Goal: Task Accomplishment & Management: Use online tool/utility

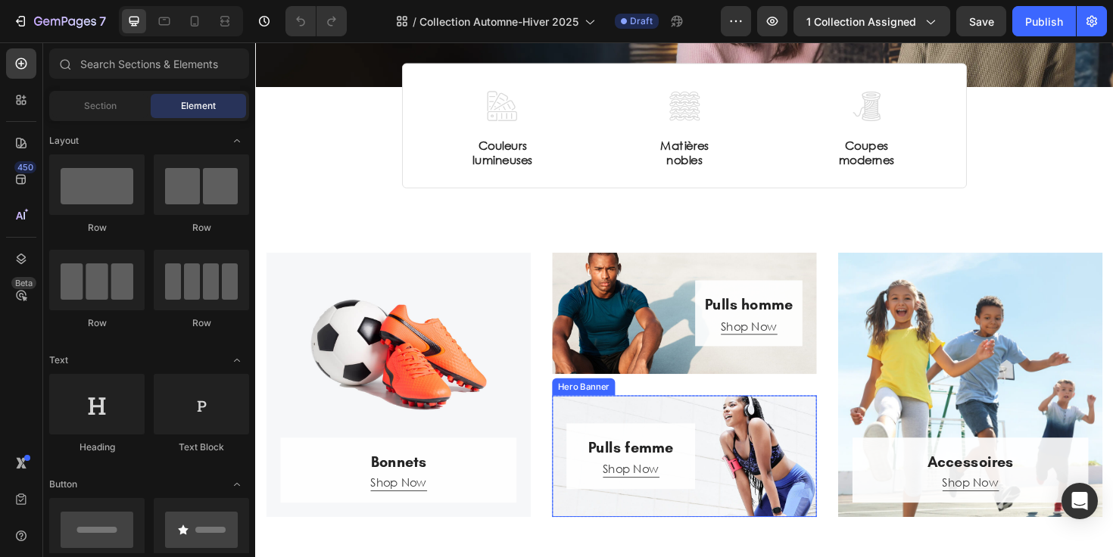
scroll to position [248, 0]
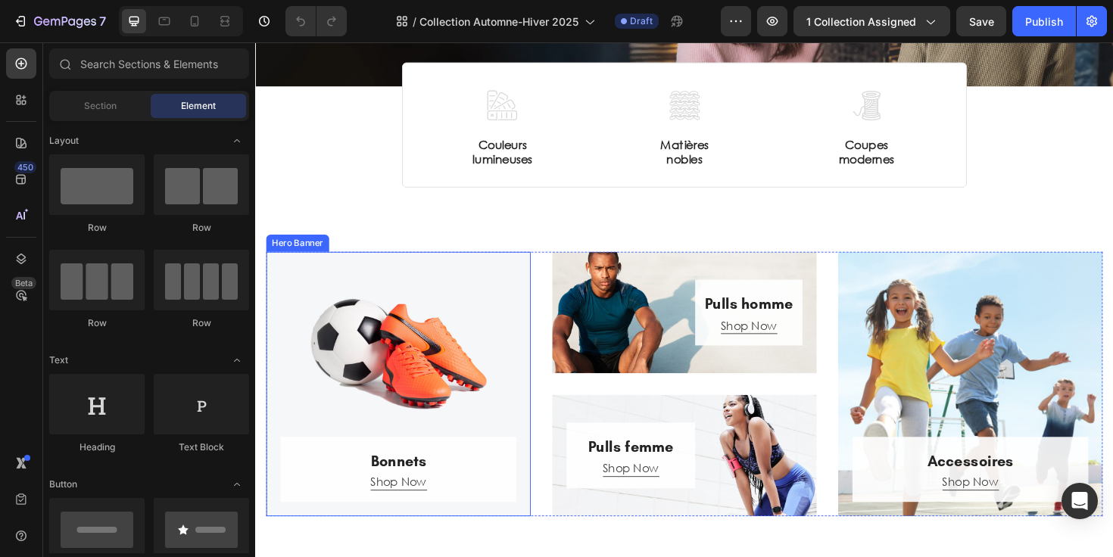
click at [499, 304] on div "Overlay" at bounding box center [407, 404] width 280 height 280
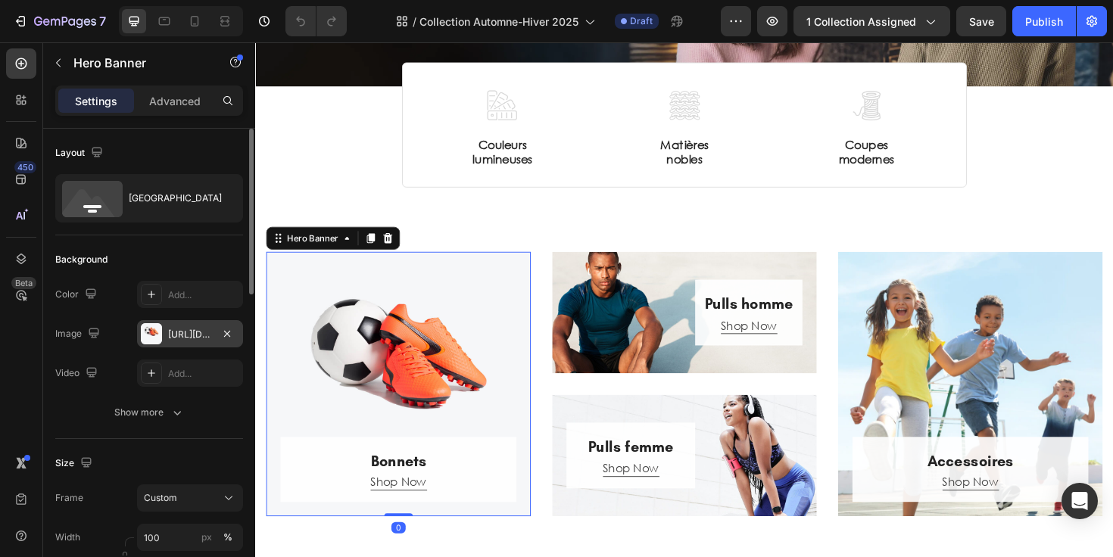
click at [189, 333] on div "https://ucarecdn.com/7c85bd0b-41ee-407c-b2aa-2262afcdc392/-/format/auto/" at bounding box center [190, 335] width 44 height 14
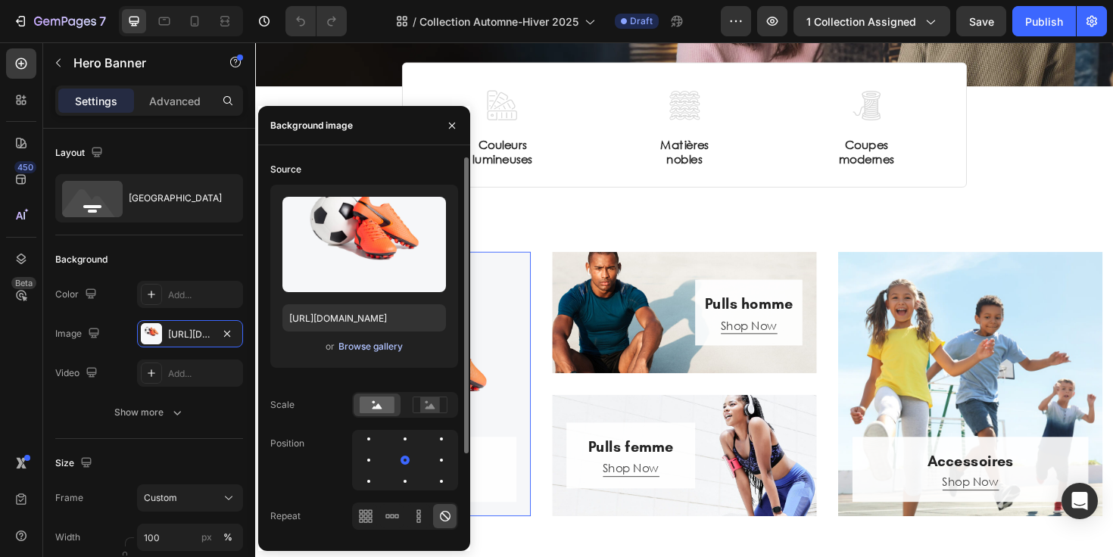
click at [367, 342] on div "Browse gallery" at bounding box center [370, 347] width 64 height 14
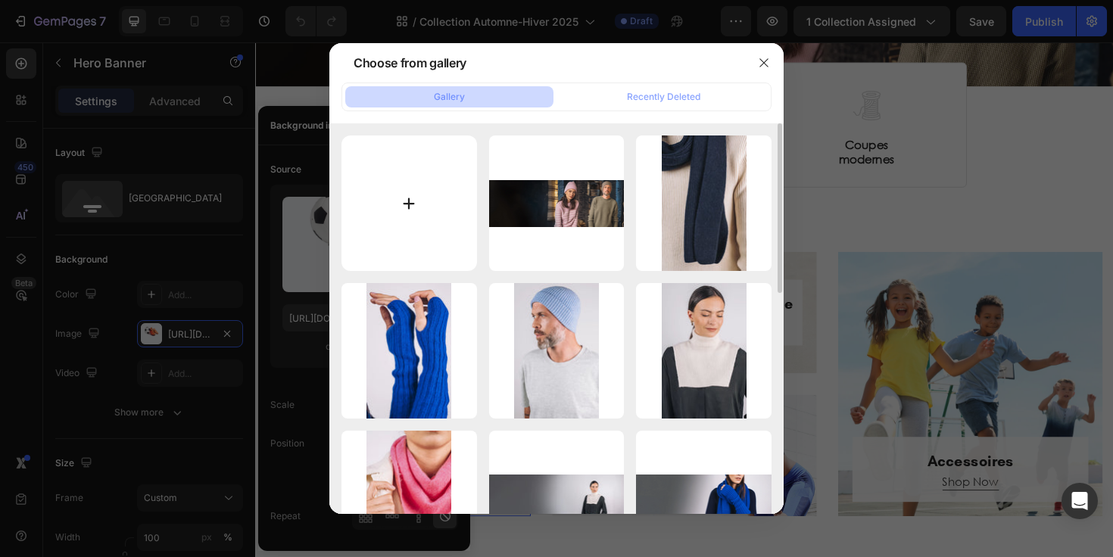
type input "C:\fakepath\Ah25 - Bonnets.webp"
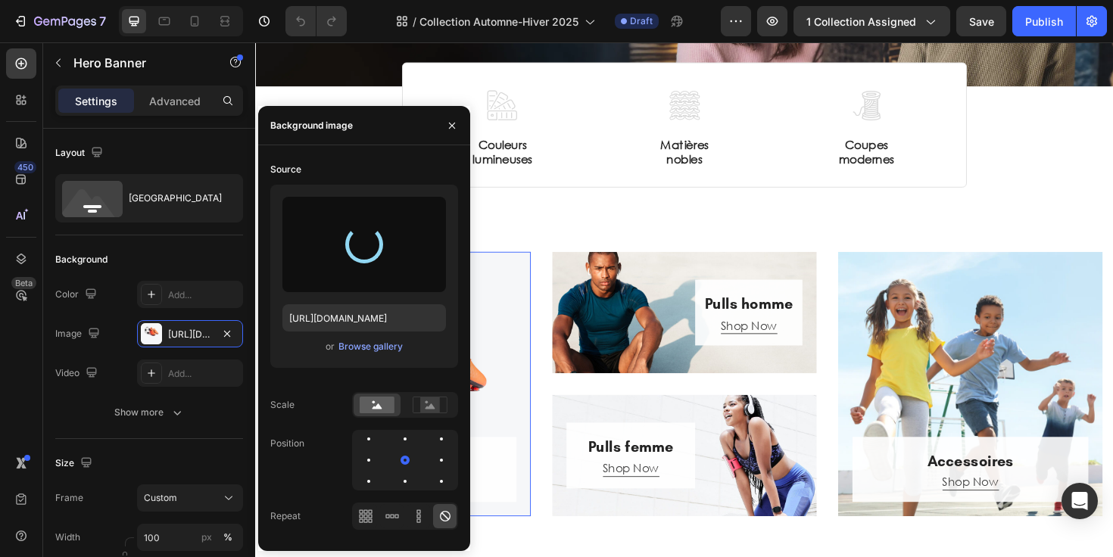
type input "https://cdn.shopify.com/s/files/1/0678/9555/8432/files/gempages_556549879929767…"
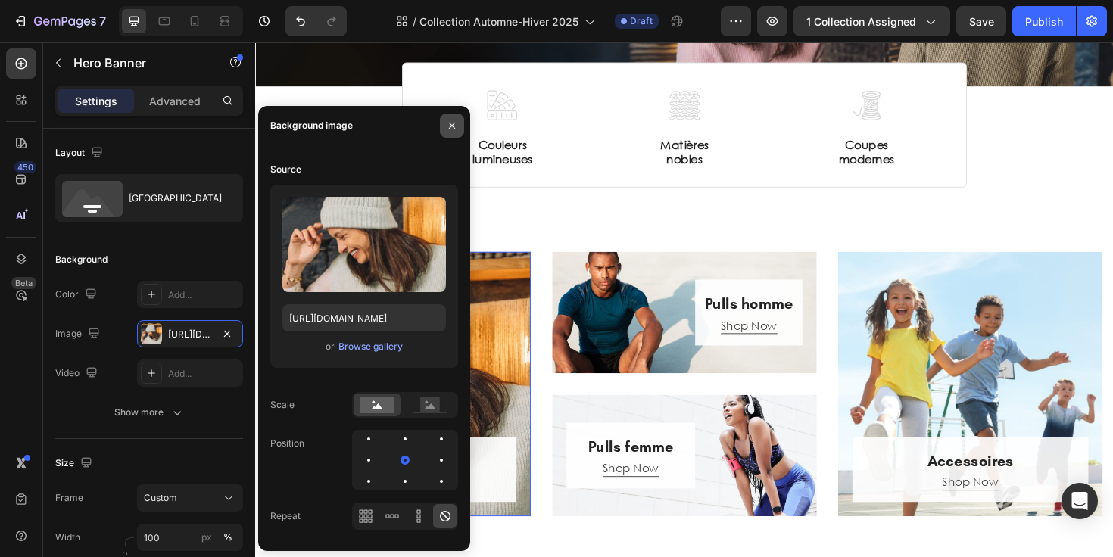
click at [455, 123] on icon "button" at bounding box center [452, 126] width 12 height 12
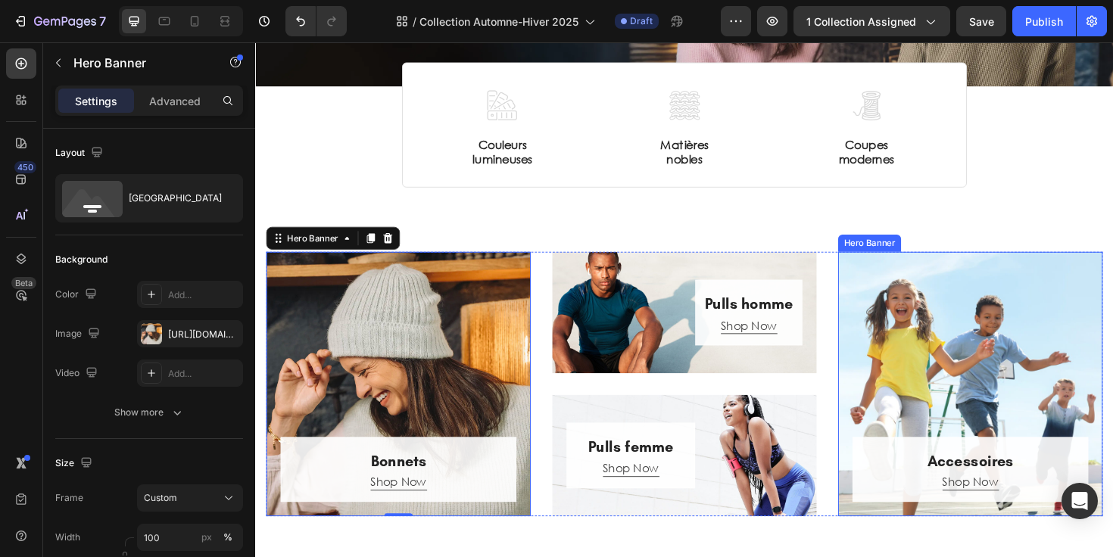
click at [887, 292] on div "Overlay" at bounding box center [1012, 404] width 280 height 280
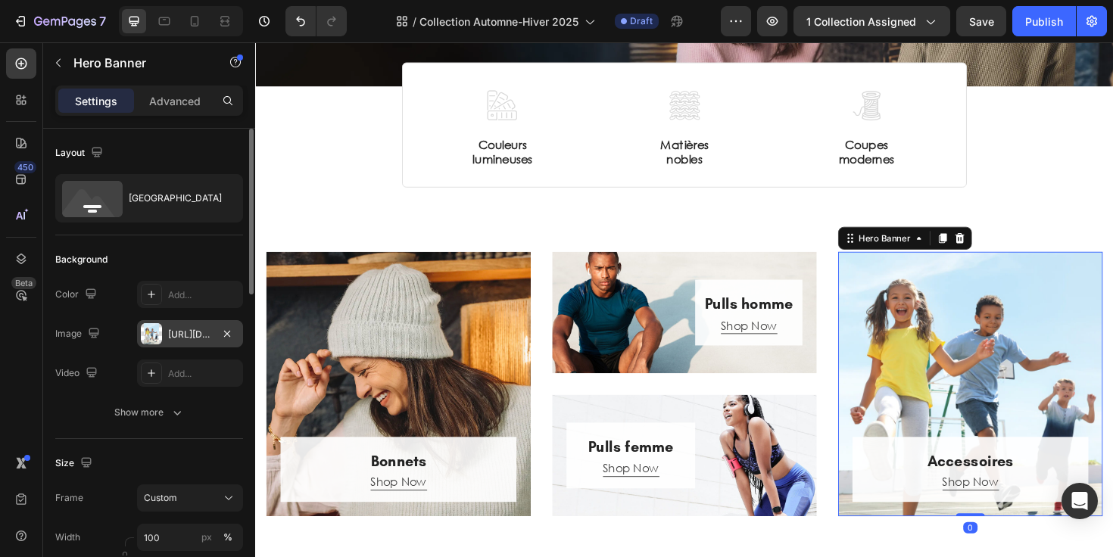
click at [186, 331] on div "https://ucarecdn.com/e3d74074-3627-483a-88a1-ea2f9f17732d/-/format/auto/" at bounding box center [190, 335] width 44 height 14
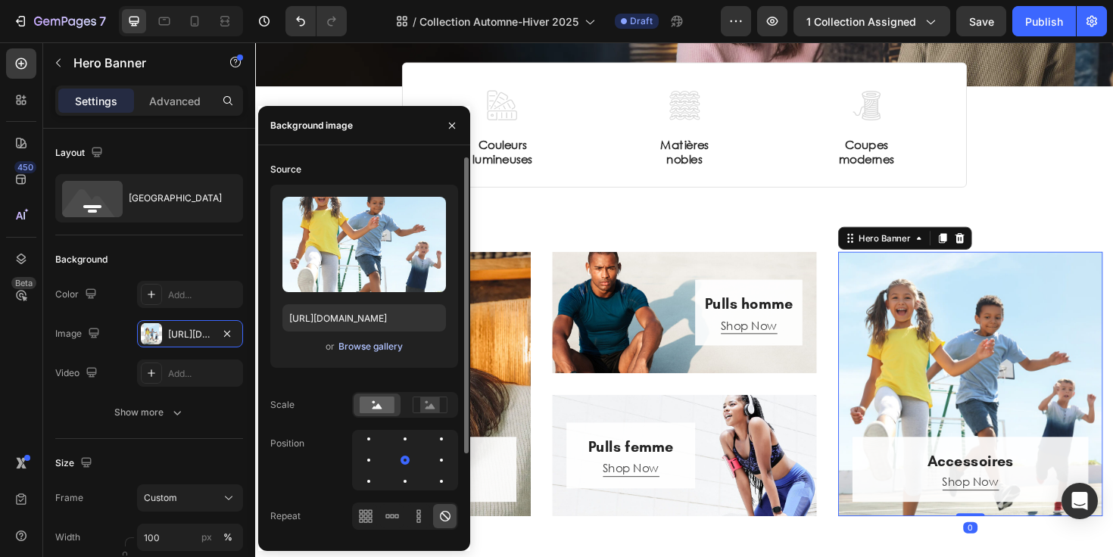
click at [357, 341] on div "Browse gallery" at bounding box center [370, 347] width 64 height 14
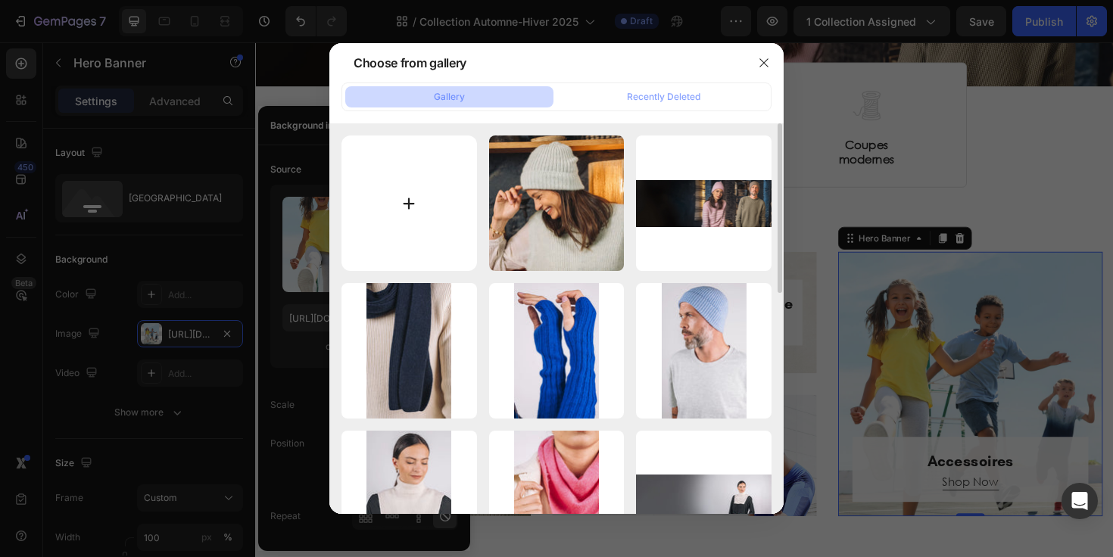
type input "C:\fakepath\Ah25 - access.webp"
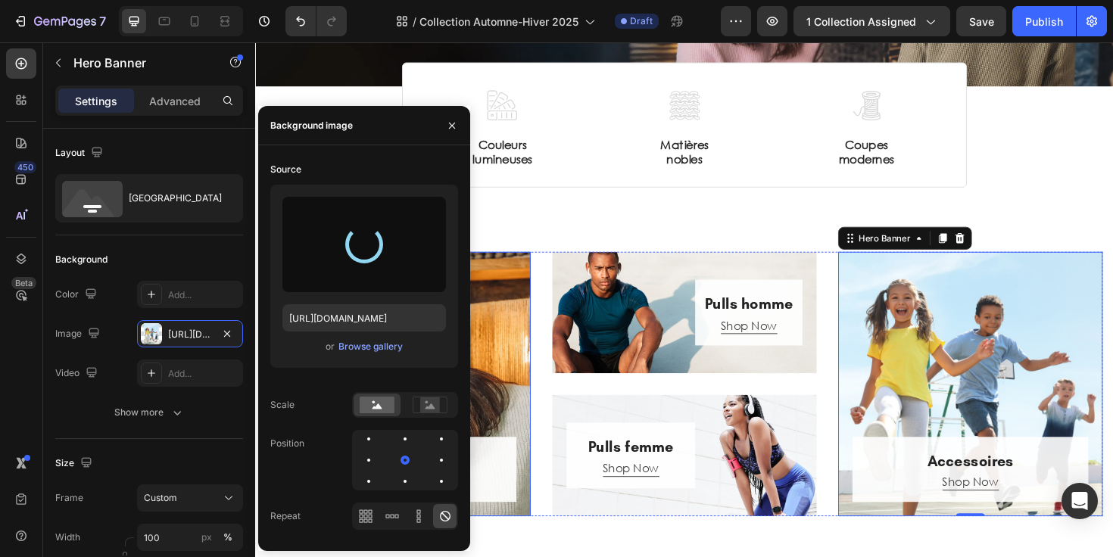
type input "https://cdn.shopify.com/s/files/1/0678/9555/8432/files/gempages_556549879929767…"
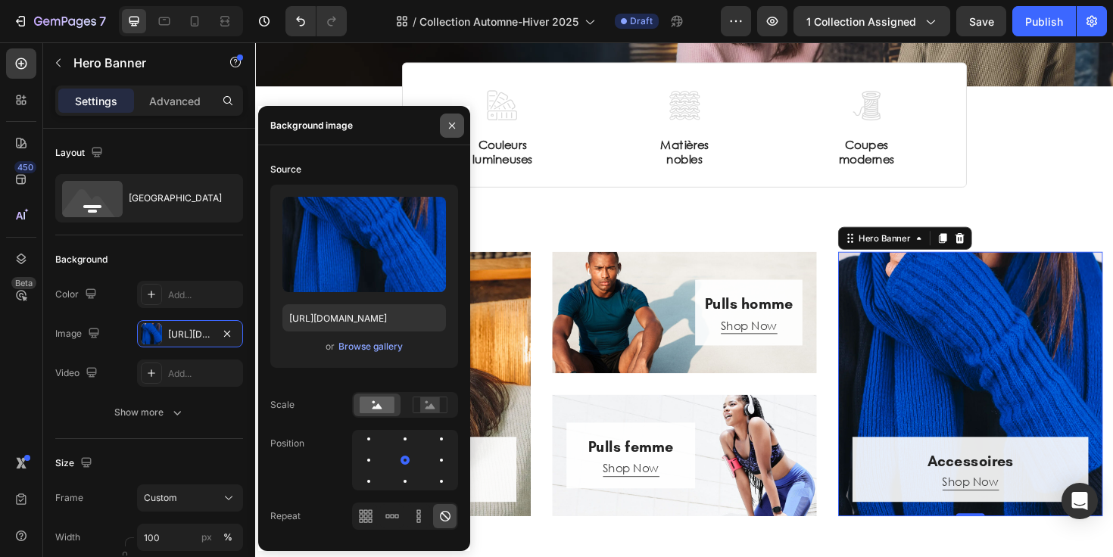
drag, startPoint x: 453, startPoint y: 128, endPoint x: 224, endPoint y: 114, distance: 229.1
click at [453, 128] on icon "button" at bounding box center [452, 126] width 12 height 12
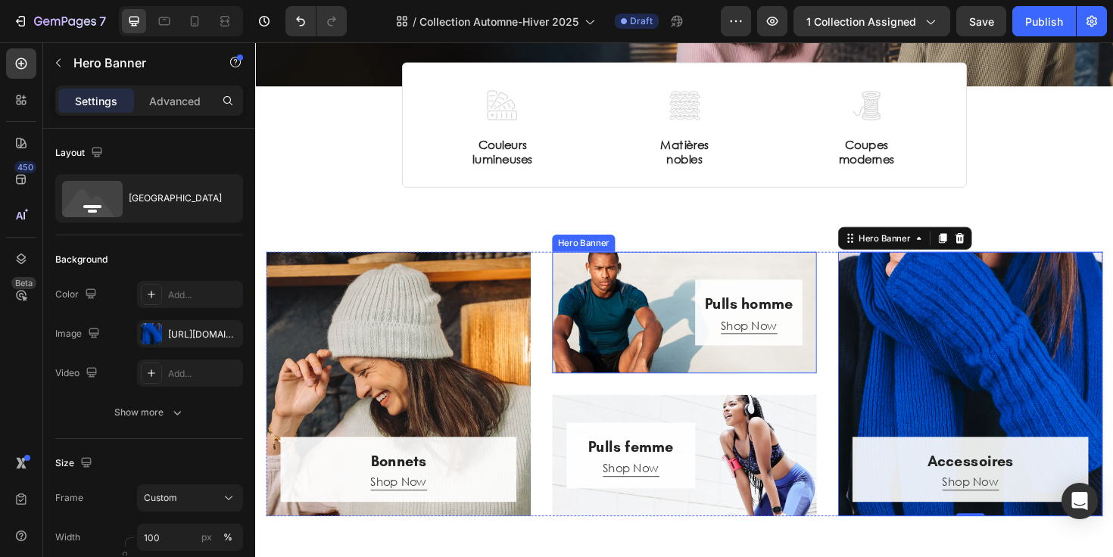
click at [590, 323] on div "Pulls homme Heading Shop Now Button Row" at bounding box center [709, 329] width 280 height 70
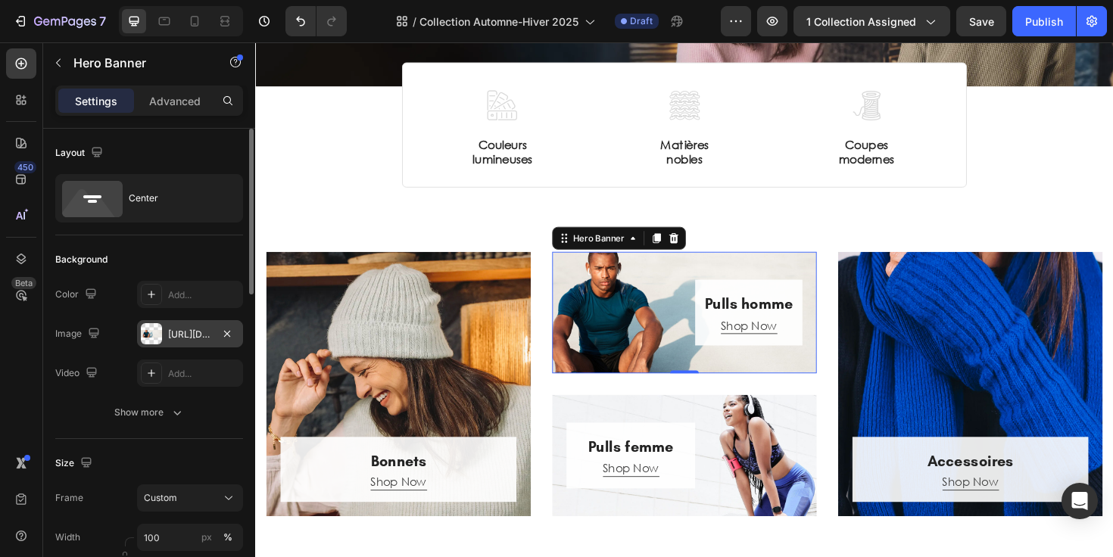
click at [173, 335] on div "https://ucarecdn.com/e9160da2-3b91-4e86-a7d7-4f9e087eb99c/-/format/auto/" at bounding box center [190, 335] width 44 height 14
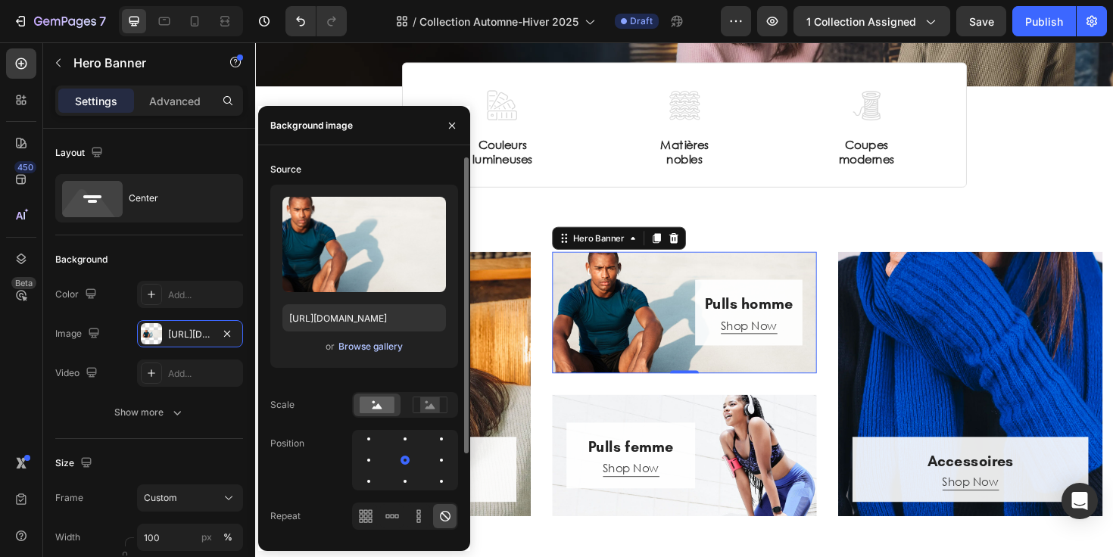
click at [358, 344] on div "Browse gallery" at bounding box center [370, 347] width 64 height 14
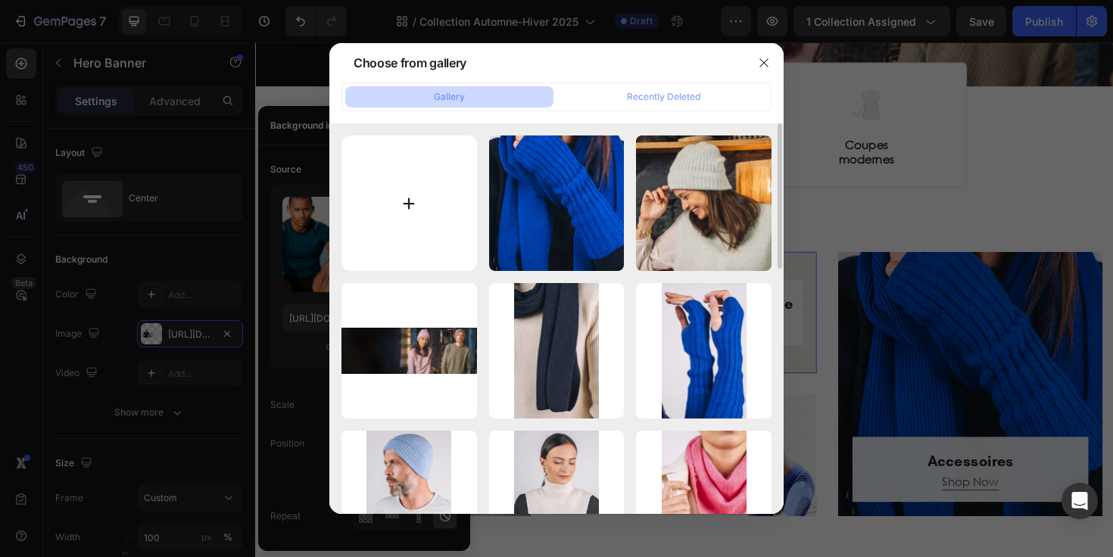
type input "C:\fakepath\Ah25 - pulls homme.webp"
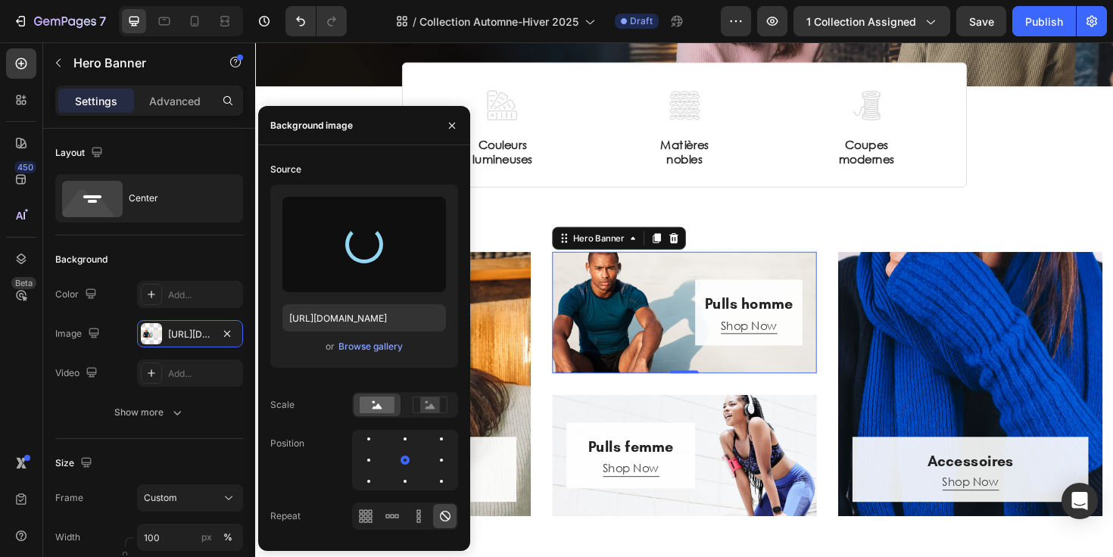
type input "https://cdn.shopify.com/s/files/1/0678/9555/8432/files/gempages_556549879929767…"
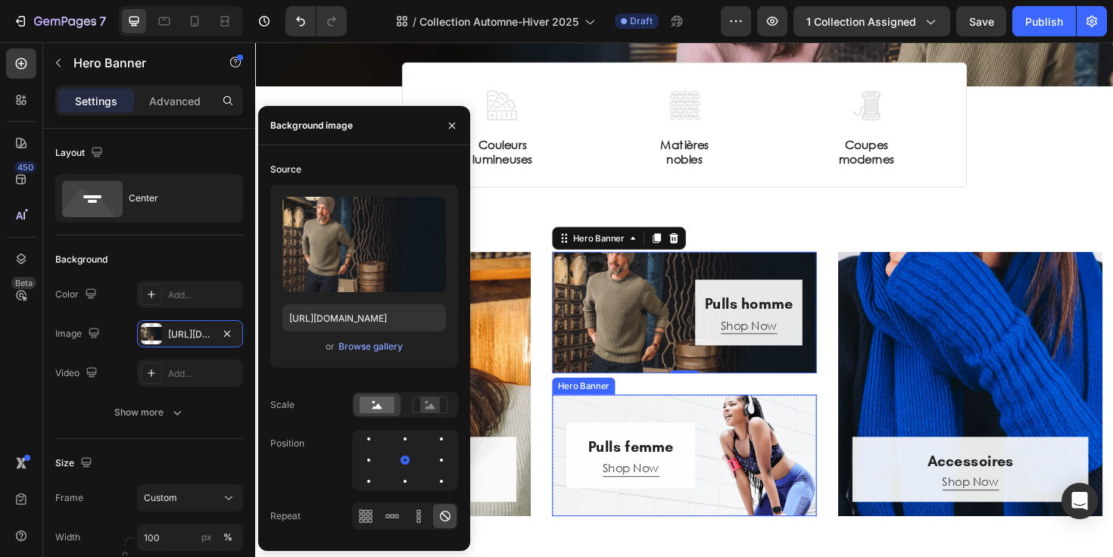
click at [680, 423] on div "Overlay" at bounding box center [709, 480] width 280 height 129
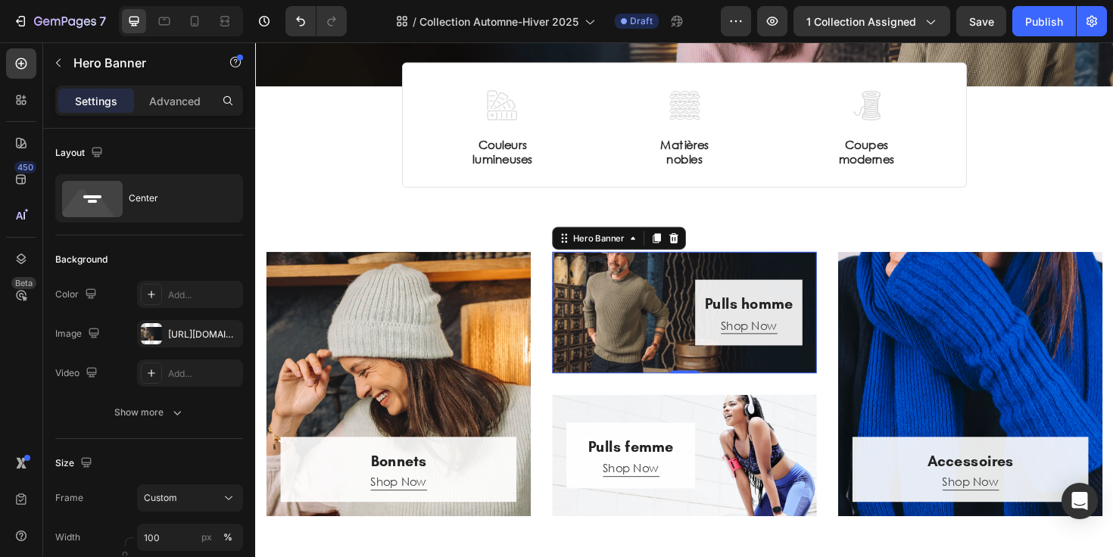
click at [618, 282] on div "Overlay" at bounding box center [709, 328] width 280 height 129
click at [189, 329] on div "https://cdn.shopify.com/s/files/1/0678/9555/8432/files/gempages_556549879929767…" at bounding box center [190, 335] width 44 height 14
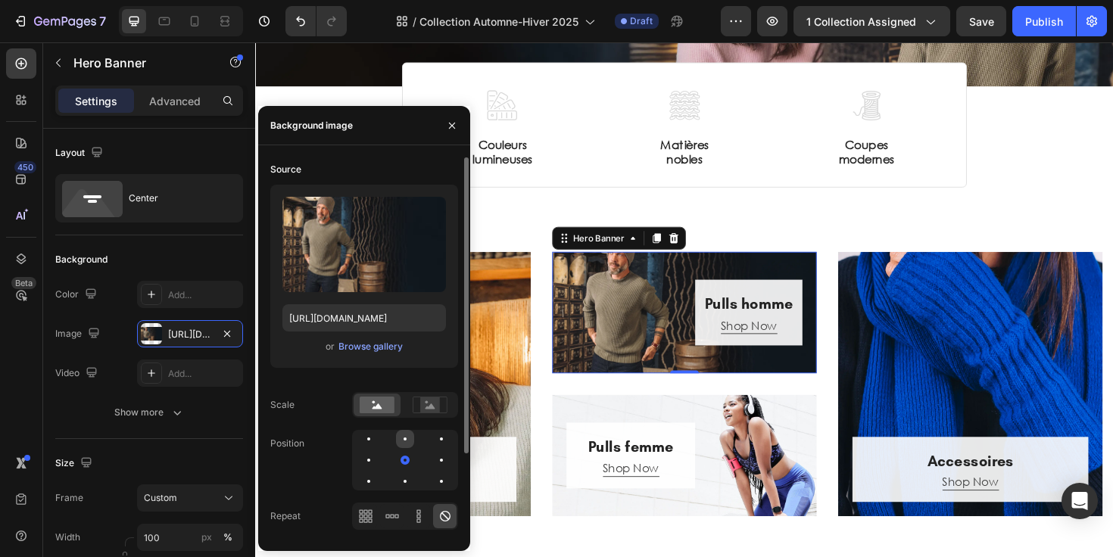
click at [432, 442] on div at bounding box center [441, 439] width 18 height 18
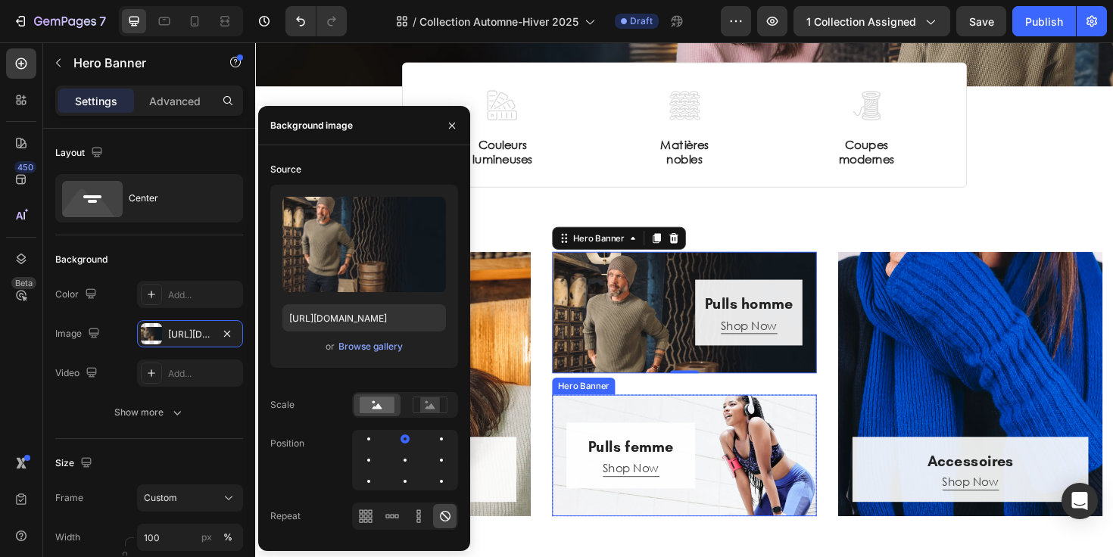
click at [717, 419] on div "Overlay" at bounding box center [709, 480] width 280 height 129
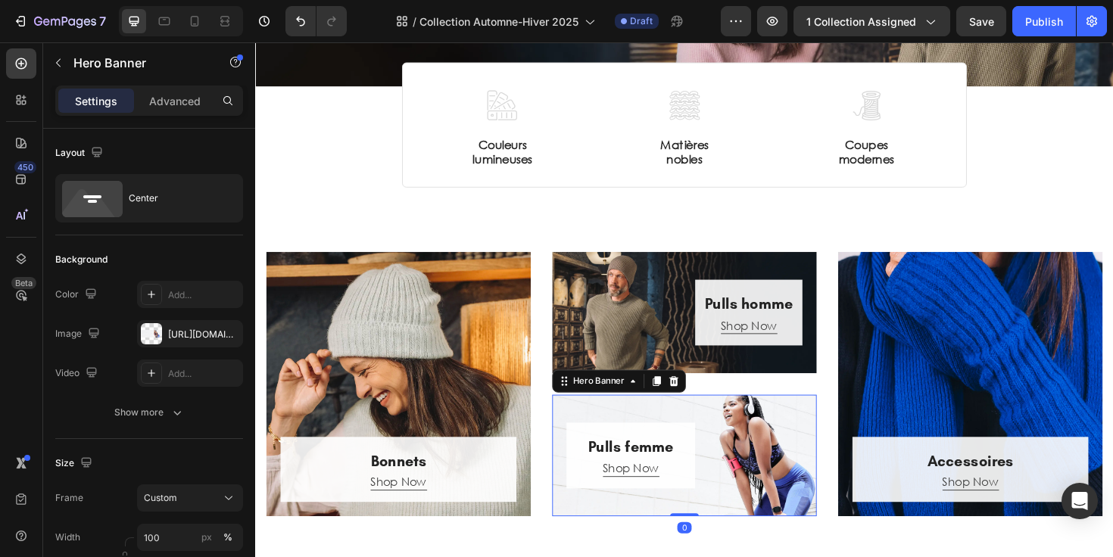
click at [687, 422] on div "Overlay" at bounding box center [709, 480] width 280 height 129
click at [176, 329] on div "https://ucarecdn.com/d281bd7f-9650-41bc-8f60-774a34f32e7e/-/format/auto/" at bounding box center [190, 335] width 44 height 14
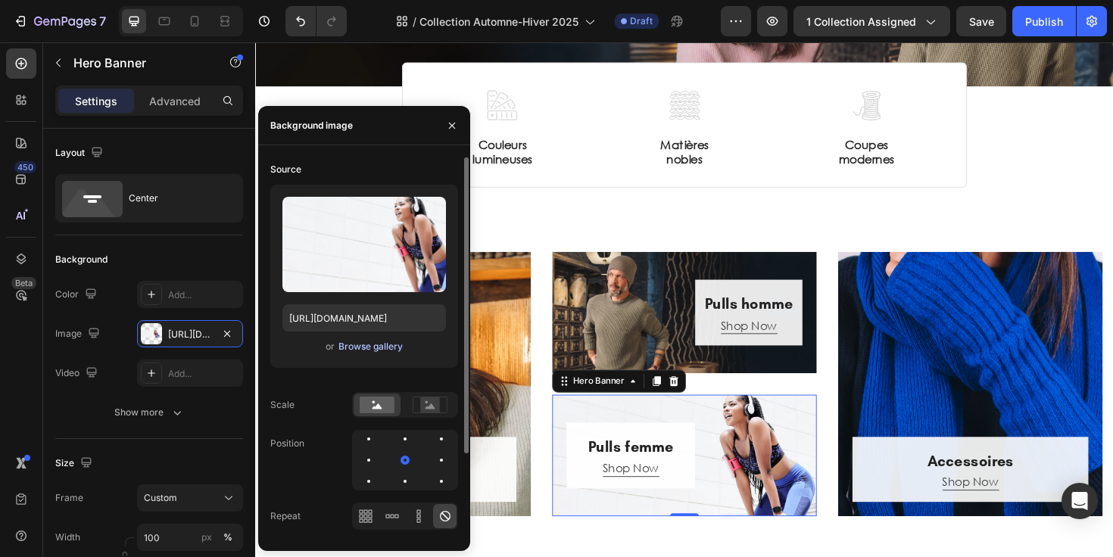
click at [382, 348] on div "Browse gallery" at bounding box center [370, 347] width 64 height 14
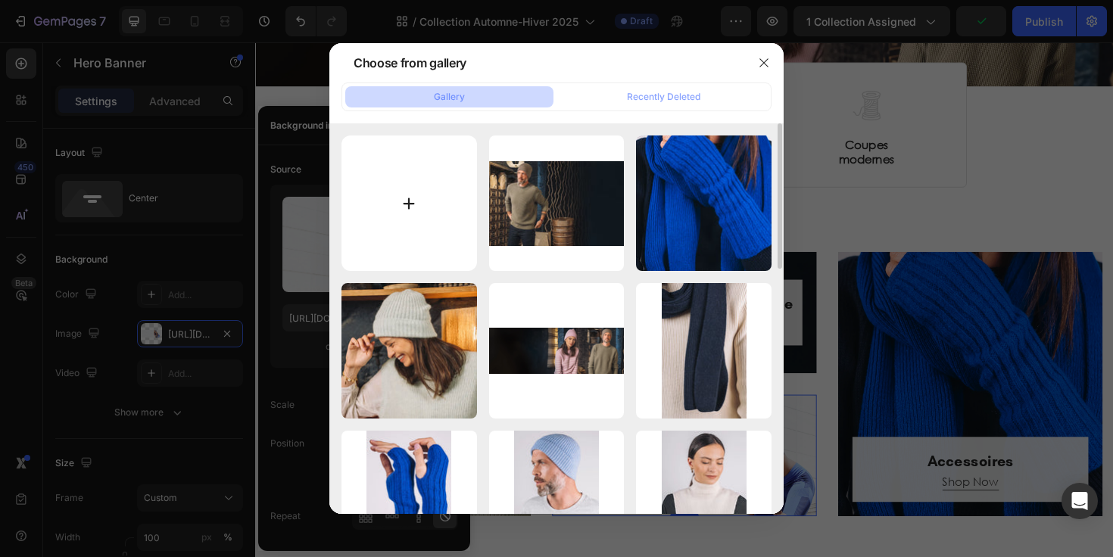
type input "C:\fakepath\Ah25 - pulls femme.webp"
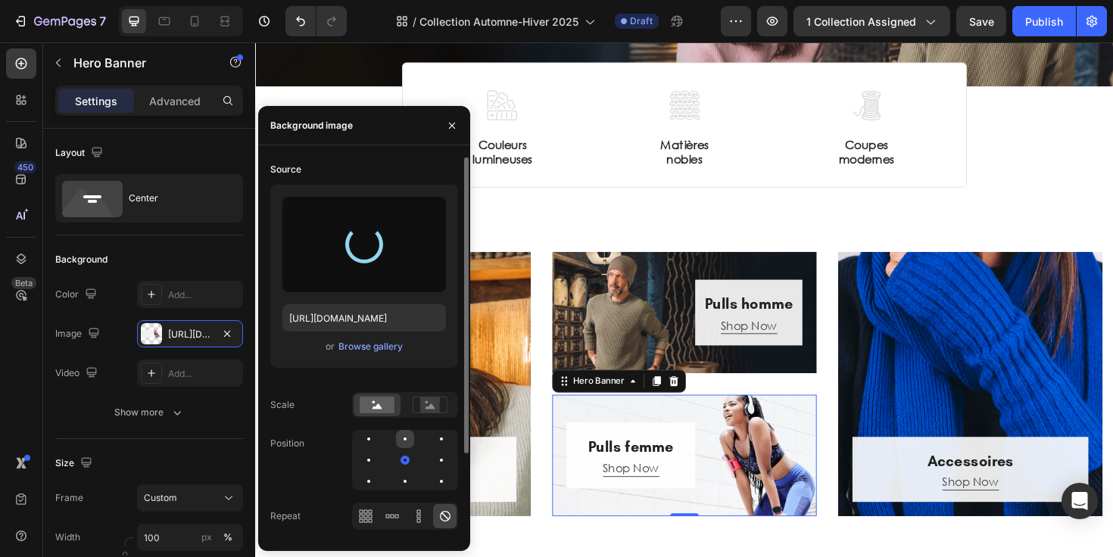
type input "https://cdn.shopify.com/s/files/1/0678/9555/8432/files/gempages_556549879929767…"
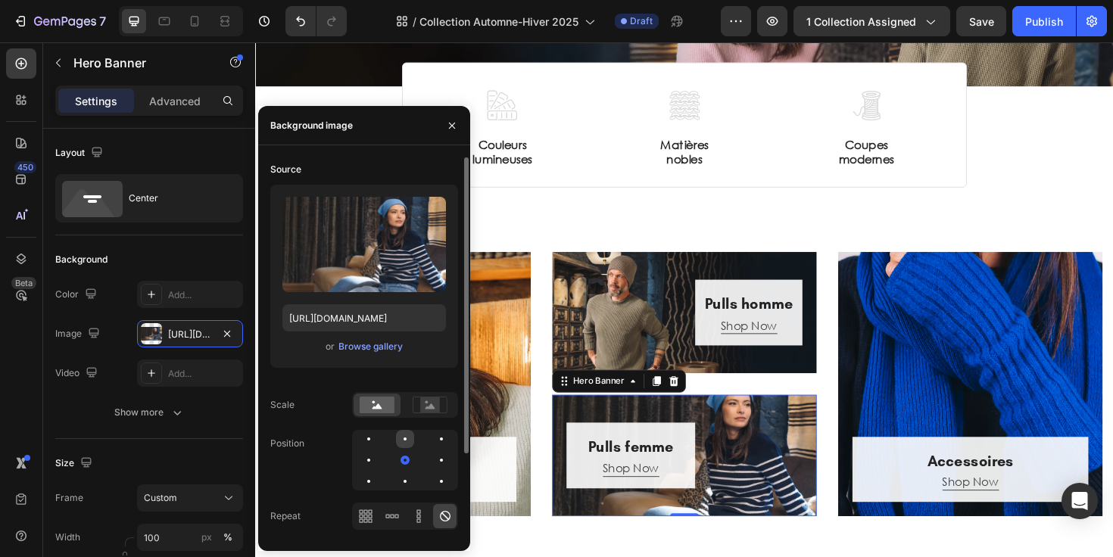
click at [404, 438] on div at bounding box center [405, 439] width 3 height 3
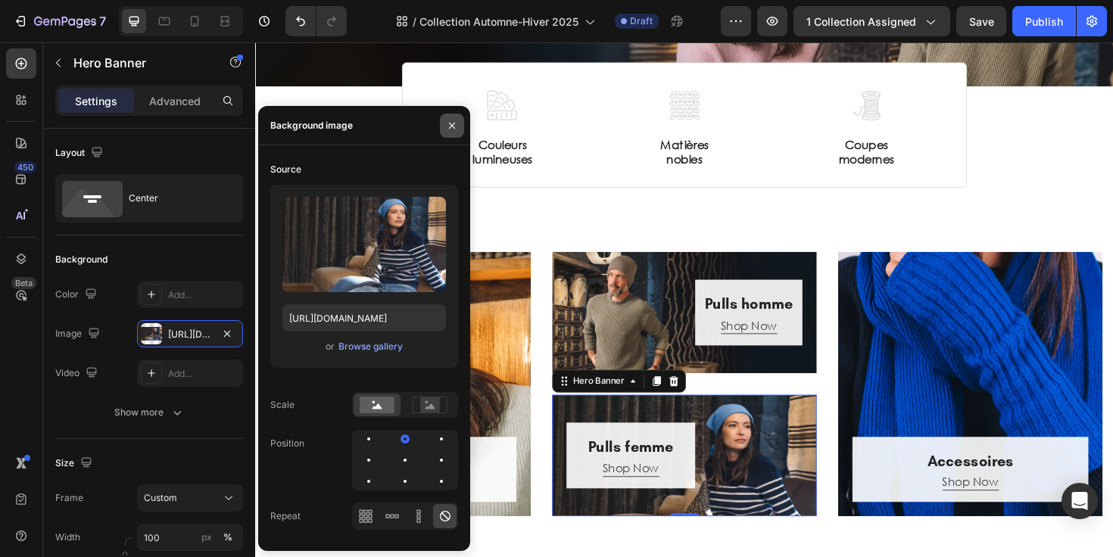
click at [456, 127] on icon "button" at bounding box center [452, 126] width 12 height 12
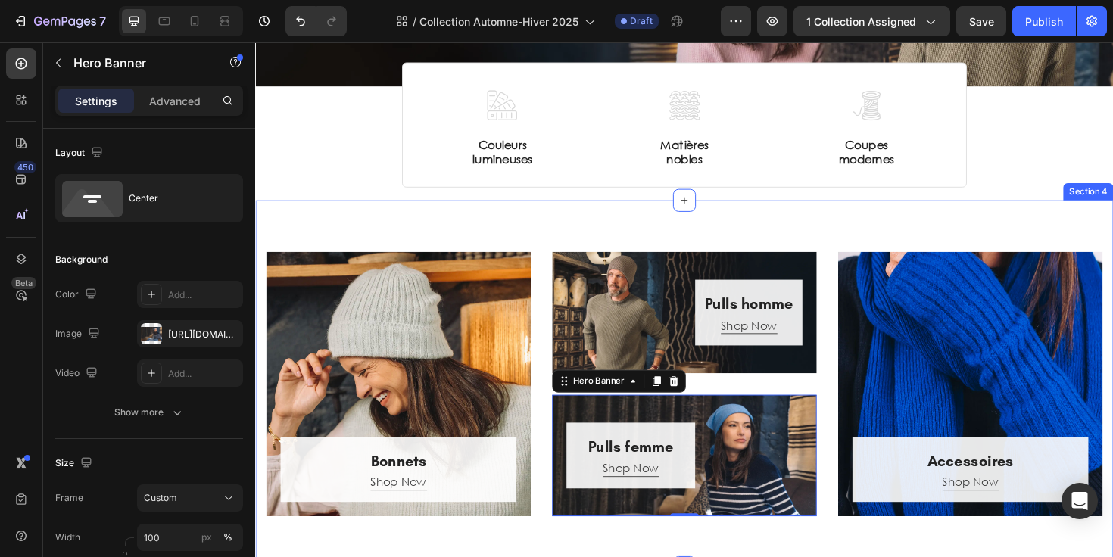
click at [544, 242] on div "Bonnets Heading Shop Now Button Row Hero Banner Pulls homme Heading Shop Now Bu…" at bounding box center [709, 404] width 909 height 389
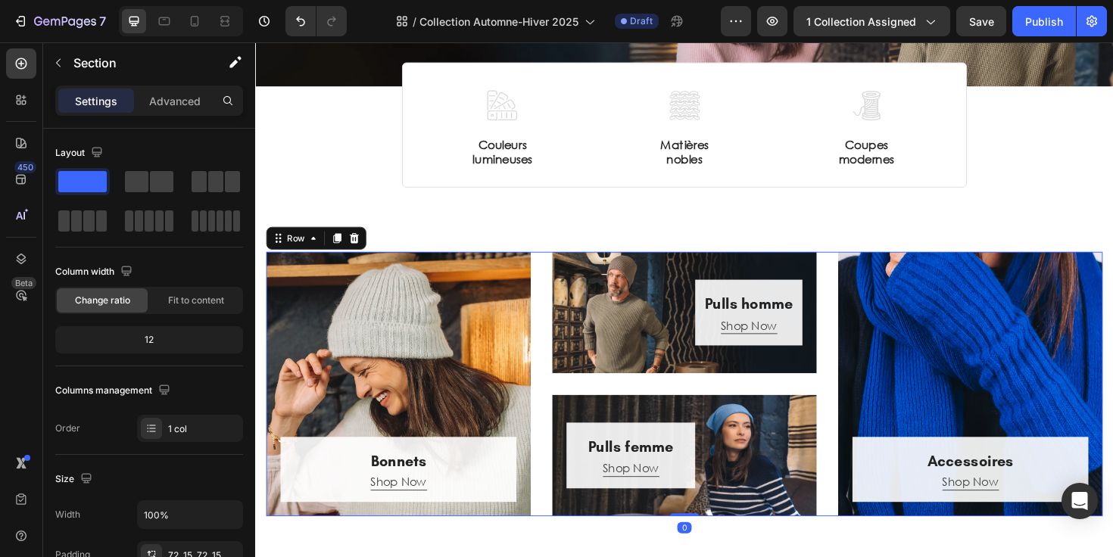
click at [850, 274] on div "Bonnets Heading Shop Now Button Row Hero Banner Pulls homme Heading Shop Now Bu…" at bounding box center [710, 404] width 886 height 280
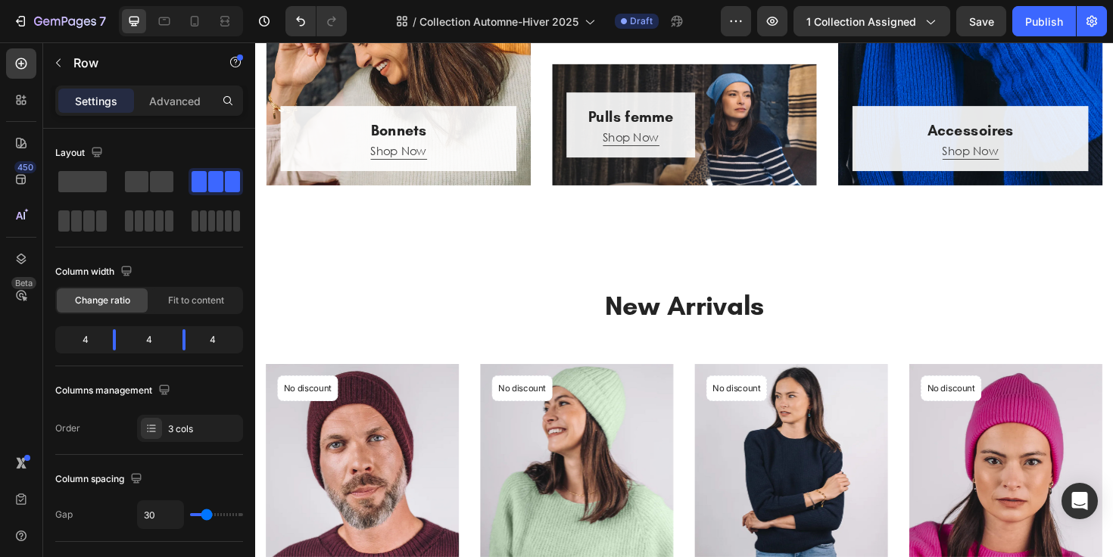
scroll to position [601, 0]
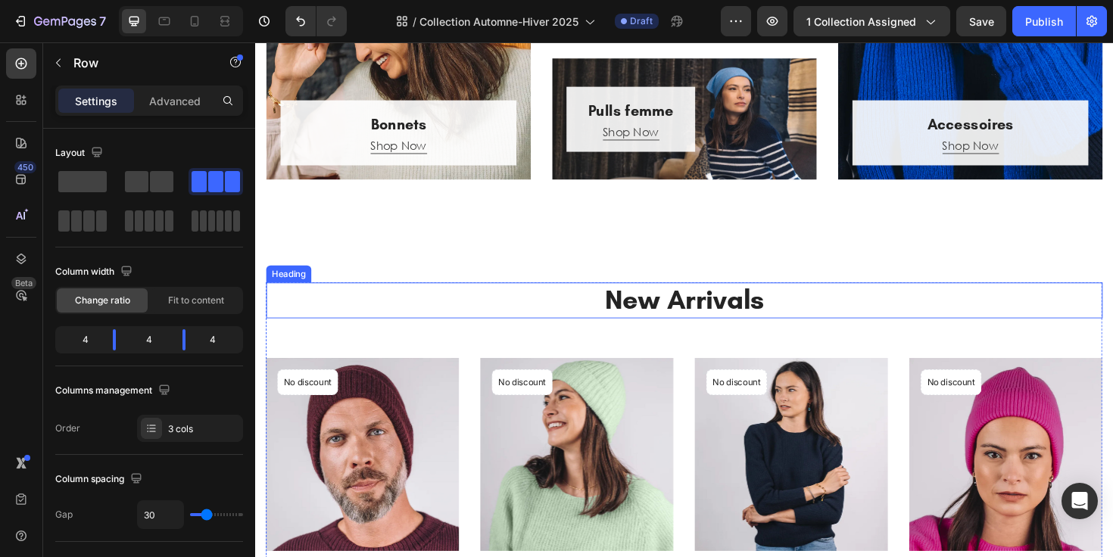
click at [730, 317] on p "New Arrivals" at bounding box center [709, 315] width 883 height 35
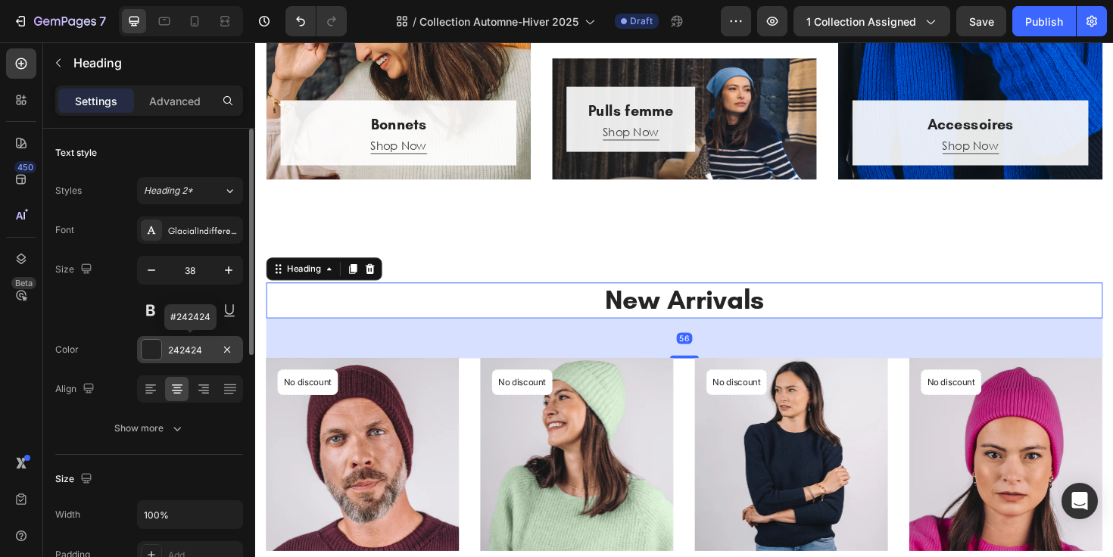
click at [173, 340] on div "242424" at bounding box center [190, 349] width 106 height 27
click at [150, 320] on button at bounding box center [150, 310] width 27 height 27
click at [184, 318] on button at bounding box center [189, 310] width 27 height 27
click at [160, 318] on button at bounding box center [150, 310] width 27 height 27
click at [188, 307] on button at bounding box center [189, 310] width 27 height 27
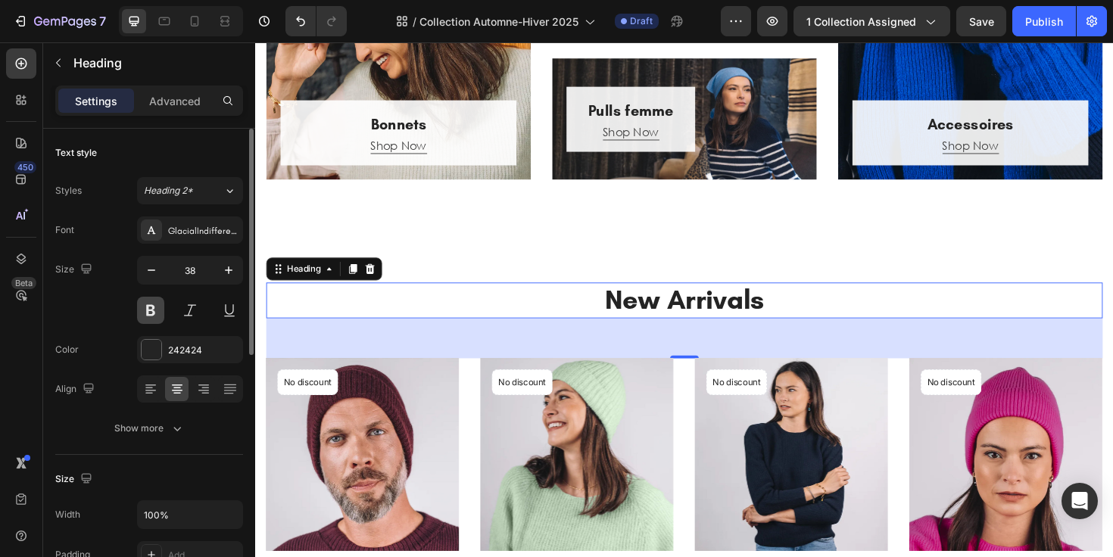
click at [160, 312] on button at bounding box center [150, 310] width 27 height 27
click at [155, 310] on button at bounding box center [150, 310] width 27 height 27
click at [205, 199] on button "Heading 2*" at bounding box center [190, 190] width 106 height 27
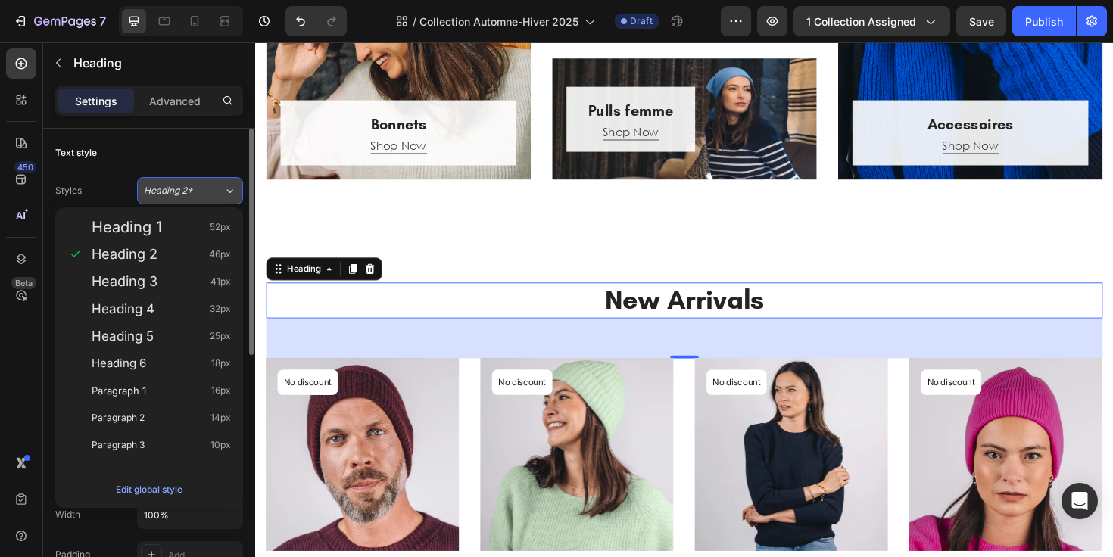
click at [205, 199] on button "Heading 2*" at bounding box center [190, 190] width 106 height 27
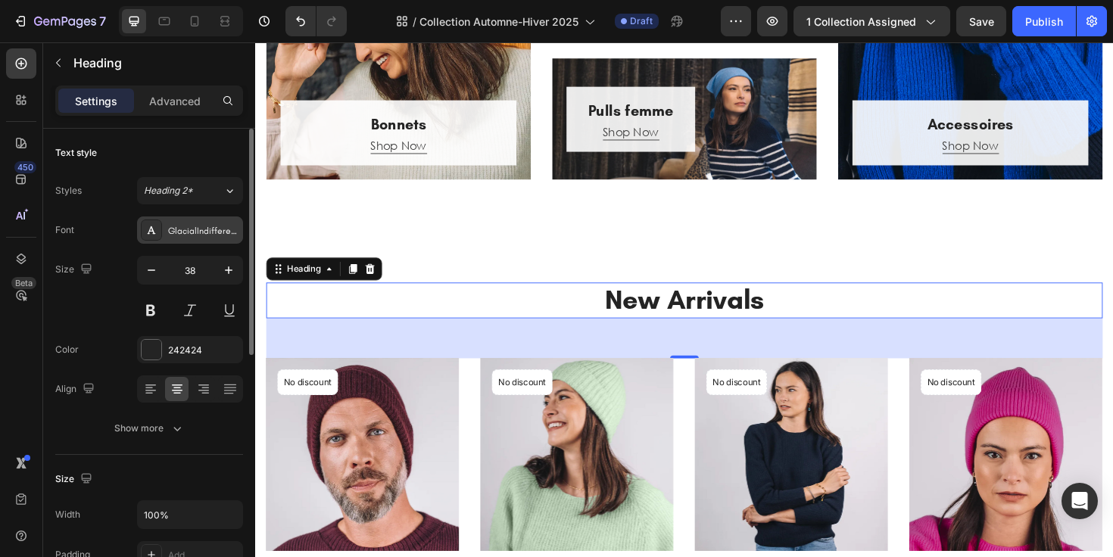
click at [203, 232] on div "GlacialIndifference" at bounding box center [203, 231] width 71 height 14
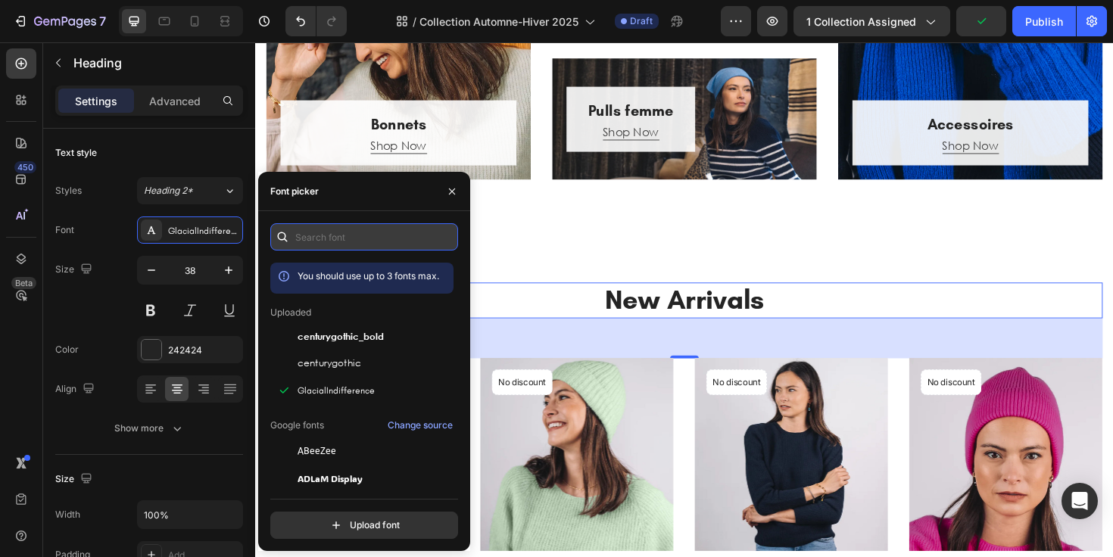
click at [347, 229] on input "text" at bounding box center [364, 236] width 188 height 27
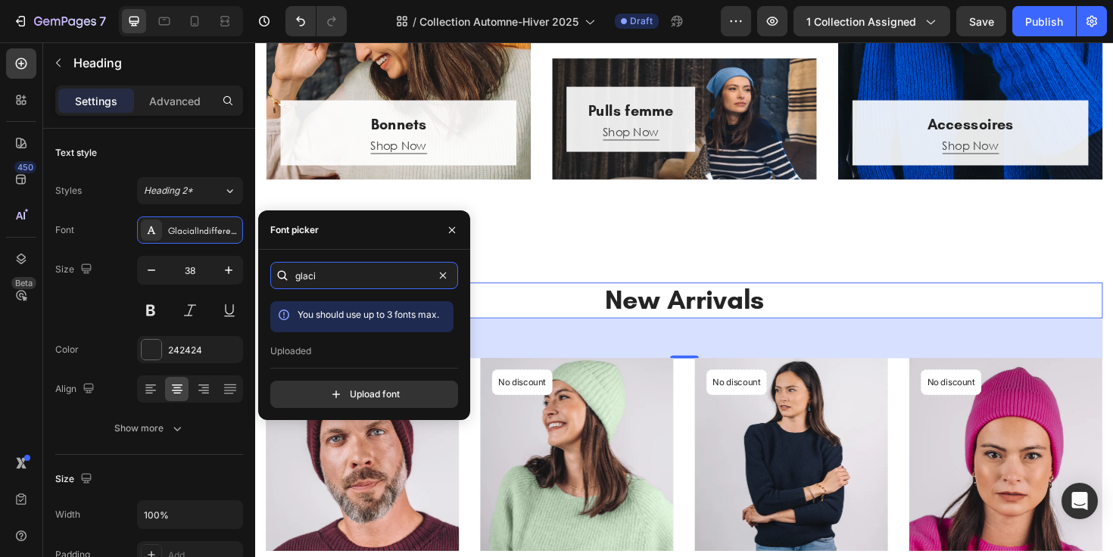
type input "glaci"
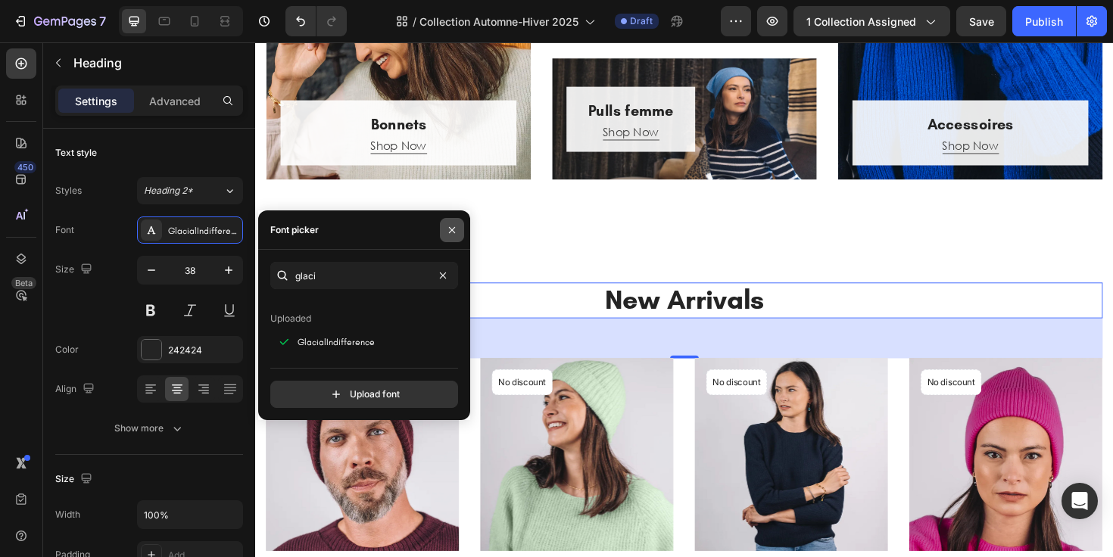
click at [448, 229] on icon "button" at bounding box center [452, 230] width 12 height 12
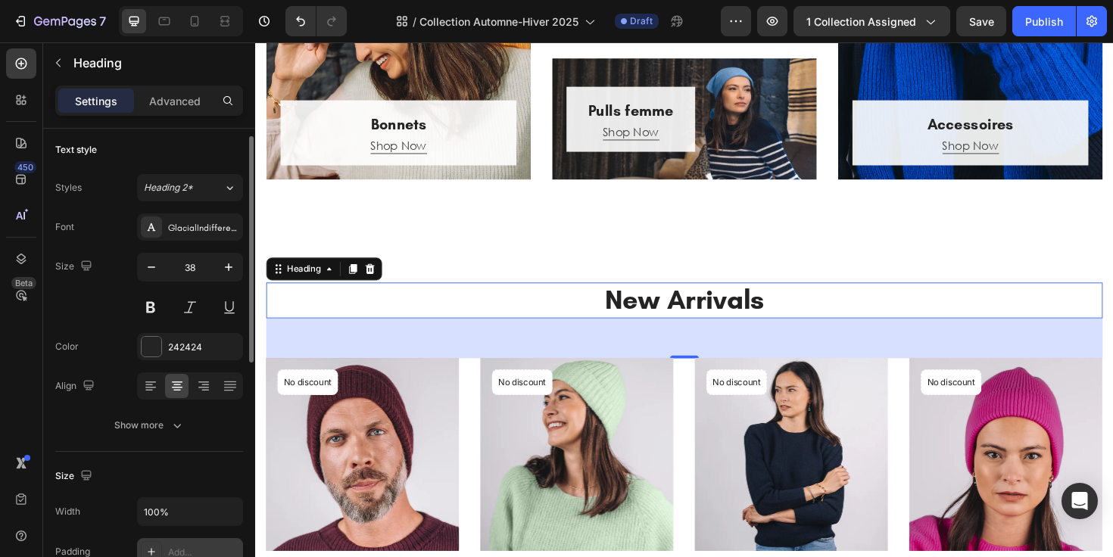
scroll to position [0, 0]
click at [179, 100] on p "Advanced" at bounding box center [174, 101] width 51 height 16
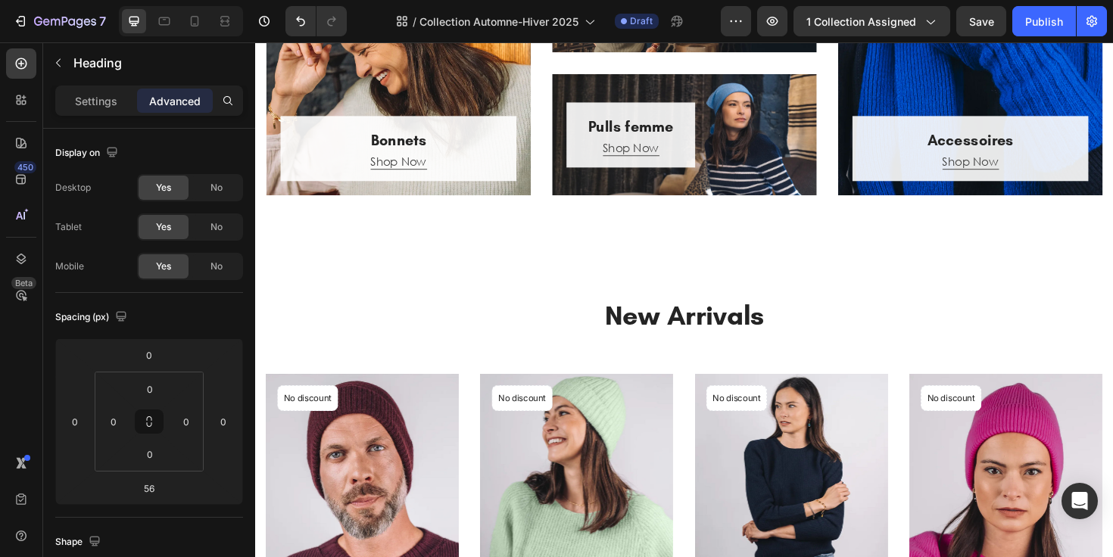
scroll to position [589, 0]
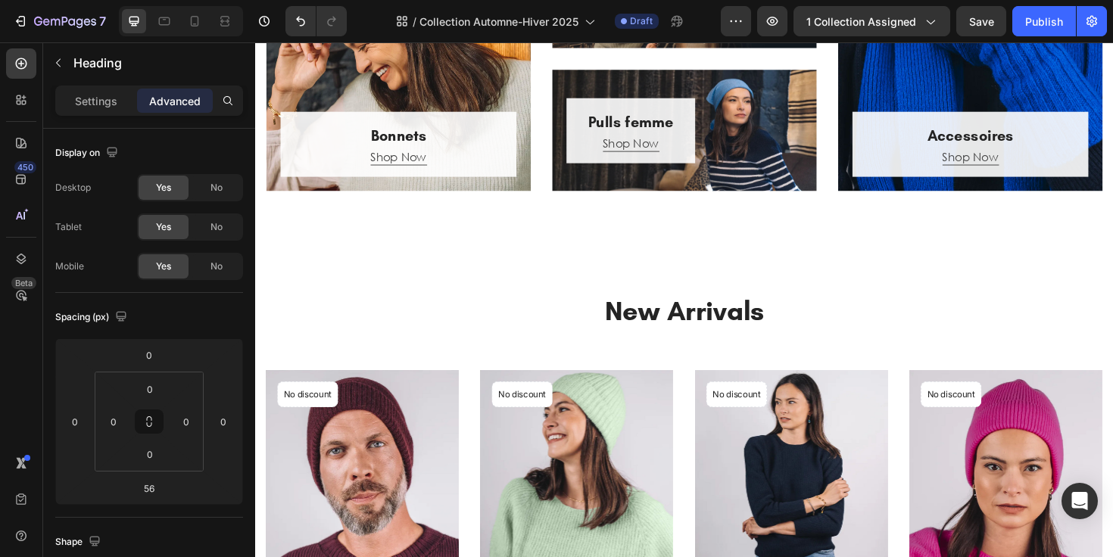
click at [645, 324] on p "New Arrivals" at bounding box center [709, 327] width 883 height 35
click at [546, 327] on p "New Arrivals" at bounding box center [709, 327] width 883 height 35
click at [547, 400] on img at bounding box center [596, 491] width 204 height 204
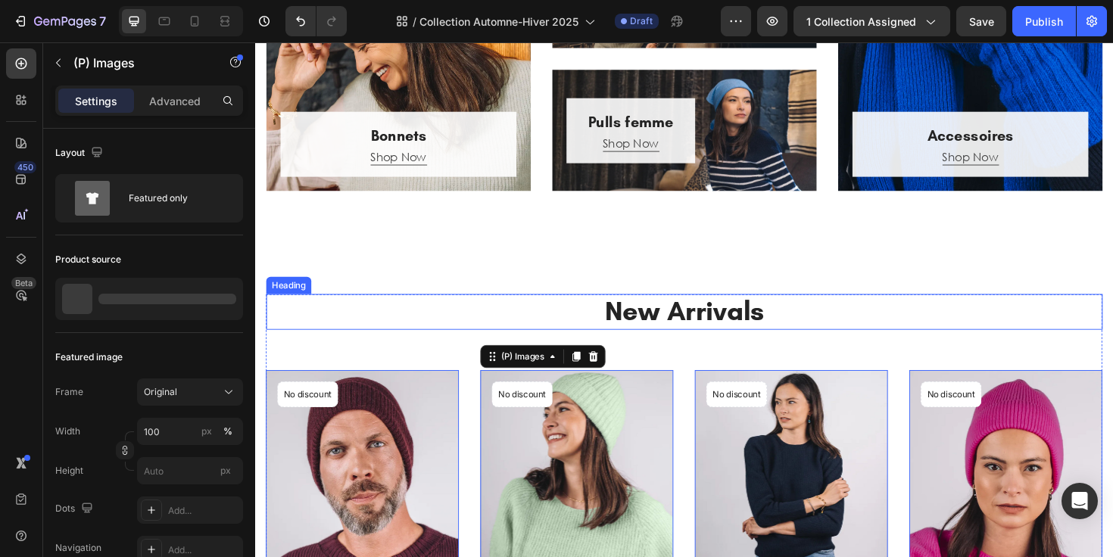
click at [518, 307] on div "New Arrivals Heading (P) Images 0 No discount Not be displayed when published P…" at bounding box center [709, 524] width 909 height 541
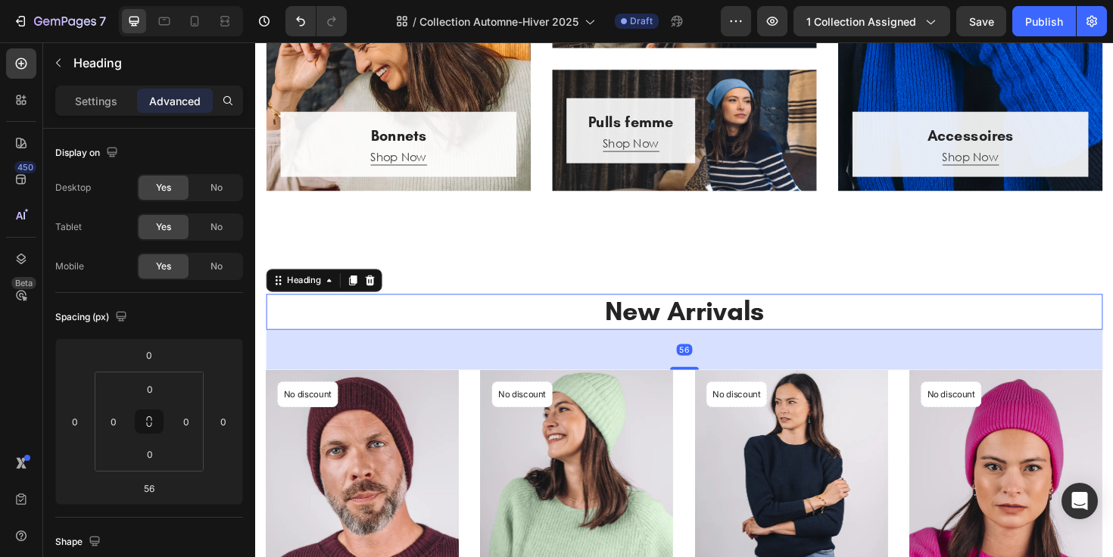
click at [507, 317] on p "New Arrivals" at bounding box center [709, 327] width 883 height 35
click at [61, 56] on button "button" at bounding box center [58, 63] width 24 height 24
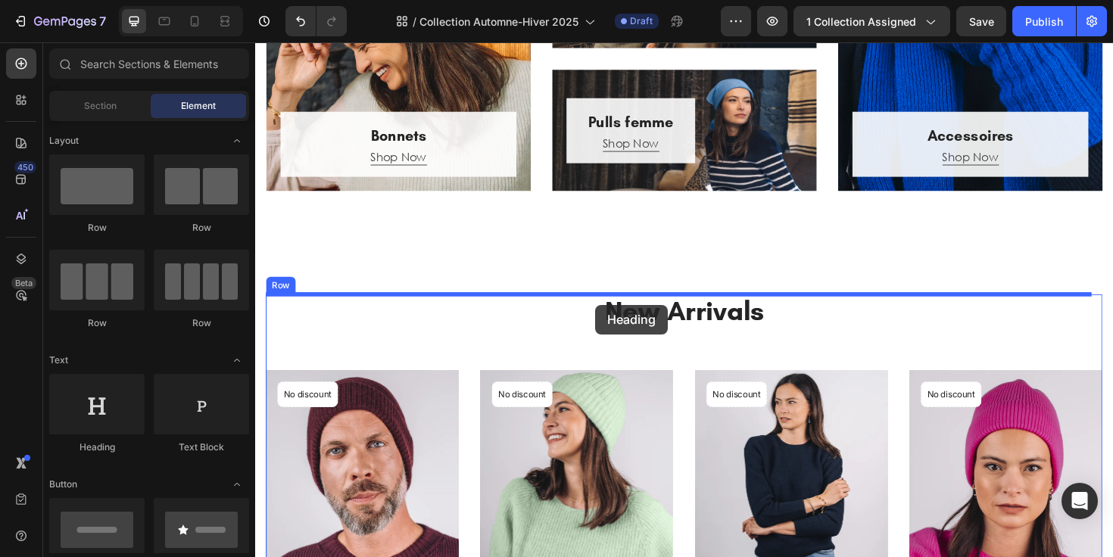
drag, startPoint x: 376, startPoint y: 448, endPoint x: 622, endPoint y: 315, distance: 280.2
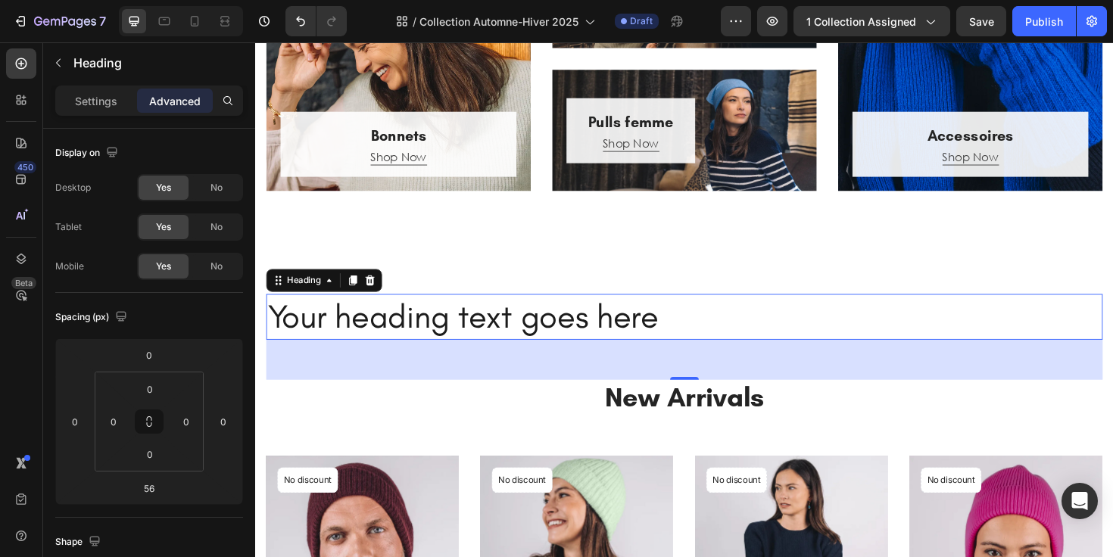
click at [619, 334] on h2 "Your heading text goes here" at bounding box center [710, 333] width 886 height 48
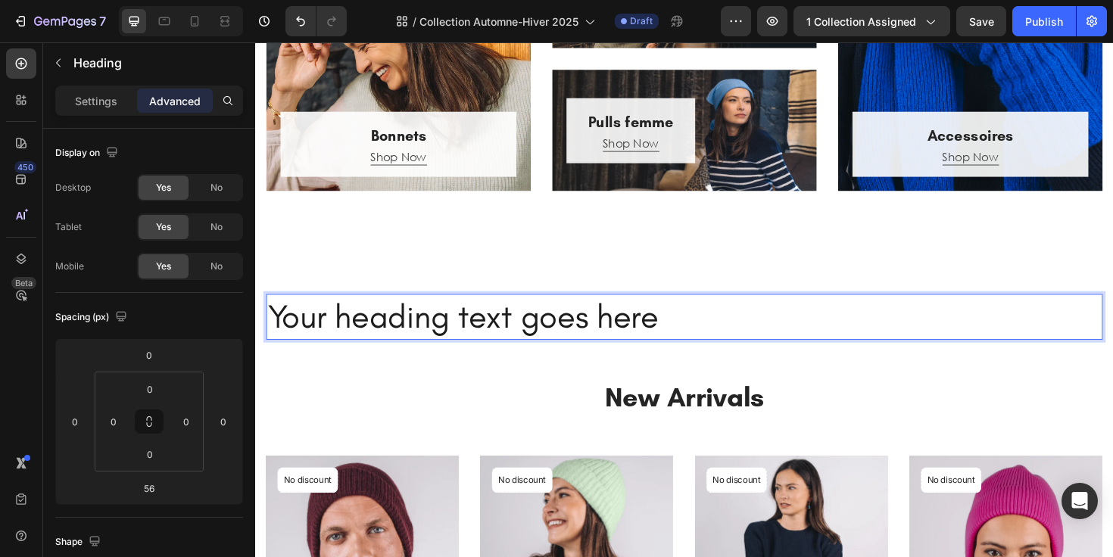
click at [621, 334] on p "Your heading text goes here" at bounding box center [709, 332] width 883 height 45
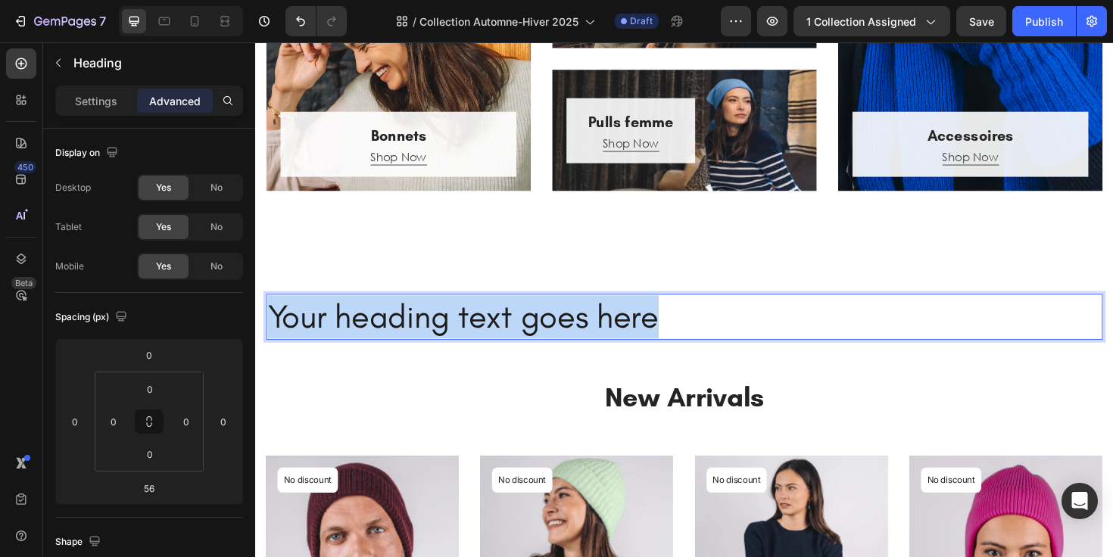
click at [621, 334] on p "Your heading text goes here" at bounding box center [709, 332] width 883 height 45
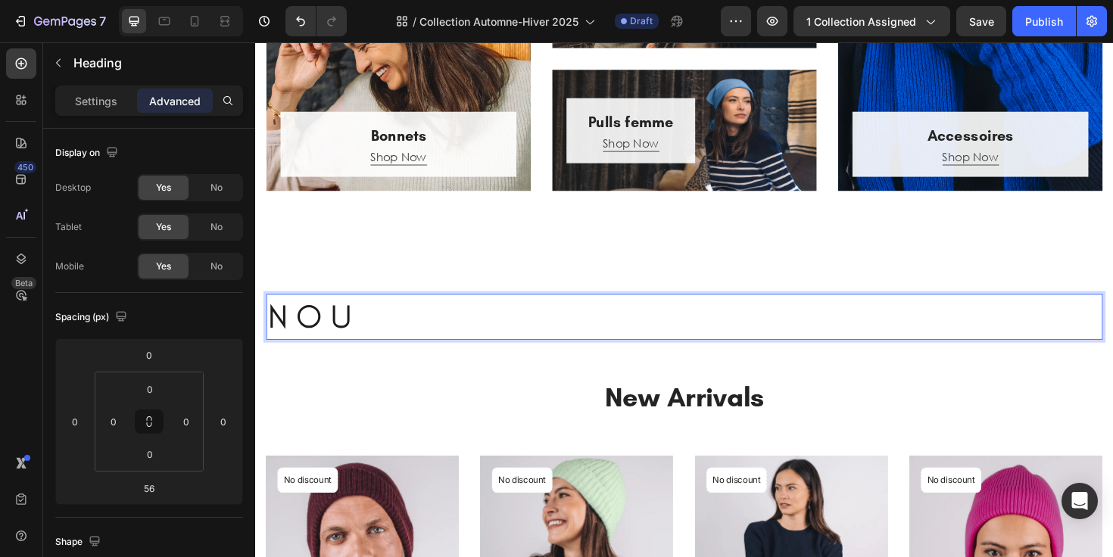
click at [484, 340] on p "N O U" at bounding box center [709, 332] width 883 height 45
click at [484, 340] on p "N O U v" at bounding box center [709, 332] width 883 height 45
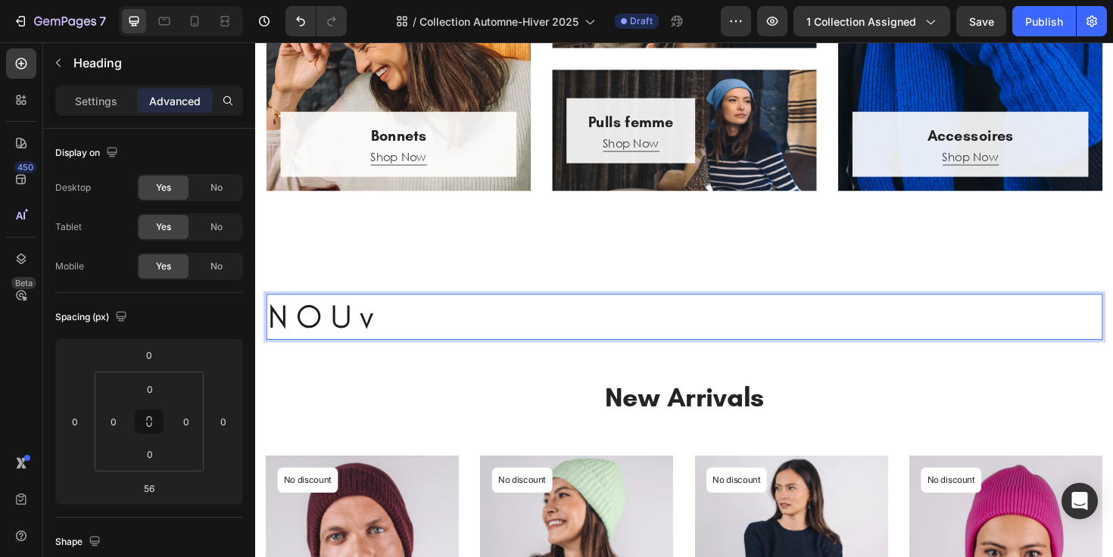
click at [484, 340] on p "N O U v" at bounding box center [709, 332] width 883 height 45
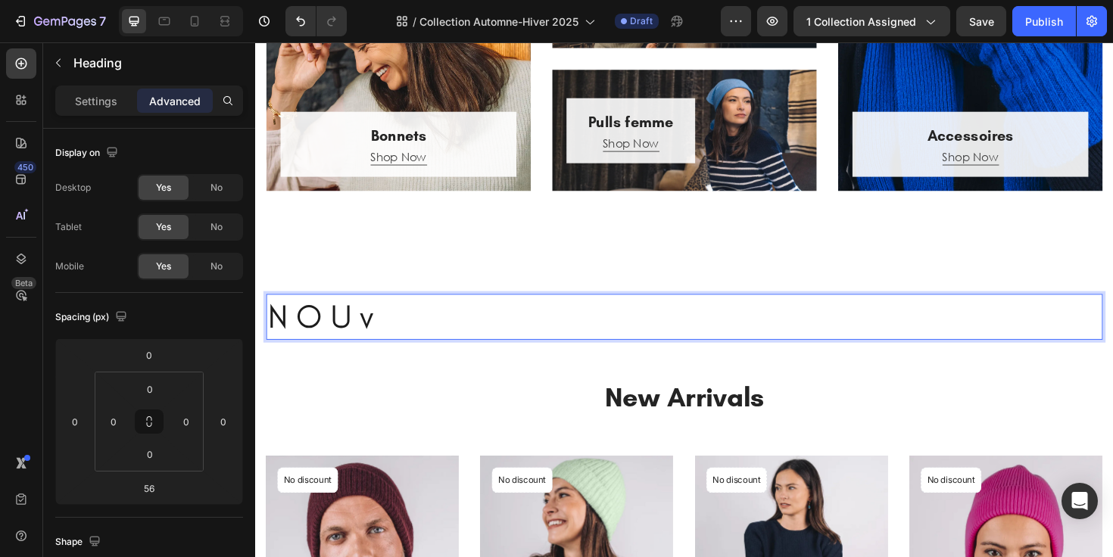
click at [479, 338] on p "N O U v" at bounding box center [709, 332] width 883 height 45
click at [376, 341] on p "N O U v" at bounding box center [709, 332] width 883 height 45
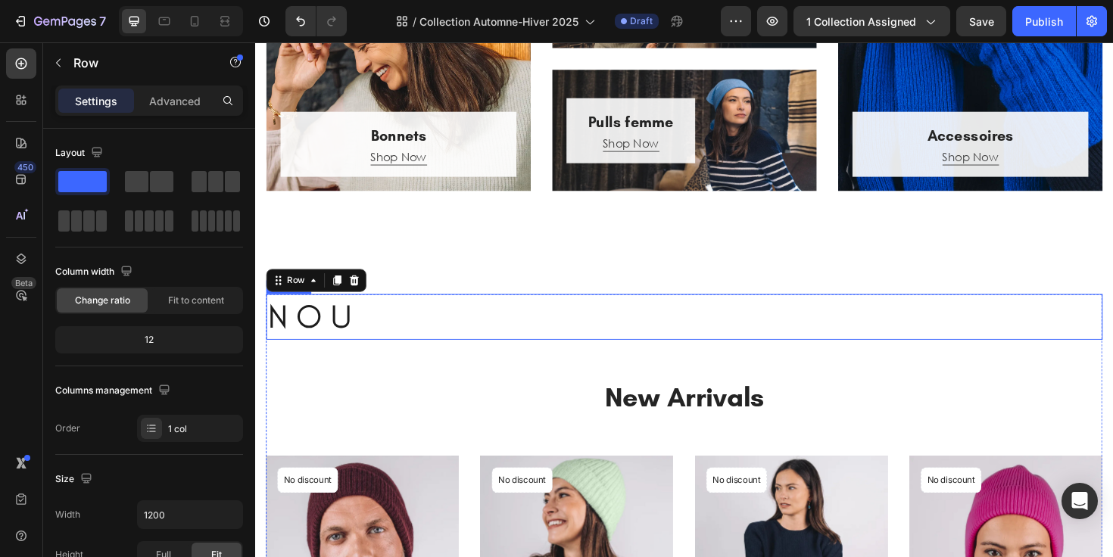
click at [443, 328] on p "N O U" at bounding box center [709, 332] width 883 height 45
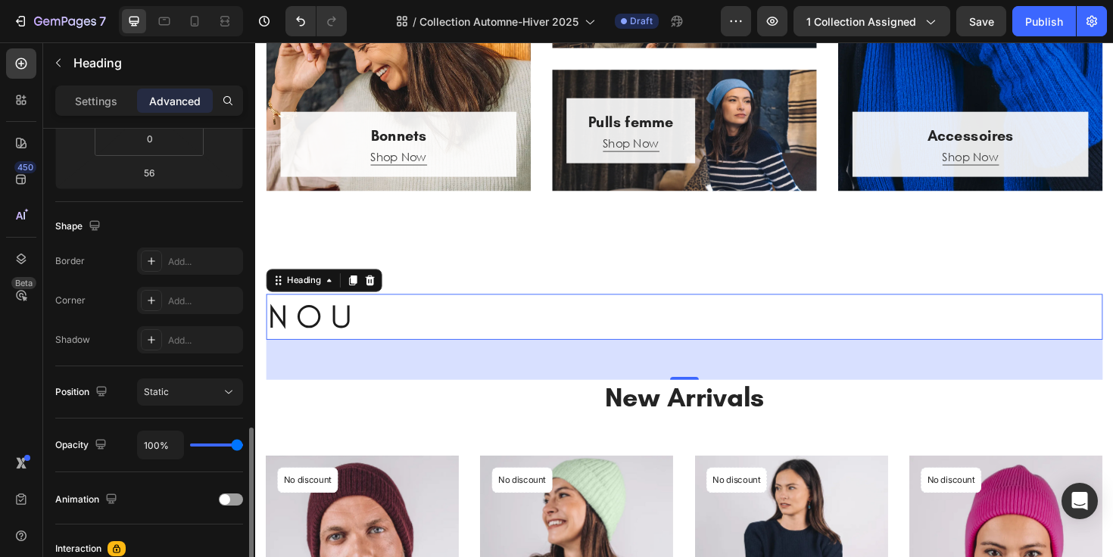
scroll to position [0, 0]
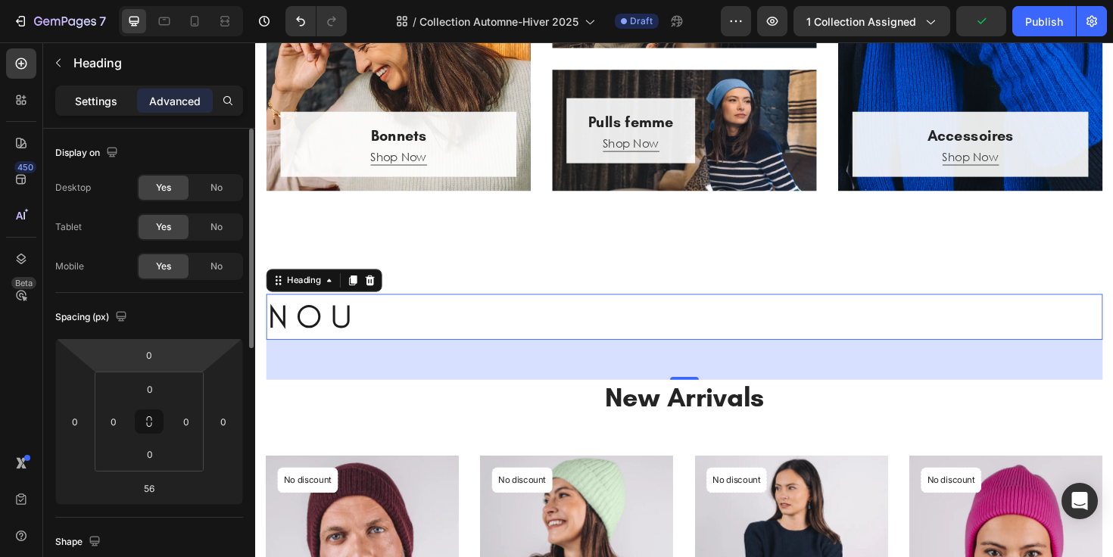
click at [94, 111] on div "Settings" at bounding box center [96, 101] width 76 height 24
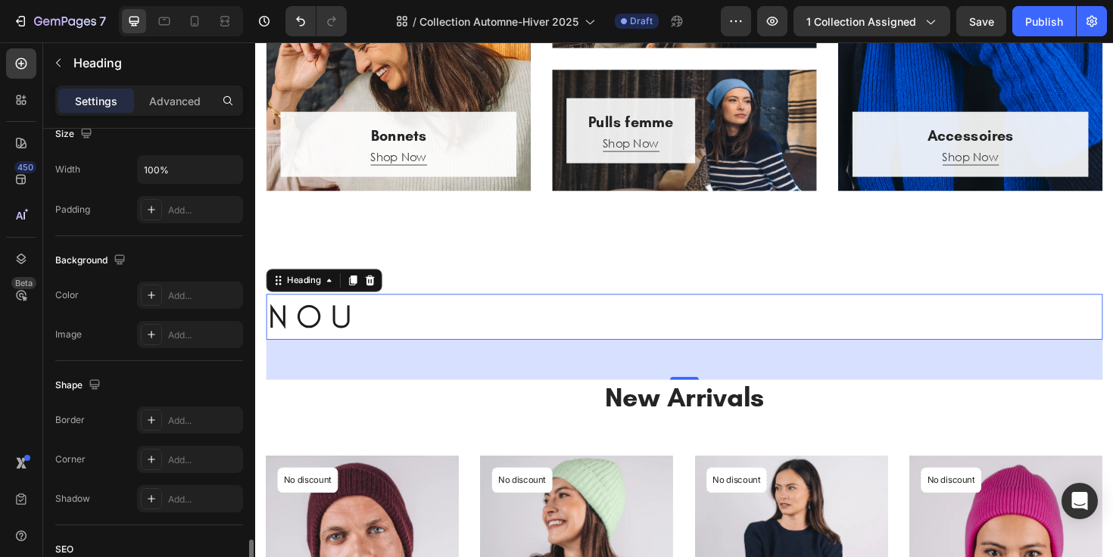
scroll to position [511, 0]
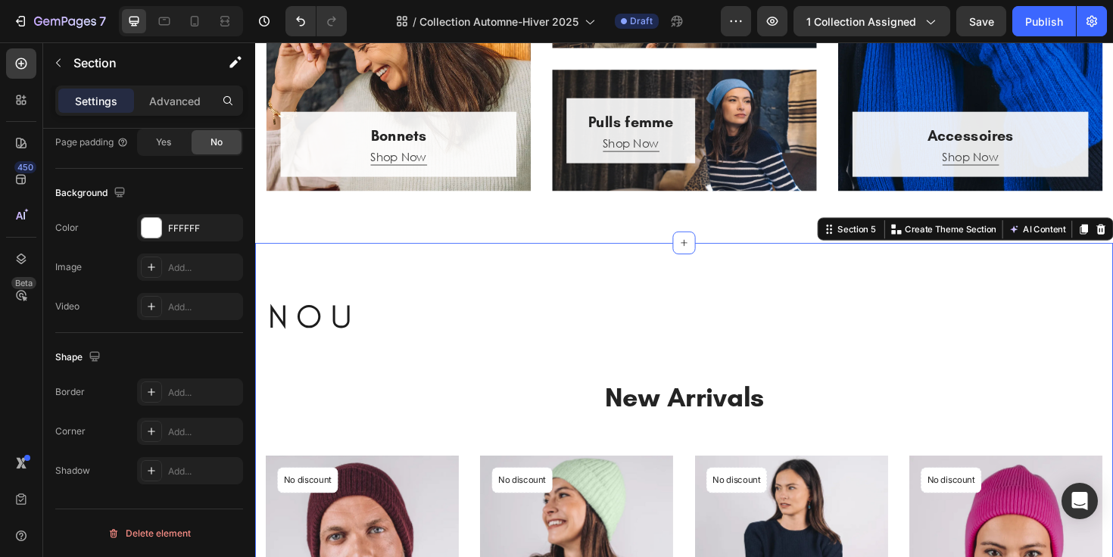
scroll to position [0, 0]
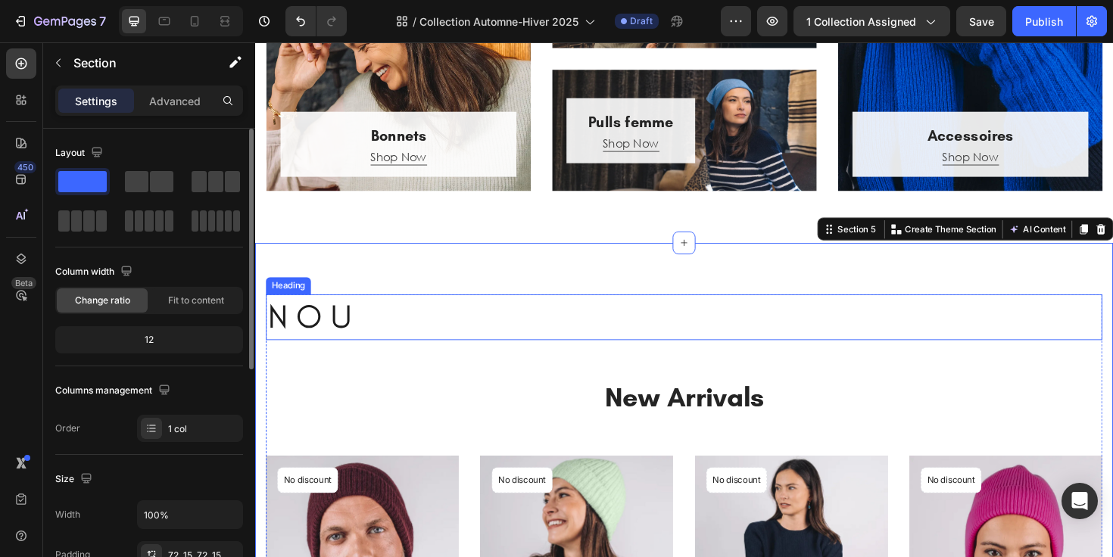
click at [481, 349] on p "N O U" at bounding box center [709, 332] width 883 height 45
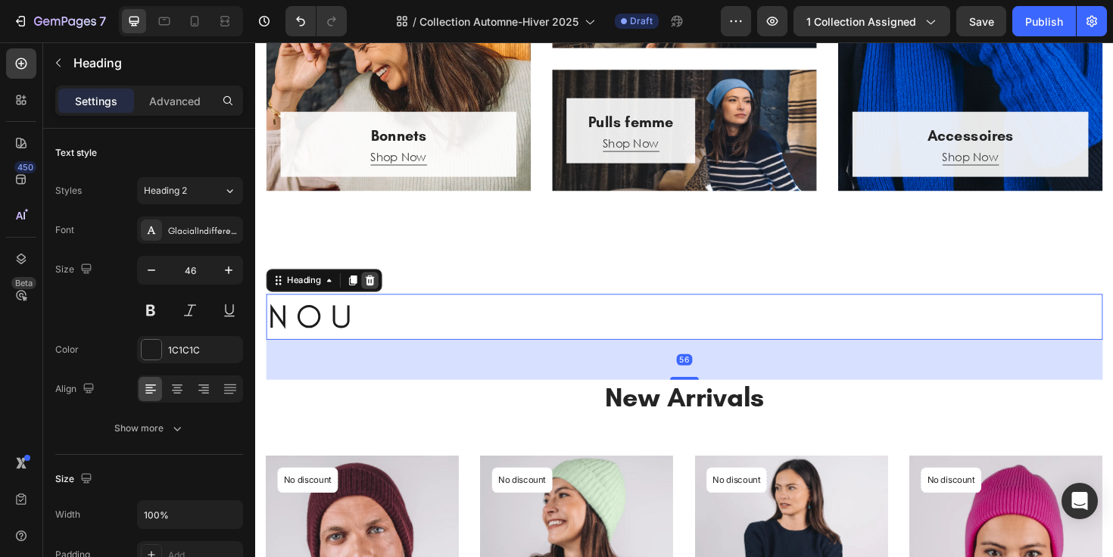
click at [378, 295] on icon at bounding box center [376, 294] width 12 height 12
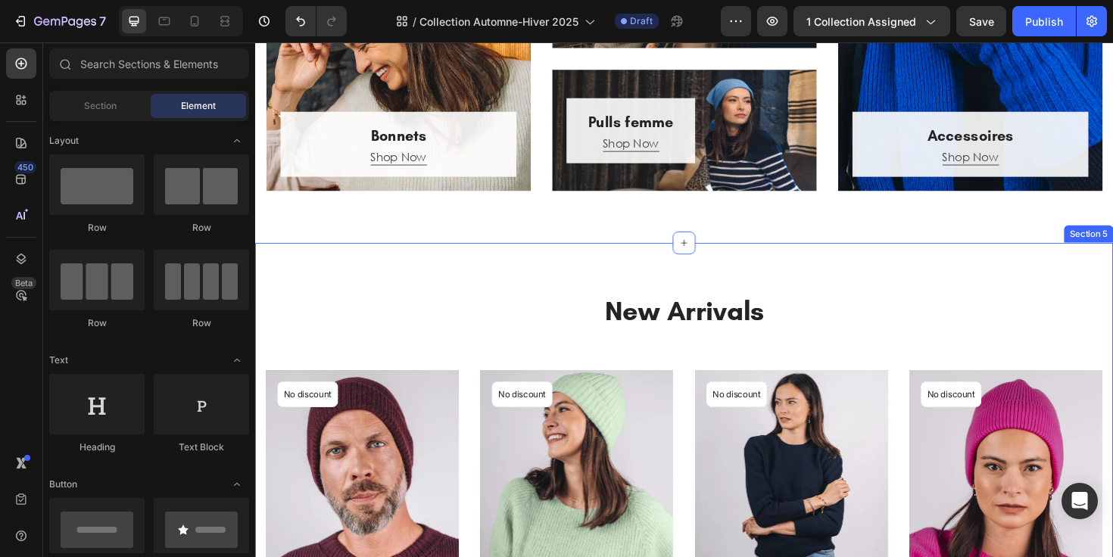
click at [678, 254] on div "New Arrivals Heading (P) Images No discount Not be displayed when published Pro…" at bounding box center [709, 524] width 909 height 541
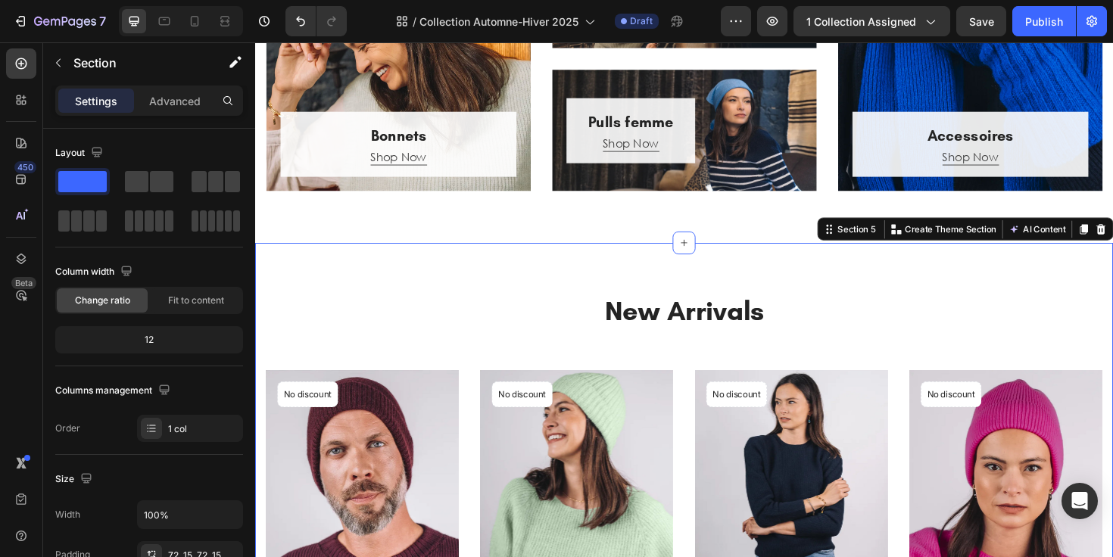
click at [638, 291] on div "New Arrivals Heading (P) Images No discount Not be displayed when published Pro…" at bounding box center [709, 524] width 909 height 541
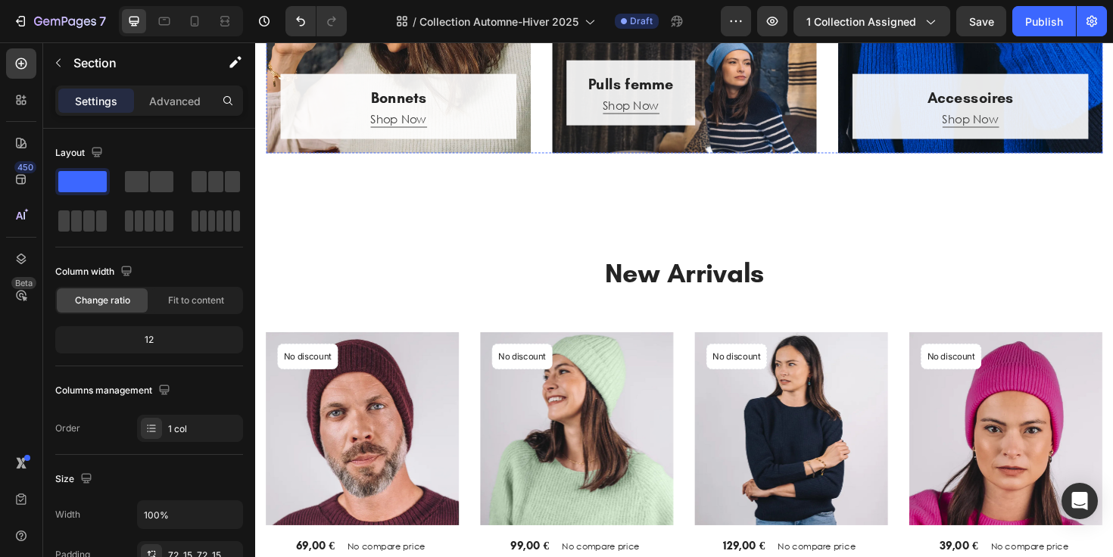
scroll to position [673, 0]
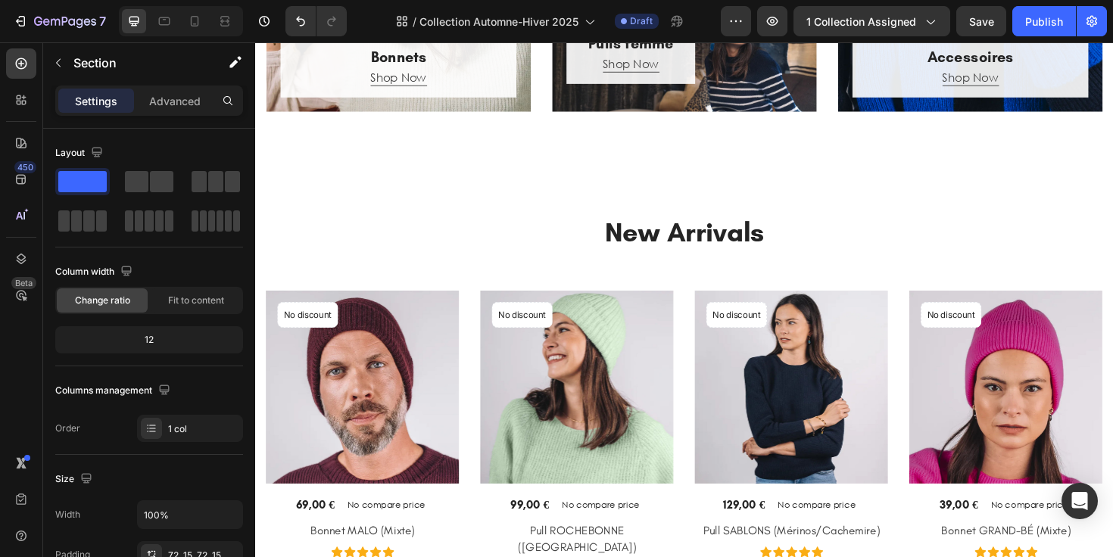
click at [663, 223] on div "New Arrivals Heading (P) Images No discount Not be displayed when published Pro…" at bounding box center [709, 440] width 909 height 541
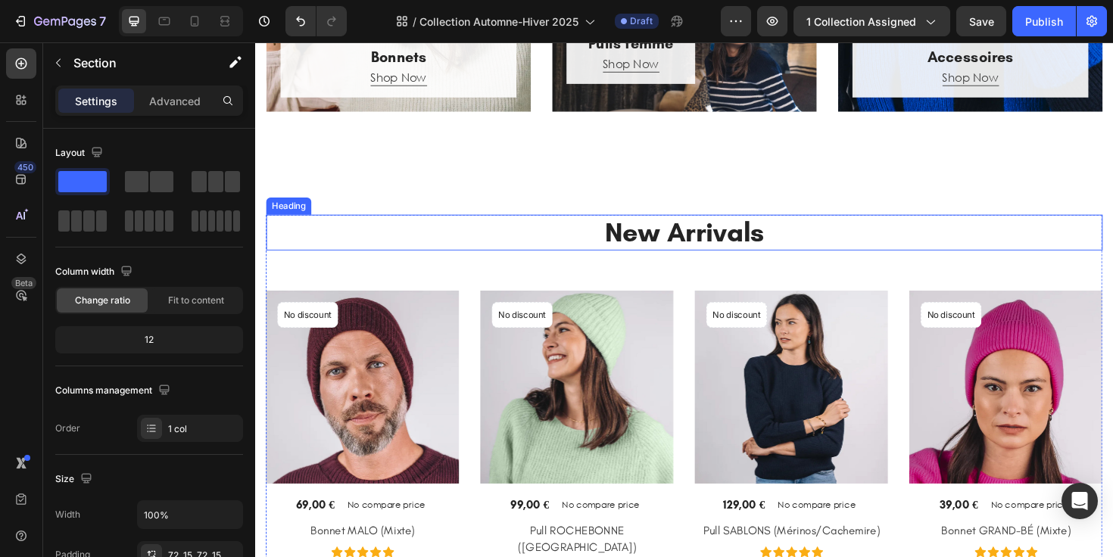
click at [533, 261] on h2 "New Arrivals" at bounding box center [710, 244] width 886 height 38
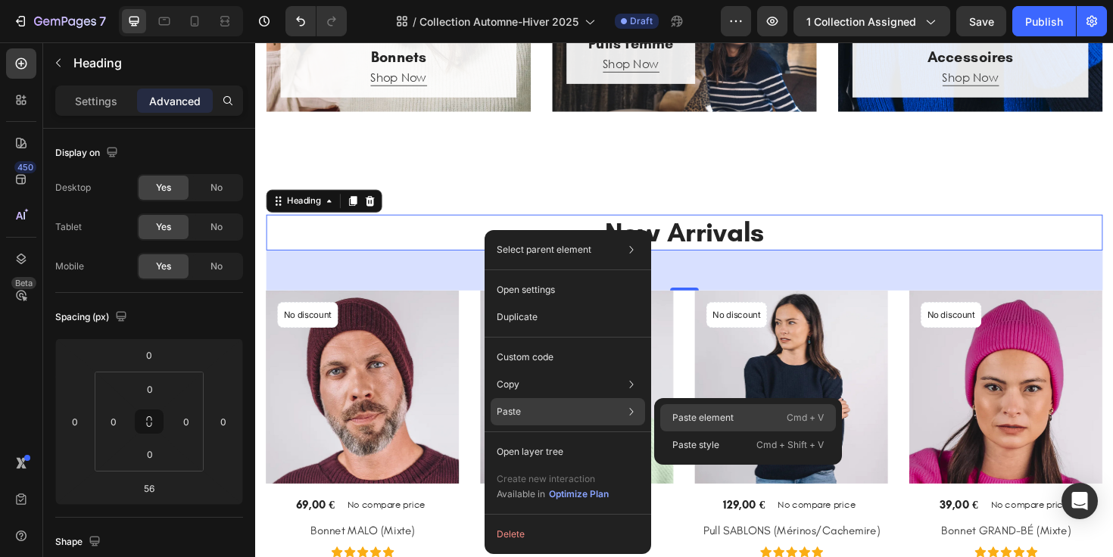
click at [710, 422] on p "Paste element" at bounding box center [702, 418] width 61 height 14
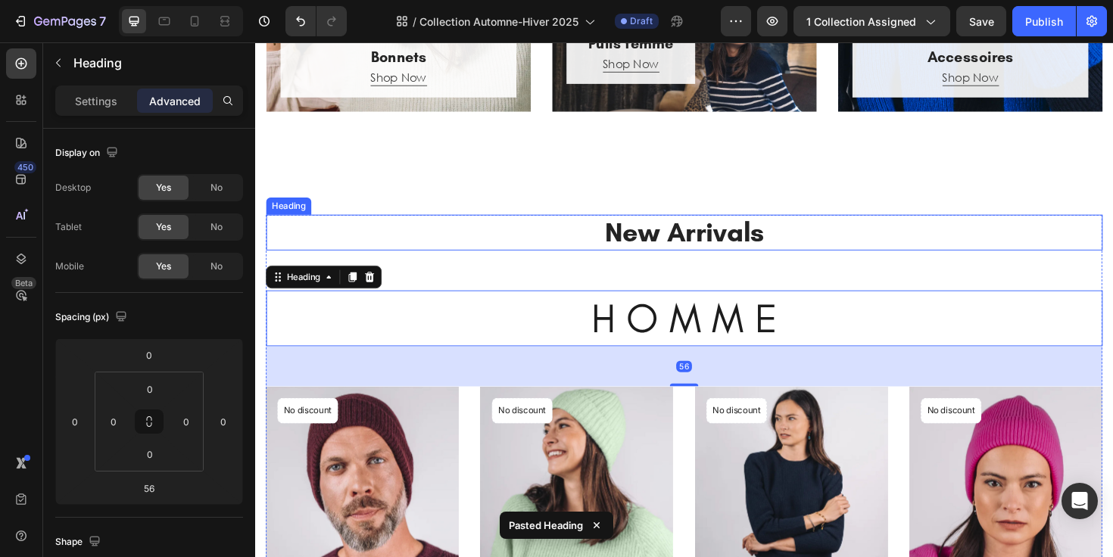
click at [638, 247] on p "New Arrivals" at bounding box center [709, 243] width 883 height 35
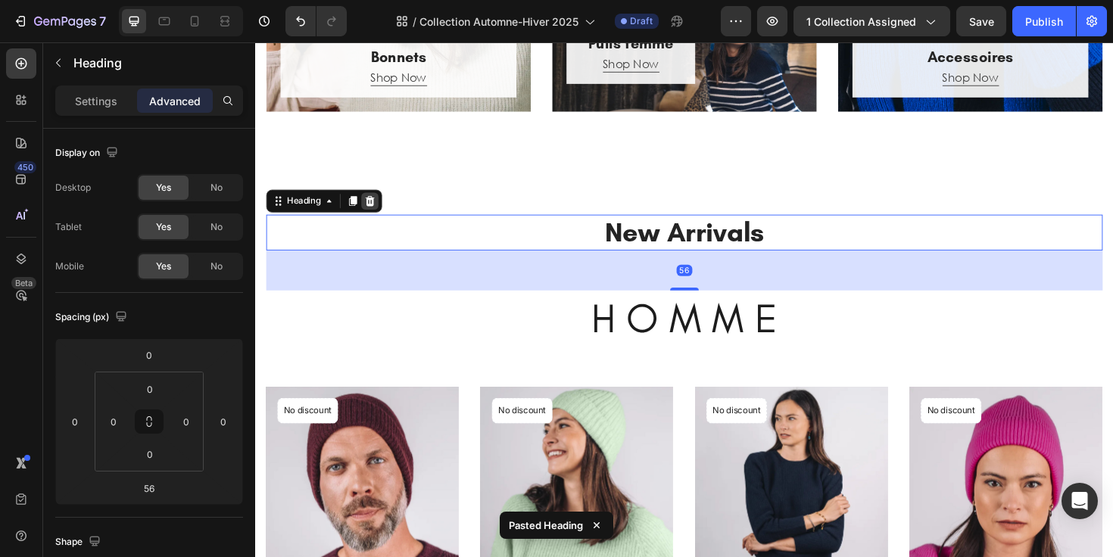
click at [381, 211] on icon at bounding box center [376, 210] width 12 height 12
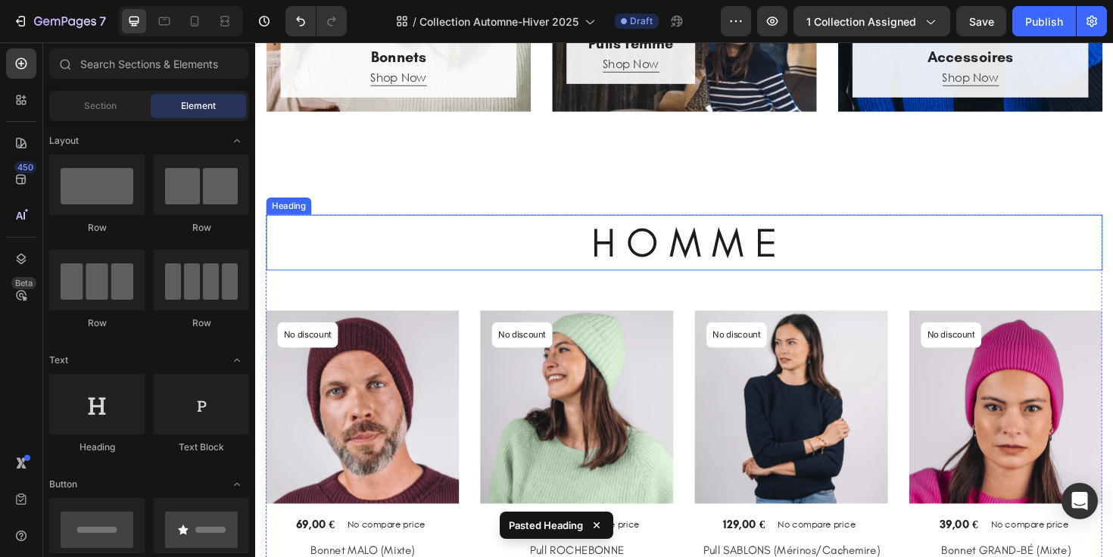
click at [579, 262] on h2 "H O M M E" at bounding box center [710, 254] width 886 height 59
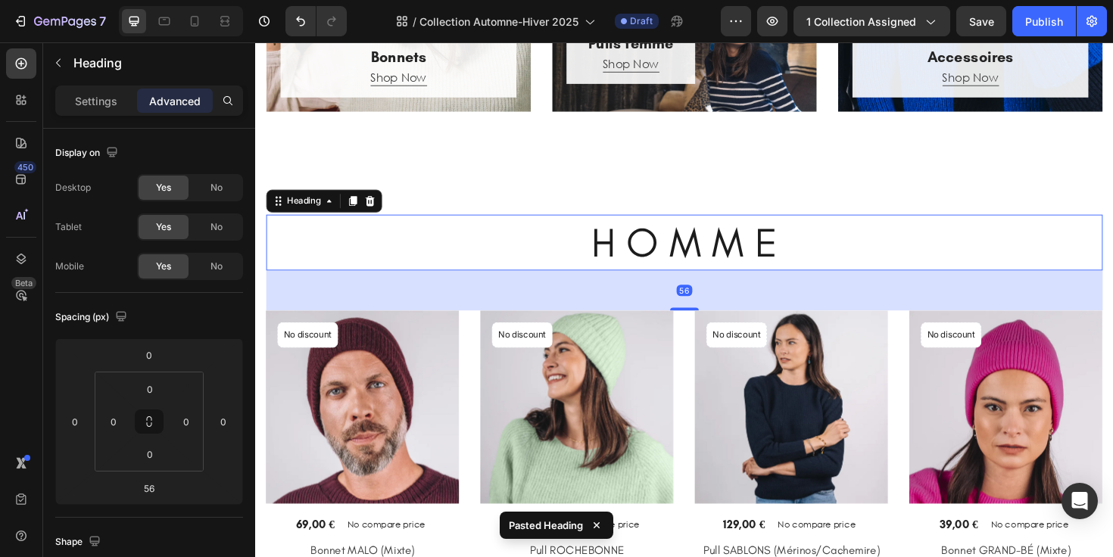
click at [651, 253] on h2 "H O M M E" at bounding box center [710, 254] width 886 height 59
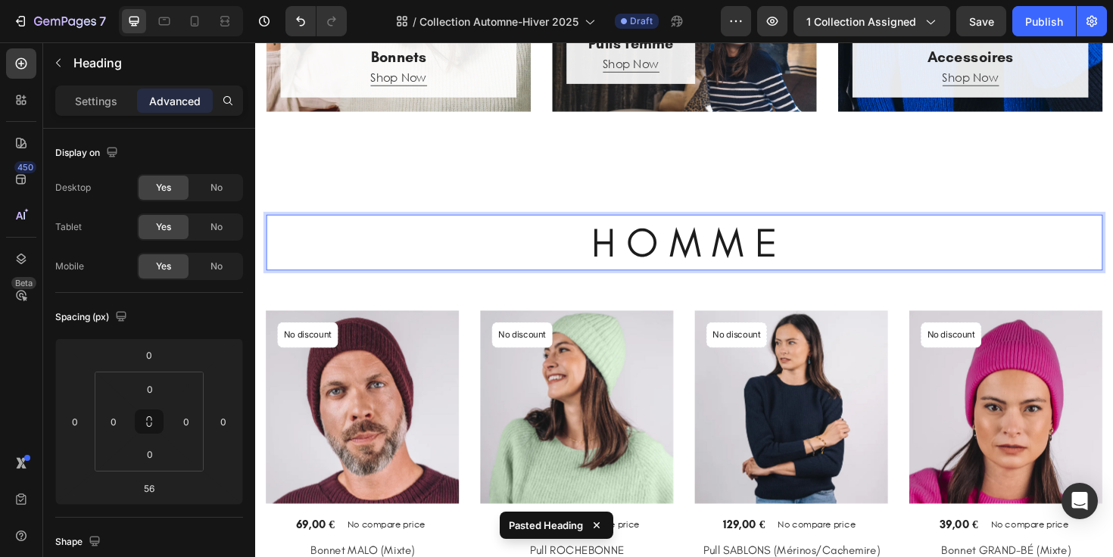
click at [671, 253] on p "H O M M E" at bounding box center [709, 254] width 883 height 56
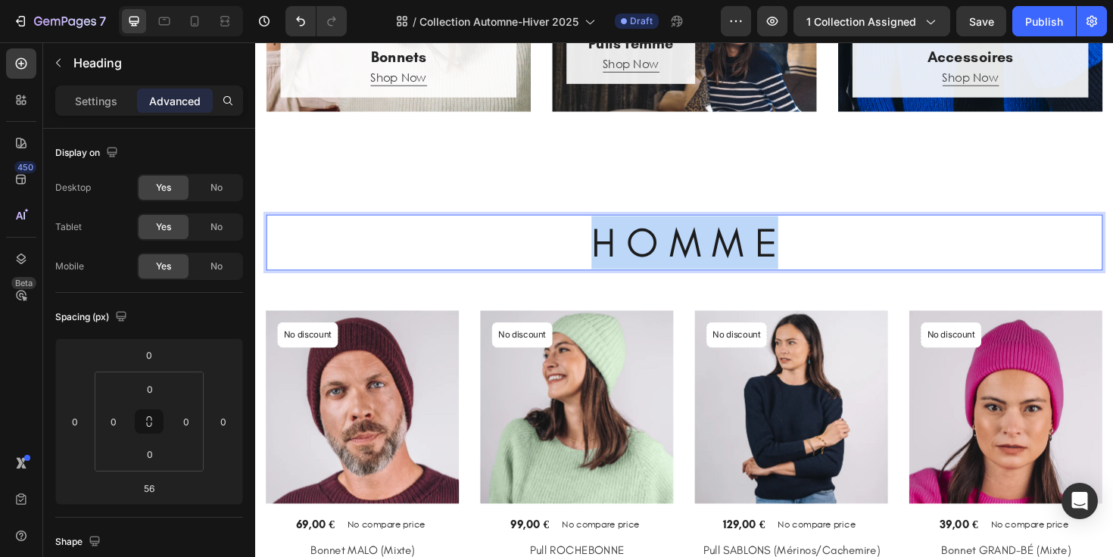
click at [671, 253] on p "H O M M E" at bounding box center [709, 254] width 883 height 56
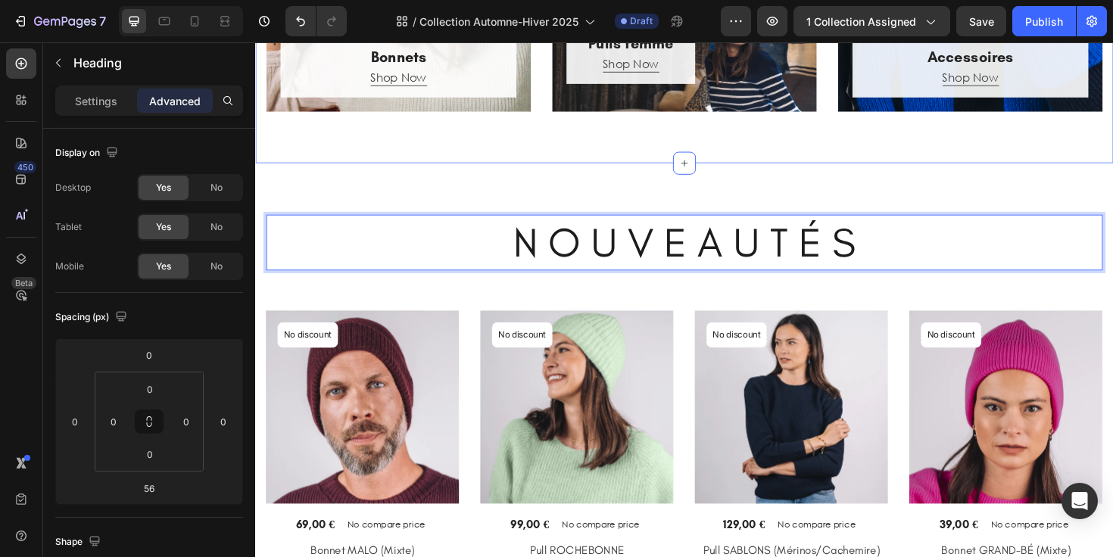
click at [601, 196] on div "N O U V E A U T É S Heading 56 (P) Images No discount Not be displayed when pub…" at bounding box center [709, 451] width 909 height 563
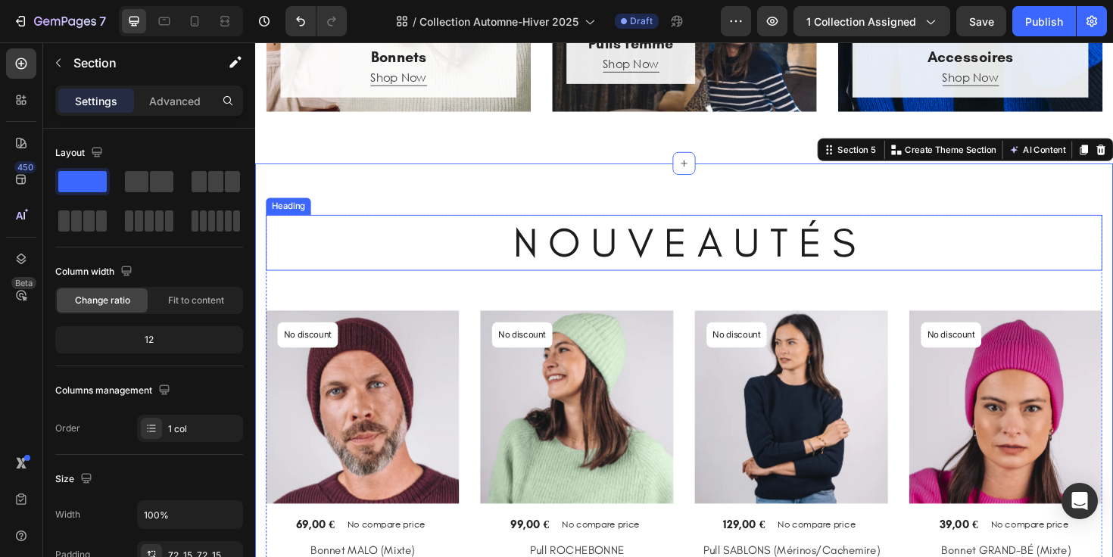
click at [652, 226] on h2 "N O U V E A U T É S" at bounding box center [710, 254] width 886 height 59
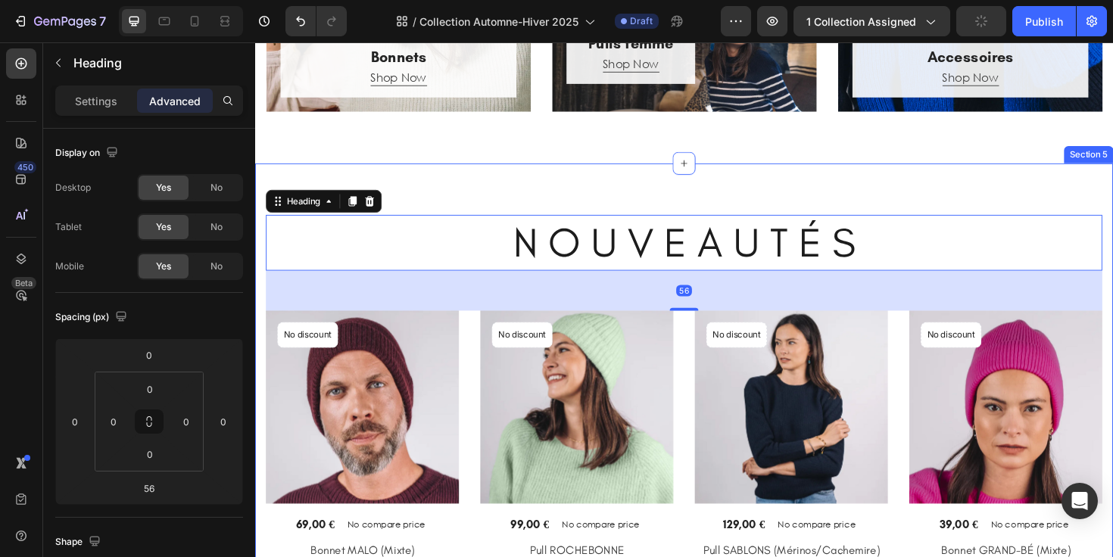
click at [594, 177] on div "N O U V E A U T É S Heading 56 (P) Images No discount Not be displayed when pub…" at bounding box center [709, 451] width 909 height 563
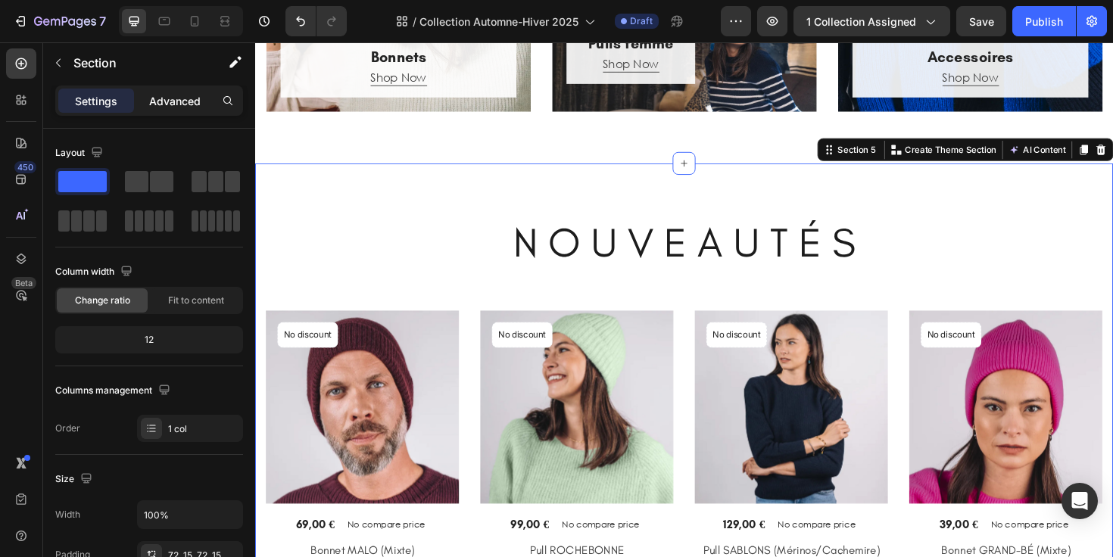
click at [157, 104] on p "Advanced" at bounding box center [174, 101] width 51 height 16
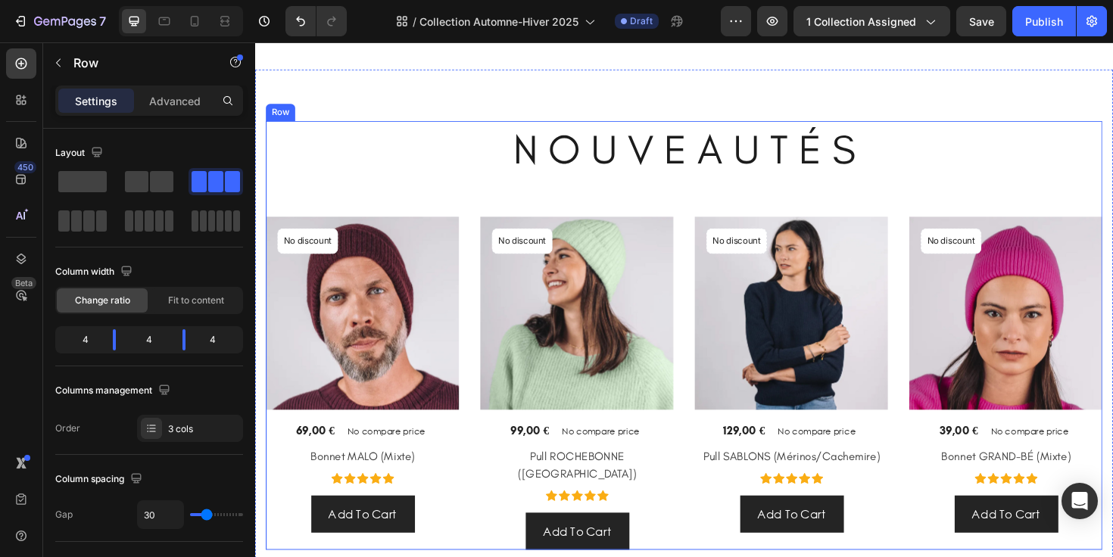
scroll to position [759, 0]
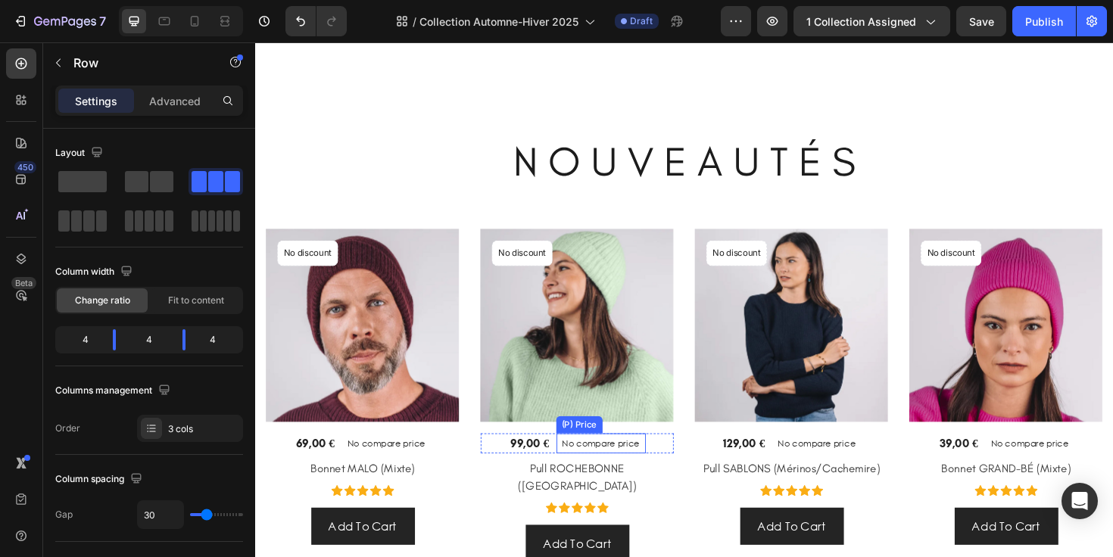
click at [435, 463] on p "No compare price" at bounding box center [394, 467] width 83 height 9
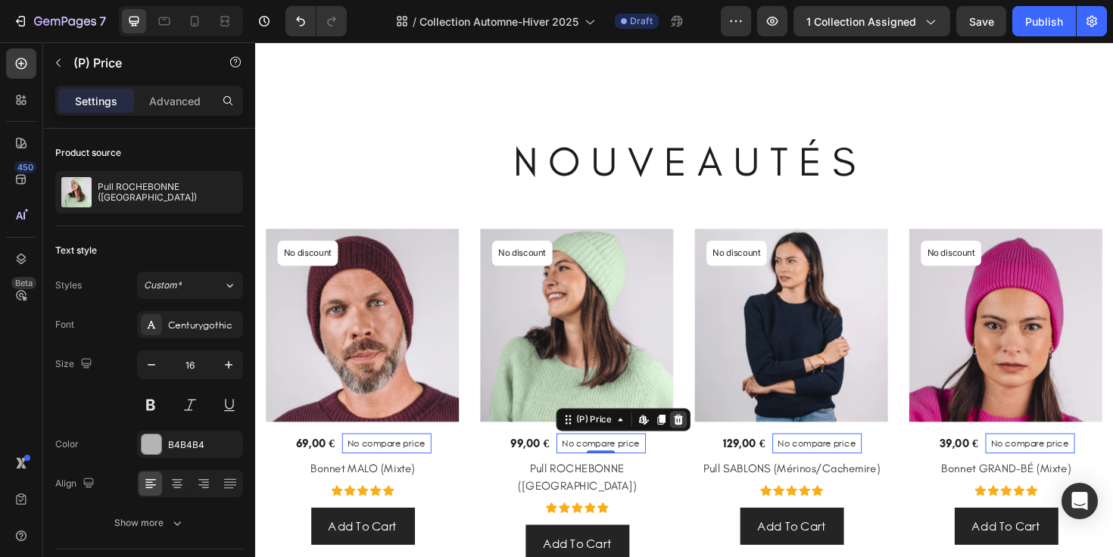
click at [255, 42] on icon at bounding box center [255, 42] width 0 height 0
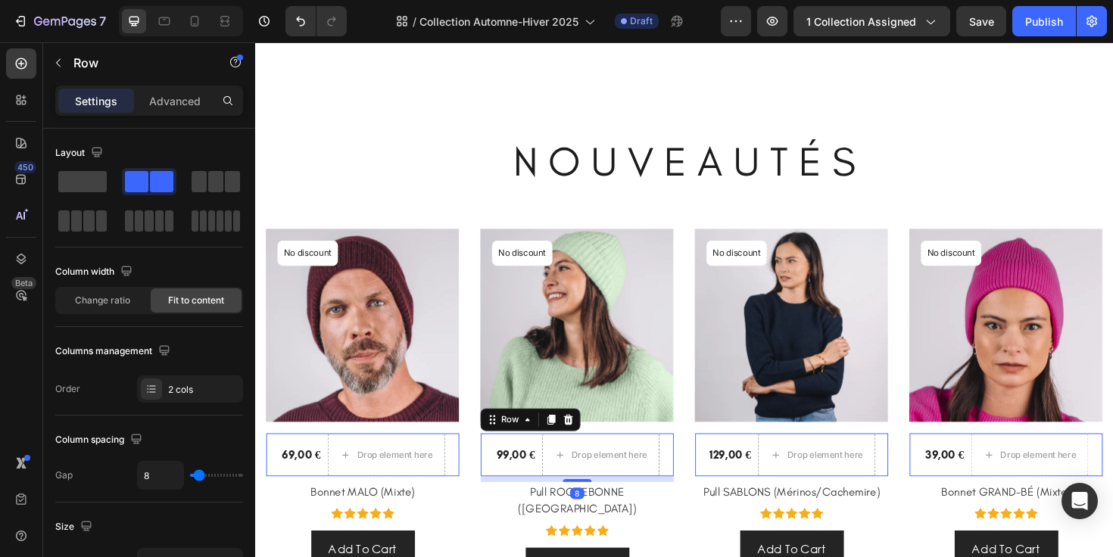
click at [471, 482] on div "99,00 € (P) Price (P) Price Drop element here Row 8" at bounding box center [369, 479] width 204 height 45
click at [101, 183] on span at bounding box center [82, 181] width 48 height 21
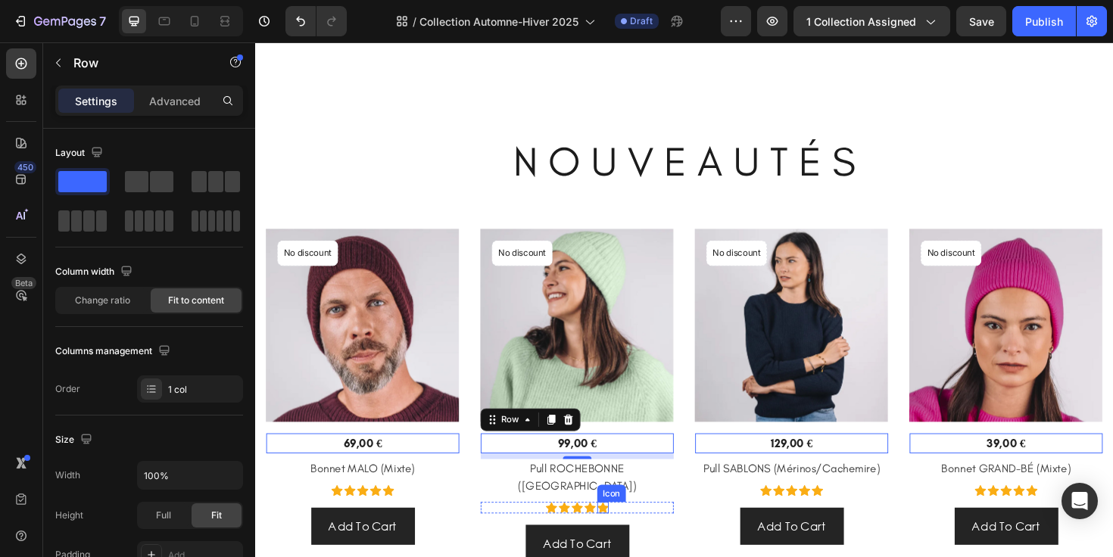
click at [402, 513] on icon at bounding box center [396, 517] width 12 height 11
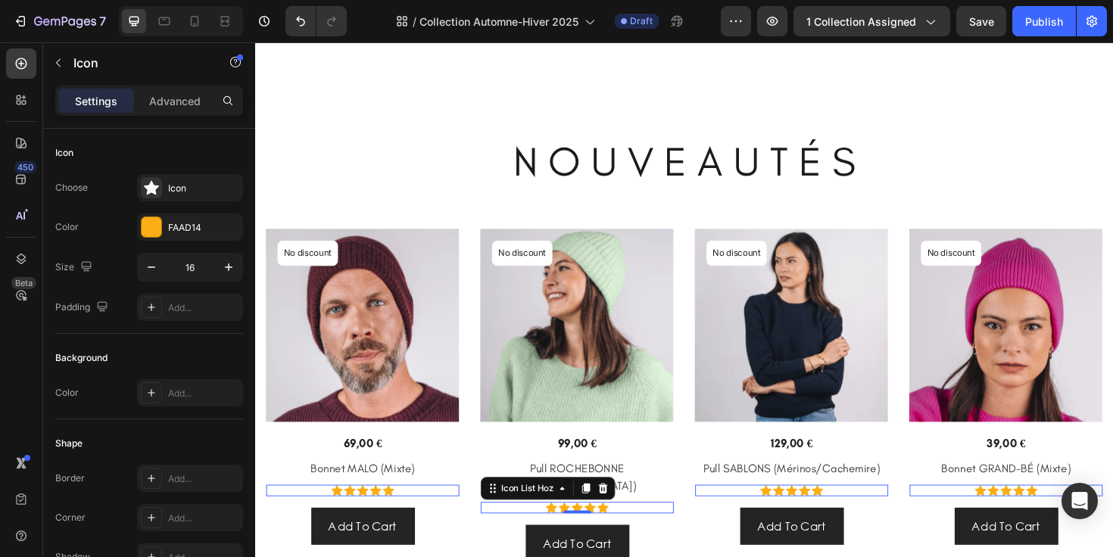
click at [636, 529] on div "Icon Icon Icon Icon Icon" at bounding box center [596, 535] width 204 height 12
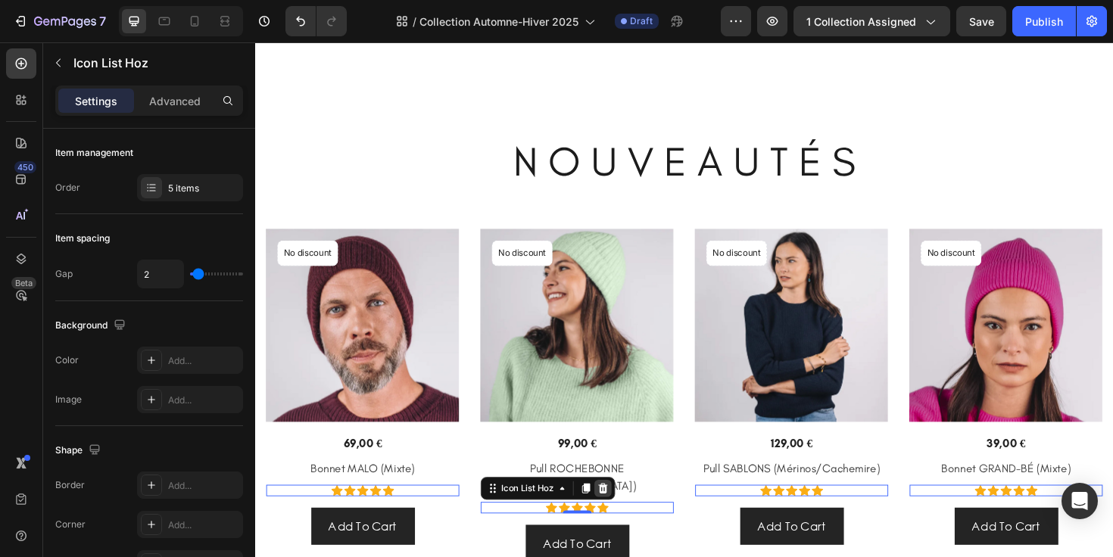
click at [625, 510] on icon at bounding box center [624, 515] width 10 height 11
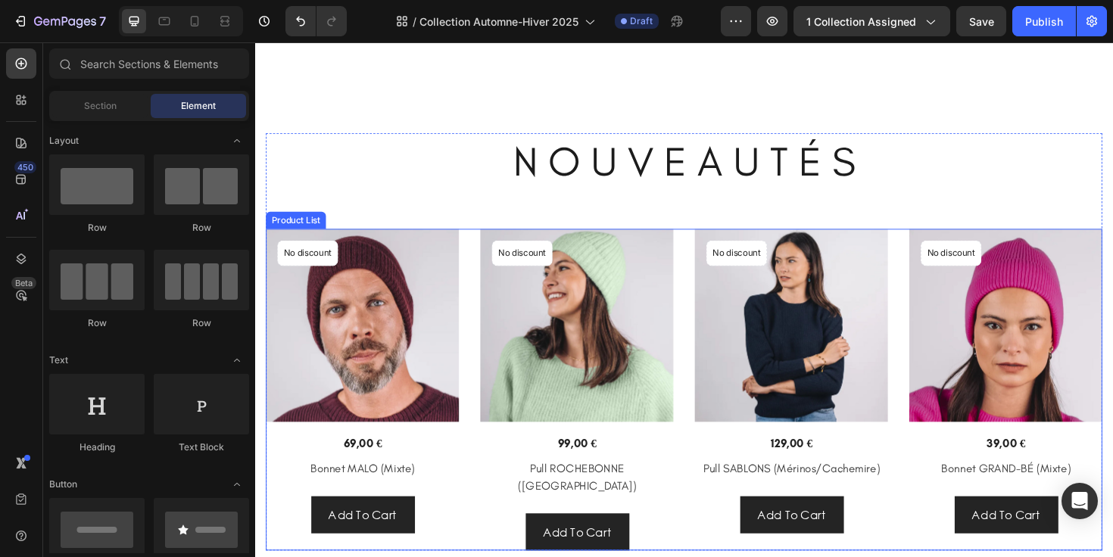
click at [655, 505] on div "(P) Images No discount Not be displayed when published Product Badge Row 99,00 …" at bounding box center [596, 410] width 204 height 340
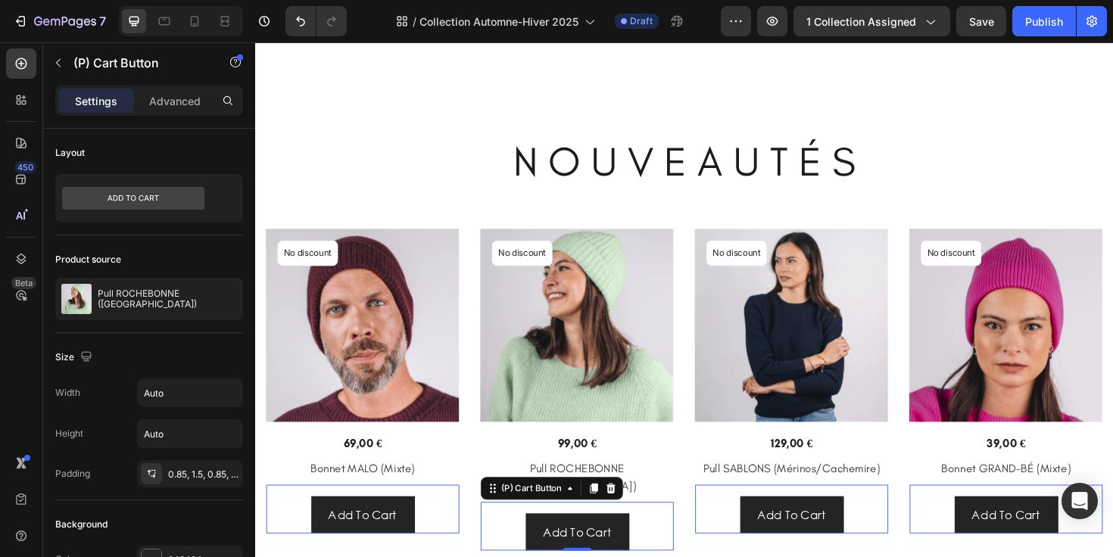
click at [655, 529] on div "Add To Cart (P) Cart Button 0" at bounding box center [596, 554] width 204 height 51
click at [631, 509] on icon at bounding box center [631, 515] width 12 height 12
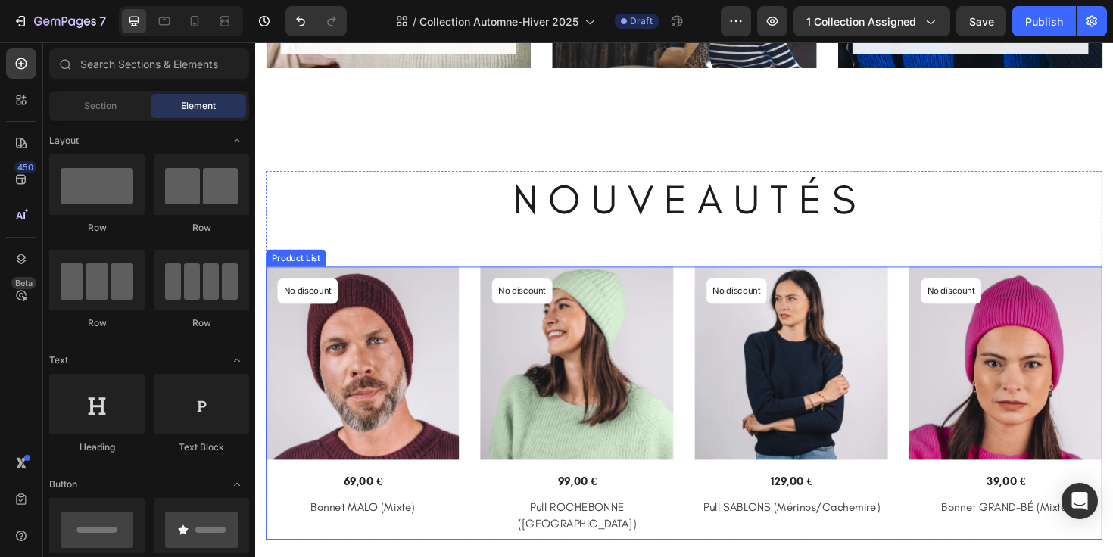
scroll to position [725, 0]
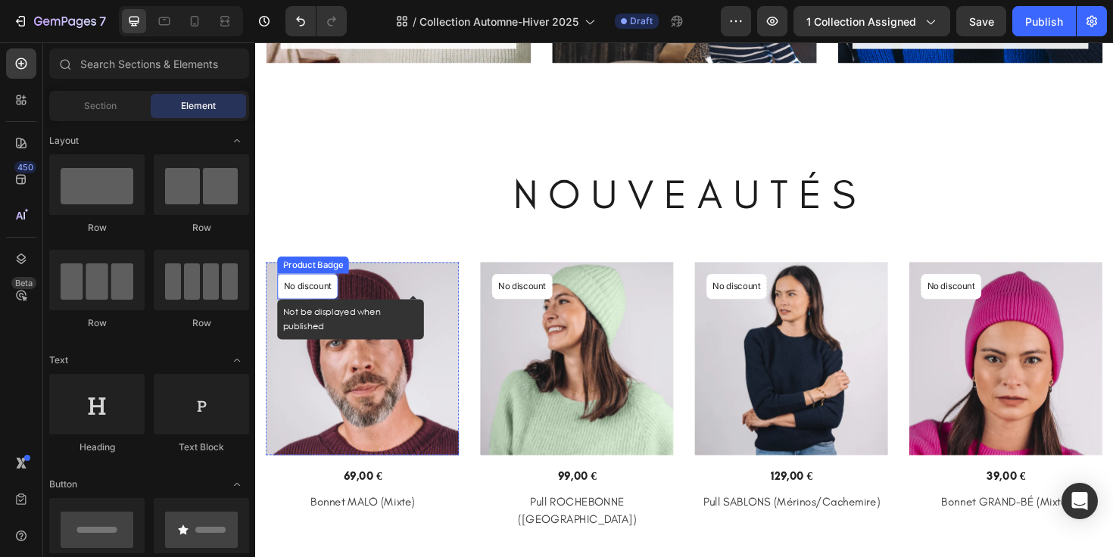
click at [335, 294] on p "No discount" at bounding box center [310, 301] width 51 height 14
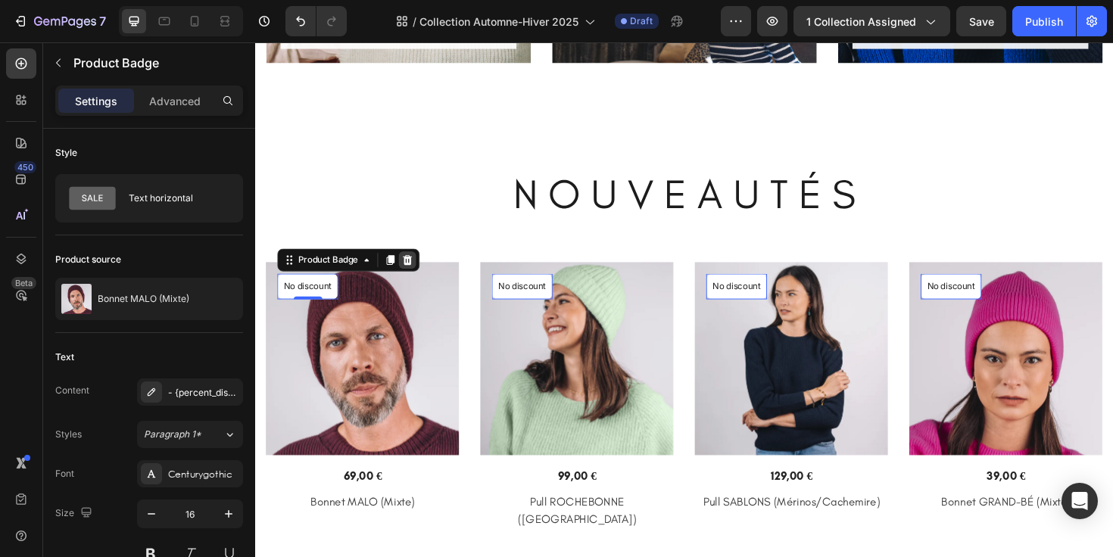
click at [422, 274] on icon at bounding box center [416, 273] width 12 height 12
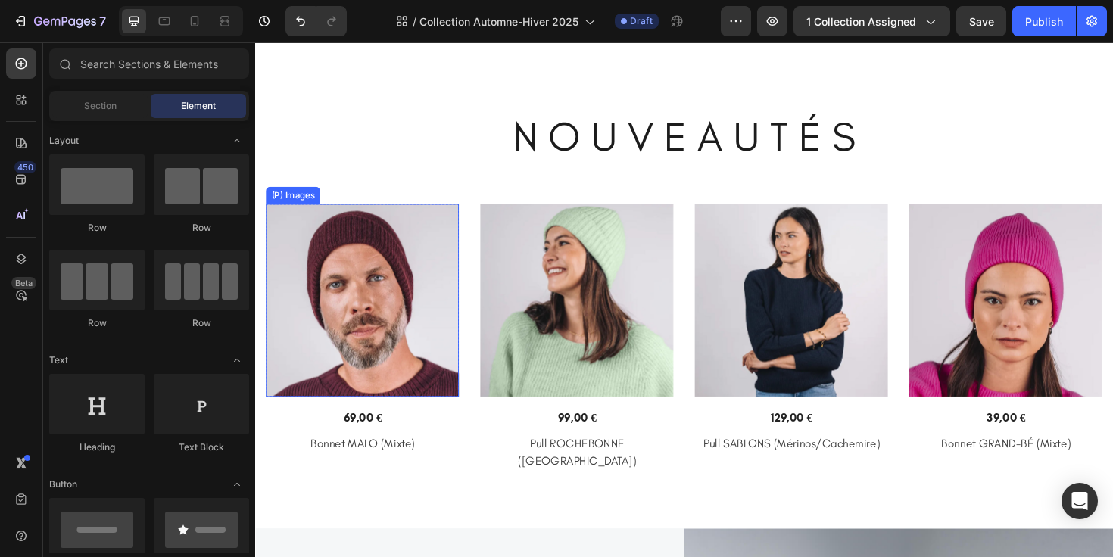
scroll to position [800, 0]
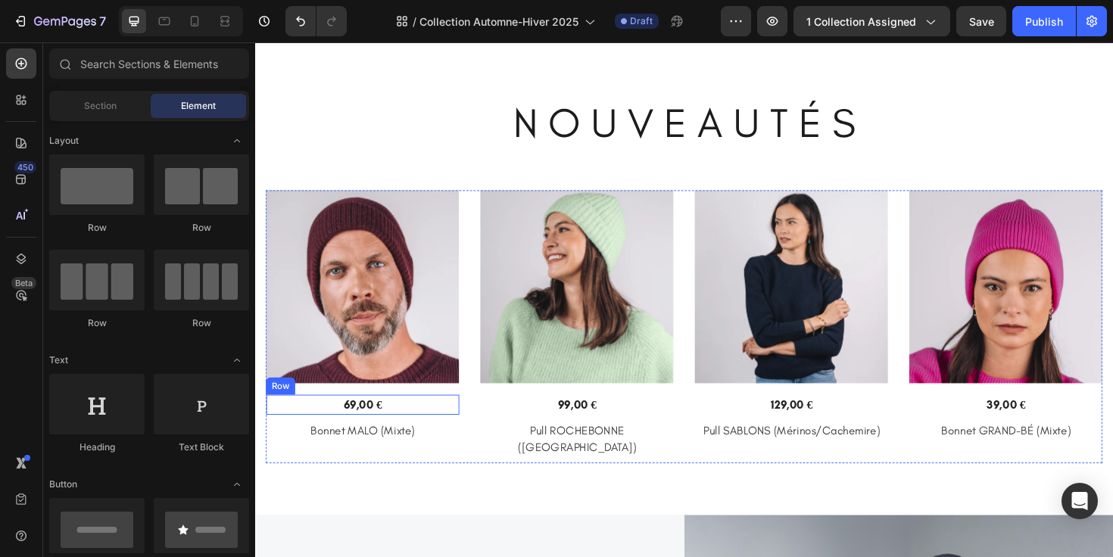
click at [465, 417] on div "69,00 € (P) Price (P) Price Row" at bounding box center [369, 426] width 204 height 21
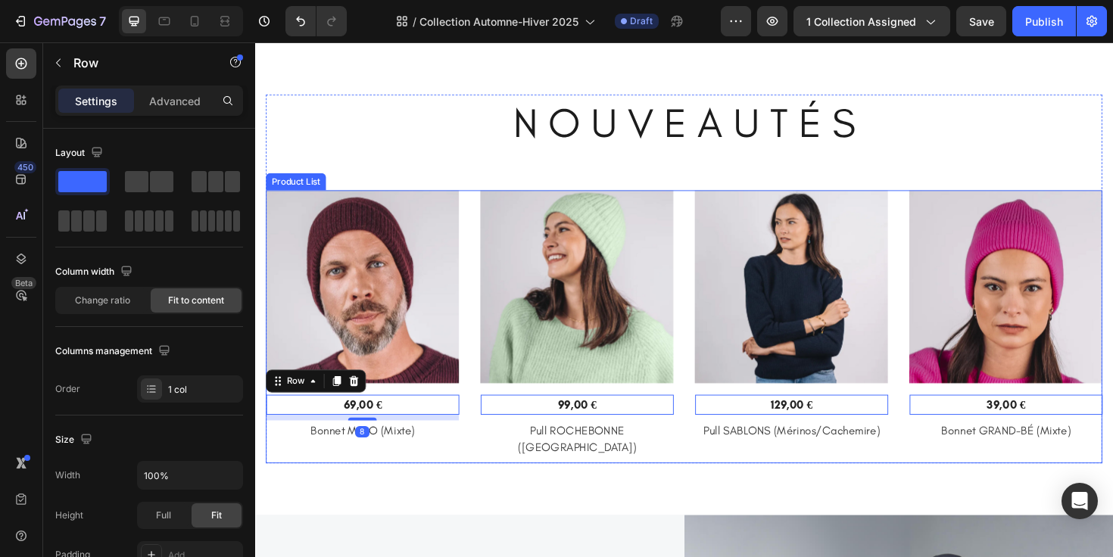
click at [459, 406] on div "(P) Images Row 69,00 € (P) Price (P) Price Row 8 Bonnet MALO (Mixte) (P) Title …" at bounding box center [369, 343] width 204 height 289
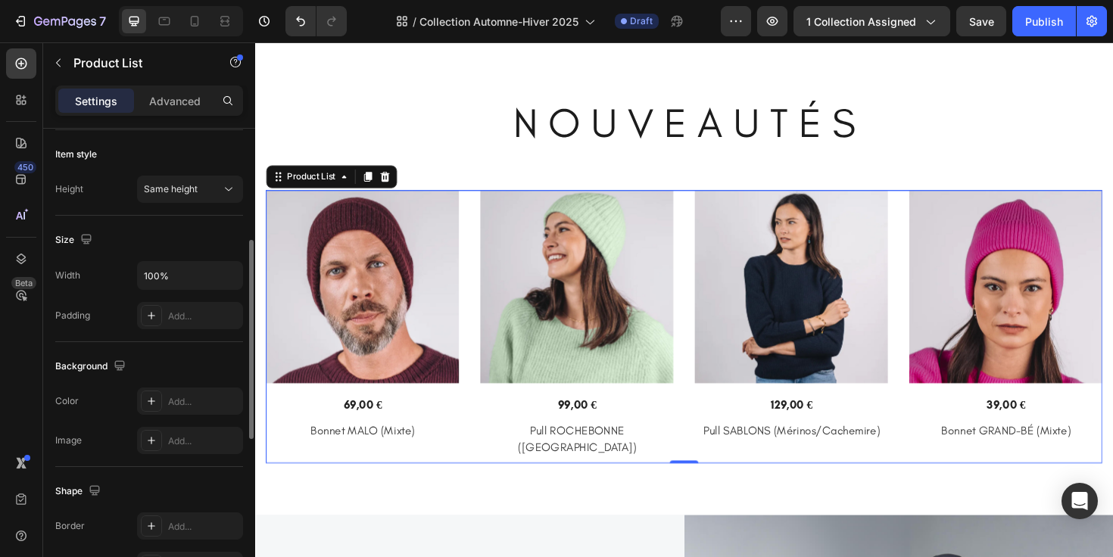
scroll to position [0, 0]
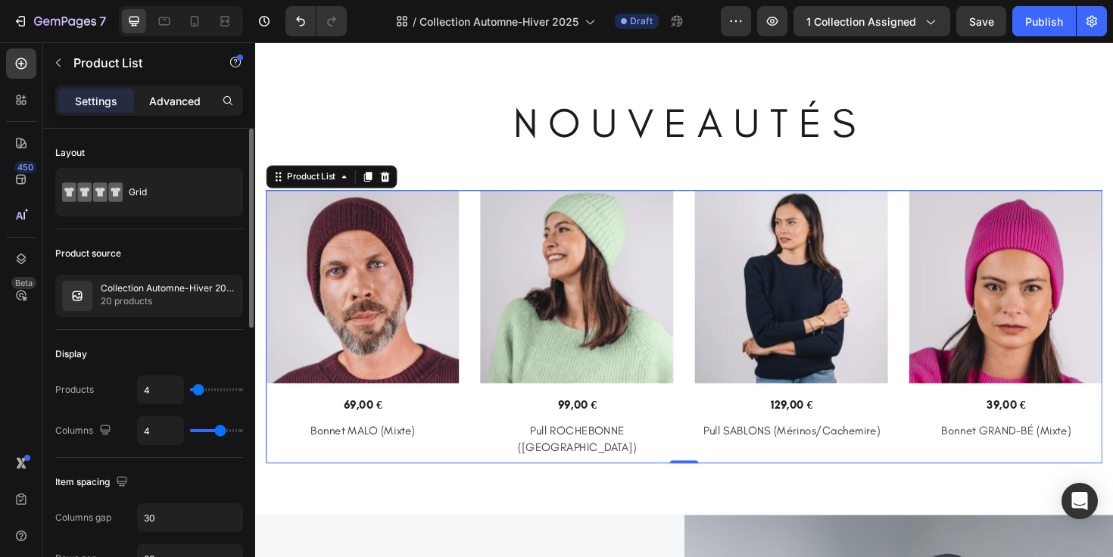
click at [162, 104] on p "Advanced" at bounding box center [174, 101] width 51 height 16
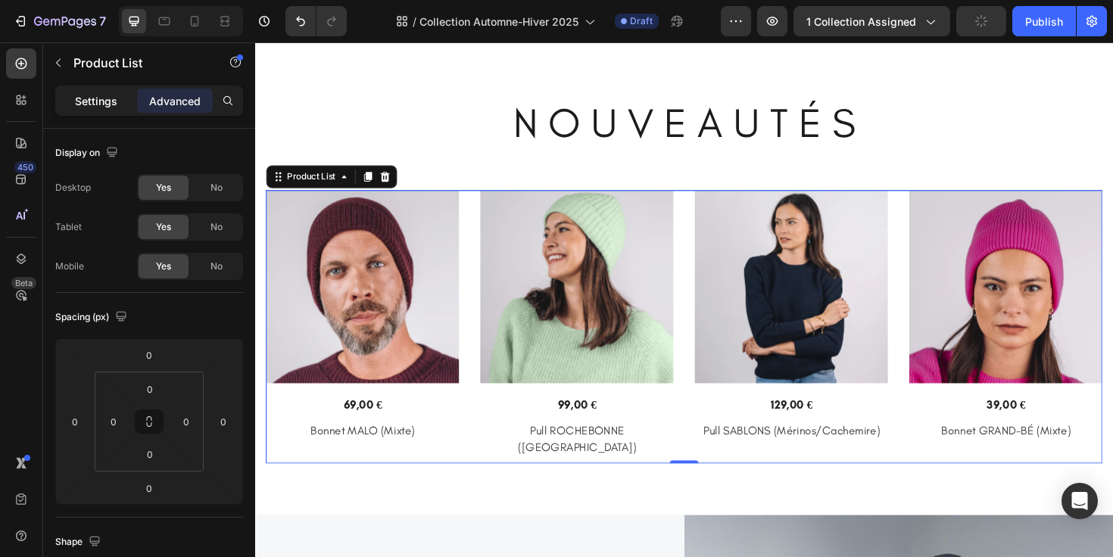
click at [114, 108] on div "Settings" at bounding box center [96, 101] width 76 height 24
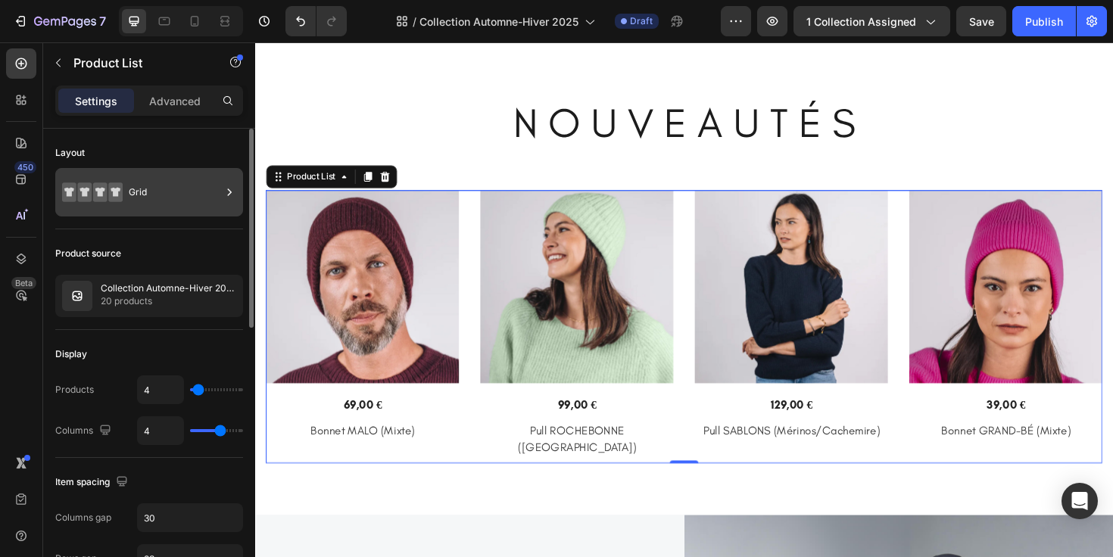
click at [131, 184] on div "Grid" at bounding box center [175, 192] width 92 height 35
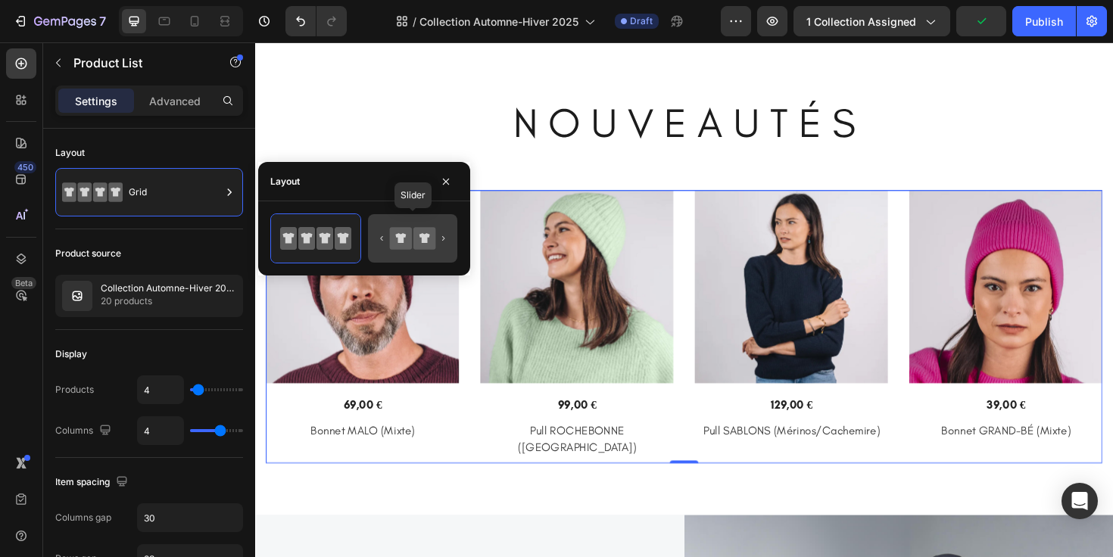
click at [398, 242] on icon at bounding box center [401, 238] width 22 height 22
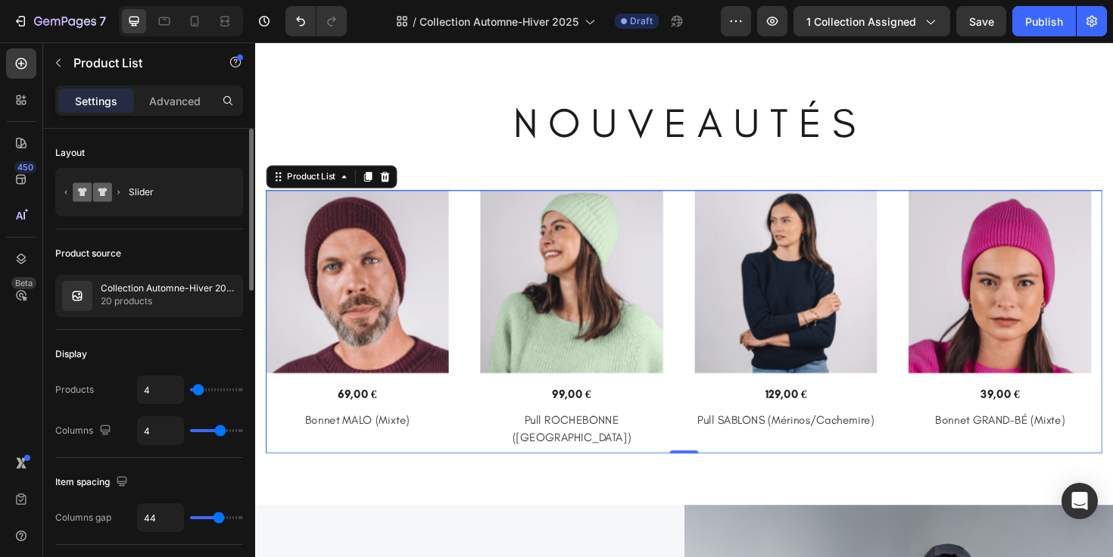
type input "11"
type input "12"
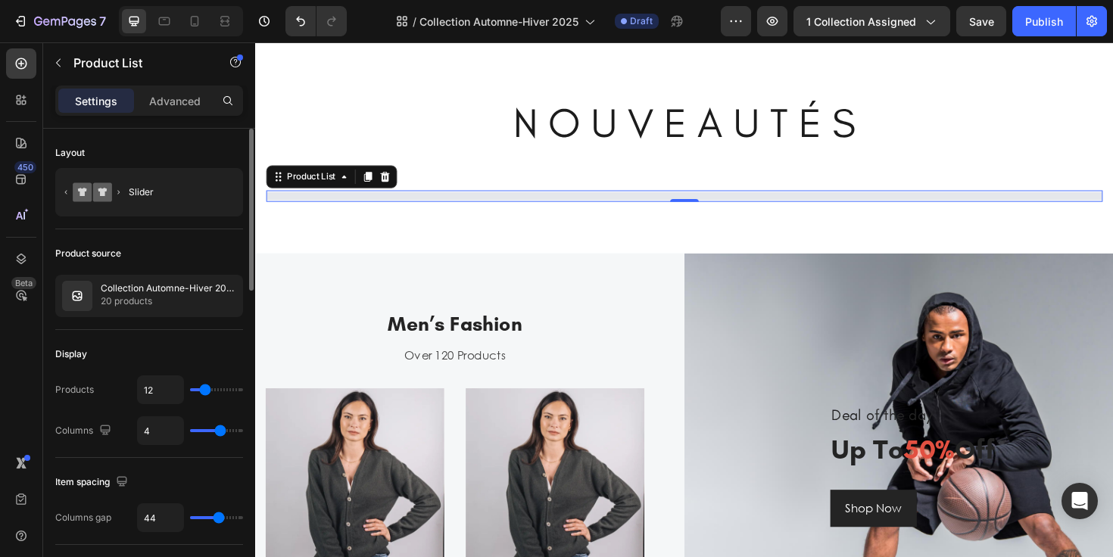
type input "13"
type input "14"
type input "15"
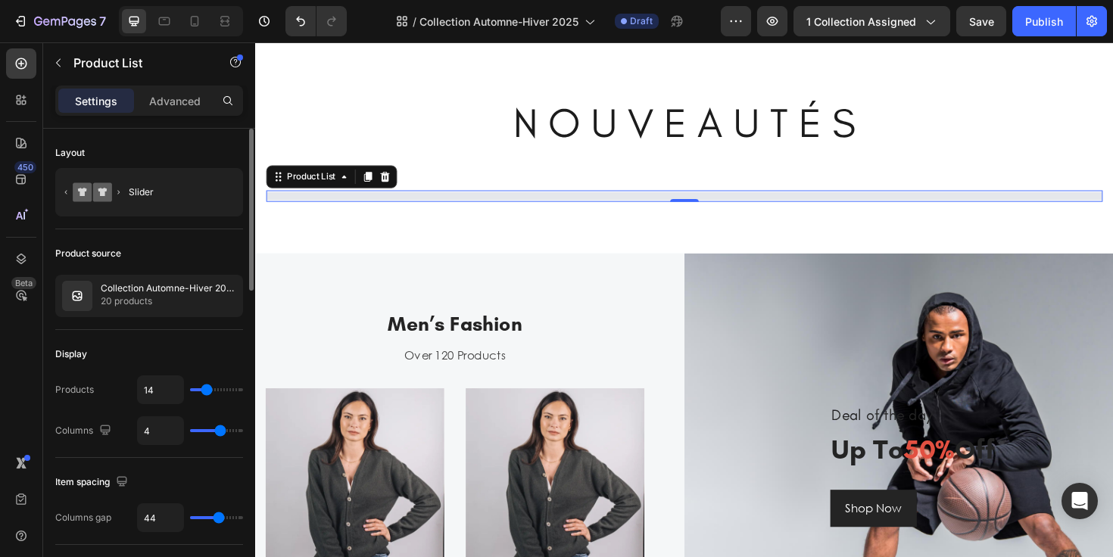
type input "15"
type input "16"
type input "17"
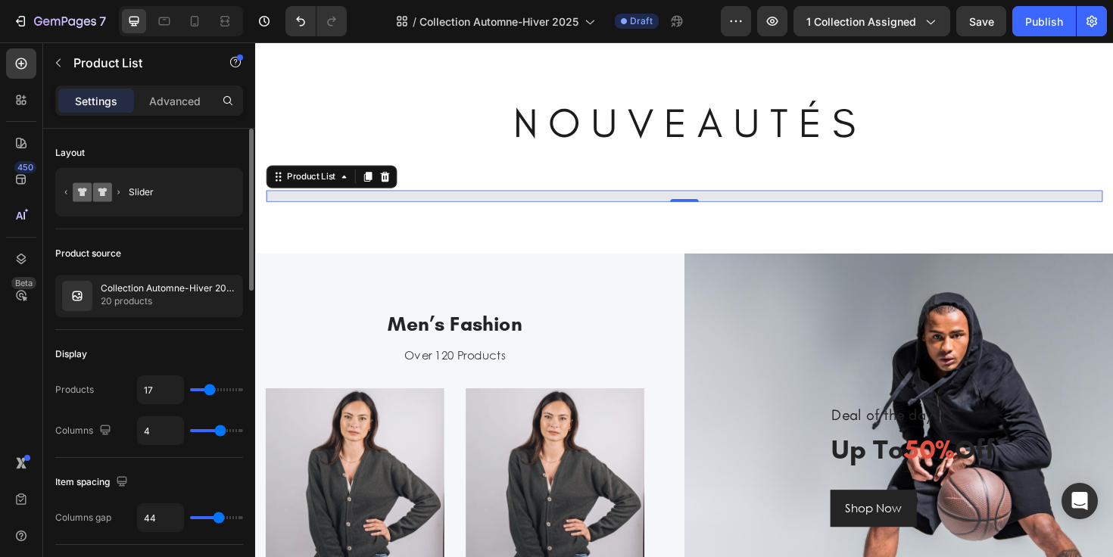
type input "16"
drag, startPoint x: 201, startPoint y: 393, endPoint x: 208, endPoint y: 395, distance: 7.7
type input "16"
click at [208, 391] on input "range" at bounding box center [216, 389] width 53 height 3
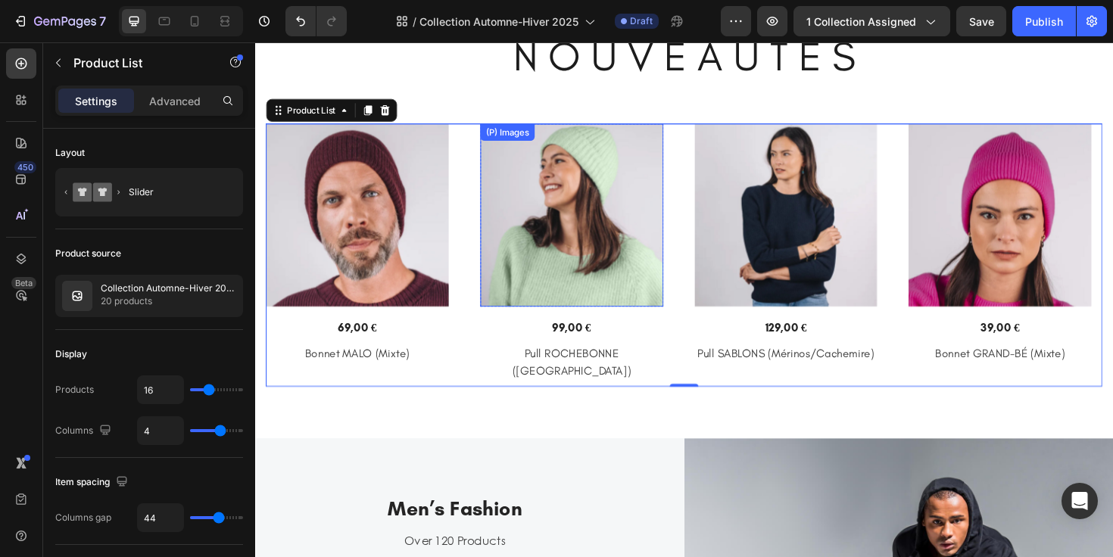
scroll to position [832, 0]
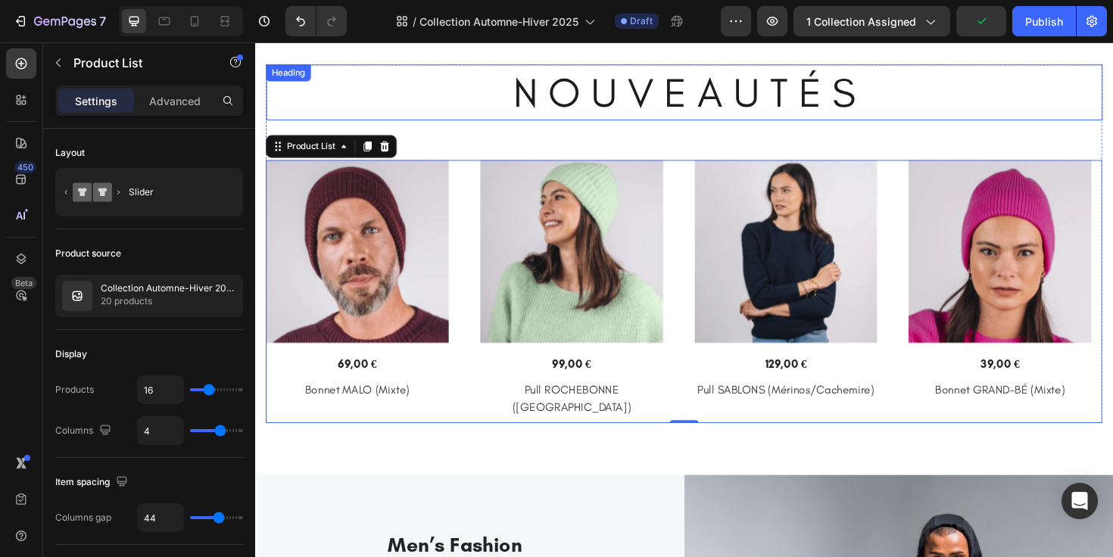
click at [388, 114] on h2 "N O U V E A U T É S" at bounding box center [710, 95] width 886 height 59
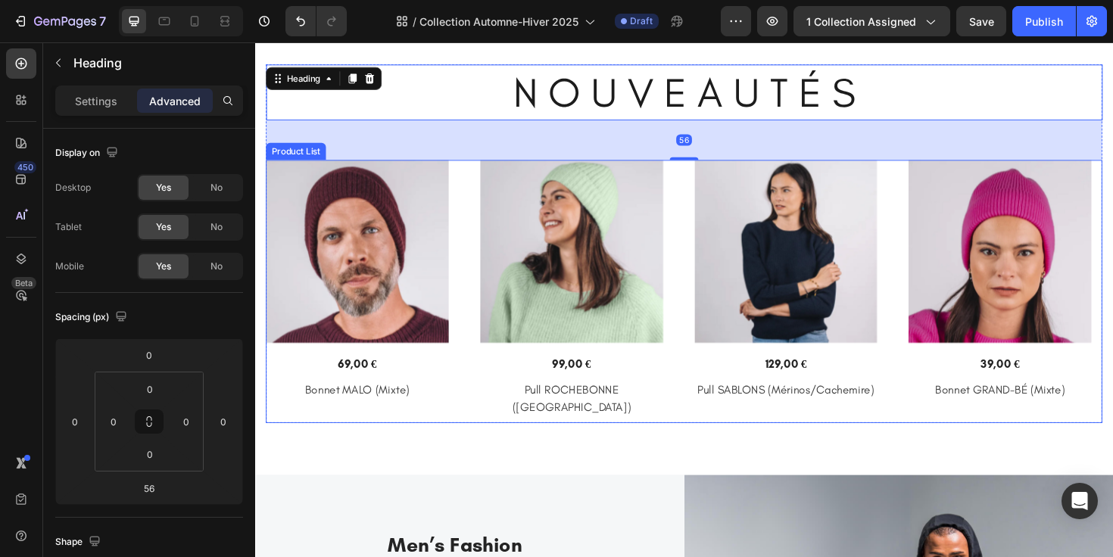
click at [485, 222] on div "(P) Images Row 69,00 € (P) Price (P) Price Row Bonnet MALO (Mixte) (P) Title Pr…" at bounding box center [710, 306] width 886 height 279
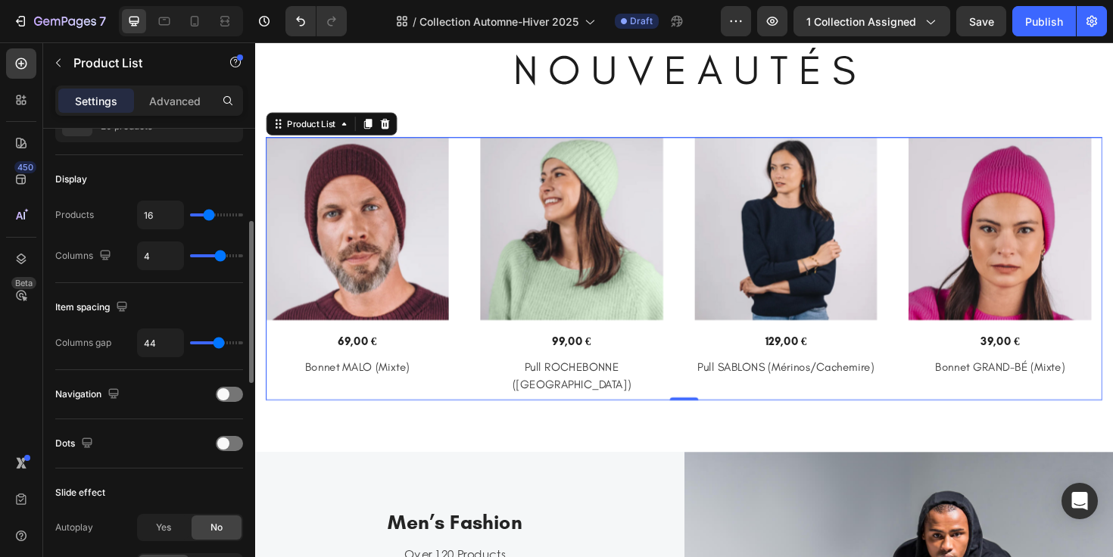
scroll to position [199, 0]
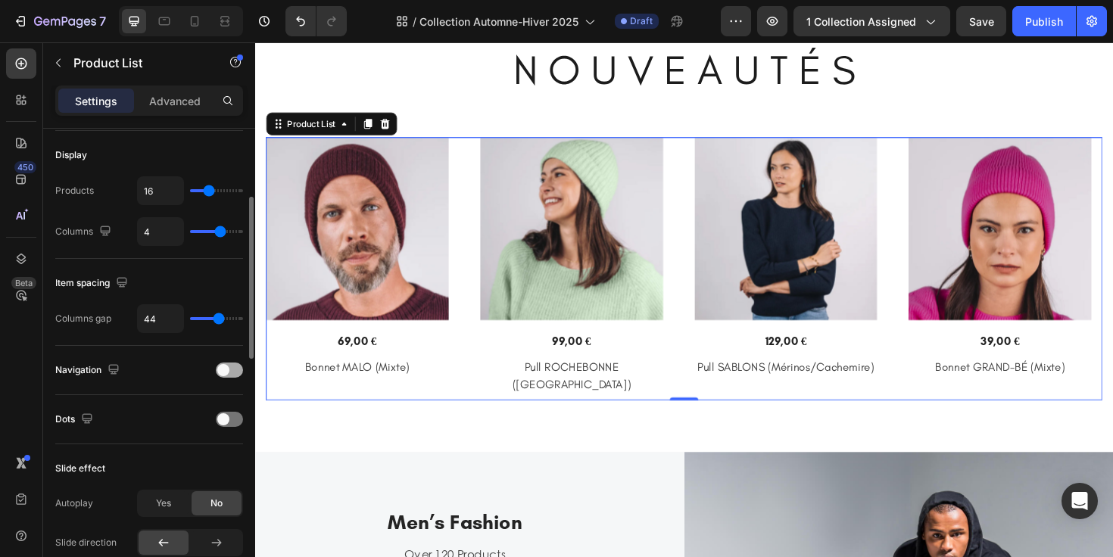
click at [227, 363] on div at bounding box center [229, 370] width 27 height 15
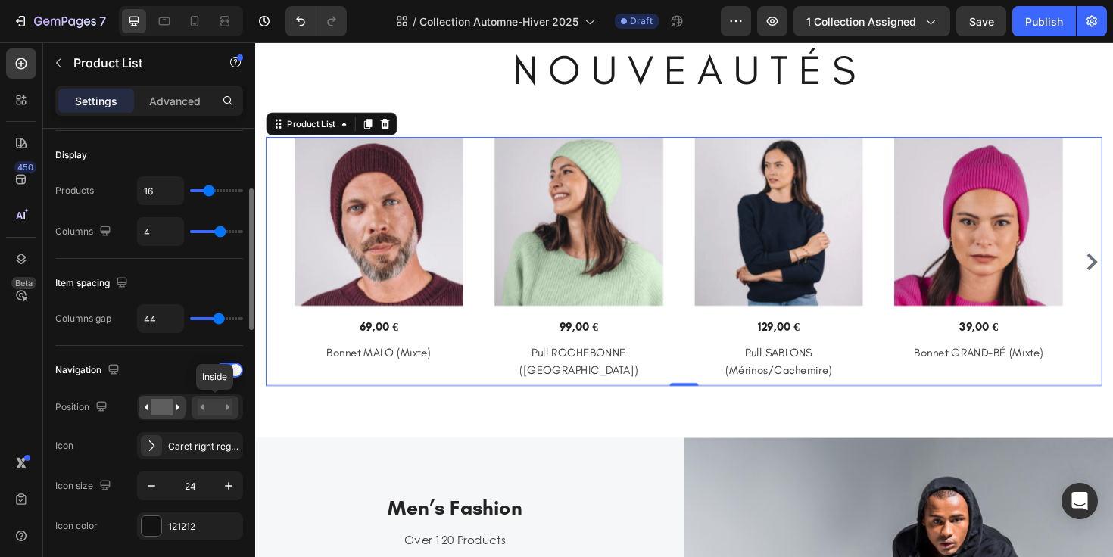
click at [211, 407] on rect at bounding box center [215, 407] width 35 height 17
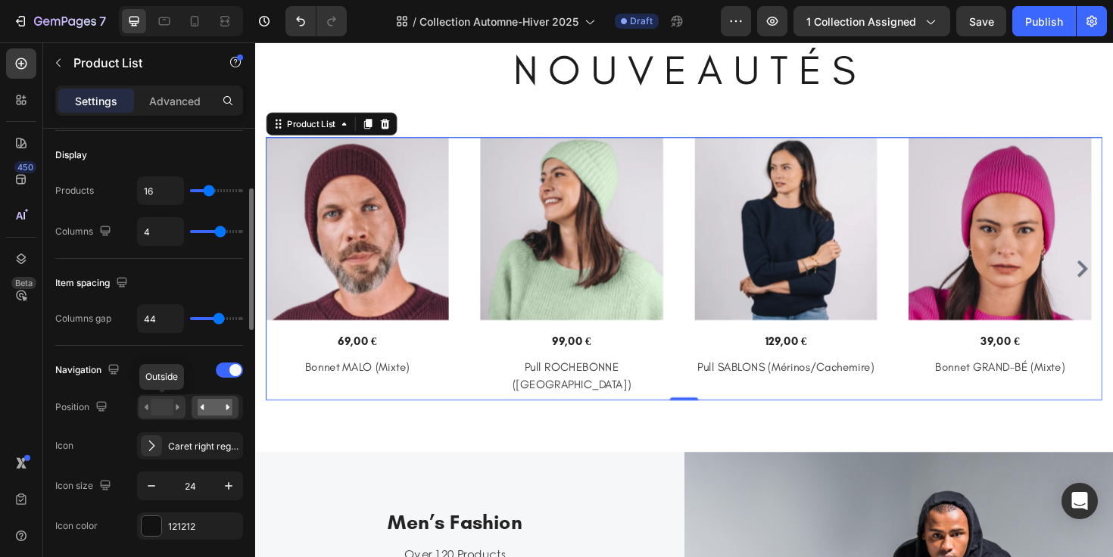
click at [171, 409] on rect at bounding box center [162, 407] width 22 height 17
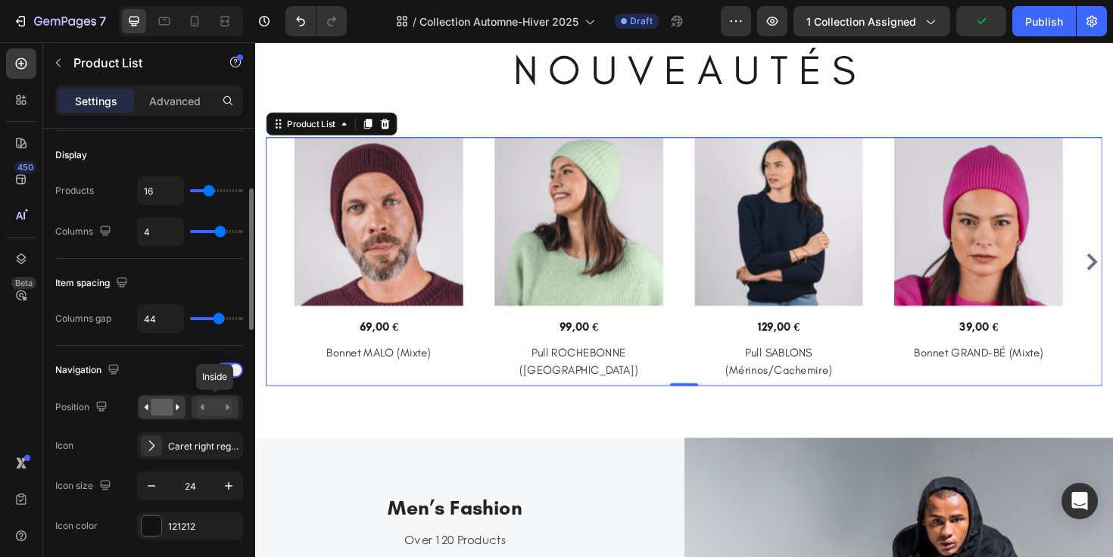
click at [221, 409] on rect at bounding box center [215, 407] width 35 height 17
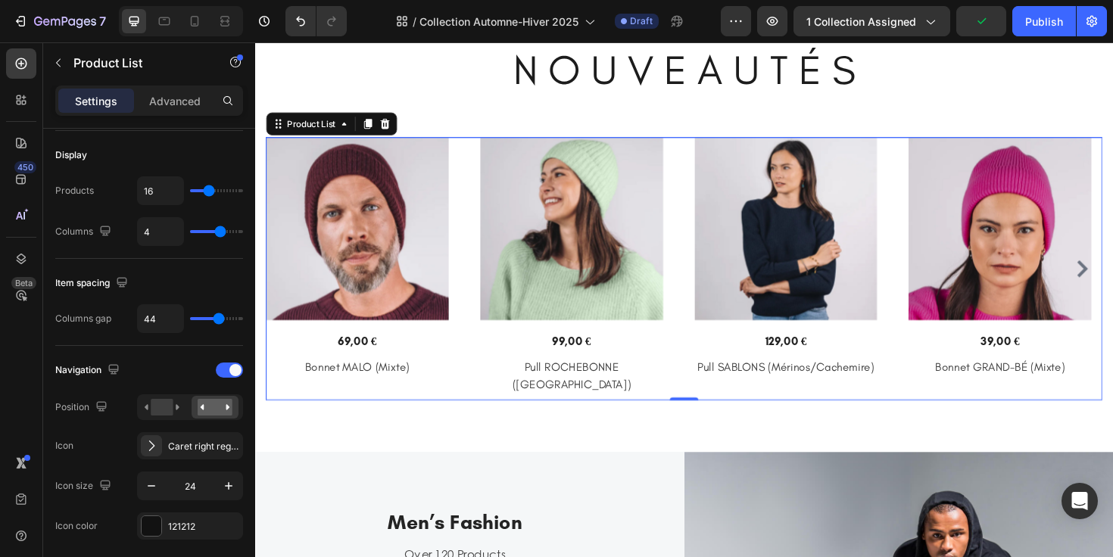
click at [1112, 282] on icon "Carousel Next Arrow" at bounding box center [1131, 282] width 18 height 18
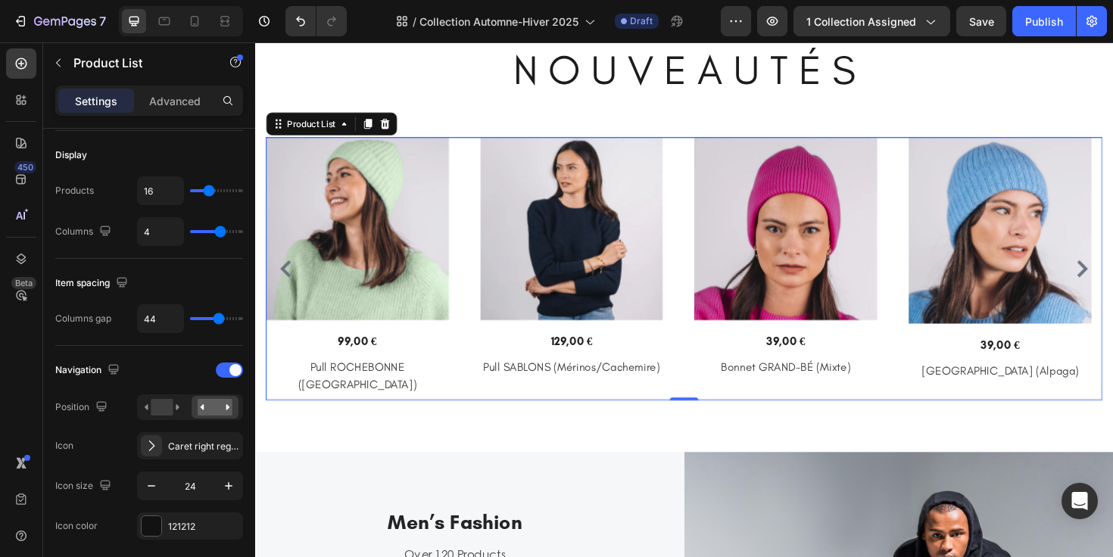
click at [286, 278] on icon "Carousel Back Arrow" at bounding box center [287, 282] width 11 height 18
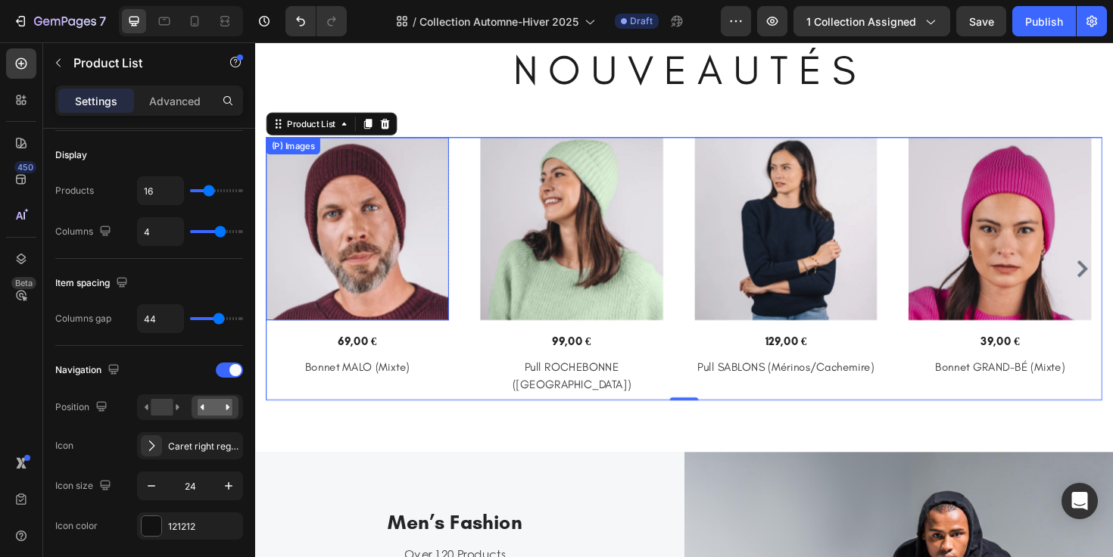
click at [384, 260] on img at bounding box center [364, 240] width 194 height 194
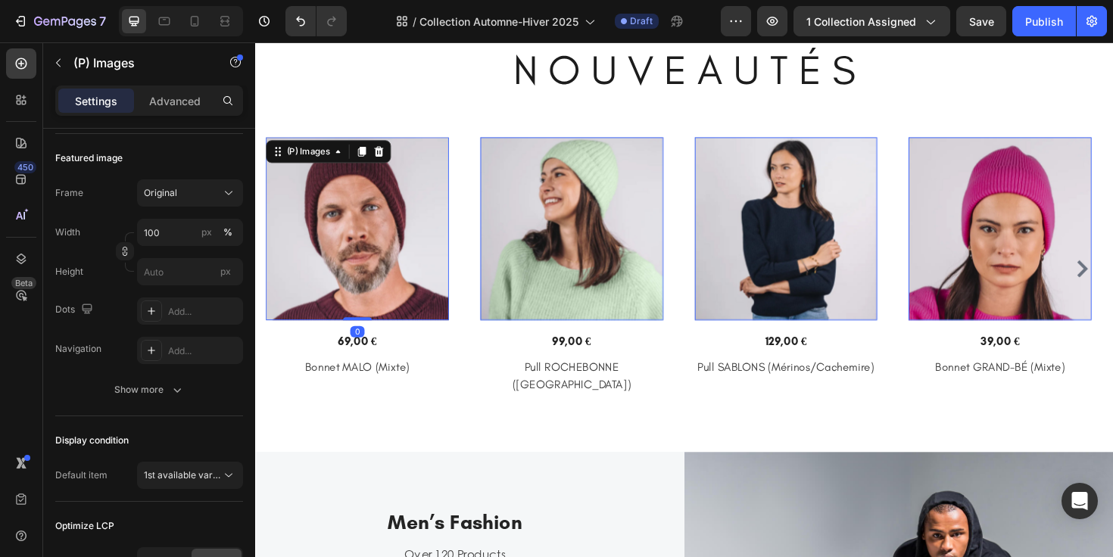
scroll to position [0, 0]
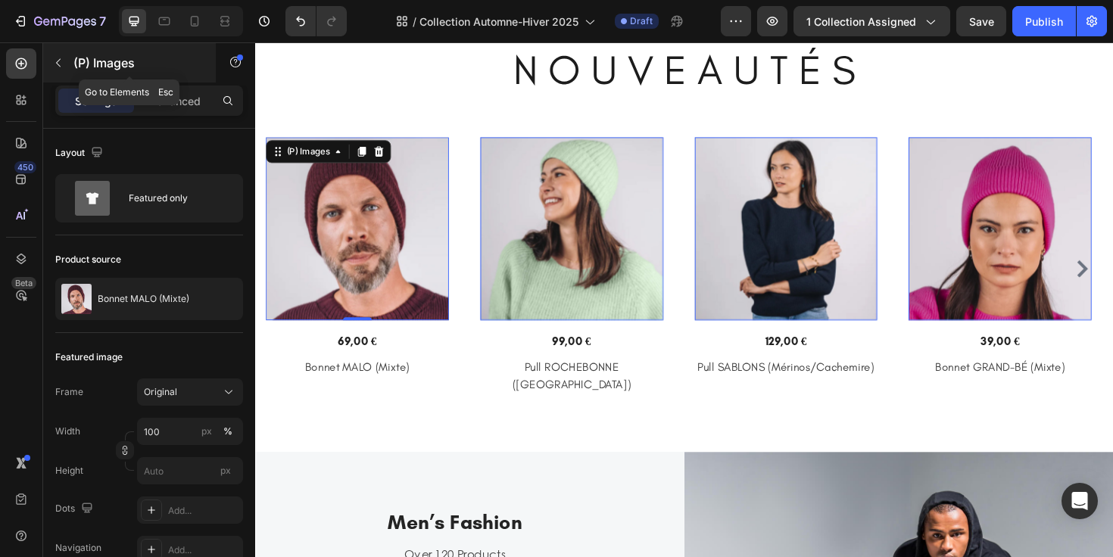
click at [63, 69] on button "button" at bounding box center [58, 63] width 24 height 24
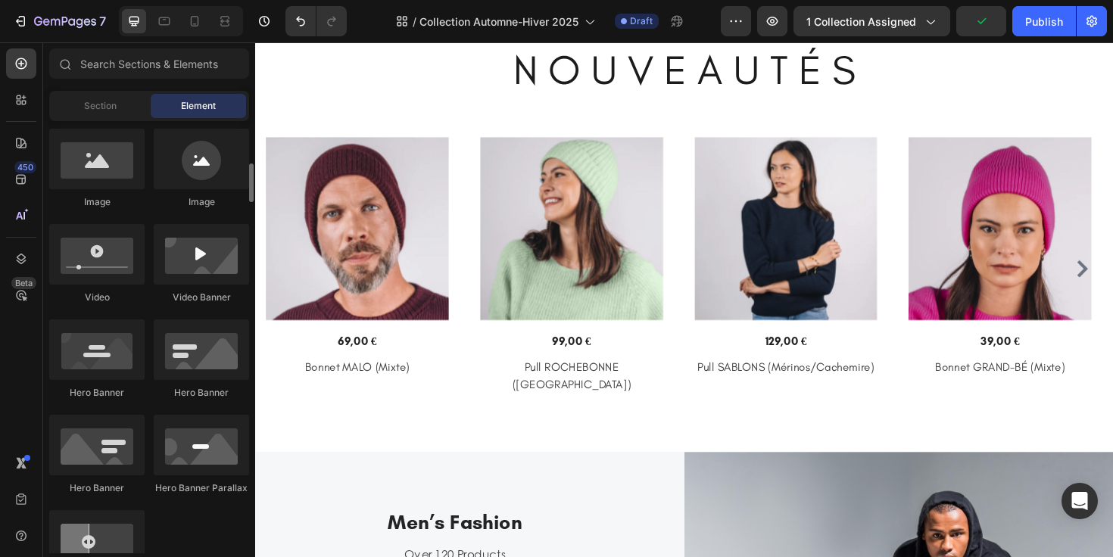
scroll to position [496, 0]
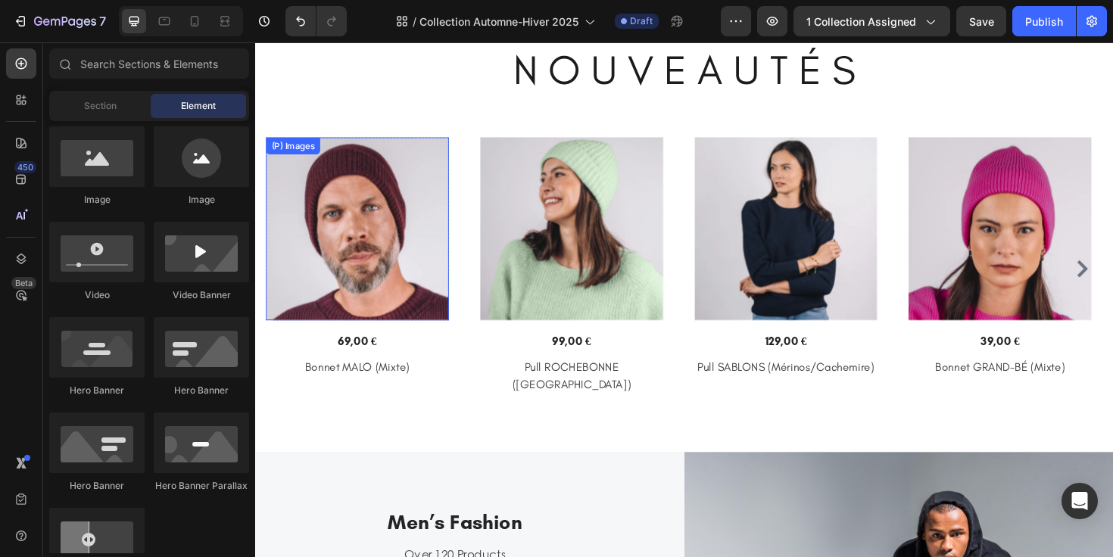
click at [372, 283] on img at bounding box center [364, 240] width 194 height 194
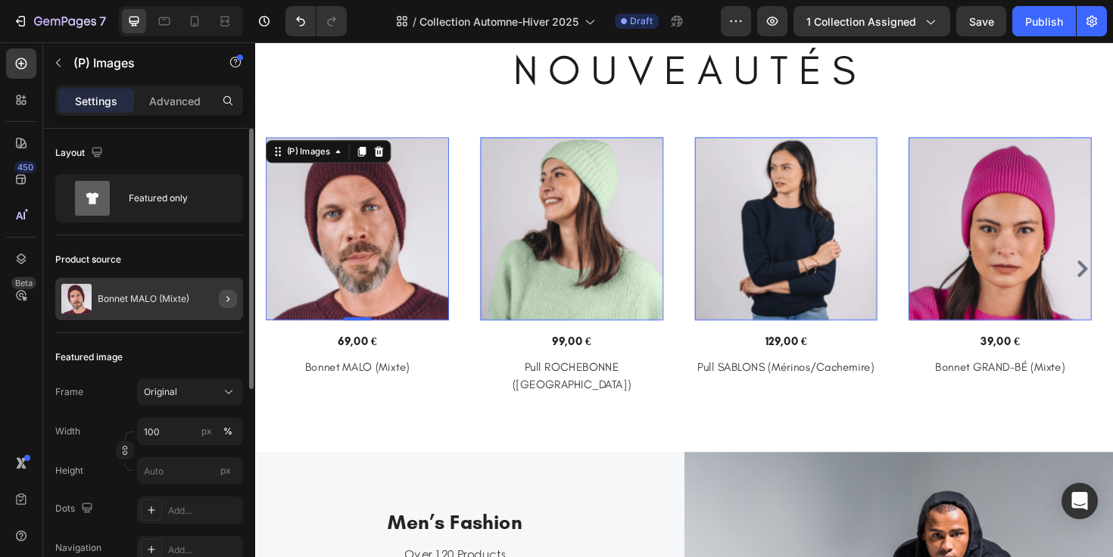
click at [219, 299] on button "button" at bounding box center [228, 299] width 18 height 18
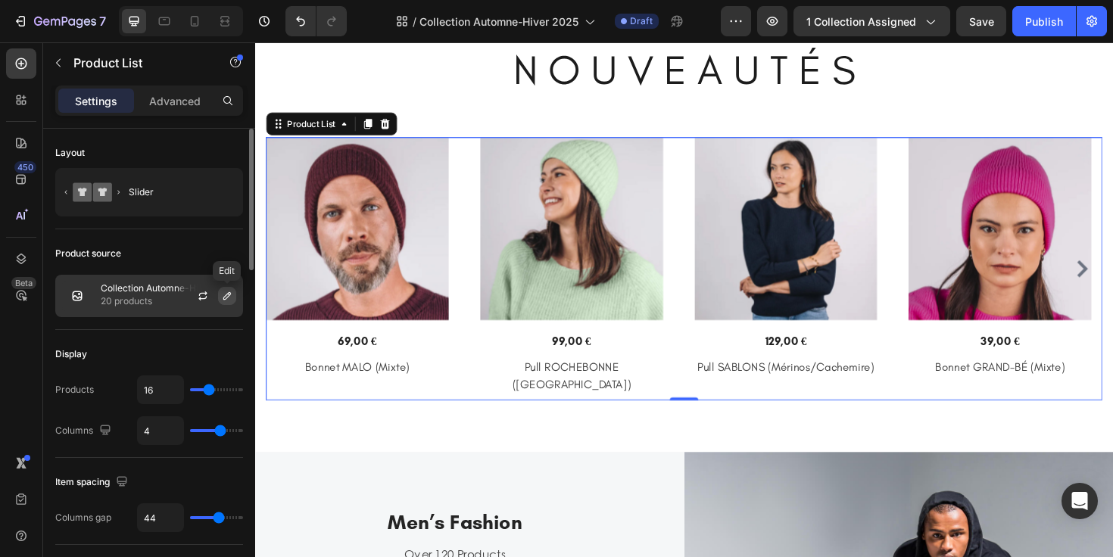
click at [223, 292] on icon "button" at bounding box center [227, 296] width 12 height 12
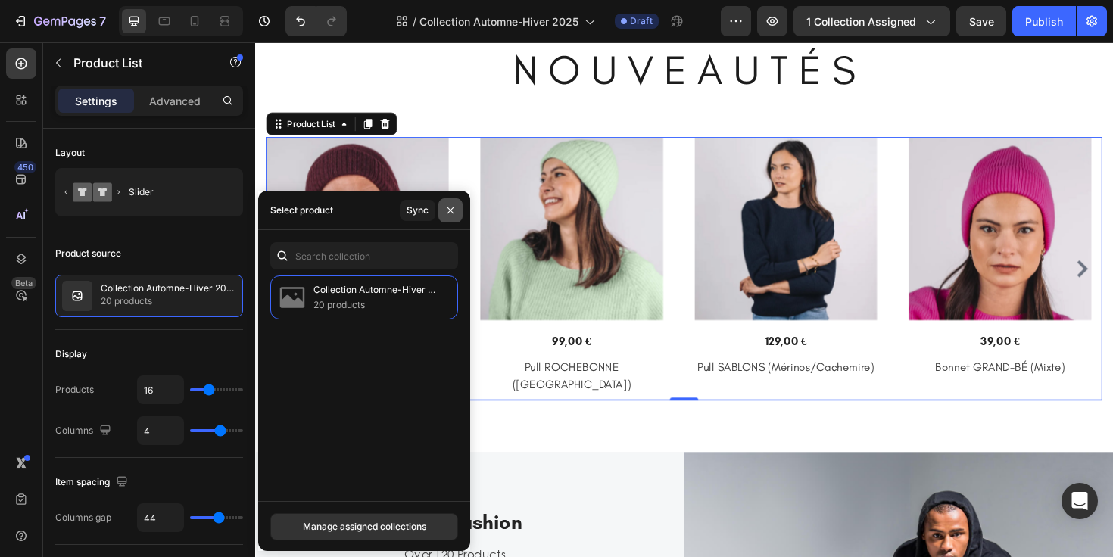
click at [446, 211] on icon "button" at bounding box center [450, 210] width 12 height 12
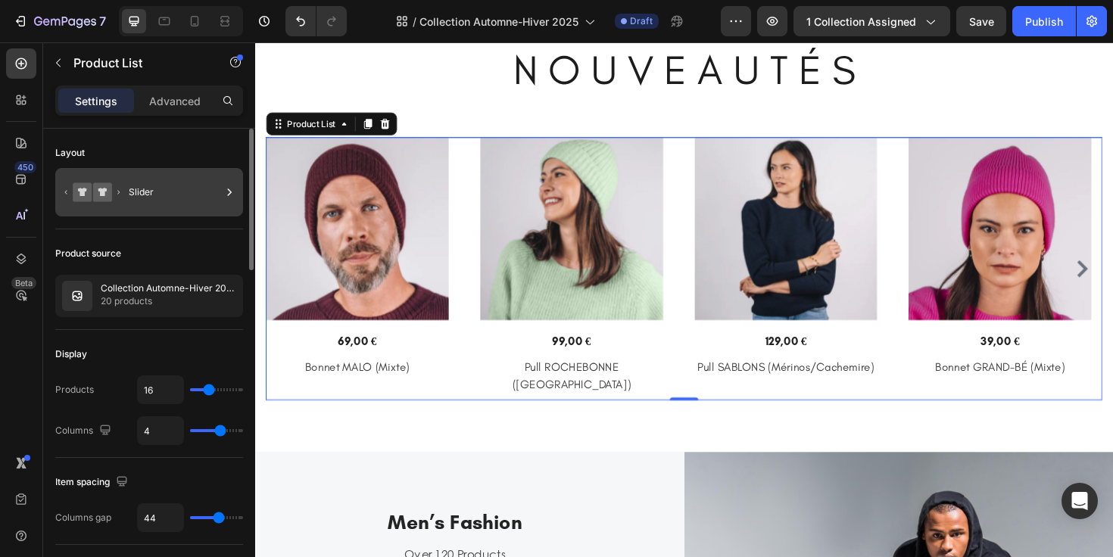
click at [141, 203] on div "Slider" at bounding box center [175, 192] width 92 height 35
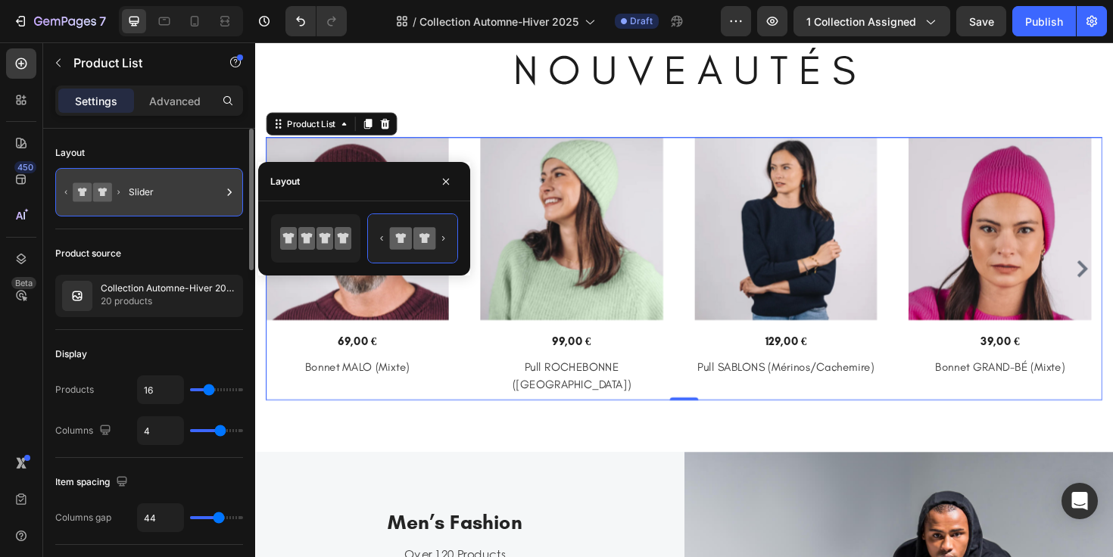
click at [141, 203] on div "Slider" at bounding box center [175, 192] width 92 height 35
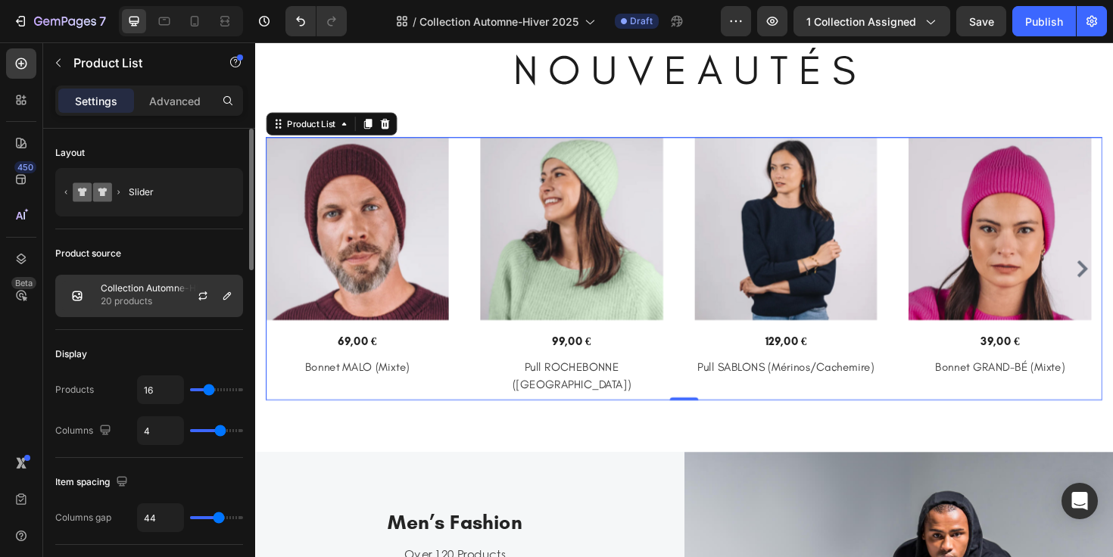
click at [145, 294] on p "20 products" at bounding box center [169, 301] width 136 height 15
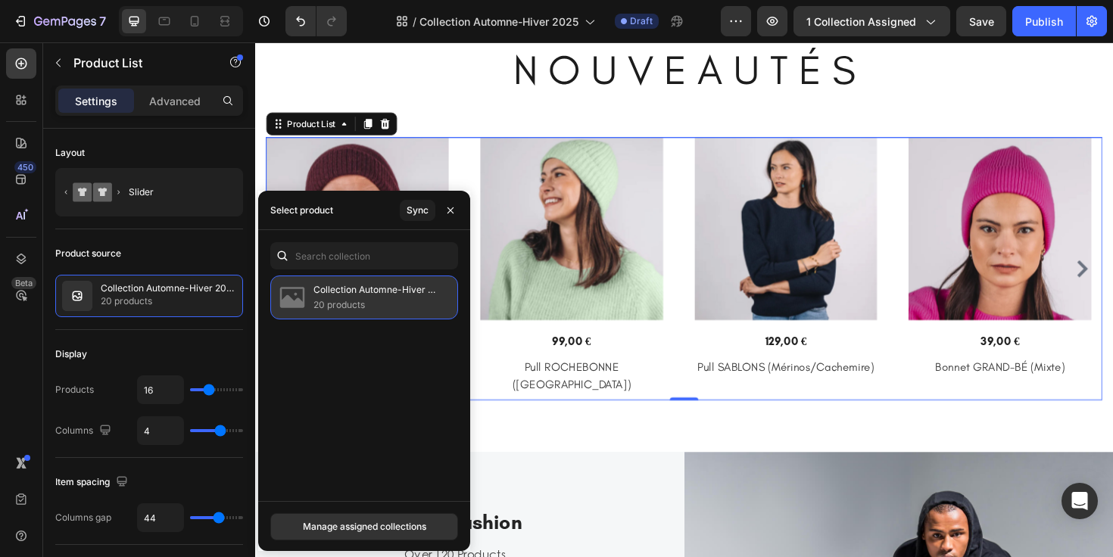
click at [382, 300] on p "20 products" at bounding box center [379, 305] width 132 height 15
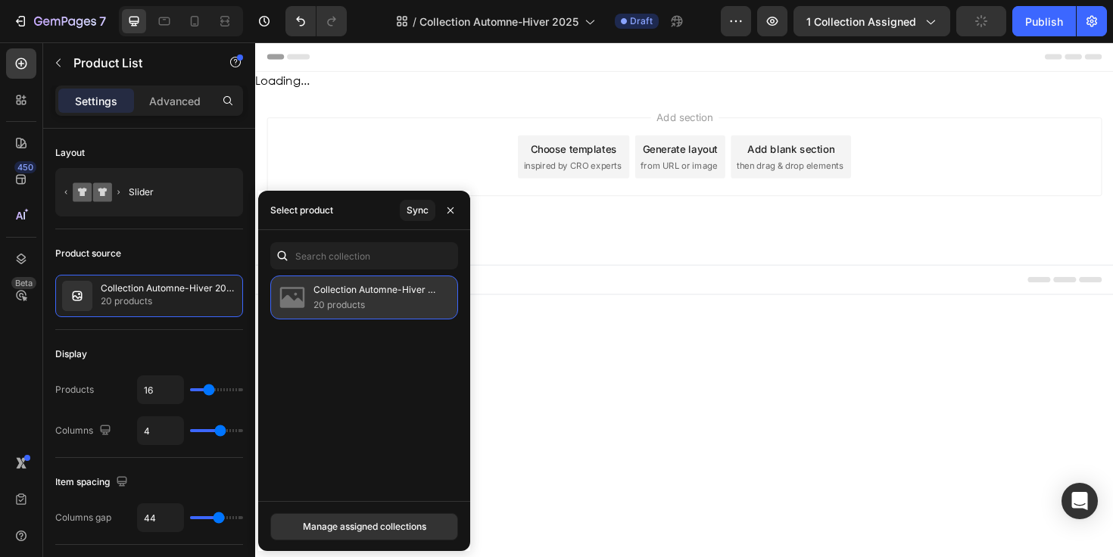
scroll to position [0, 0]
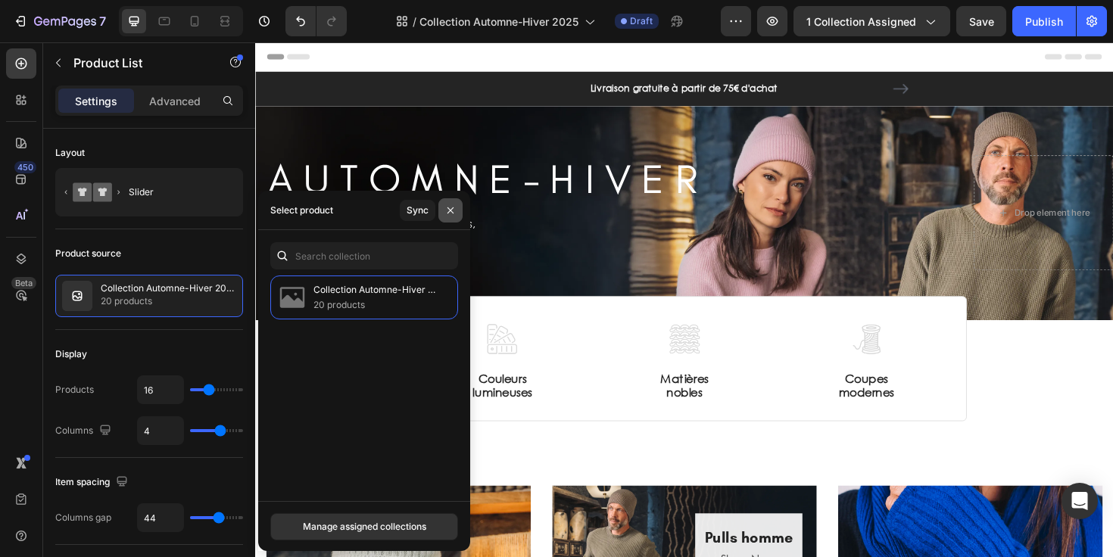
click at [448, 211] on icon "button" at bounding box center [450, 210] width 12 height 12
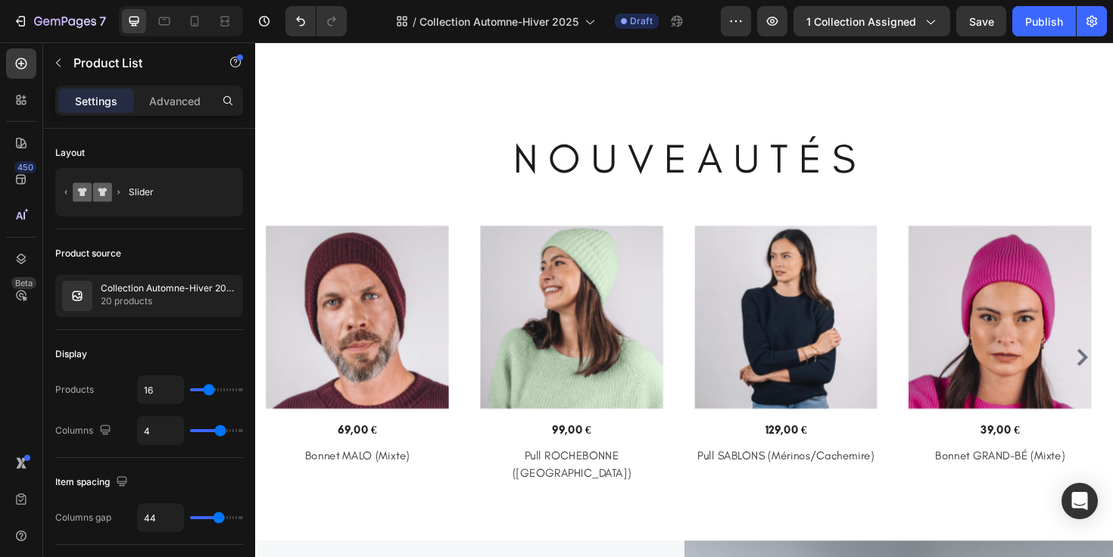
scroll to position [766, 0]
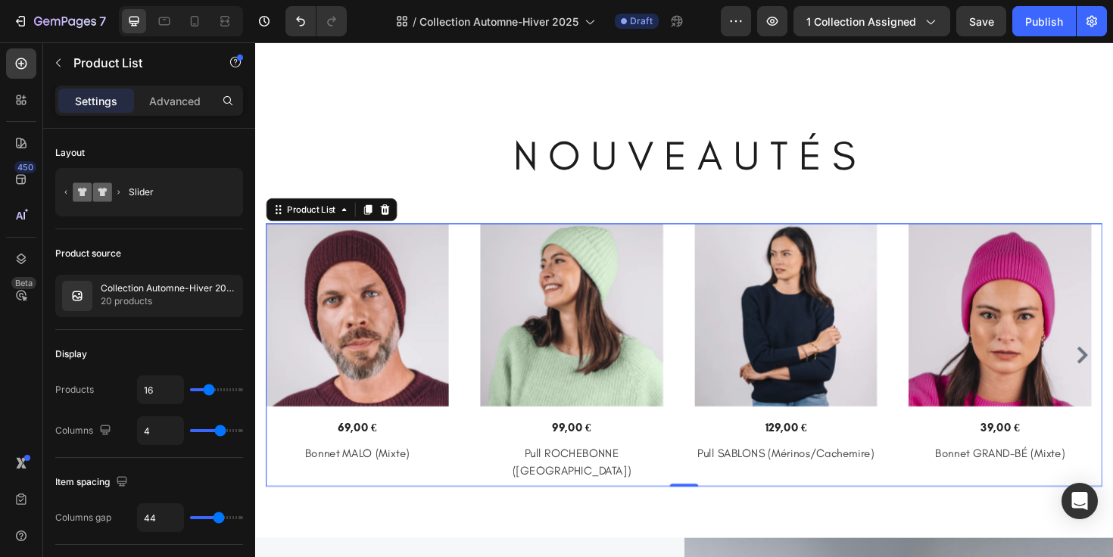
click at [473, 267] on div "(P) Images Row 69,00 € (P) Price (P) Price Row Bonnet MALO (Mixte) (P) Title Pr…" at bounding box center [710, 373] width 886 height 279
type input "17"
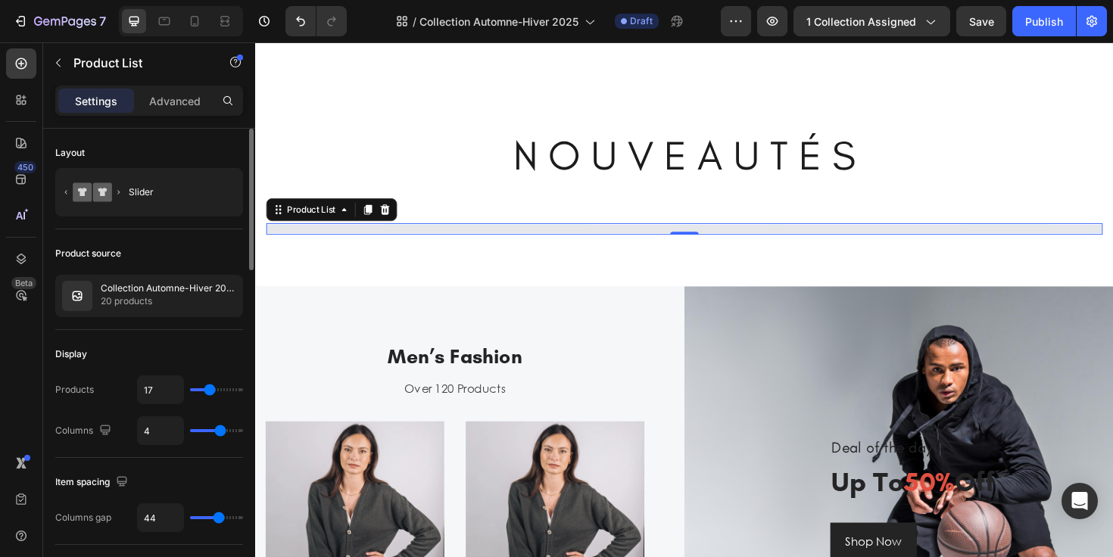
type input "18"
type input "19"
type input "20"
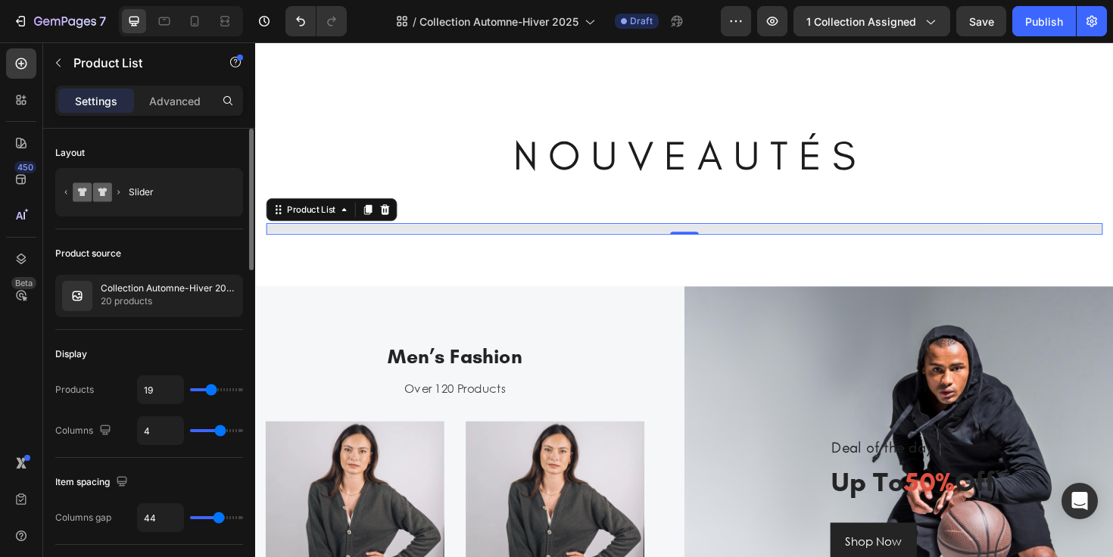
type input "20"
type input "21"
type input "22"
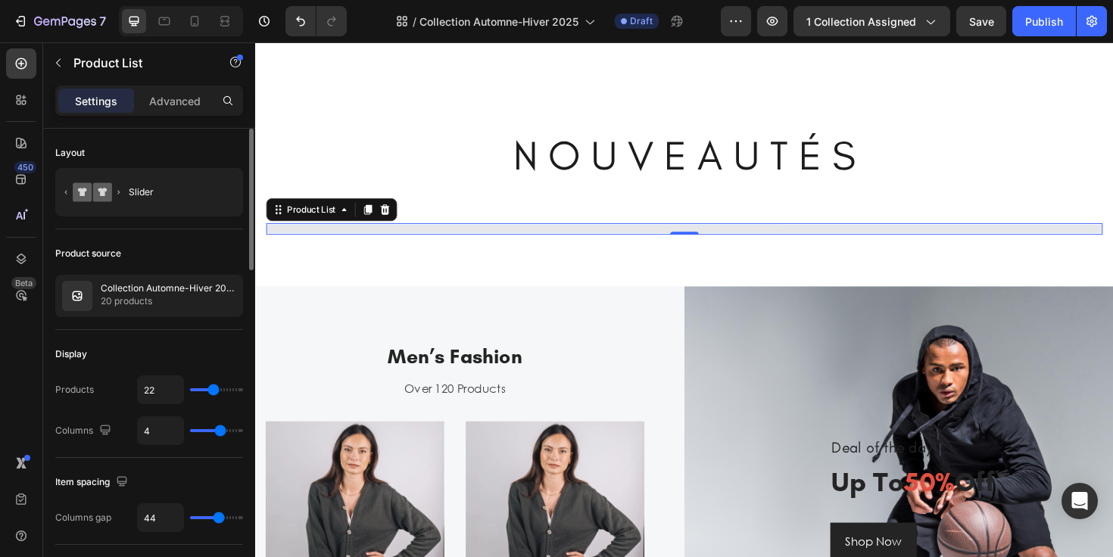
type input "21"
type input "20"
type input "19"
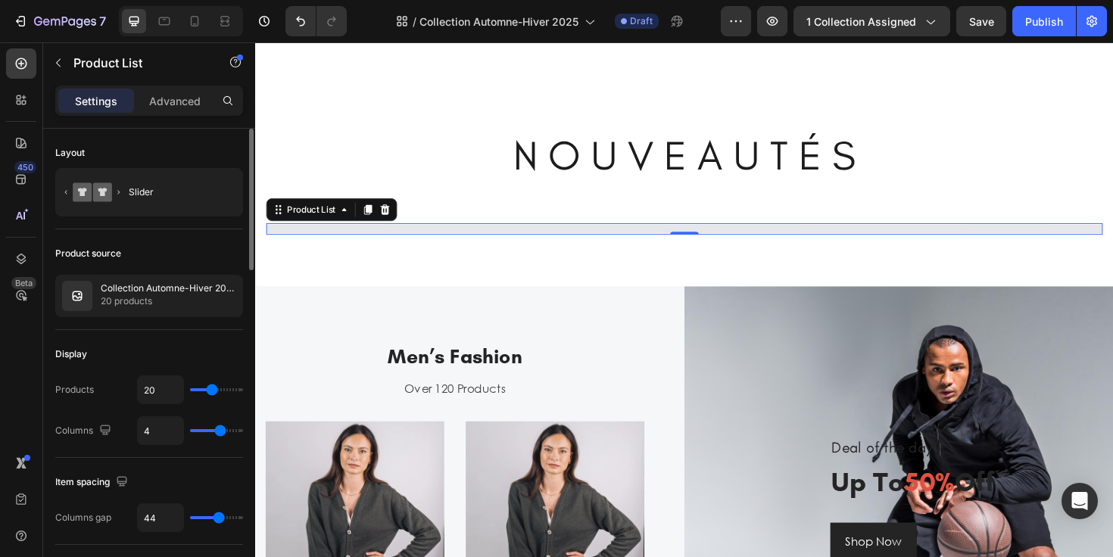
type input "19"
type input "20"
click at [211, 388] on input "range" at bounding box center [216, 389] width 53 height 3
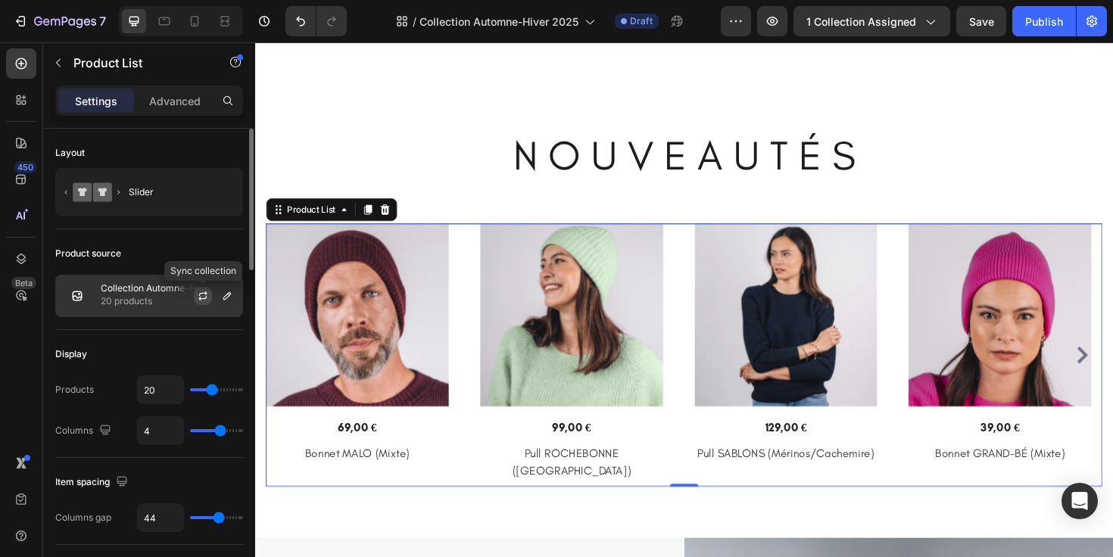
click at [205, 297] on icon "button" at bounding box center [203, 296] width 12 height 12
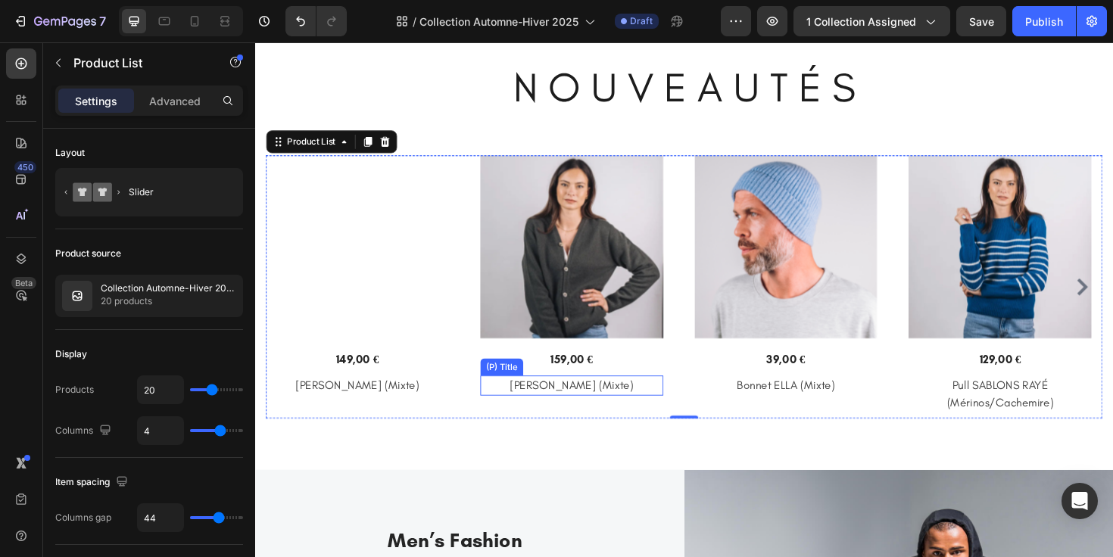
scroll to position [808, 0]
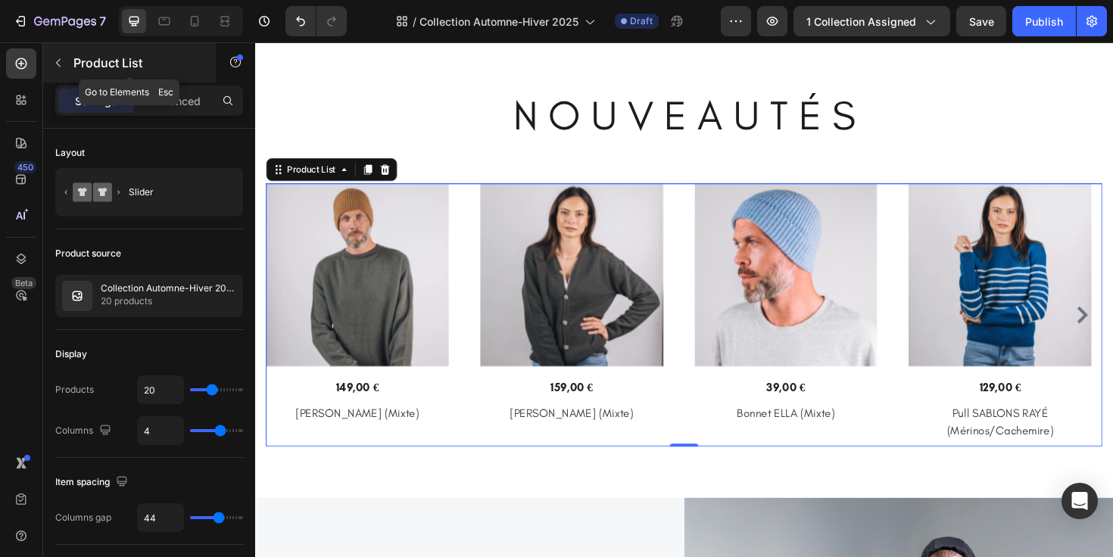
click at [55, 67] on icon "button" at bounding box center [58, 63] width 12 height 12
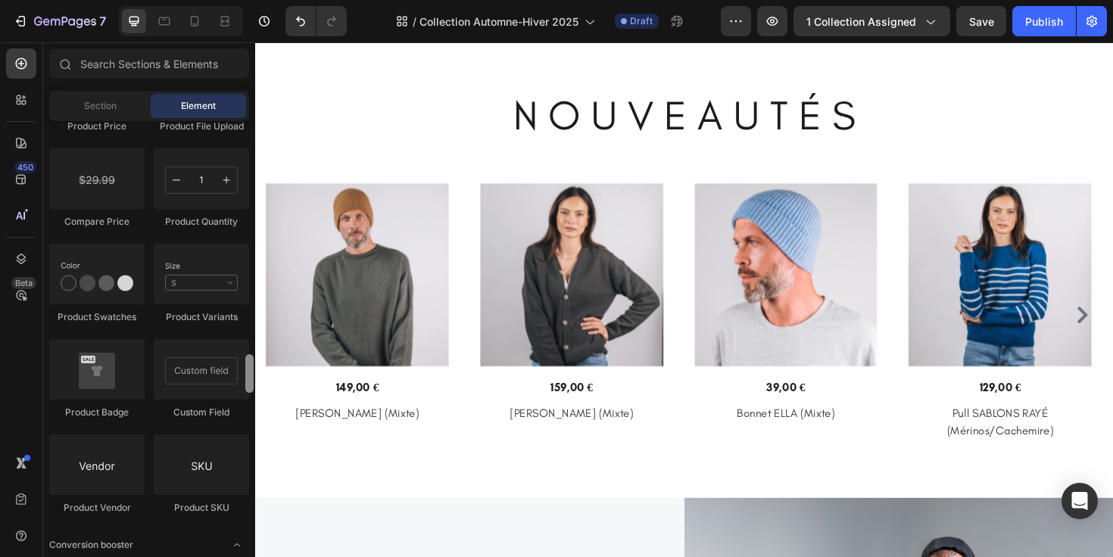
scroll to position [2601, 0]
click at [432, 435] on h2 "[PERSON_NAME] (Mixte)" at bounding box center [364, 435] width 194 height 21
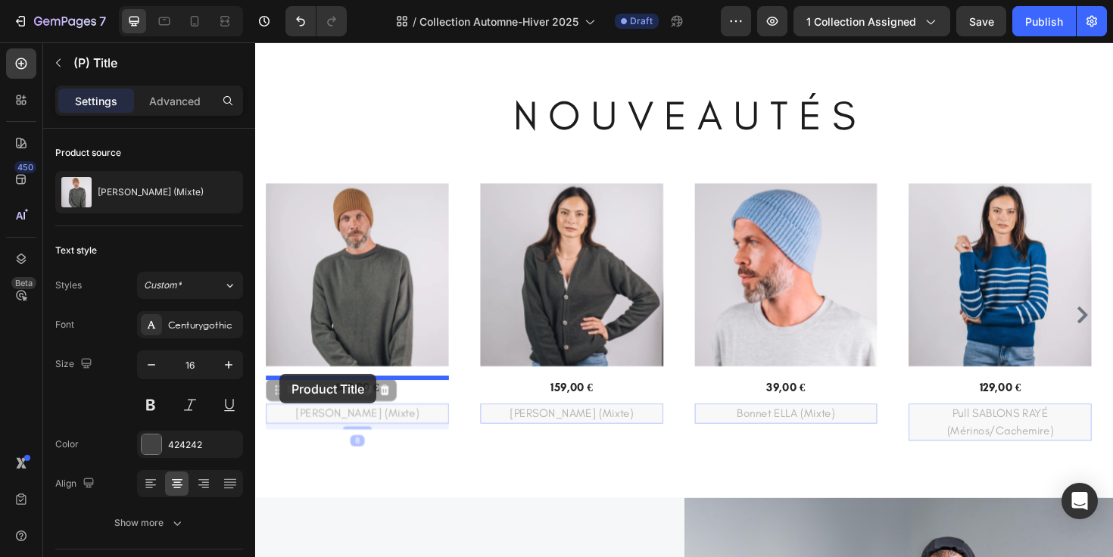
drag, startPoint x: 279, startPoint y: 413, endPoint x: 281, endPoint y: 394, distance: 19.1
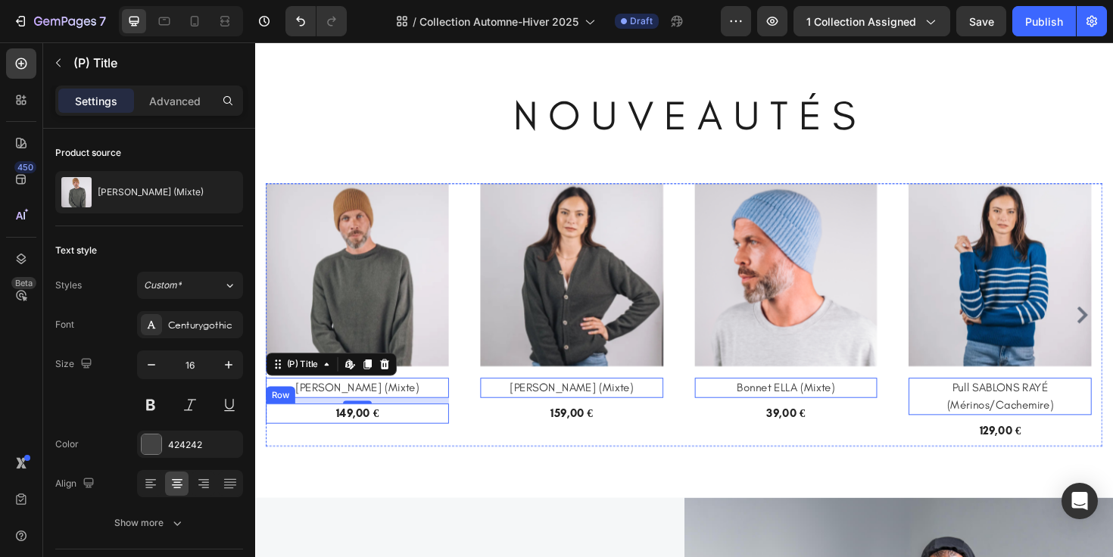
click at [403, 438] on div "149,00 € (P) Price (P) Price Row" at bounding box center [364, 435] width 194 height 21
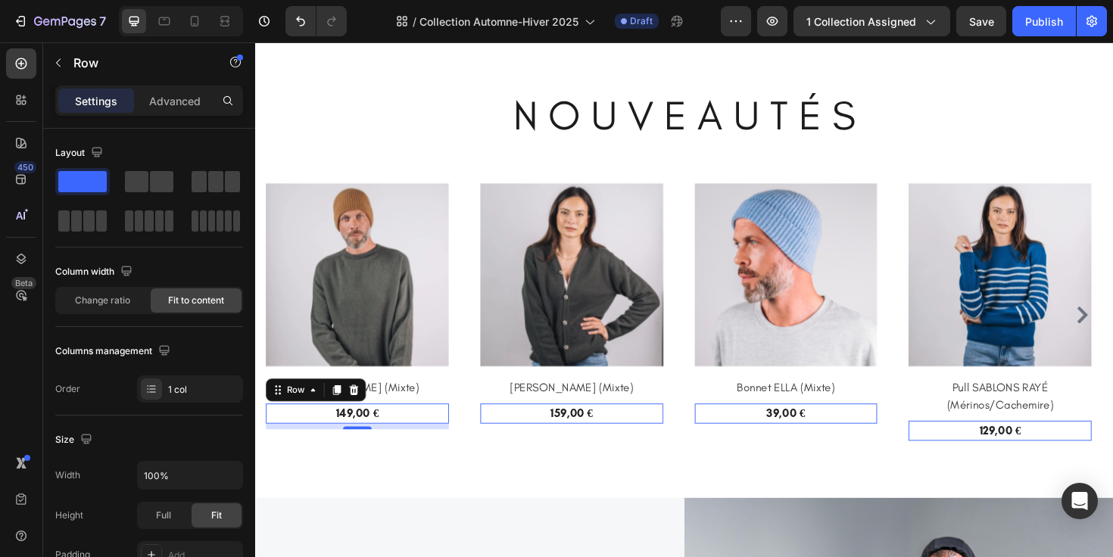
click at [420, 426] on div "149,00 € (P) Price (P) Price Row 8" at bounding box center [364, 435] width 194 height 21
click at [370, 432] on div "149,00 €" at bounding box center [363, 435] width 48 height 21
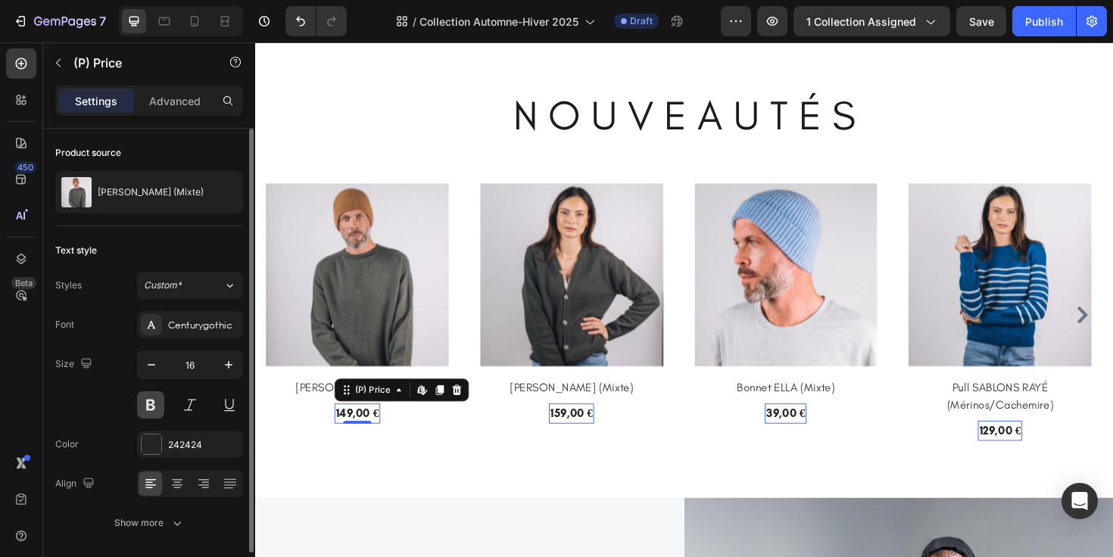
click at [148, 401] on button at bounding box center [150, 404] width 27 height 27
click at [155, 406] on button at bounding box center [150, 404] width 27 height 27
click at [213, 294] on button "Custom*" at bounding box center [190, 285] width 106 height 27
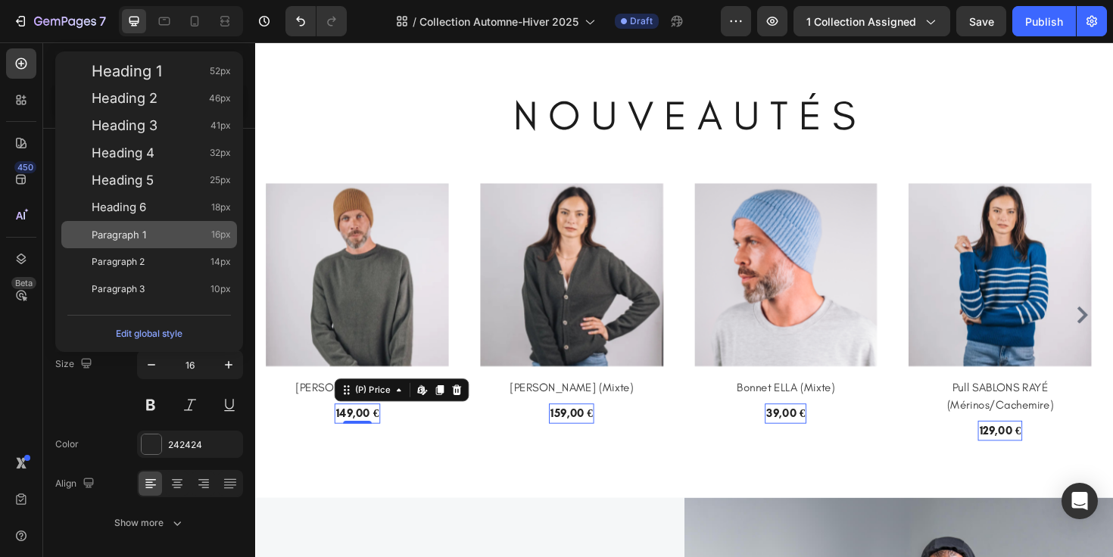
click at [177, 239] on div "Paragraph 1 16px" at bounding box center [161, 234] width 139 height 15
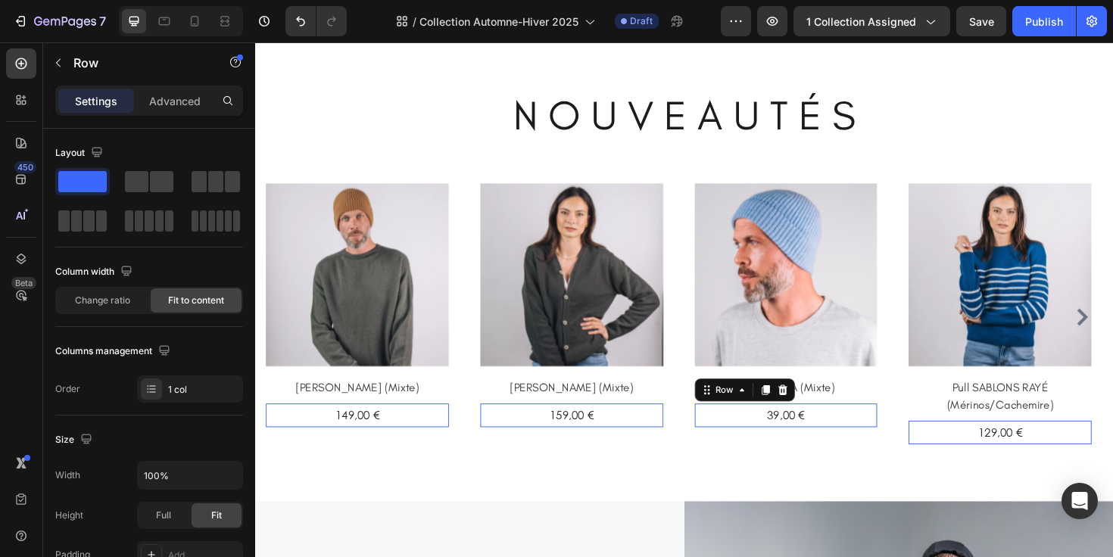
click at [460, 439] on div "39,00 € (P) Price (P) Price Row 0" at bounding box center [364, 437] width 194 height 25
click at [460, 419] on h2 "Pull SABLONS RAYÉ (Mérinos/Cachemire)" at bounding box center [364, 408] width 194 height 21
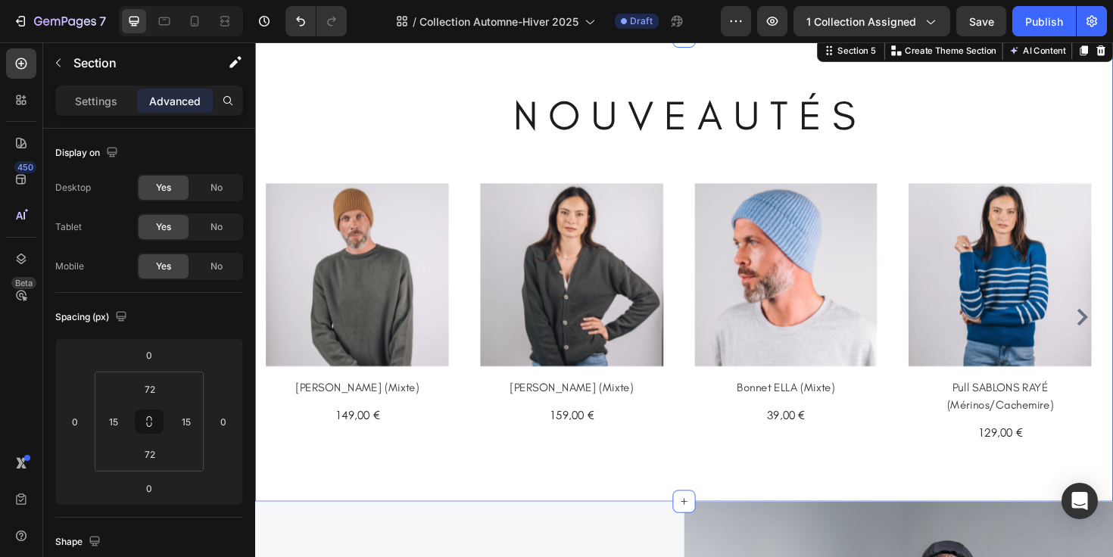
click at [925, 476] on div "N O U V E A U T É S Heading (P) Images Row Pull GASPARD (Mixte) (P) Title 149,0…" at bounding box center [709, 282] width 909 height 493
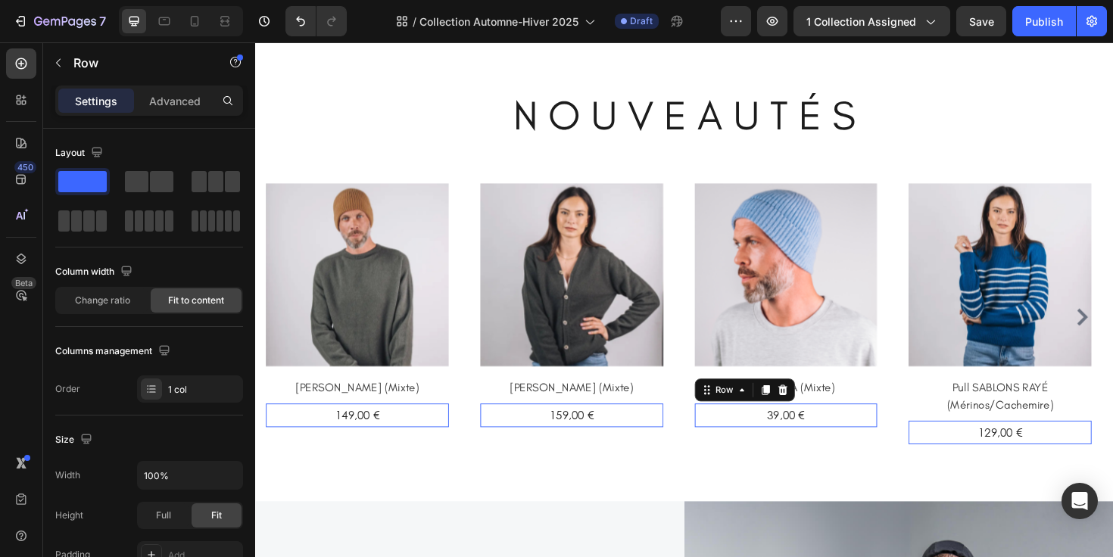
click at [460, 440] on div "39,00 € (P) Price (P) Price Row 0" at bounding box center [364, 437] width 194 height 25
click at [189, 111] on div "Advanced" at bounding box center [175, 101] width 76 height 24
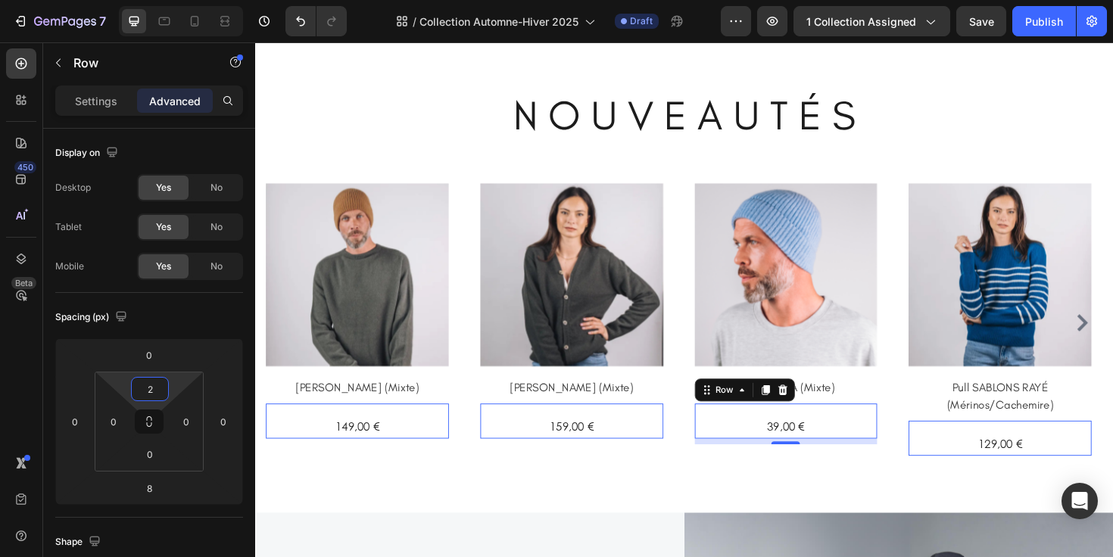
type input "0"
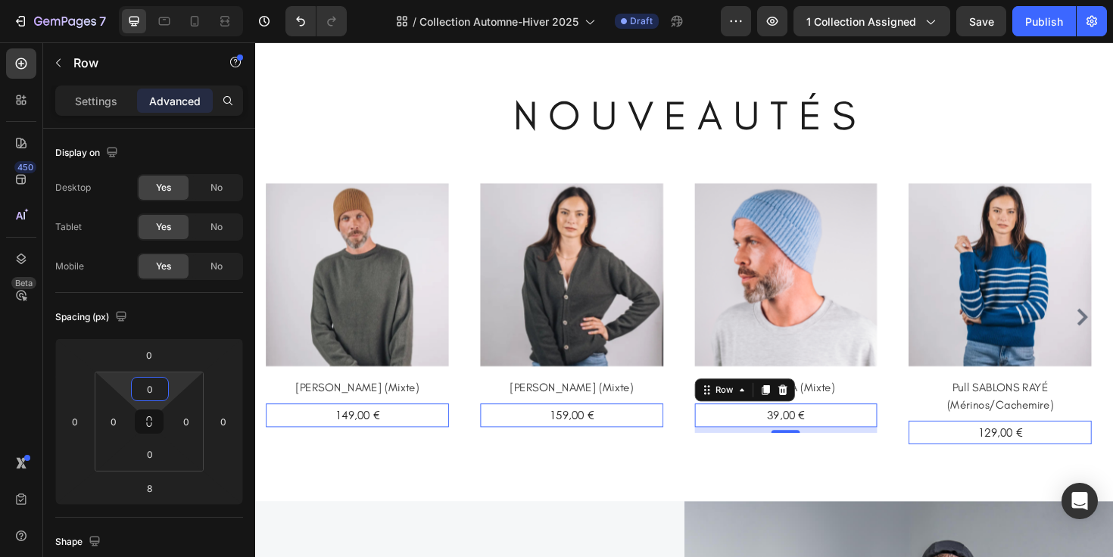
click at [178, 0] on html "7 Version history / Collection Automne-Hiver 2025 Draft Preview 1 collection as…" at bounding box center [556, 0] width 1113 height 0
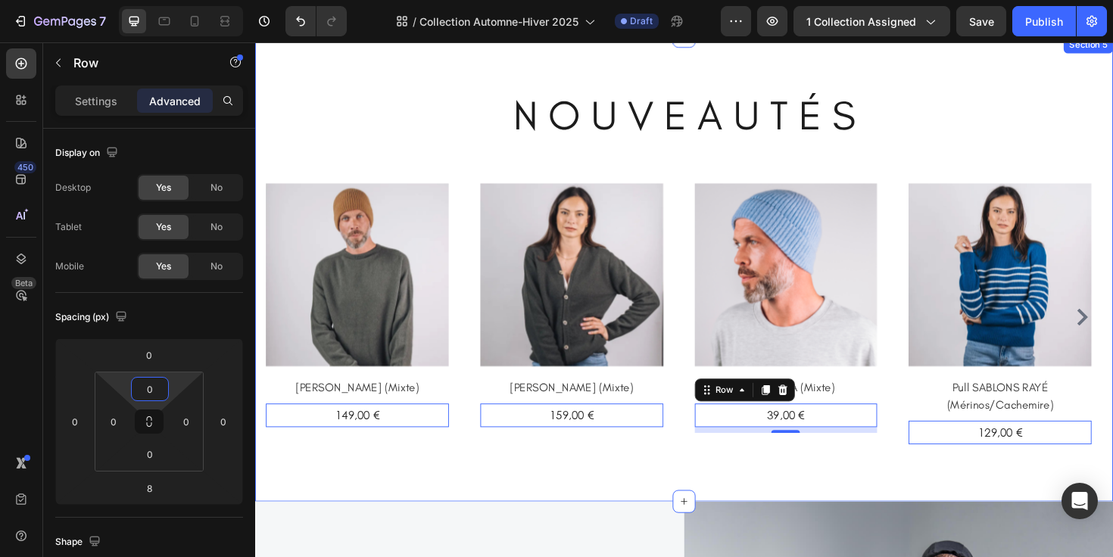
click at [373, 494] on div "N O U V E A U T É S Heading (P) Images Row Pull GASPARD (Mixte) (P) Title 149,0…" at bounding box center [709, 282] width 909 height 493
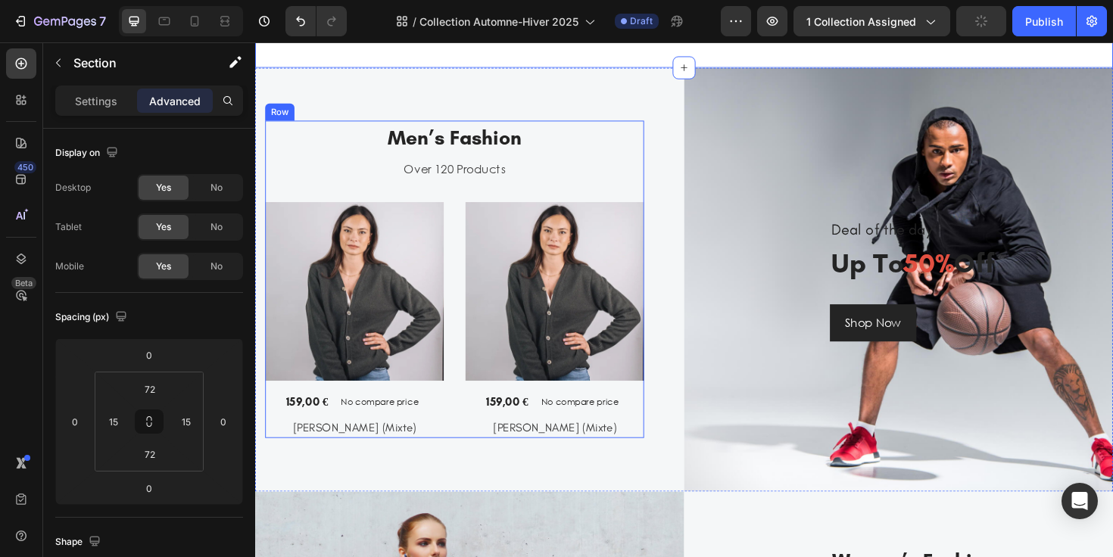
scroll to position [1270, 0]
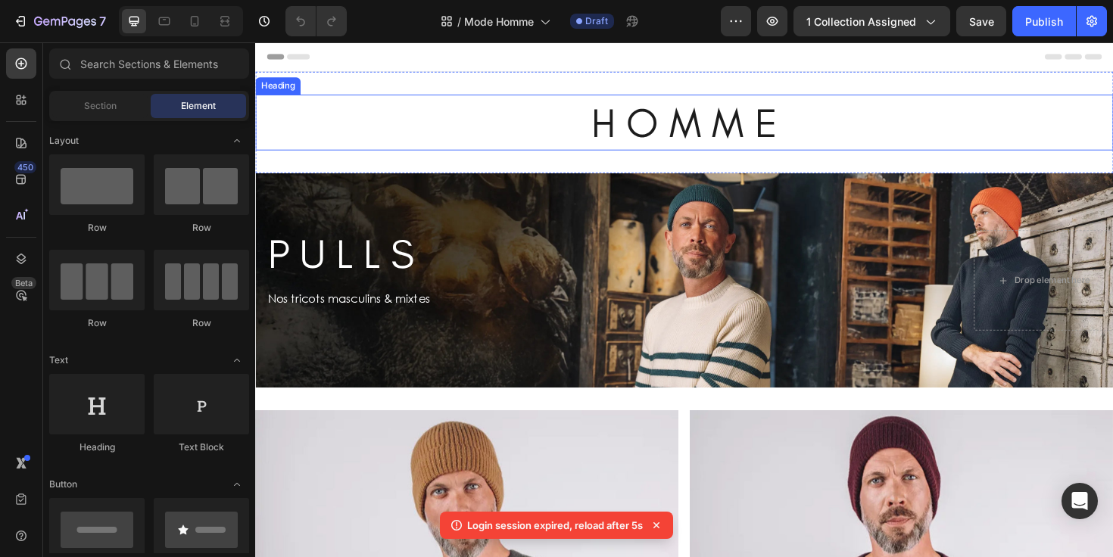
click at [723, 114] on h2 "H O M M E" at bounding box center [709, 127] width 909 height 59
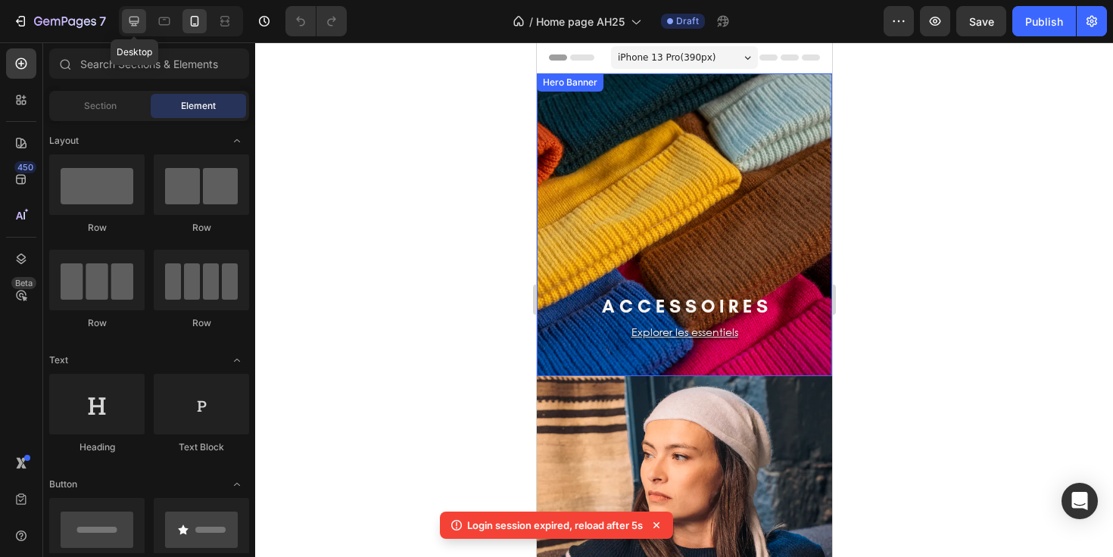
click at [133, 31] on div at bounding box center [134, 21] width 24 height 24
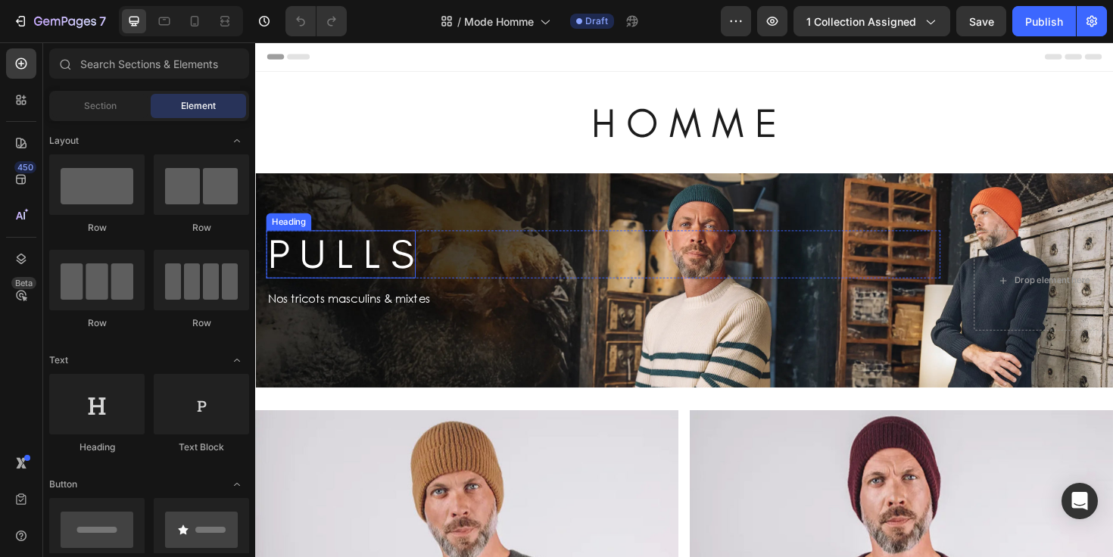
click at [379, 264] on h2 "P U L L S" at bounding box center [346, 267] width 158 height 51
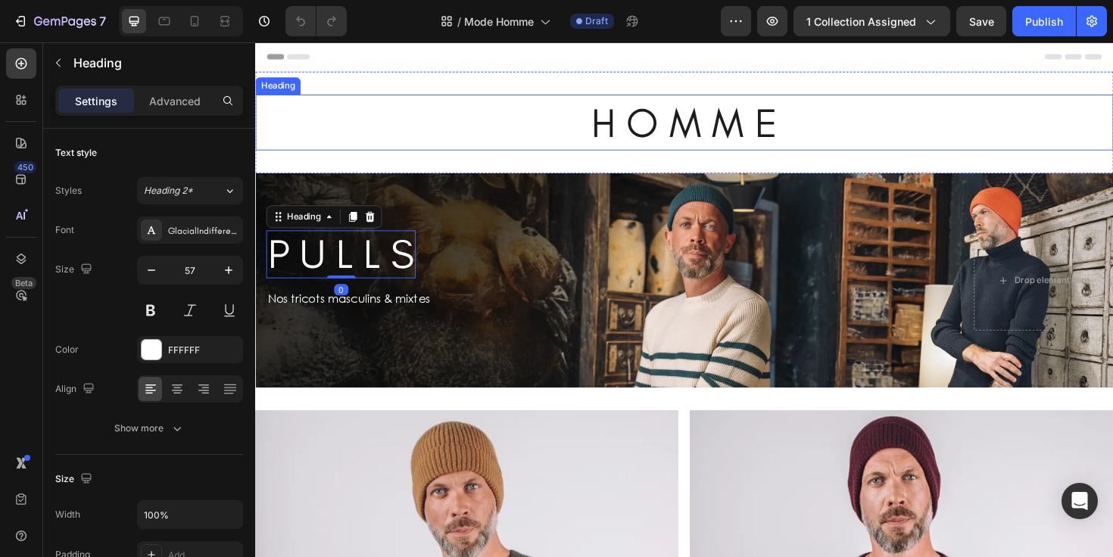
click at [663, 124] on h2 "H O M M E" at bounding box center [709, 127] width 909 height 59
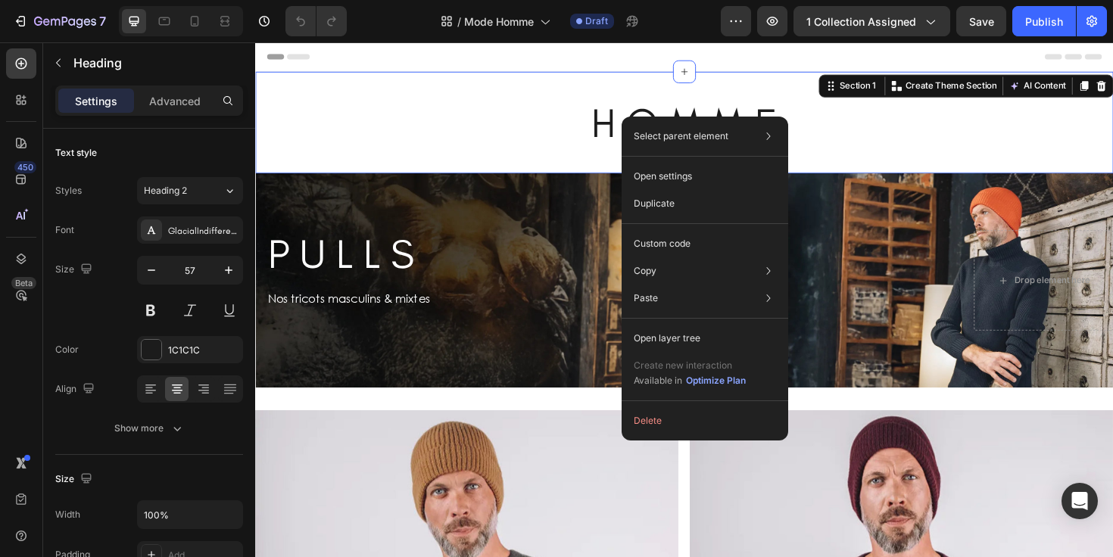
click at [582, 170] on div "H O M M E Heading Section 1 You can create reusable sections Create Theme Secti…" at bounding box center [709, 127] width 909 height 108
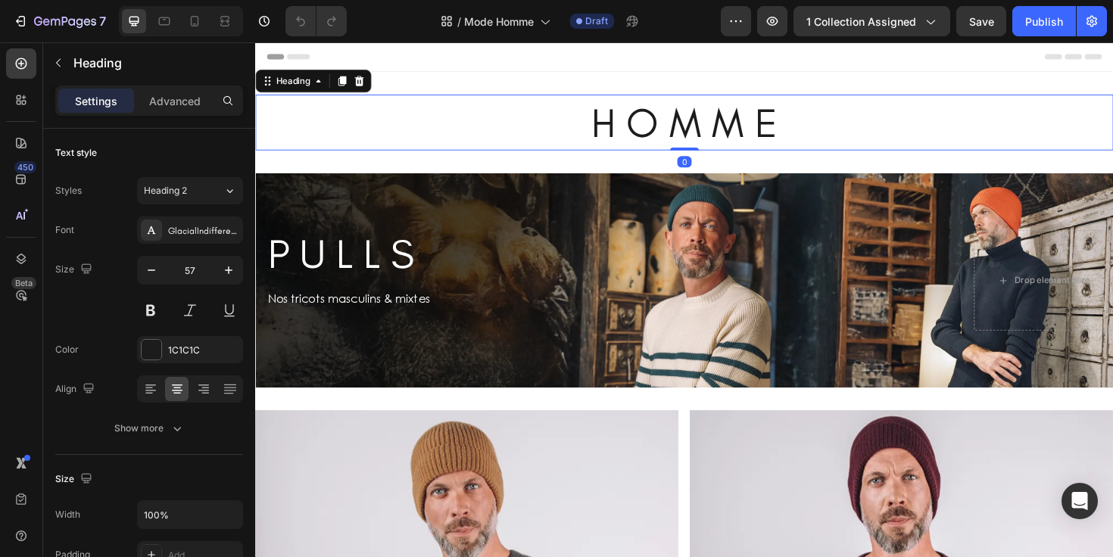
click at [538, 123] on h2 "H O M M E" at bounding box center [709, 127] width 909 height 59
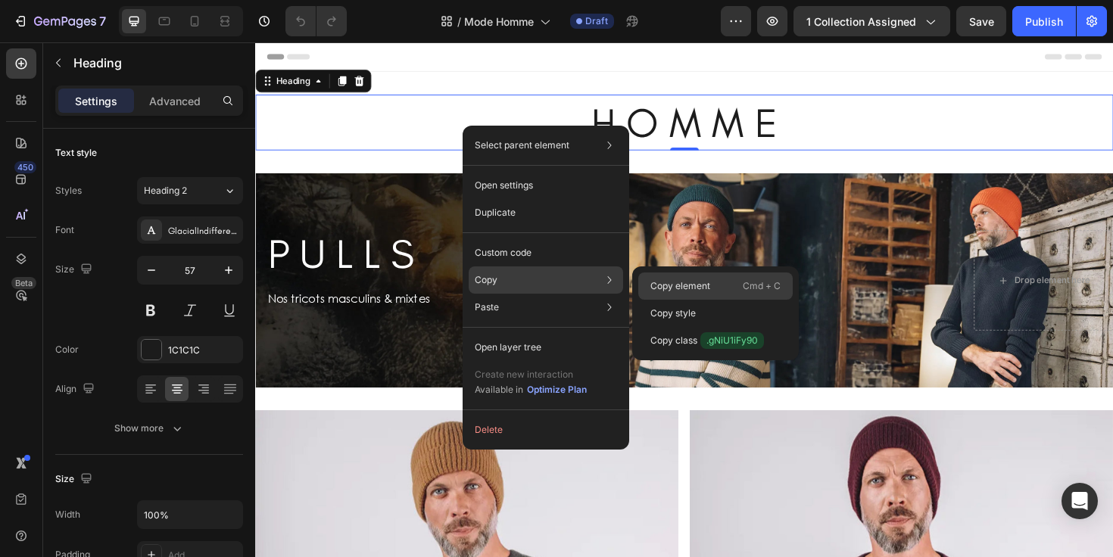
click at [688, 287] on p "Copy element" at bounding box center [680, 286] width 60 height 14
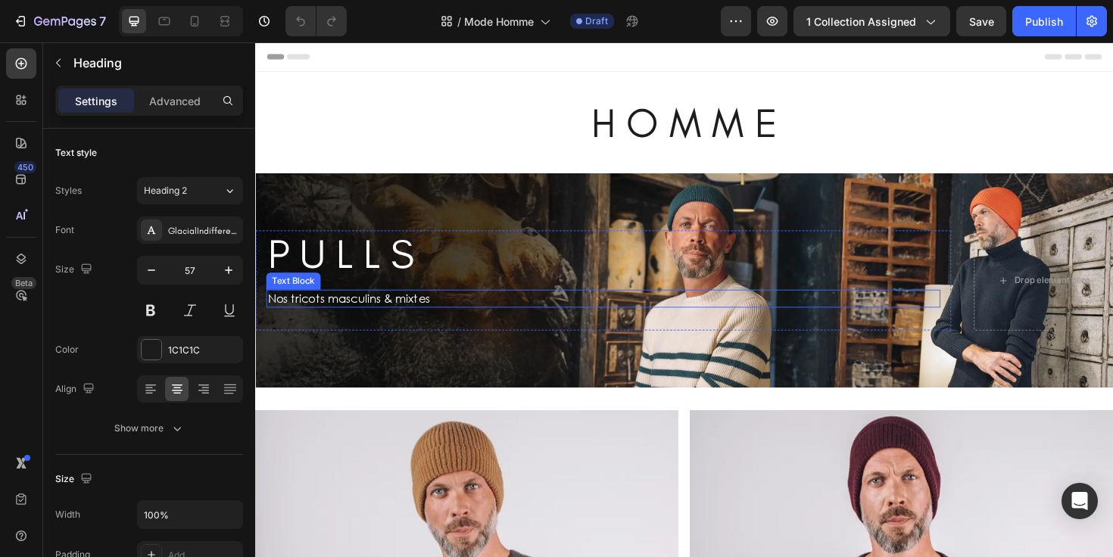
click at [398, 312] on p "Nos tricots masculins & mixtes" at bounding box center [403, 314] width 270 height 16
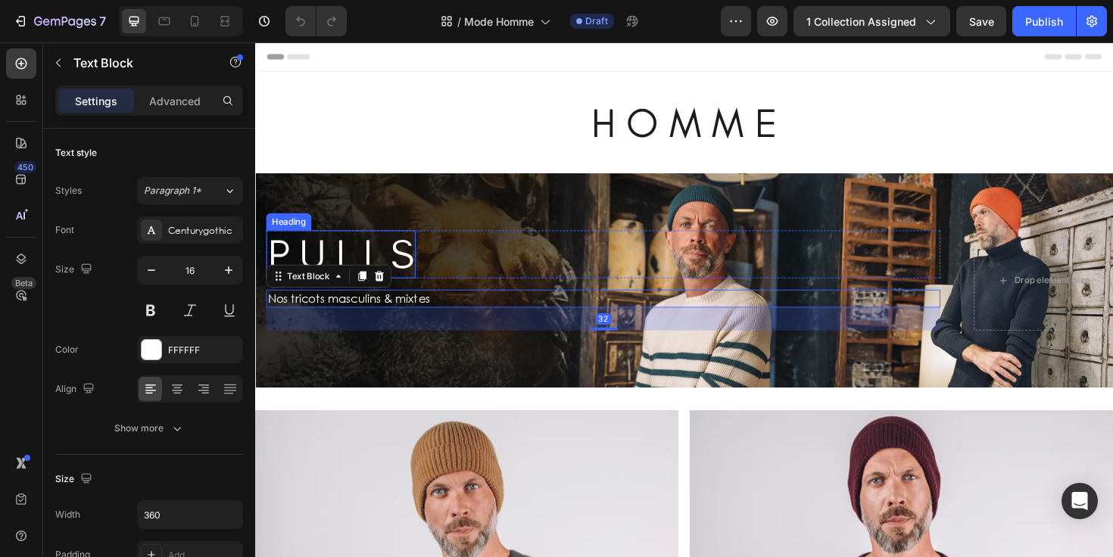
click at [401, 267] on h2 "P U L L S" at bounding box center [346, 267] width 158 height 51
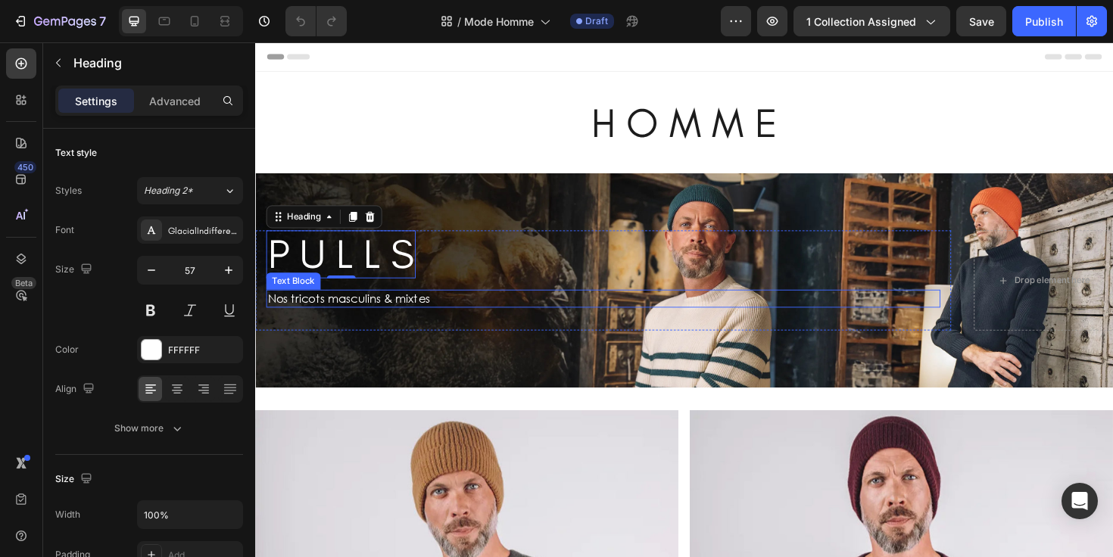
click at [426, 310] on p "Nos tricots masculins & mixtes" at bounding box center [403, 314] width 270 height 16
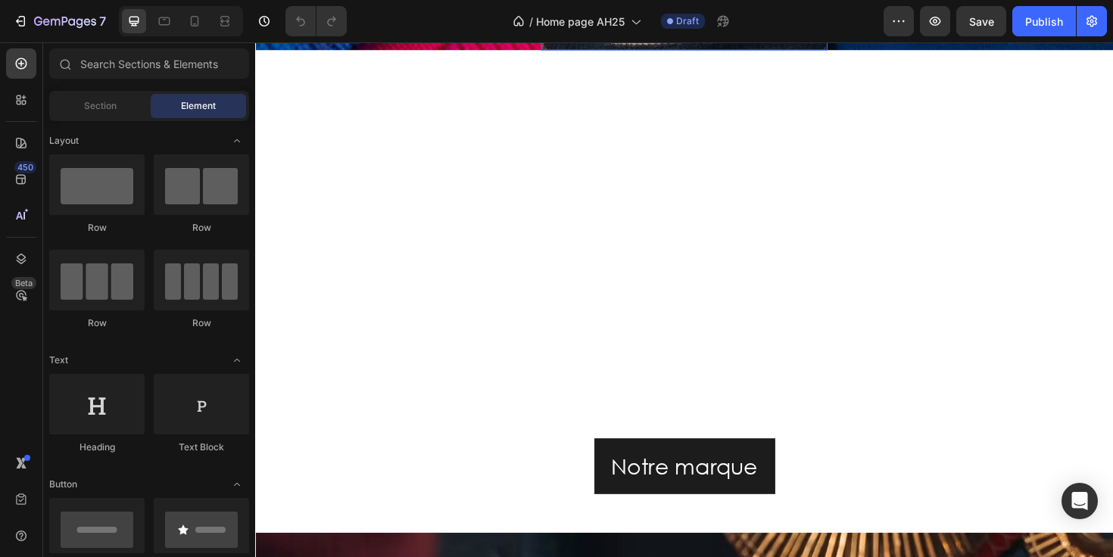
scroll to position [638, 0]
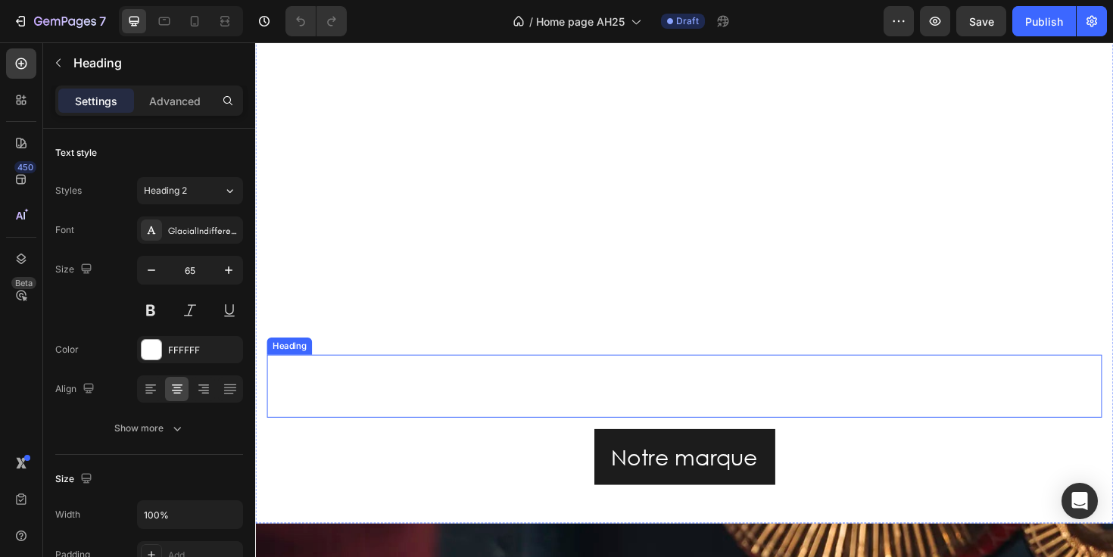
click at [688, 393] on h2 "C É Z E M B R E" at bounding box center [709, 406] width 884 height 67
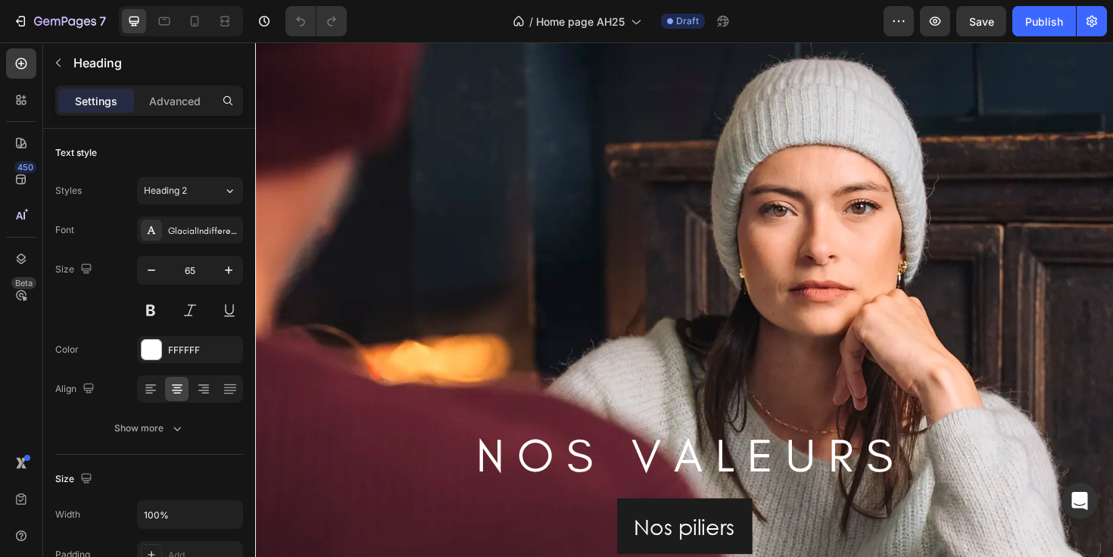
scroll to position [1266, 0]
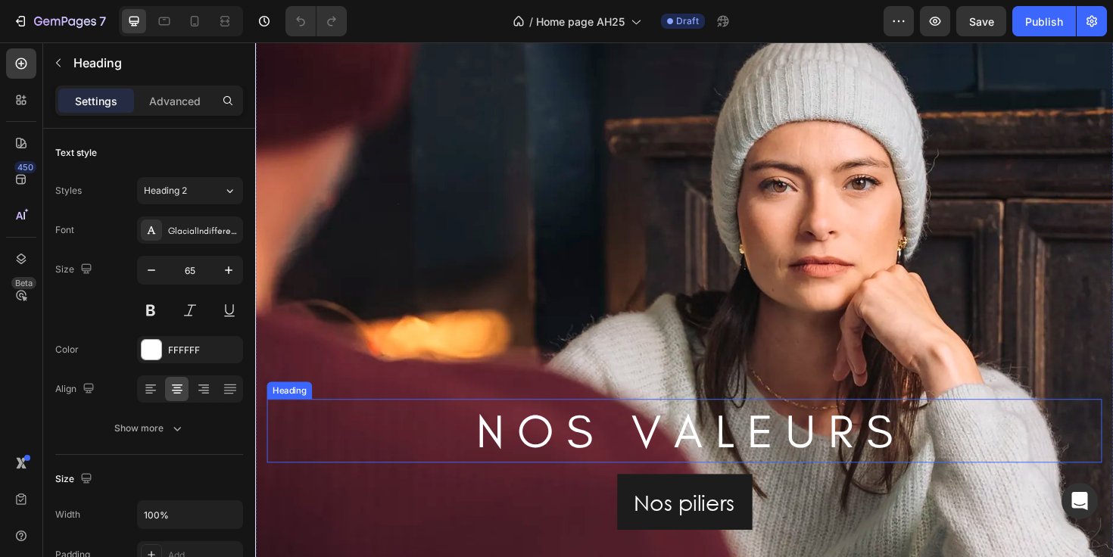
click at [683, 441] on h2 "N O S V A L E U R S" at bounding box center [709, 453] width 884 height 67
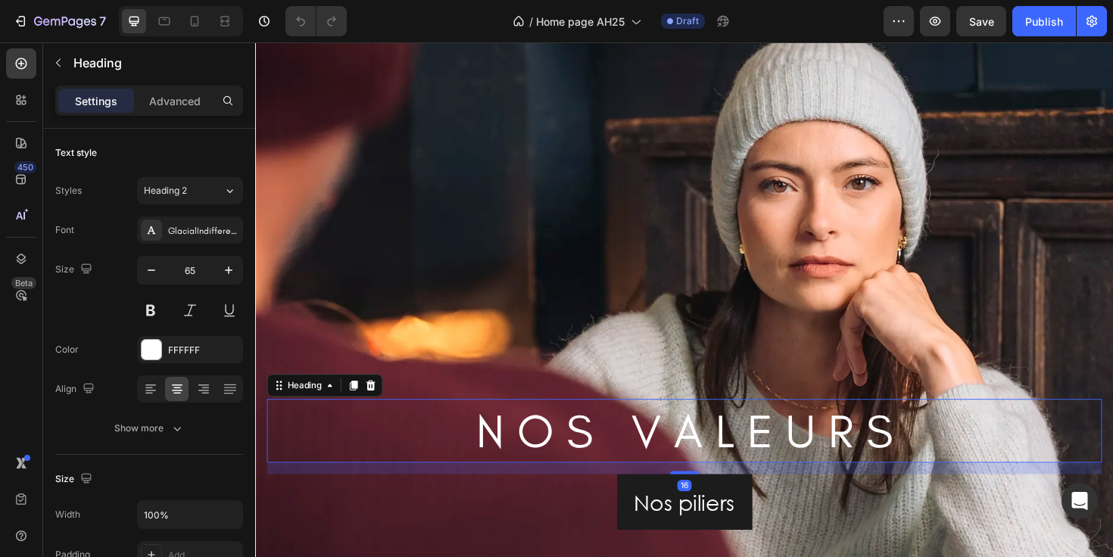
scroll to position [1199, 0]
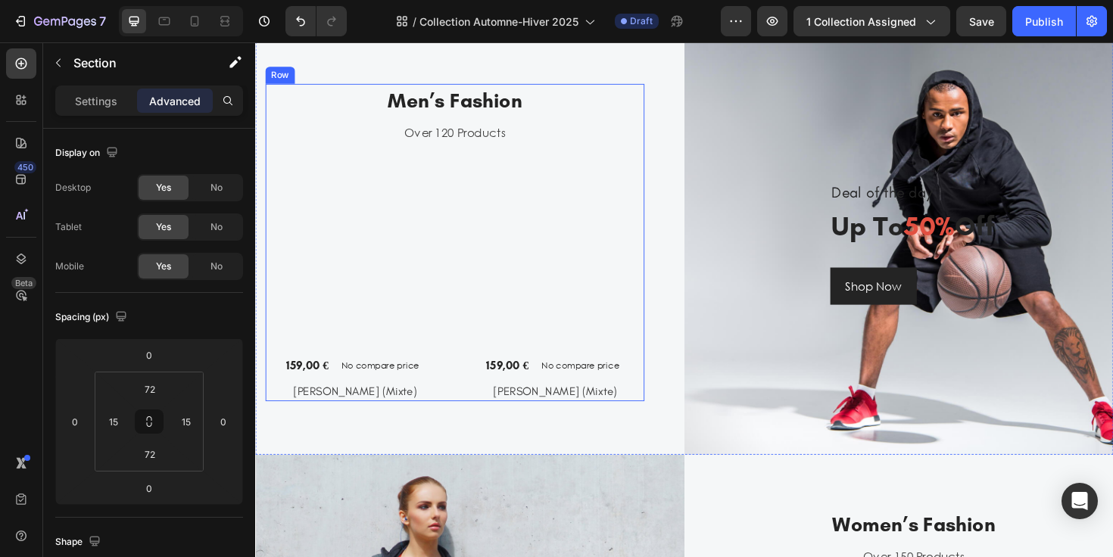
scroll to position [1302, 0]
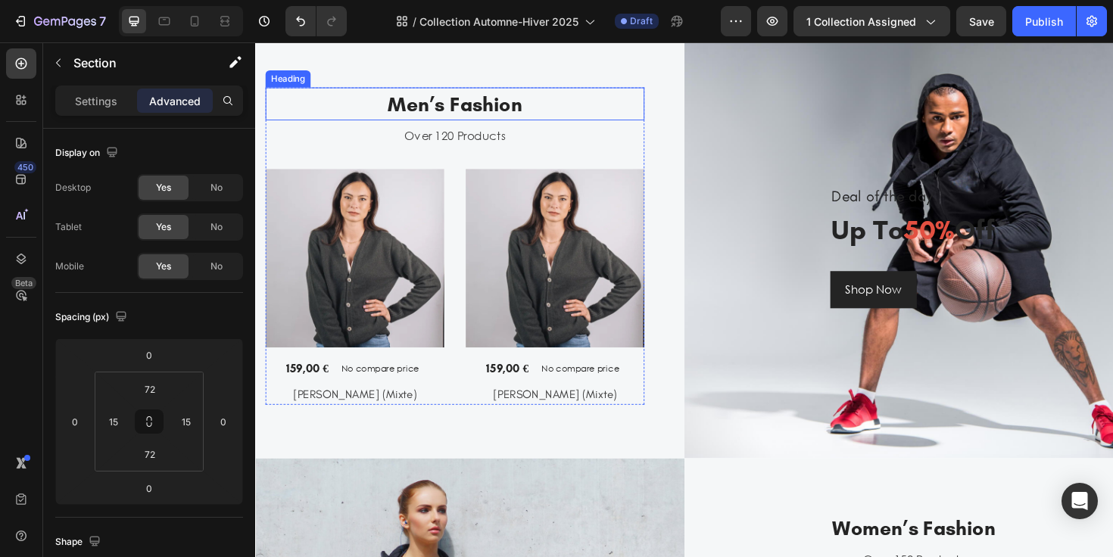
click at [516, 114] on p "Men’s Fashion" at bounding box center [466, 108] width 398 height 32
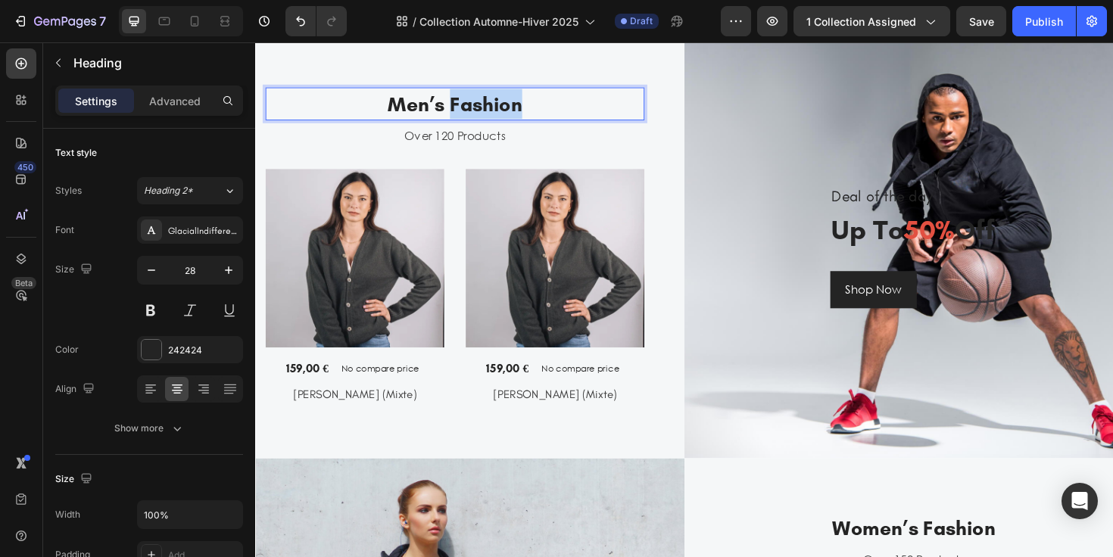
click at [516, 114] on p "Men’s Fashion" at bounding box center [466, 108] width 398 height 32
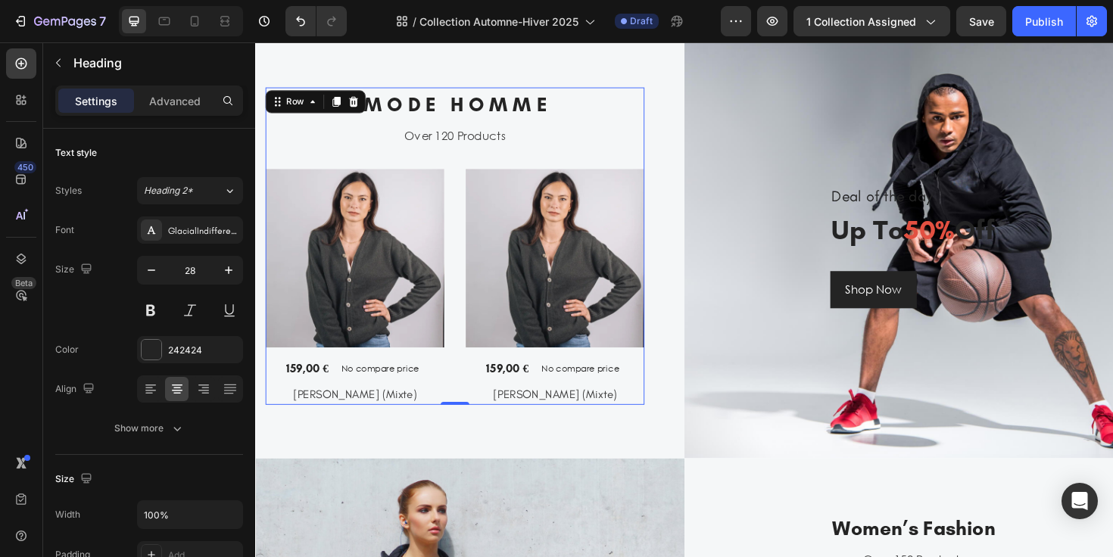
click at [560, 166] on div "M O D E H O M M E Heading Over 120 Products Text (P) Images 159,00 € (P) Price …" at bounding box center [466, 258] width 401 height 336
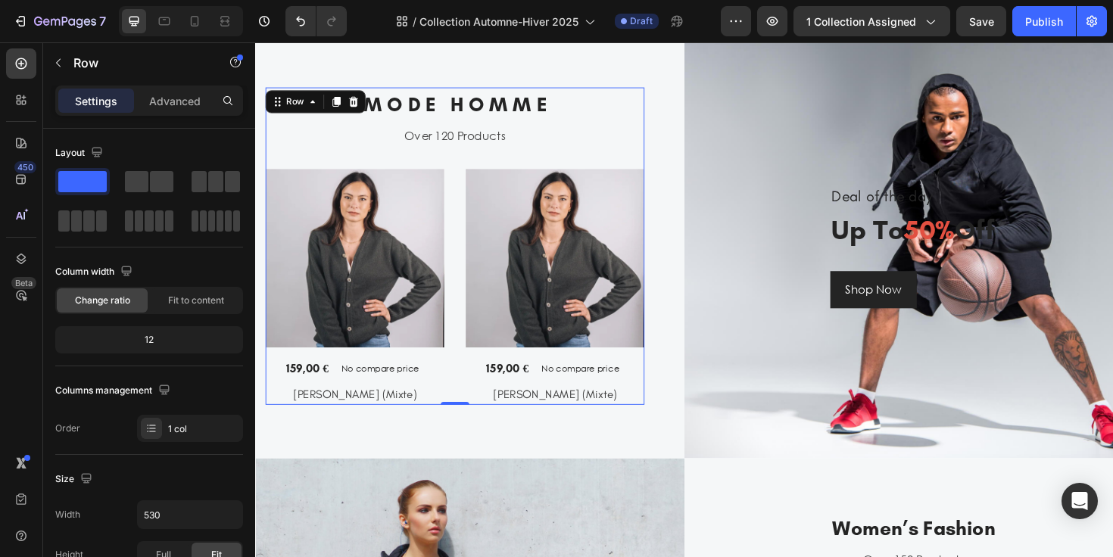
click at [574, 107] on p "M O D E H O M M E" at bounding box center [466, 108] width 398 height 32
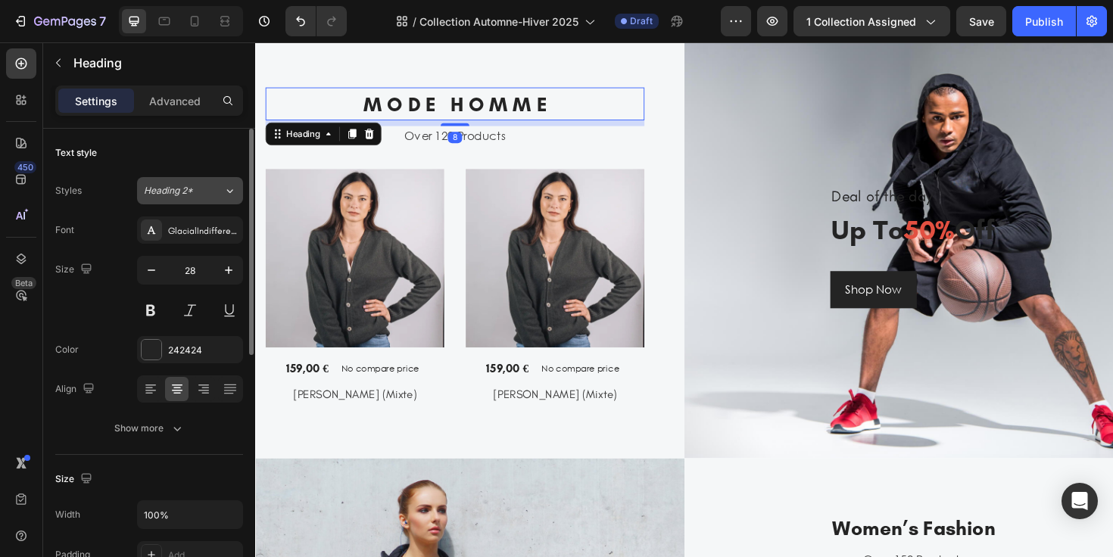
click at [207, 188] on div "Heading 2*" at bounding box center [184, 191] width 80 height 14
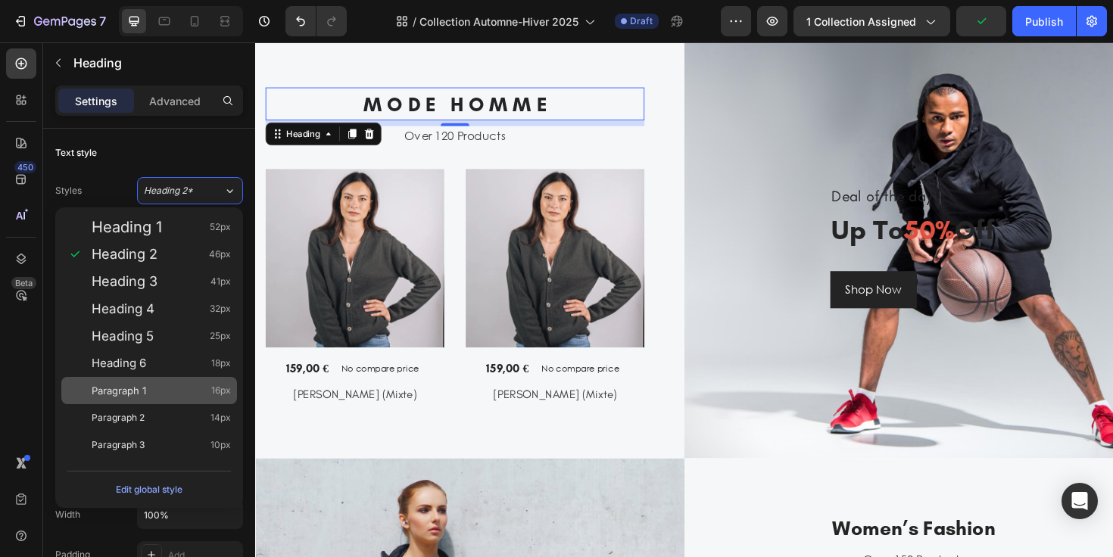
click at [154, 400] on div "Paragraph 1 16px" at bounding box center [149, 390] width 176 height 27
type input "16"
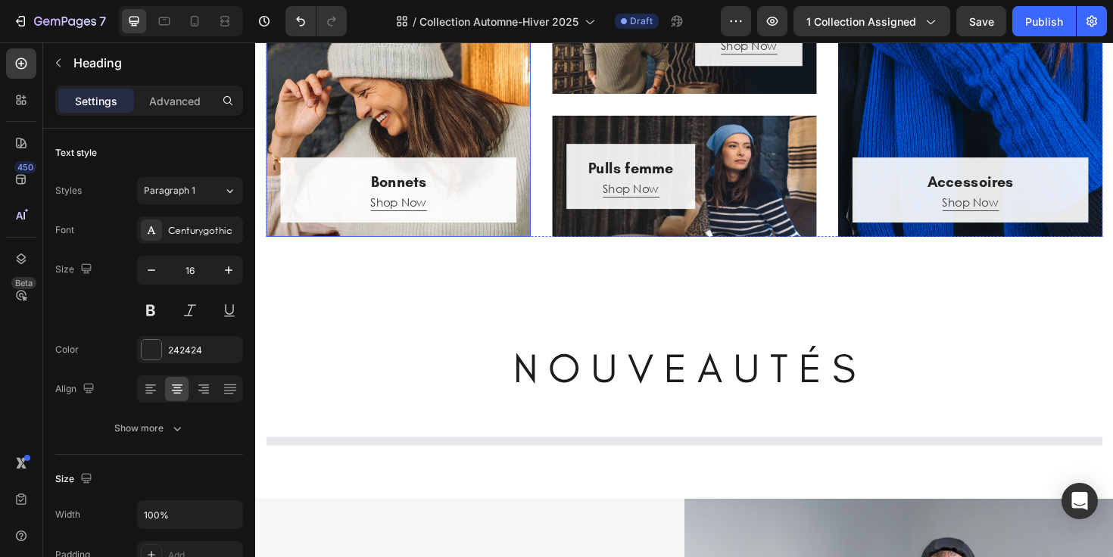
scroll to position [556, 0]
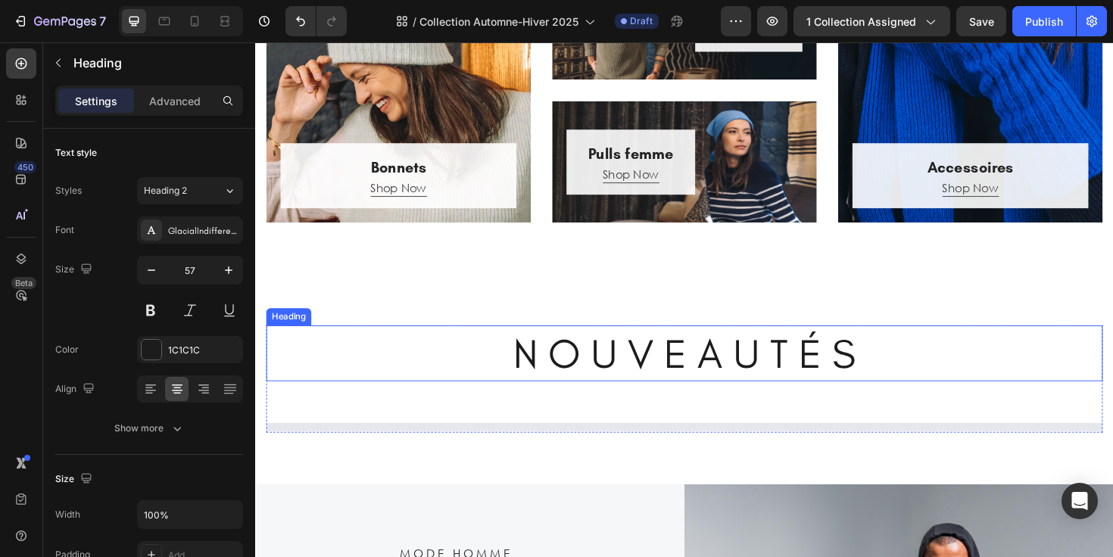
click at [521, 357] on h2 "N O U V E A U T É S" at bounding box center [710, 371] width 886 height 59
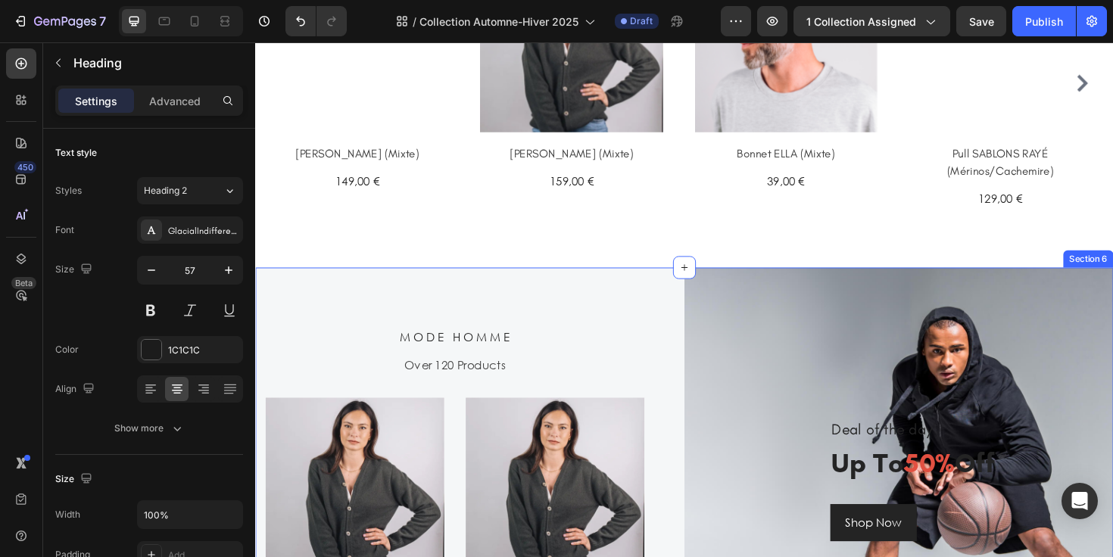
scroll to position [1052, 0]
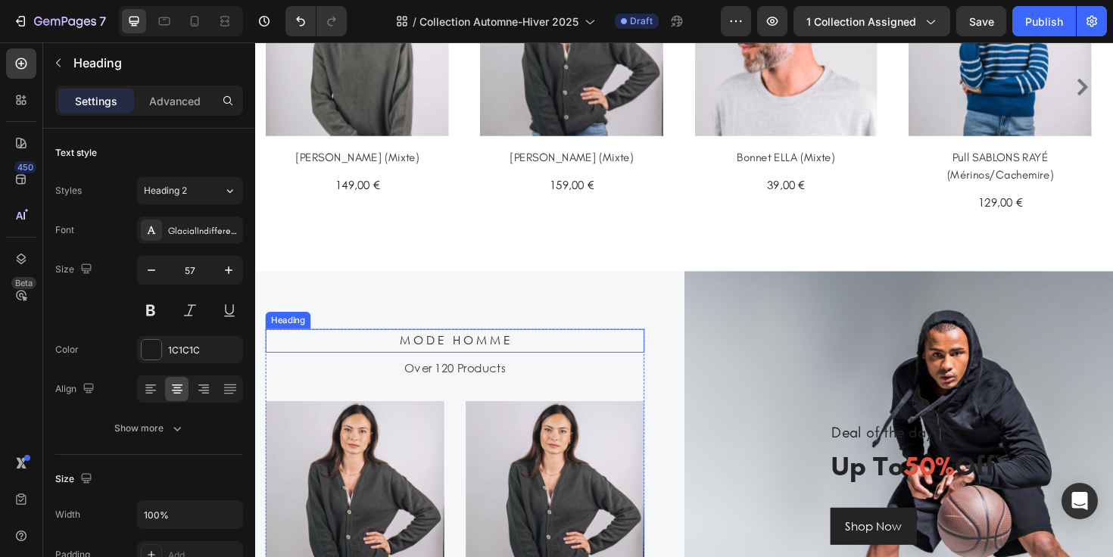
click at [494, 360] on h2 "M O D E H O M M E" at bounding box center [466, 358] width 401 height 25
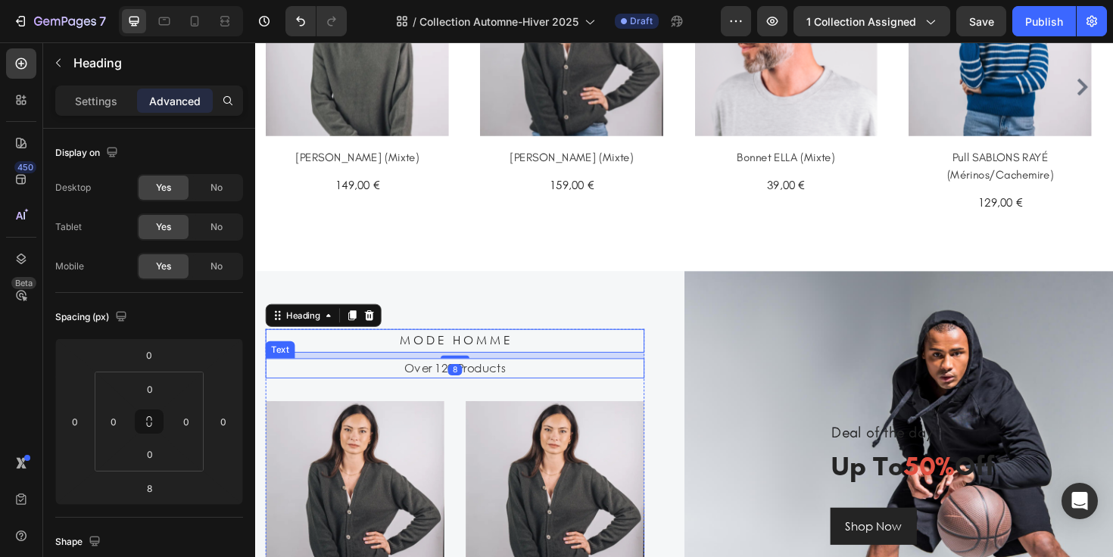
click at [492, 391] on div "Over 120 Products" at bounding box center [466, 387] width 401 height 21
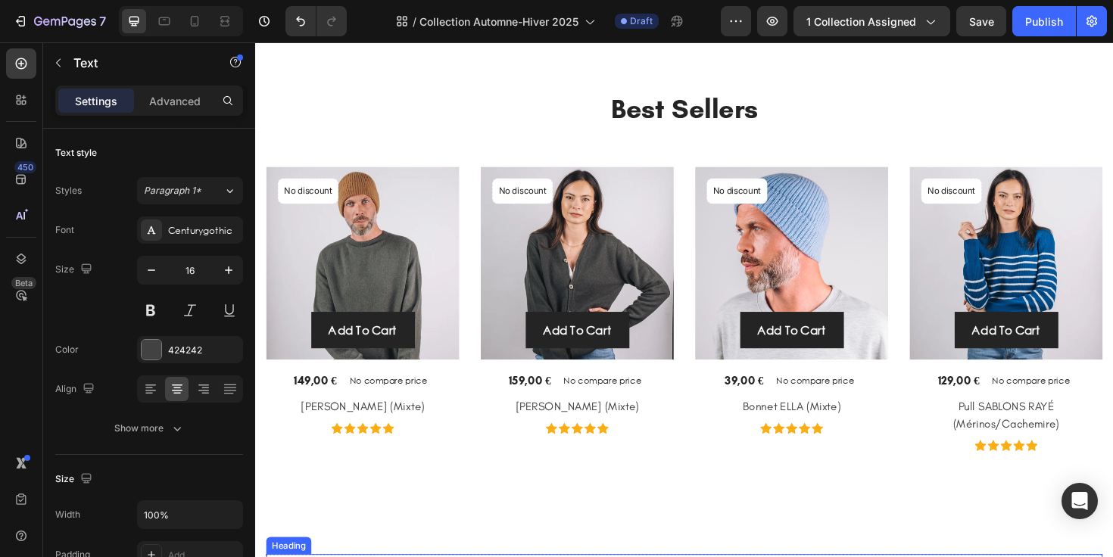
scroll to position [2165, 0]
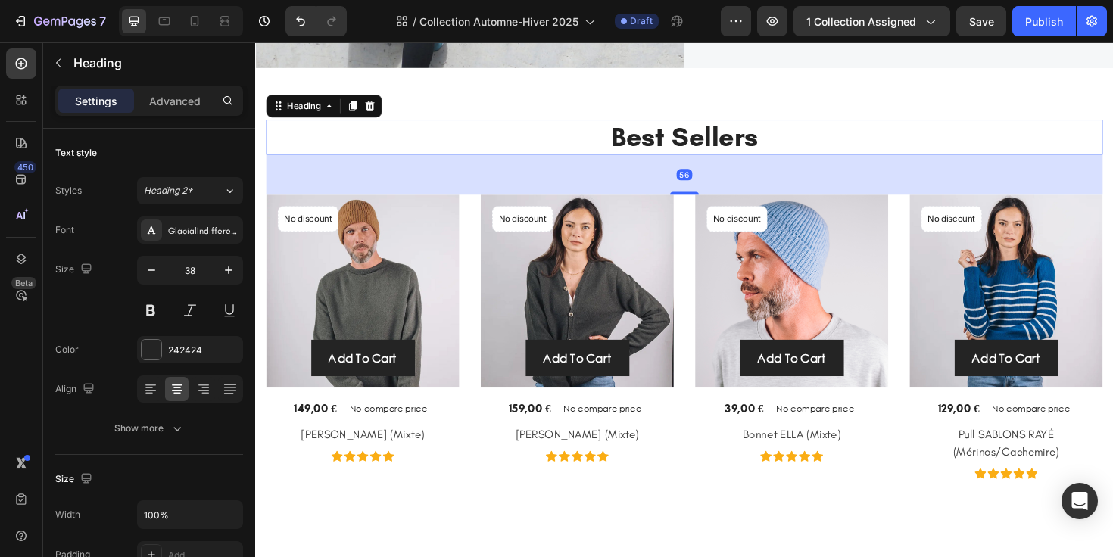
click at [778, 142] on p "Best Sellers" at bounding box center [709, 143] width 883 height 35
click at [1002, 186] on div "56" at bounding box center [710, 182] width 886 height 42
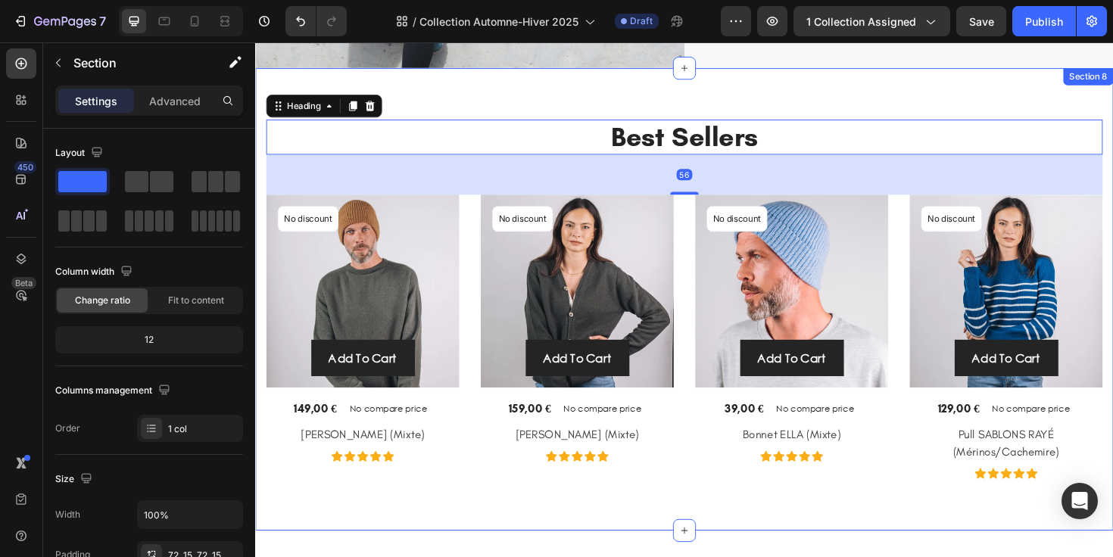
click at [1033, 108] on div "Best Sellers Heading 56 (P) Images No discount Not be displayed when published …" at bounding box center [709, 315] width 909 height 491
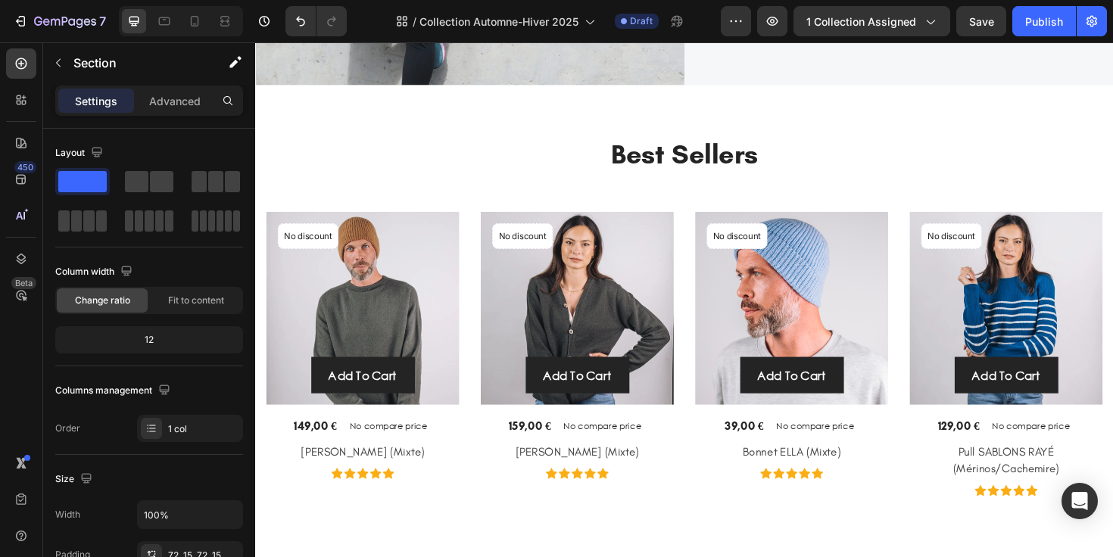
scroll to position [2149, 0]
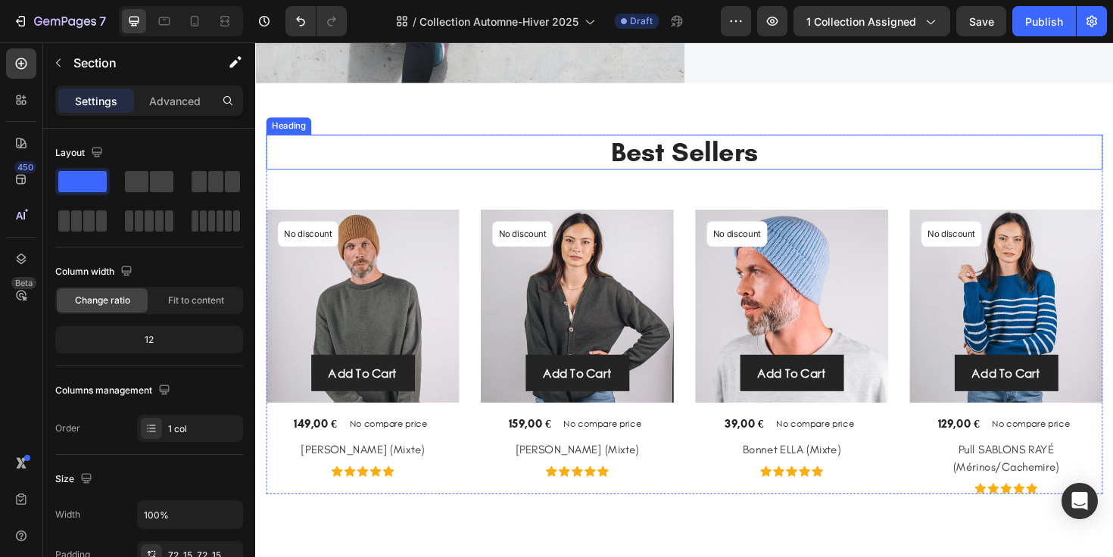
click at [937, 132] on div "Best Sellers Heading (P) Images No discount Not be displayed when published Pro…" at bounding box center [709, 331] width 909 height 491
click at [1004, 189] on div "Best Sellers Heading (P) Images No discount Not be displayed when published Pro…" at bounding box center [710, 331] width 886 height 382
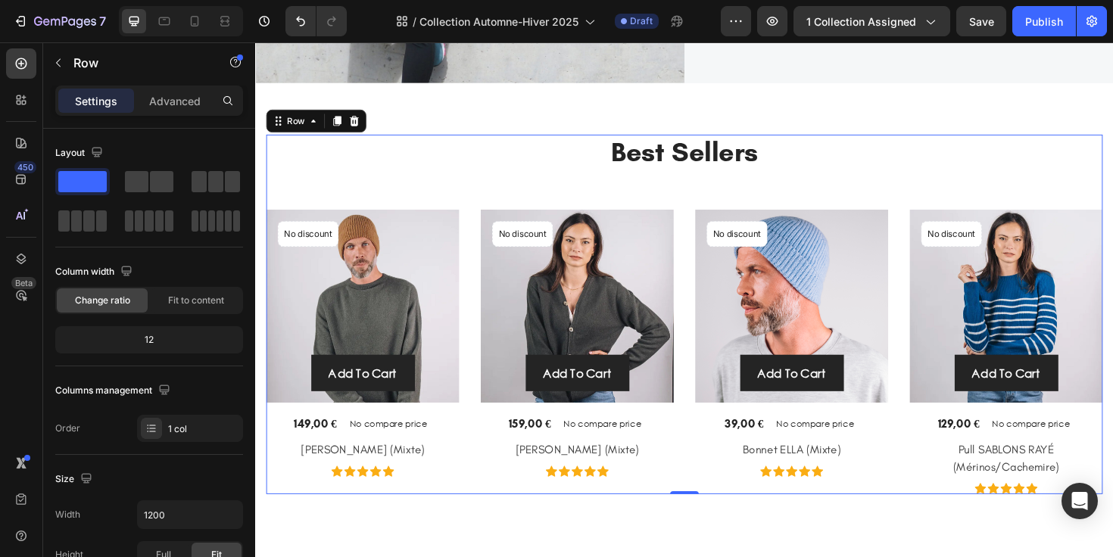
scroll to position [2172, 0]
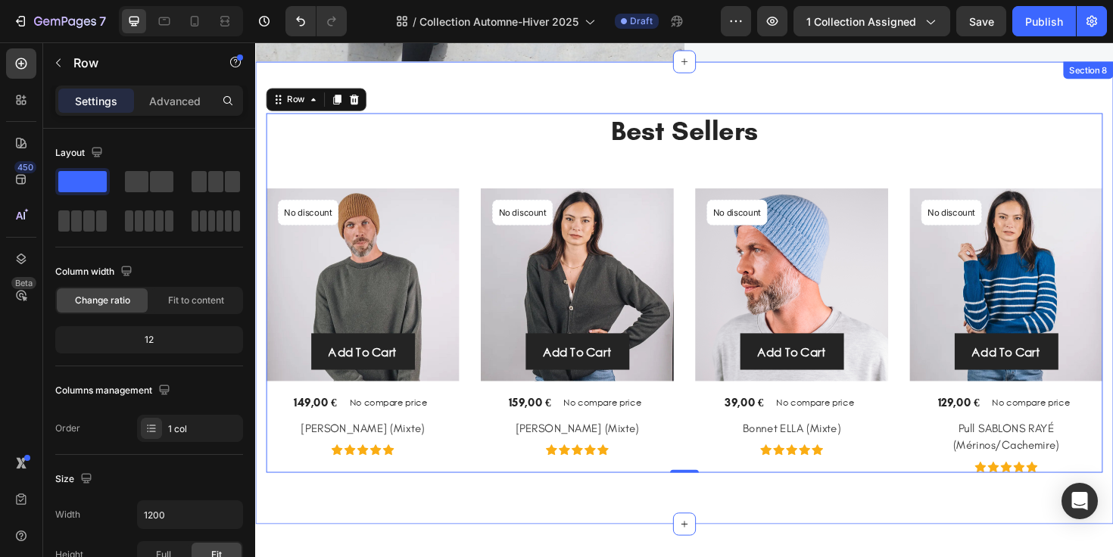
click at [949, 90] on div "Best Sellers Heading (P) Images No discount Not be displayed when published Pro…" at bounding box center [709, 308] width 909 height 491
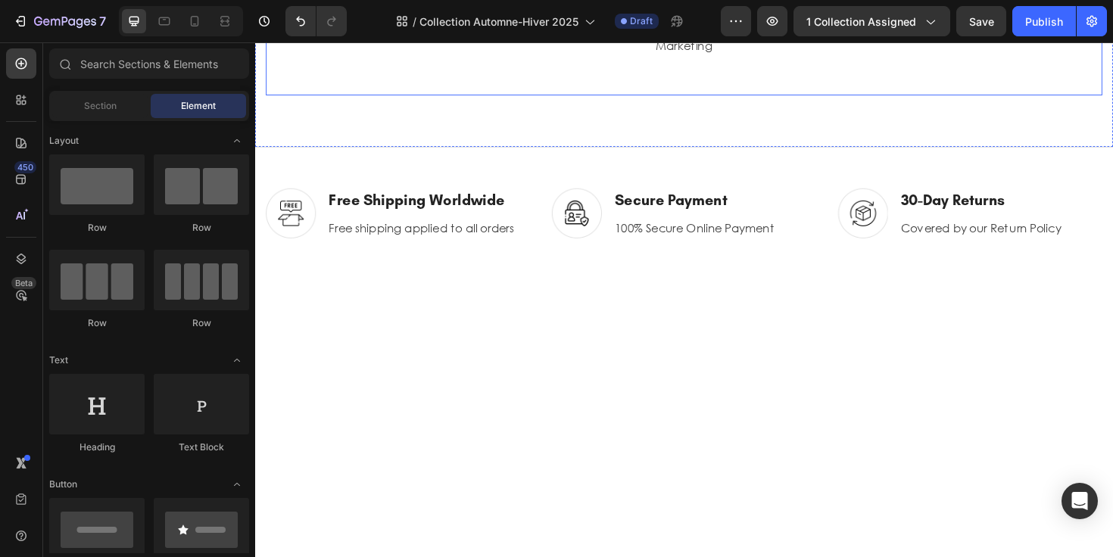
scroll to position [2567, 0]
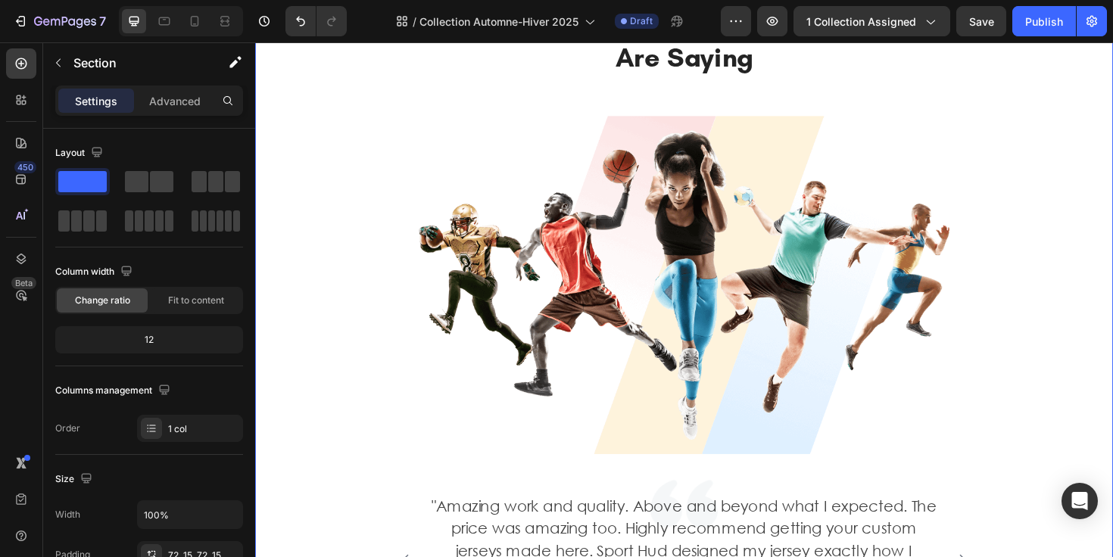
scroll to position [2193, 0]
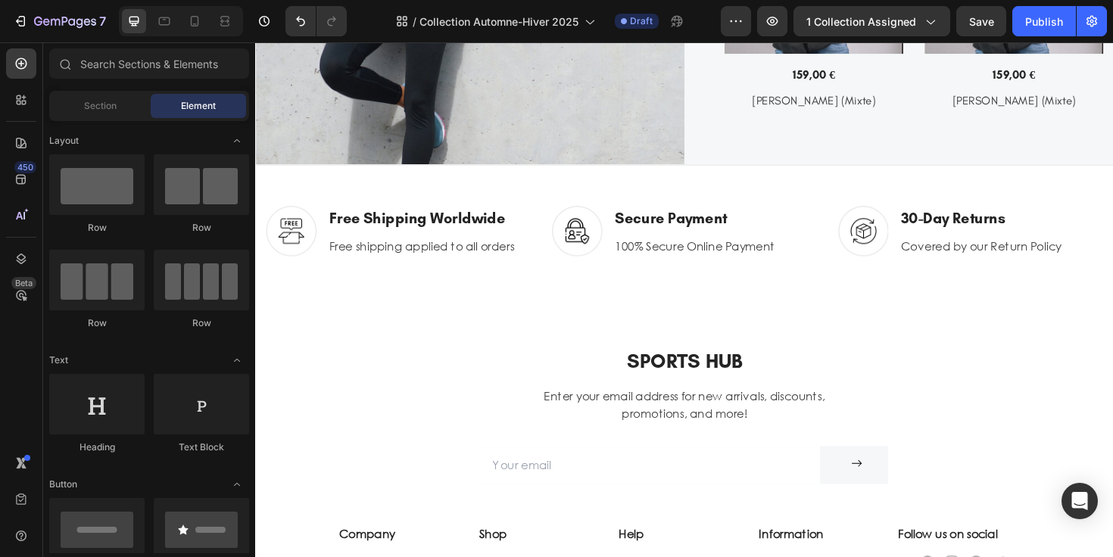
scroll to position [2004, 0]
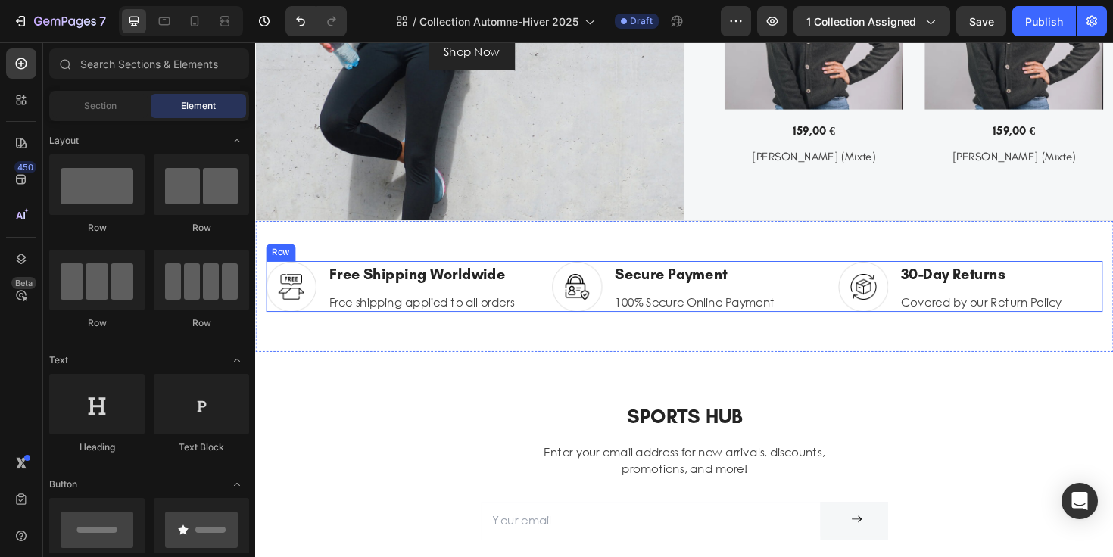
click at [850, 280] on div "Image Free Shipping Worldwide Heading Free shipping applied to all orders Text …" at bounding box center [710, 301] width 886 height 55
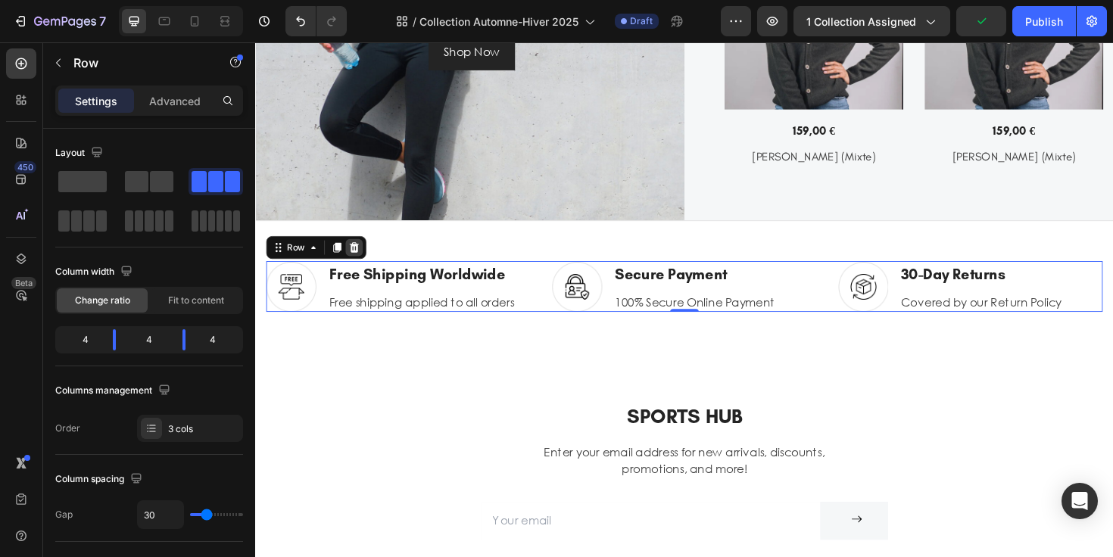
click at [362, 260] on icon at bounding box center [360, 259] width 10 height 11
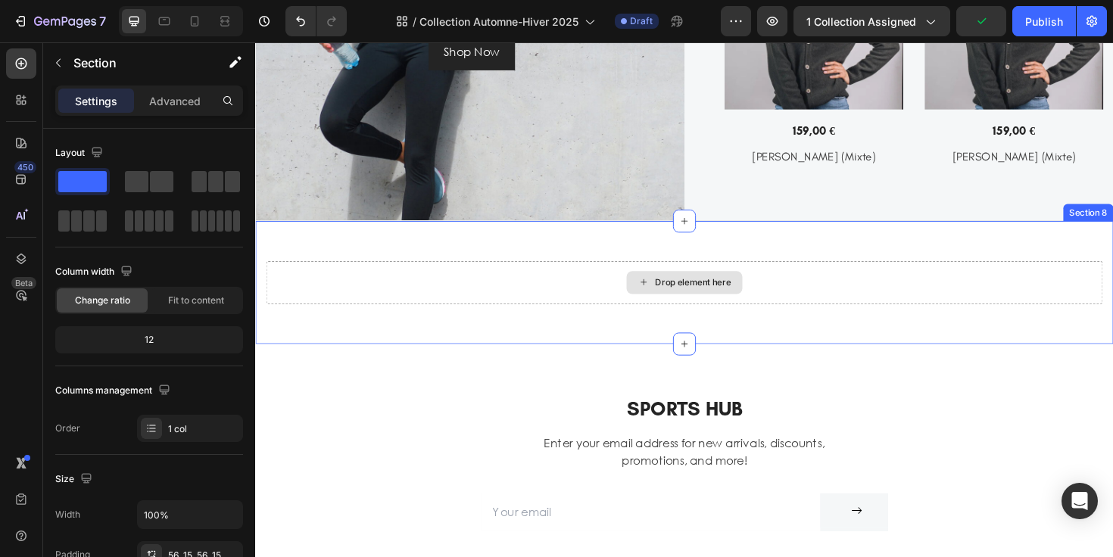
click at [366, 302] on div "Drop element here" at bounding box center [710, 296] width 886 height 45
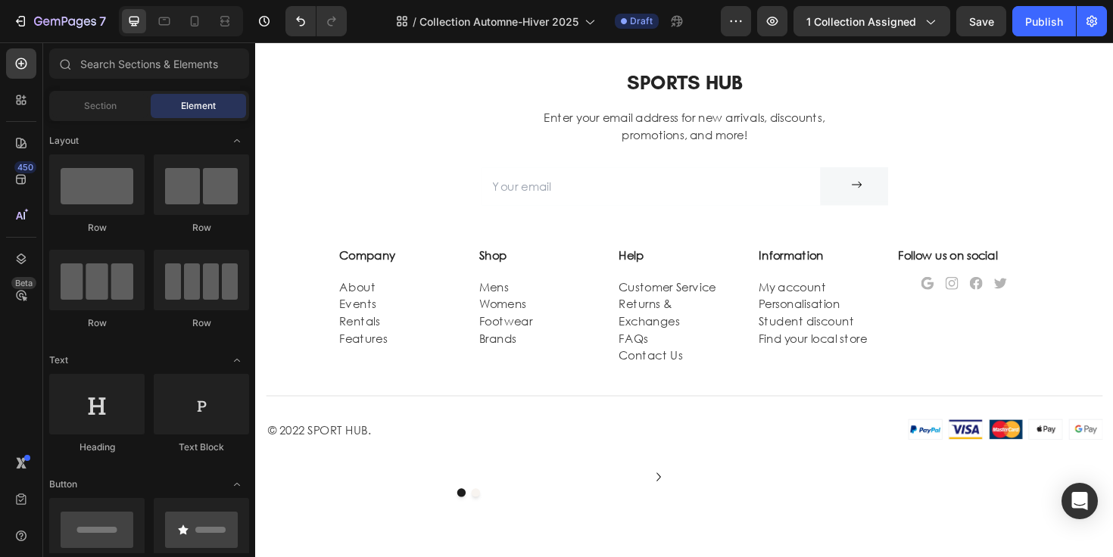
scroll to position [2399, 0]
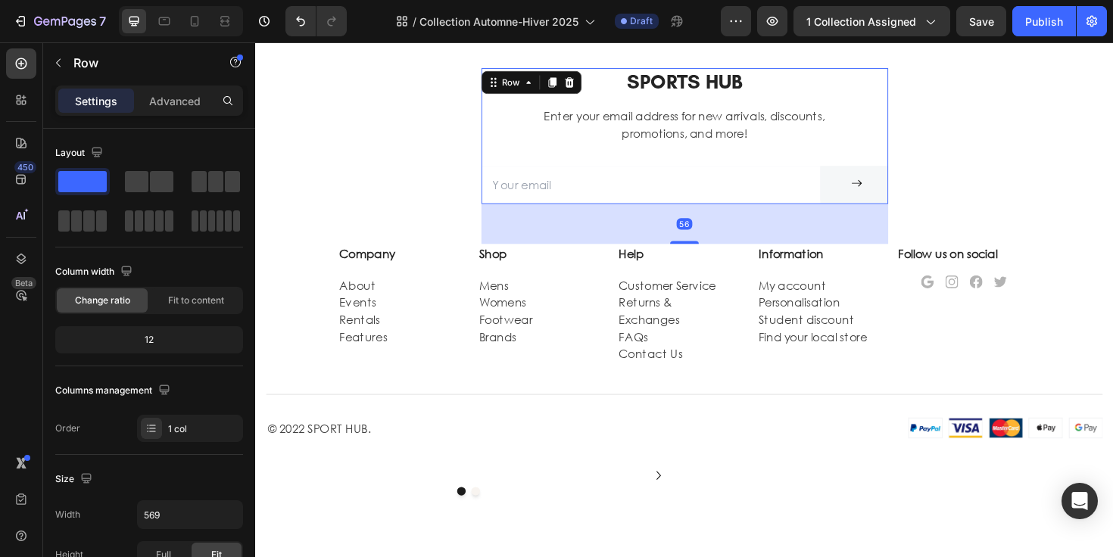
click at [872, 104] on div "Sports Hub Heading Enter your email address for new arrivals, discounts, promot…" at bounding box center [709, 142] width 431 height 144
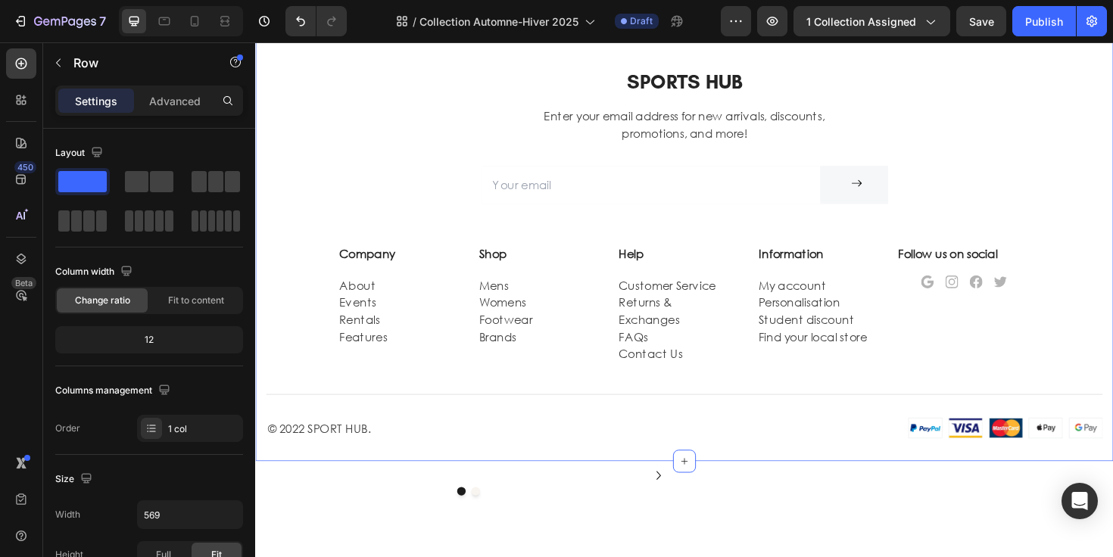
click at [950, 136] on div "Sports Hub Heading Enter your email address for new arrivals, discounts, promot…" at bounding box center [710, 278] width 886 height 416
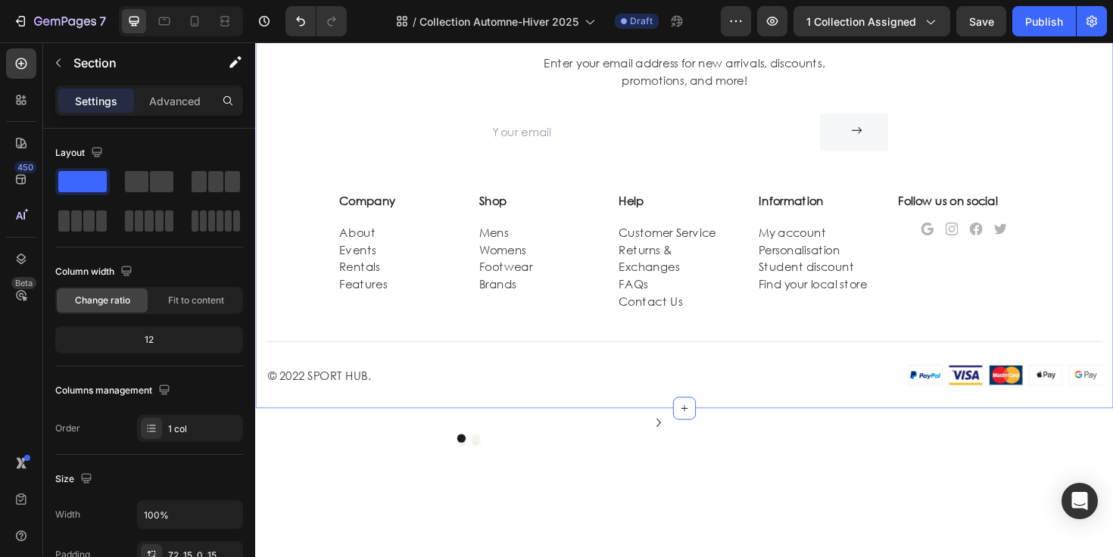
scroll to position [2451, 0]
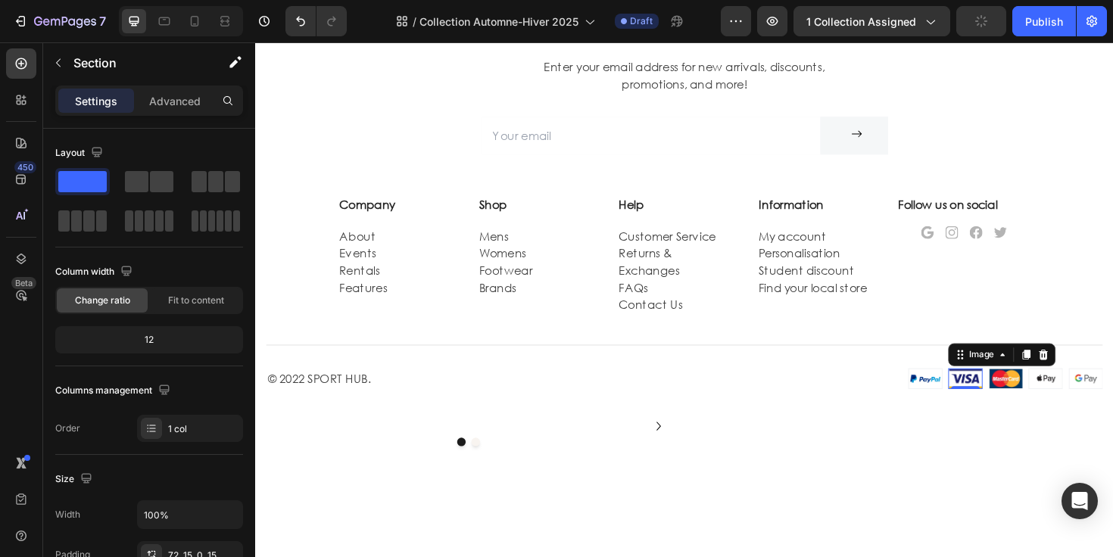
click at [993, 388] on img at bounding box center [1007, 399] width 36 height 22
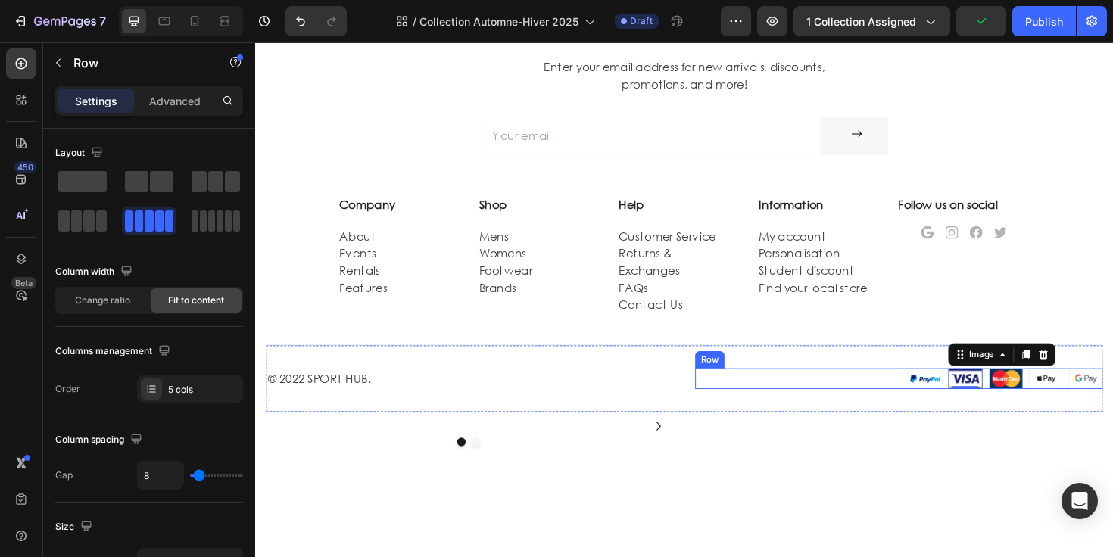
click at [871, 388] on div "Image Image 0 Image Image Image Row" at bounding box center [937, 399] width 432 height 22
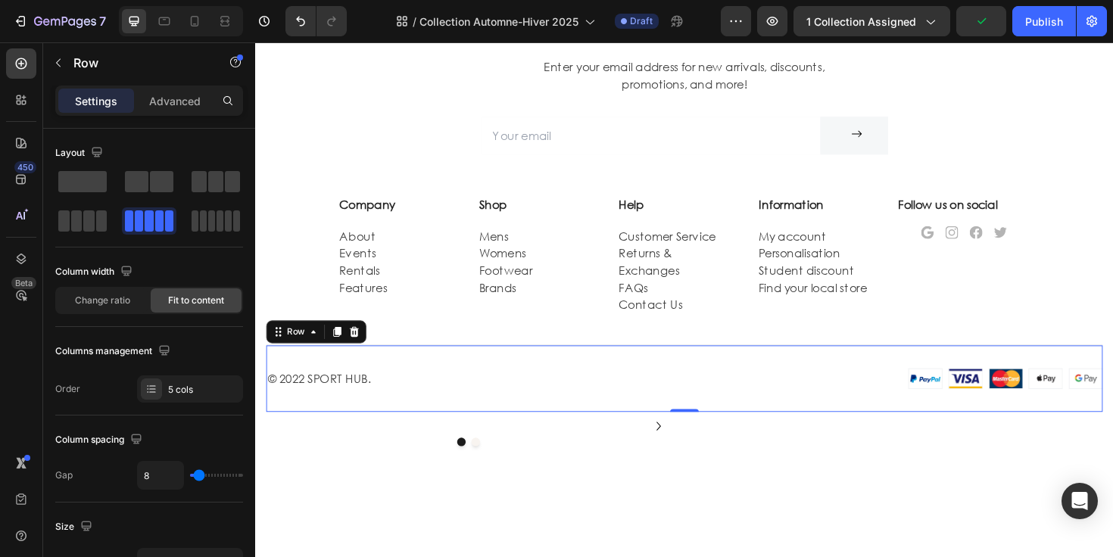
click at [850, 409] on div "© 2022 sport hub. Text Image Image Image Image Image Row Row 0" at bounding box center [710, 398] width 886 height 70
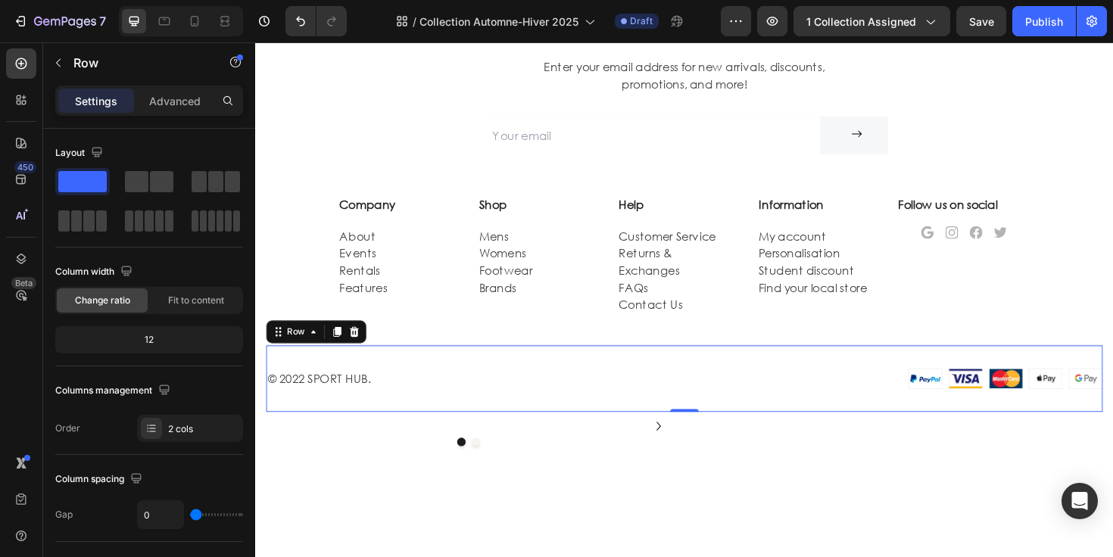
scroll to position [2458, 0]
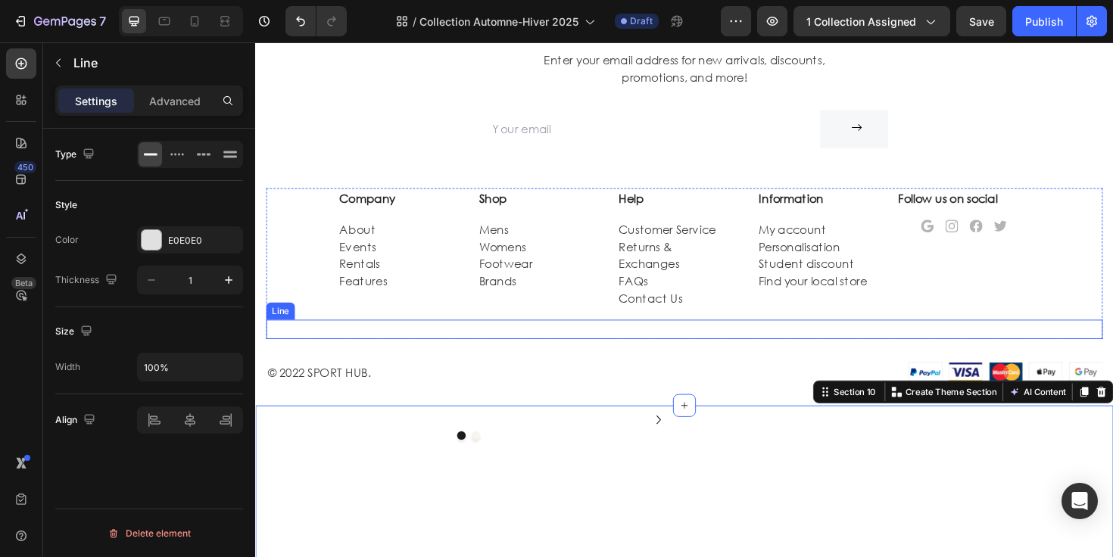
click at [837, 336] on div "Line" at bounding box center [710, 346] width 886 height 20
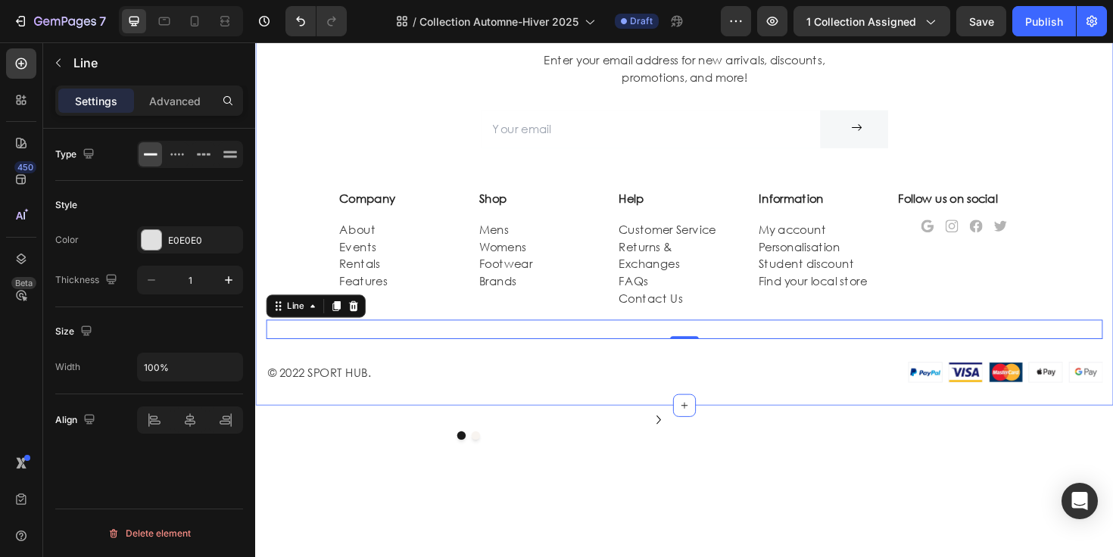
click at [1108, 142] on div "Sports Hub Heading Enter your email address for new arrivals, discounts, promot…" at bounding box center [710, 219] width 886 height 416
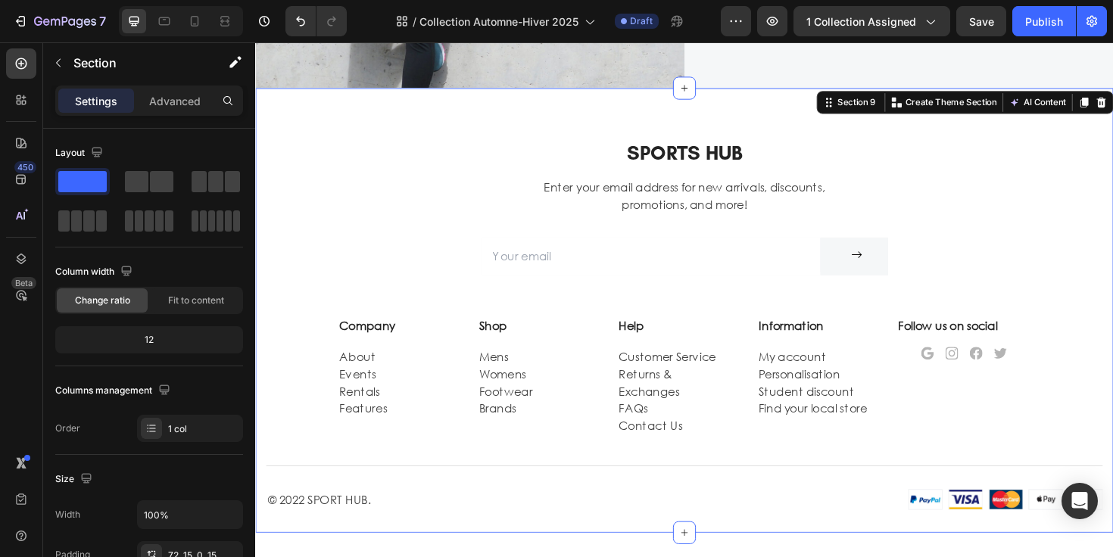
scroll to position [2172, 0]
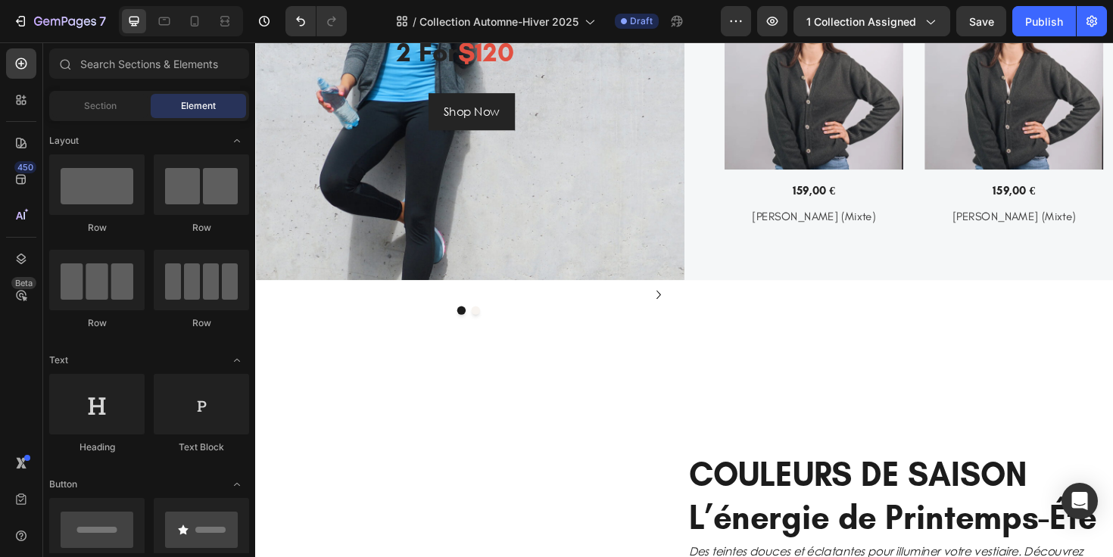
scroll to position [1939, 0]
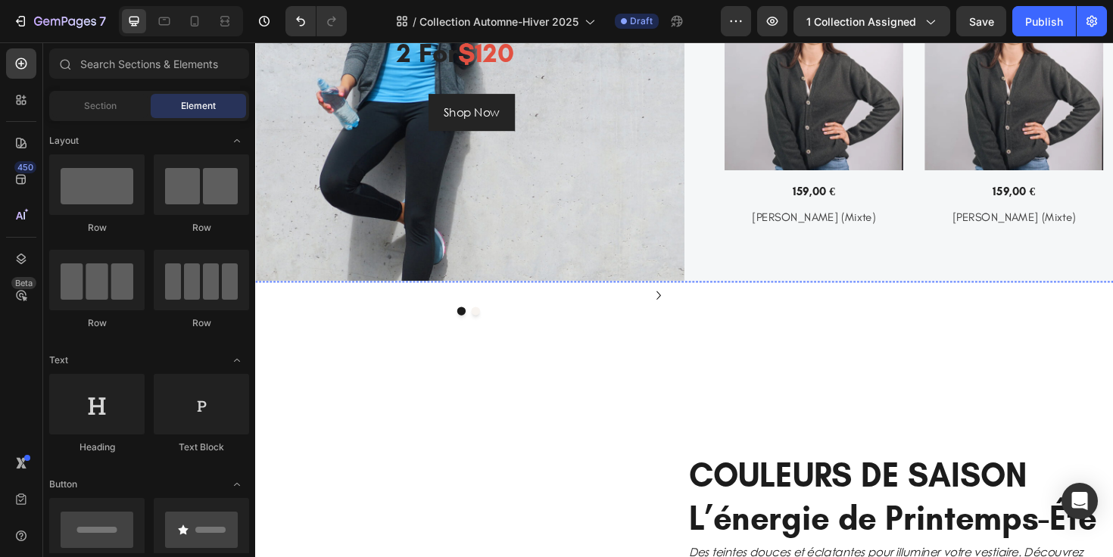
click at [613, 295] on img at bounding box center [524, 295] width 179 height 0
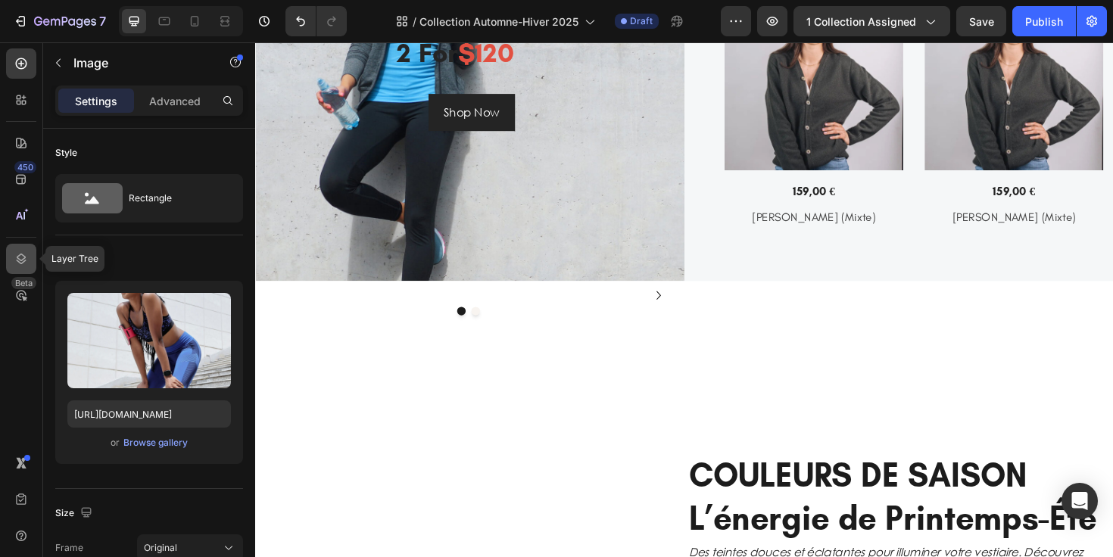
click at [8, 263] on div at bounding box center [21, 259] width 30 height 30
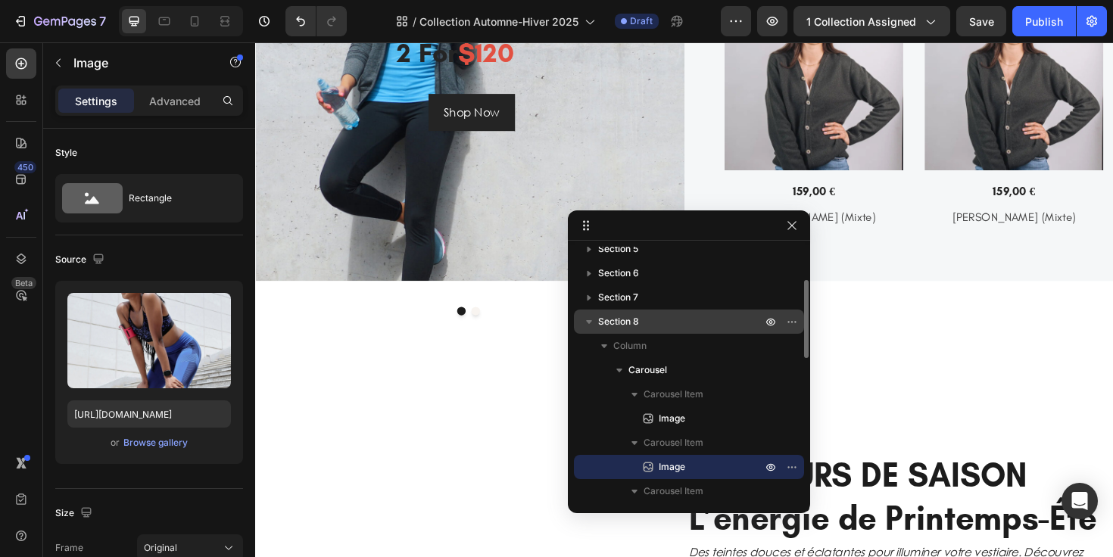
scroll to position [106, 0]
click at [672, 323] on p "Section 8" at bounding box center [681, 322] width 167 height 15
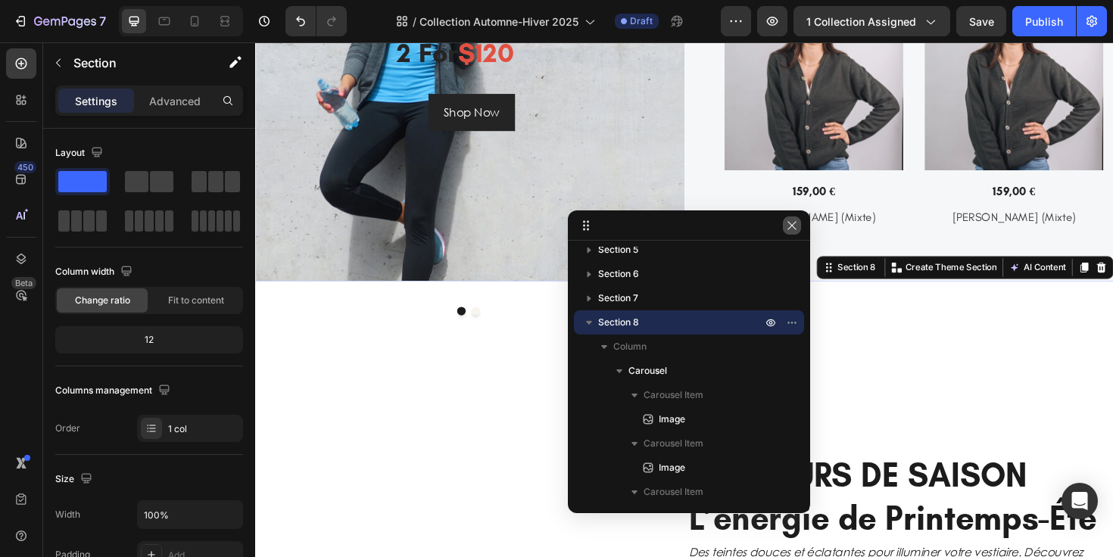
click at [789, 225] on icon "button" at bounding box center [792, 226] width 12 height 12
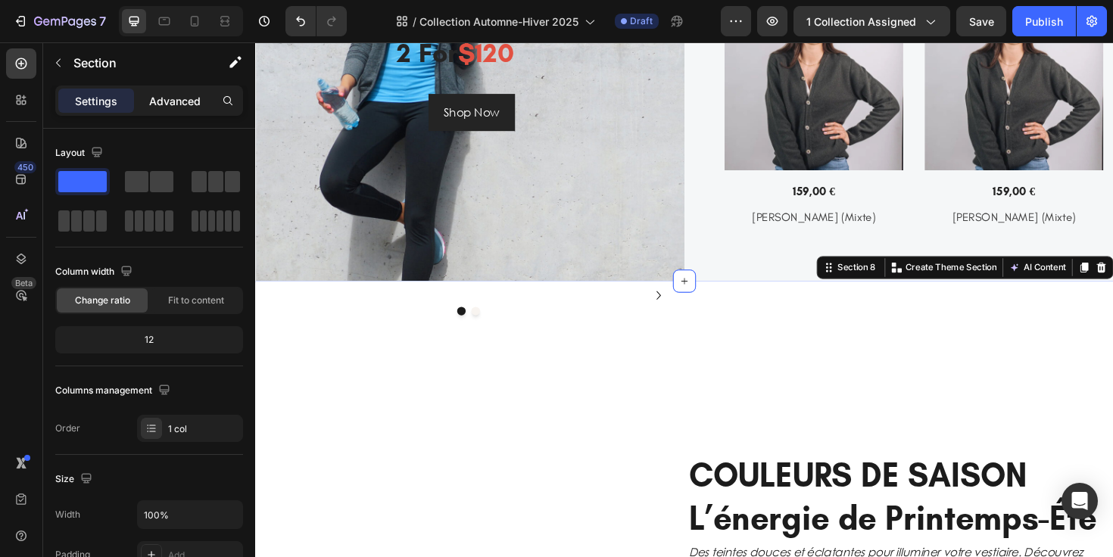
click at [156, 100] on p "Advanced" at bounding box center [174, 101] width 51 height 16
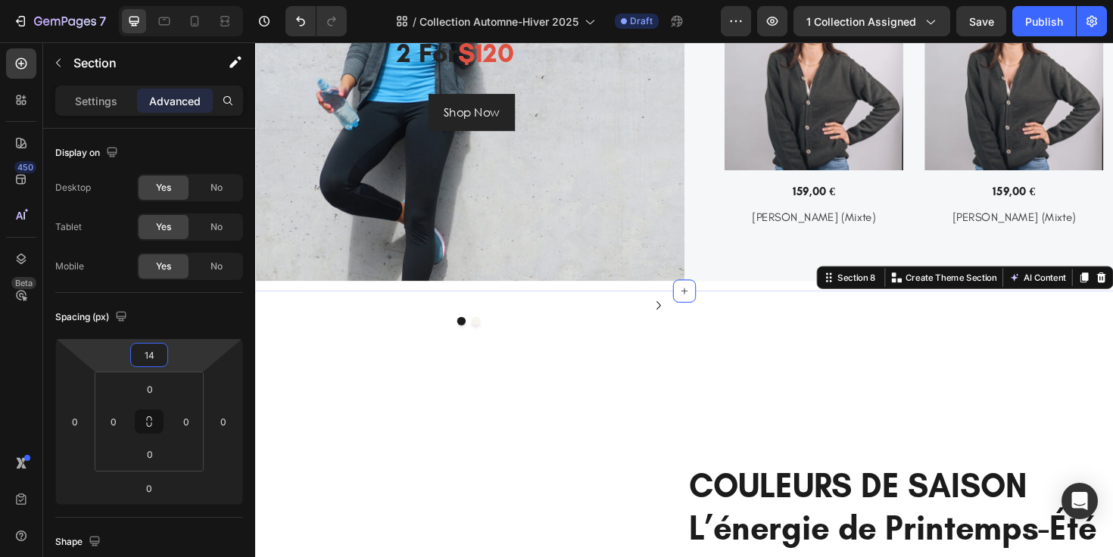
type input "16"
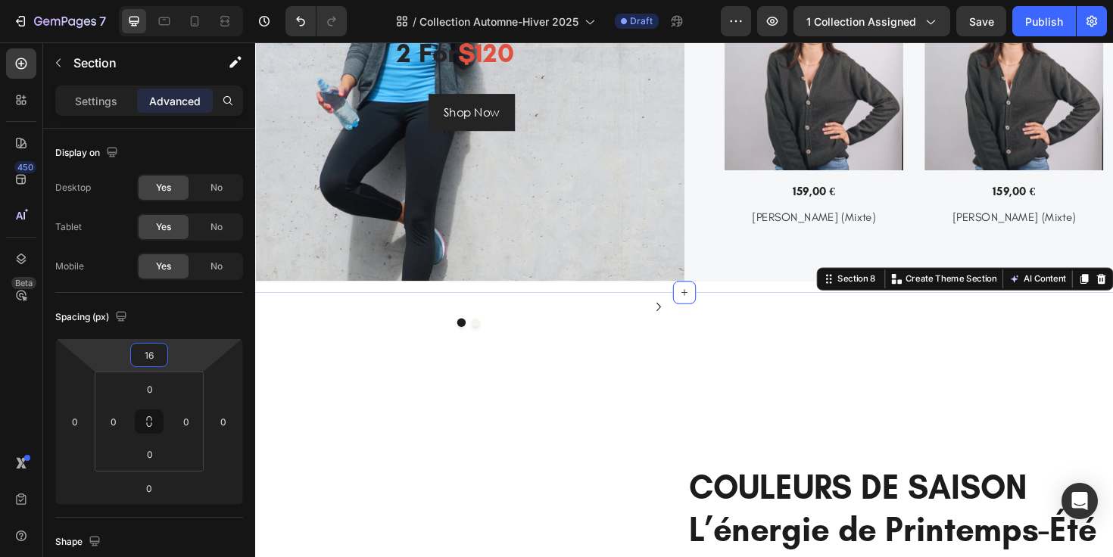
click at [174, 0] on html "7 Version history / Collection Automne-Hiver 2025 Draft Preview 1 collection as…" at bounding box center [556, 0] width 1113 height 0
click at [561, 195] on div "Bundle Deal Heading 2 for $120 Heading Shop Now Button Row" at bounding box center [482, 70] width 180 height 449
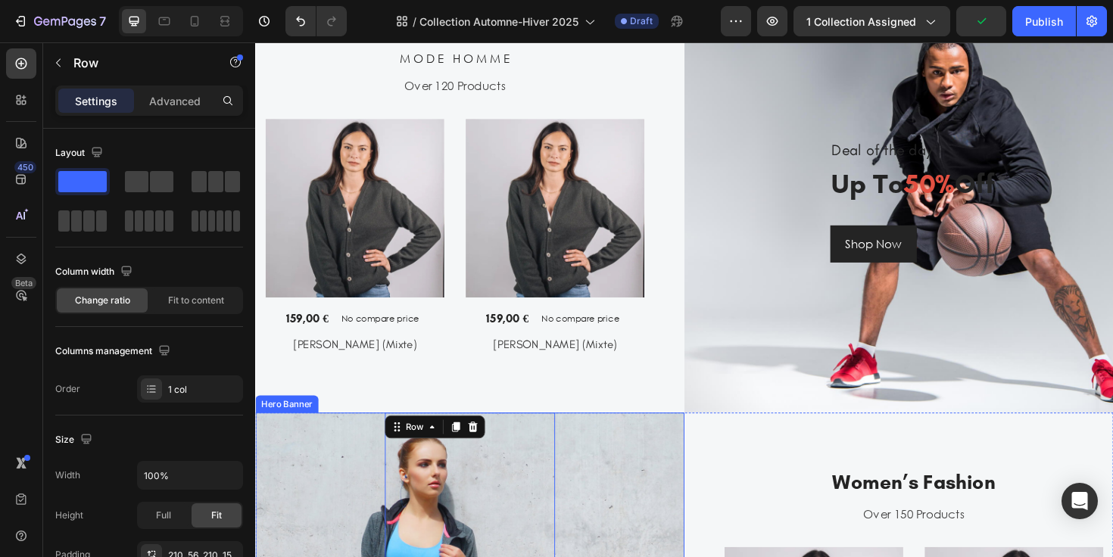
scroll to position [1205, 0]
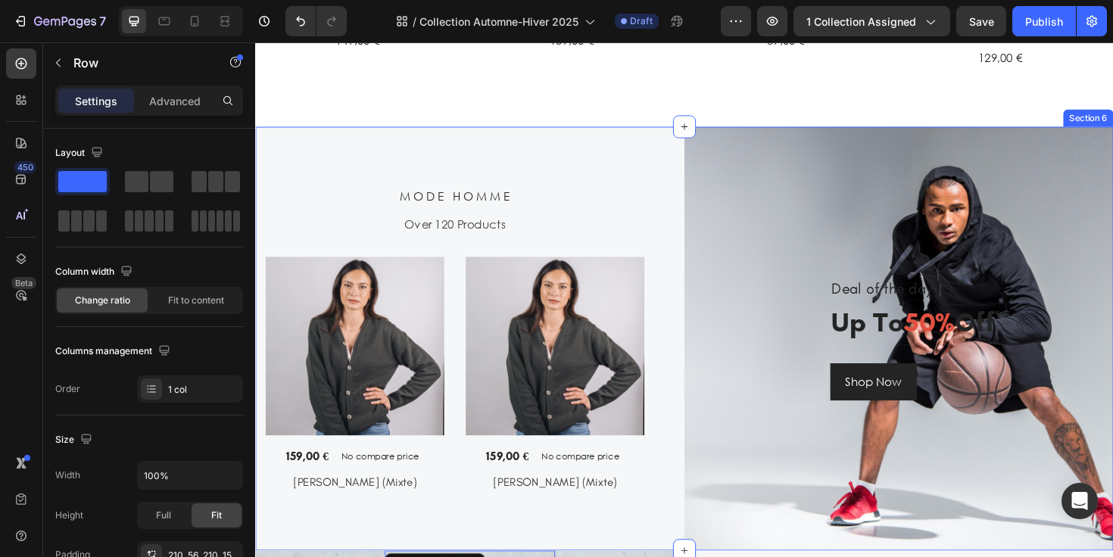
click at [487, 204] on h2 "M O D E H O M M E" at bounding box center [466, 205] width 401 height 25
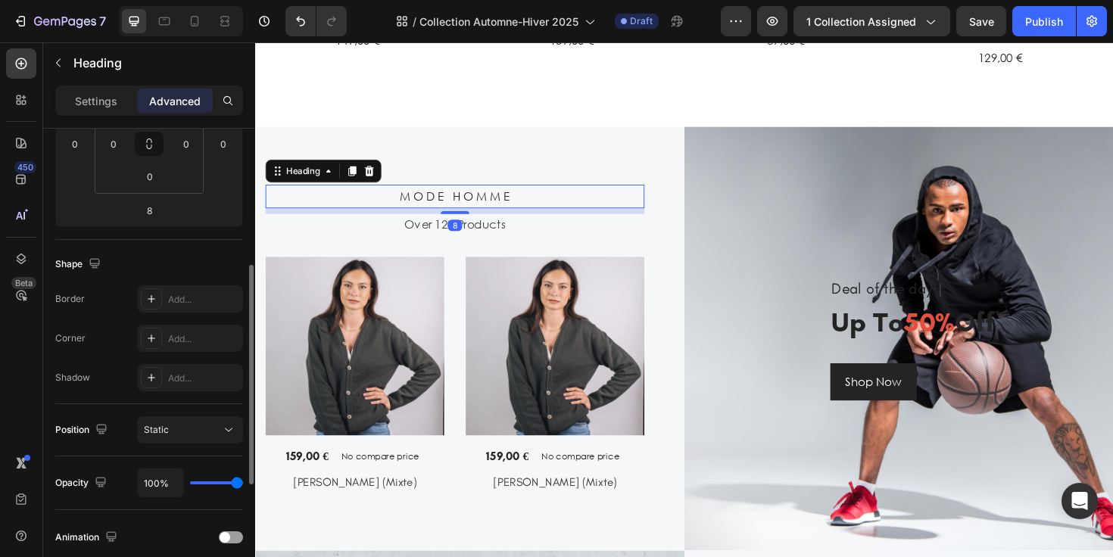
scroll to position [288, 0]
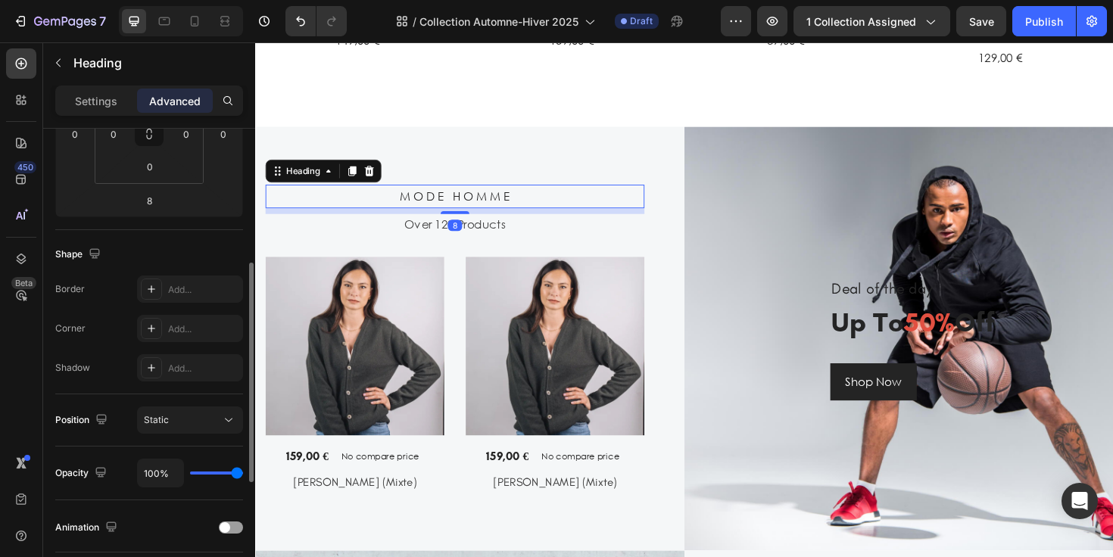
click at [112, 88] on div "Settings Advanced" at bounding box center [149, 101] width 188 height 30
click at [102, 99] on p "Settings" at bounding box center [96, 101] width 42 height 16
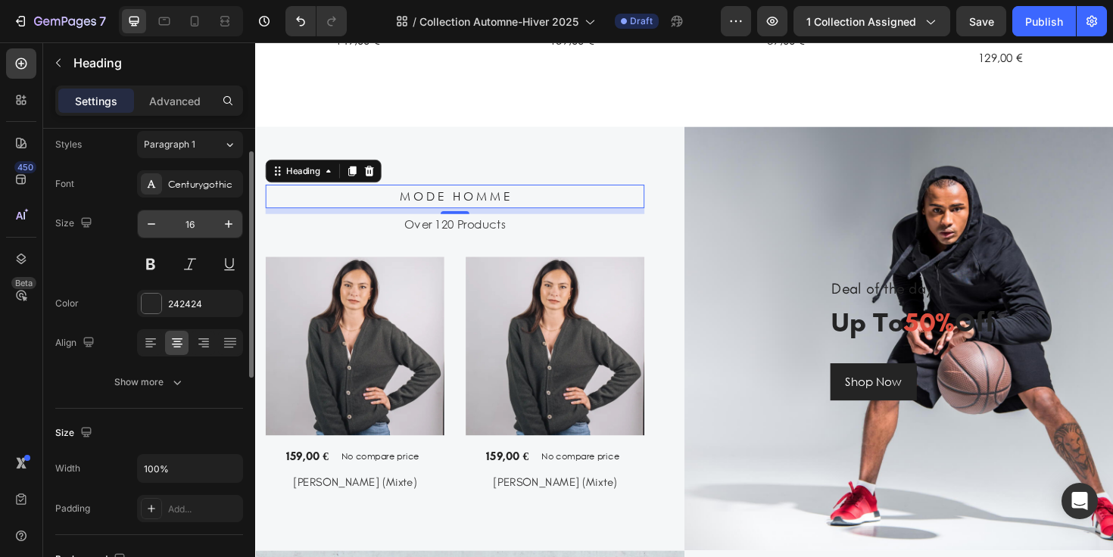
scroll to position [41, 0]
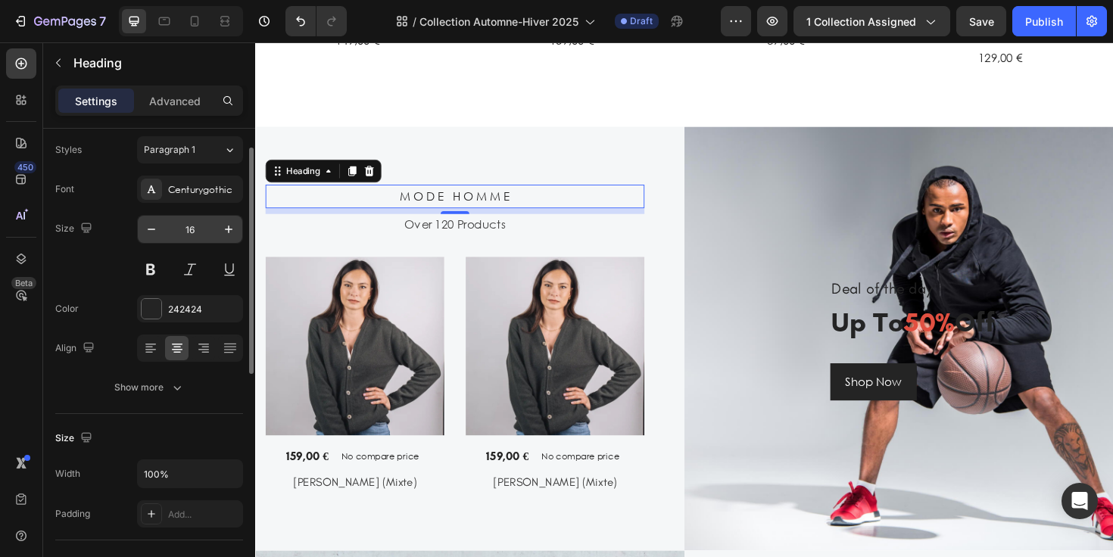
click at [204, 225] on input "16" at bounding box center [190, 229] width 50 height 27
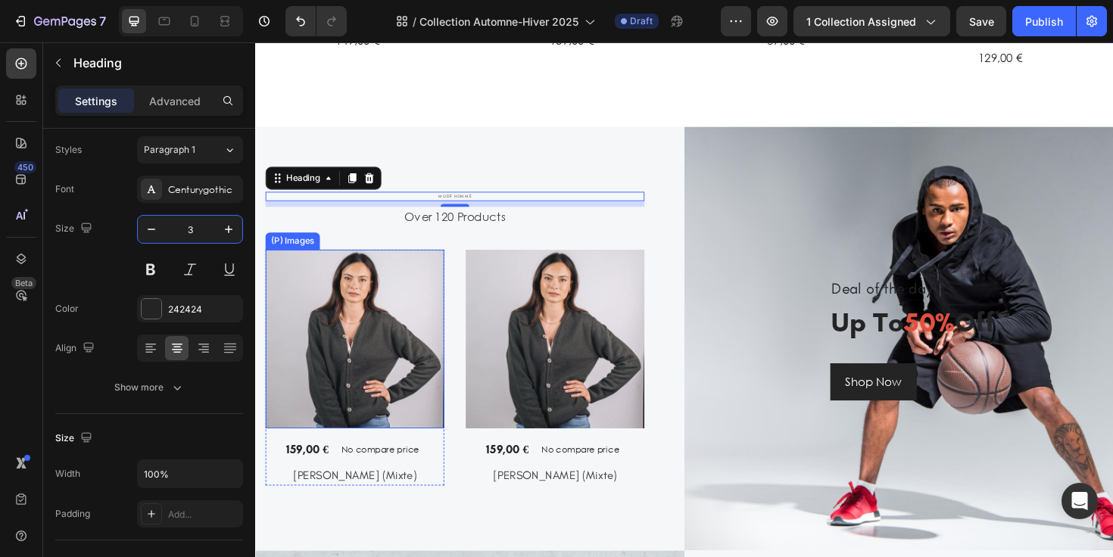
type input "30"
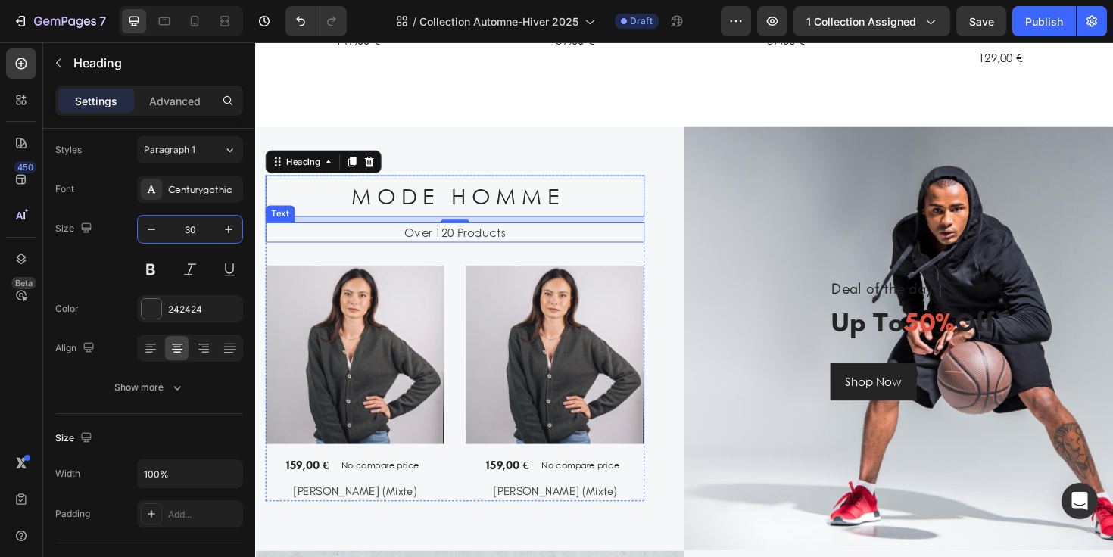
click at [526, 251] on div "Over 120 Products" at bounding box center [466, 243] width 401 height 21
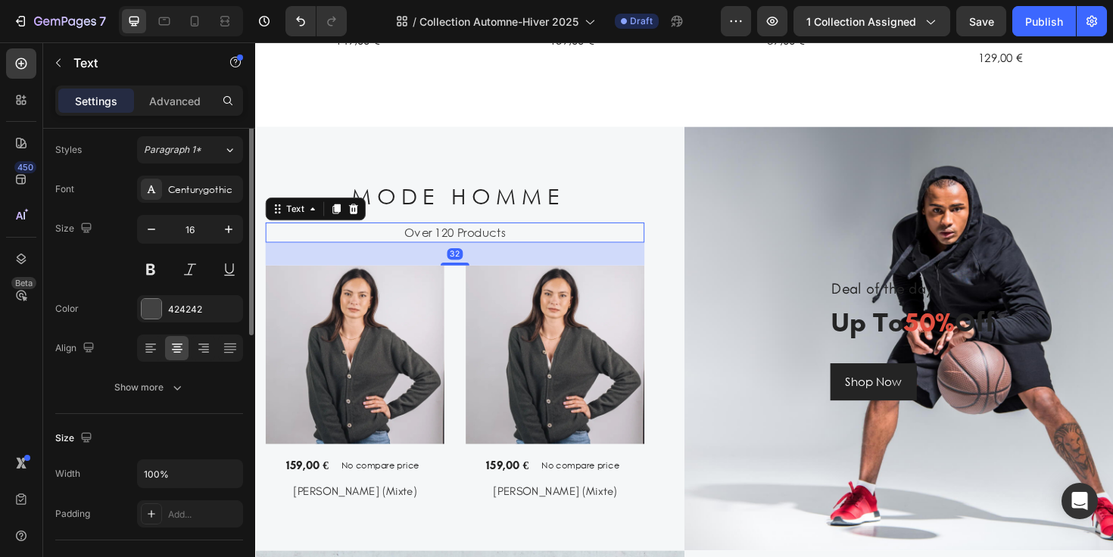
scroll to position [0, 0]
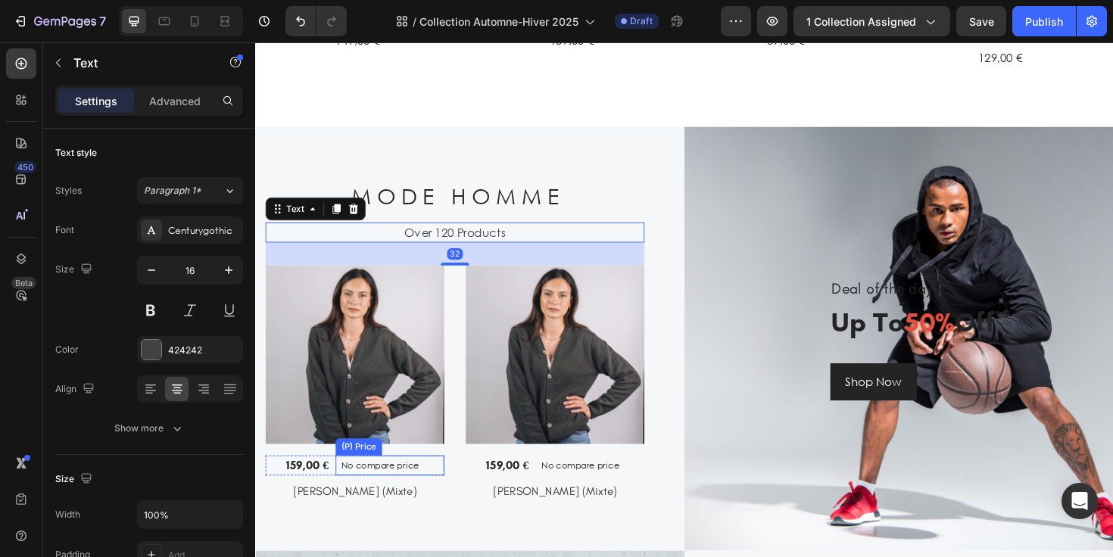
click at [376, 494] on p "No compare price" at bounding box center [397, 490] width 103 height 9
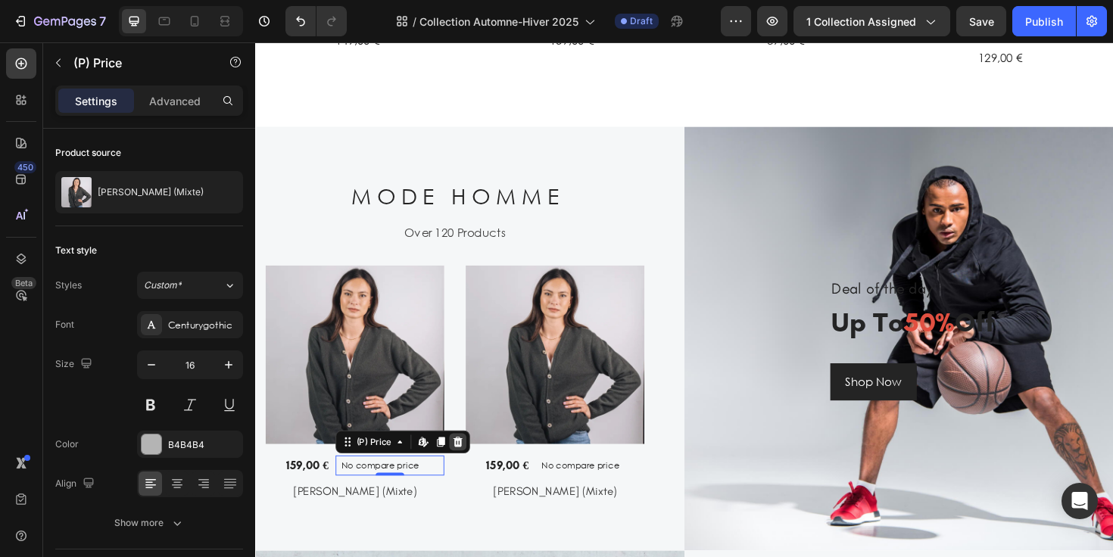
click at [466, 464] on icon at bounding box center [469, 466] width 12 height 12
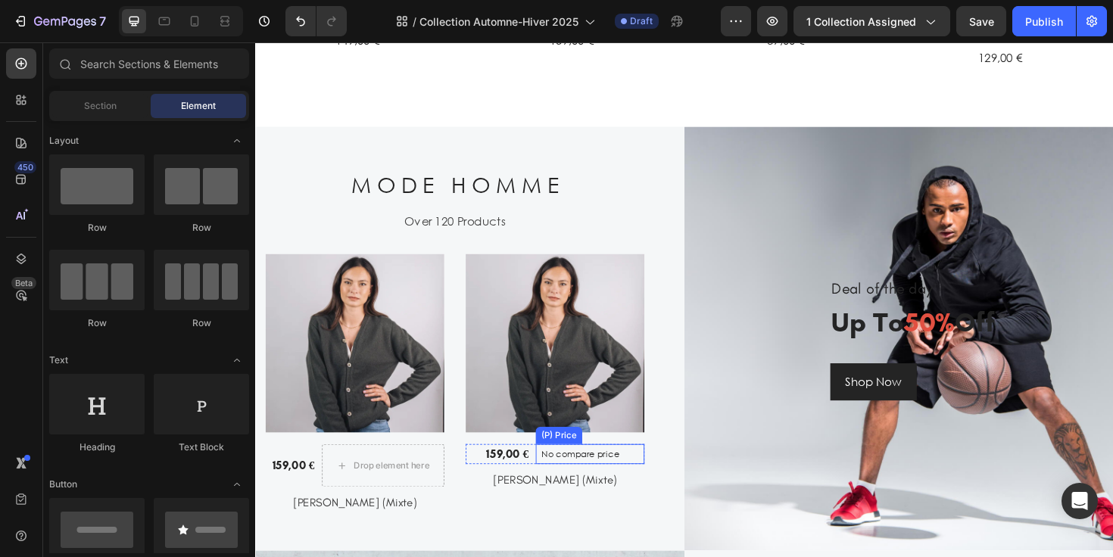
click at [582, 476] on p "No compare price" at bounding box center [609, 478] width 103 height 9
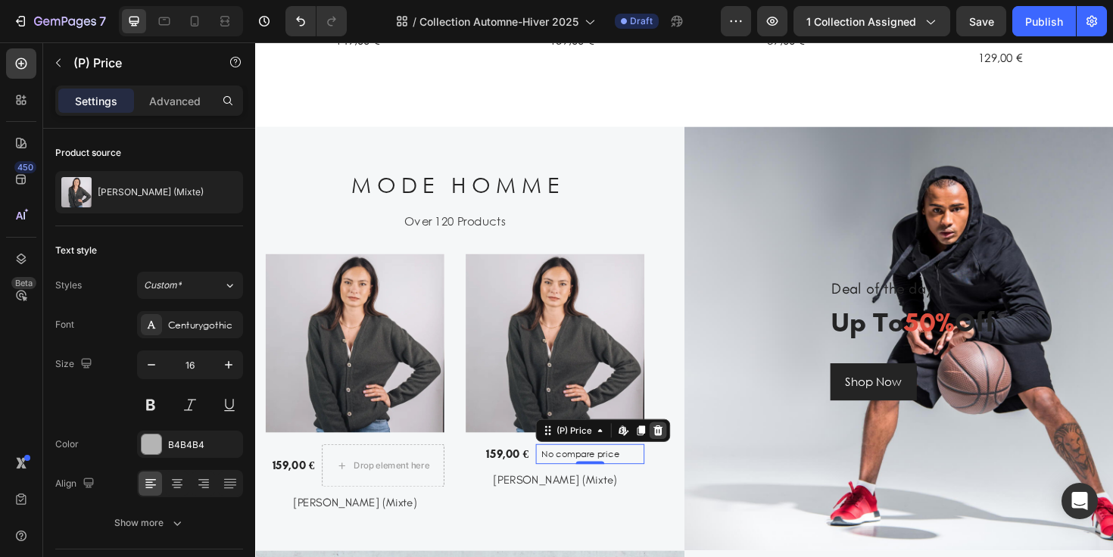
click at [678, 454] on icon at bounding box center [682, 453] width 10 height 11
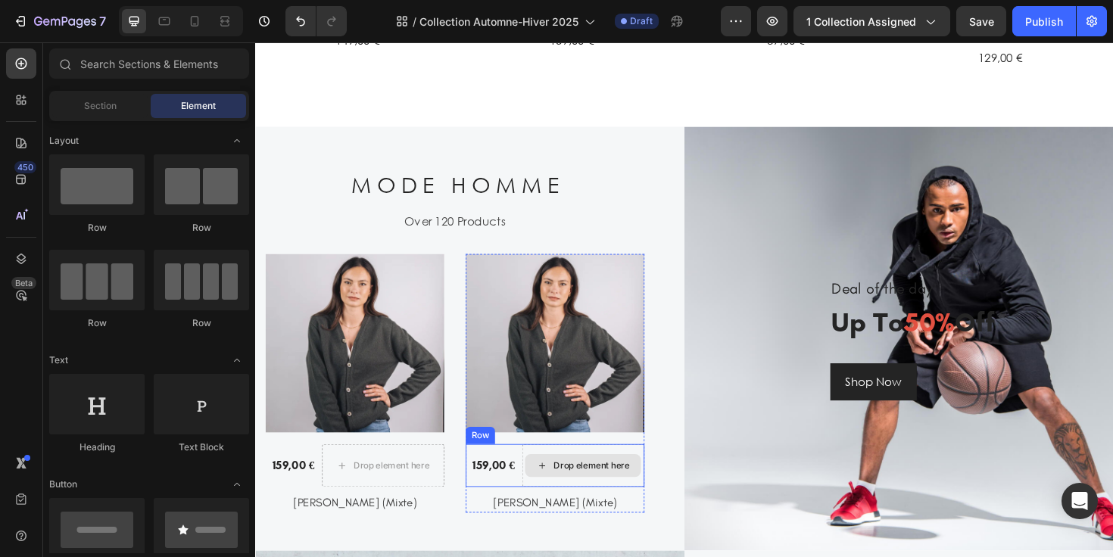
click at [562, 491] on div "Drop element here" at bounding box center [602, 491] width 123 height 24
click at [519, 504] on div "159,00 € (P) Price (P) Price" at bounding box center [505, 490] width 54 height 45
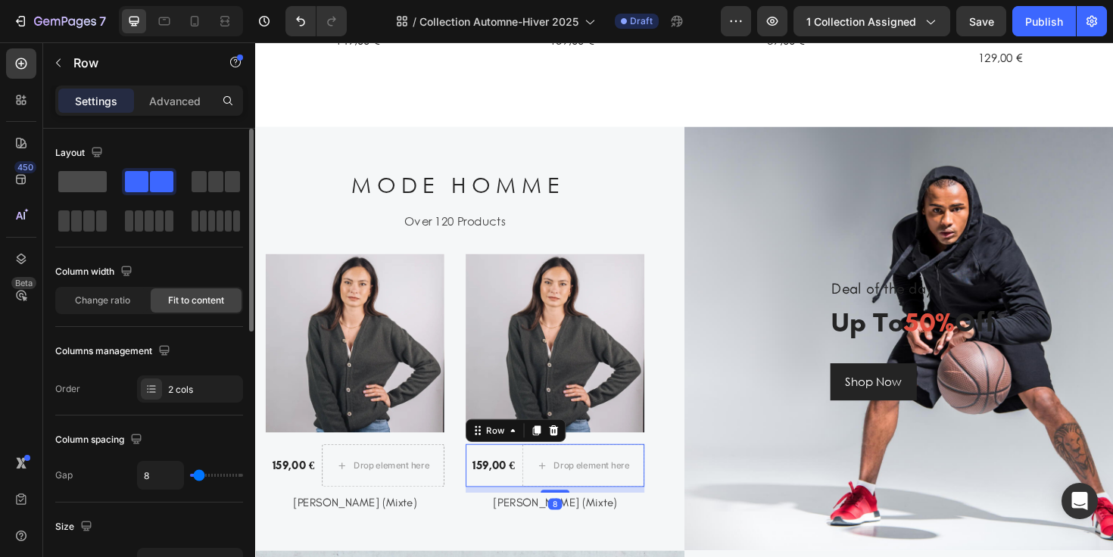
click at [86, 186] on span at bounding box center [82, 181] width 48 height 21
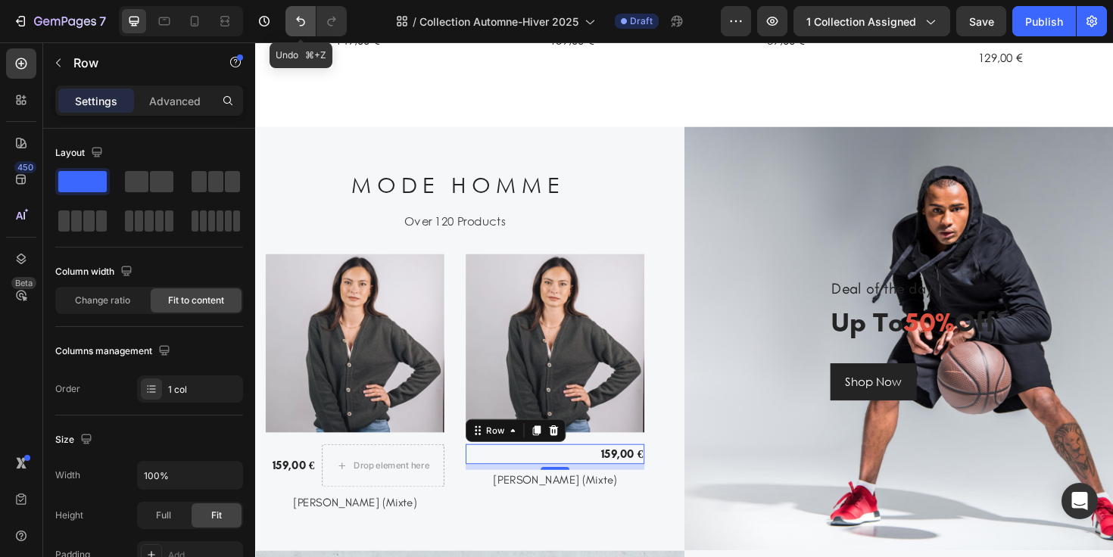
click at [295, 27] on icon "Undo/Redo" at bounding box center [300, 21] width 15 height 15
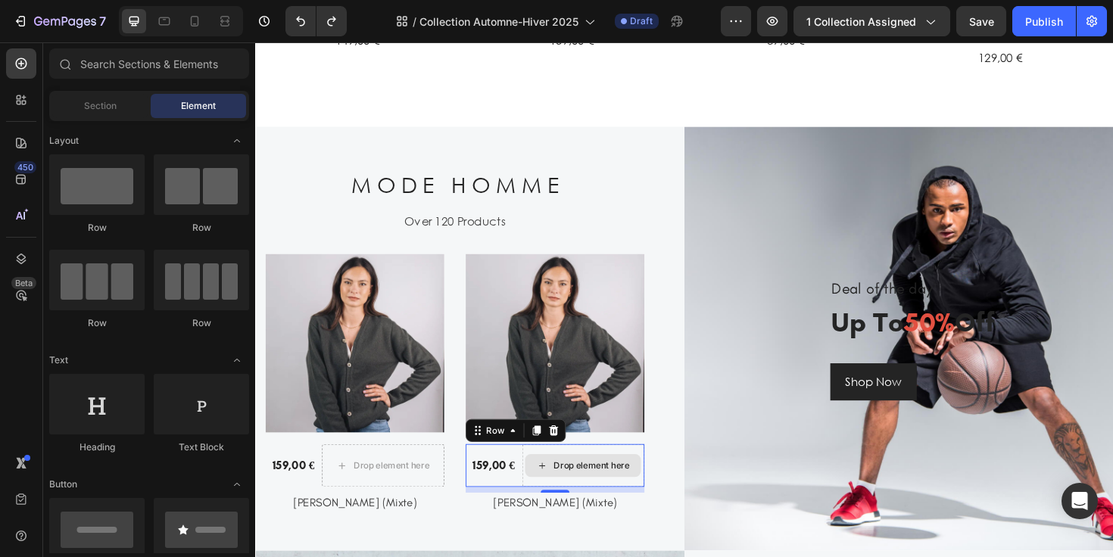
click at [569, 484] on div "Drop element here" at bounding box center [602, 491] width 123 height 24
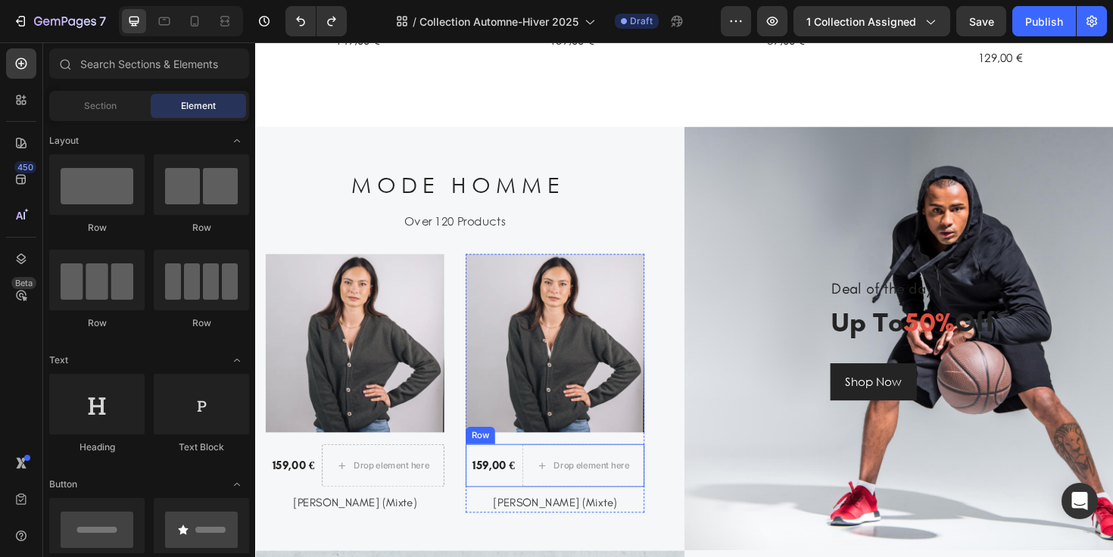
click at [526, 475] on div "159,00 € (P) Price (P) Price" at bounding box center [505, 490] width 54 height 45
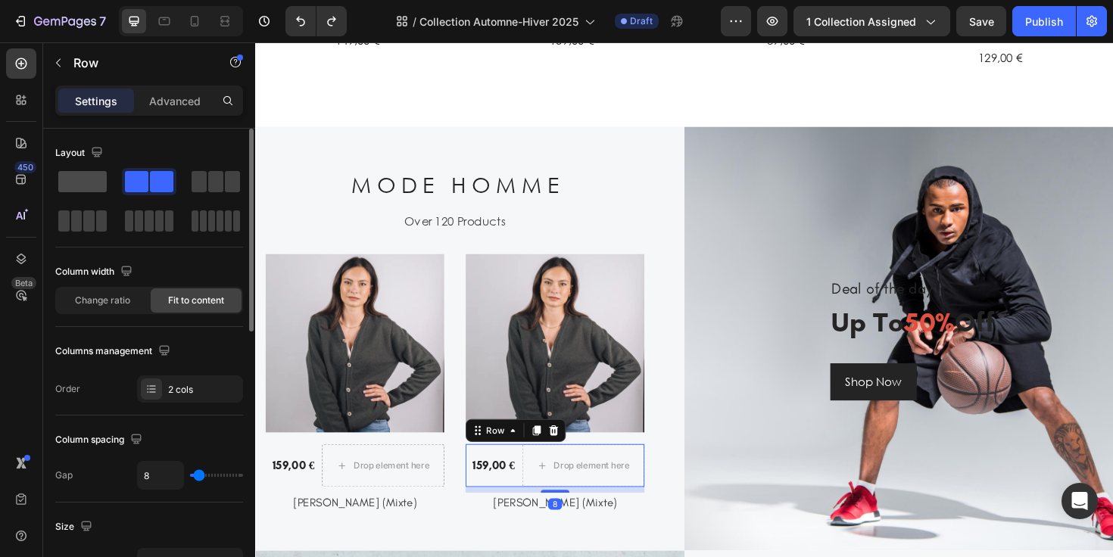
click at [83, 171] on span at bounding box center [82, 181] width 48 height 21
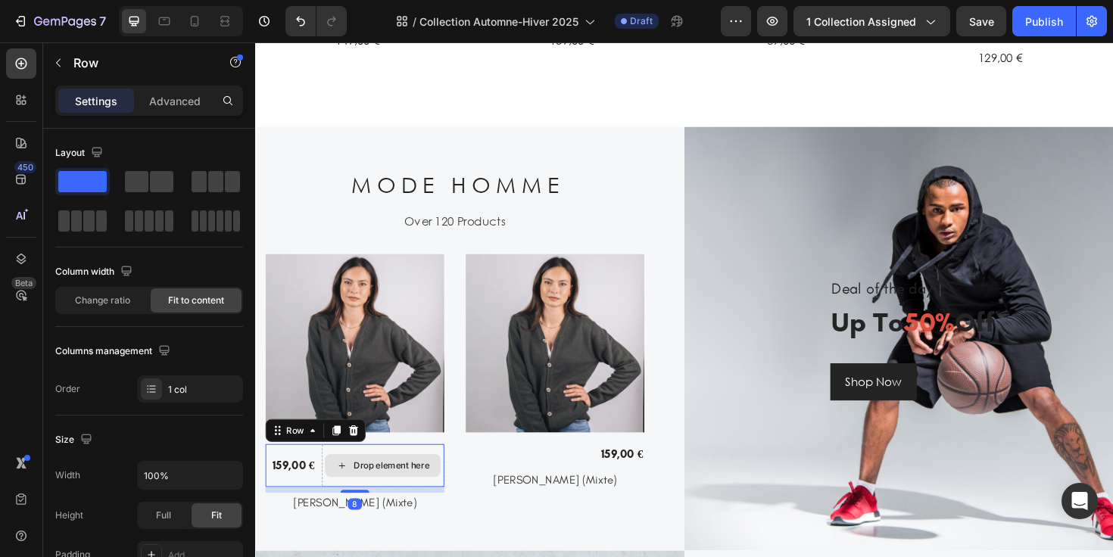
click at [338, 476] on div "Drop element here" at bounding box center [391, 490] width 130 height 45
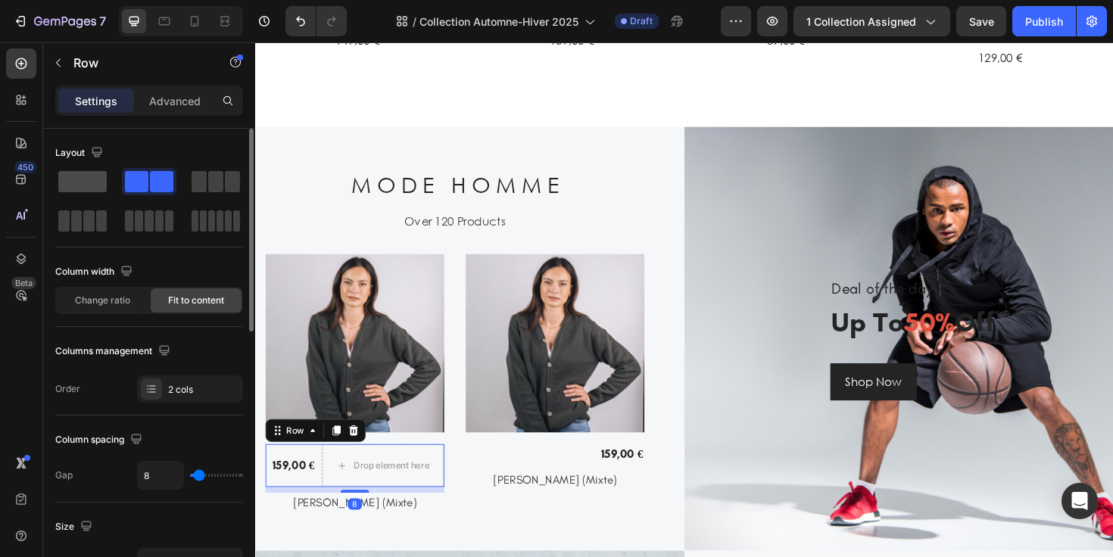
click at [93, 180] on span at bounding box center [82, 181] width 48 height 21
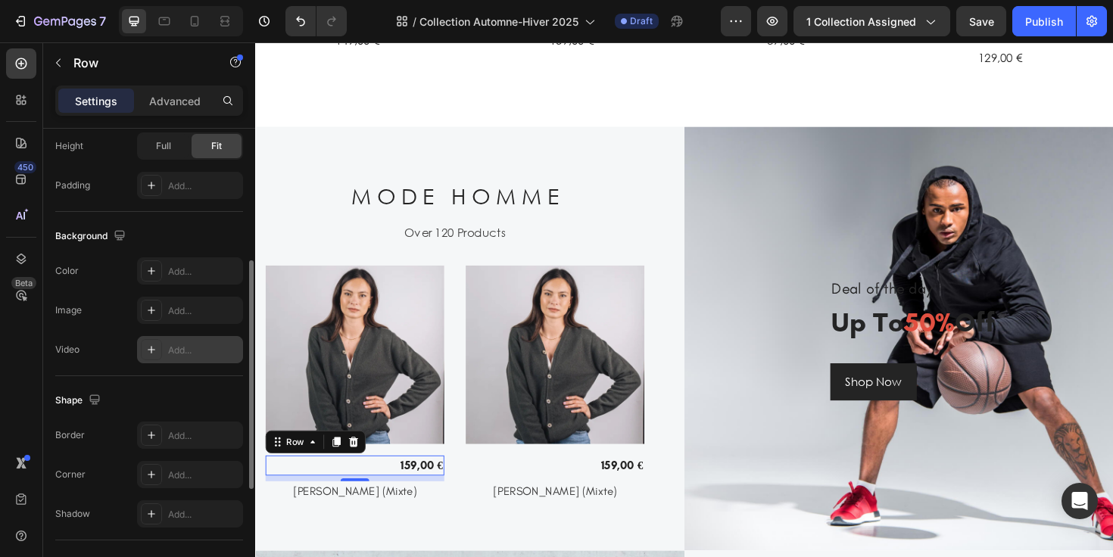
scroll to position [498, 0]
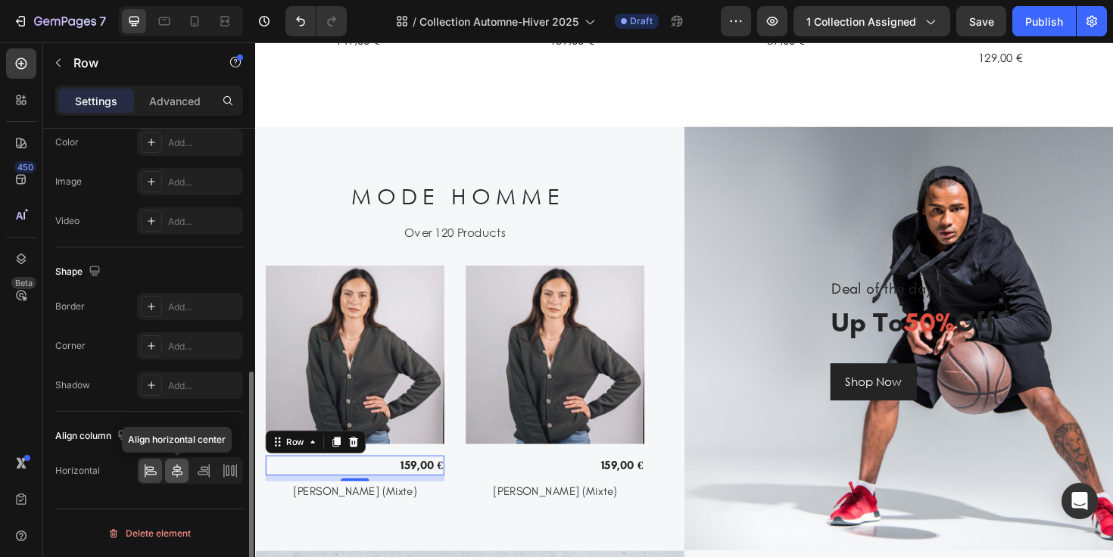
click at [175, 471] on icon at bounding box center [177, 470] width 15 height 15
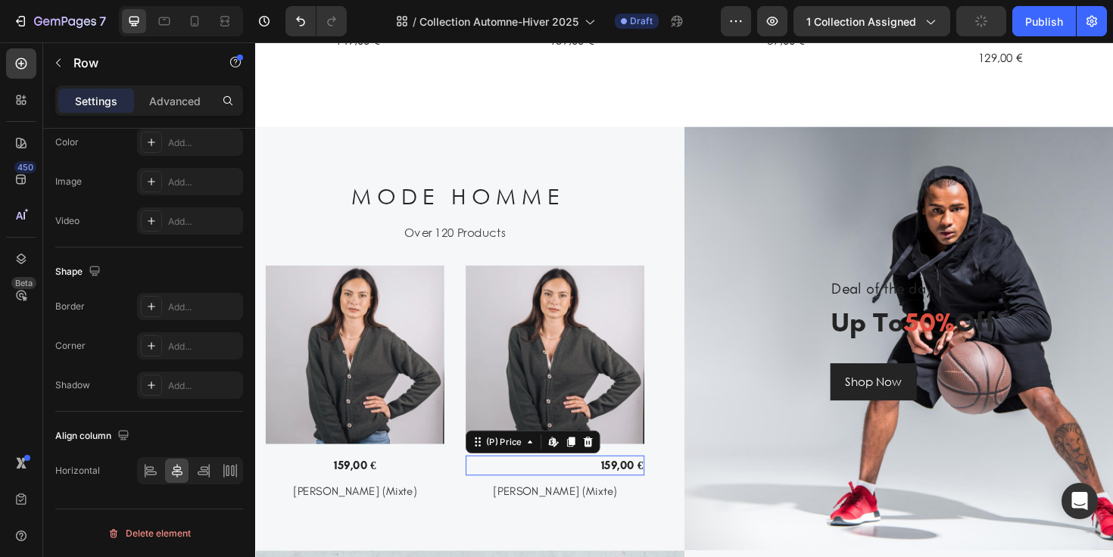
click at [574, 488] on div "159,00 €" at bounding box center [572, 490] width 189 height 21
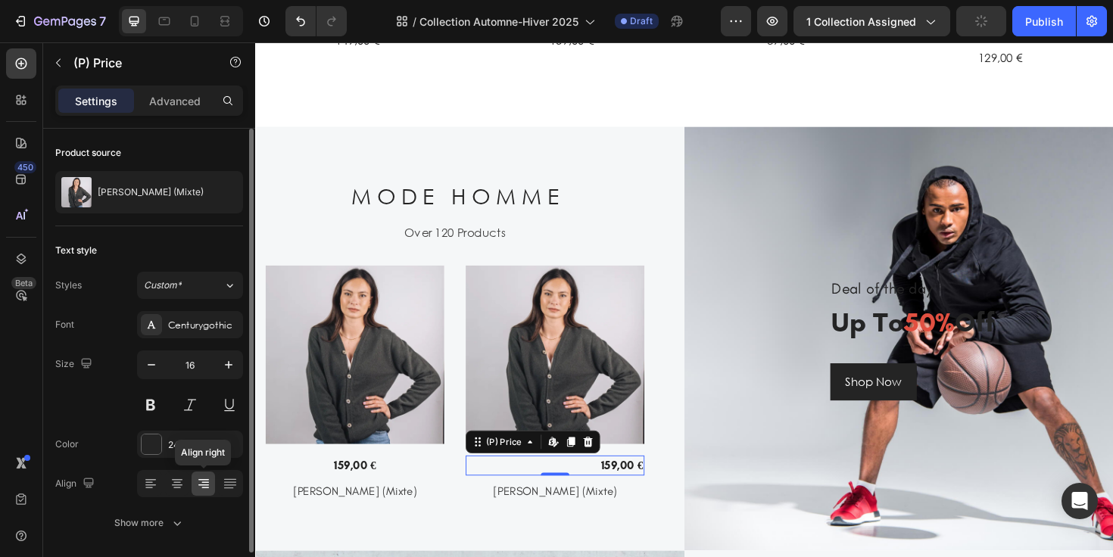
scroll to position [52, 0]
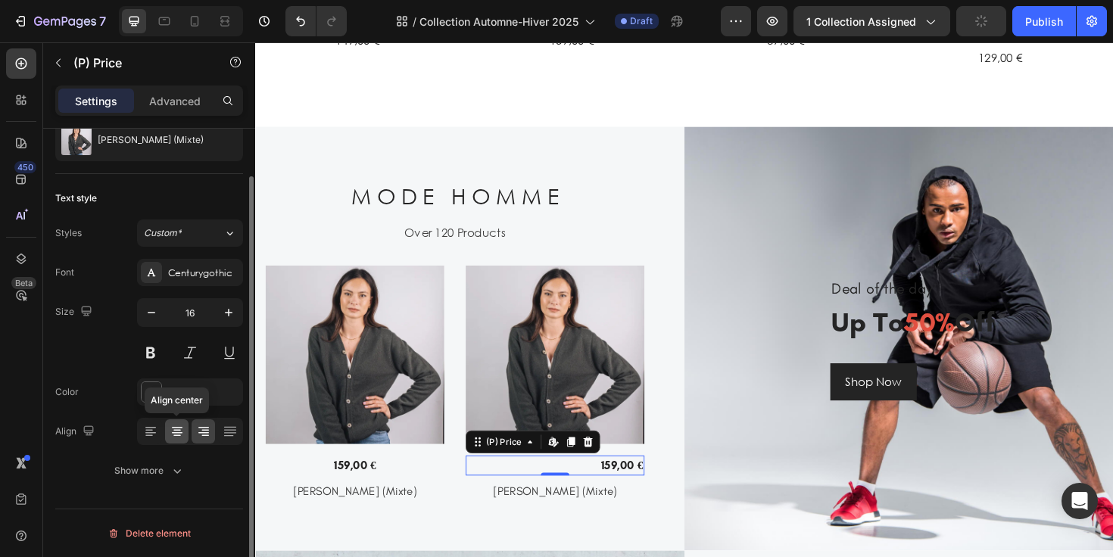
click at [176, 438] on icon at bounding box center [177, 431] width 15 height 15
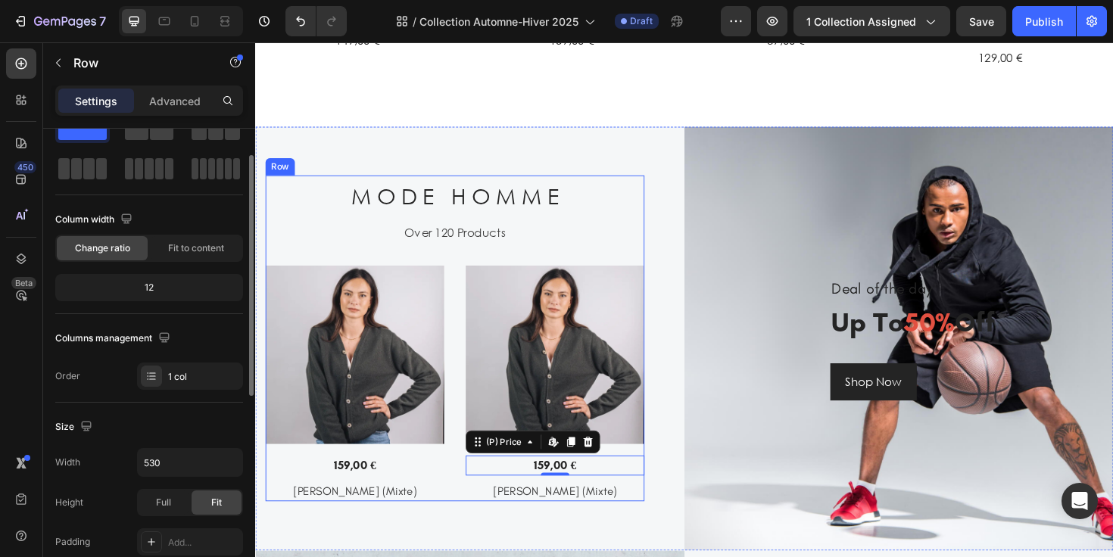
click at [653, 230] on div "M O D E H O M M E Heading Over 120 Products Text (P) Images 159,00 € (P) Price …" at bounding box center [466, 355] width 401 height 345
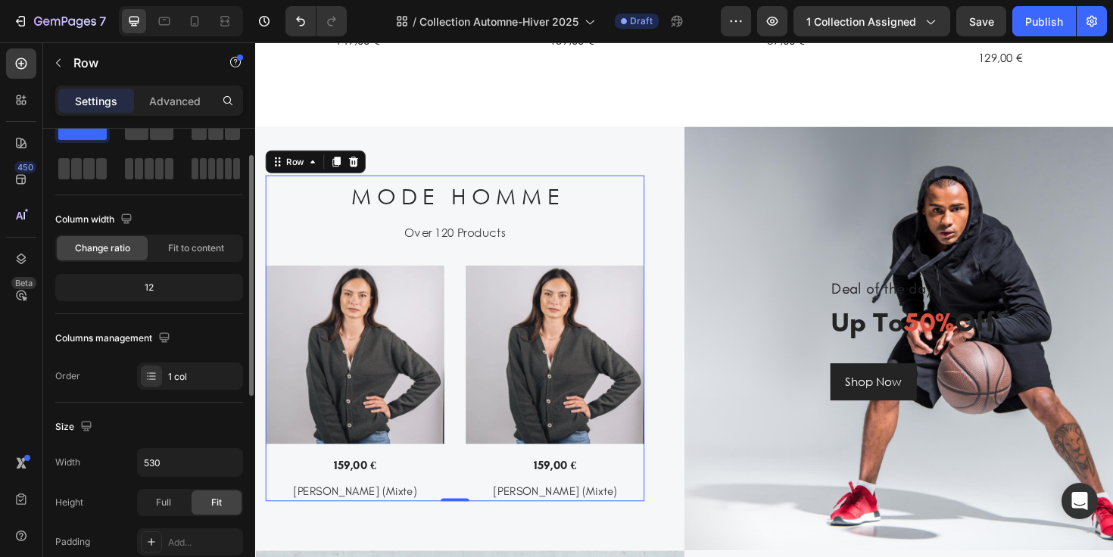
scroll to position [0, 0]
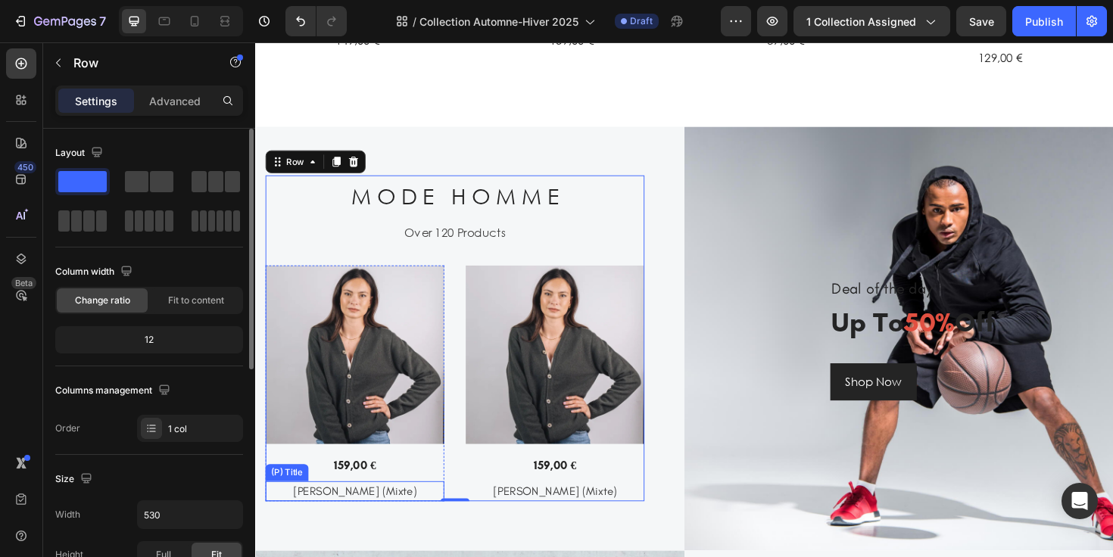
click at [429, 512] on h3 "[PERSON_NAME] (Mixte)" at bounding box center [360, 517] width 189 height 21
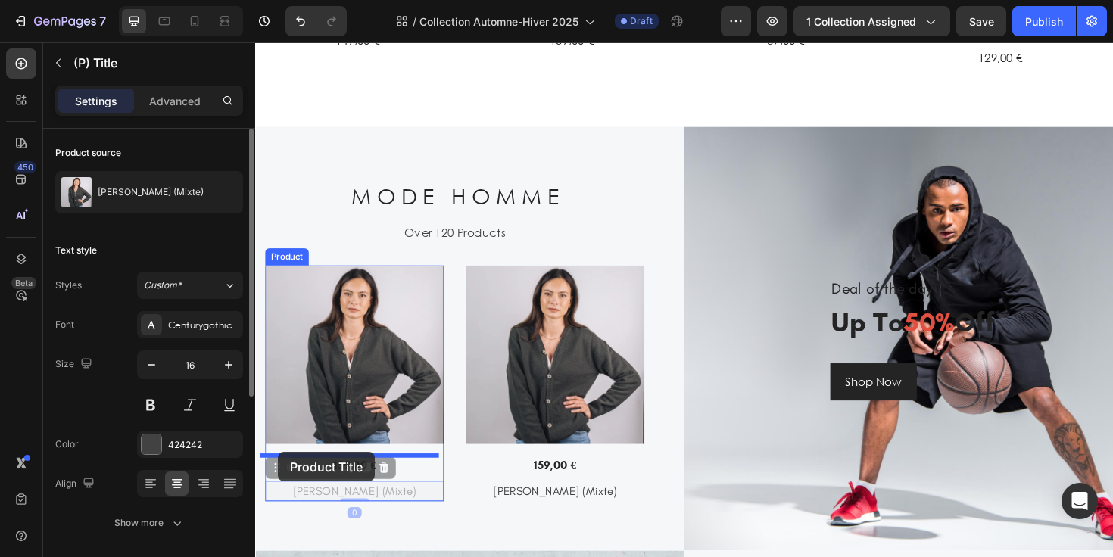
drag, startPoint x: 273, startPoint y: 495, endPoint x: 279, endPoint y: 476, distance: 20.1
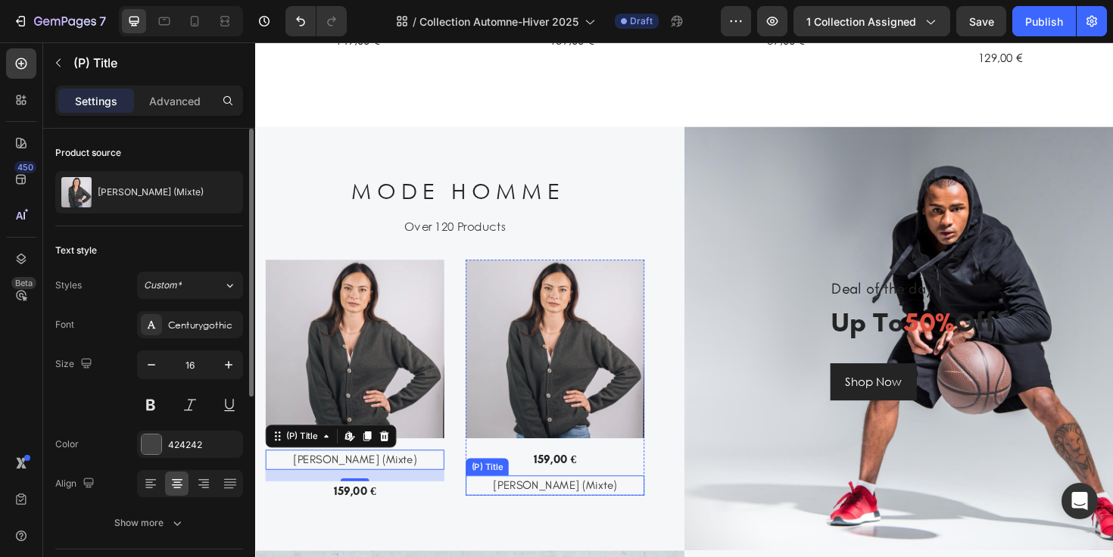
click at [496, 507] on h3 "[PERSON_NAME] (Mixte)" at bounding box center [572, 511] width 189 height 21
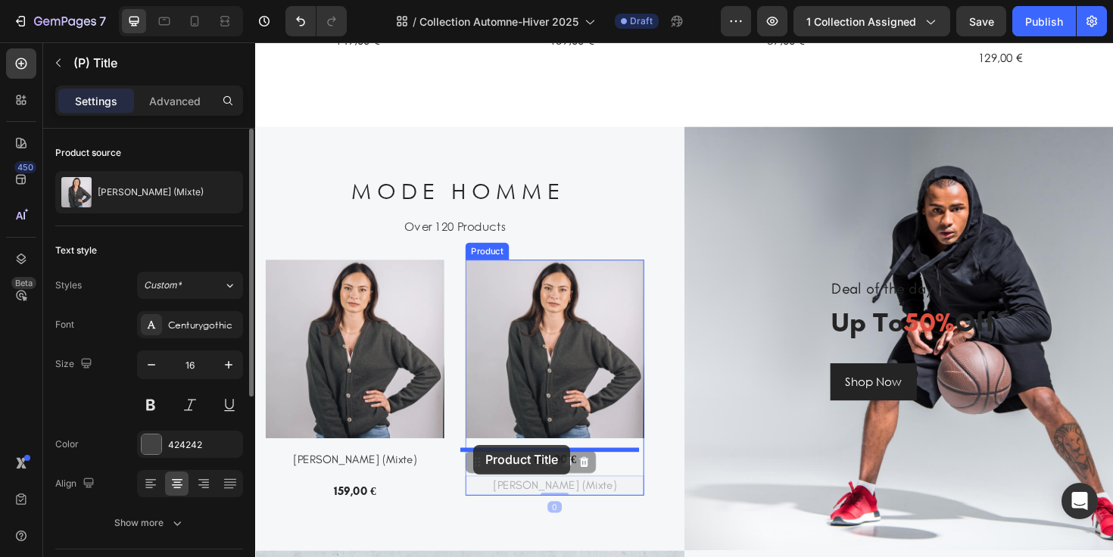
drag, startPoint x: 485, startPoint y: 487, endPoint x: 486, endPoint y: 469, distance: 17.5
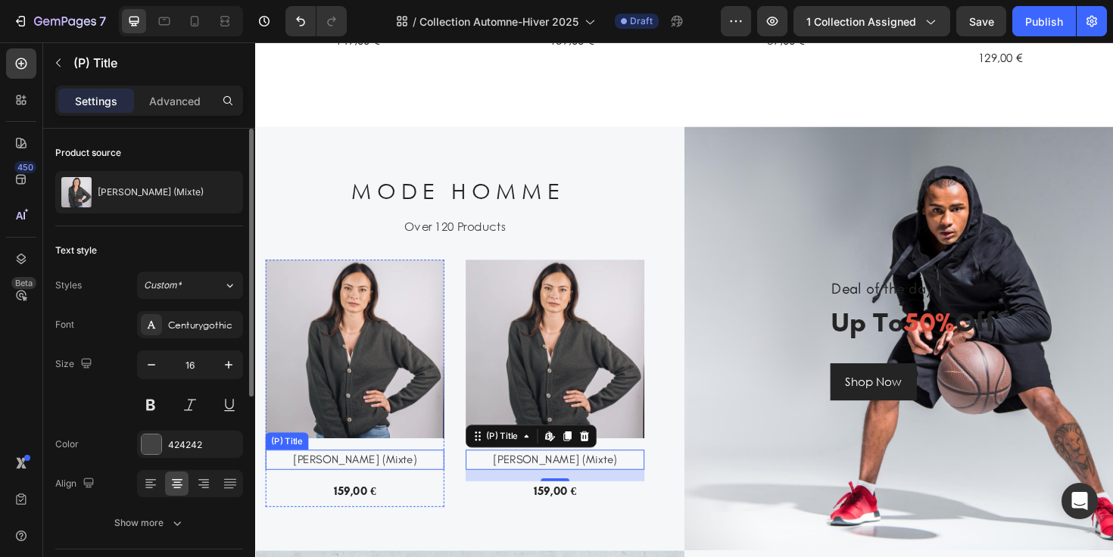
click at [387, 476] on h3 "[PERSON_NAME] (Mixte)" at bounding box center [360, 484] width 189 height 21
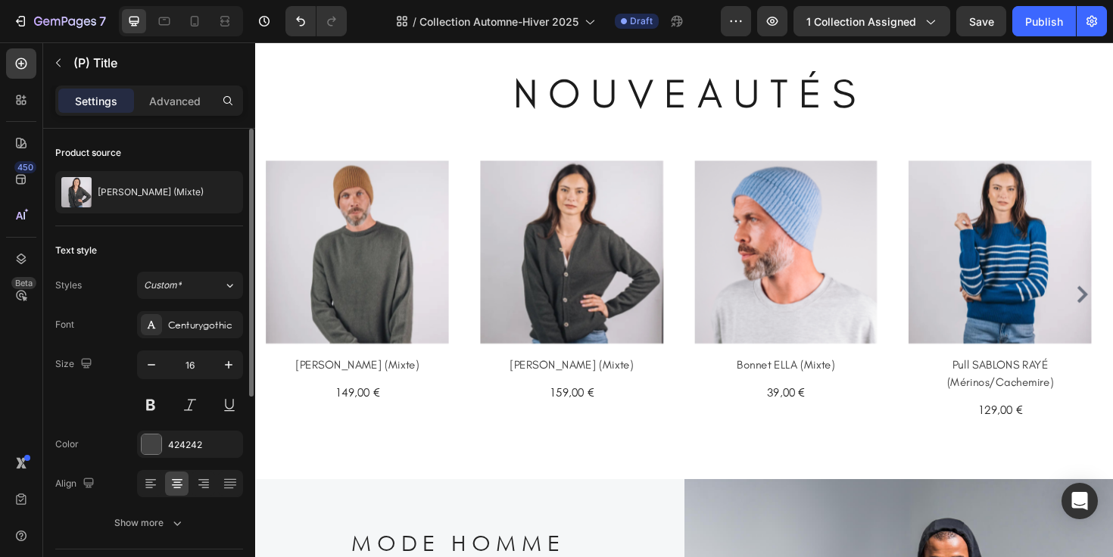
scroll to position [797, 0]
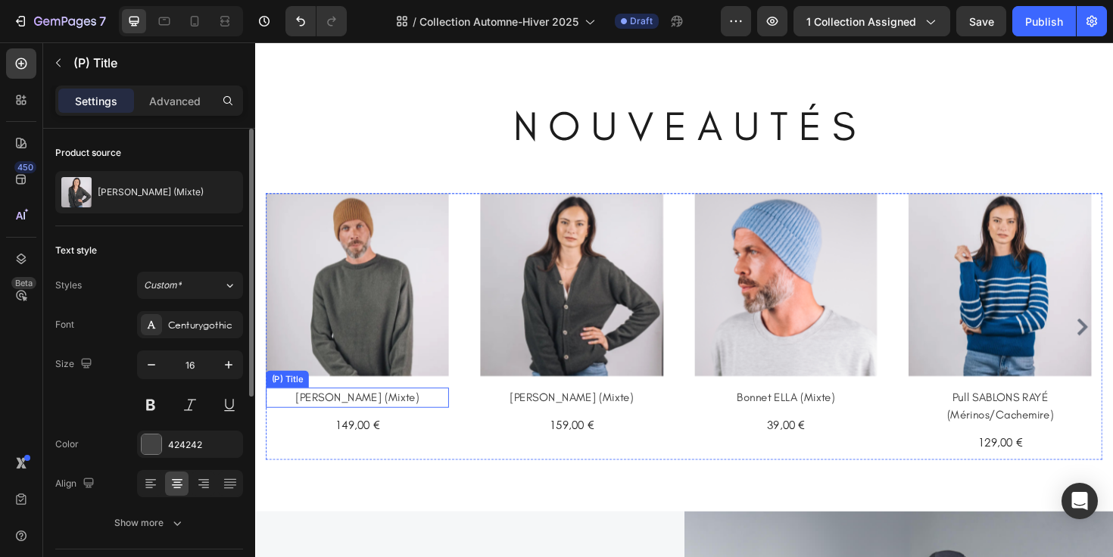
click at [407, 416] on h2 "[PERSON_NAME] (Mixte)" at bounding box center [364, 418] width 194 height 21
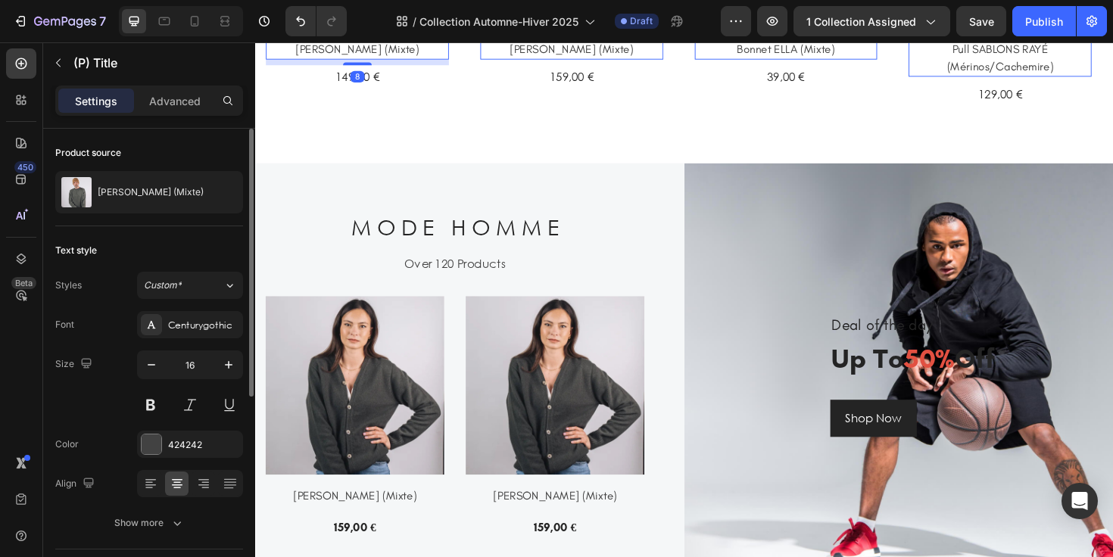
scroll to position [1240, 0]
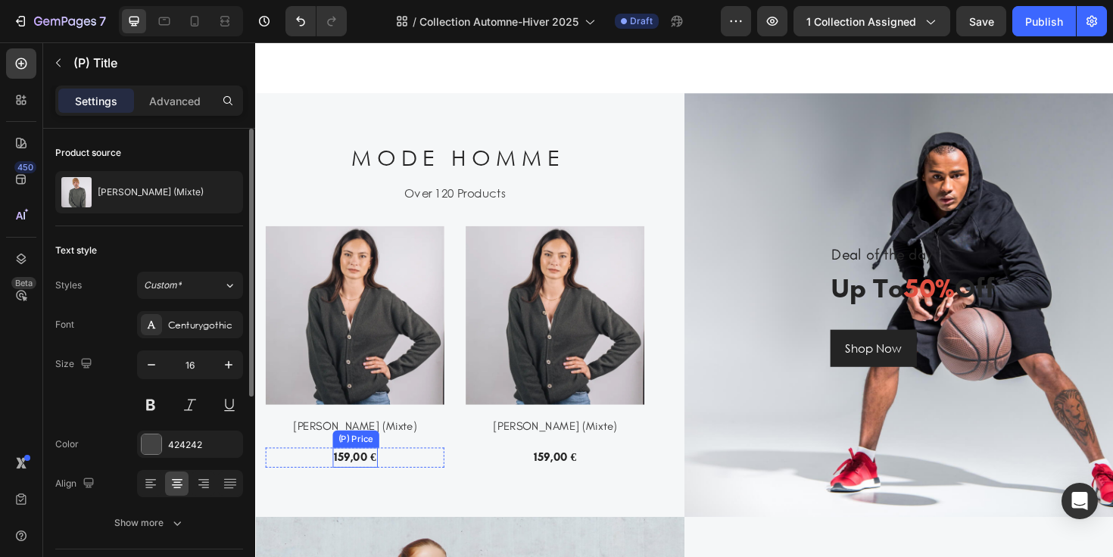
click at [370, 478] on div "159,00 €" at bounding box center [361, 482] width 48 height 21
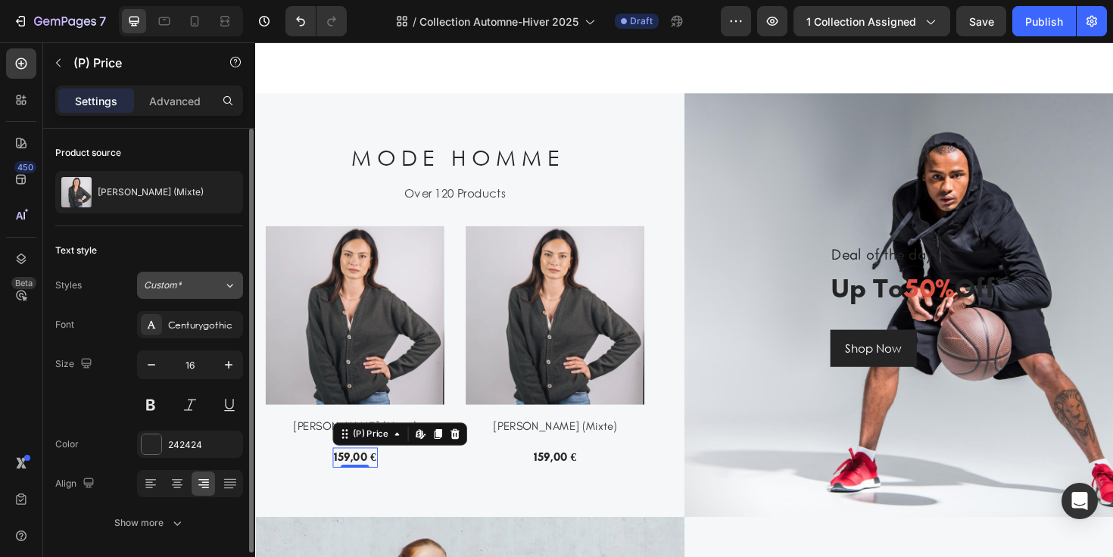
click at [214, 293] on button "Custom*" at bounding box center [190, 285] width 106 height 27
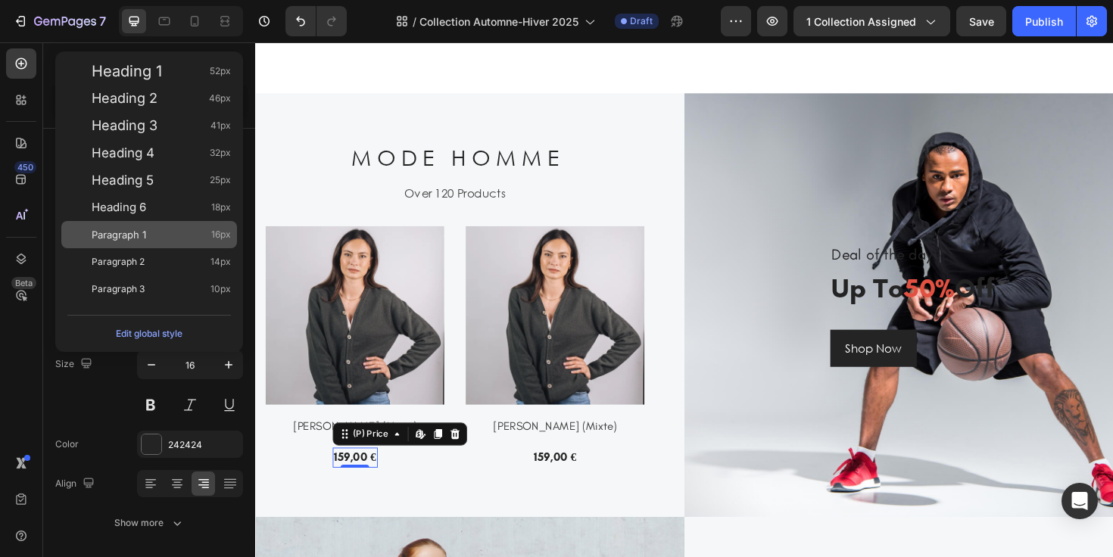
click at [202, 230] on div "Paragraph 1 16px" at bounding box center [161, 234] width 139 height 15
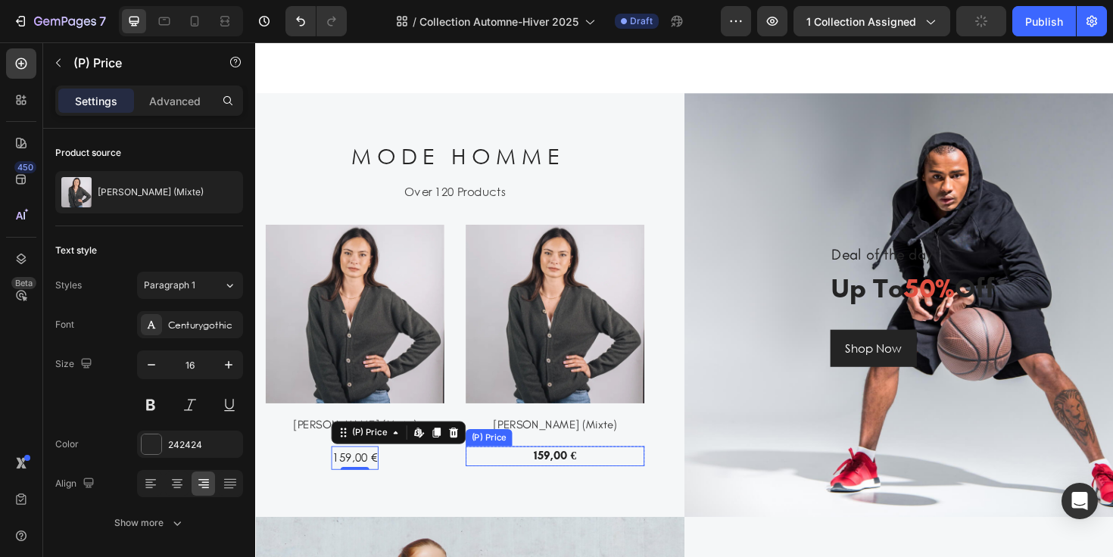
click at [549, 479] on div "159,00 €" at bounding box center [572, 480] width 189 height 21
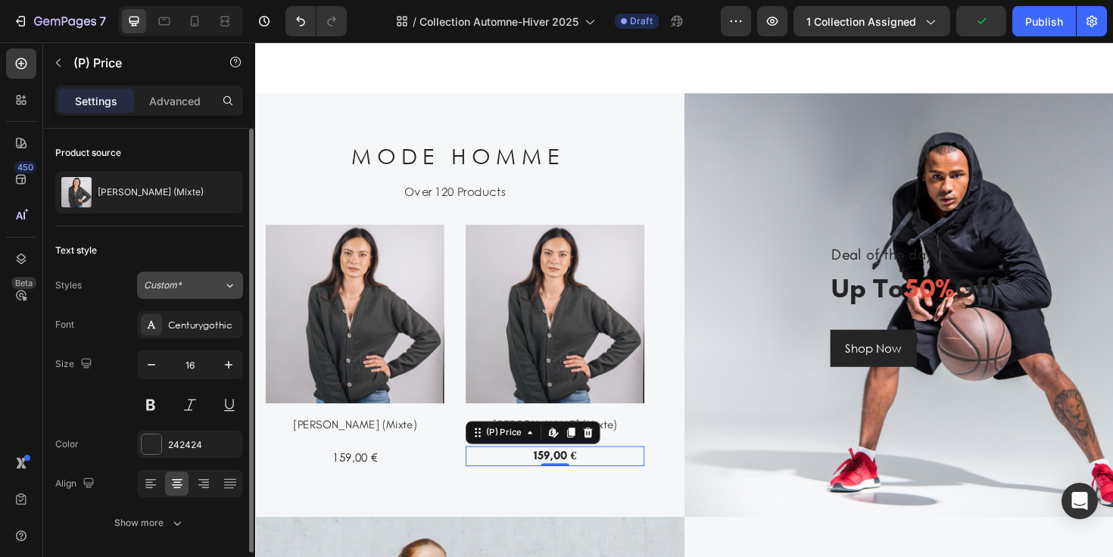
click at [200, 275] on button "Custom*" at bounding box center [190, 285] width 106 height 27
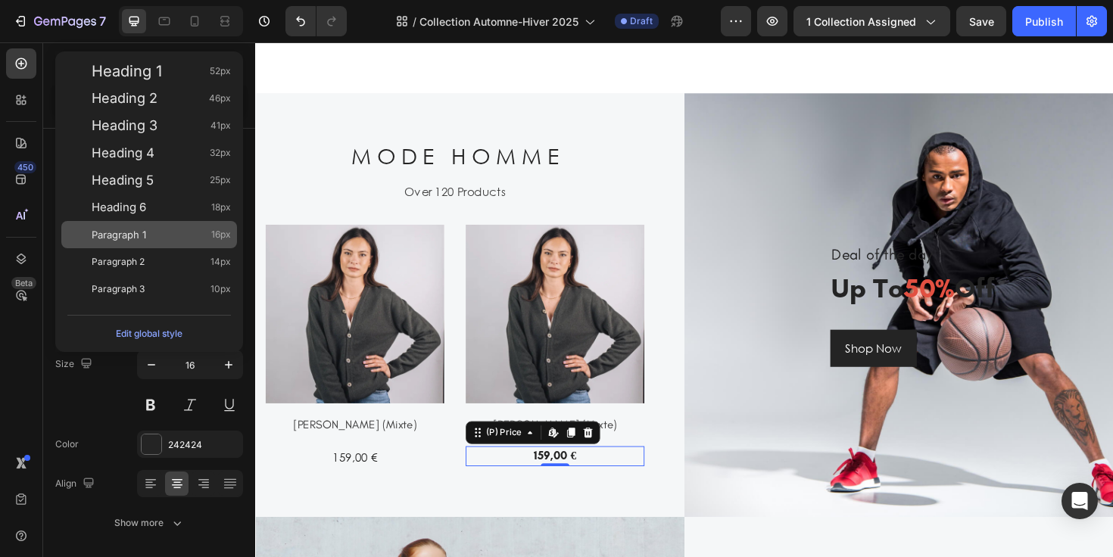
click at [168, 233] on div "Paragraph 1 16px" at bounding box center [161, 234] width 139 height 15
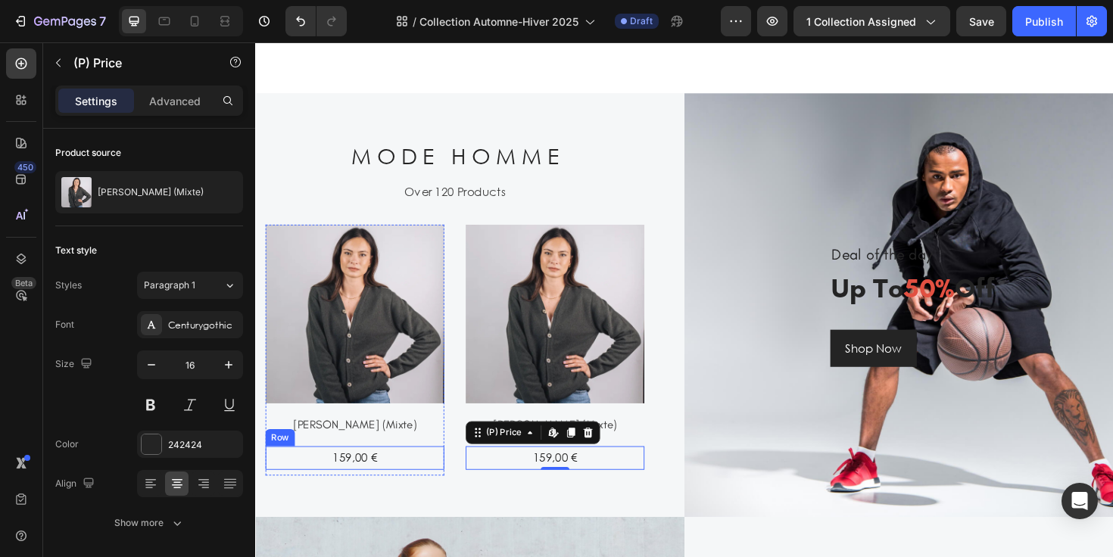
click at [420, 470] on div "159,00 € (P) Price (P) Price Row" at bounding box center [360, 482] width 189 height 25
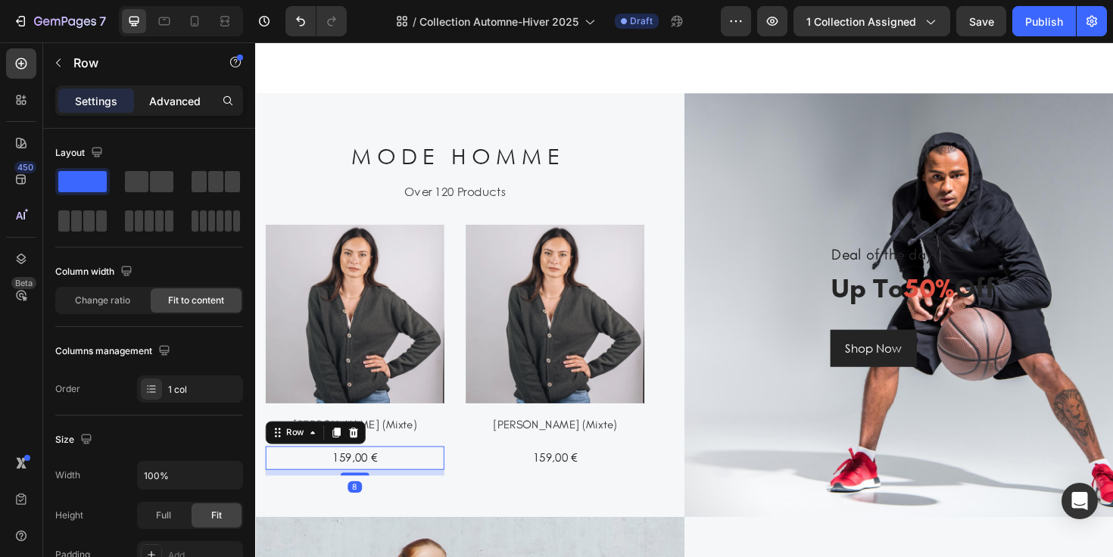
click at [187, 92] on div "Advanced" at bounding box center [175, 101] width 76 height 24
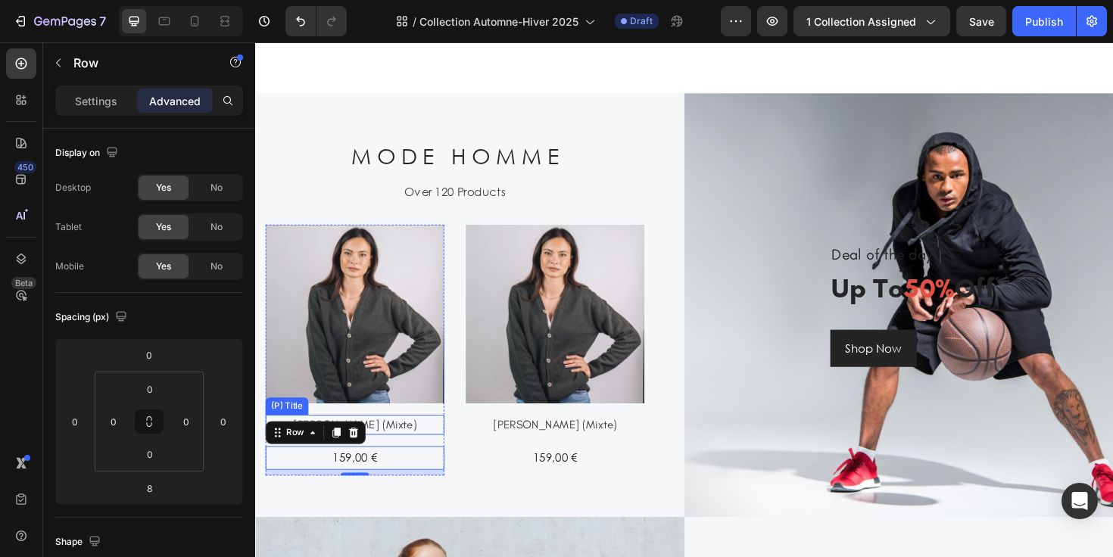
click at [426, 444] on h3 "[PERSON_NAME] (Mixte)" at bounding box center [360, 447] width 189 height 21
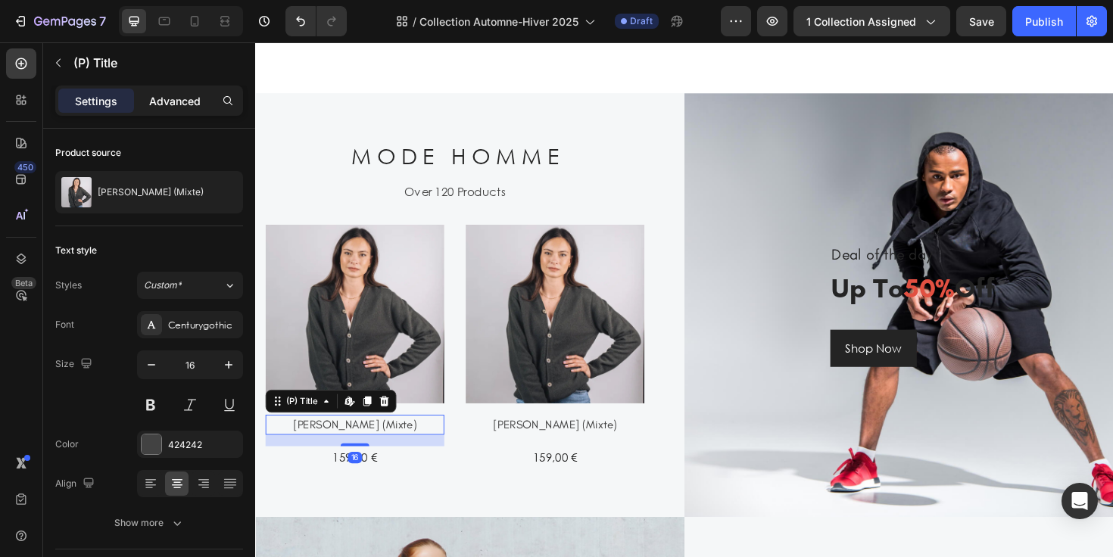
click at [172, 101] on p "Advanced" at bounding box center [174, 101] width 51 height 16
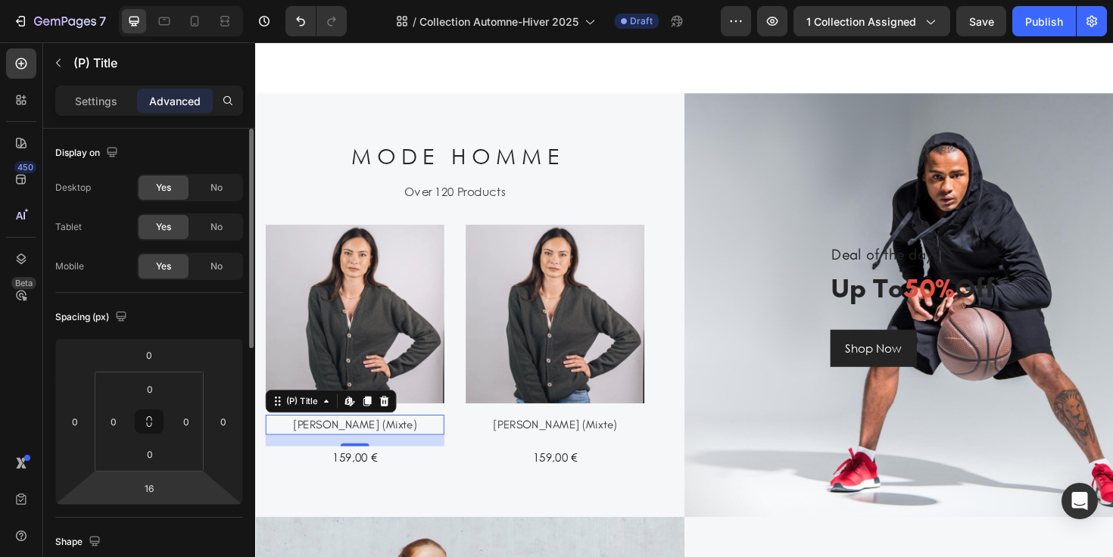
click at [170, 491] on div "0 0 16 0" at bounding box center [149, 421] width 188 height 167
type input "0"
click at [173, 0] on html "7 Version history / Collection Automne-Hiver 2025 Draft Preview 1 collection as…" at bounding box center [556, 0] width 1113 height 0
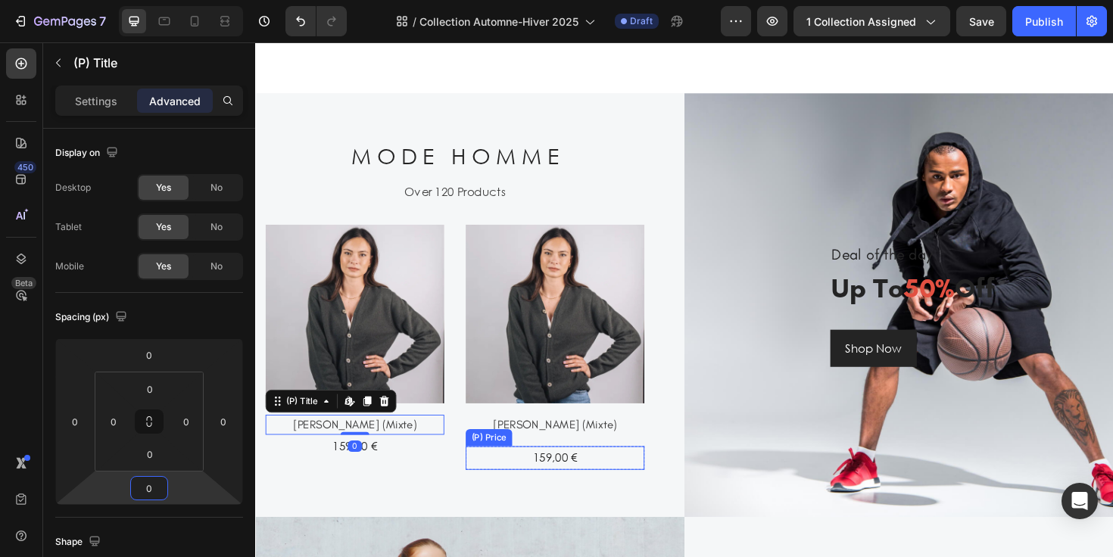
click at [519, 481] on div "159,00 €" at bounding box center [572, 482] width 189 height 25
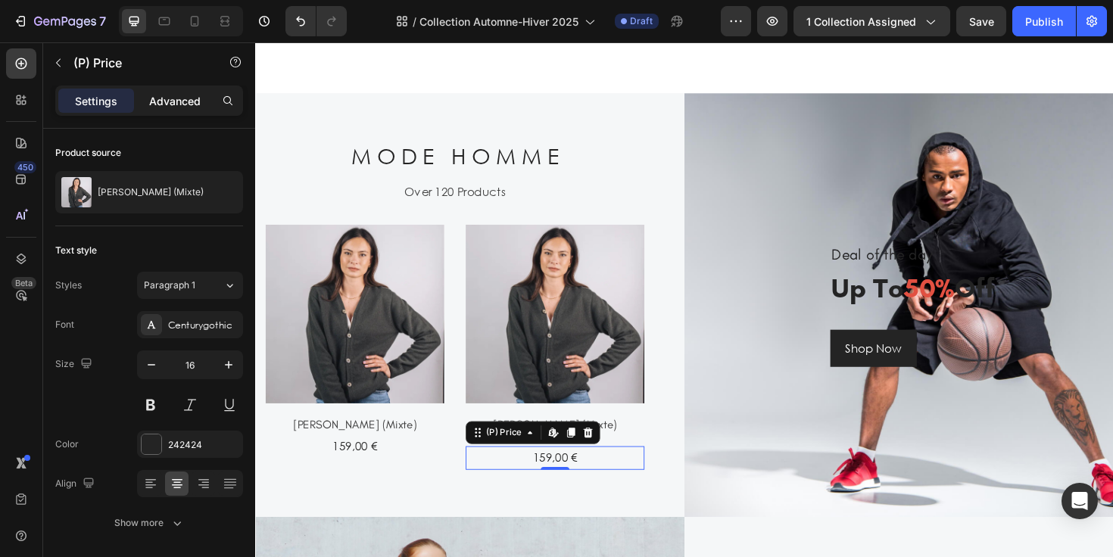
click at [179, 108] on div "Advanced" at bounding box center [175, 101] width 76 height 24
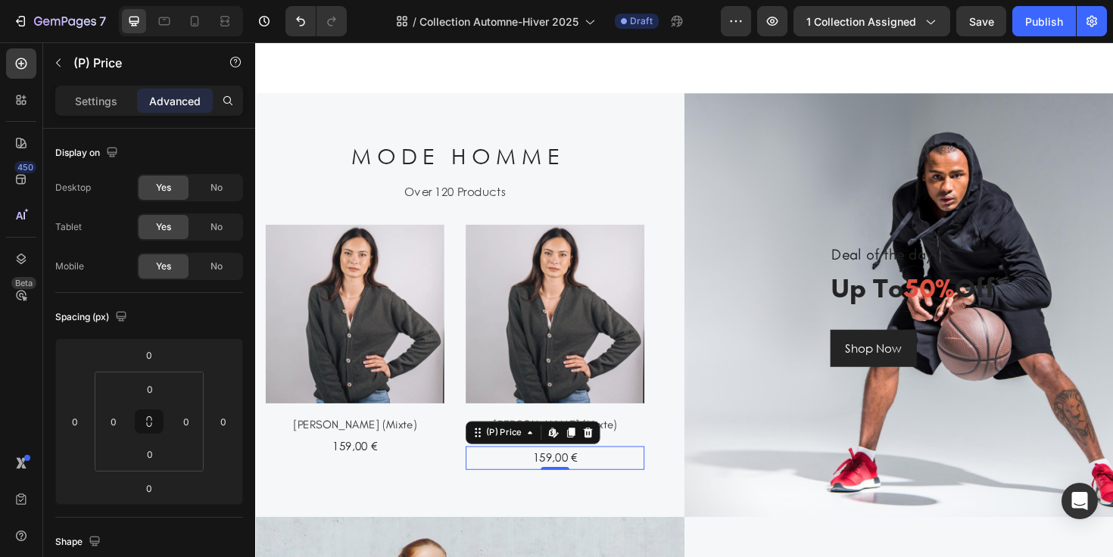
click at [550, 483] on div "159,00 €" at bounding box center [572, 482] width 189 height 25
click at [647, 446] on h3 "[PERSON_NAME] (Mixte)" at bounding box center [572, 447] width 189 height 21
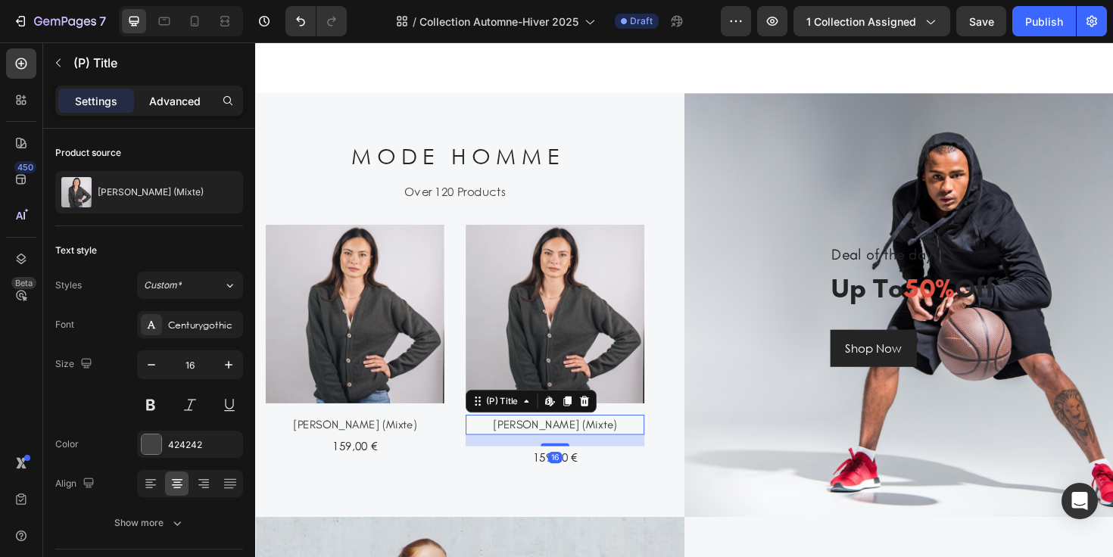
click at [194, 98] on p "Advanced" at bounding box center [174, 101] width 51 height 16
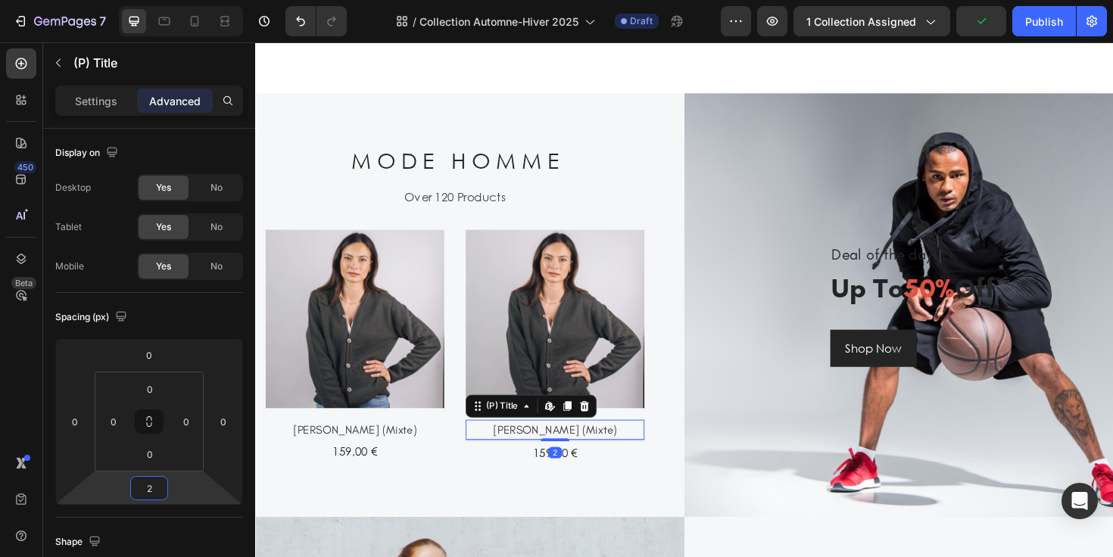
type input "0"
click at [180, 0] on html "7 Version history / Collection Automne-Hiver 2025 Draft Preview 1 collection as…" at bounding box center [556, 0] width 1113 height 0
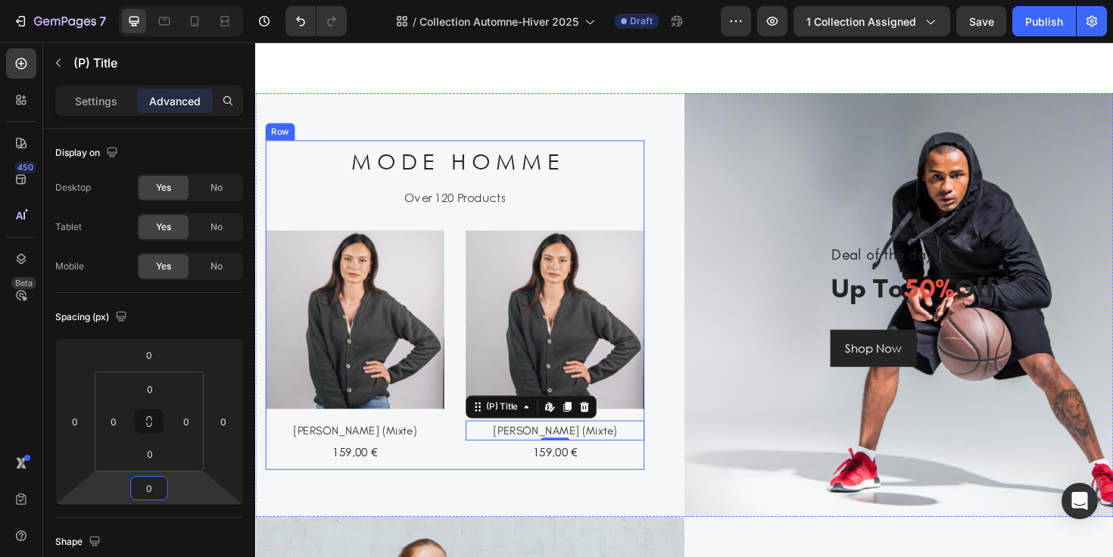
click at [465, 208] on div "Over 120 Products" at bounding box center [466, 206] width 401 height 21
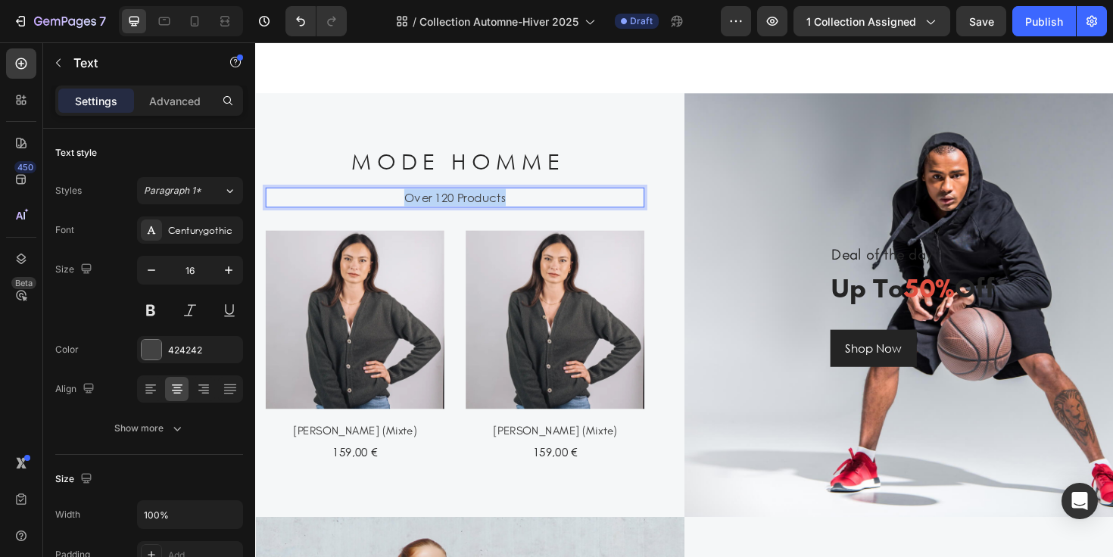
click at [465, 208] on p "Over 120 Products" at bounding box center [466, 207] width 398 height 18
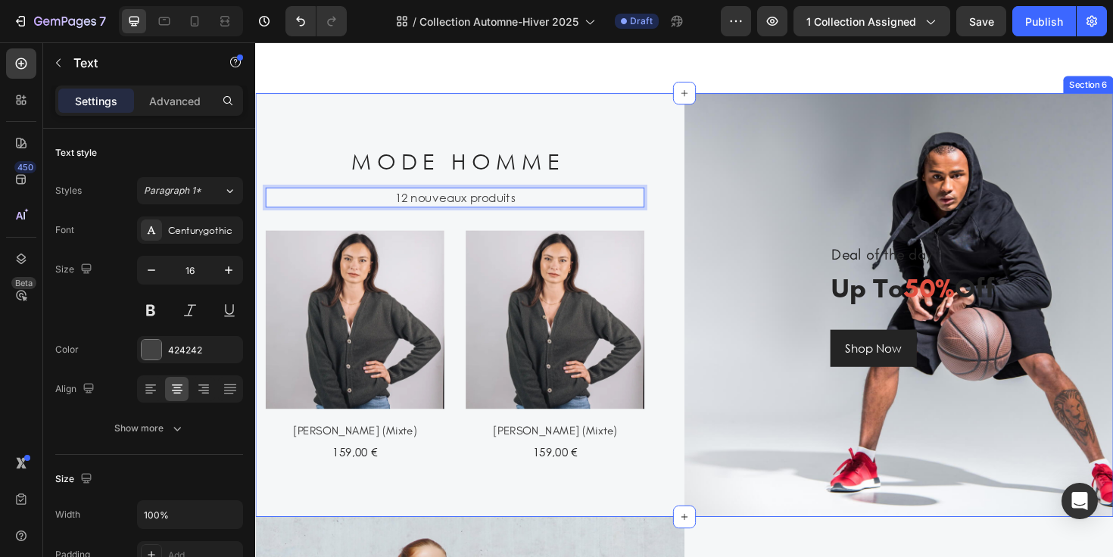
click at [678, 234] on div "M O D E H O M M E Heading 12 nouveaux produits Text 32 (P) Images Cardigan CAMI…" at bounding box center [482, 320] width 454 height 449
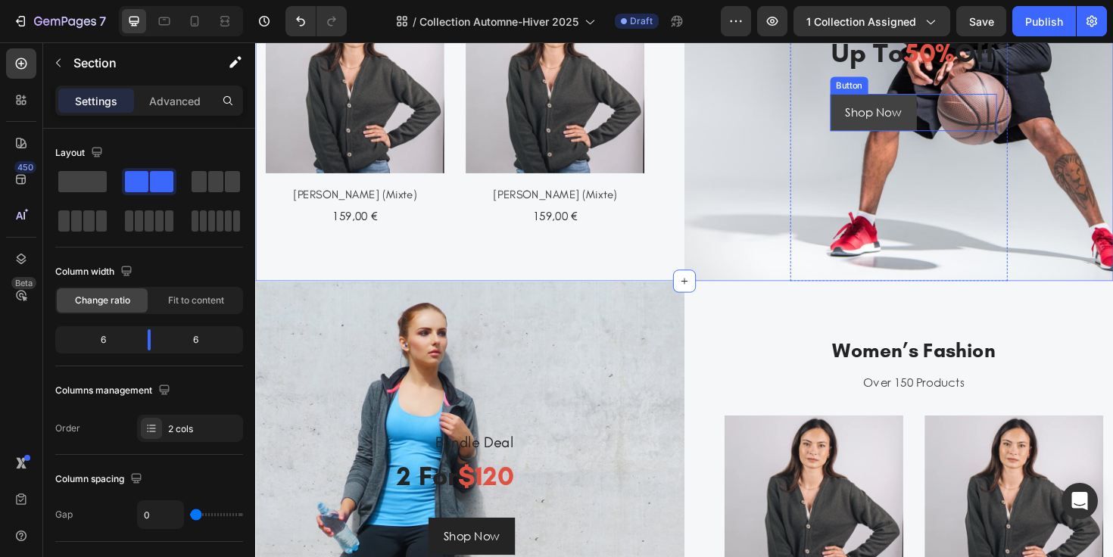
scroll to position [1499, 0]
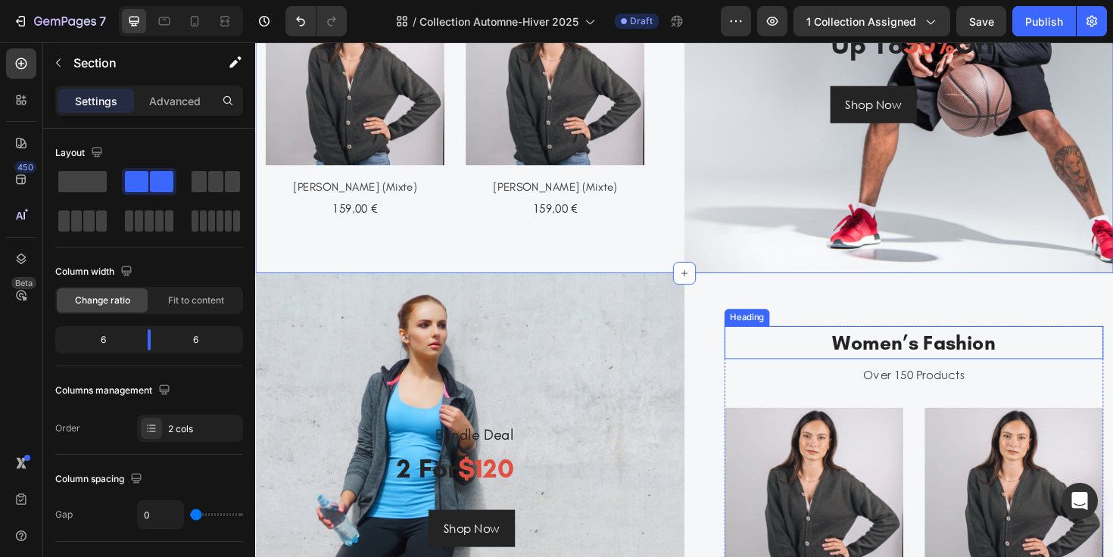
click at [839, 365] on p "Women’s Fashion" at bounding box center [952, 361] width 398 height 32
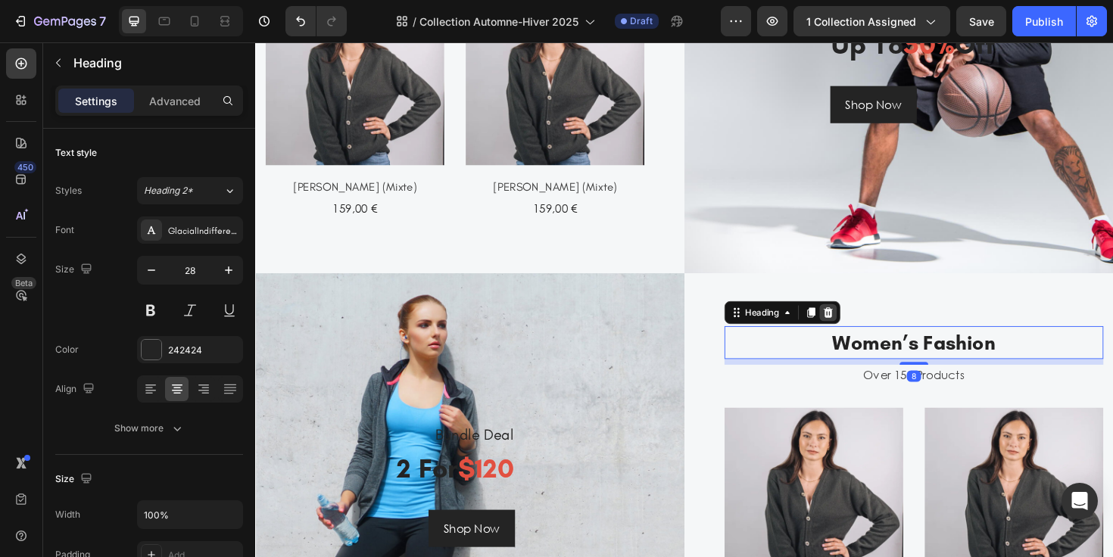
click at [861, 329] on icon at bounding box center [862, 329] width 12 height 12
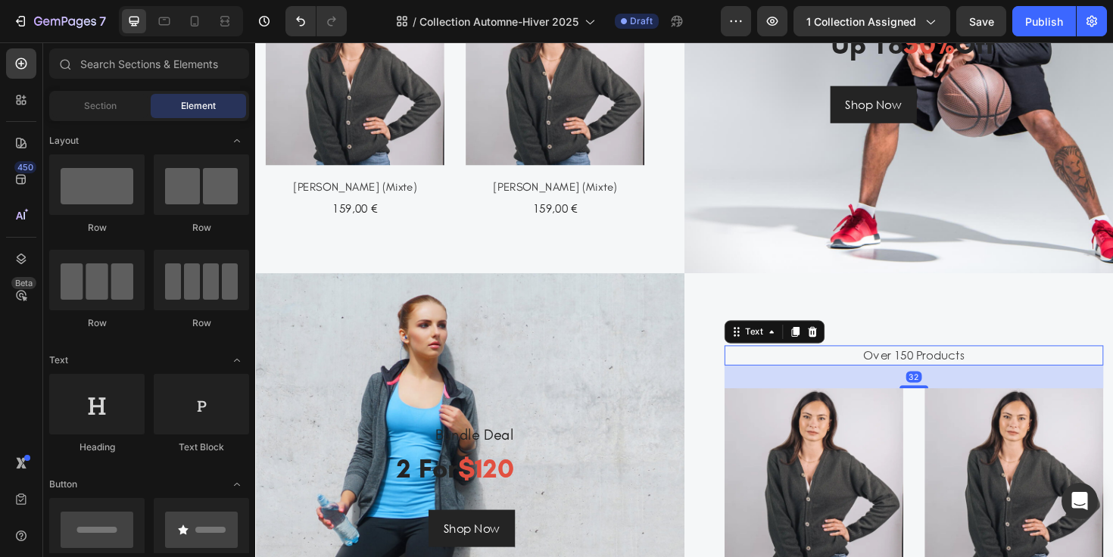
click at [856, 374] on div "Over 150 Products" at bounding box center [952, 373] width 401 height 21
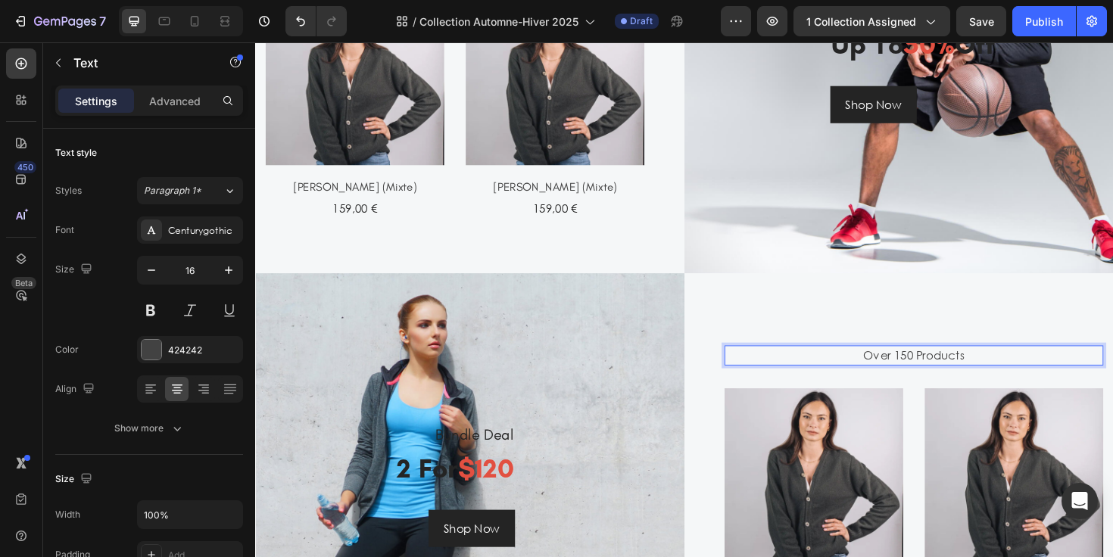
click at [916, 370] on div "Over 150 Products" at bounding box center [952, 373] width 401 height 21
click at [916, 370] on p "Over 150 Products" at bounding box center [952, 374] width 398 height 18
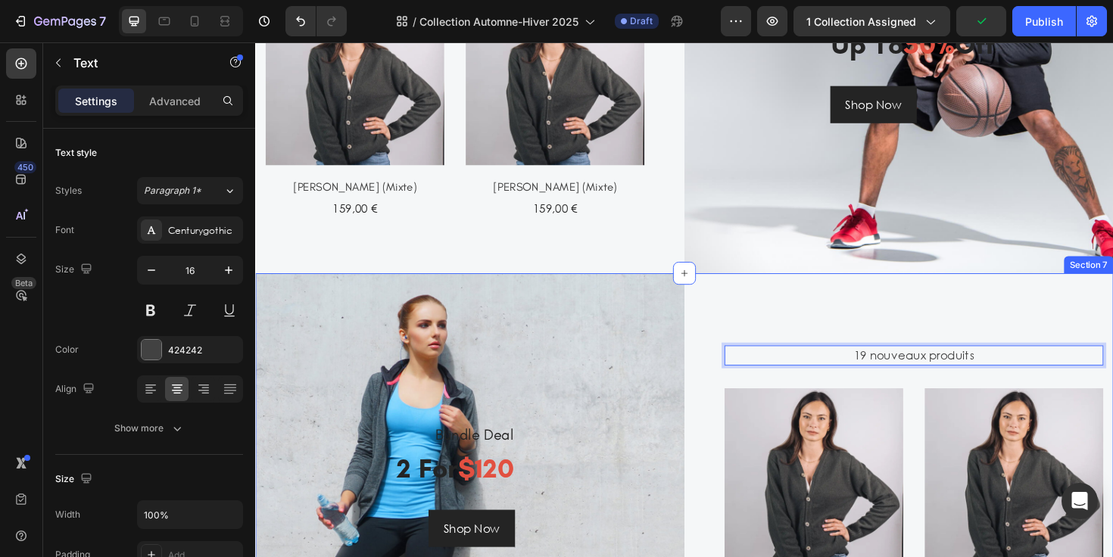
click at [895, 339] on div "19 nouveaux produits Text 32 (P) Images 159,00 € (P) Price (P) Price Row Cardig…" at bounding box center [937, 511] width 454 height 449
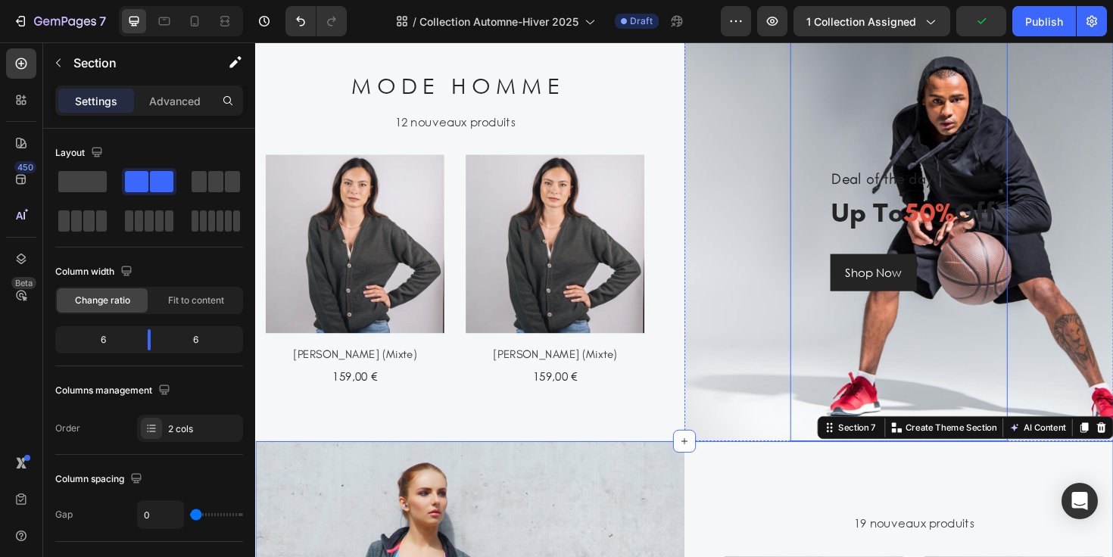
scroll to position [1303, 0]
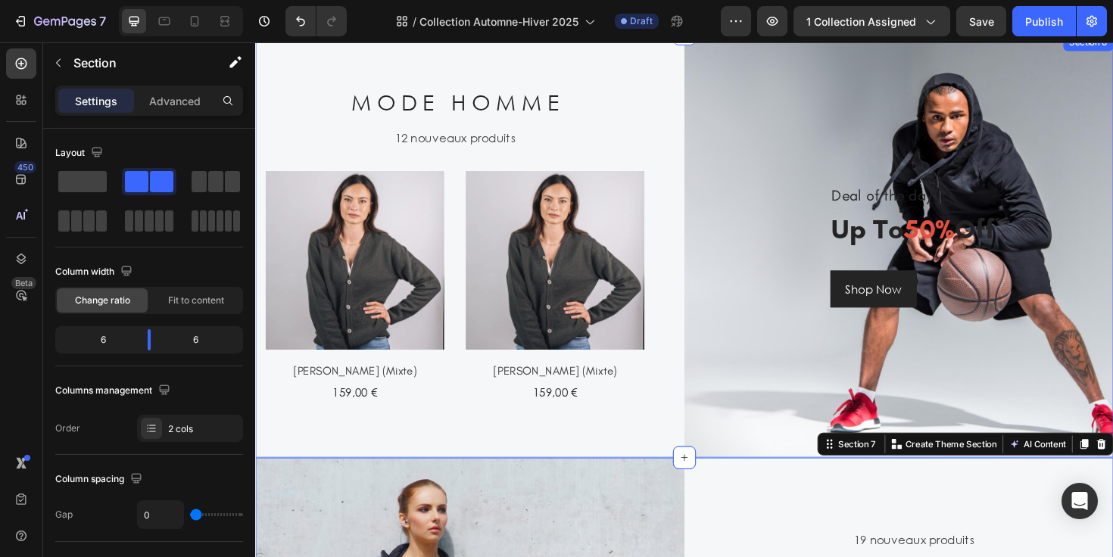
click at [482, 99] on h2 "M O D E H O M M E" at bounding box center [466, 105] width 401 height 44
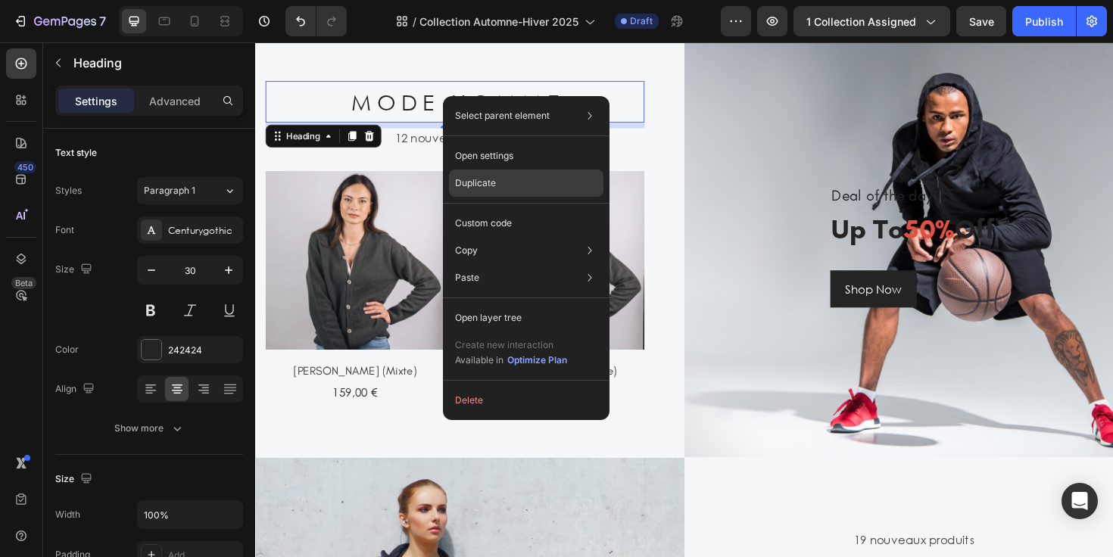
click at [533, 210] on div "Duplicate" at bounding box center [526, 223] width 154 height 27
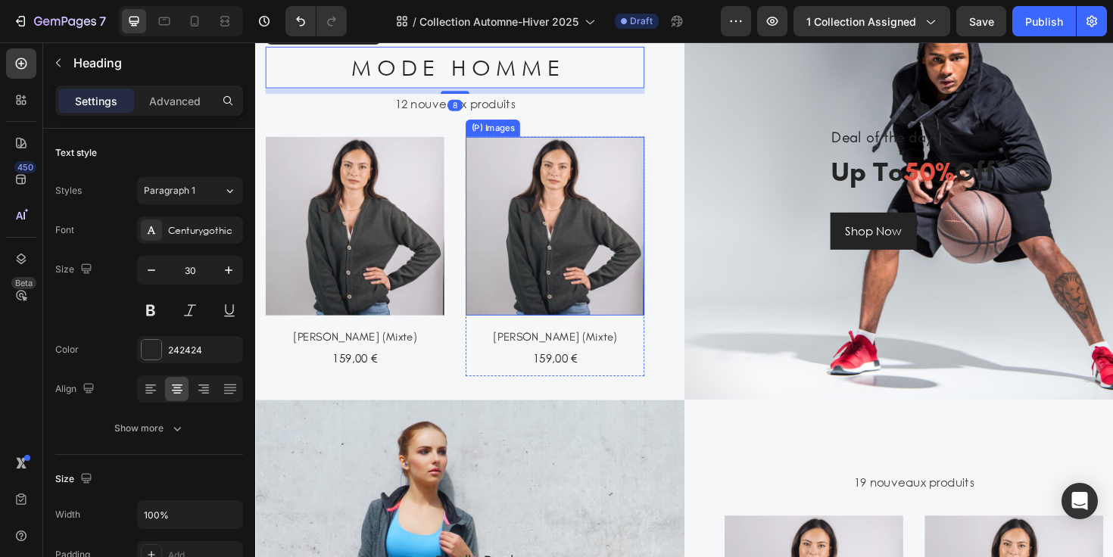
scroll to position [1093, 0]
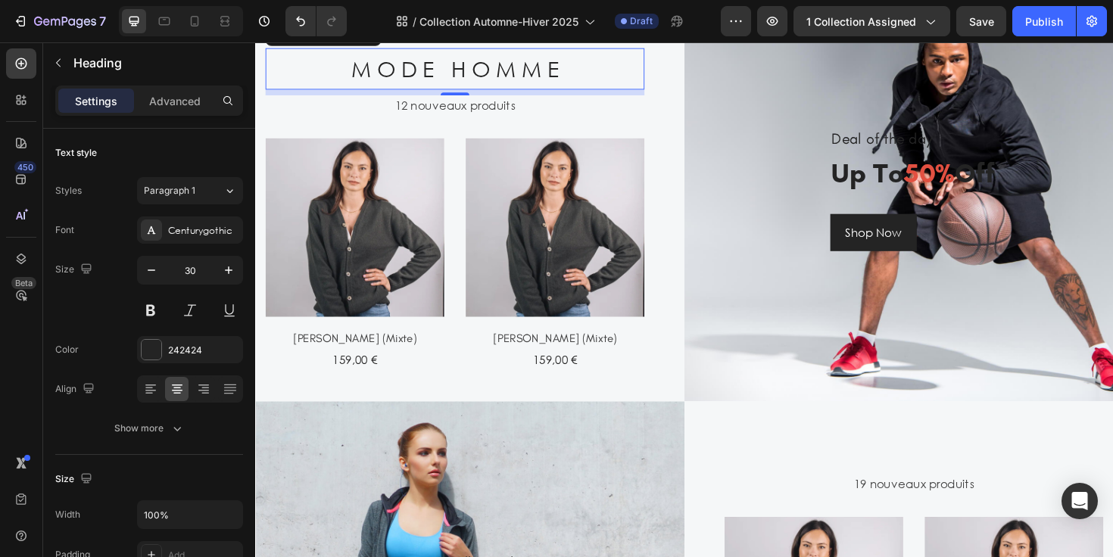
click at [512, 81] on h2 "M O D E H O M M E" at bounding box center [466, 70] width 401 height 44
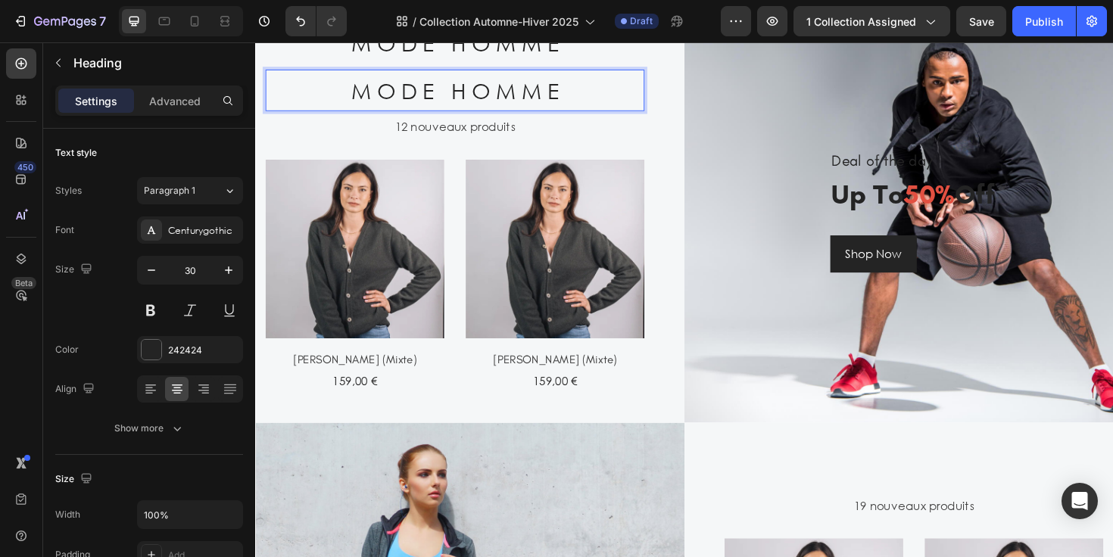
scroll to position [1066, 0]
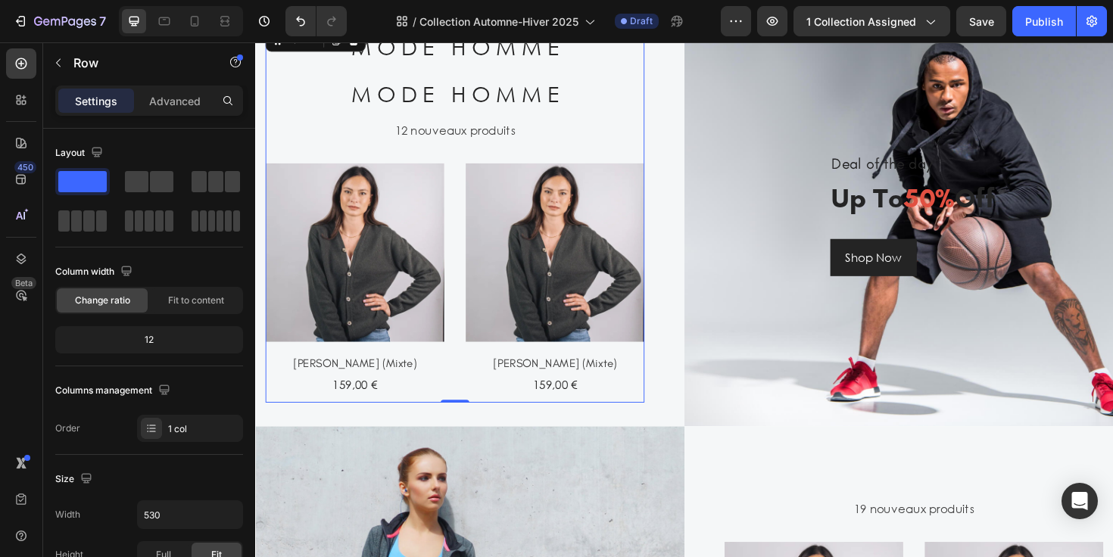
click at [288, 157] on div "M O D E H O M M E Heading M O D E H O M M E Heading 12 nouveaux produits Text (…" at bounding box center [466, 224] width 401 height 399
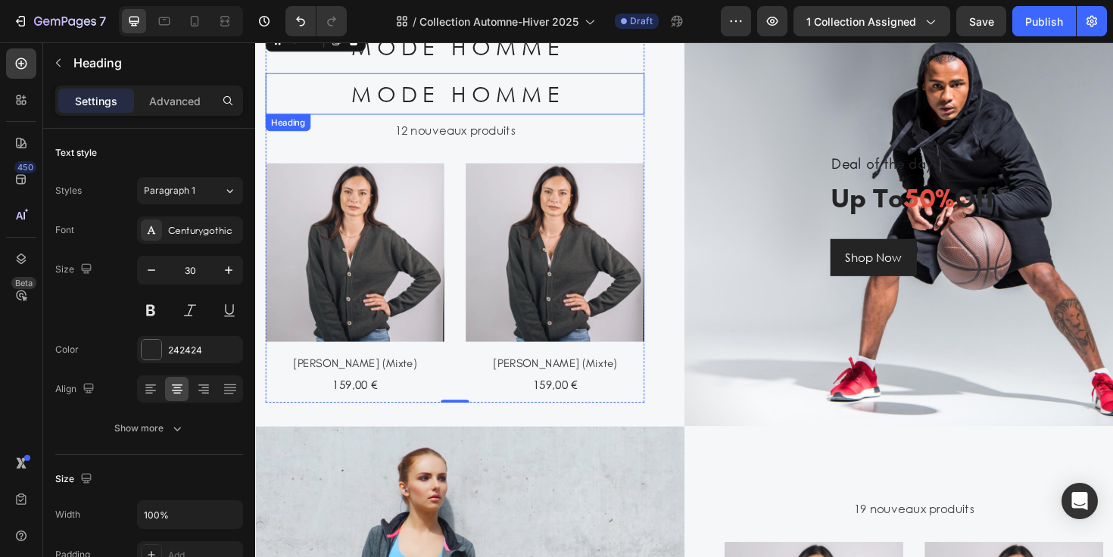
click at [319, 103] on p "M O D E H O M M E" at bounding box center [466, 96] width 398 height 41
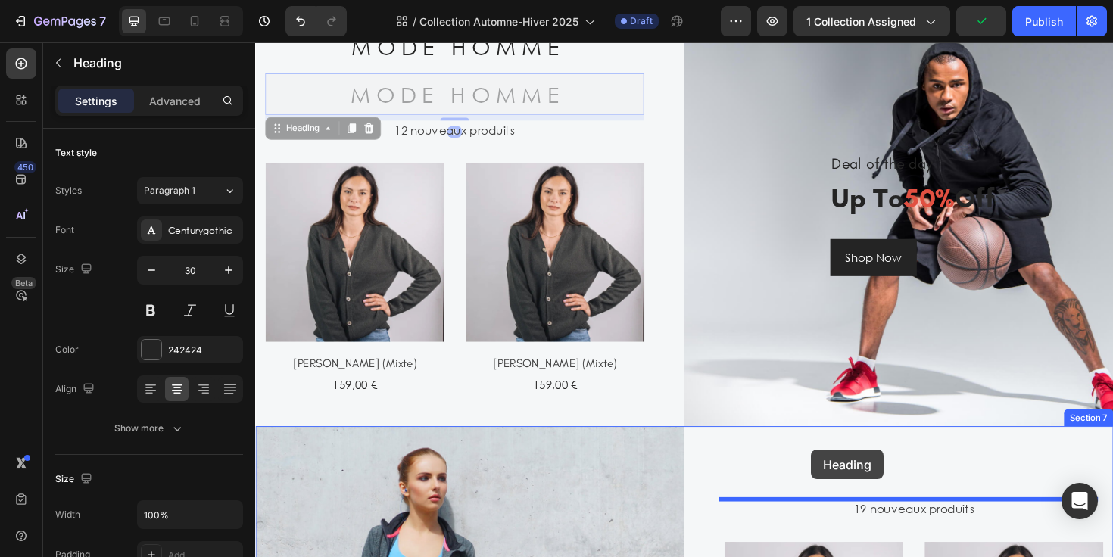
drag, startPoint x: 272, startPoint y: 134, endPoint x: 844, endPoint y: 476, distance: 665.9
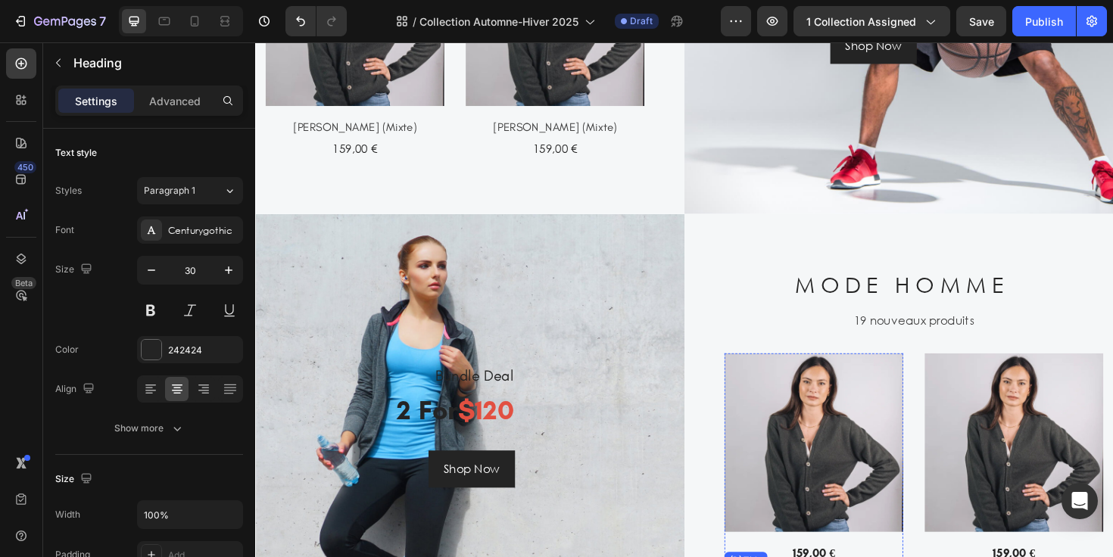
scroll to position [1361, 0]
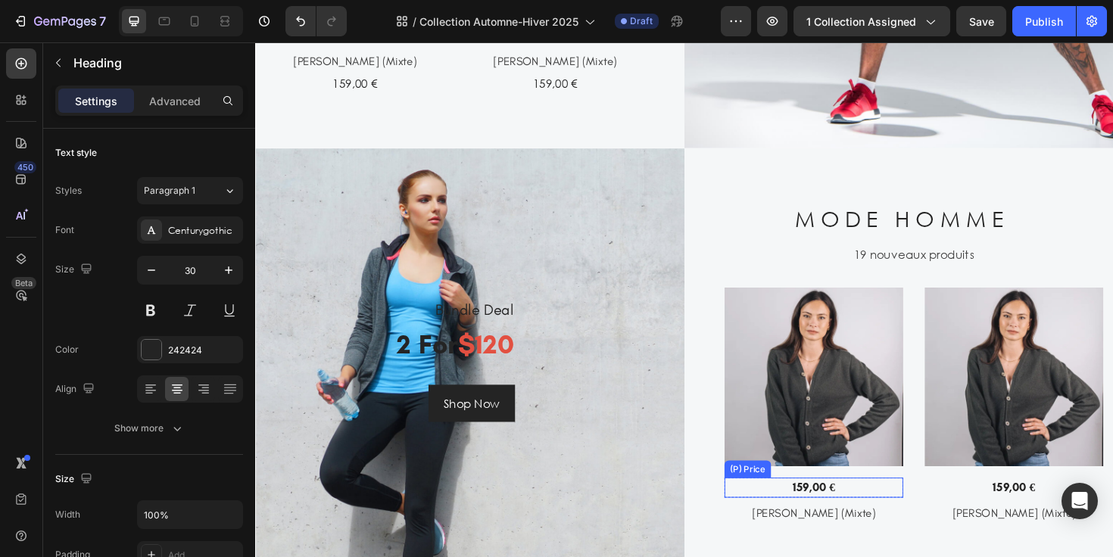
click at [838, 518] on div "159,00 € (P) Price (P) Price" at bounding box center [846, 514] width 189 height 21
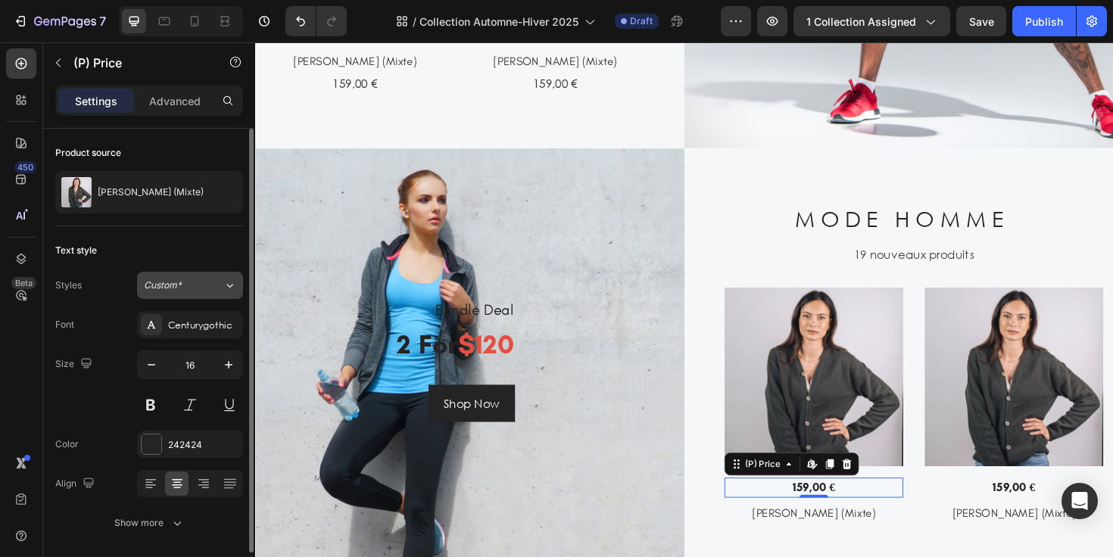
click at [219, 281] on div "Custom*" at bounding box center [184, 286] width 80 height 14
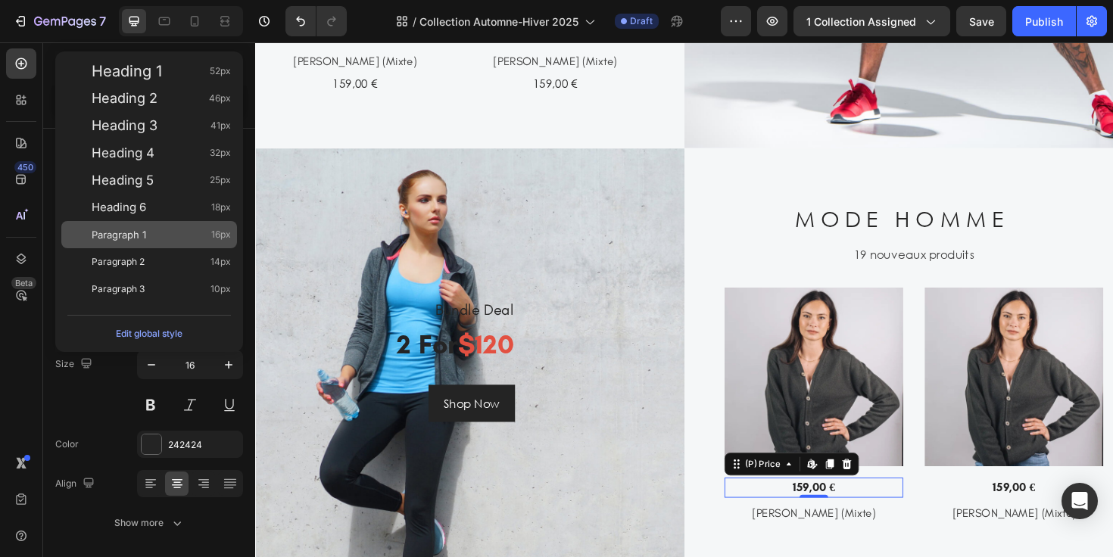
click at [186, 242] on div "Paragraph 1 16px" at bounding box center [149, 234] width 176 height 27
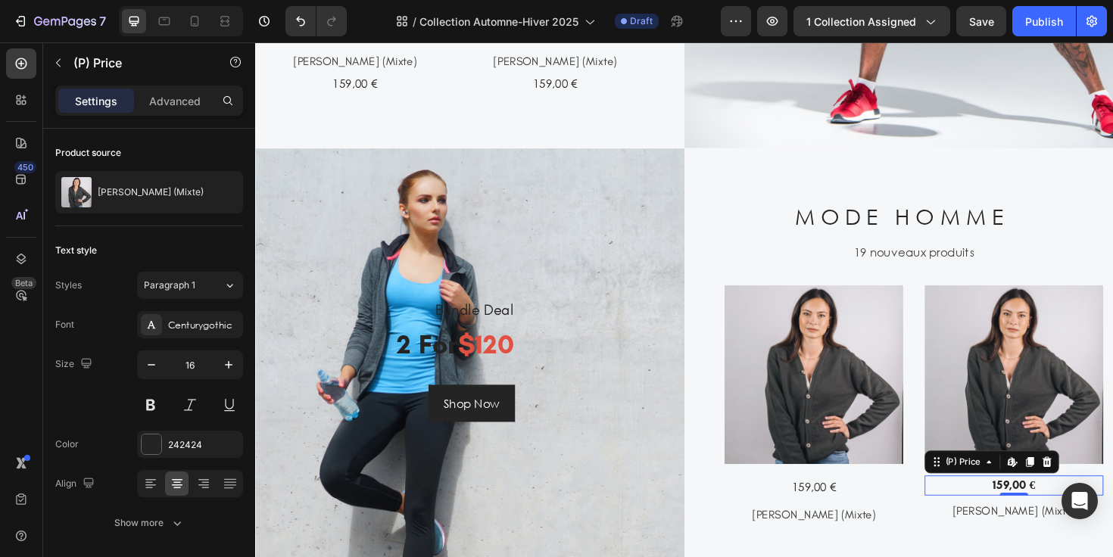
click at [1034, 513] on div "159,00 €" at bounding box center [1058, 511] width 189 height 21
click at [177, 102] on p "Advanced" at bounding box center [174, 101] width 51 height 16
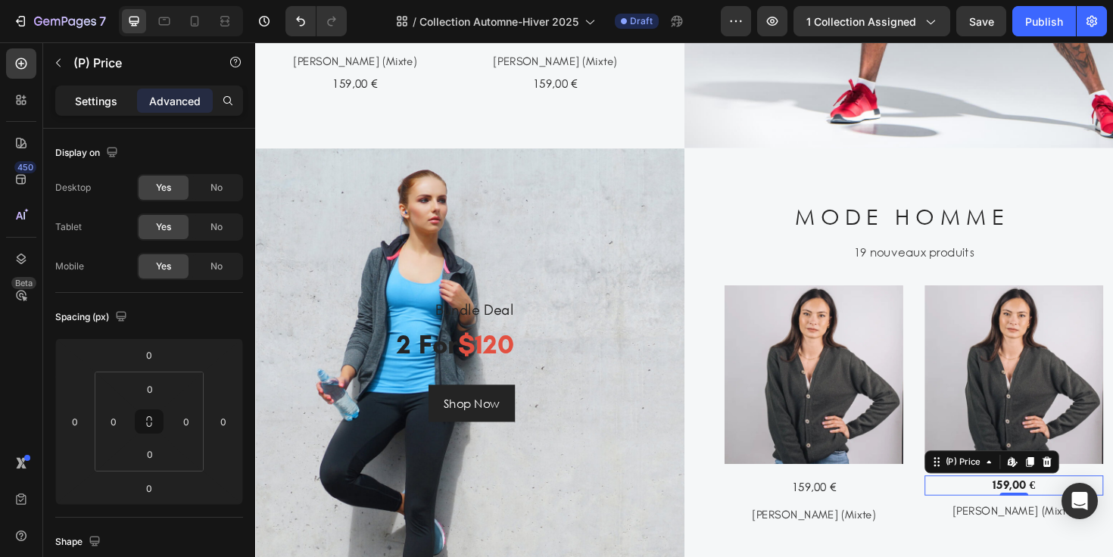
click at [101, 91] on div "Settings" at bounding box center [96, 101] width 76 height 24
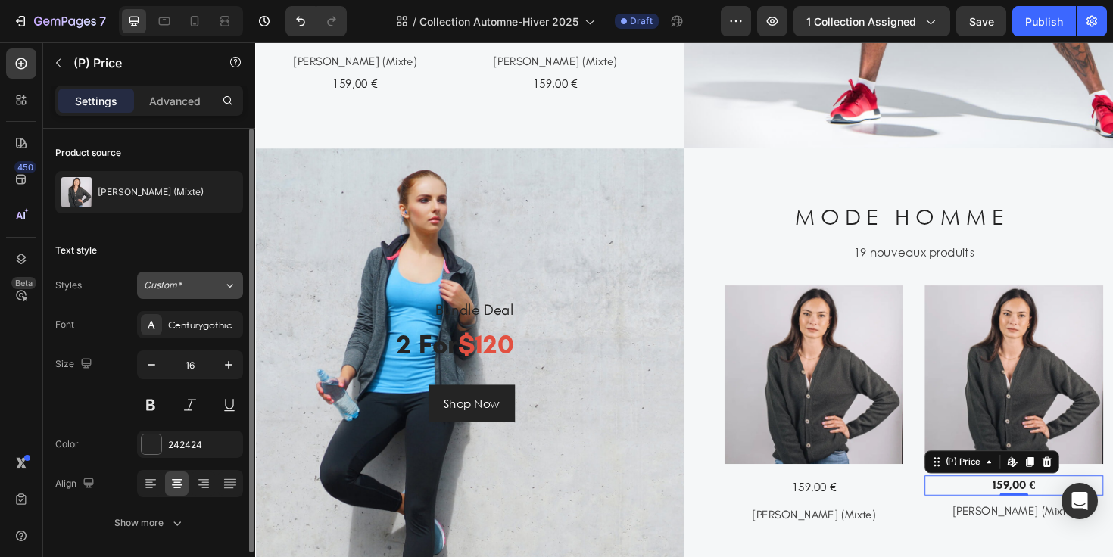
click at [181, 291] on div "Custom*" at bounding box center [174, 286] width 61 height 14
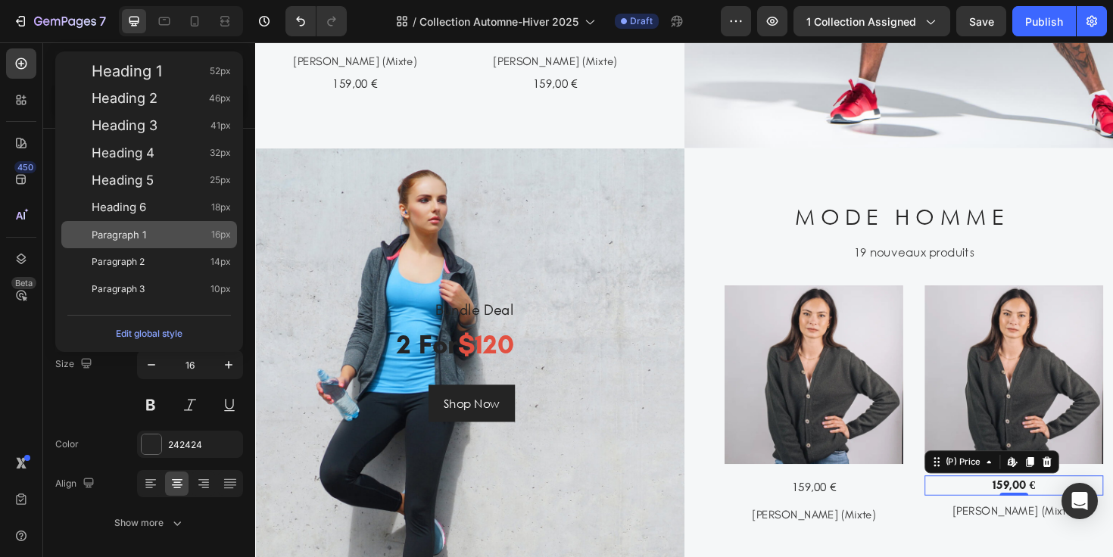
click at [183, 230] on div "Paragraph 1 16px" at bounding box center [161, 234] width 139 height 15
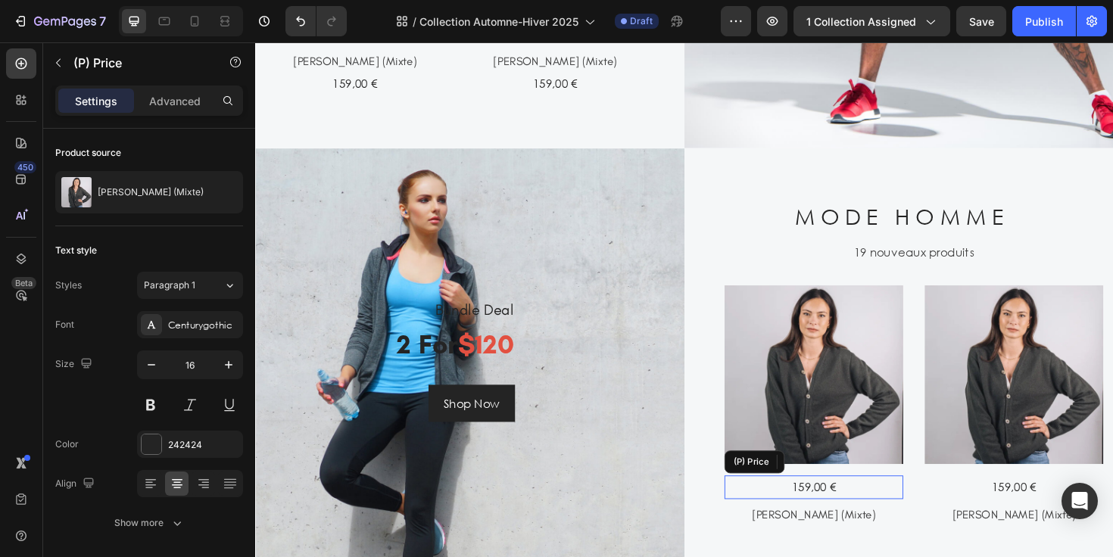
click at [809, 520] on div "159,00 €" at bounding box center [846, 513] width 189 height 25
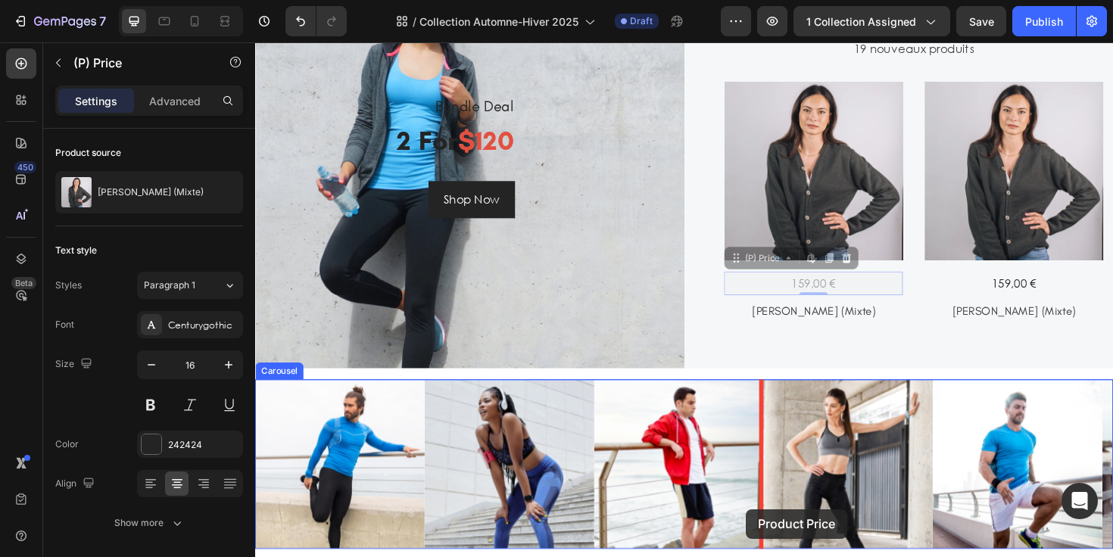
scroll to position [1605, 0]
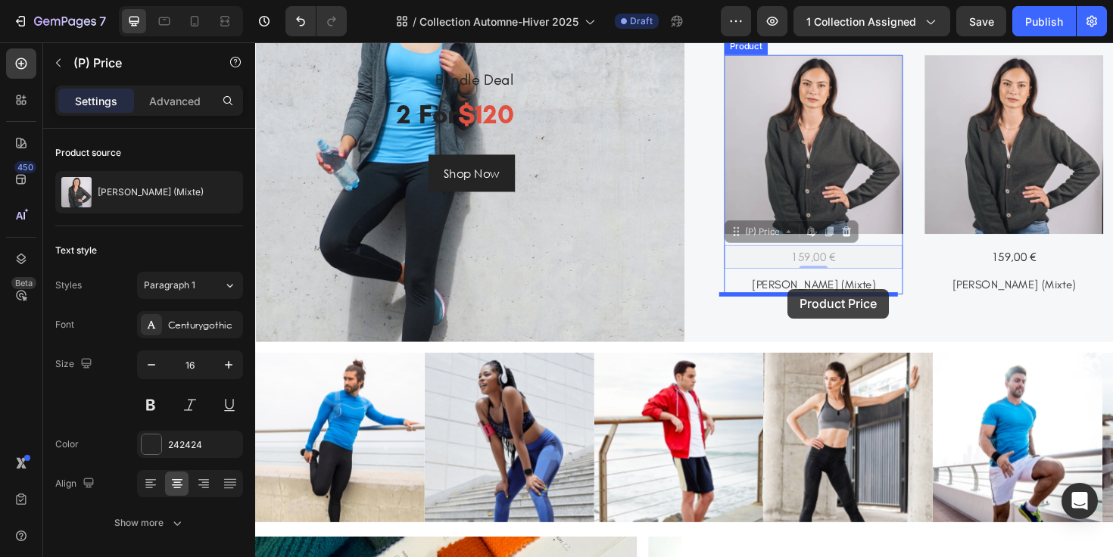
drag, startPoint x: 761, startPoint y: 488, endPoint x: 819, endPoint y: 304, distance: 193.0
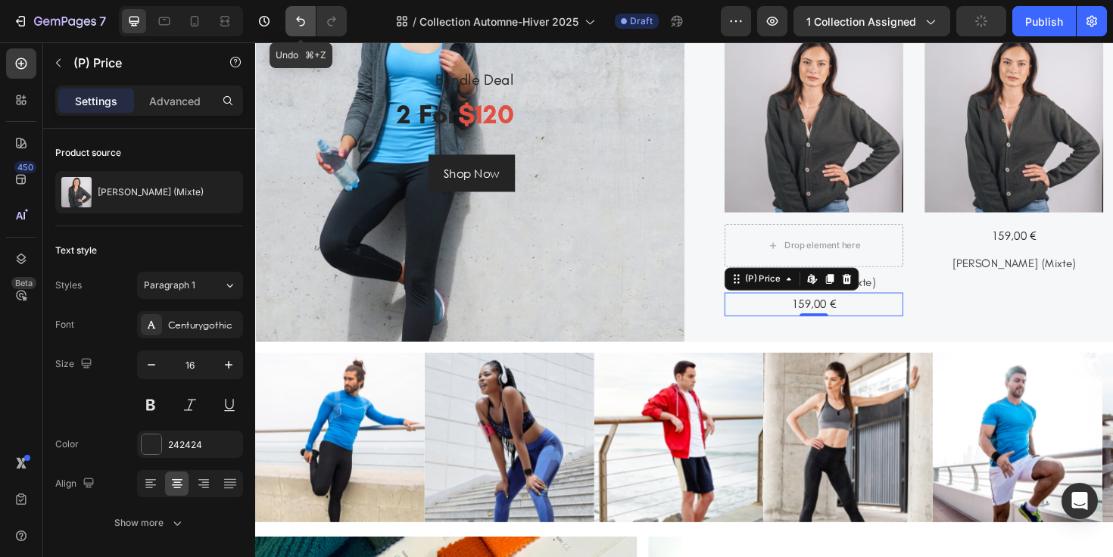
click at [305, 21] on icon "Undo/Redo" at bounding box center [300, 21] width 15 height 15
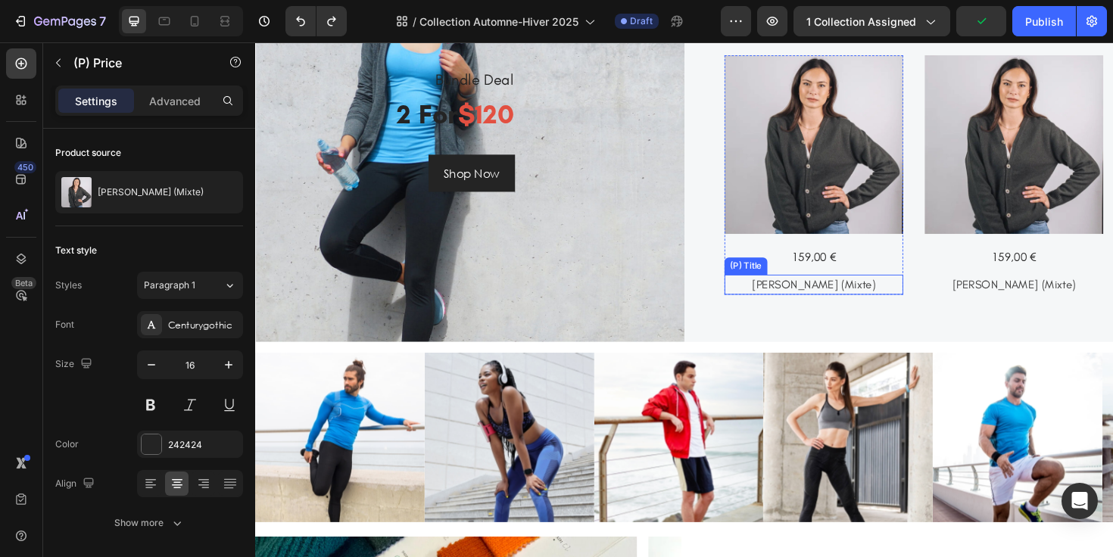
click at [797, 295] on h3 "[PERSON_NAME] (Mixte)" at bounding box center [846, 298] width 189 height 21
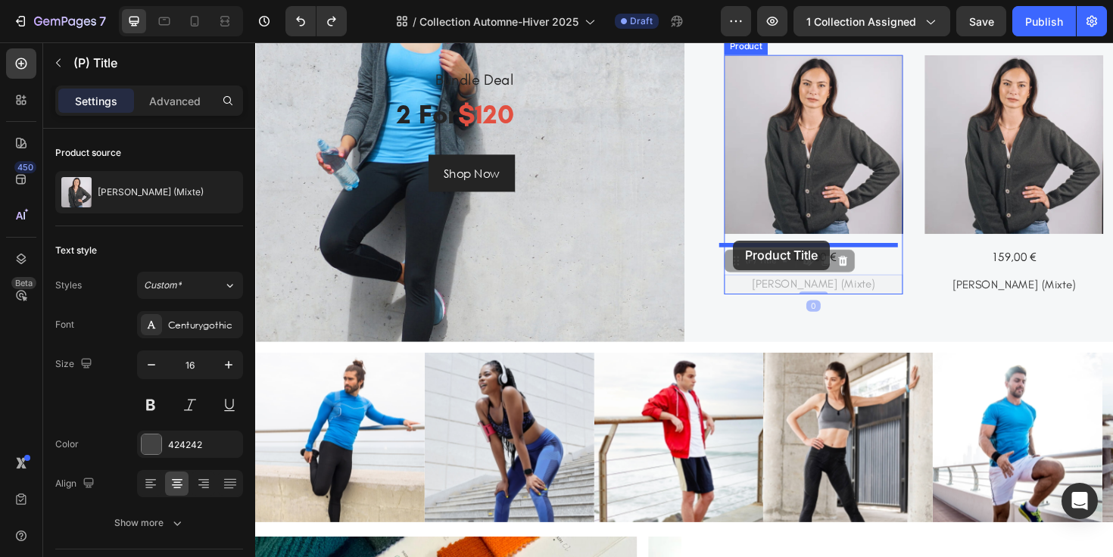
drag, startPoint x: 761, startPoint y: 274, endPoint x: 761, endPoint y: 252, distance: 22.0
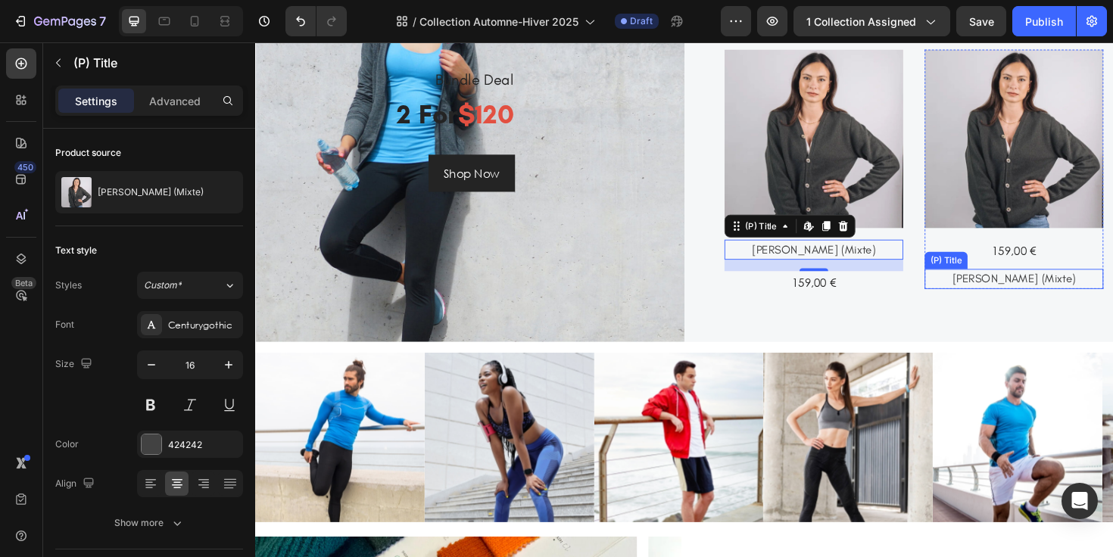
click at [984, 293] on h3 "[PERSON_NAME] (Mixte)" at bounding box center [1058, 292] width 189 height 21
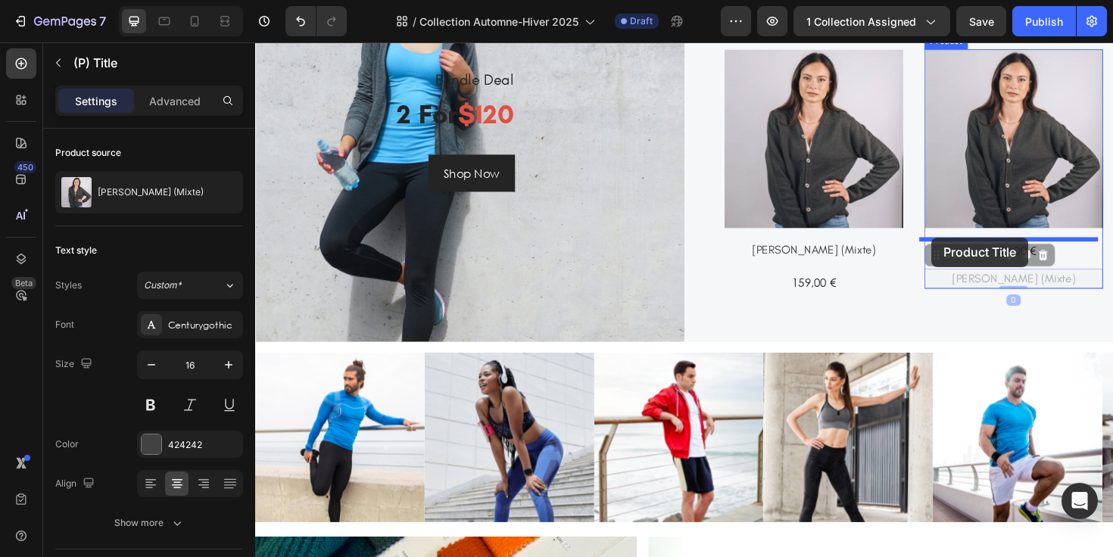
drag, startPoint x: 971, startPoint y: 267, endPoint x: 971, endPoint y: 251, distance: 16.7
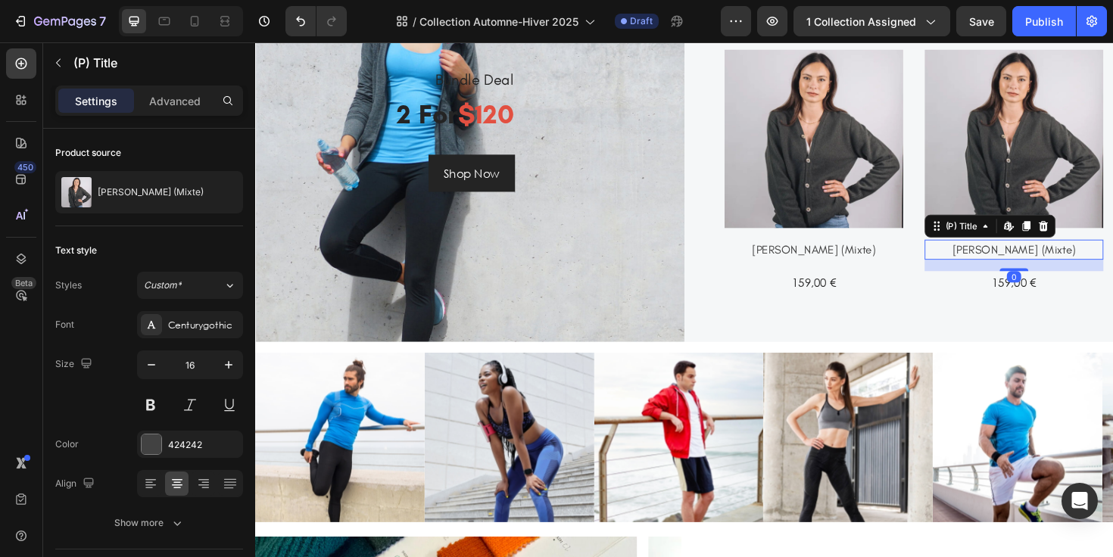
click at [997, 254] on h3 "[PERSON_NAME] (Mixte)" at bounding box center [1058, 261] width 189 height 21
click at [177, 111] on div "Advanced" at bounding box center [175, 101] width 76 height 24
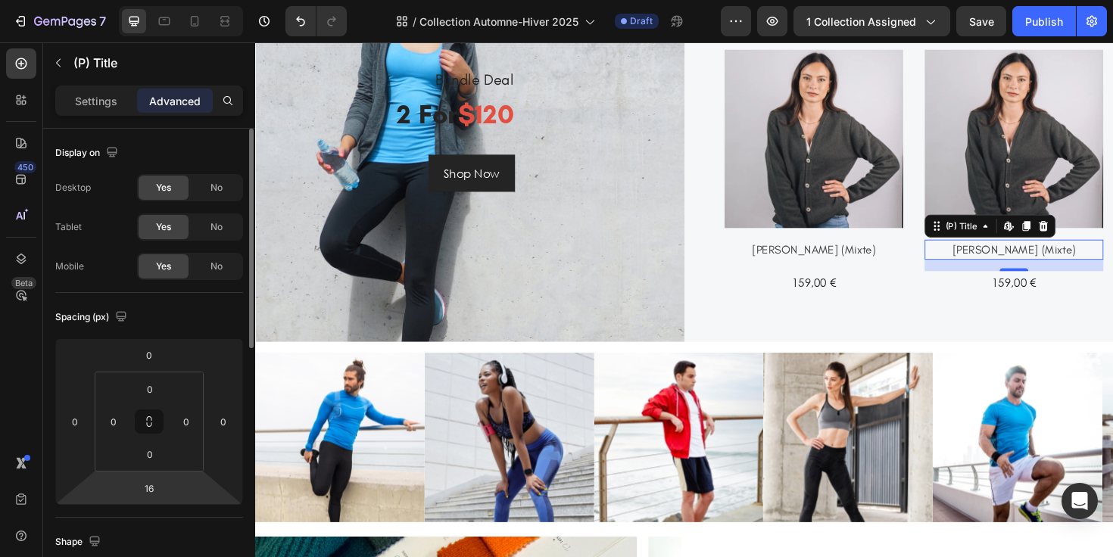
click at [177, 0] on html "7 Version history / Collection Automne-Hiver 2025 Draft Preview 1 collection as…" at bounding box center [556, 0] width 1113 height 0
type input "0"
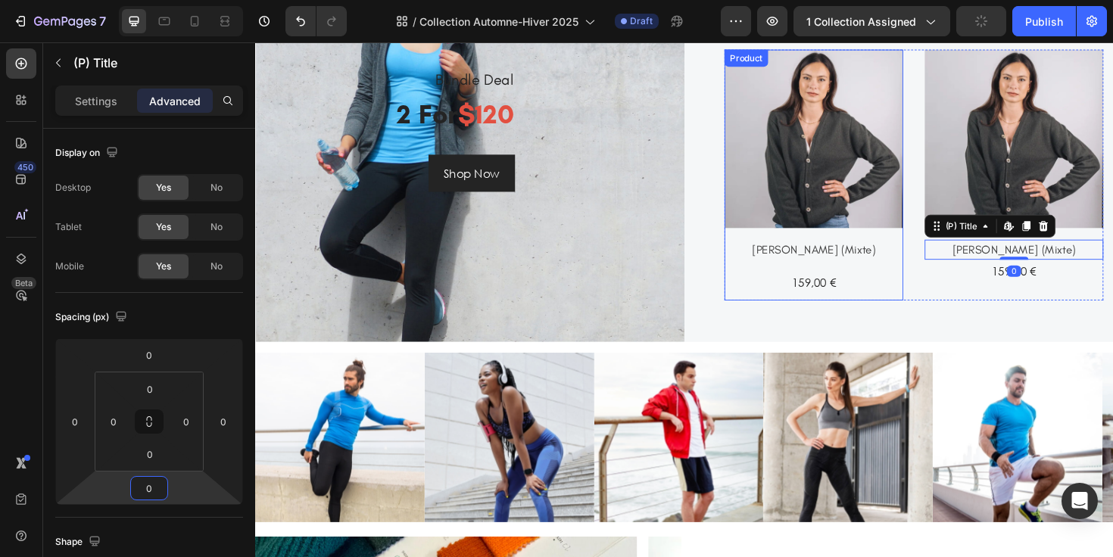
click at [847, 256] on h3 "[PERSON_NAME] (Mixte)" at bounding box center [846, 261] width 189 height 21
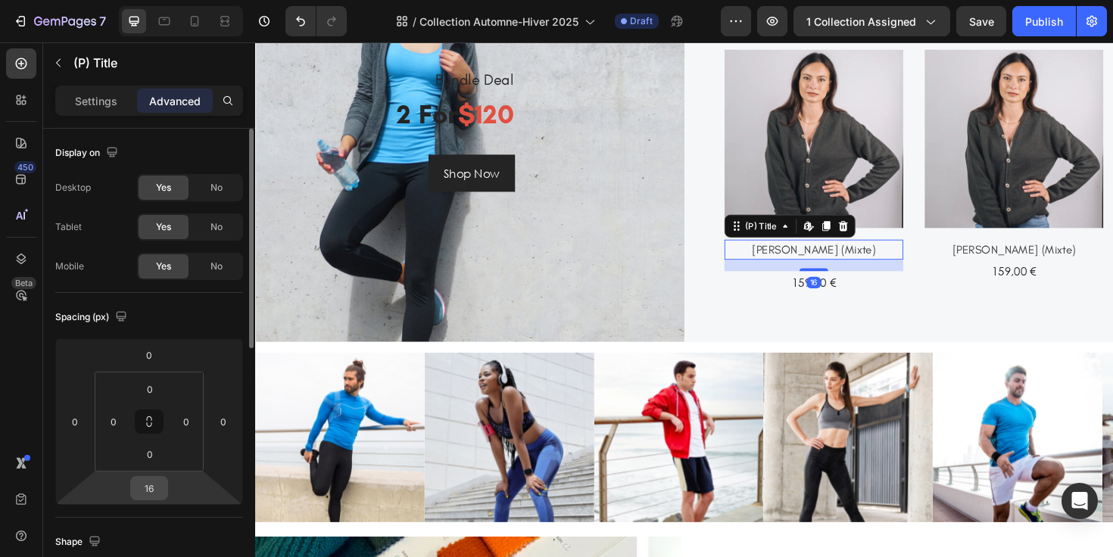
click at [149, 497] on input "16" at bounding box center [149, 488] width 30 height 23
type input "0"
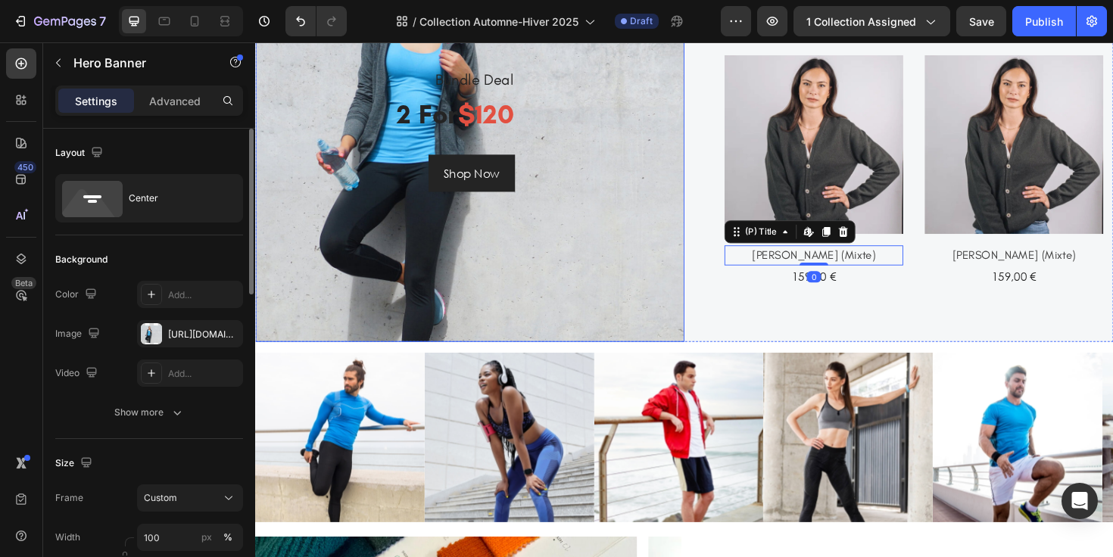
click at [649, 309] on div "Bundle Deal Heading 2 for $120 Heading Shop Now Button Row" at bounding box center [482, 135] width 454 height 449
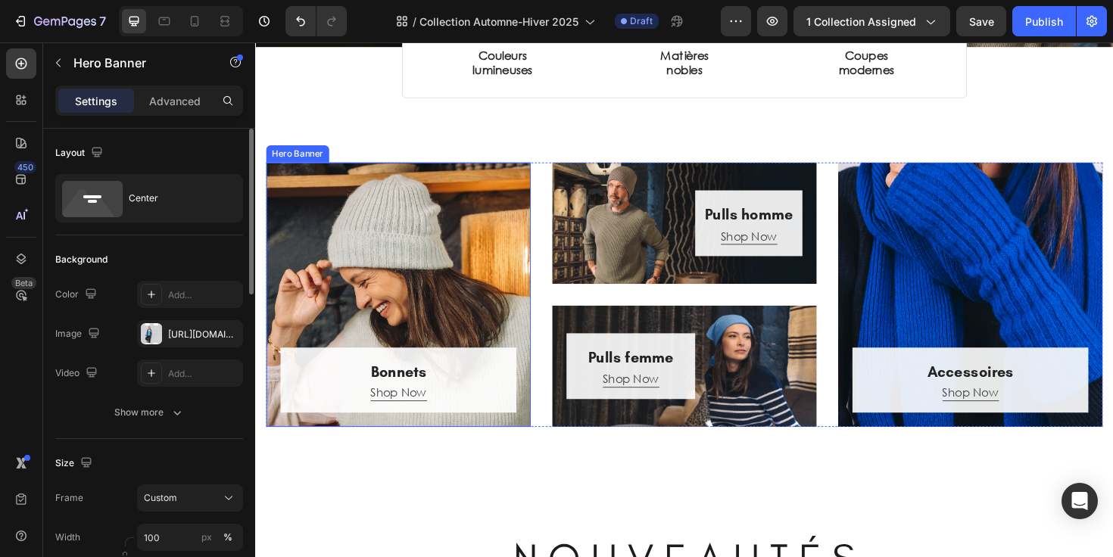
scroll to position [290, 0]
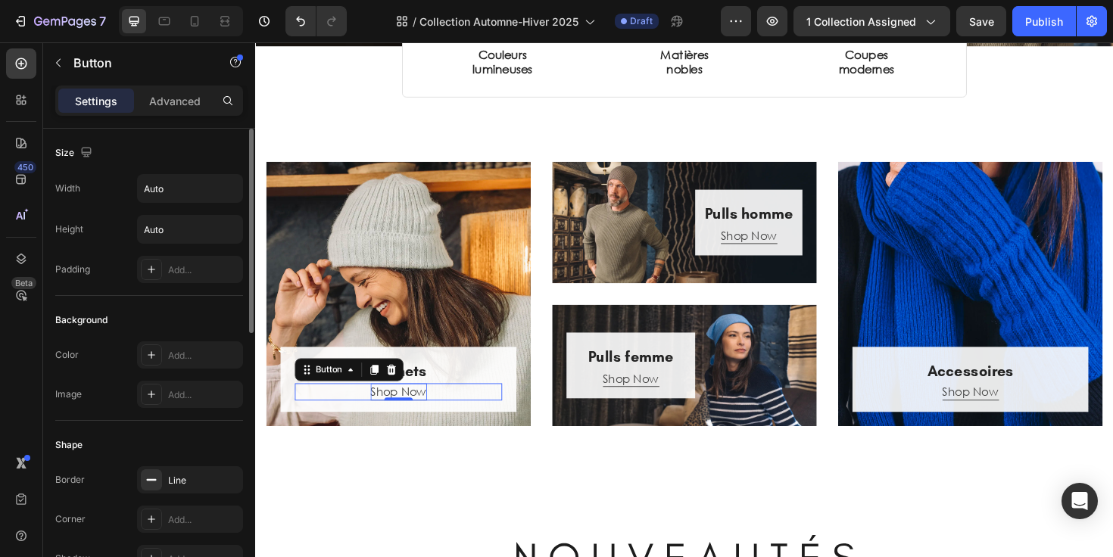
click at [417, 422] on div "Shop Now" at bounding box center [407, 413] width 60 height 18
click at [417, 422] on p "Shop Now" at bounding box center [407, 413] width 60 height 18
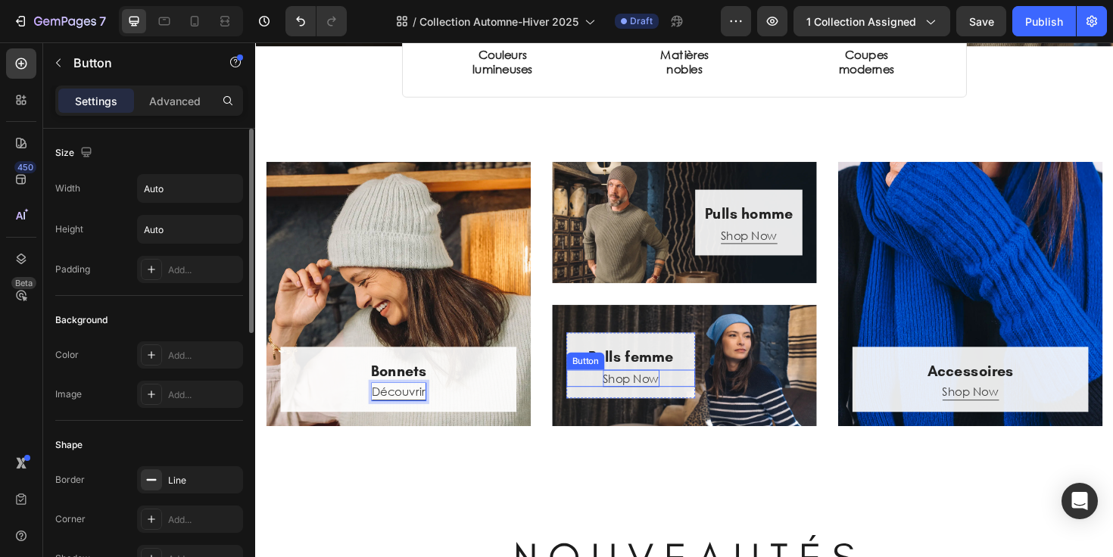
click at [646, 407] on div "Shop Now" at bounding box center [653, 398] width 60 height 18
click at [646, 407] on p "Shop Now" at bounding box center [653, 398] width 60 height 18
click at [774, 256] on div "Shop Now" at bounding box center [778, 247] width 60 height 18
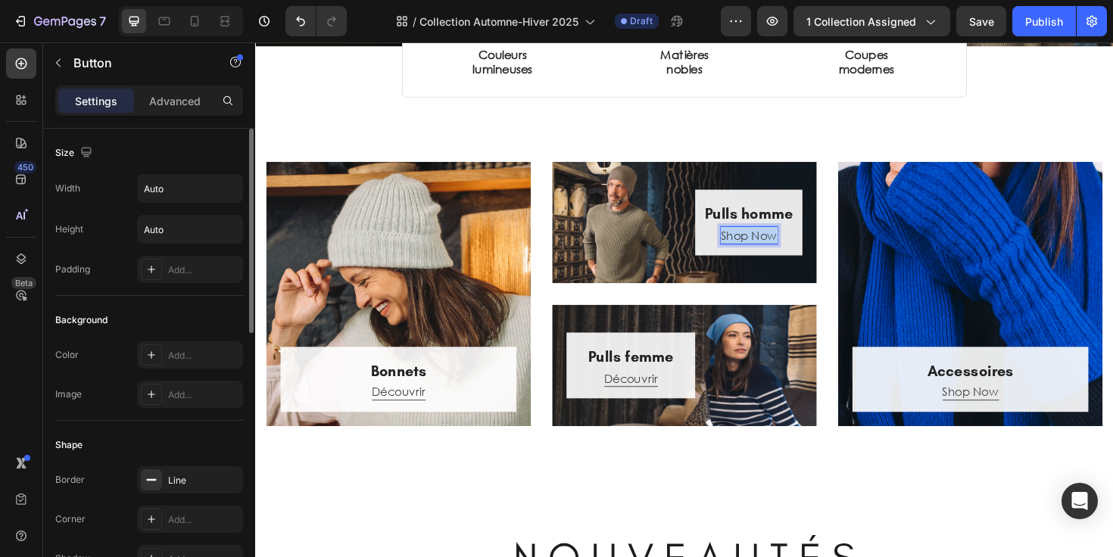
click at [774, 256] on p "Shop Now" at bounding box center [778, 247] width 60 height 18
click at [1015, 422] on div "Shop Now" at bounding box center [1013, 413] width 60 height 18
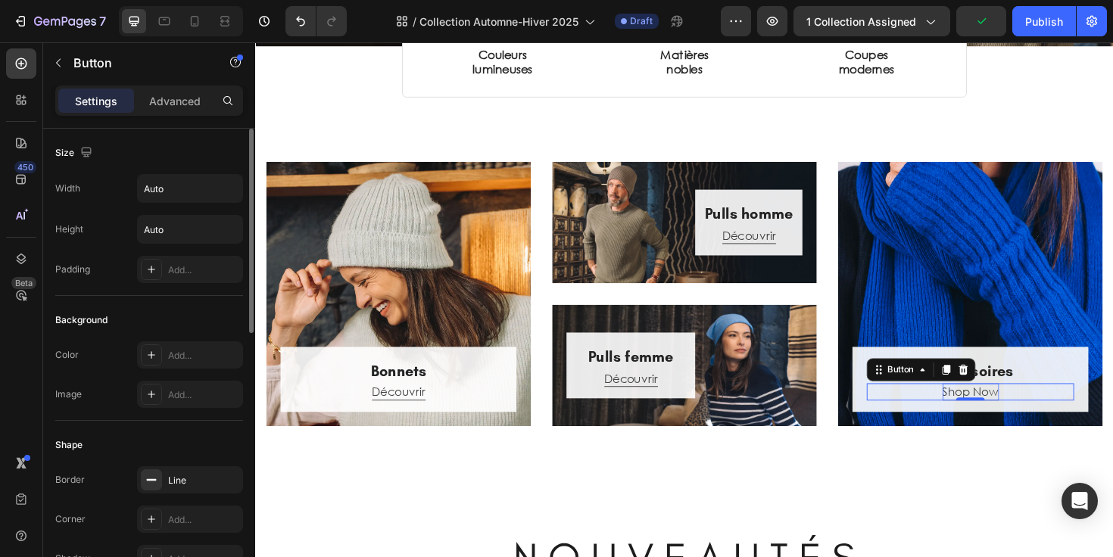
click at [1015, 422] on div "Shop Now" at bounding box center [1013, 413] width 60 height 18
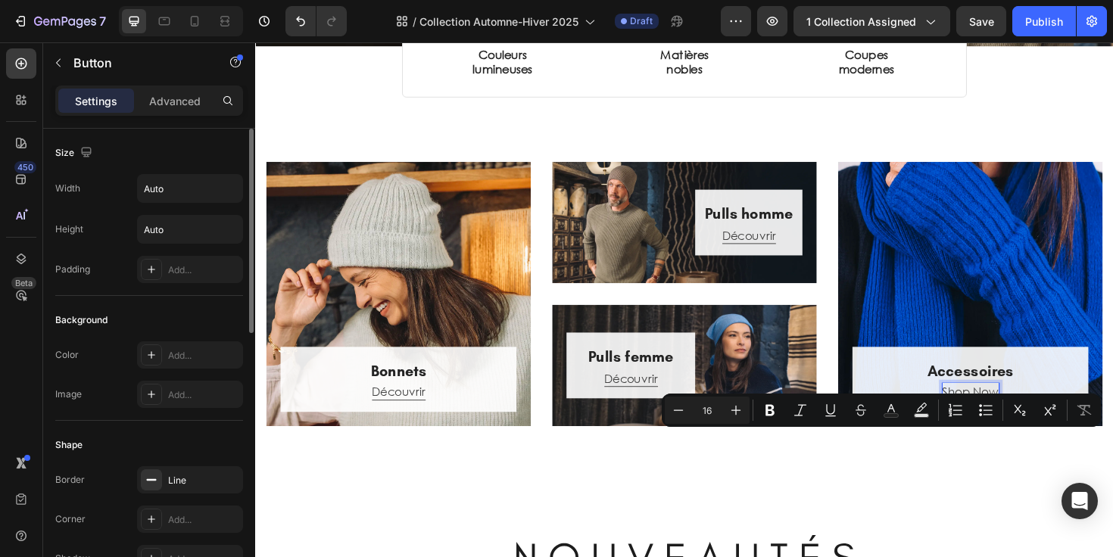
click at [1015, 422] on p "Shop Now" at bounding box center [1013, 413] width 60 height 18
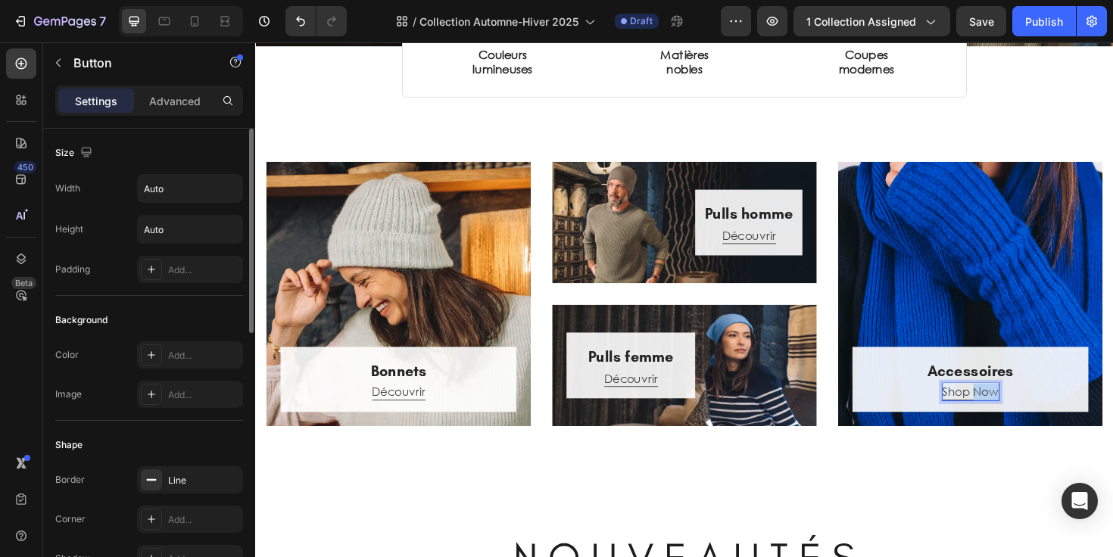
click at [1015, 422] on p "Shop Now" at bounding box center [1013, 413] width 60 height 18
click at [905, 422] on div "Découvrir Button 0" at bounding box center [1013, 413] width 220 height 18
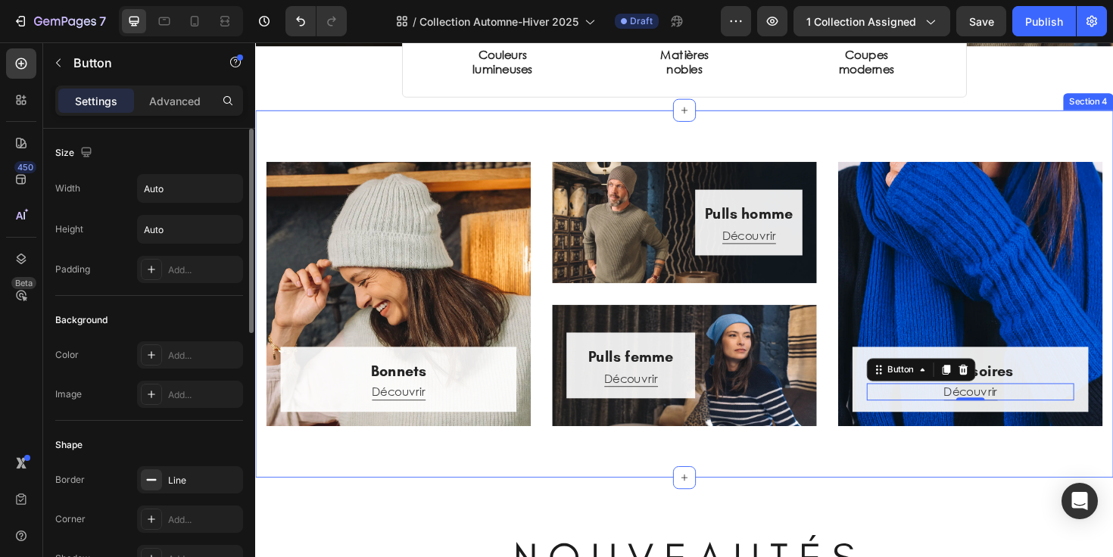
click at [827, 504] on div "Bonnets Heading Découvrir Button Row Hero Banner Pulls homme Heading Découvrir …" at bounding box center [709, 308] width 909 height 389
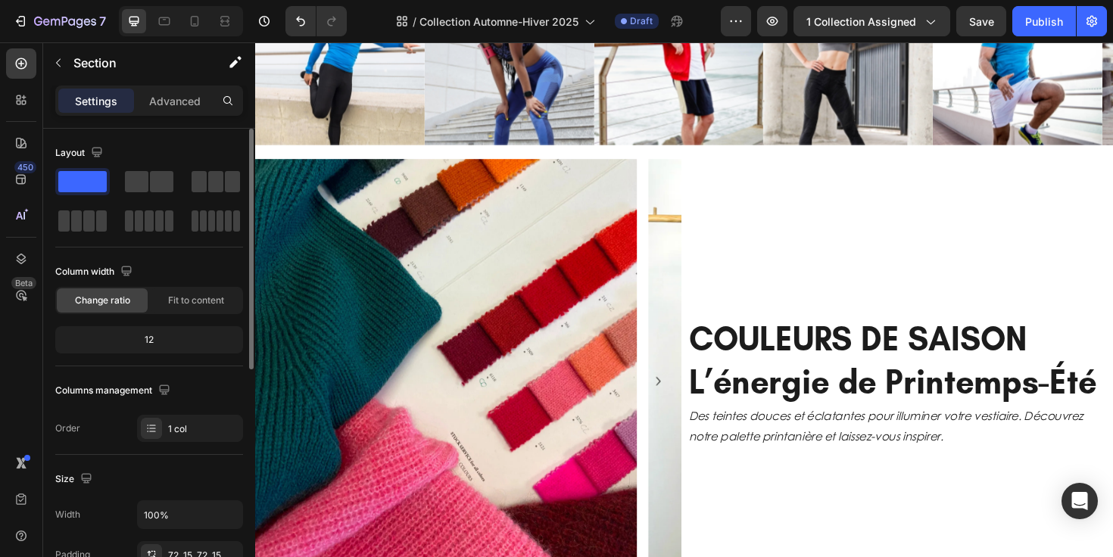
scroll to position [2273, 0]
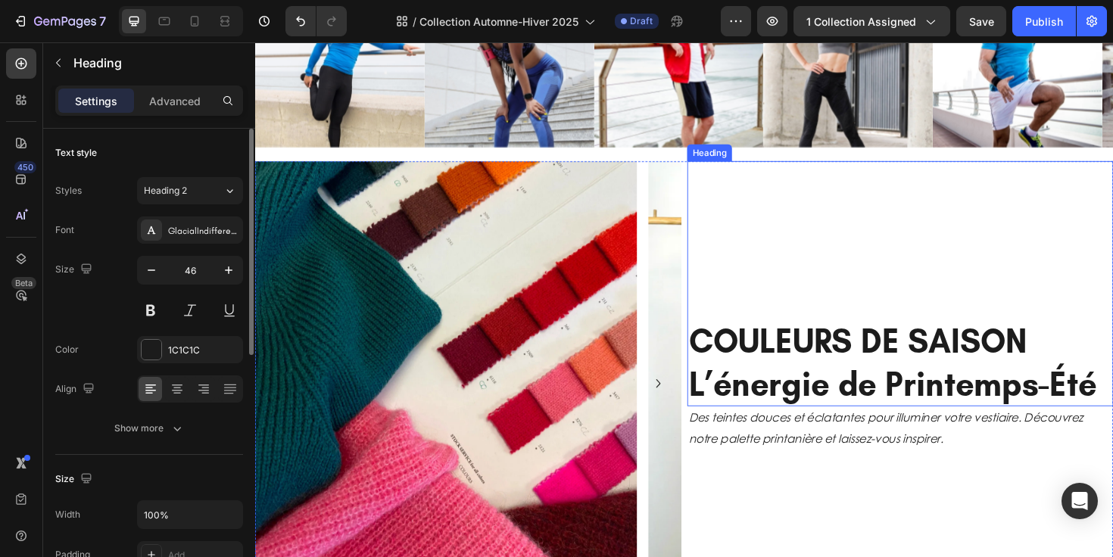
click at [713, 179] on div "COULEURS DE SAISON L’énergie de Printemps-Été Heading" at bounding box center [938, 298] width 451 height 260
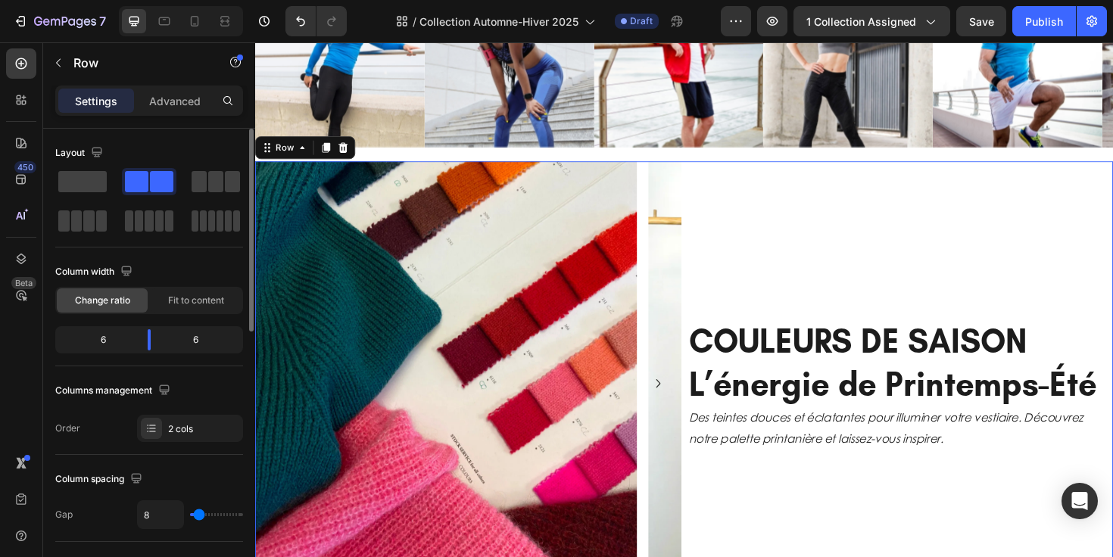
click at [704, 243] on div "Image Image Carousel COULEURS DE SAISON L’énergie de Printemps-Été Heading Des …" at bounding box center [709, 414] width 909 height 492
click at [347, 156] on icon at bounding box center [349, 153] width 10 height 11
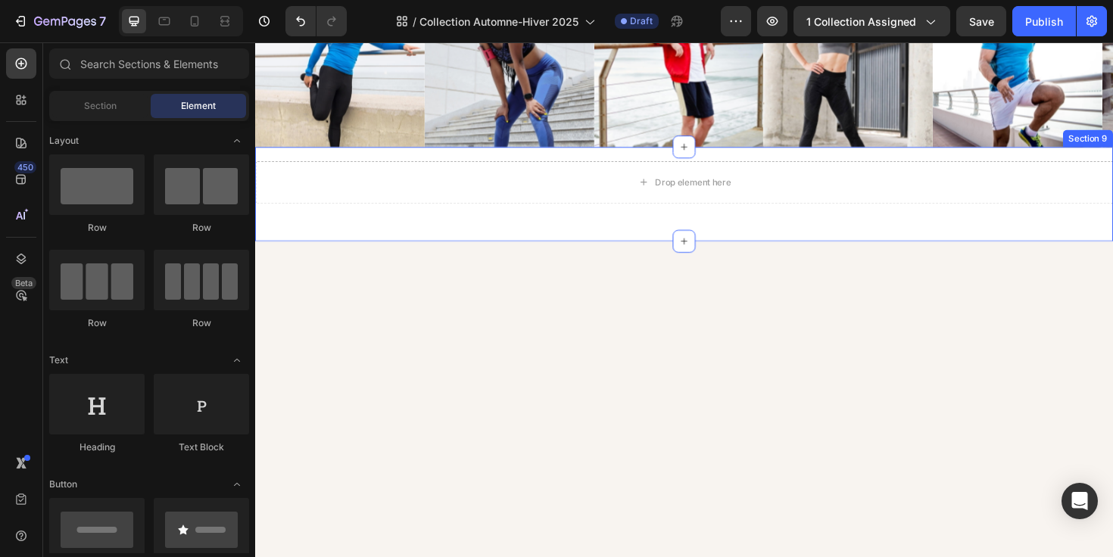
click at [354, 229] on div "Drop element here Row" at bounding box center [709, 203] width 909 height 70
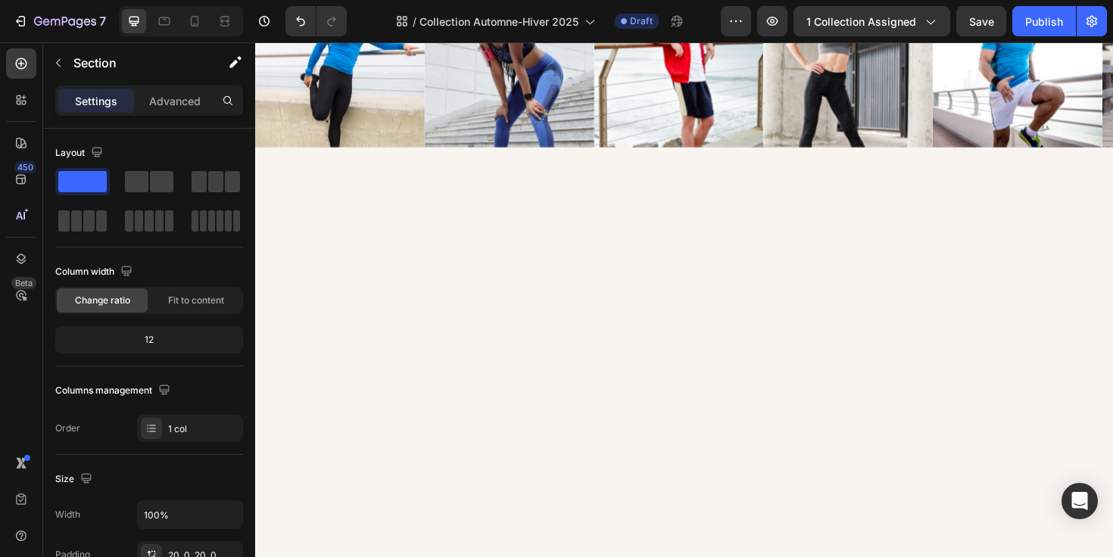
click at [822, 283] on div at bounding box center [709, 440] width 909 height 544
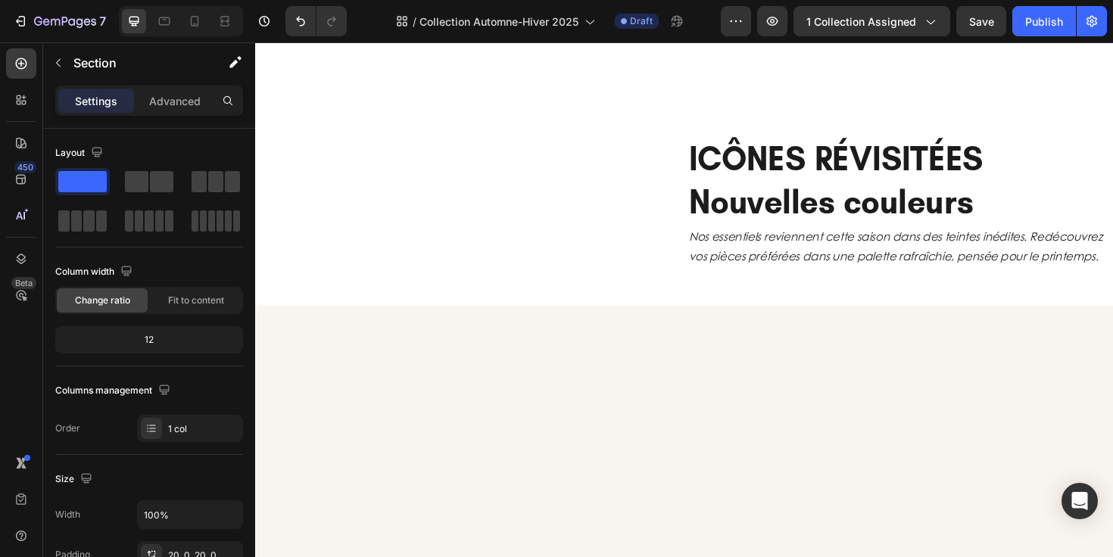
select select "556550912580977451"
select select "556550912572654379"
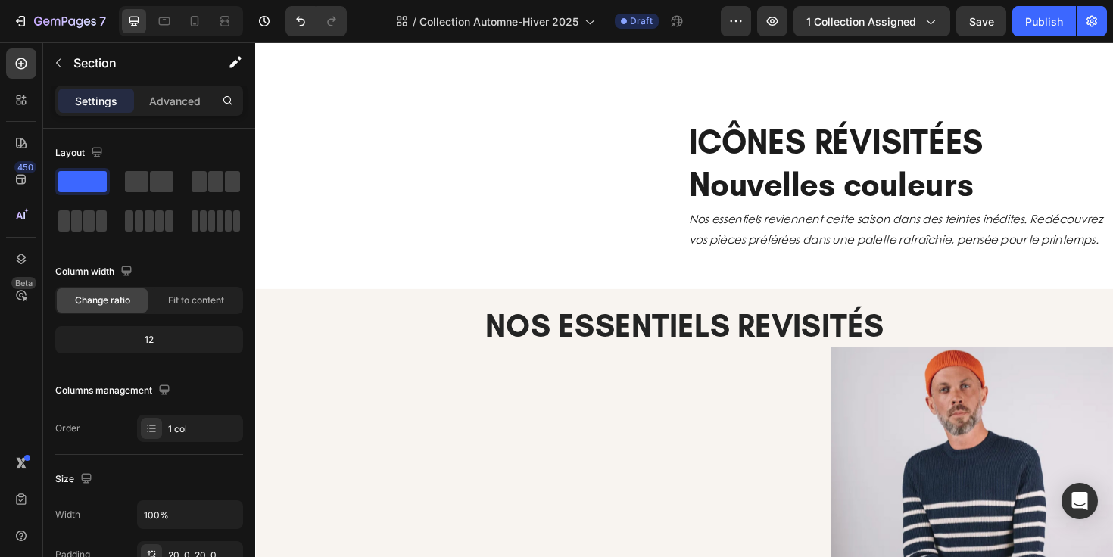
scroll to position [3063, 0]
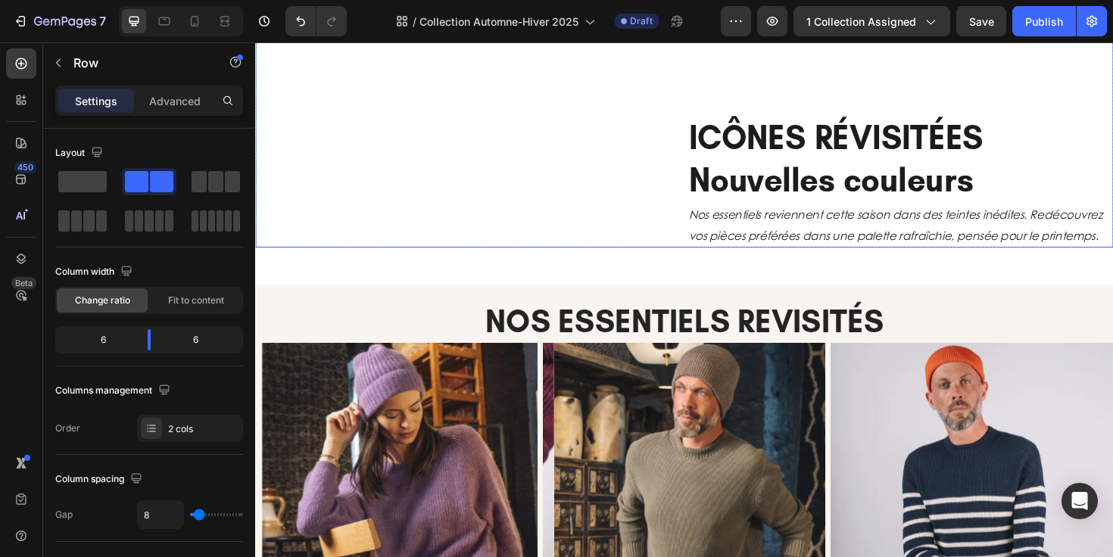
click at [806, 259] on div "ICÔNES RÉVISITÉES Nouvelles couleurs Heading Nos essentiels reviennent cette sa…" at bounding box center [938, 105] width 451 height 307
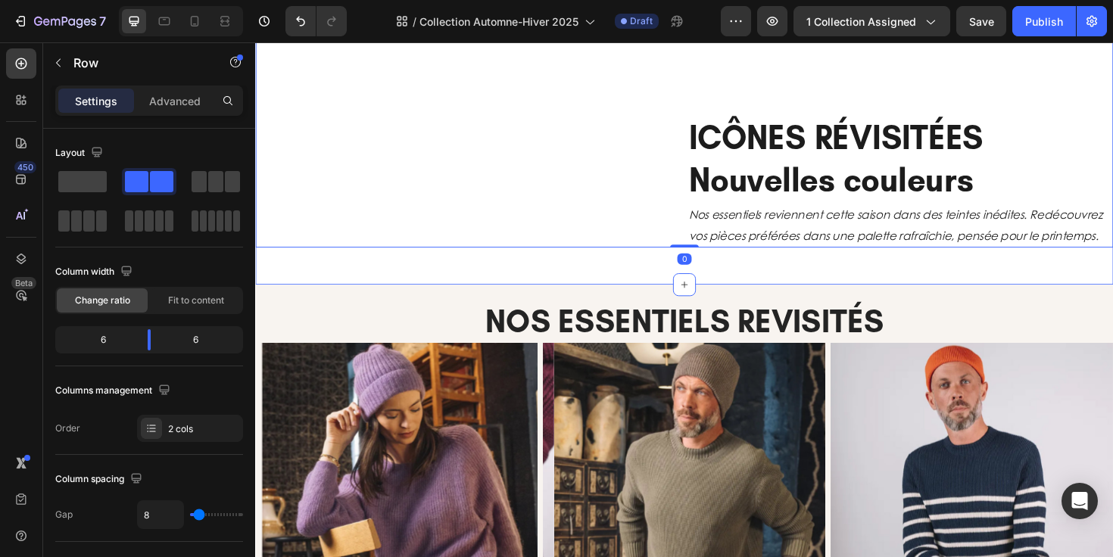
click at [836, 283] on div "Image Image Carousel ICÔNES RÉVISITÉES Nouvelles couleurs Heading Nos essentiel…" at bounding box center [709, 117] width 909 height 331
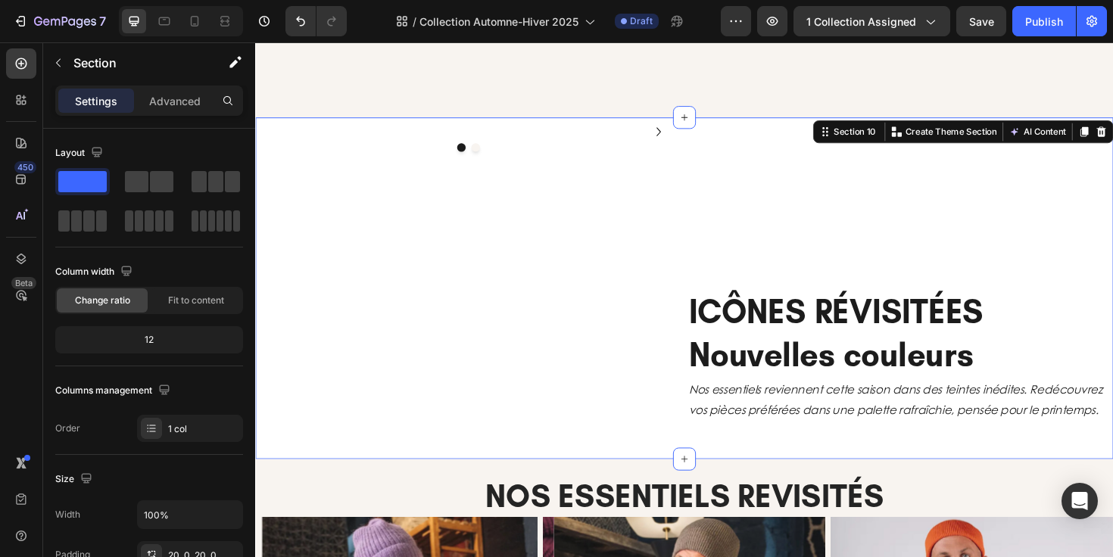
scroll to position [2805, 0]
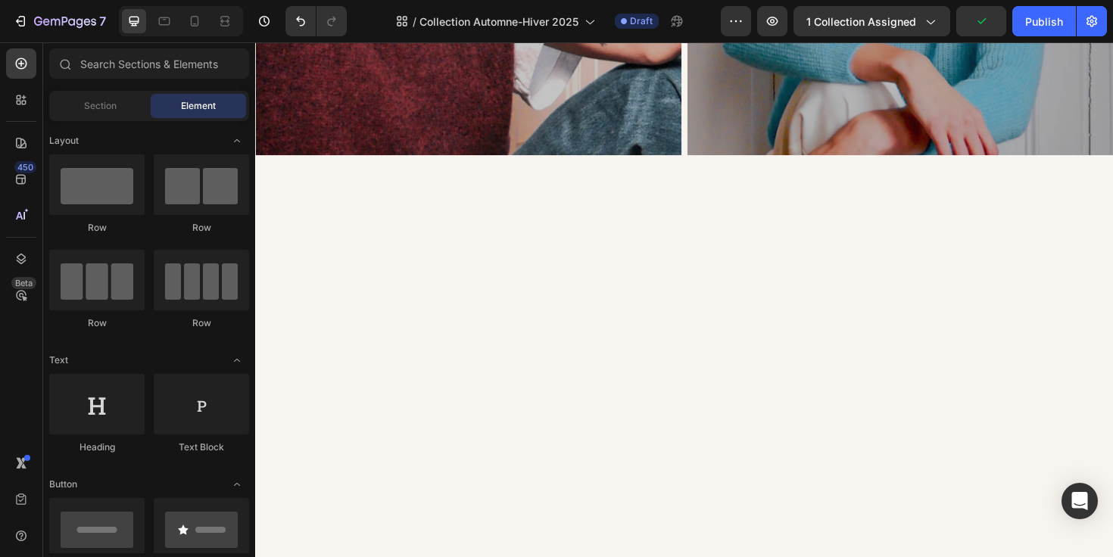
select select "556550912580977451"
select select "556550912572654379"
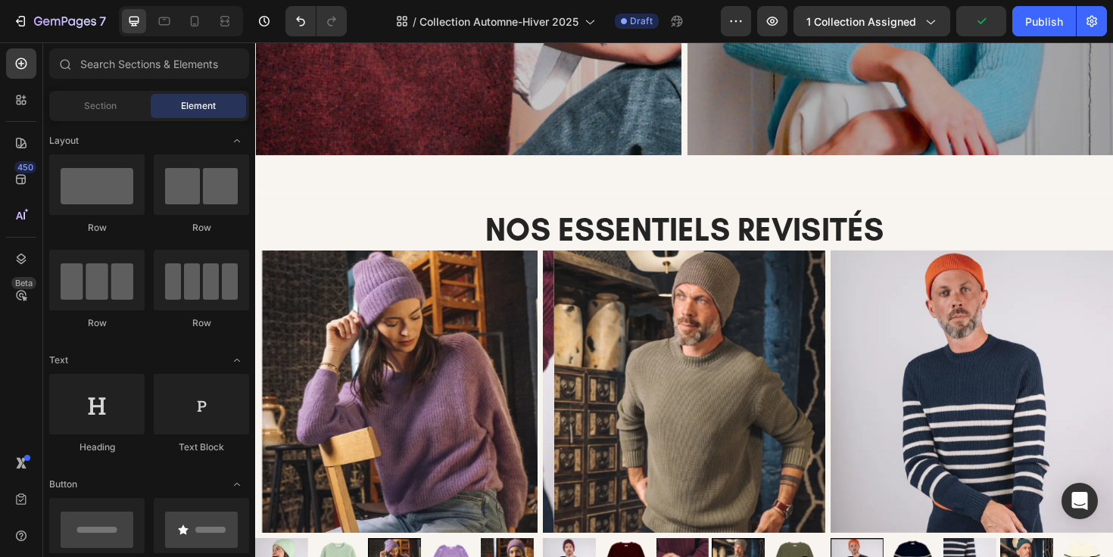
scroll to position [2761, 0]
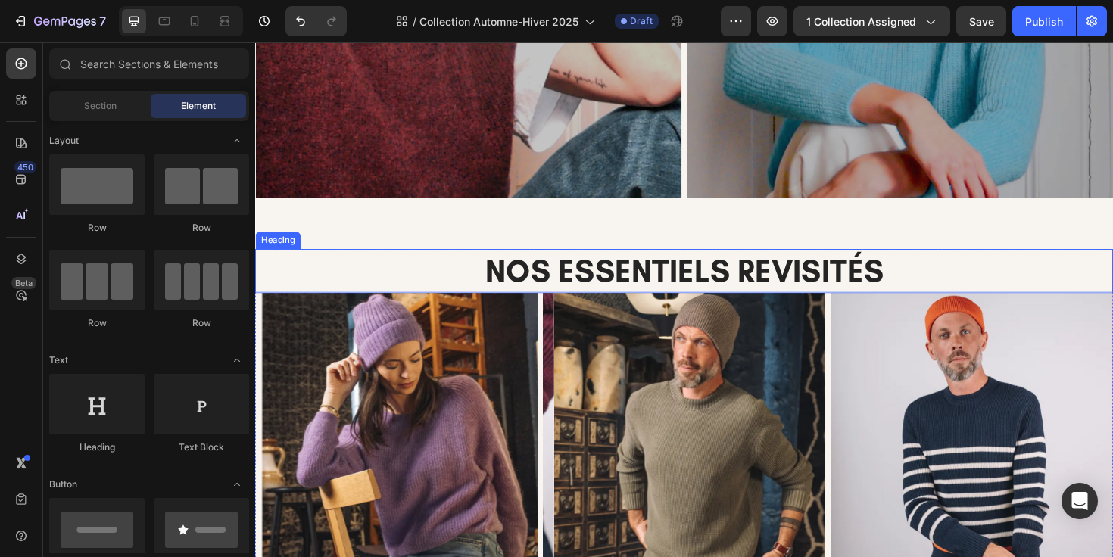
click at [469, 261] on h2 "NOS ESSENTIELS REVISITÉS" at bounding box center [709, 284] width 909 height 46
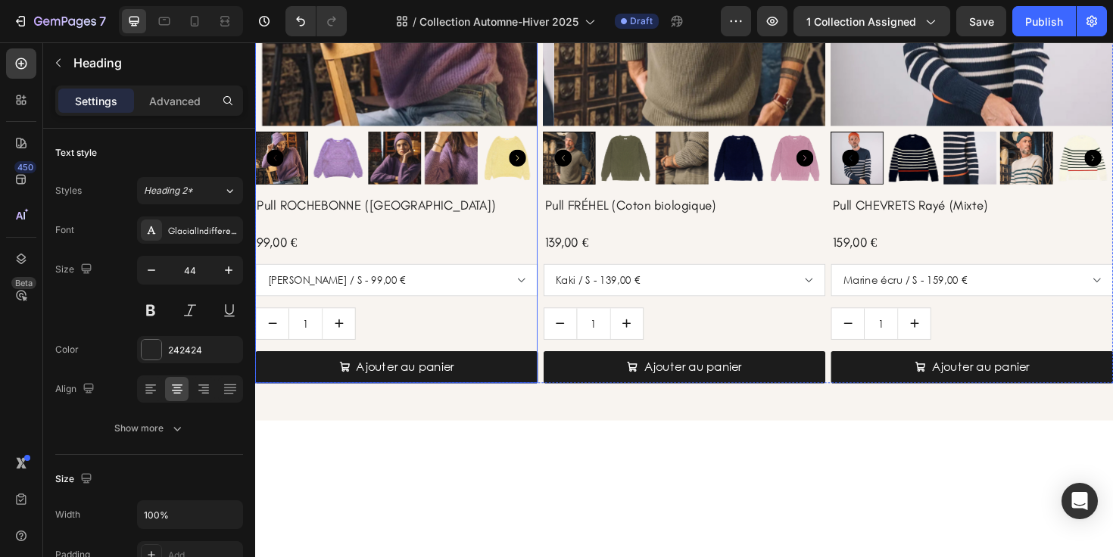
scroll to position [3291, 0]
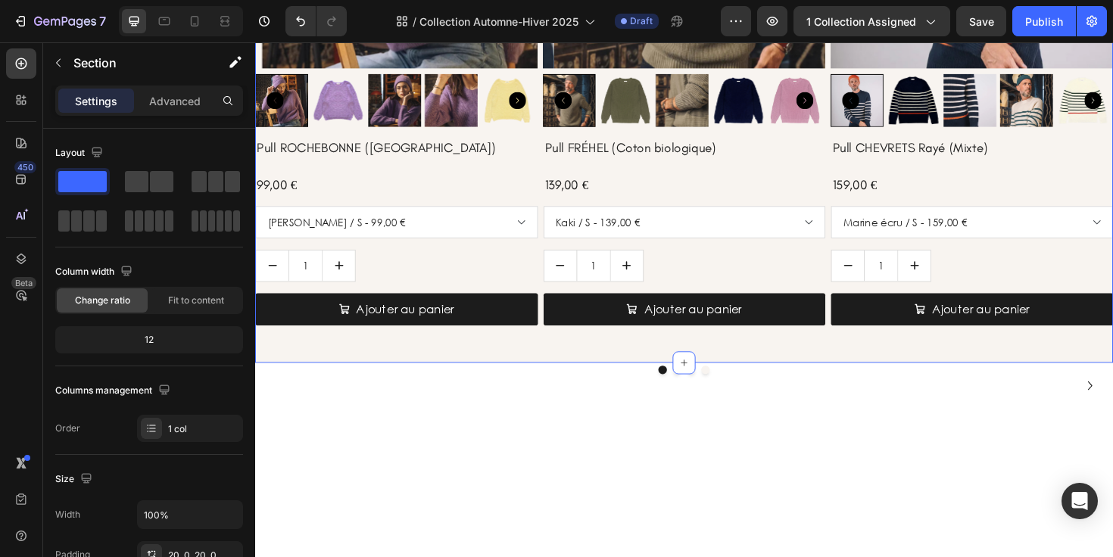
click at [510, 361] on div "NOS ESSENTIELS REVISITÉS Heading 0 Product Images Pull ROCHEBONNE (Alpaga) Prod…" at bounding box center [709, 44] width 909 height 641
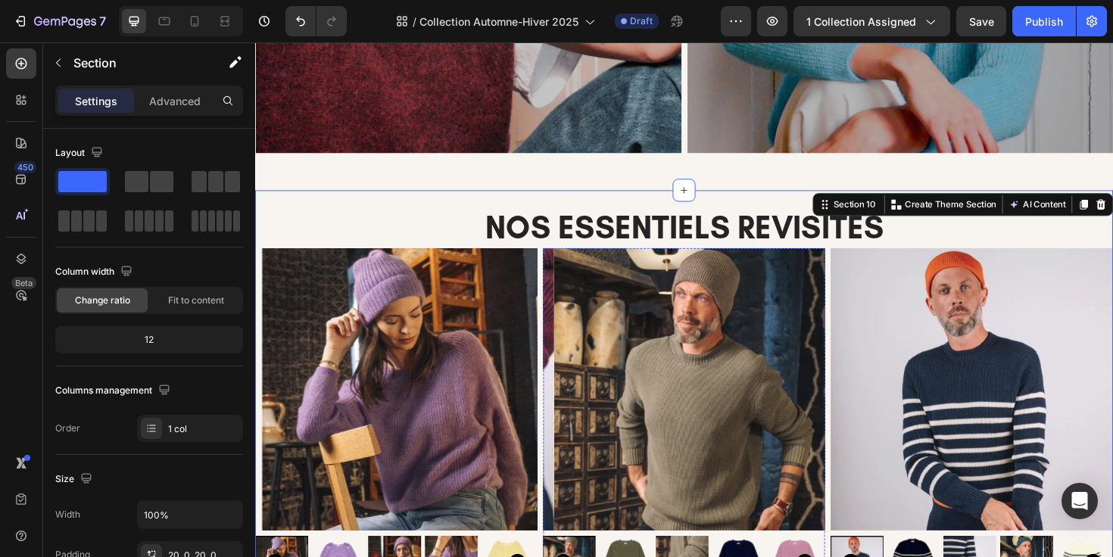
scroll to position [2543, 0]
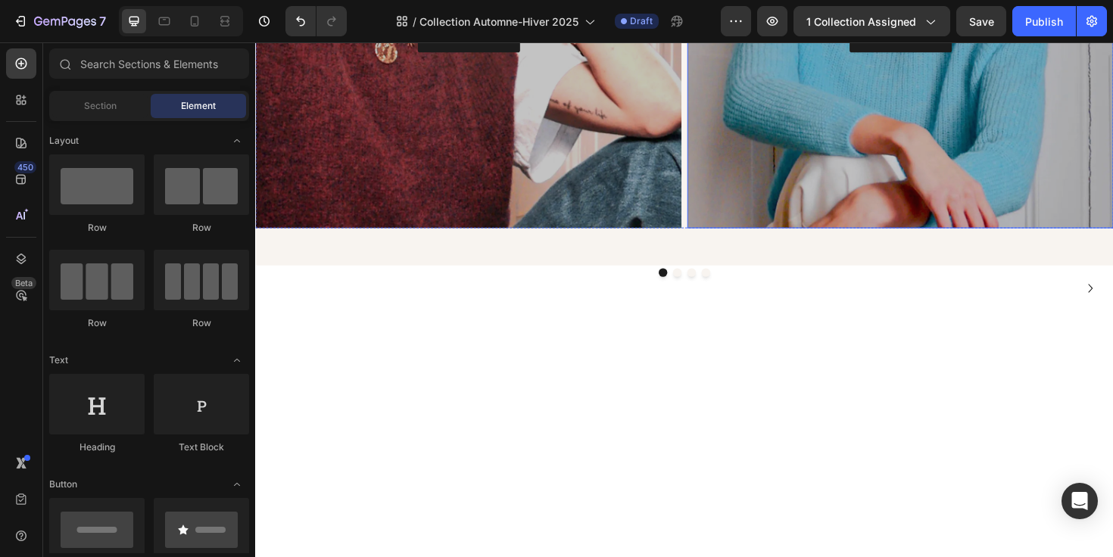
scroll to position [2769, 0]
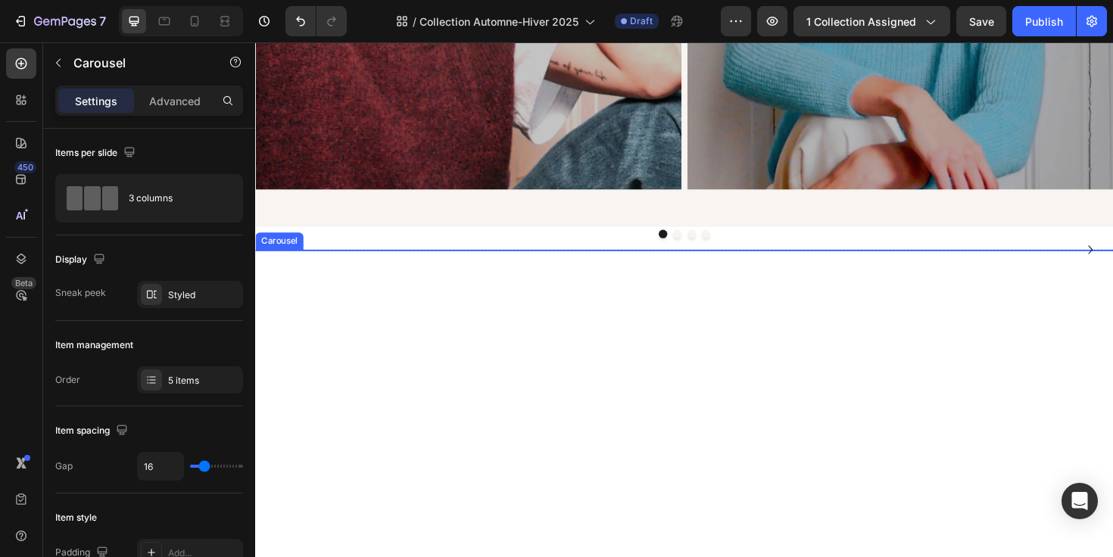
click at [873, 262] on div "Image Image Image Image Image" at bounding box center [709, 262] width 909 height 0
click at [368, 242] on icon at bounding box center [368, 247] width 10 height 11
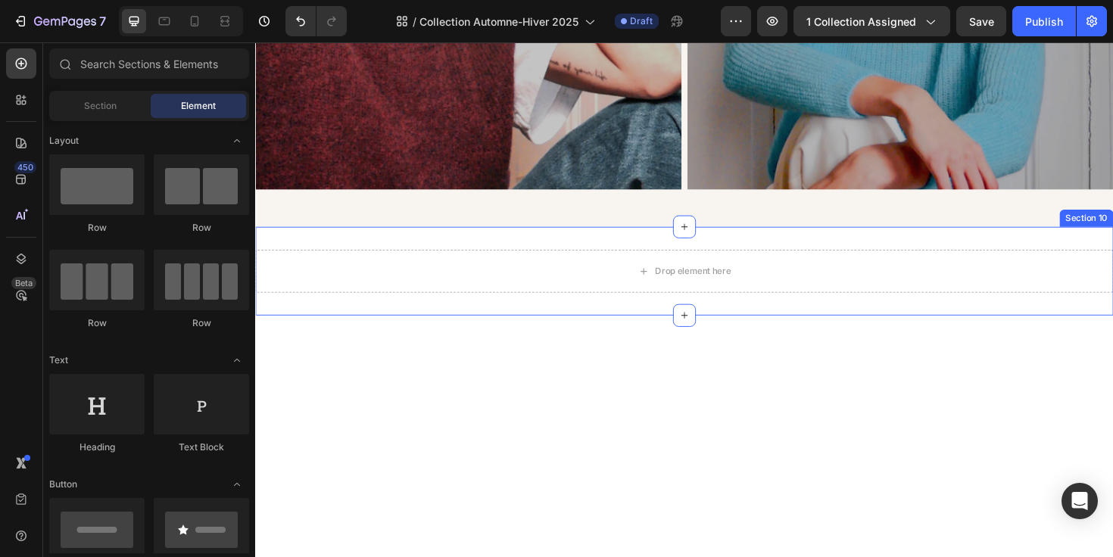
click at [627, 246] on div "Drop element here Row Section 10" at bounding box center [709, 285] width 909 height 94
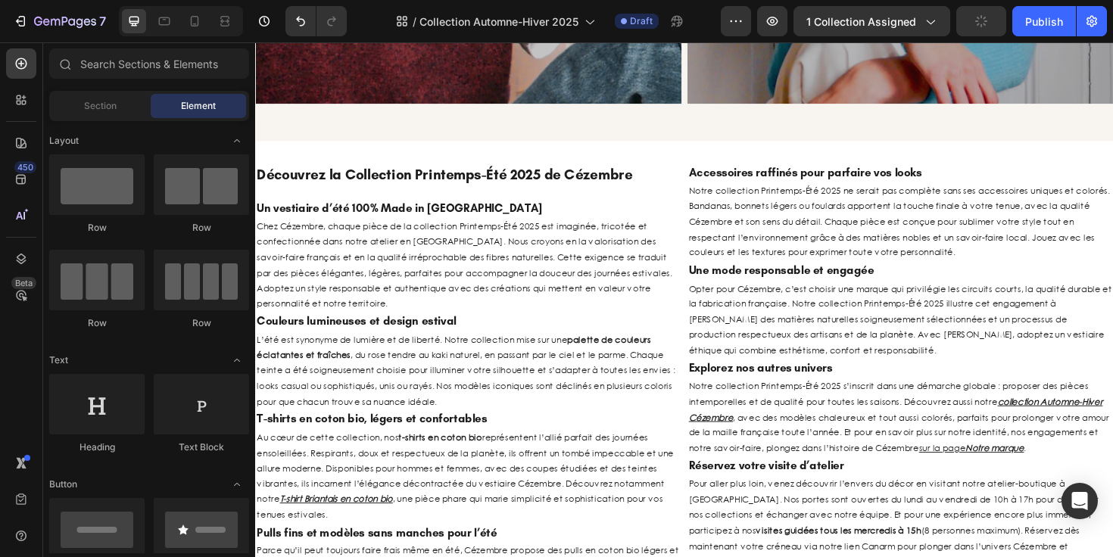
scroll to position [2895, 0]
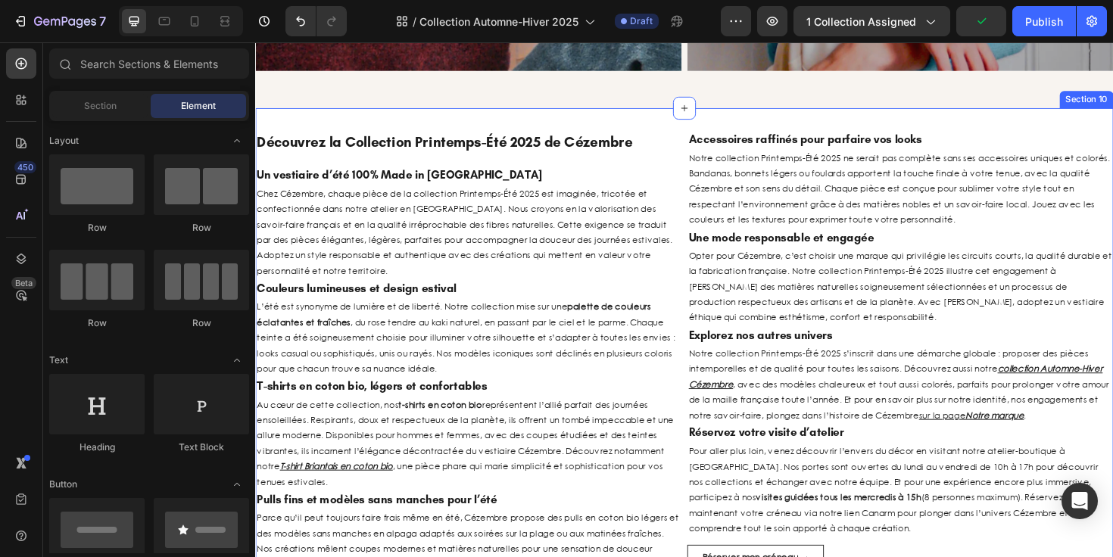
click at [470, 118] on div "Découvrez la Collection Printemps-Été 2025 de Cézembre Heading Un vestiaire d’é…" at bounding box center [709, 384] width 909 height 545
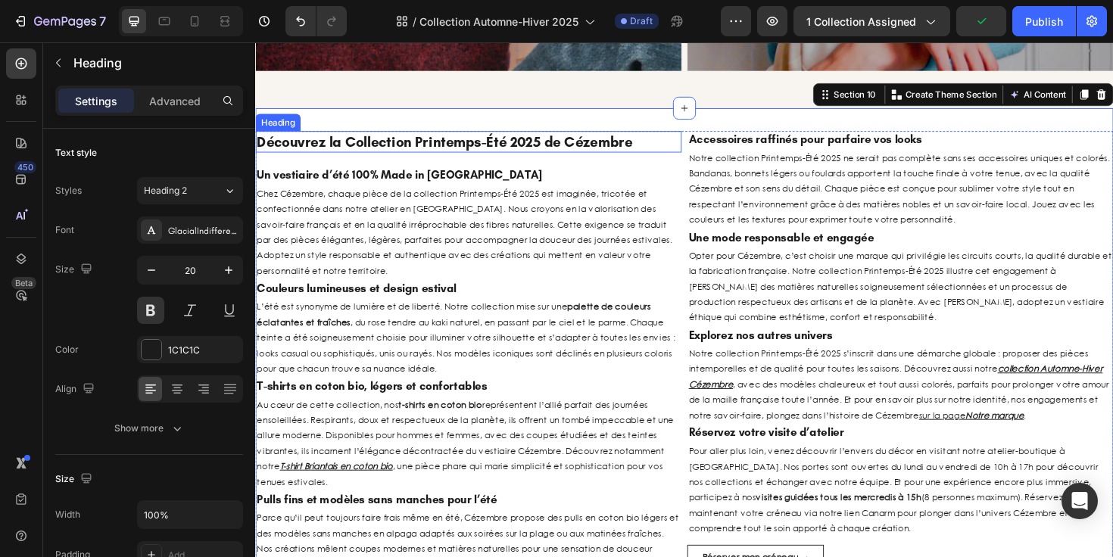
click at [469, 139] on strong "Découvrez la Collection Printemps-Été 2025 de Cézembre" at bounding box center [456, 148] width 398 height 18
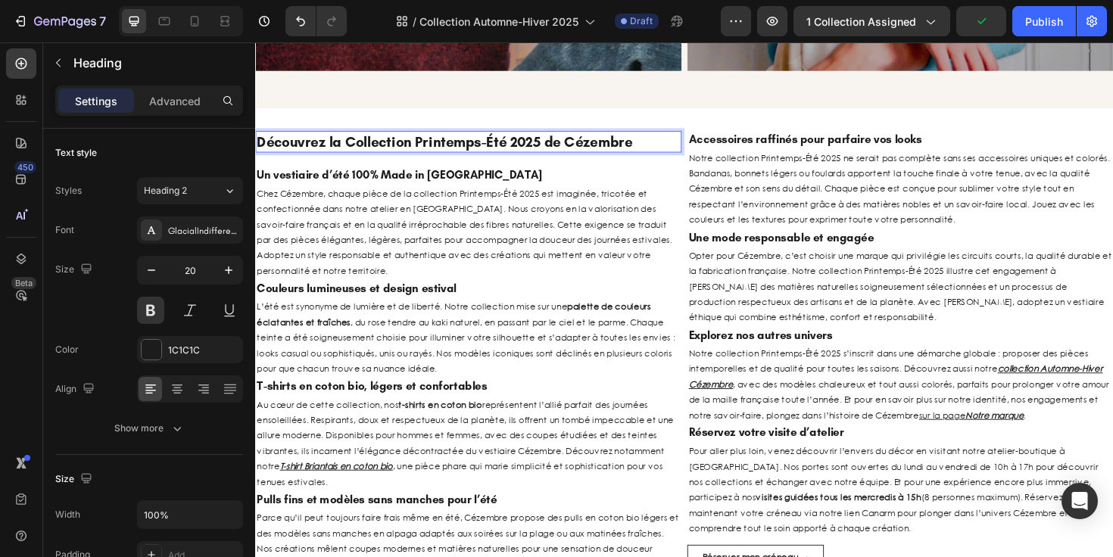
click at [357, 145] on strong "Découvrez la Collection Printemps-Été 2025 de Cézembre" at bounding box center [456, 148] width 398 height 18
drag, startPoint x: 351, startPoint y: 142, endPoint x: 383, endPoint y: 142, distance: 32.6
click at [383, 142] on strong "Découvrez la Collection Printemps-Été 2025 de Cézembre" at bounding box center [456, 148] width 398 height 18
drag, startPoint x: 426, startPoint y: 142, endPoint x: 520, endPoint y: 143, distance: 93.9
click at [520, 143] on strong "Découvrez la Collection Printemps-Été 2025 de Cézembre" at bounding box center [456, 148] width 398 height 18
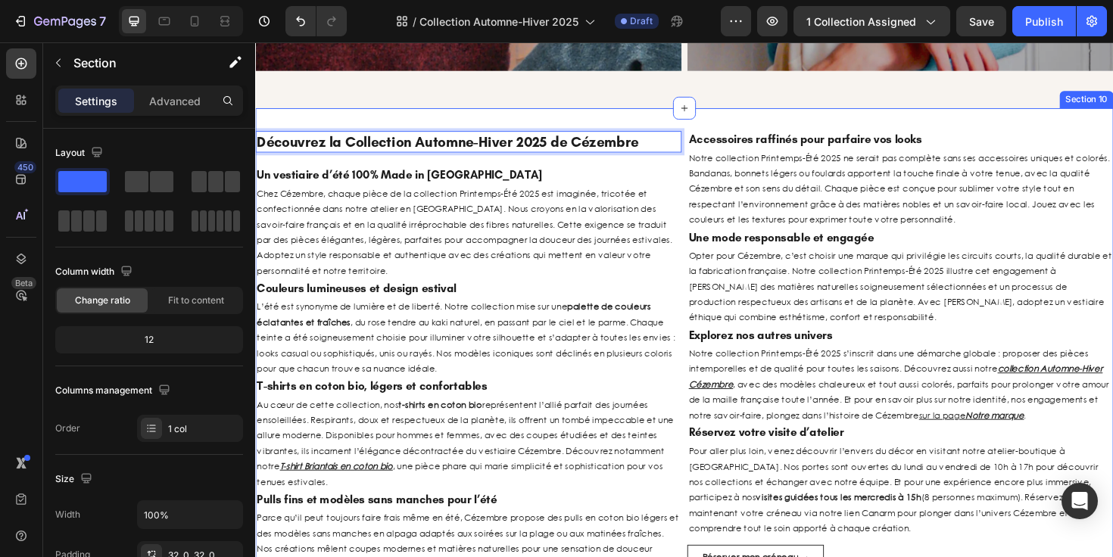
click at [765, 117] on div "Découvrez la Collection Automne-Hiver 2025 de Cézembre Heading 20 Un vestiaire …" at bounding box center [709, 384] width 909 height 545
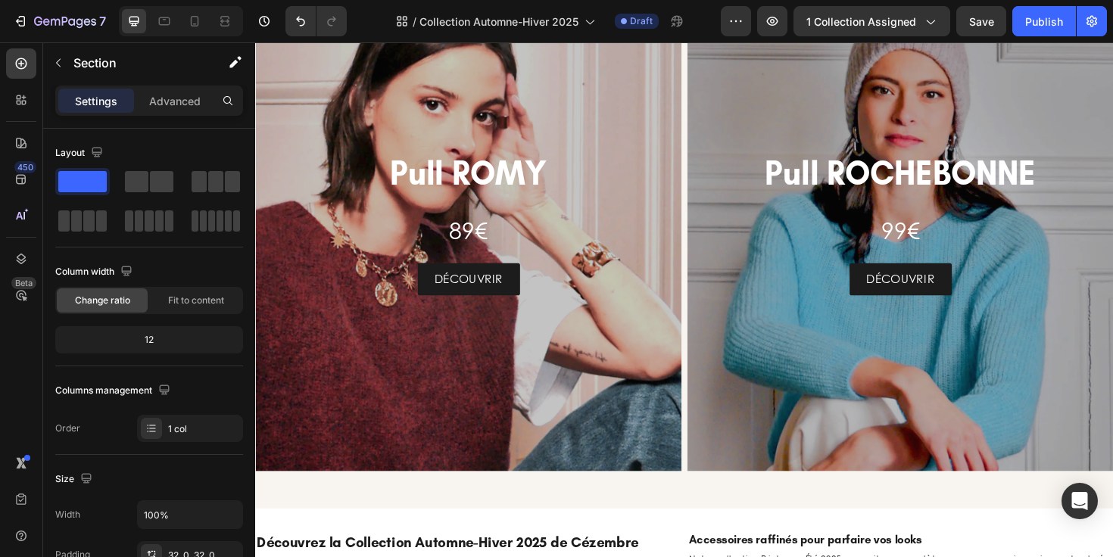
scroll to position [2484, 0]
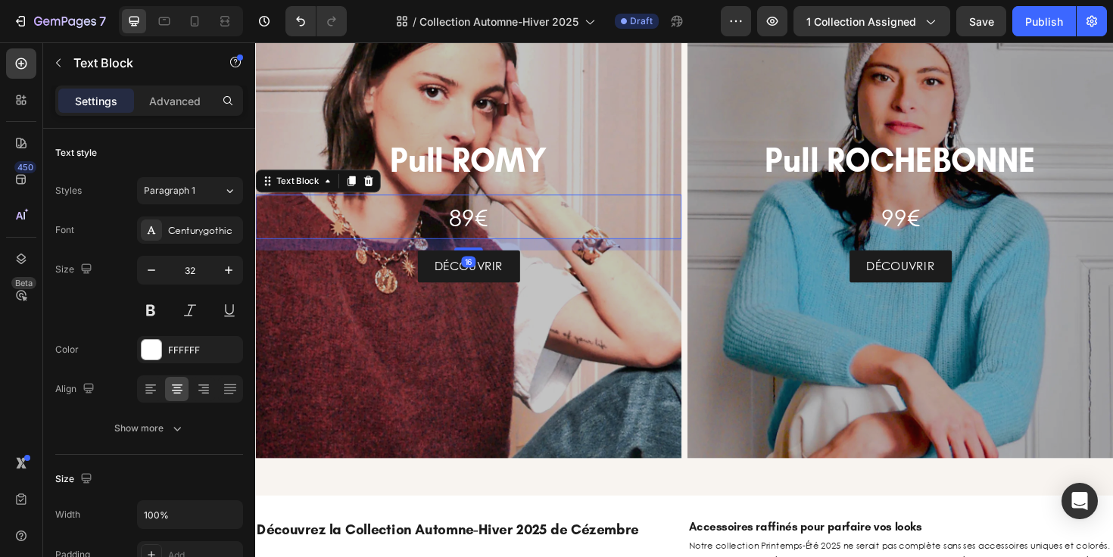
click at [641, 209] on p "89€" at bounding box center [481, 227] width 448 height 44
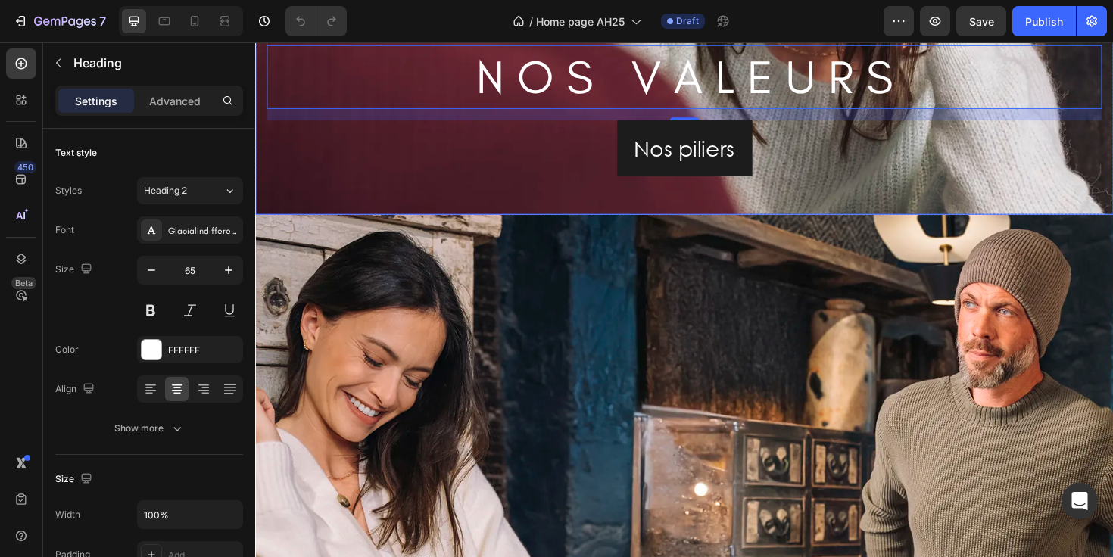
scroll to position [1664, 0]
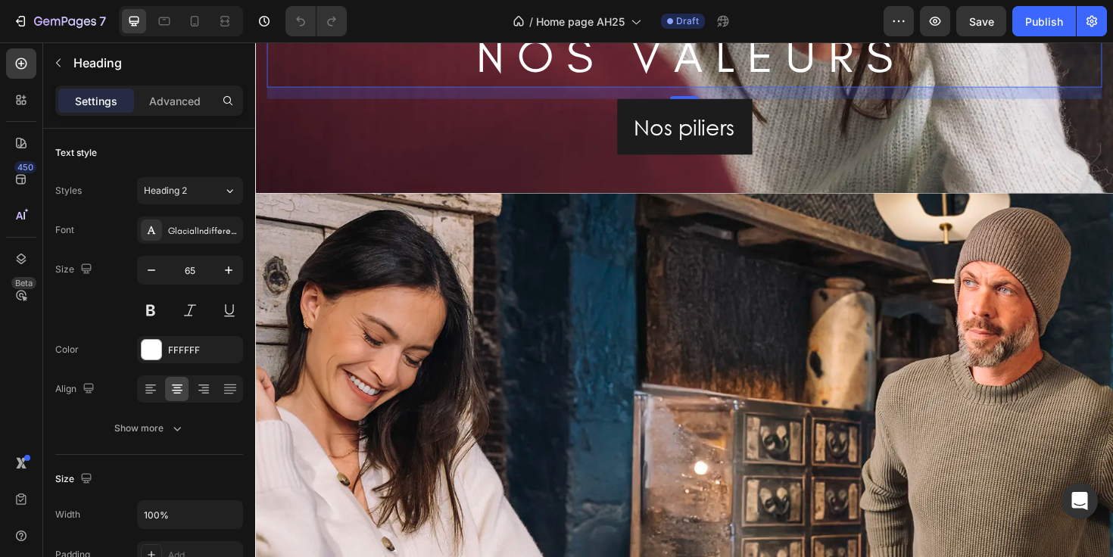
click at [663, 58] on h2 "N O S V A L E U R S" at bounding box center [709, 56] width 884 height 67
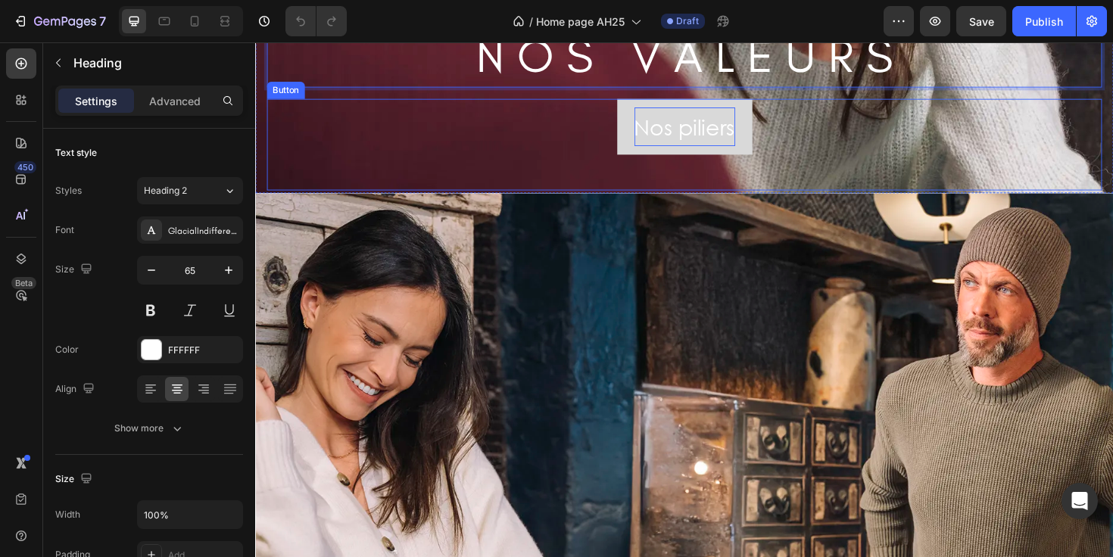
click at [680, 139] on p "Nos piliers" at bounding box center [709, 131] width 107 height 41
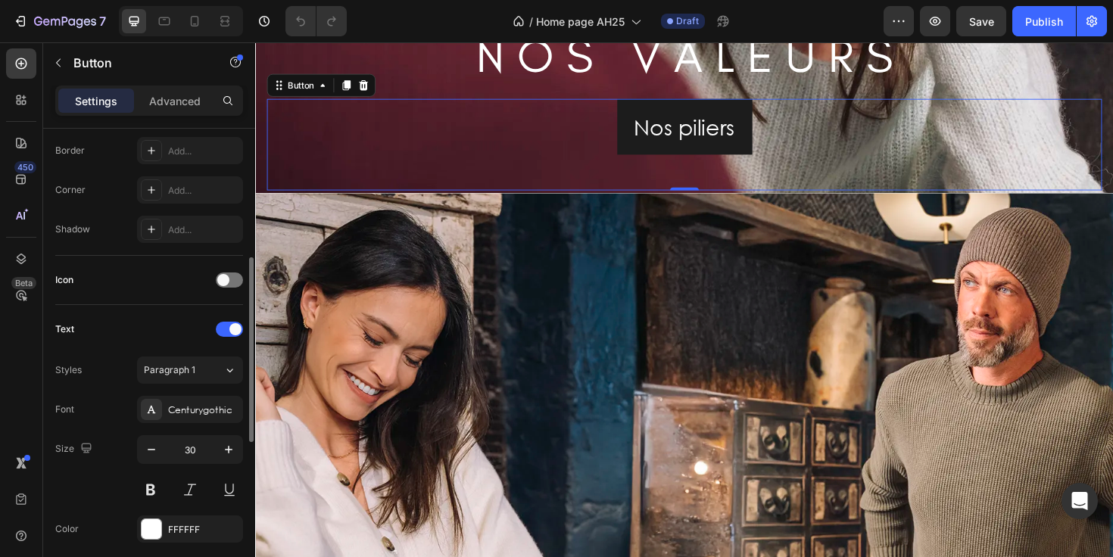
scroll to position [334, 0]
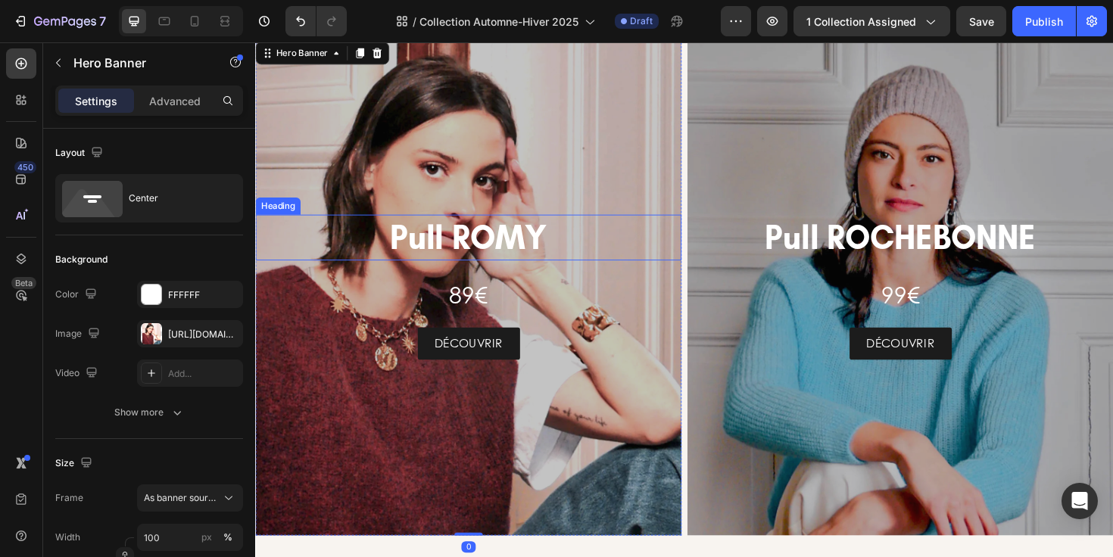
scroll to position [2221, 0]
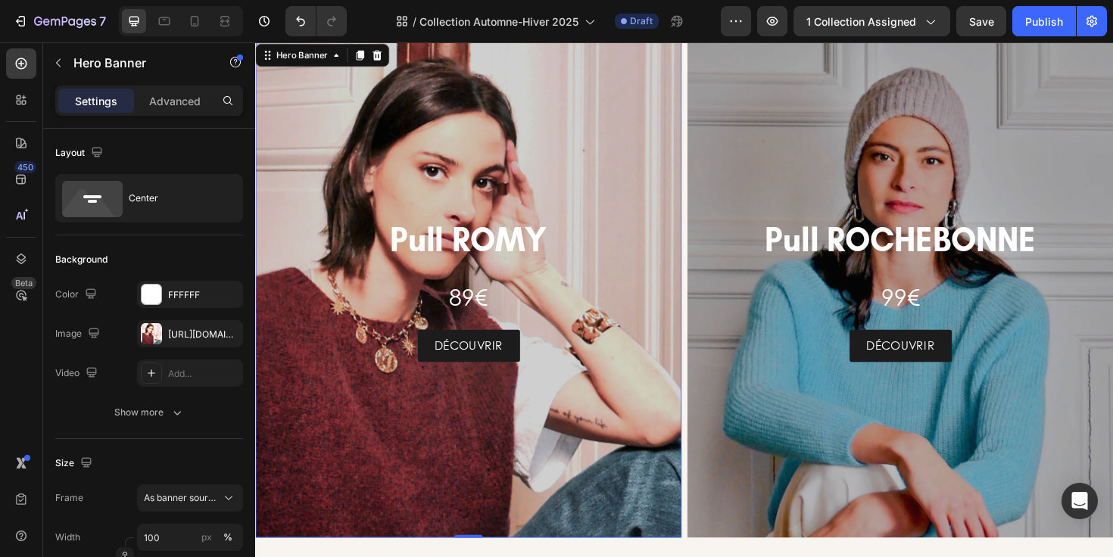
click at [681, 264] on div "Overlay" at bounding box center [480, 304] width 451 height 526
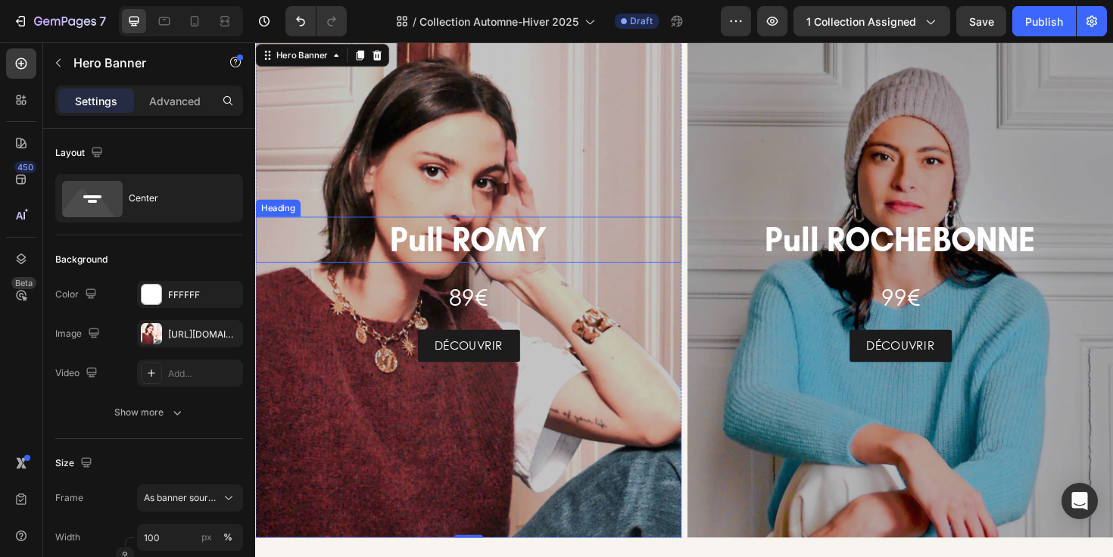
click at [502, 276] on h2 "Pull ROMY" at bounding box center [480, 251] width 451 height 48
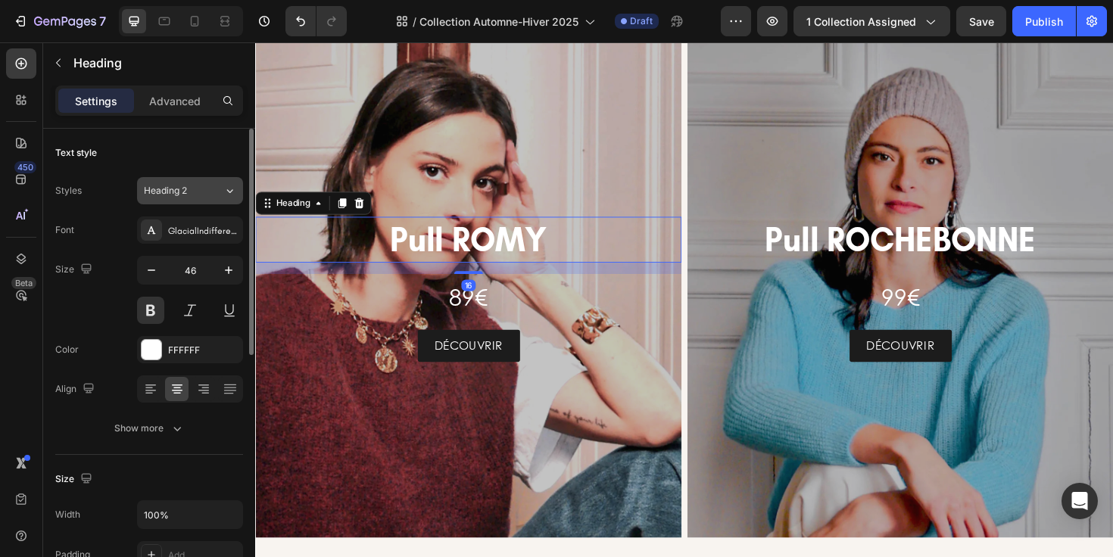
click at [222, 189] on div "Heading 2" at bounding box center [184, 191] width 80 height 14
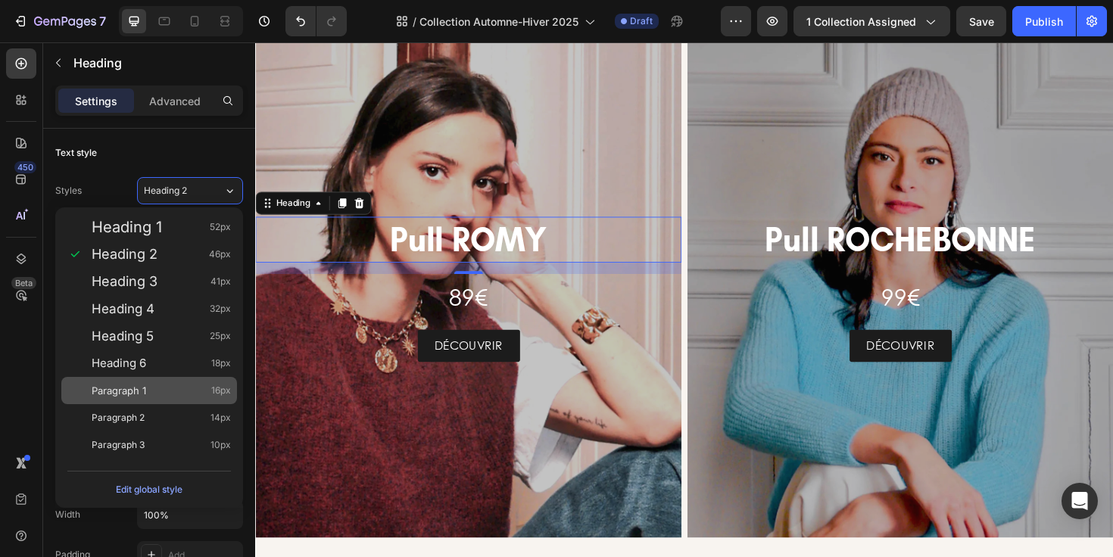
click at [177, 384] on div "Paragraph 1 16px" at bounding box center [161, 390] width 139 height 15
type input "16"
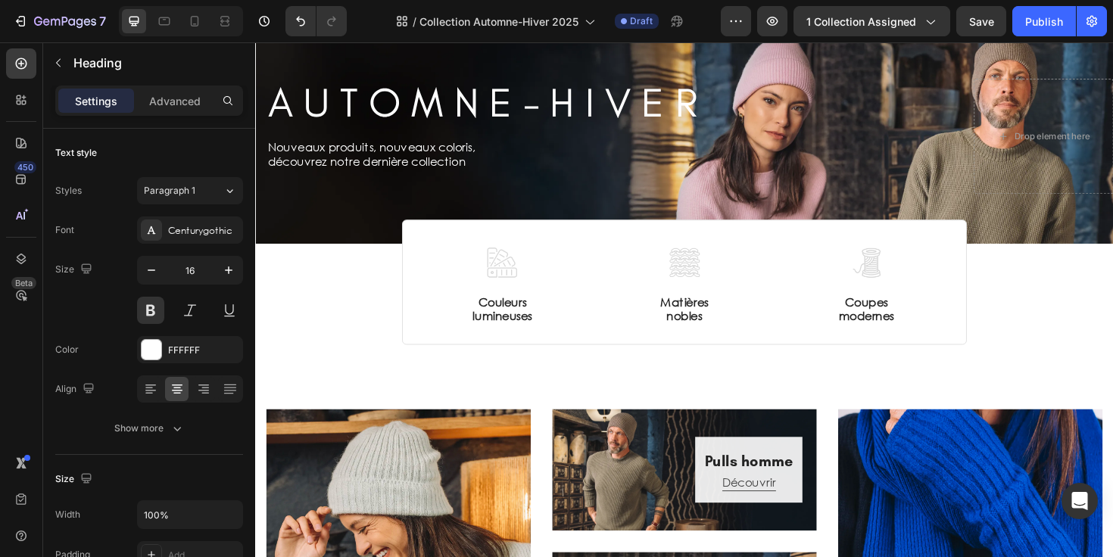
scroll to position [80, 0]
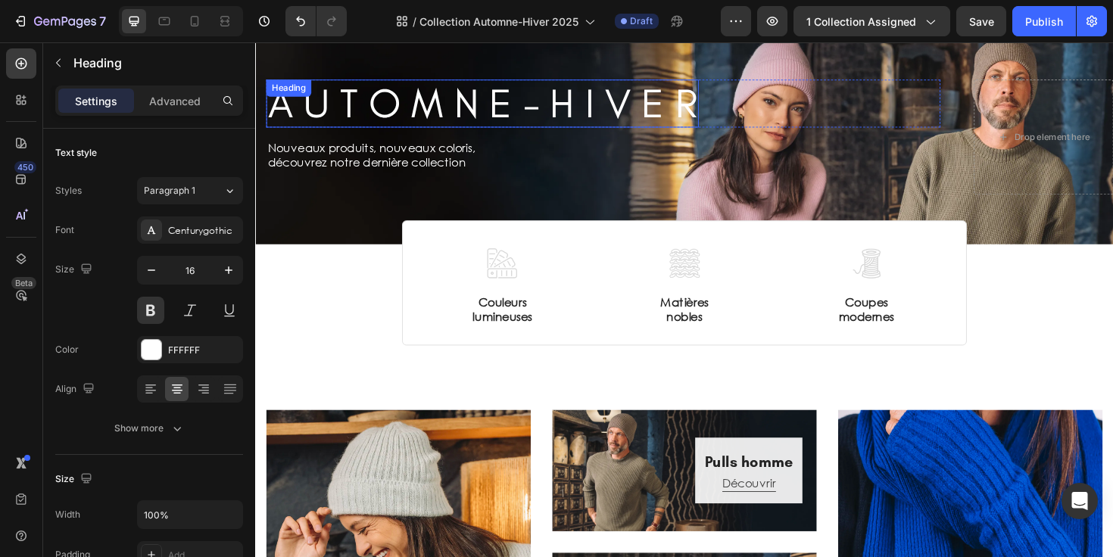
click at [500, 111] on h2 "A U T O M N E - H I V E R" at bounding box center [496, 107] width 458 height 51
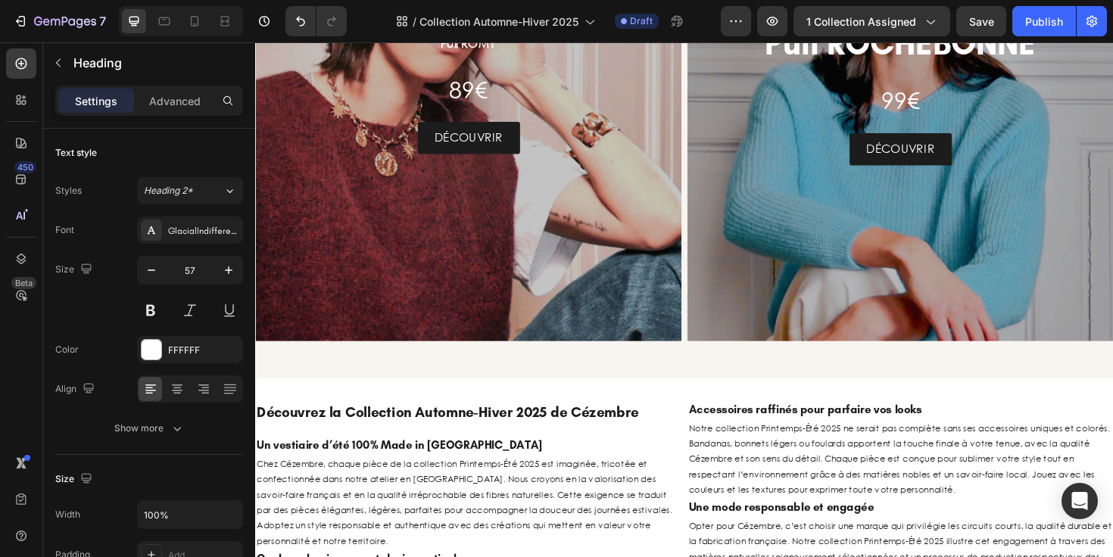
scroll to position [2528, 0]
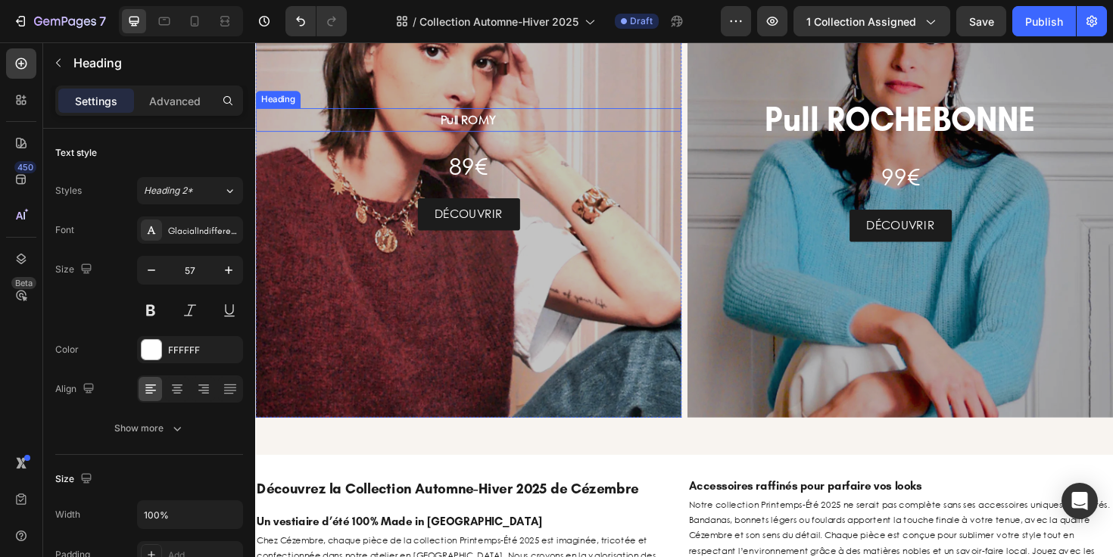
click at [487, 116] on h2 "Pull ROMY" at bounding box center [480, 124] width 451 height 25
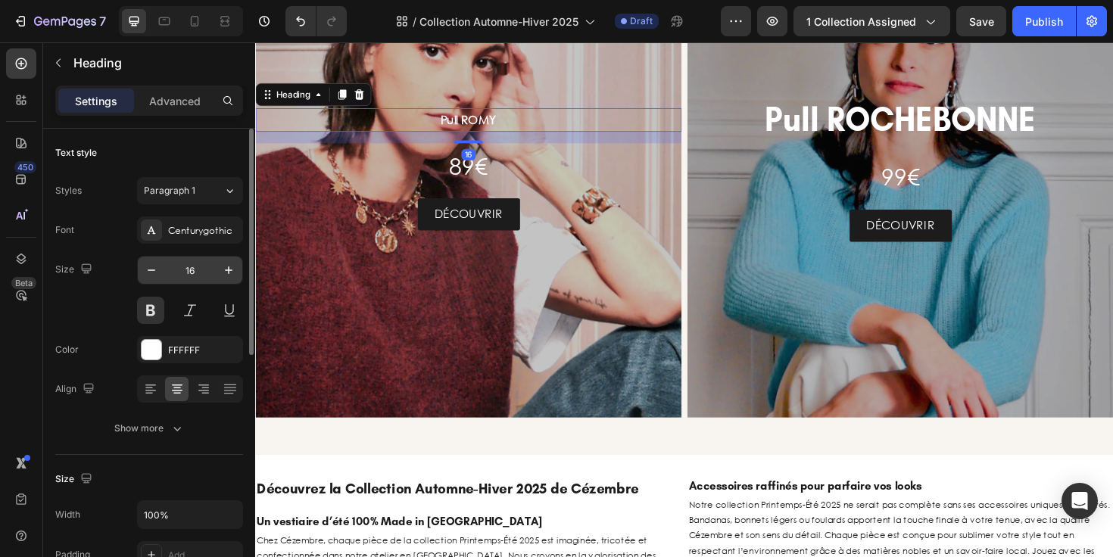
click at [196, 273] on input "16" at bounding box center [190, 270] width 50 height 27
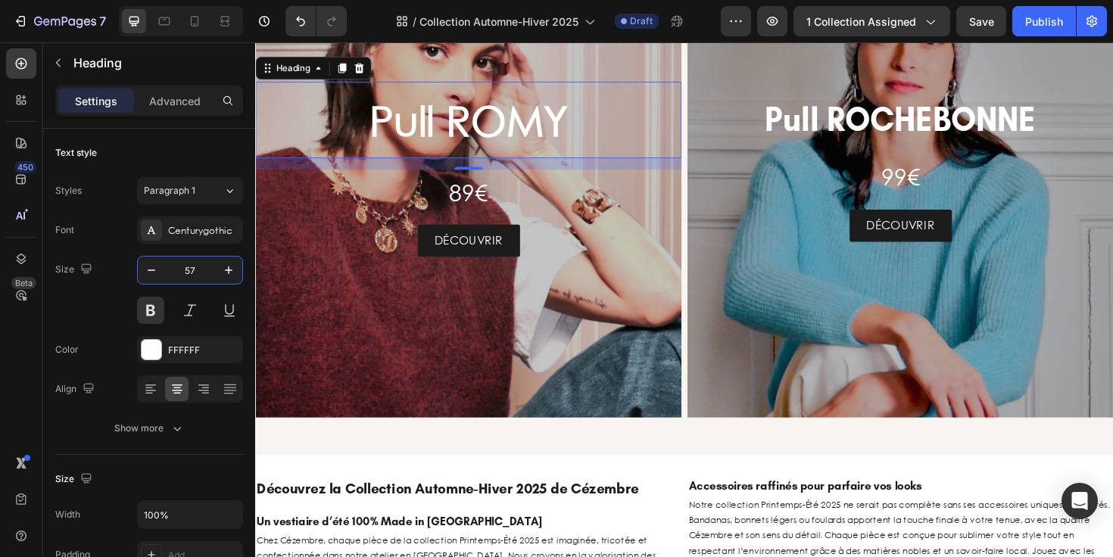
type input "57"
click at [453, 110] on h2 "Pull ROMY" at bounding box center [480, 124] width 451 height 81
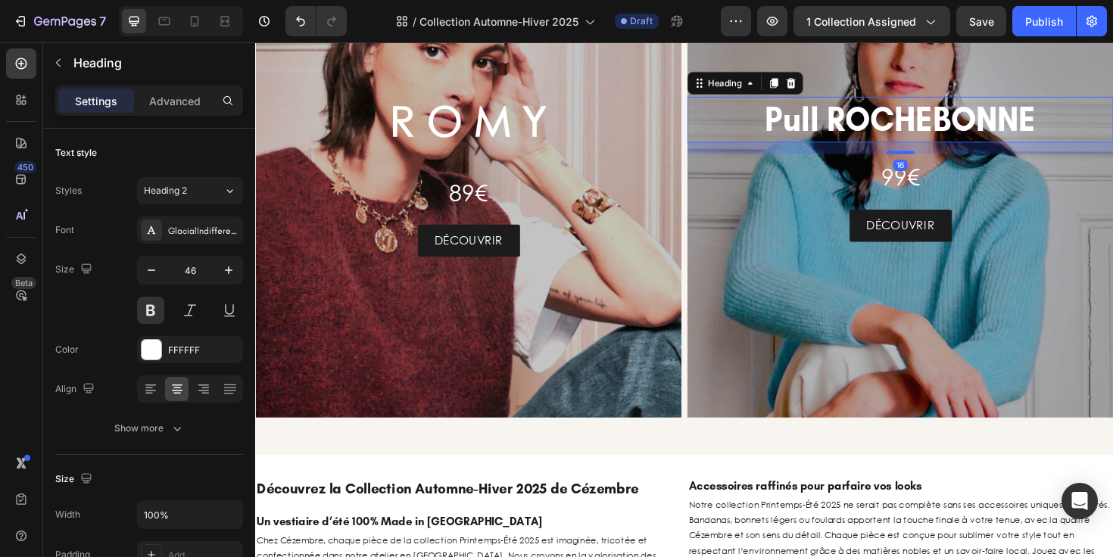
click at [899, 126] on h2 "Pull ROCHEBONNE" at bounding box center [938, 124] width 451 height 48
click at [216, 195] on div "Heading 2" at bounding box center [184, 191] width 80 height 14
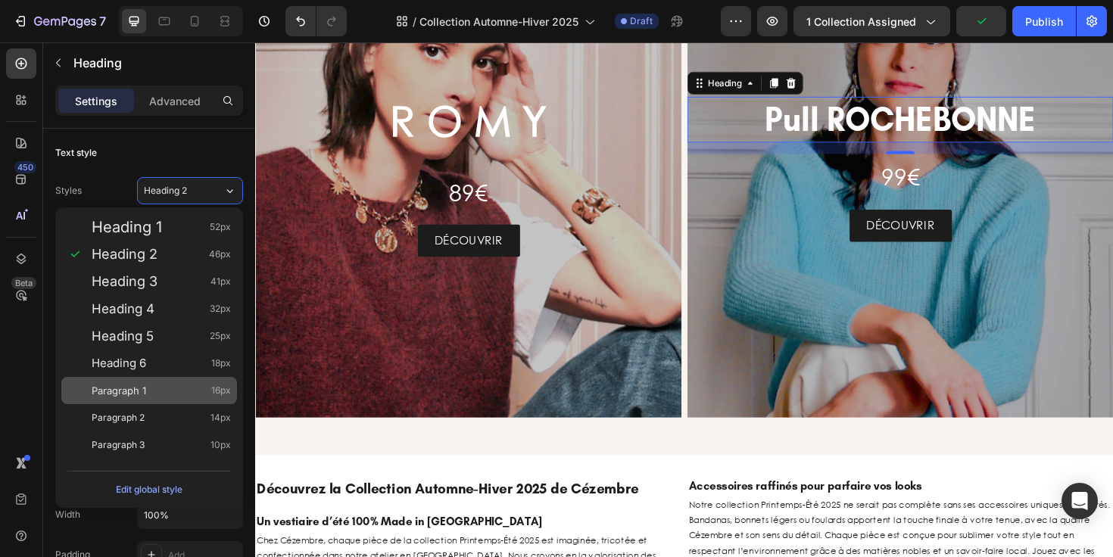
click at [176, 390] on div "Paragraph 1 16px" at bounding box center [161, 390] width 139 height 15
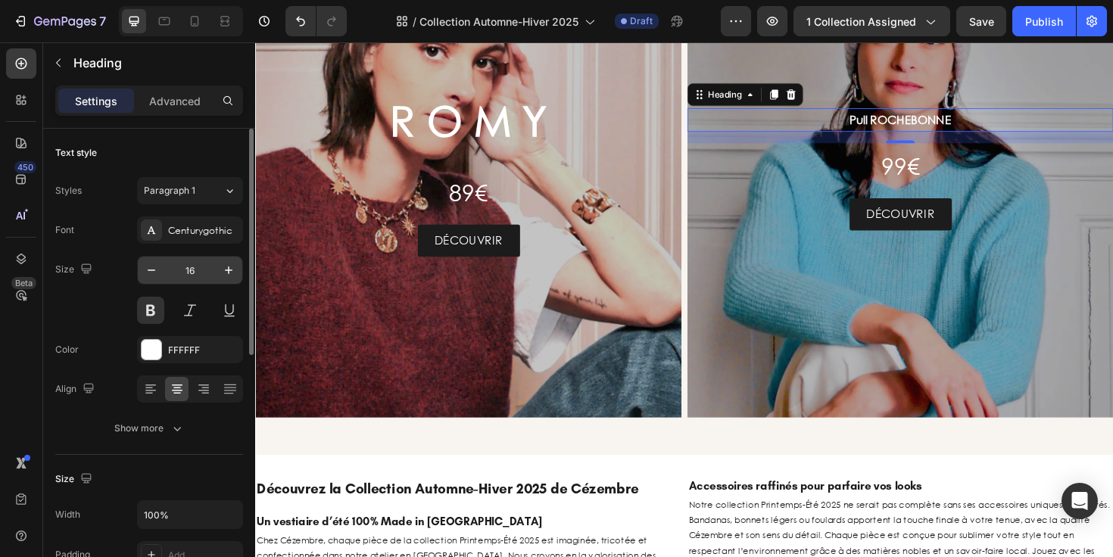
click at [198, 264] on input "16" at bounding box center [190, 270] width 50 height 27
type input "1"
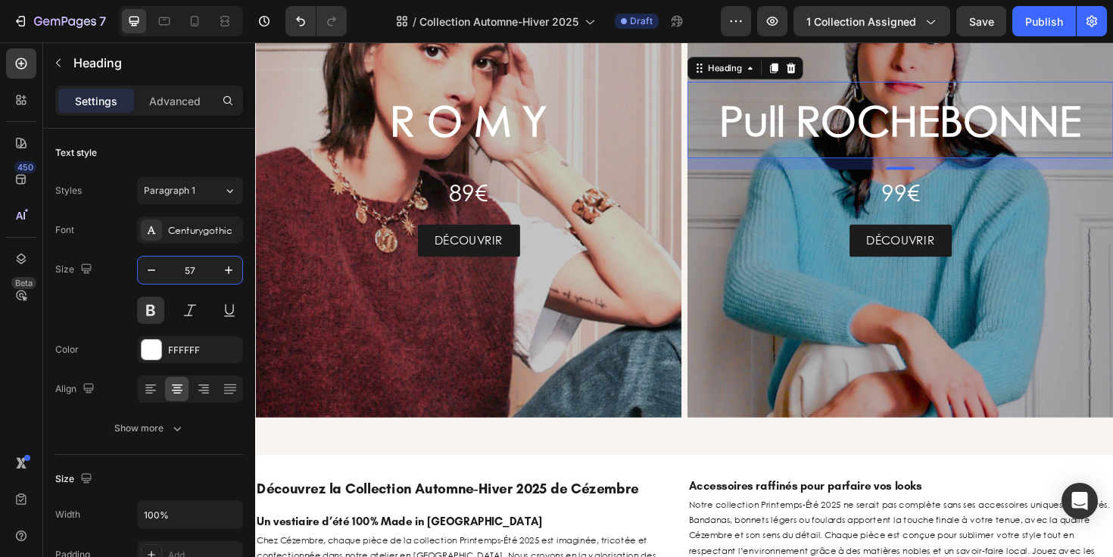
type input "57"
click at [903, 114] on h2 "Pull ROCHEBONNE" at bounding box center [938, 124] width 451 height 81
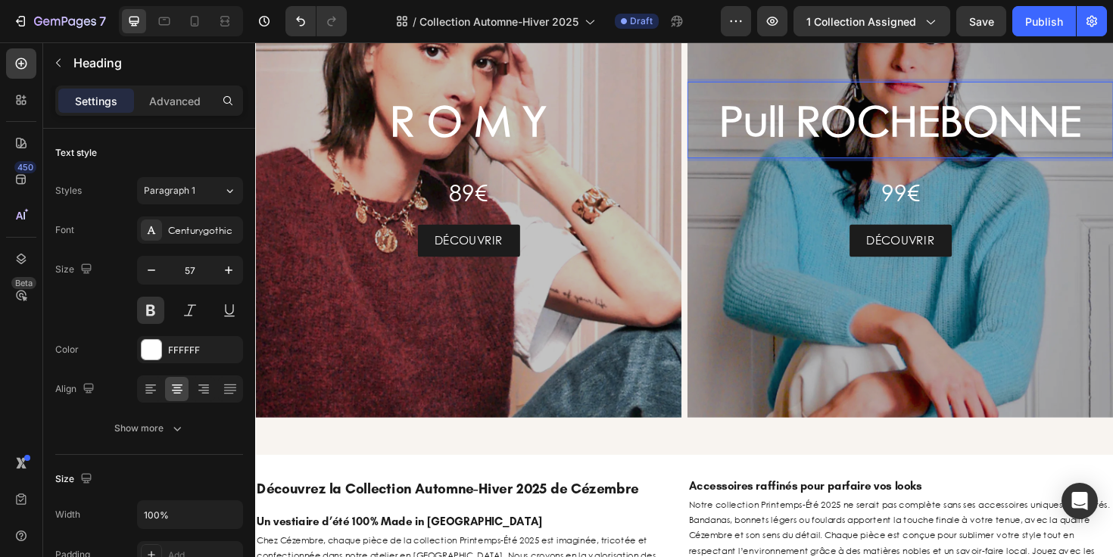
click at [820, 122] on p "Pull ROCHEBONNE" at bounding box center [938, 125] width 448 height 78
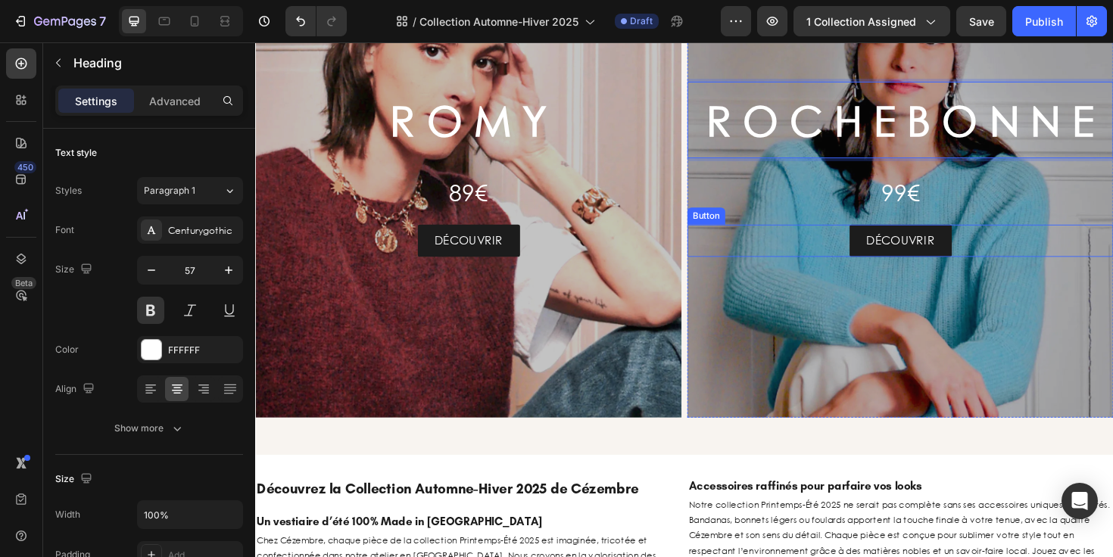
click at [844, 264] on div "DÉCOUVRIR Button" at bounding box center [938, 252] width 451 height 34
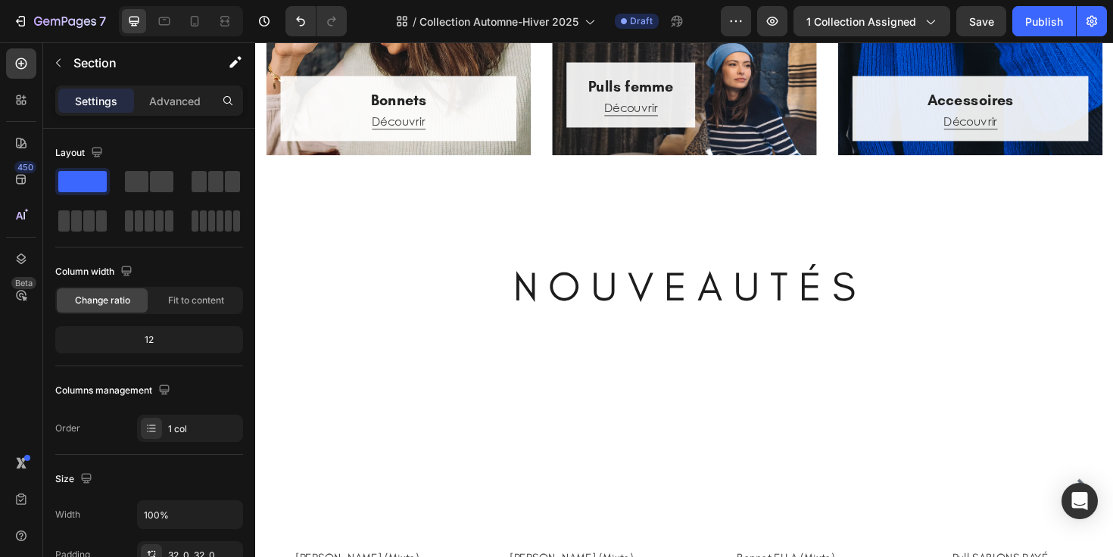
scroll to position [610, 0]
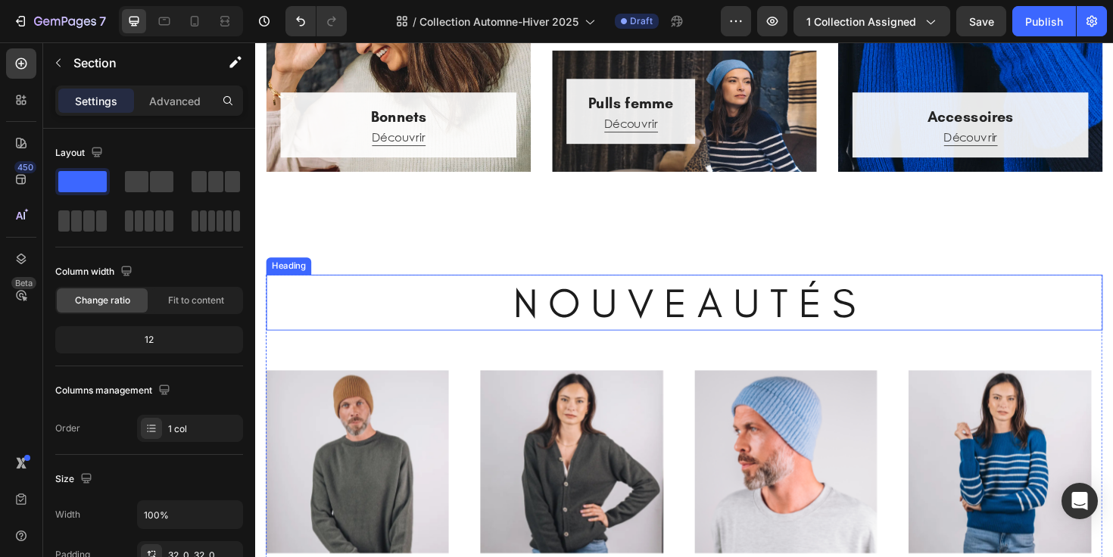
click at [500, 296] on h2 "N O U V E A U T É S" at bounding box center [710, 317] width 886 height 59
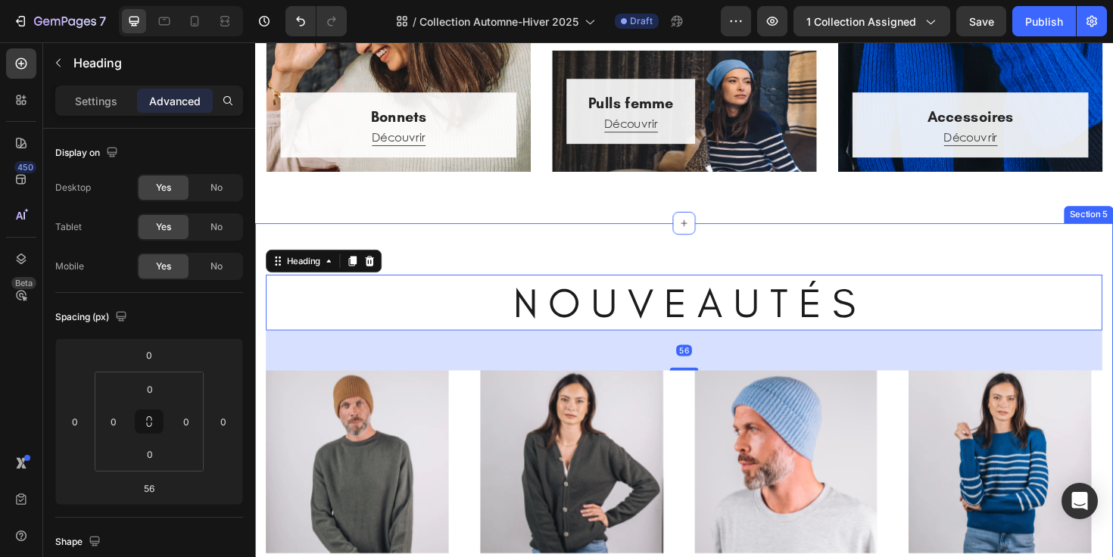
click at [479, 237] on div "N O U V E A U T É S Heading 56 (P) Images Row Pull GASPARD (Mixte) (P) Title 14…" at bounding box center [709, 480] width 909 height 493
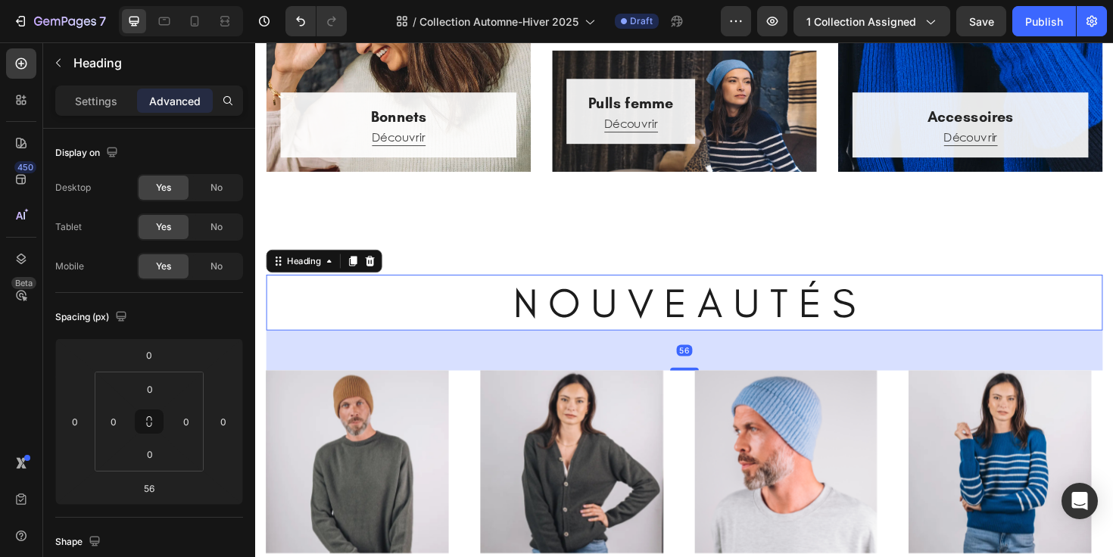
click at [432, 312] on h2 "N O U V E A U T É S" at bounding box center [710, 317] width 886 height 59
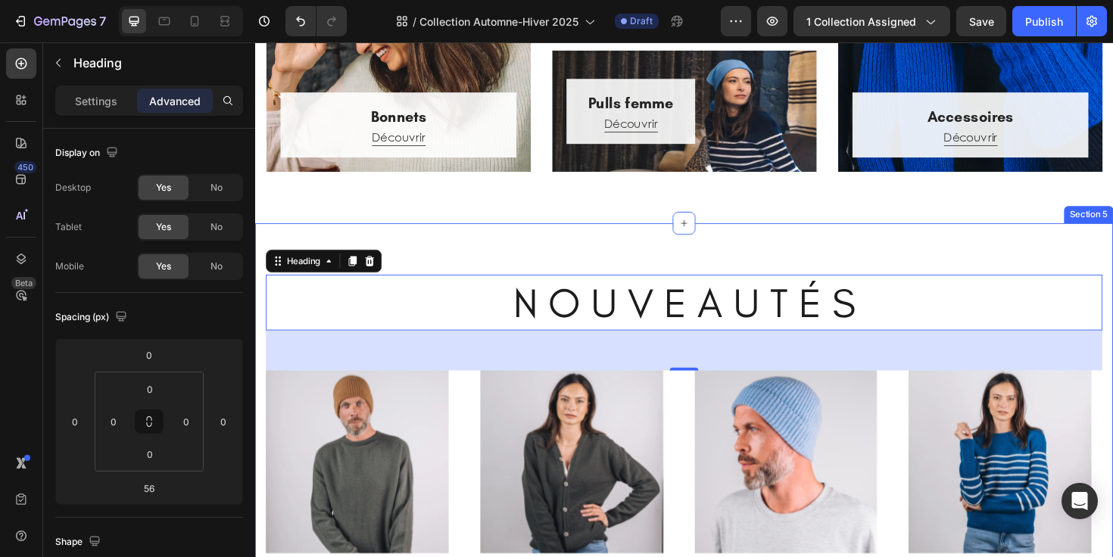
click at [472, 240] on div "N O U V E A U T É S Heading 56 (P) Images Row Pull GASPARD (Mixte) (P) Title 14…" at bounding box center [709, 480] width 909 height 493
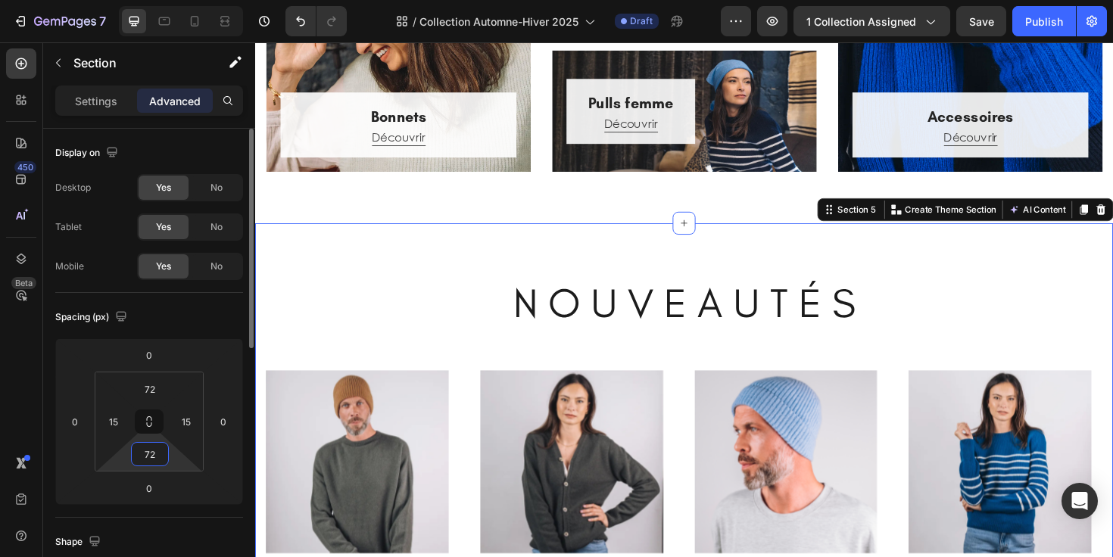
click at [173, 0] on html "7 Version history / Collection Automne-Hiver 2025 Draft Preview 1 collection as…" at bounding box center [556, 0] width 1113 height 0
drag, startPoint x: 173, startPoint y: 447, endPoint x: 171, endPoint y: 486, distance: 39.4
click at [171, 0] on html "7 Version history / Collection Automne-Hiver 2025 Draft Preview 1 collection as…" at bounding box center [556, 0] width 1113 height 0
click at [305, 18] on icon "Undo/Redo" at bounding box center [300, 21] width 15 height 15
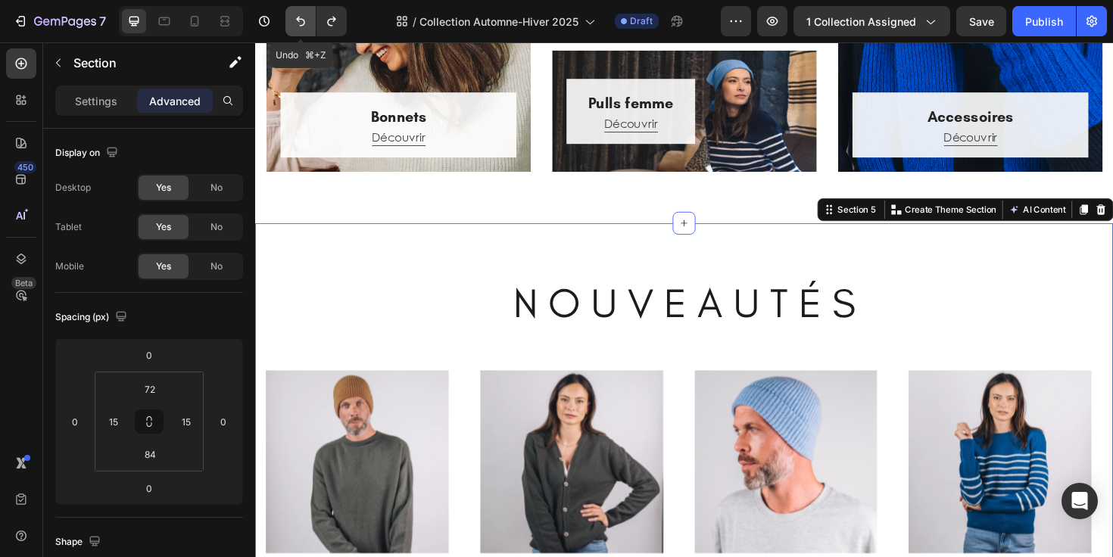
click at [292, 30] on button "Undo/Redo" at bounding box center [300, 21] width 30 height 30
type input "72"
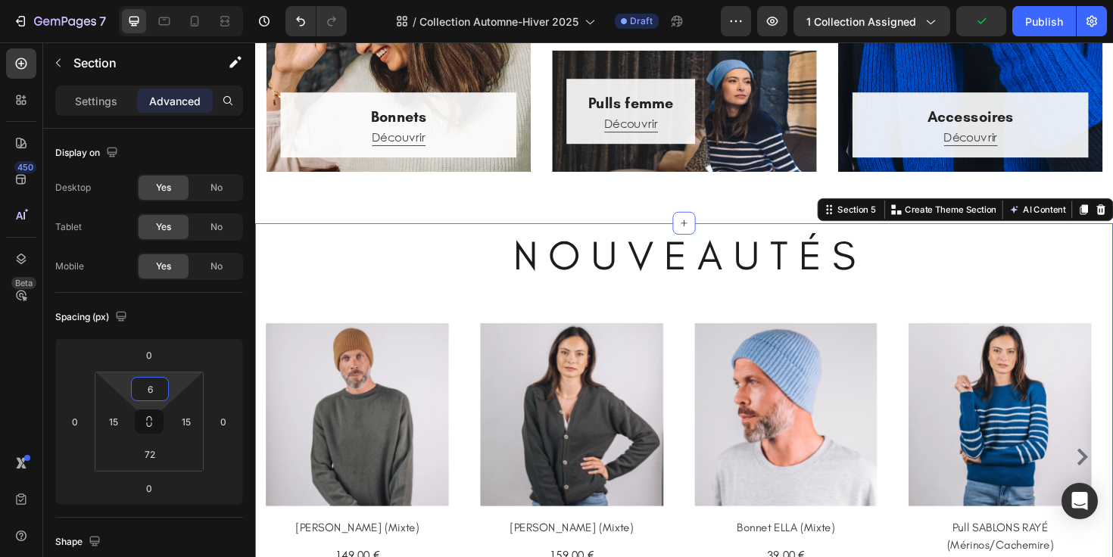
type input "0"
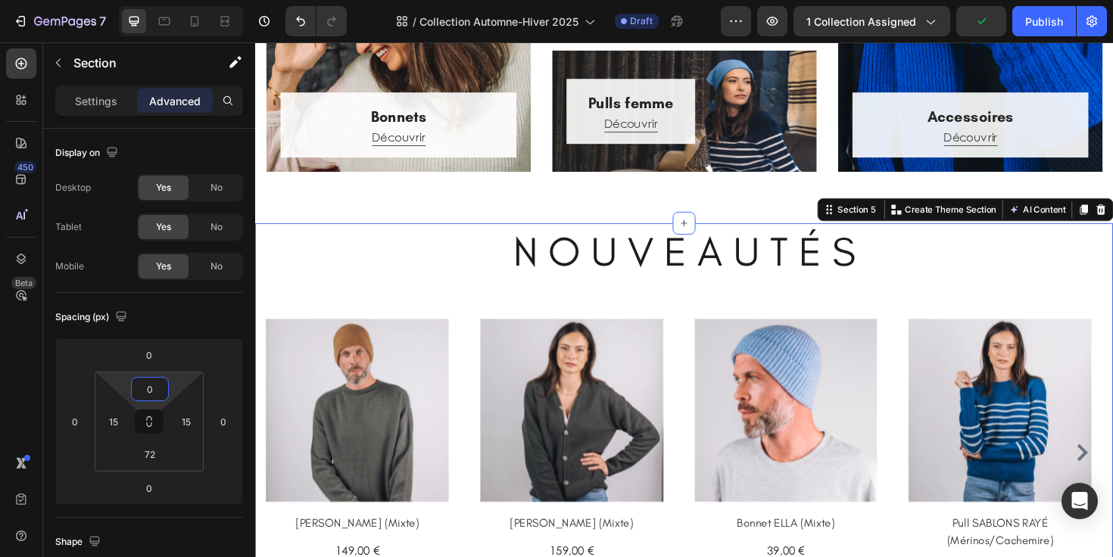
drag, startPoint x: 172, startPoint y: 385, endPoint x: 172, endPoint y: 416, distance: 31.0
click at [172, 0] on html "7 Version history / Collection Automne-Hiver 2025 Draft Preview 1 collection as…" at bounding box center [556, 0] width 1113 height 0
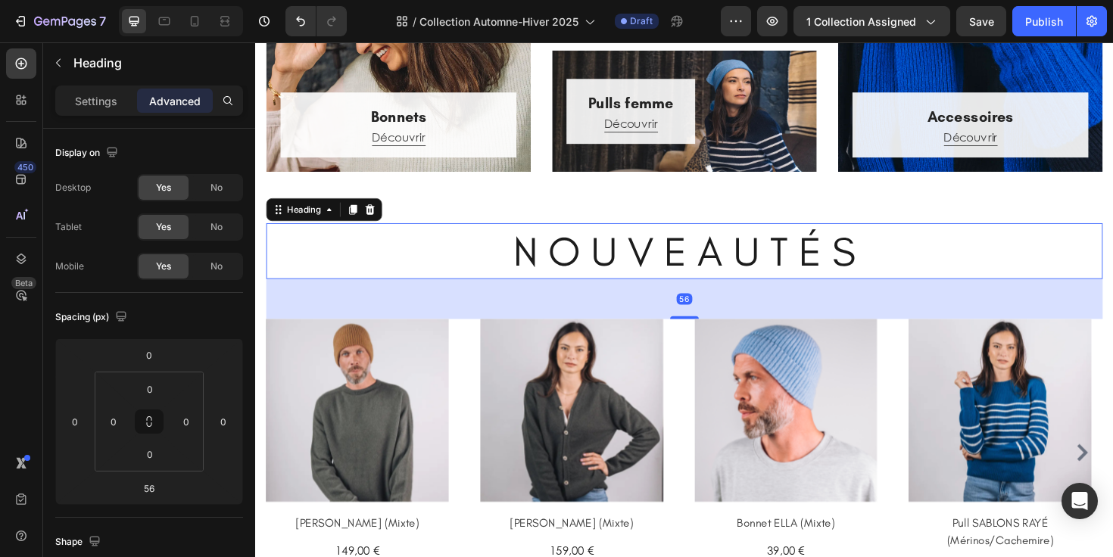
click at [348, 236] on h2 "N O U V E A U T É S" at bounding box center [710, 263] width 886 height 59
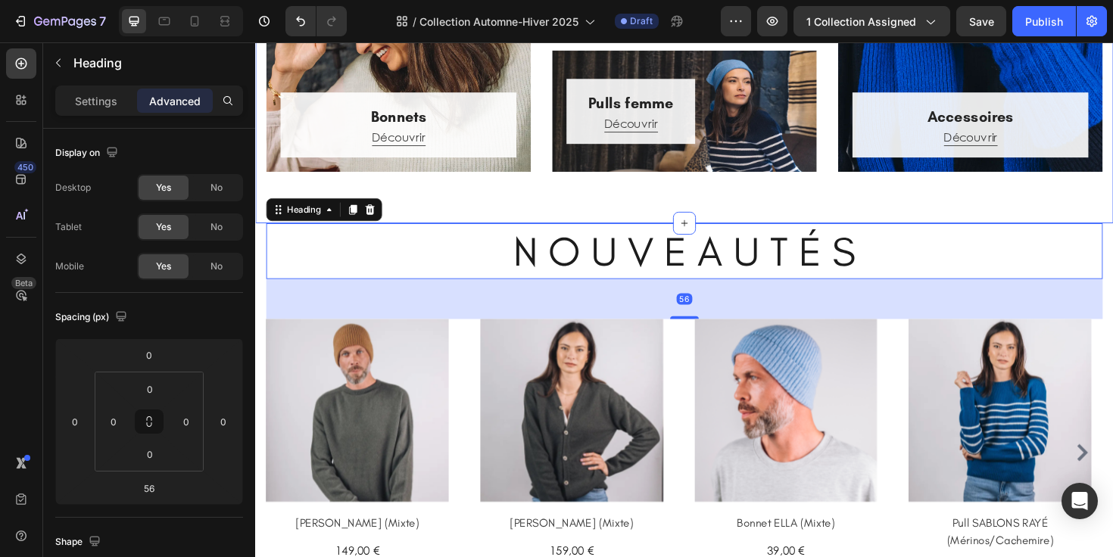
click at [370, 204] on div "Bonnets Heading Découvrir Button Row Hero Banner Pulls homme Heading Découvrir …" at bounding box center [709, 39] width 909 height 389
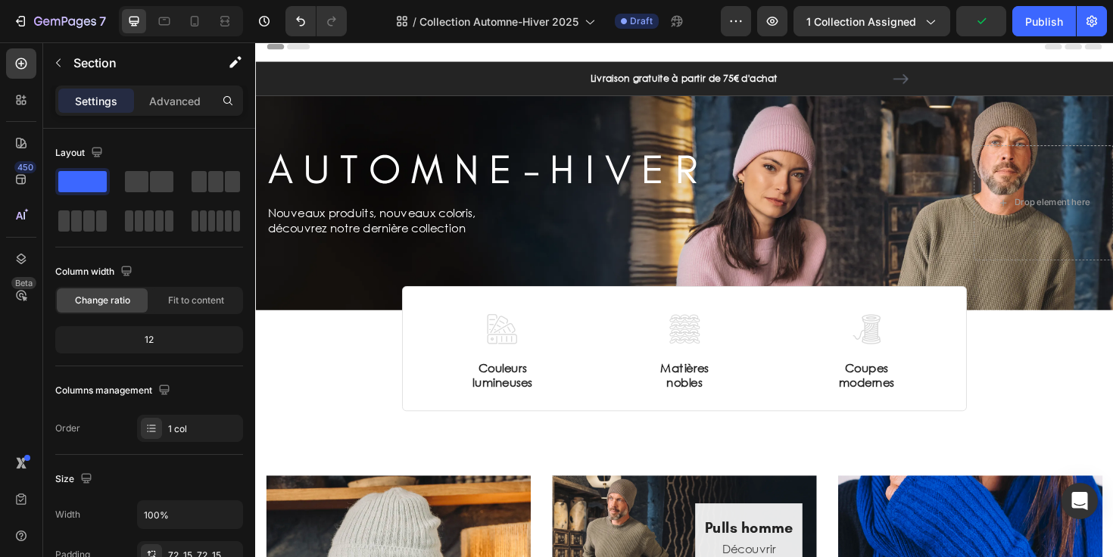
scroll to position [0, 0]
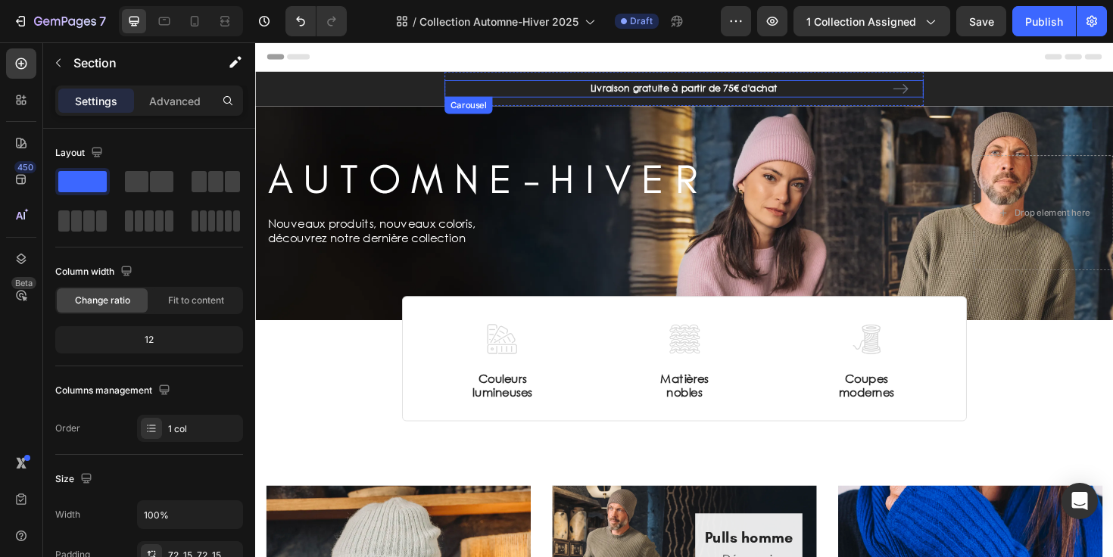
click at [933, 90] on icon "Carousel Next Arrow" at bounding box center [939, 92] width 18 height 18
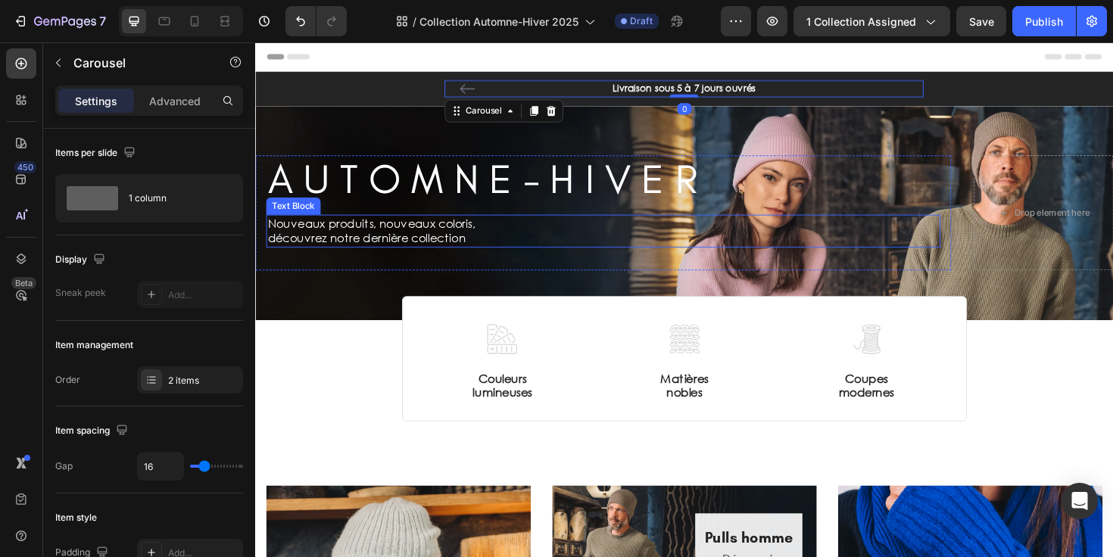
click at [941, 226] on div "Nouveaux produits, nouveaux coloris, découvrez notre dernière collection" at bounding box center [624, 242] width 714 height 35
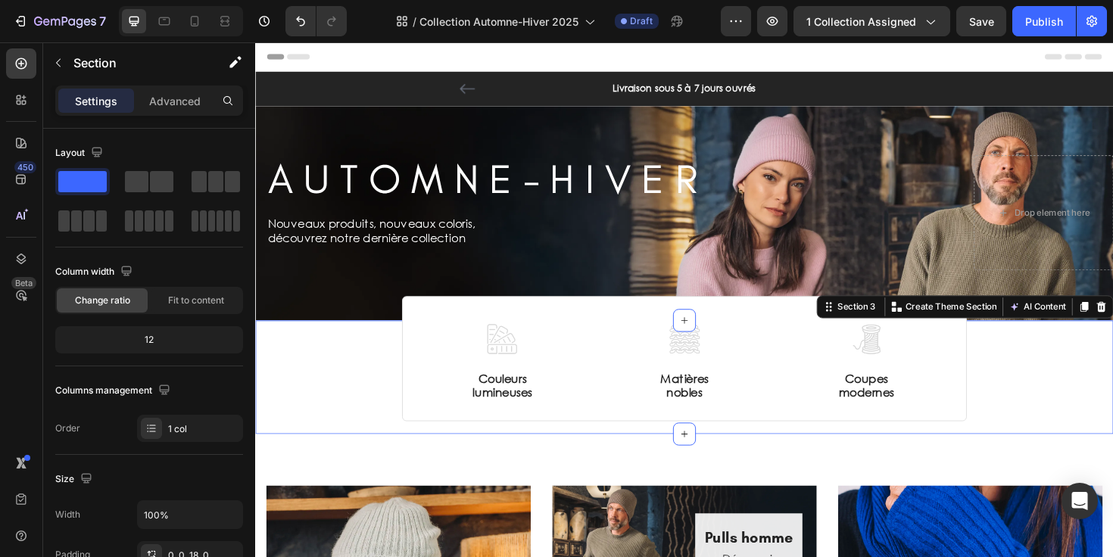
click at [1048, 376] on div "Image Couleurs lumineuses Text Block Image Matières nobles Text Block Image Cou…" at bounding box center [709, 391] width 909 height 108
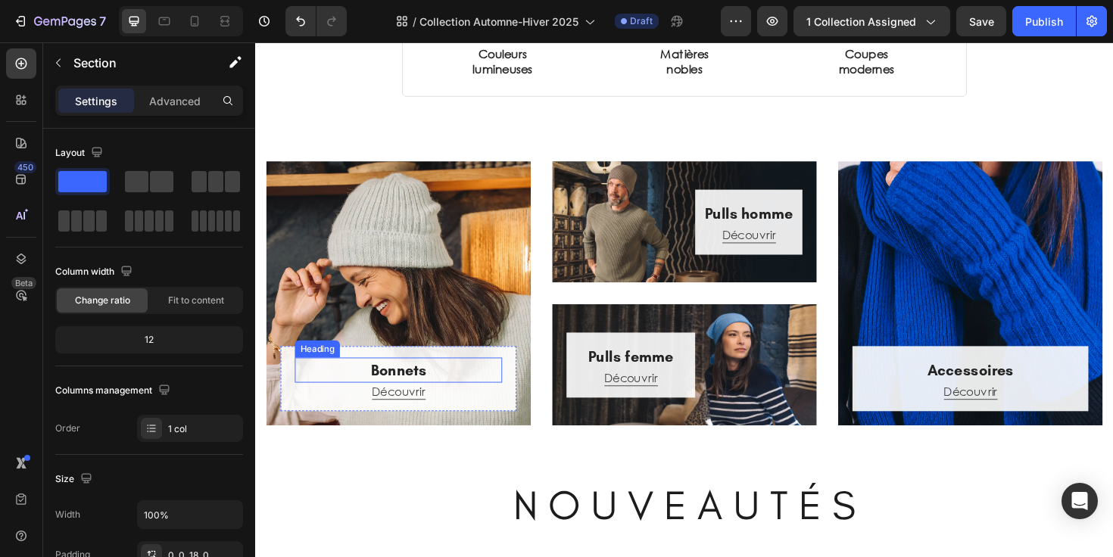
scroll to position [343, 0]
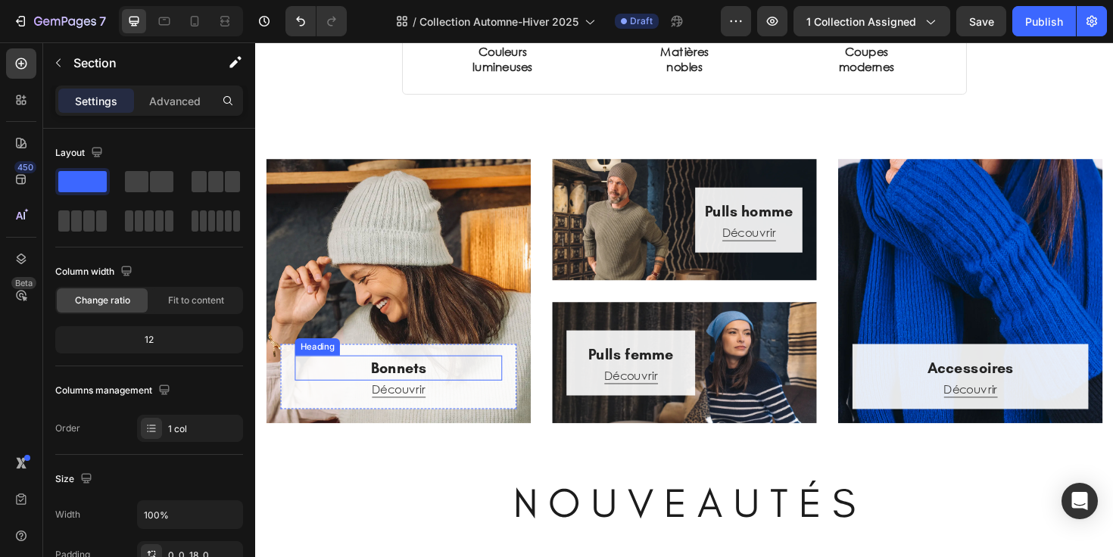
click at [409, 383] on h2 "Bonnets" at bounding box center [407, 387] width 220 height 27
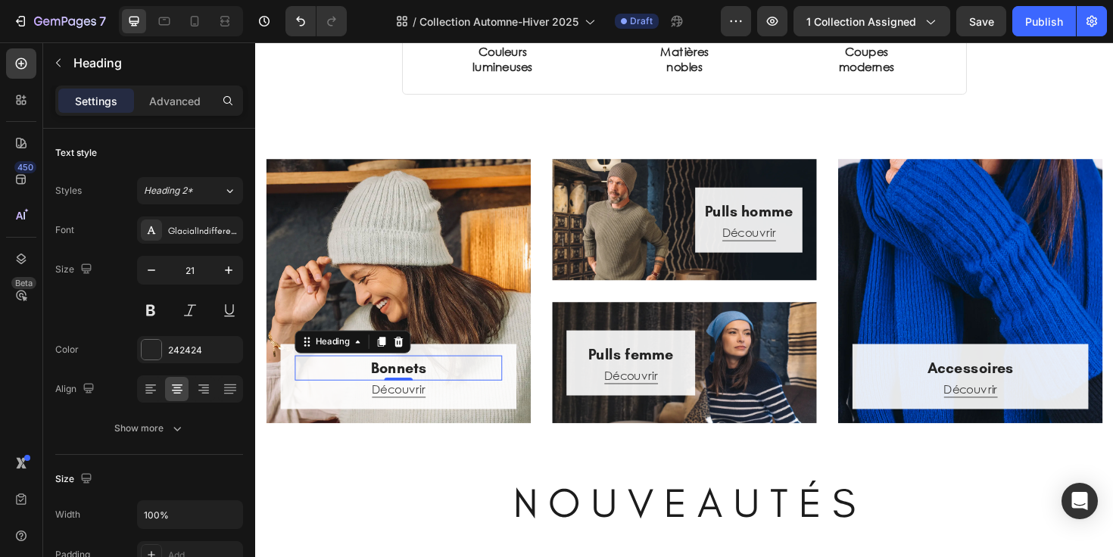
click at [409, 383] on h2 "Bonnets" at bounding box center [407, 387] width 220 height 27
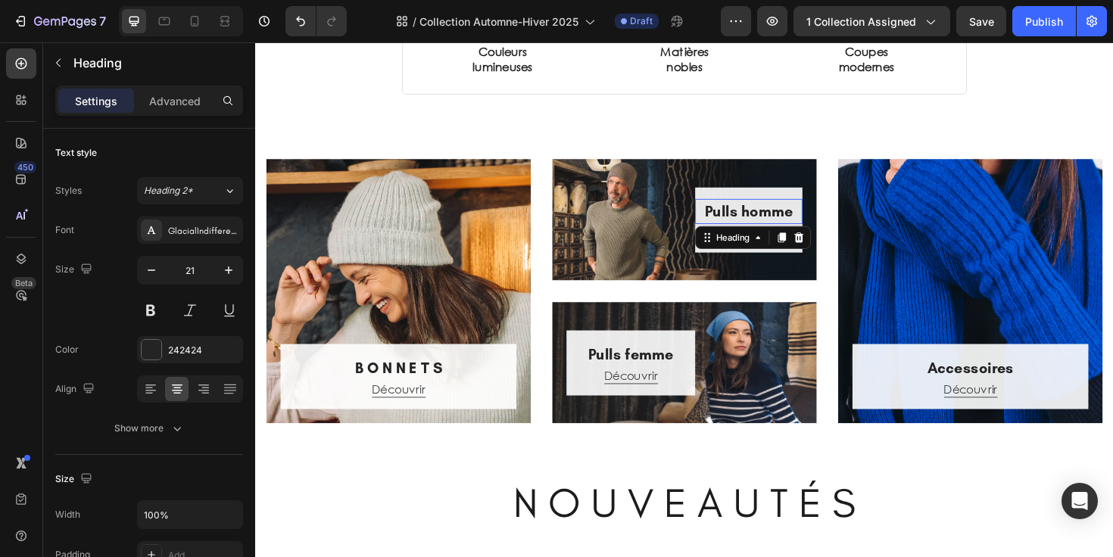
click at [767, 223] on h2 "Pulls homme" at bounding box center [778, 221] width 114 height 27
click at [767, 223] on p "Pulls homme" at bounding box center [777, 222] width 111 height 24
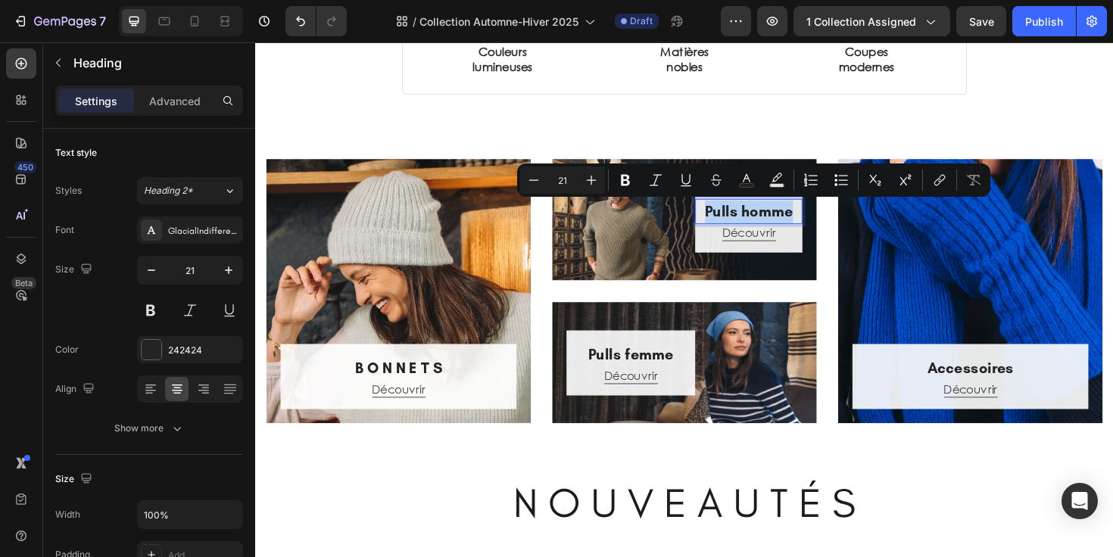
click at [767, 223] on p "Pulls homme" at bounding box center [777, 222] width 111 height 24
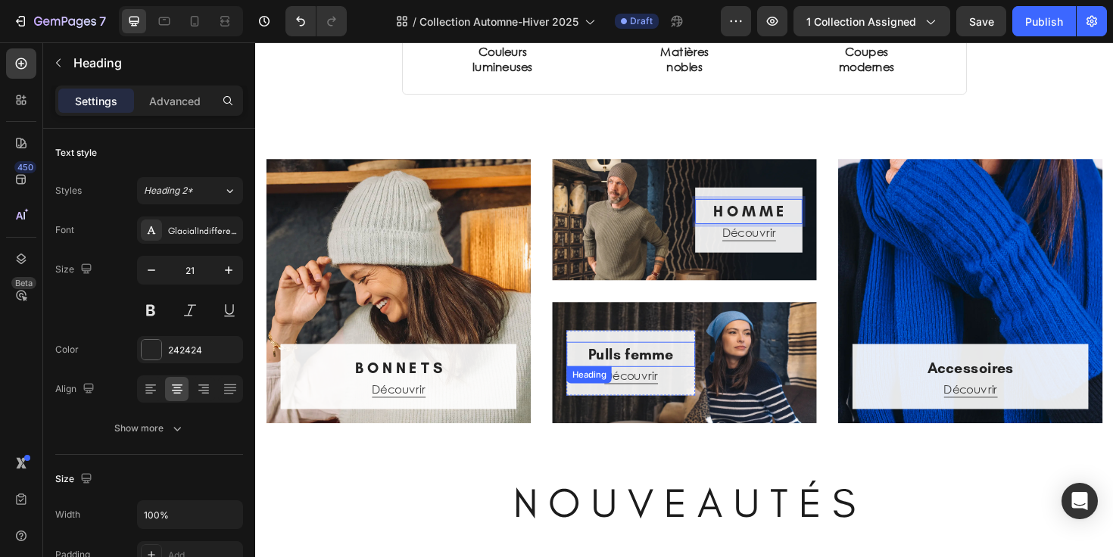
click at [672, 376] on h2 "Pulls femme" at bounding box center [653, 373] width 136 height 27
click at [672, 376] on p "Pulls femme" at bounding box center [652, 373] width 133 height 24
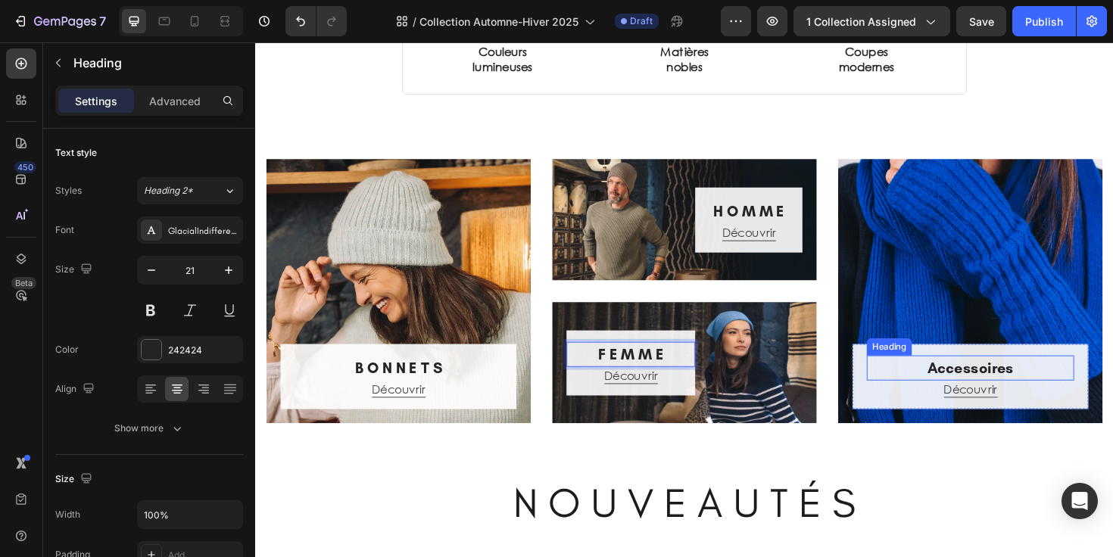
click at [1018, 390] on h2 "Accessoires" at bounding box center [1013, 387] width 220 height 27
click at [1018, 390] on p "Accessoires" at bounding box center [1012, 388] width 217 height 24
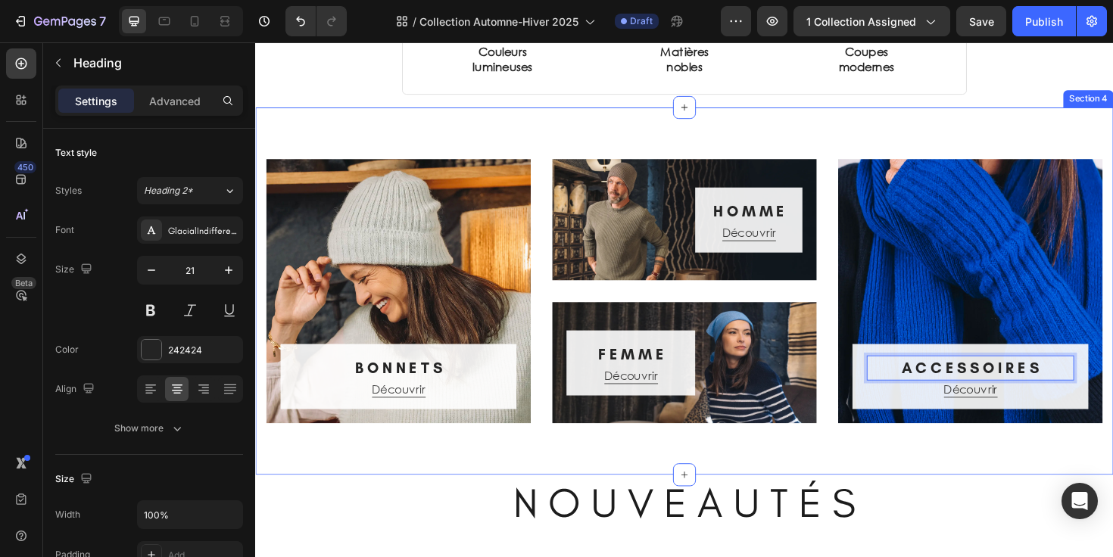
click at [960, 476] on div "B O N N E T S Heading Découvrir Button Row Hero Banner H O M M E Heading Découv…" at bounding box center [709, 305] width 909 height 389
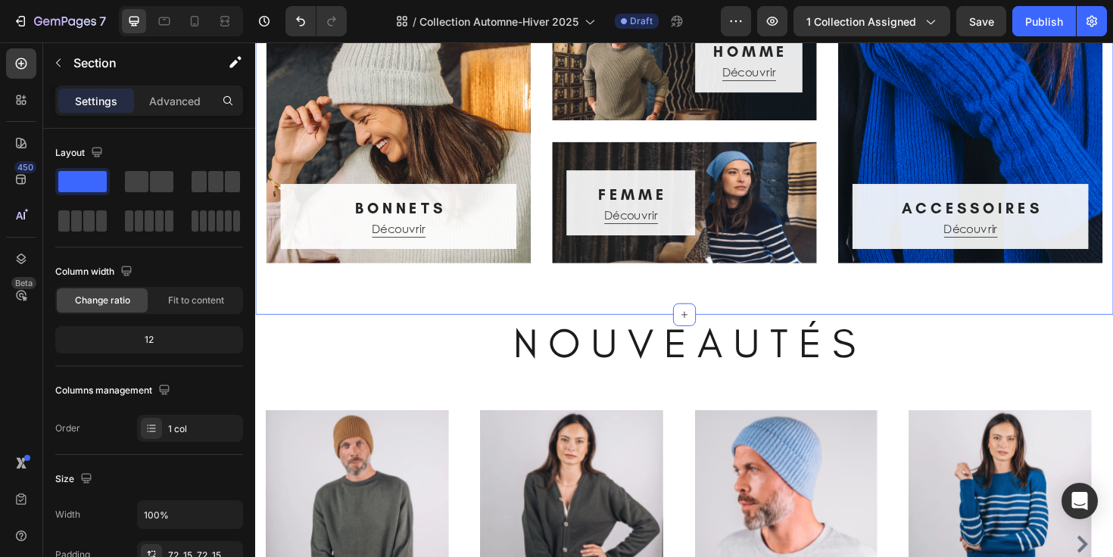
scroll to position [535, 0]
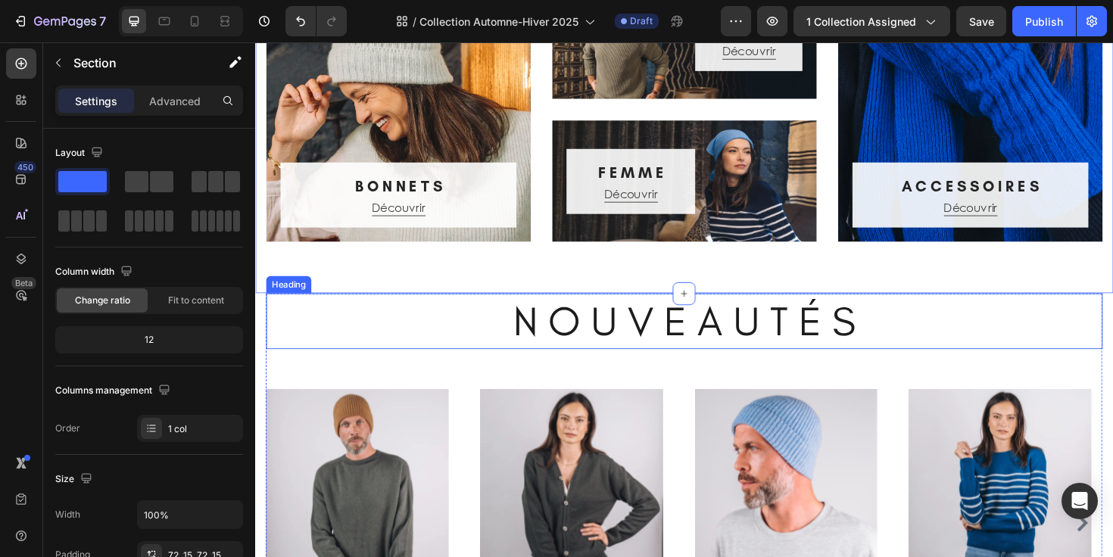
click at [1020, 349] on h2 "N O U V E A U T É S" at bounding box center [710, 337] width 886 height 59
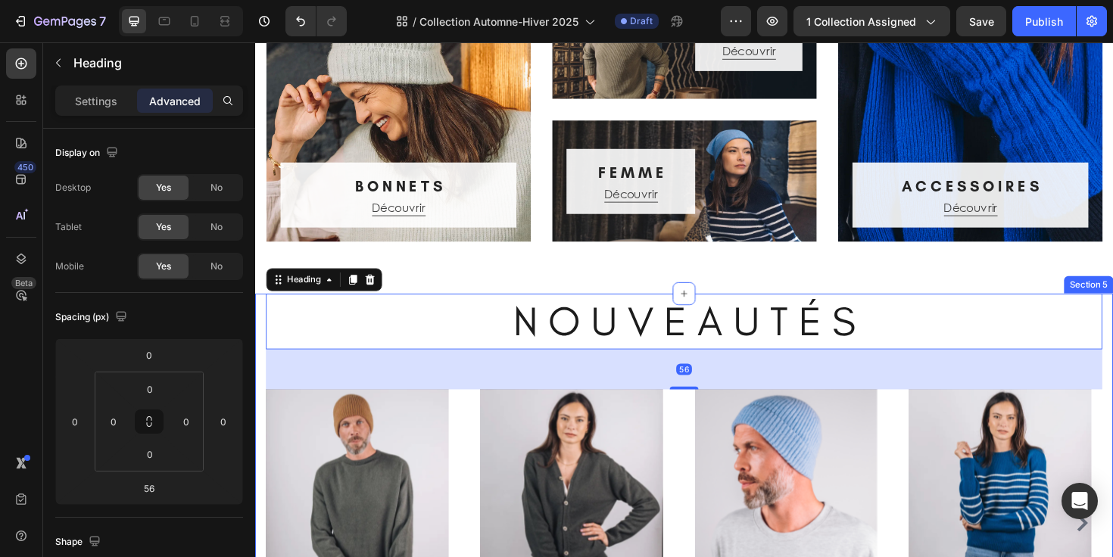
click at [1112, 373] on div "N O U V E A U T É S Heading 56 (P) Images Row Pull GASPARD (Mixte) (P) Title 14…" at bounding box center [709, 527] width 909 height 438
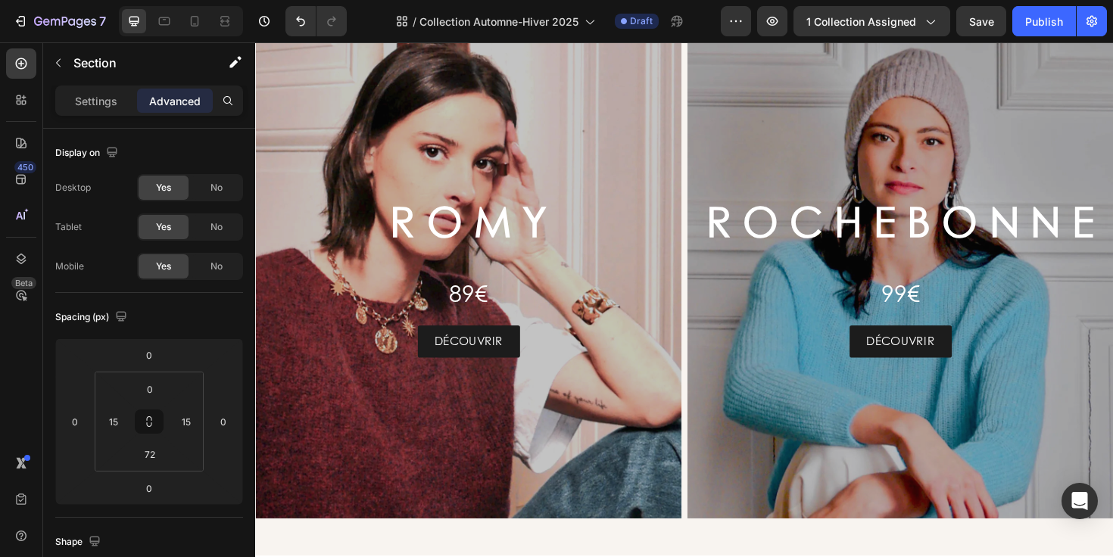
scroll to position [2365, 0]
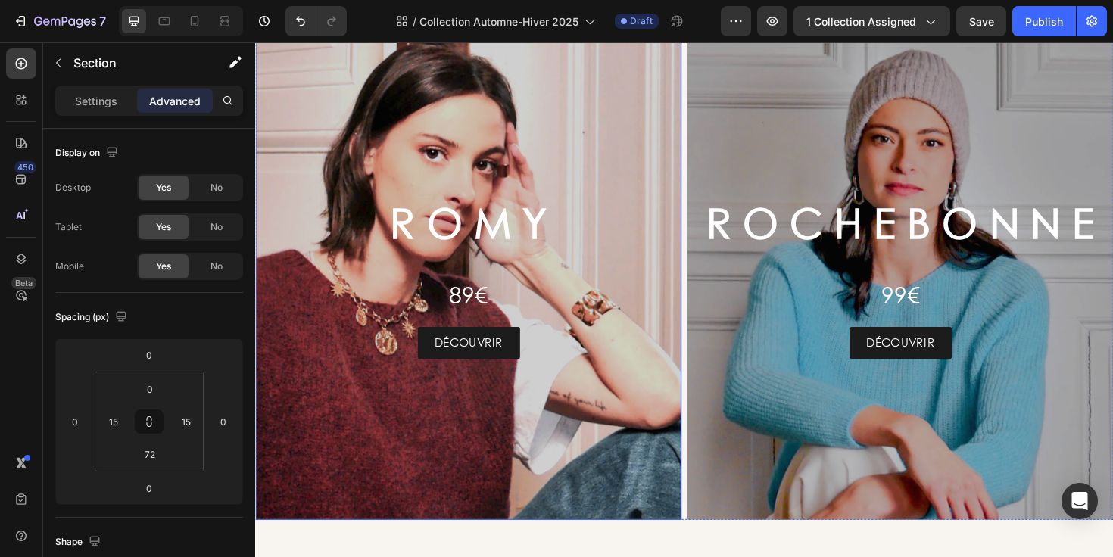
click at [351, 139] on div "Overlay" at bounding box center [480, 285] width 451 height 526
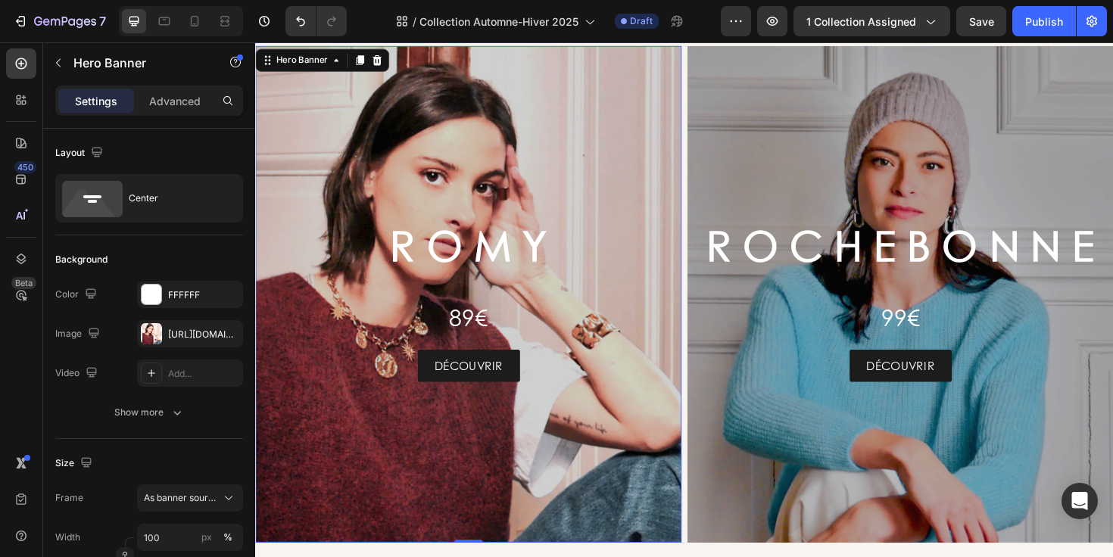
scroll to position [2347, 0]
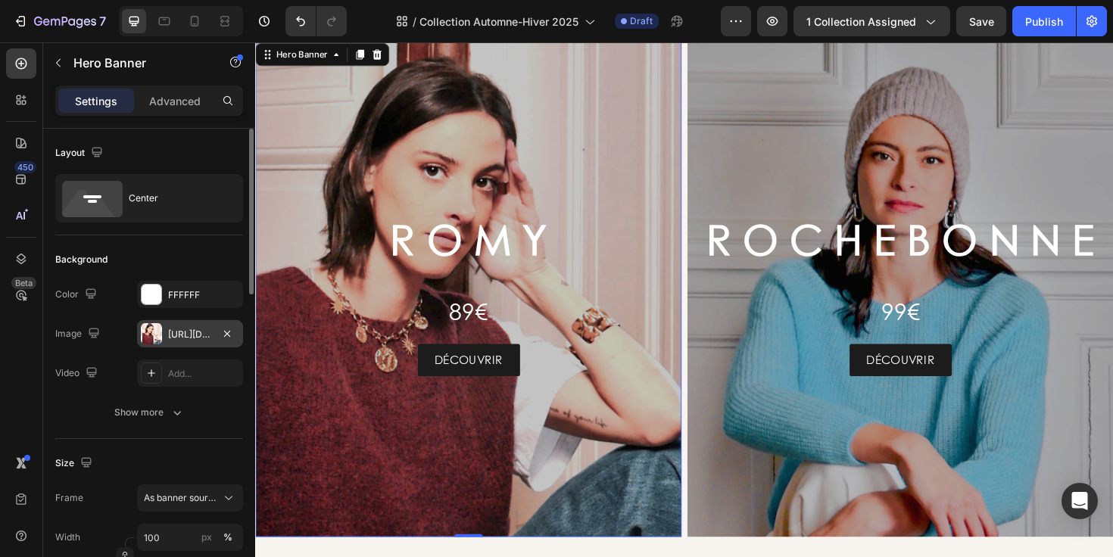
click at [197, 337] on div "https://cdn.shopify.com/s/files/1/0678/9555/8432/files/gempages_556549879929767…" at bounding box center [190, 335] width 44 height 14
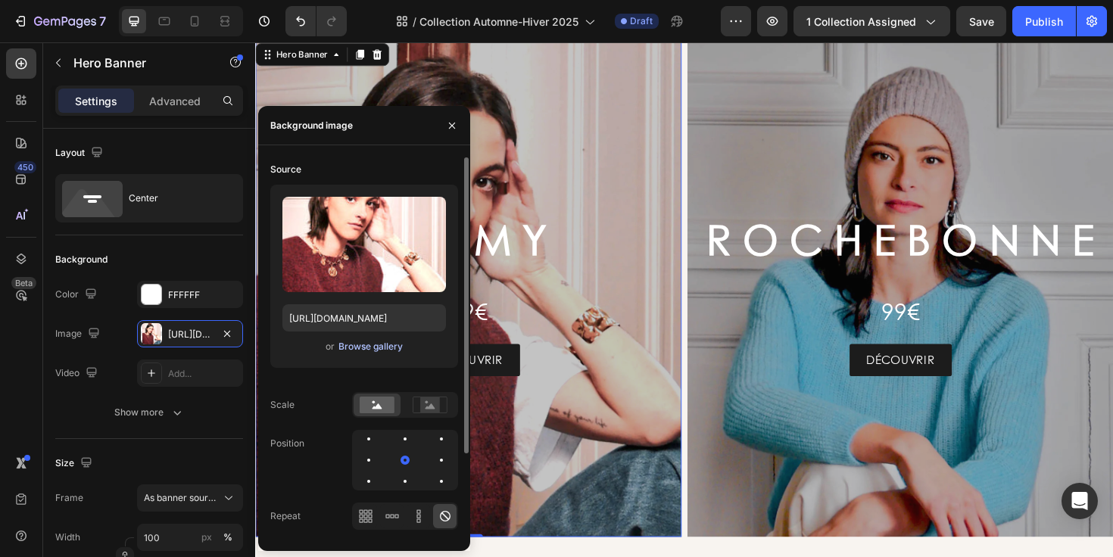
click at [372, 343] on div "Browse gallery" at bounding box center [370, 347] width 64 height 14
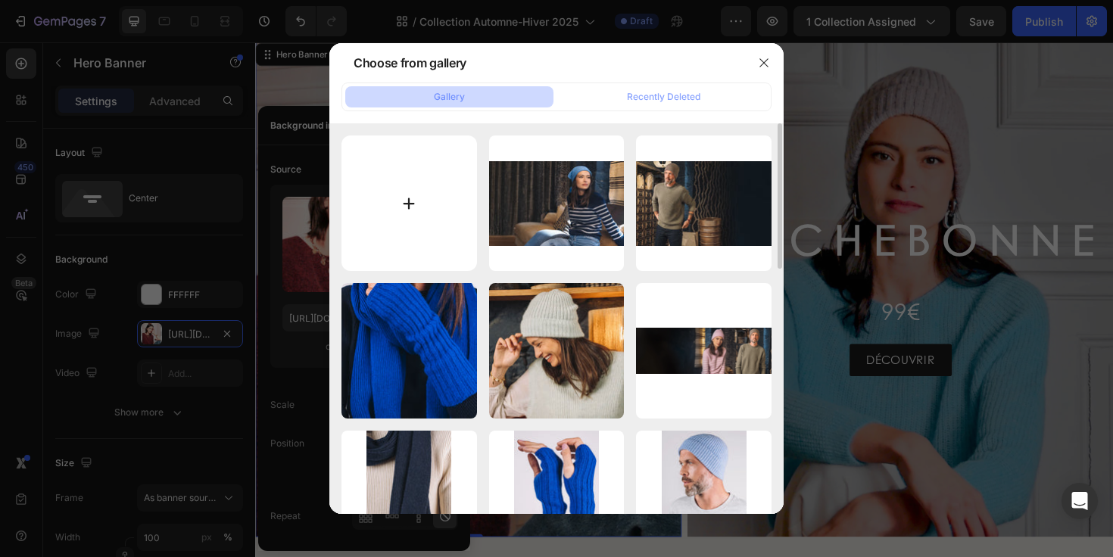
type input "C:\fakepath\ah25 - gaspard.webp"
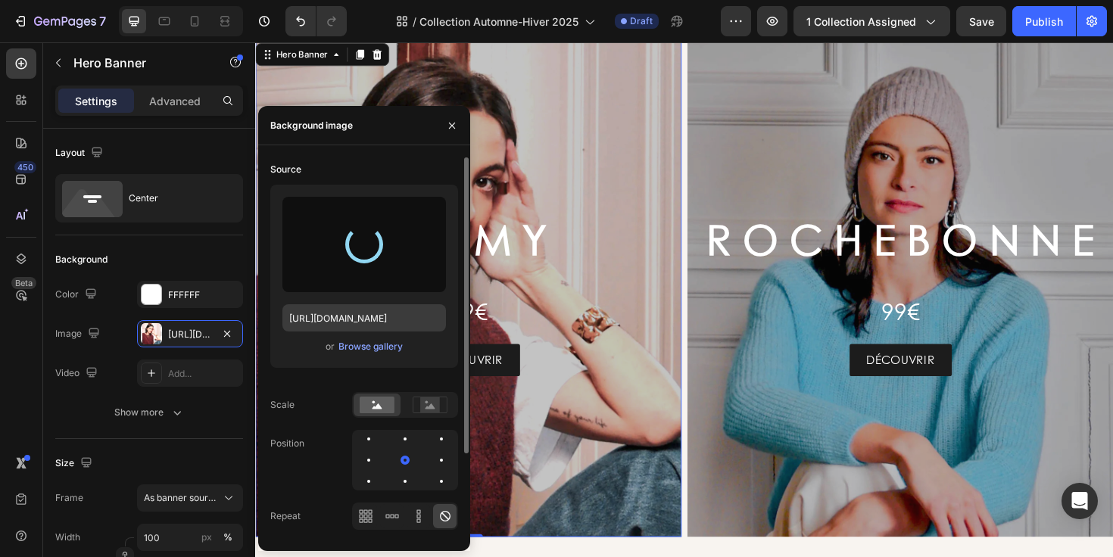
type input "https://cdn.shopify.com/s/files/1/0678/9555/8432/files/gempages_556549879929767…"
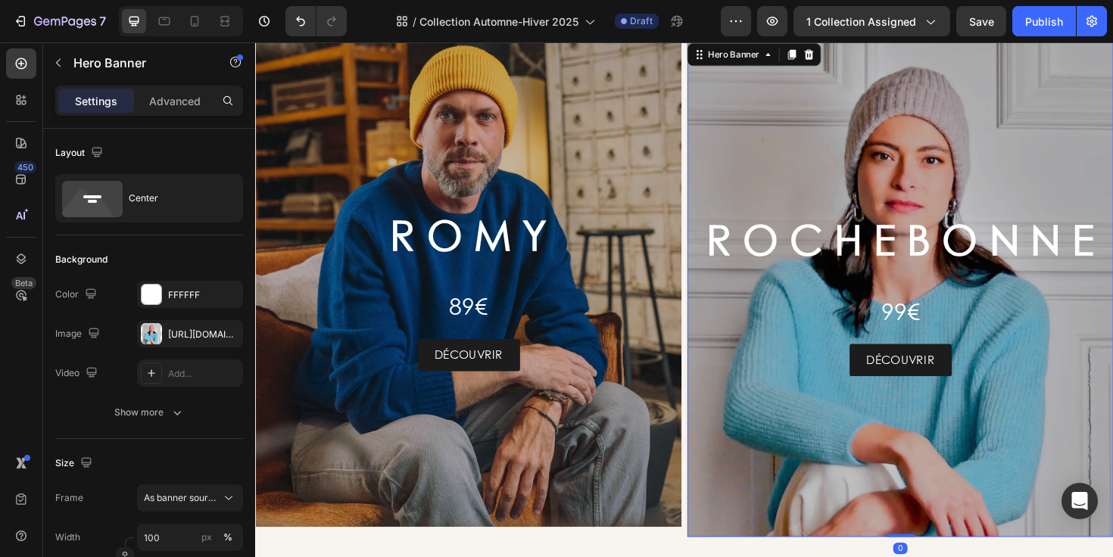
click at [742, 117] on div "Overlay" at bounding box center [938, 303] width 451 height 526
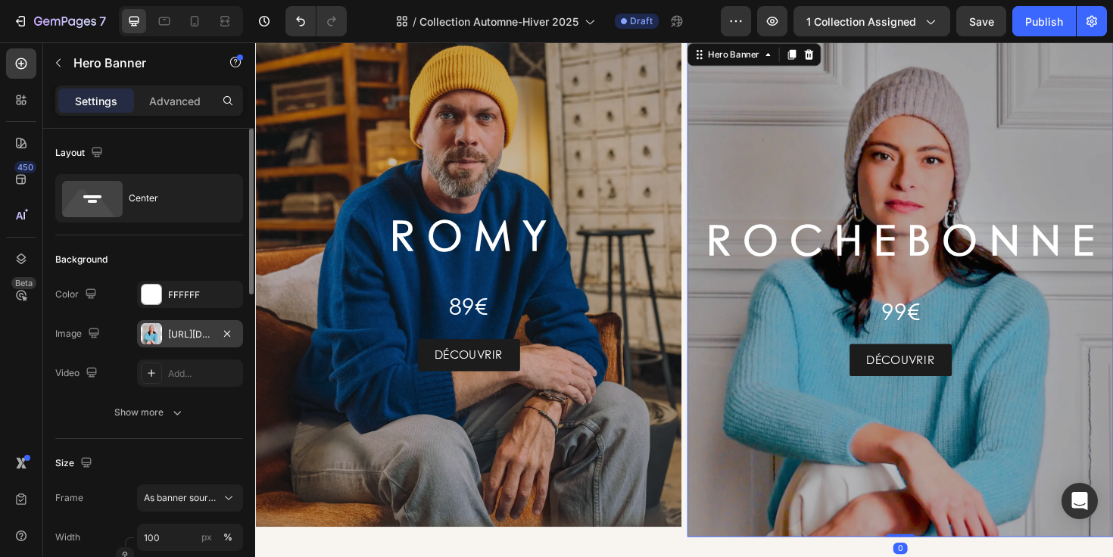
click at [175, 344] on div "https://cdn.shopify.com/s/files/1/0678/9555/8432/files/gempages_556549879929767…" at bounding box center [190, 333] width 106 height 27
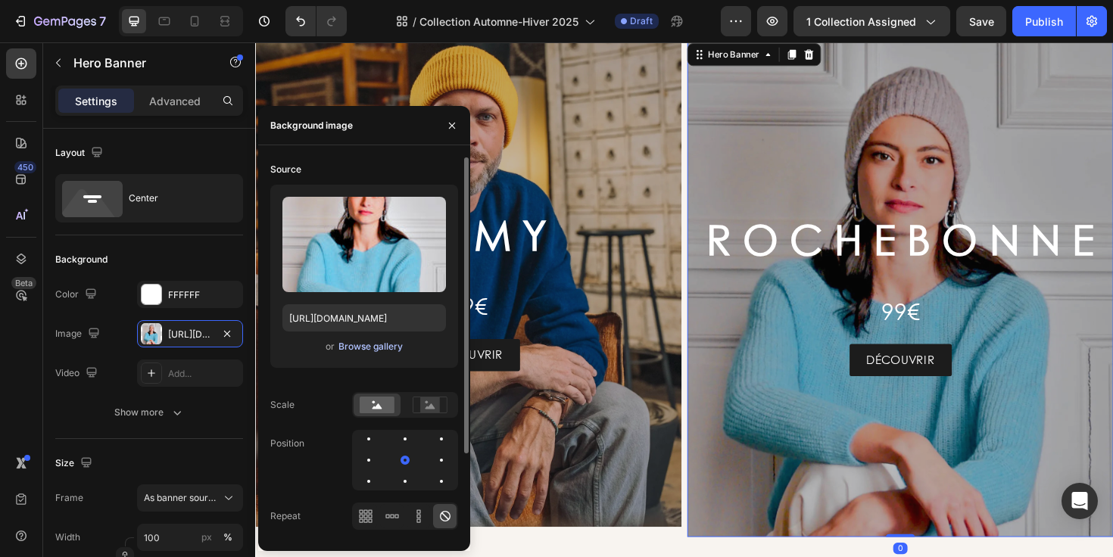
click at [360, 348] on div "Browse gallery" at bounding box center [370, 347] width 64 height 14
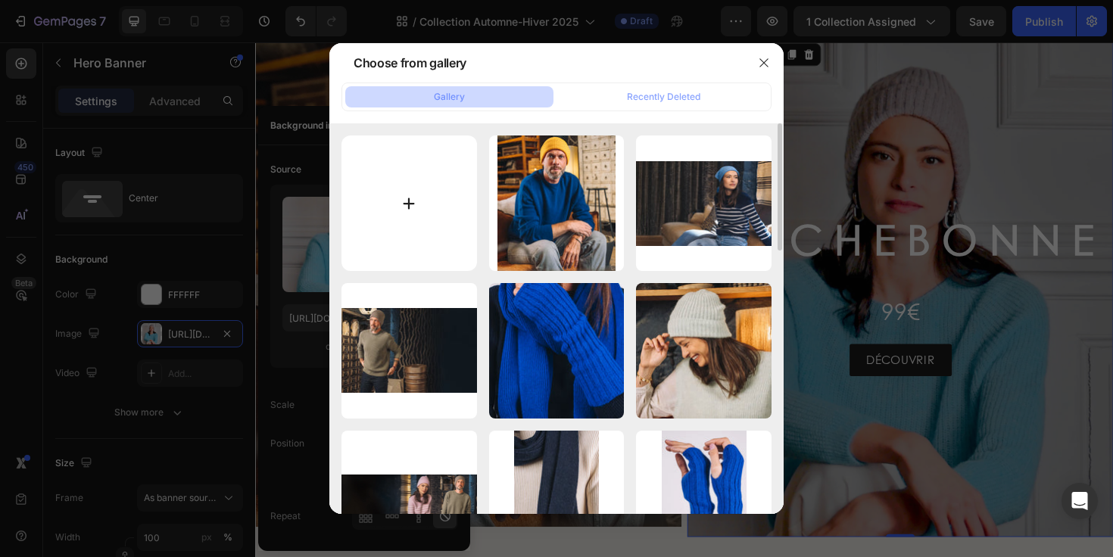
type input "C:\fakepath\ah25 - camille.webp"
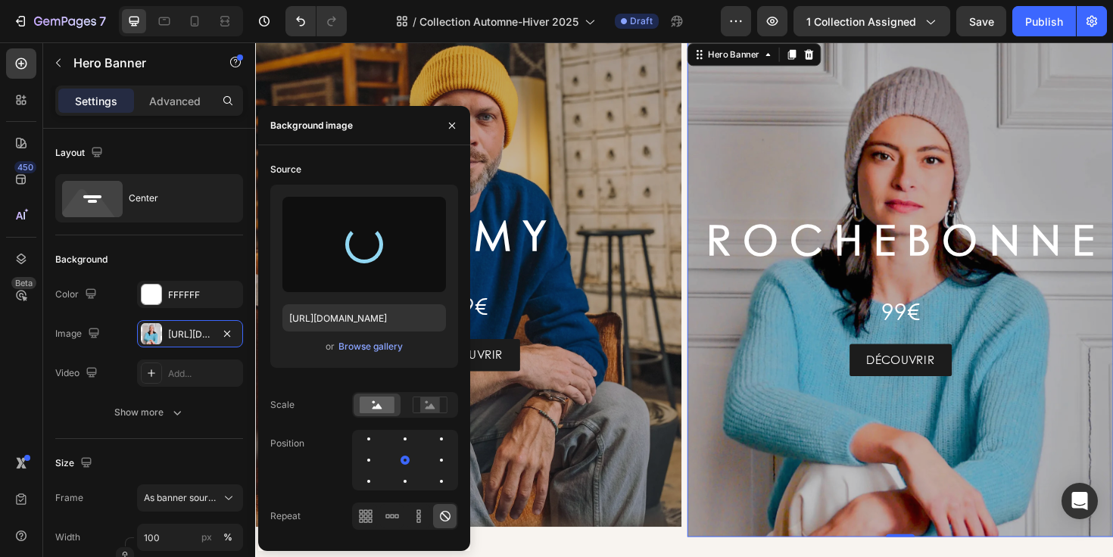
type input "https://cdn.shopify.com/s/files/1/0678/9555/8432/files/gempages_556549879929767…"
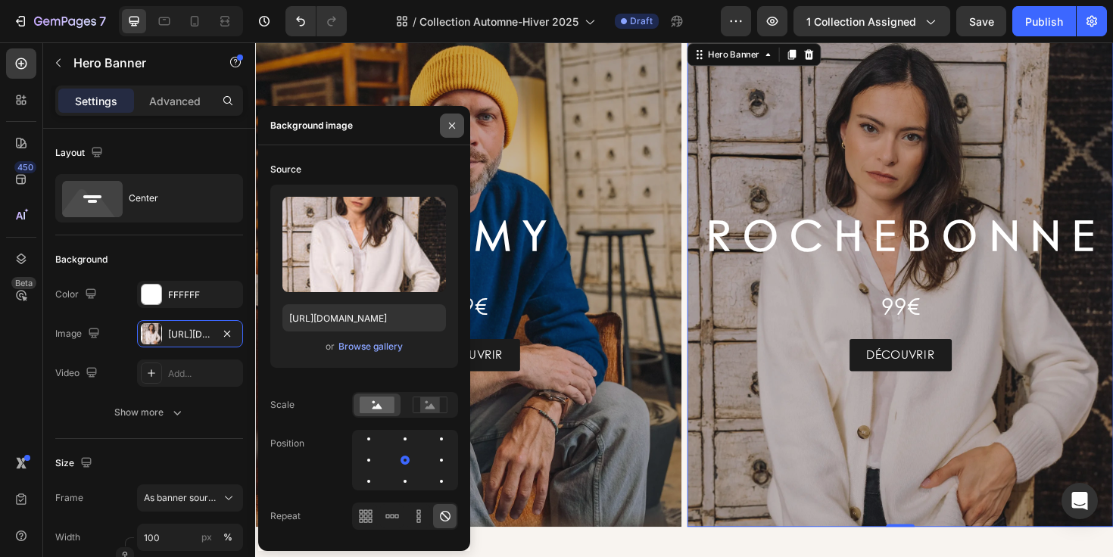
click at [454, 129] on icon "button" at bounding box center [452, 126] width 12 height 12
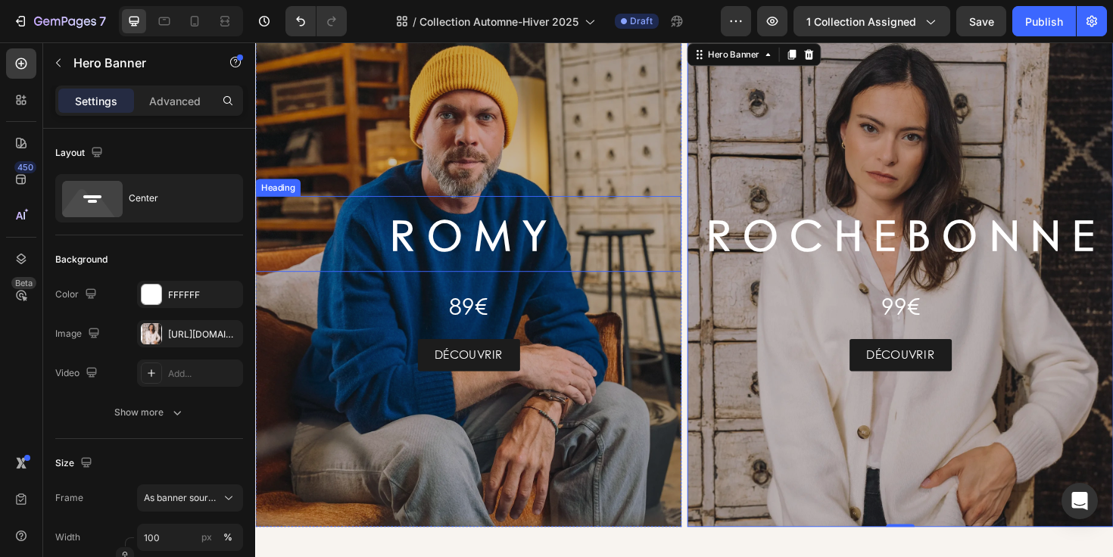
click at [561, 241] on h2 "R O M Y" at bounding box center [480, 245] width 451 height 81
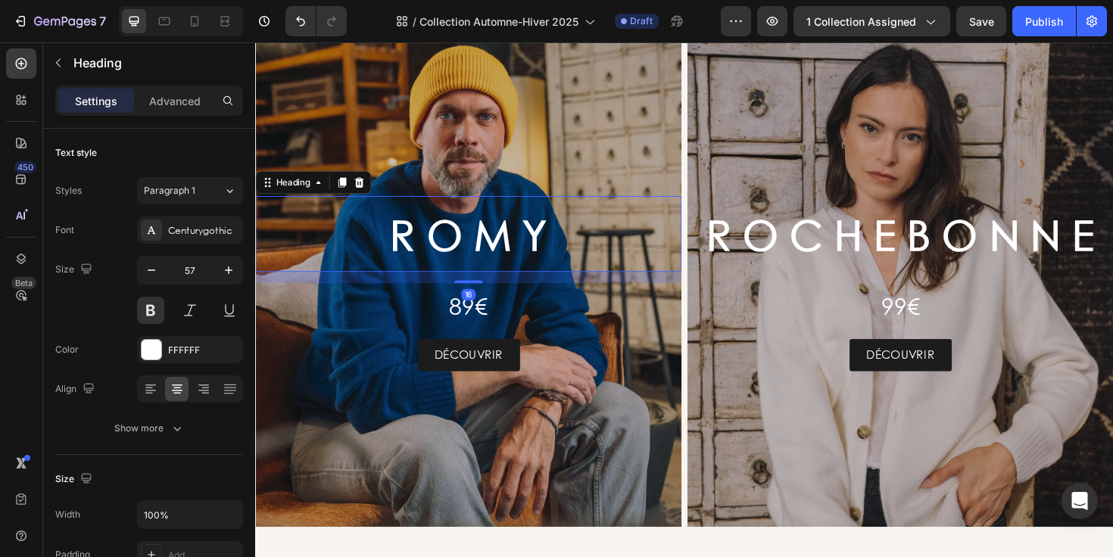
click at [561, 241] on h2 "R O M Y" at bounding box center [480, 245] width 451 height 81
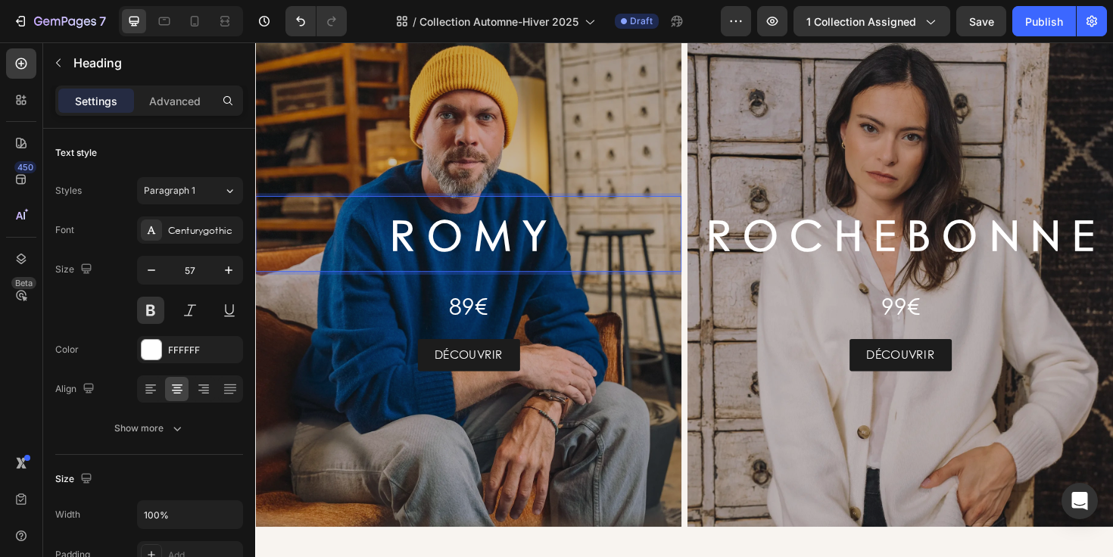
click at [561, 241] on p "R O M Y" at bounding box center [481, 246] width 448 height 78
click at [547, 242] on p "R O M Y" at bounding box center [481, 246] width 448 height 78
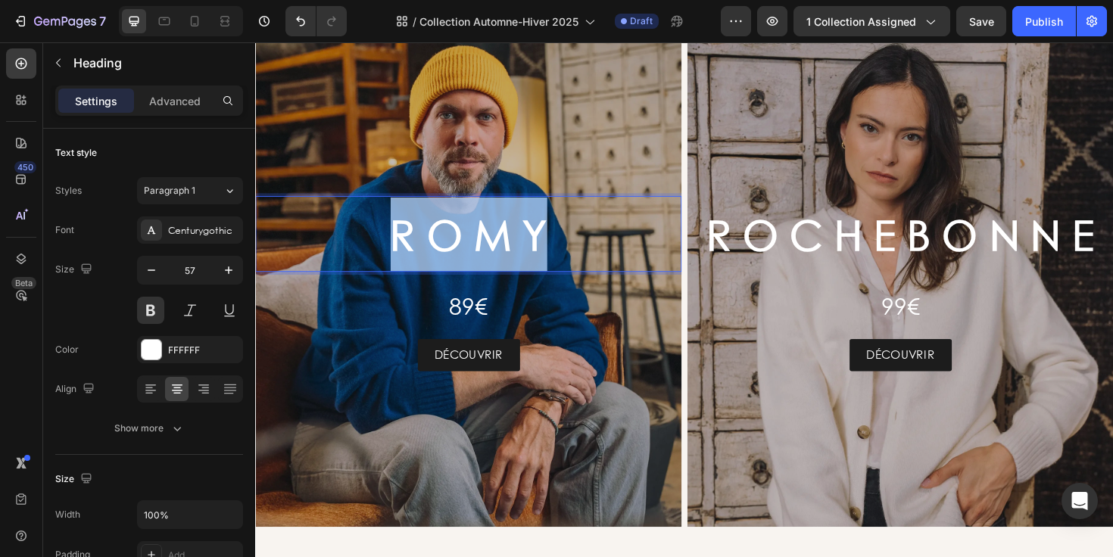
click at [547, 242] on p "R O M Y" at bounding box center [481, 246] width 448 height 78
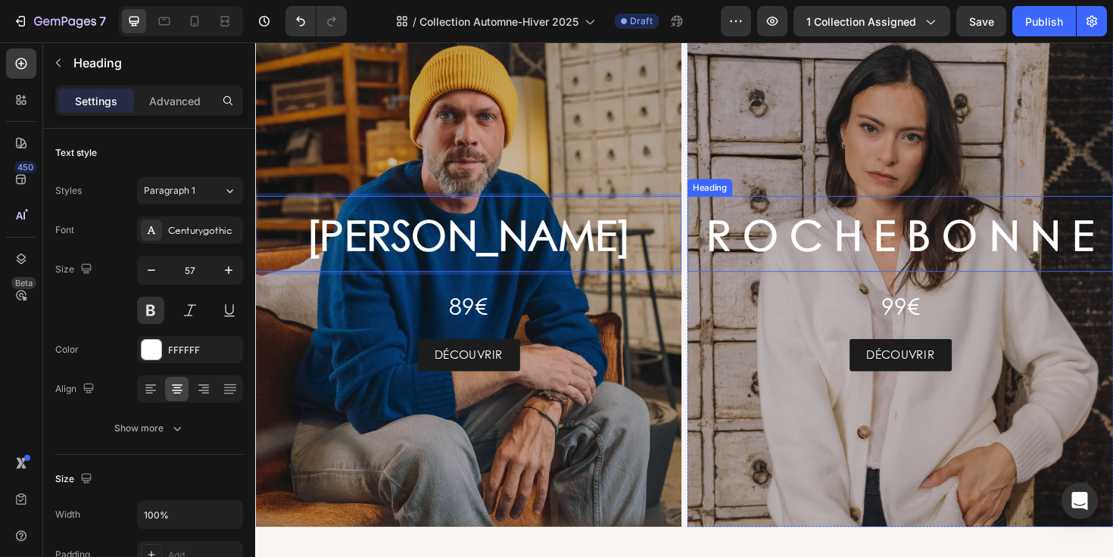
click at [784, 246] on h2 "R O C H E B O N N E" at bounding box center [938, 245] width 451 height 81
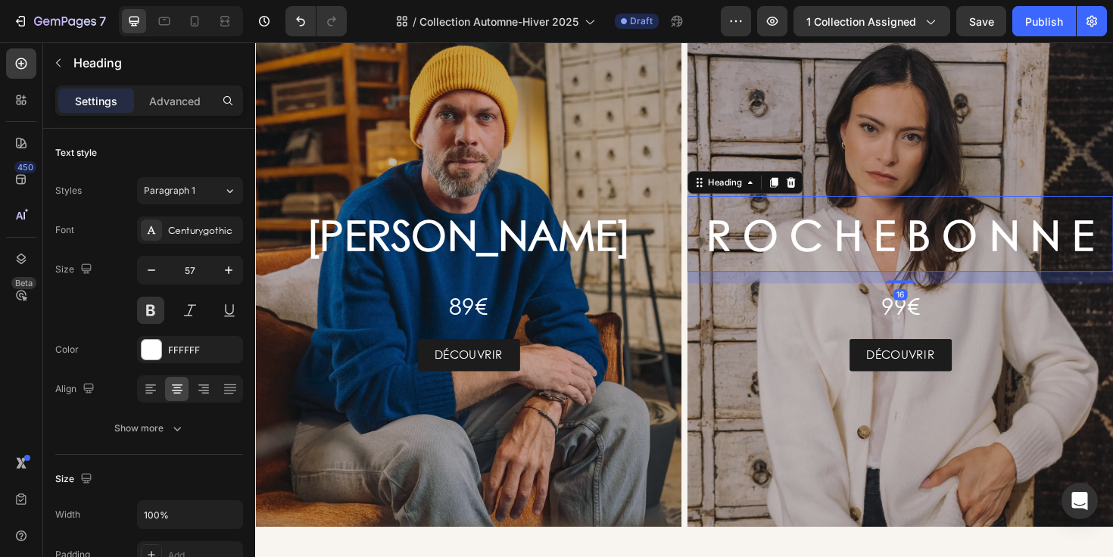
click at [784, 246] on div "R O C H E B O N N E Heading 16 99€ Text Block DÉCOUVRIR Button" at bounding box center [938, 298] width 451 height 234
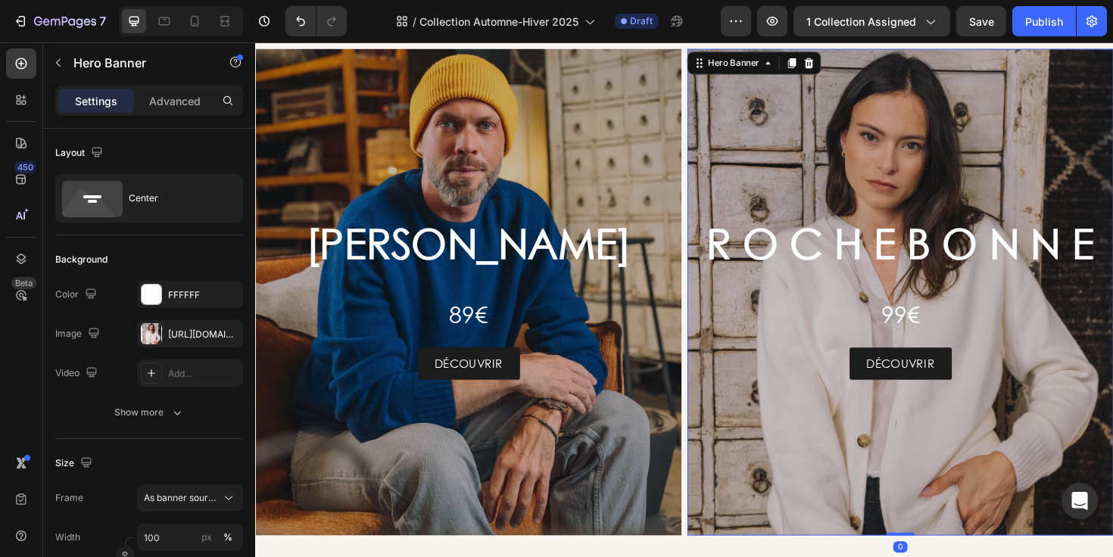
scroll to position [2242, 0]
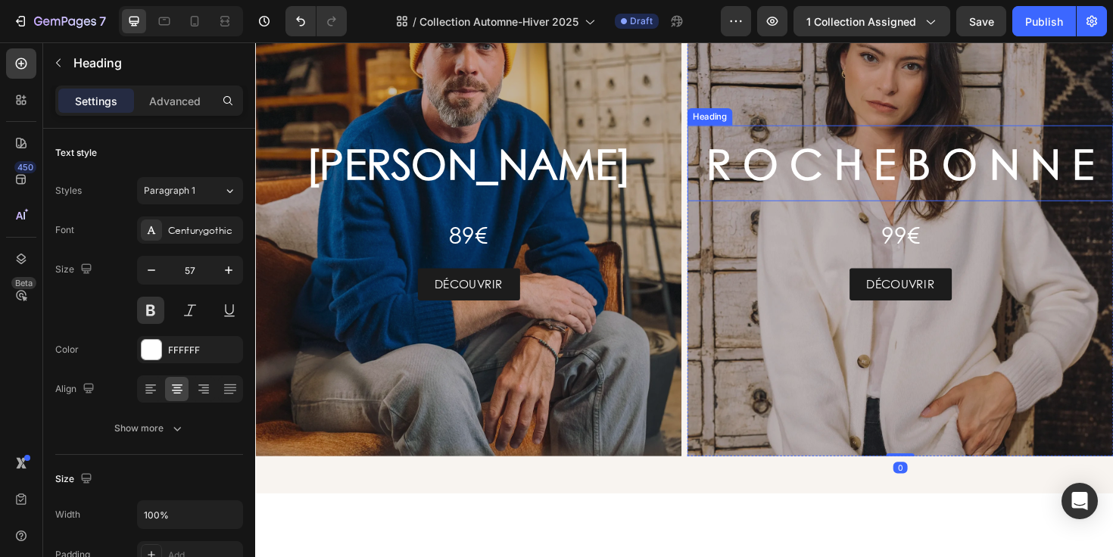
click at [840, 210] on p "R O C H E B O N N E" at bounding box center [938, 171] width 448 height 78
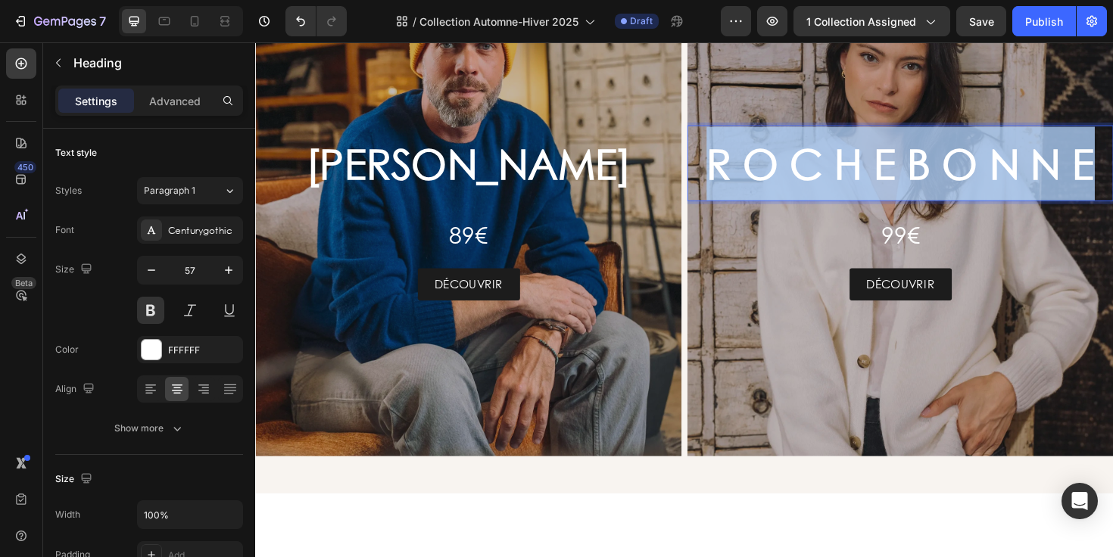
click at [840, 210] on p "R O C H E B O N N E" at bounding box center [938, 171] width 448 height 78
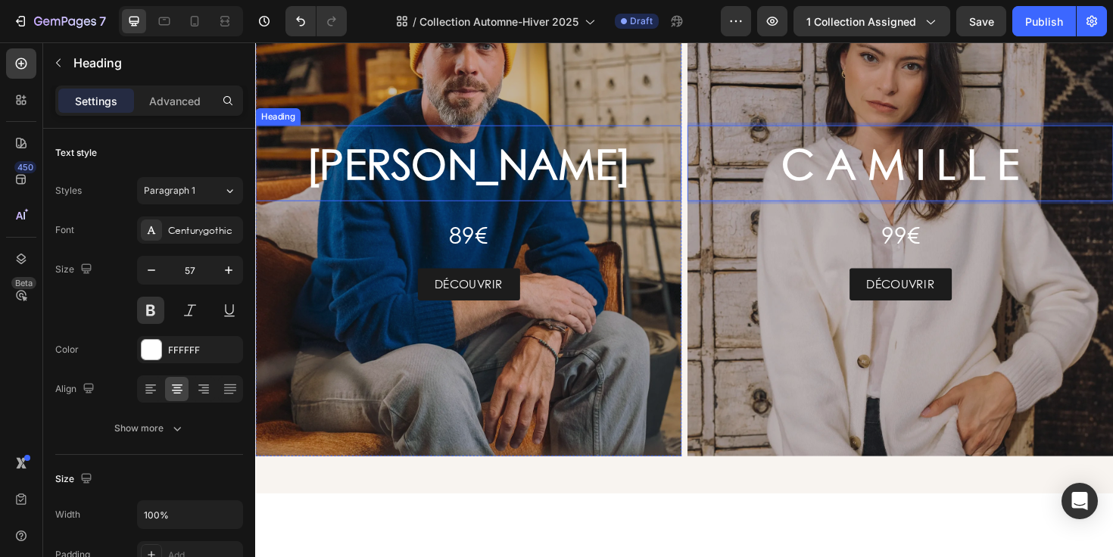
click at [576, 210] on p "[PERSON_NAME]" at bounding box center [481, 171] width 448 height 78
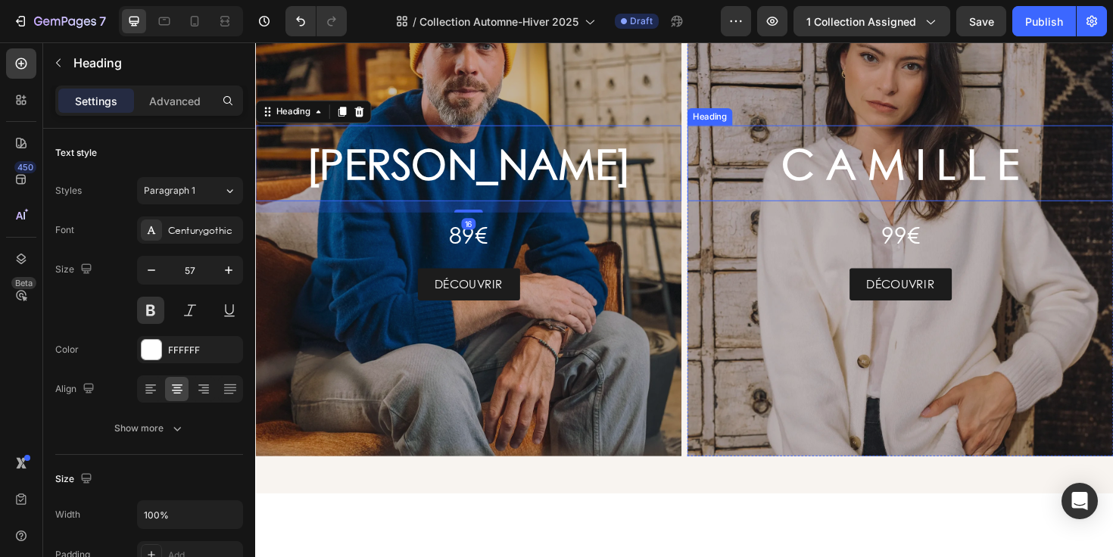
click at [847, 210] on p "C A M I L L E" at bounding box center [938, 171] width 448 height 78
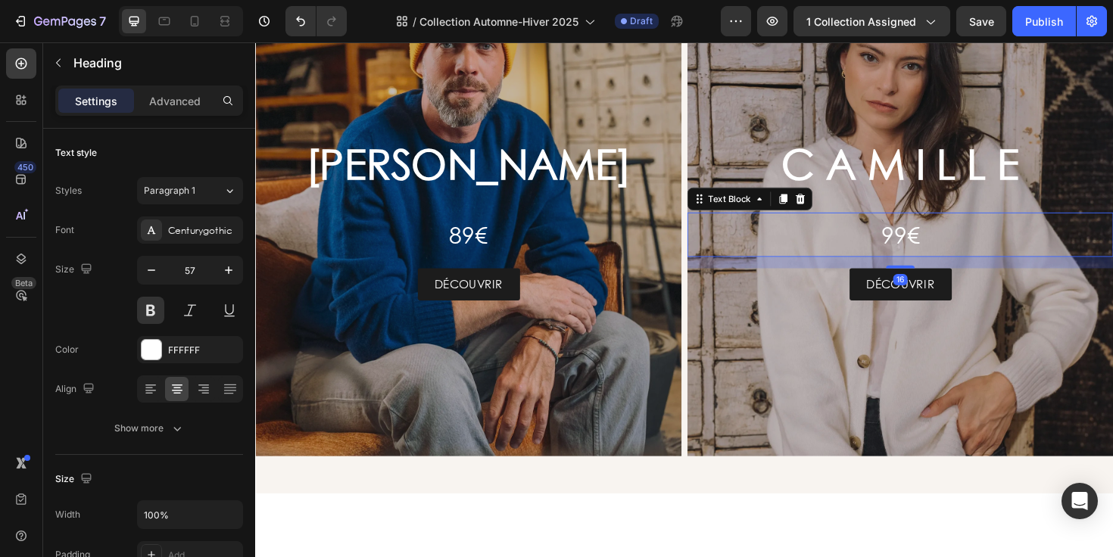
click at [772, 268] on p "99€" at bounding box center [938, 246] width 448 height 44
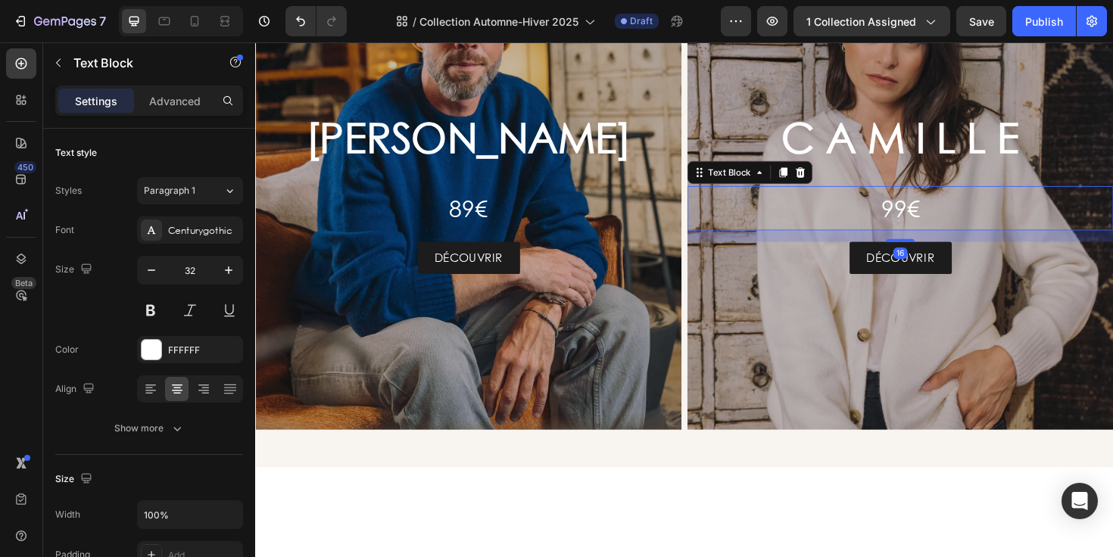
scroll to position [2278, 0]
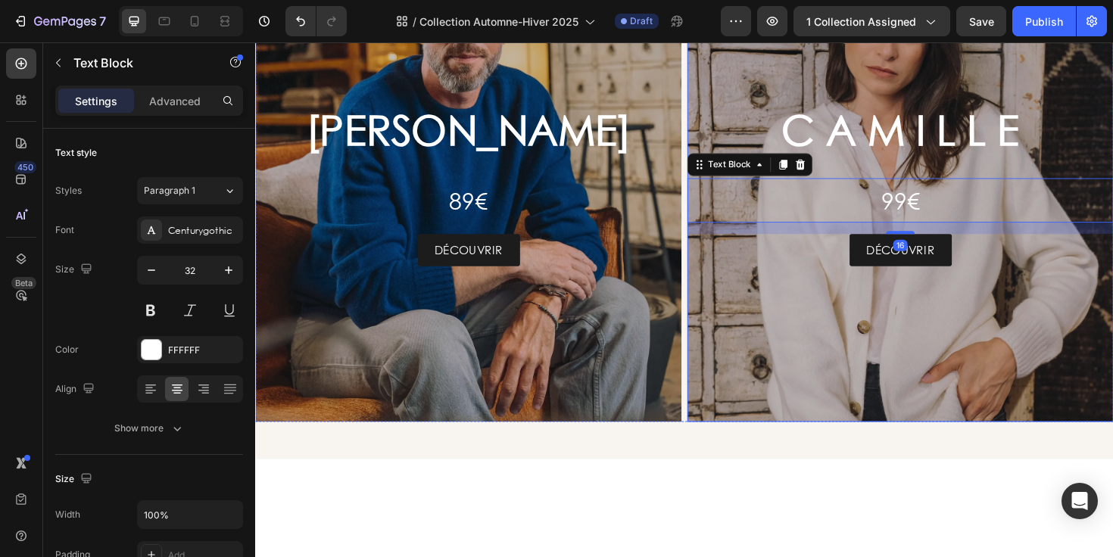
click at [769, 304] on div "C A M I L L E Heading 99€ Text Block 16 DÉCOUVRIR Button" at bounding box center [938, 187] width 451 height 234
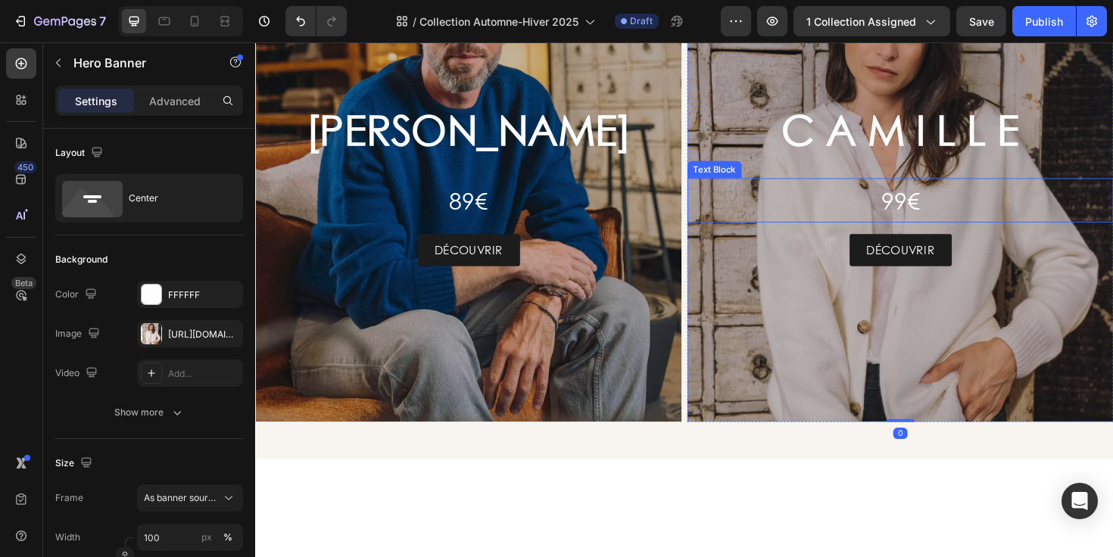
click at [895, 232] on p "99€" at bounding box center [938, 210] width 448 height 44
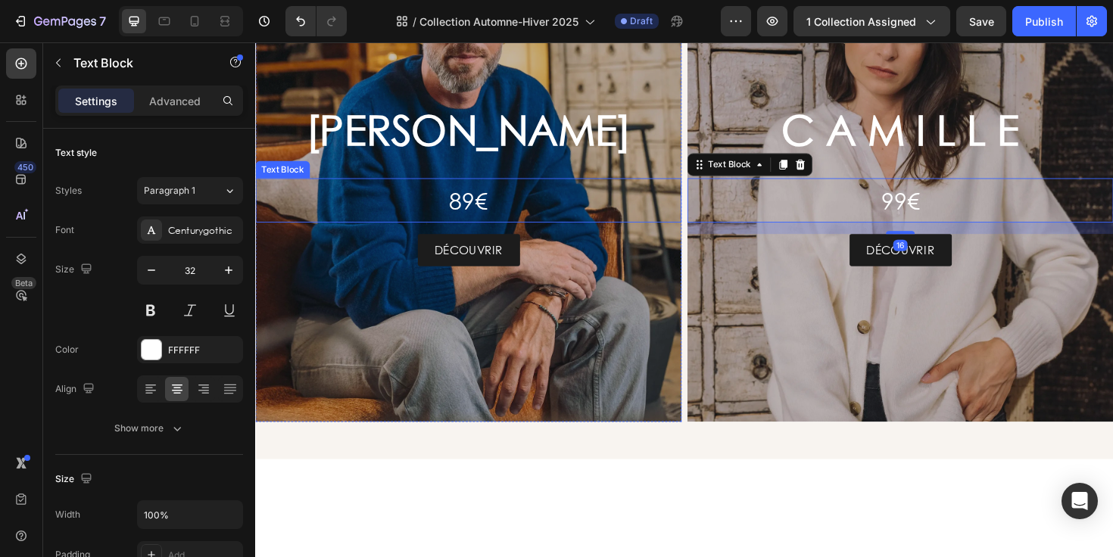
click at [523, 232] on p "89€" at bounding box center [481, 210] width 448 height 44
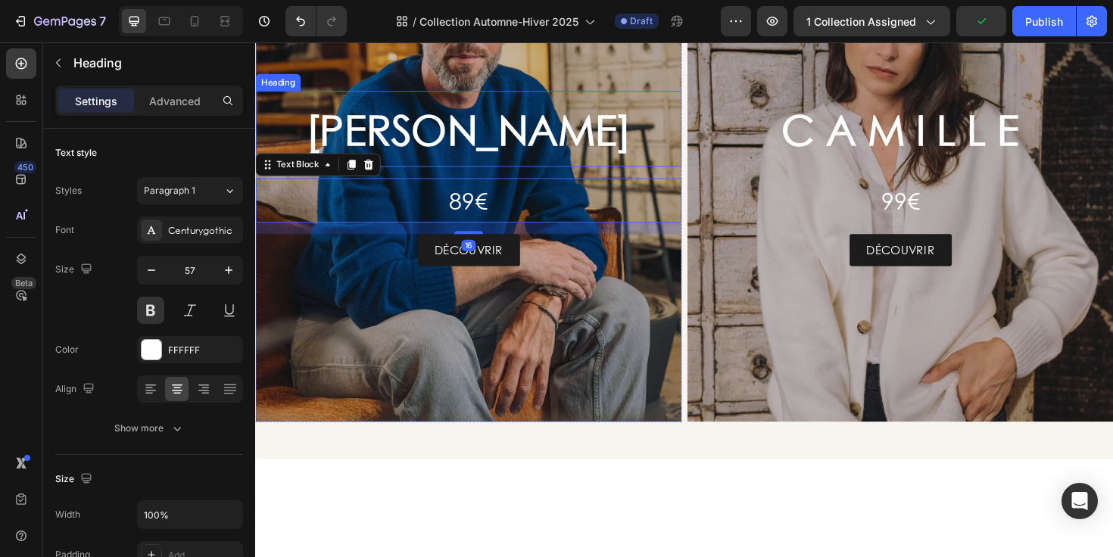
click at [553, 173] on p "[PERSON_NAME]" at bounding box center [481, 134] width 448 height 78
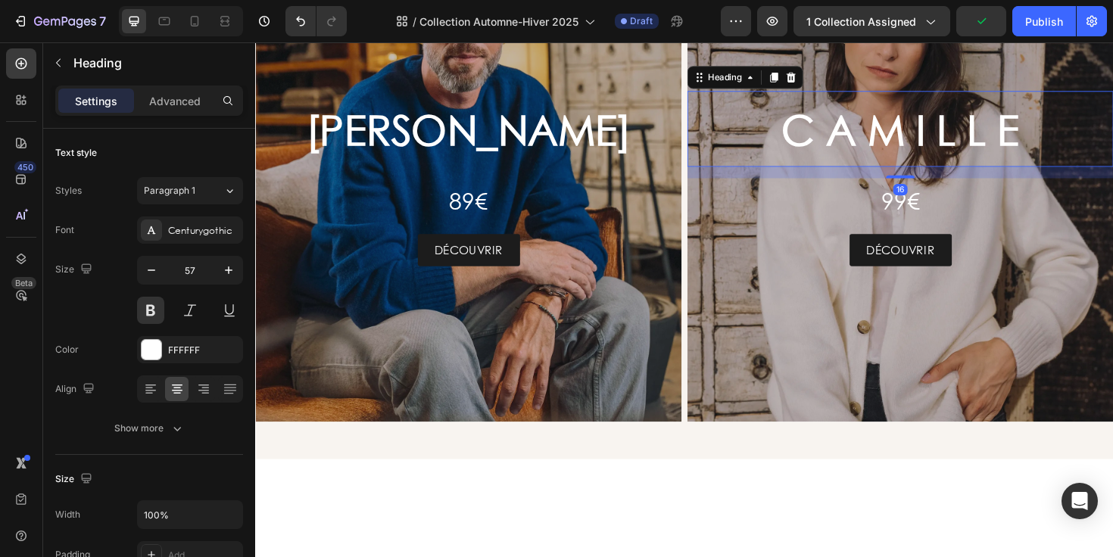
click at [856, 173] on p "C A M I L L E" at bounding box center [938, 134] width 448 height 78
click at [598, 173] on p "[PERSON_NAME]" at bounding box center [481, 134] width 448 height 78
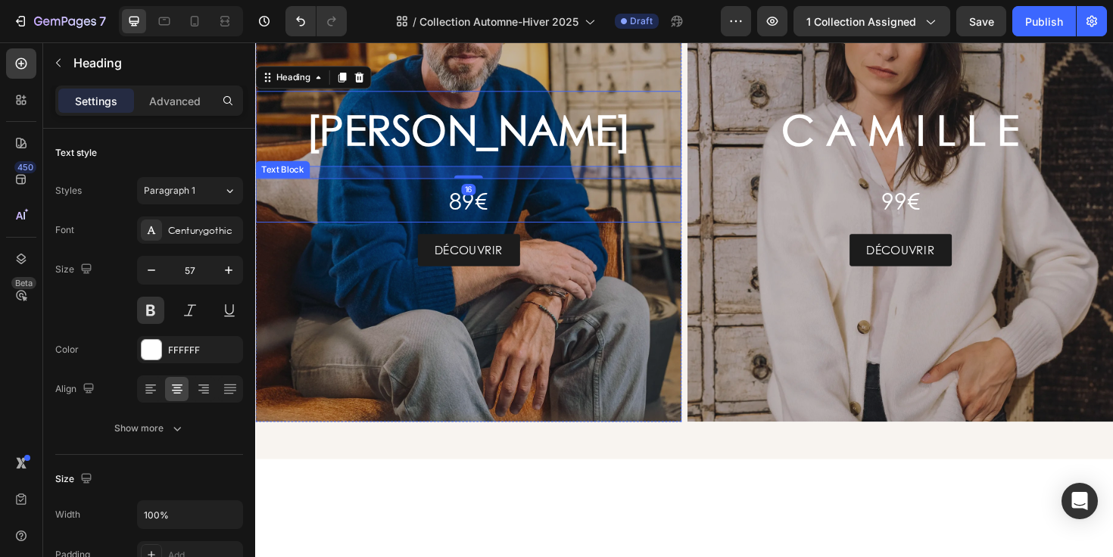
click at [559, 232] on p "89€" at bounding box center [481, 210] width 448 height 44
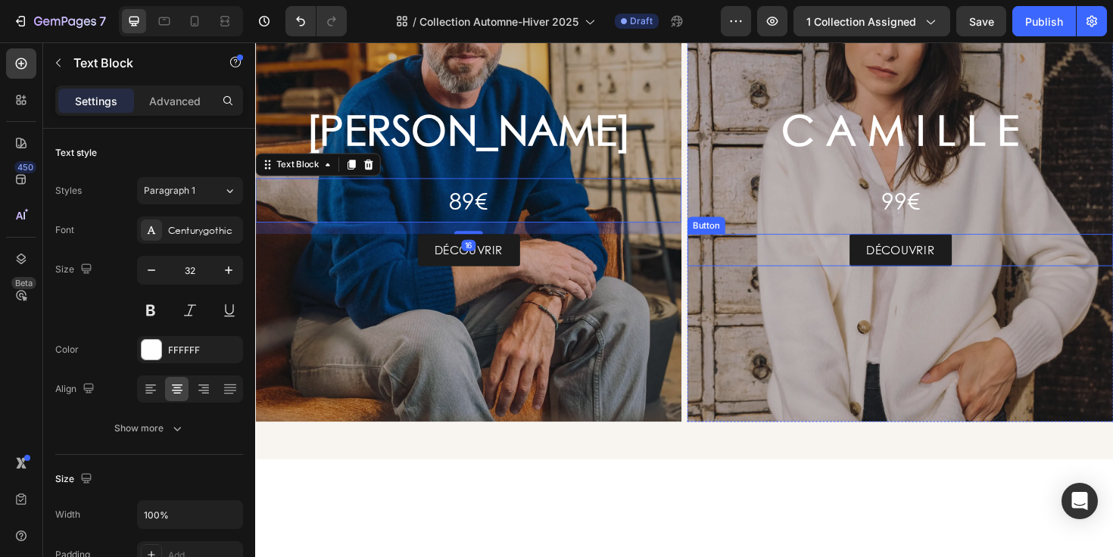
click at [822, 279] on div "DÉCOUVRIR Button" at bounding box center [938, 262] width 451 height 34
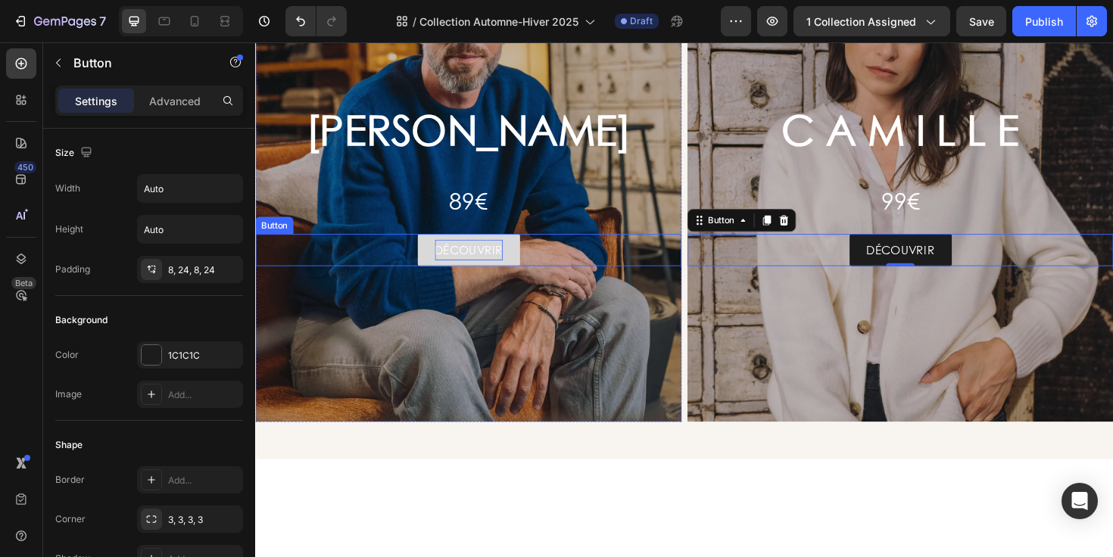
drag, startPoint x: 471, startPoint y: 444, endPoint x: 480, endPoint y: 444, distance: 9.1
click at [471, 273] on p "DÉCOUVRIR" at bounding box center [481, 262] width 72 height 22
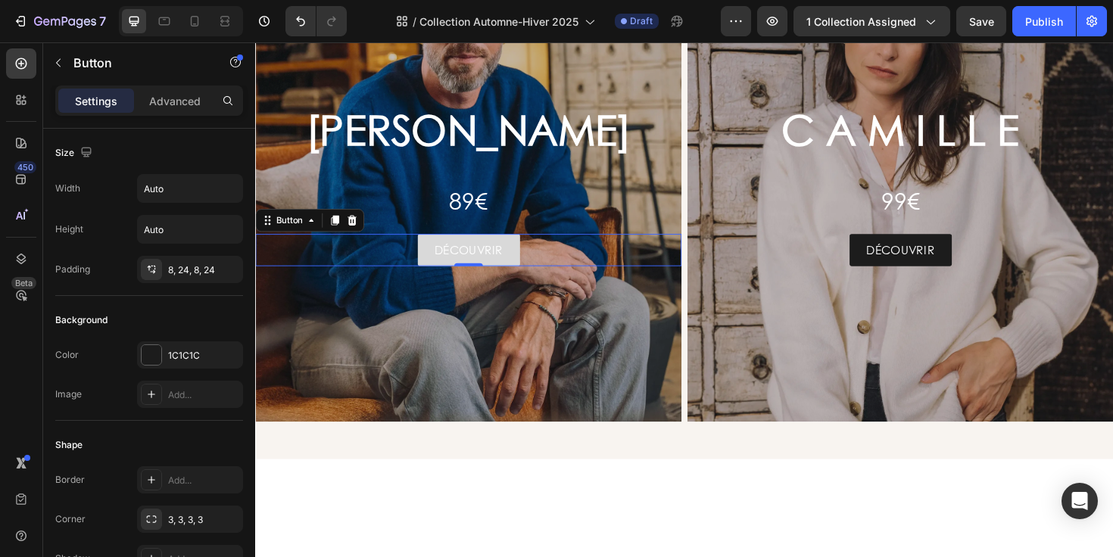
click at [528, 279] on link "DÉCOUVRIR" at bounding box center [481, 262] width 108 height 34
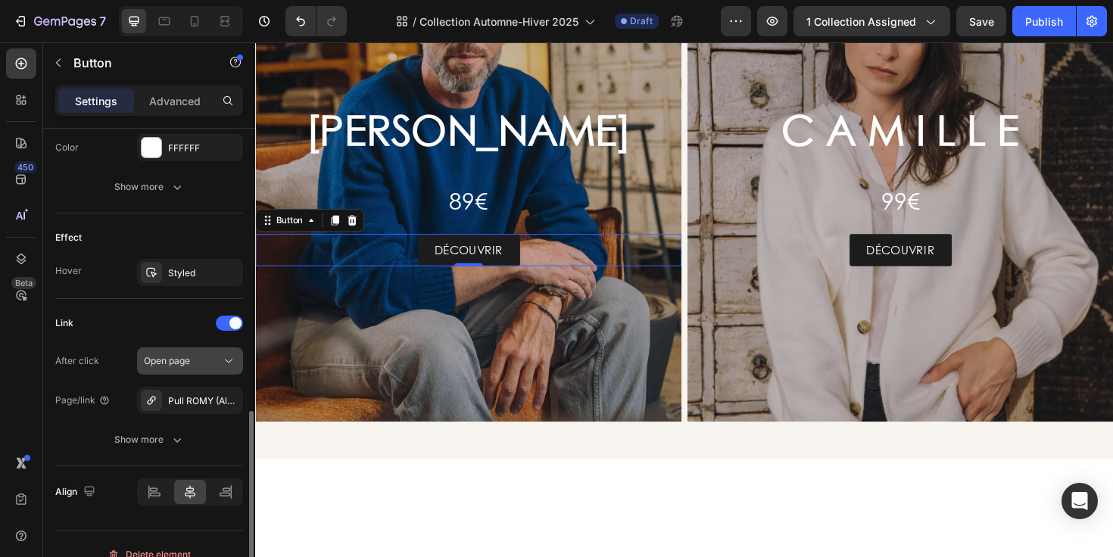
scroll to position [714, 0]
click at [231, 394] on icon "button" at bounding box center [227, 397] width 12 height 12
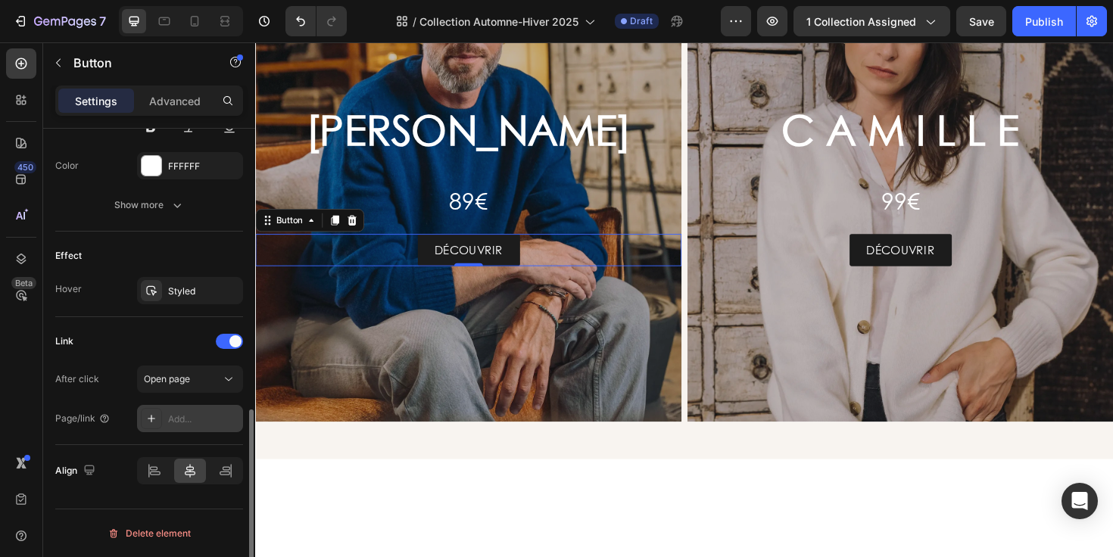
click at [183, 426] on div "Add..." at bounding box center [190, 418] width 106 height 27
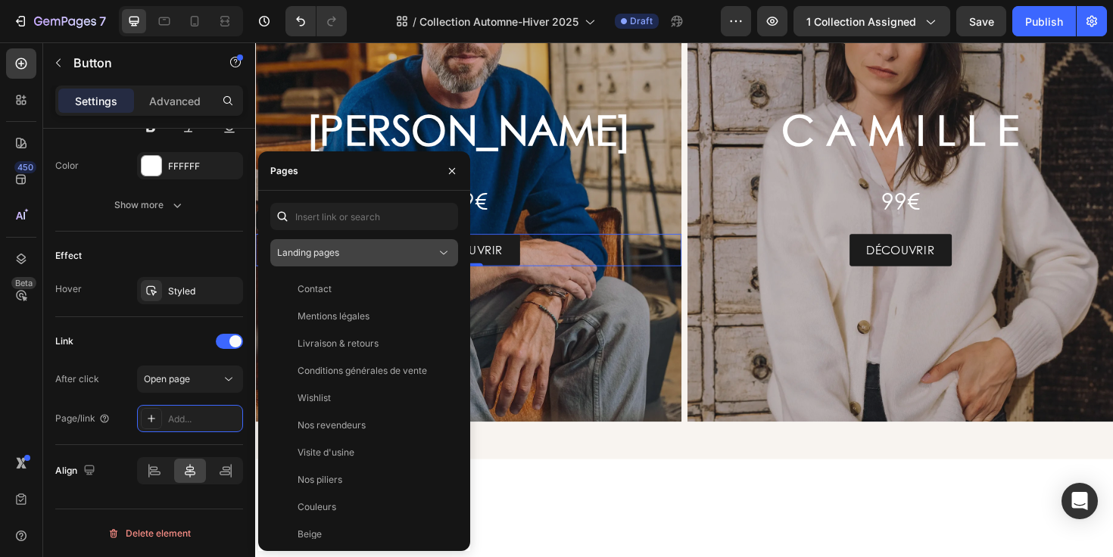
click at [394, 251] on div "Landing pages" at bounding box center [356, 253] width 159 height 14
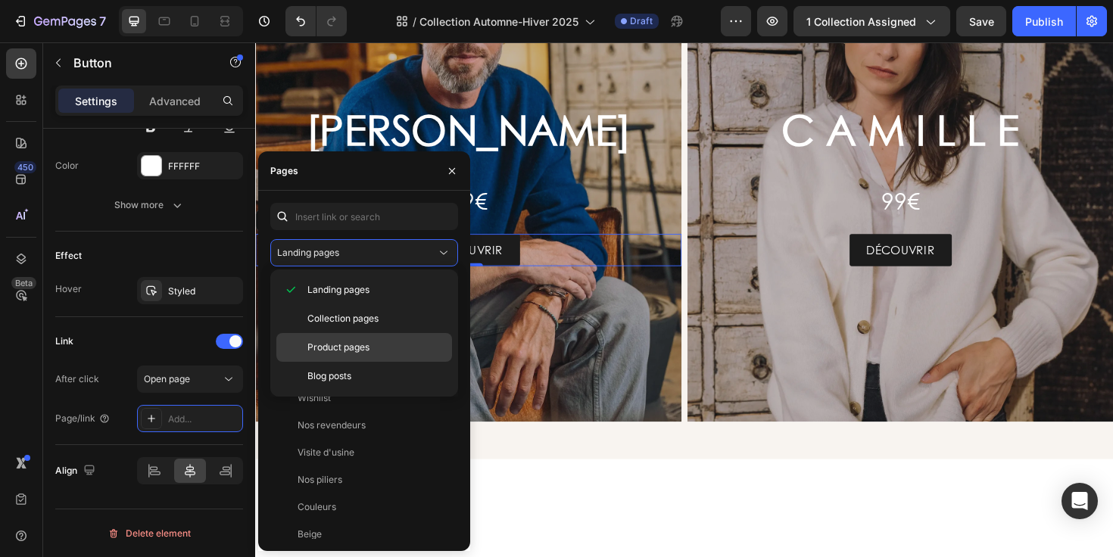
click at [370, 346] on p "Product pages" at bounding box center [376, 348] width 138 height 14
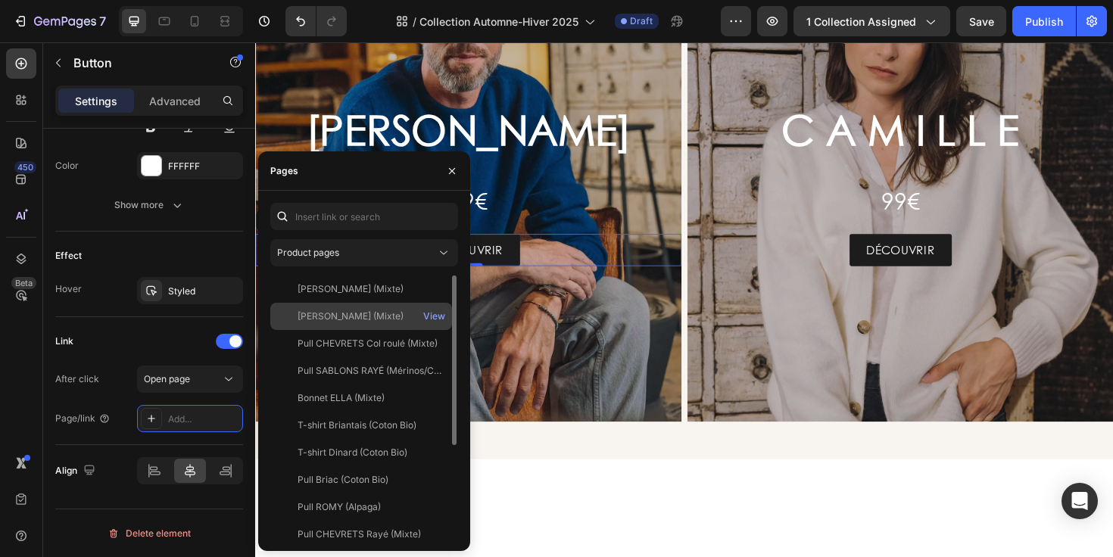
click at [369, 317] on div "[PERSON_NAME] (Mixte)" at bounding box center [351, 317] width 106 height 14
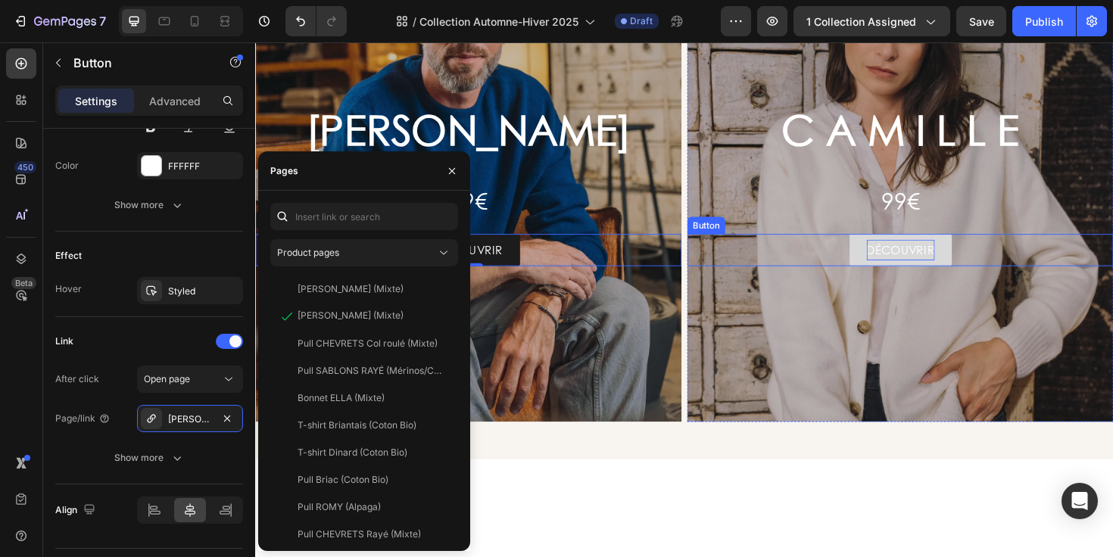
click at [905, 273] on p "DÉCOUVRIR" at bounding box center [939, 262] width 72 height 22
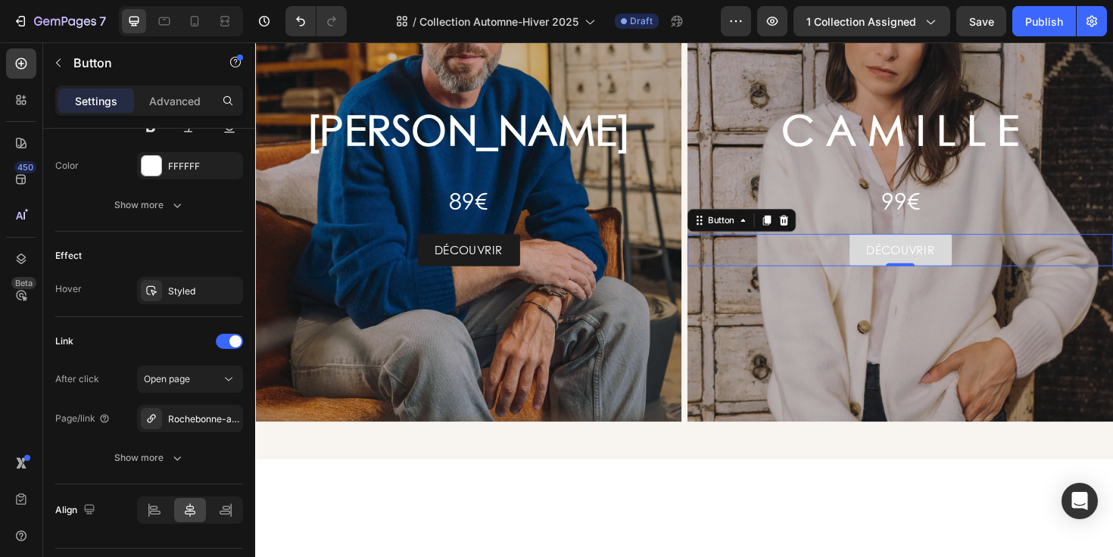
click at [884, 279] on link "DÉCOUVRIR" at bounding box center [938, 262] width 108 height 34
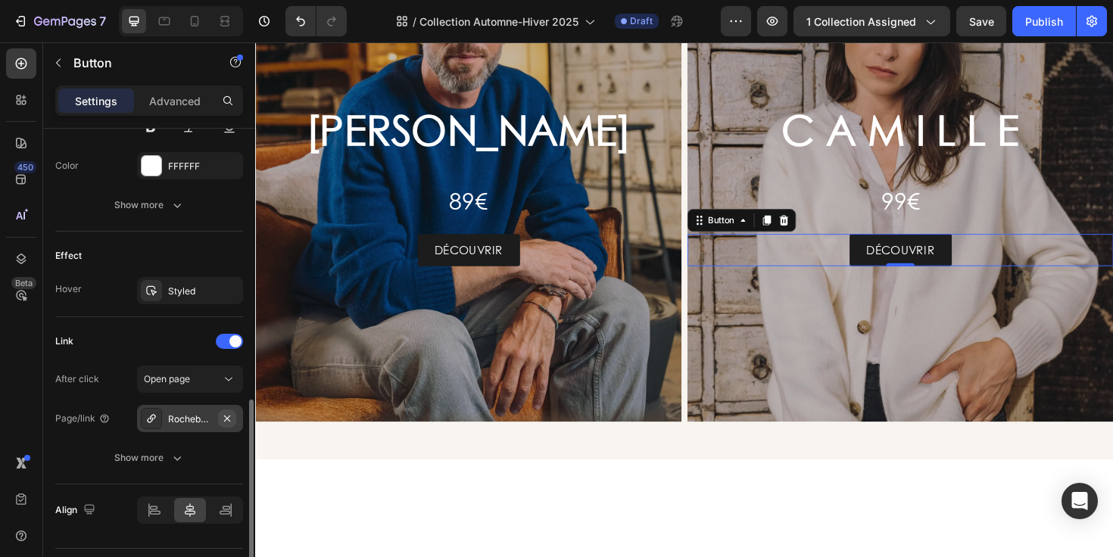
click at [229, 419] on icon "button" at bounding box center [227, 419] width 12 height 12
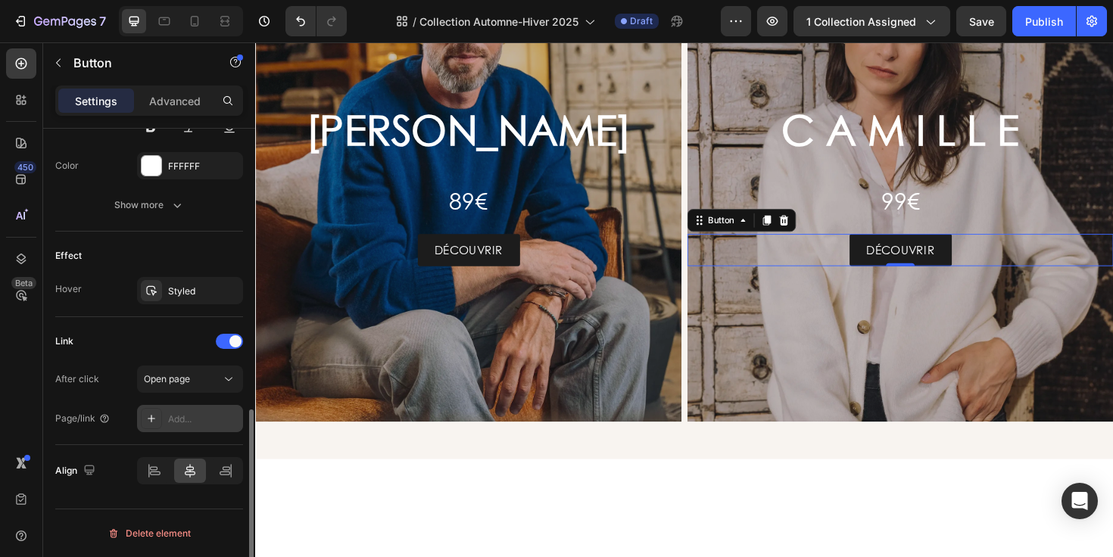
click at [188, 416] on div "Add..." at bounding box center [203, 420] width 71 height 14
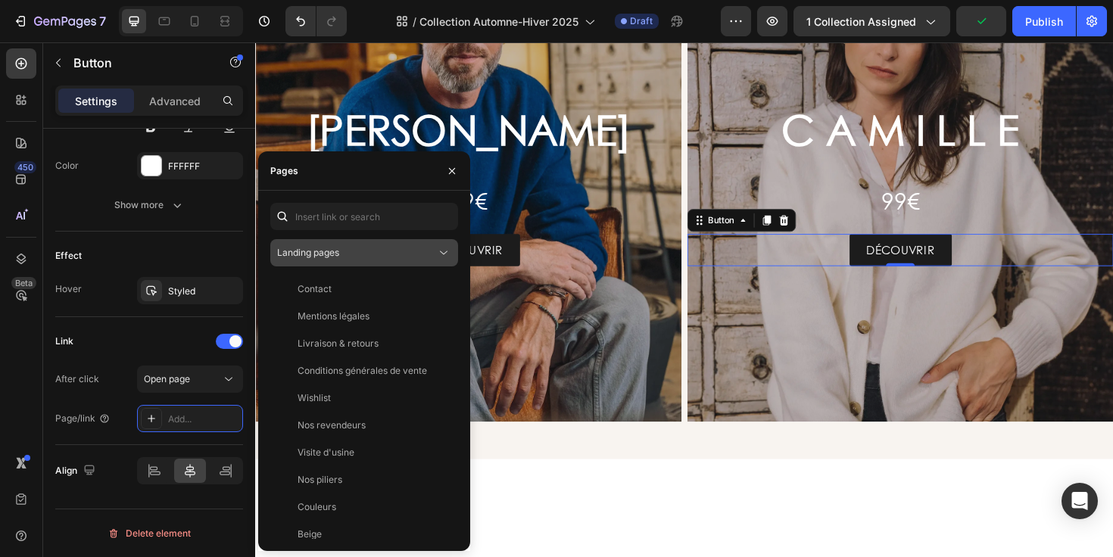
click at [385, 249] on div "Landing pages" at bounding box center [356, 253] width 159 height 14
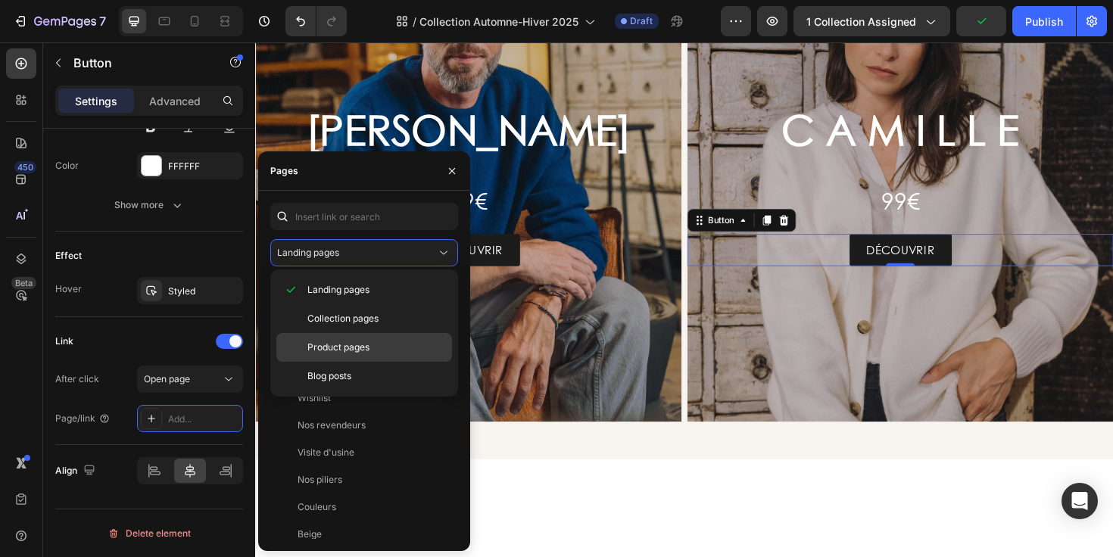
click at [378, 347] on p "Product pages" at bounding box center [376, 348] width 138 height 14
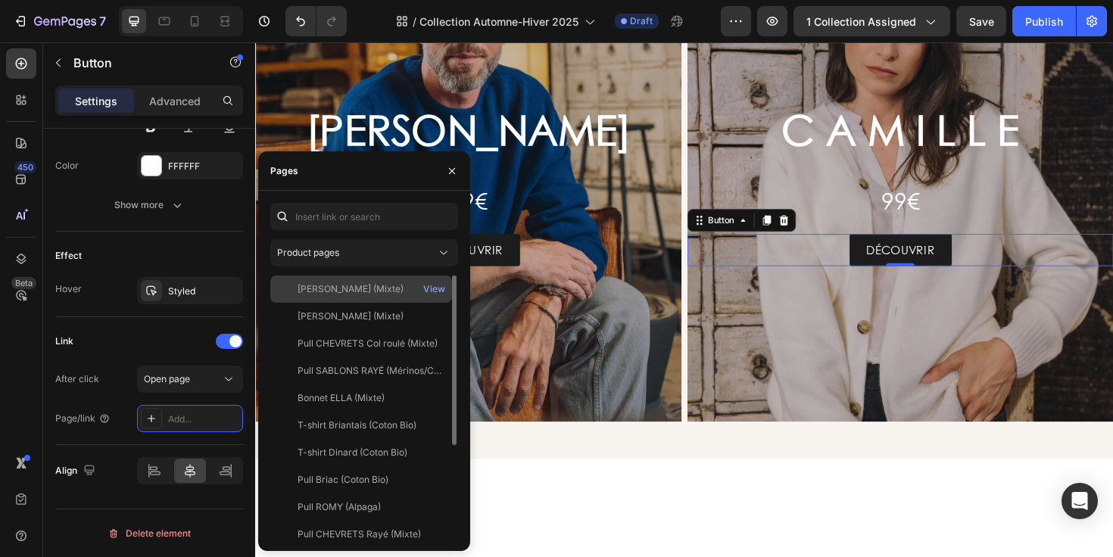
click at [363, 294] on div "[PERSON_NAME] (Mixte)" at bounding box center [351, 289] width 106 height 14
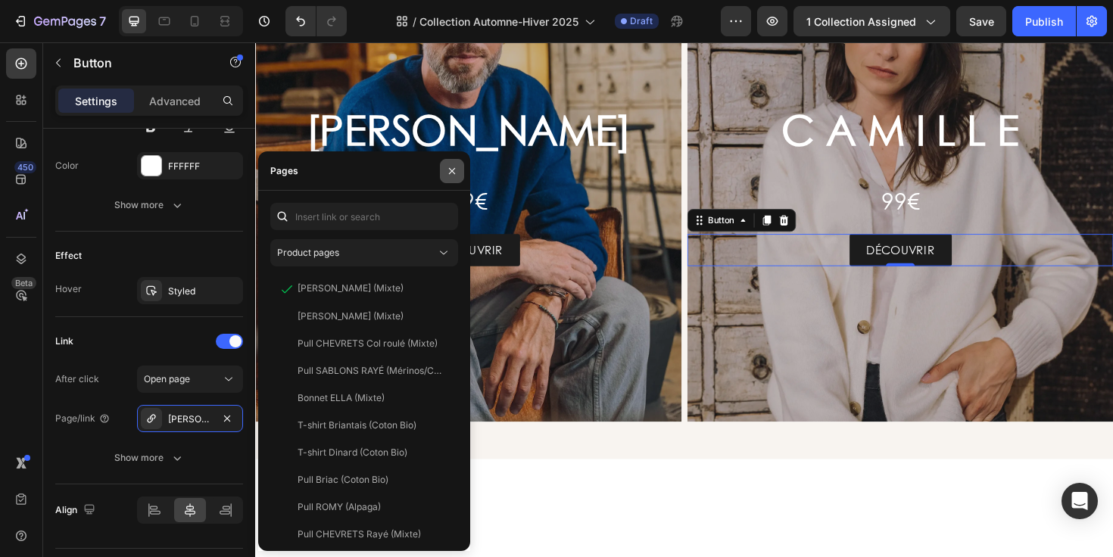
click at [454, 173] on icon "button" at bounding box center [452, 171] width 12 height 12
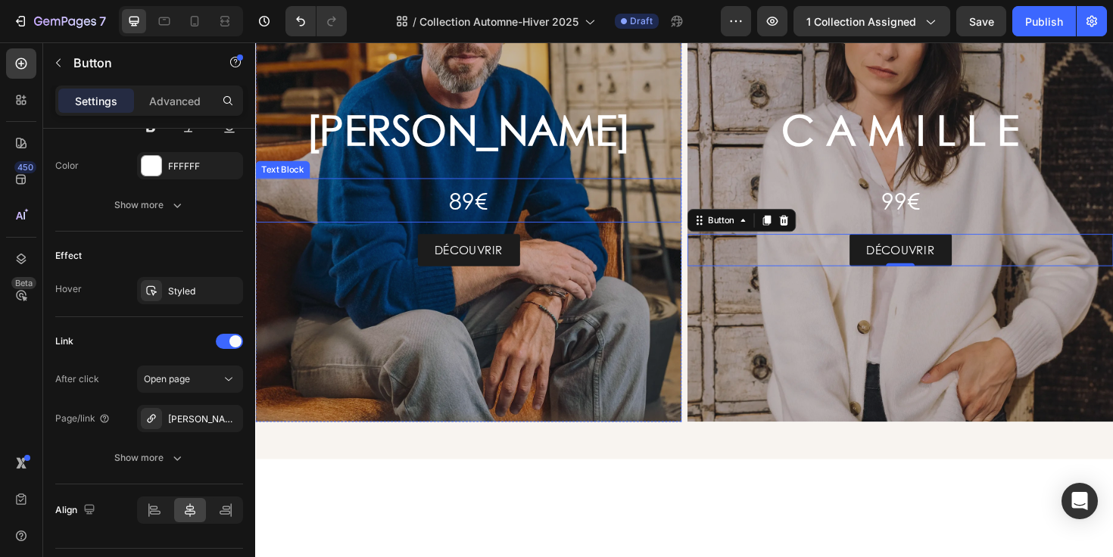
click at [472, 232] on p "89€" at bounding box center [481, 210] width 448 height 44
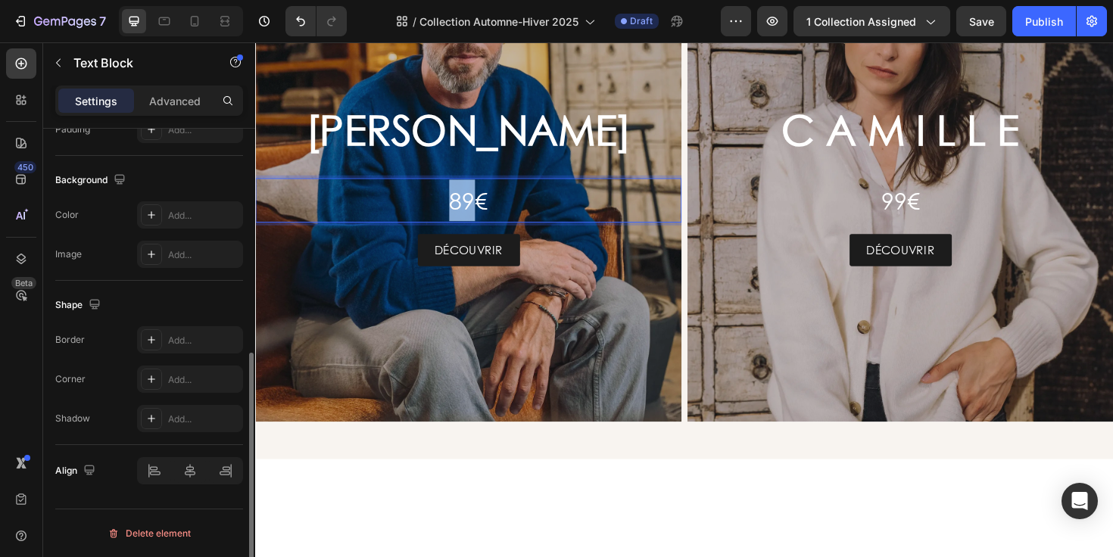
scroll to position [0, 0]
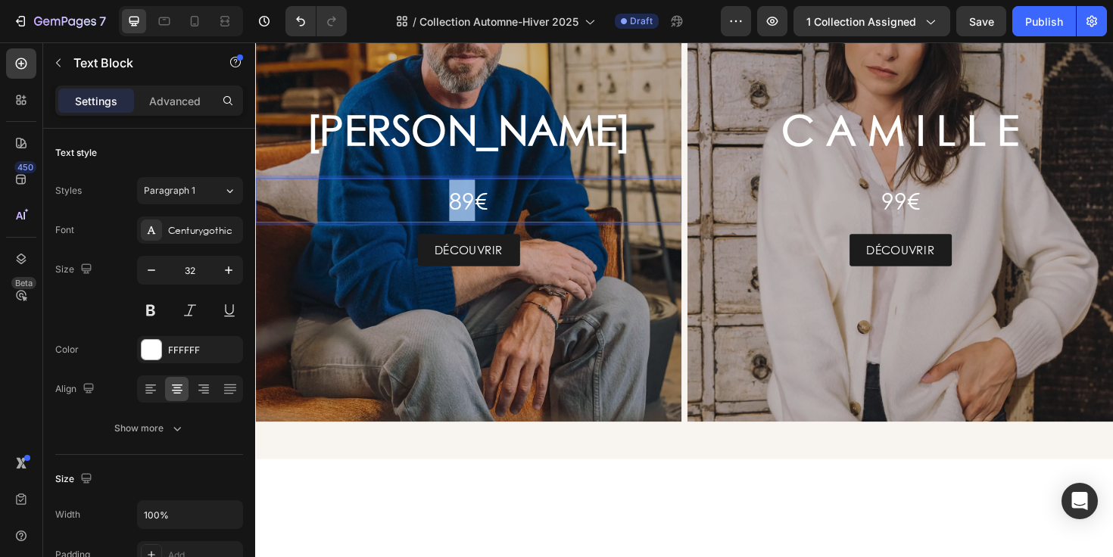
click at [472, 232] on p "89€" at bounding box center [481, 210] width 448 height 44
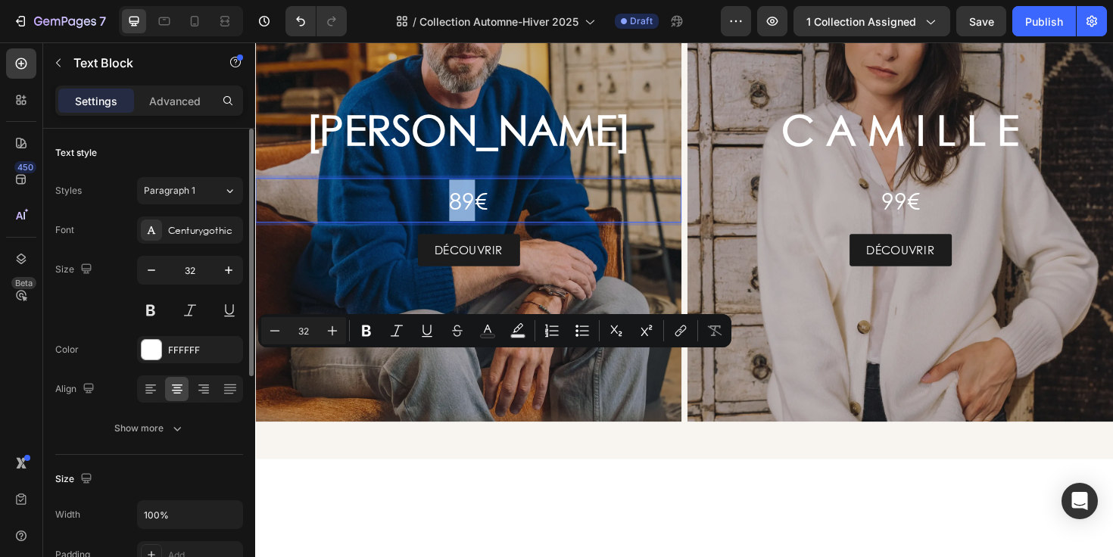
click at [474, 232] on p "89€" at bounding box center [481, 210] width 448 height 44
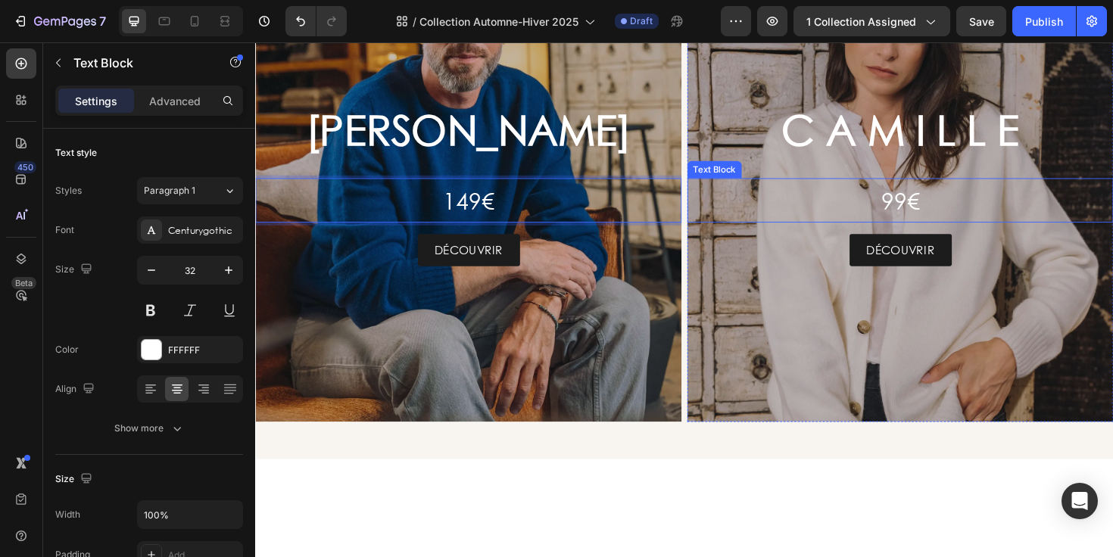
click at [919, 232] on p "99€" at bounding box center [938, 210] width 448 height 44
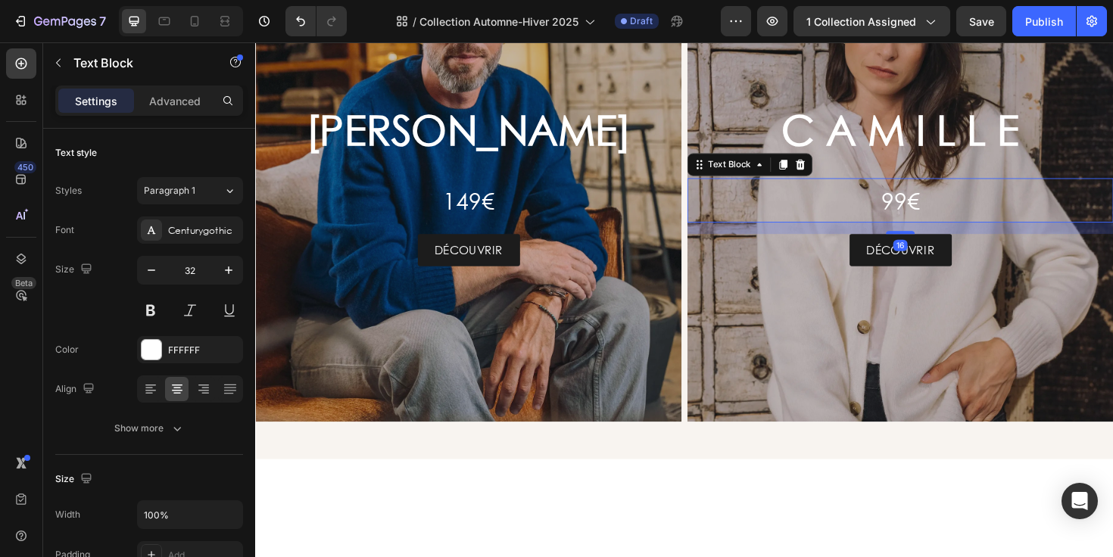
click at [920, 232] on p "99€" at bounding box center [938, 210] width 448 height 44
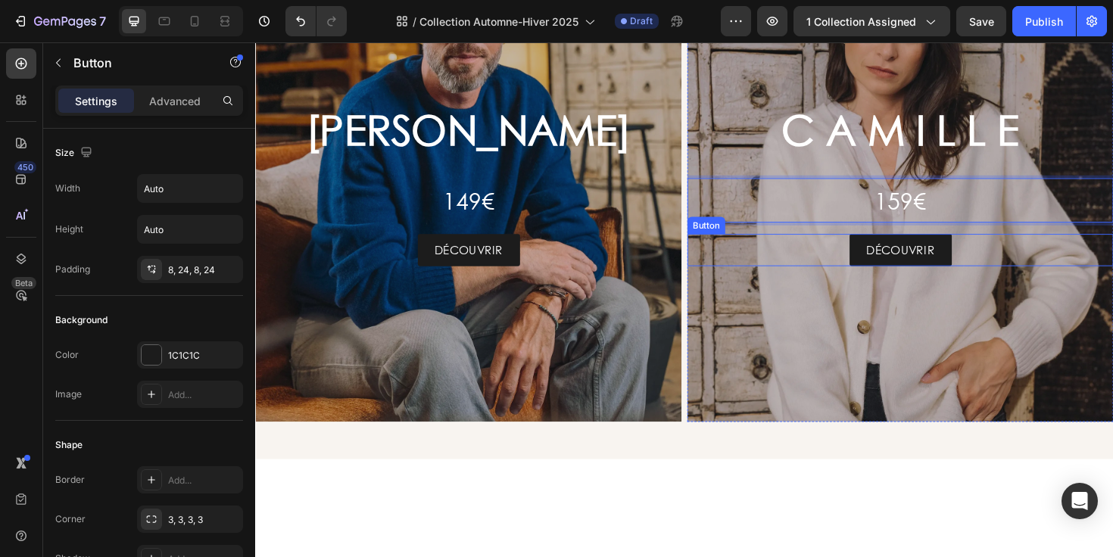
click at [1044, 279] on div "DÉCOUVRIR Button" at bounding box center [938, 262] width 451 height 34
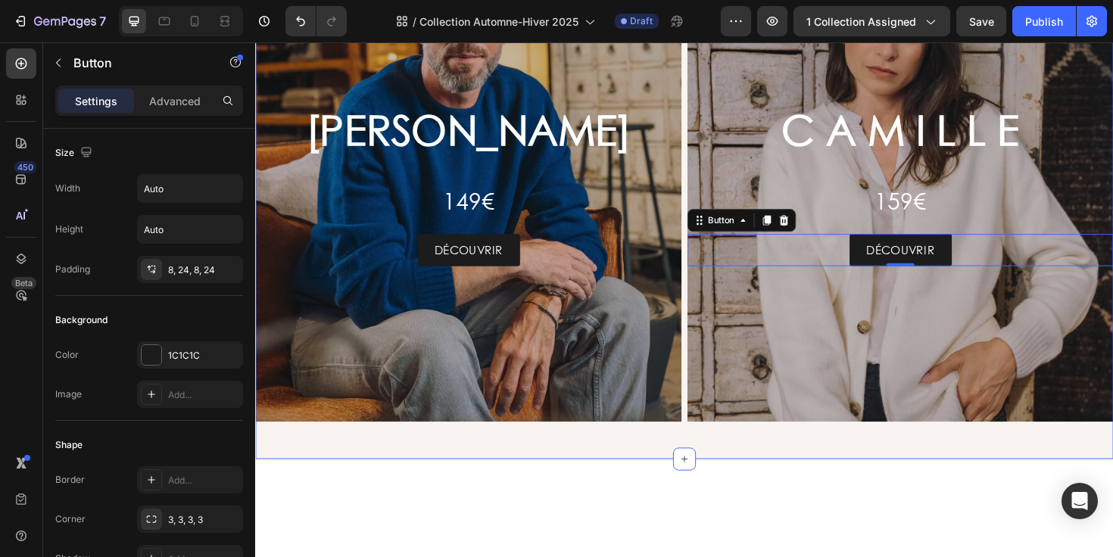
click at [666, 101] on div "G A S P A R D Heading 149€ Text Block DÉCOUVRIR Button Hero Banner C A M I L L …" at bounding box center [709, 199] width 909 height 570
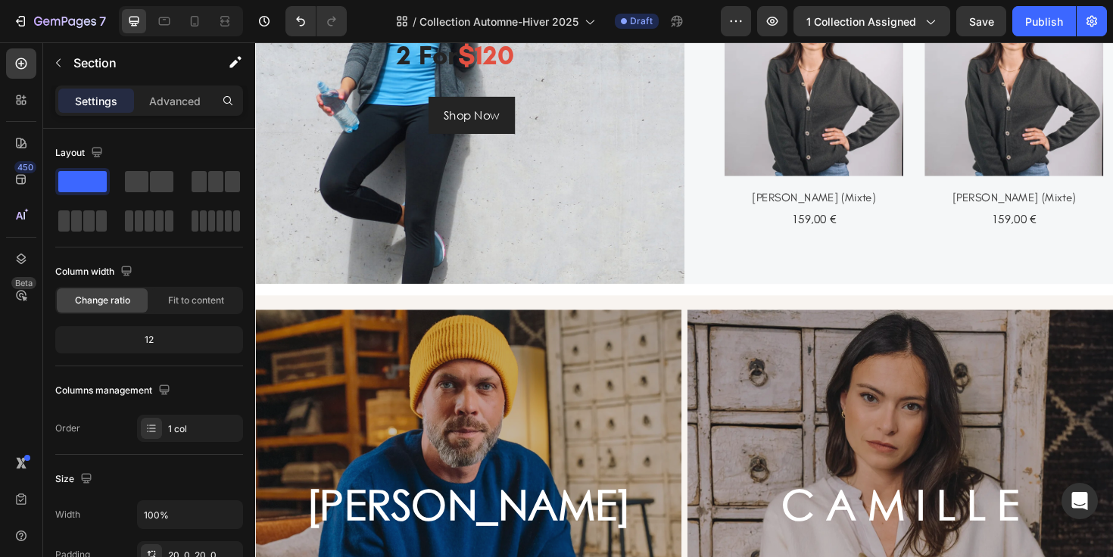
scroll to position [2058, 0]
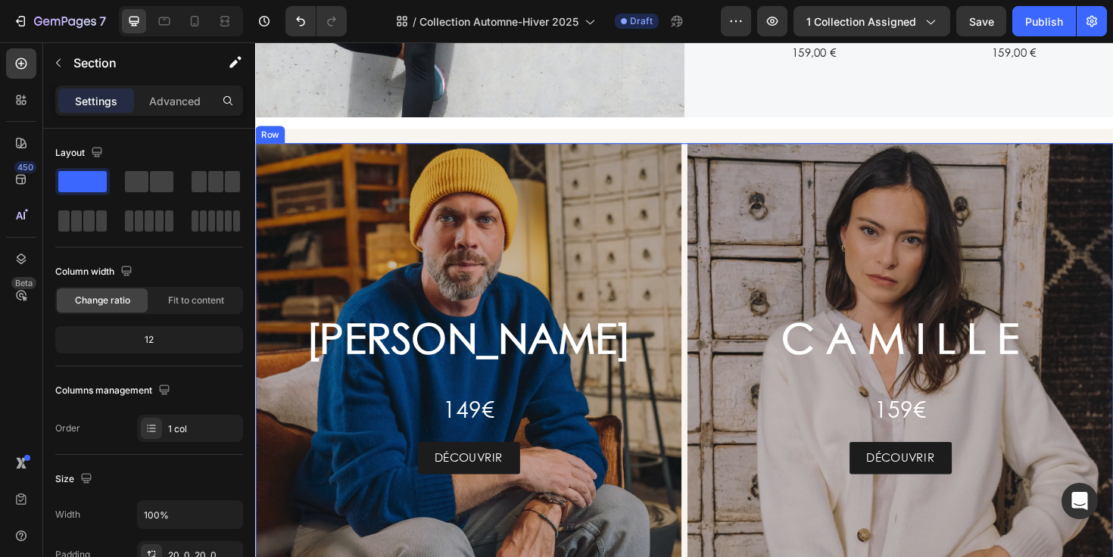
click at [703, 376] on div "G A S P A R D Heading 149€ Text Block DÉCOUVRIR Button Hero Banner C A M I L L …" at bounding box center [709, 407] width 909 height 516
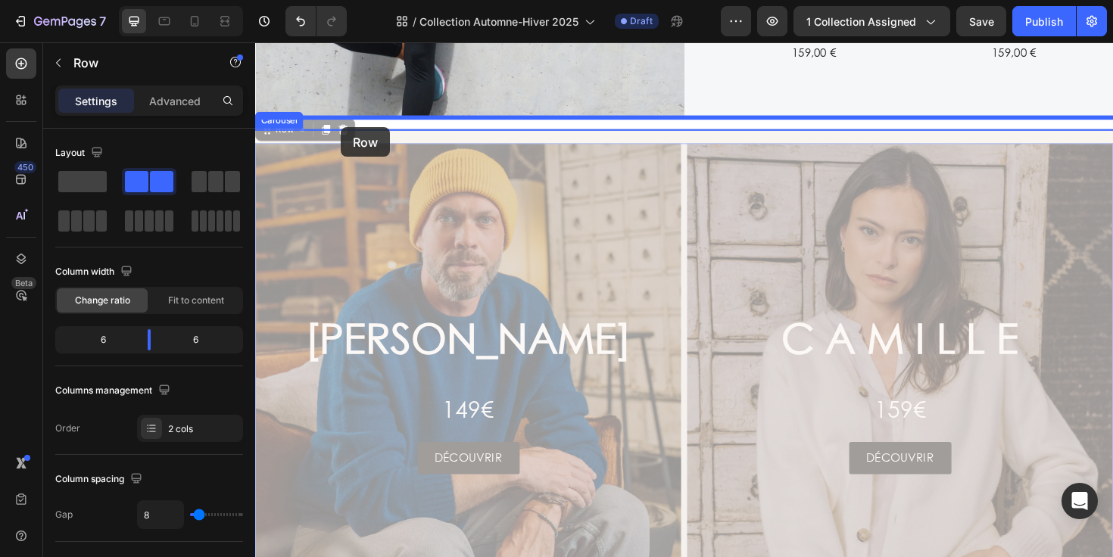
drag, startPoint x: 267, startPoint y: 315, endPoint x: 346, endPoint y: 133, distance: 199.1
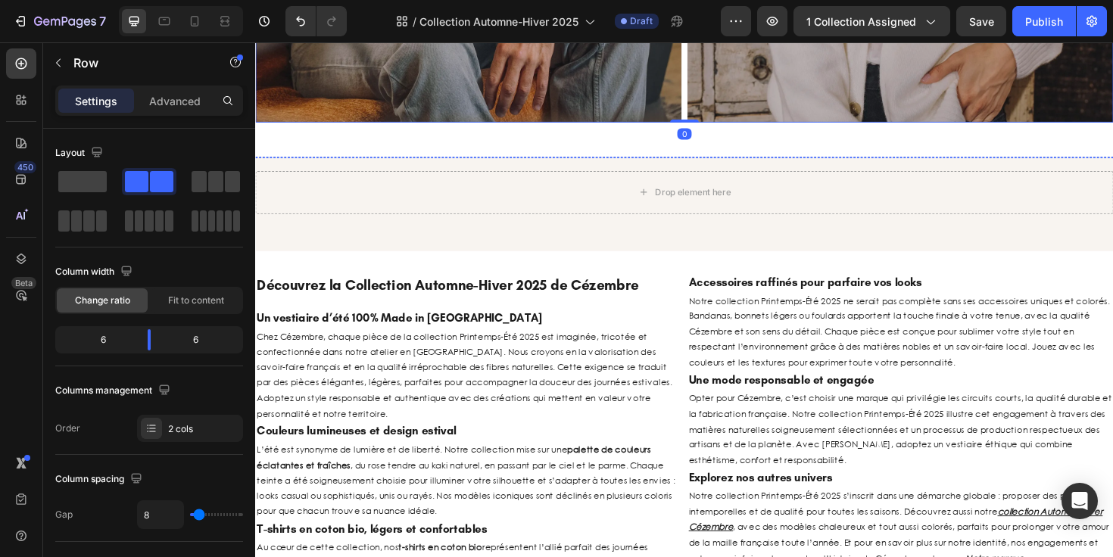
scroll to position [2588, 0]
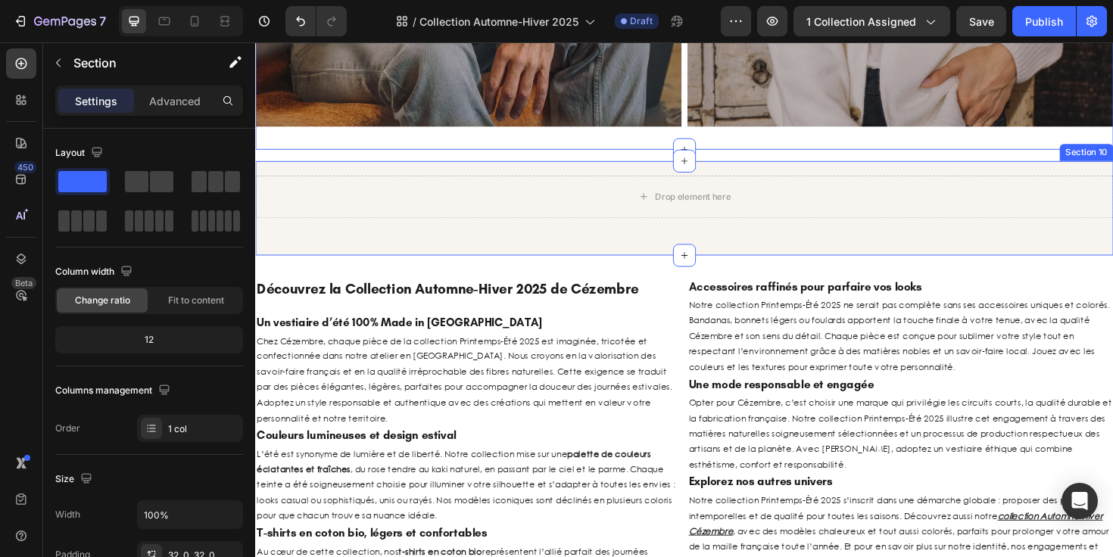
click at [418, 268] on div "Drop element here Row Section 10" at bounding box center [709, 218] width 909 height 100
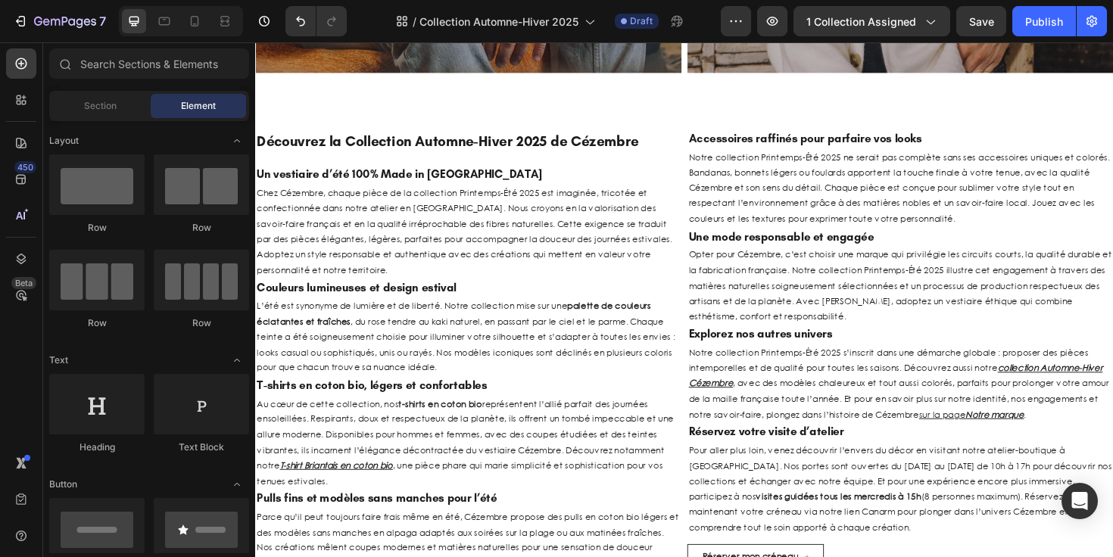
scroll to position [2695, 0]
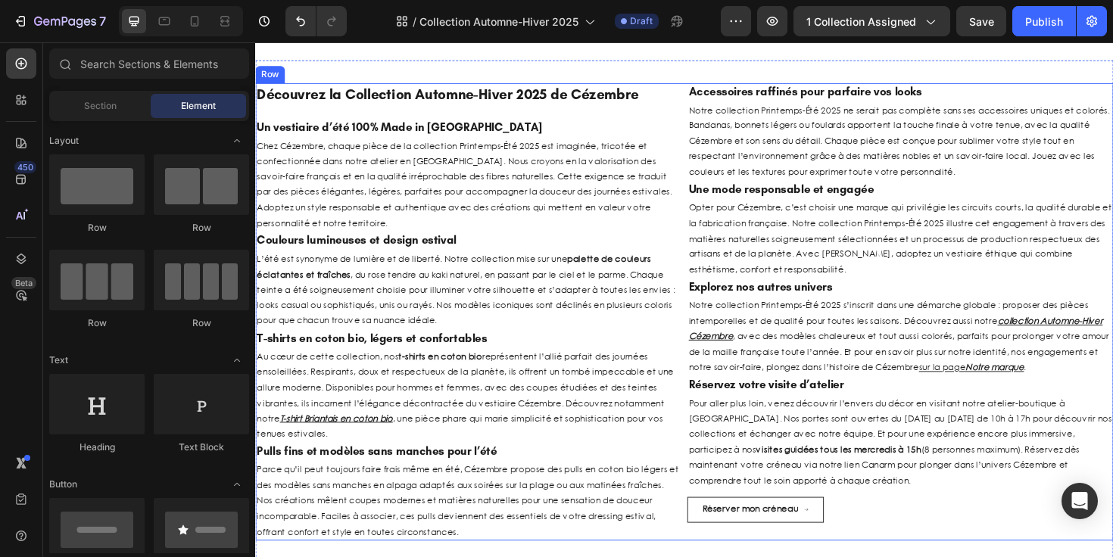
click at [702, 286] on div "Découvrez la Collection Automne-Hiver 2025 de Cézembre Heading Un vestiaire d’é…" at bounding box center [709, 328] width 909 height 485
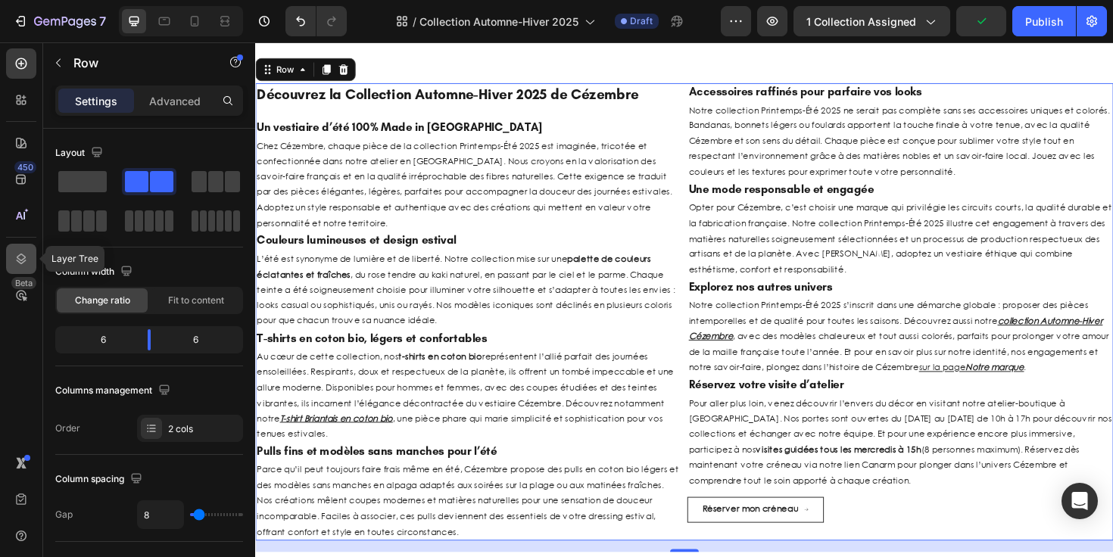
click at [27, 264] on icon at bounding box center [21, 258] width 15 height 15
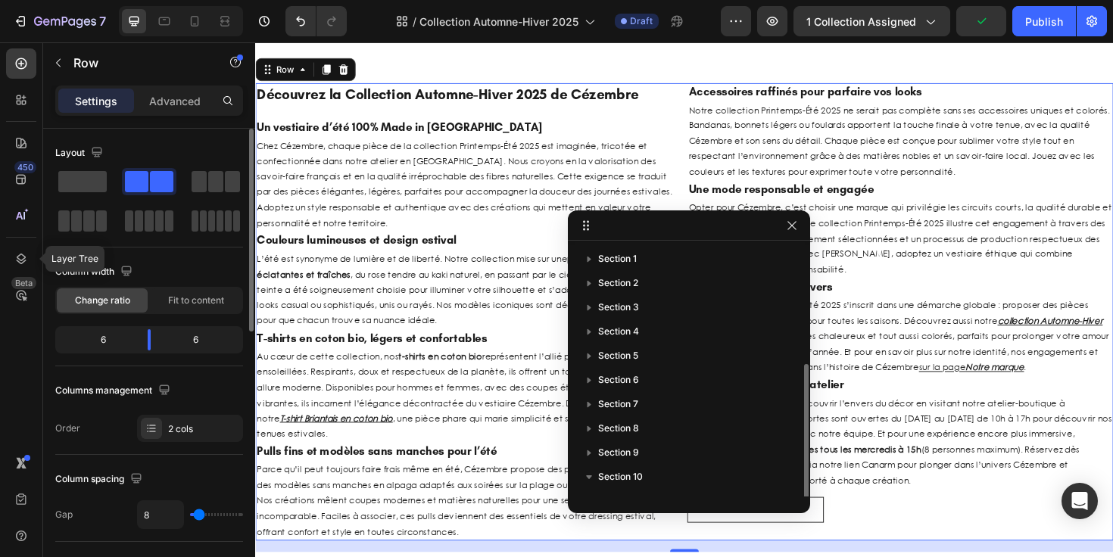
scroll to position [65, 0]
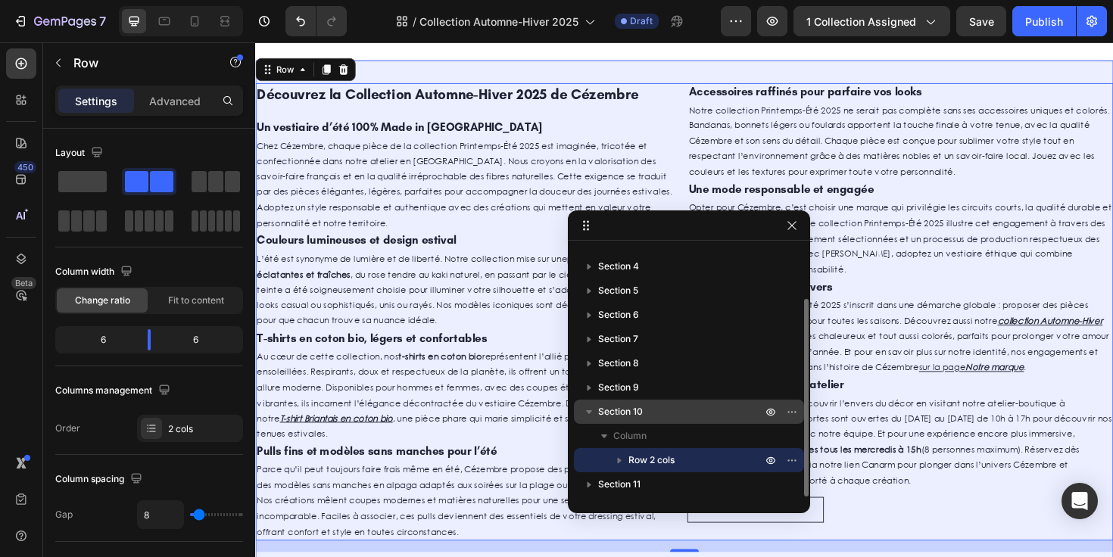
click at [641, 410] on span "Section 10" at bounding box center [620, 411] width 45 height 15
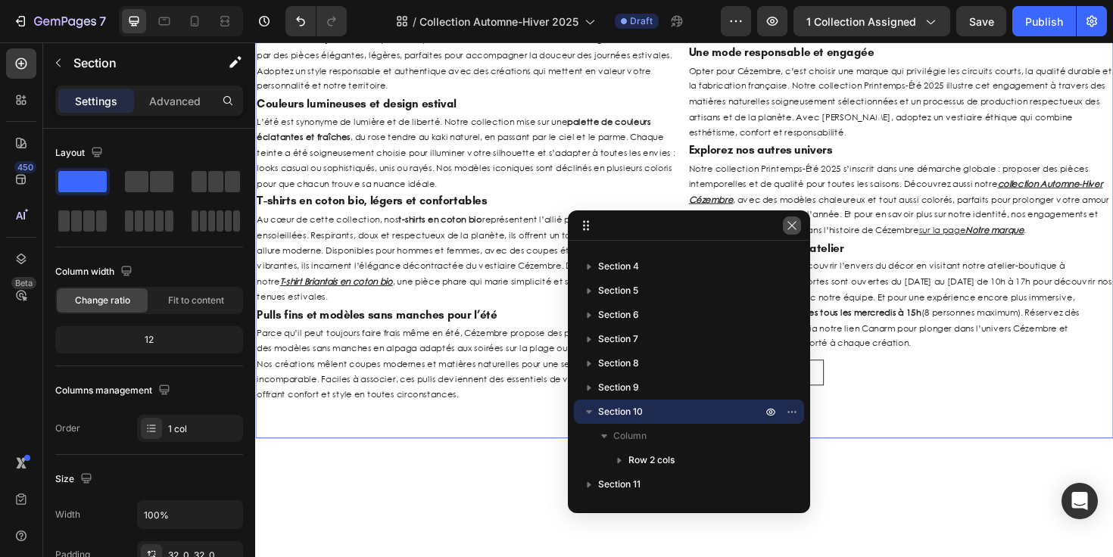
click at [792, 226] on icon "button" at bounding box center [791, 225] width 8 height 8
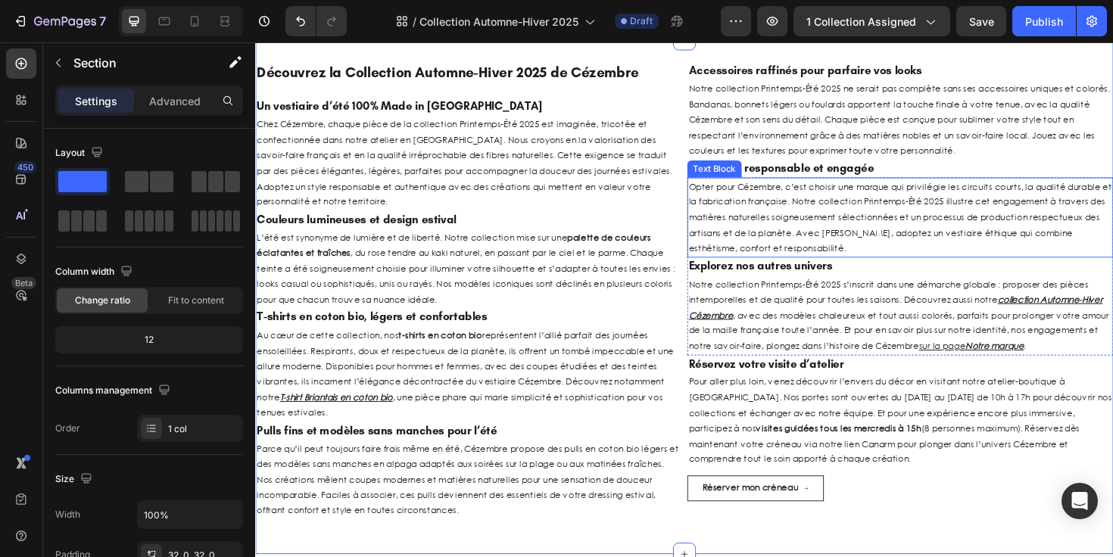
scroll to position [2899, 0]
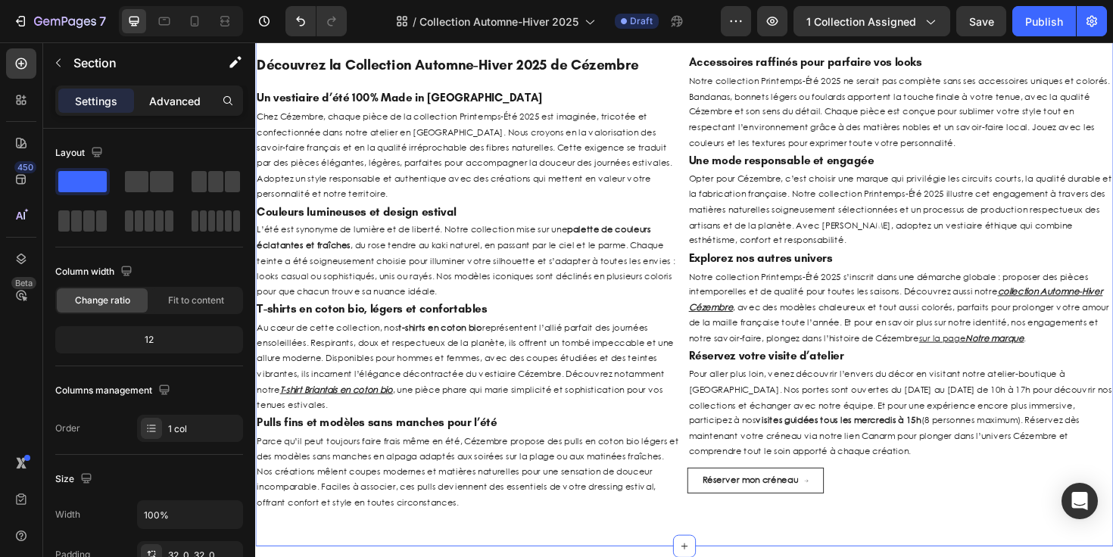
click at [179, 101] on p "Advanced" at bounding box center [174, 101] width 51 height 16
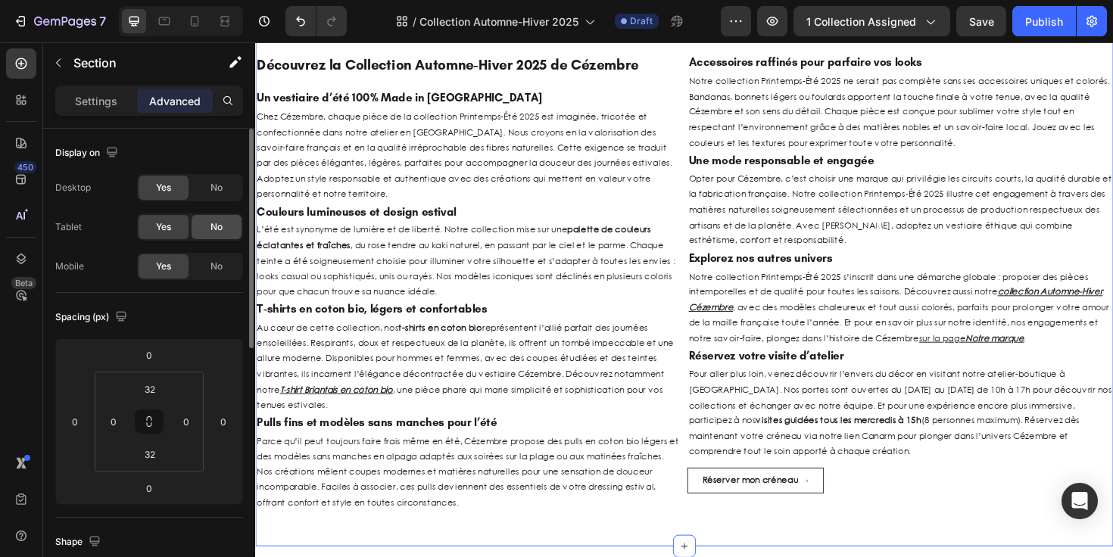
click at [204, 232] on div "No" at bounding box center [217, 227] width 50 height 24
click at [211, 265] on span "No" at bounding box center [217, 267] width 12 height 14
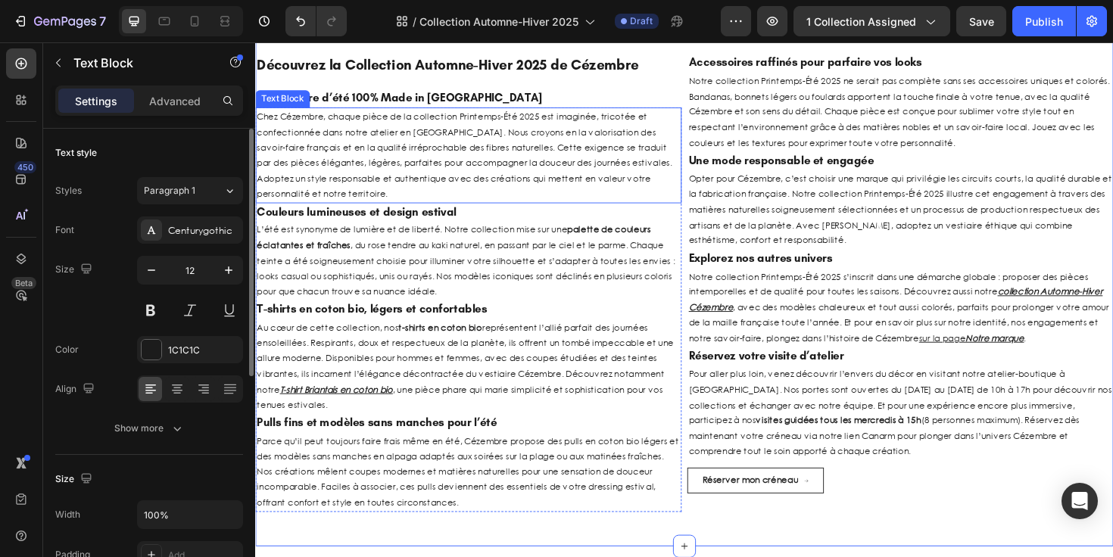
click at [394, 164] on p "Chez Cézembre, chaque pièce de la collection Printemps-Été 2025 est imaginée, t…" at bounding box center [481, 162] width 448 height 98
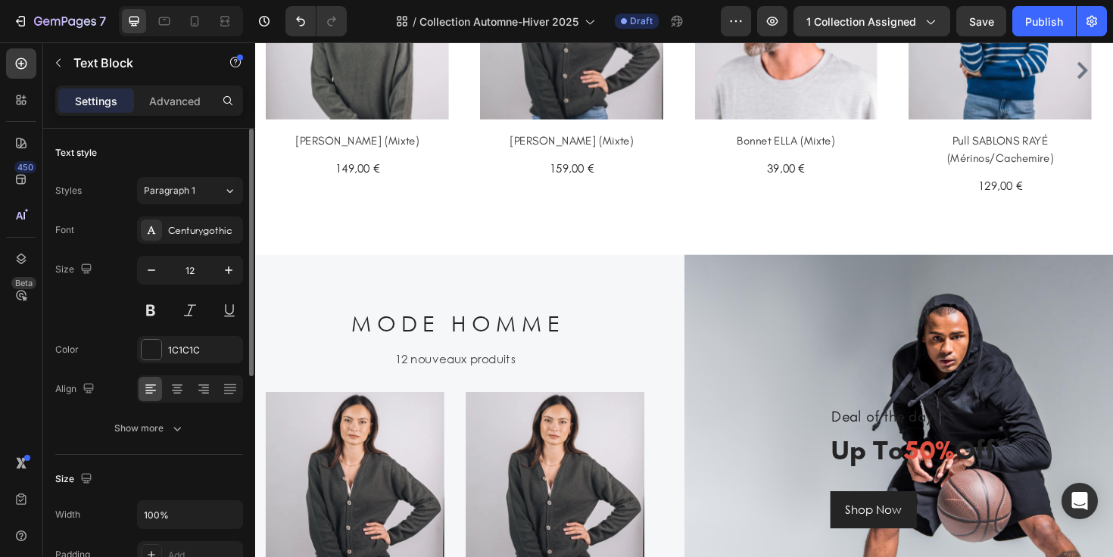
scroll to position [1190, 0]
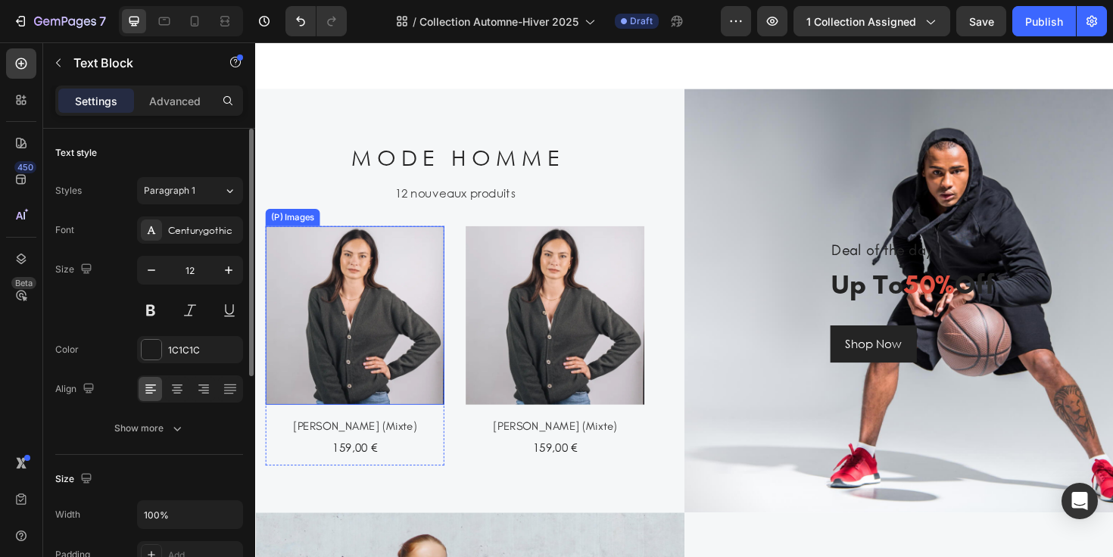
click at [406, 298] on img at bounding box center [360, 331] width 189 height 189
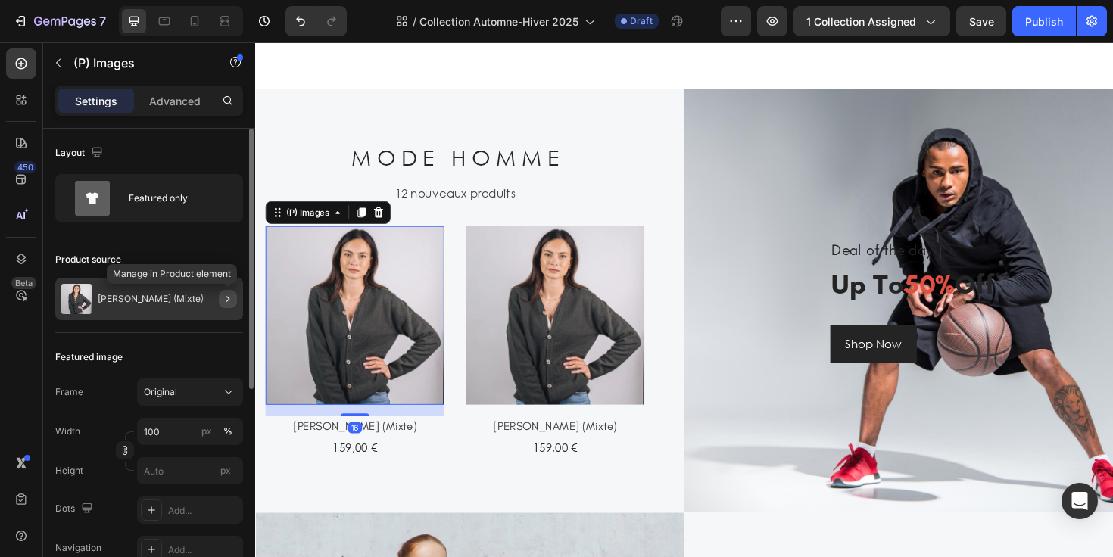
click at [228, 296] on icon "button" at bounding box center [228, 299] width 12 height 12
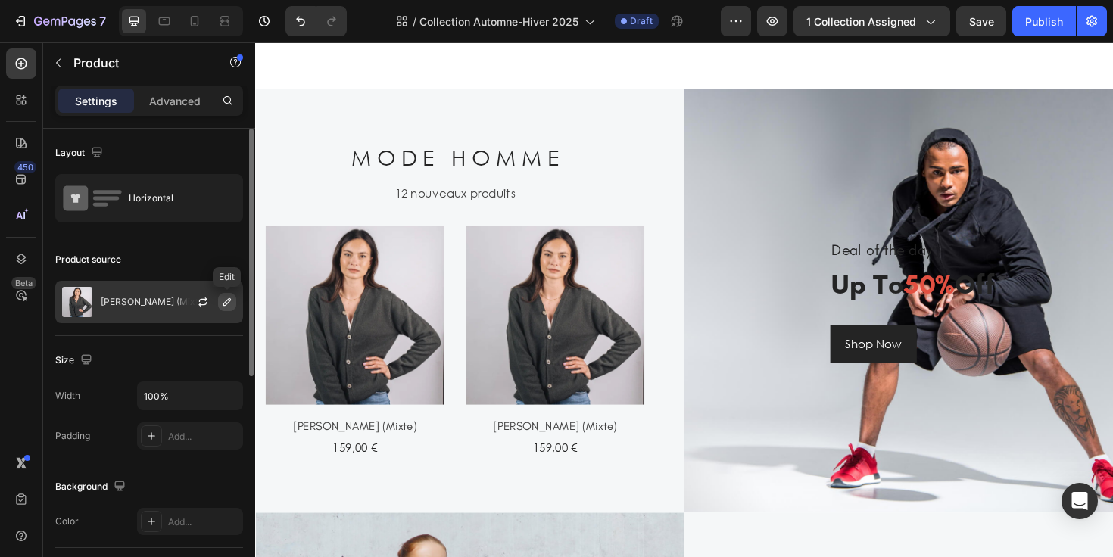
click at [226, 306] on icon "button" at bounding box center [227, 302] width 12 height 12
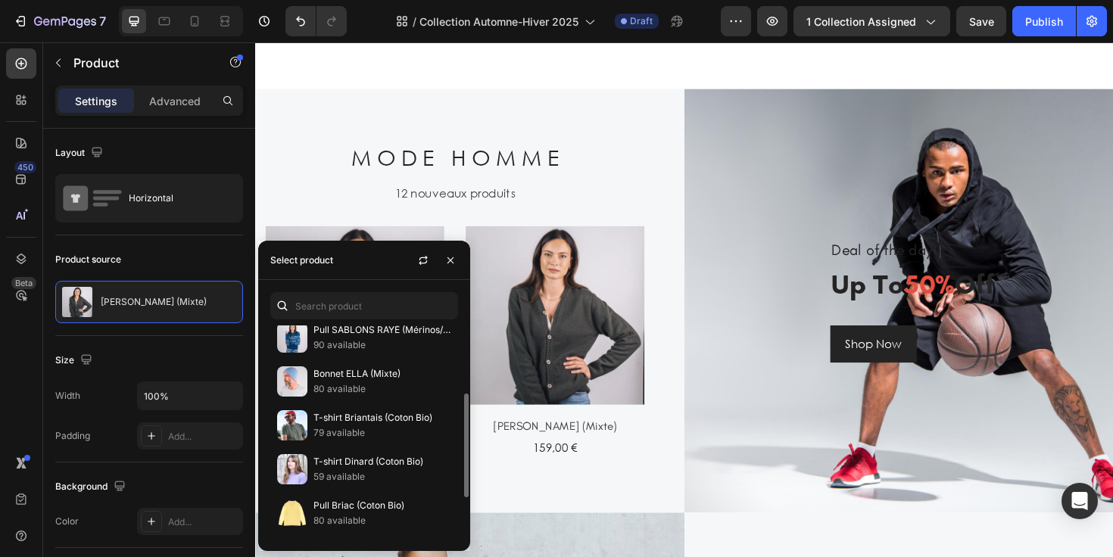
scroll to position [152, 0]
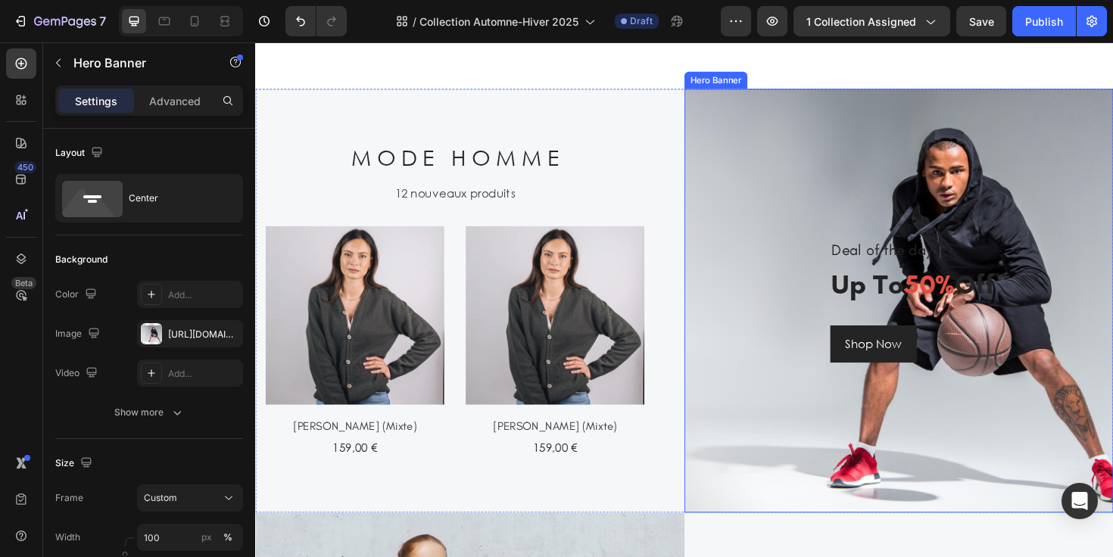
click at [741, 172] on div "Deal of the day Heading up to 50% off Heading Shop Now Button Row" at bounding box center [937, 316] width 454 height 449
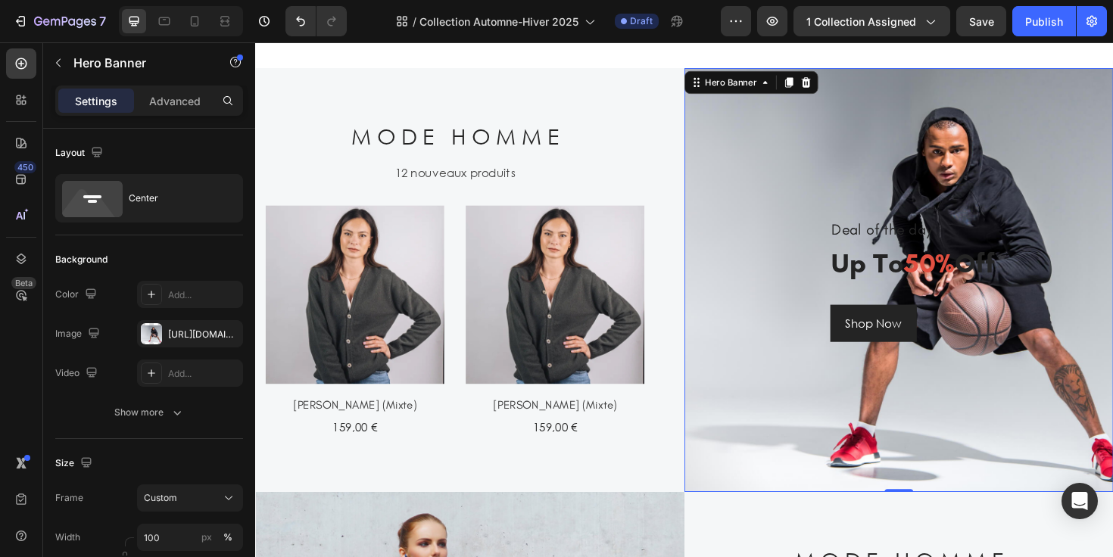
scroll to position [1221, 0]
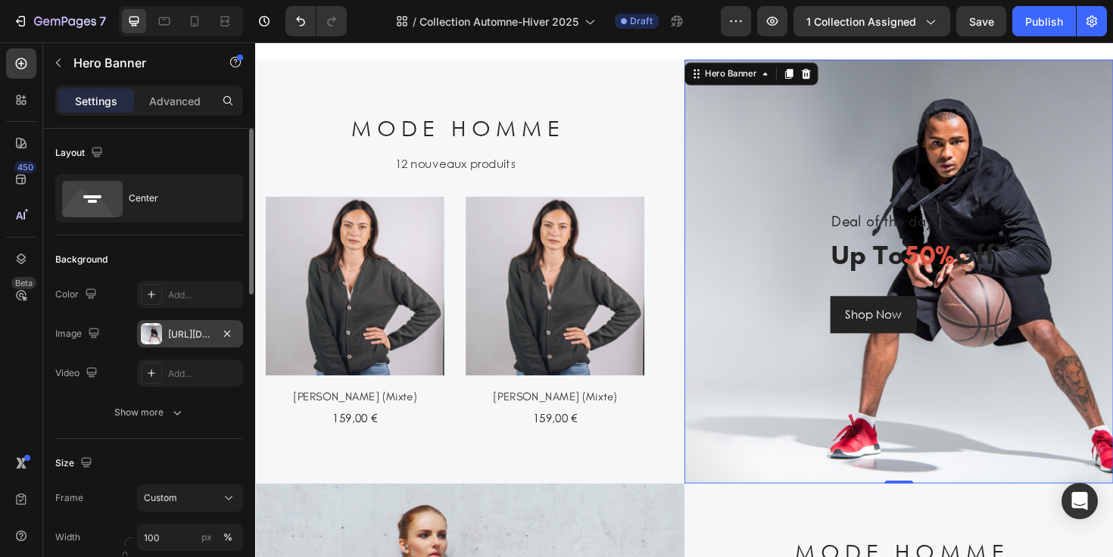
click at [182, 339] on div "https://ucarecdn.com/61b31ac5-088c-416b-be84-f79df4ed8c1d/-/format/auto/" at bounding box center [190, 335] width 44 height 14
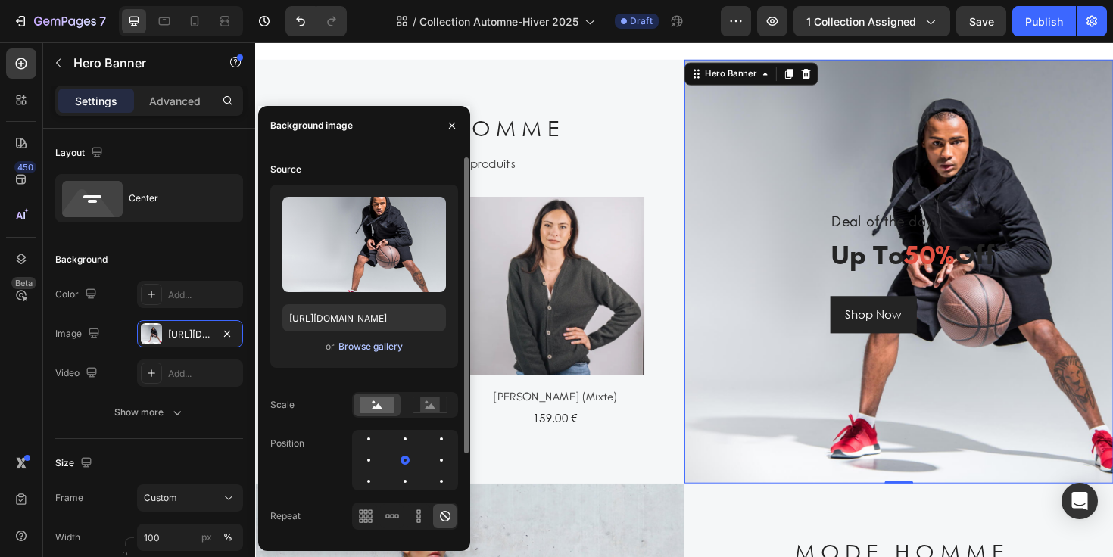
click at [364, 348] on div "Browse gallery" at bounding box center [370, 347] width 64 height 14
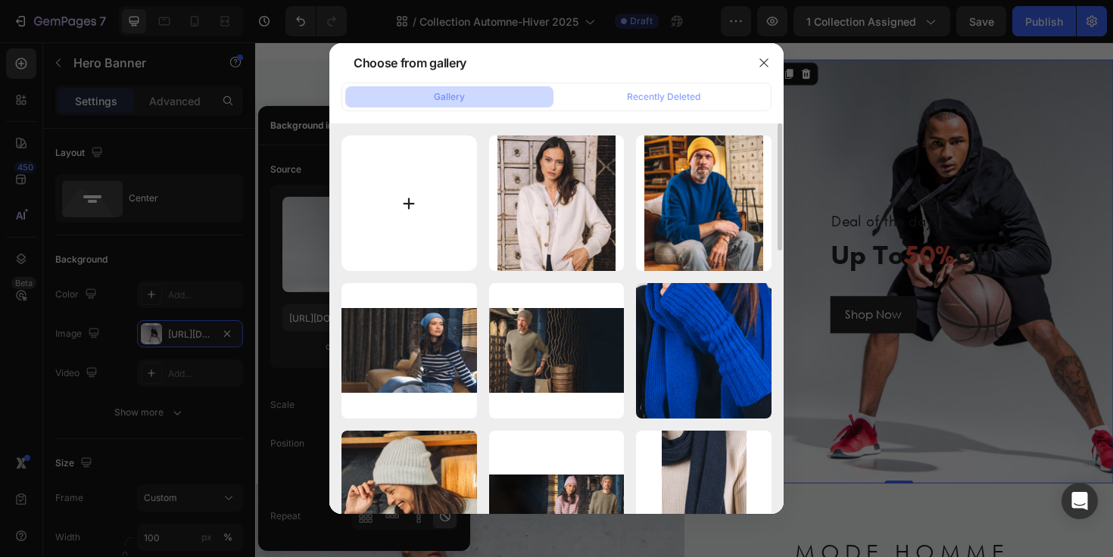
type input "C:\fakepath\ah25 - chevrets.webp"
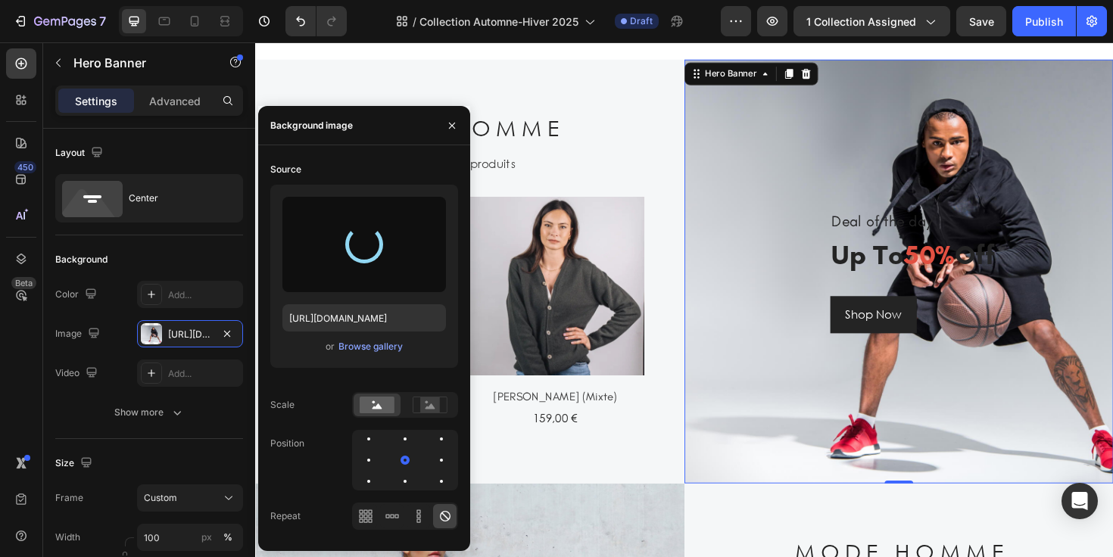
type input "[URL][DOMAIN_NAME]"
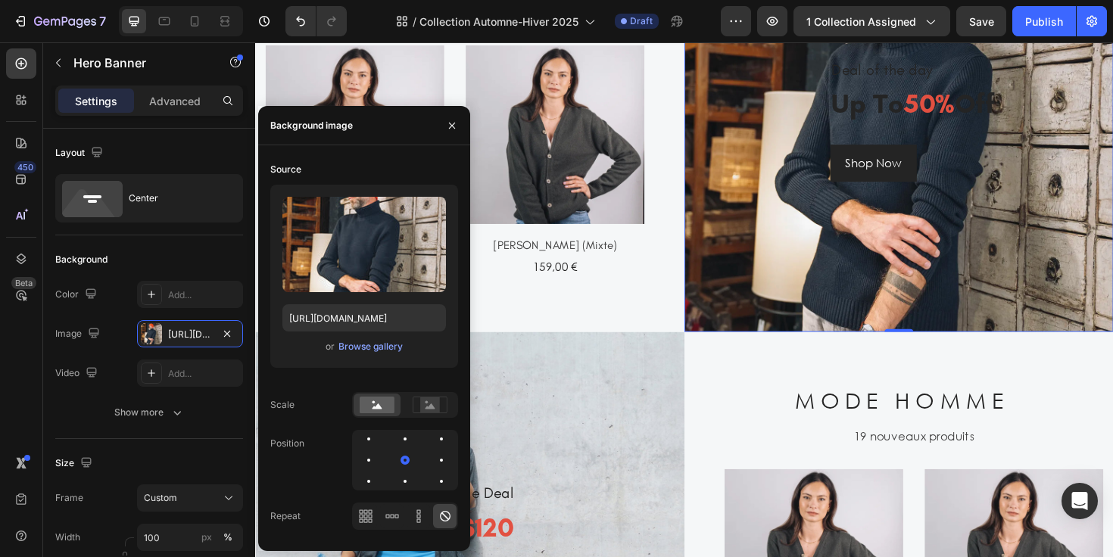
scroll to position [1408, 0]
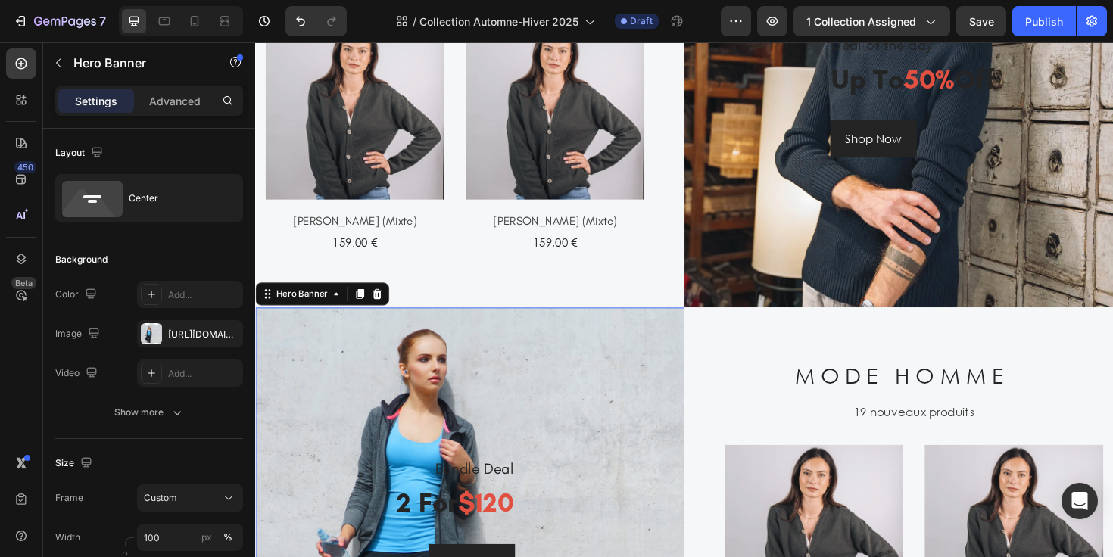
click at [663, 401] on div "Bundle Deal Heading 2 for $120 Heading Shop Now Button Row" at bounding box center [482, 547] width 454 height 449
click at [189, 337] on div "https://ucarecdn.com/8cb06a88-a5f8-4ac2-97bc-f7f1985fb210/-/format/auto/" at bounding box center [190, 335] width 44 height 14
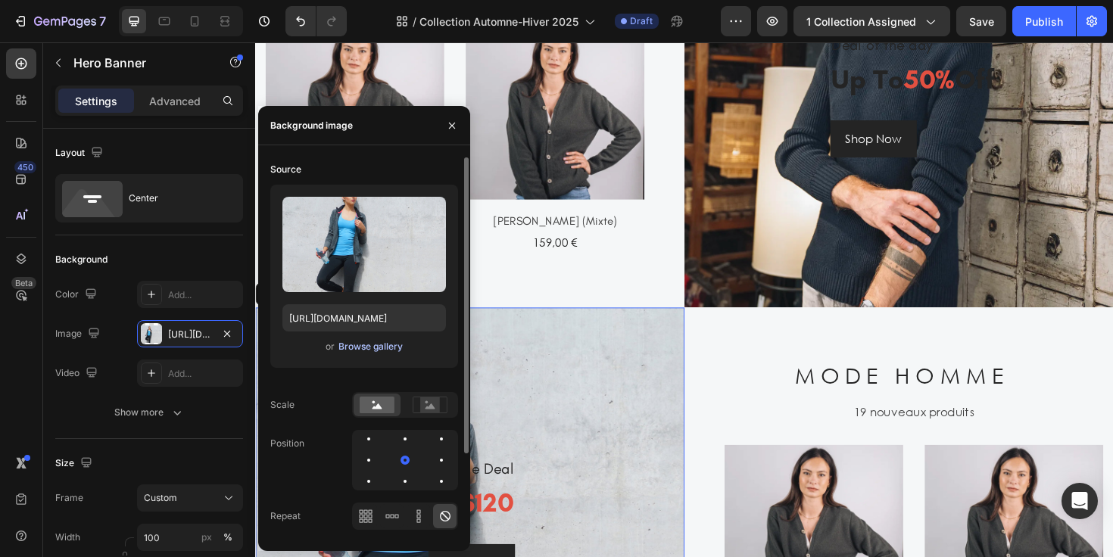
click at [359, 345] on div "Browse gallery" at bounding box center [370, 347] width 64 height 14
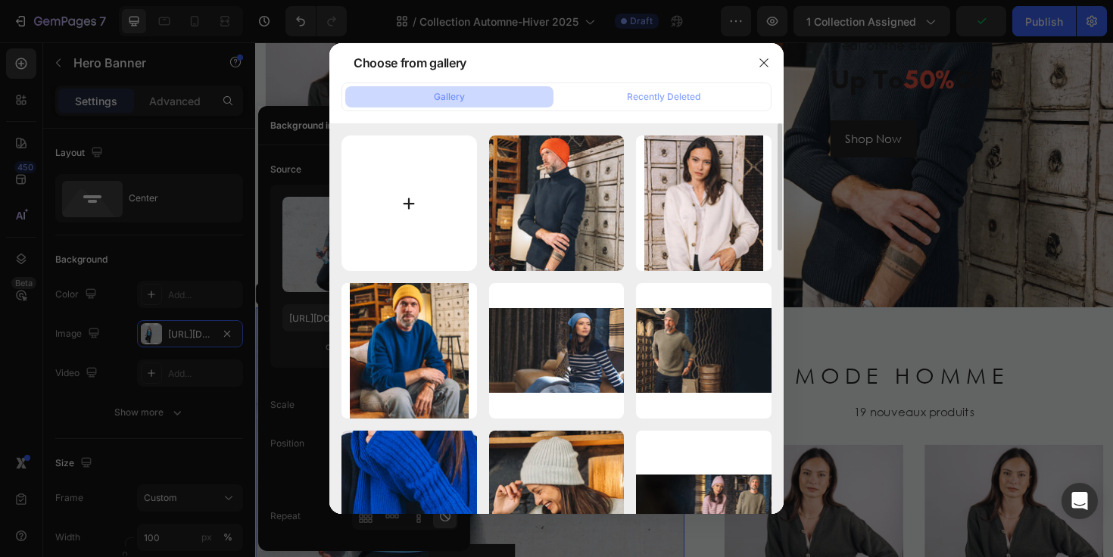
type input "C:\fakepath\ah25 - romy.webp"
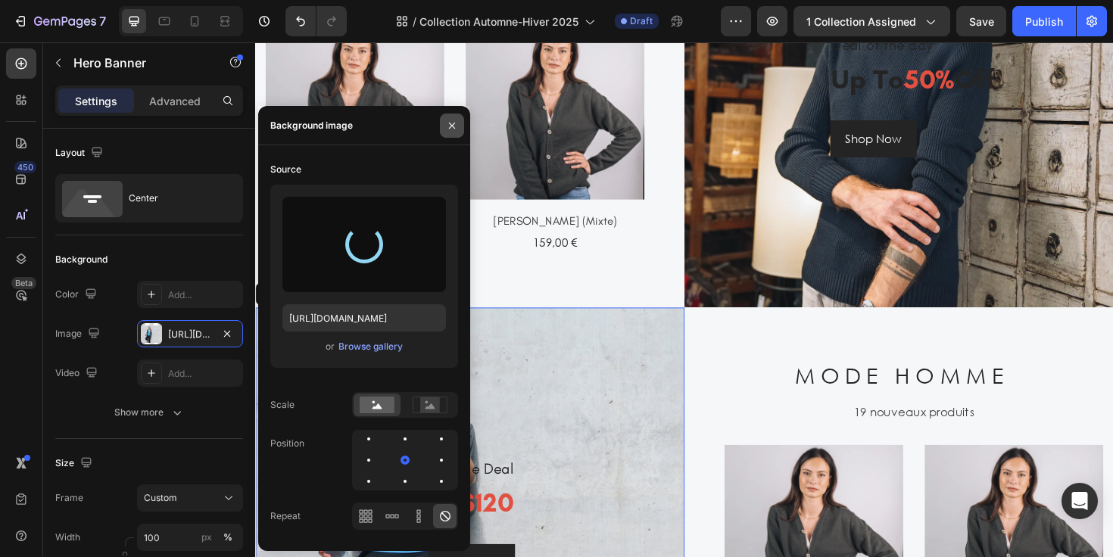
type input "[URL][DOMAIN_NAME]"
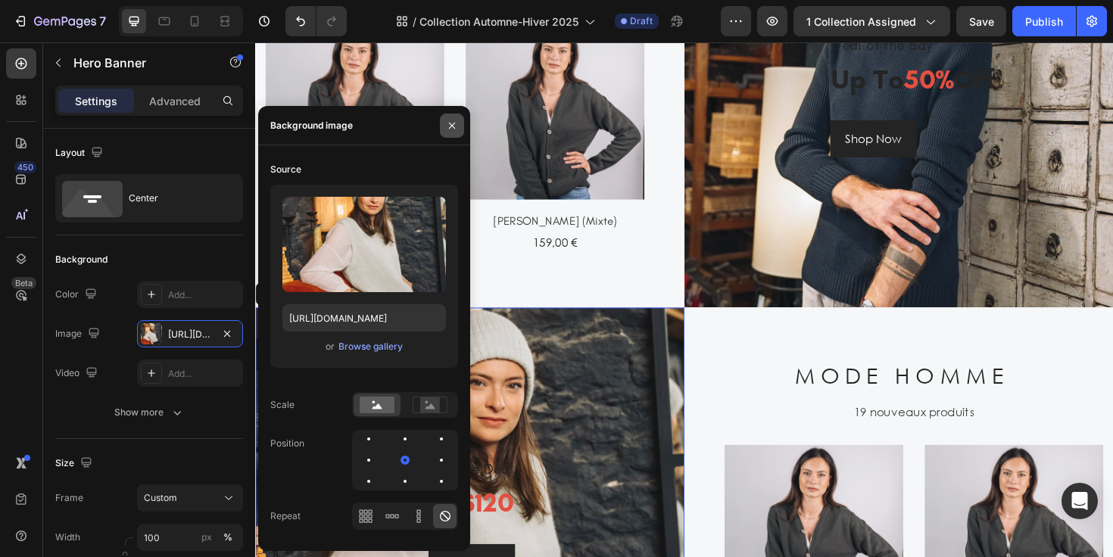
click at [454, 132] on button "button" at bounding box center [452, 126] width 24 height 24
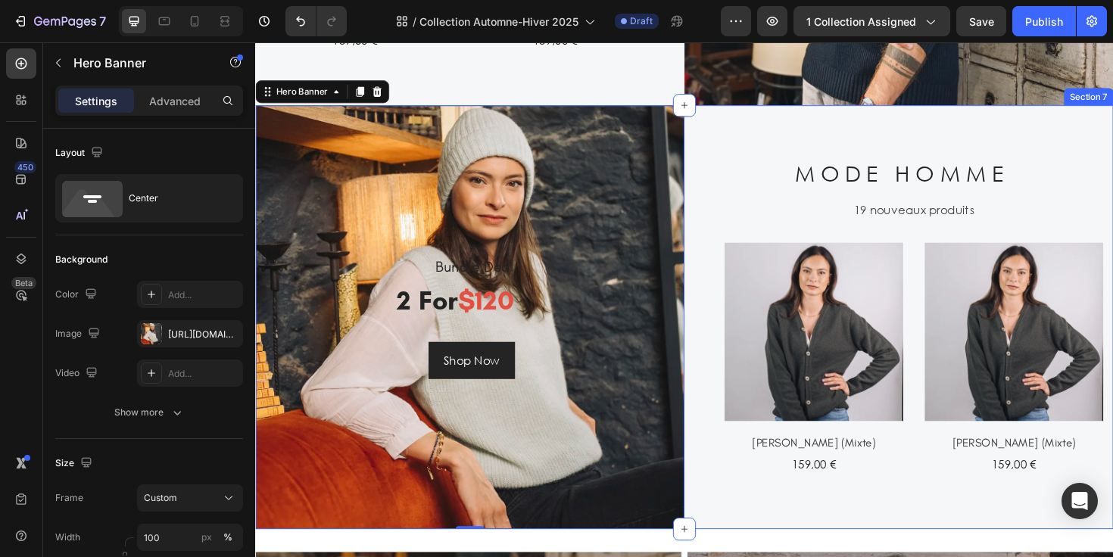
scroll to position [1624, 0]
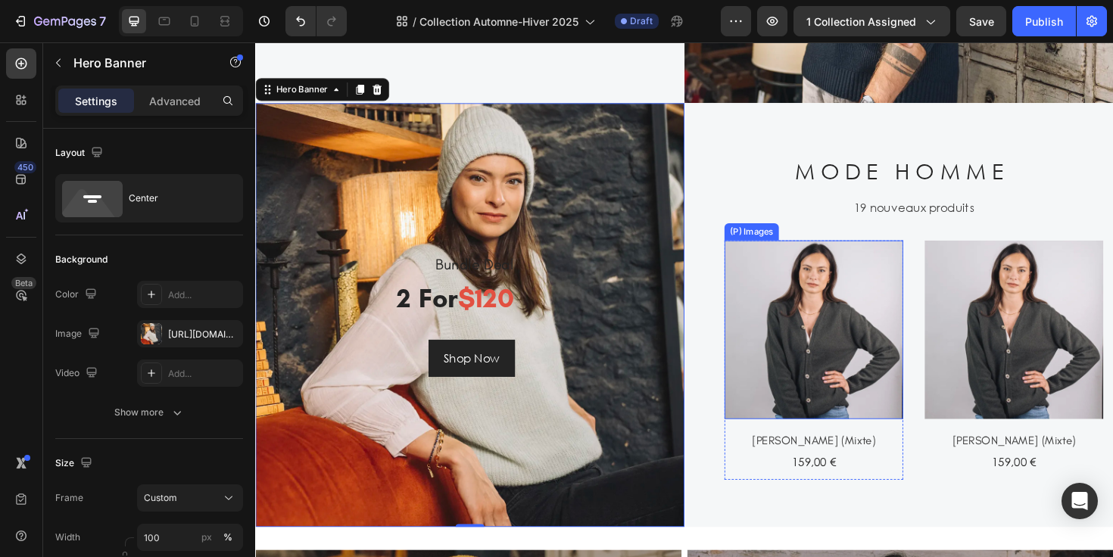
click at [837, 373] on img at bounding box center [846, 346] width 189 height 189
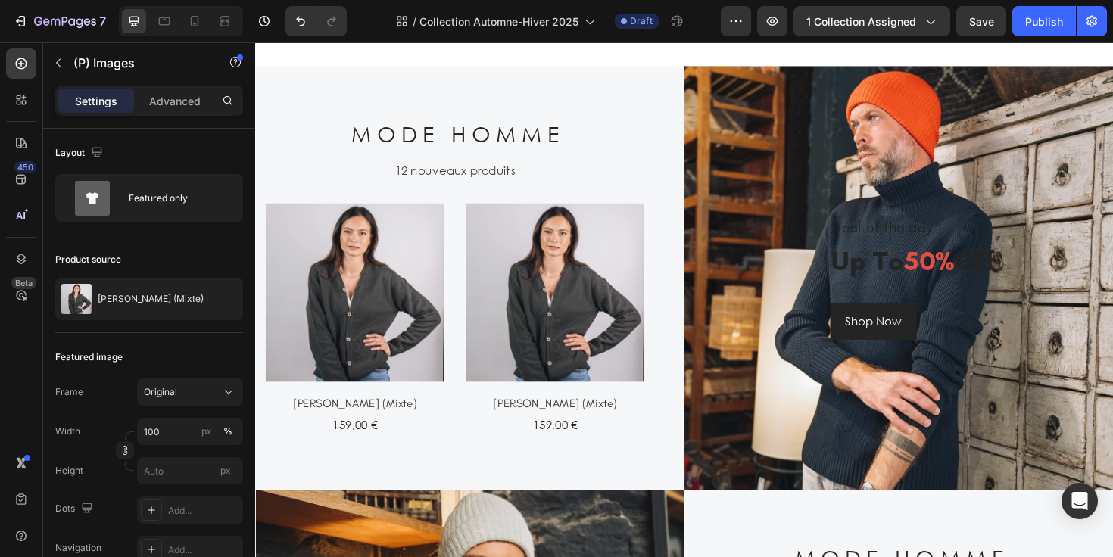
scroll to position [1219, 0]
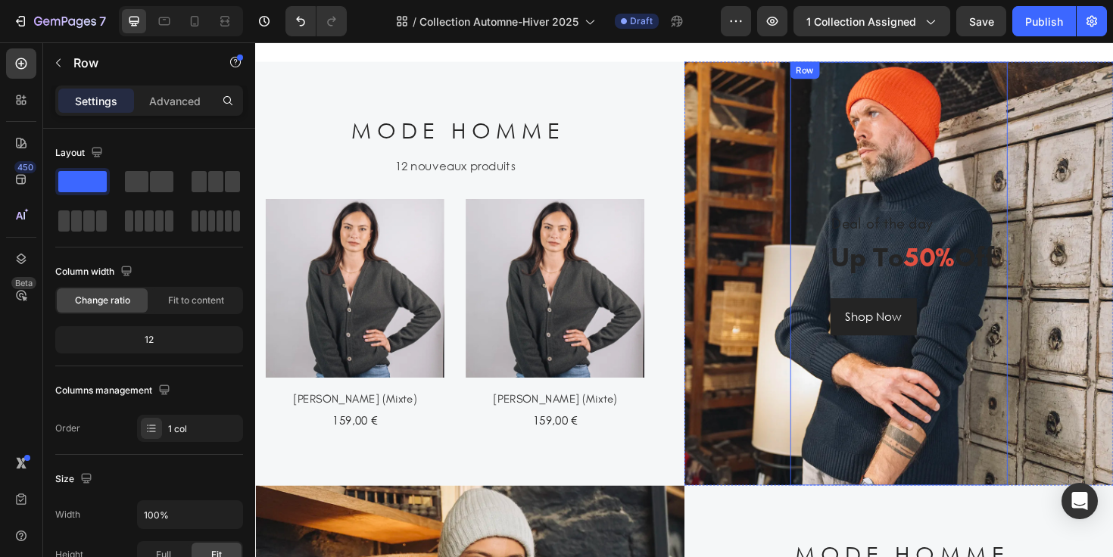
click at [931, 293] on div "Deal of the day Heading up to 50% off Heading Shop Now Button" at bounding box center [952, 287] width 176 height 131
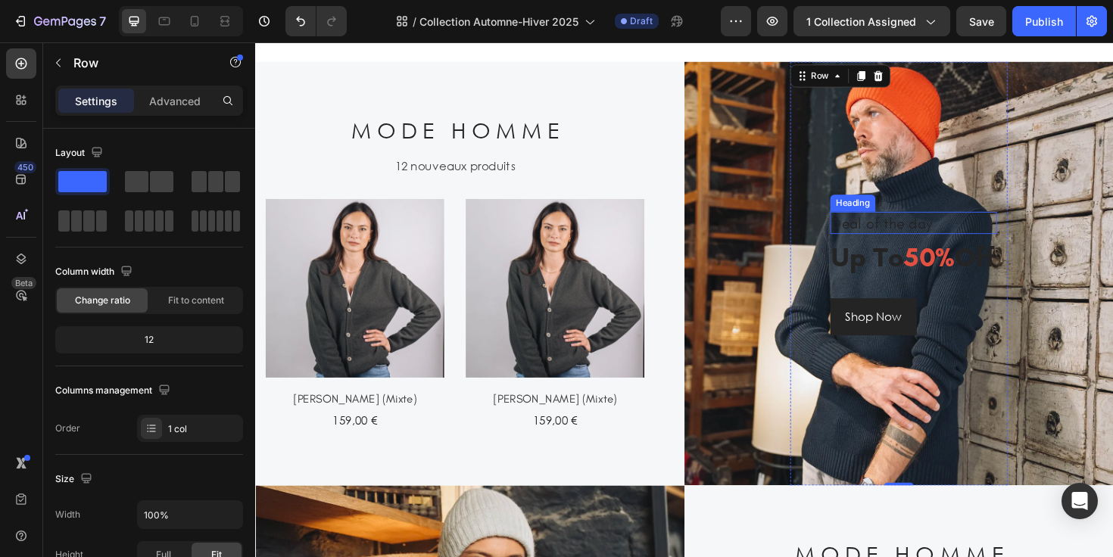
click at [912, 231] on p "Deal of the day" at bounding box center [951, 233] width 173 height 20
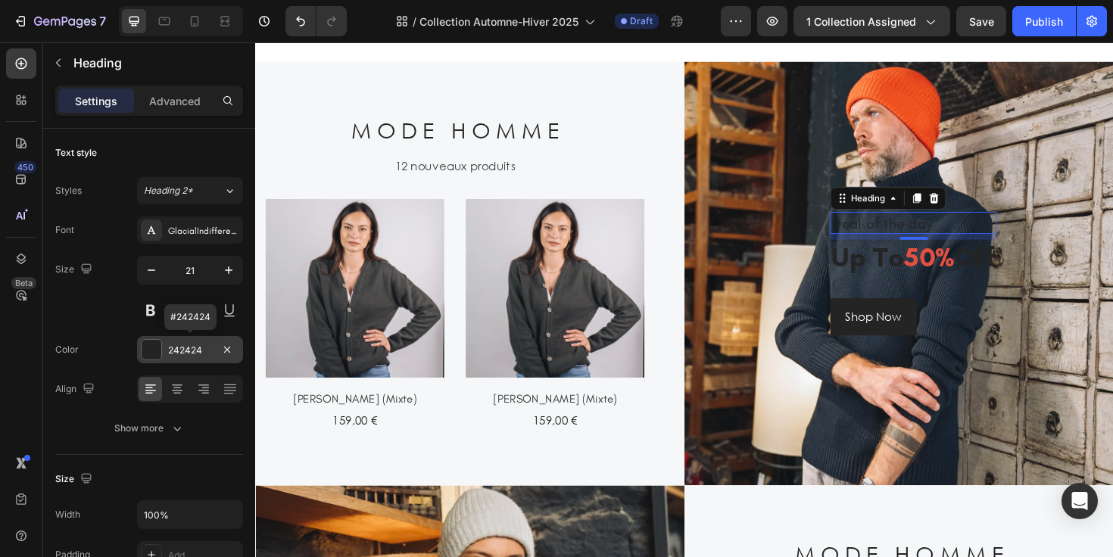
click at [193, 351] on div "242424" at bounding box center [190, 351] width 44 height 14
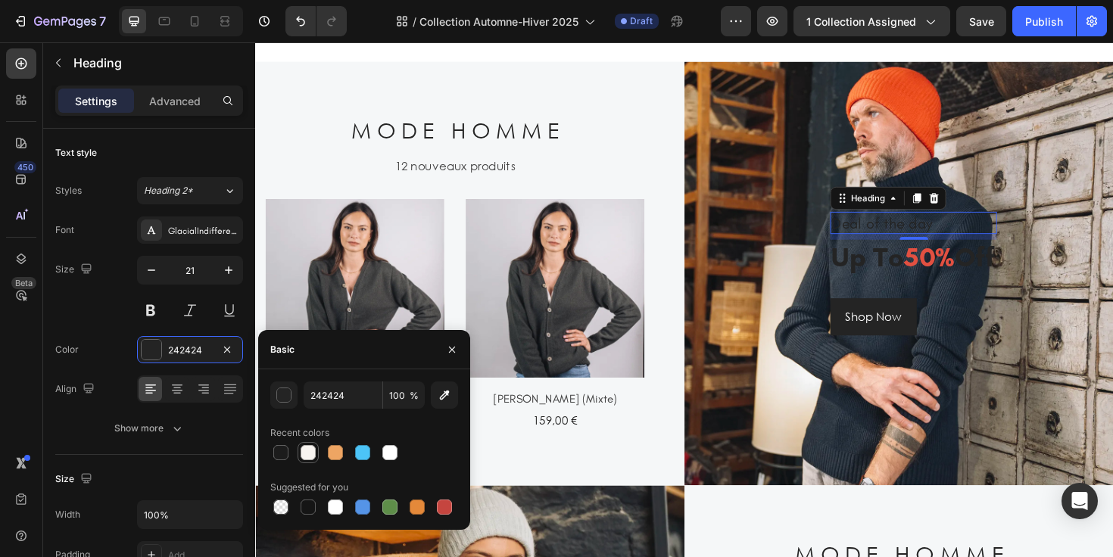
click at [310, 451] on div at bounding box center [308, 452] width 15 height 15
type input "F8F4F0"
click at [874, 270] on p "up to 50% off" at bounding box center [951, 270] width 173 height 35
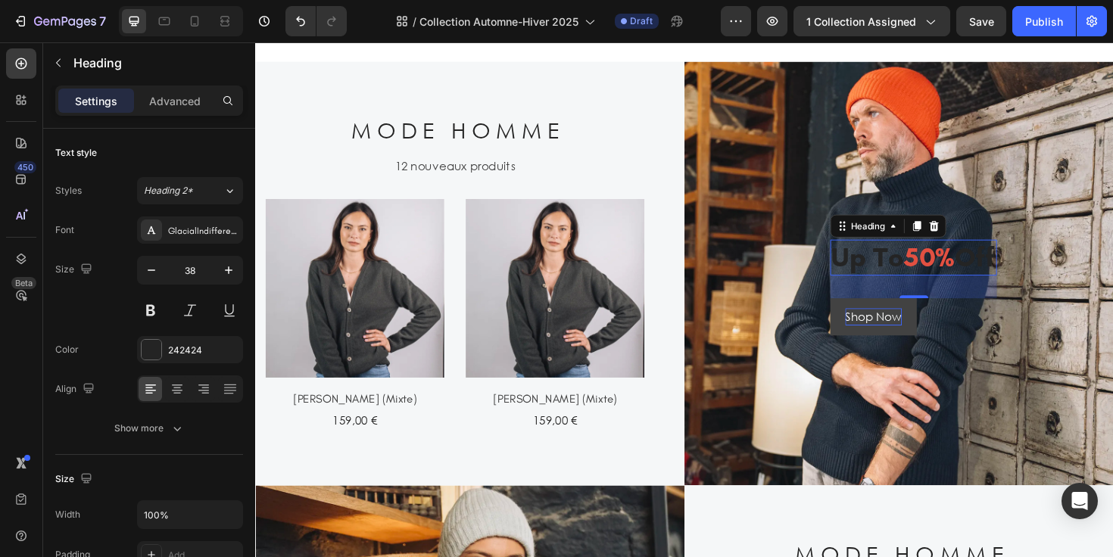
click at [893, 335] on div "Shop Now" at bounding box center [910, 333] width 60 height 18
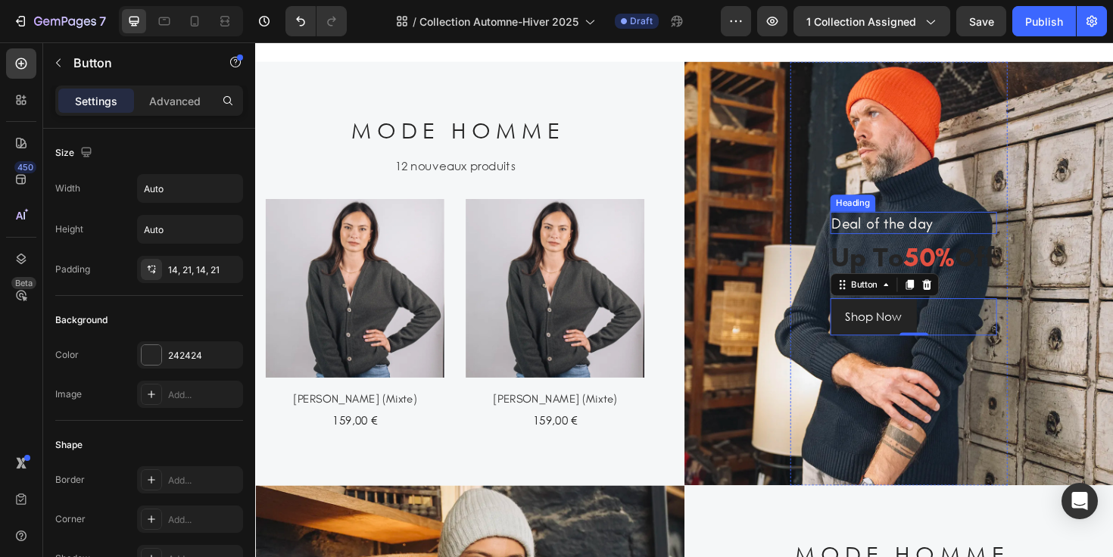
click at [912, 239] on p "Deal of the day" at bounding box center [951, 233] width 173 height 20
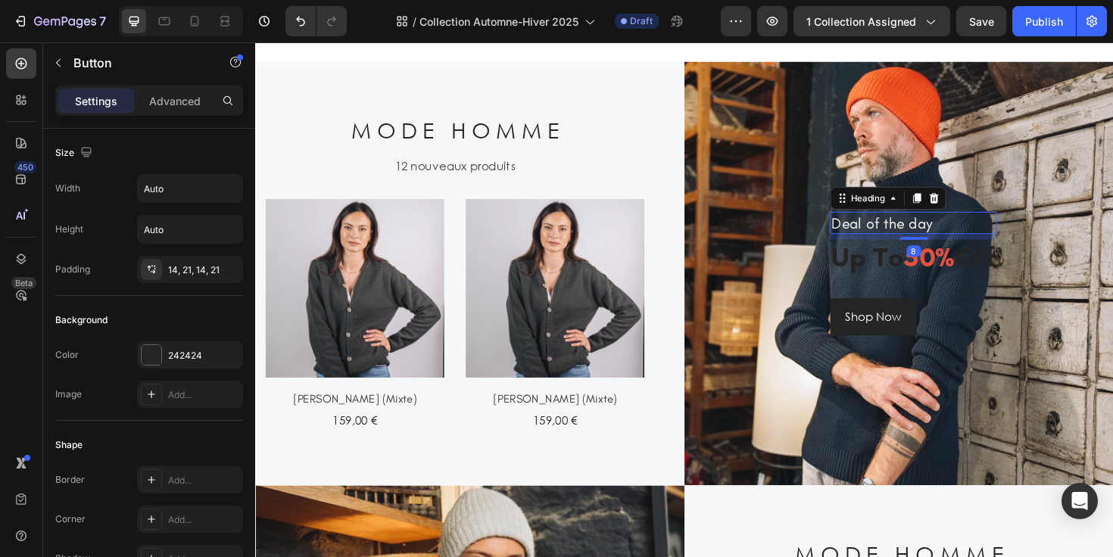
click at [912, 239] on p "Deal of the day" at bounding box center [951, 233] width 173 height 20
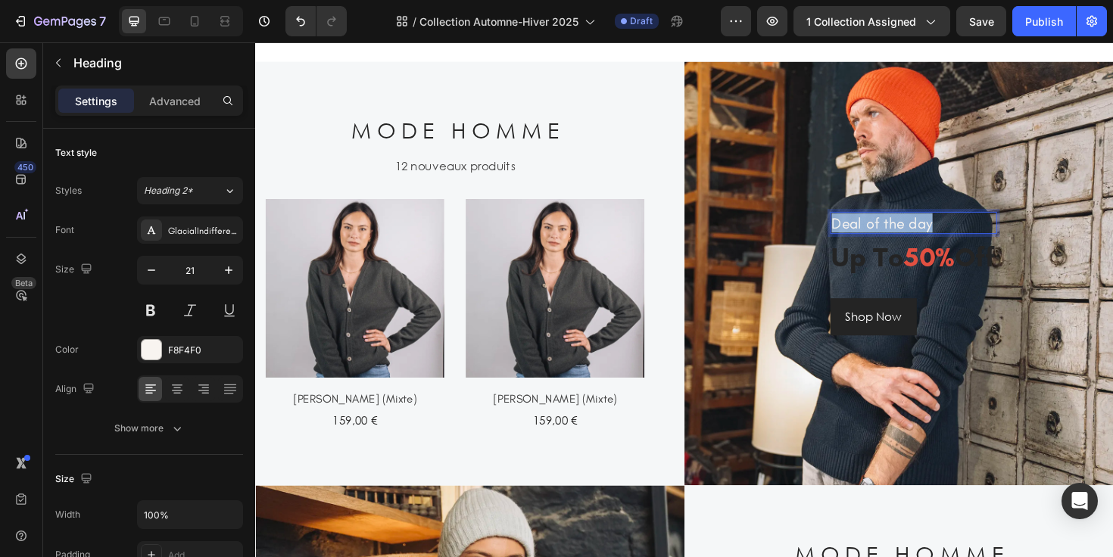
click at [912, 239] on p "Deal of the day" at bounding box center [951, 233] width 173 height 20
click at [893, 270] on p "up to 50% off" at bounding box center [951, 270] width 173 height 35
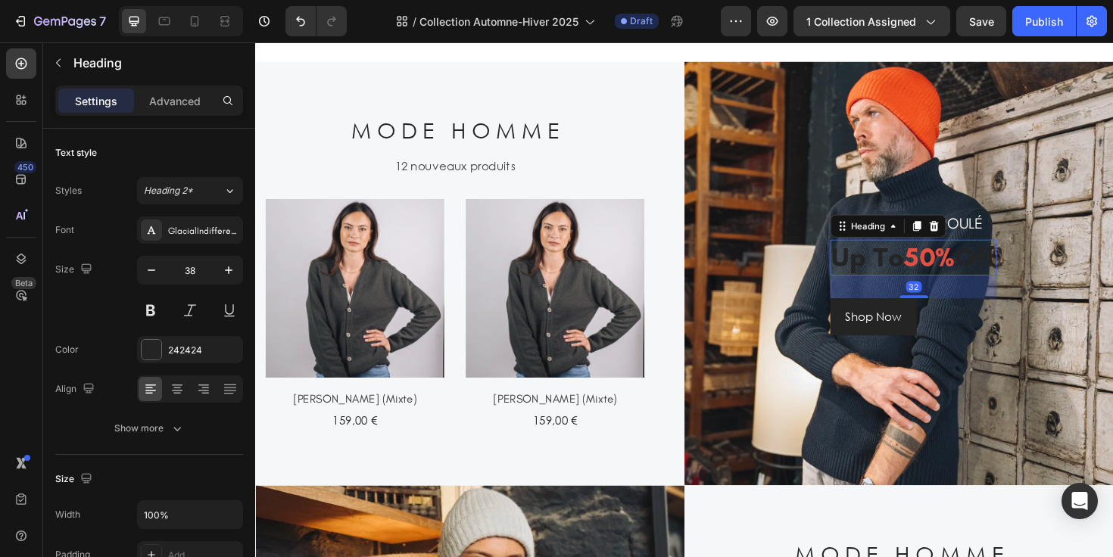
click at [893, 270] on p "up to 50% off" at bounding box center [951, 270] width 173 height 35
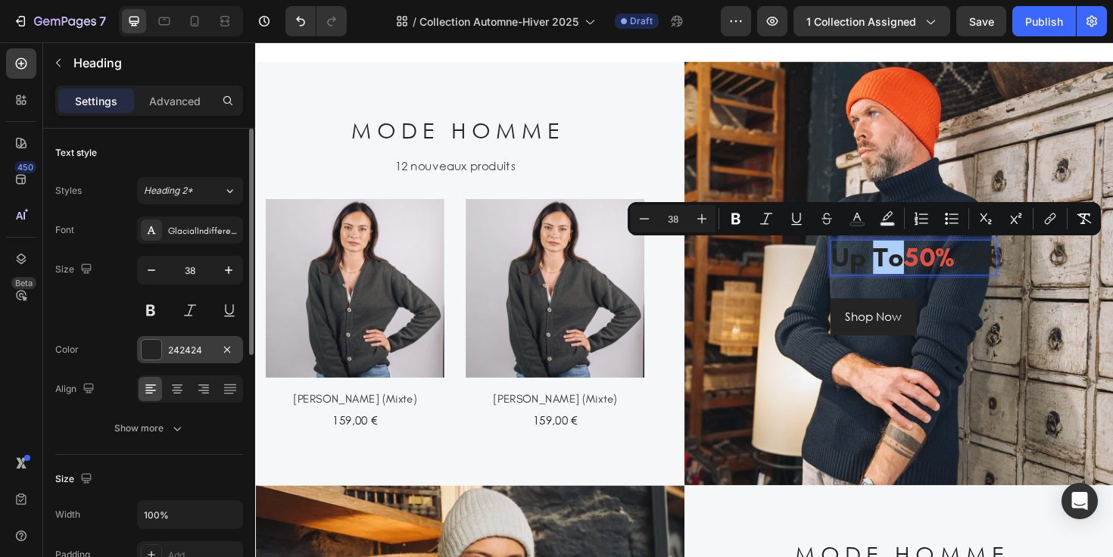
click at [186, 354] on div "242424" at bounding box center [190, 351] width 44 height 14
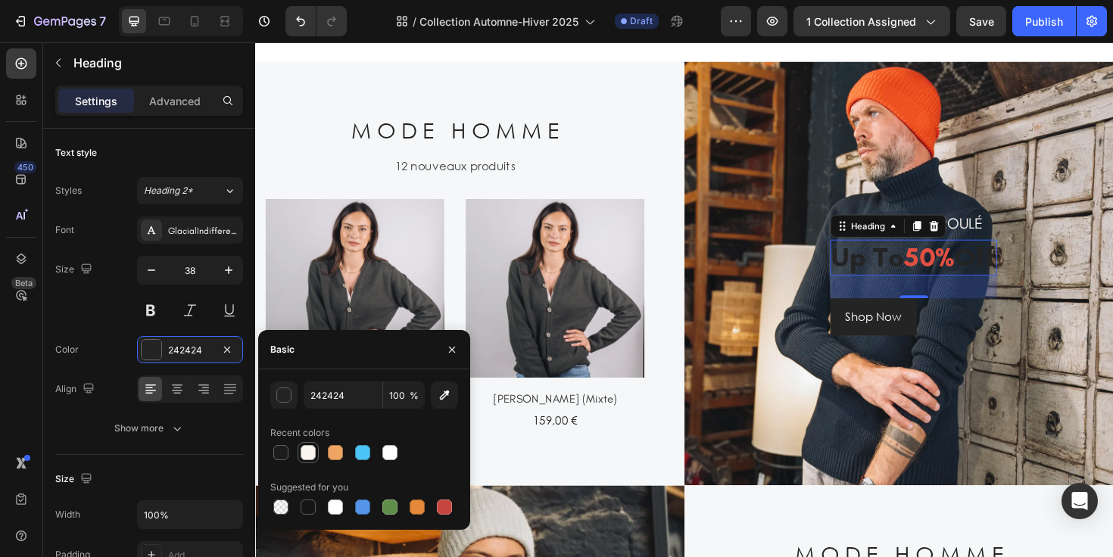
click at [311, 448] on div at bounding box center [308, 452] width 15 height 15
type input "F8F4F0"
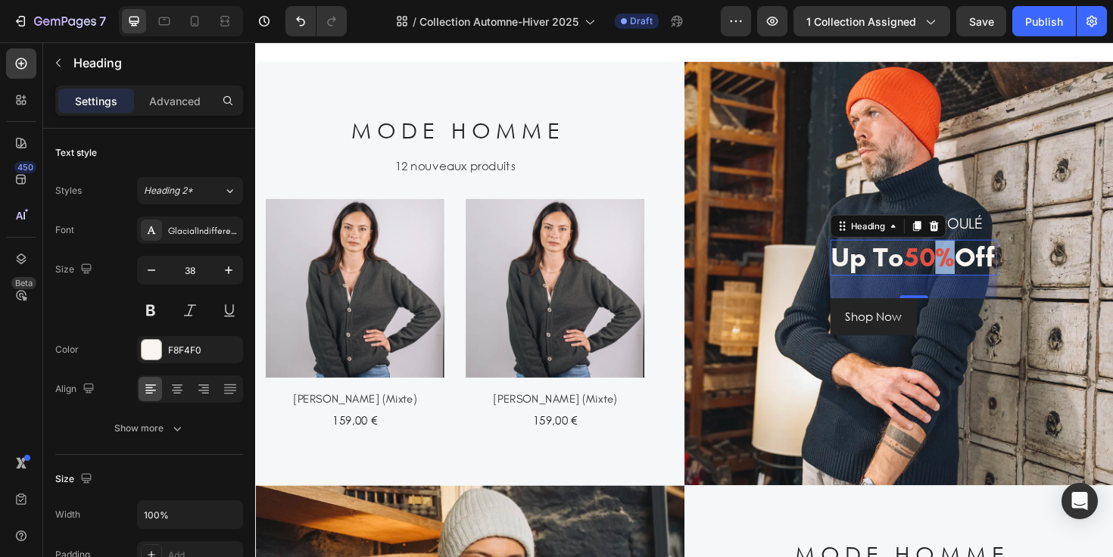
click at [965, 269] on span "50%" at bounding box center [969, 269] width 54 height 35
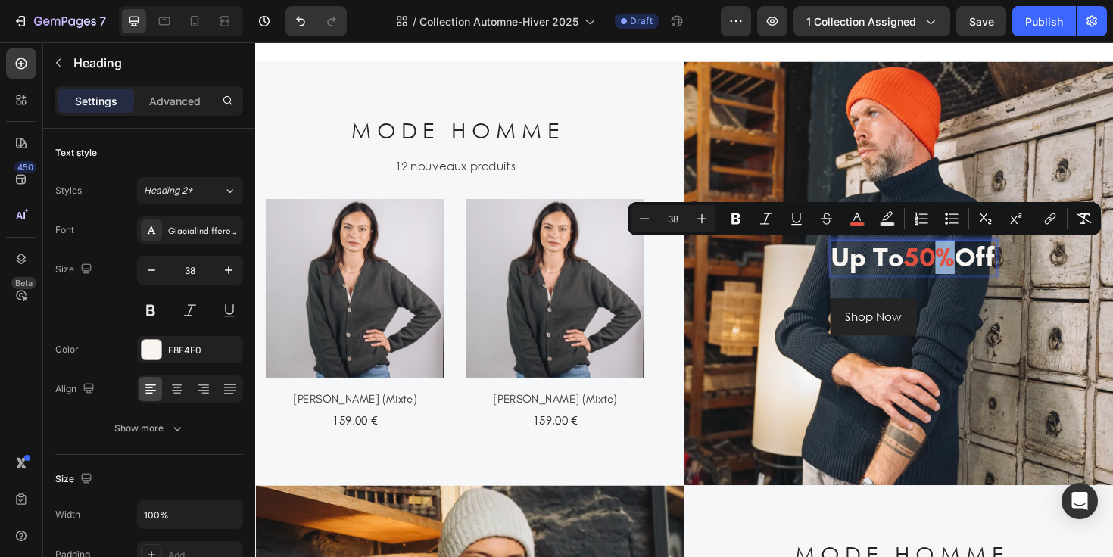
click at [981, 272] on span "50%" at bounding box center [969, 269] width 54 height 35
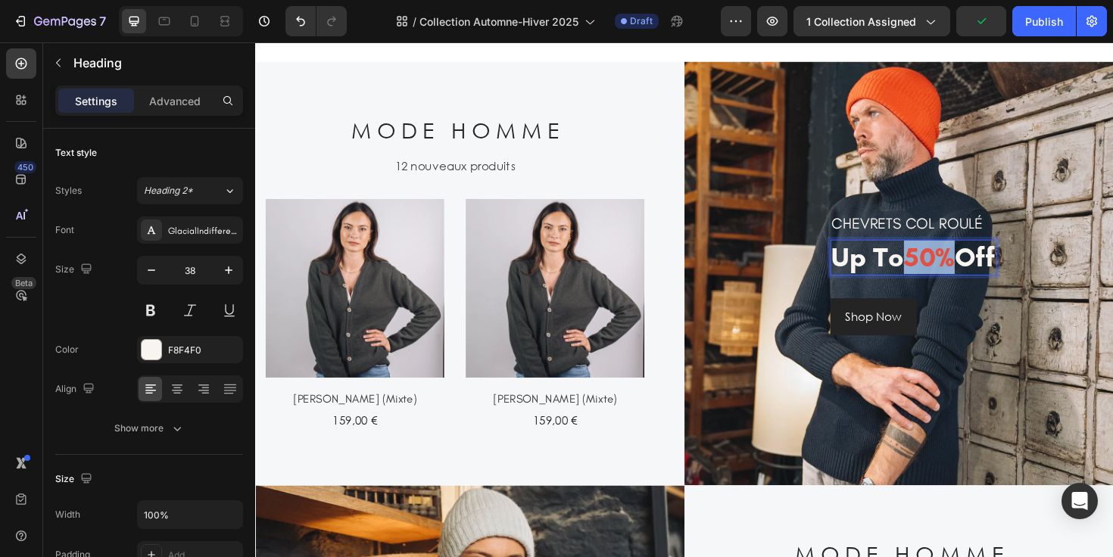
drag, startPoint x: 981, startPoint y: 270, endPoint x: 940, endPoint y: 270, distance: 40.9
click at [942, 270] on span "50%" at bounding box center [969, 269] width 54 height 35
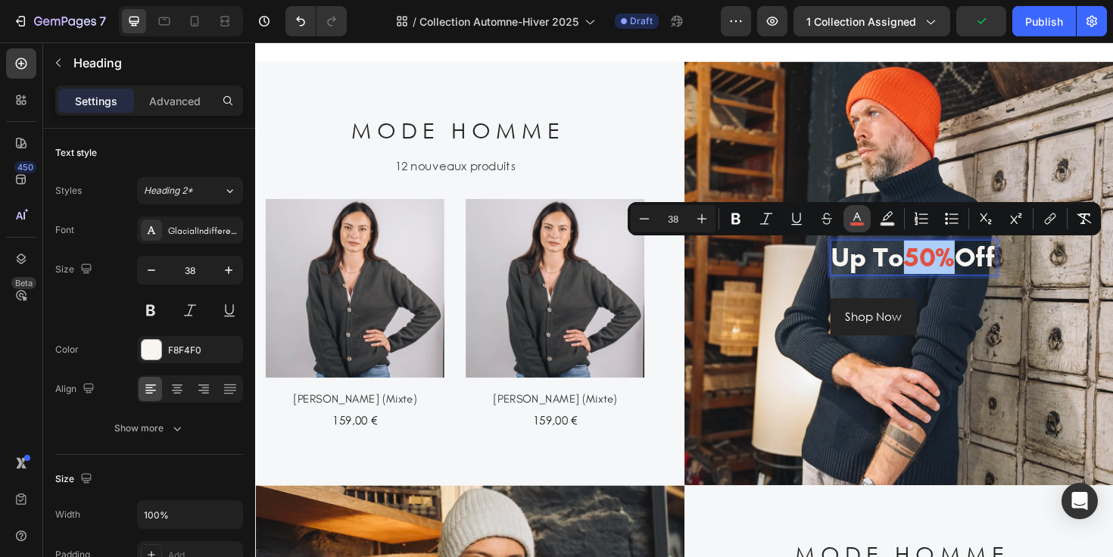
click at [853, 218] on icon "Editor contextual toolbar" at bounding box center [857, 218] width 15 height 15
type input "E25041"
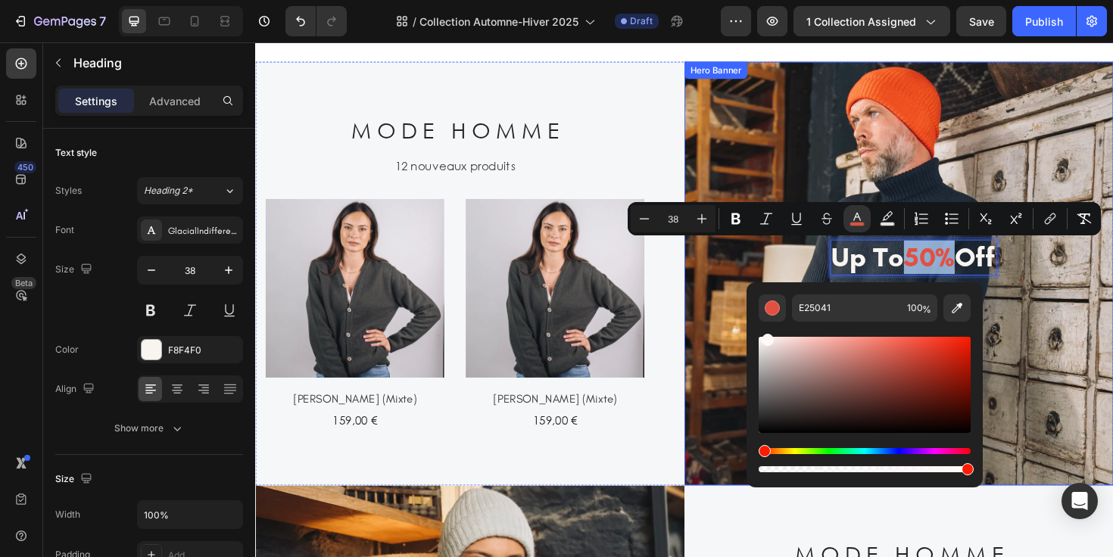
drag, startPoint x: 1060, startPoint y: 398, endPoint x: 709, endPoint y: 314, distance: 361.1
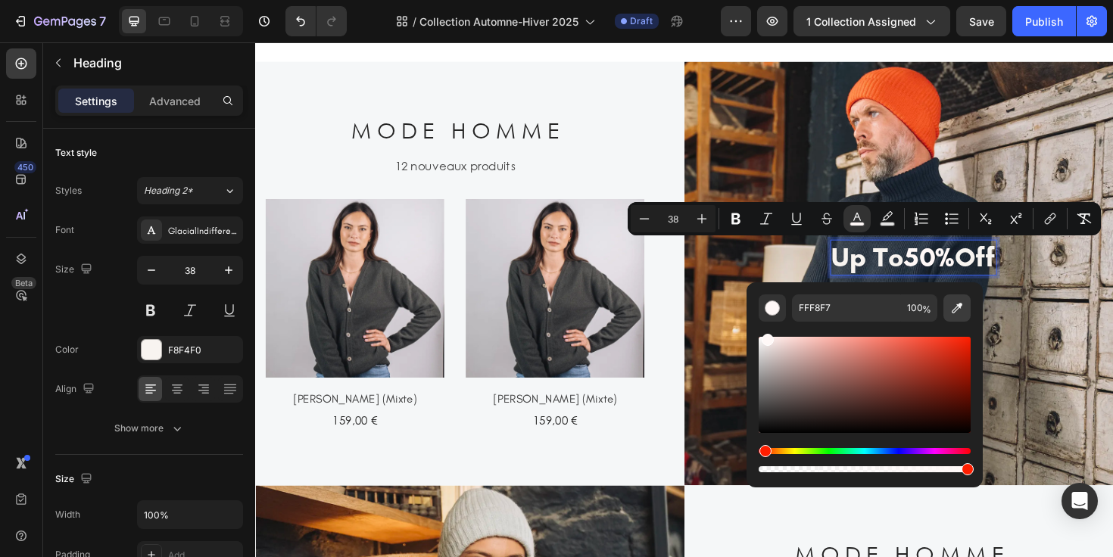
click at [958, 307] on icon "Editor contextual toolbar" at bounding box center [957, 308] width 15 height 15
type input "F8F4F0"
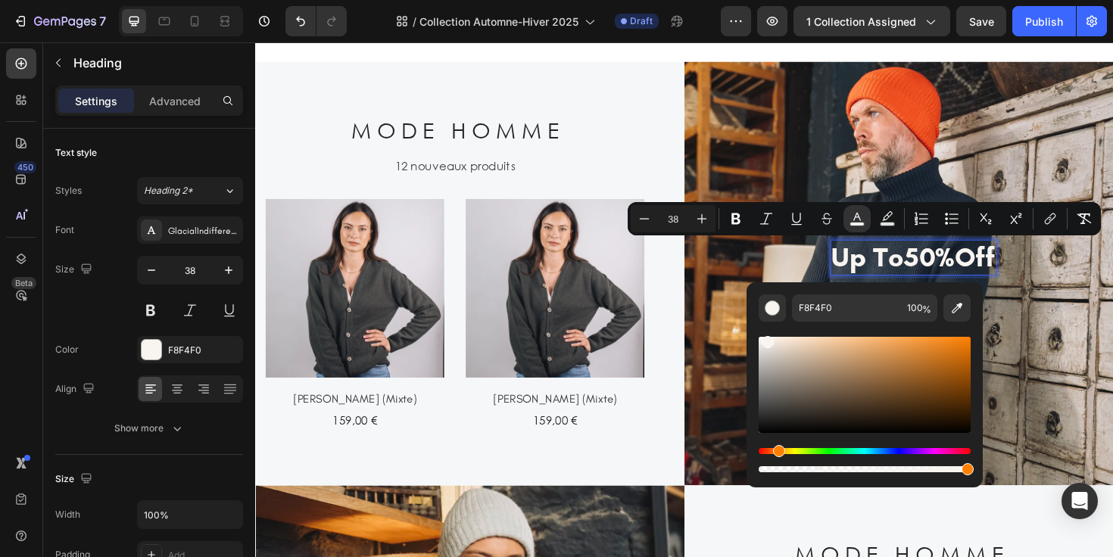
click at [977, 273] on span "50%" at bounding box center [969, 269] width 54 height 35
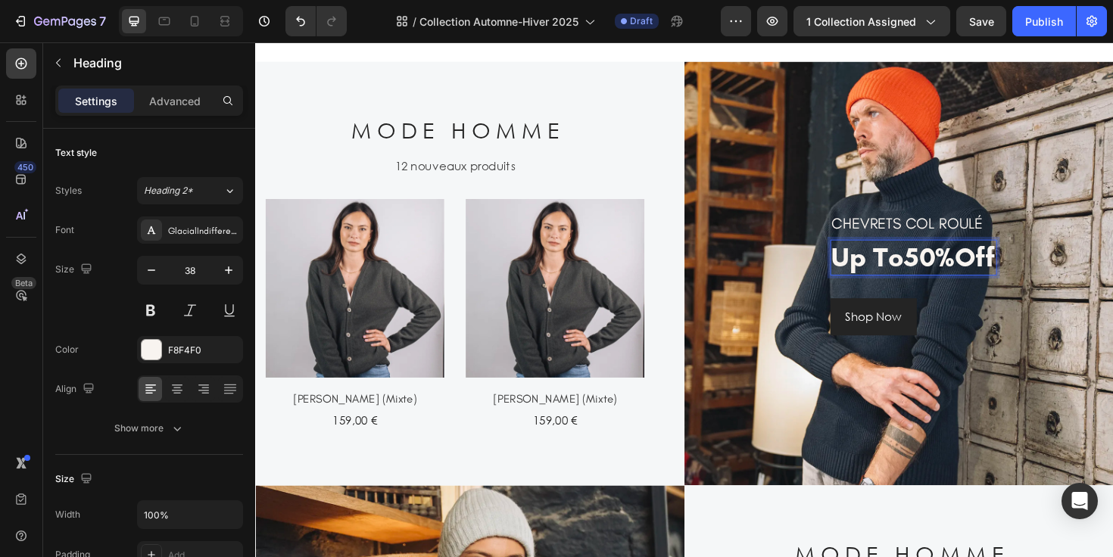
click at [1018, 272] on p "up to 50% off" at bounding box center [951, 270] width 173 height 35
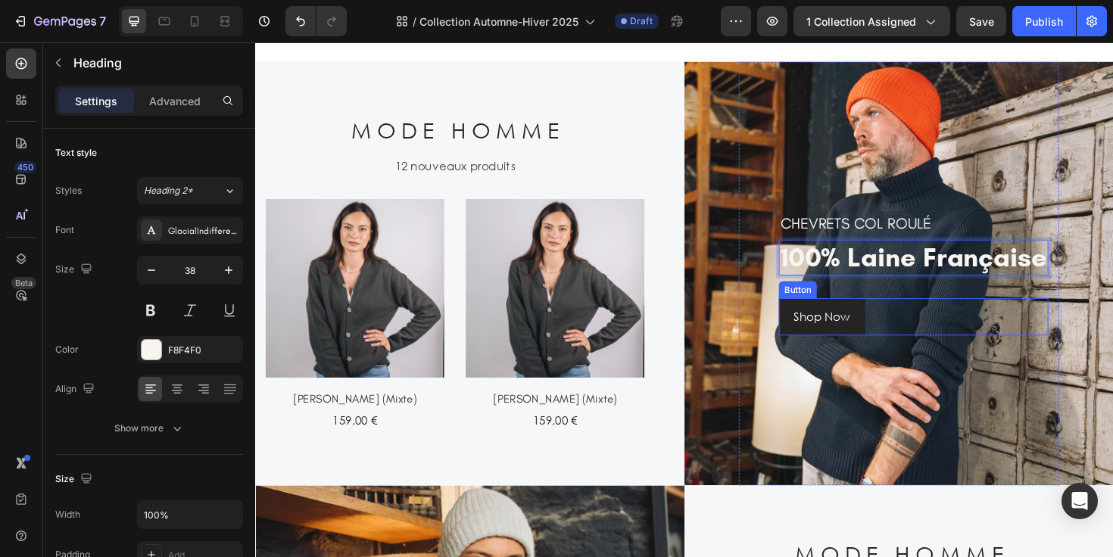
click at [936, 330] on div "Shop Now Button" at bounding box center [951, 332] width 285 height 39
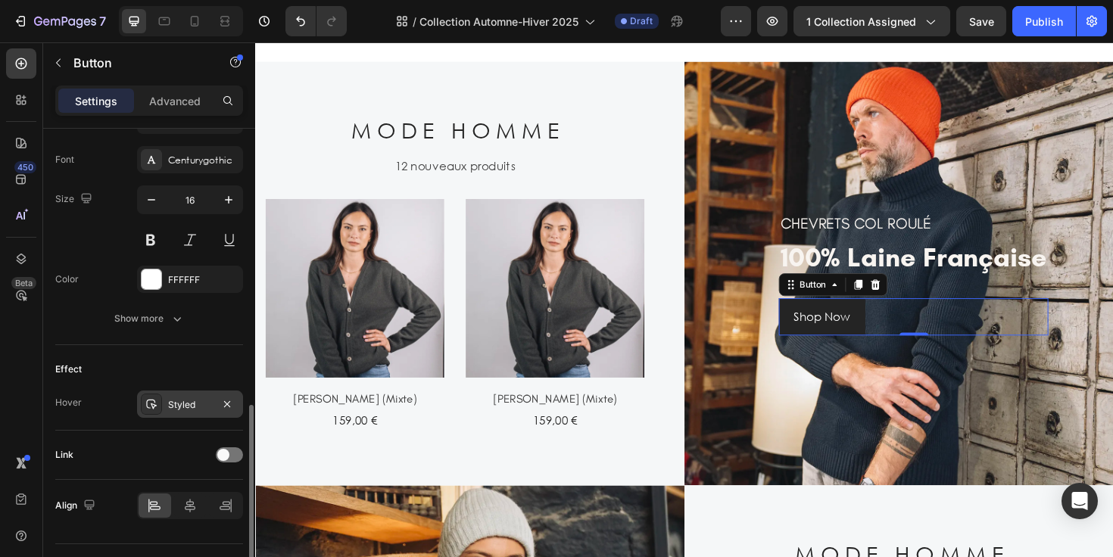
scroll to position [614, 0]
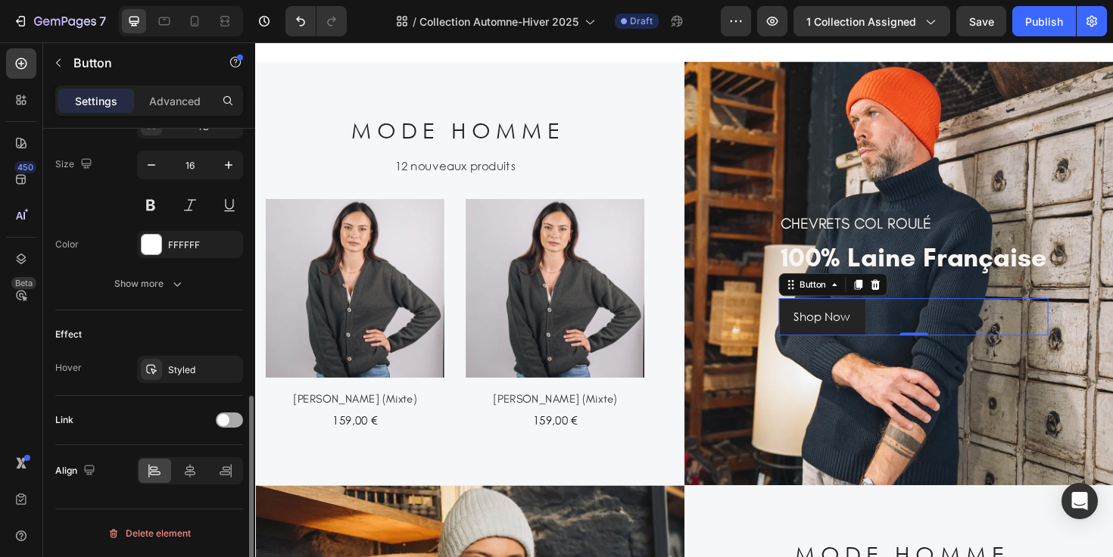
click at [227, 416] on span at bounding box center [223, 420] width 12 height 12
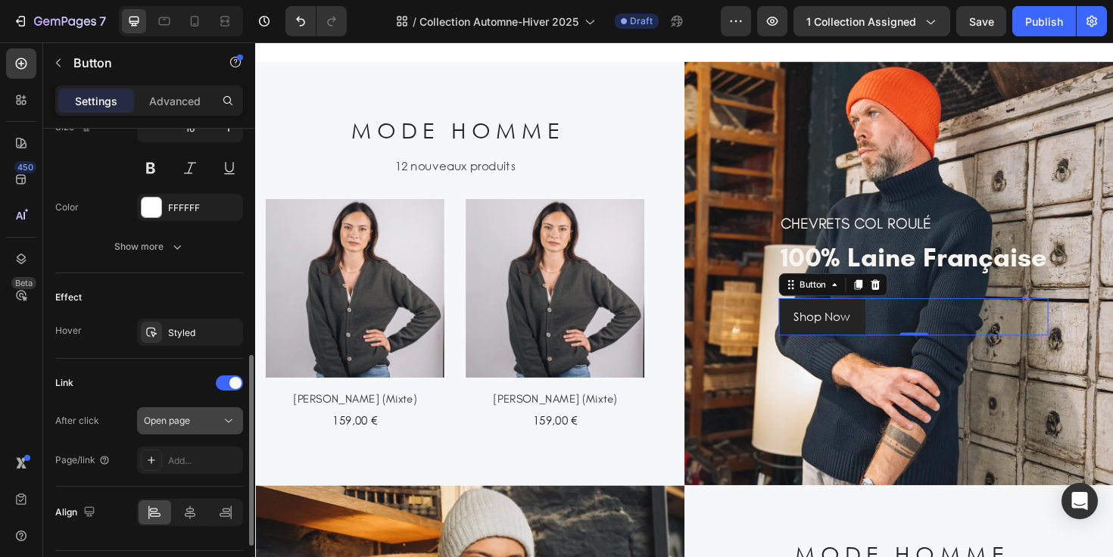
scroll to position [675, 0]
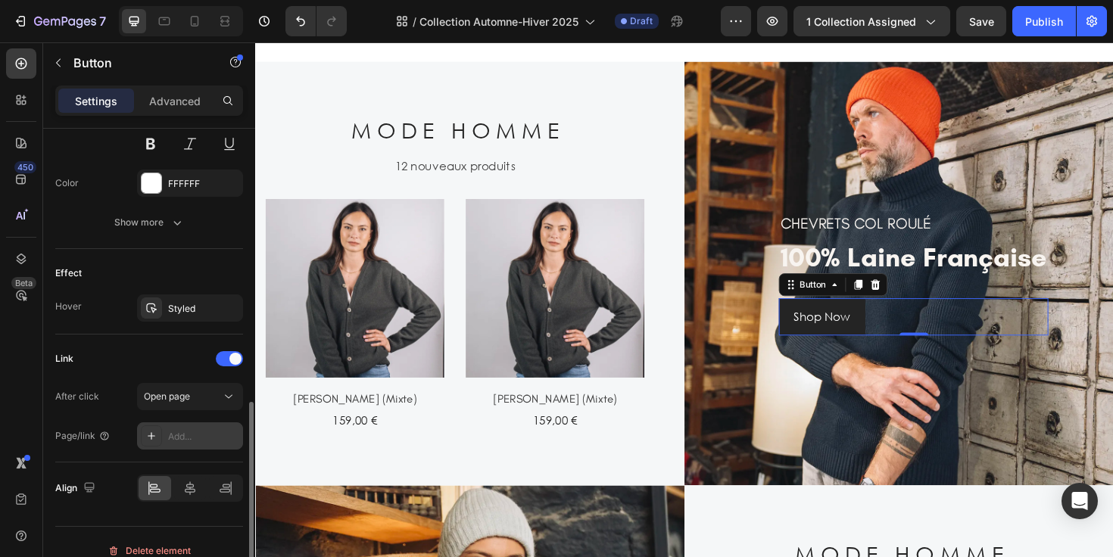
click at [195, 438] on div "Add..." at bounding box center [203, 437] width 71 height 14
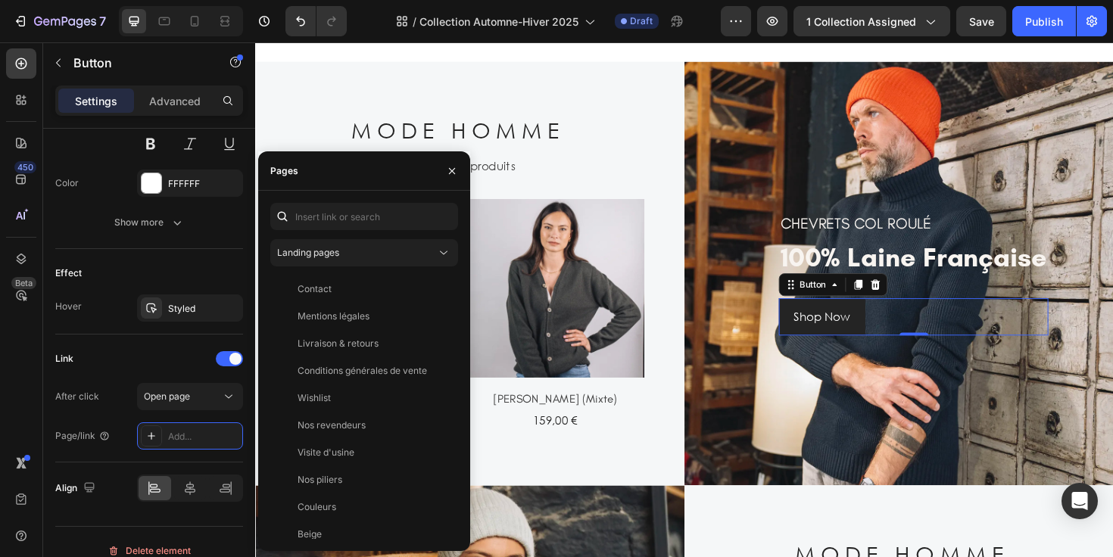
click at [379, 238] on div "Landing pages Contact View Mentions légales View Livraison & retours View Condi…" at bounding box center [364, 371] width 188 height 336
click at [377, 251] on div "Landing pages" at bounding box center [356, 253] width 159 height 14
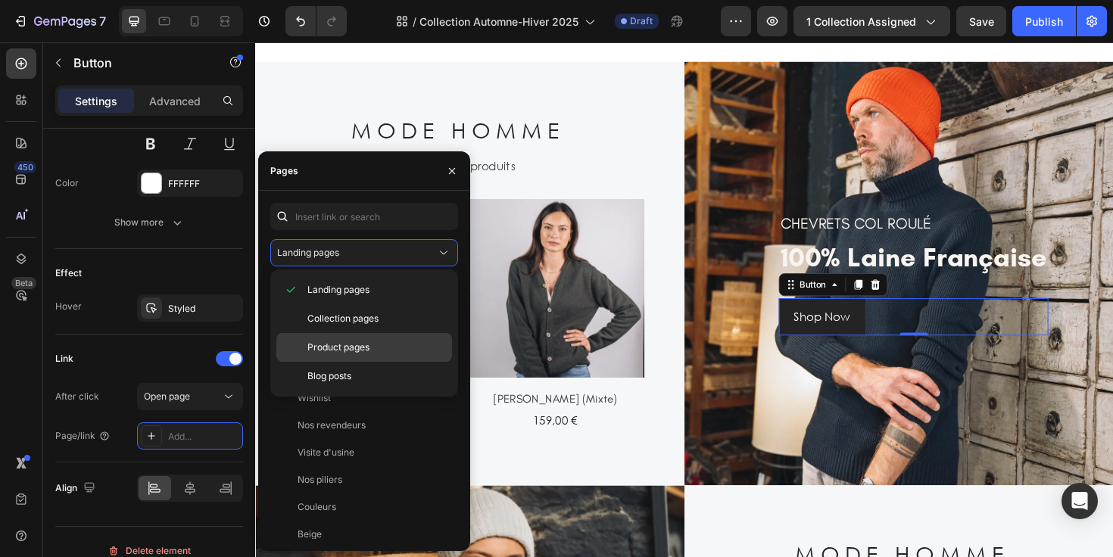
click at [367, 345] on span "Product pages" at bounding box center [338, 348] width 62 height 14
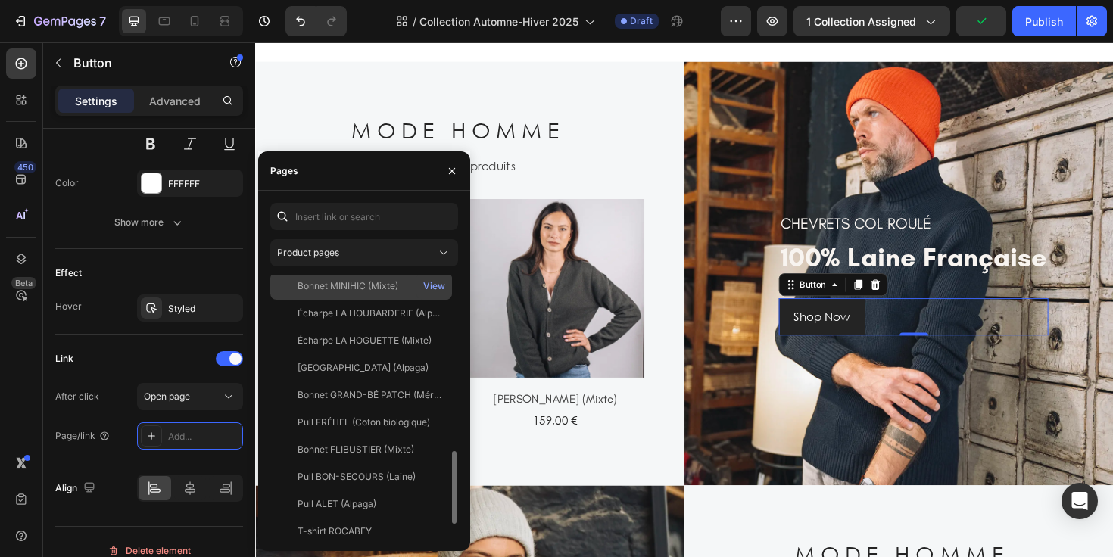
scroll to position [616, 0]
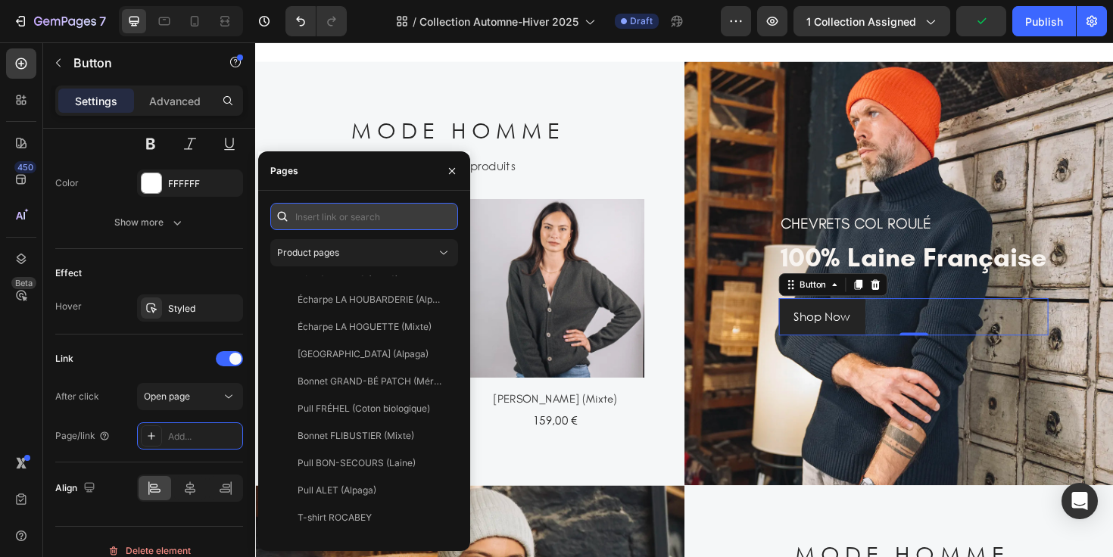
click at [373, 218] on input "text" at bounding box center [364, 216] width 188 height 27
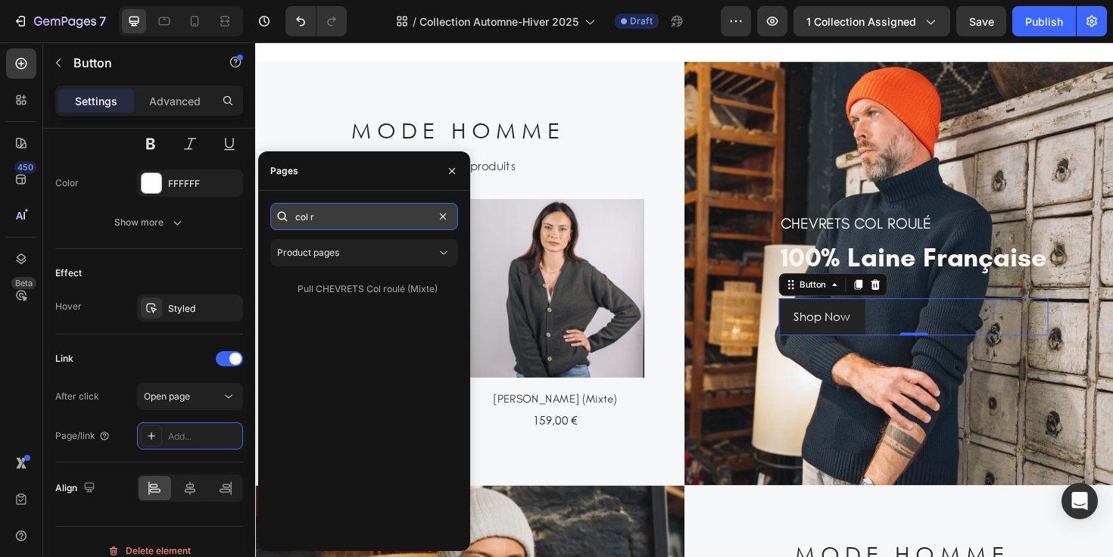
scroll to position [0, 0]
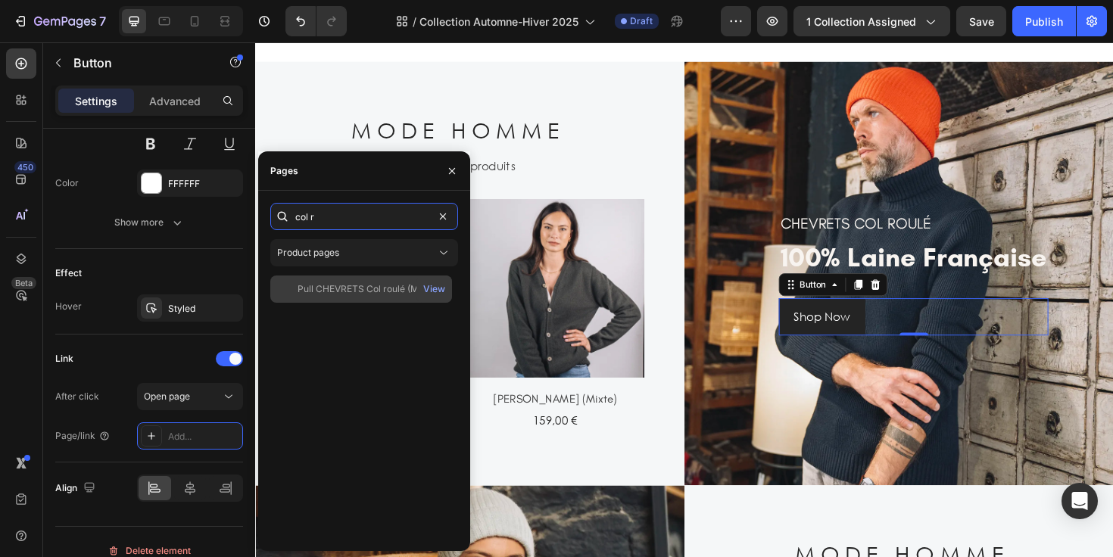
type input "col r"
click at [365, 282] on div "Pull CHEVRETS Col roulé (Mixte)" at bounding box center [368, 289] width 140 height 14
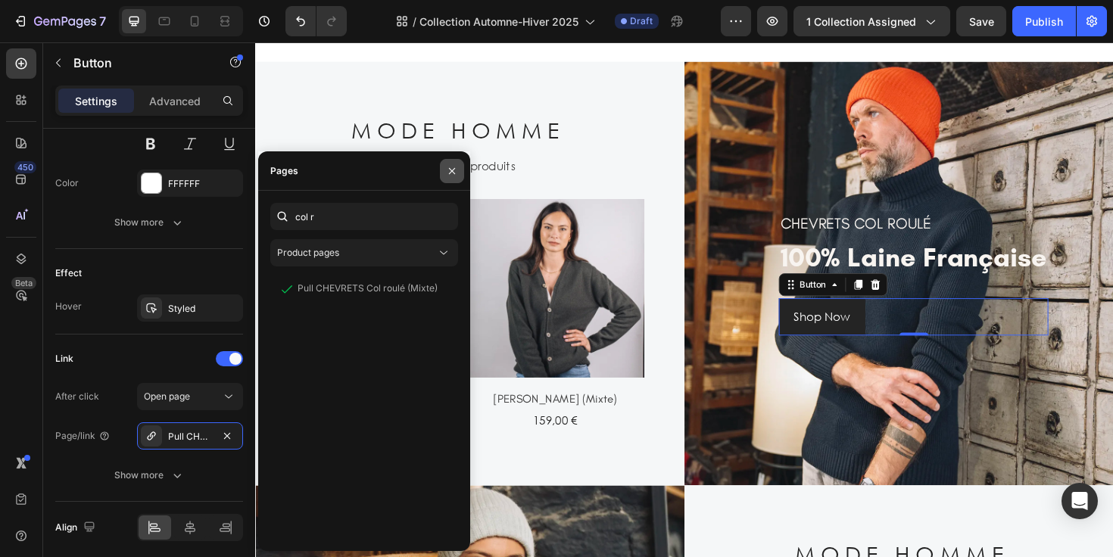
click at [454, 170] on icon "button" at bounding box center [452, 171] width 12 height 12
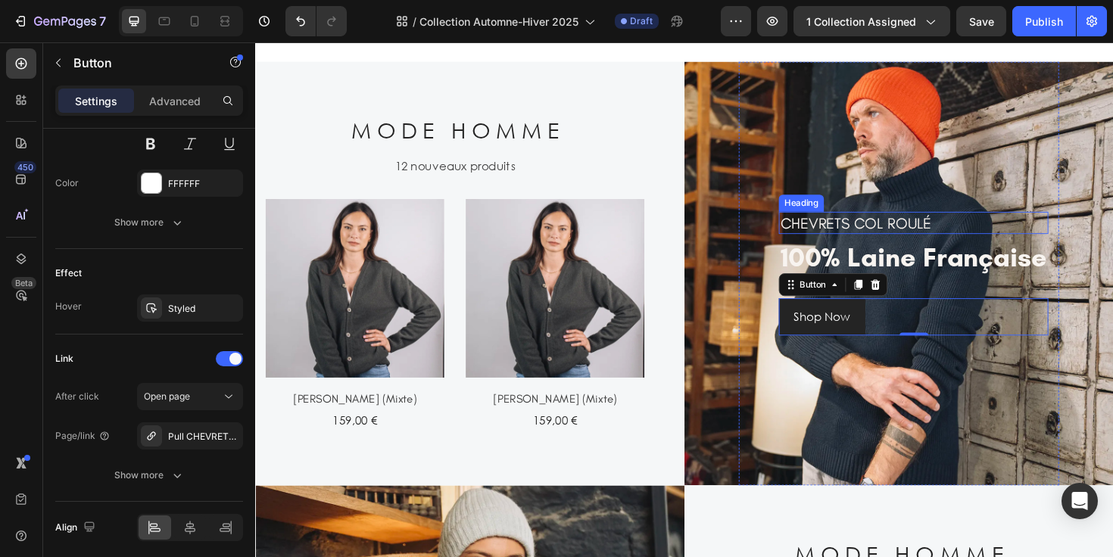
click at [938, 226] on p "CHEVRETS COL ROULÉ" at bounding box center [952, 233] width 282 height 20
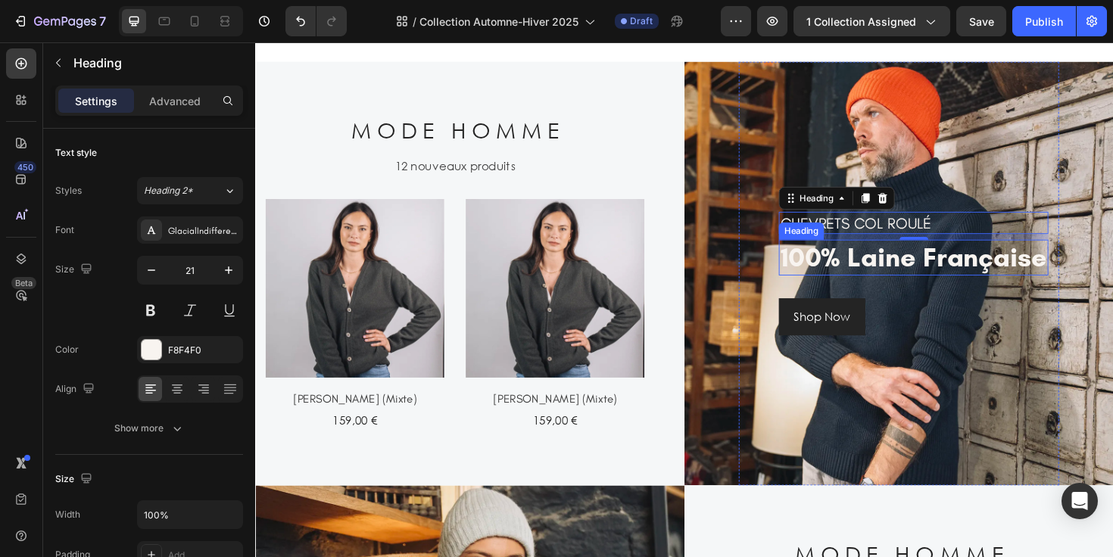
click at [961, 279] on p "100% laine française" at bounding box center [952, 270] width 282 height 35
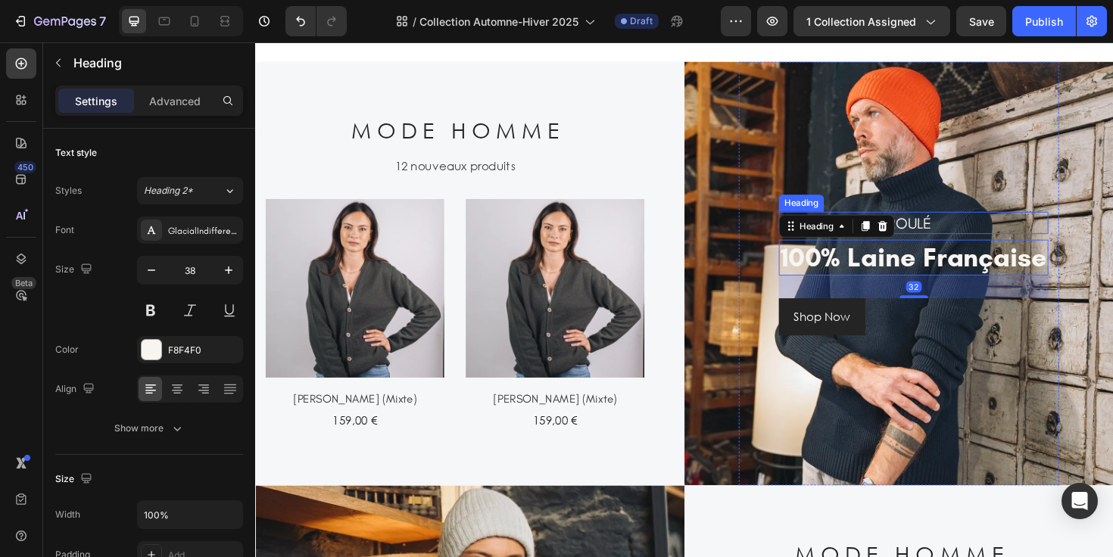
click at [967, 235] on p "CHEVRETS COL ROULÉ" at bounding box center [952, 233] width 282 height 20
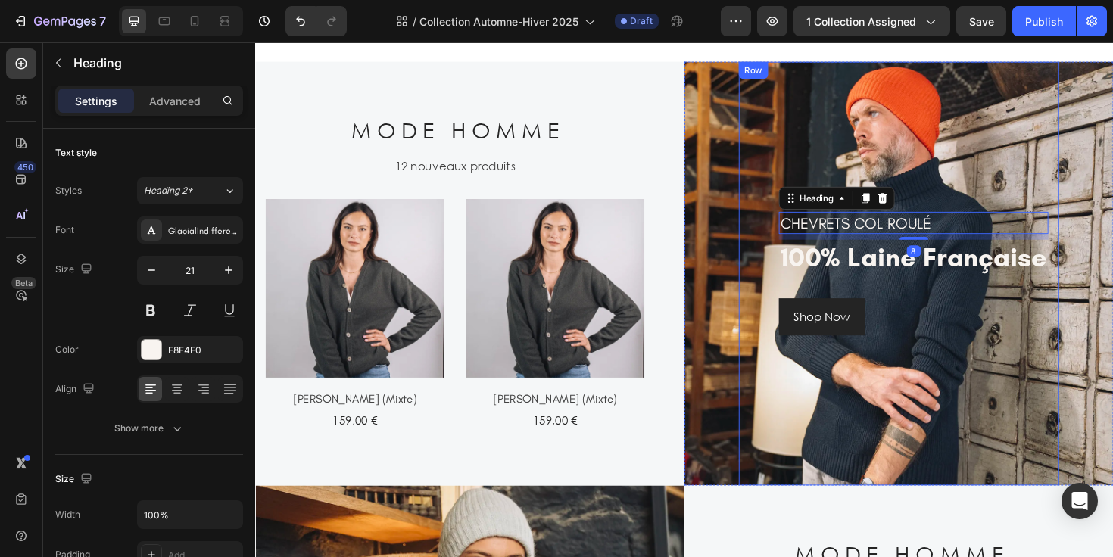
click at [975, 293] on div "CHEVRETS COL ROULÉ Heading 8 100% laine française Heading Shop Now Button" at bounding box center [951, 287] width 285 height 131
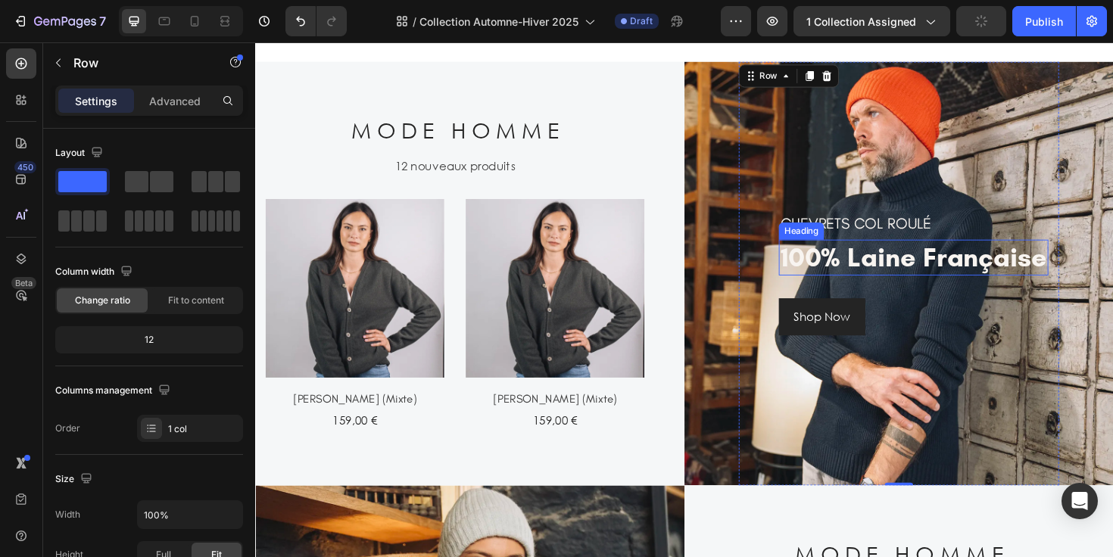
click at [982, 281] on p "100% laine française" at bounding box center [952, 270] width 282 height 35
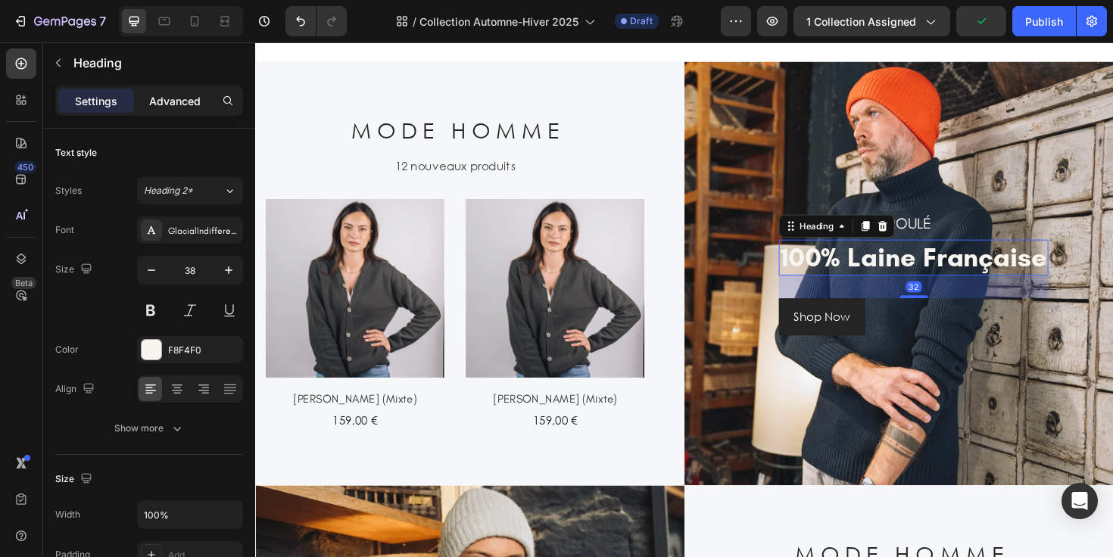
click at [187, 104] on p "Advanced" at bounding box center [174, 101] width 51 height 16
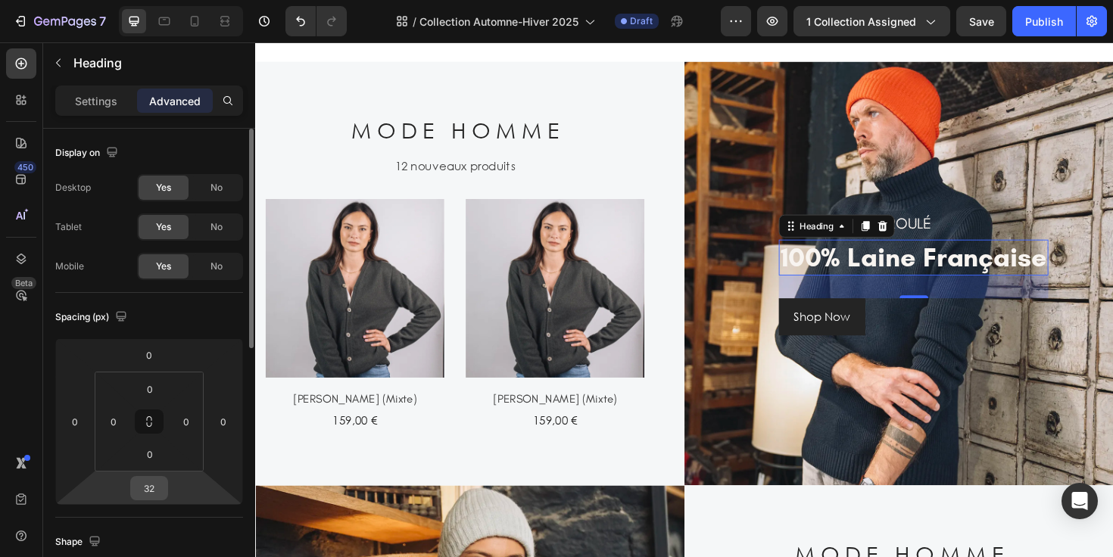
drag, startPoint x: 167, startPoint y: 485, endPoint x: 167, endPoint y: 496, distance: 10.6
click at [167, 496] on div "32" at bounding box center [149, 488] width 38 height 24
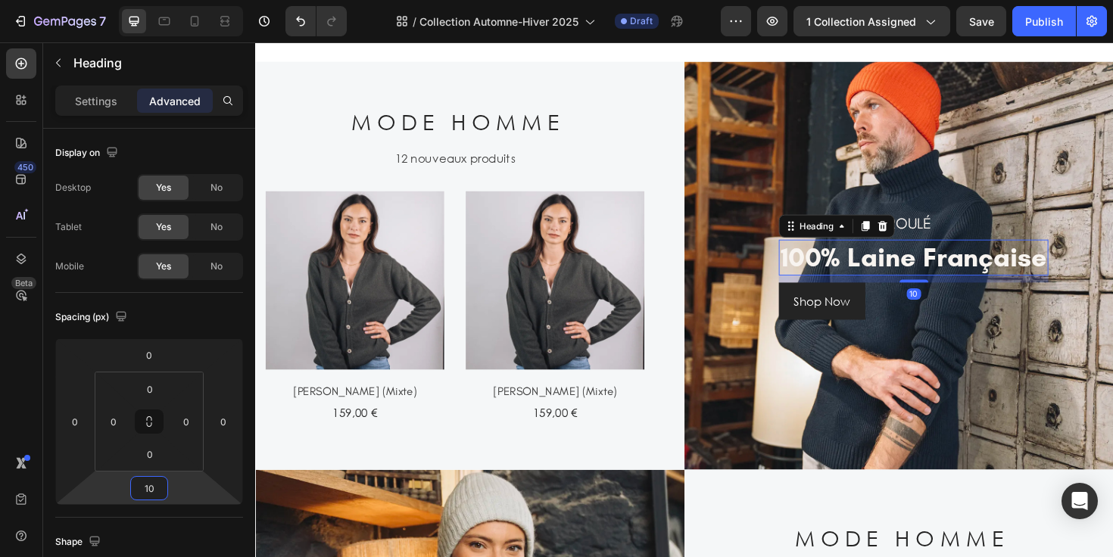
type input "8"
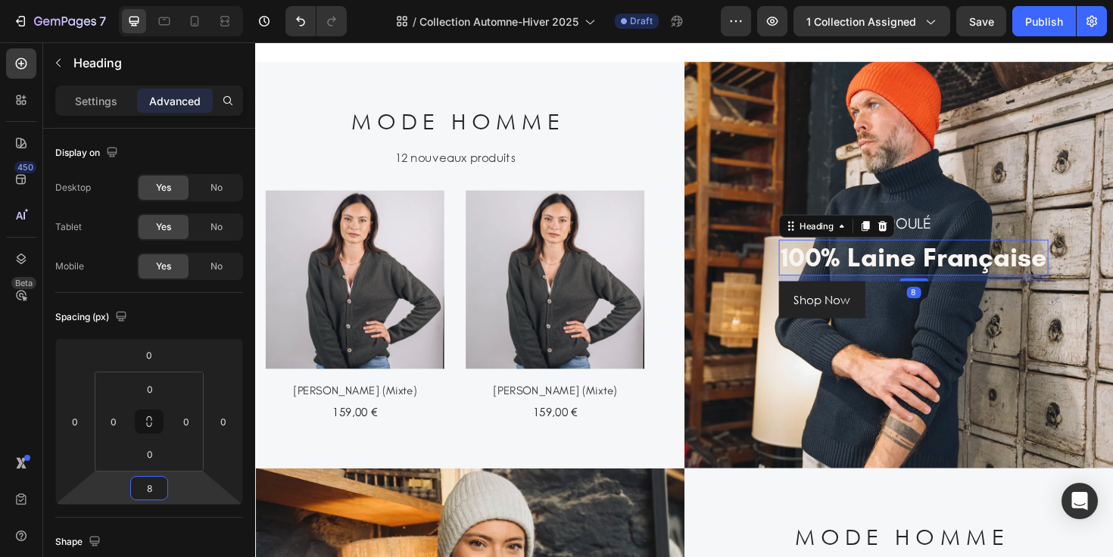
click at [181, 0] on html "7 Version history / Collection Automne-Hiver 2025 Draft Preview 1 collection as…" at bounding box center [556, 0] width 1113 height 0
click at [852, 423] on div "CHEVRETS COL ROULÉ Heading 100% laine française Heading 8 Shop Now Button Row" at bounding box center [936, 278] width 339 height 431
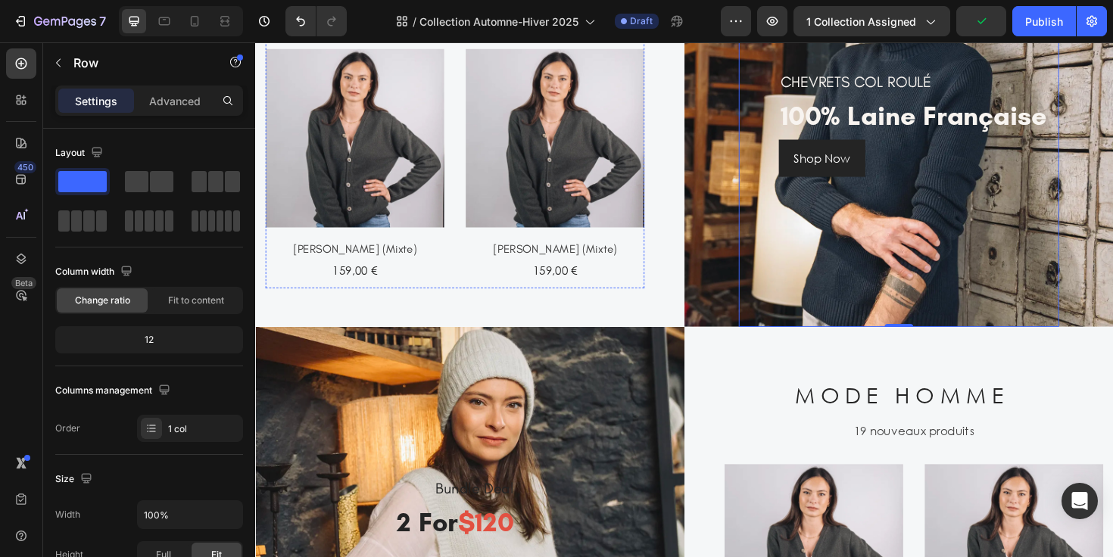
scroll to position [1370, 0]
click at [966, 422] on h2 "M O D E H O M M E" at bounding box center [937, 415] width 454 height 44
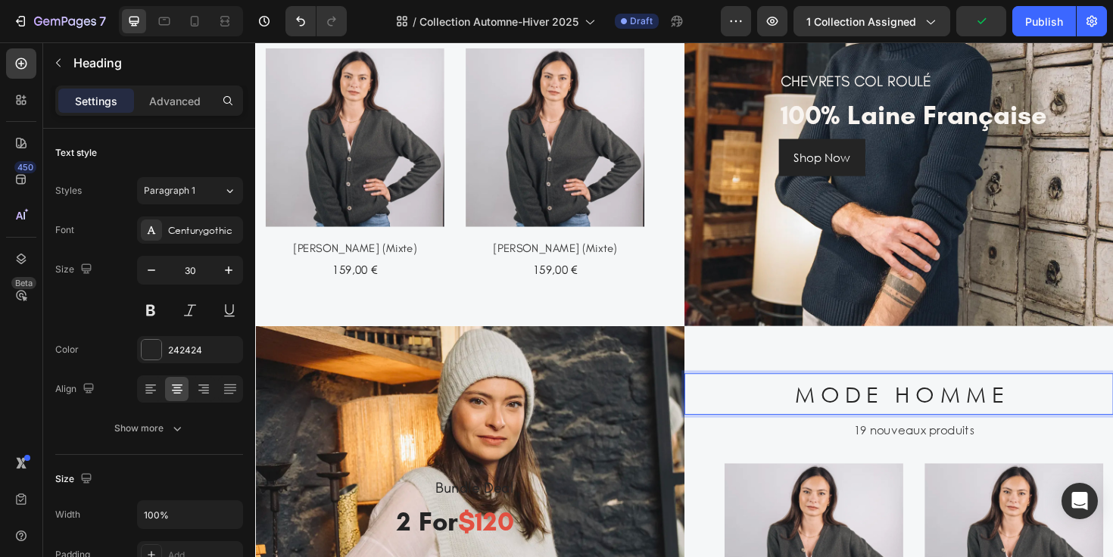
click at [966, 422] on h2 "M O D E H O M M E" at bounding box center [937, 415] width 454 height 44
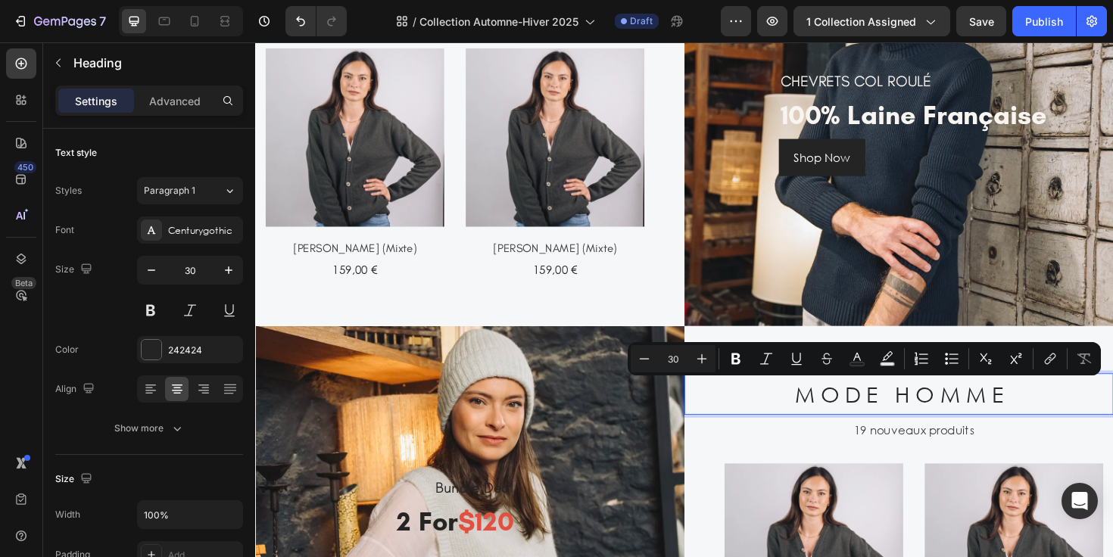
click at [959, 416] on p "M O D E H O M M E" at bounding box center [936, 415] width 451 height 41
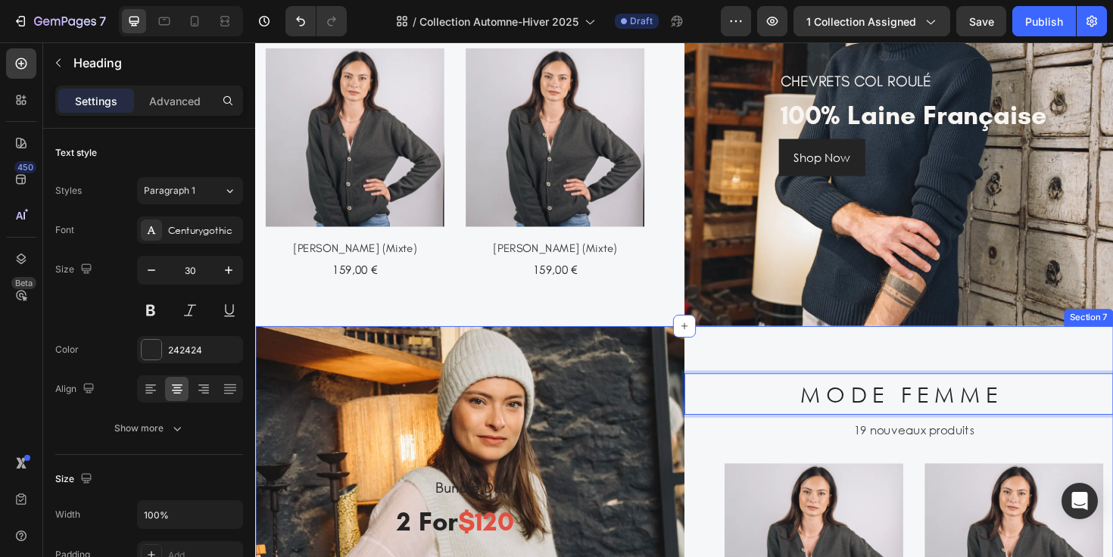
click at [886, 368] on div "M O D E F E M M E Heading 8 19 nouveaux produits Text (P) Images [PERSON_NAME] …" at bounding box center [937, 567] width 454 height 449
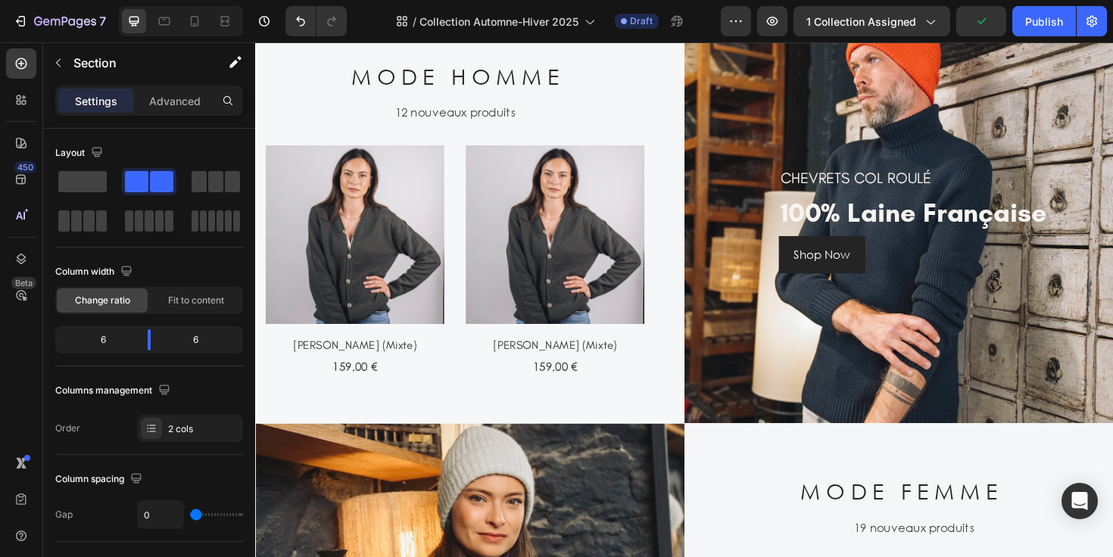
scroll to position [984, 0]
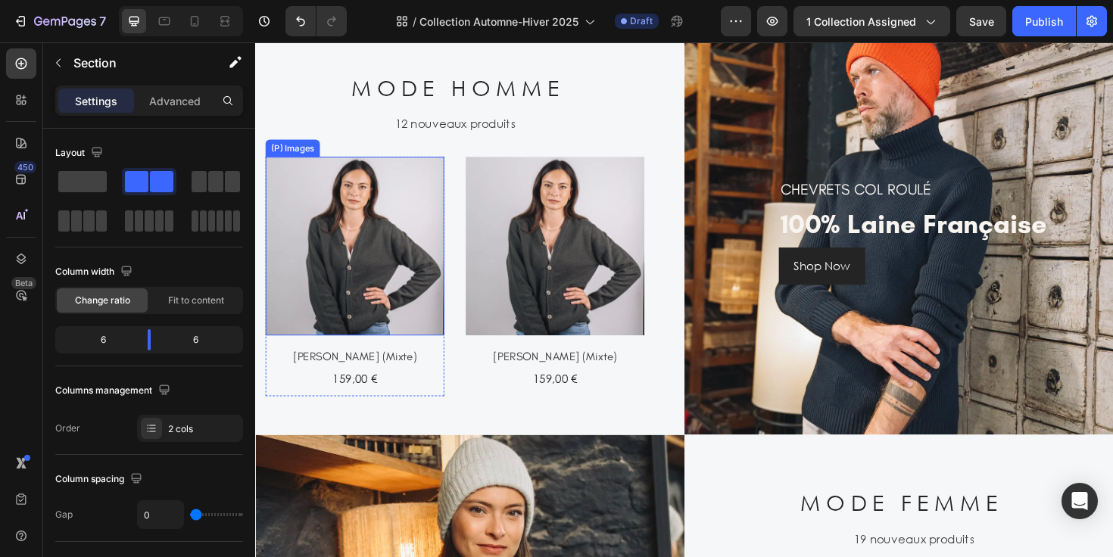
click at [410, 267] on img at bounding box center [360, 258] width 189 height 189
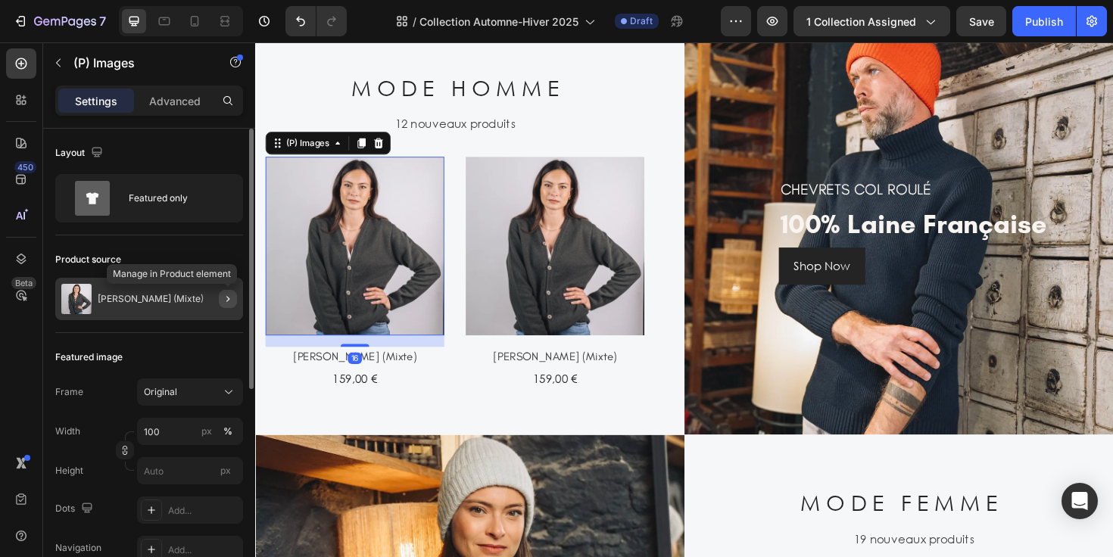
click at [223, 299] on icon "button" at bounding box center [228, 299] width 12 height 12
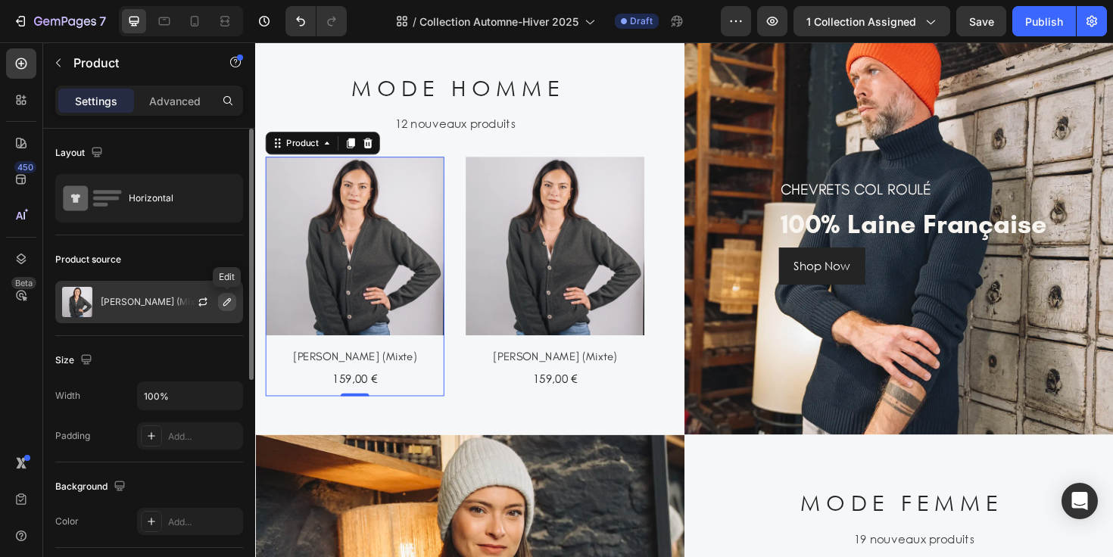
click at [228, 304] on icon "button" at bounding box center [227, 302] width 12 height 12
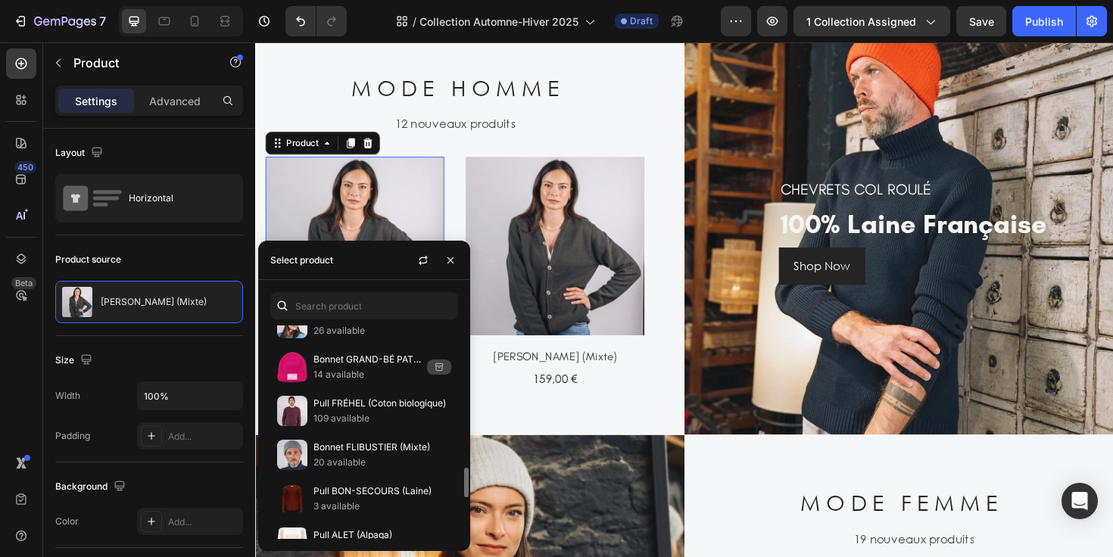
scroll to position [1124, 0]
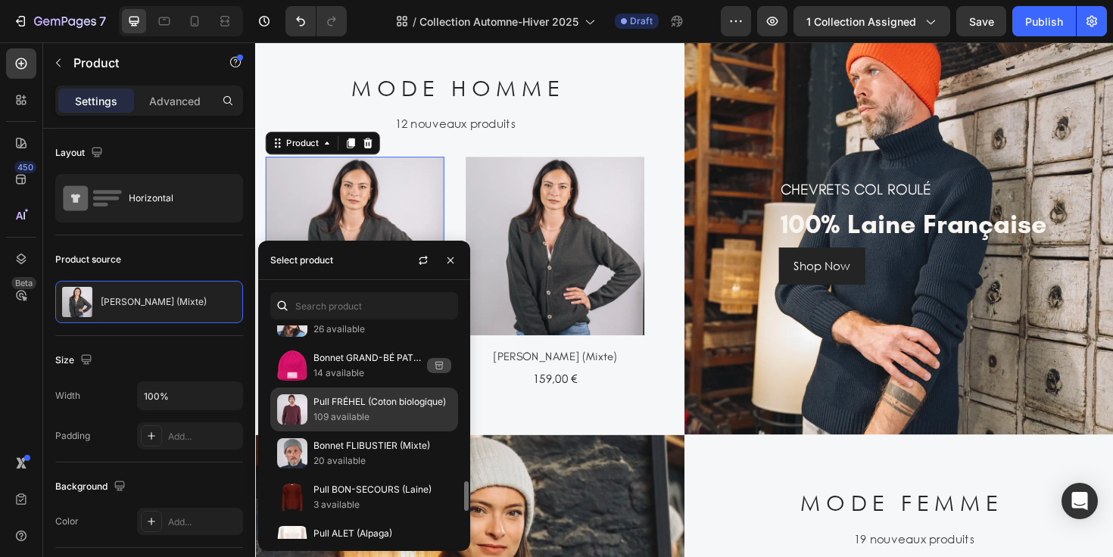
click at [368, 405] on p "Pull FRÉHEL (Coton biologique)" at bounding box center [382, 402] width 138 height 15
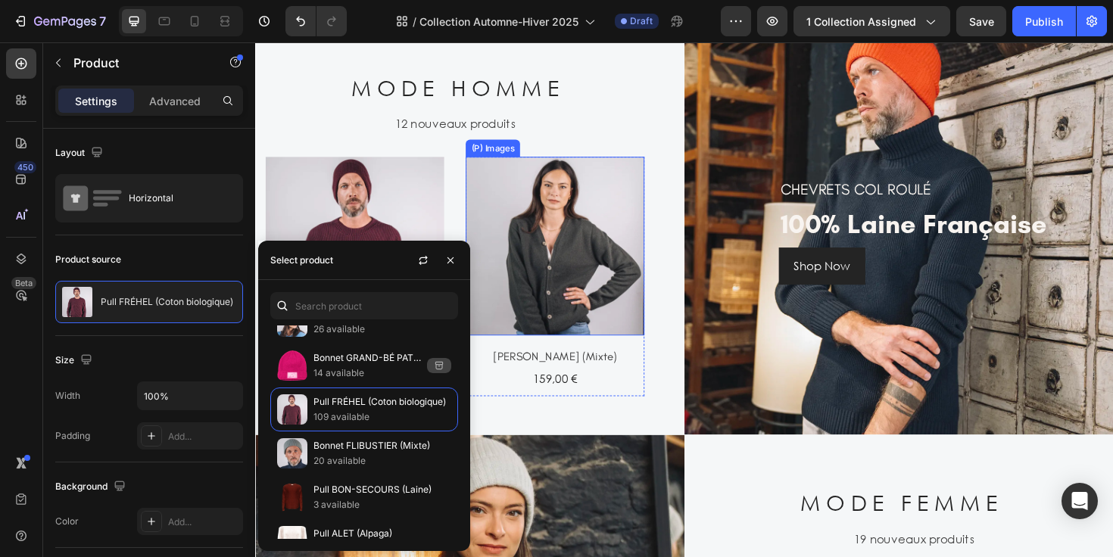
click at [601, 244] on img at bounding box center [572, 258] width 189 height 189
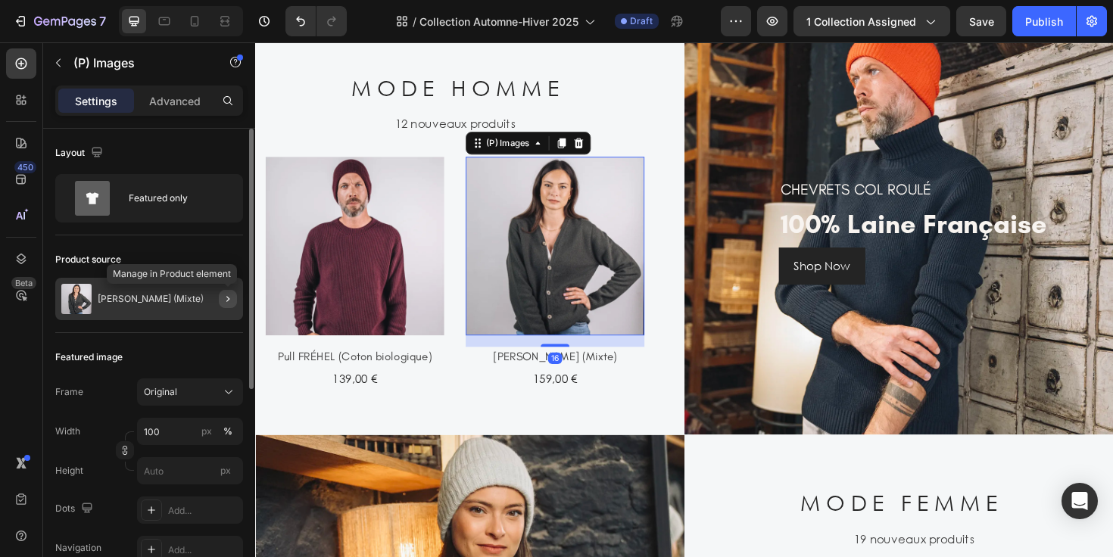
click at [226, 300] on icon "button" at bounding box center [228, 299] width 12 height 12
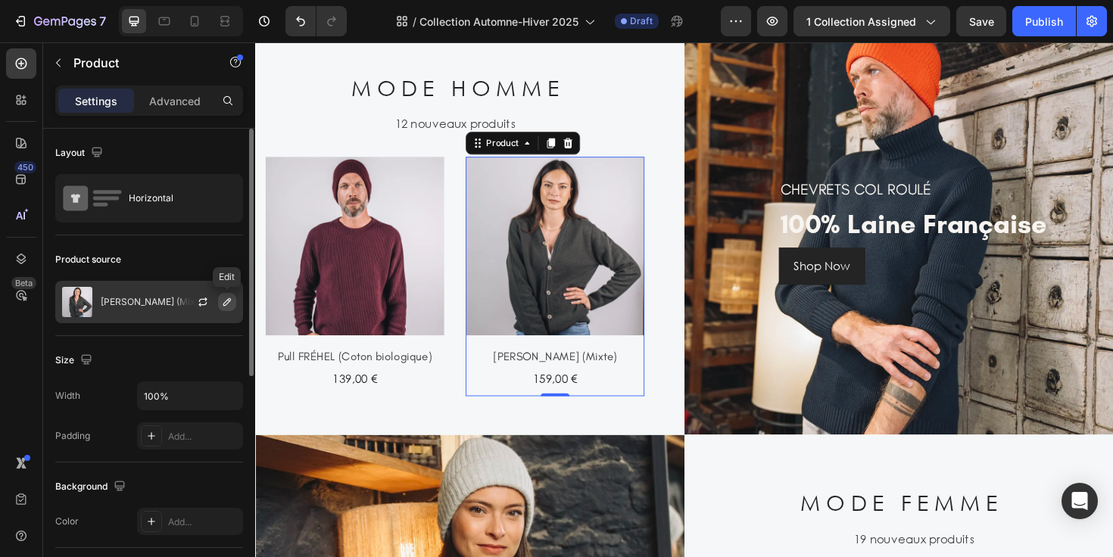
click at [229, 301] on icon "button" at bounding box center [227, 302] width 8 height 8
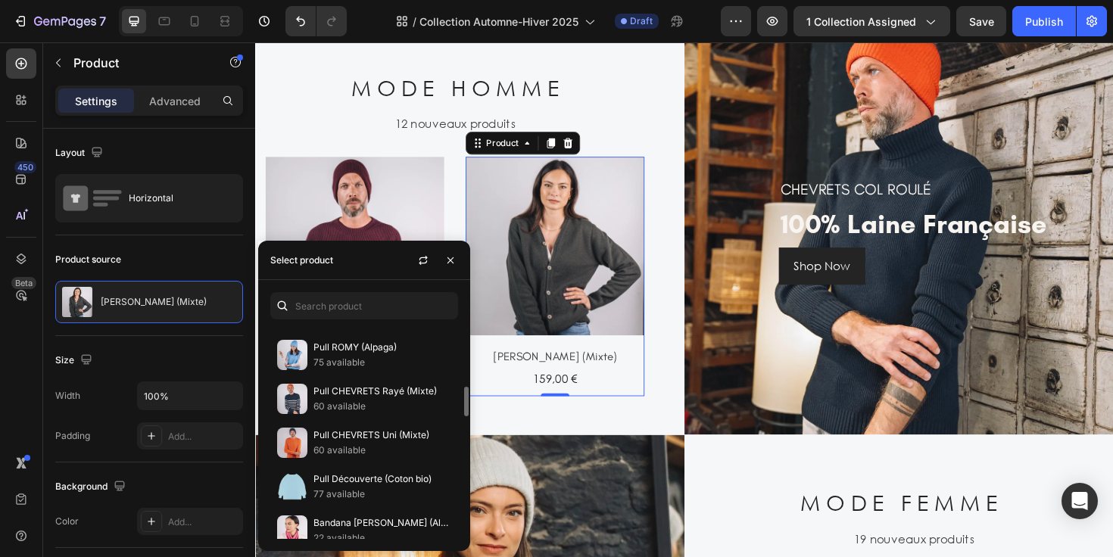
scroll to position [363, 0]
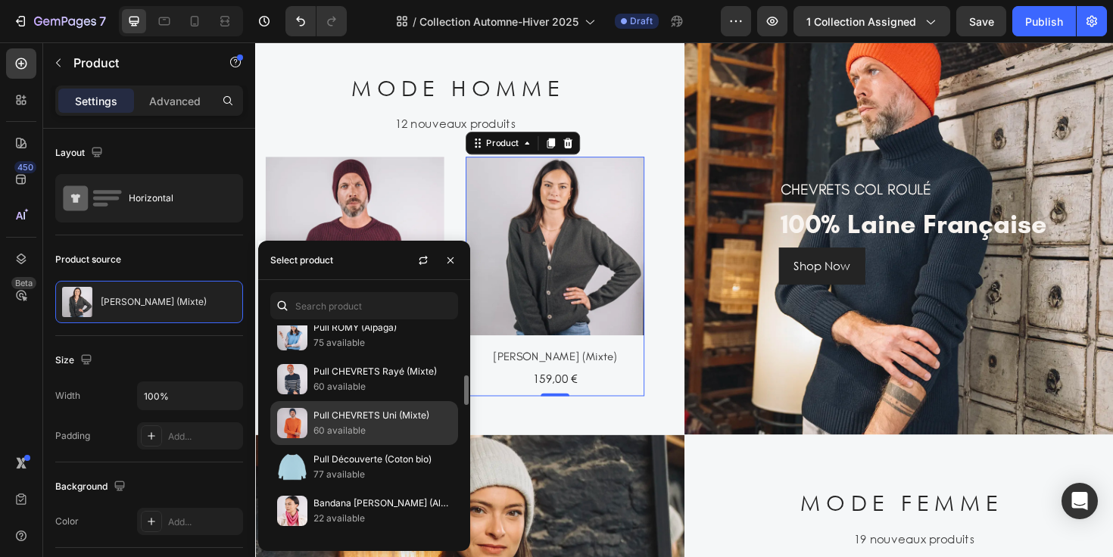
click at [391, 418] on p "Pull CHEVRETS Uni (Mixte)" at bounding box center [382, 415] width 138 height 15
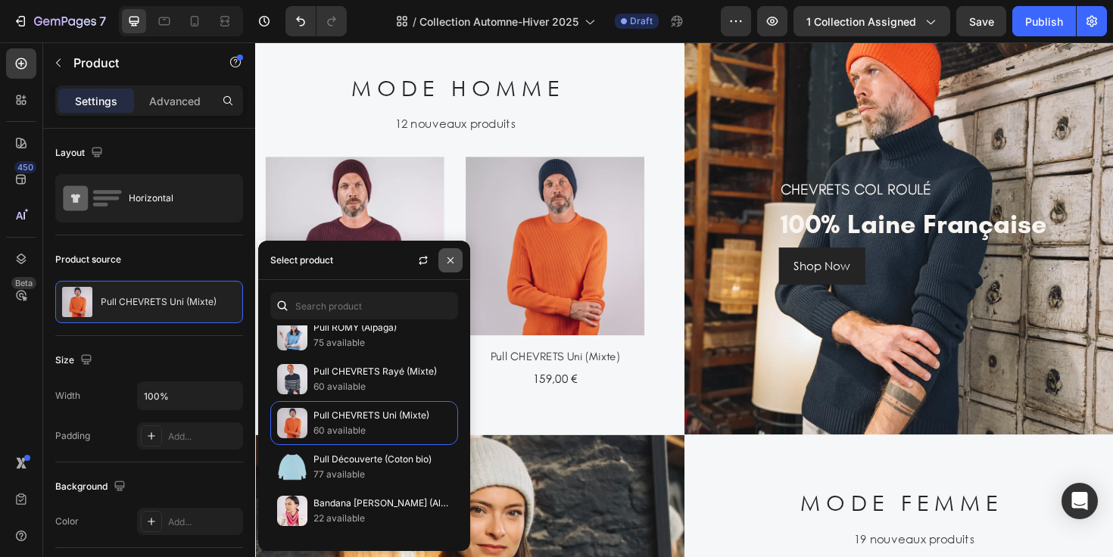
click at [457, 262] on button "button" at bounding box center [450, 260] width 24 height 24
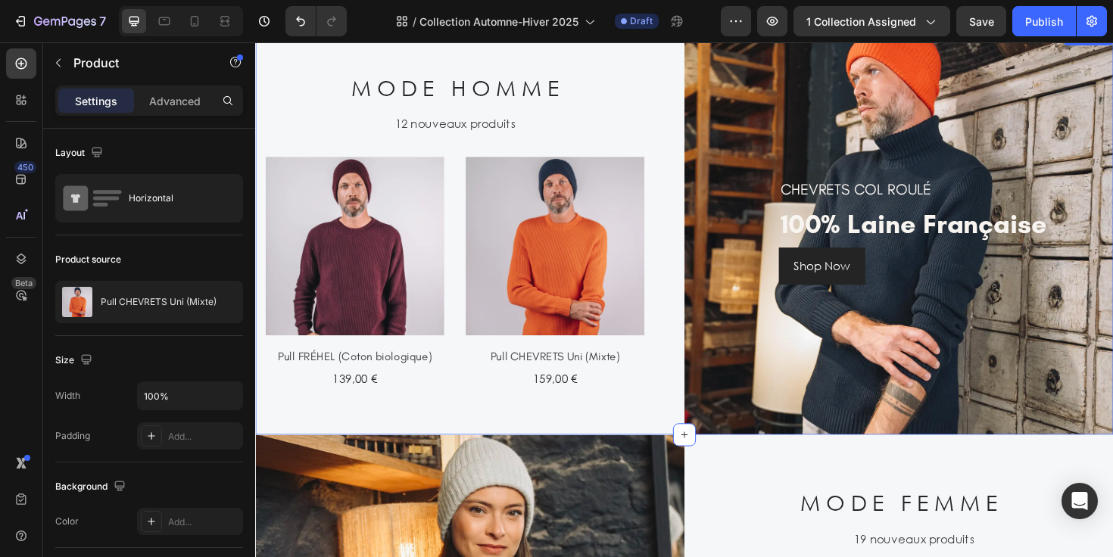
click at [686, 288] on div "M O D E H O M M E Heading 12 nouveaux produits Text (P) Images Pull FRÉHEL (Cot…" at bounding box center [482, 242] width 454 height 431
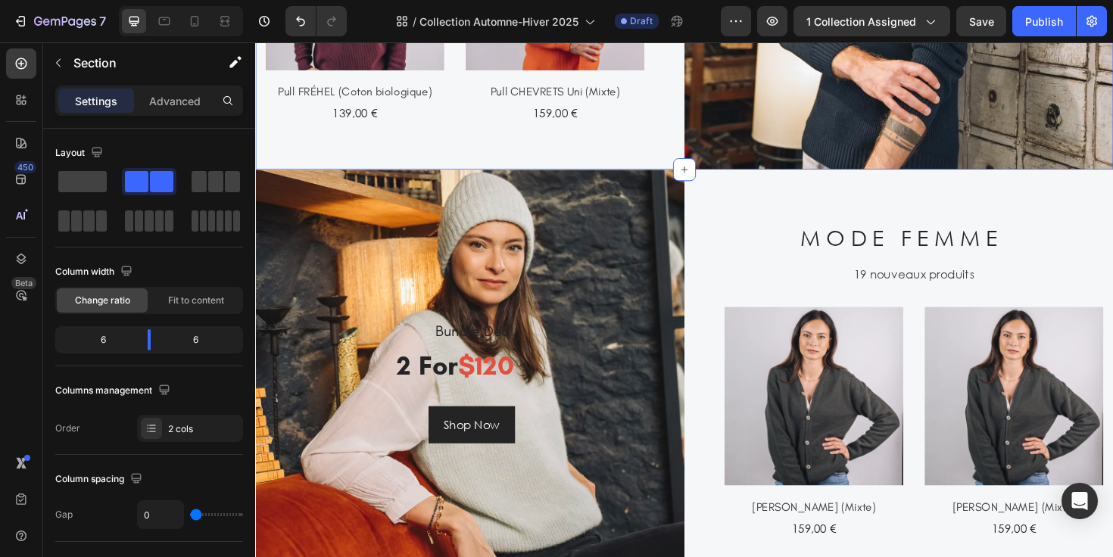
scroll to position [1266, 0]
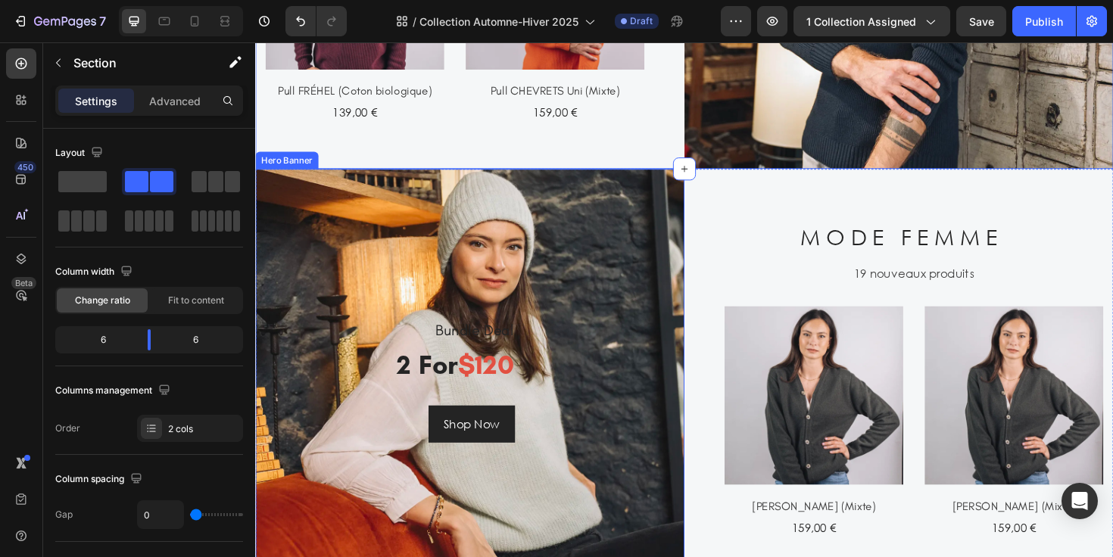
click at [611, 254] on div "Bundle Deal Heading 2 for $120 Heading Shop Now Button Row" at bounding box center [482, 400] width 454 height 449
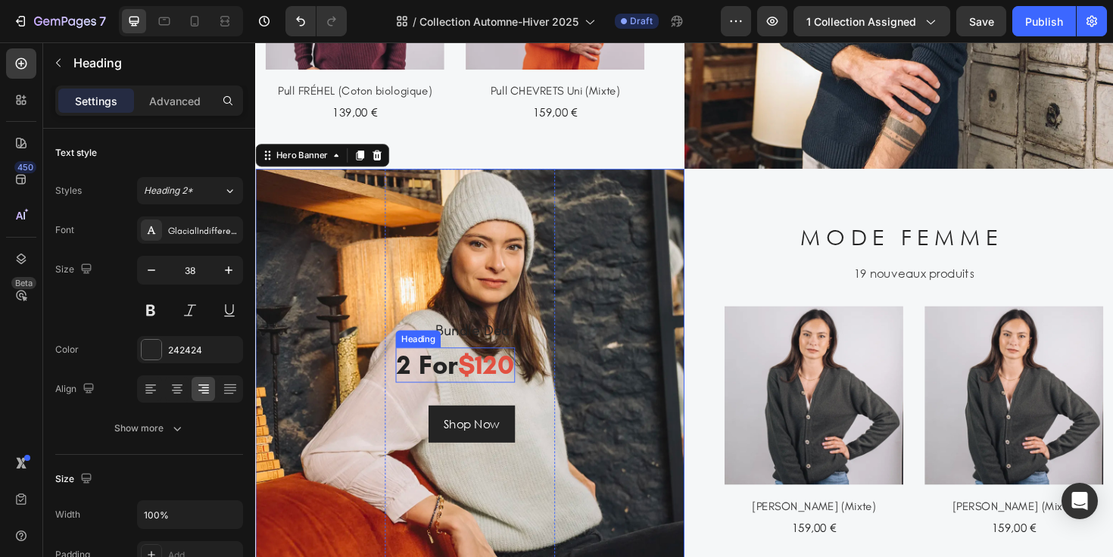
click at [516, 390] on span "$120" at bounding box center [498, 383] width 59 height 35
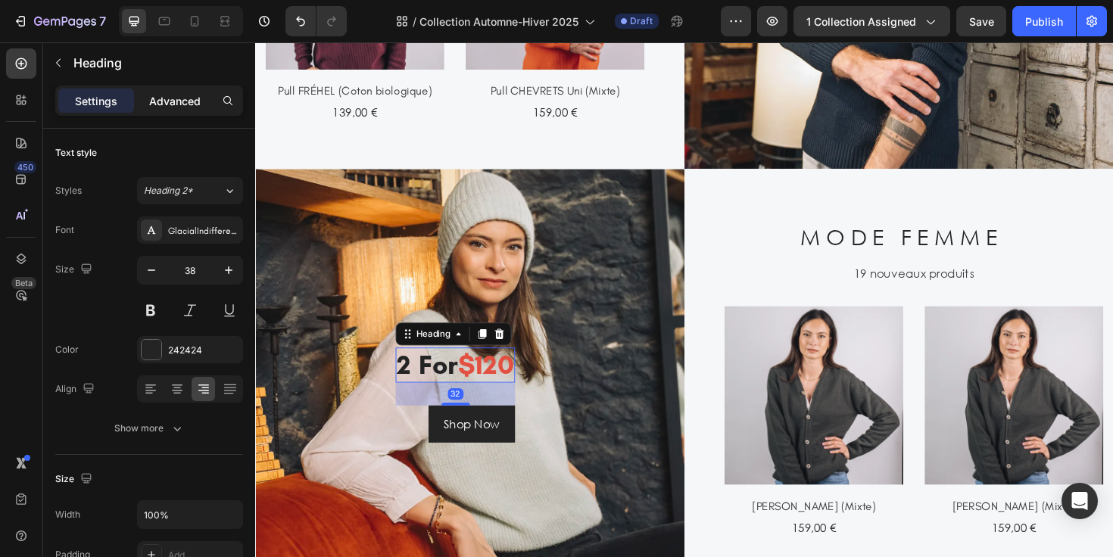
click at [189, 112] on div "Advanced" at bounding box center [175, 101] width 76 height 24
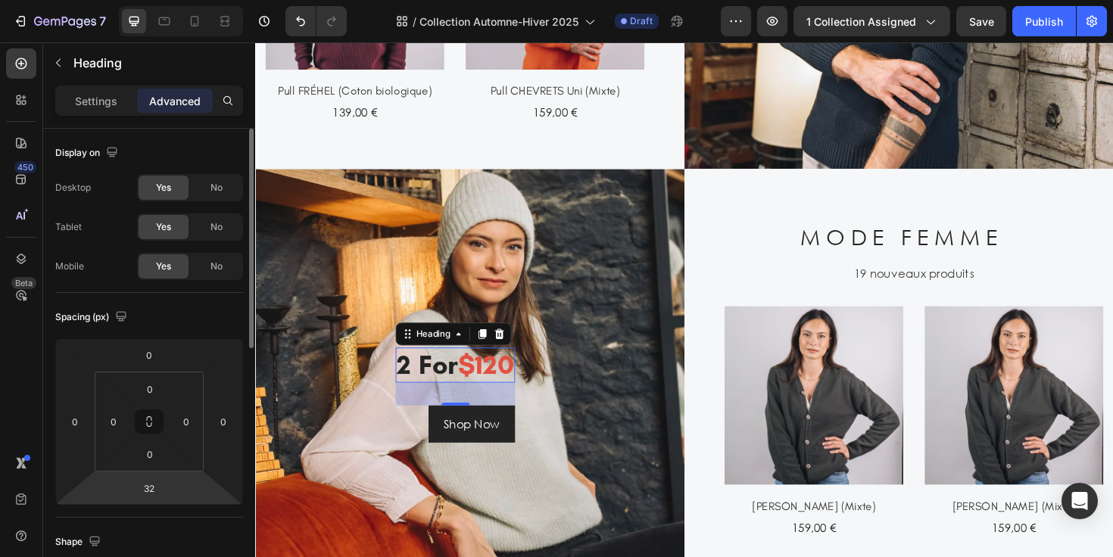
drag, startPoint x: 167, startPoint y: 495, endPoint x: 173, endPoint y: 476, distance: 20.6
click at [173, 476] on div "0 0 32 0" at bounding box center [149, 421] width 188 height 167
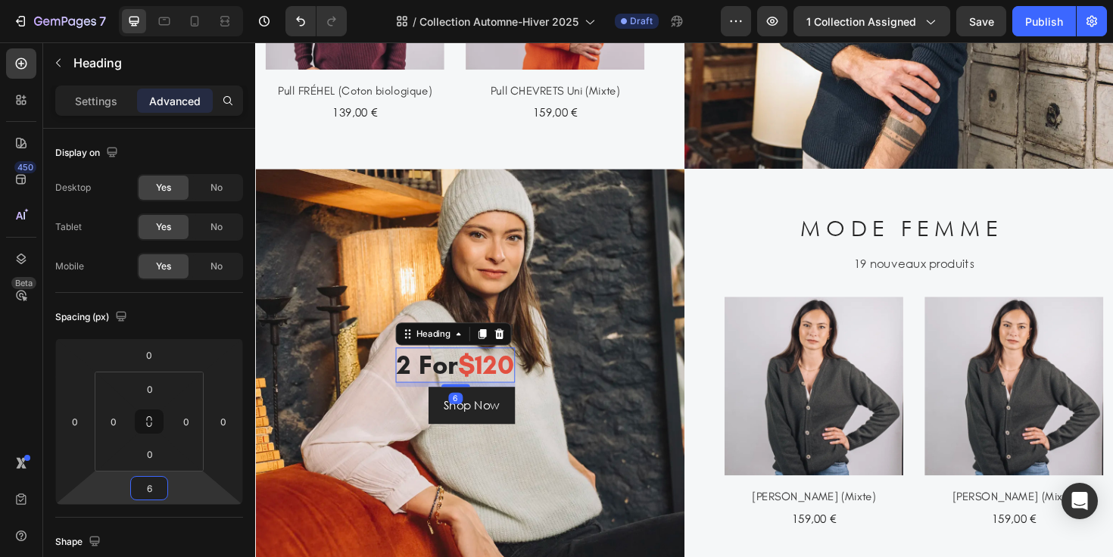
type input "8"
click at [182, 0] on html "7 Version history / Collection Automne-Hiver 2025 Draft Preview 1 collection as…" at bounding box center [556, 0] width 1113 height 0
click at [461, 388] on p "2 for $120" at bounding box center [466, 384] width 123 height 35
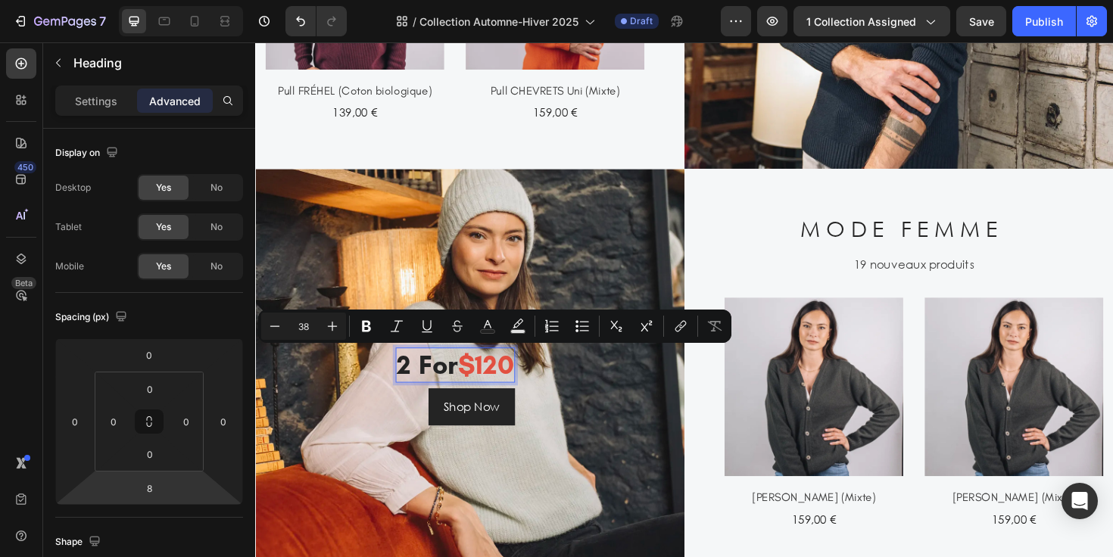
click at [488, 388] on span "$120" at bounding box center [498, 383] width 59 height 35
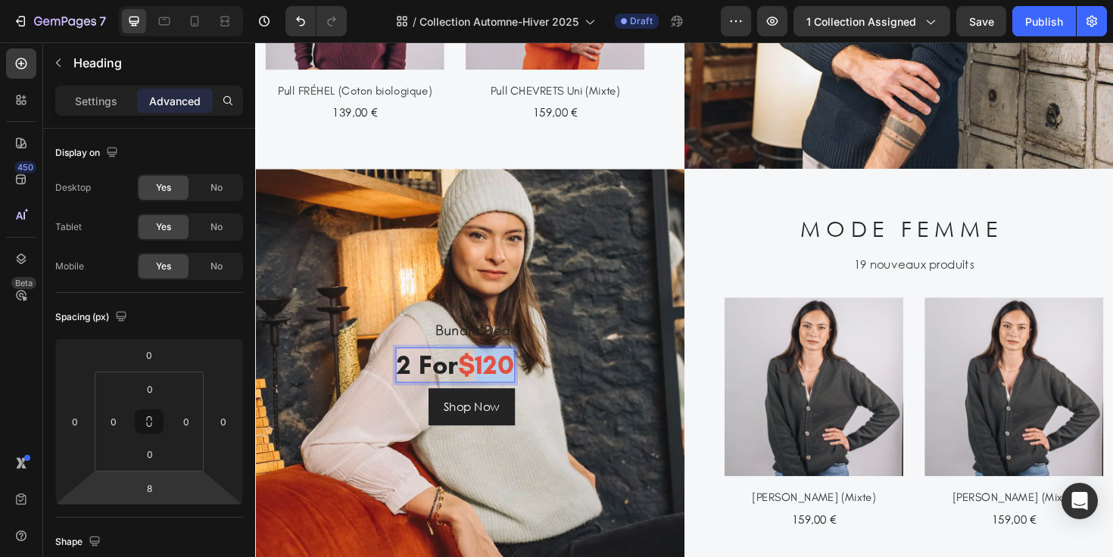
click at [488, 388] on span "$120" at bounding box center [498, 383] width 59 height 35
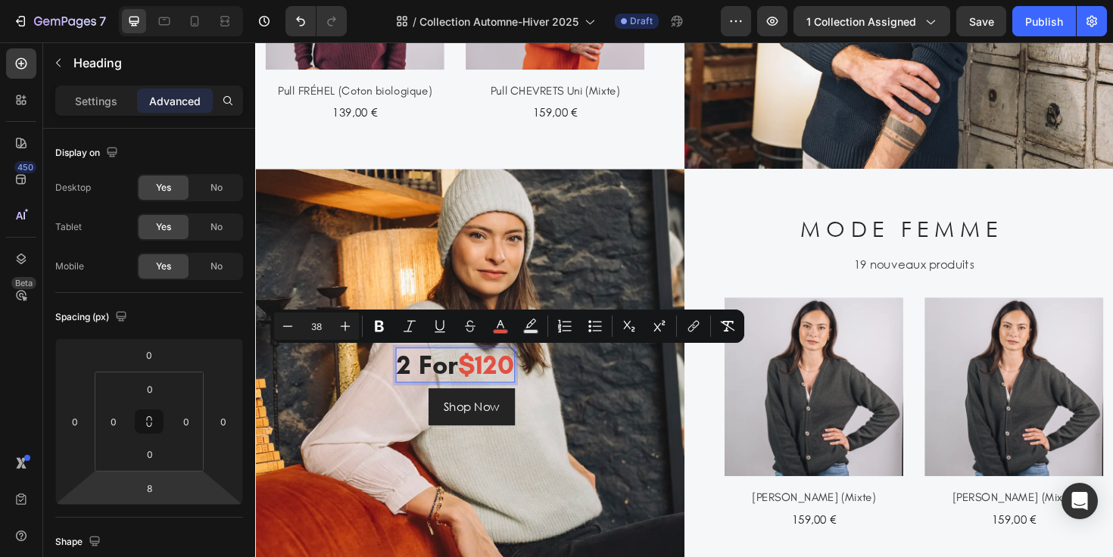
click at [472, 379] on span "$120" at bounding box center [498, 383] width 59 height 35
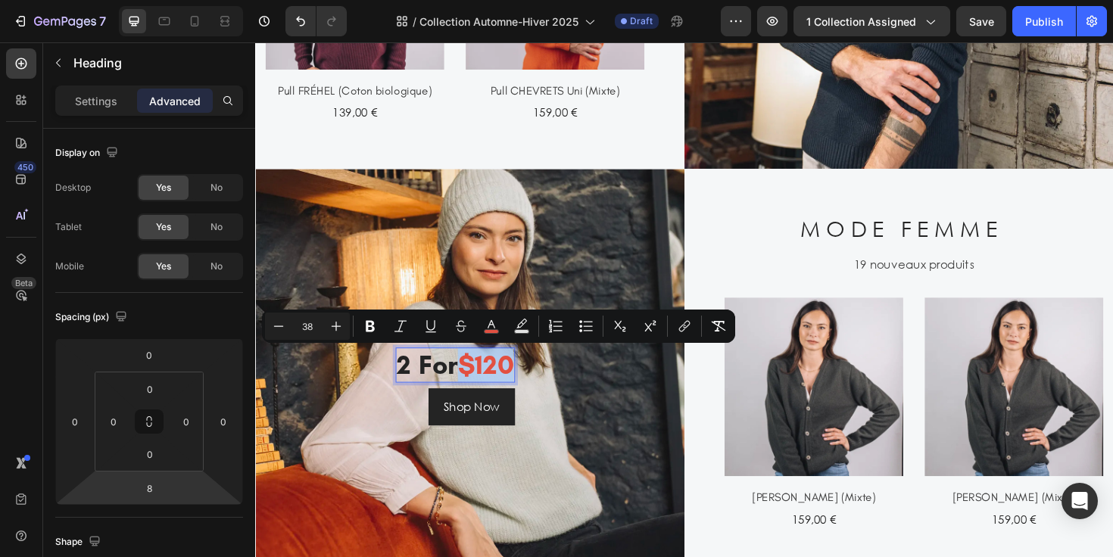
drag, startPoint x: 470, startPoint y: 379, endPoint x: 522, endPoint y: 379, distance: 51.5
click at [526, 379] on span "$120" at bounding box center [498, 383] width 59 height 35
click at [451, 380] on p "2 for $120" at bounding box center [466, 384] width 123 height 35
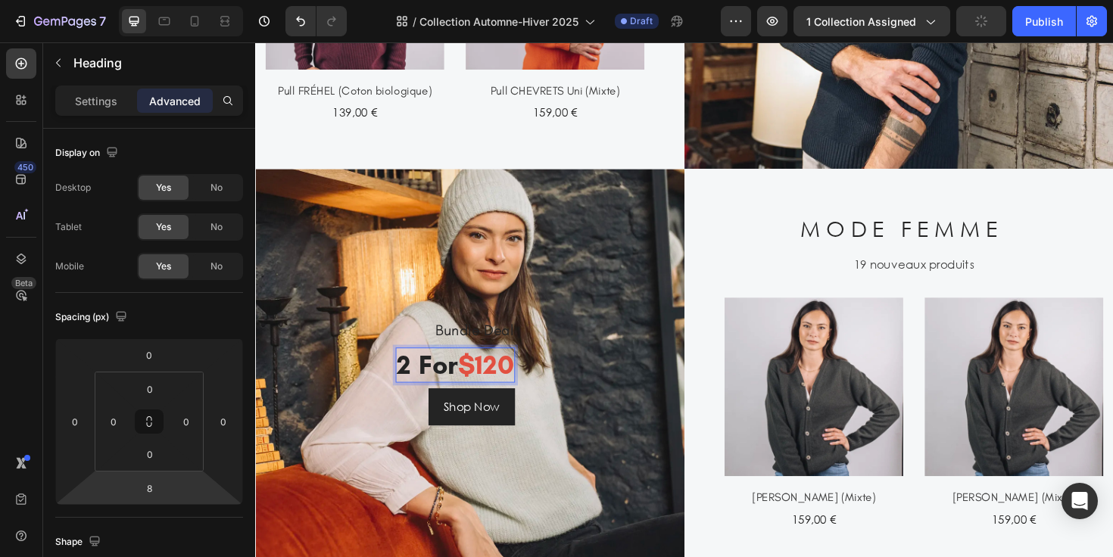
click at [451, 380] on p "2 for $120" at bounding box center [466, 384] width 123 height 35
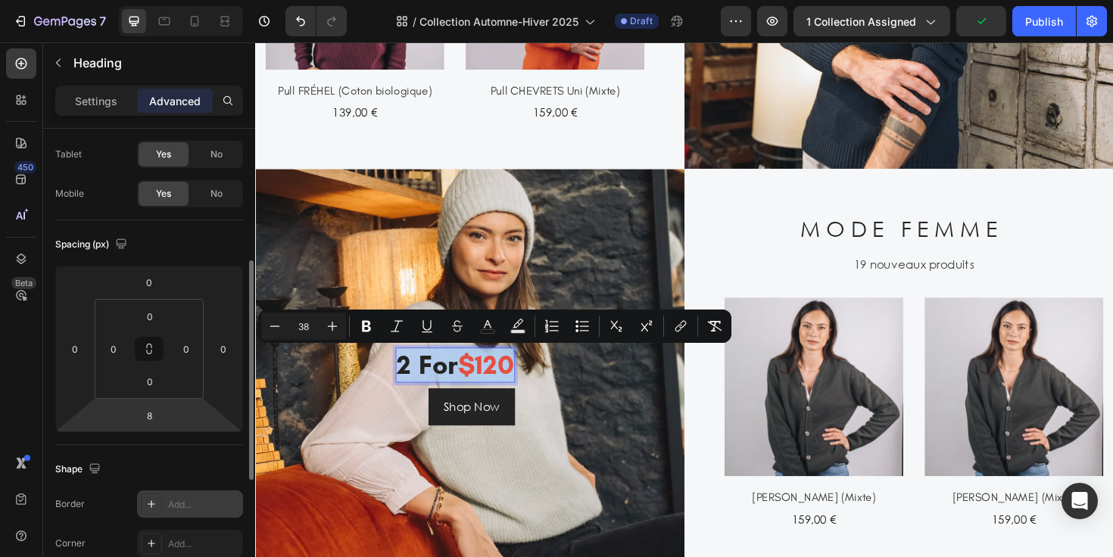
scroll to position [227, 0]
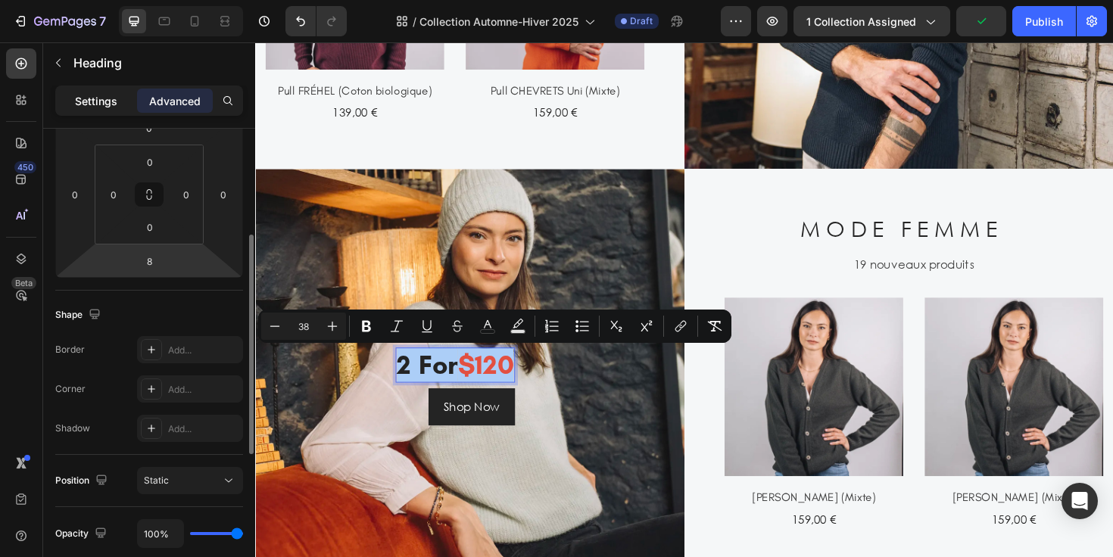
click at [114, 95] on p "Settings" at bounding box center [96, 101] width 42 height 16
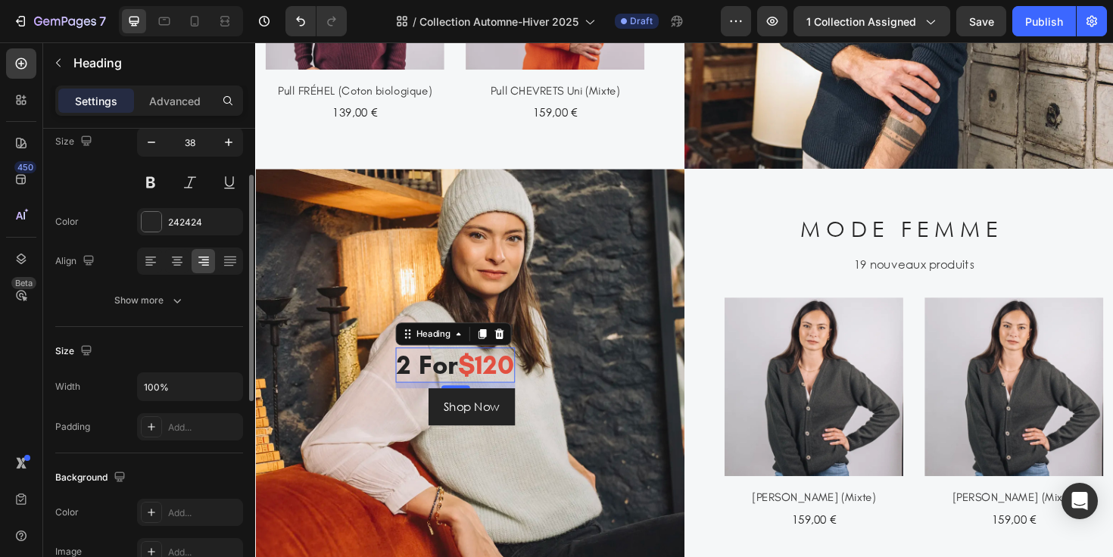
scroll to position [52, 0]
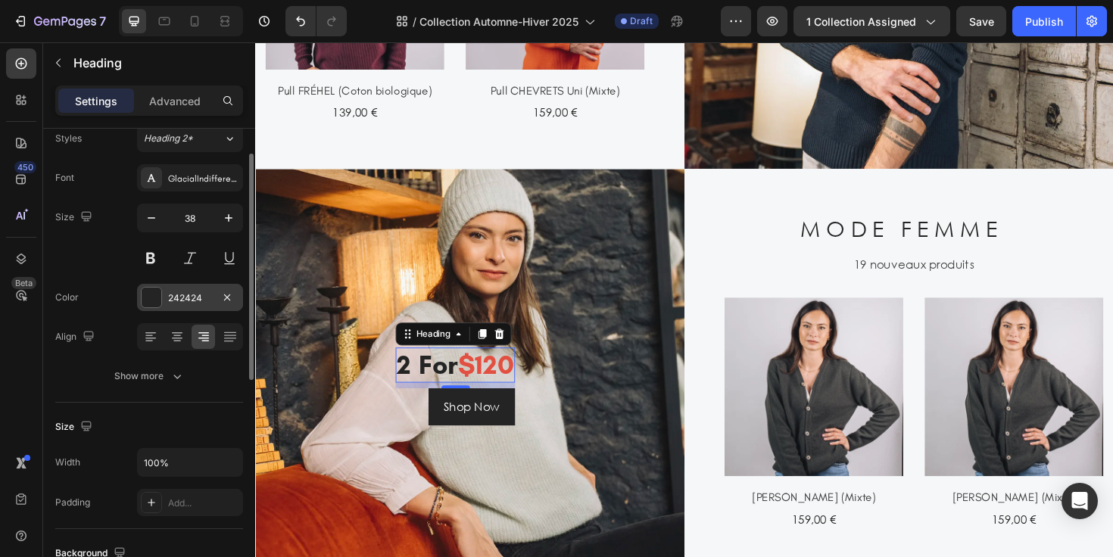
click at [204, 299] on div "242424" at bounding box center [190, 299] width 44 height 14
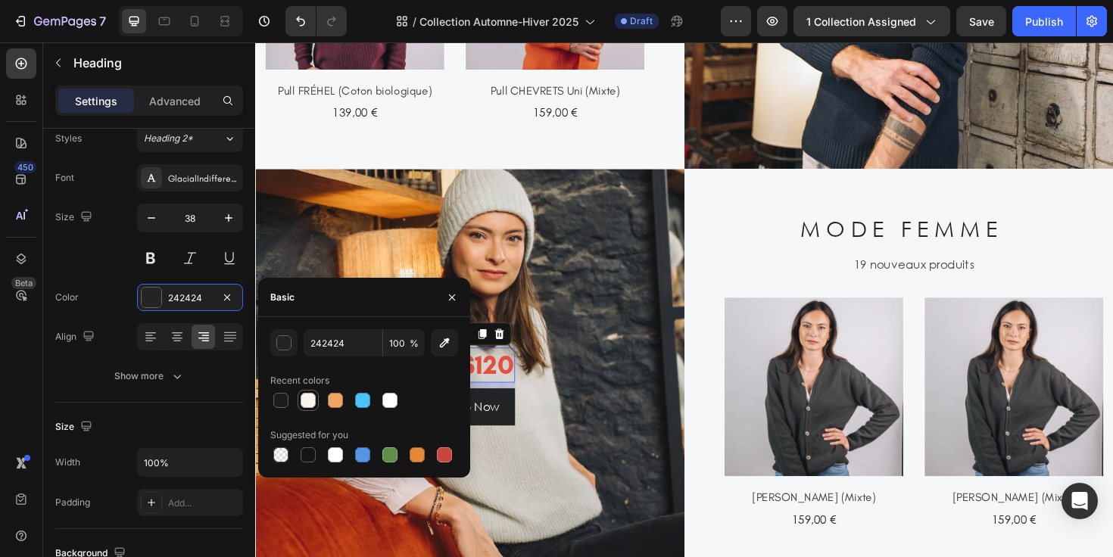
click at [309, 401] on div at bounding box center [308, 400] width 15 height 15
type input "F8F4F0"
click at [363, 345] on input "F8F4F0" at bounding box center [343, 342] width 79 height 27
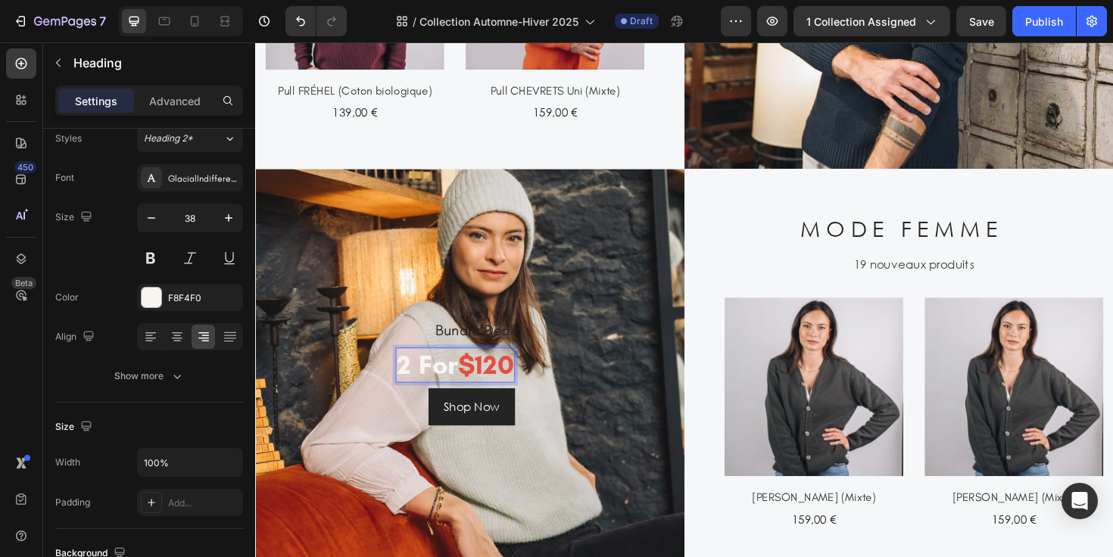
click at [510, 376] on span "$120" at bounding box center [498, 383] width 59 height 35
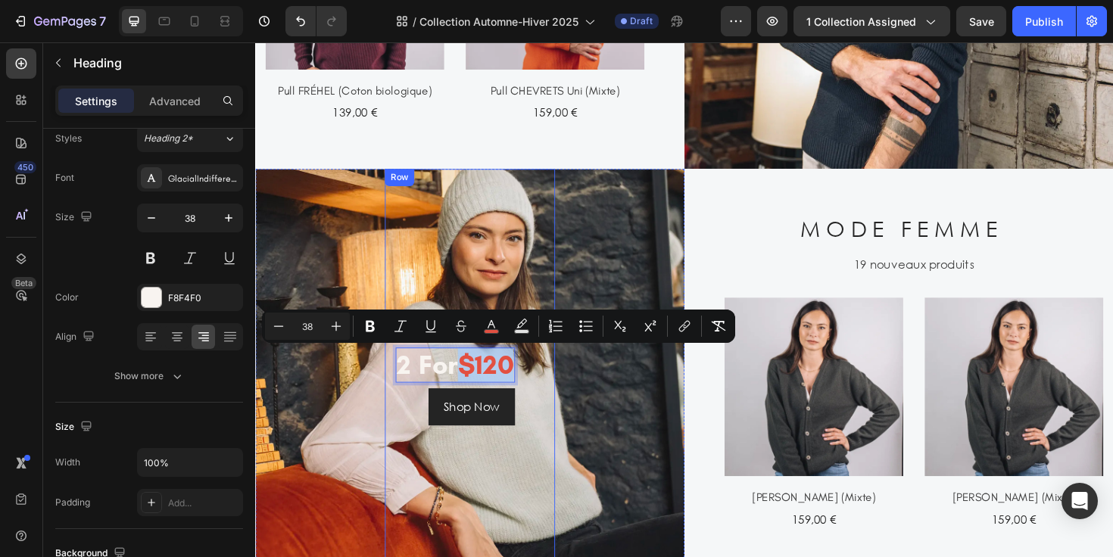
drag, startPoint x: 476, startPoint y: 379, endPoint x: 547, endPoint y: 379, distance: 71.9
click at [547, 379] on div "Bundle Deal Heading 2 for $120 Heading 8 Shop Now Button Row" at bounding box center [482, 391] width 180 height 431
click at [489, 331] on rect "Editor contextual toolbar" at bounding box center [492, 332] width 14 height 4
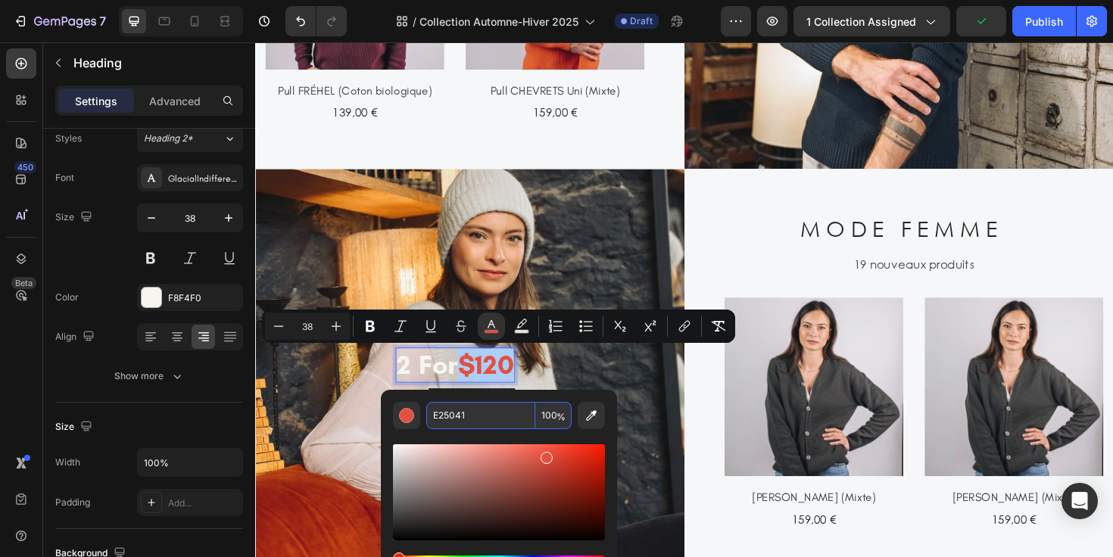
click at [487, 414] on input "E25041" at bounding box center [480, 415] width 109 height 27
paste input "F8F4F0"
type input "F8F4F0"
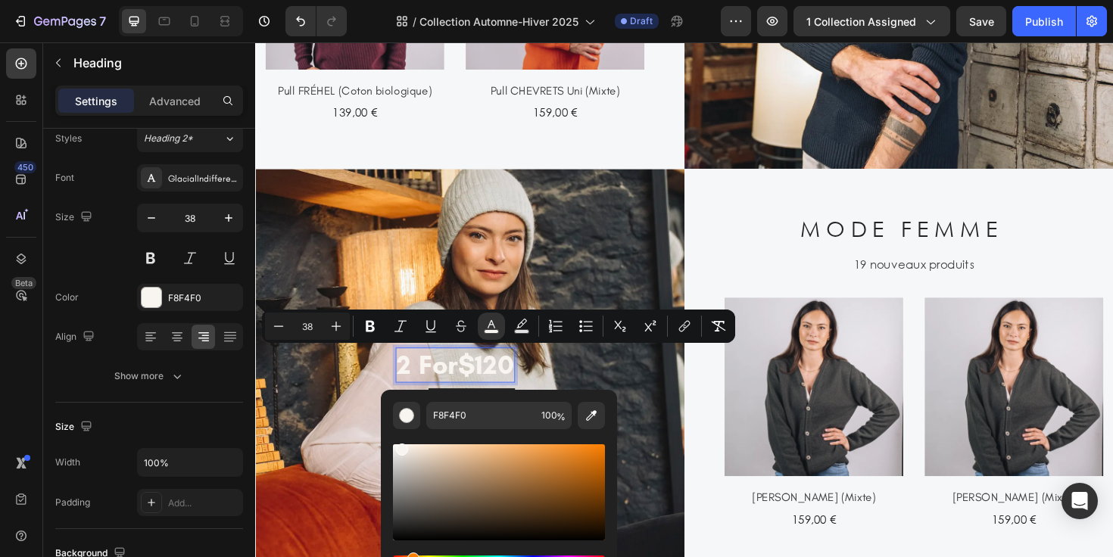
click at [451, 385] on p "2 for $120" at bounding box center [466, 384] width 123 height 35
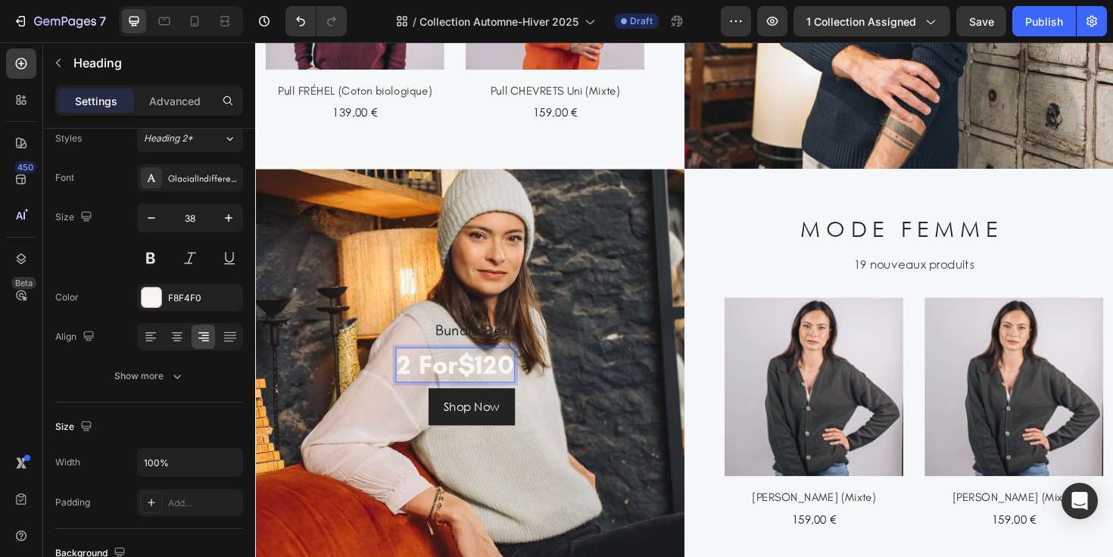
click at [479, 387] on span "$120" at bounding box center [498, 383] width 59 height 35
click at [451, 343] on p "Bundle Deal" at bounding box center [466, 347] width 123 height 20
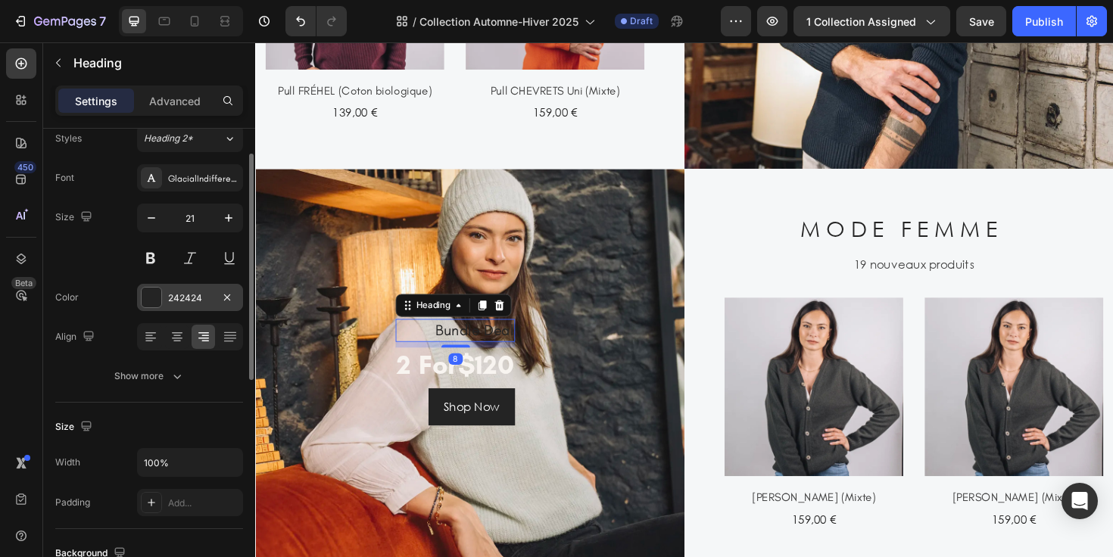
click at [189, 296] on div "242424" at bounding box center [190, 299] width 44 height 14
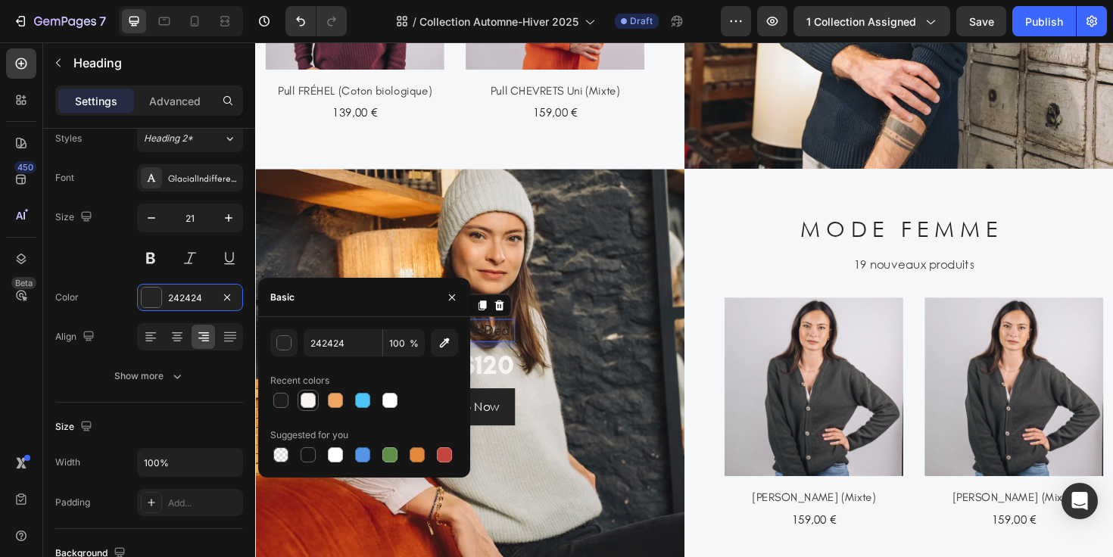
click at [311, 398] on div at bounding box center [308, 400] width 15 height 15
type input "F8F4F0"
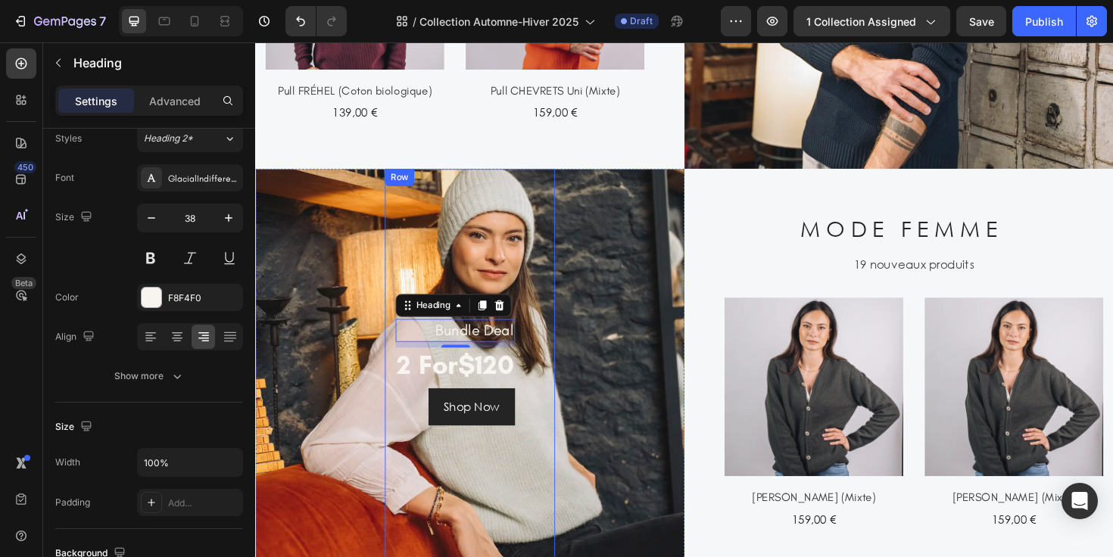
click at [520, 385] on span "$120" at bounding box center [498, 383] width 59 height 35
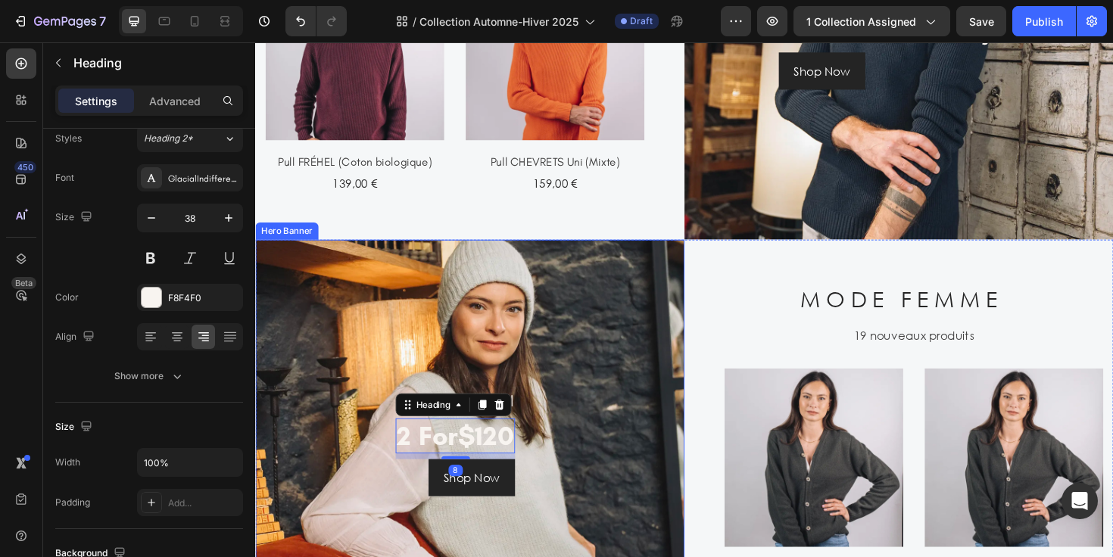
scroll to position [1092, 0]
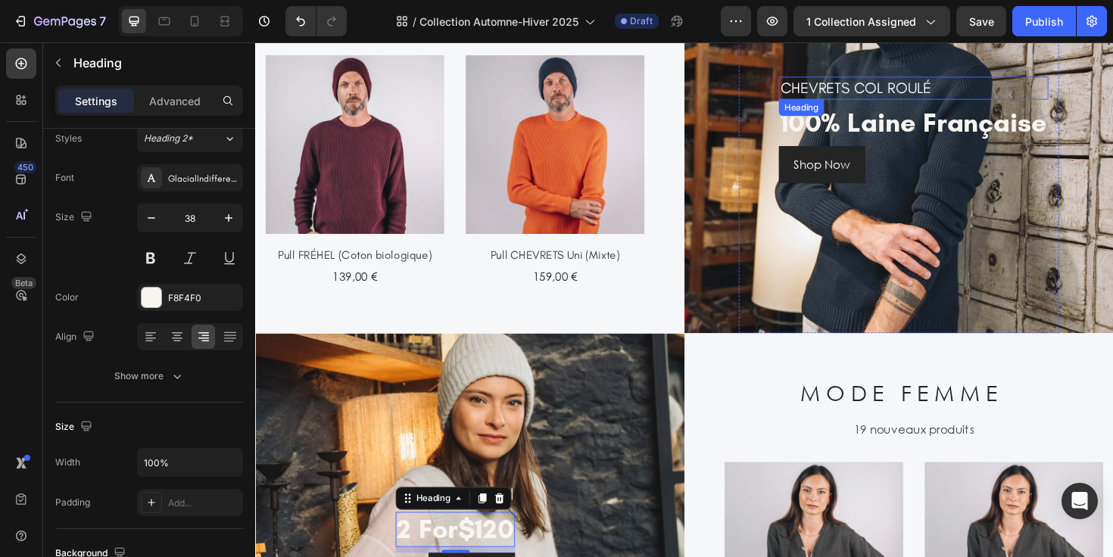
click at [851, 93] on h2 "CHEVRETS COL ROULÉ" at bounding box center [951, 90] width 285 height 23
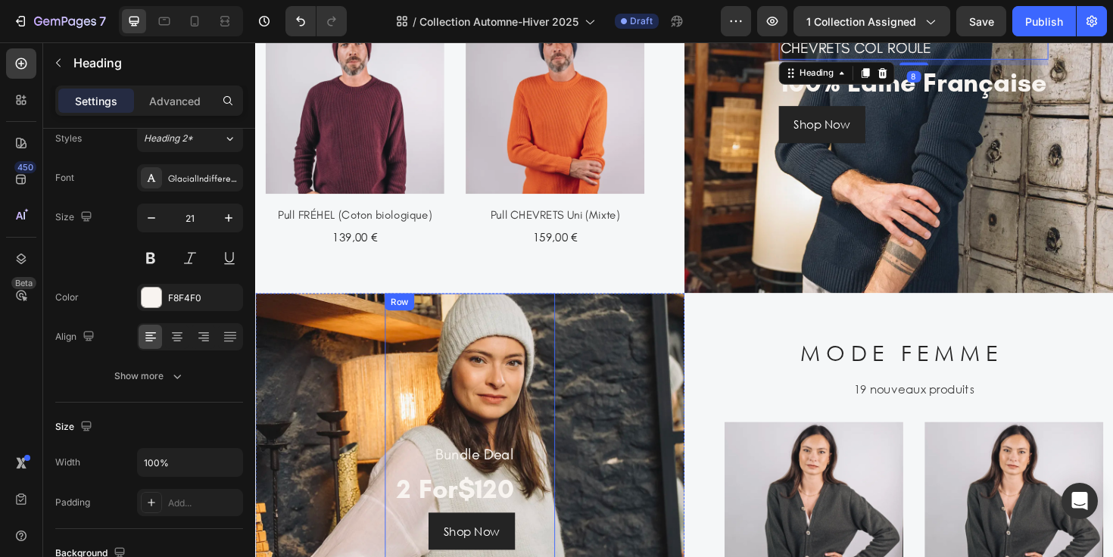
scroll to position [1188, 0]
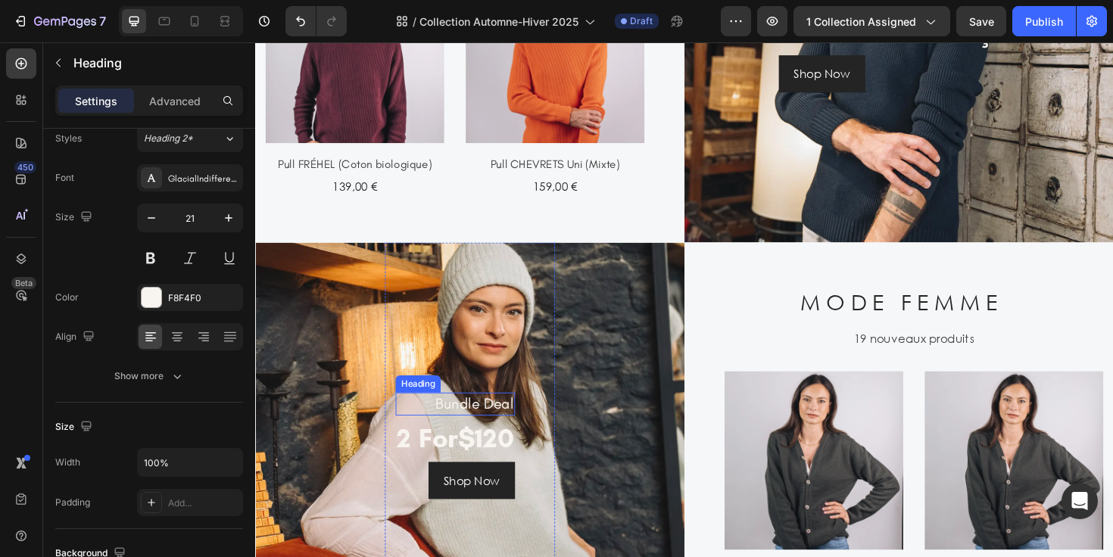
click at [504, 427] on p "Bundle Deal" at bounding box center [466, 425] width 123 height 20
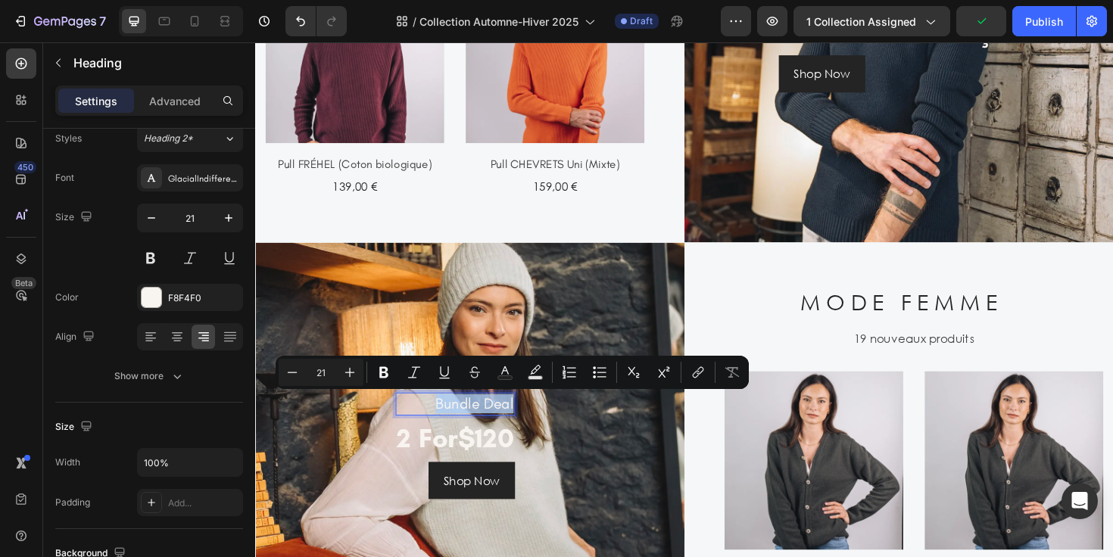
click at [504, 427] on p "Bundle Deal" at bounding box center [466, 425] width 123 height 20
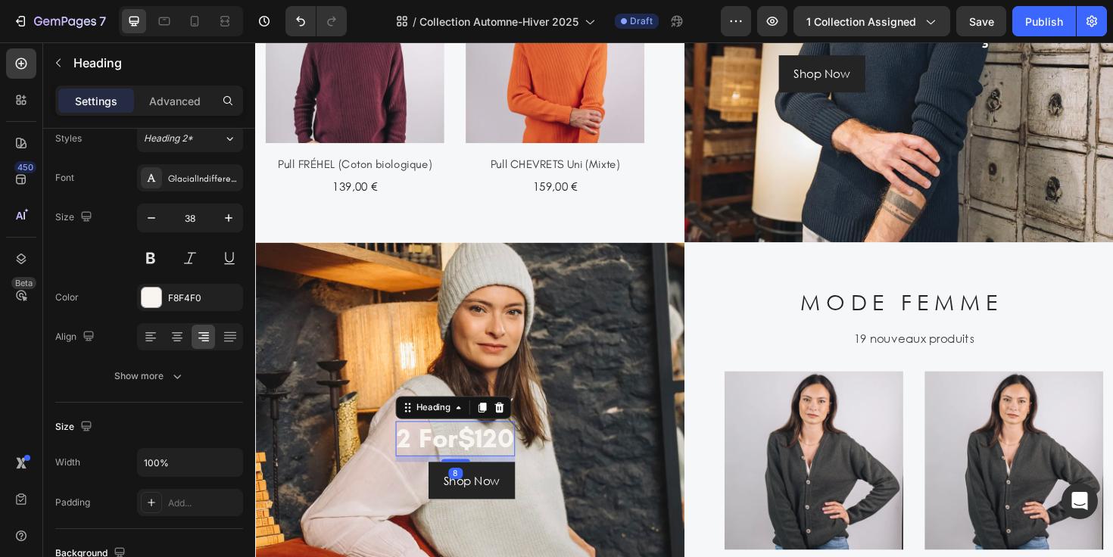
click at [499, 461] on span "$120" at bounding box center [498, 461] width 59 height 35
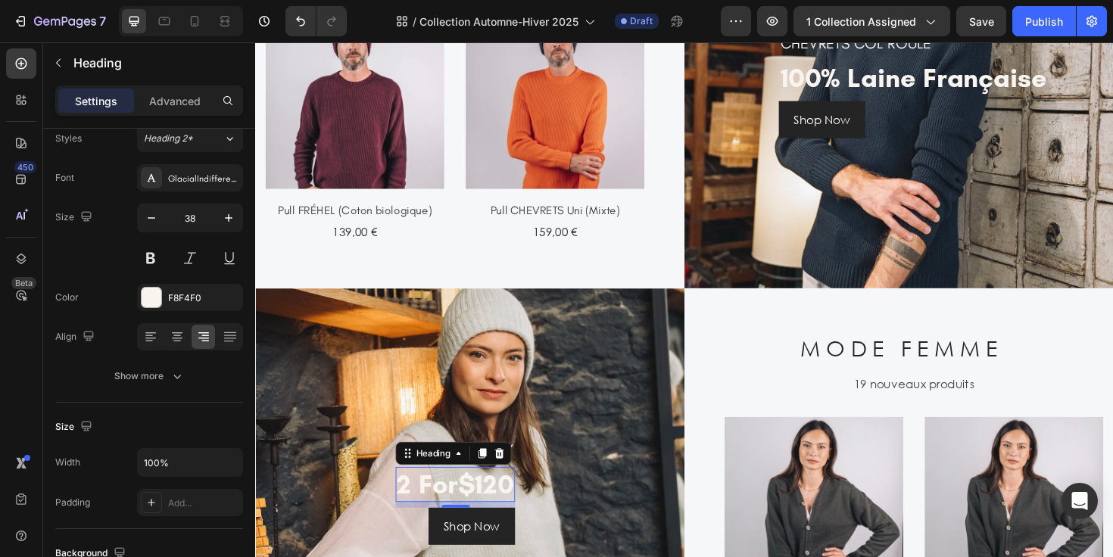
scroll to position [1124, 0]
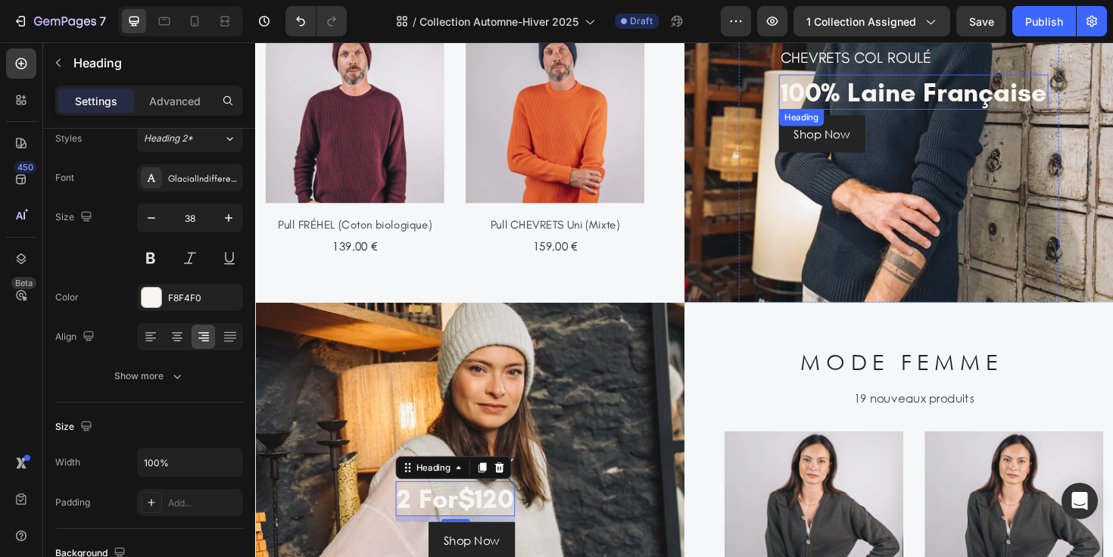
click at [859, 96] on h2 "100% laine française" at bounding box center [951, 95] width 285 height 38
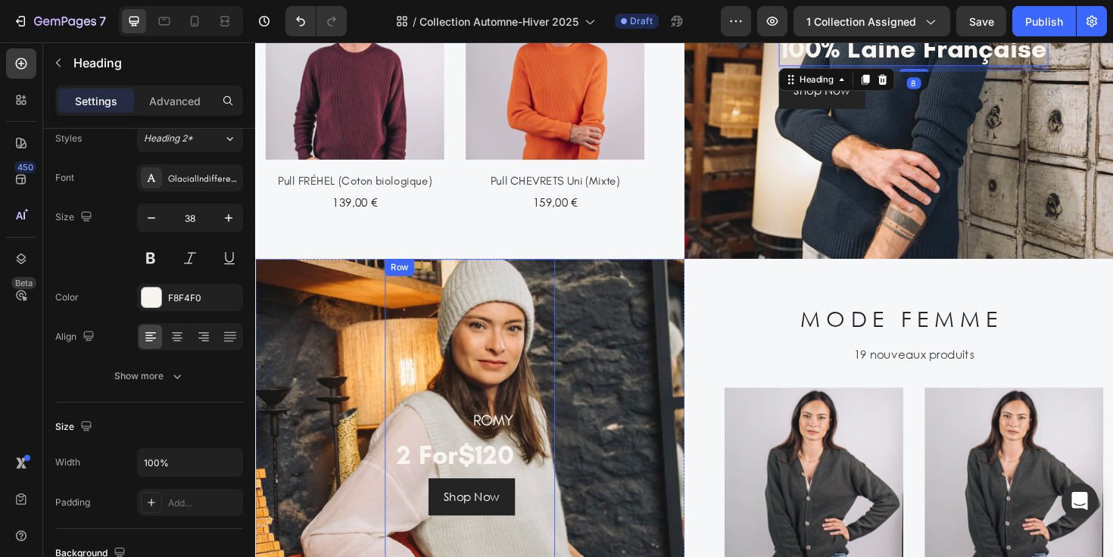
scroll to position [1206, 0]
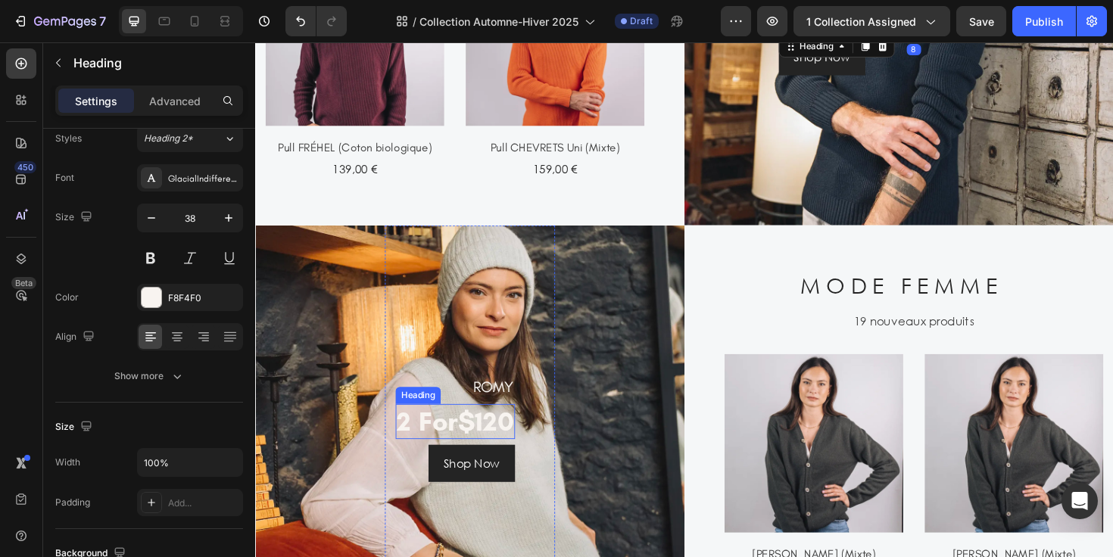
click at [504, 441] on span "$120" at bounding box center [498, 443] width 59 height 35
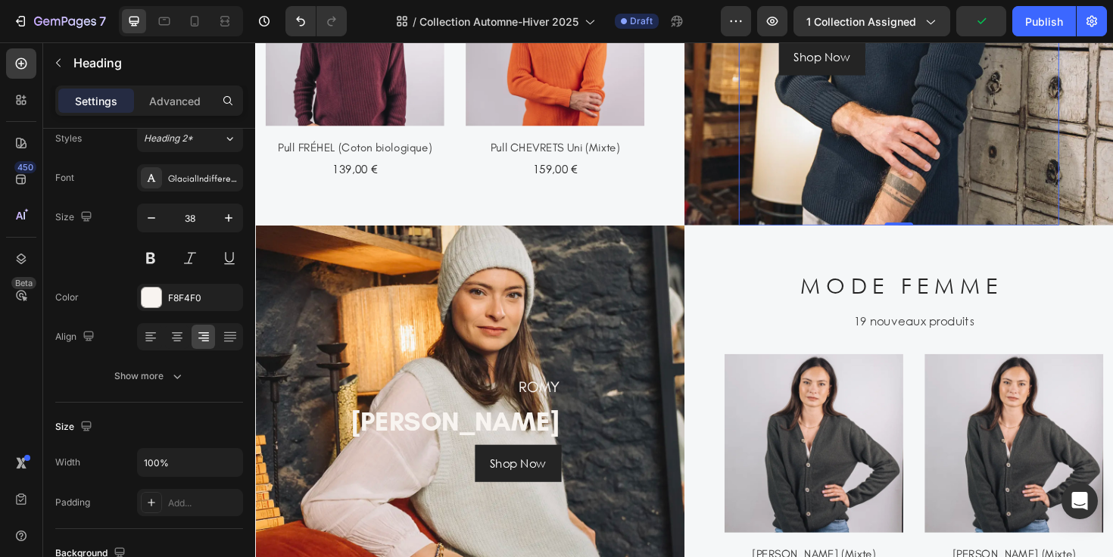
click at [791, 211] on div "CHEVRETS COL ROULÉ Heading 100% laine française Heading Shop Now Button Row 0" at bounding box center [936, 20] width 339 height 431
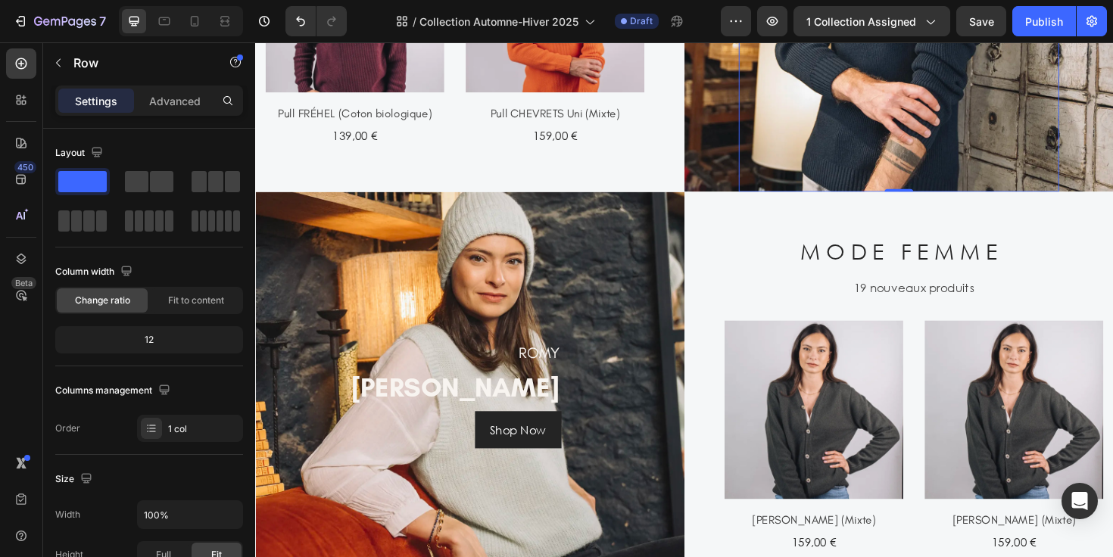
scroll to position [1292, 0]
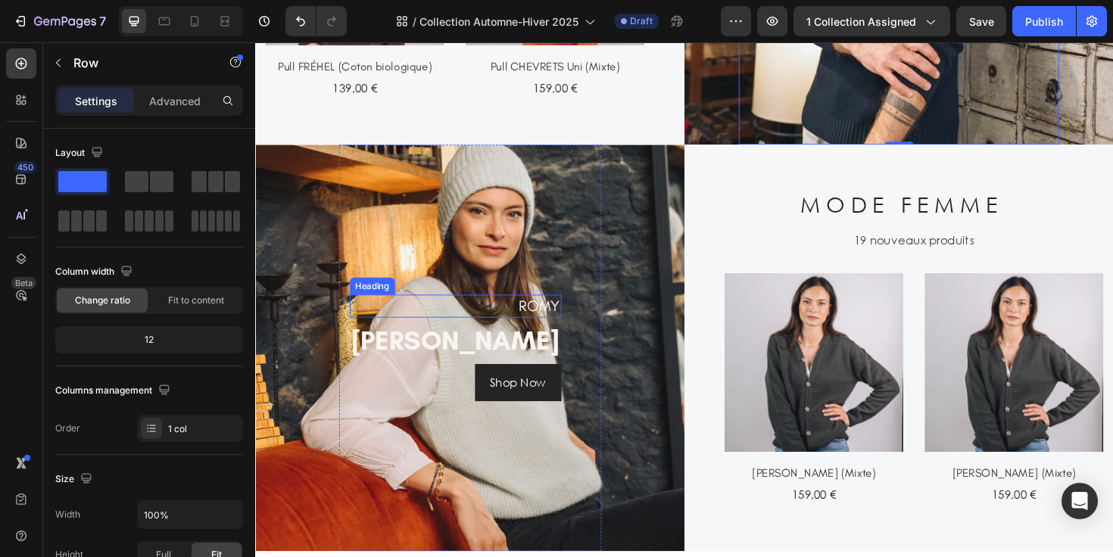
click at [535, 317] on p "ROMY" at bounding box center [467, 321] width 221 height 20
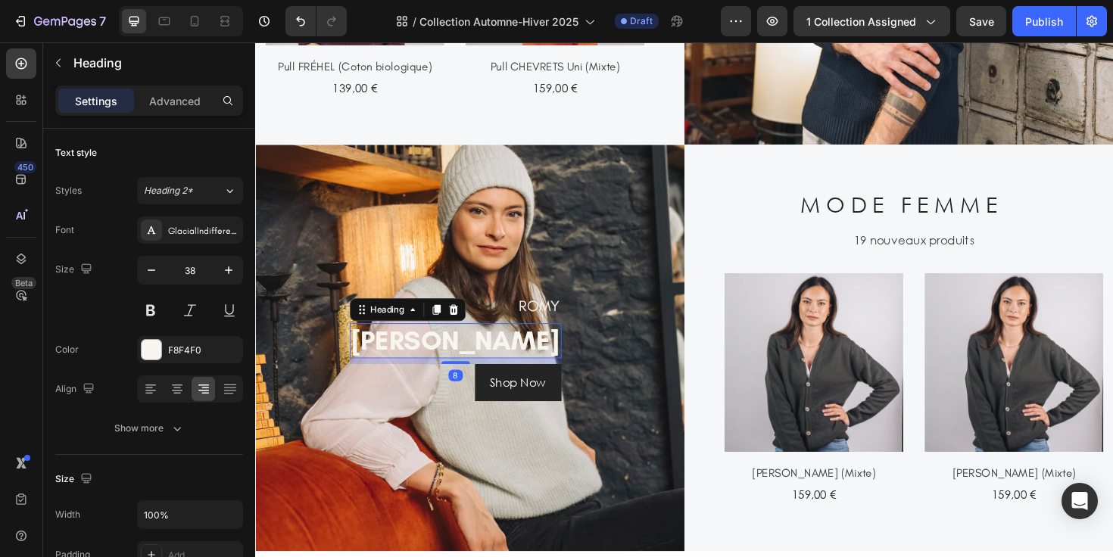
click at [505, 359] on p "[PERSON_NAME]" at bounding box center [467, 359] width 221 height 35
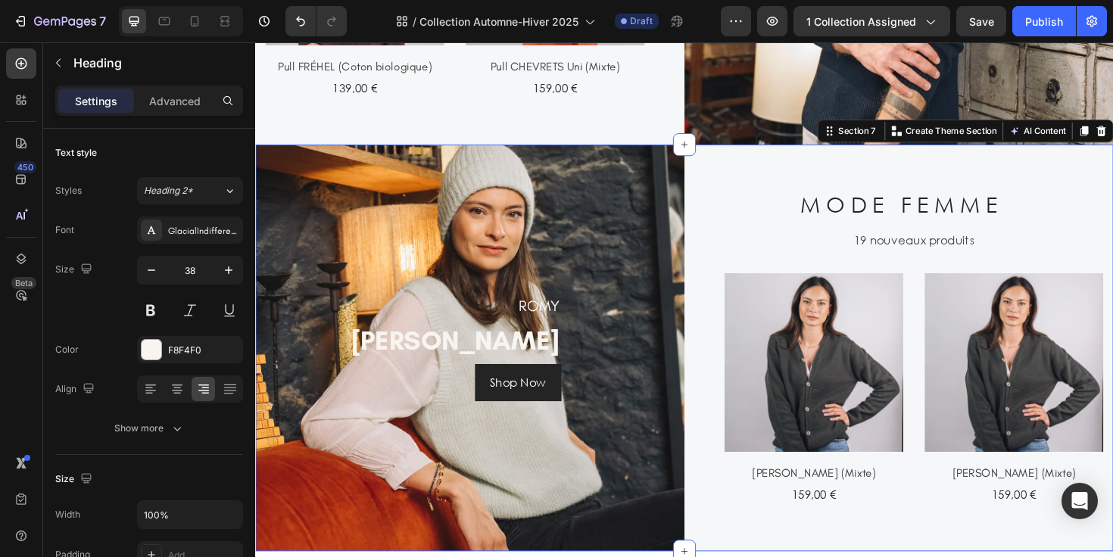
click at [713, 355] on div "M O D E F E M M E Heading 19 nouveaux produits Text (P) Images [PERSON_NAME] (M…" at bounding box center [937, 366] width 454 height 431
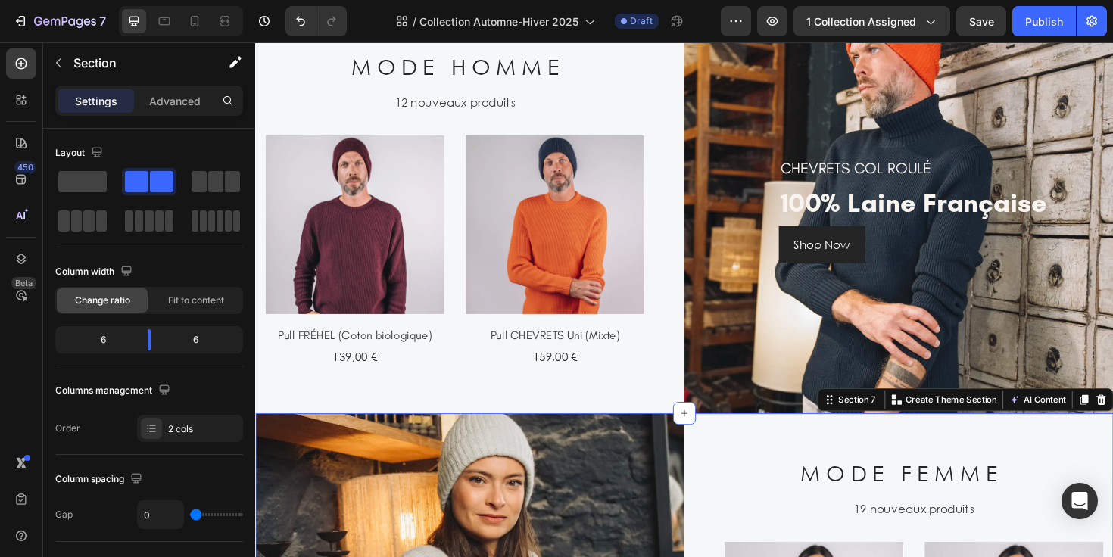
scroll to position [1006, 0]
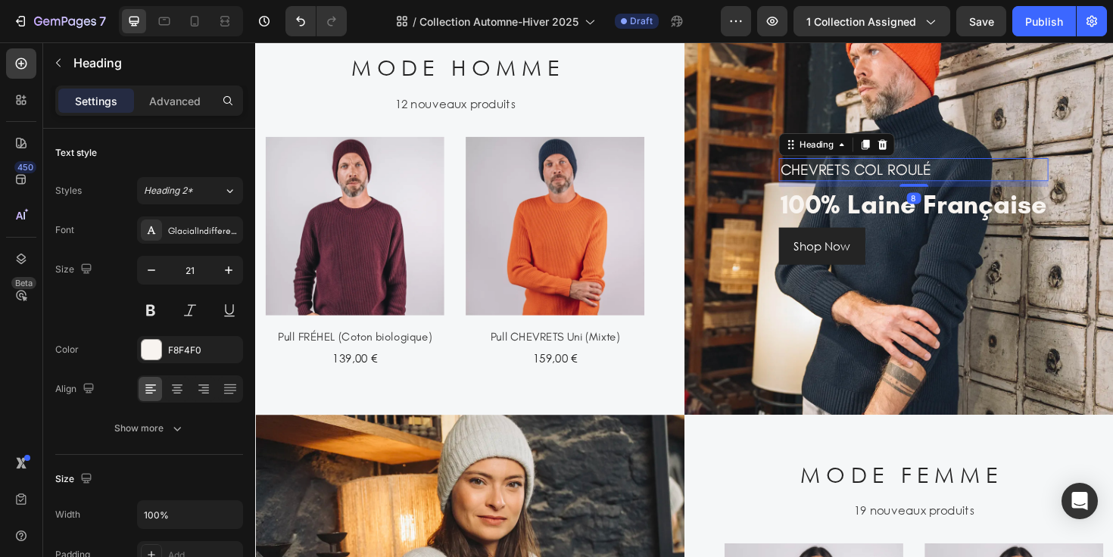
click at [873, 171] on h2 "CHEVRETS COL ROULÉ" at bounding box center [951, 176] width 285 height 23
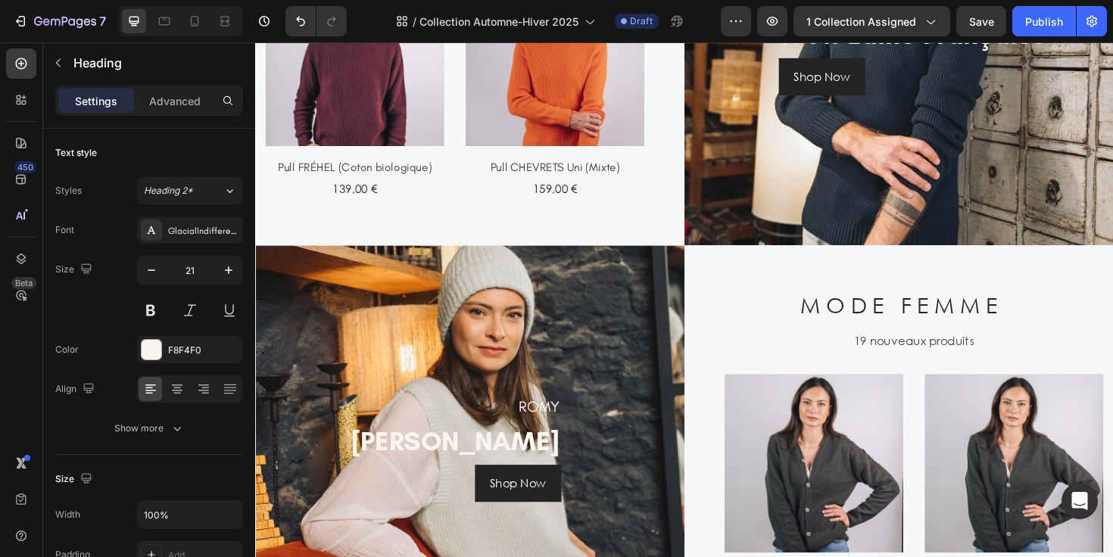
scroll to position [1257, 0]
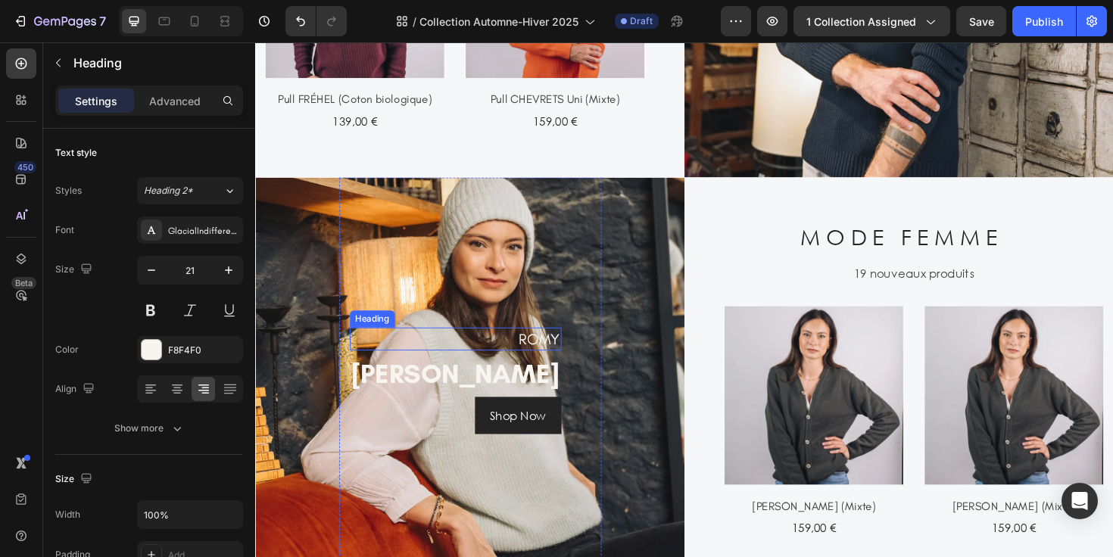
click at [535, 359] on p "ROMY" at bounding box center [467, 356] width 221 height 20
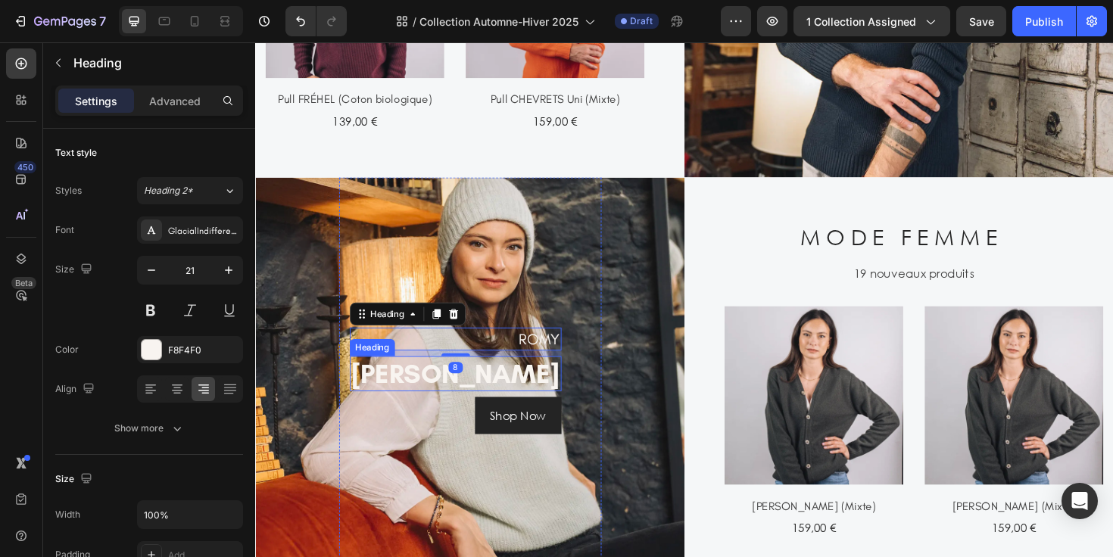
click at [535, 398] on p "[PERSON_NAME]" at bounding box center [467, 393] width 221 height 35
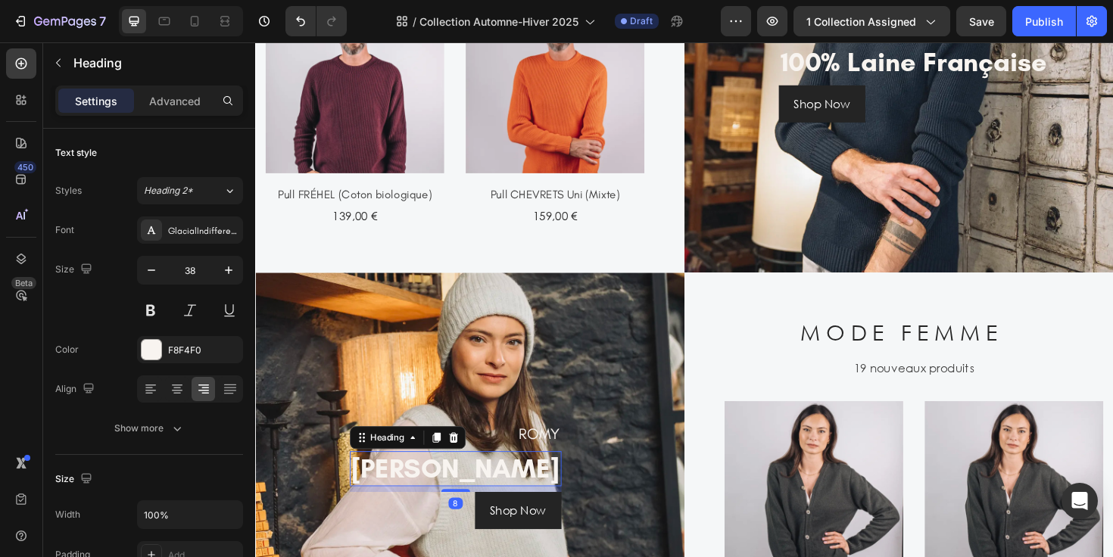
scroll to position [1136, 0]
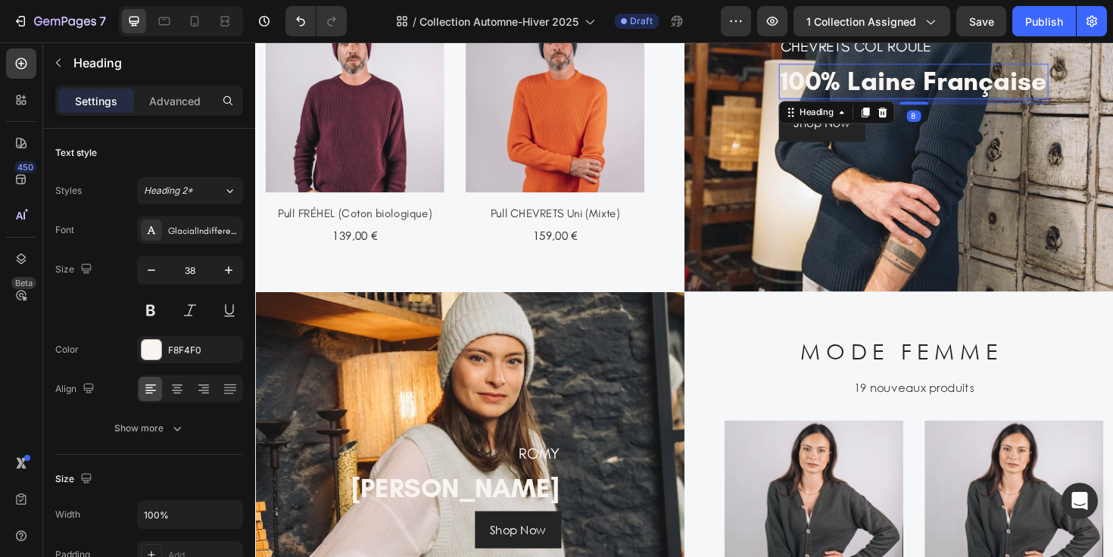
click at [909, 77] on h2 "100% laine française" at bounding box center [951, 84] width 285 height 38
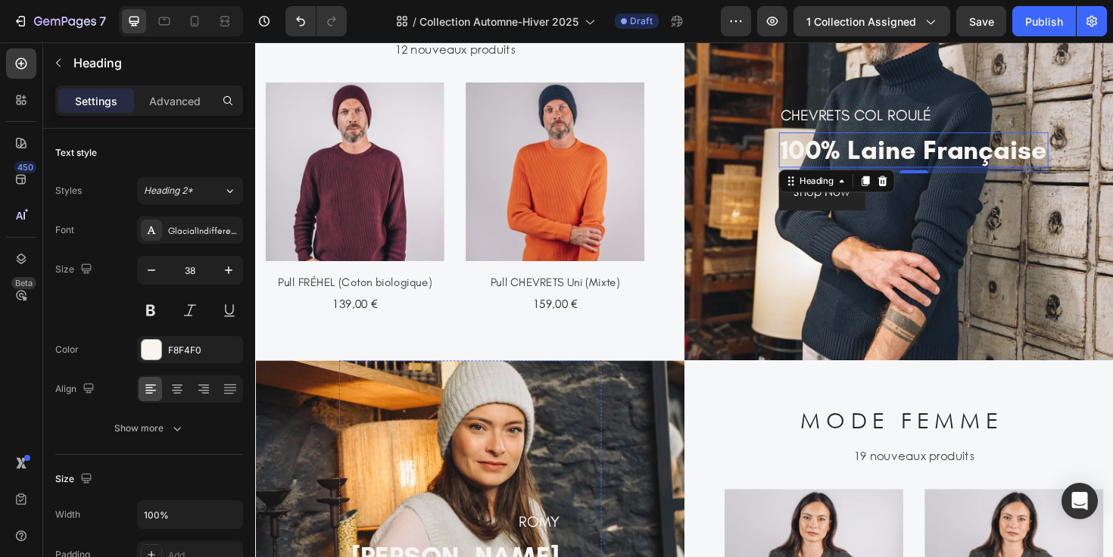
scroll to position [1002, 0]
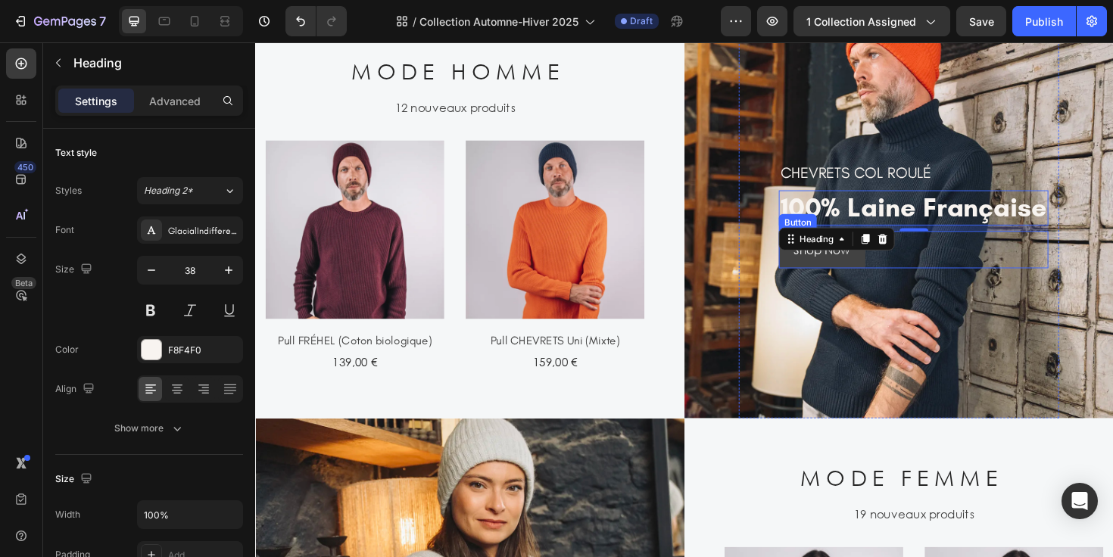
click at [835, 279] on link "Shop Now" at bounding box center [855, 261] width 92 height 39
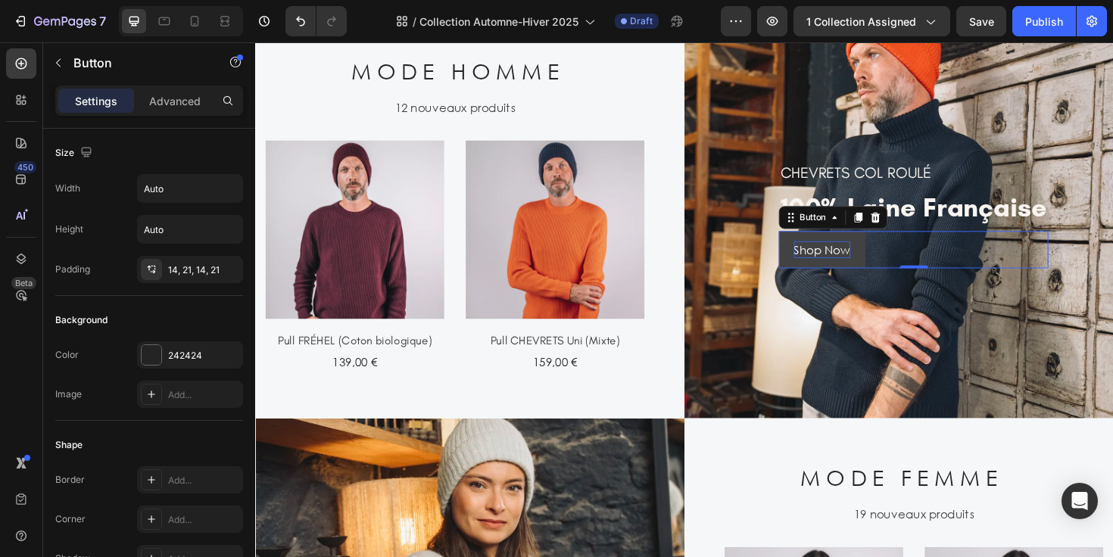
click at [837, 260] on div "Shop Now" at bounding box center [855, 262] width 60 height 18
click at [837, 260] on p "Shop Now" at bounding box center [855, 262] width 60 height 18
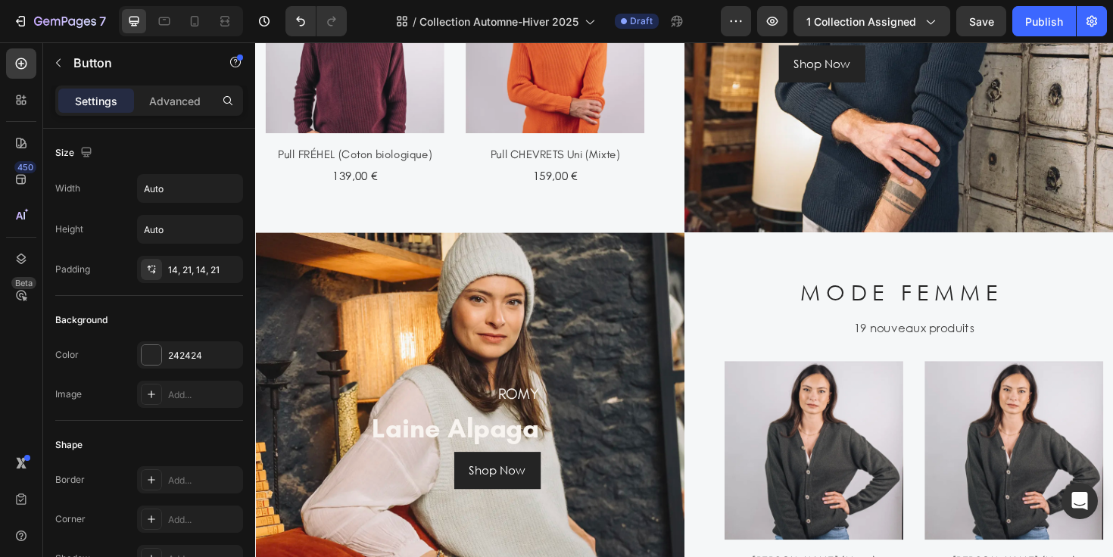
scroll to position [1292, 0]
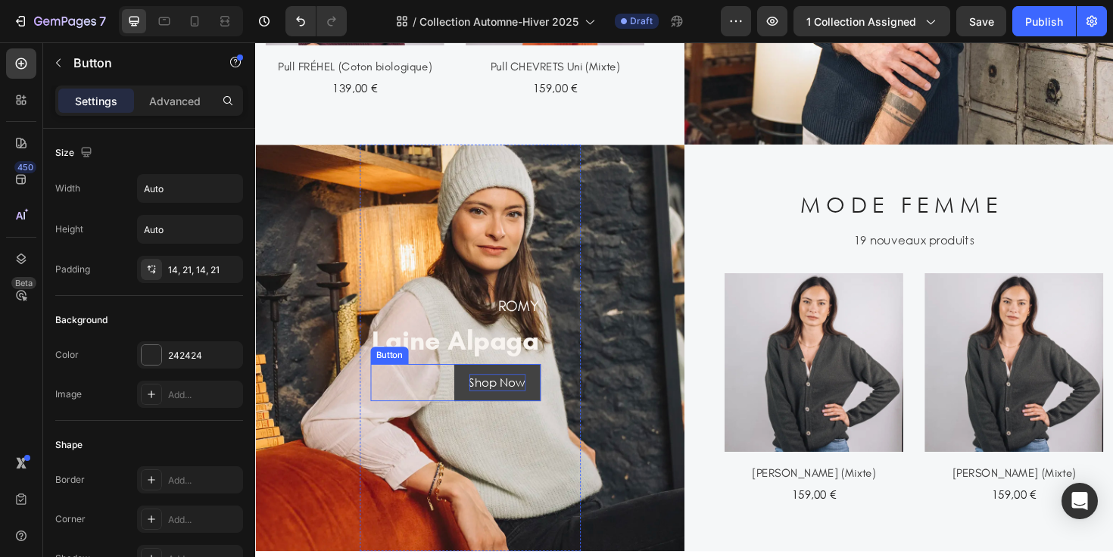
click at [521, 404] on div "Shop Now" at bounding box center [512, 403] width 60 height 18
click at [521, 404] on p "Shop Now" at bounding box center [512, 403] width 60 height 18
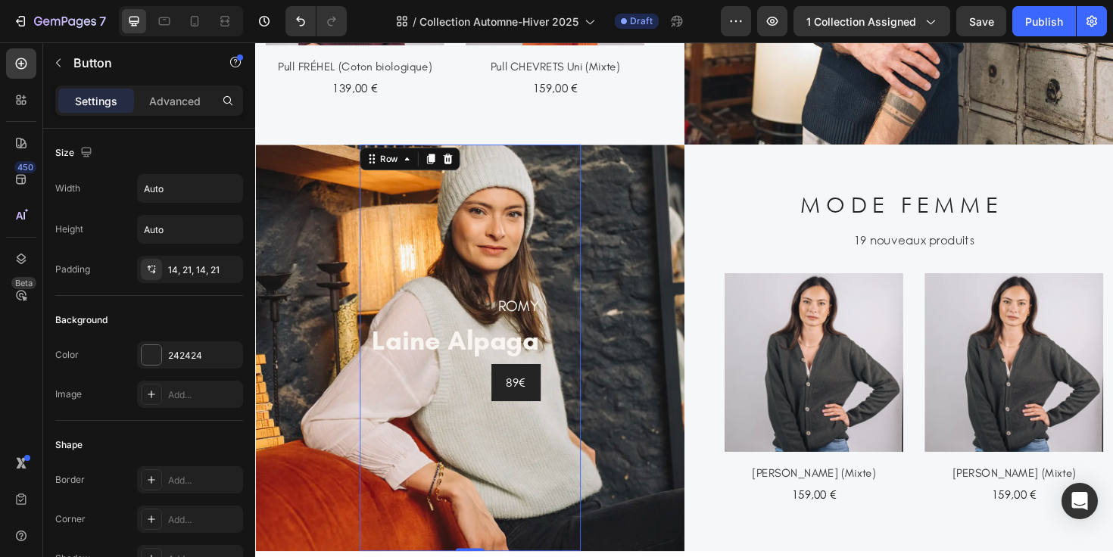
click at [582, 414] on div "ROMY Heading laine alpaga Heading 89€ Button Row 0" at bounding box center [483, 366] width 234 height 431
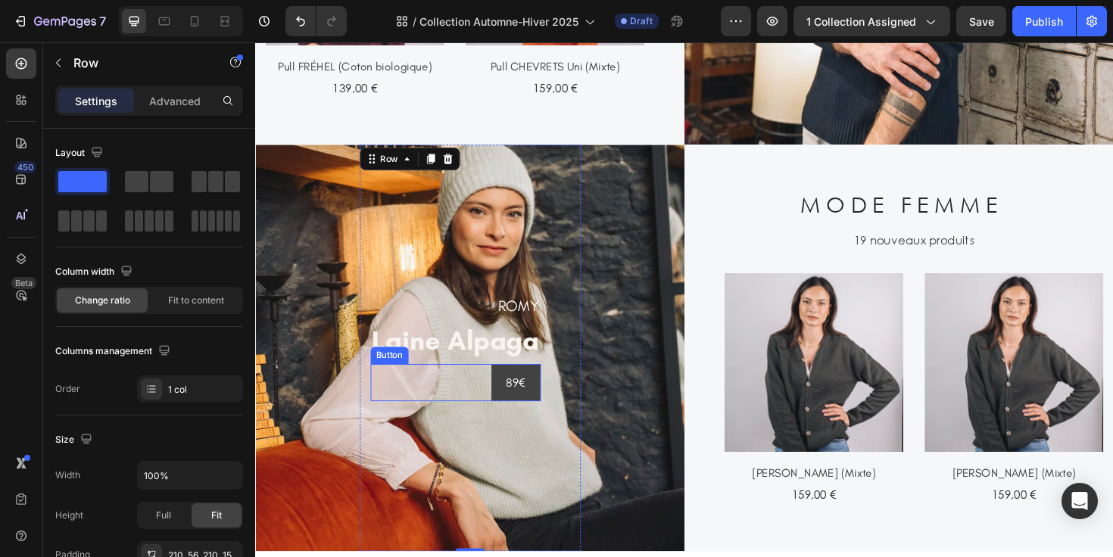
click at [536, 415] on button "89€" at bounding box center [531, 402] width 52 height 39
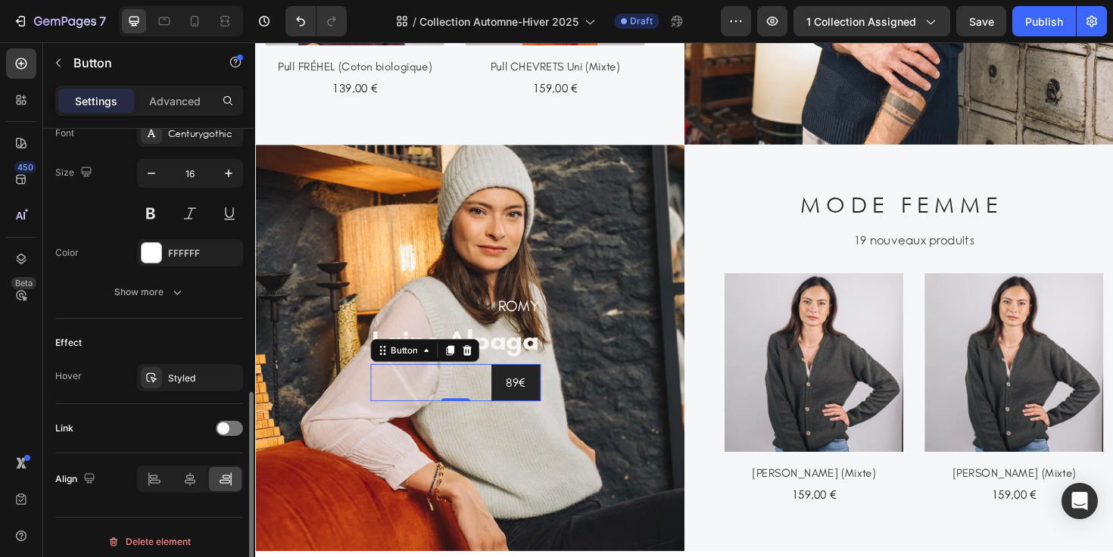
scroll to position [614, 0]
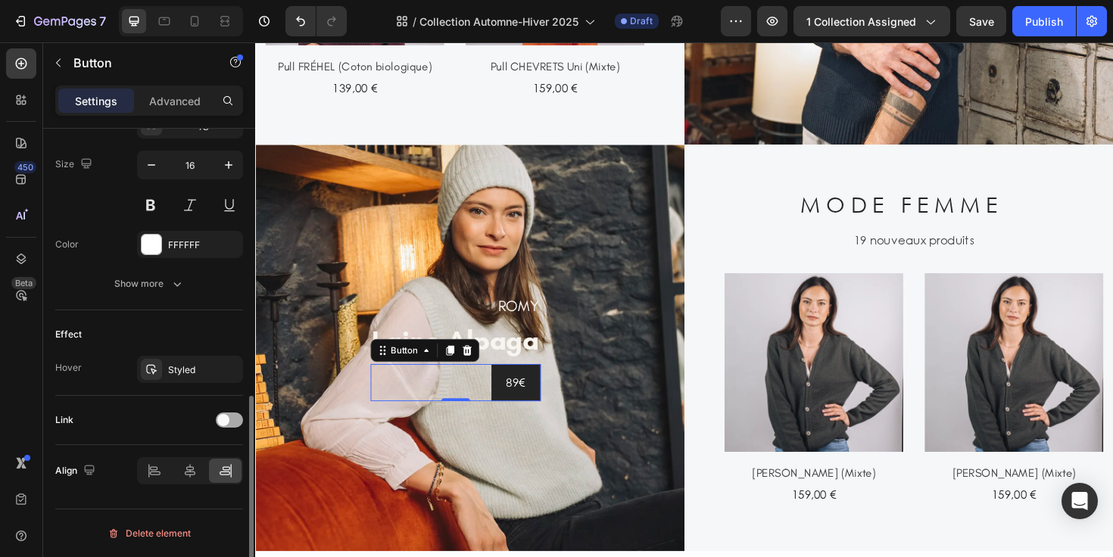
click at [228, 426] on div at bounding box center [229, 420] width 27 height 15
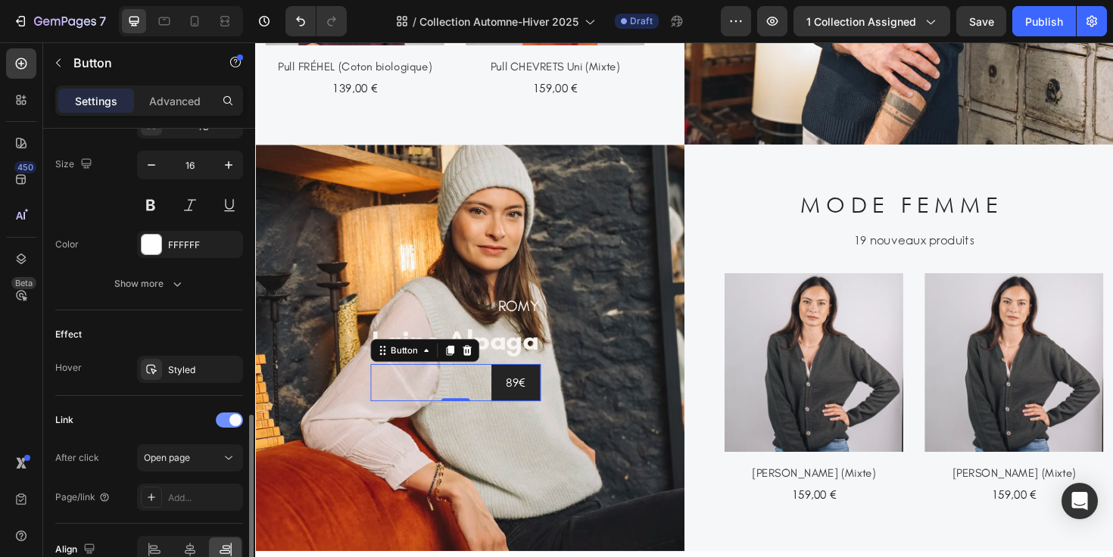
scroll to position [693, 0]
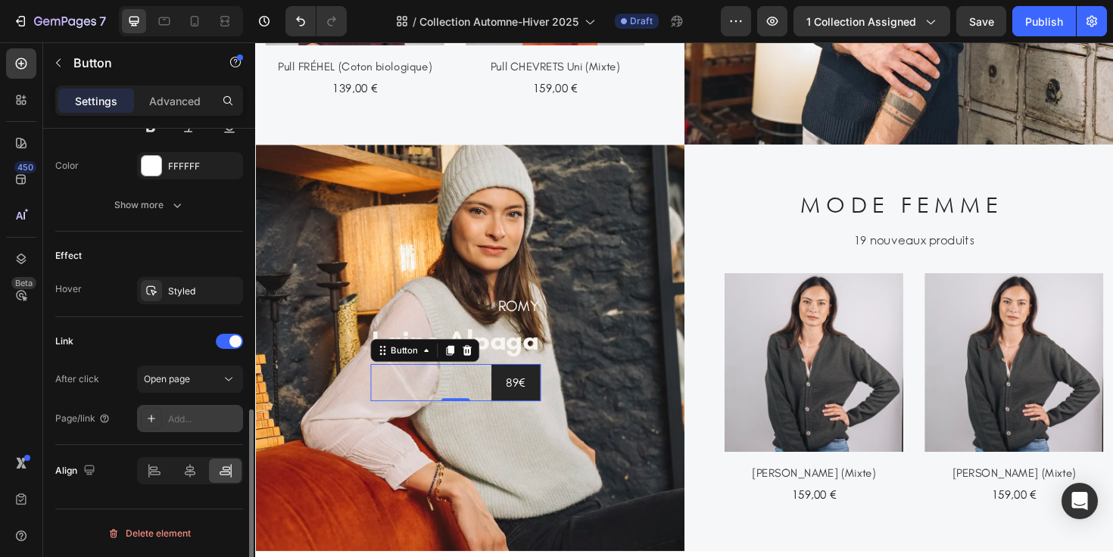
click at [194, 420] on div "Add..." at bounding box center [203, 420] width 71 height 14
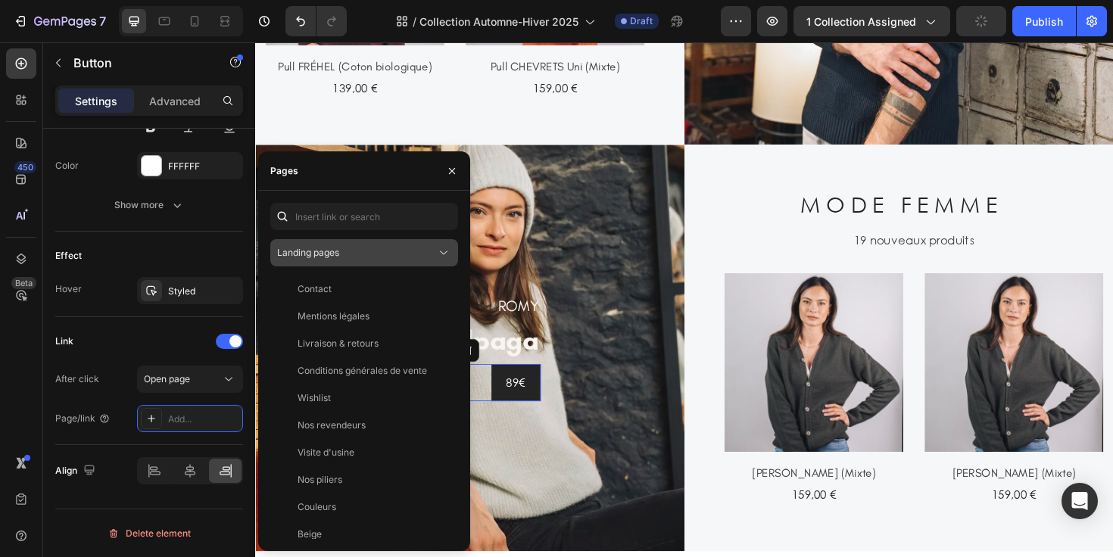
click at [334, 251] on span "Landing pages" at bounding box center [308, 252] width 62 height 11
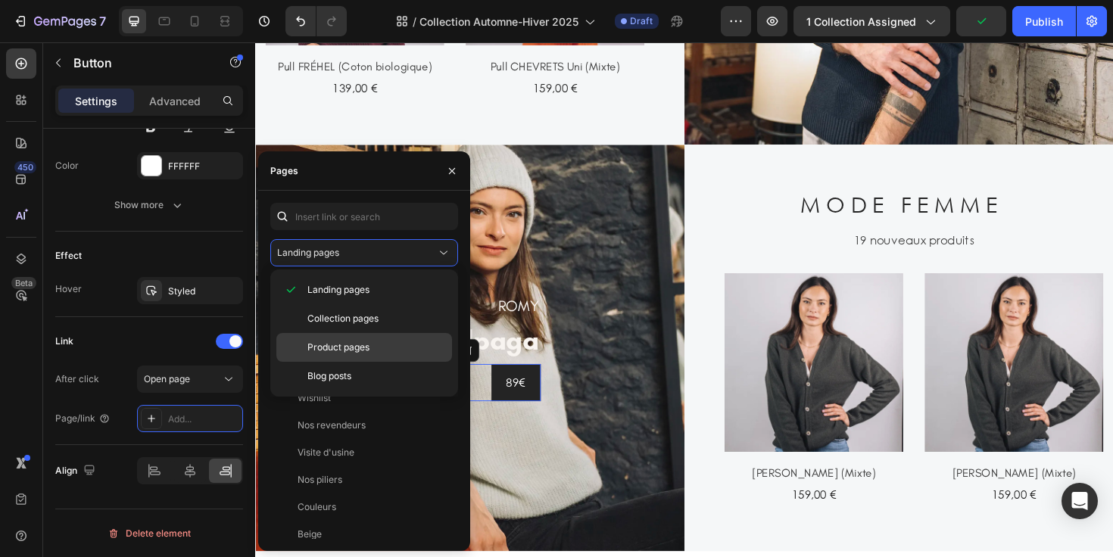
click at [382, 344] on p "Product pages" at bounding box center [376, 348] width 138 height 14
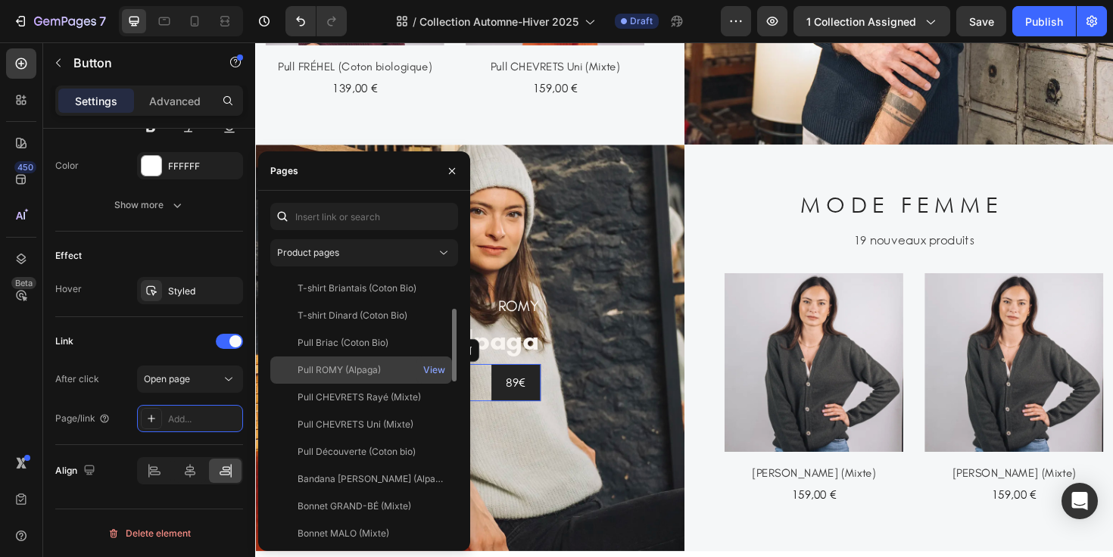
scroll to position [142, 0]
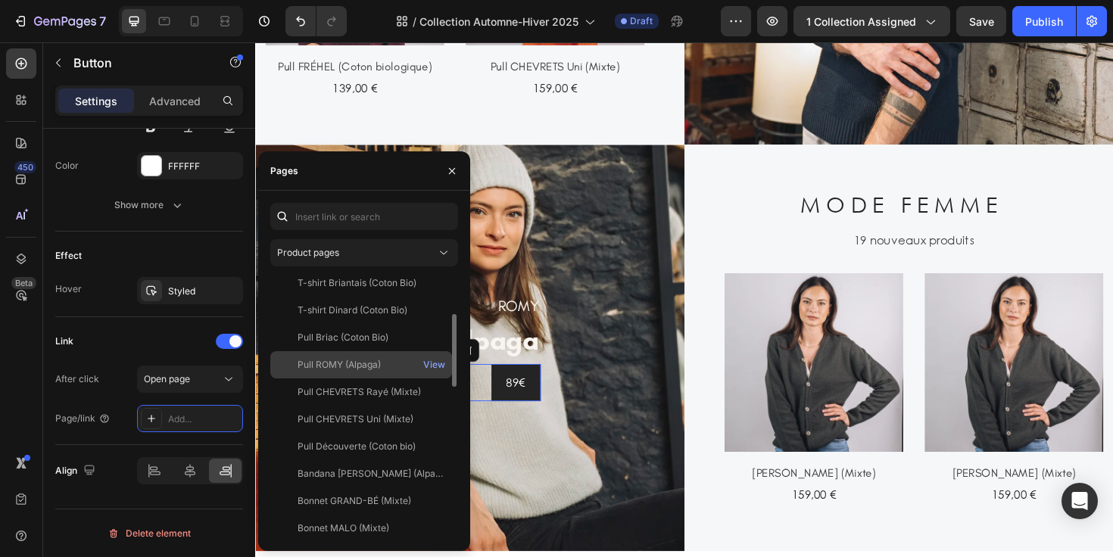
click at [375, 379] on div "Pull ROMY (Alpaga) View" at bounding box center [361, 392] width 182 height 27
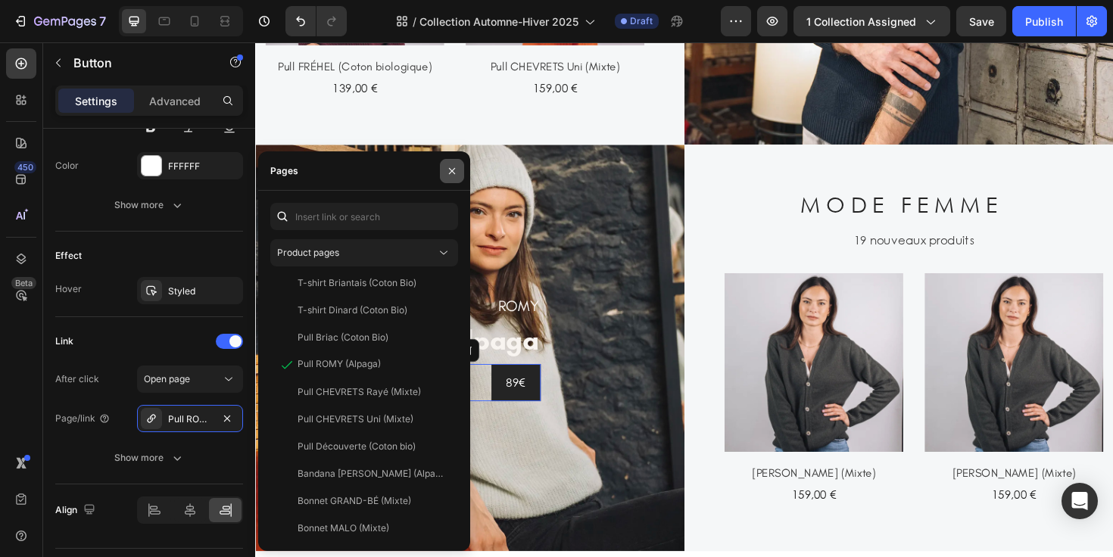
click at [452, 167] on icon "button" at bounding box center [452, 171] width 12 height 12
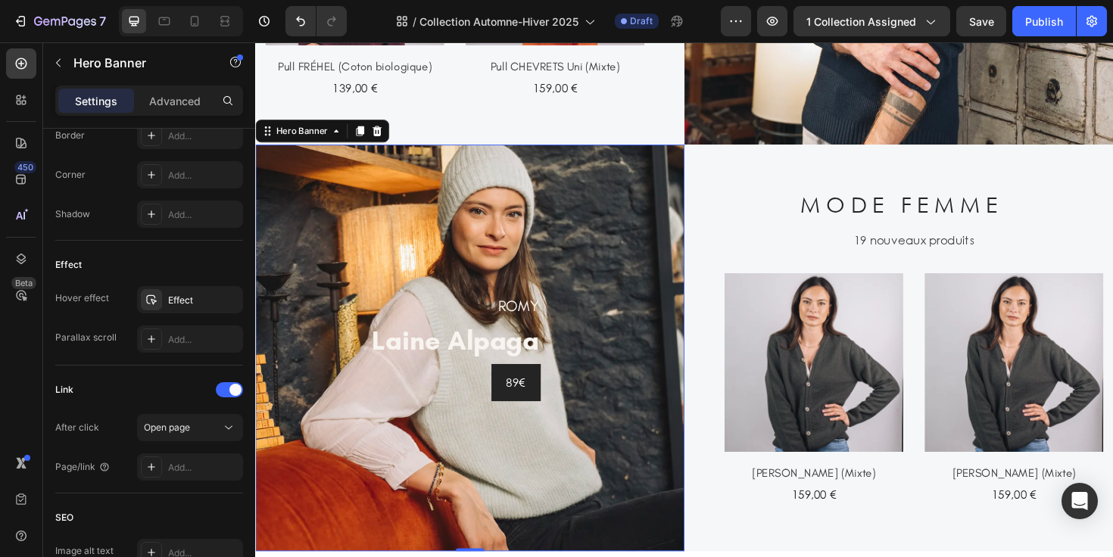
click at [622, 326] on div "ROMY Heading laine alpaga Heading 89€ Button Row" at bounding box center [482, 366] width 454 height 431
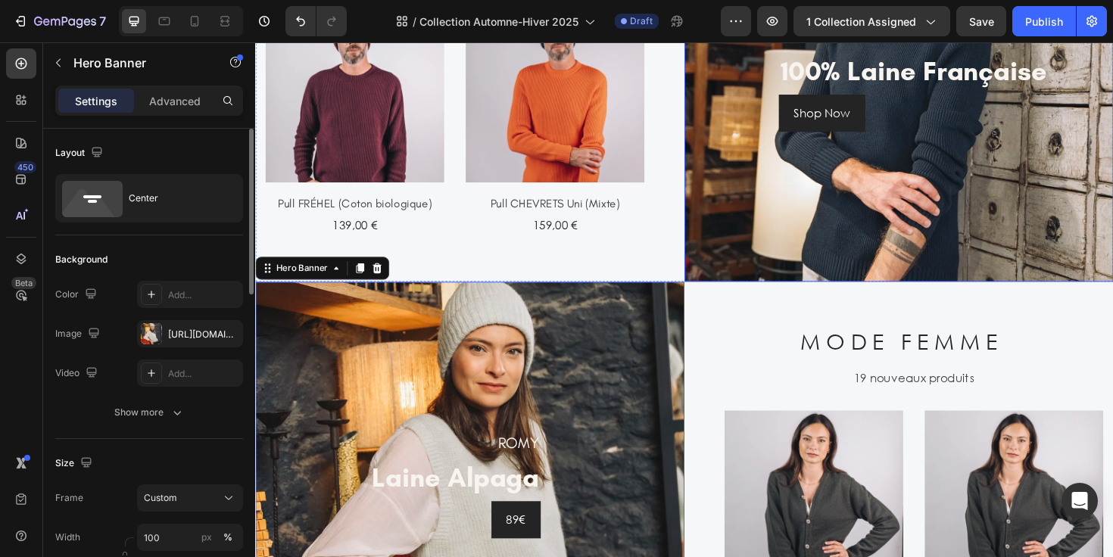
scroll to position [1090, 0]
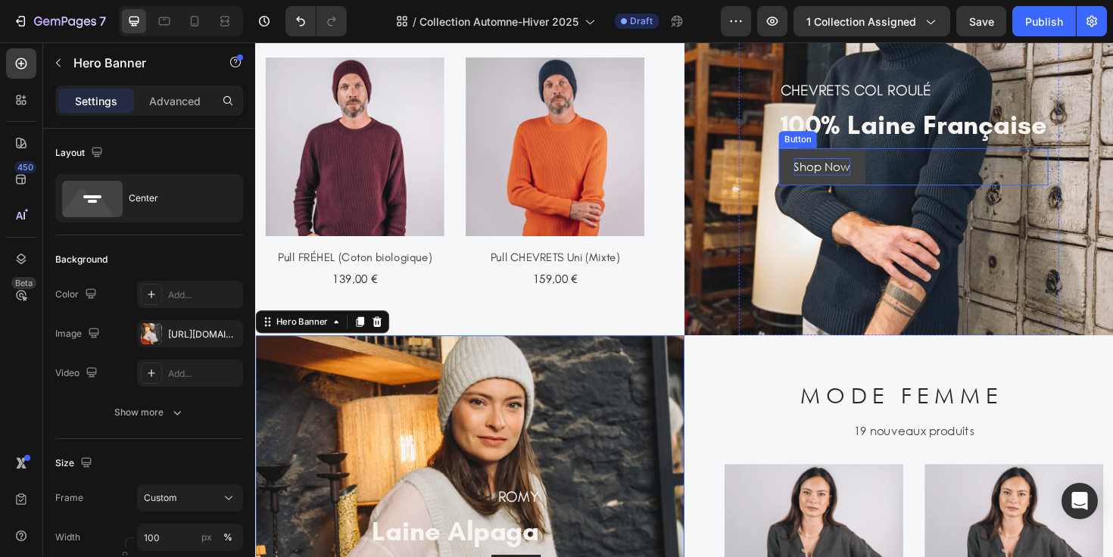
click at [860, 174] on div "Shop Now" at bounding box center [855, 174] width 60 height 18
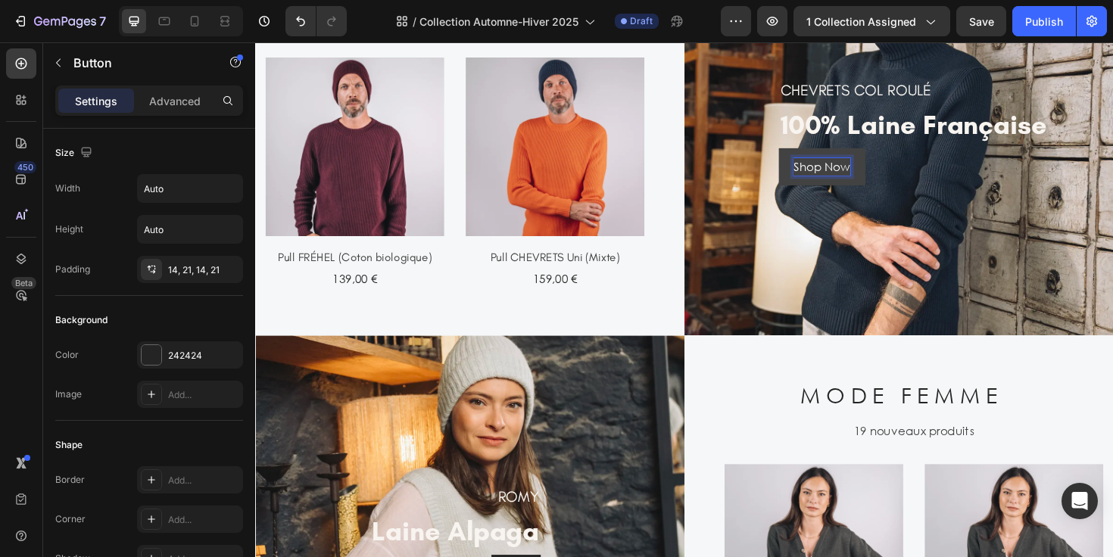
scroll to position [1070, 0]
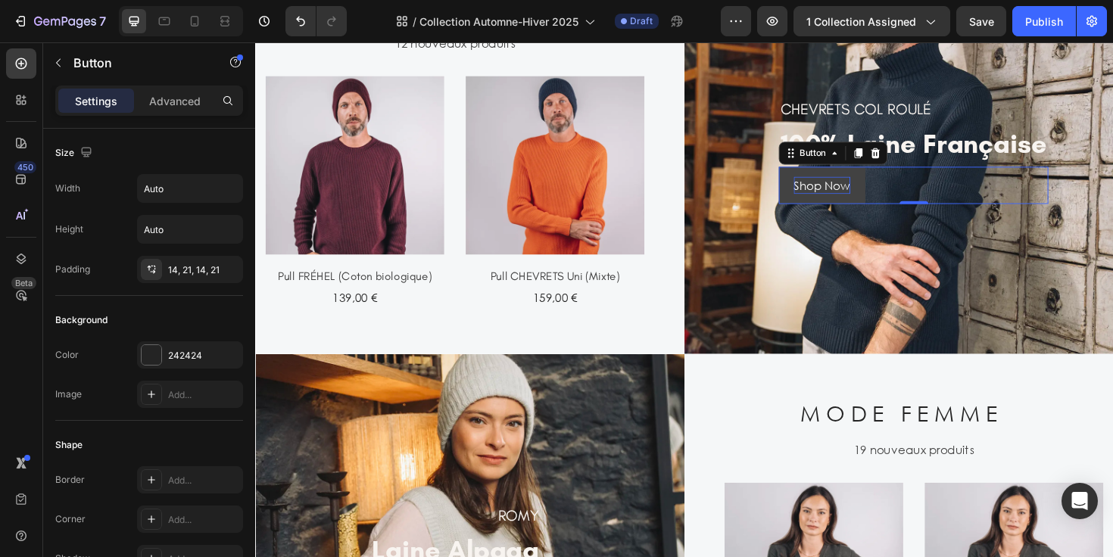
click at [848, 198] on p "Shop Now" at bounding box center [855, 194] width 60 height 18
click at [883, 207] on div "169€ Button 0" at bounding box center [951, 193] width 285 height 39
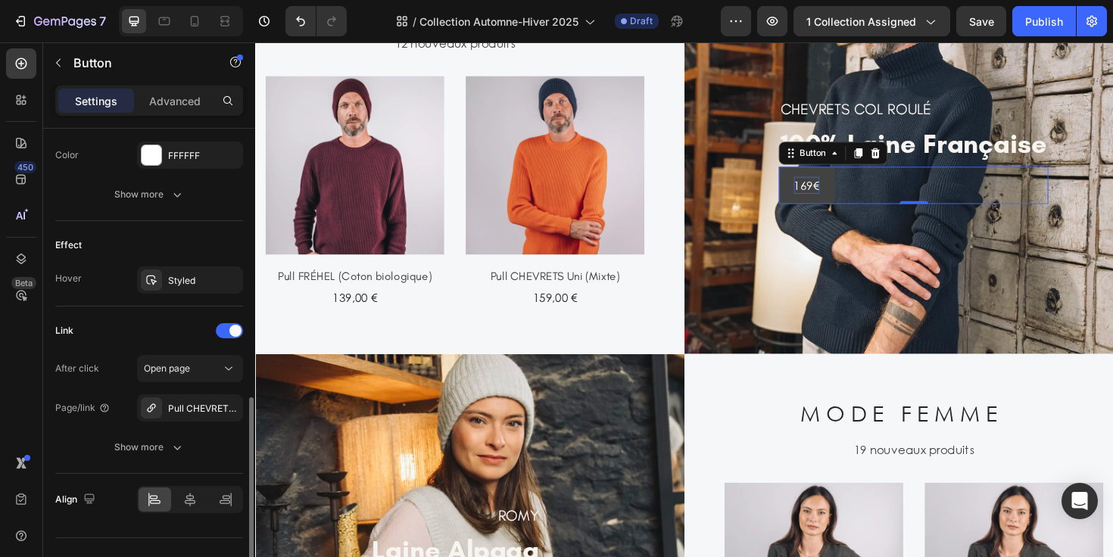
scroll to position [708, 0]
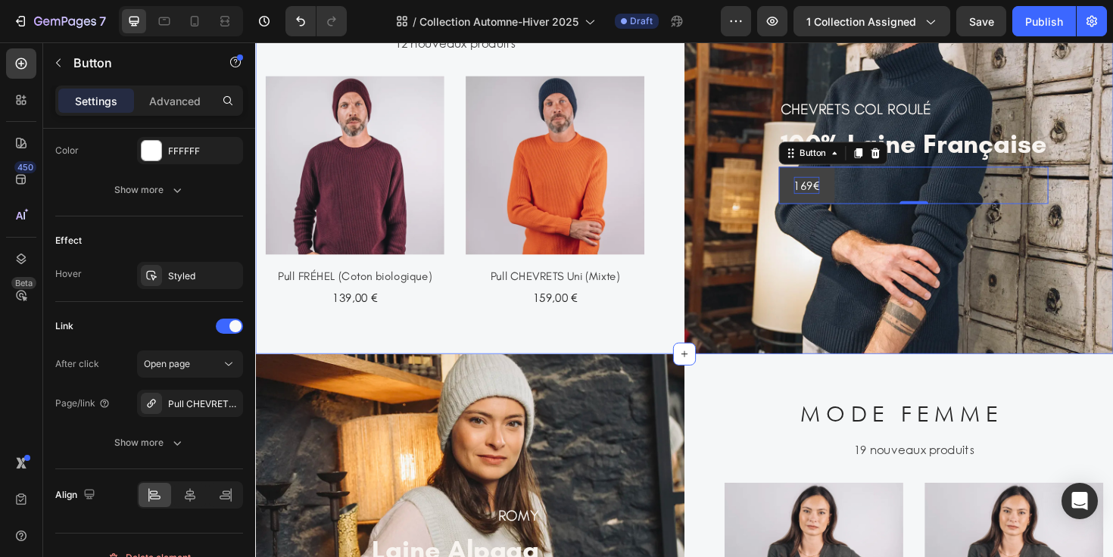
click at [642, 338] on div "M O D E H O M M E Heading 12 nouveaux produits Text (P) Images Pull FRÉHEL (Cot…" at bounding box center [482, 157] width 454 height 431
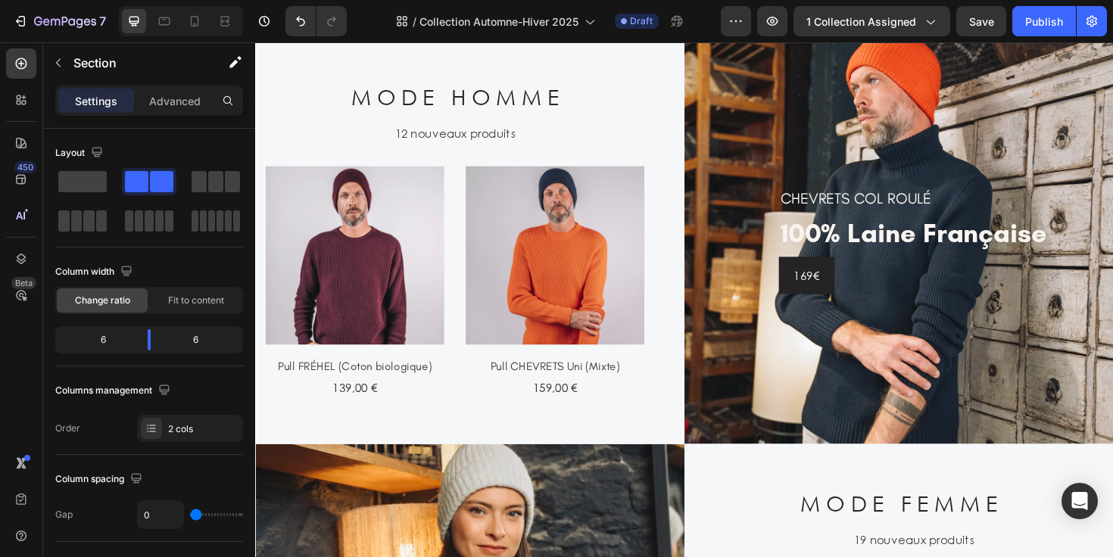
scroll to position [1186, 0]
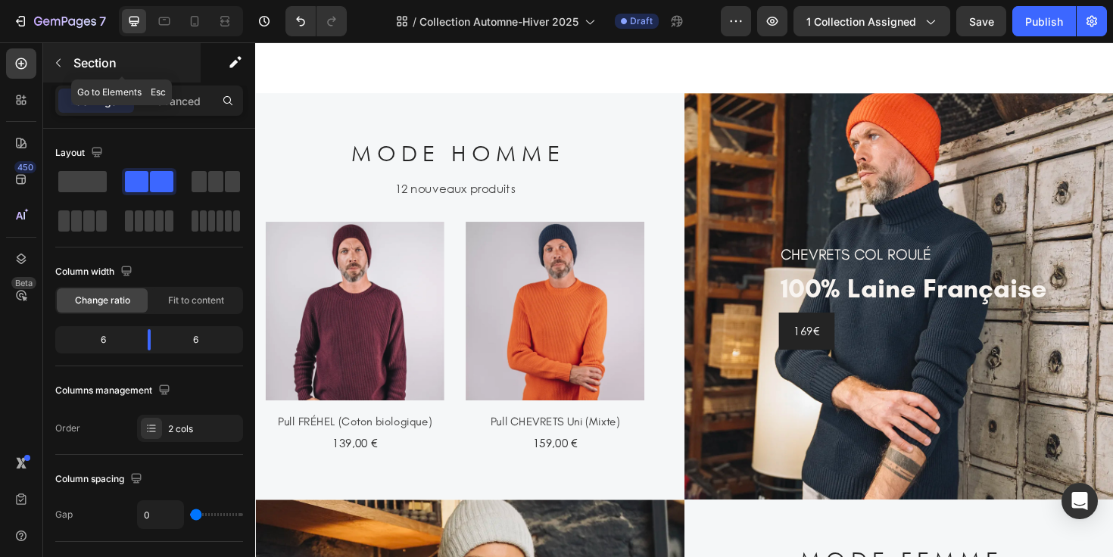
click at [58, 63] on icon "button" at bounding box center [58, 63] width 12 height 12
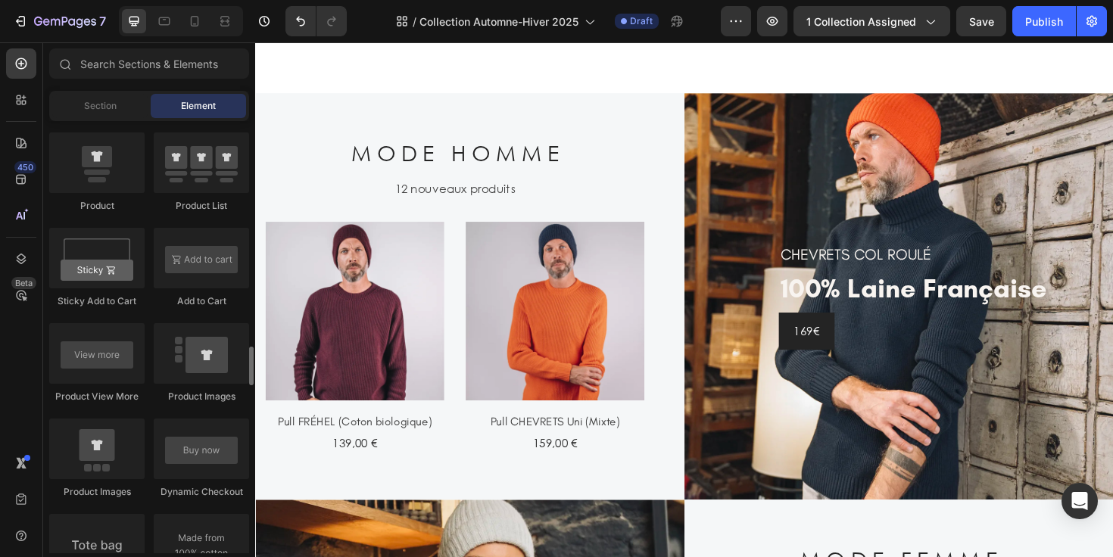
scroll to position [2119, 0]
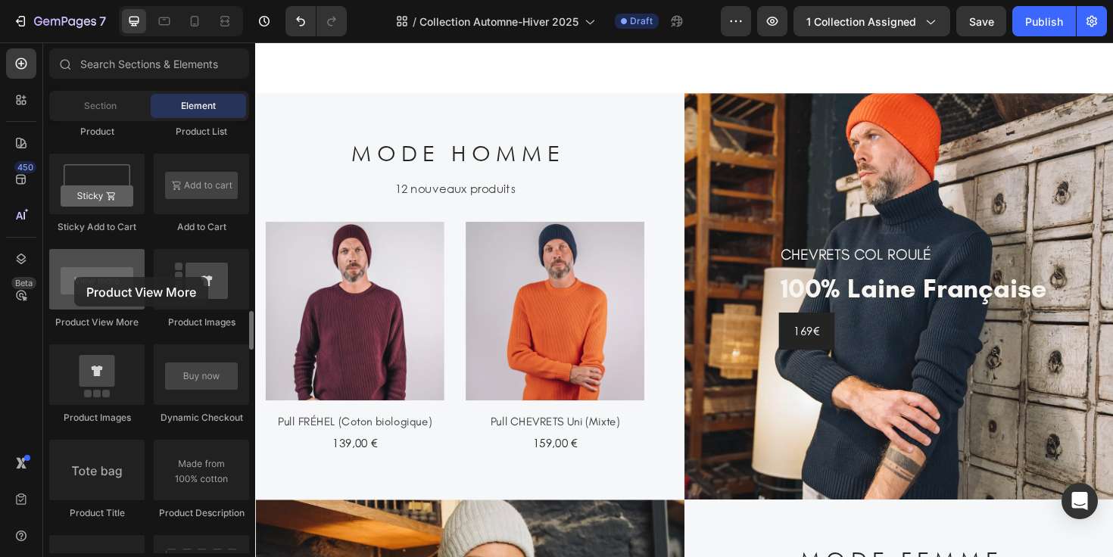
drag, startPoint x: 101, startPoint y: 282, endPoint x: 74, endPoint y: 277, distance: 27.0
click at [74, 277] on div at bounding box center [96, 279] width 95 height 61
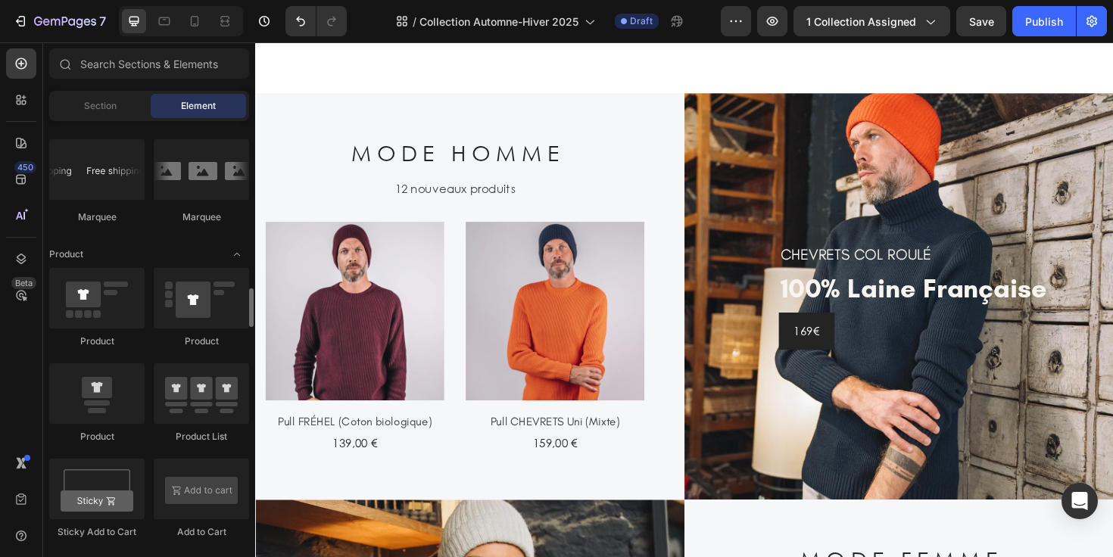
scroll to position [1820, 0]
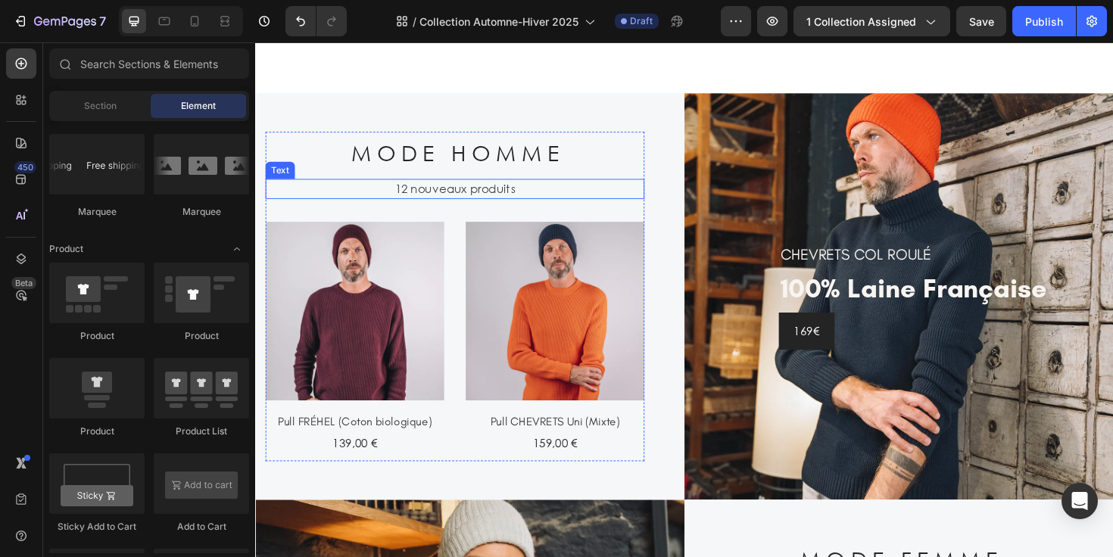
click at [373, 192] on p "12 nouveaux produits" at bounding box center [466, 198] width 398 height 18
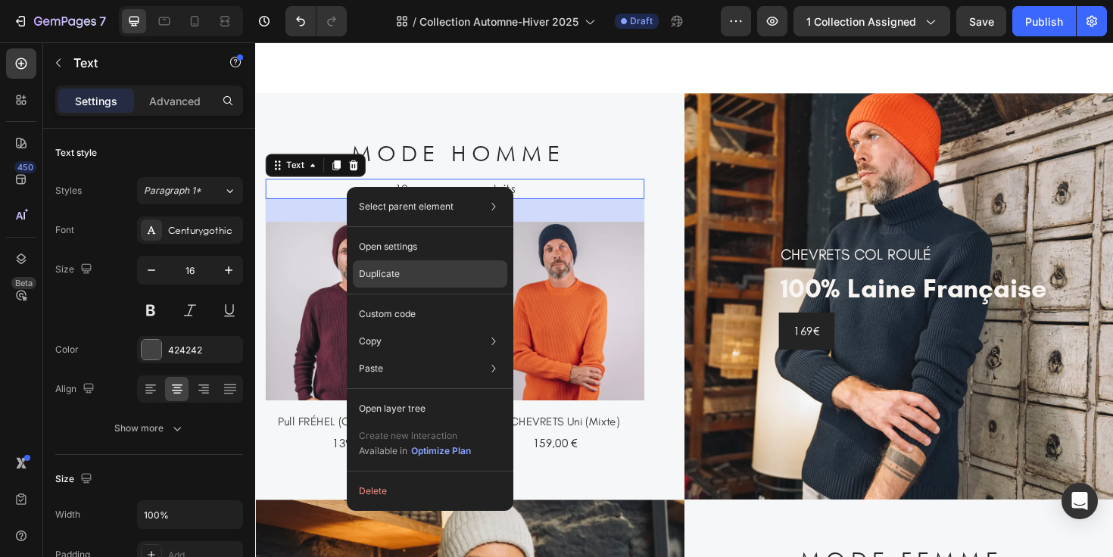
click at [407, 301] on div "Duplicate" at bounding box center [430, 314] width 154 height 27
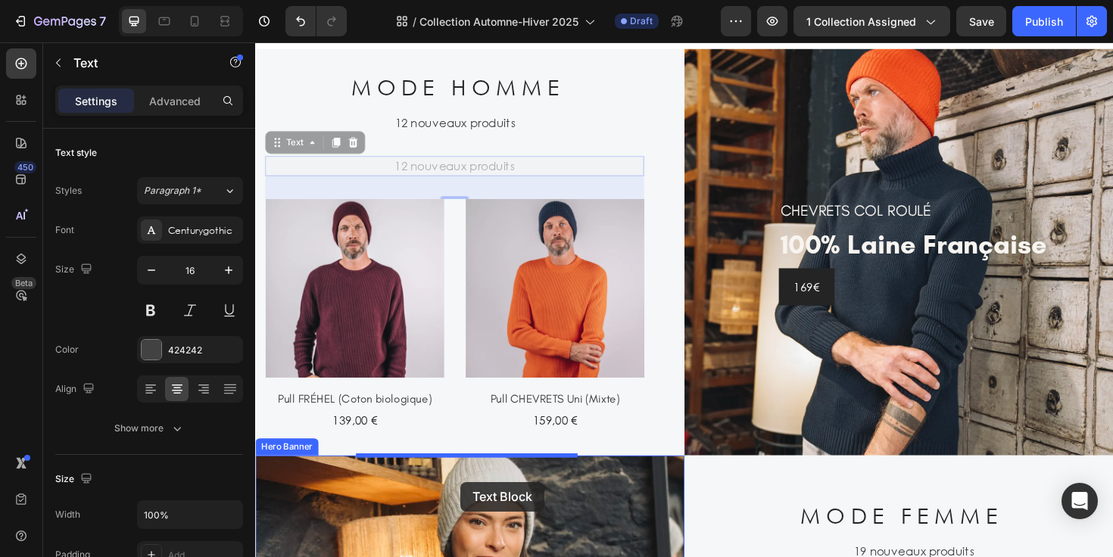
scroll to position [1267, 0]
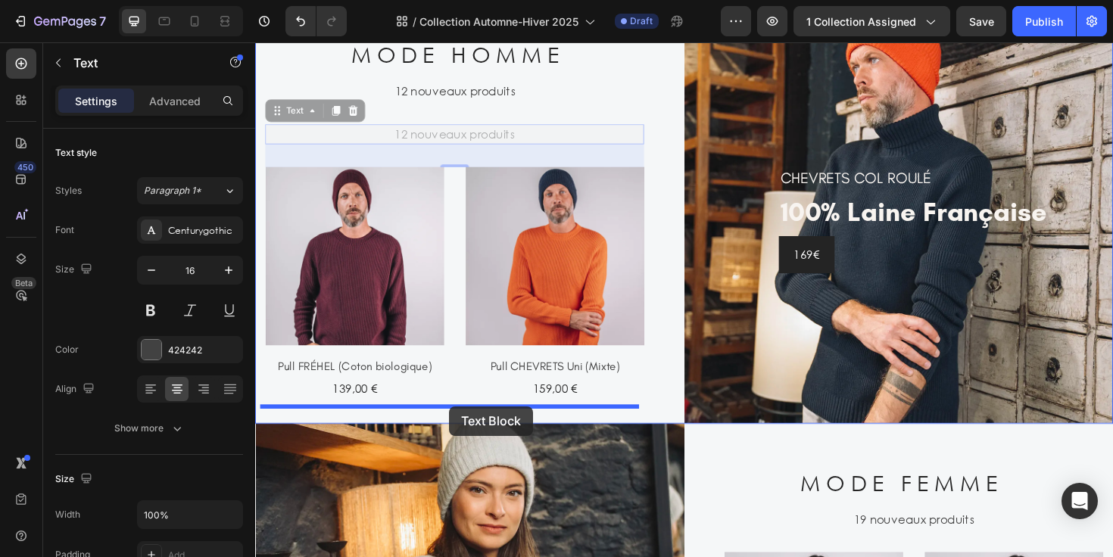
drag, startPoint x: 274, startPoint y: 194, endPoint x: 460, endPoint y: 428, distance: 299.1
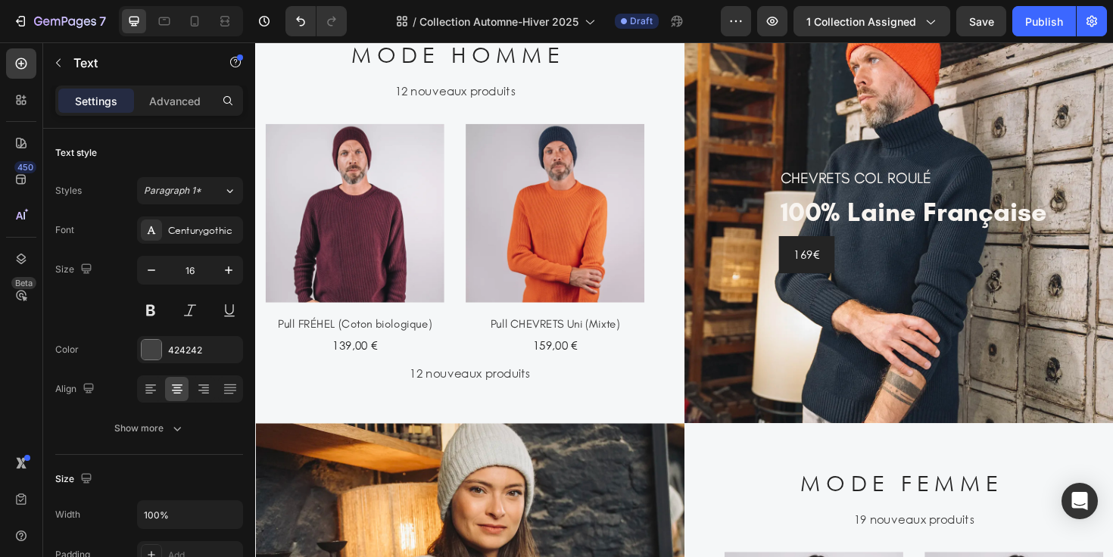
click at [476, 390] on p "12 nouveaux produits" at bounding box center [482, 393] width 451 height 18
click at [504, 390] on p "12 nouveaux produits" at bounding box center [482, 393] width 451 height 18
click at [490, 386] on p "Voir plus" at bounding box center [482, 393] width 451 height 18
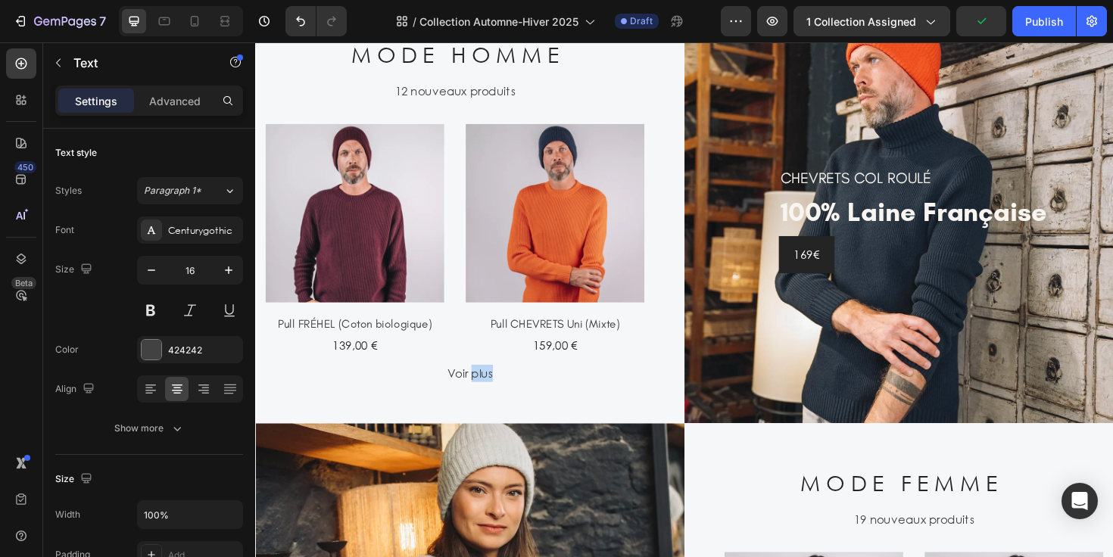
click at [490, 386] on p "Voir plus" at bounding box center [482, 393] width 451 height 18
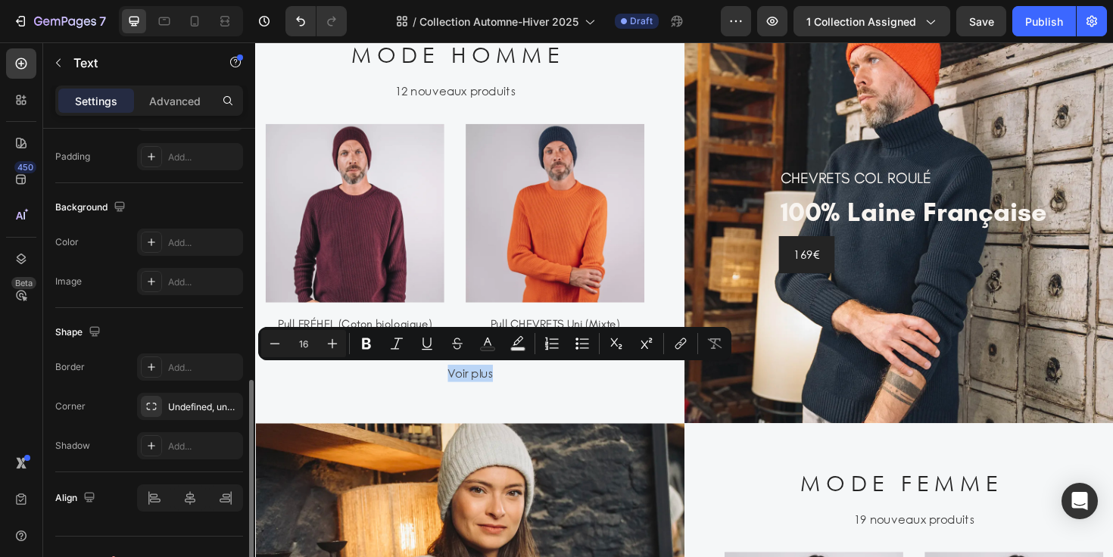
scroll to position [426, 0]
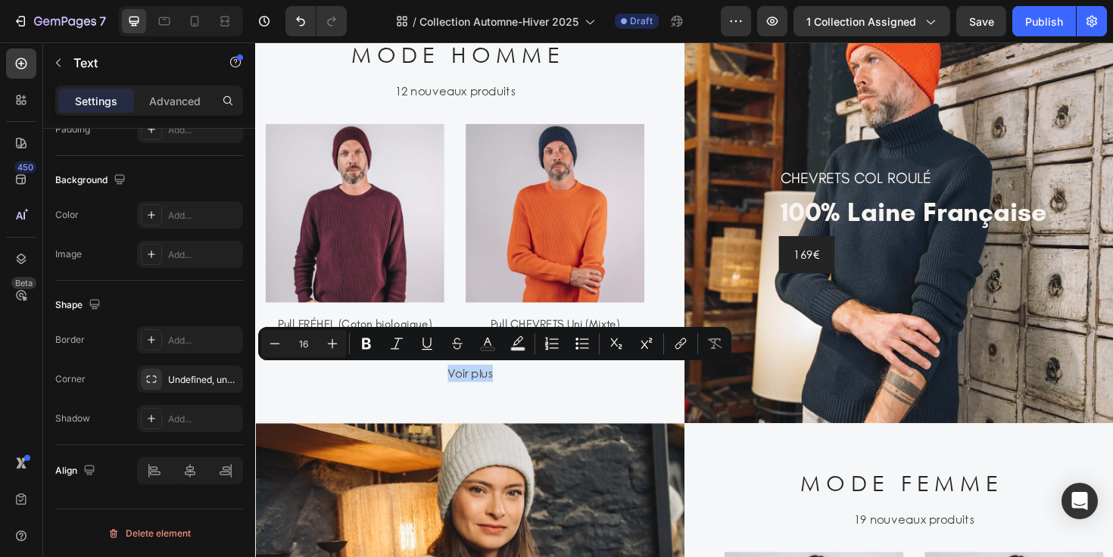
click at [488, 392] on p "Voir plus" at bounding box center [482, 393] width 451 height 18
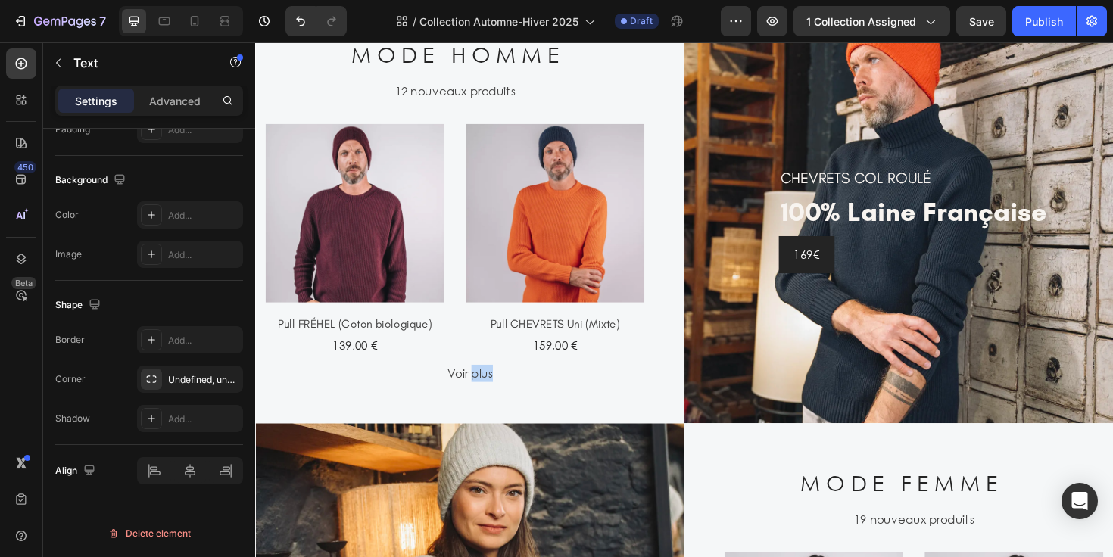
click at [488, 392] on p "Voir plus" at bounding box center [482, 393] width 451 height 18
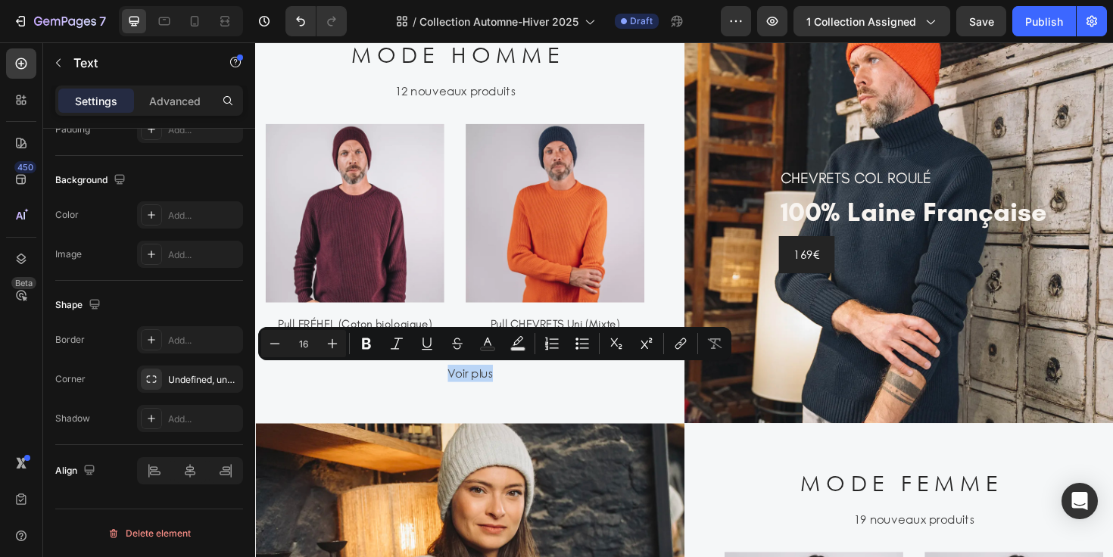
click at [488, 392] on p "Voir plus" at bounding box center [482, 393] width 451 height 18
click at [494, 392] on p "Voir plus" at bounding box center [482, 393] width 451 height 18
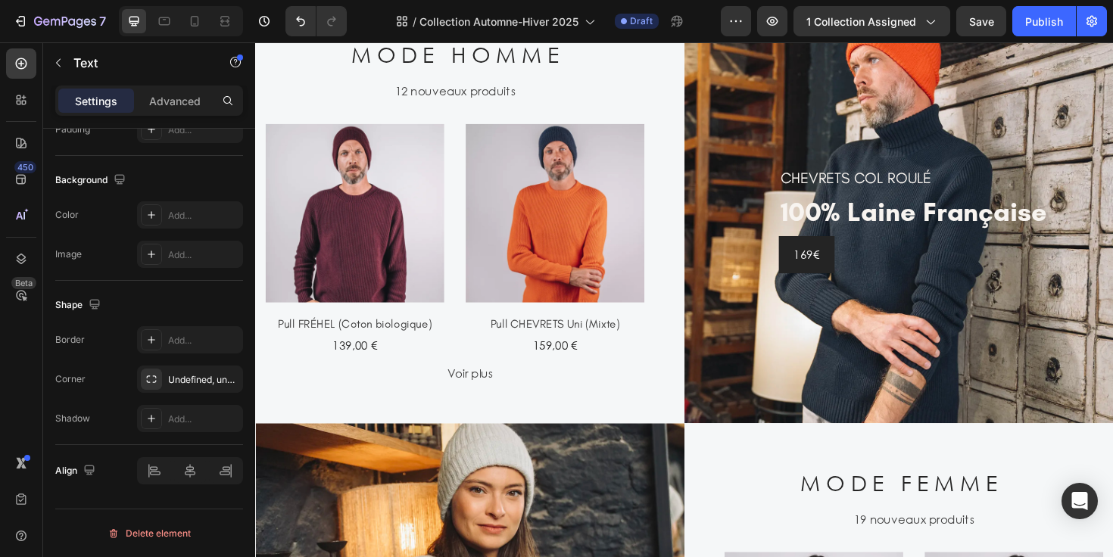
click at [476, 390] on p "Voir plus" at bounding box center [482, 393] width 451 height 18
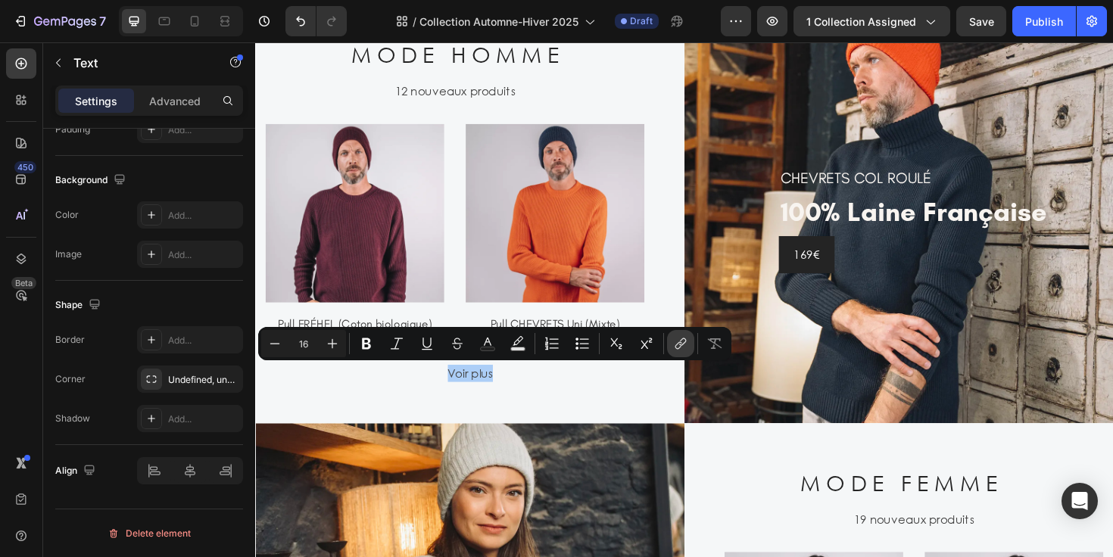
click at [678, 345] on icon "Editor contextual toolbar" at bounding box center [680, 343] width 15 height 15
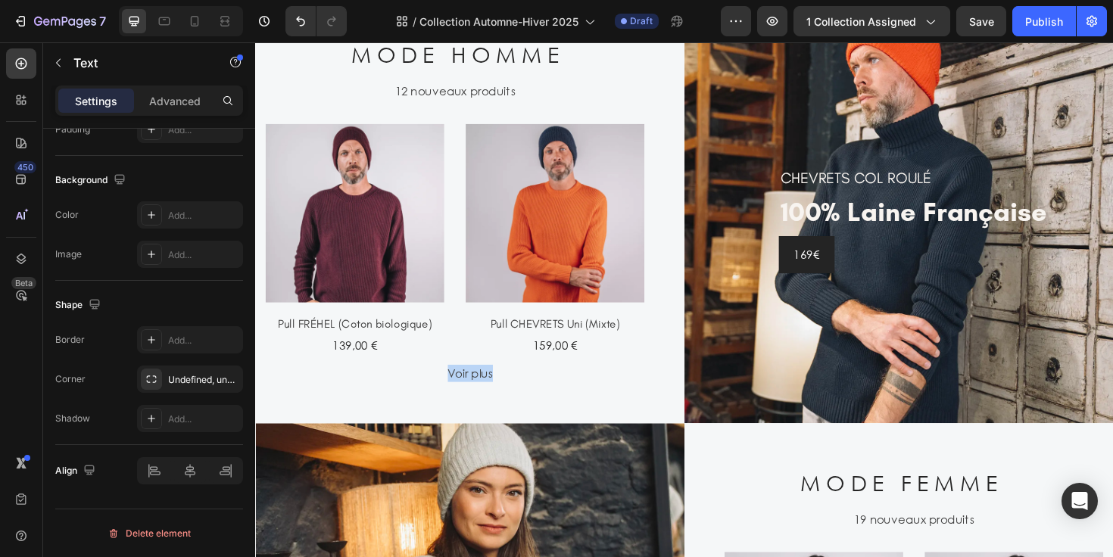
click at [481, 397] on p "Voir plus" at bounding box center [482, 393] width 451 height 18
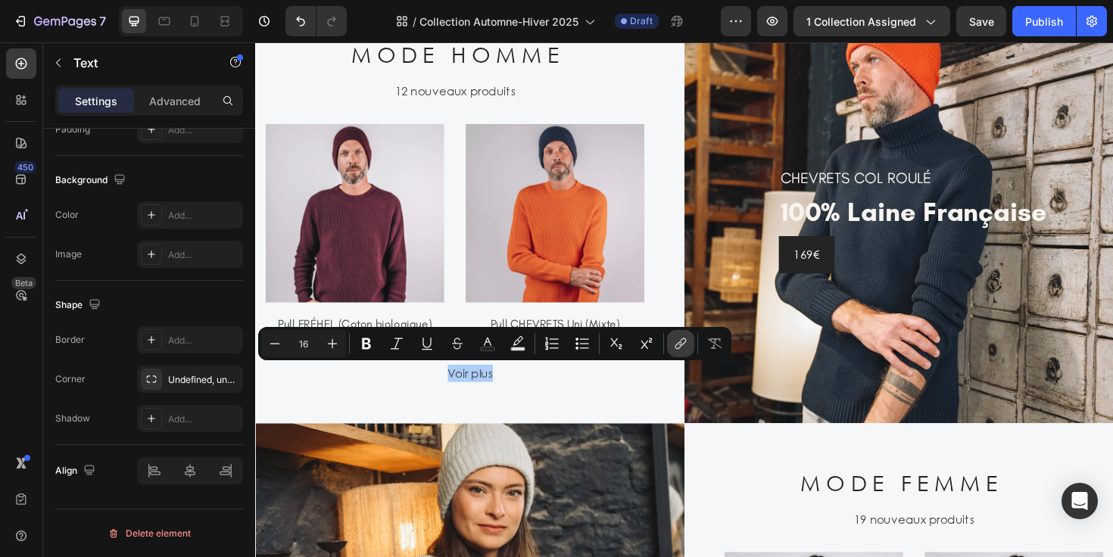
click at [676, 339] on icon "Editor contextual toolbar" at bounding box center [680, 343] width 15 height 15
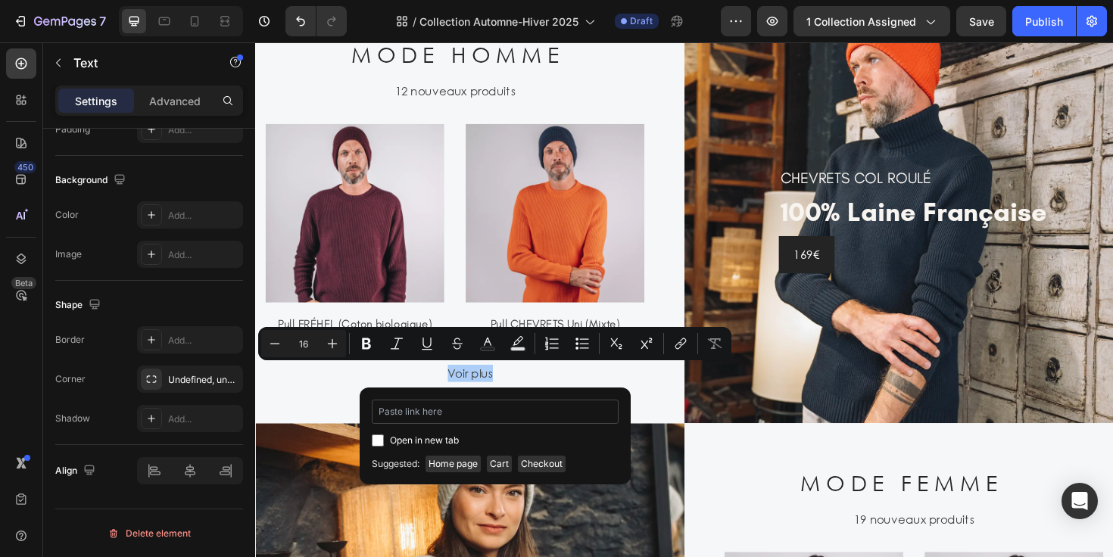
type input "[URL][DOMAIN_NAME]"
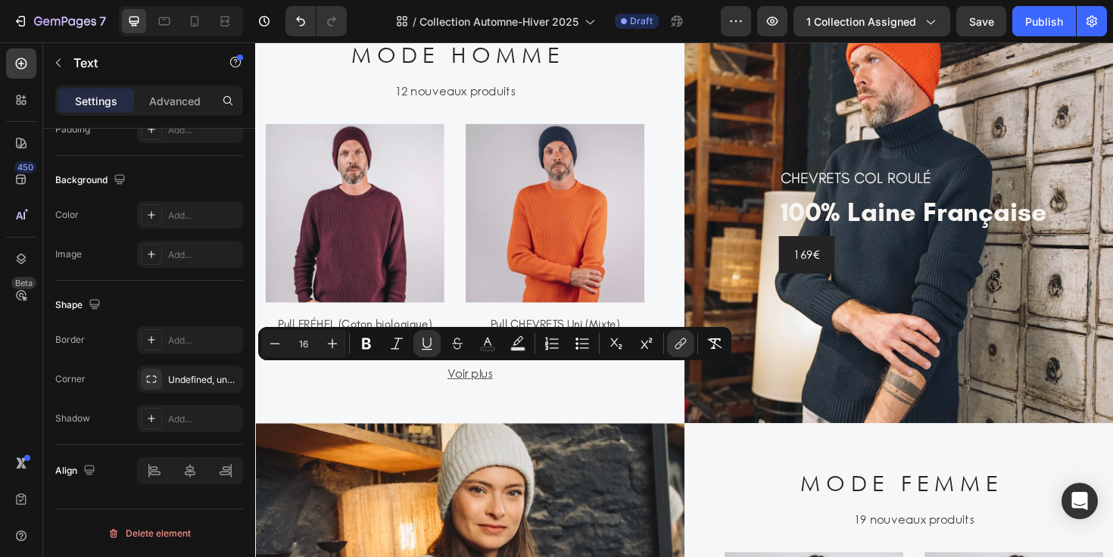
click at [634, 392] on p "Voir plus" at bounding box center [482, 393] width 451 height 18
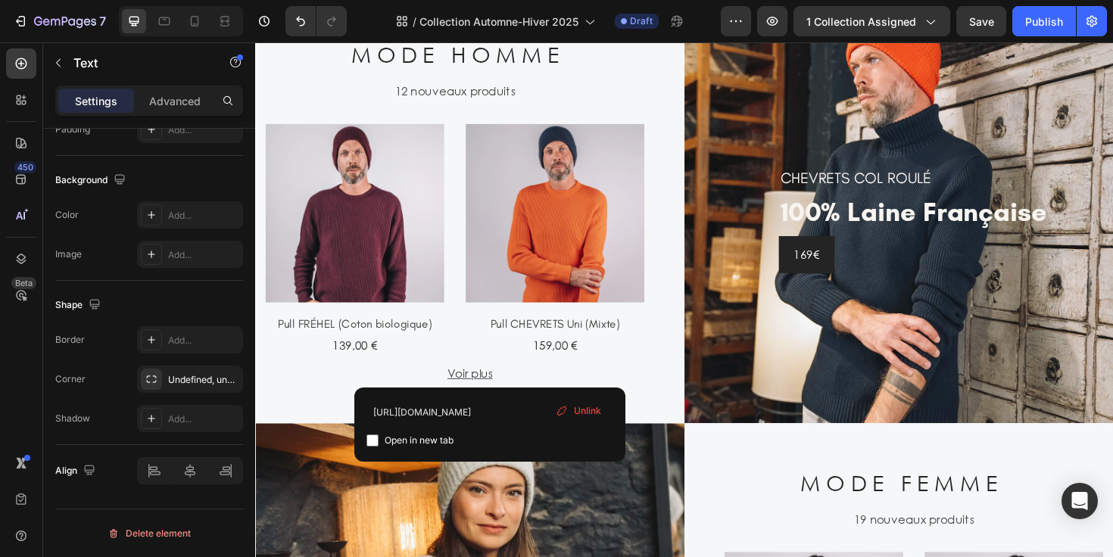
click at [658, 391] on p "Voir plus ⁠⁠⁠⁠⁠⁠⁠" at bounding box center [482, 393] width 451 height 18
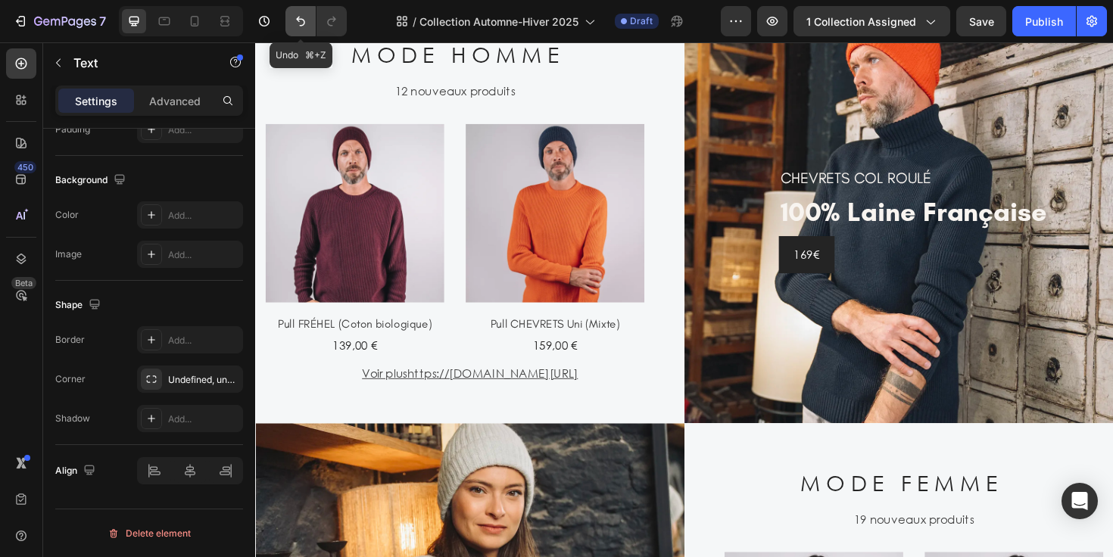
click at [298, 17] on icon "Undo/Redo" at bounding box center [300, 22] width 9 height 10
click at [299, 26] on icon "Undo/Redo" at bounding box center [300, 21] width 15 height 15
click at [480, 388] on p "Voir plus" at bounding box center [482, 393] width 451 height 18
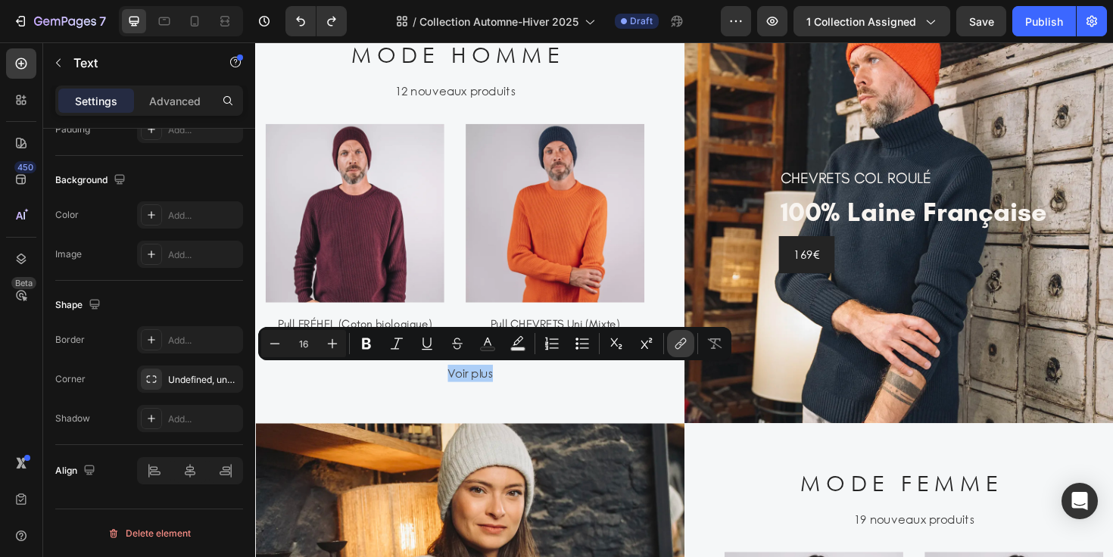
click at [680, 340] on icon "Editor contextual toolbar" at bounding box center [680, 343] width 15 height 15
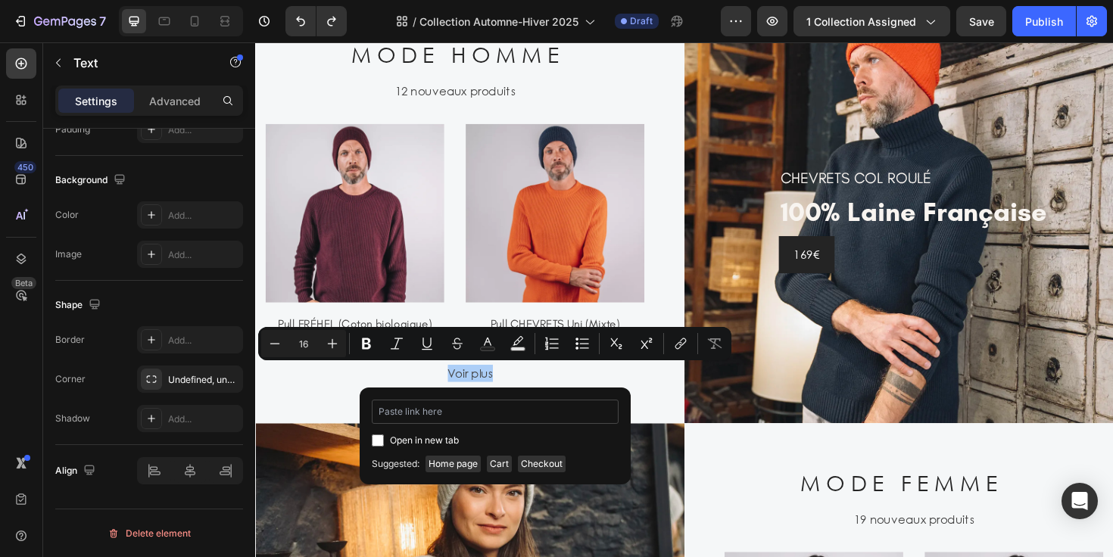
type input "[URL][DOMAIN_NAME]"
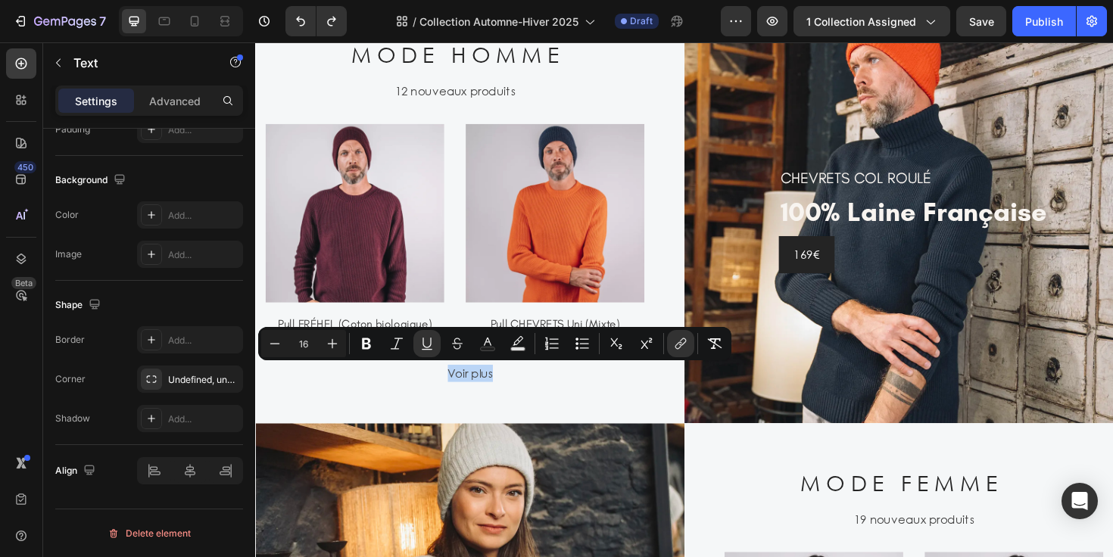
click at [587, 390] on p "Voir plus" at bounding box center [482, 393] width 451 height 18
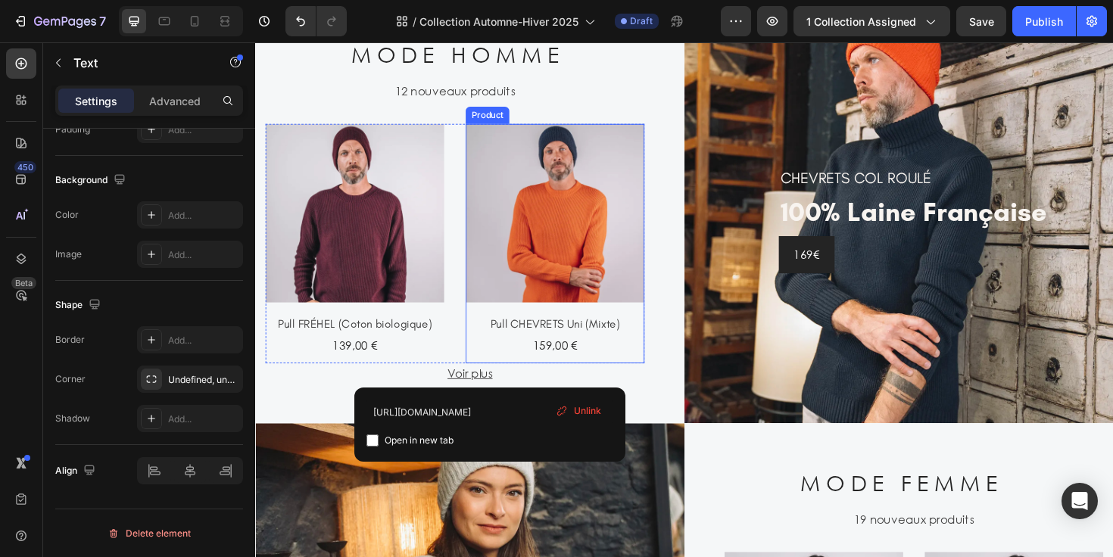
click at [572, 247] on img at bounding box center [572, 223] width 189 height 189
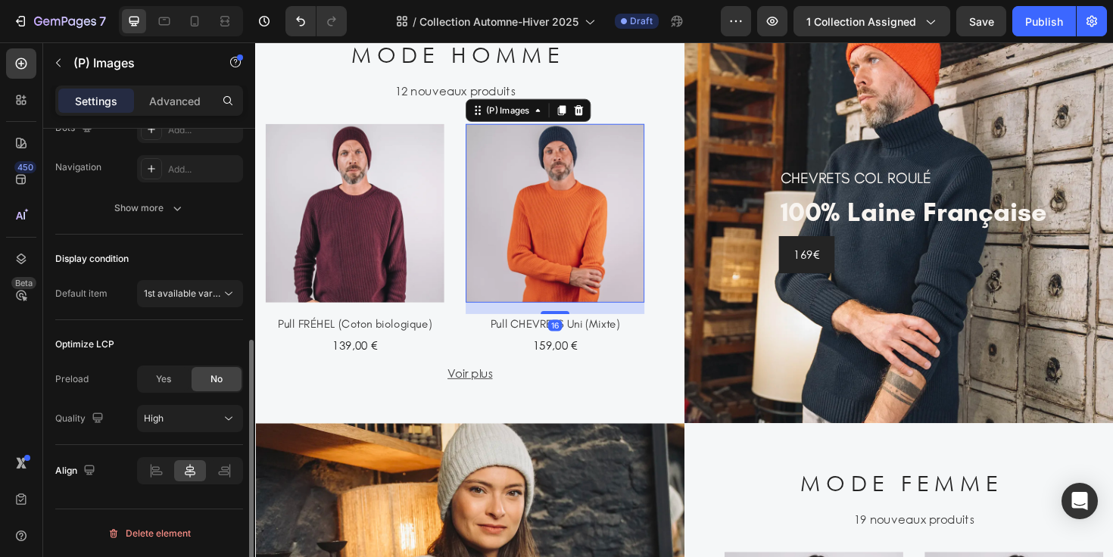
scroll to position [0, 0]
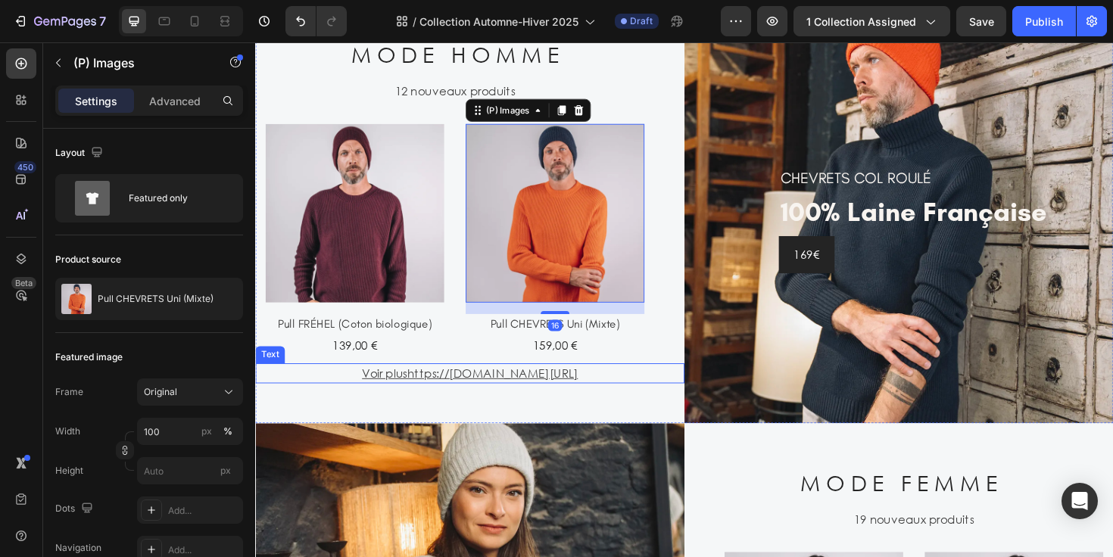
click at [569, 398] on u "Voir plushttps://[DOMAIN_NAME][URL]" at bounding box center [482, 393] width 229 height 16
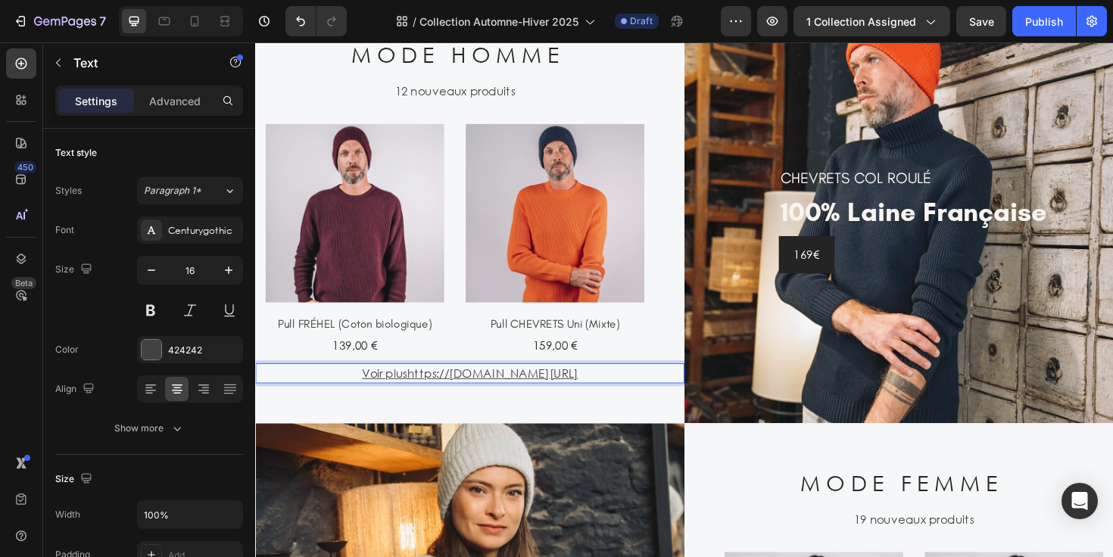
click at [597, 390] on u "Voir plushttps://[DOMAIN_NAME][URL]" at bounding box center [482, 393] width 229 height 16
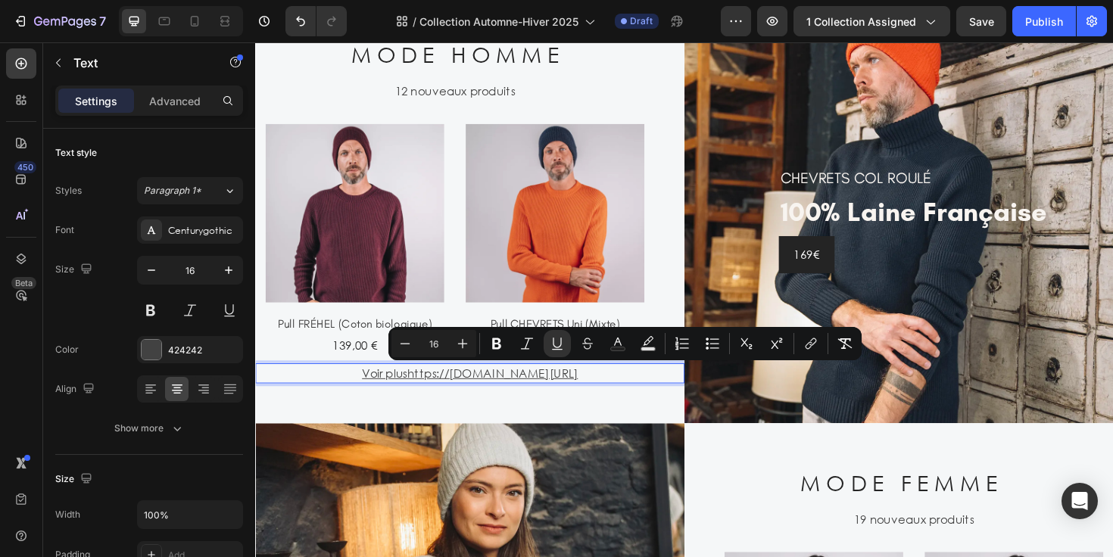
click at [597, 390] on u "Voir plushttps://[DOMAIN_NAME][URL]" at bounding box center [482, 393] width 229 height 16
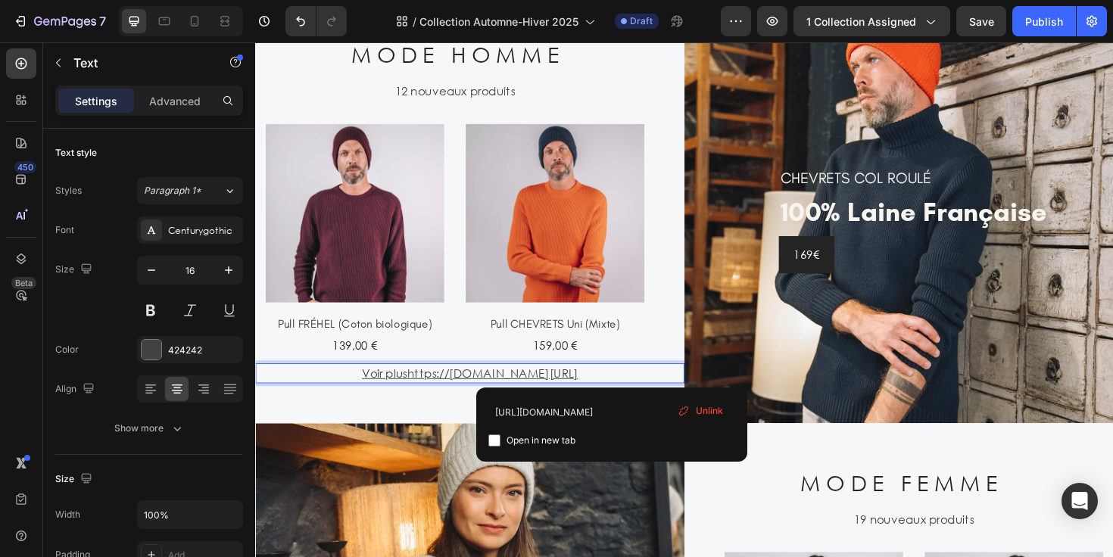
scroll to position [1258, 0]
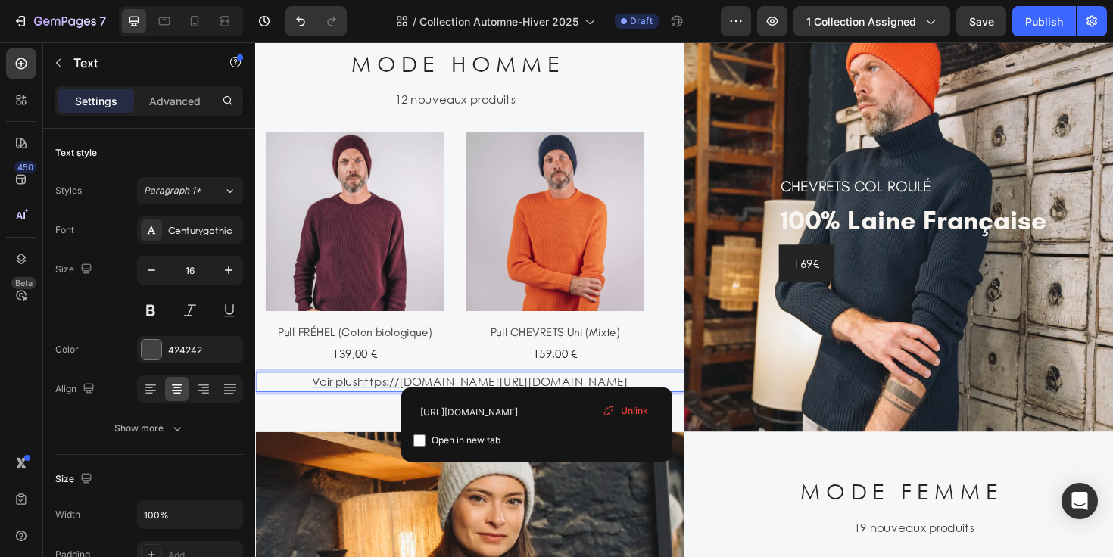
drag, startPoint x: 662, startPoint y: 391, endPoint x: 555, endPoint y: 391, distance: 106.8
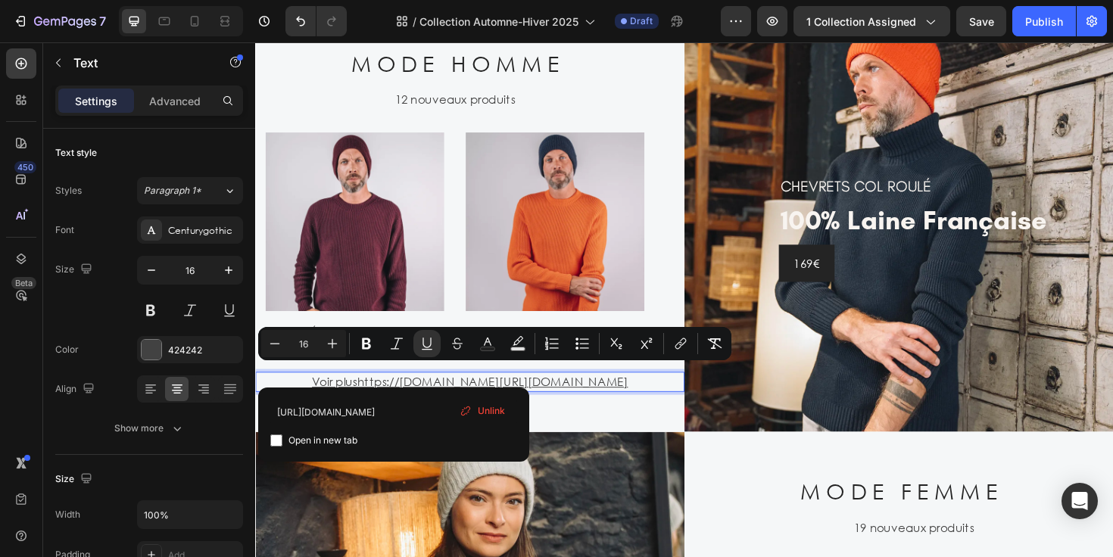
drag, startPoint x: 376, startPoint y: 394, endPoint x: 670, endPoint y: 419, distance: 294.9
click at [670, 422] on div "M O D E H O M M E Heading 12 nouveaux produits Text (P) Images Pull FRÉHEL (Cot…" at bounding box center [482, 239] width 454 height 431
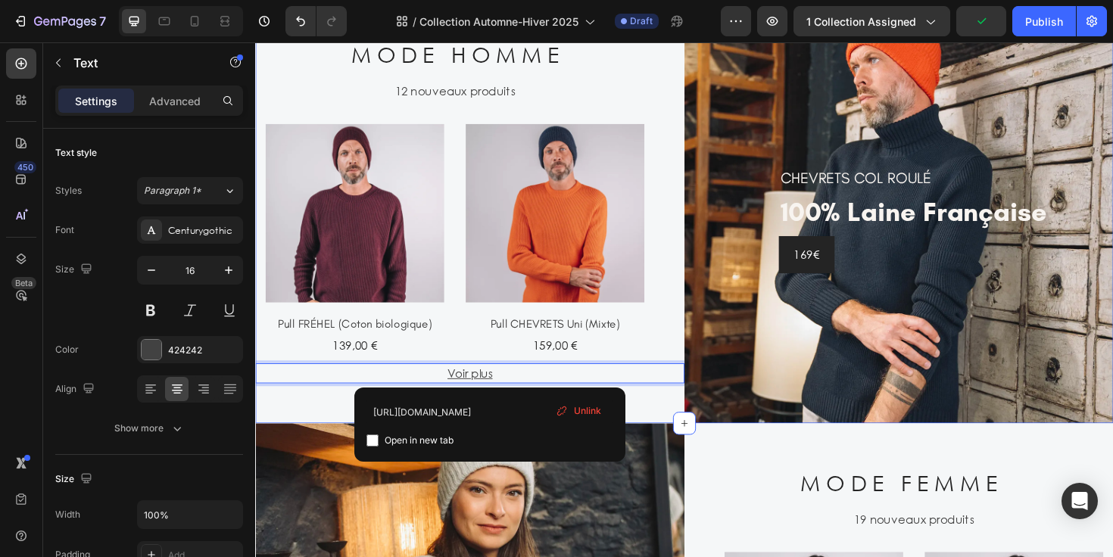
click at [688, 358] on div "M O D E H O M M E Heading 12 nouveaux produits Text (P) Images Pull FRÉHEL (Cot…" at bounding box center [482, 230] width 454 height 431
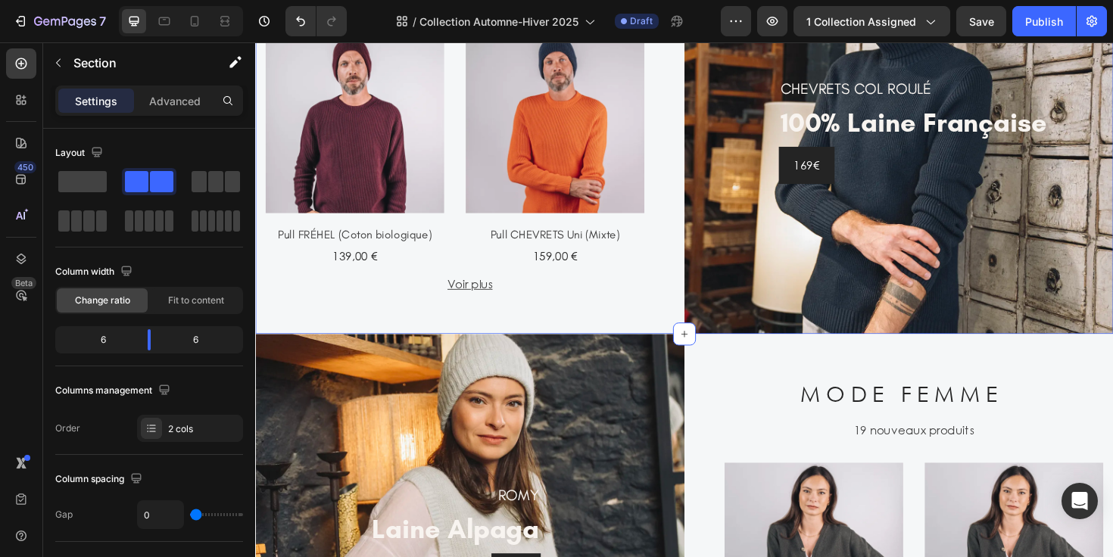
scroll to position [1364, 0]
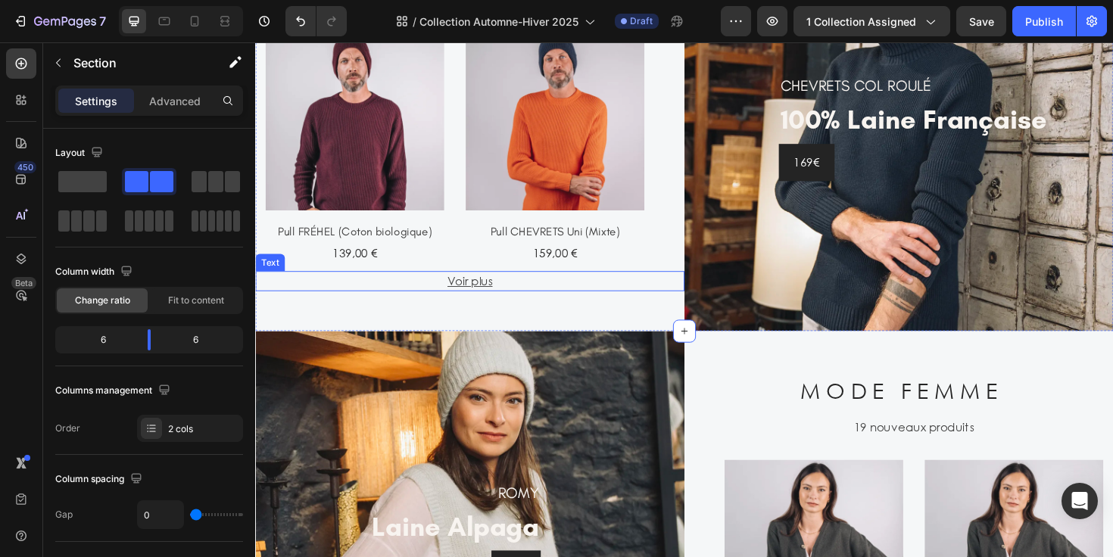
click at [536, 295] on p "Voir plus" at bounding box center [482, 295] width 451 height 18
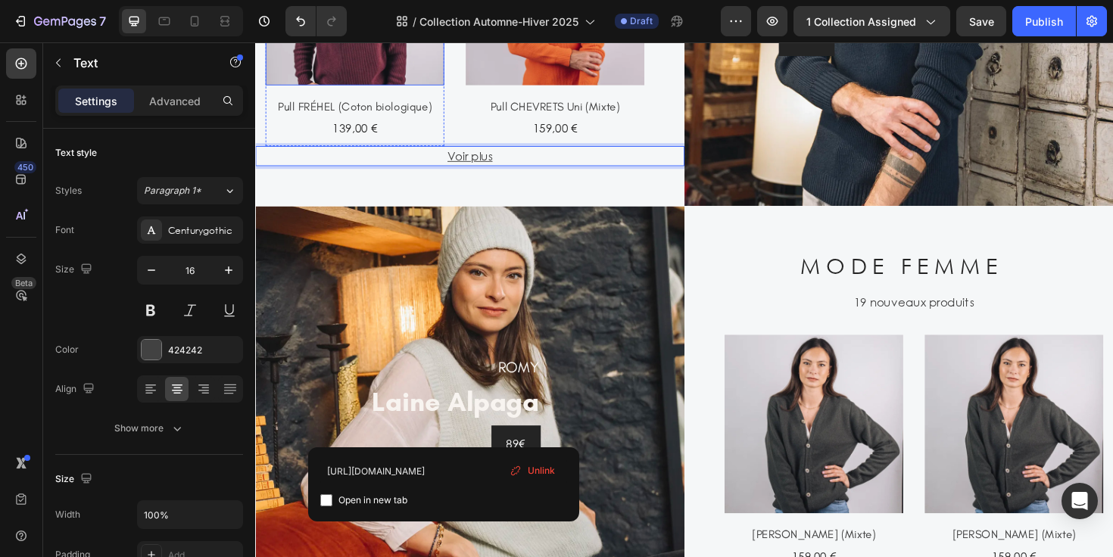
scroll to position [934, 0]
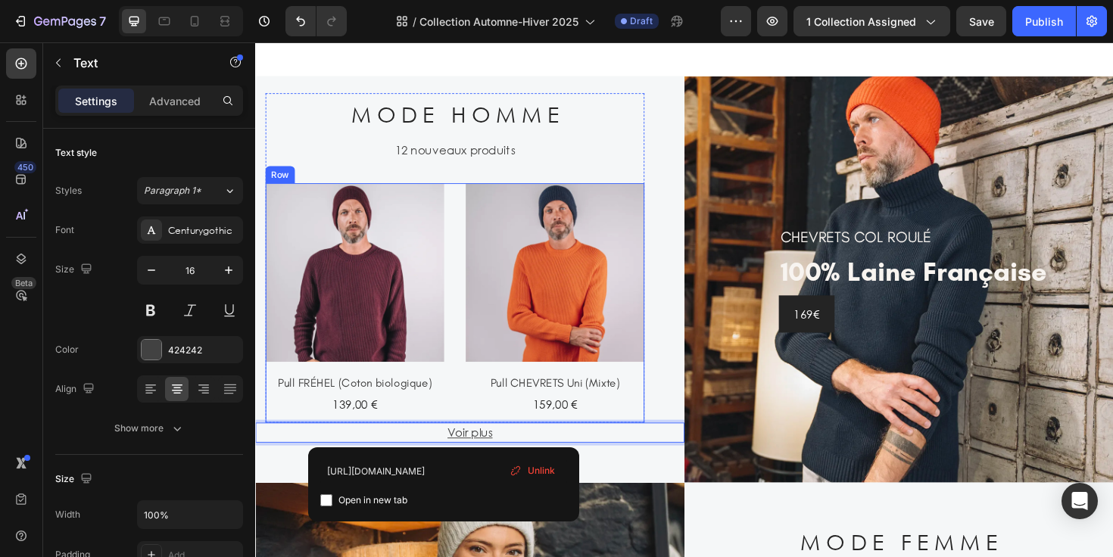
click at [454, 193] on div "(P) Images Pull FRÉHEL (Coton biologique) (P) Title 139,00 € (P) Price (P) Pric…" at bounding box center [466, 319] width 401 height 254
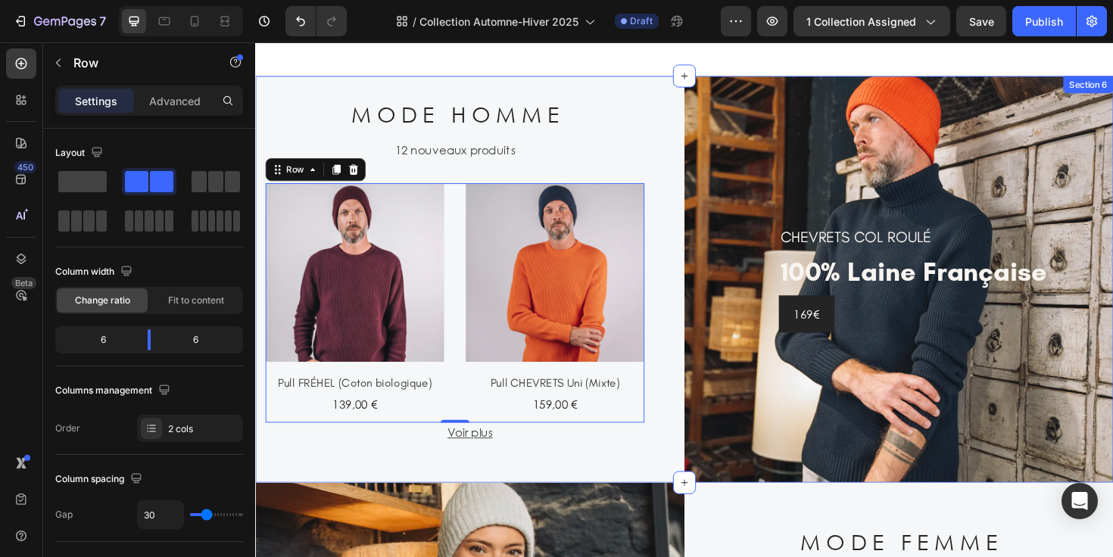
click at [691, 134] on div "M O D E H O M M E Heading 12 nouveaux produits Text (P) Images Pull FRÉHEL (Cot…" at bounding box center [482, 293] width 454 height 431
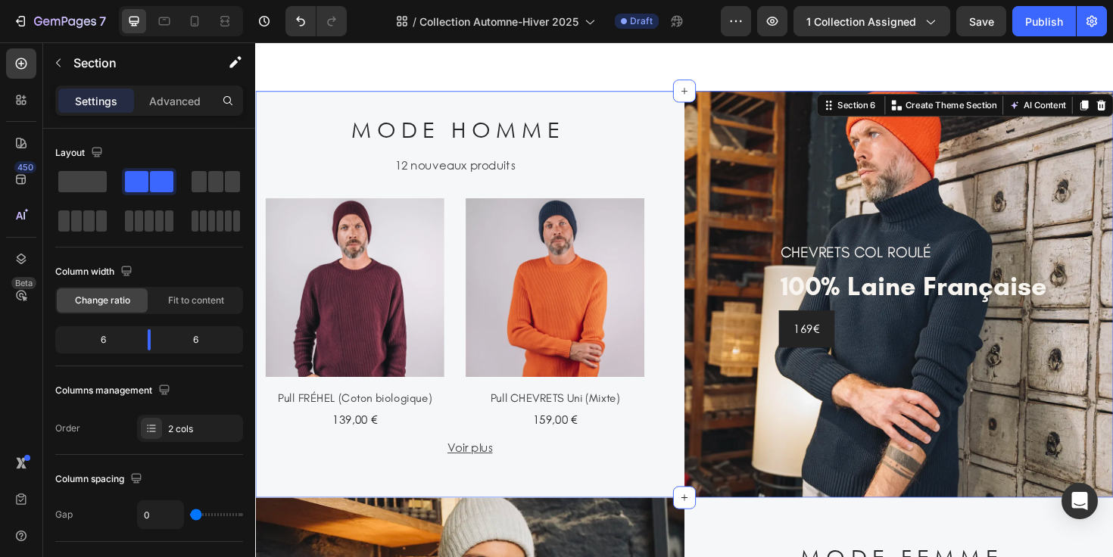
scroll to position [1305, 0]
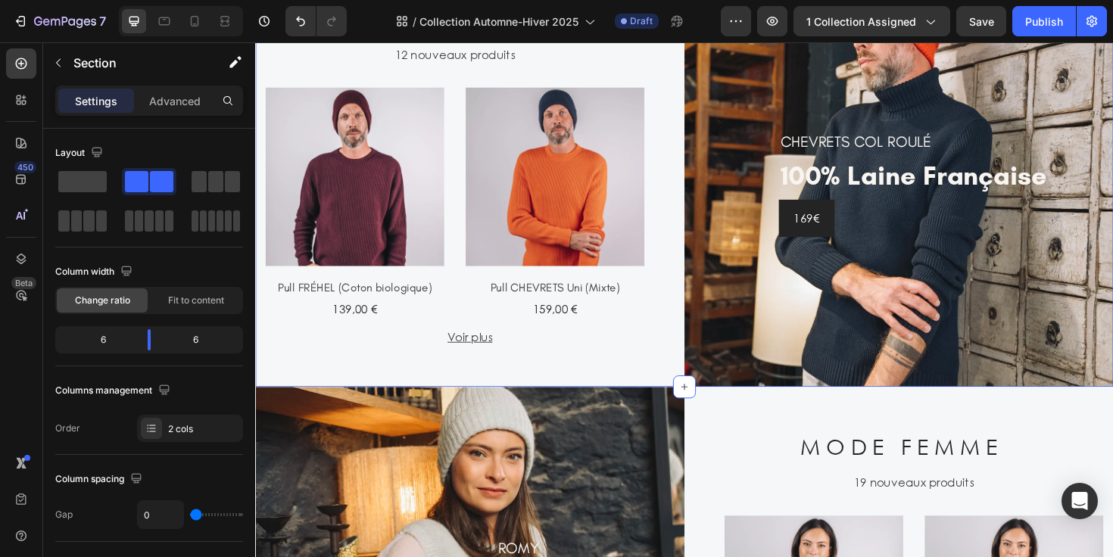
click at [533, 353] on p "Voir plus" at bounding box center [482, 354] width 451 height 18
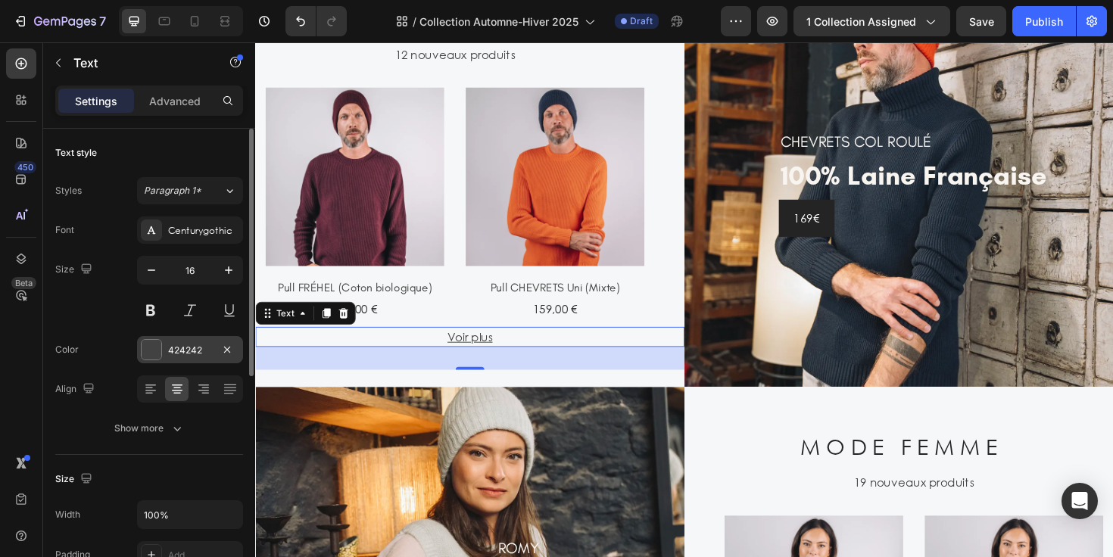
click at [192, 345] on div "424242" at bounding box center [190, 351] width 44 height 14
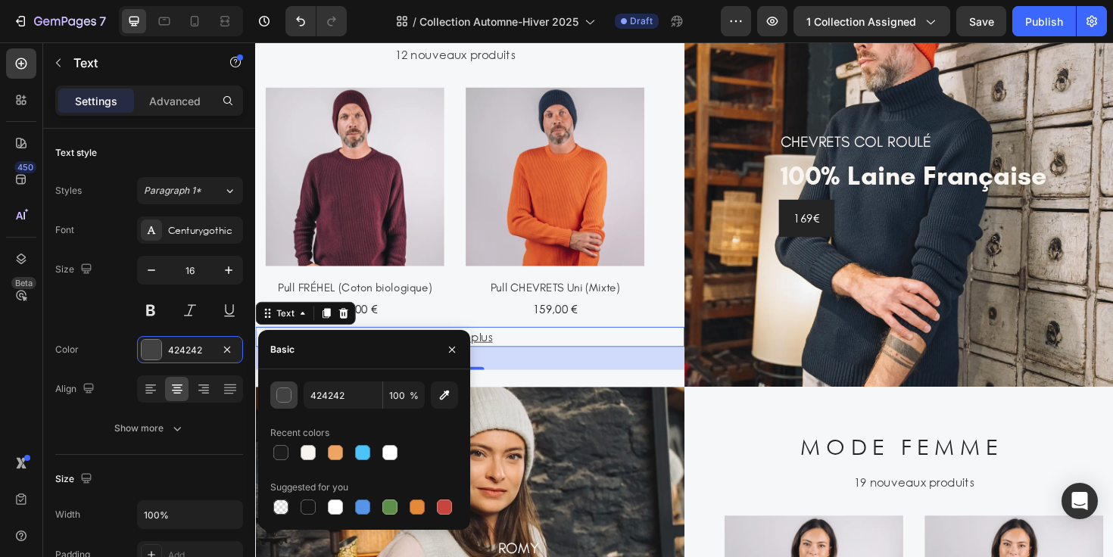
click at [288, 398] on div "button" at bounding box center [284, 395] width 15 height 15
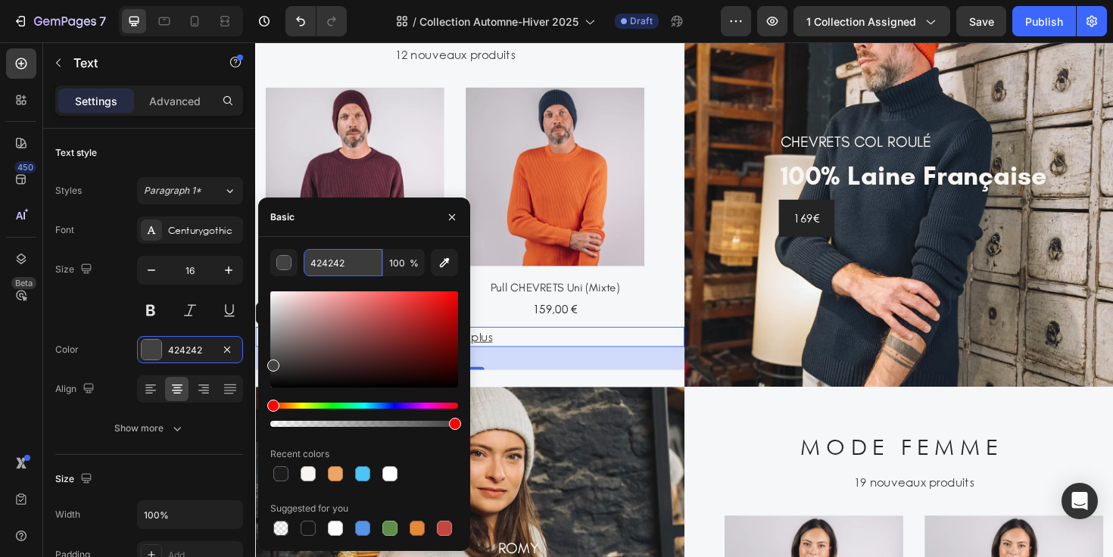
click at [352, 260] on input "424242" at bounding box center [343, 262] width 79 height 27
type input "D9D9D9"
click at [652, 321] on div "159,00 €" at bounding box center [572, 325] width 189 height 25
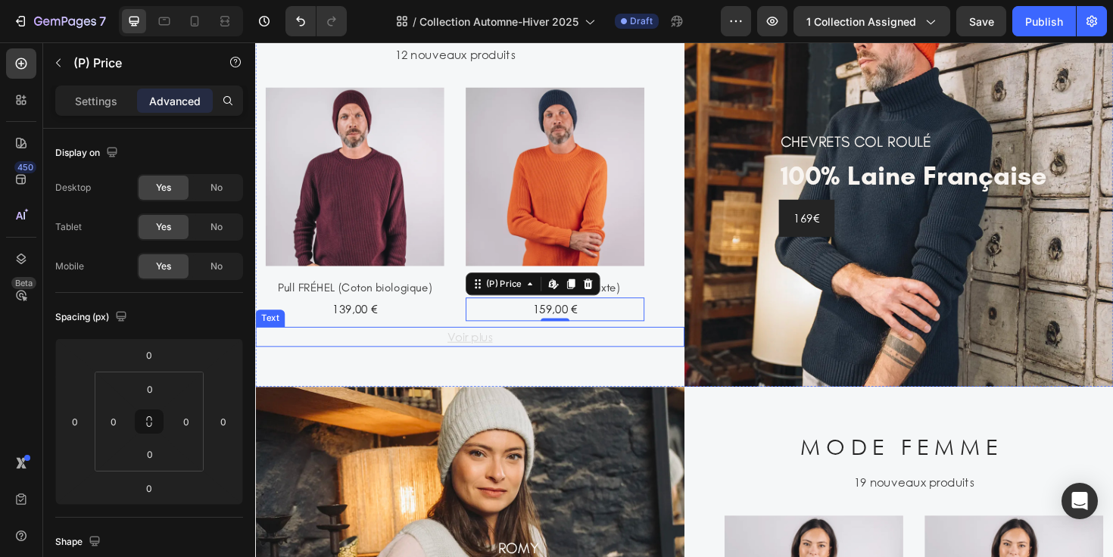
click at [541, 362] on p "Voir plus" at bounding box center [482, 354] width 451 height 18
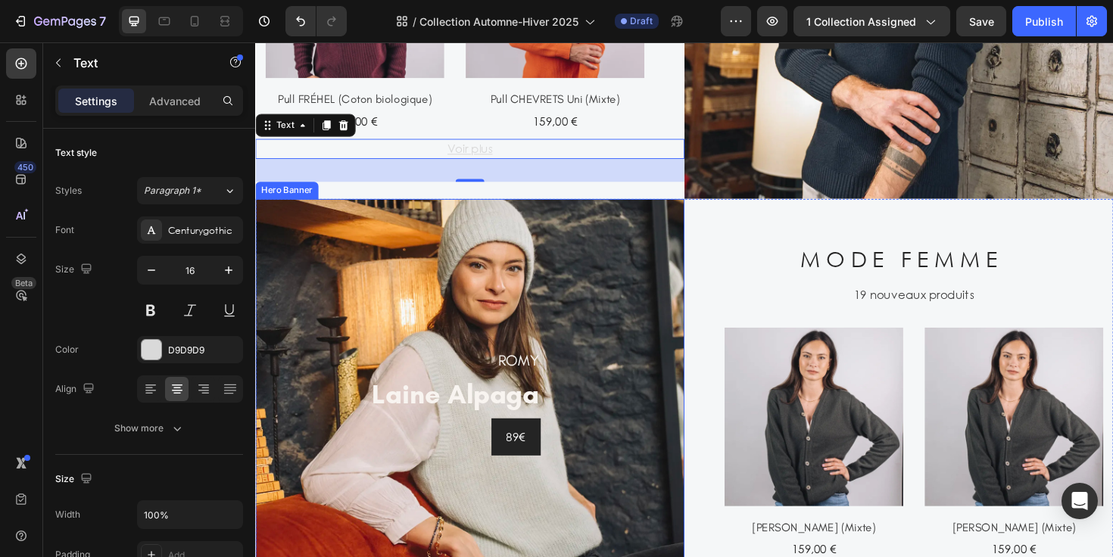
scroll to position [1499, 0]
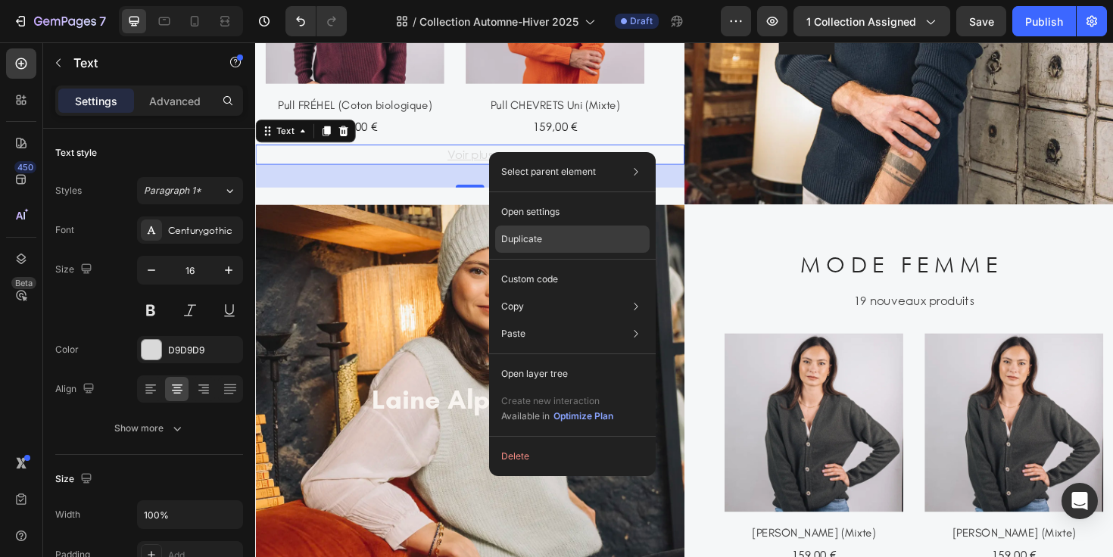
click at [558, 266] on div "Duplicate" at bounding box center [572, 279] width 154 height 27
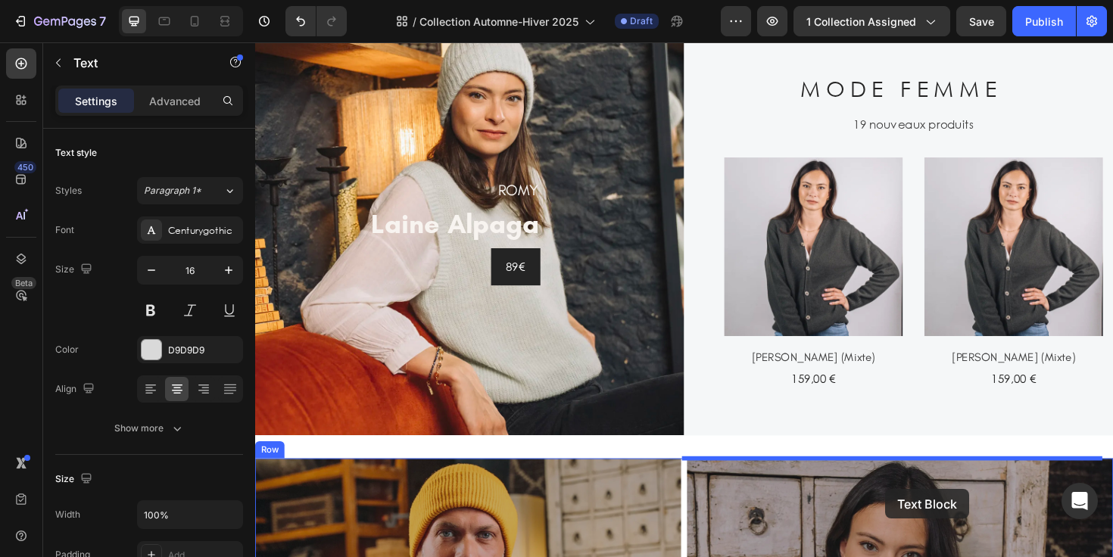
scroll to position [1708, 0]
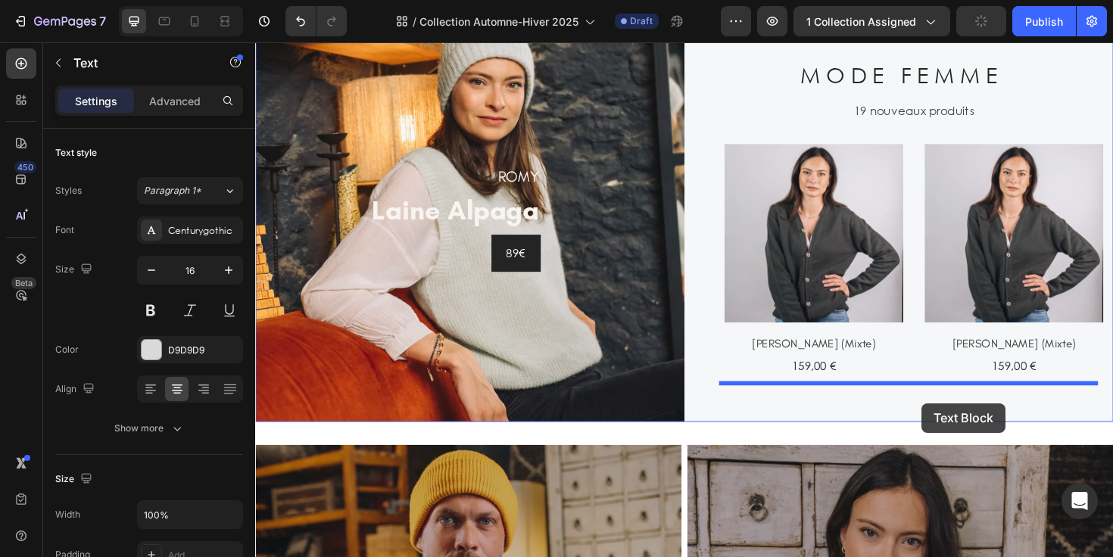
drag, startPoint x: 267, startPoint y: 62, endPoint x: 961, endPoint y: 425, distance: 782.7
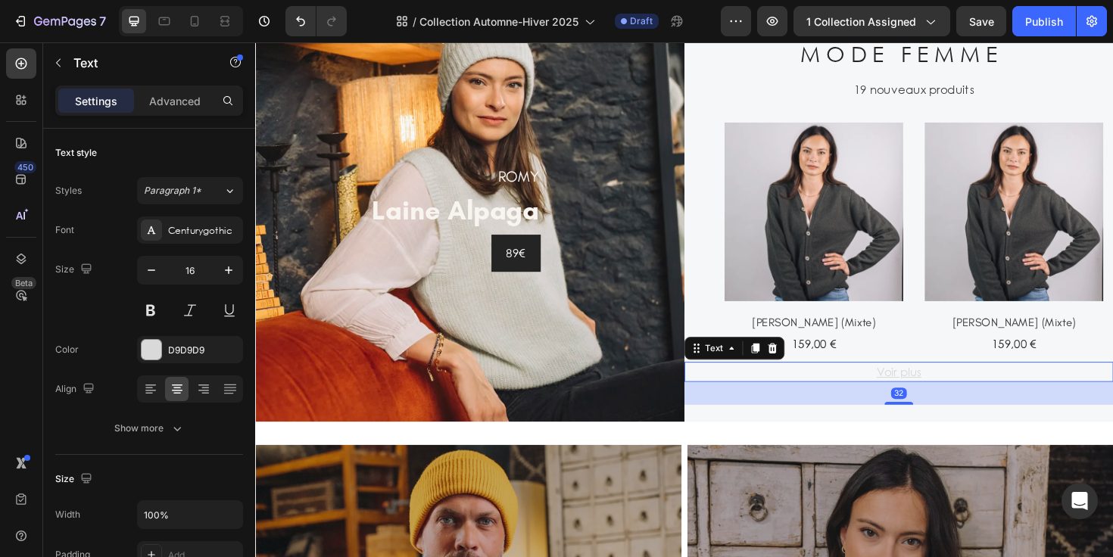
click at [823, 421] on div "32" at bounding box center [937, 414] width 454 height 24
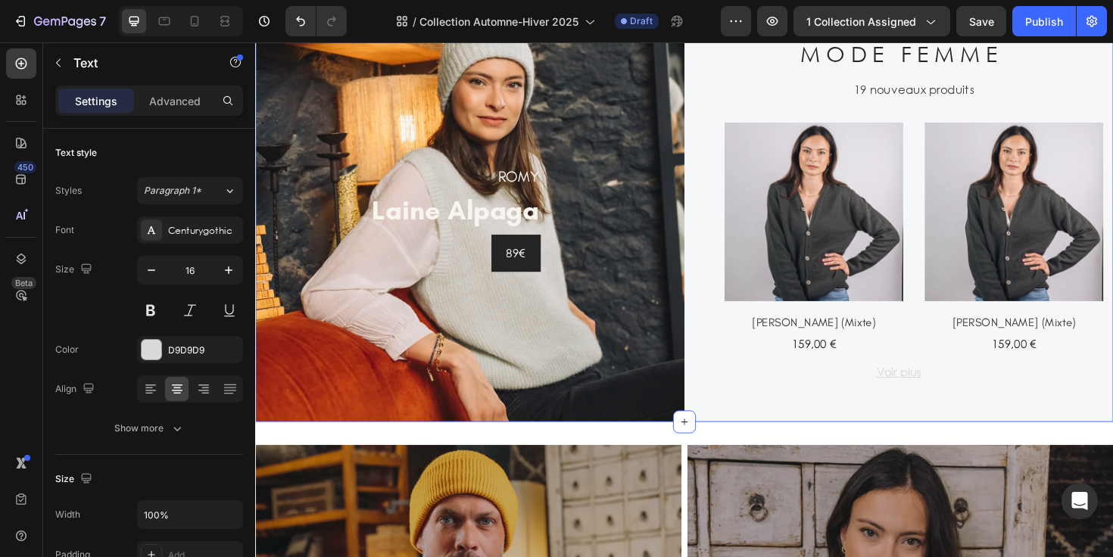
click at [820, 438] on div "M O D E F E M M E Heading 19 nouveaux produits Text (P) Images [PERSON_NAME] (M…" at bounding box center [937, 229] width 454 height 431
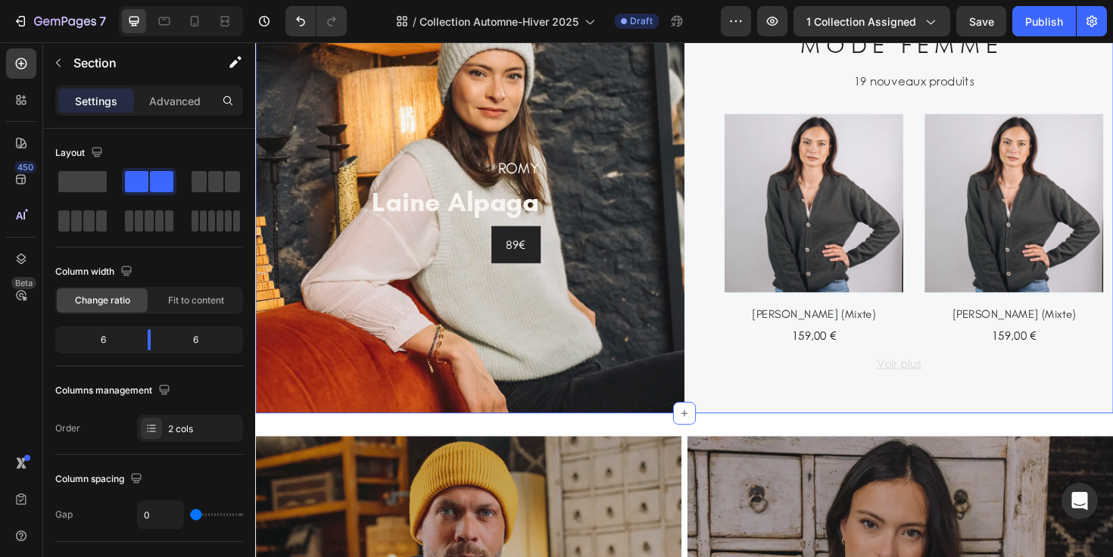
scroll to position [1382, 0]
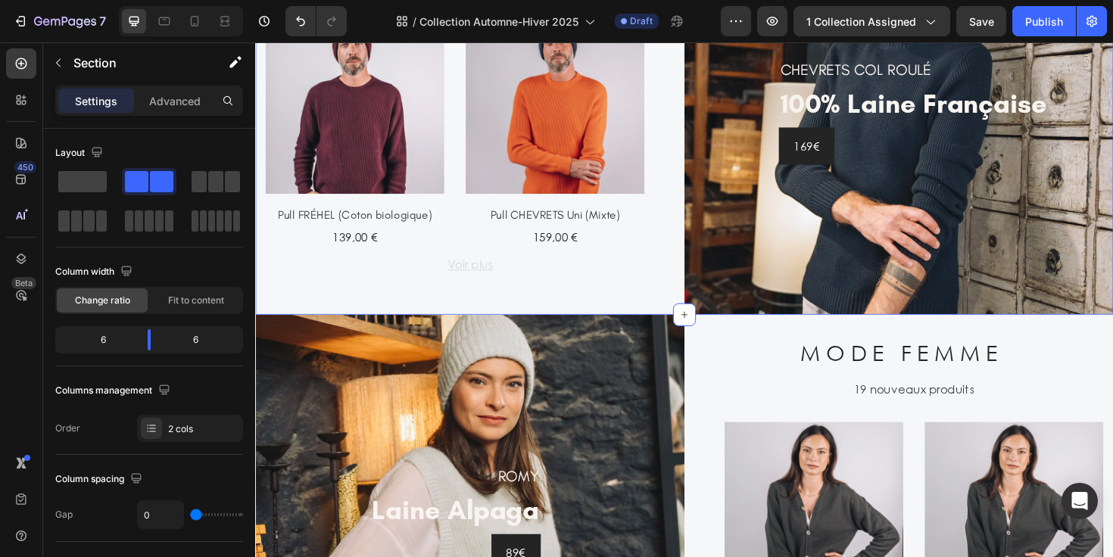
click at [610, 307] on div "M O D E H O M M E Heading 12 nouveaux produits Text (P) Images Pull FRÉHEL (Cot…" at bounding box center [482, 115] width 454 height 431
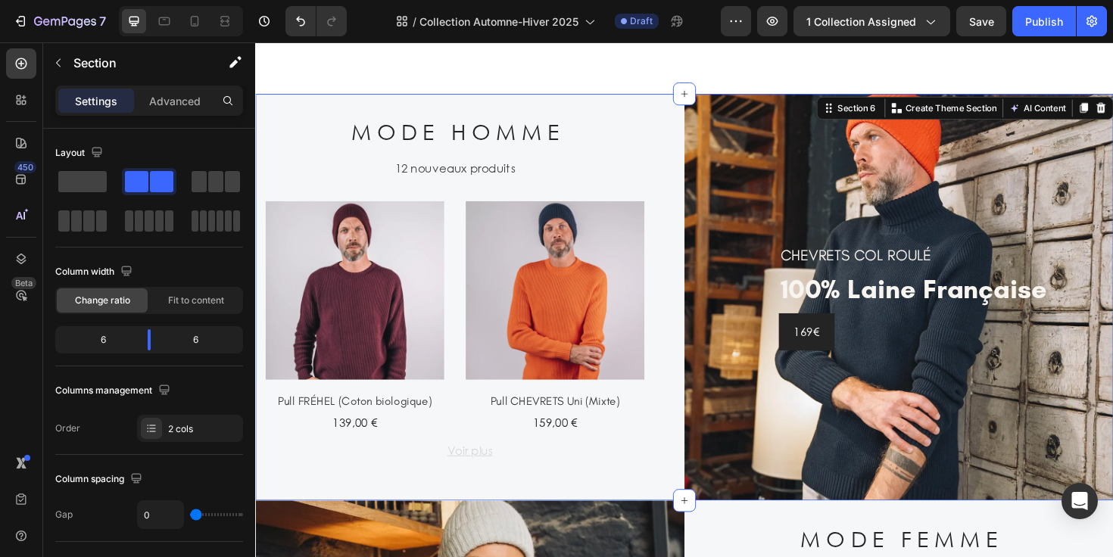
scroll to position [1196, 0]
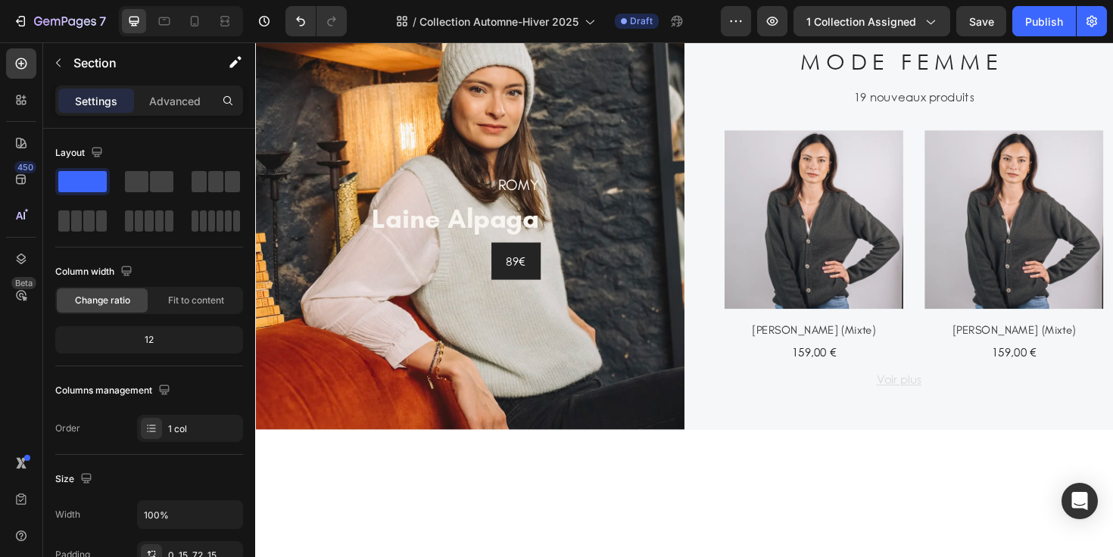
scroll to position [1782, 0]
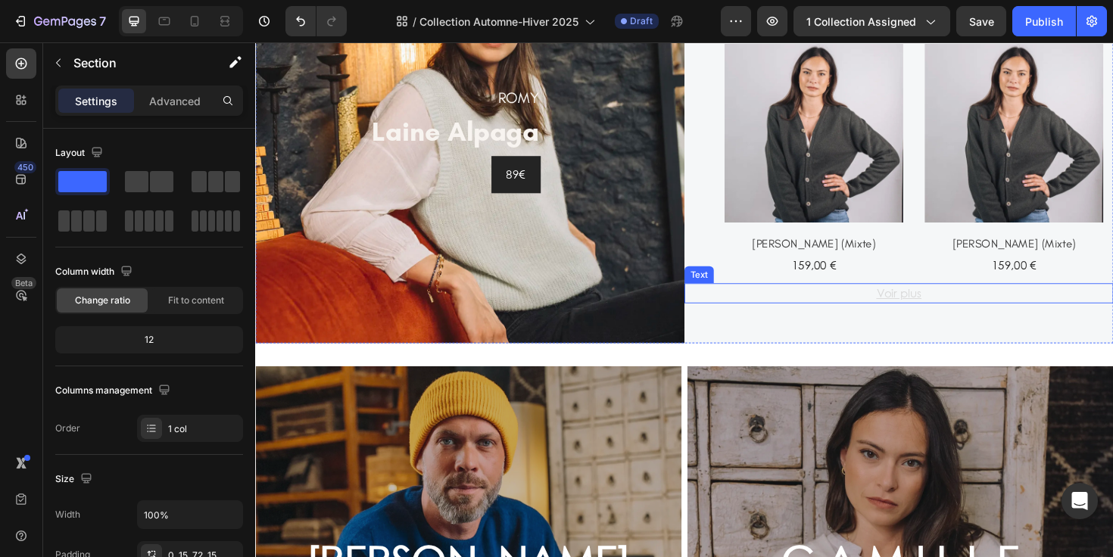
click at [940, 310] on u "Voir plus" at bounding box center [937, 308] width 48 height 16
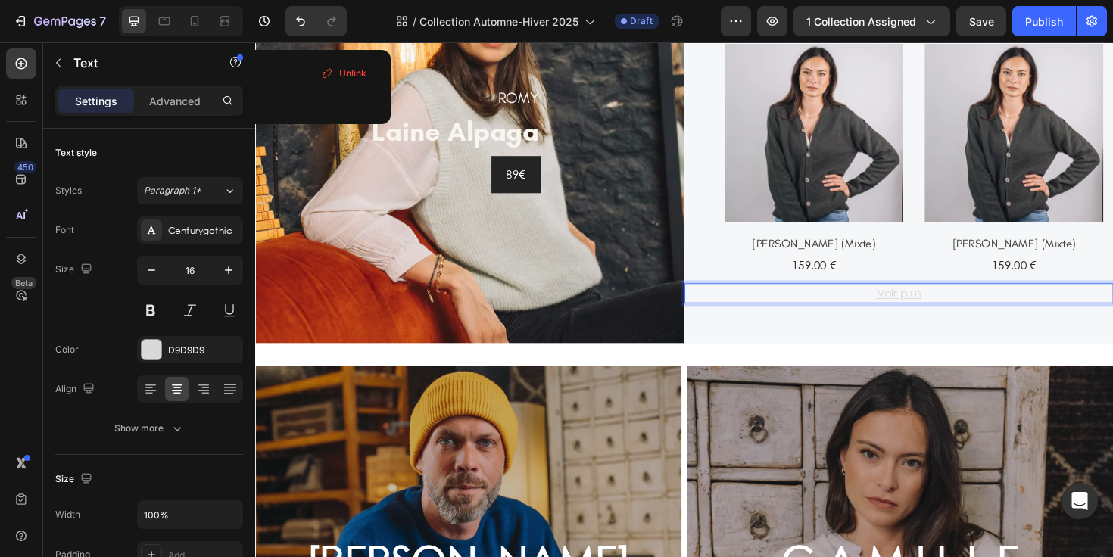
click at [931, 307] on u "Voir plus" at bounding box center [937, 308] width 48 height 16
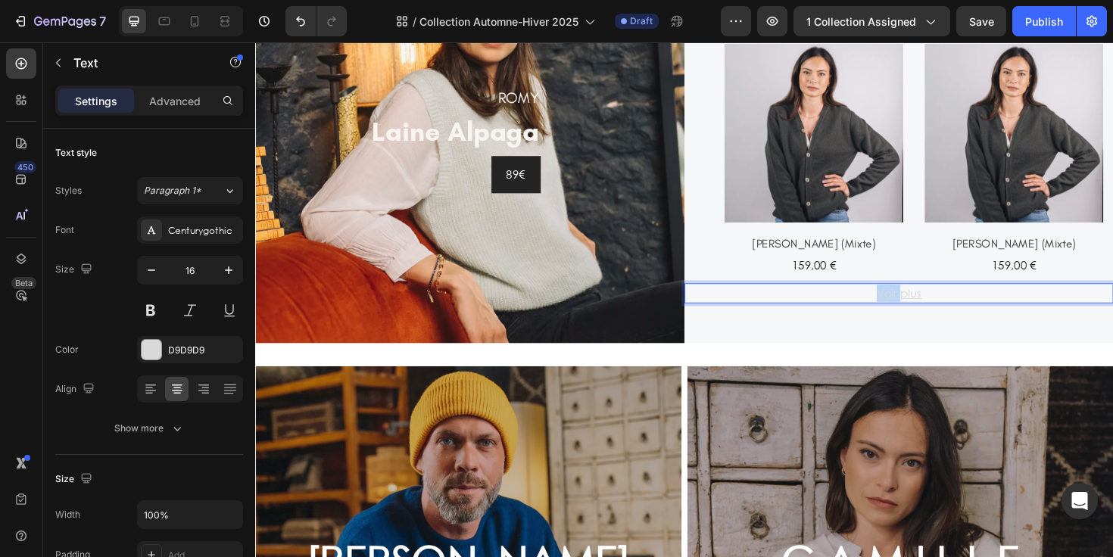
click at [931, 307] on u "Voir plus" at bounding box center [937, 308] width 48 height 16
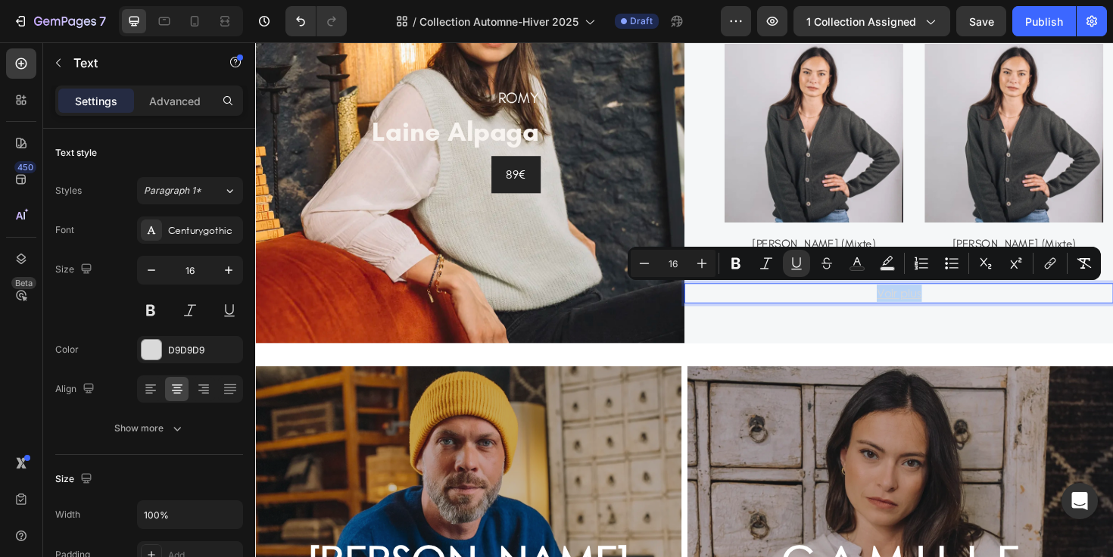
click at [931, 307] on u "Voir plus" at bounding box center [937, 308] width 48 height 16
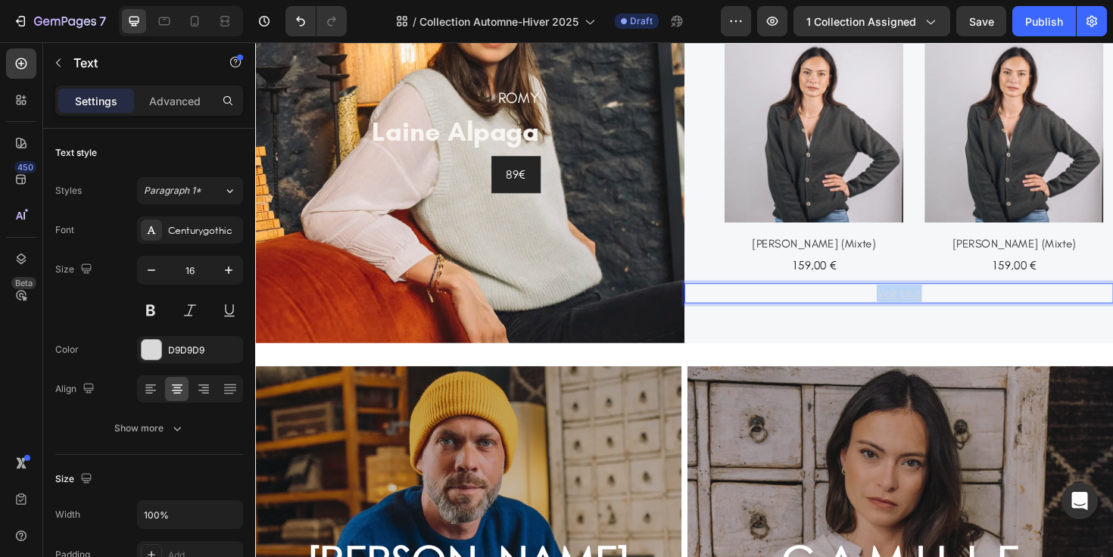
click at [931, 307] on u "Voir plus" at bounding box center [937, 308] width 48 height 16
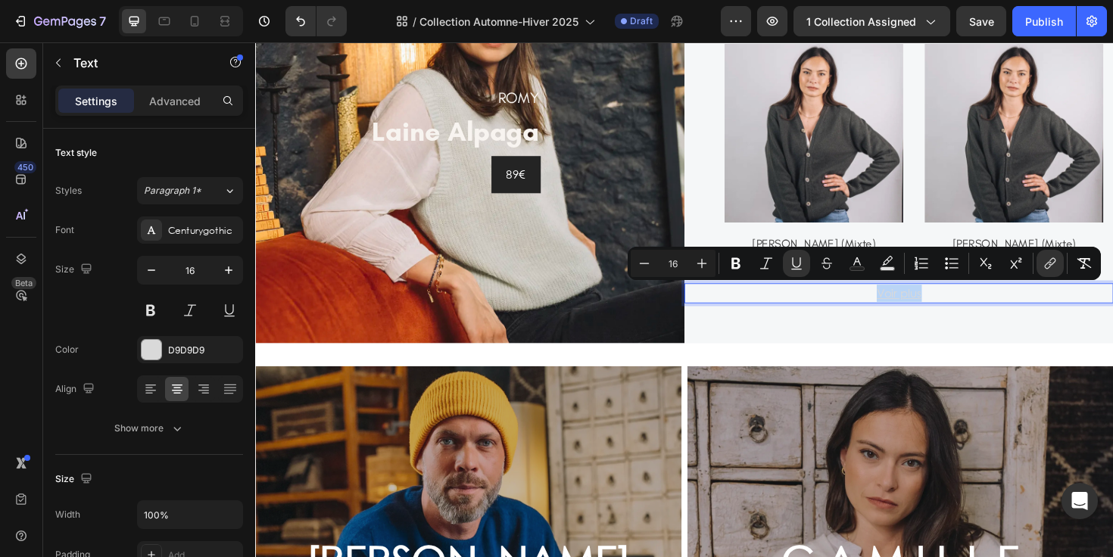
click at [950, 304] on u "Voir plus" at bounding box center [937, 308] width 48 height 16
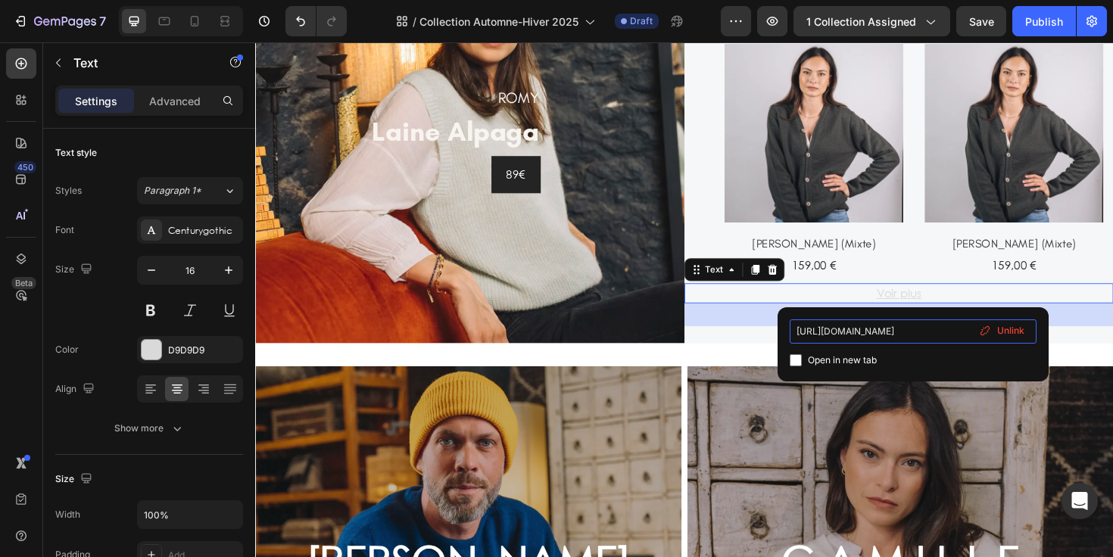
click at [861, 337] on input "[URL][DOMAIN_NAME]" at bounding box center [913, 332] width 247 height 24
click at [867, 332] on input "[URL][DOMAIN_NAME]" at bounding box center [913, 332] width 247 height 24
paste input "fe"
type input "[URL][DOMAIN_NAME]"
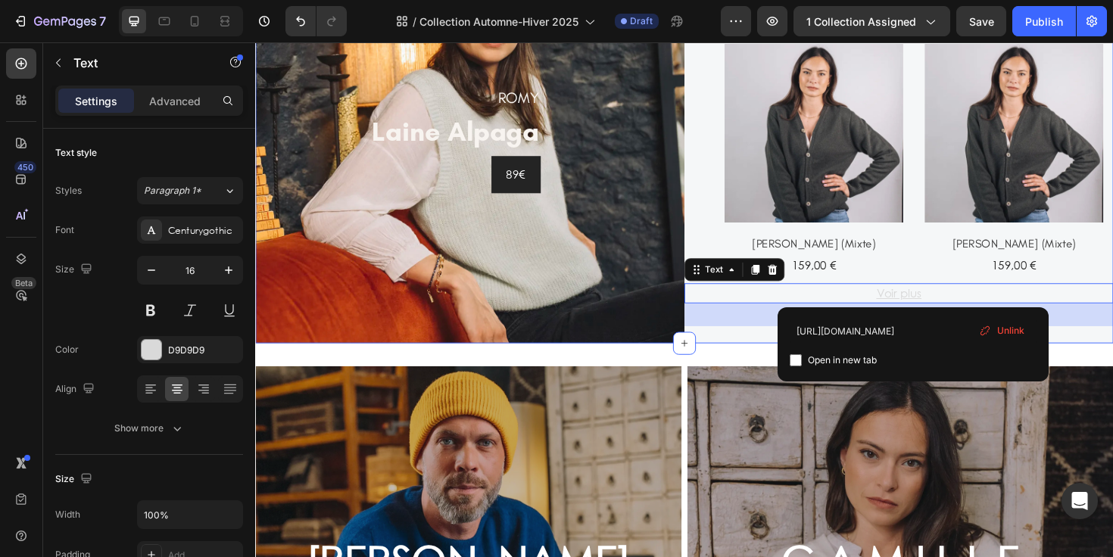
click at [1112, 354] on div "M O D E F E M M E Heading 19 nouveaux produits Text (P) Images Cardigan CAMILLE…" at bounding box center [937, 145] width 454 height 431
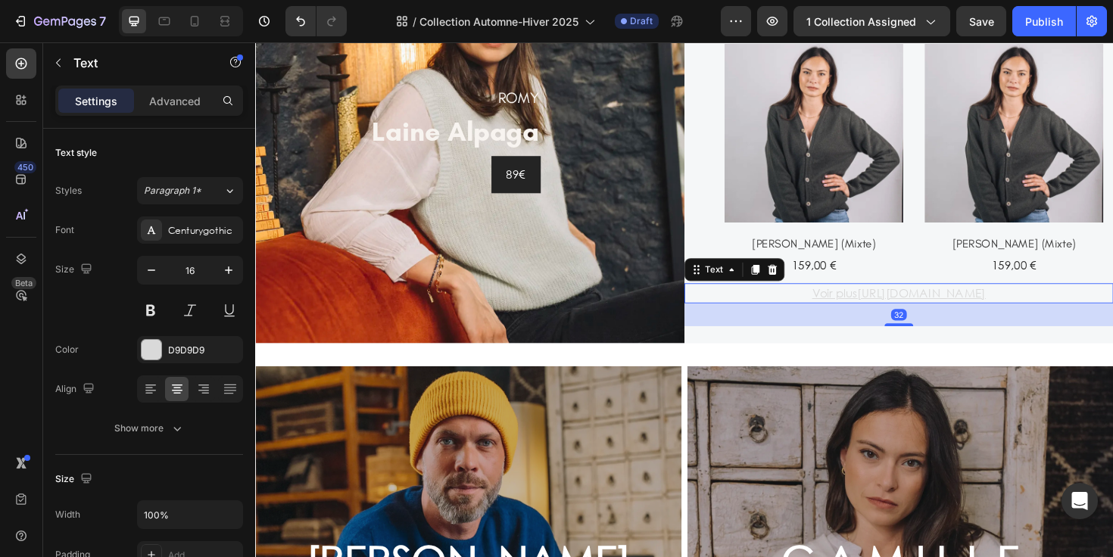
click at [845, 310] on u "Voir plus" at bounding box center [869, 308] width 48 height 16
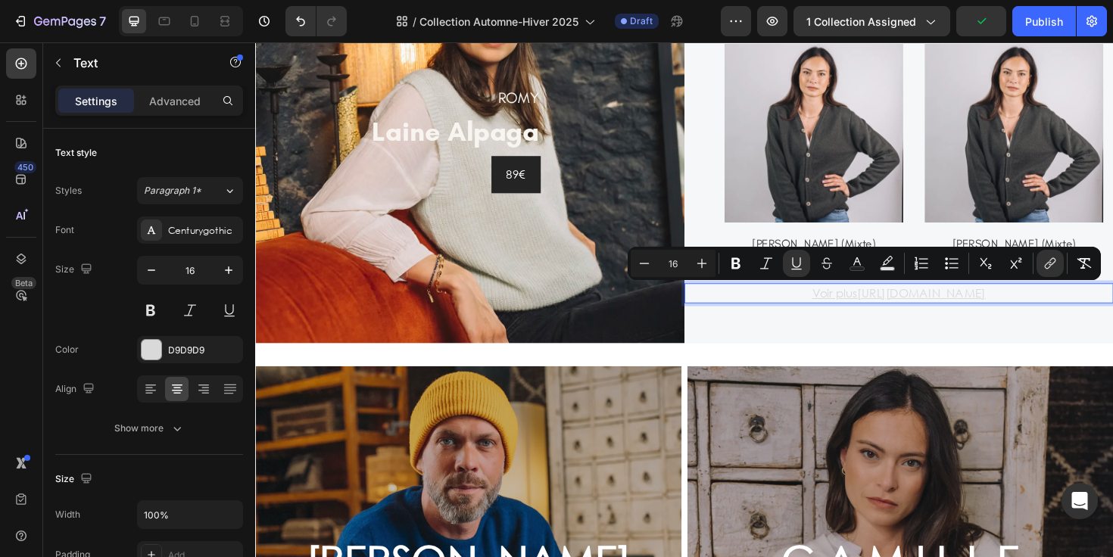
drag, startPoint x: 802, startPoint y: 309, endPoint x: 1143, endPoint y: 303, distance: 340.8
click at [1112, 303] on p "Voir plus [URL][DOMAIN_NAME]" at bounding box center [936, 308] width 451 height 18
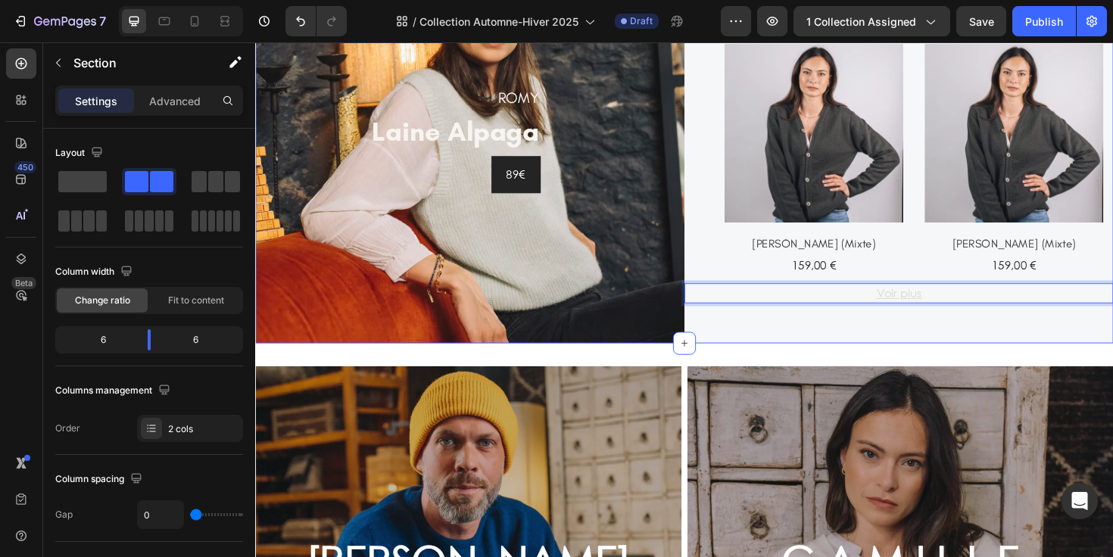
click at [1040, 348] on div "M O D E F E M M E Heading 19 nouveaux produits Text (P) Images Cardigan CAMILLE…" at bounding box center [937, 145] width 454 height 431
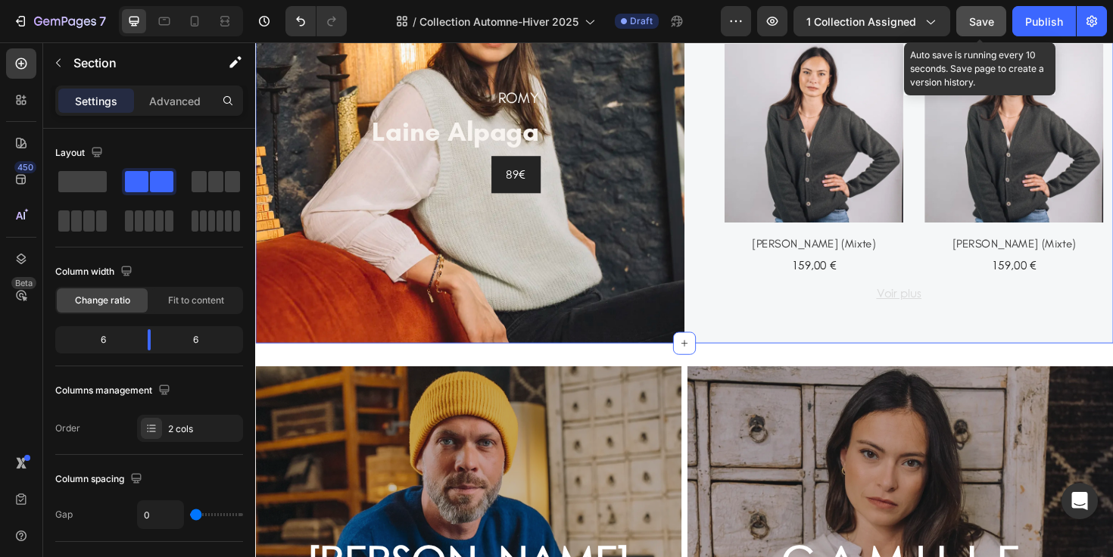
click at [996, 26] on button "Save" at bounding box center [981, 21] width 50 height 30
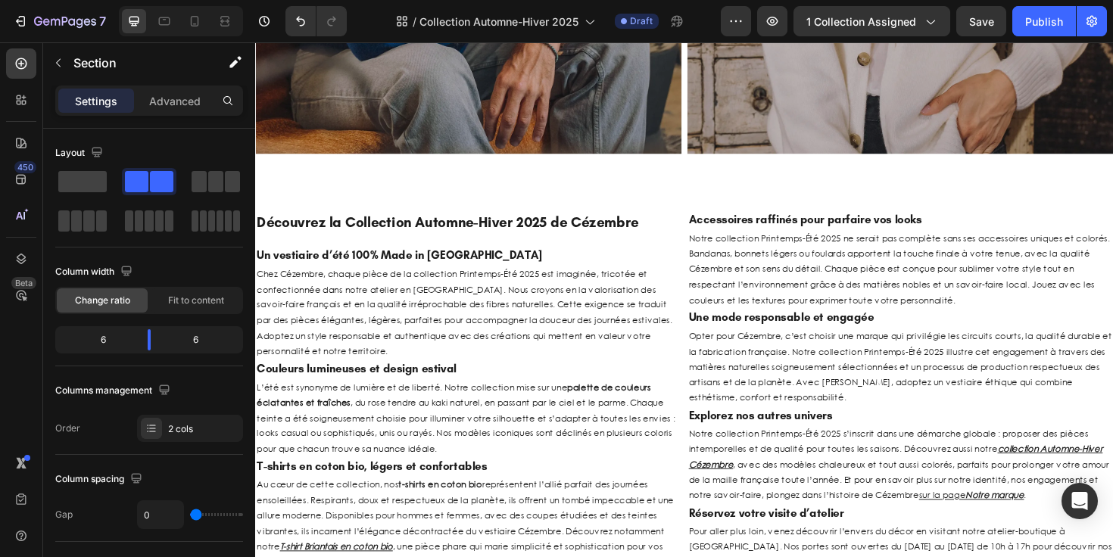
scroll to position [2255, 0]
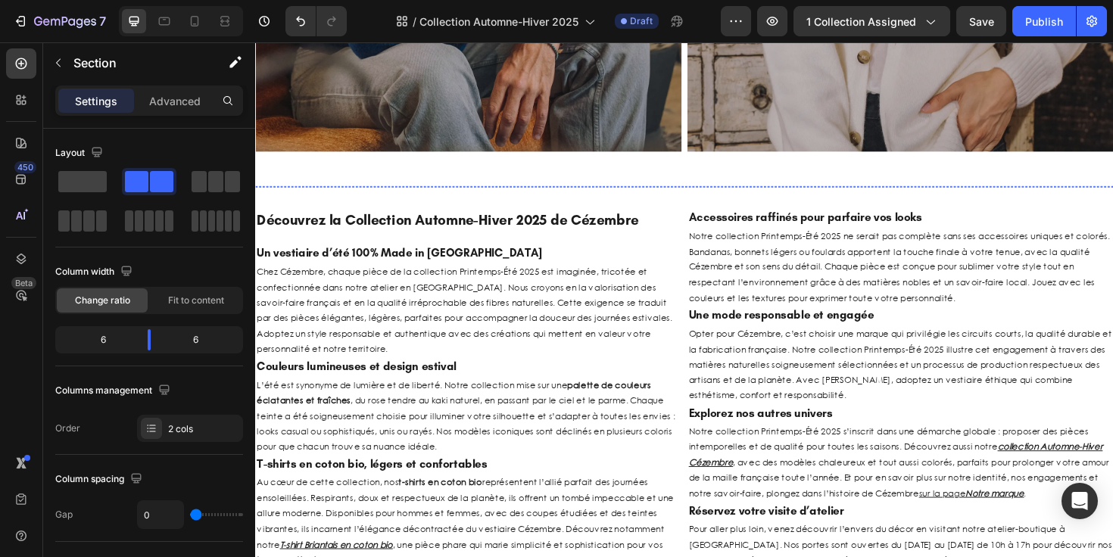
click at [1028, 195] on img at bounding box center [1062, 195] width 179 height 0
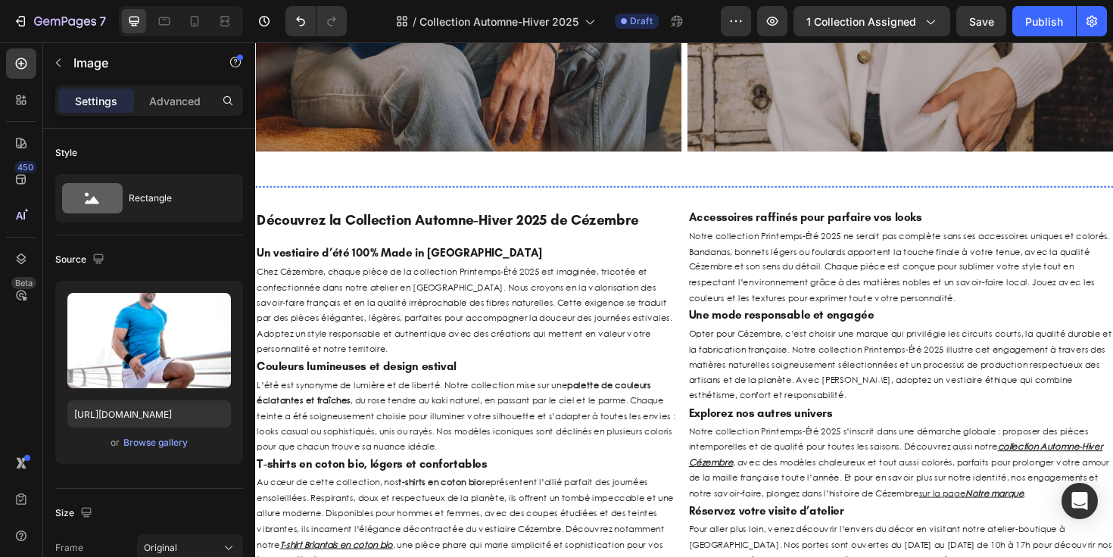
click at [401, 195] on img at bounding box center [344, 195] width 179 height 0
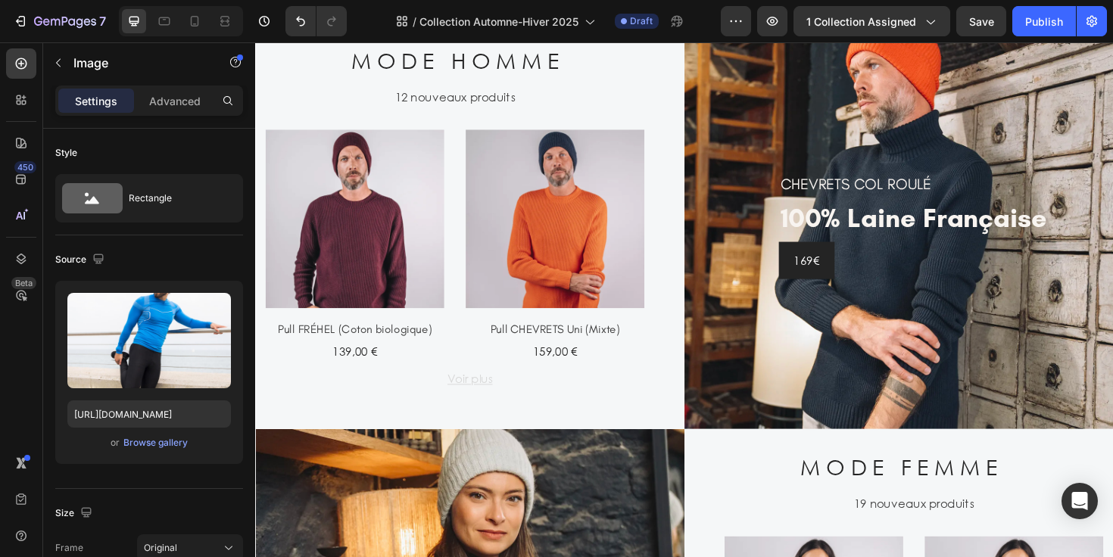
scroll to position [1259, 0]
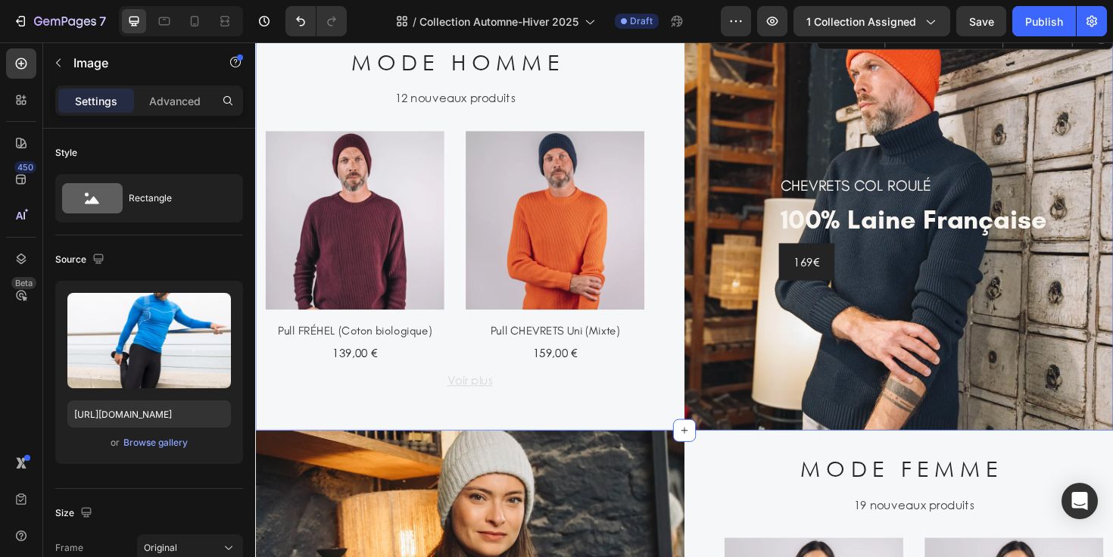
click at [690, 267] on div "M O D E H O M M E Heading 12 nouveaux produits Text (P) Images Pull FRÉHEL (Cot…" at bounding box center [482, 238] width 454 height 431
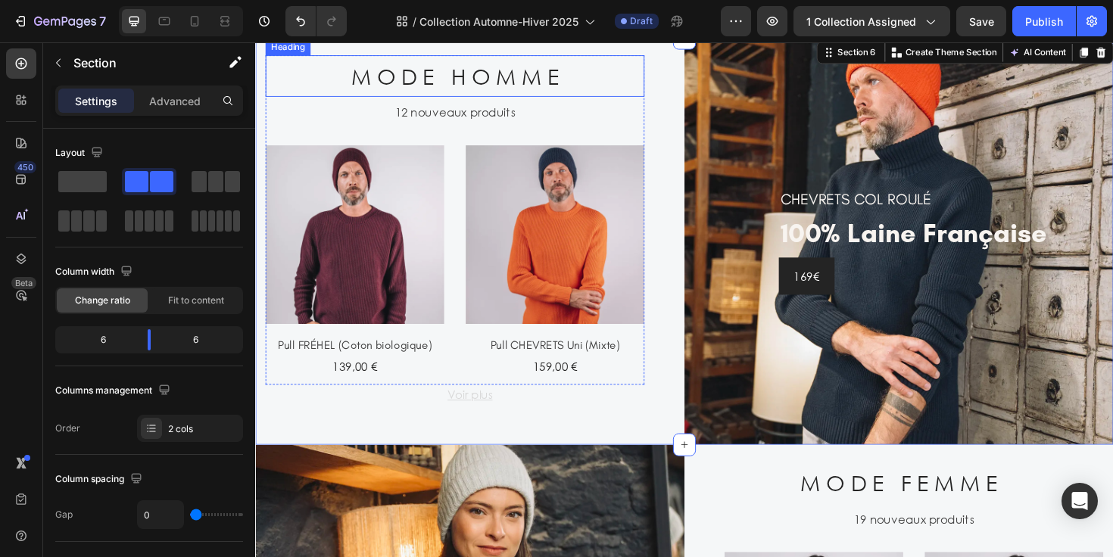
scroll to position [1279, 0]
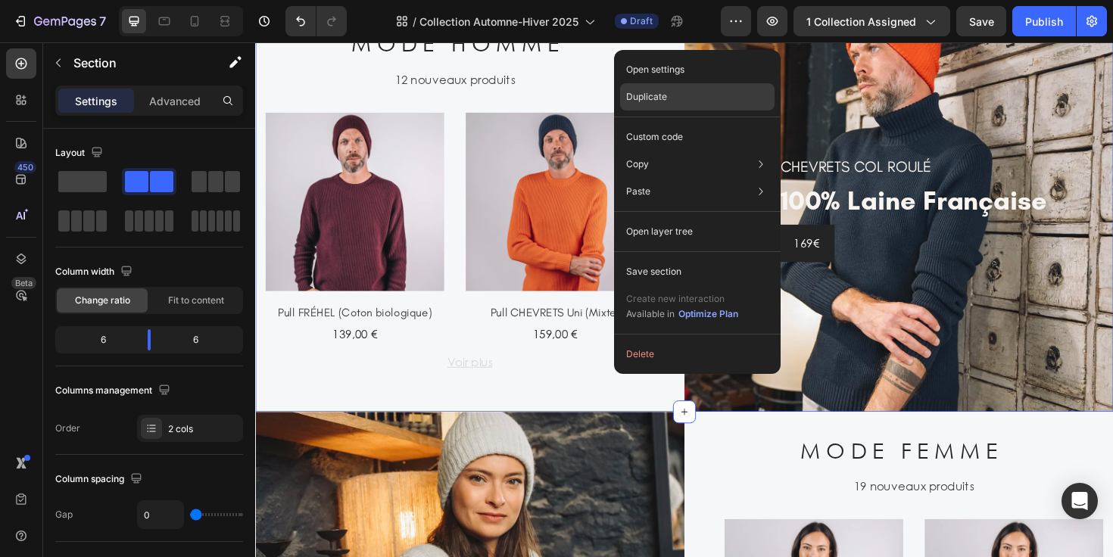
click at [672, 123] on div "Duplicate" at bounding box center [697, 136] width 154 height 27
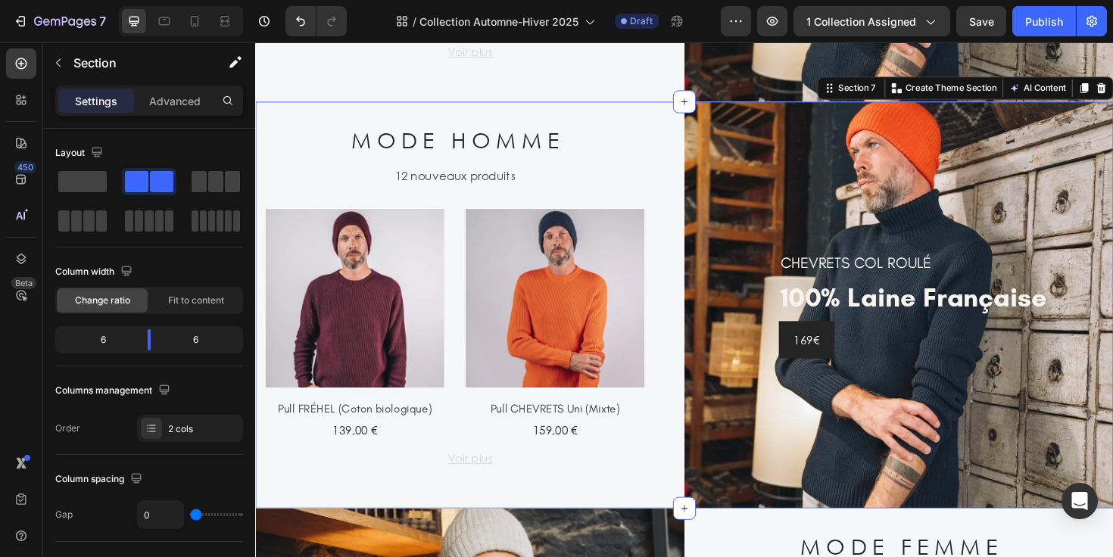
scroll to position [1617, 0]
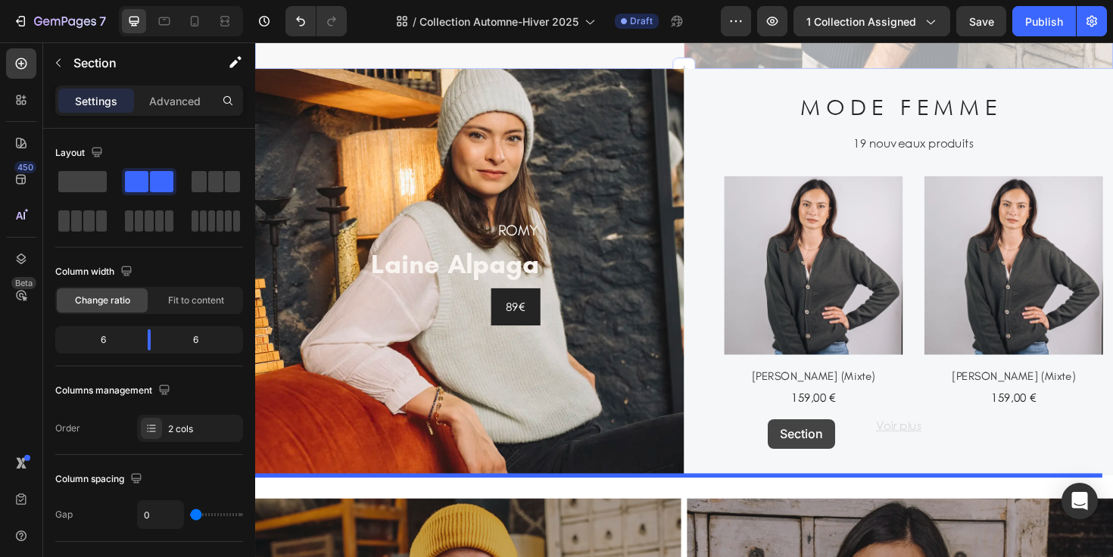
drag, startPoint x: 852, startPoint y: 82, endPoint x: 798, endPoint y: 440, distance: 362.2
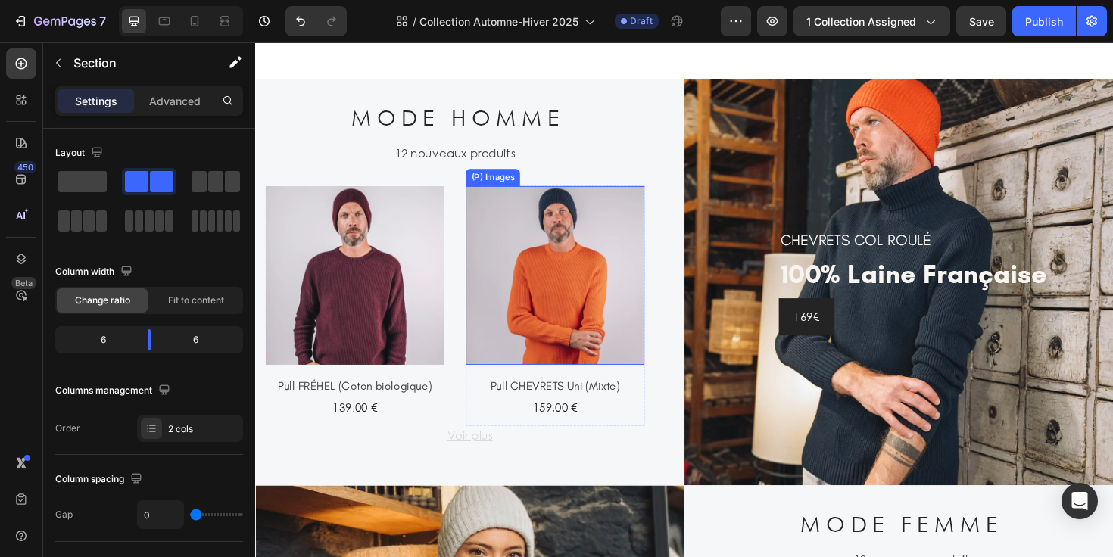
scroll to position [1200, 0]
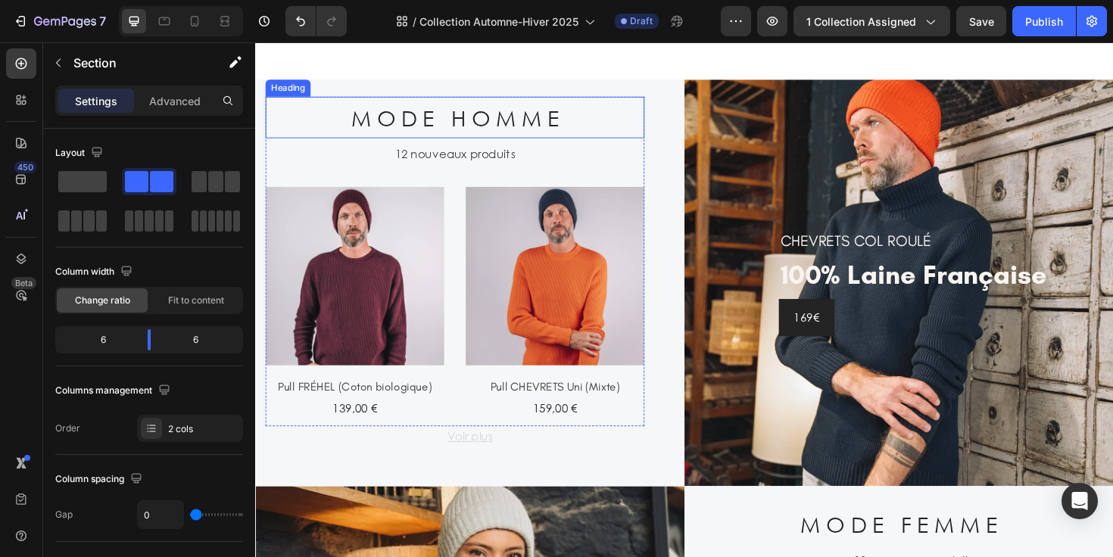
click at [547, 121] on h2 "M O D E H O M M E" at bounding box center [466, 122] width 401 height 44
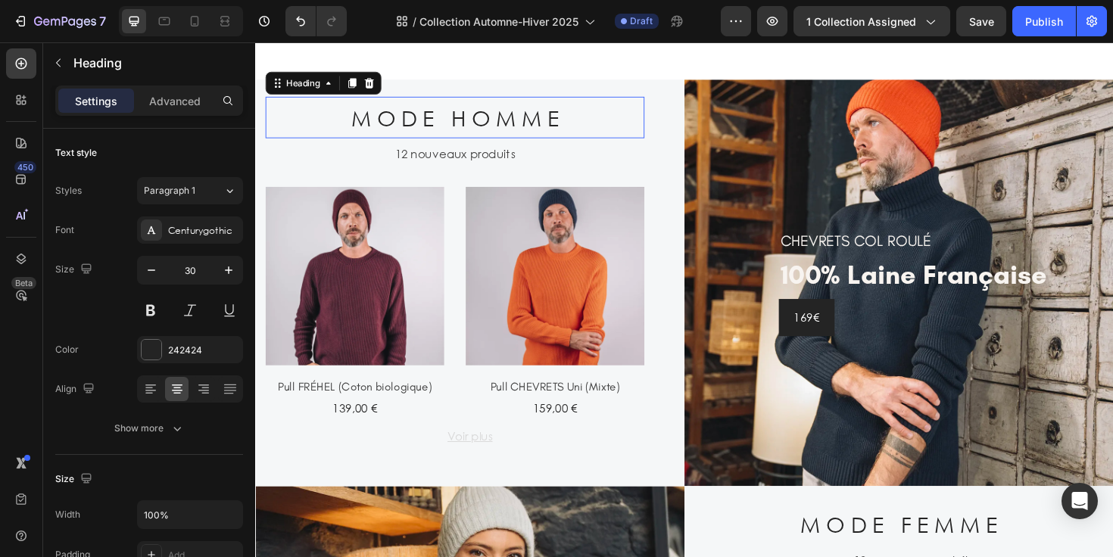
click at [547, 121] on h2 "M O D E H O M M E" at bounding box center [466, 122] width 401 height 44
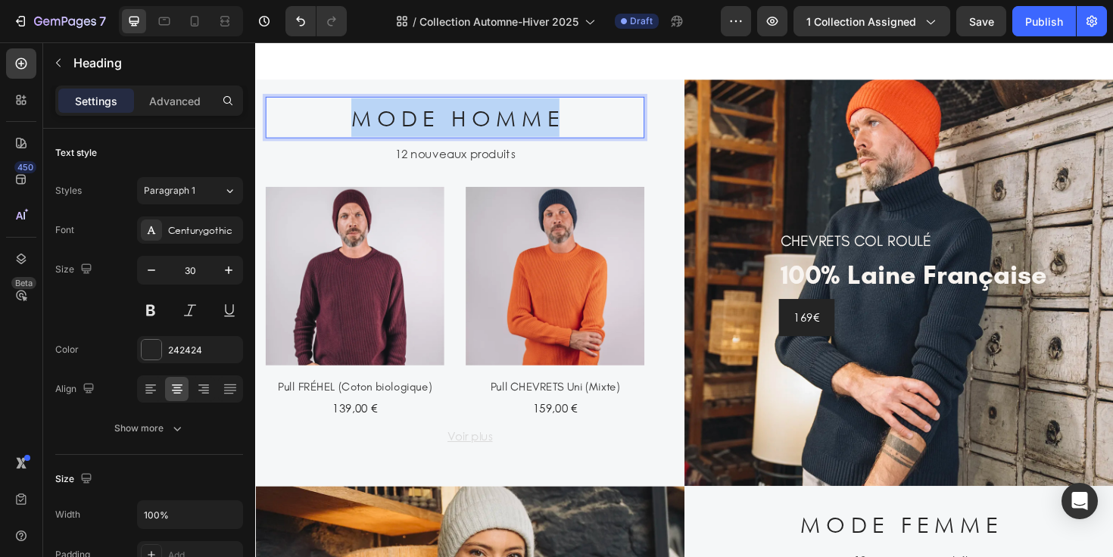
click at [547, 121] on p "M O D E H O M M E" at bounding box center [466, 121] width 398 height 41
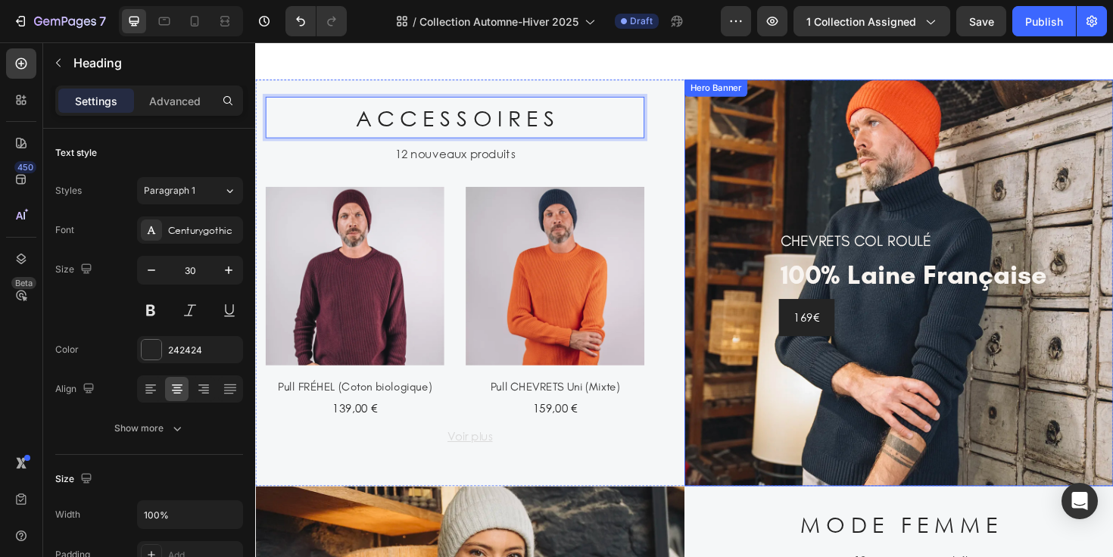
click at [717, 136] on div "CHEVRETS COL ROULÉ Heading 100% laine française Heading 169€ Button Row" at bounding box center [937, 297] width 454 height 431
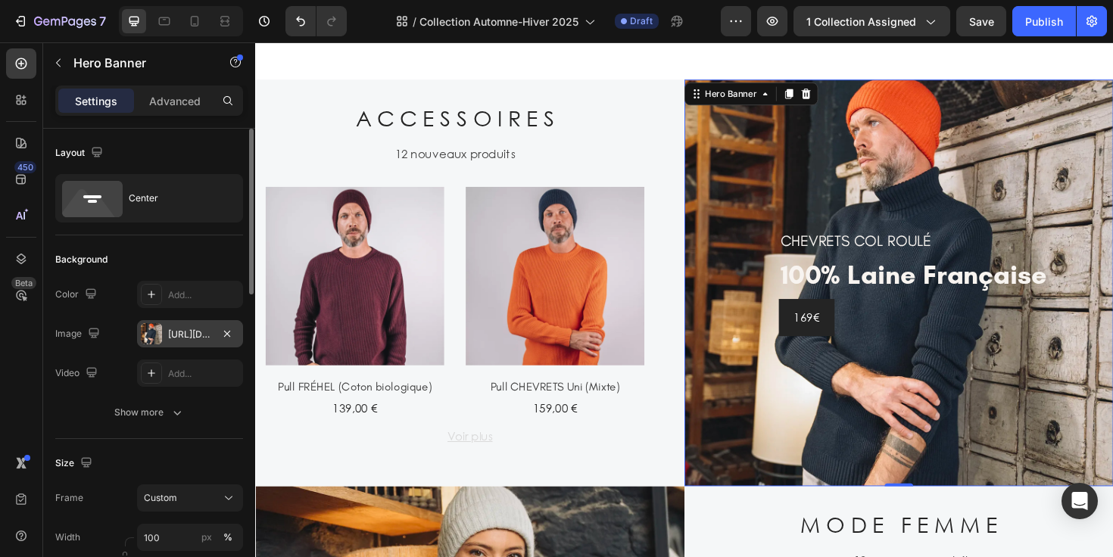
click at [183, 335] on div "[URL][DOMAIN_NAME]" at bounding box center [190, 335] width 44 height 14
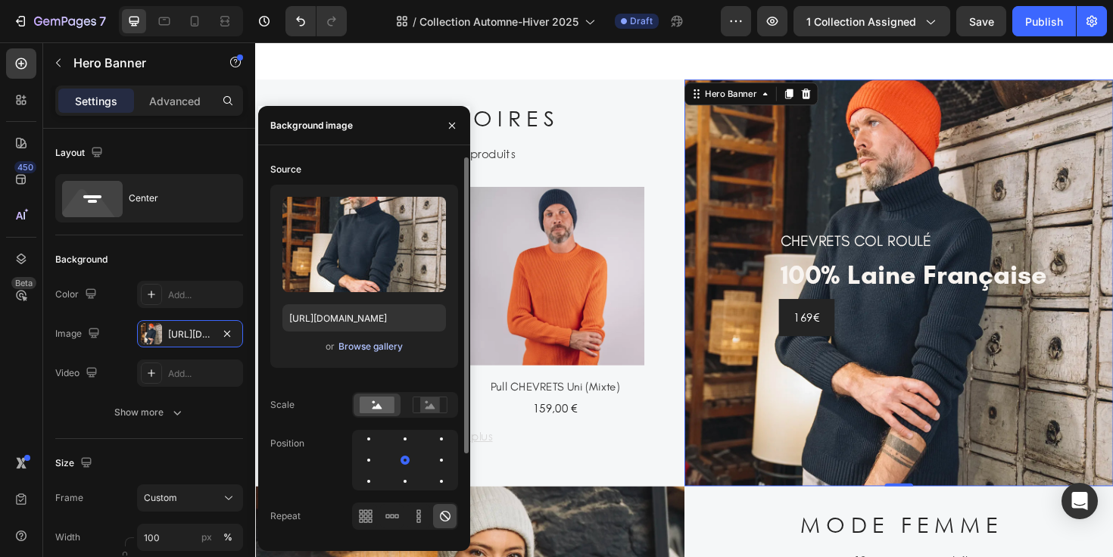
click at [357, 350] on div "Browse gallery" at bounding box center [370, 347] width 64 height 14
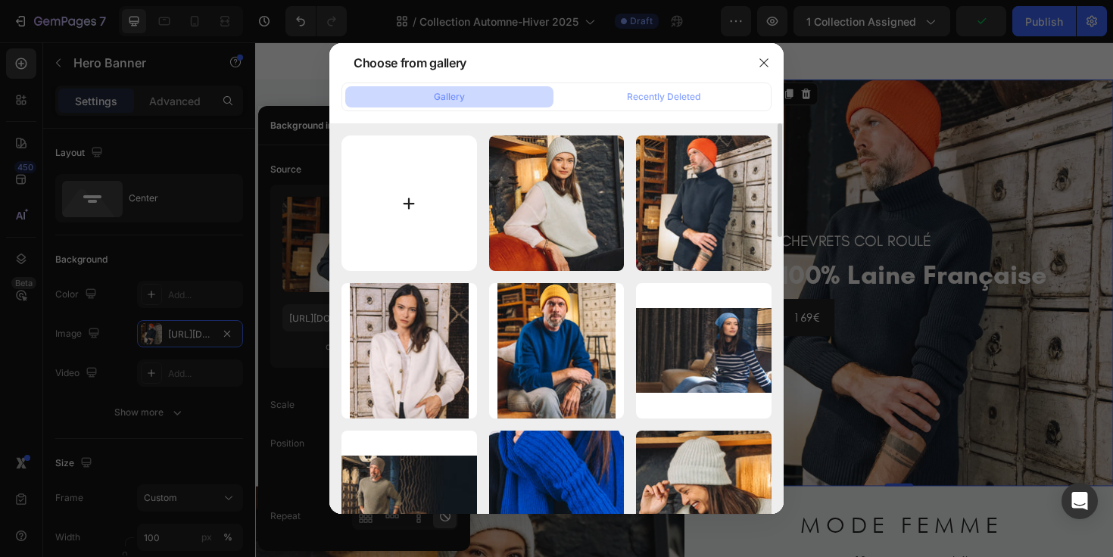
type input "C:\fakepath\ah25 - malo.webp"
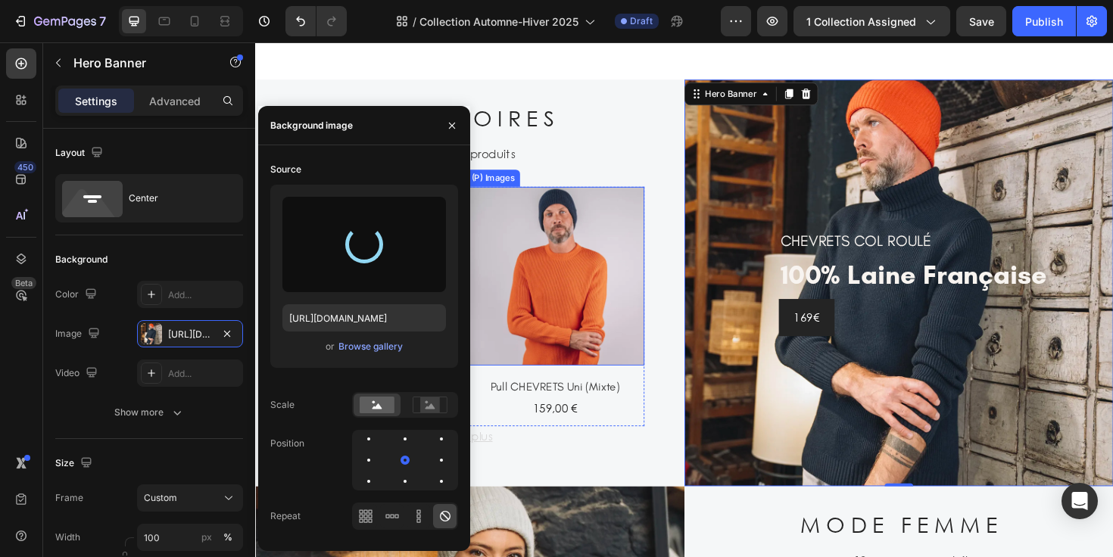
type input "[URL][DOMAIN_NAME]"
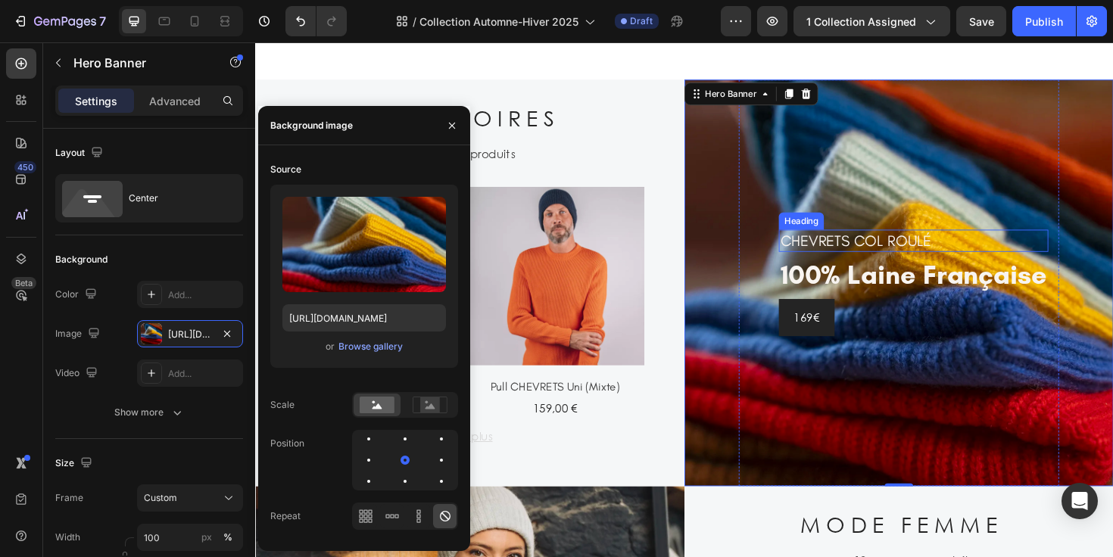
click at [896, 246] on h2 "CHEVRETS COL ROULÉ" at bounding box center [951, 252] width 285 height 23
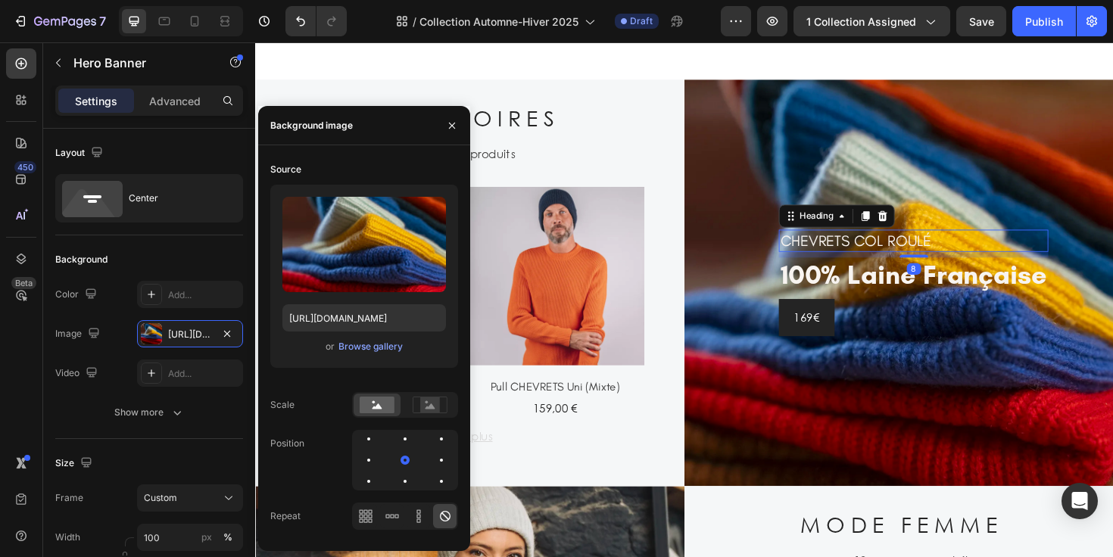
click at [896, 246] on h2 "CHEVRETS COL ROULÉ" at bounding box center [951, 252] width 285 height 23
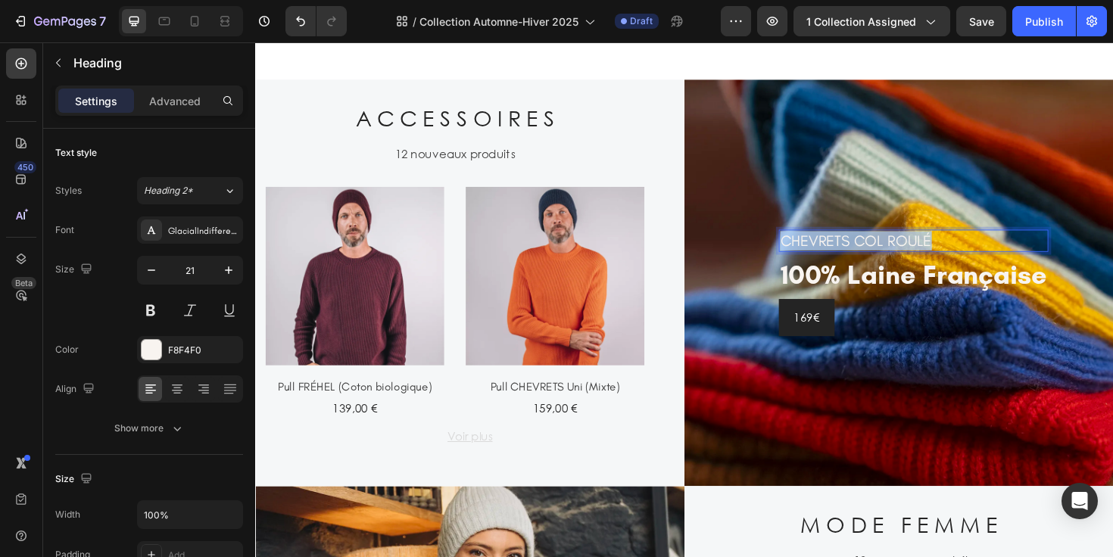
click at [896, 246] on p "CHEVRETS COL ROULÉ" at bounding box center [952, 252] width 282 height 20
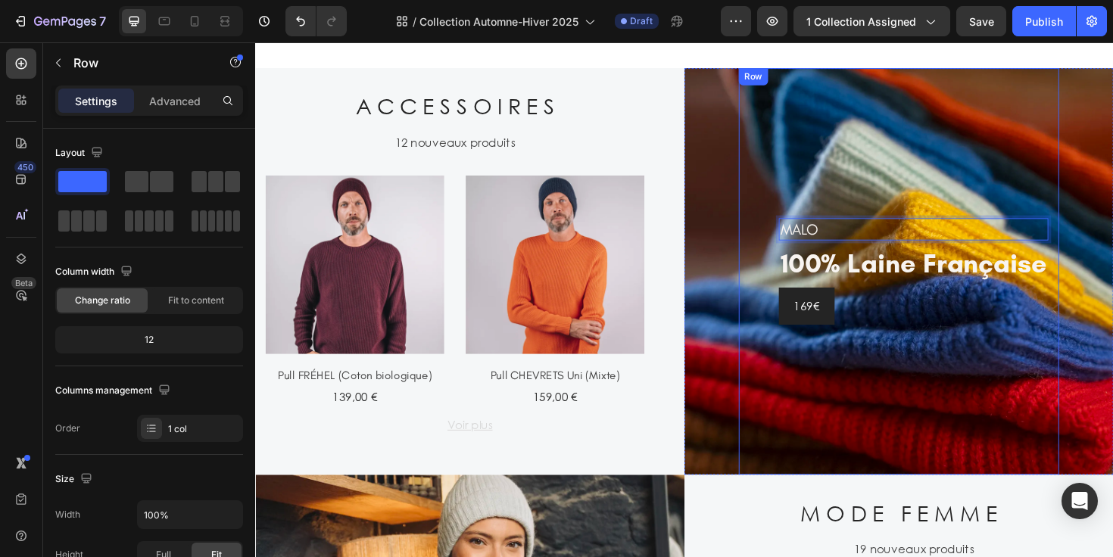
click at [873, 359] on div "MALO Heading 8 100% laine française Heading 169€ Button Row" at bounding box center [936, 285] width 339 height 431
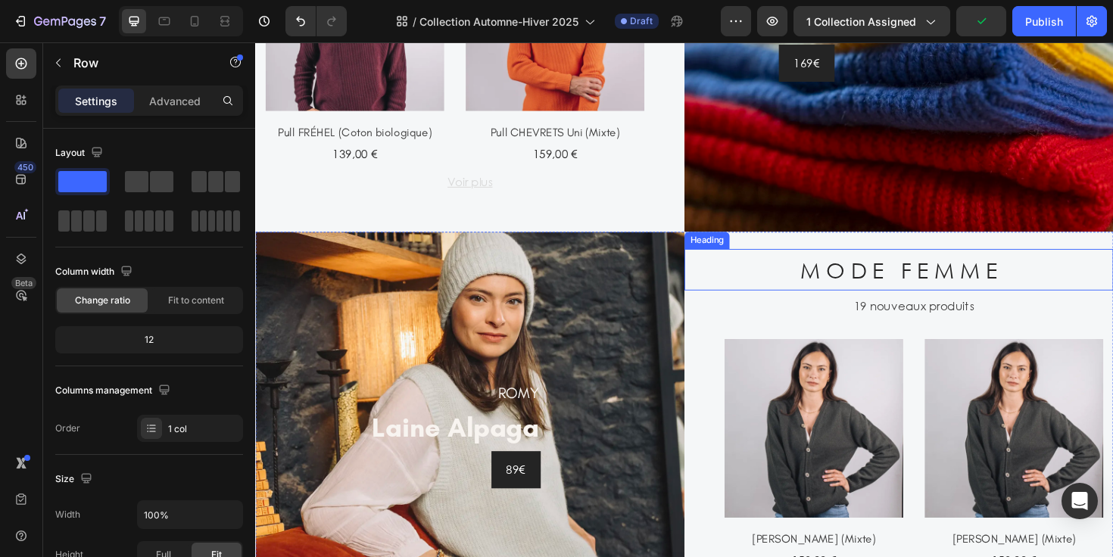
scroll to position [968, 0]
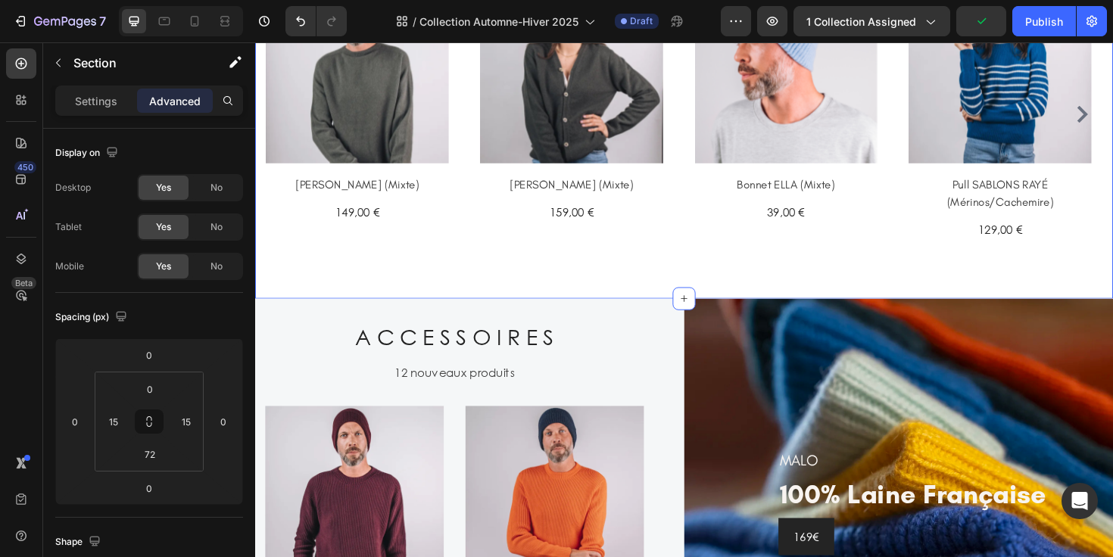
click at [832, 288] on div "N O U V E A U T É S Heading (P) Images Row Pull [PERSON_NAME] (Mixte) (P) Title…" at bounding box center [709, 94] width 909 height 438
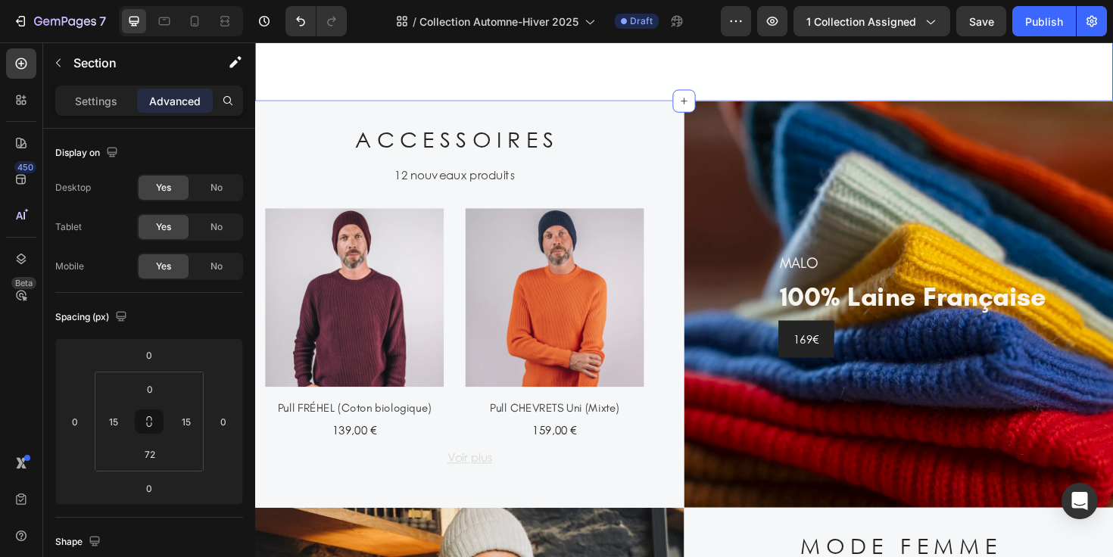
scroll to position [1219, 0]
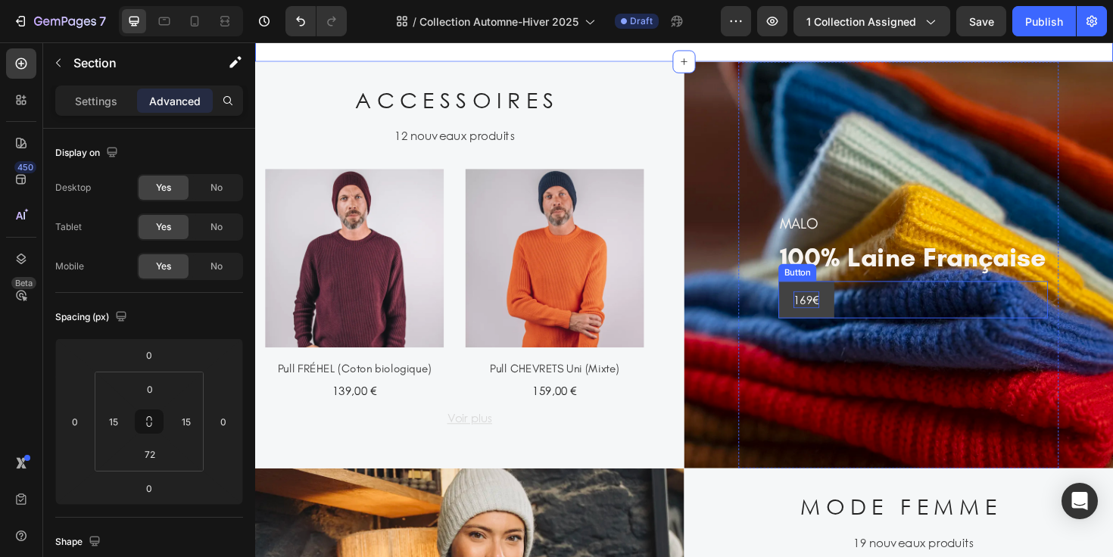
click at [830, 313] on p "169€" at bounding box center [838, 315] width 27 height 18
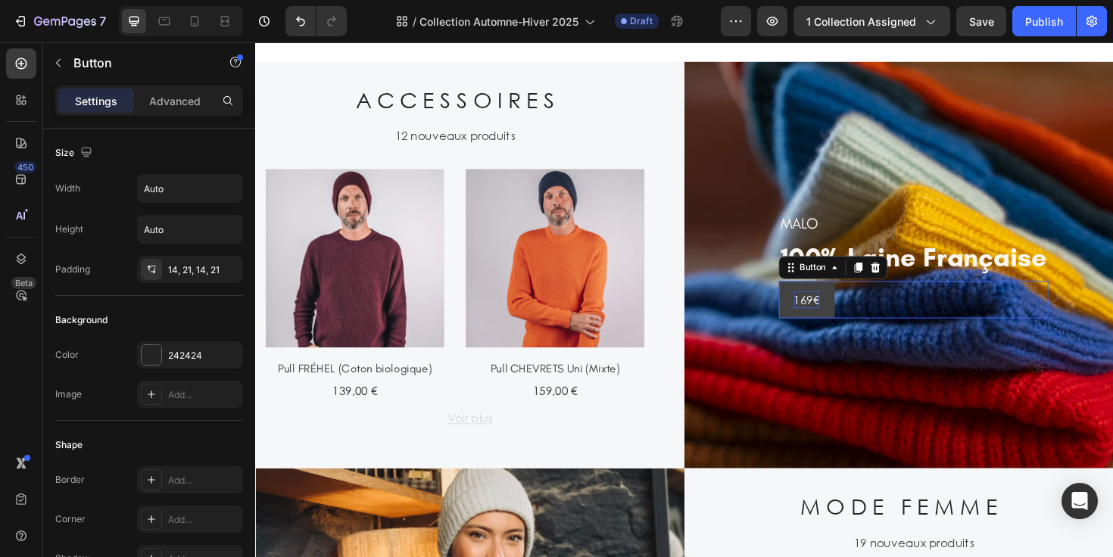
click at [830, 313] on p "169€" at bounding box center [838, 315] width 27 height 18
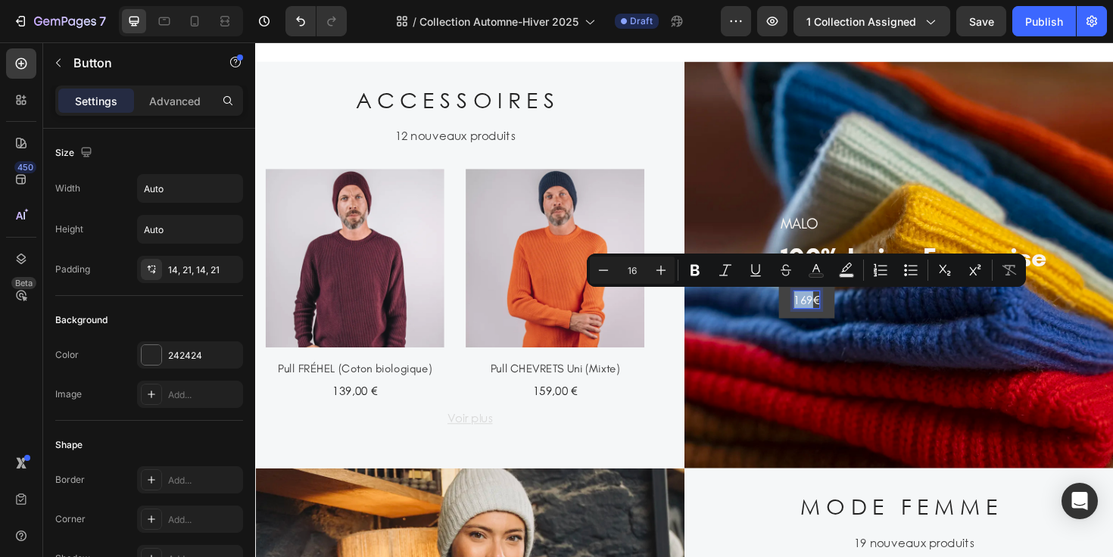
click at [825, 313] on p "169€" at bounding box center [838, 315] width 27 height 18
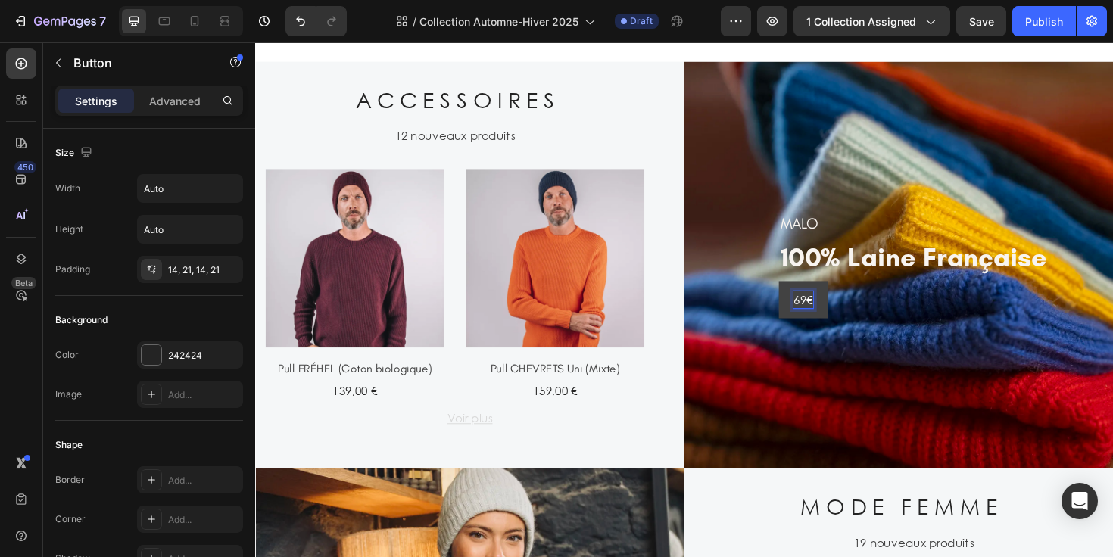
click at [844, 318] on link "69€" at bounding box center [835, 314] width 52 height 39
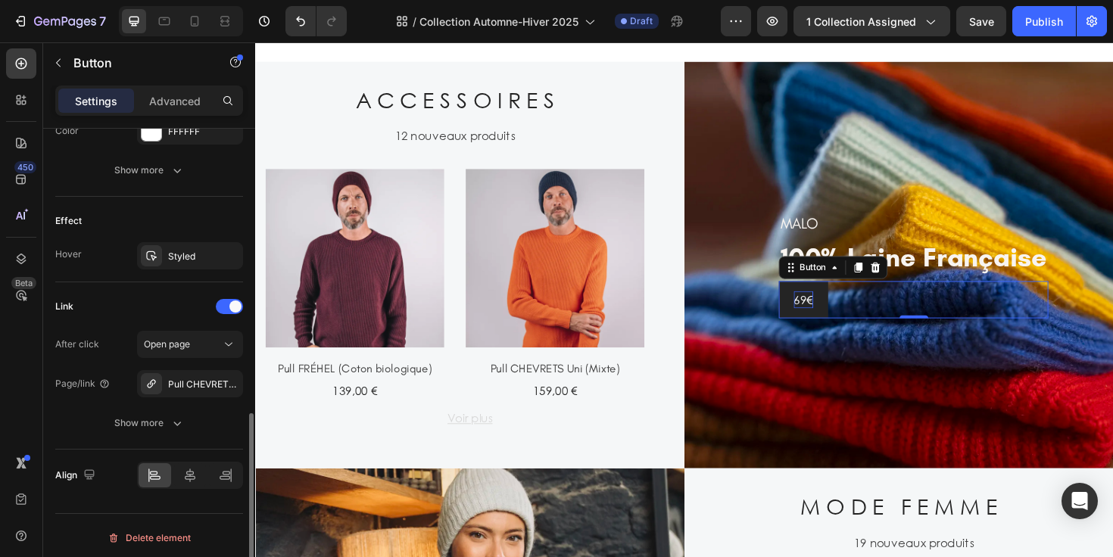
scroll to position [732, 0]
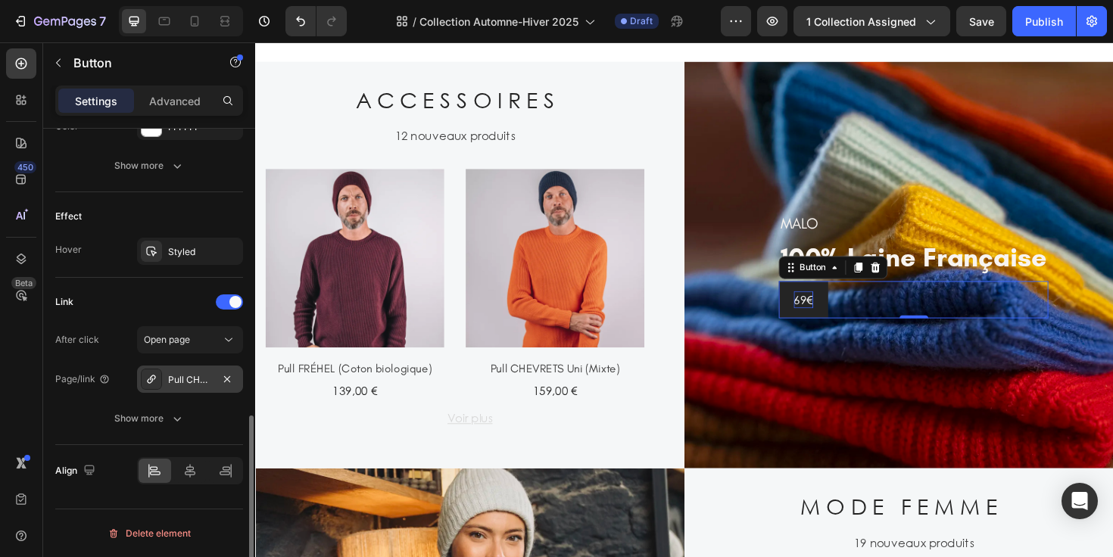
click at [190, 382] on div "Pull CHEVRETS Col roulé (Mixte)" at bounding box center [190, 380] width 44 height 14
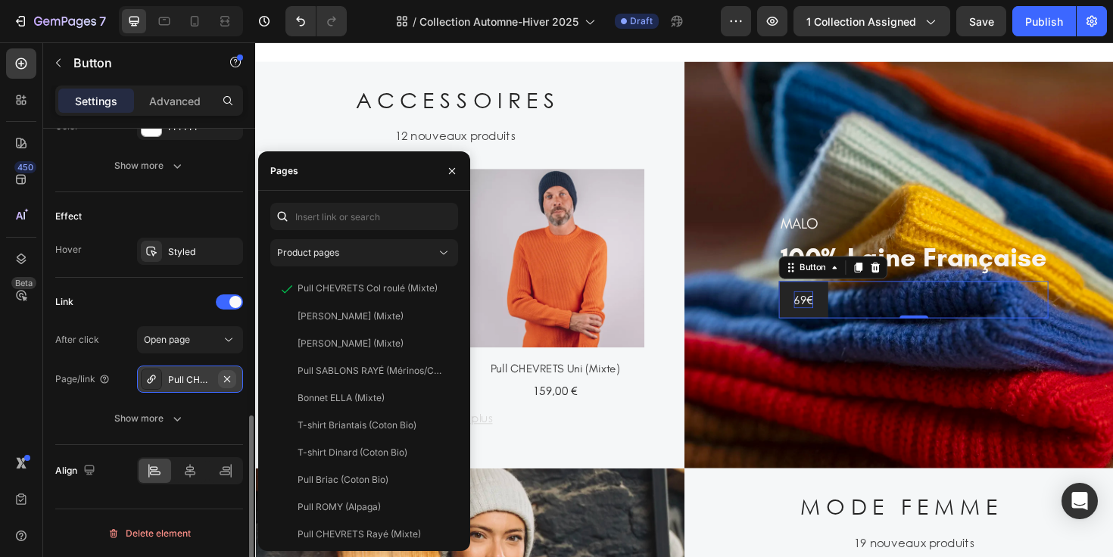
click at [226, 377] on icon "button" at bounding box center [227, 379] width 12 height 12
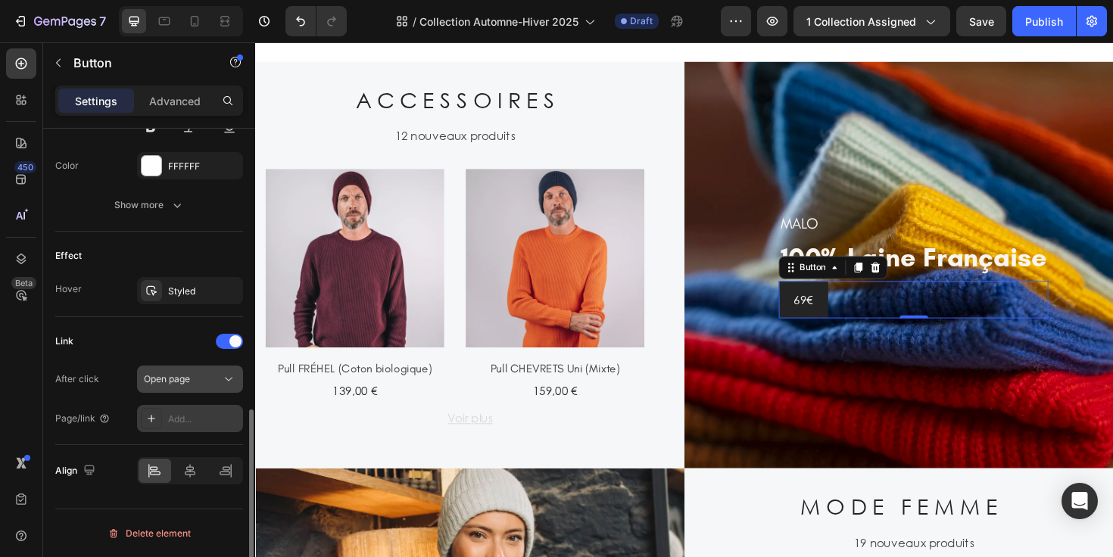
scroll to position [693, 0]
click at [152, 417] on icon at bounding box center [151, 419] width 12 height 12
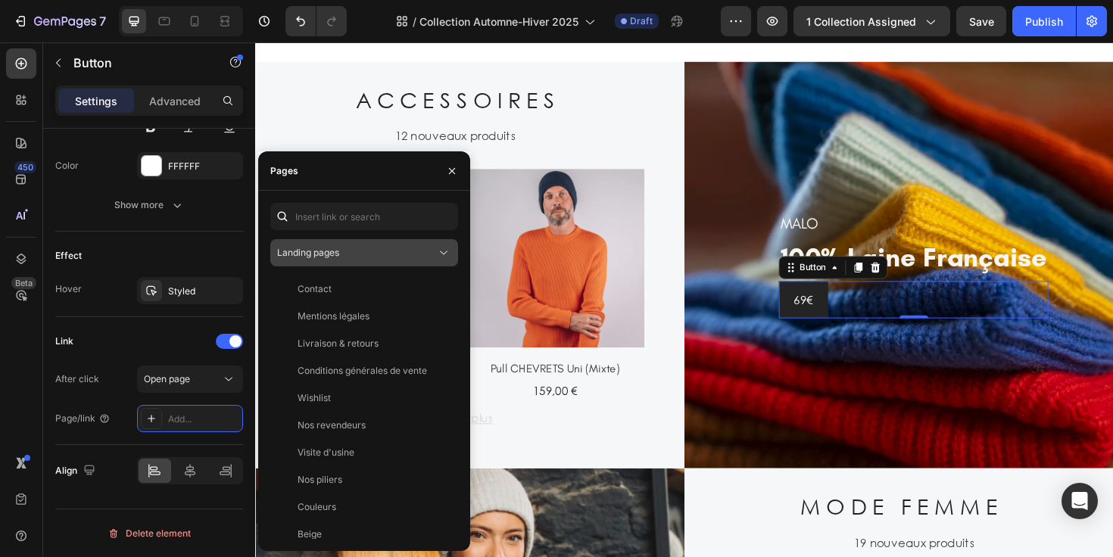
click at [396, 254] on div "Landing pages" at bounding box center [356, 253] width 159 height 14
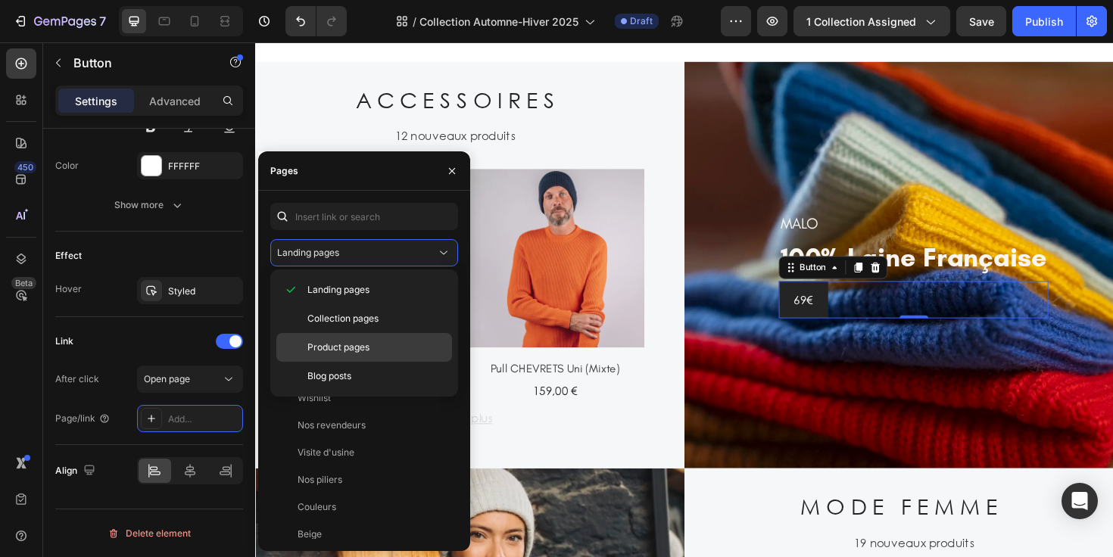
click at [378, 343] on p "Product pages" at bounding box center [376, 348] width 138 height 14
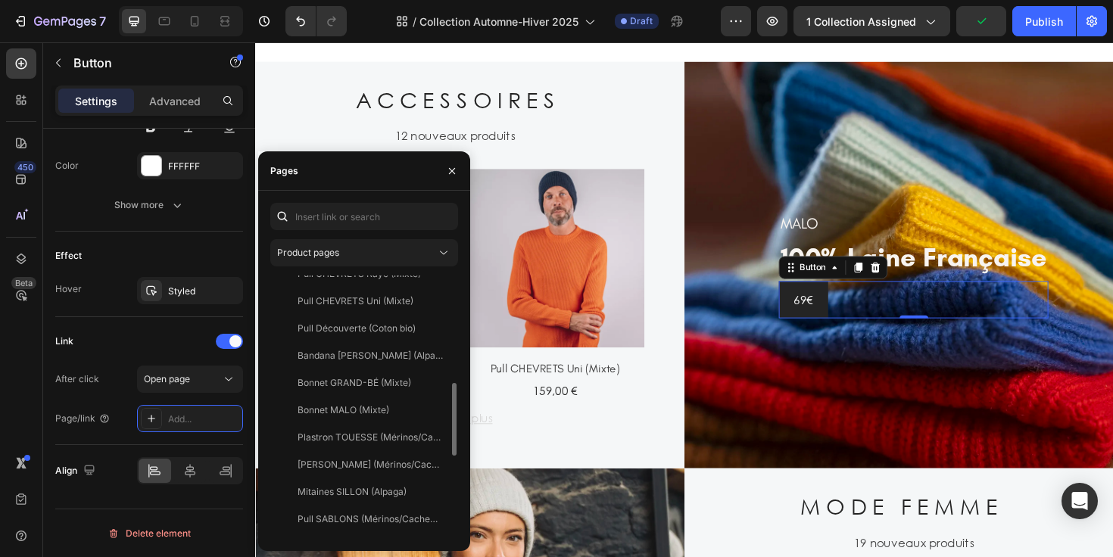
scroll to position [295, 0]
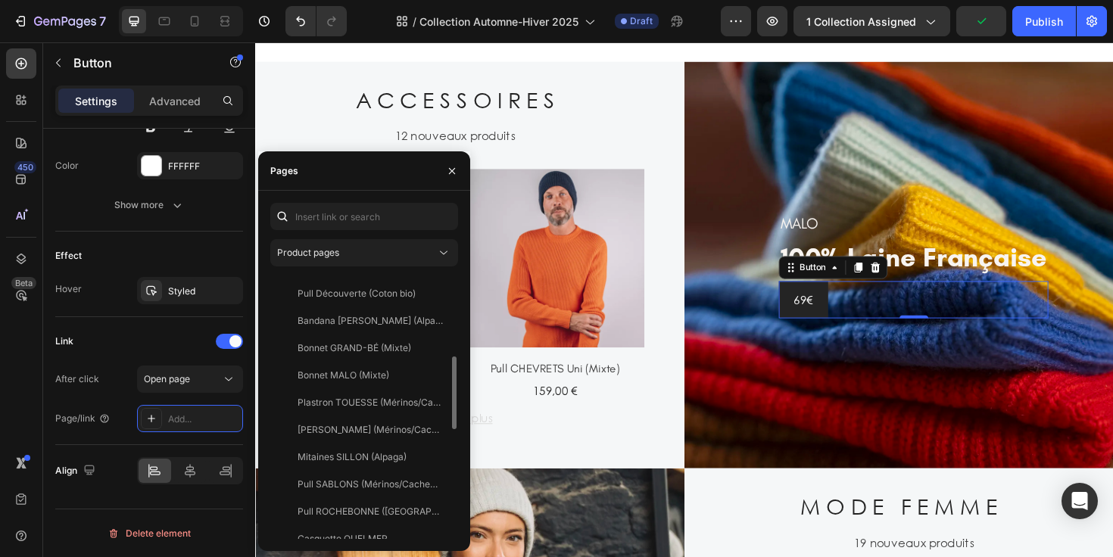
click at [356, 389] on div "Bonnet MALO (Mixte) View" at bounding box center [361, 402] width 182 height 27
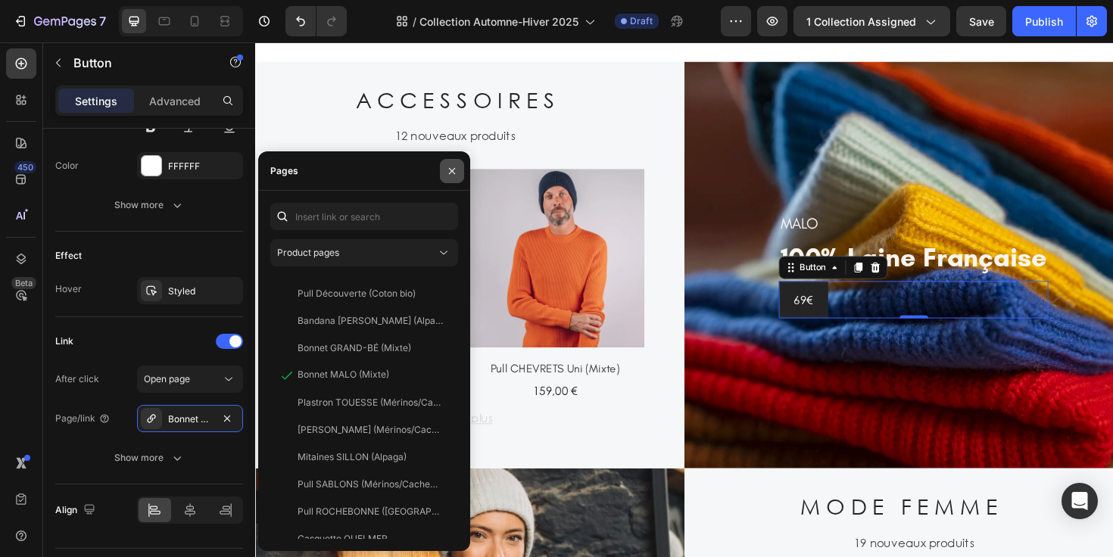
click at [446, 175] on icon "button" at bounding box center [452, 171] width 12 height 12
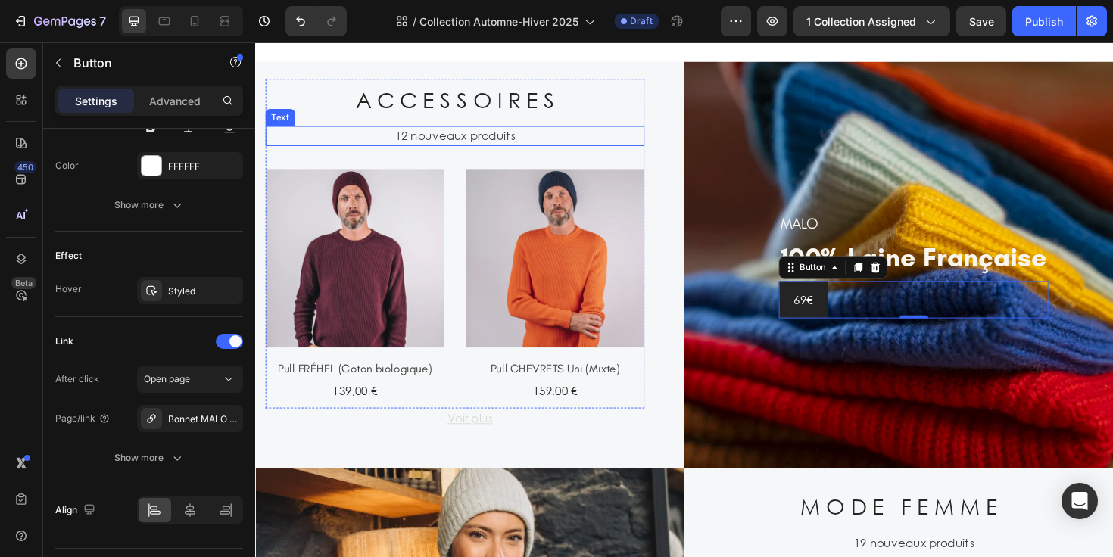
click at [482, 144] on p "12 nouveaux produits" at bounding box center [466, 142] width 398 height 18
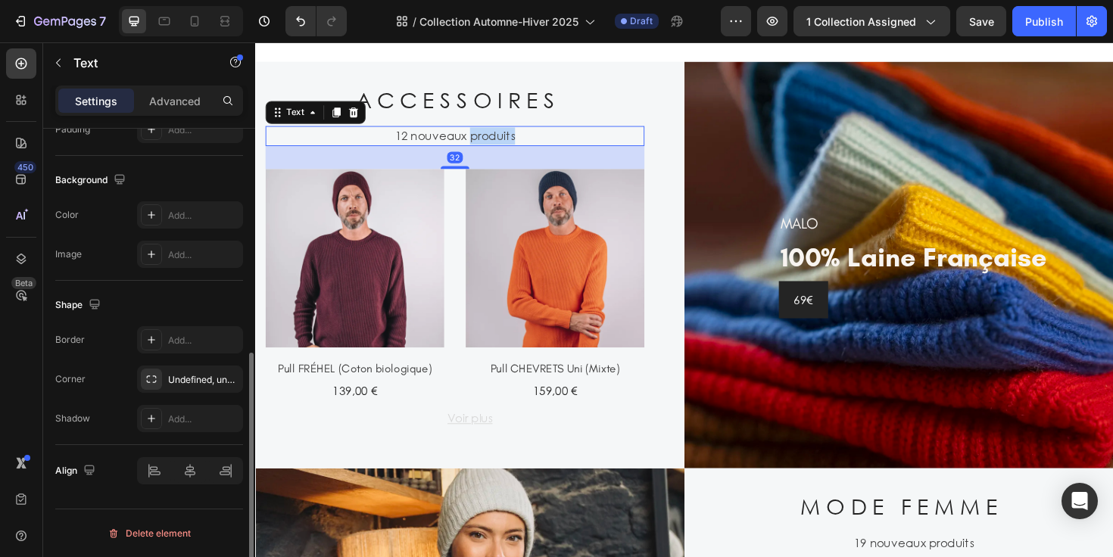
scroll to position [0, 0]
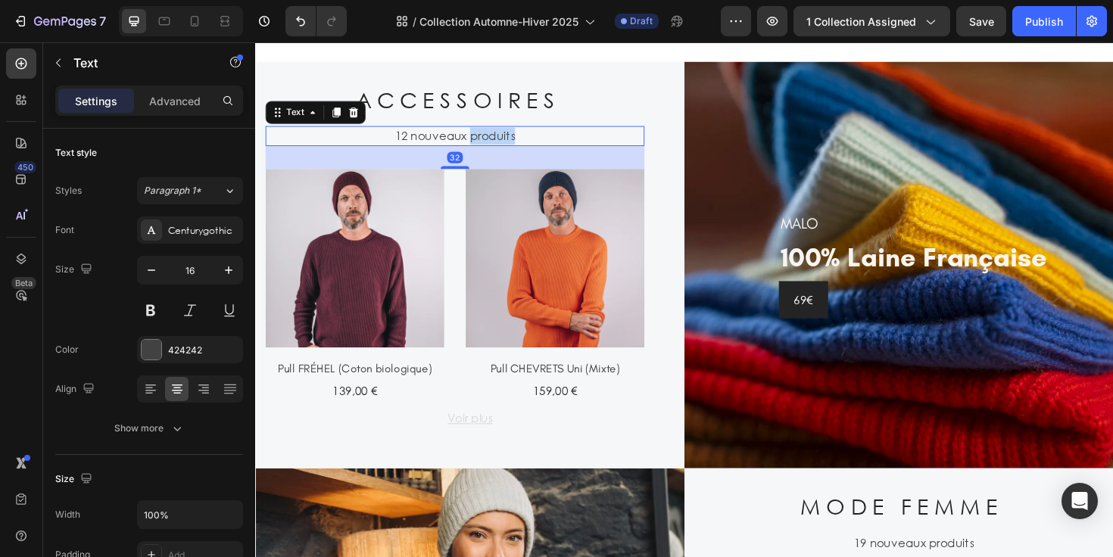
click at [482, 144] on p "12 nouveaux produits" at bounding box center [466, 142] width 398 height 18
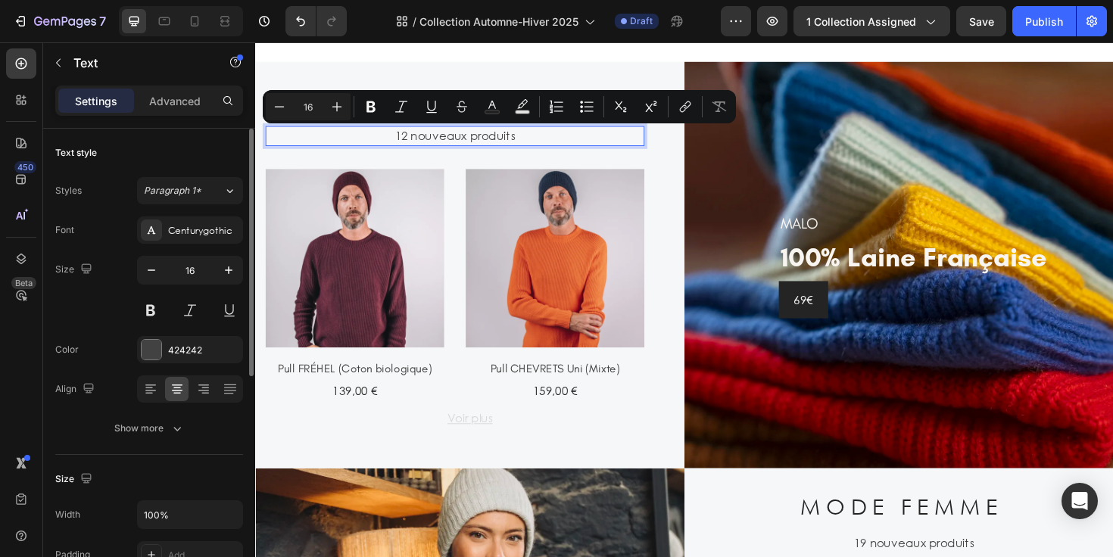
click at [412, 142] on p "12 nouveaux produits" at bounding box center [466, 142] width 398 height 18
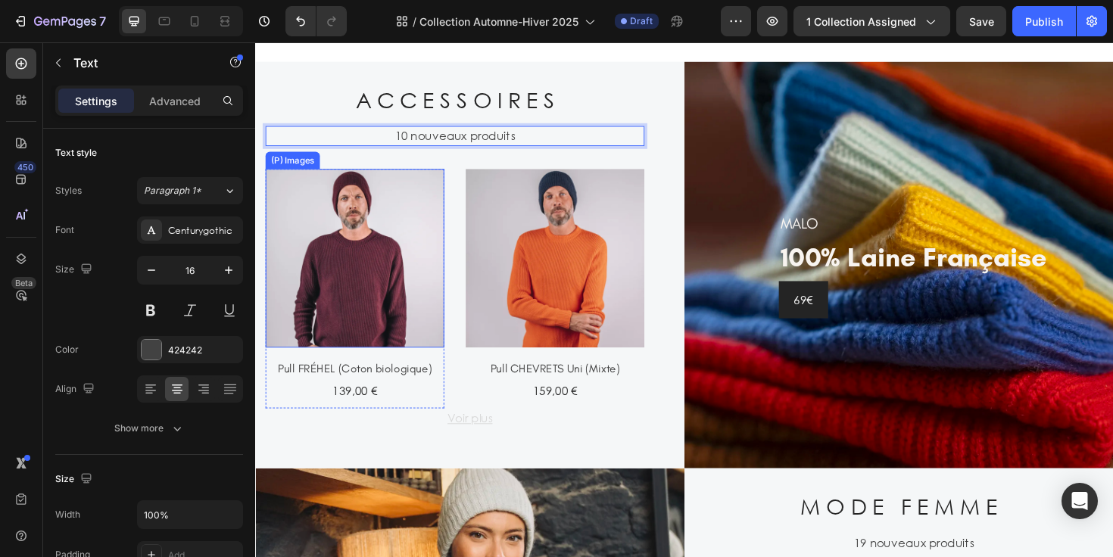
click at [426, 230] on img at bounding box center [360, 270] width 189 height 189
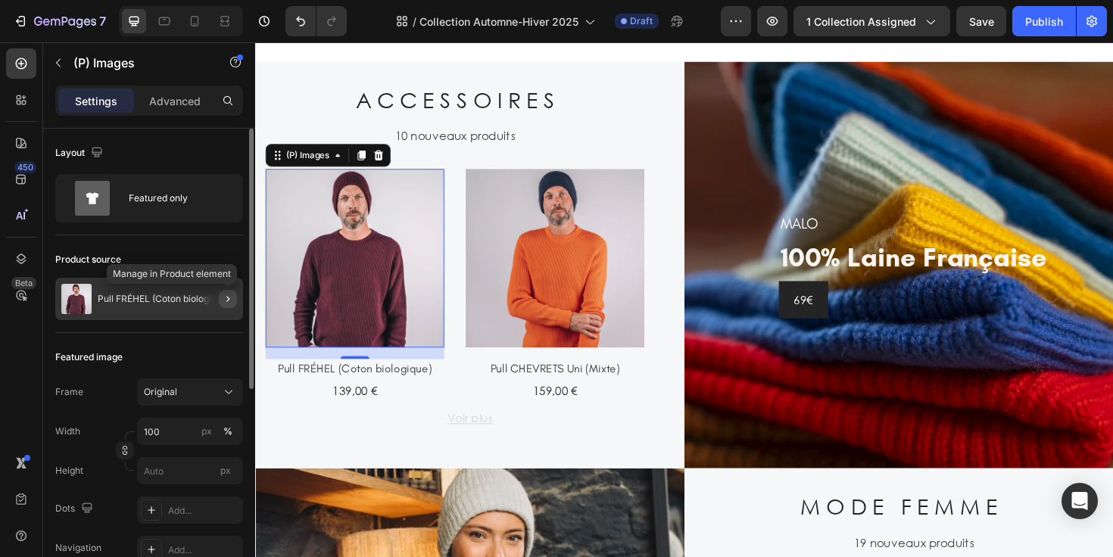
click at [225, 296] on icon "button" at bounding box center [228, 299] width 12 height 12
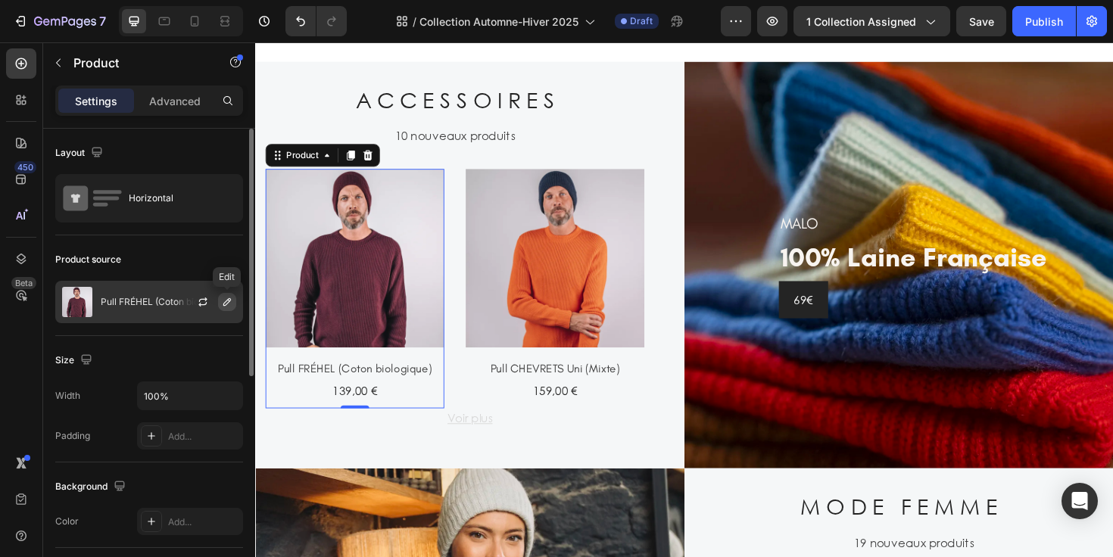
click at [225, 305] on icon "button" at bounding box center [227, 302] width 8 height 8
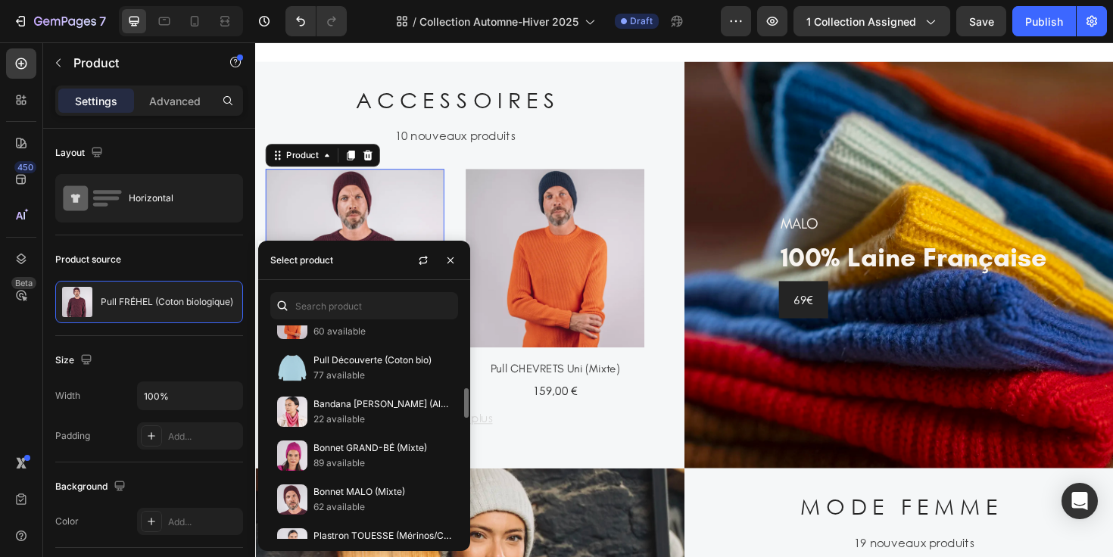
scroll to position [462, 0]
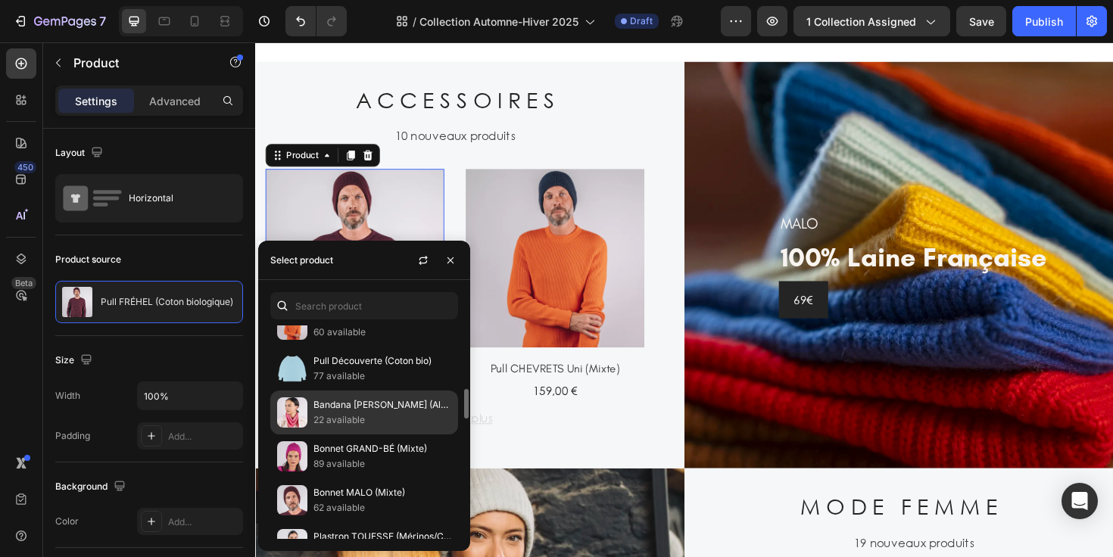
click at [381, 413] on p "22 available" at bounding box center [382, 420] width 138 height 15
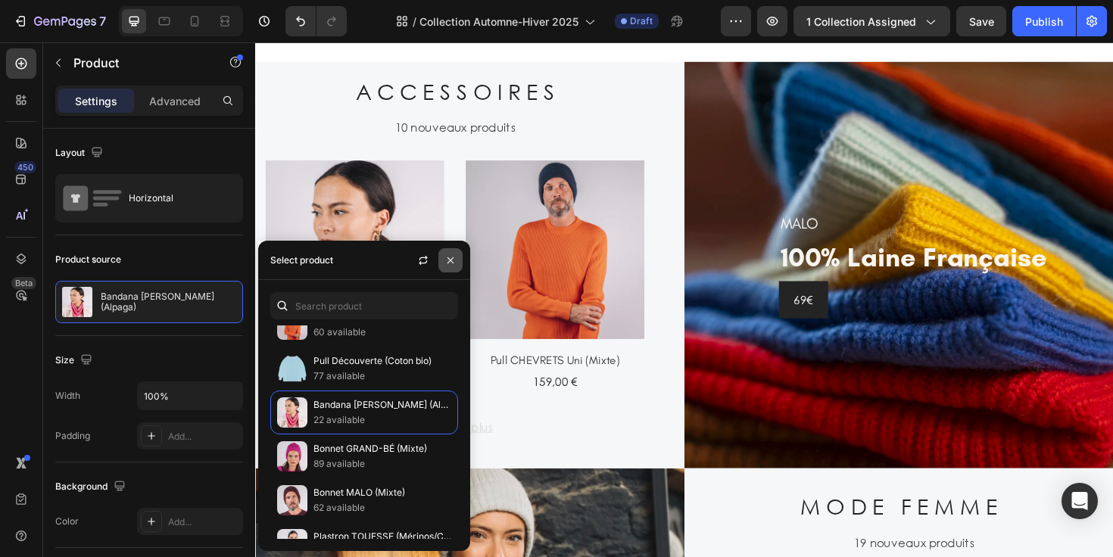
click at [457, 257] on button "button" at bounding box center [450, 260] width 24 height 24
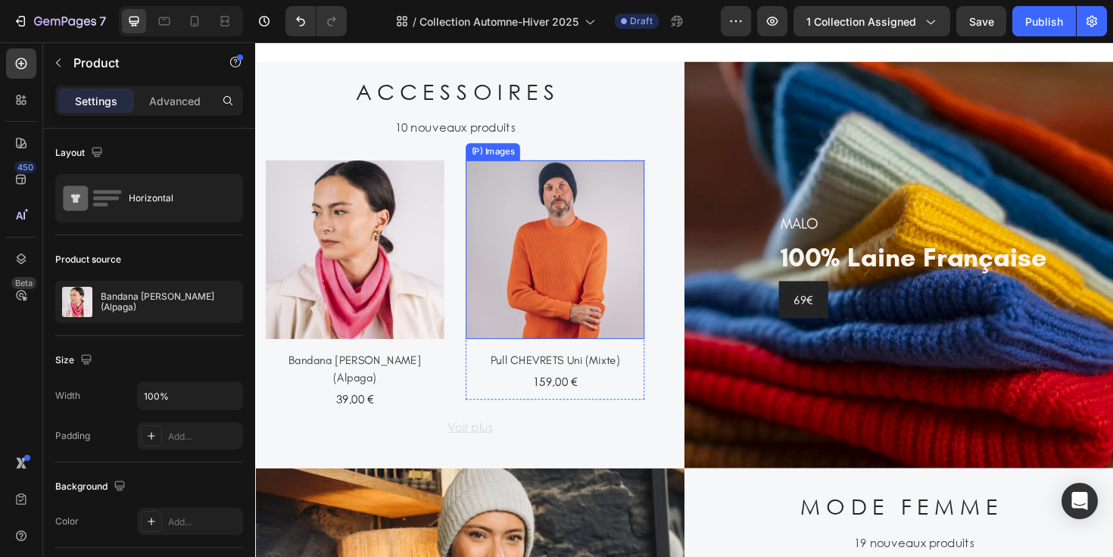
click at [529, 291] on img at bounding box center [572, 261] width 189 height 189
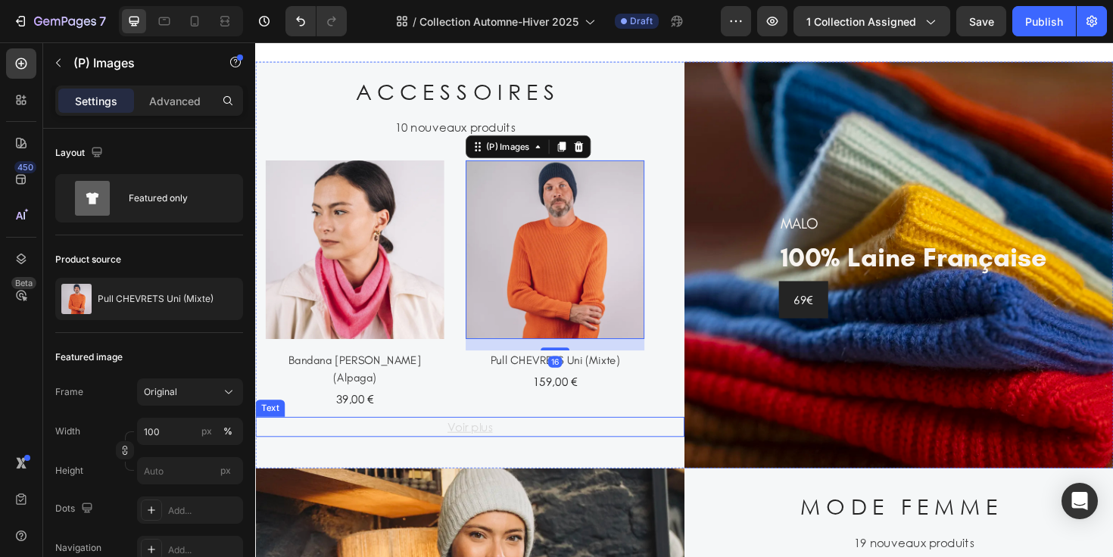
click at [502, 441] on u "Voir plus" at bounding box center [483, 449] width 48 height 16
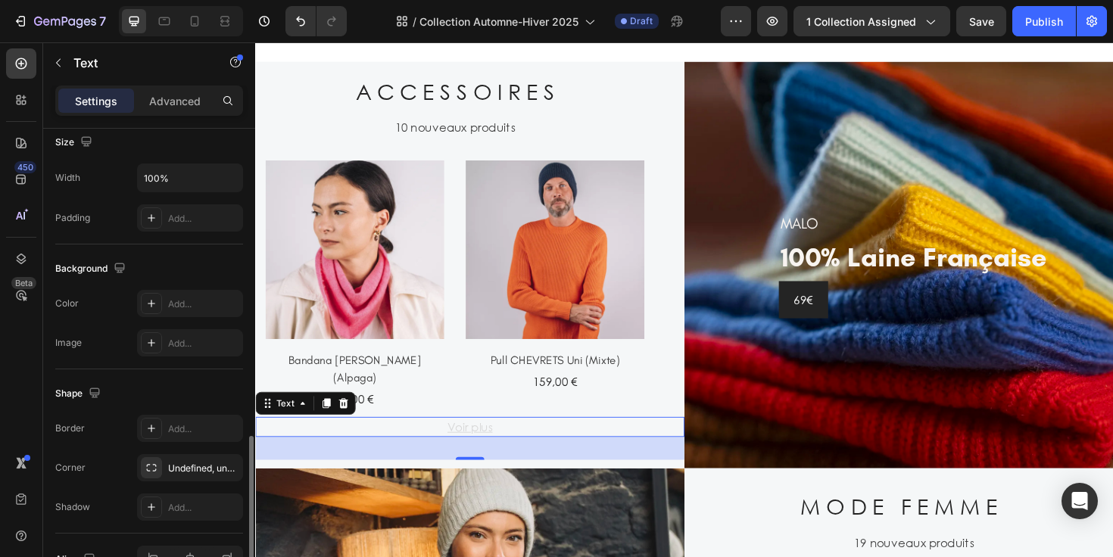
scroll to position [426, 0]
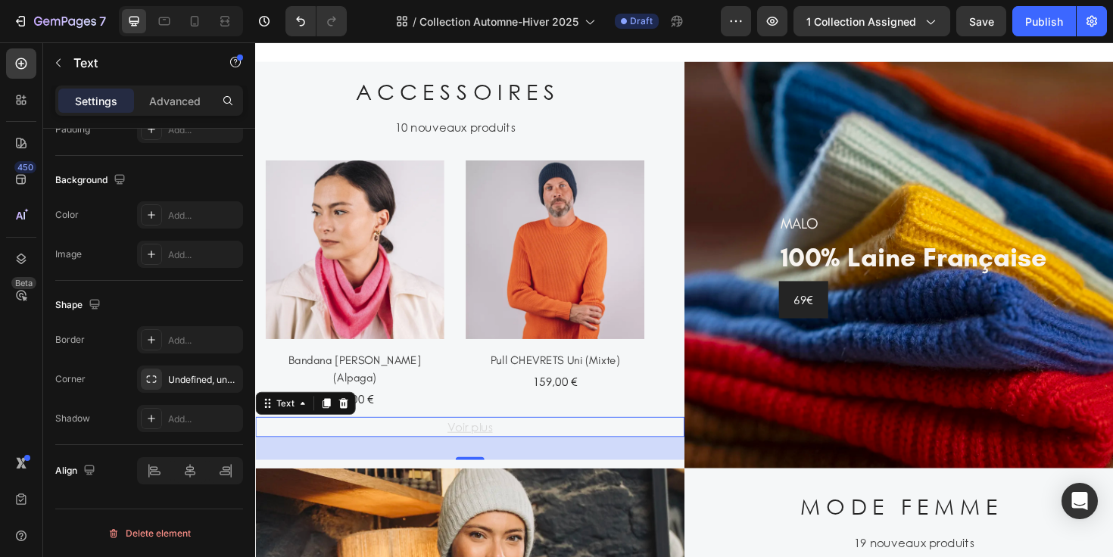
click at [495, 441] on u "Voir plus" at bounding box center [483, 449] width 48 height 16
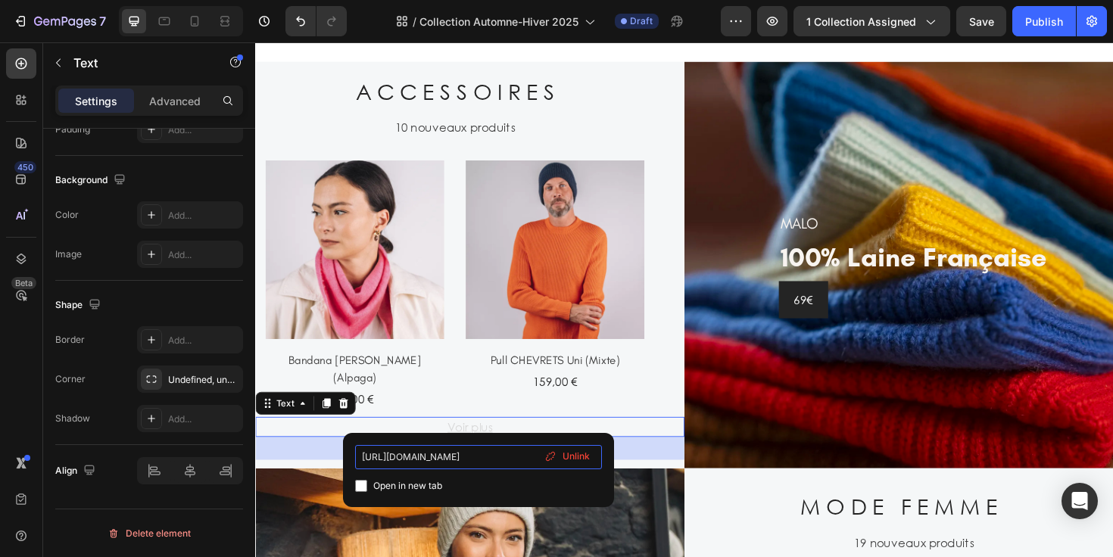
click at [482, 458] on input "https://cezembre-store.fr/collections/mode-homme" at bounding box center [478, 457] width 247 height 24
type input "https://cezembre-store.fr/collections/accessoires-ah25"
click at [593, 488] on div "Open in new tab" at bounding box center [478, 486] width 247 height 18
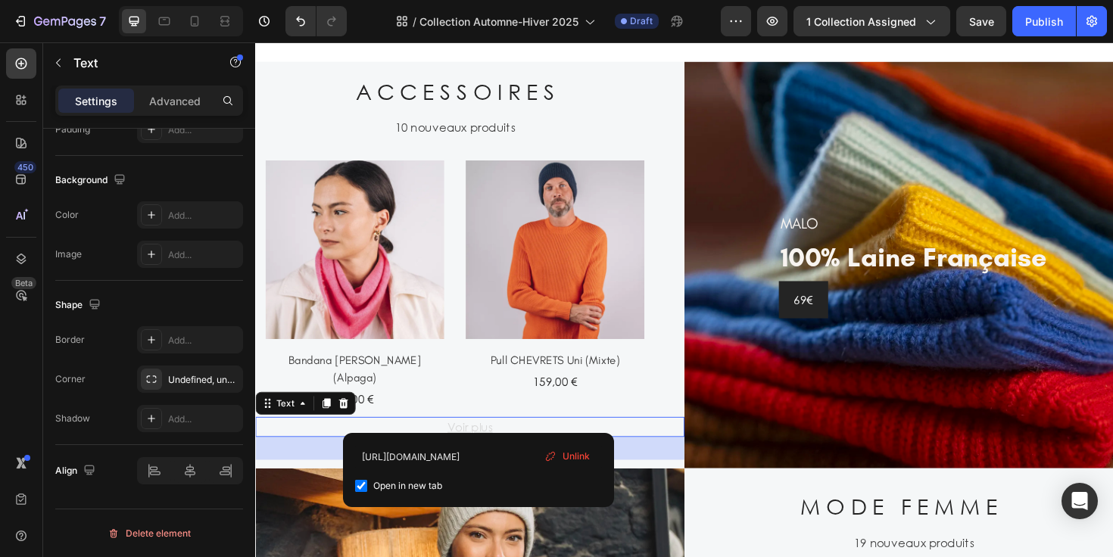
click at [565, 481] on div "Open in new tab" at bounding box center [478, 486] width 247 height 18
checkbox input "false"
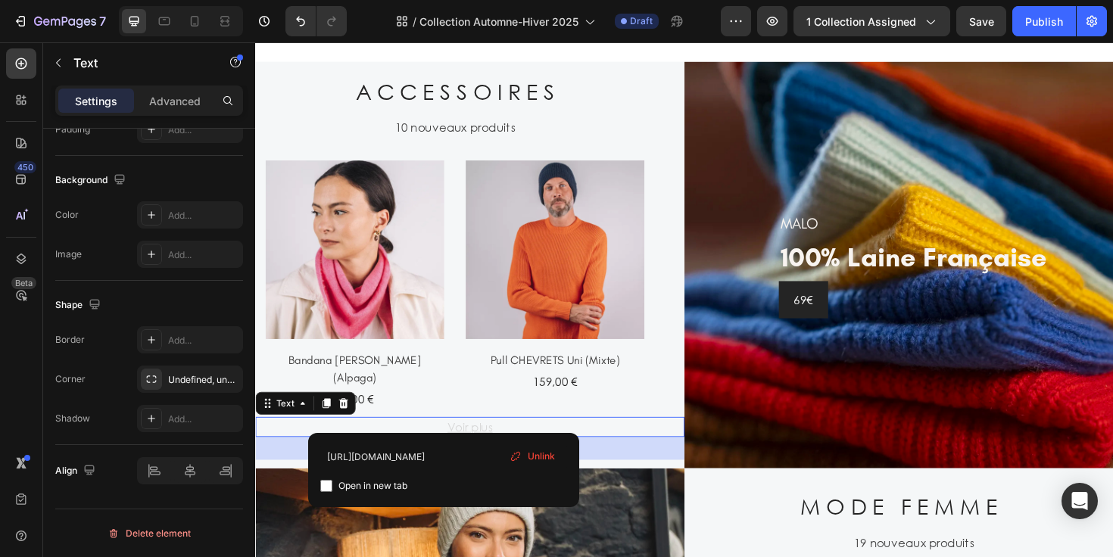
click at [669, 439] on div "Voir plus" at bounding box center [482, 449] width 454 height 21
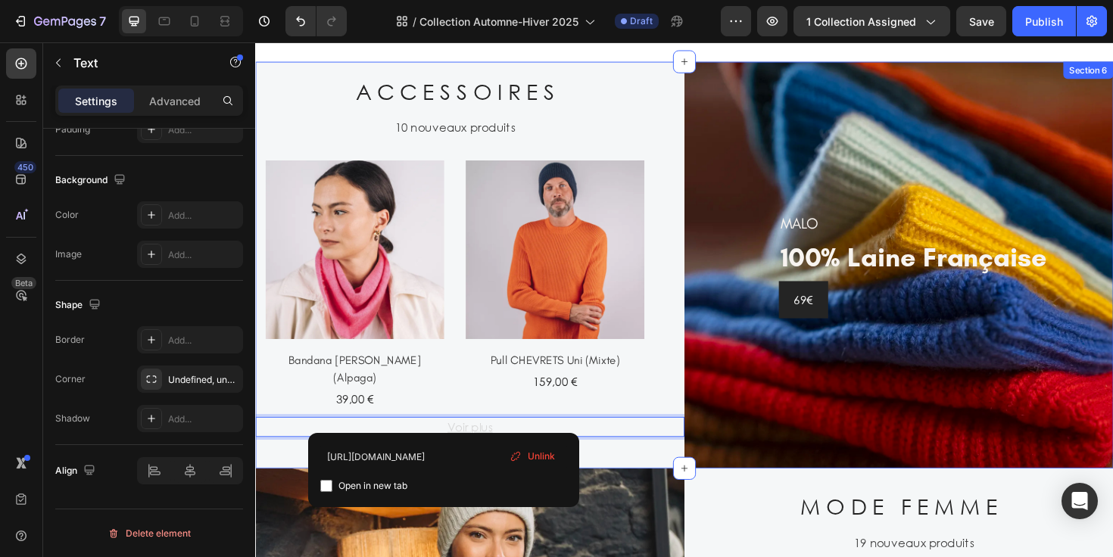
click at [690, 389] on div "A C C E S S O I R E S Heading 10 nouveaux produits Text (P) Images Bandana COLE…" at bounding box center [482, 278] width 454 height 431
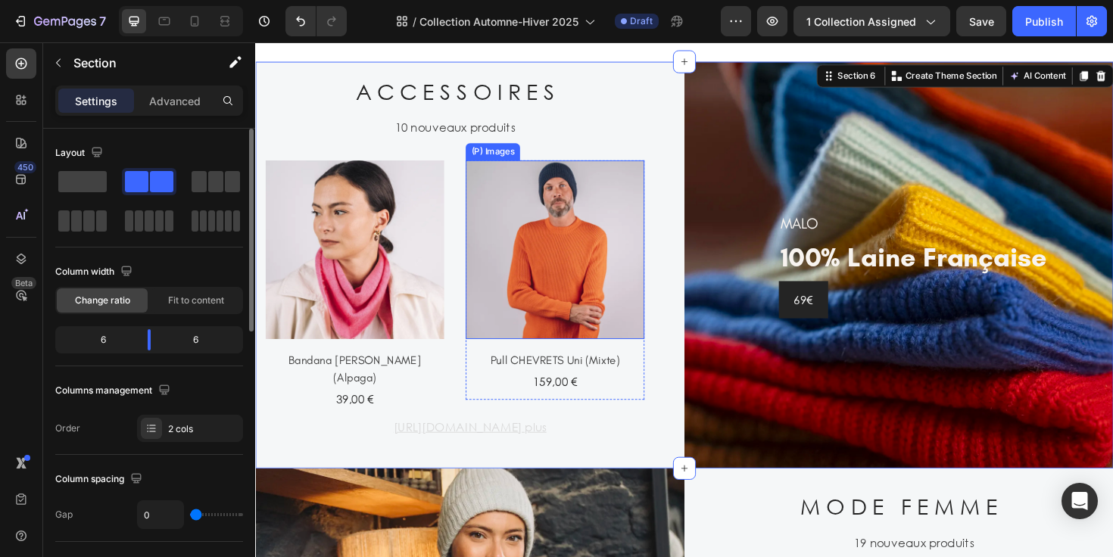
click at [550, 288] on img at bounding box center [572, 261] width 189 height 189
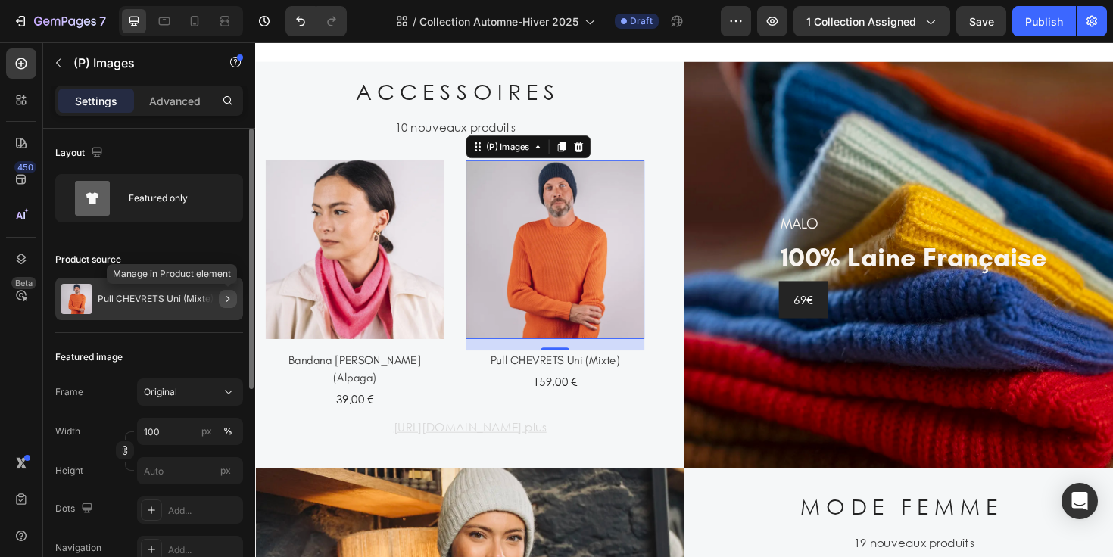
click at [223, 299] on icon "button" at bounding box center [228, 299] width 12 height 12
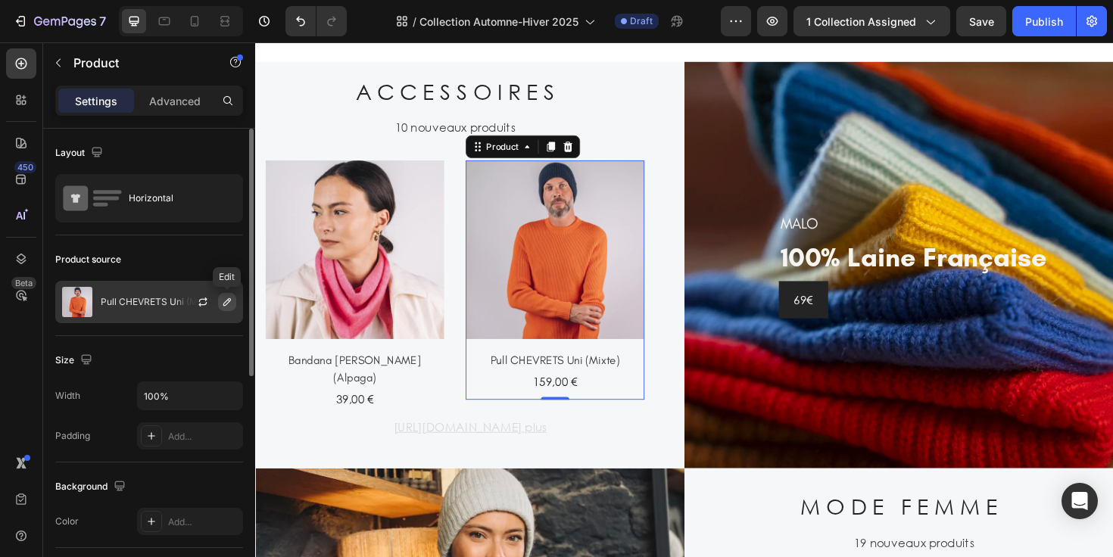
click at [229, 306] on icon "button" at bounding box center [227, 302] width 12 height 12
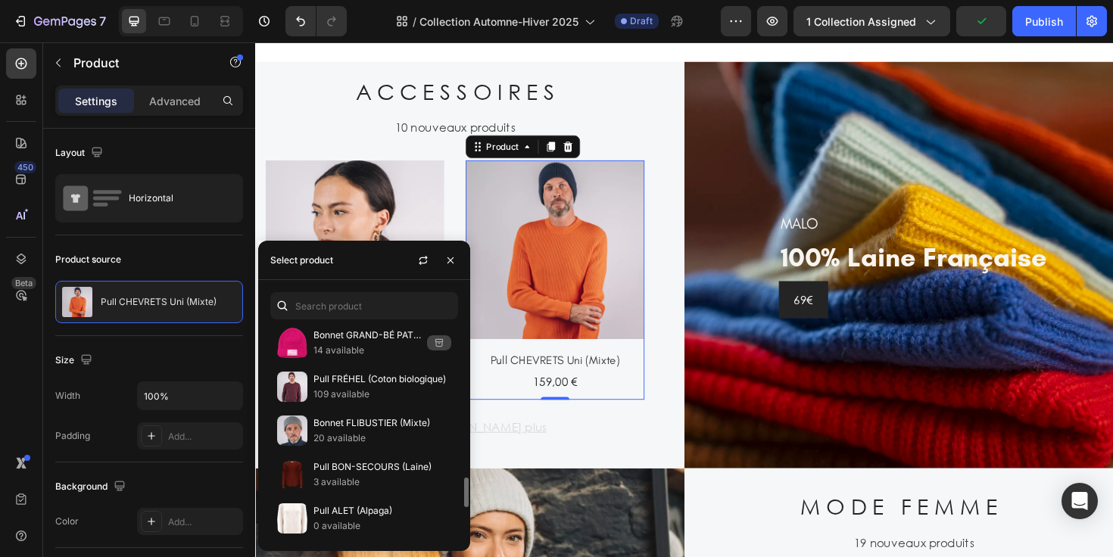
scroll to position [1165, 0]
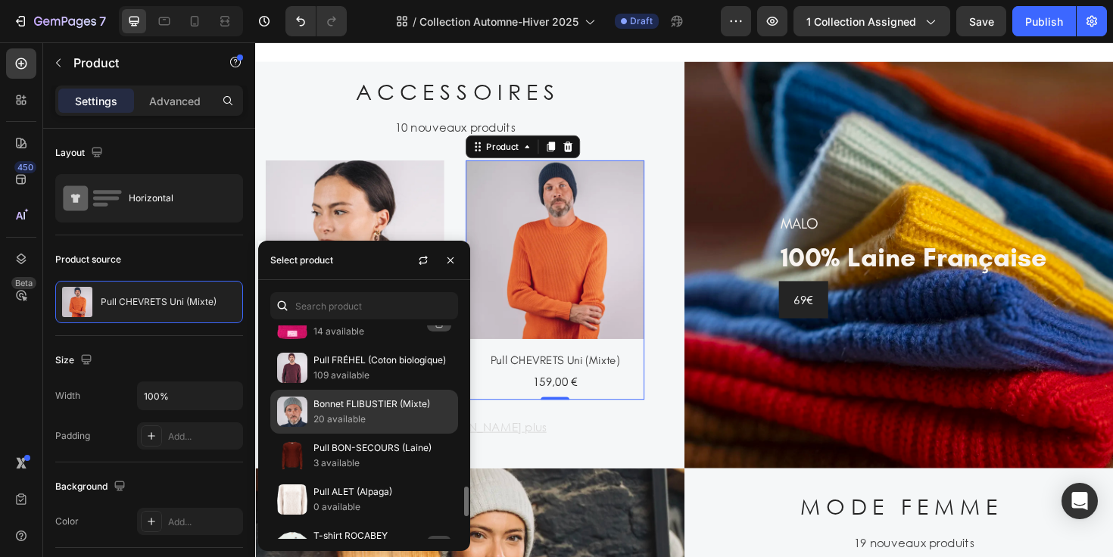
click at [354, 404] on p "Bonnet FLIBUSTIER (Mixte)" at bounding box center [382, 404] width 138 height 15
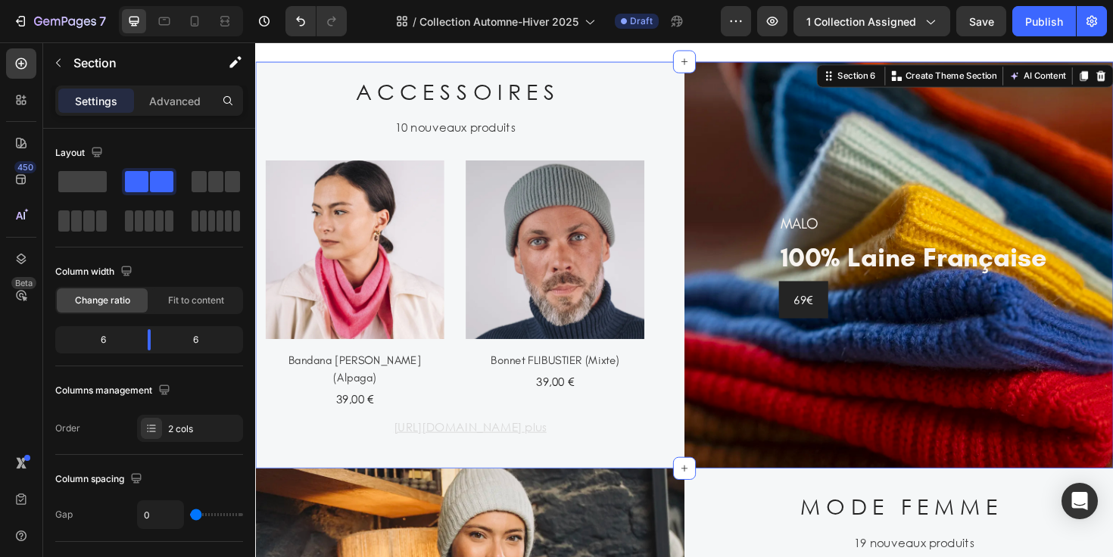
click at [678, 371] on div "A C C E S S O I R E S Heading 10 nouveaux produits Text (P) Images Bandana COLE…" at bounding box center [482, 278] width 454 height 431
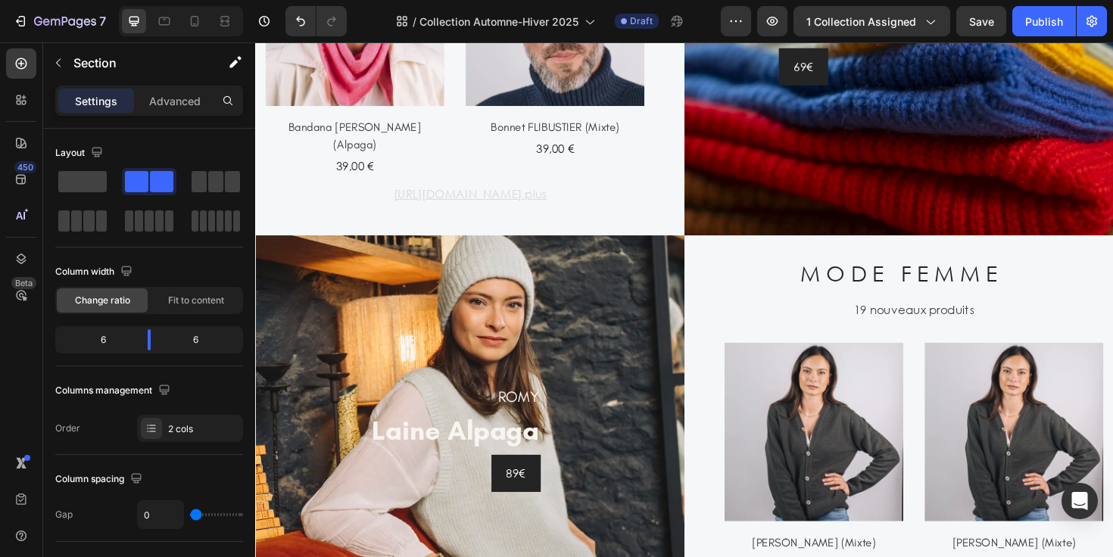
scroll to position [1530, 0]
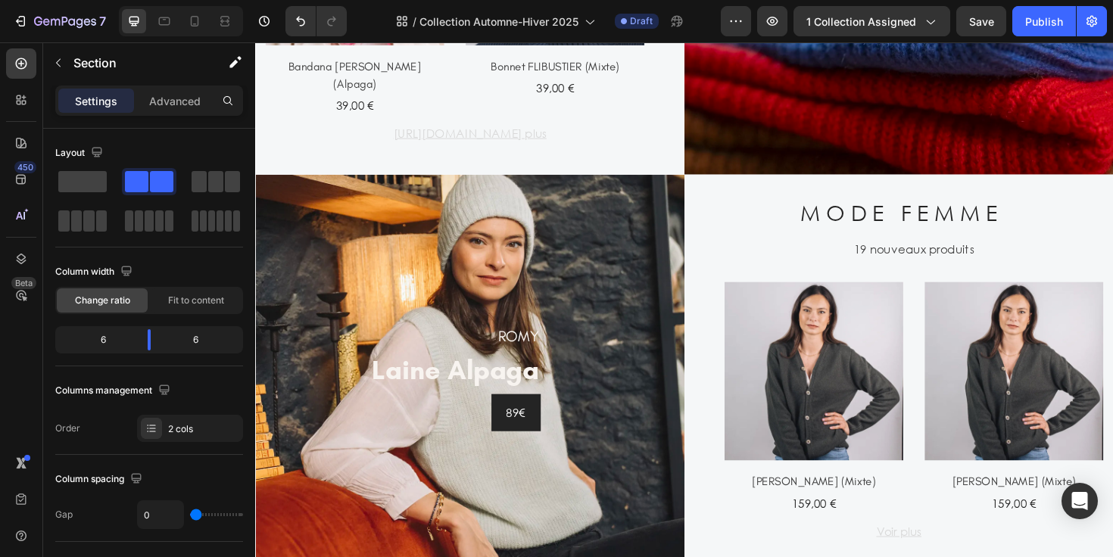
click at [822, 380] on img at bounding box center [846, 390] width 189 height 189
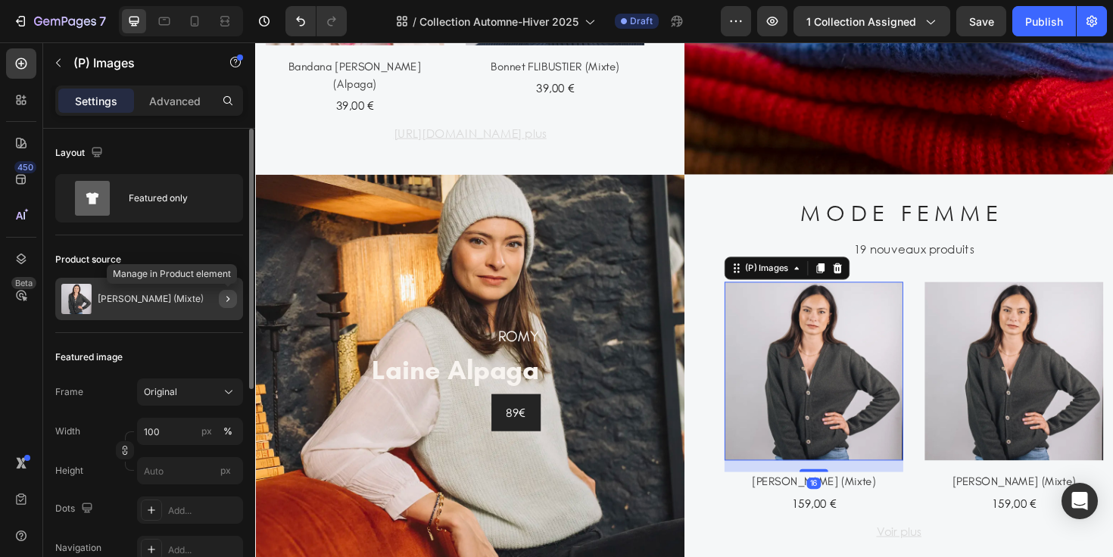
click at [227, 298] on icon "button" at bounding box center [227, 299] width 3 height 6
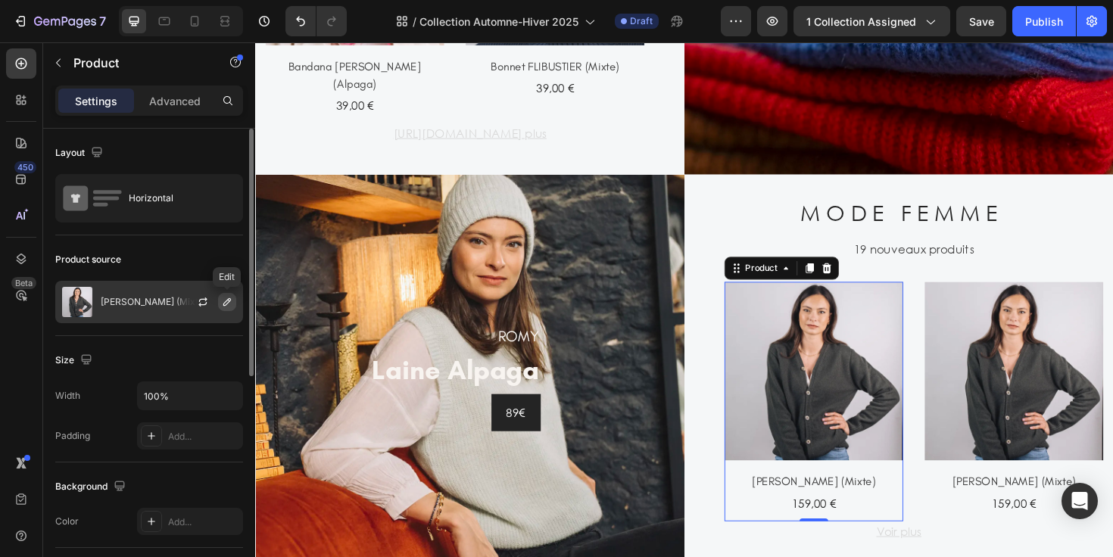
click at [226, 301] on icon "button" at bounding box center [227, 302] width 12 height 12
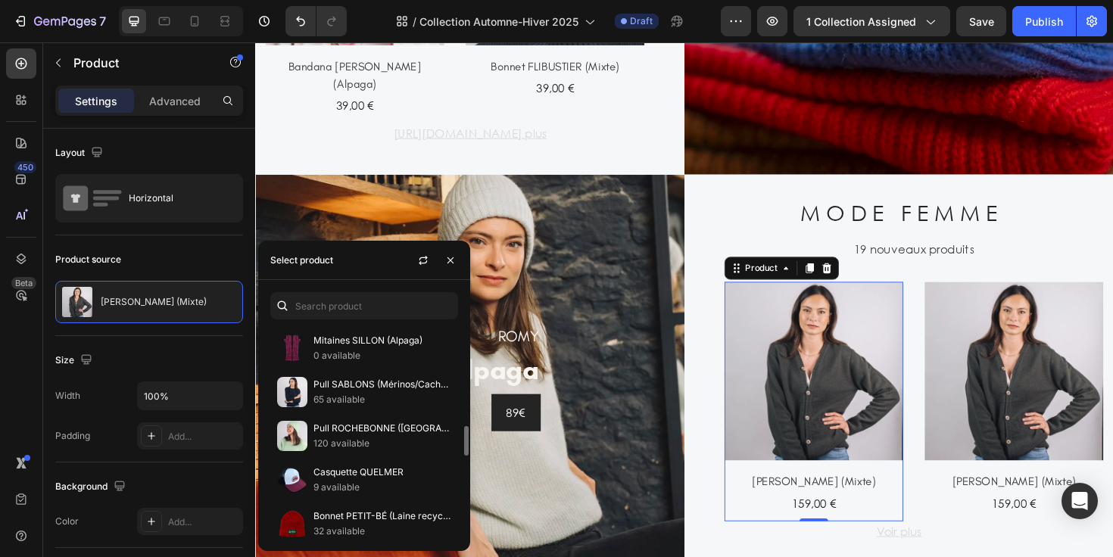
scroll to position [738, 0]
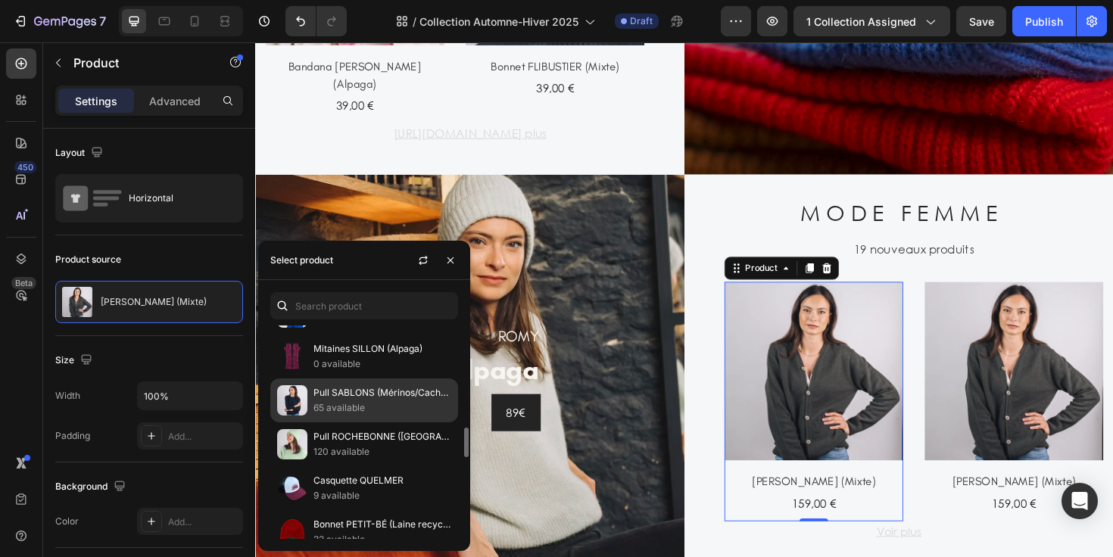
click at [401, 407] on p "65 available" at bounding box center [382, 408] width 138 height 15
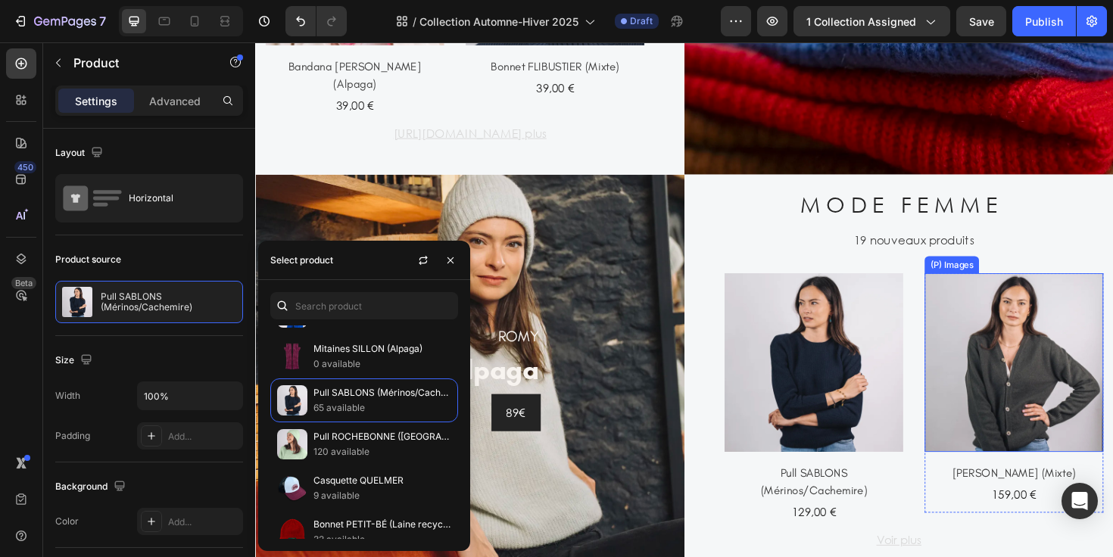
click at [1059, 398] on img at bounding box center [1058, 381] width 189 height 189
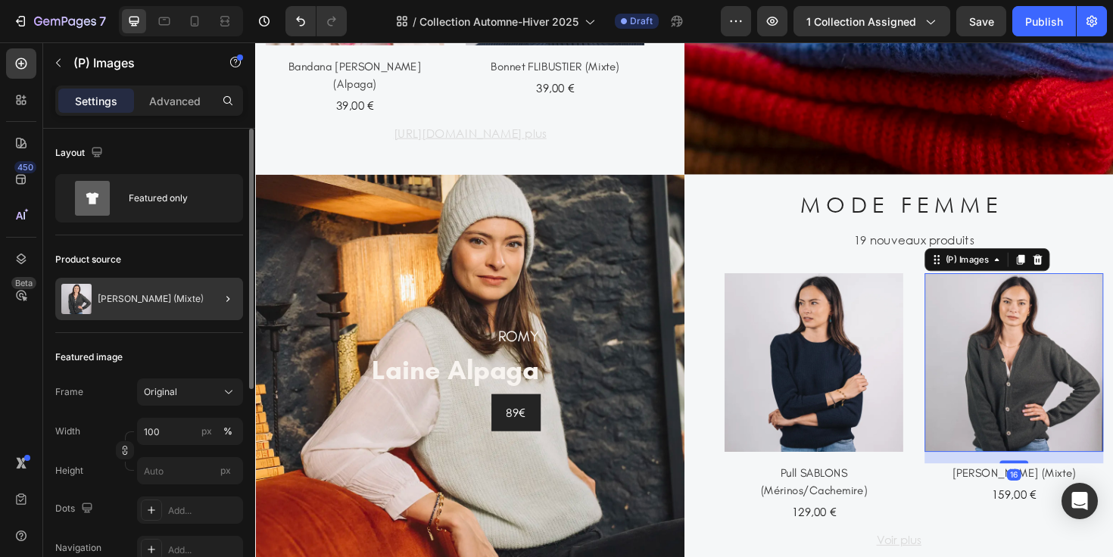
click at [217, 300] on div at bounding box center [222, 299] width 42 height 42
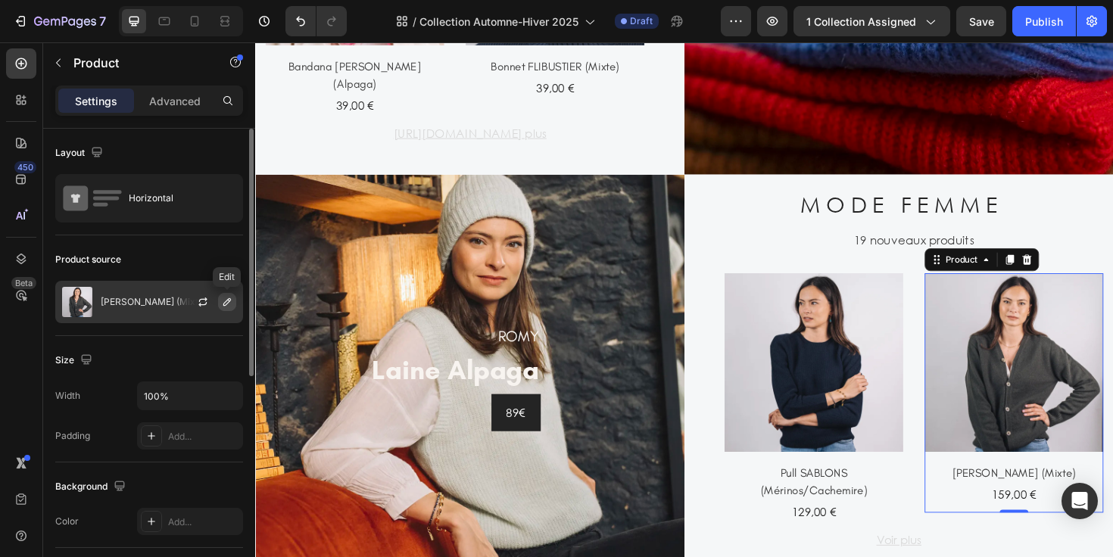
click at [228, 301] on icon "button" at bounding box center [227, 302] width 12 height 12
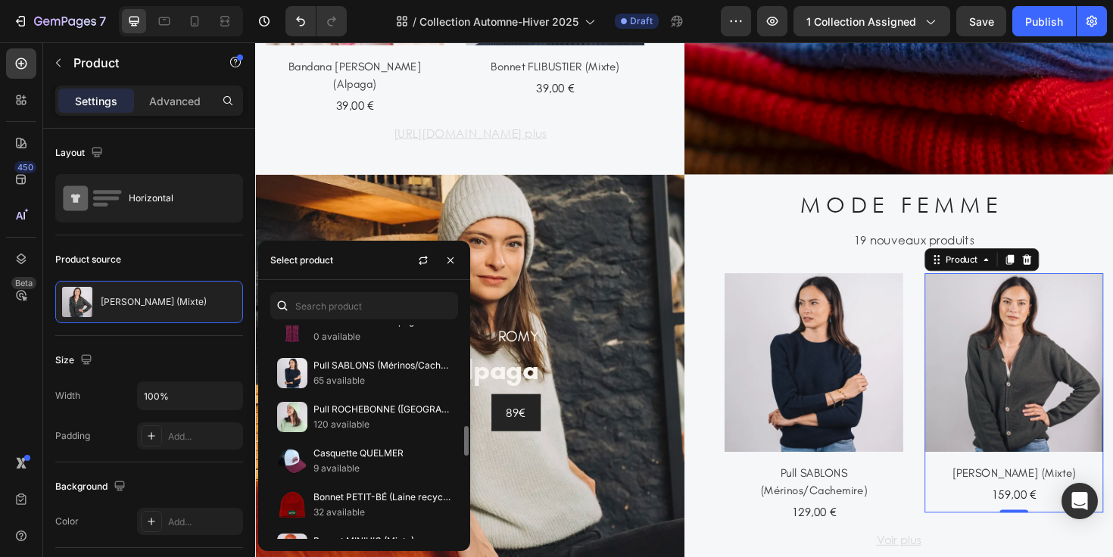
scroll to position [766, 0]
click at [388, 411] on p "Pull ROCHEBONNE ([GEOGRAPHIC_DATA])" at bounding box center [382, 408] width 138 height 15
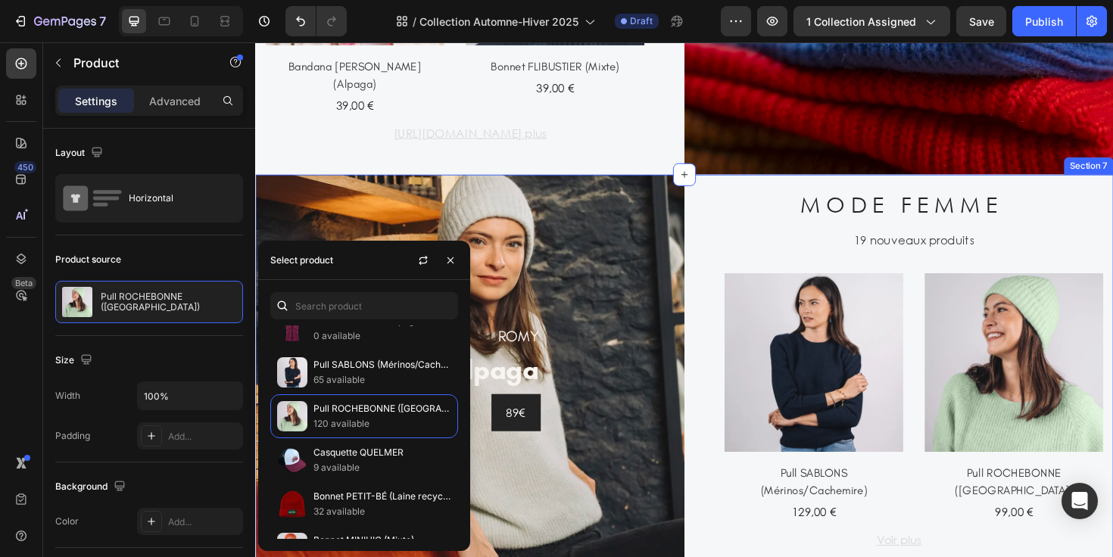
click at [730, 267] on div "M O D E F E M M E Heading 19 nouveaux produits Text (P) Images Pull SABLONS (Mé…" at bounding box center [937, 397] width 454 height 431
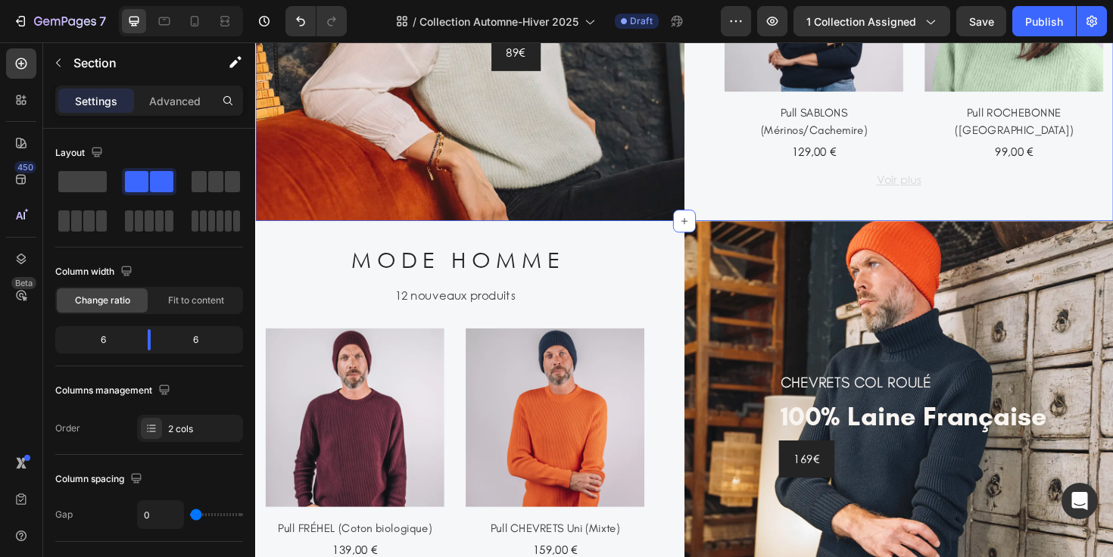
scroll to position [2009, 0]
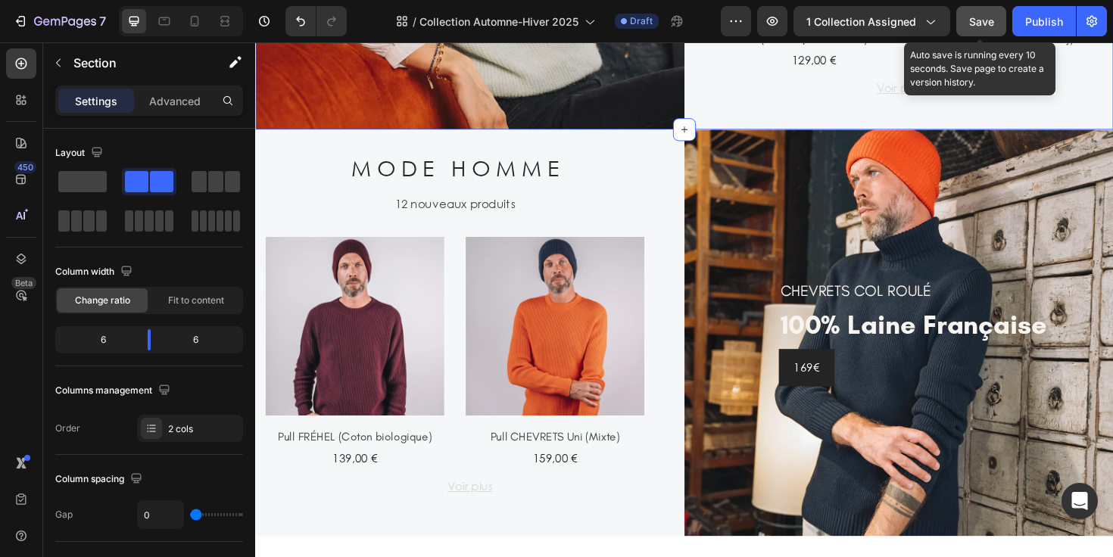
click at [977, 11] on button "Save" at bounding box center [981, 21] width 50 height 30
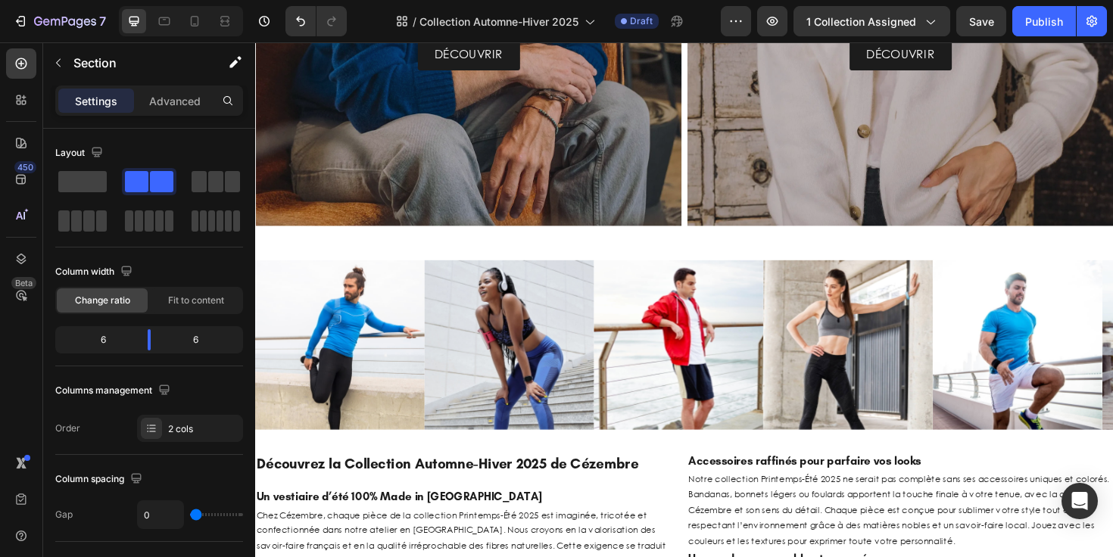
scroll to position [2884, 0]
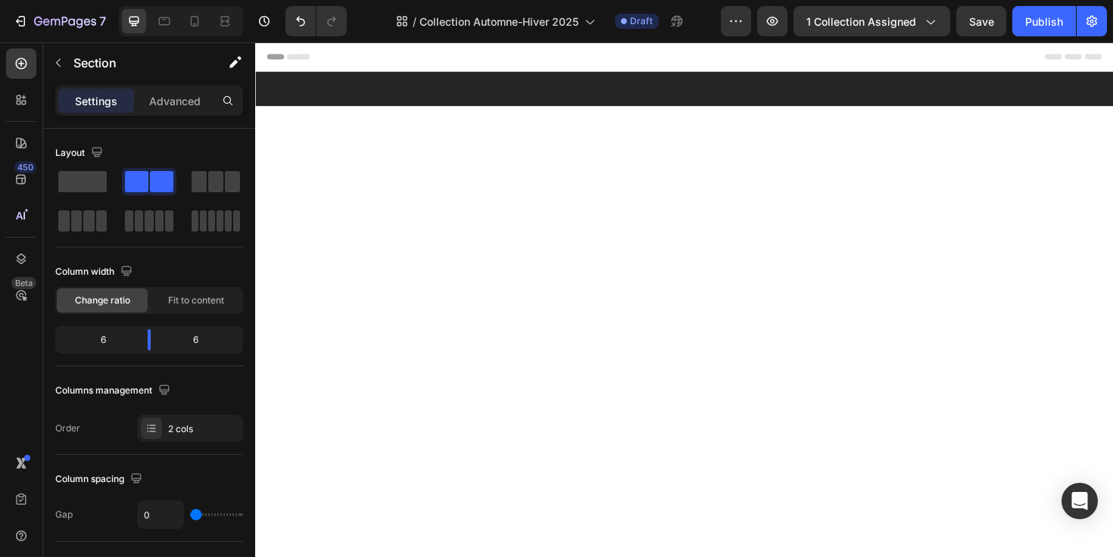
scroll to position [2884, 0]
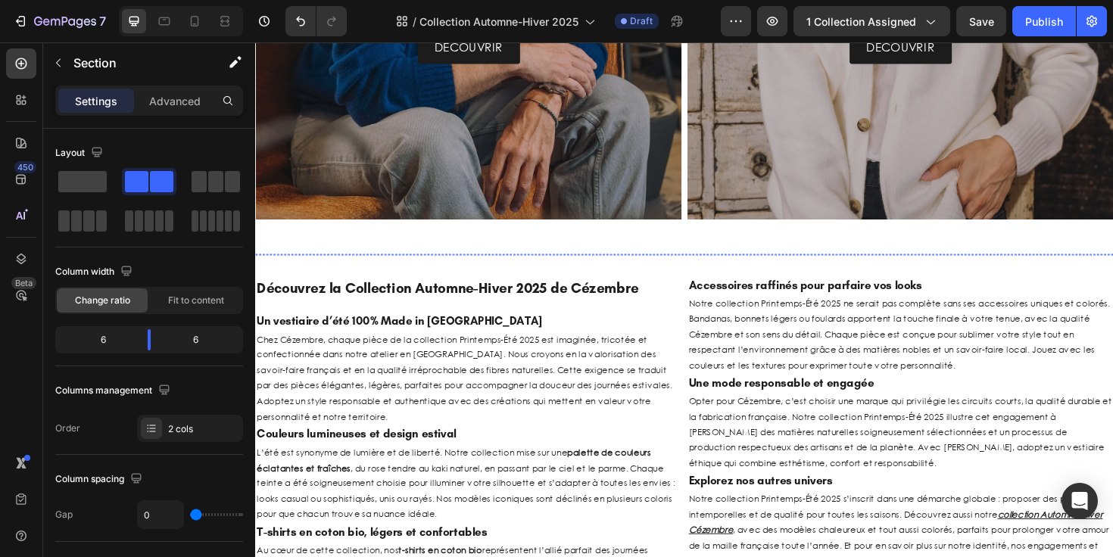
click at [332, 267] on img at bounding box center [344, 267] width 179 height 0
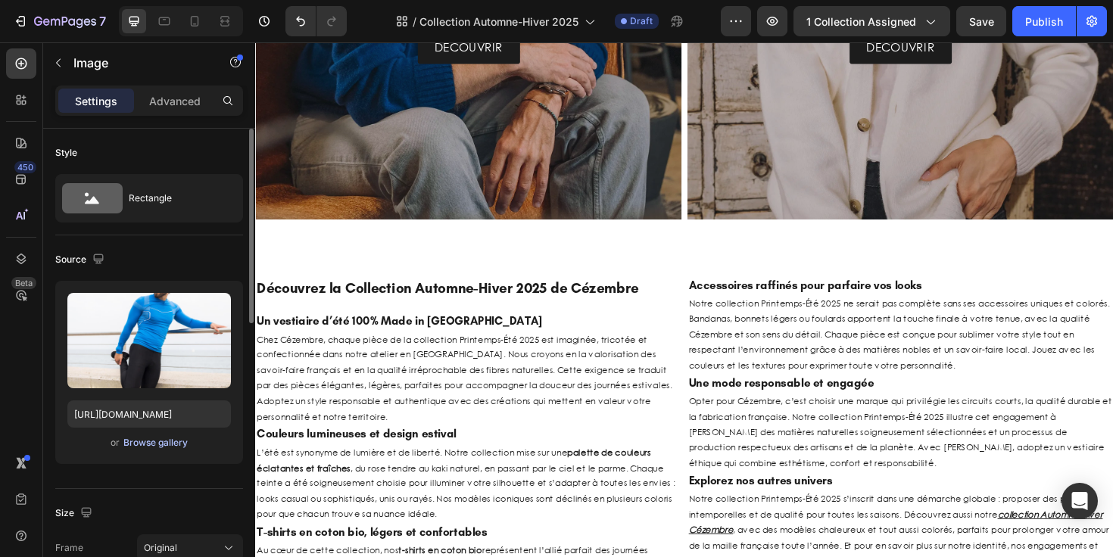
click at [163, 441] on div "Browse gallery" at bounding box center [155, 443] width 64 height 14
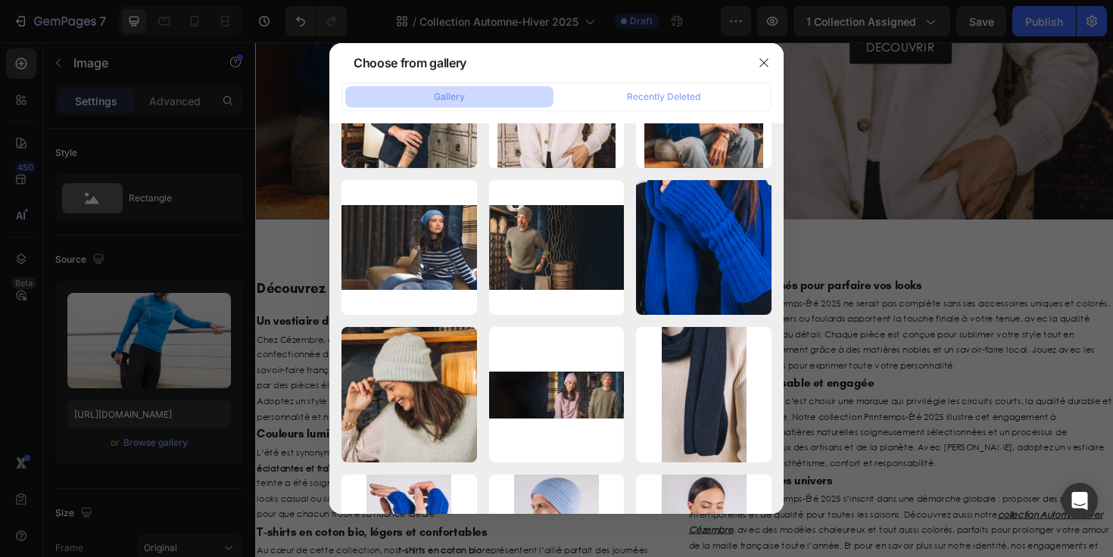
scroll to position [0, 0]
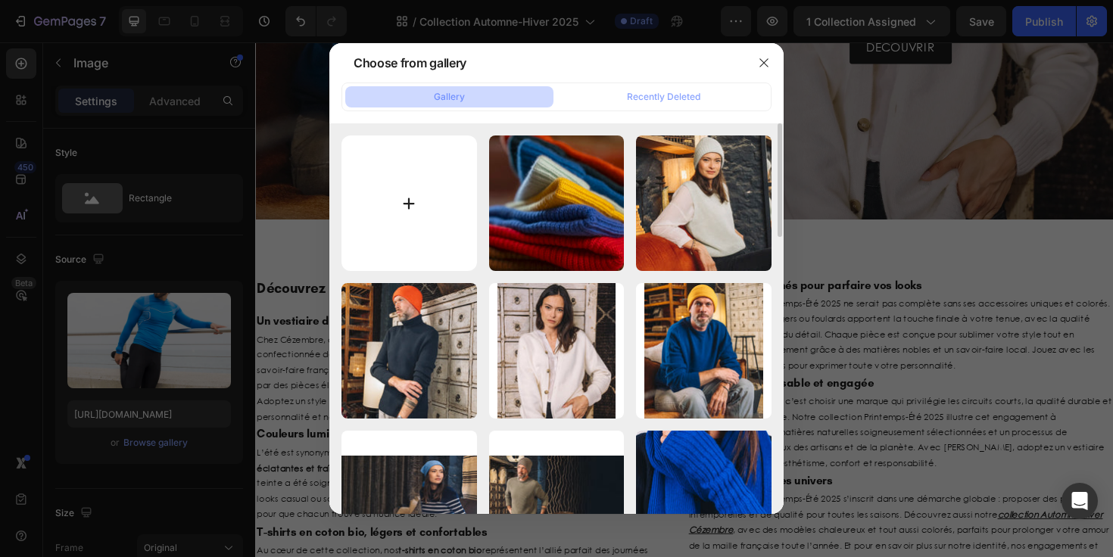
type input "C:\fakepath\lb3.webp"
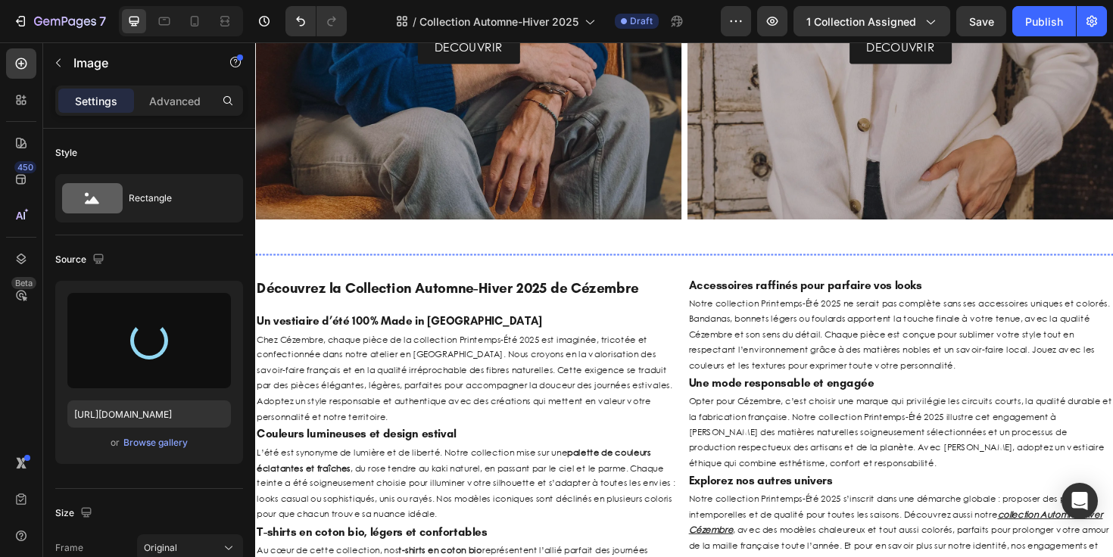
type input "[URL][DOMAIN_NAME]"
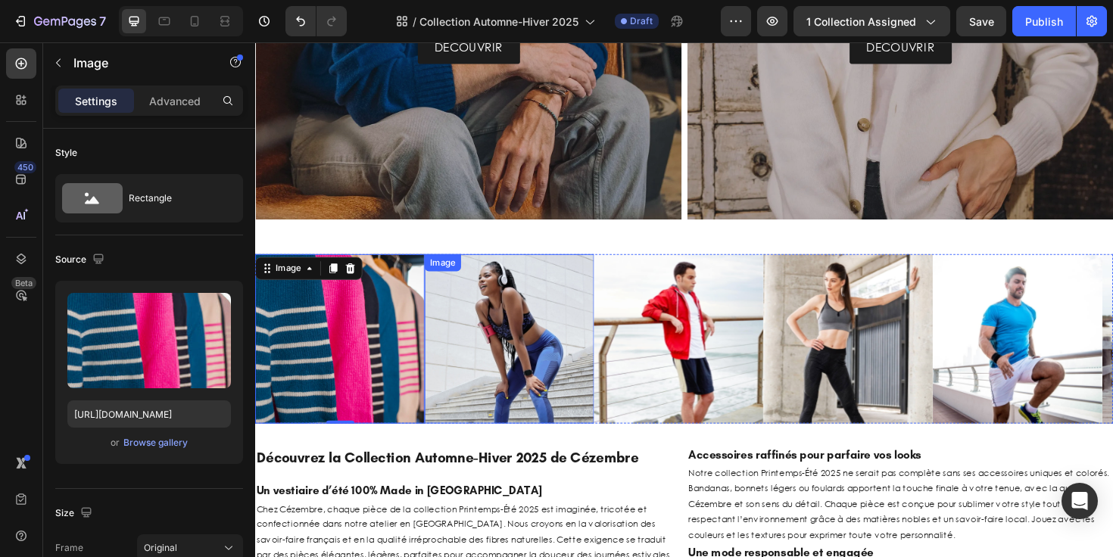
click at [492, 337] on img at bounding box center [524, 356] width 179 height 179
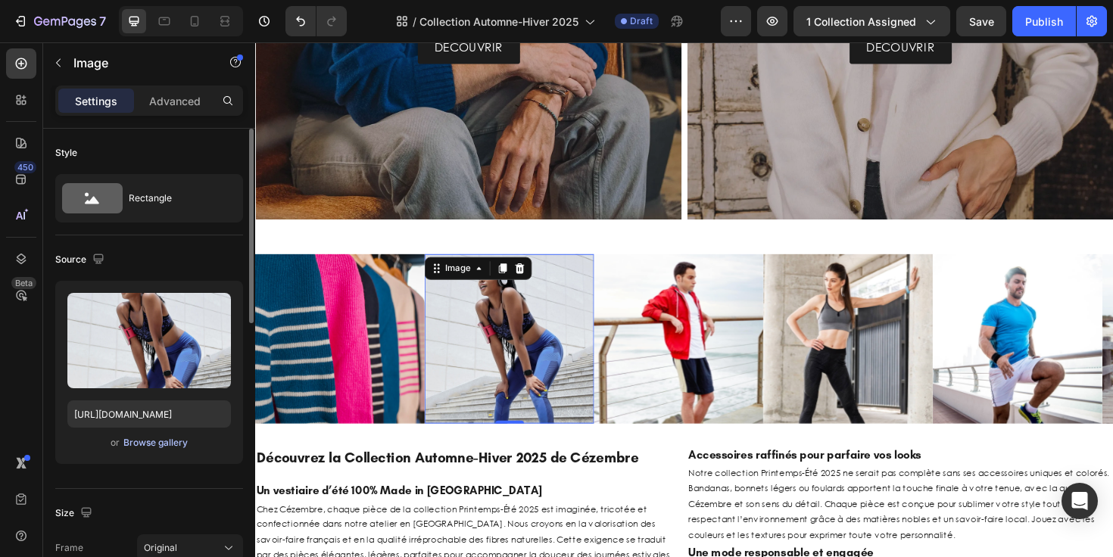
click at [157, 441] on div "Browse gallery" at bounding box center [155, 443] width 64 height 14
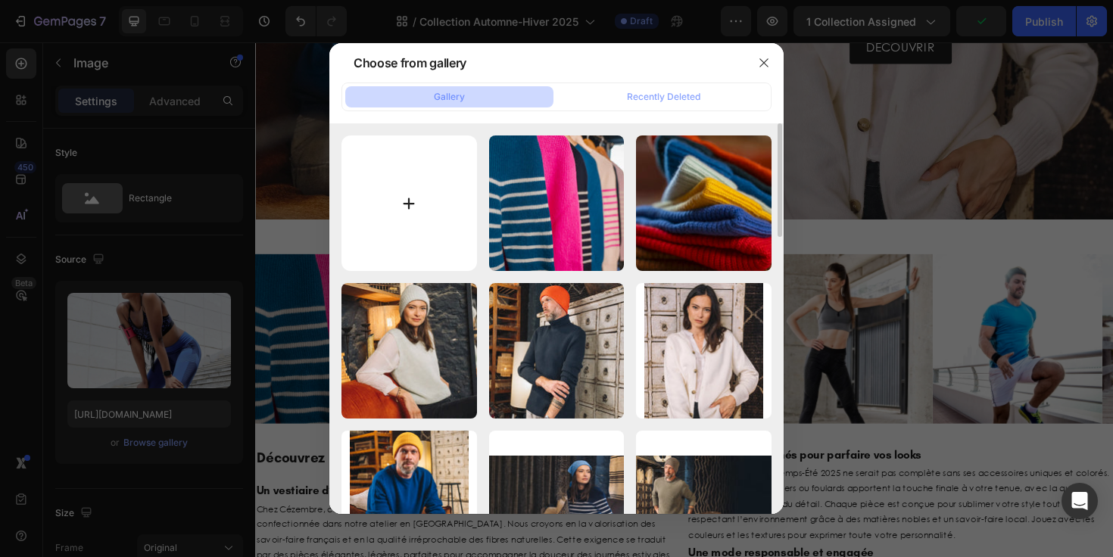
type input "C:\fakepath\lb1.webp"
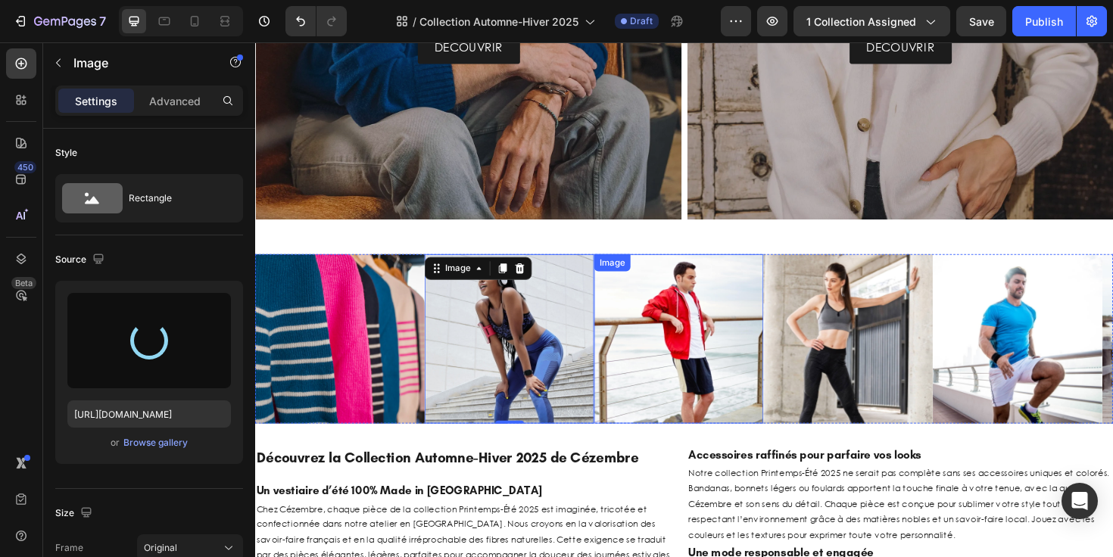
type input "[URL][DOMAIN_NAME]"
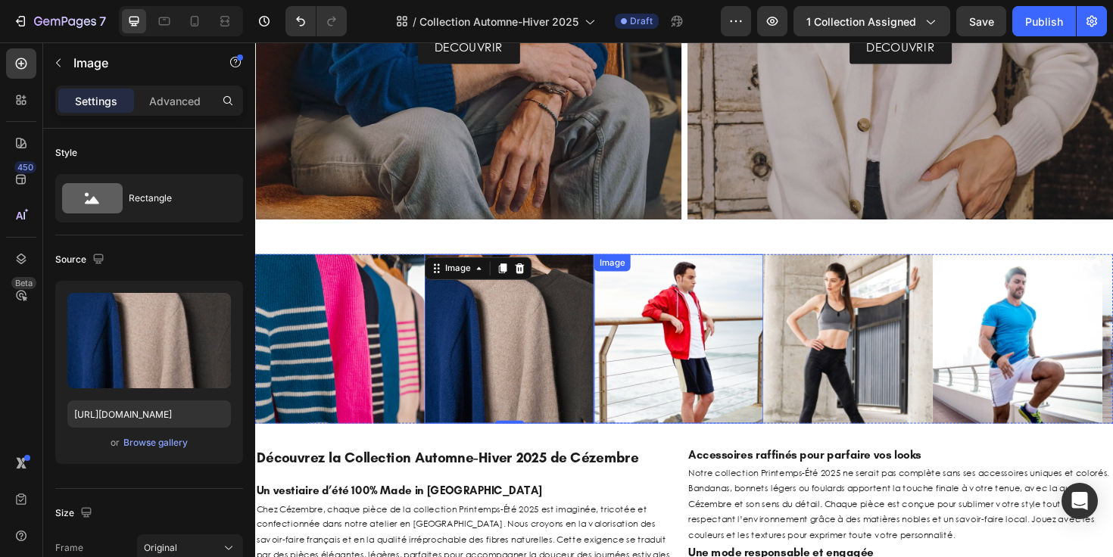
click at [722, 310] on img at bounding box center [703, 356] width 179 height 179
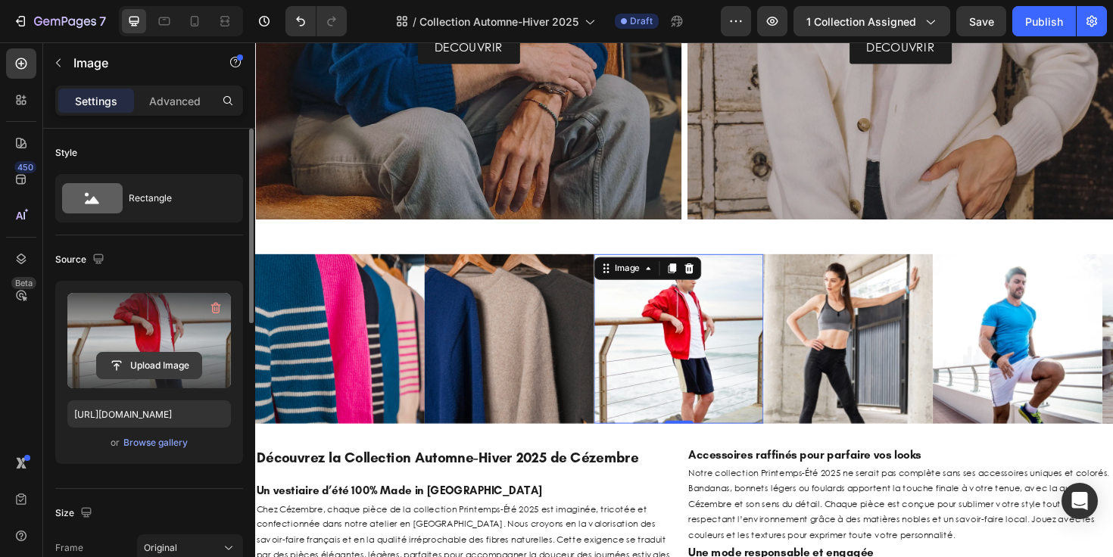
click at [162, 370] on input "file" at bounding box center [149, 366] width 104 height 26
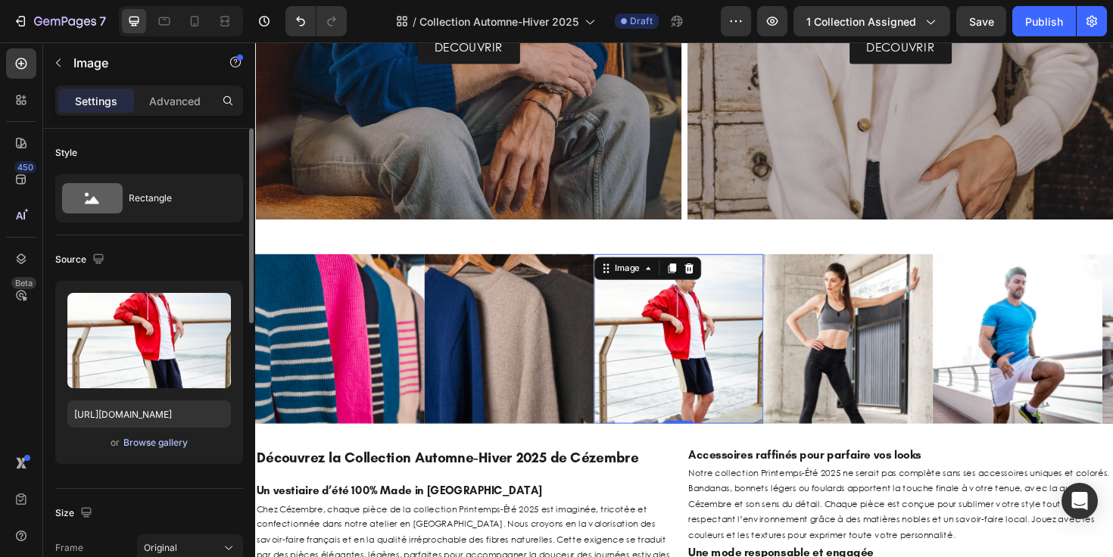
click at [159, 441] on div "Browse gallery" at bounding box center [155, 443] width 64 height 14
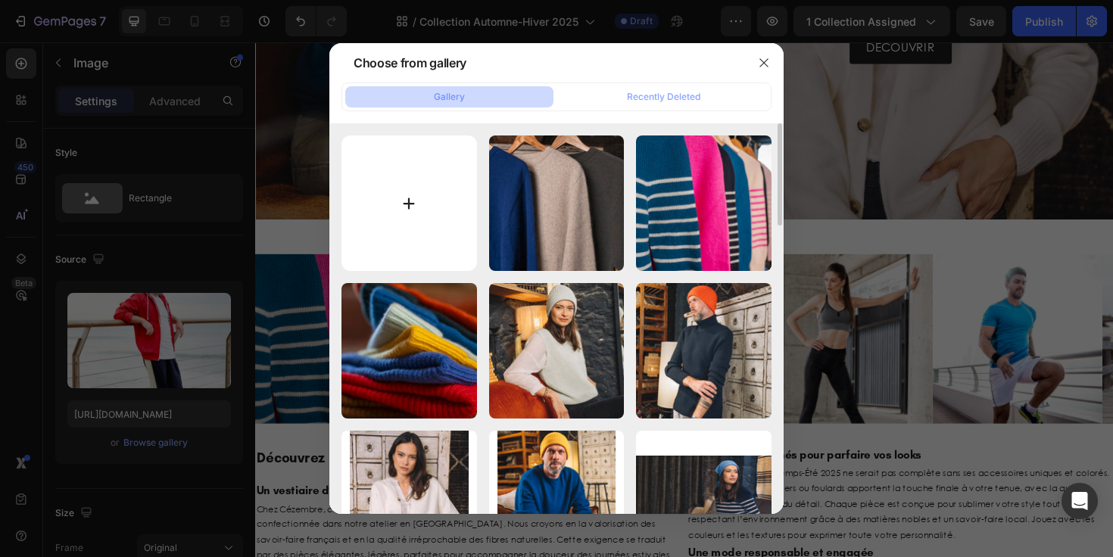
type input "C:\fakepath\lb5.webp"
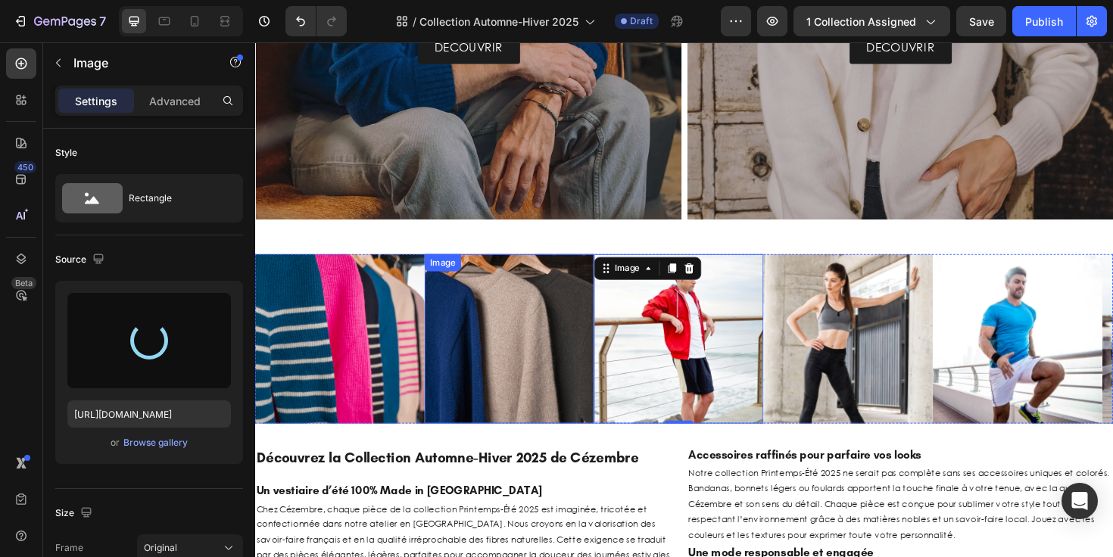
type input "[URL][DOMAIN_NAME]"
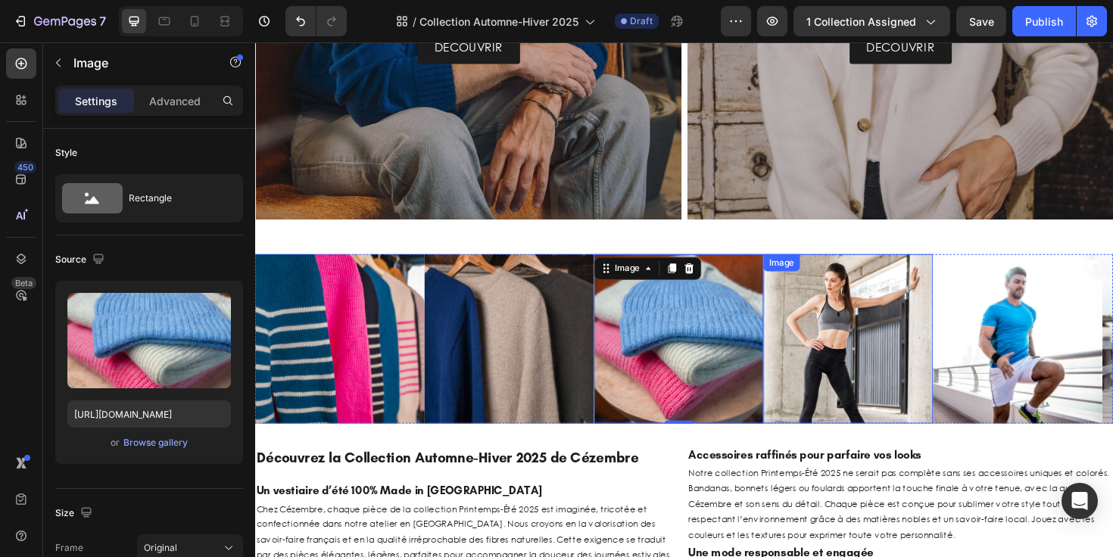
click at [914, 326] on img at bounding box center [883, 356] width 179 height 179
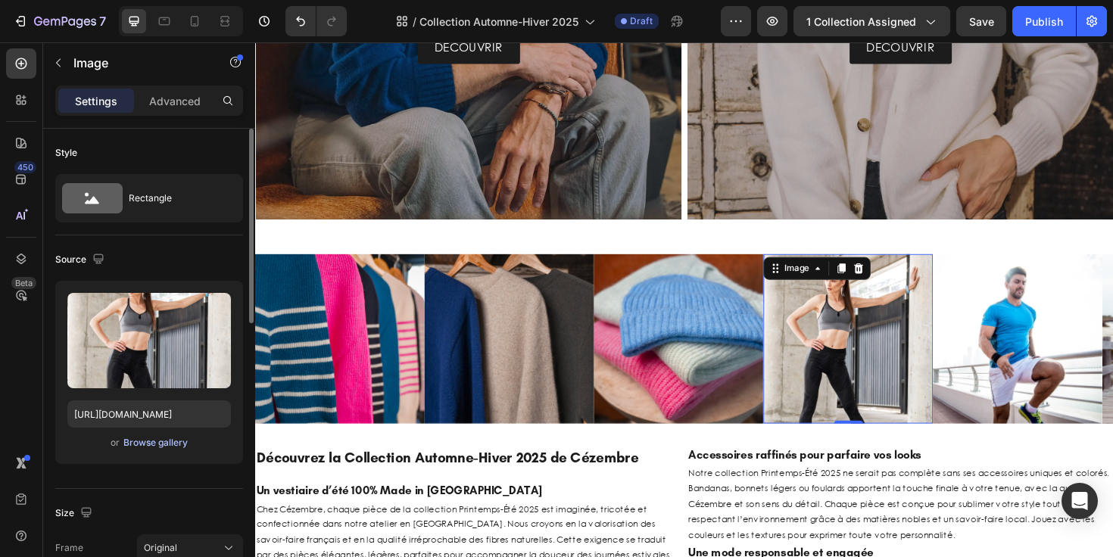
click at [177, 444] on div "Browse gallery" at bounding box center [155, 443] width 64 height 14
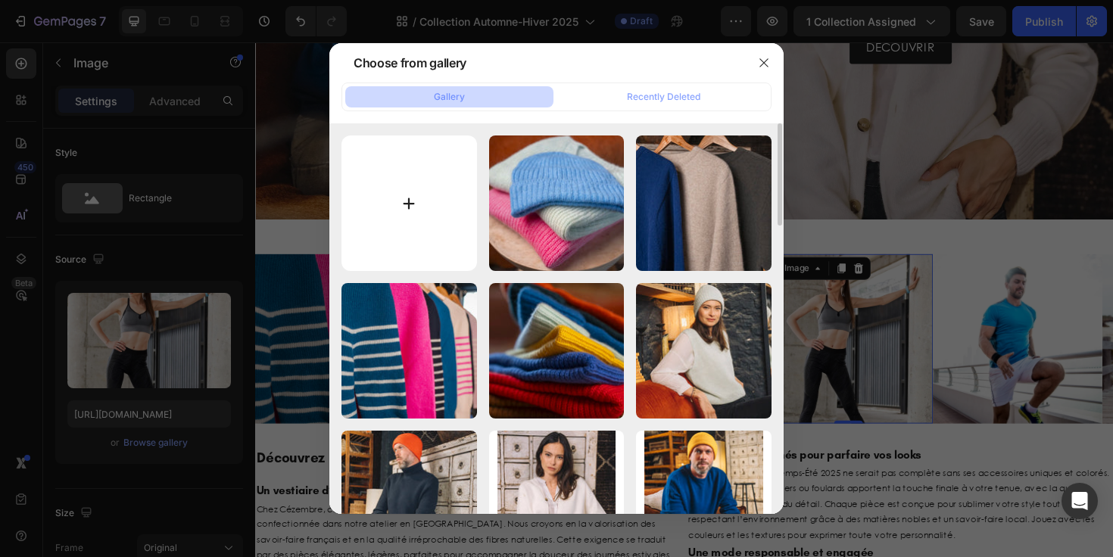
type input "C:\fakepath\lb4.webp"
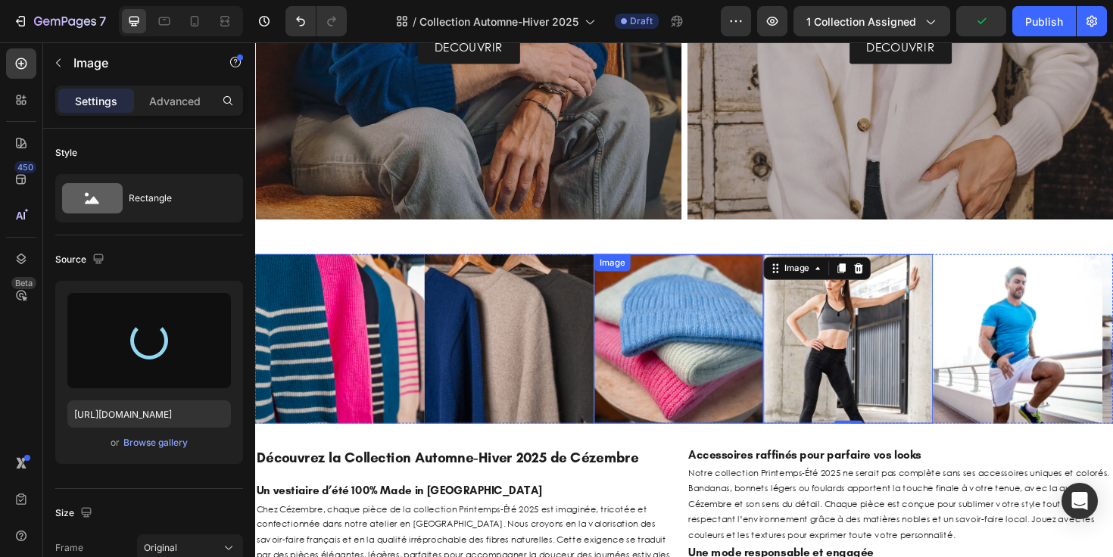
type input "[URL][DOMAIN_NAME]"
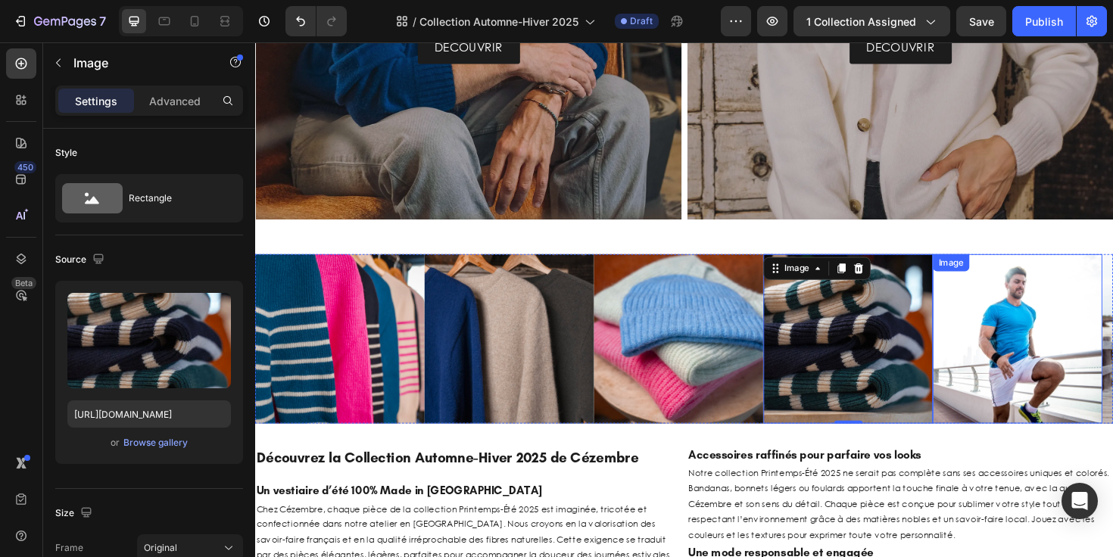
click at [1034, 307] on img at bounding box center [1062, 356] width 179 height 179
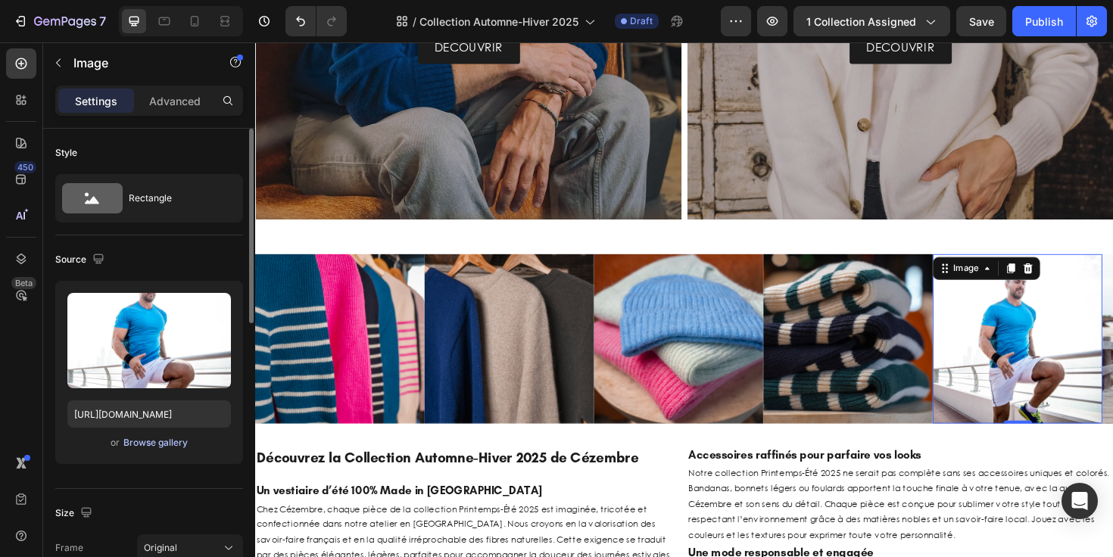
click at [165, 444] on div "Browse gallery" at bounding box center [155, 443] width 64 height 14
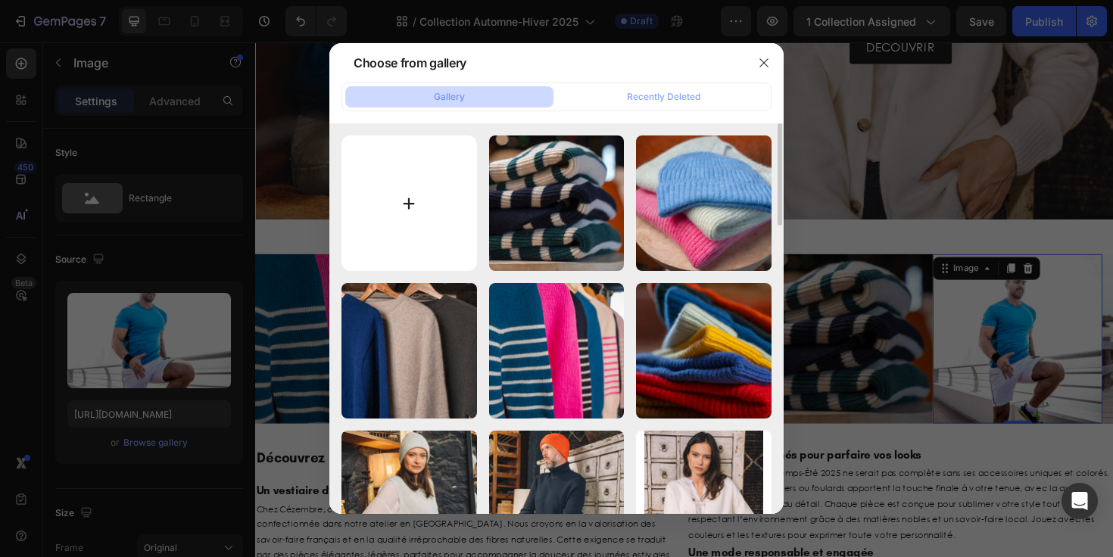
type input "C:\fakepath\lb2.webp"
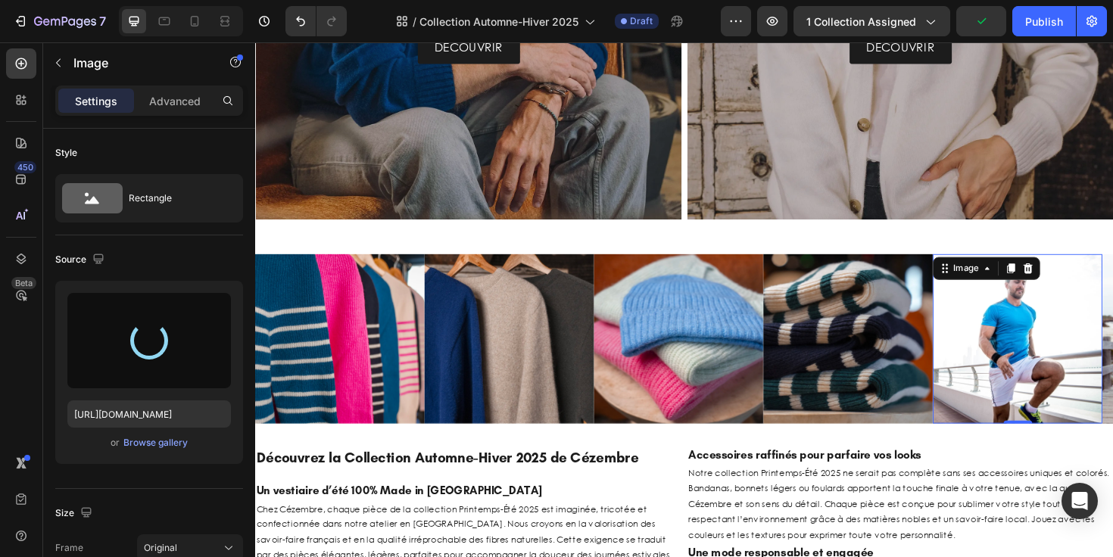
type input "[URL][DOMAIN_NAME]"
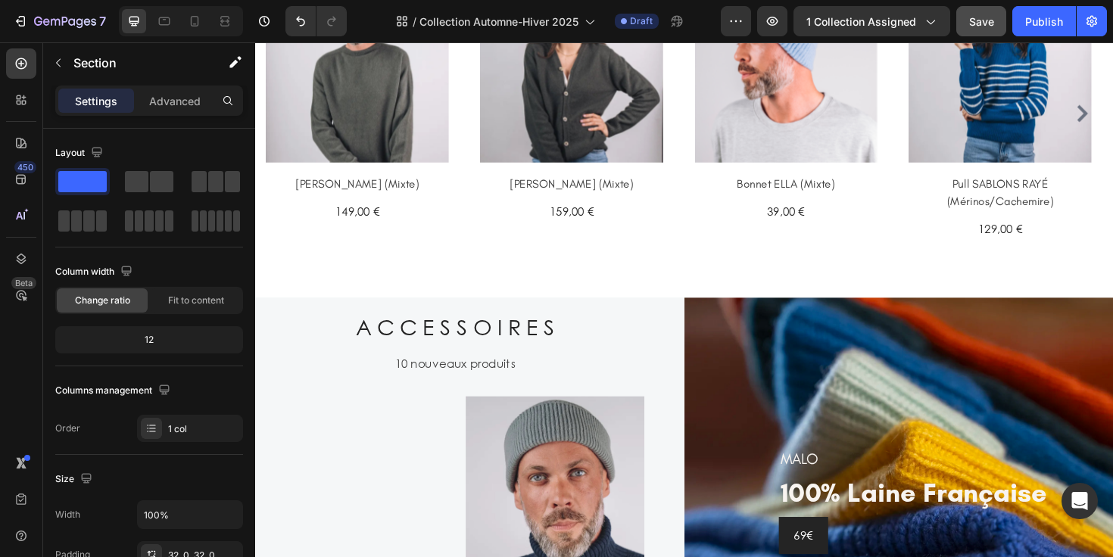
scroll to position [859, 0]
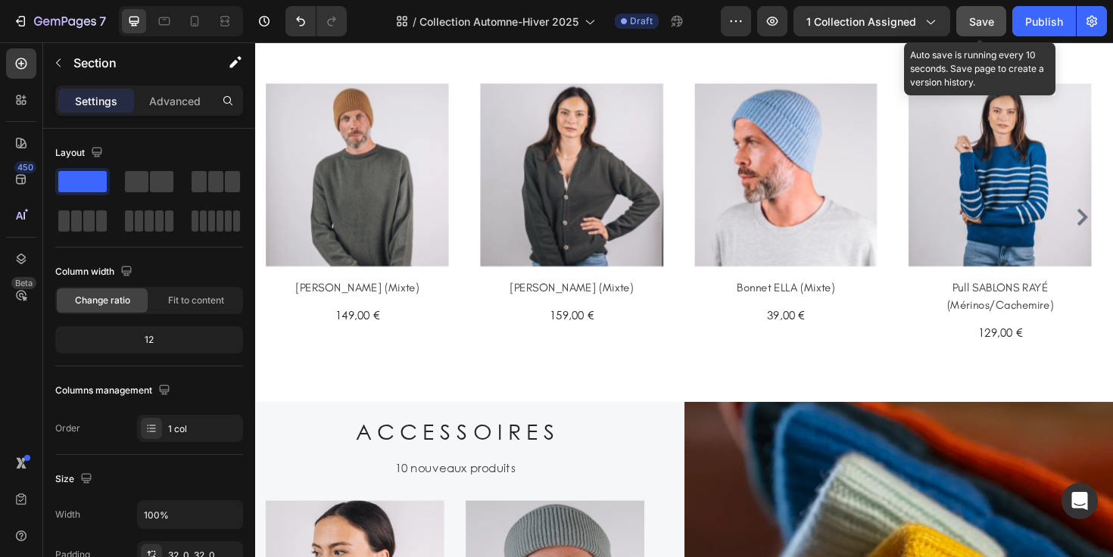
click at [973, 17] on span "Save" at bounding box center [981, 21] width 25 height 13
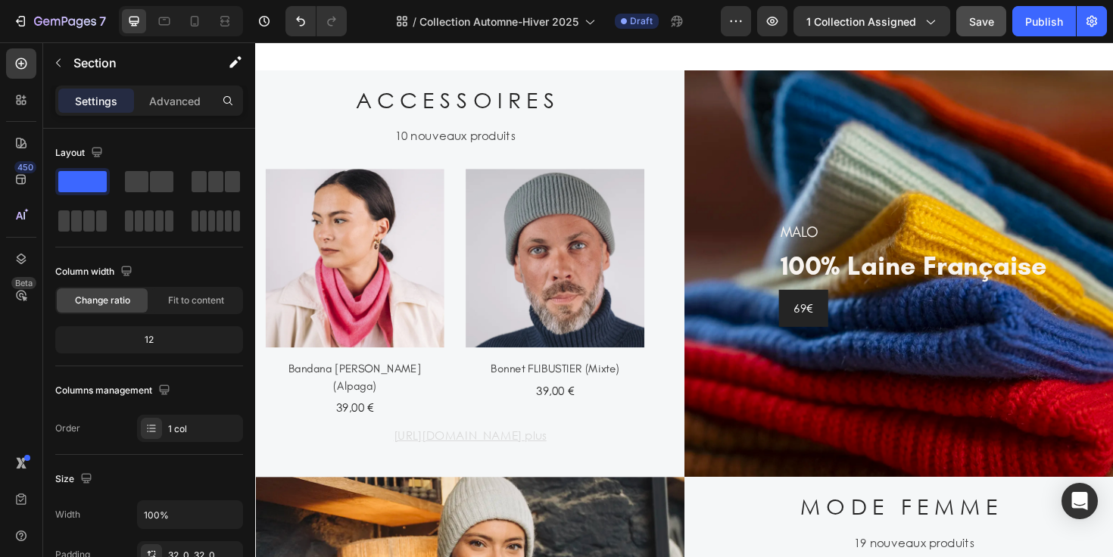
scroll to position [1228, 0]
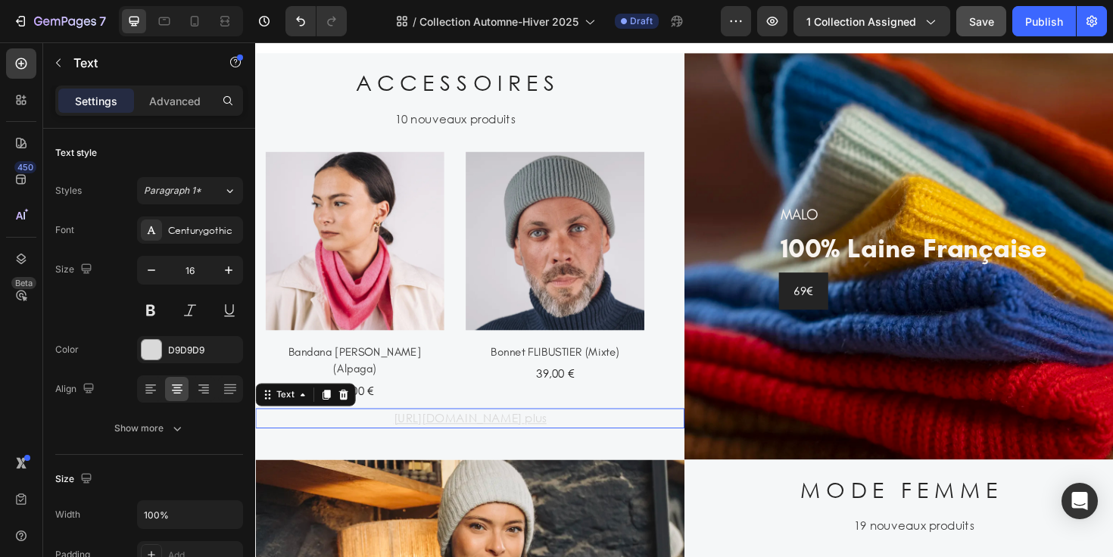
click at [563, 436] on u "[URL][DOMAIN_NAME] plus" at bounding box center [482, 440] width 162 height 16
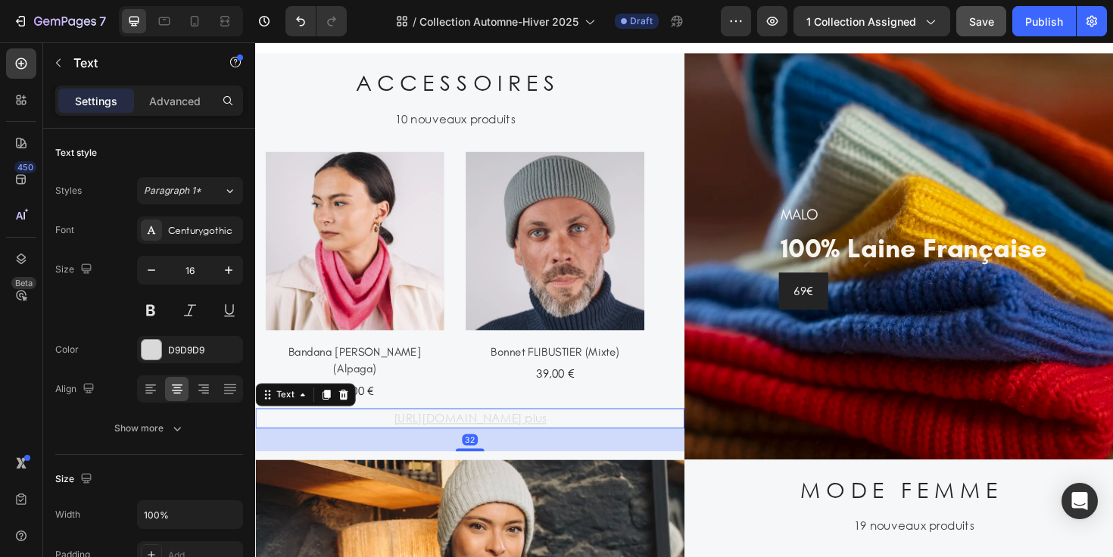
click at [563, 435] on u "[URL][DOMAIN_NAME] plus" at bounding box center [482, 440] width 162 height 16
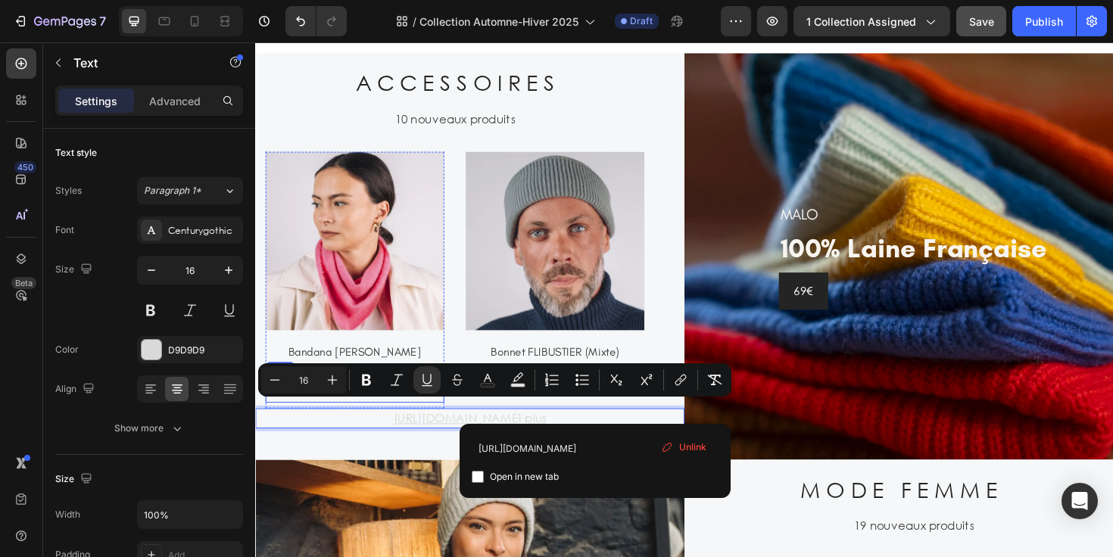
drag, startPoint x: 617, startPoint y: 433, endPoint x: 264, endPoint y: 406, distance: 353.9
click at [264, 406] on div "A C C E S S O I R E S Heading 10 nouveaux produits Text (P) Images Bandana [PER…" at bounding box center [482, 269] width 454 height 431
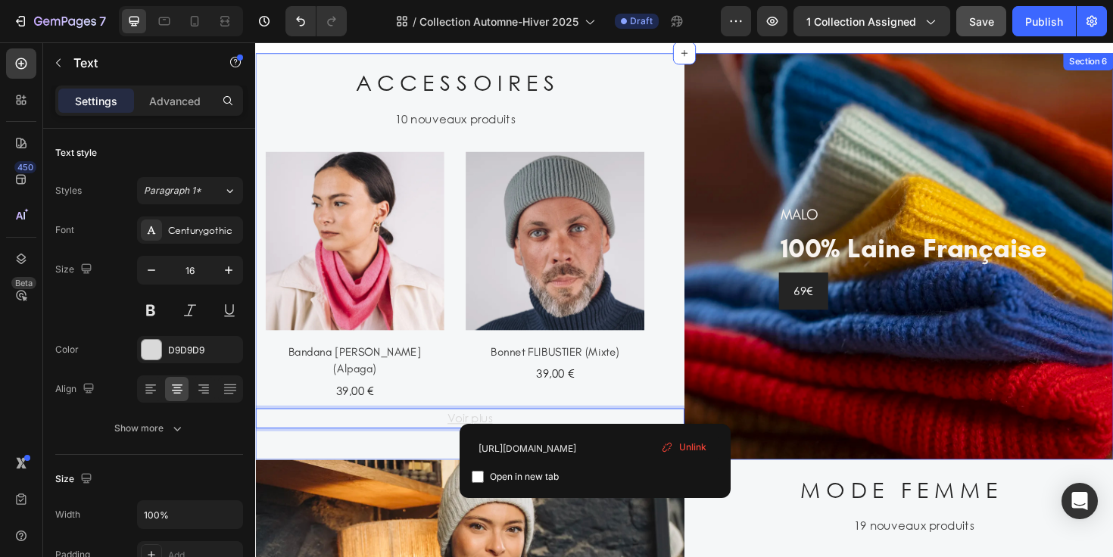
click at [675, 346] on div "A C C E S S O I R E S Heading 10 nouveaux produits Text (P) Images Bandana [PER…" at bounding box center [482, 269] width 454 height 431
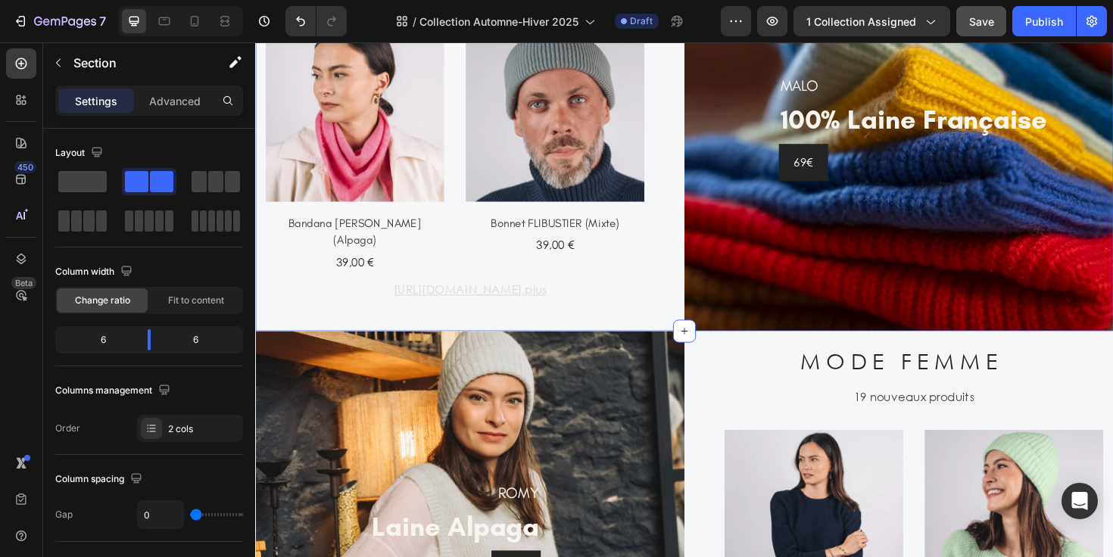
scroll to position [1294, 0]
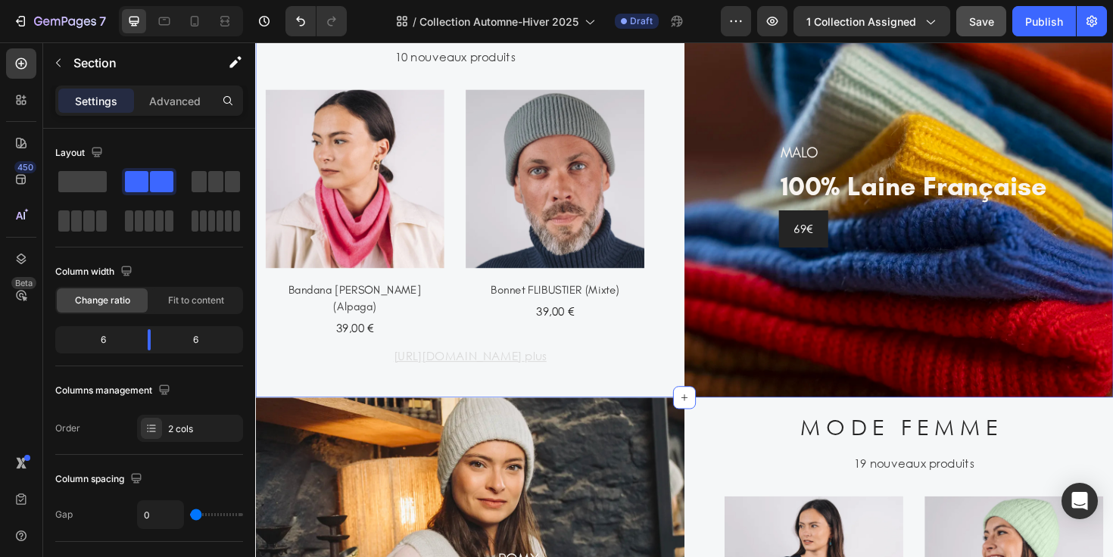
click at [582, 406] on div "A C C E S S O I R E S Heading 10 nouveaux produits Text (P) Images Bandana [PER…" at bounding box center [482, 203] width 454 height 431
click at [563, 366] on u "[URL][DOMAIN_NAME] plus" at bounding box center [482, 374] width 162 height 16
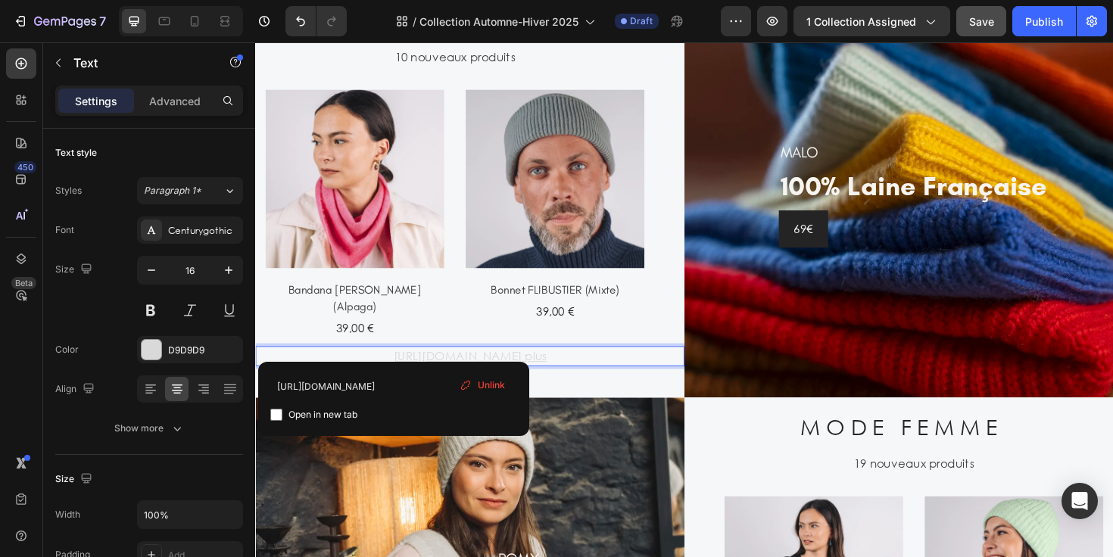
click at [563, 366] on u "[URL][DOMAIN_NAME] plus" at bounding box center [482, 374] width 162 height 16
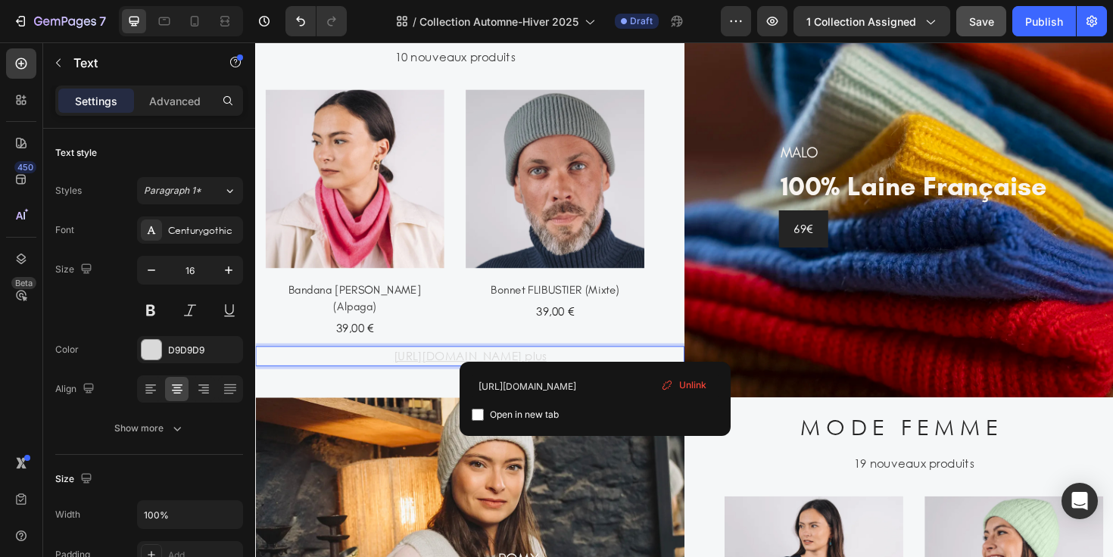
drag, startPoint x: 616, startPoint y: 366, endPoint x: 310, endPoint y: 362, distance: 305.9
click at [401, 366] on u "[URL][DOMAIN_NAME] plus" at bounding box center [482, 374] width 162 height 16
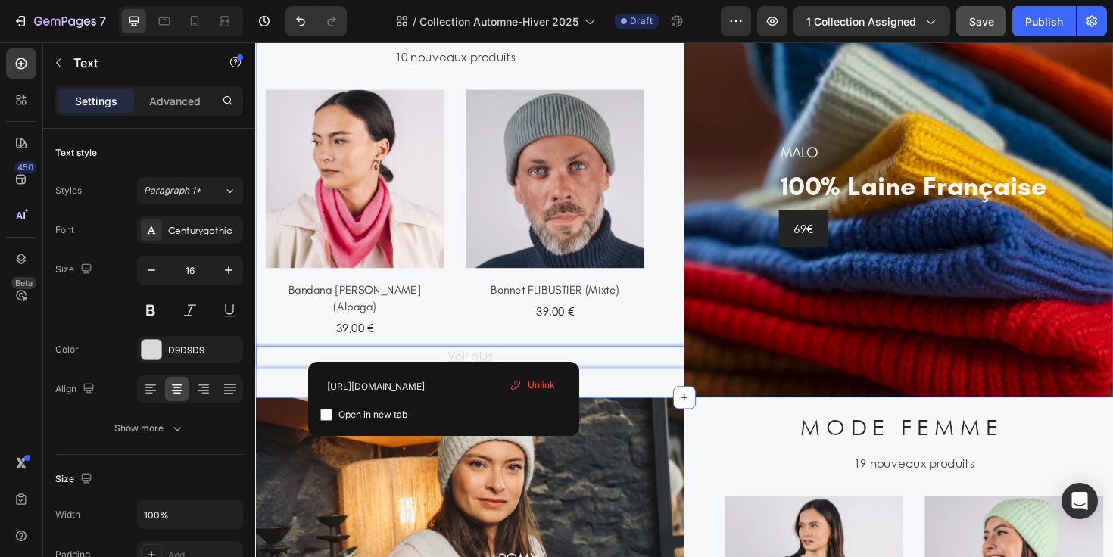
click at [295, 390] on div "A C C E S S O I R E S Heading 10 nouveaux produits Text (P) Images Bandana [PER…" at bounding box center [482, 203] width 454 height 431
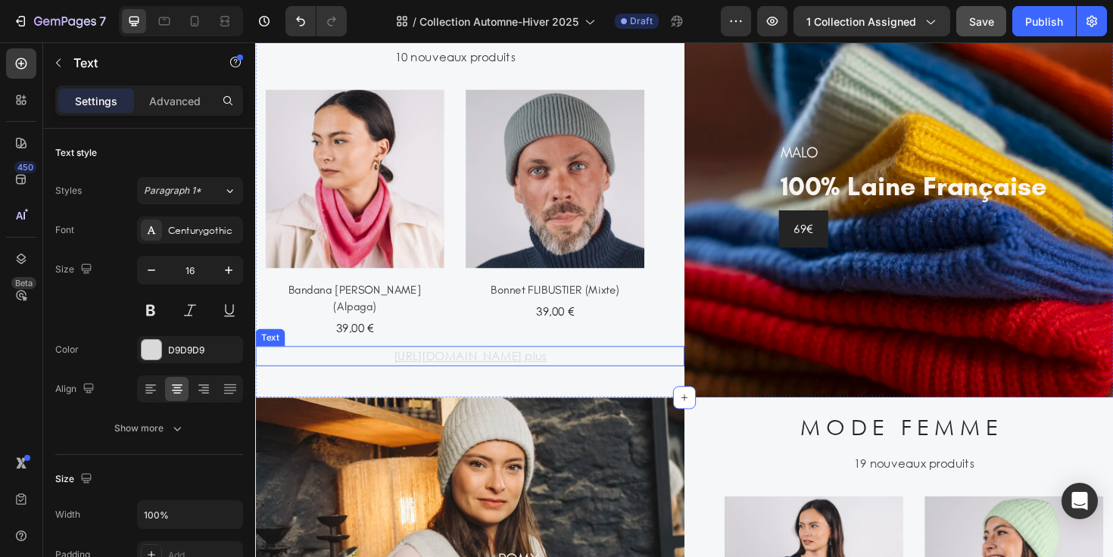
click at [401, 366] on u "[URL][DOMAIN_NAME] plus" at bounding box center [482, 374] width 162 height 16
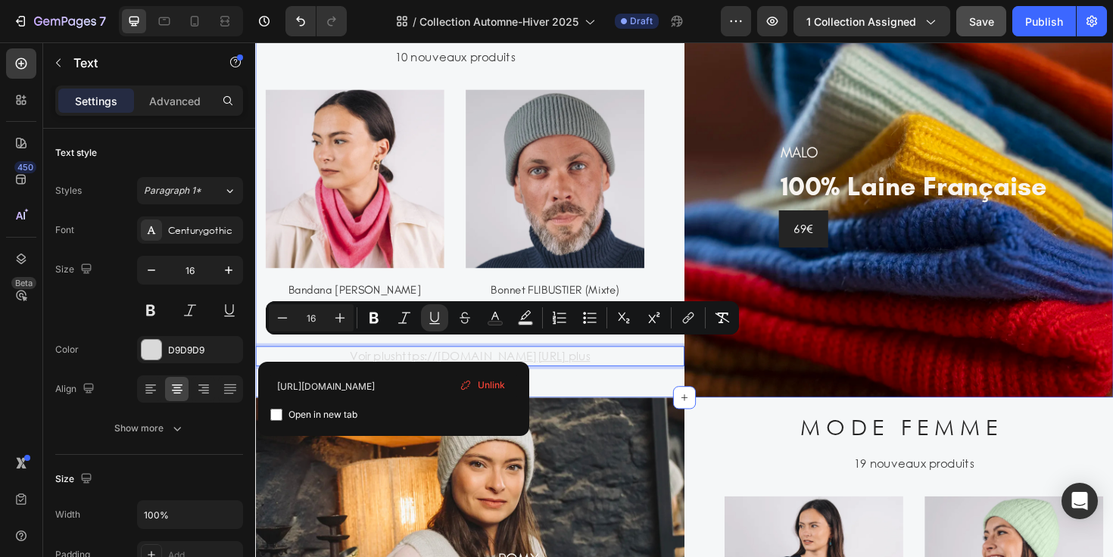
drag, startPoint x: 320, startPoint y: 366, endPoint x: 716, endPoint y: 365, distance: 396.8
click at [716, 365] on div "A C C E S S O I R E S Heading 10 nouveaux produits Text (P) Images Bandana [PER…" at bounding box center [709, 203] width 909 height 431
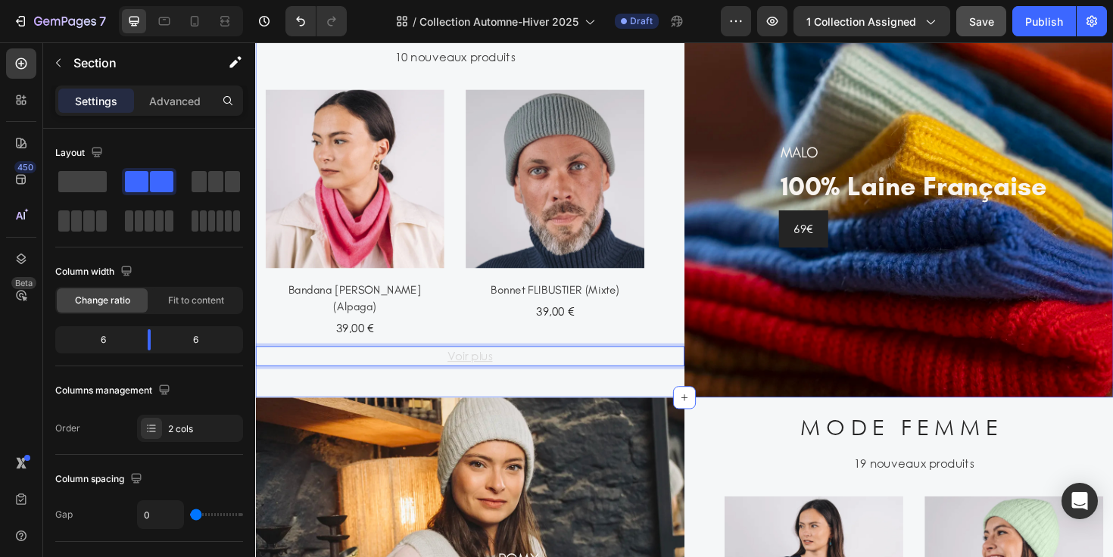
click at [666, 394] on div "A C C E S S O I R E S Heading 10 nouveaux produits Text (P) Images Bandana [PER…" at bounding box center [482, 203] width 454 height 431
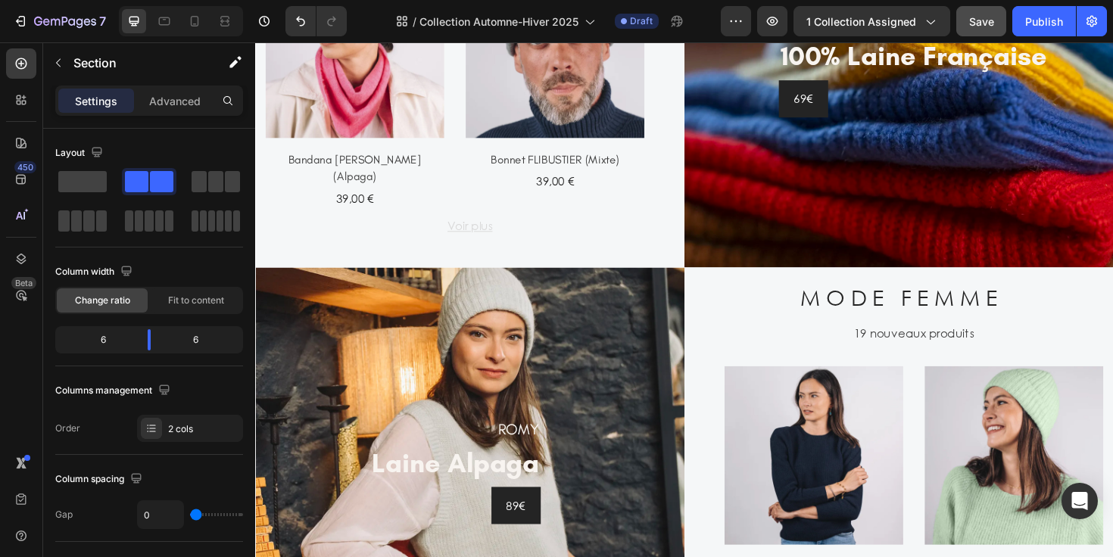
scroll to position [1317, 0]
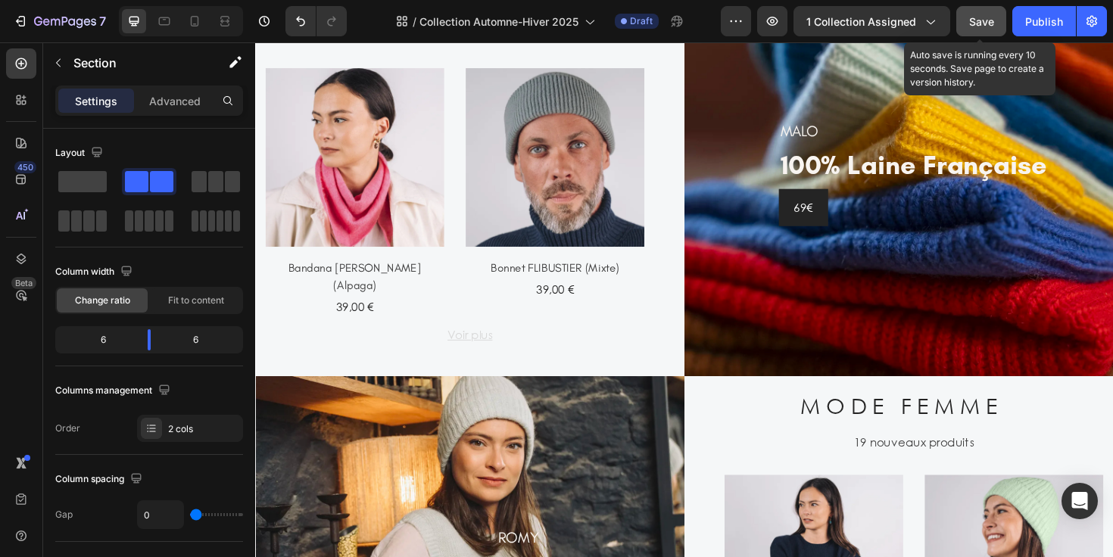
click at [987, 23] on span "Save" at bounding box center [981, 21] width 25 height 13
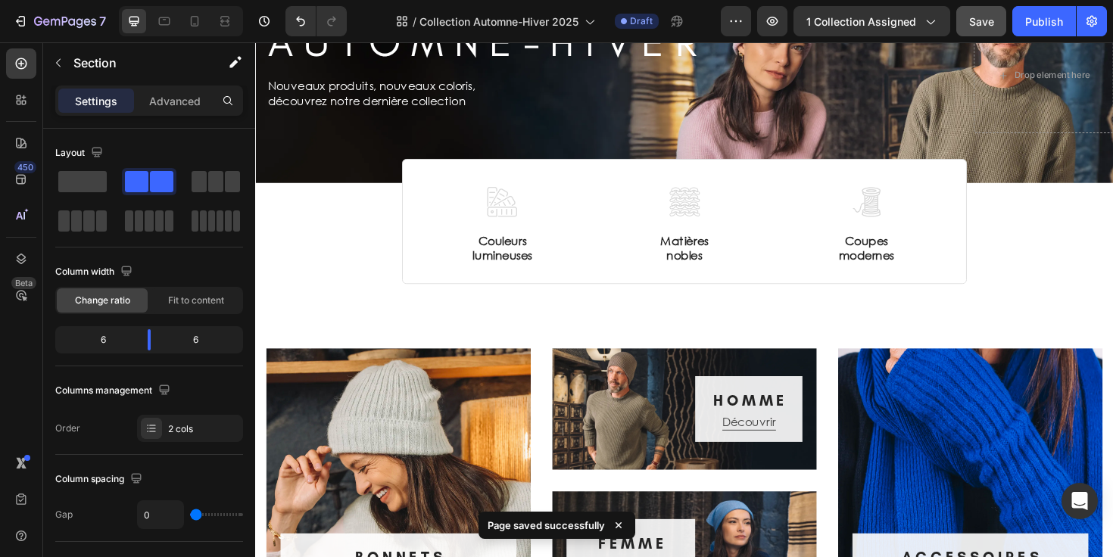
scroll to position [0, 0]
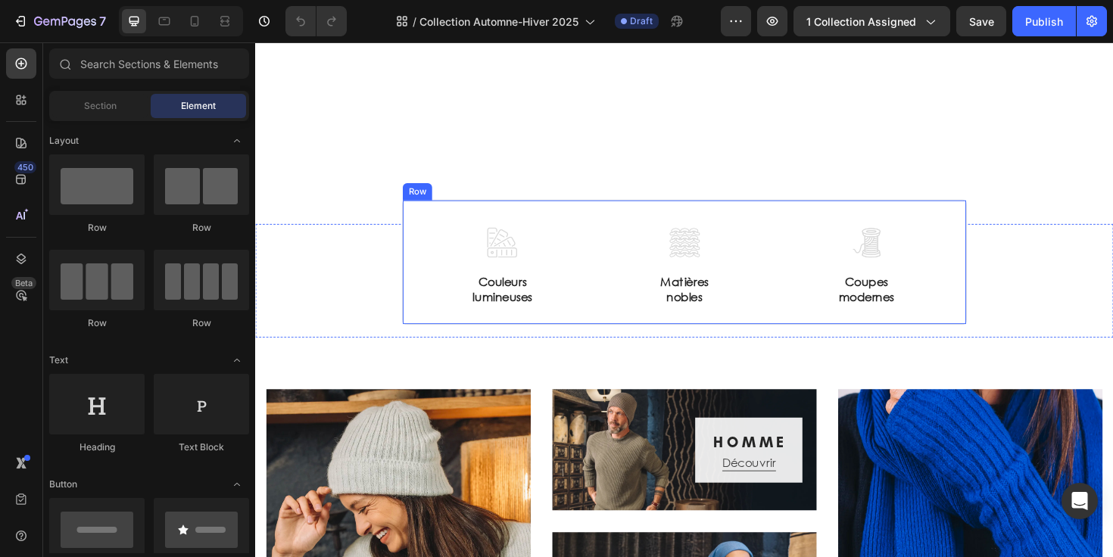
scroll to position [588, 0]
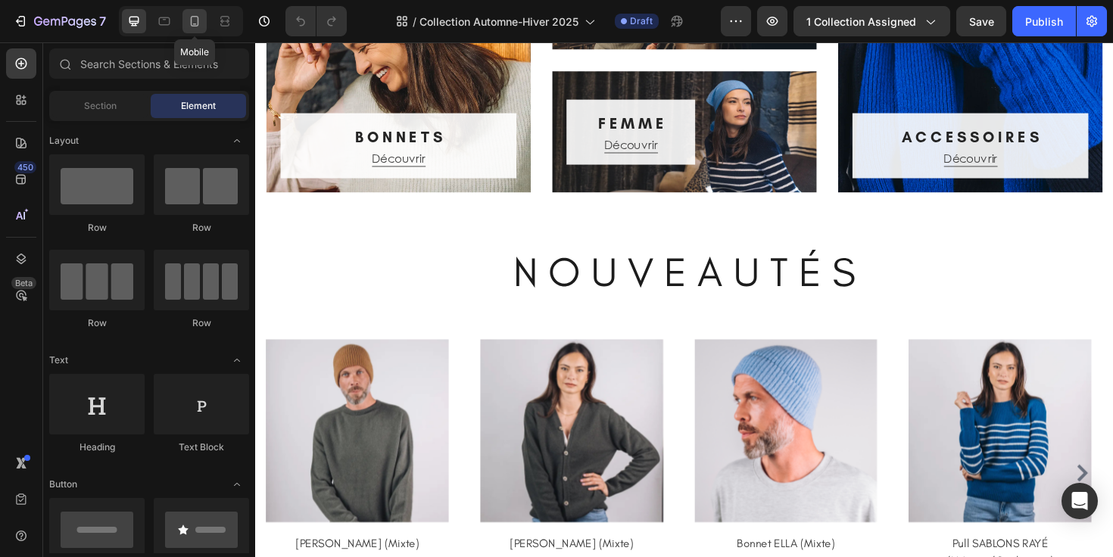
click at [197, 30] on div at bounding box center [194, 21] width 24 height 24
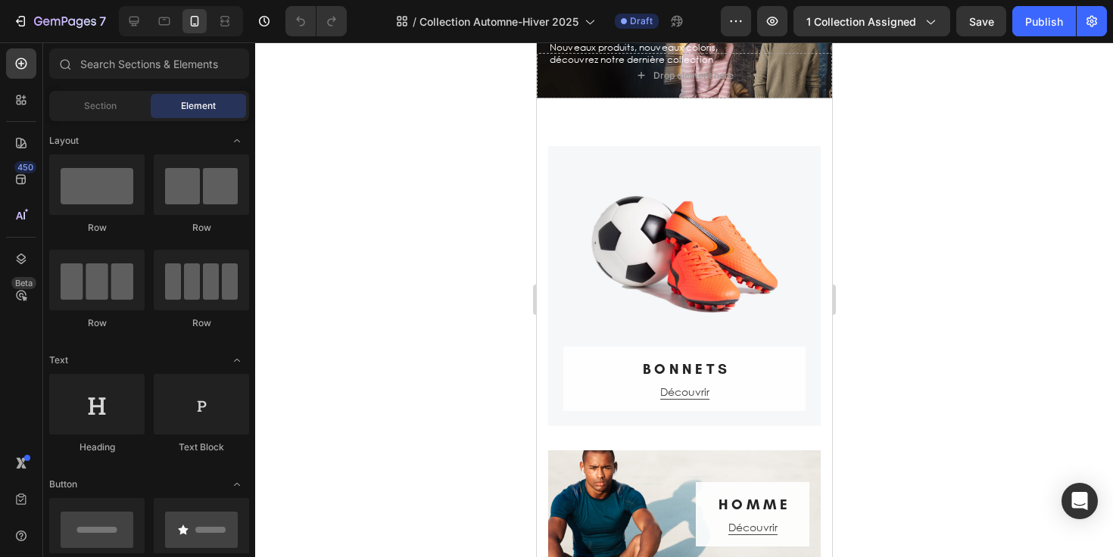
scroll to position [164, 0]
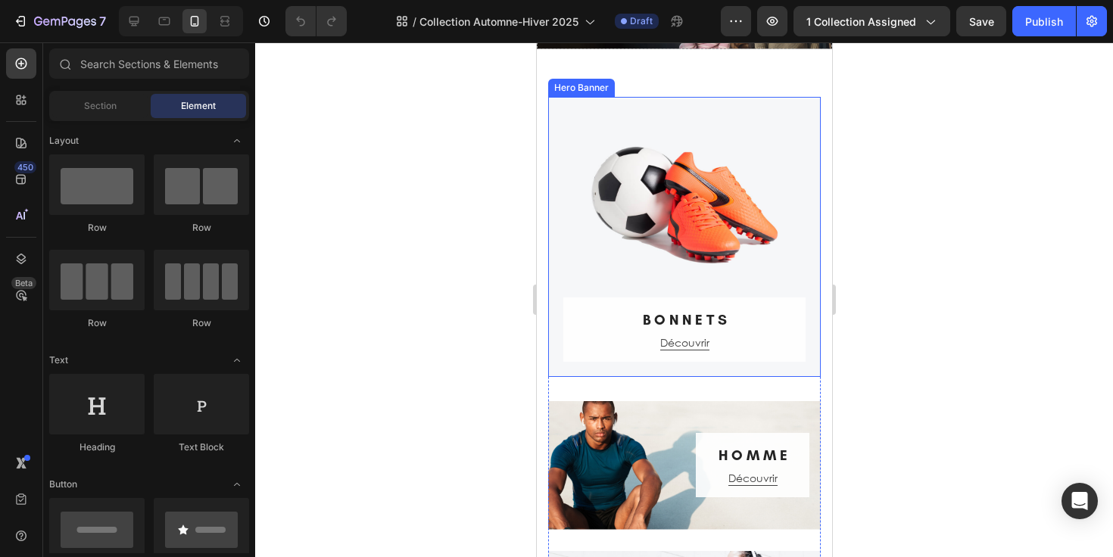
click at [571, 229] on div "Overlay" at bounding box center [683, 237] width 273 height 280
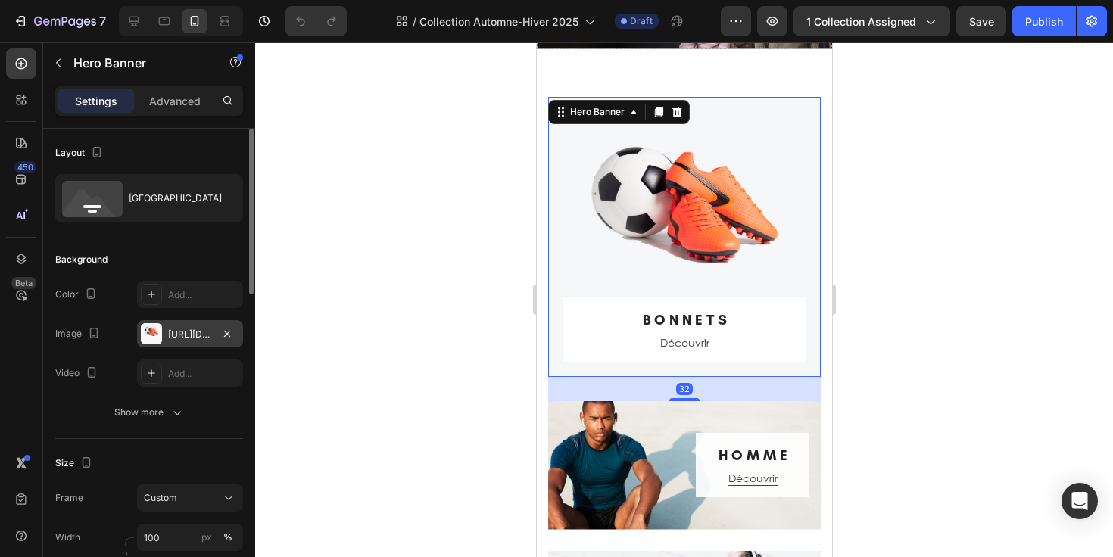
click at [195, 332] on div "[URL][DOMAIN_NAME]" at bounding box center [190, 335] width 44 height 14
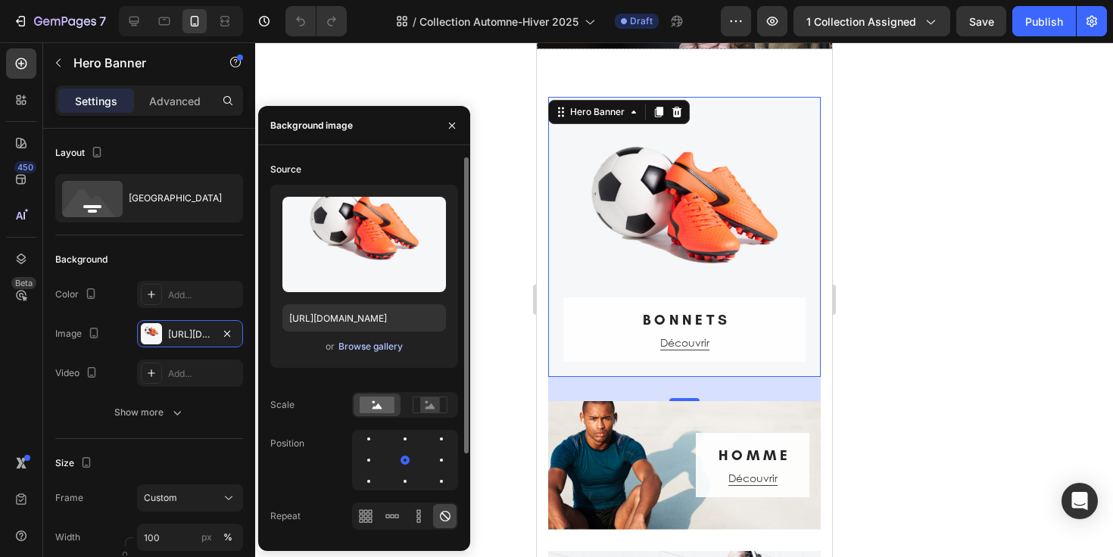
click at [345, 345] on div "Browse gallery" at bounding box center [370, 347] width 64 height 14
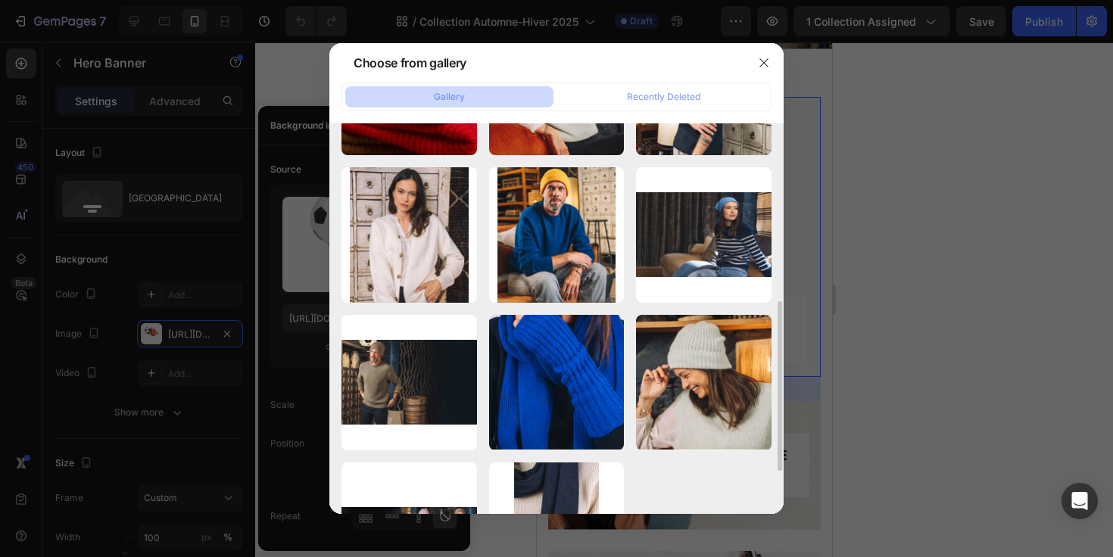
scroll to position [419, 0]
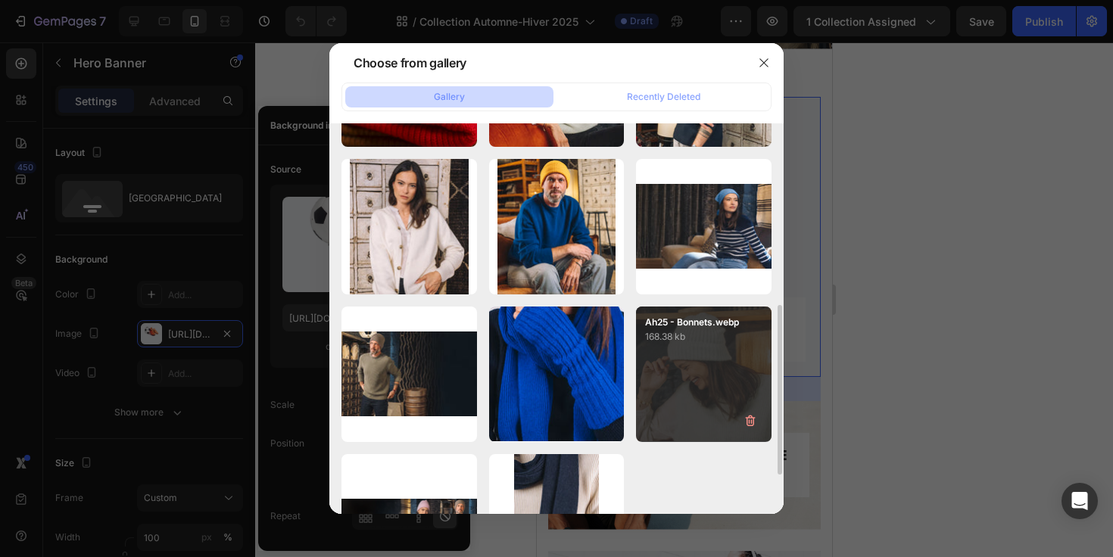
click at [680, 348] on div "Ah25 - Bonnets.webp 168.38 kb" at bounding box center [704, 375] width 136 height 136
type input "[URL][DOMAIN_NAME]"
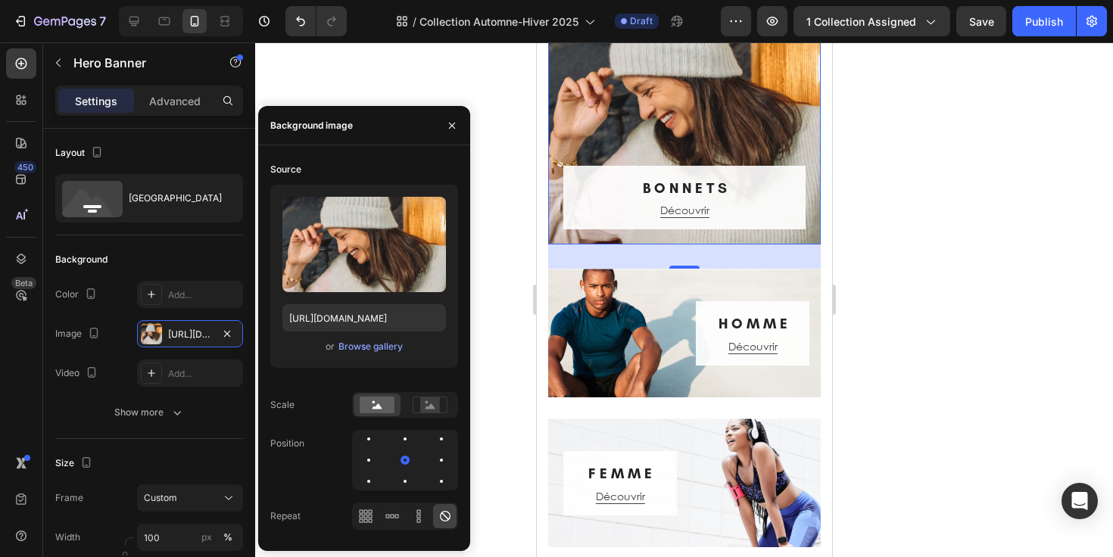
scroll to position [324, 0]
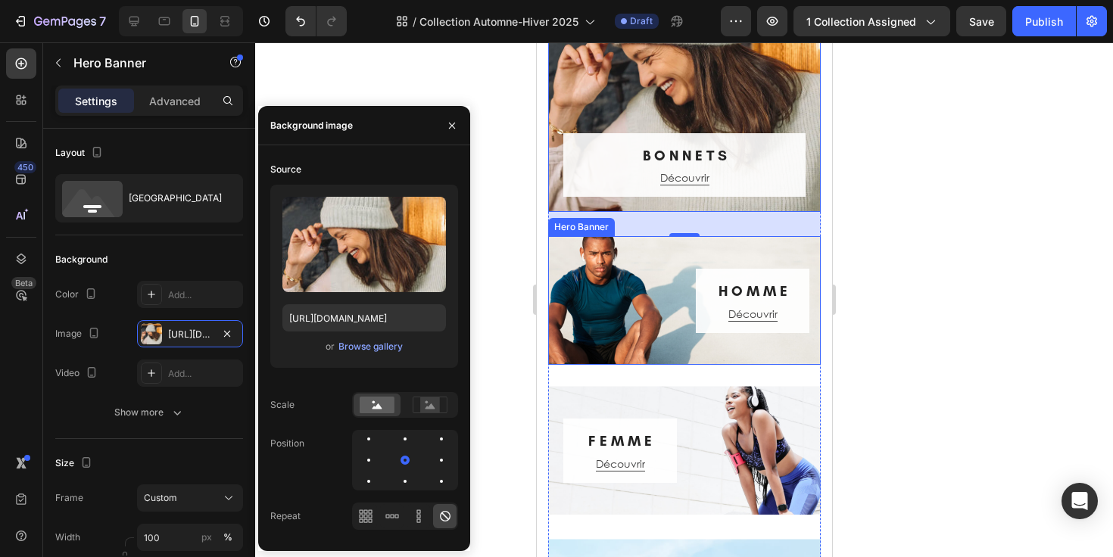
click at [605, 277] on div "H O M M E Heading Découvrir Button Row" at bounding box center [683, 301] width 273 height 64
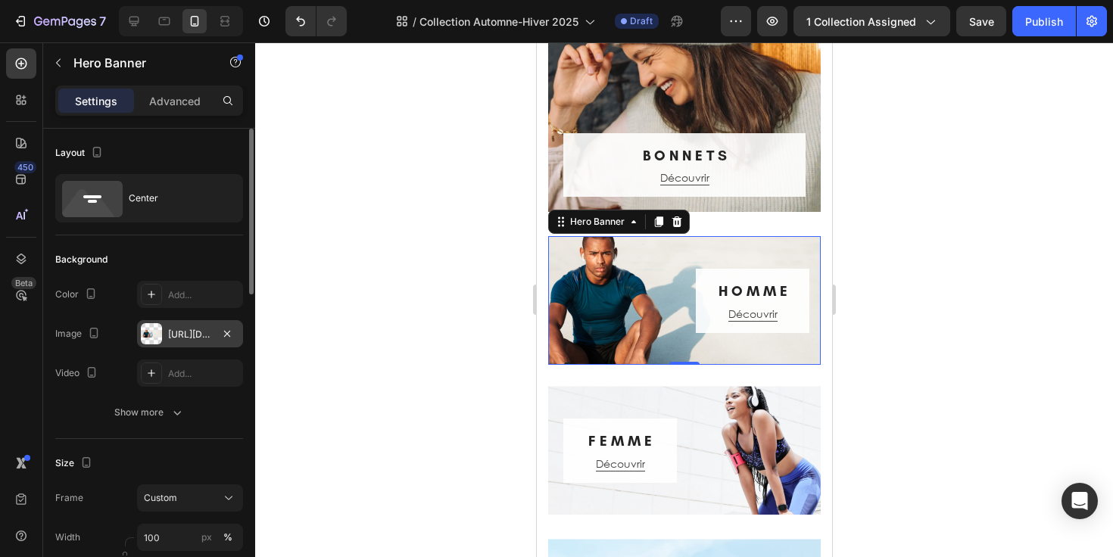
click at [198, 331] on div "[URL][DOMAIN_NAME]" at bounding box center [190, 335] width 44 height 14
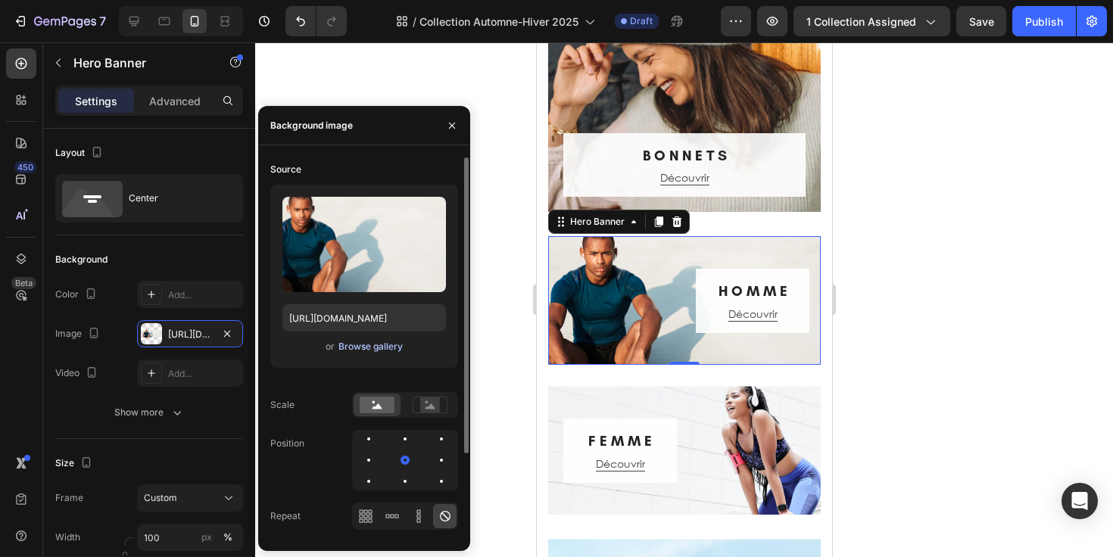
click at [363, 348] on div "Browse gallery" at bounding box center [370, 347] width 64 height 14
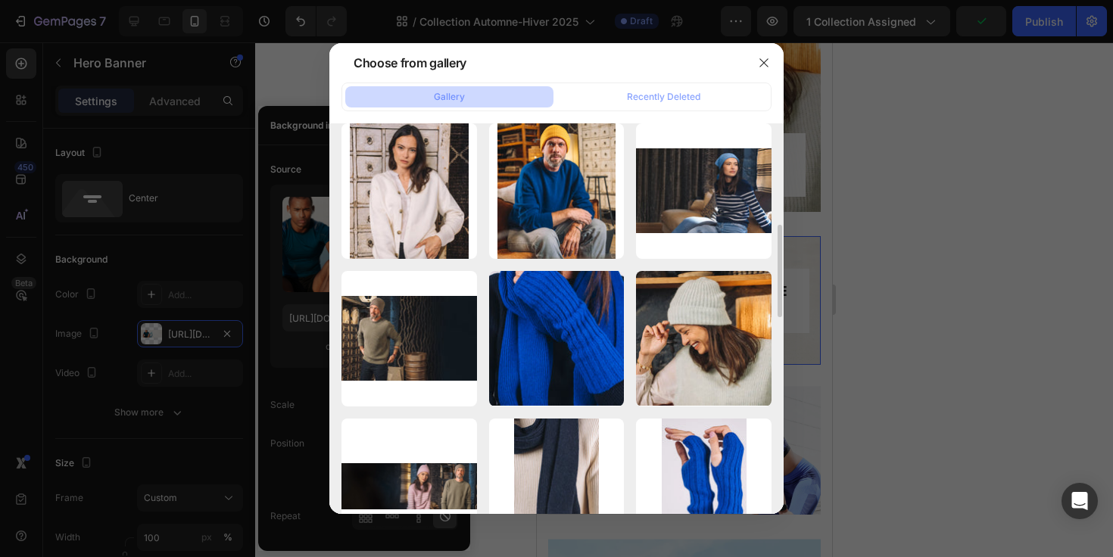
scroll to position [449, 0]
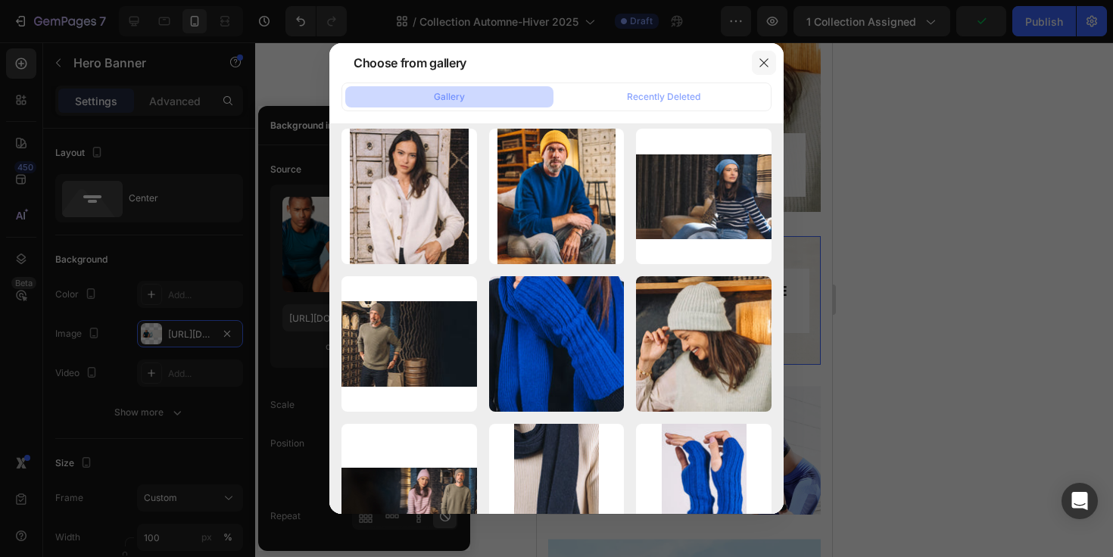
click at [760, 65] on icon "button" at bounding box center [763, 63] width 8 height 8
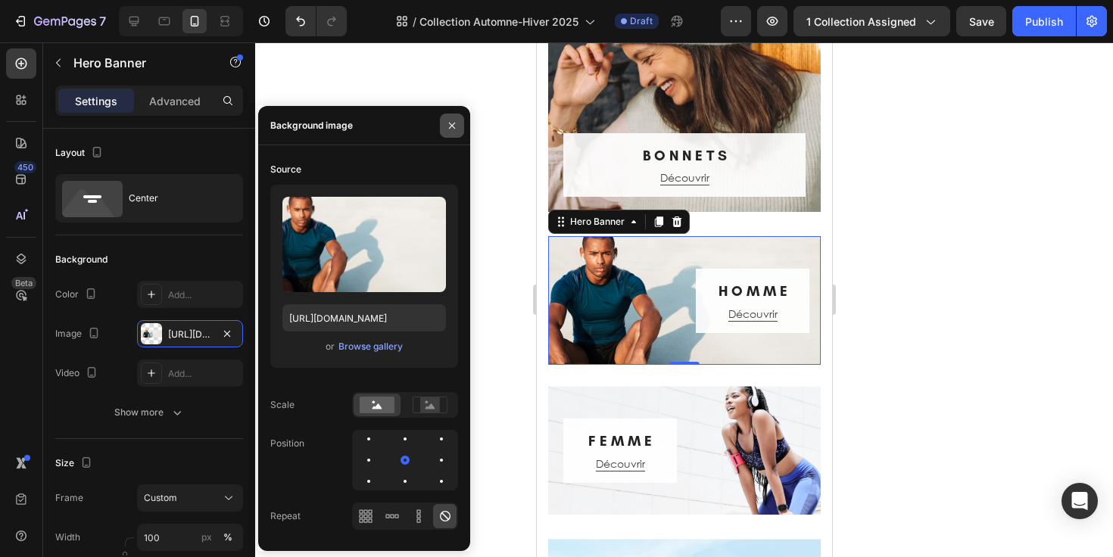
click at [455, 126] on icon "button" at bounding box center [452, 126] width 12 height 12
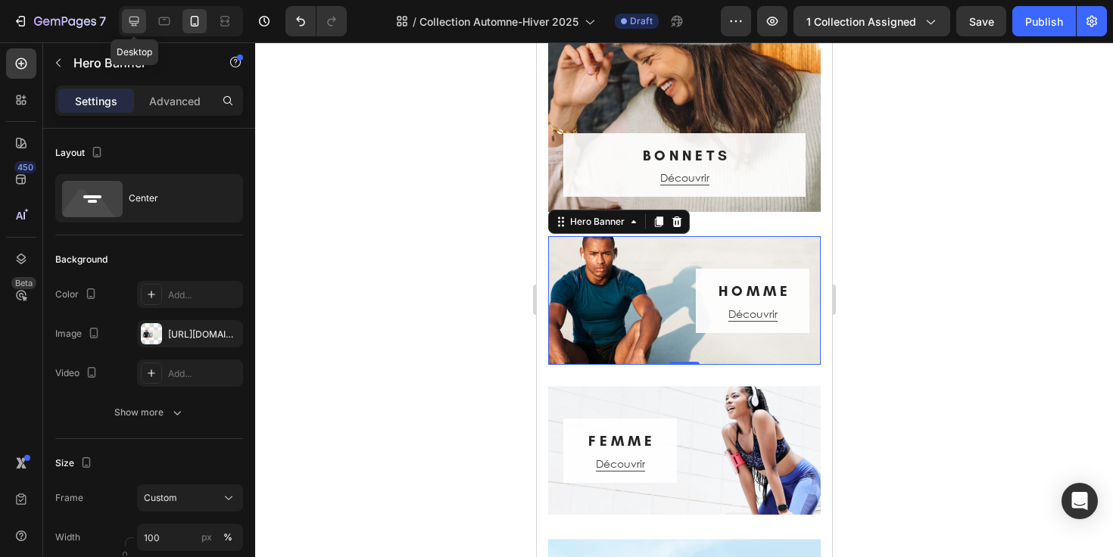
click at [137, 24] on icon at bounding box center [133, 21] width 15 height 15
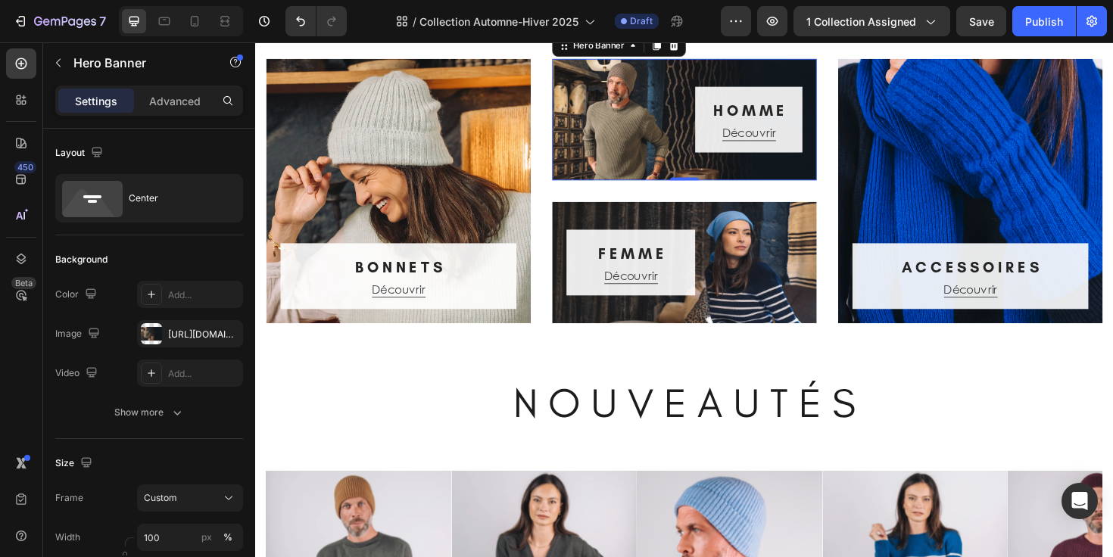
scroll to position [288, 0]
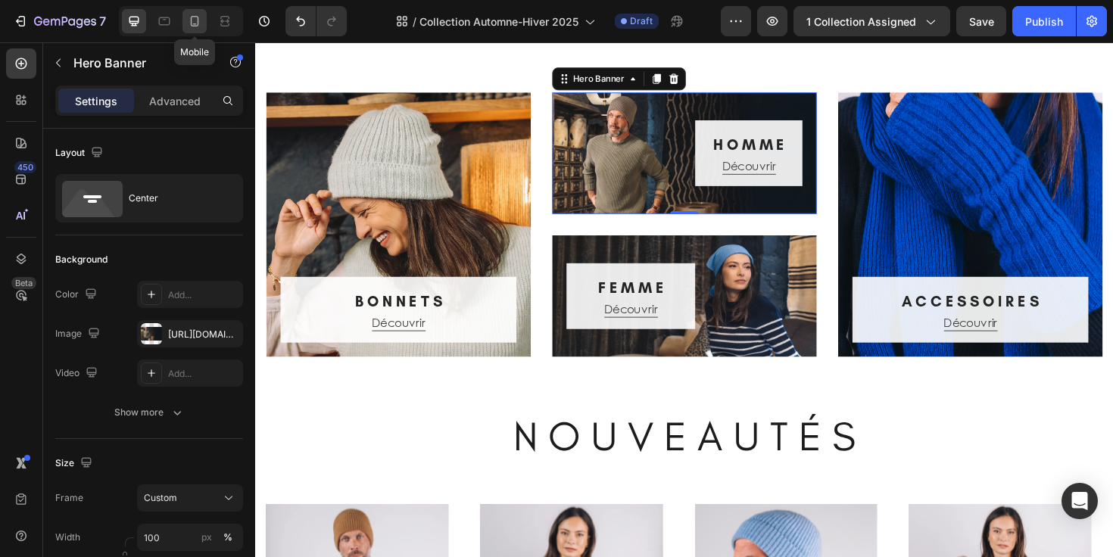
click at [189, 25] on icon at bounding box center [194, 21] width 15 height 15
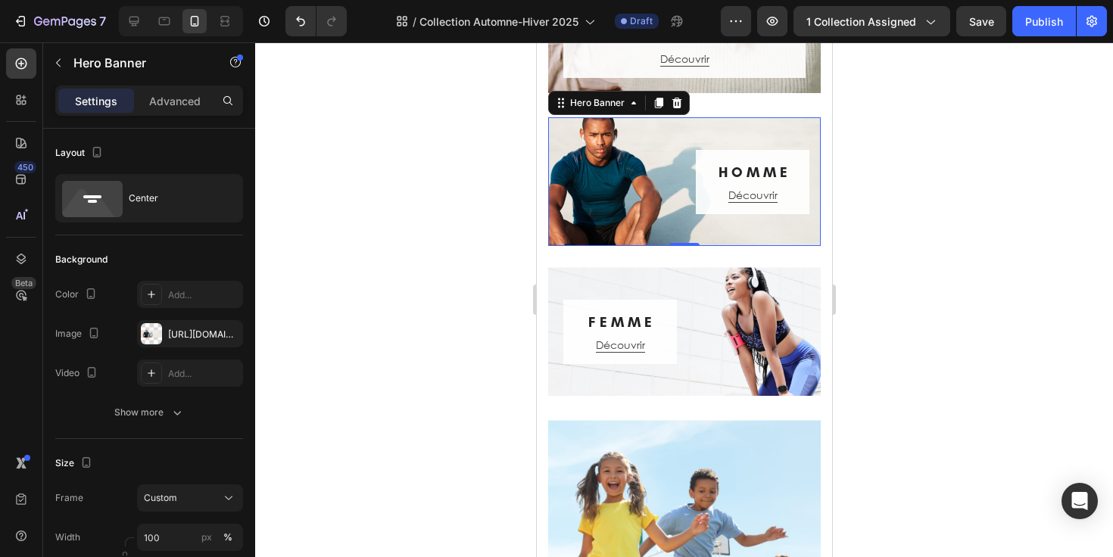
scroll to position [465, 0]
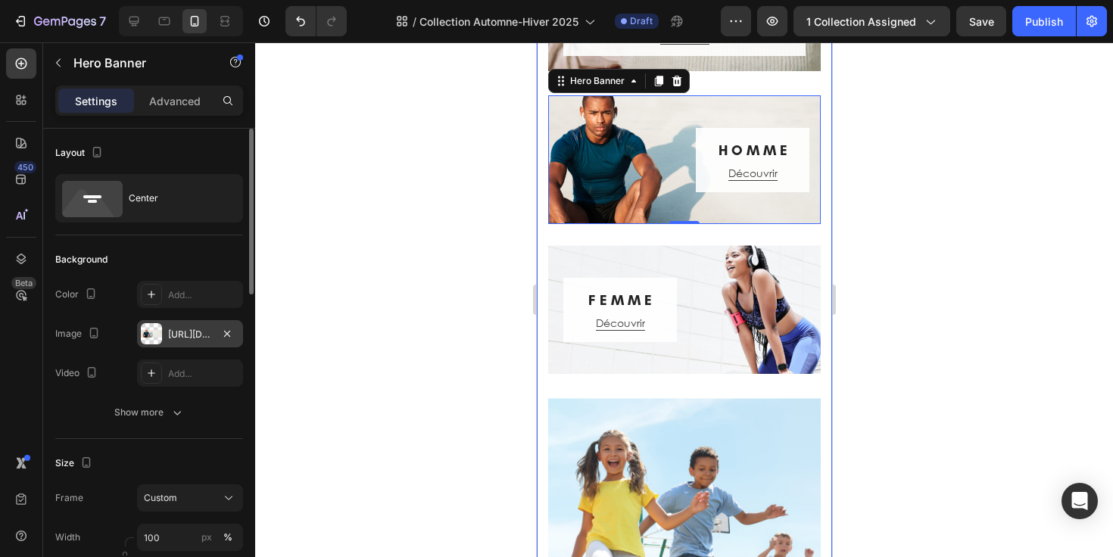
click at [195, 334] on div "[URL][DOMAIN_NAME]" at bounding box center [190, 335] width 44 height 14
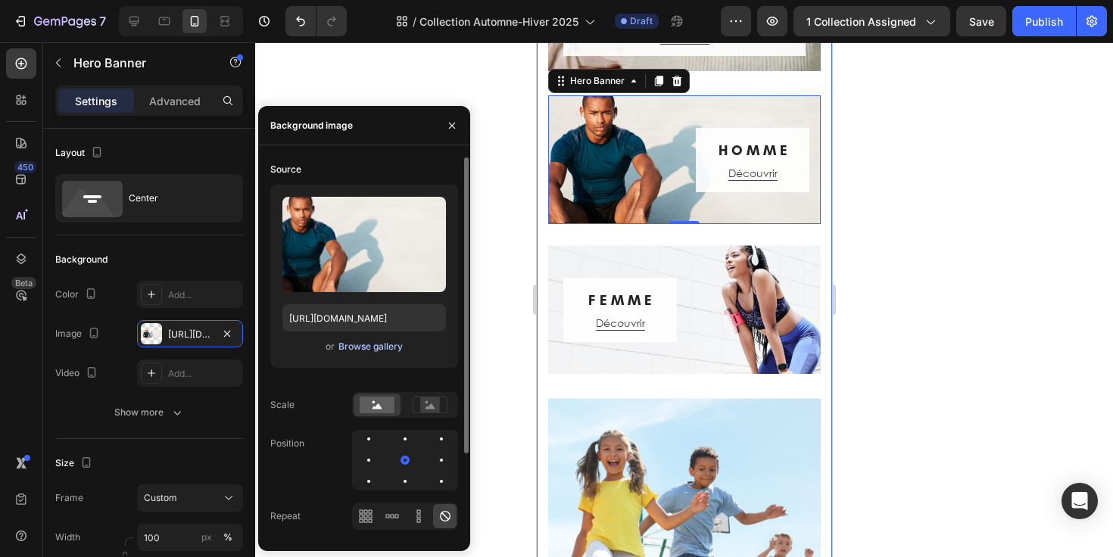
click at [370, 347] on div "Browse gallery" at bounding box center [370, 347] width 64 height 14
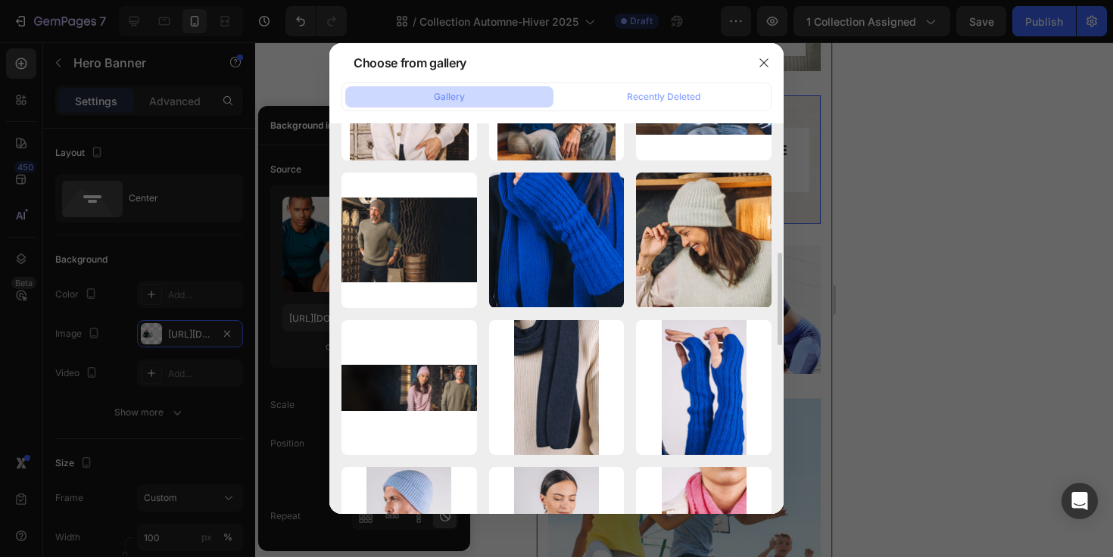
scroll to position [555, 0]
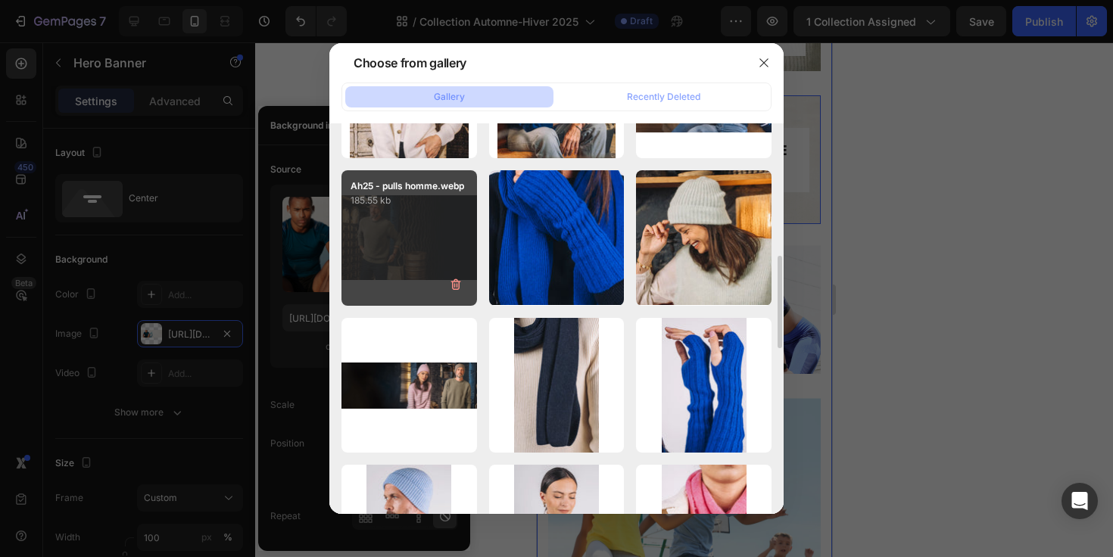
click at [456, 238] on div "Ah25 - pulls homme.webp 185.55 kb" at bounding box center [410, 238] width 136 height 136
type input "[URL][DOMAIN_NAME]"
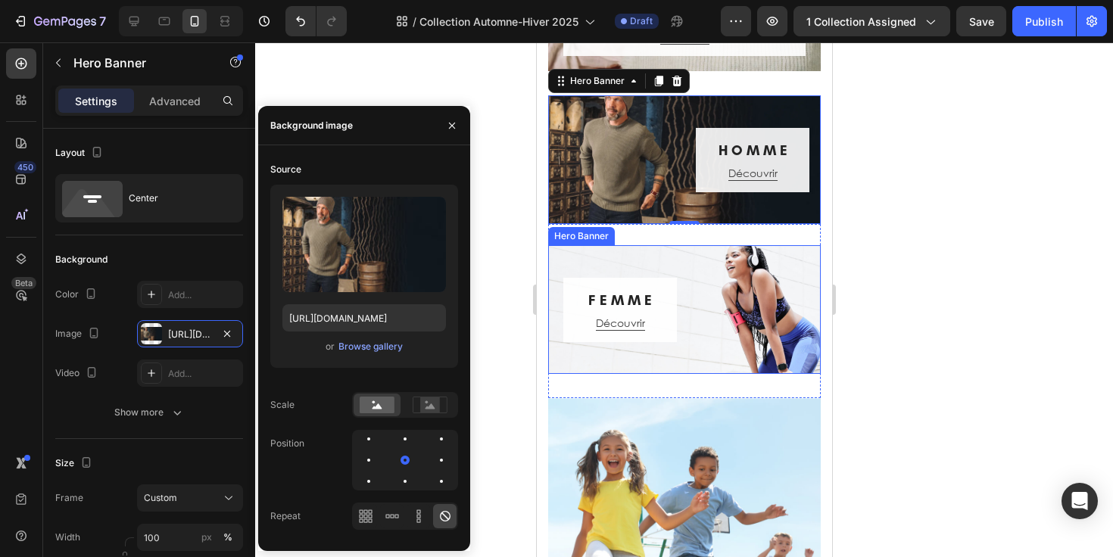
click at [681, 263] on div "Overlay" at bounding box center [683, 309] width 273 height 129
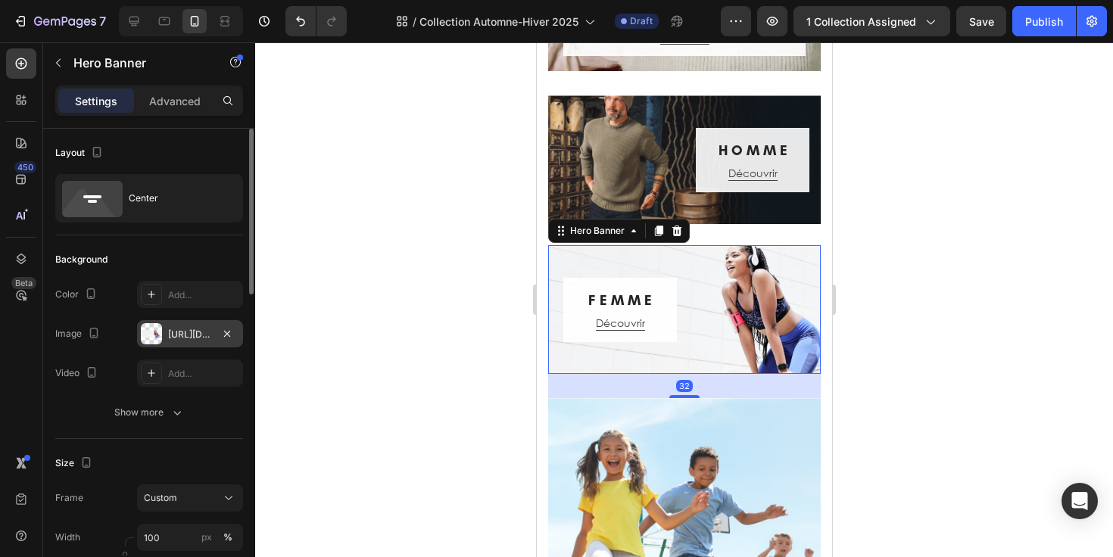
click at [186, 343] on div "[URL][DOMAIN_NAME]" at bounding box center [190, 333] width 106 height 27
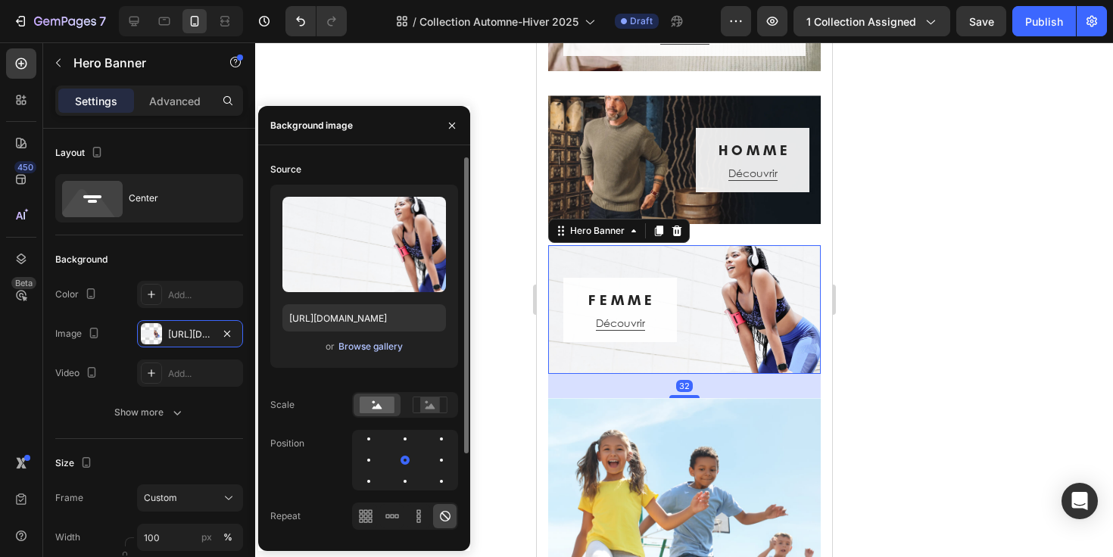
click at [364, 347] on div "Browse gallery" at bounding box center [370, 347] width 64 height 14
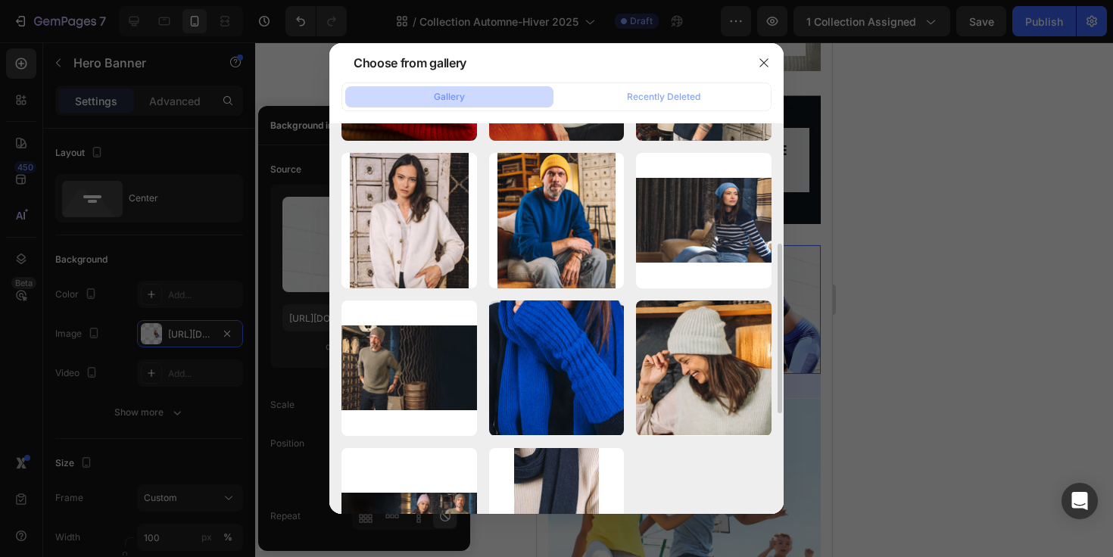
scroll to position [446, 0]
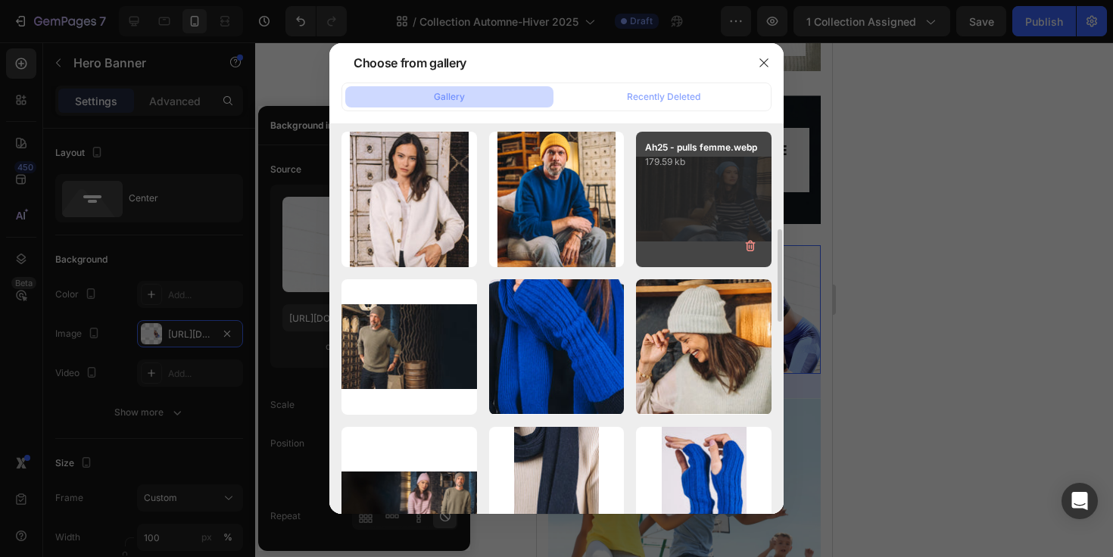
click at [691, 208] on div "Ah25 - pulls femme.webp 179.59 kb" at bounding box center [704, 200] width 136 height 136
type input "[URL][DOMAIN_NAME]"
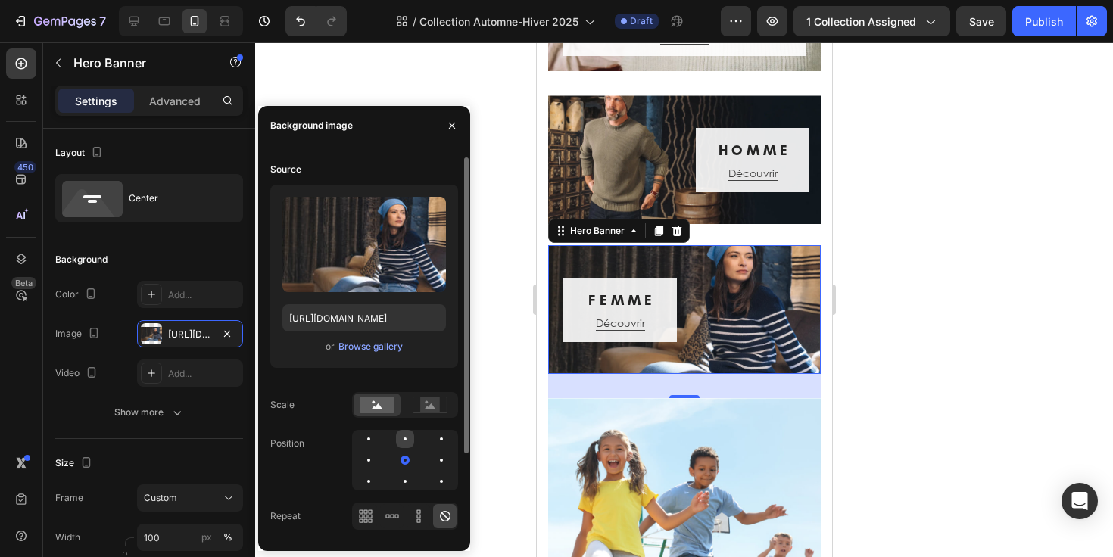
click at [432, 441] on div at bounding box center [441, 439] width 18 height 18
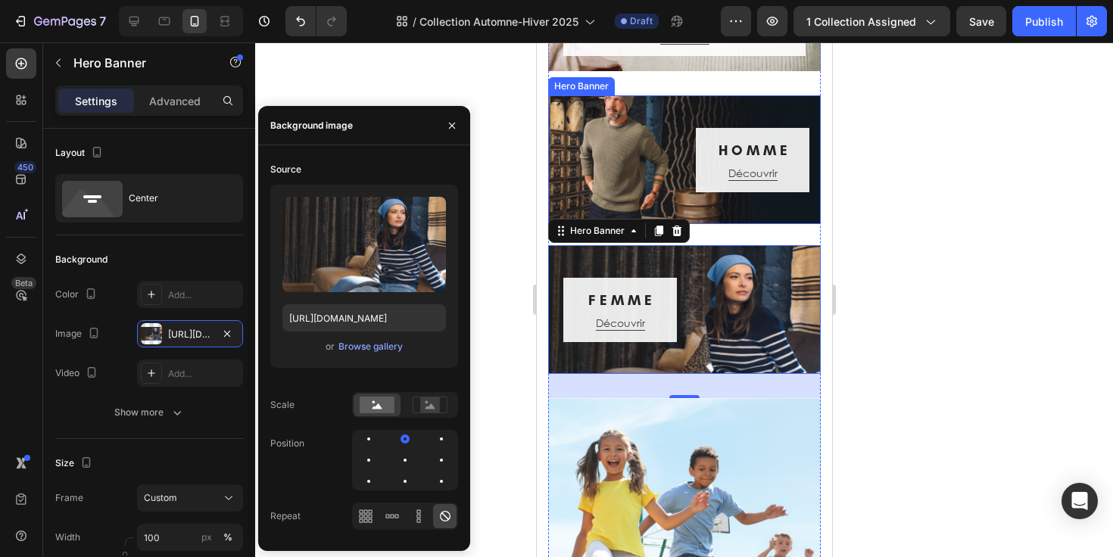
click at [598, 148] on div "H O M M E Heading Découvrir Button Row" at bounding box center [683, 160] width 273 height 64
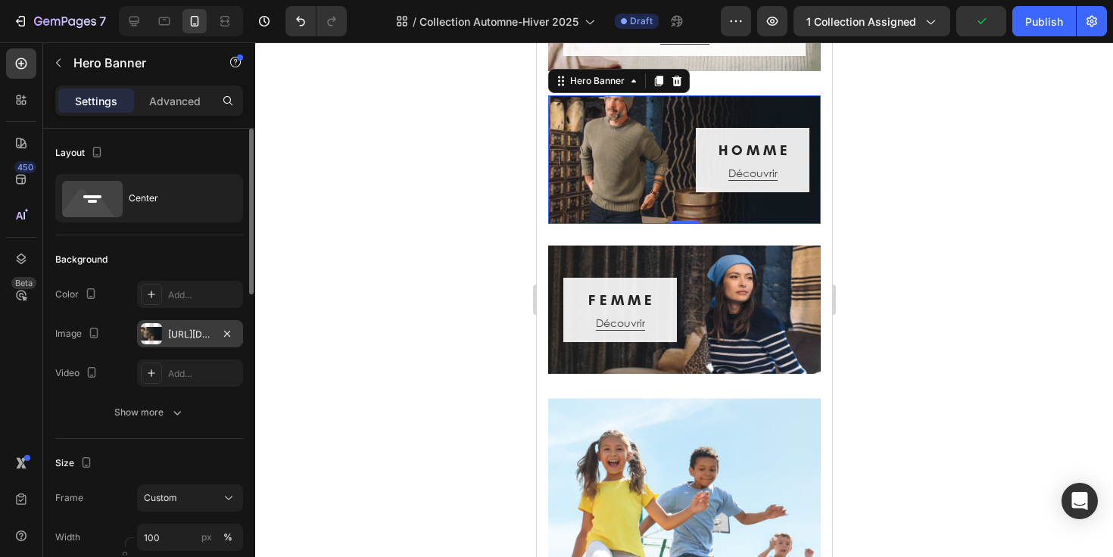
click at [170, 337] on div "[URL][DOMAIN_NAME]" at bounding box center [190, 335] width 44 height 14
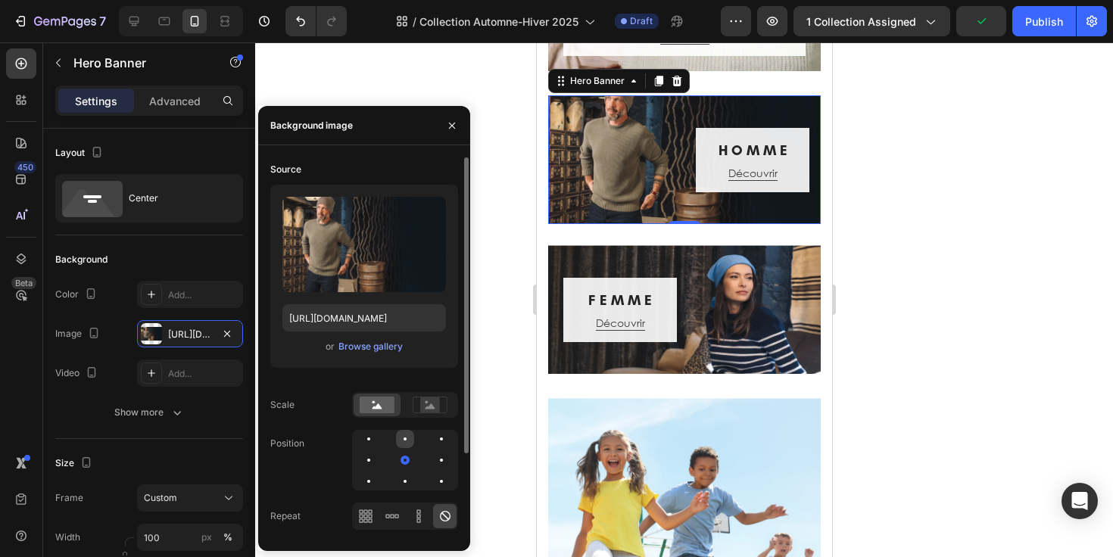
click at [432, 437] on div at bounding box center [441, 439] width 18 height 18
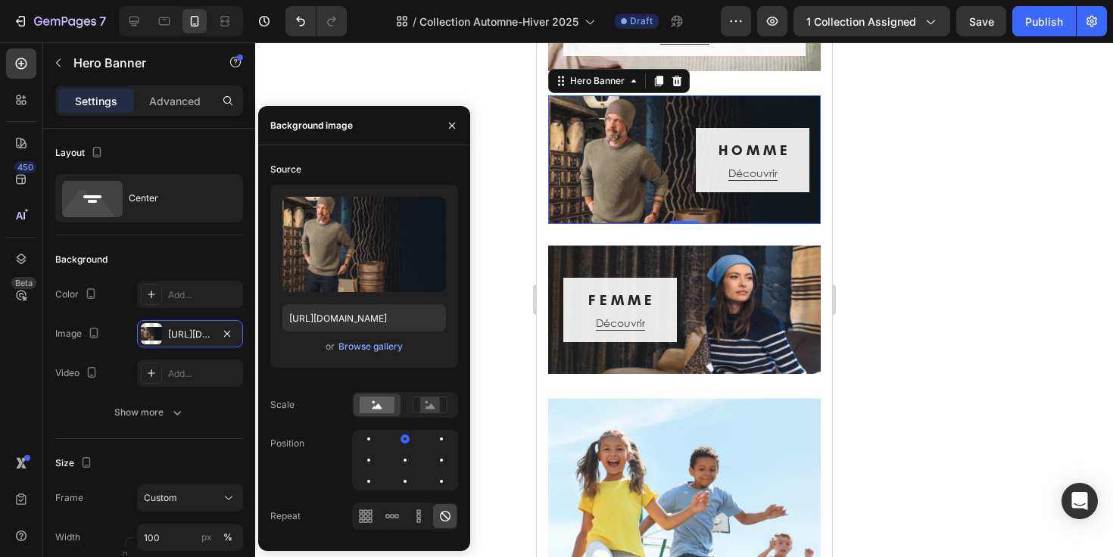
click at [893, 291] on div at bounding box center [684, 299] width 858 height 515
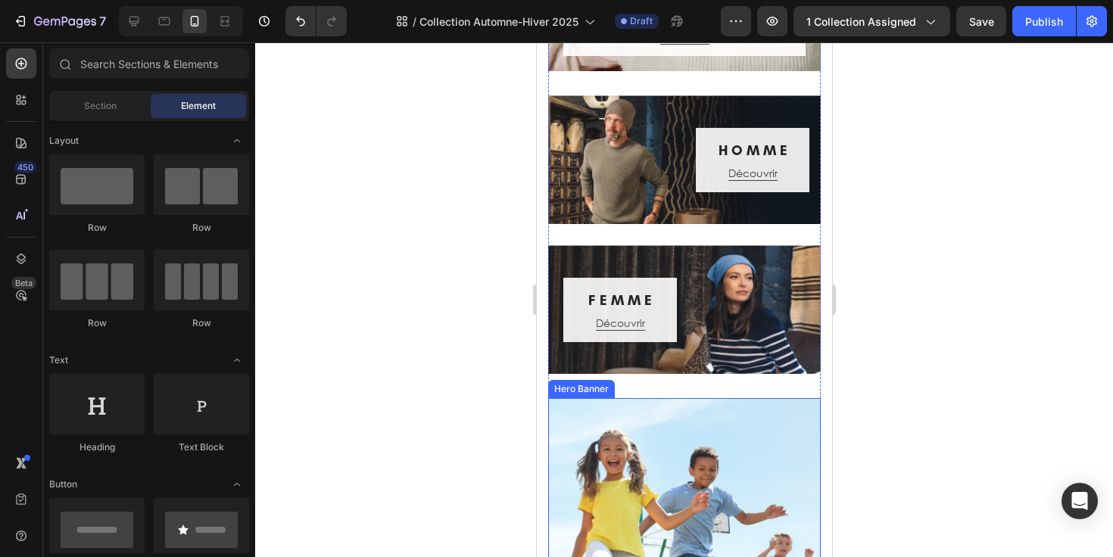
click at [701, 425] on div "Overlay" at bounding box center [683, 538] width 273 height 280
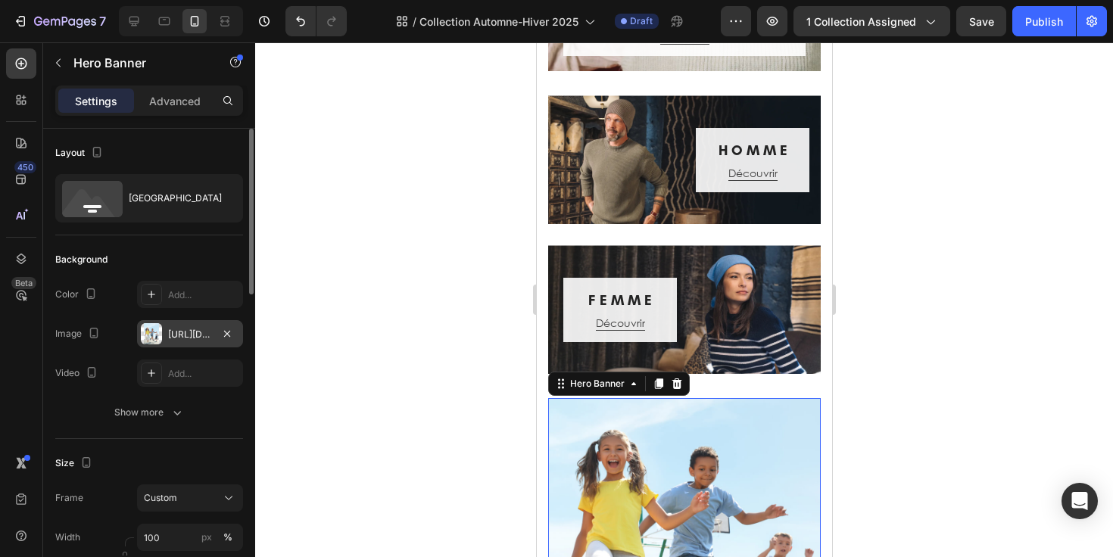
click at [192, 339] on div "[URL][DOMAIN_NAME]" at bounding box center [190, 335] width 44 height 14
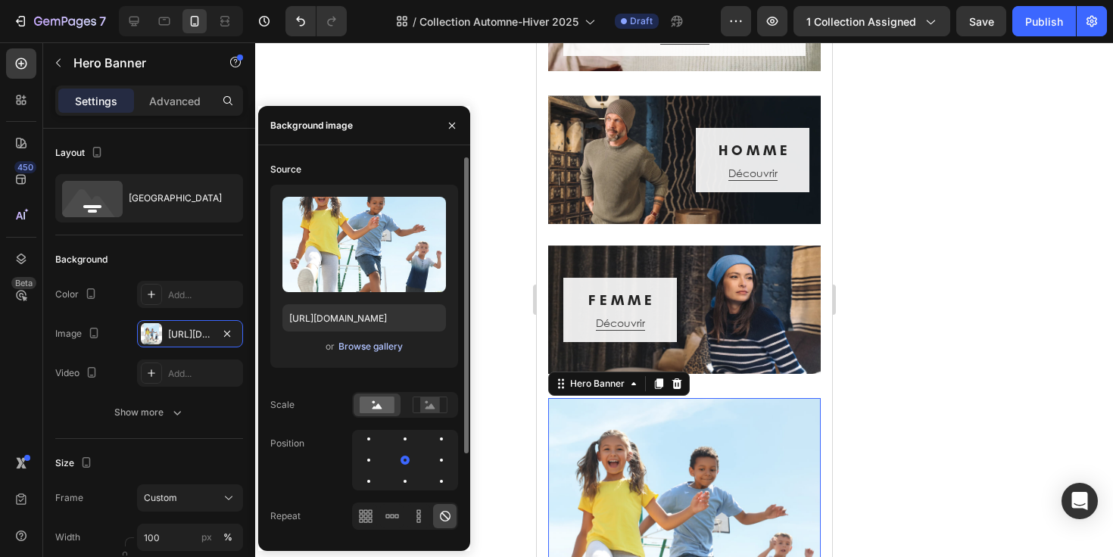
click at [382, 343] on div "Browse gallery" at bounding box center [370, 347] width 64 height 14
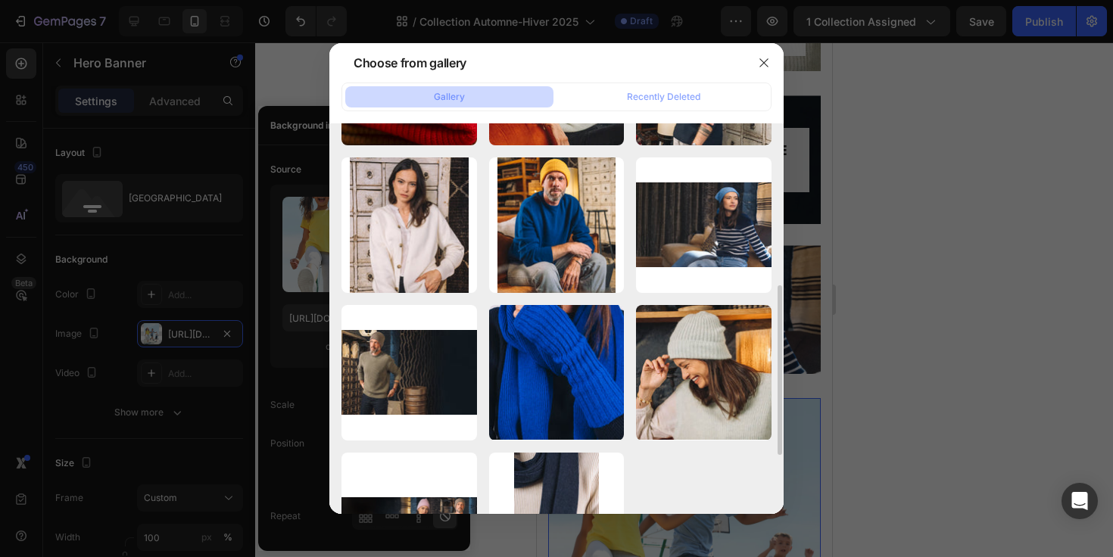
scroll to position [501, 0]
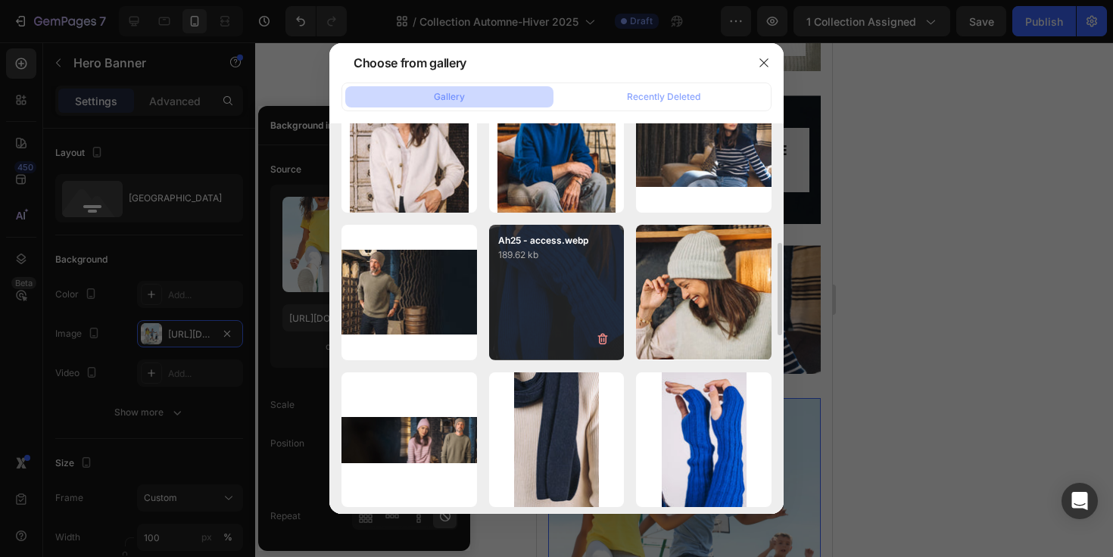
click at [555, 287] on div "Ah25 - access.webp 189.62 kb" at bounding box center [557, 293] width 136 height 136
type input "[URL][DOMAIN_NAME]"
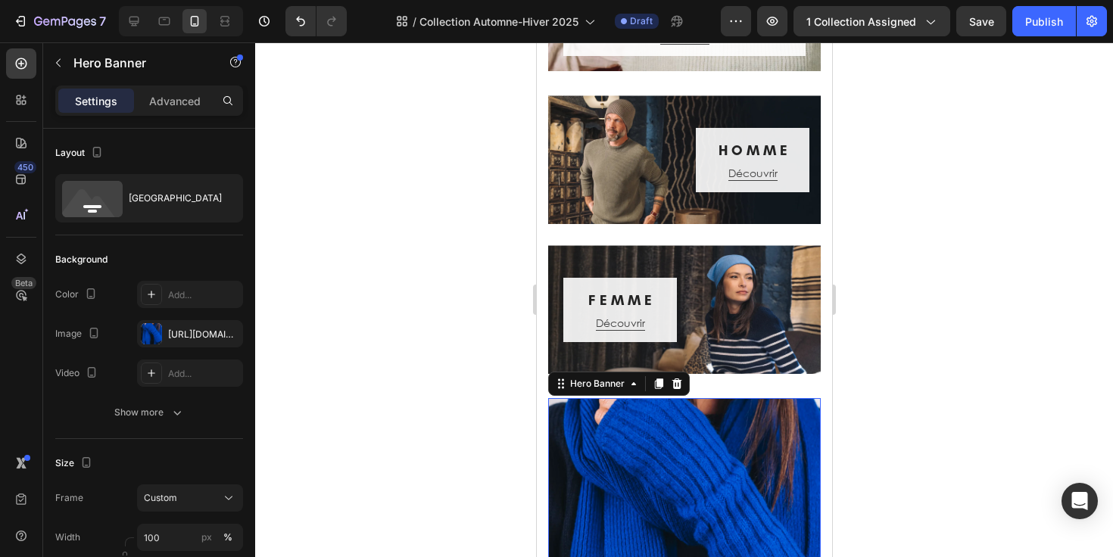
click at [924, 300] on div at bounding box center [684, 299] width 858 height 515
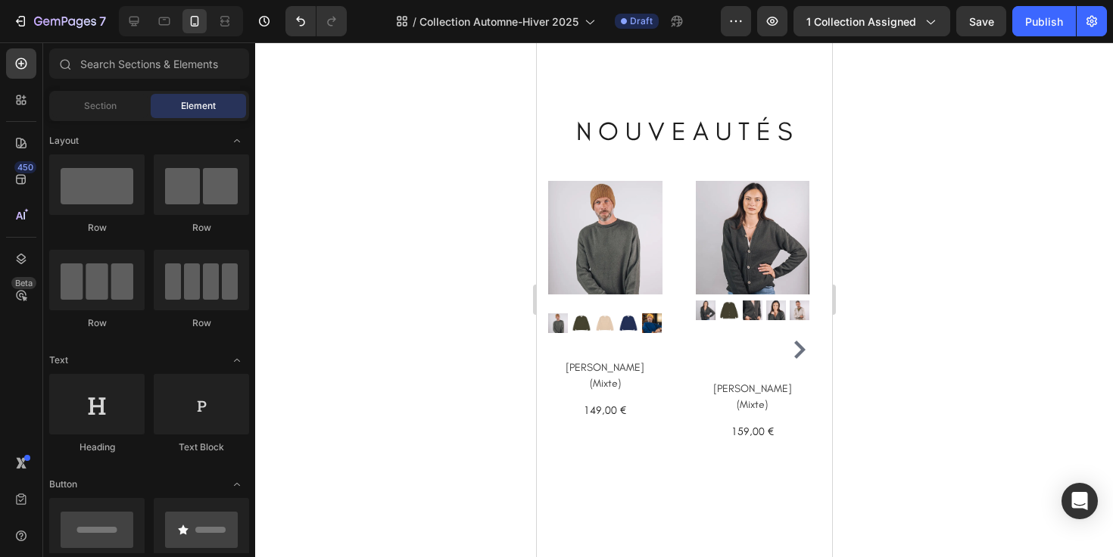
scroll to position [1104, 0]
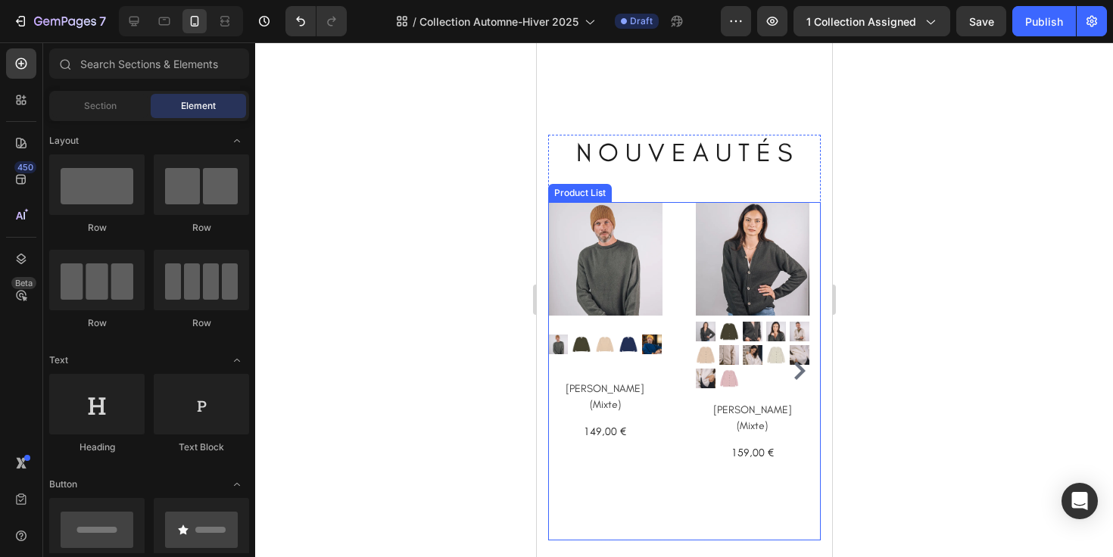
click at [685, 337] on div "(P) Images Row Pull [PERSON_NAME] (Mixte) (P) Title 149,00 € (P) Price (P) Pric…" at bounding box center [683, 371] width 273 height 338
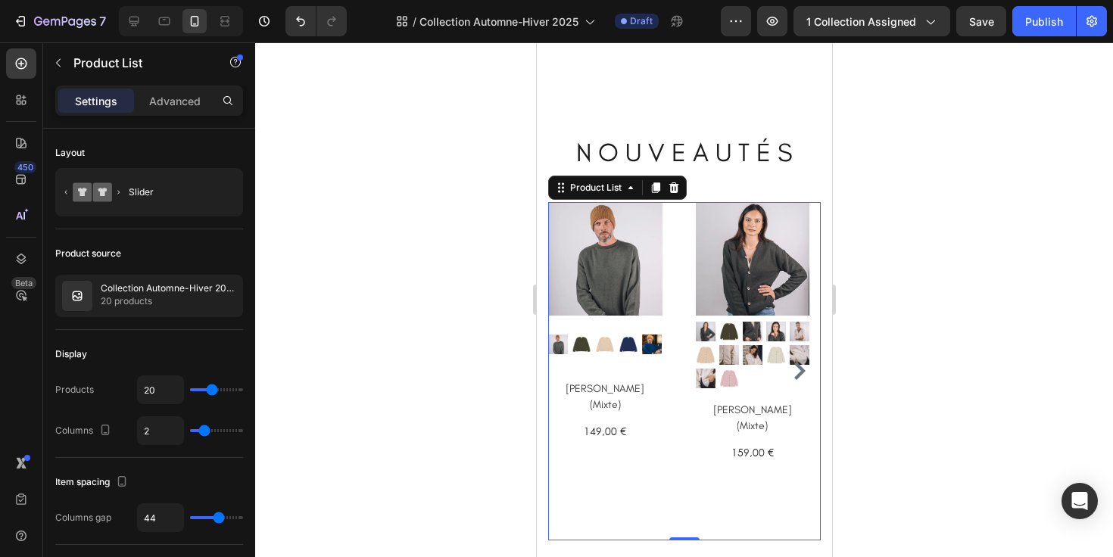
click at [790, 370] on icon "Carousel Next Arrow" at bounding box center [799, 371] width 18 height 18
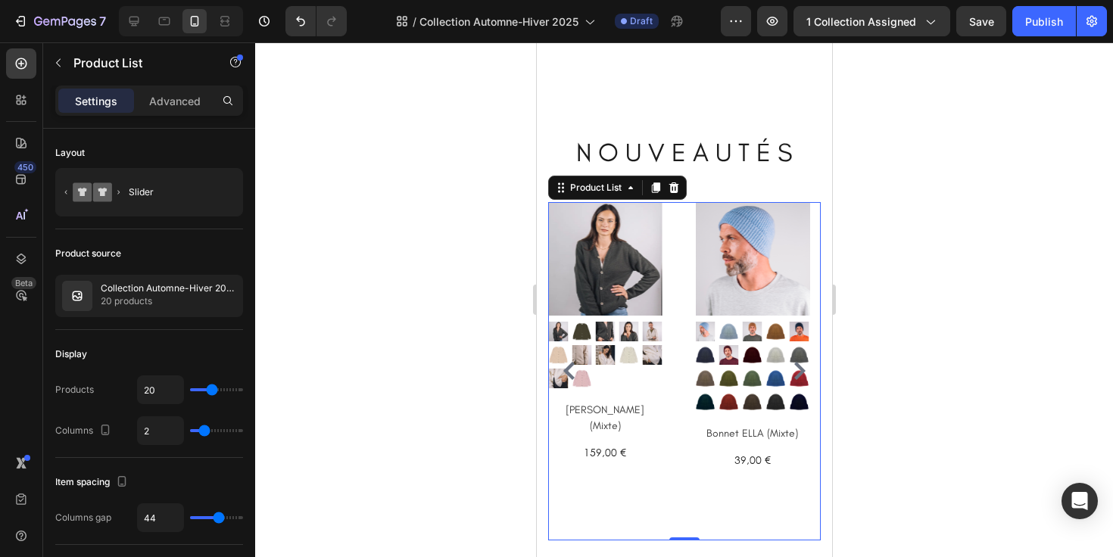
click at [790, 370] on icon "Carousel Next Arrow" at bounding box center [799, 371] width 18 height 18
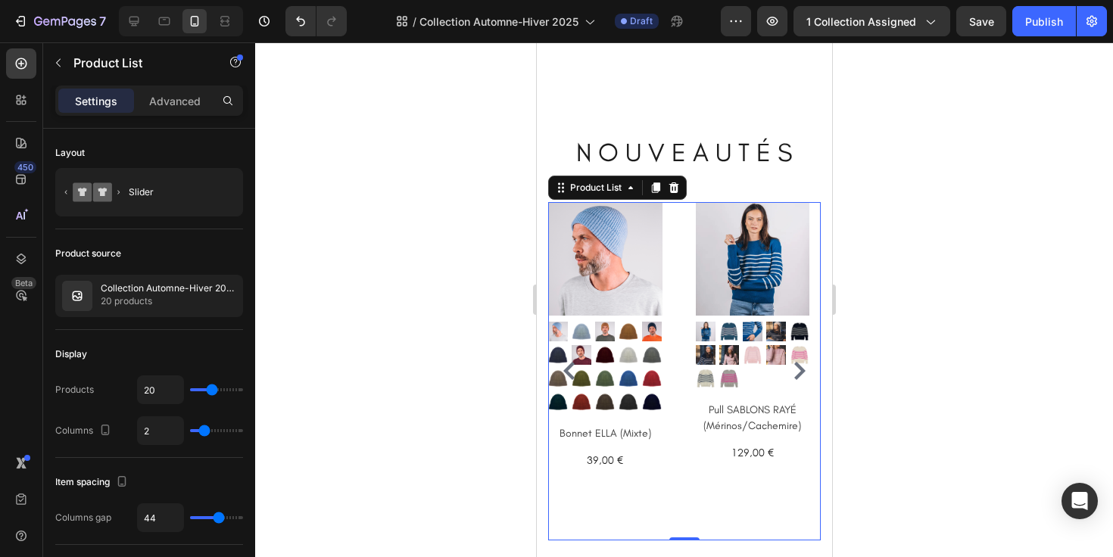
click at [790, 370] on icon "Carousel Next Arrow" at bounding box center [799, 371] width 18 height 18
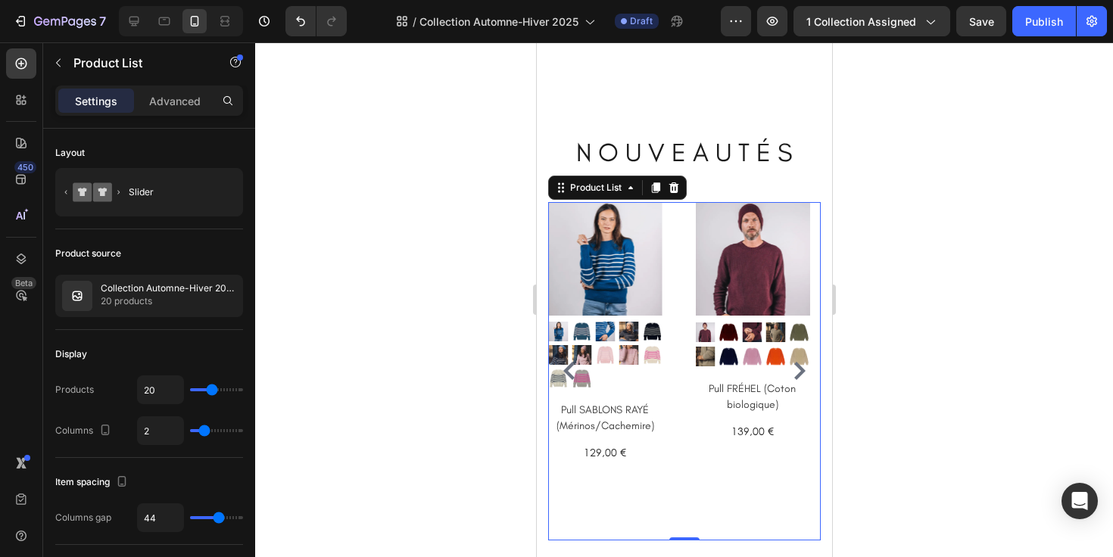
click at [790, 370] on icon "Carousel Next Arrow" at bounding box center [799, 371] width 18 height 18
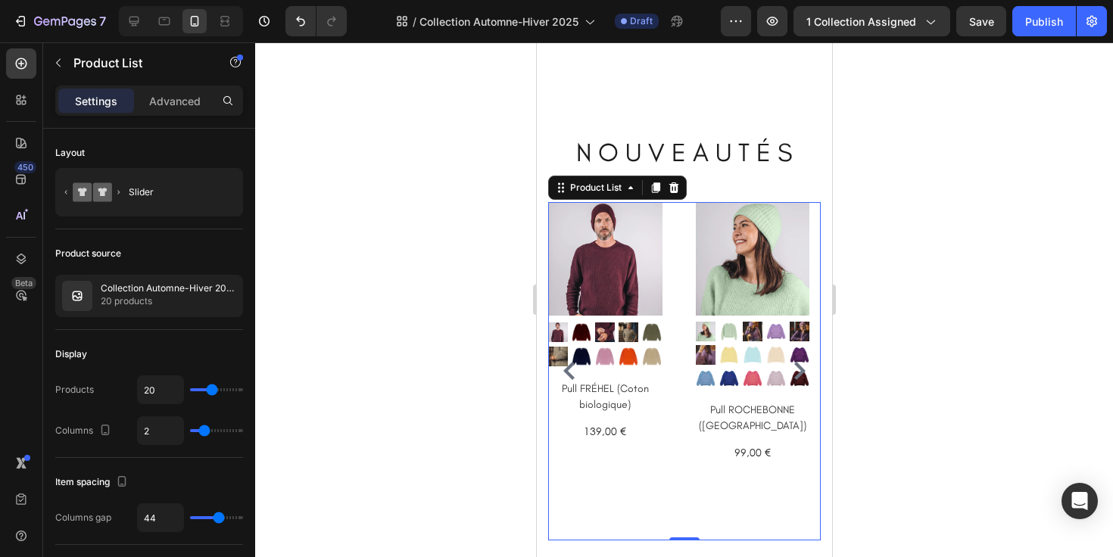
click at [790, 370] on icon "Carousel Next Arrow" at bounding box center [799, 371] width 18 height 18
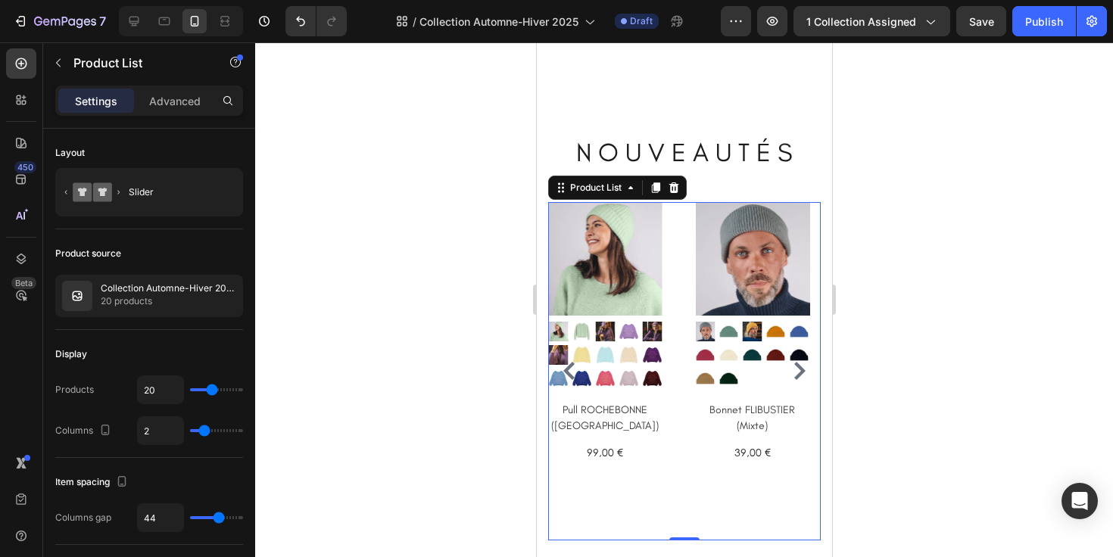
click at [790, 370] on icon "Carousel Next Arrow" at bounding box center [799, 371] width 18 height 18
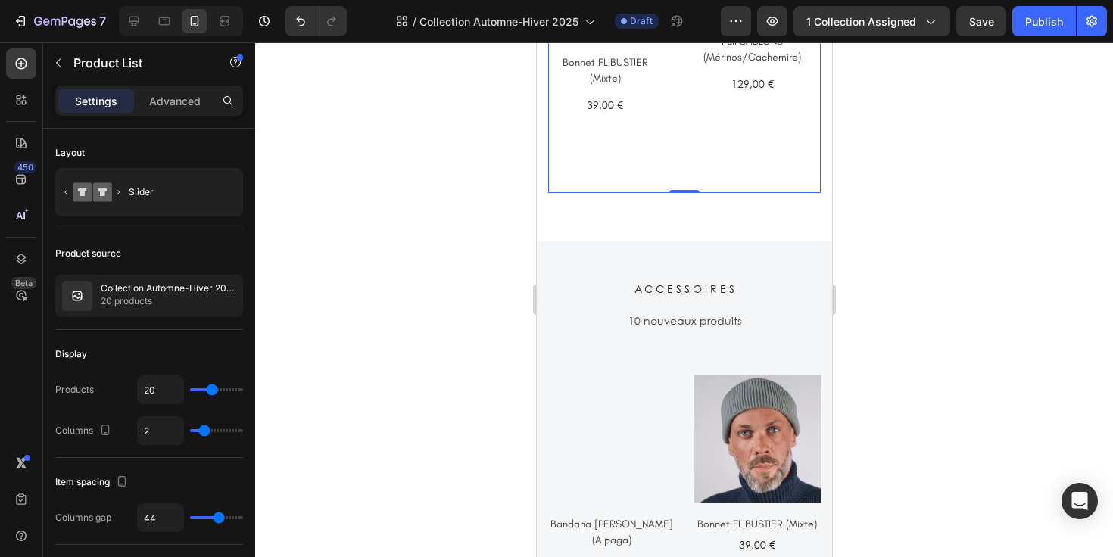
scroll to position [1455, 0]
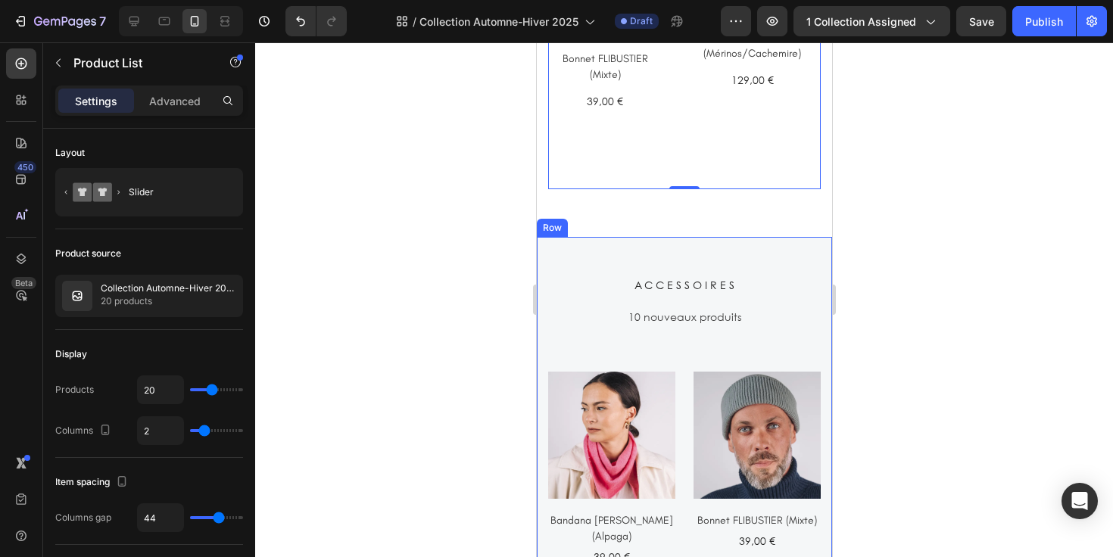
click at [768, 266] on div "A C C E S S O I R E S Heading 10 nouveaux produits Text (P) Images Bandana [PER…" at bounding box center [683, 424] width 295 height 374
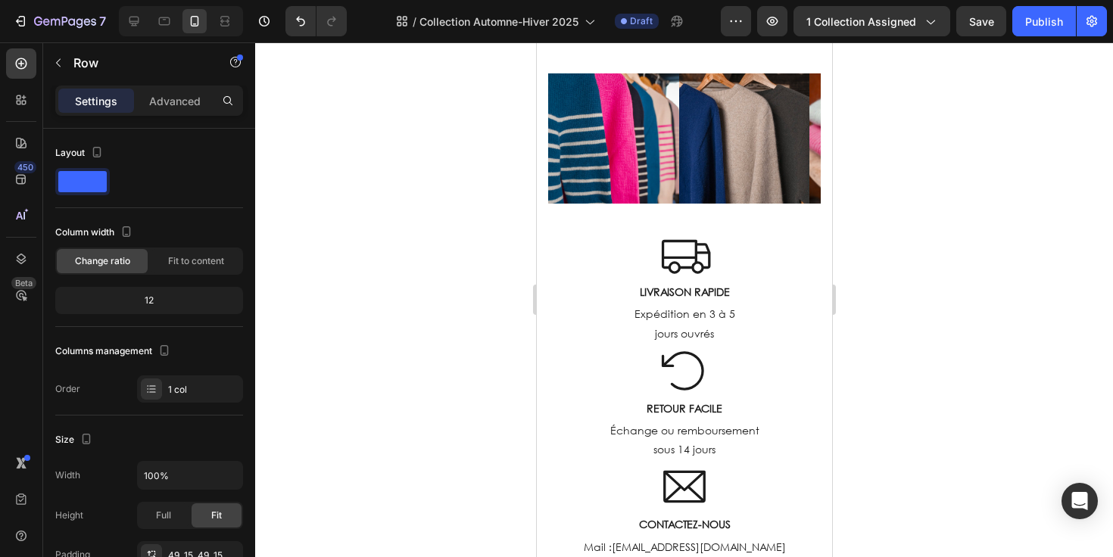
scroll to position [4291, 0]
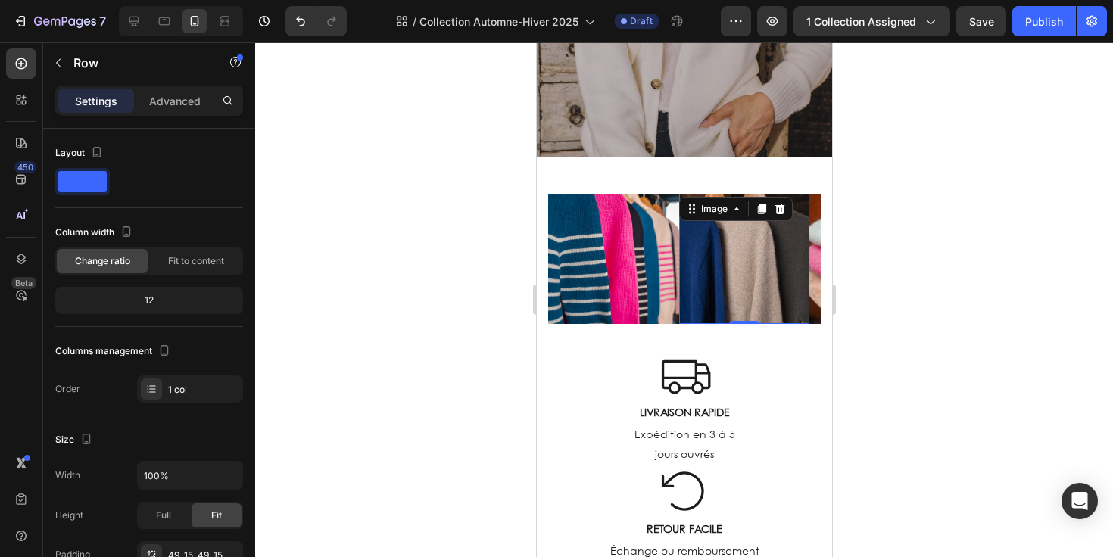
click at [807, 258] on img at bounding box center [743, 259] width 131 height 131
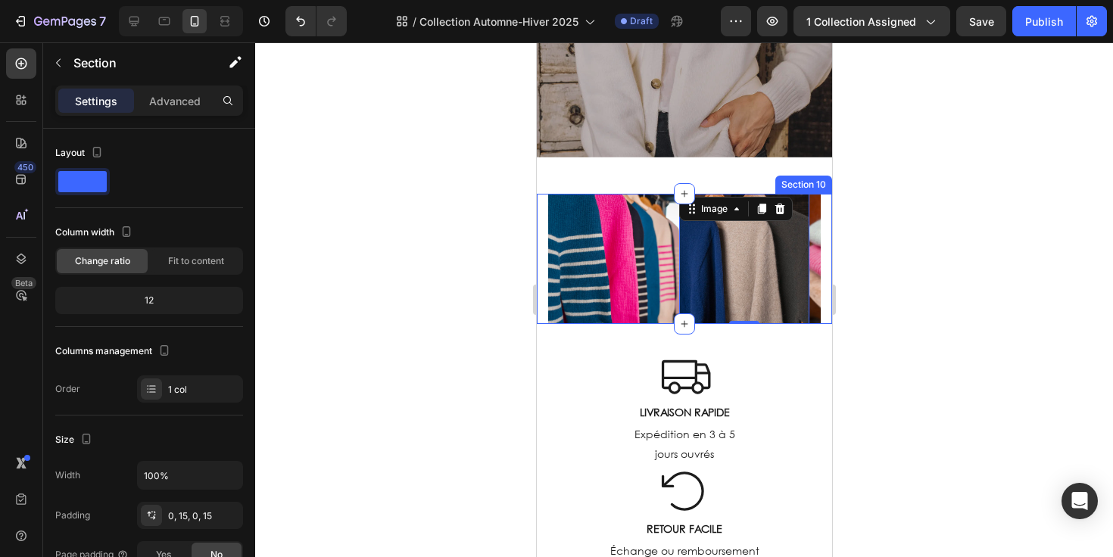
click at [814, 258] on div "Image Image 0 Image Image Image Image Image Image Carousel Section 10" at bounding box center [683, 259] width 295 height 131
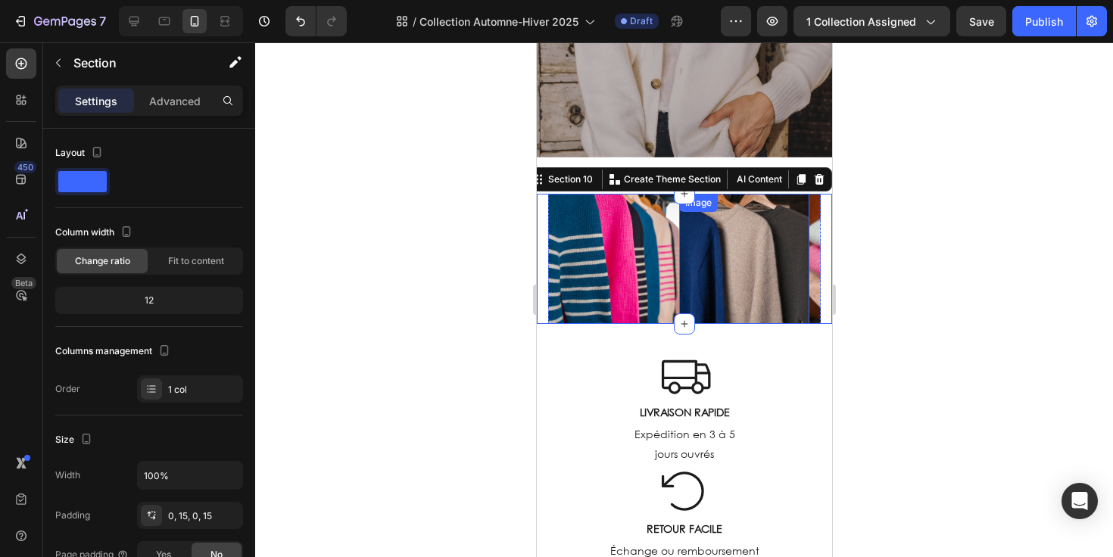
click at [786, 254] on img at bounding box center [743, 259] width 131 height 131
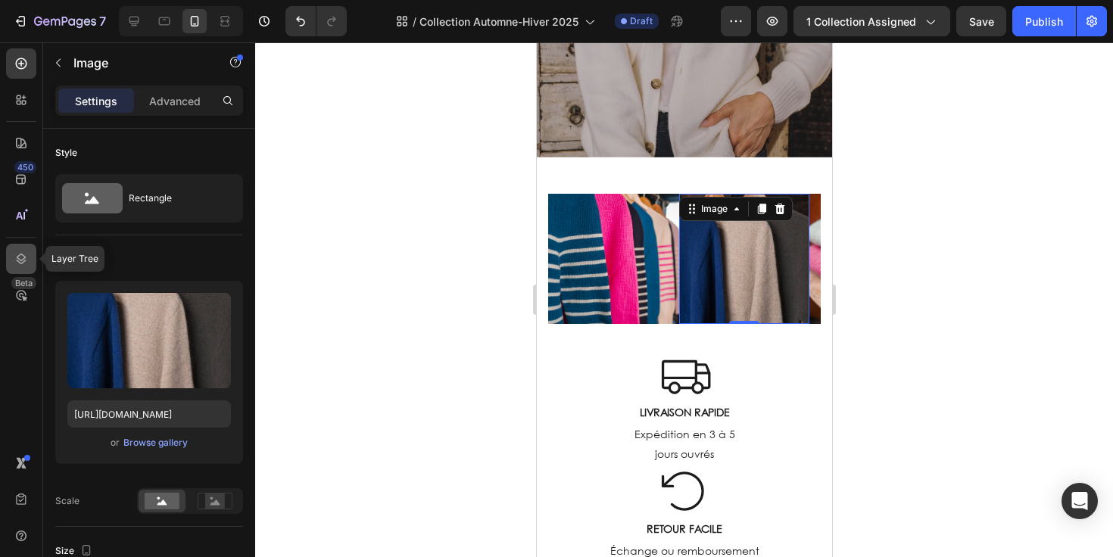
click at [23, 260] on icon at bounding box center [21, 258] width 15 height 15
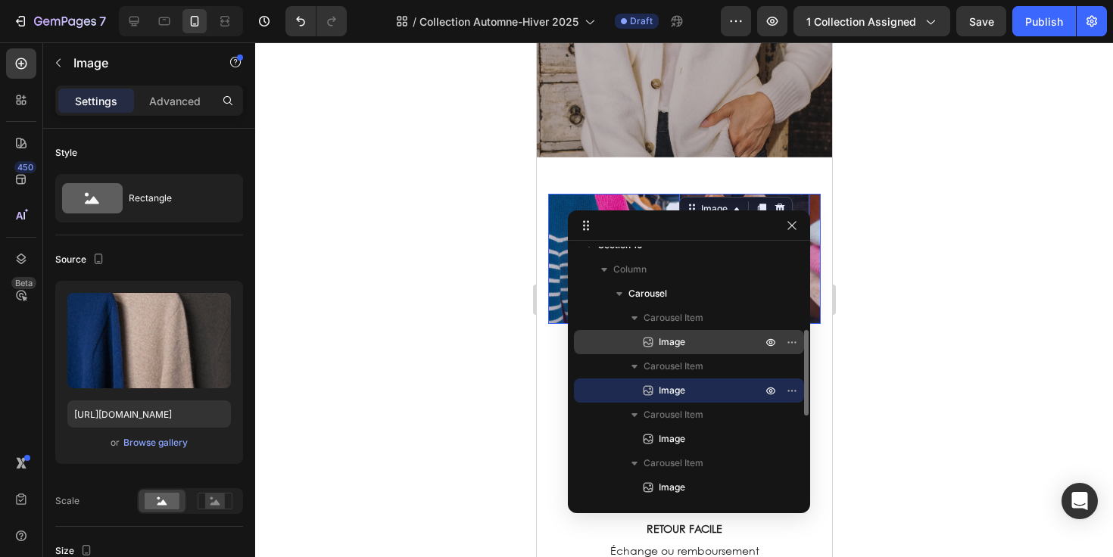
scroll to position [226, 0]
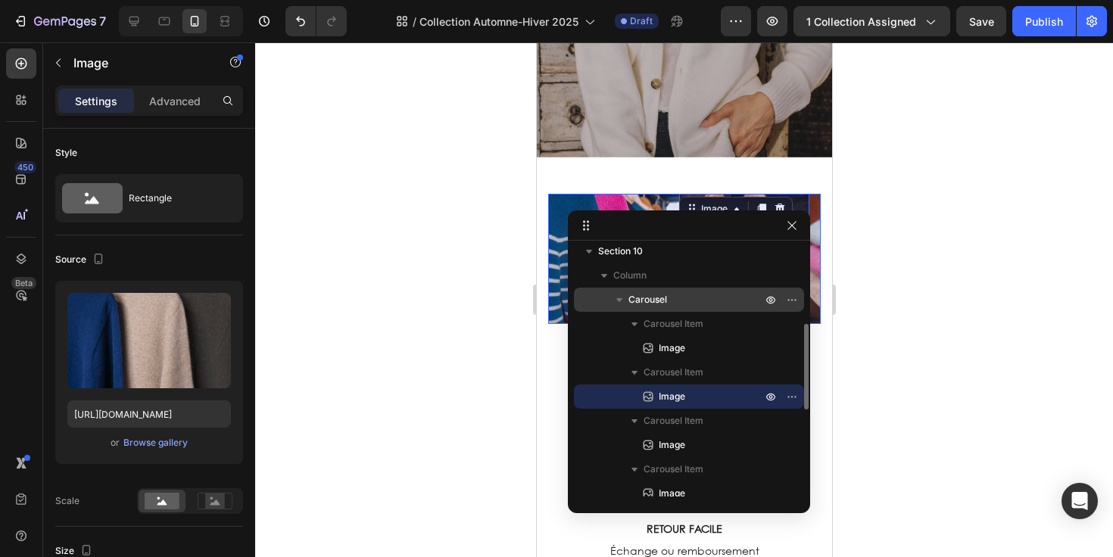
click at [659, 300] on span "Carousel" at bounding box center [647, 299] width 39 height 15
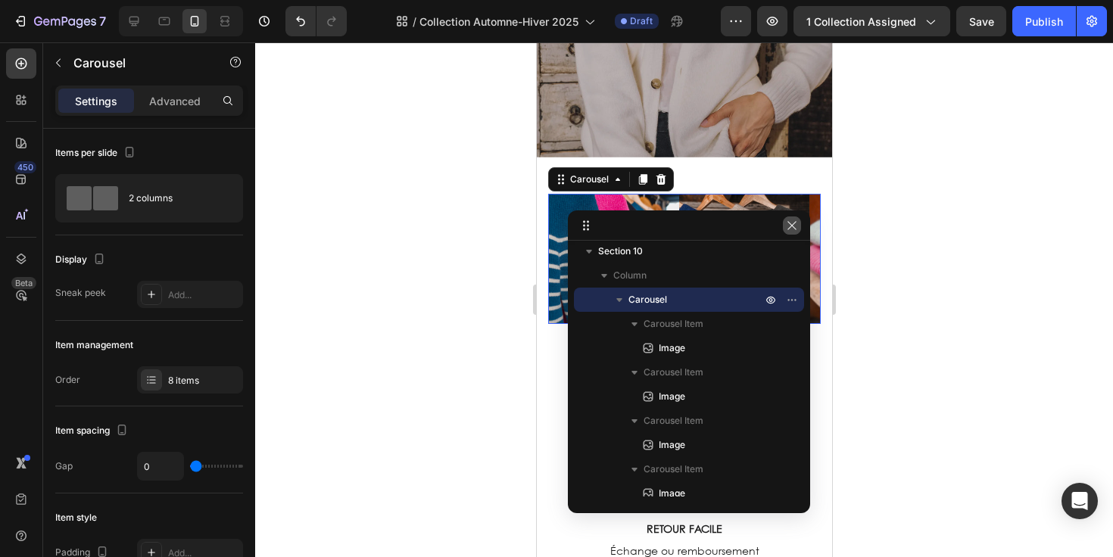
click at [788, 223] on icon "button" at bounding box center [792, 226] width 12 height 12
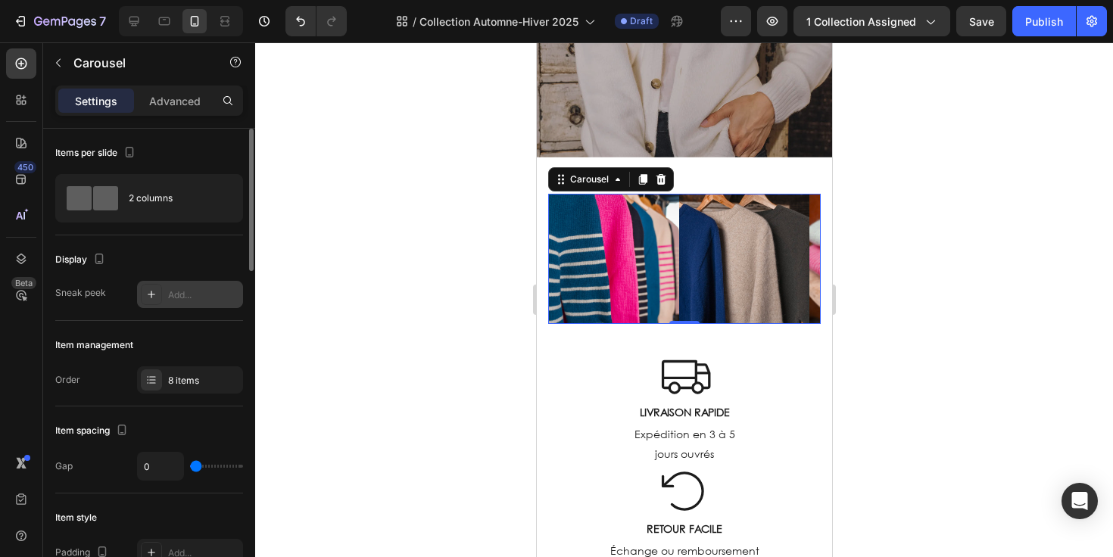
click at [145, 294] on div at bounding box center [151, 294] width 21 height 21
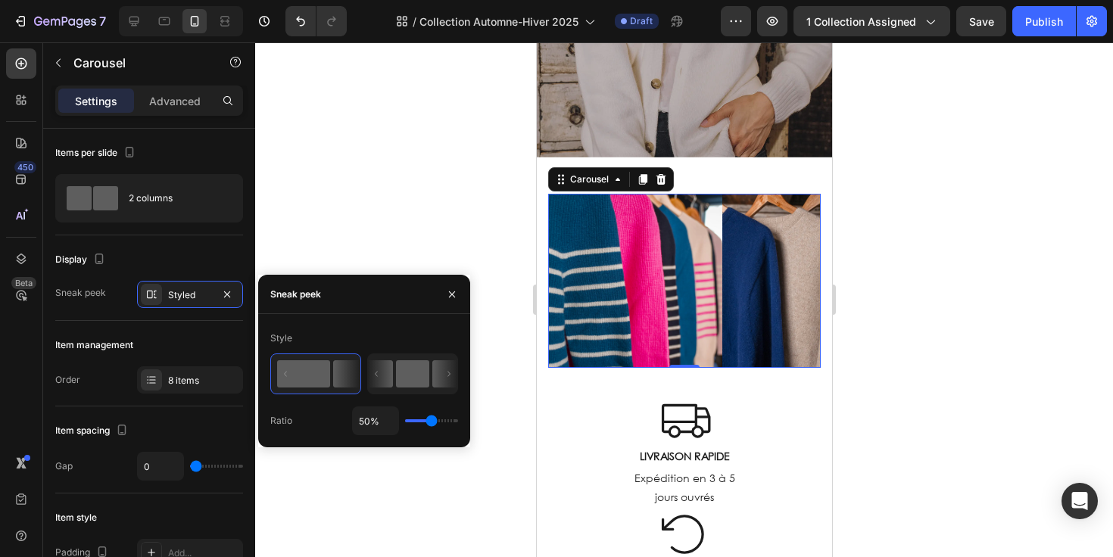
click at [401, 374] on rect at bounding box center [412, 373] width 33 height 27
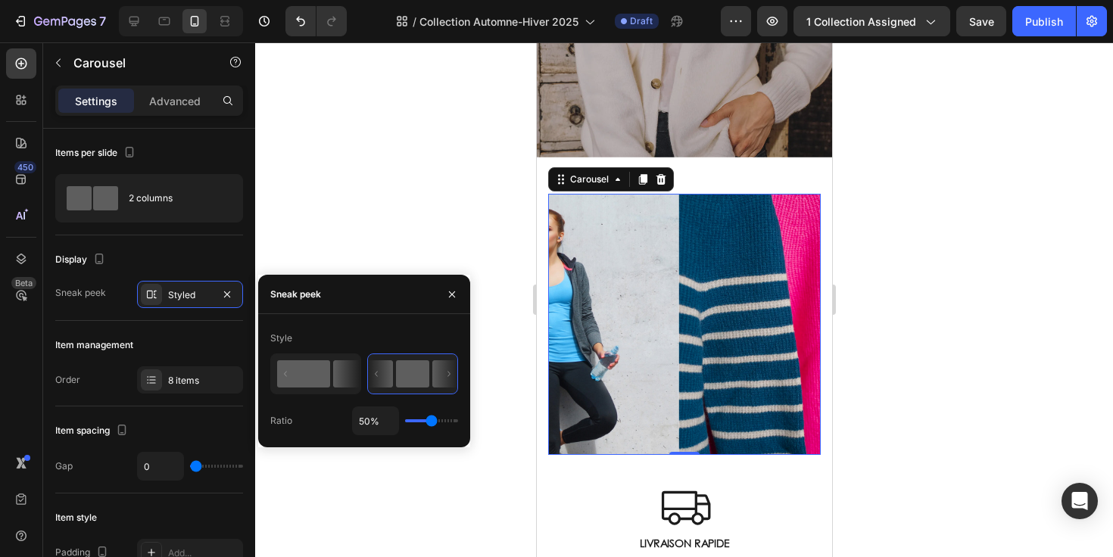
click at [336, 374] on icon at bounding box center [346, 373] width 27 height 27
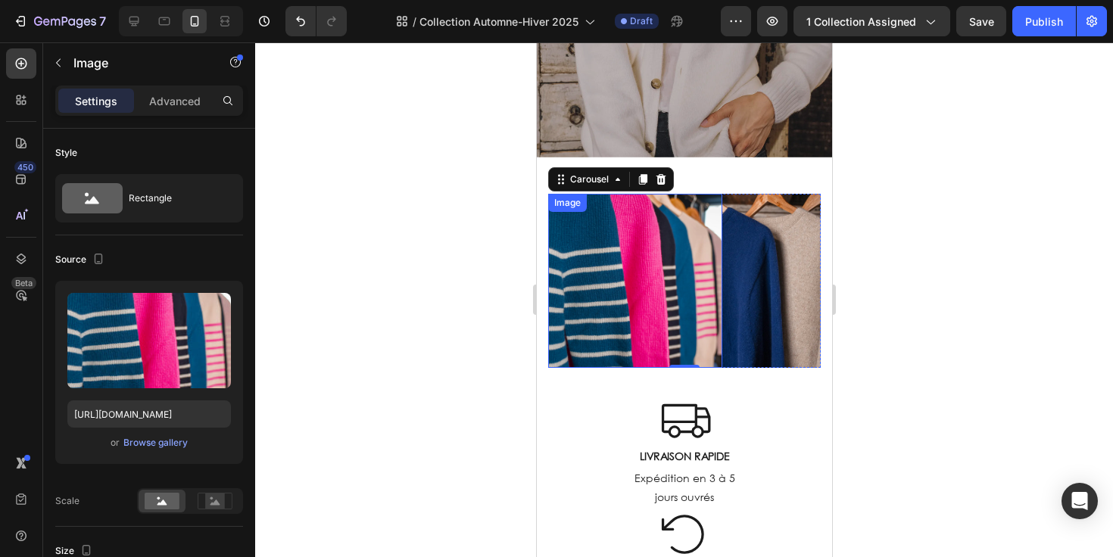
click at [591, 258] on img at bounding box center [634, 281] width 174 height 174
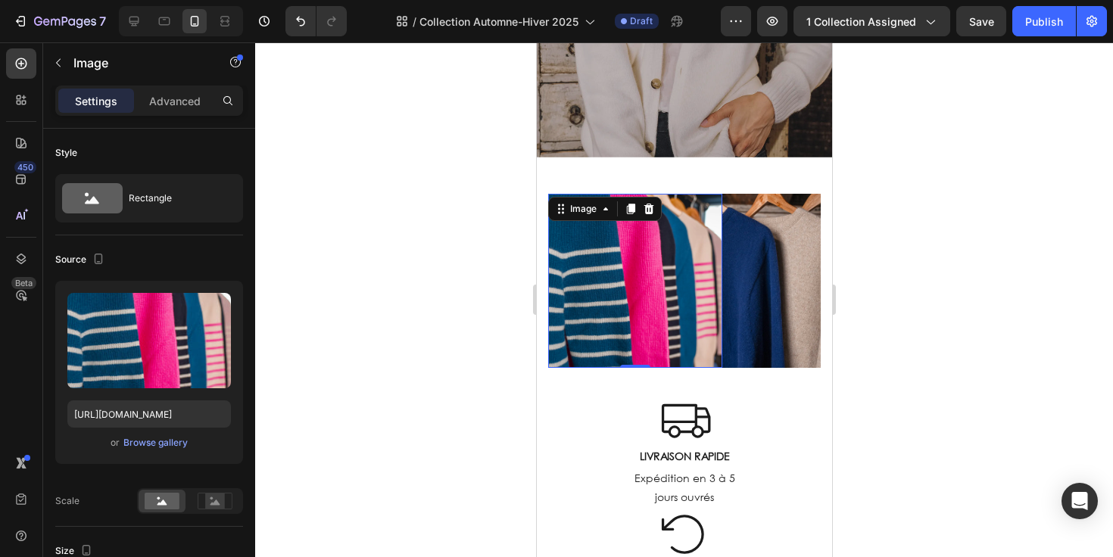
click at [552, 269] on img at bounding box center [634, 281] width 174 height 174
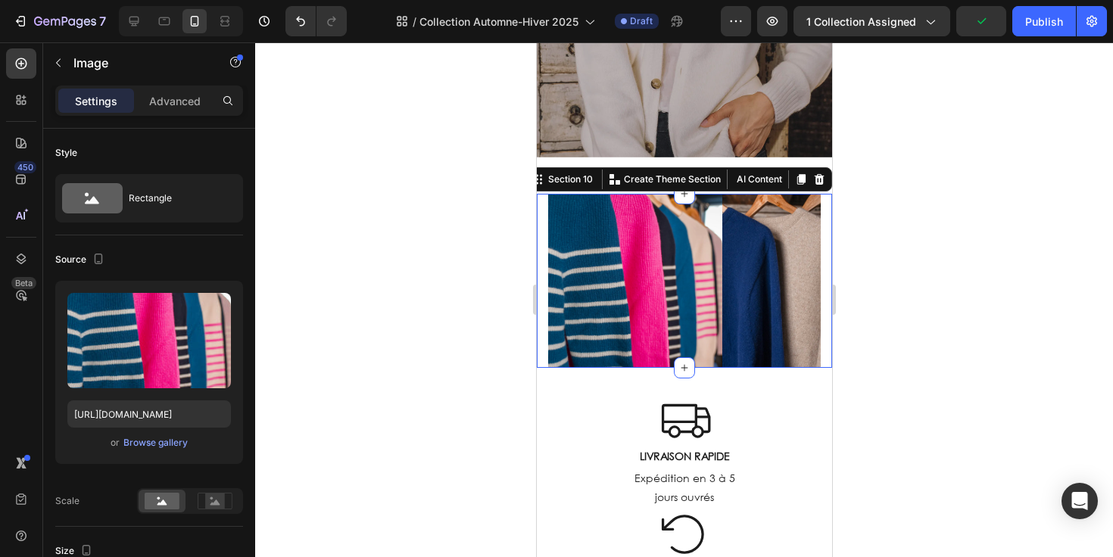
click at [538, 290] on div "Image Image Image Image Image Image Image Image Carousel Section 10 You can cre…" at bounding box center [683, 281] width 295 height 174
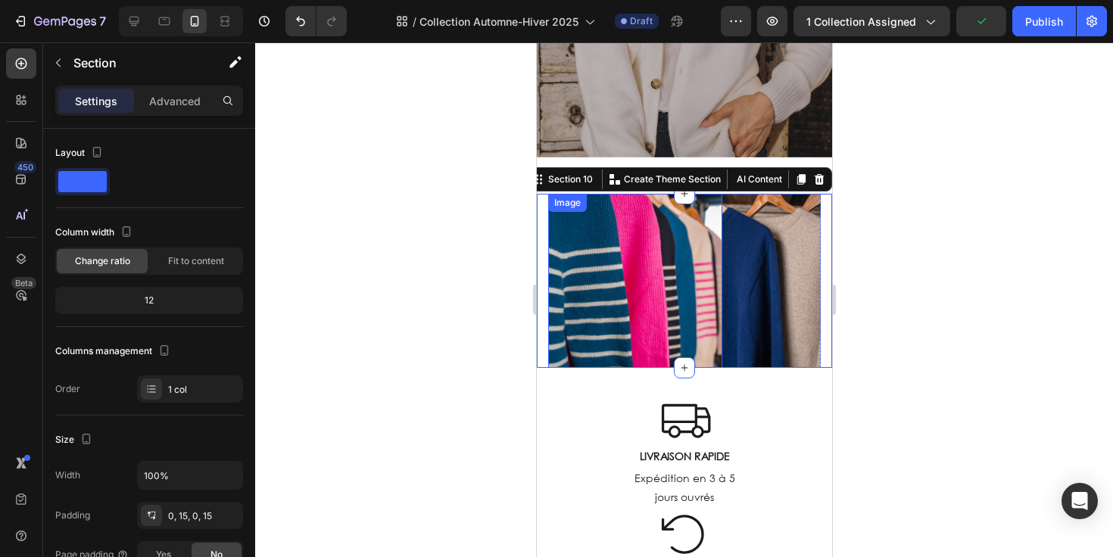
click at [597, 281] on img at bounding box center [634, 281] width 174 height 174
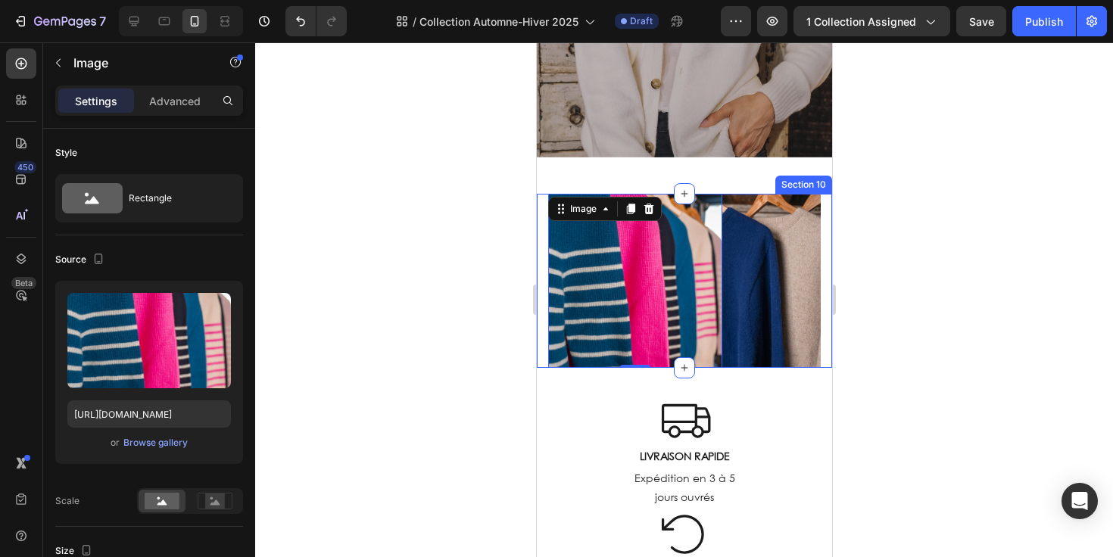
click at [538, 317] on div "Image 0 Image Image Image Image Image Image Image Carousel Section 10" at bounding box center [683, 281] width 295 height 174
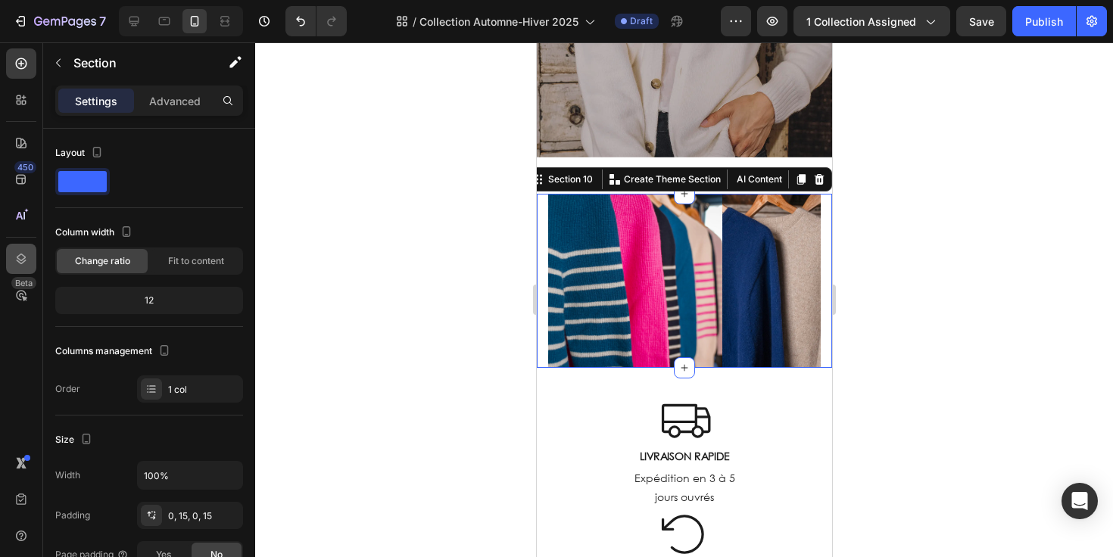
click at [19, 257] on icon at bounding box center [21, 258] width 15 height 15
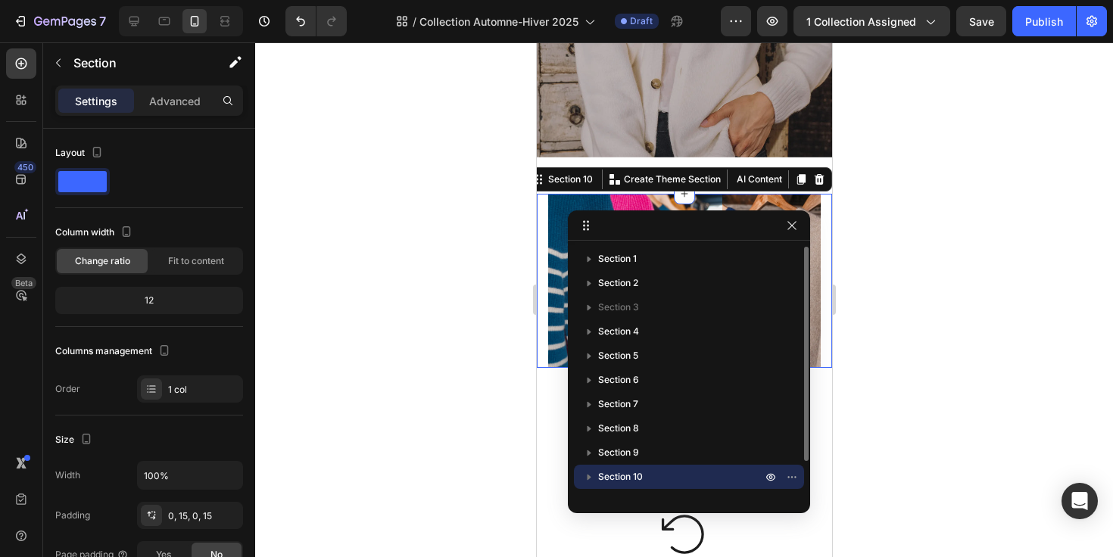
click at [588, 476] on icon "button" at bounding box center [590, 478] width 4 height 6
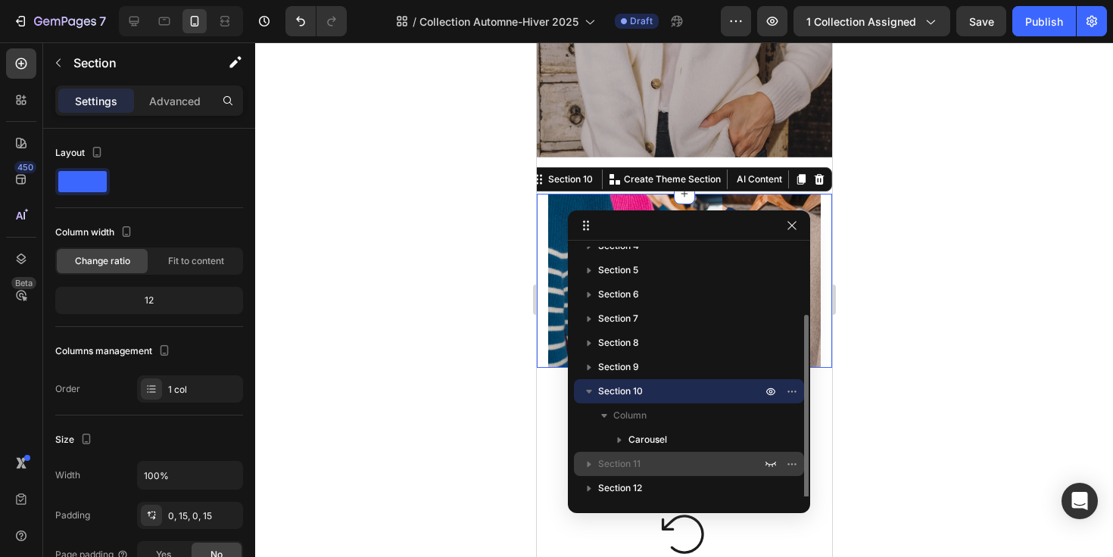
scroll to position [89, 0]
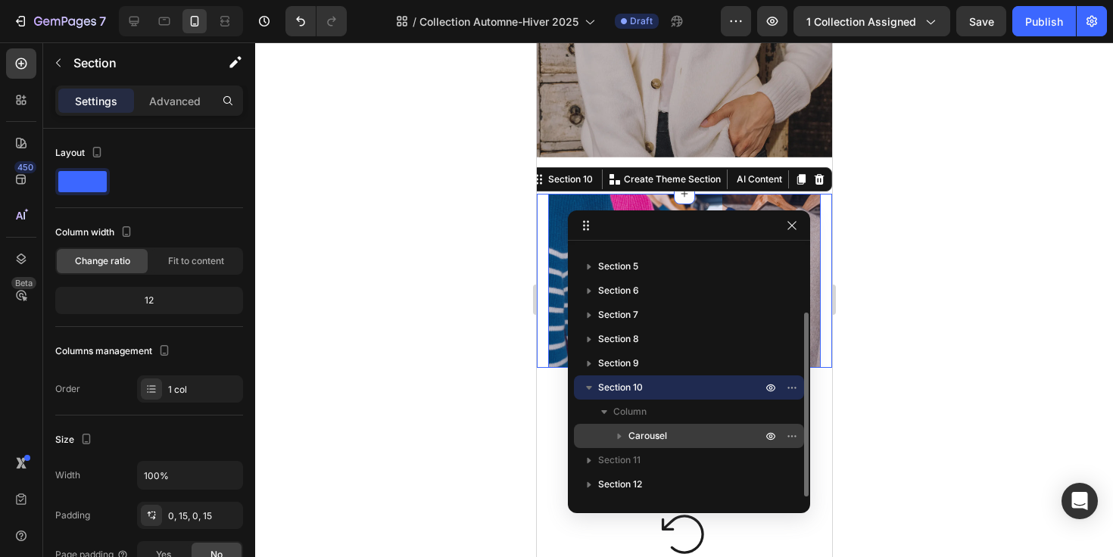
click at [637, 447] on div "Carousel" at bounding box center [689, 436] width 218 height 24
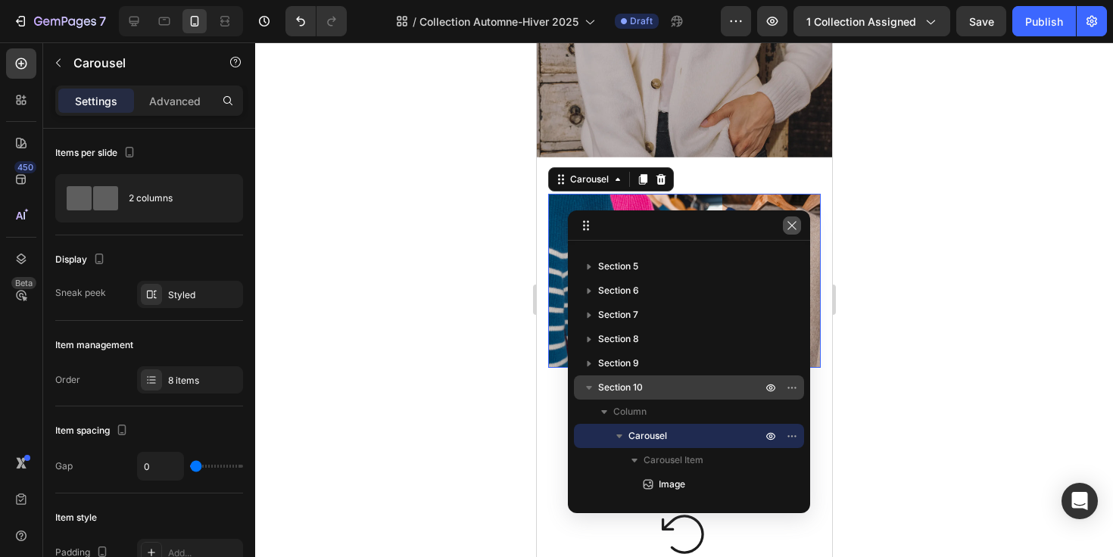
click at [788, 223] on icon "button" at bounding box center [792, 226] width 12 height 12
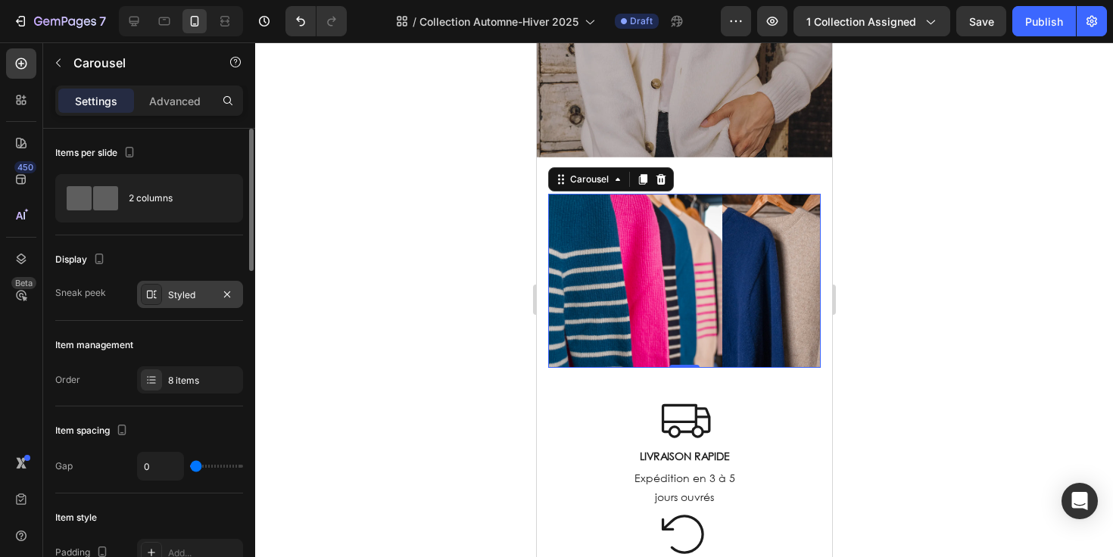
click at [184, 286] on div "Styled" at bounding box center [190, 294] width 106 height 27
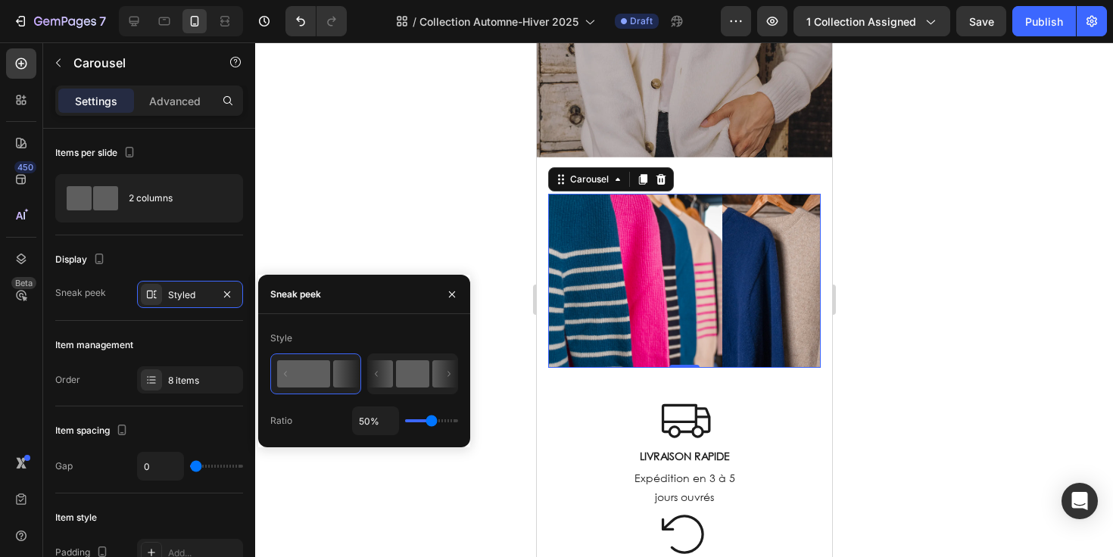
click at [410, 387] on rect at bounding box center [412, 373] width 33 height 27
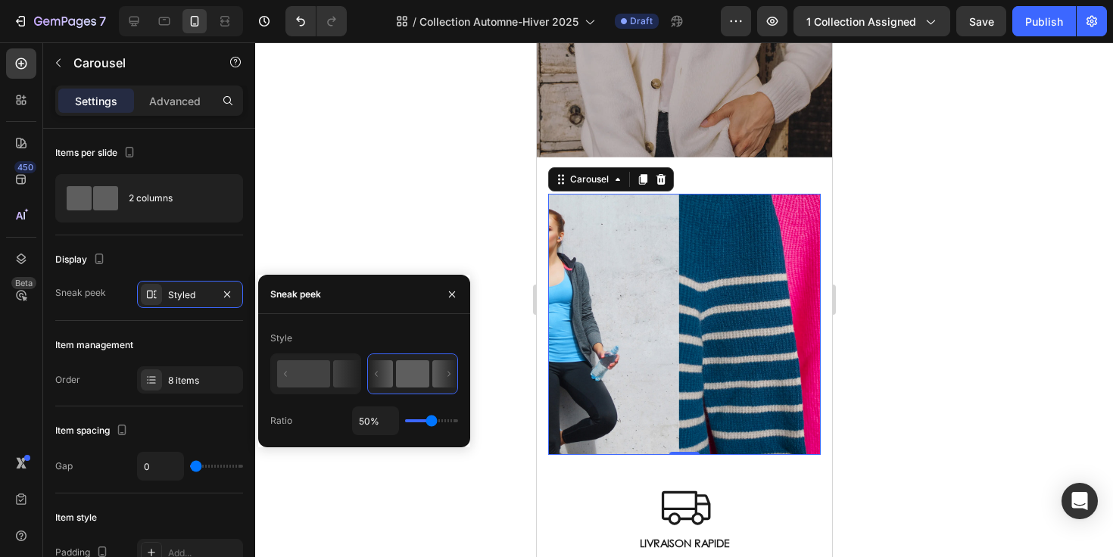
type input "30%"
type input "30"
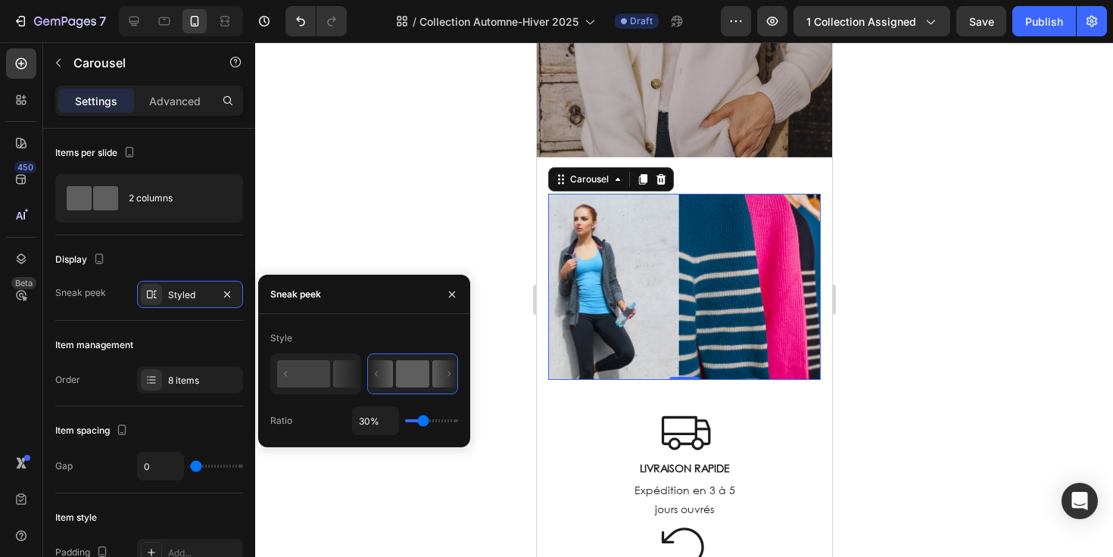
type input "9%"
type input "9"
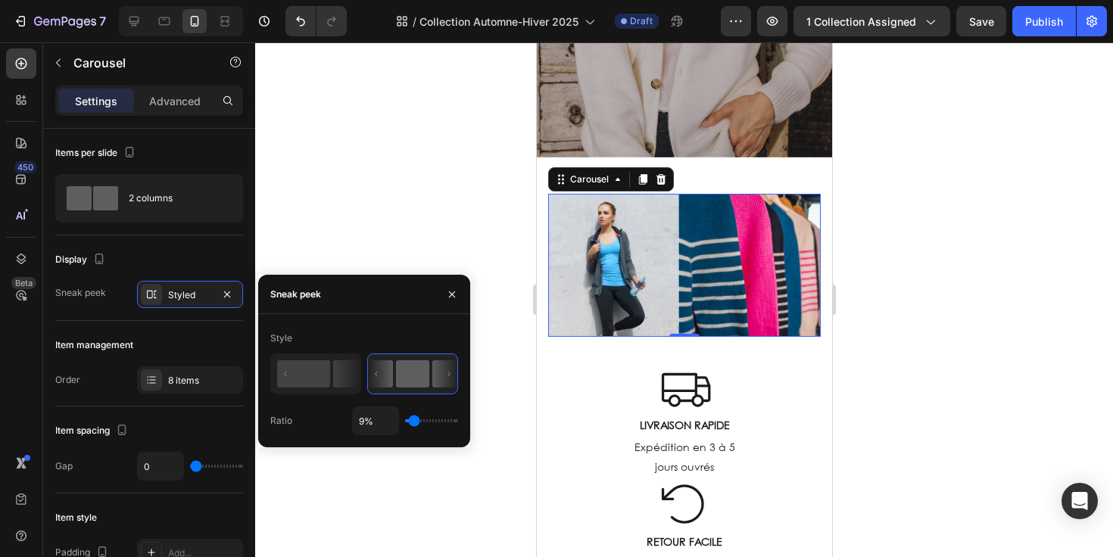
type input "1%"
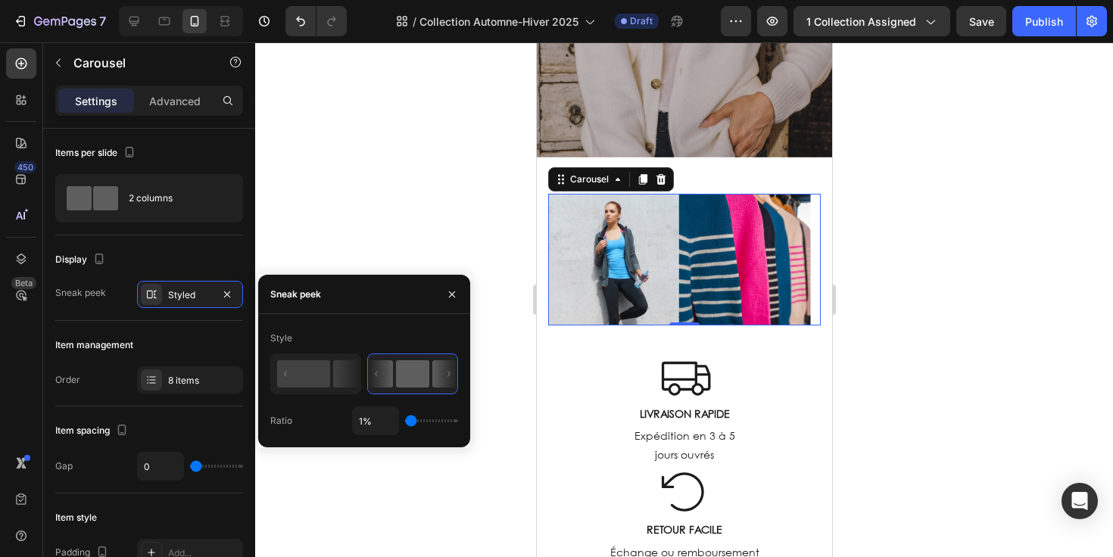
drag, startPoint x: 427, startPoint y: 419, endPoint x: 391, endPoint y: 419, distance: 36.4
type input "1"
click at [405, 419] on input "range" at bounding box center [431, 420] width 53 height 3
click at [710, 272] on img at bounding box center [744, 260] width 132 height 132
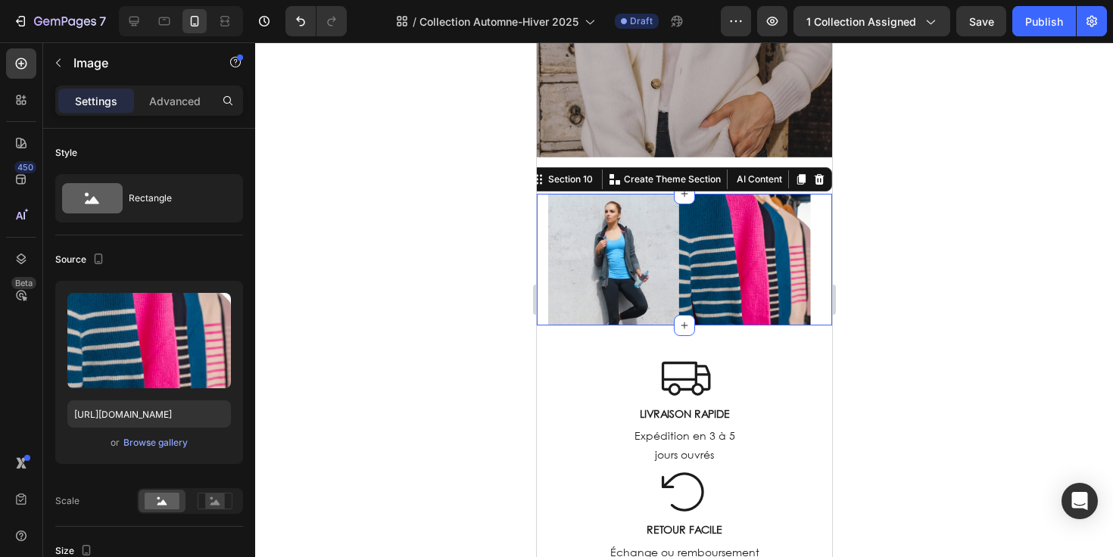
click at [816, 266] on div "Image Image Image Image Image Image Image Image Carousel Section 10 You can cre…" at bounding box center [683, 260] width 295 height 132
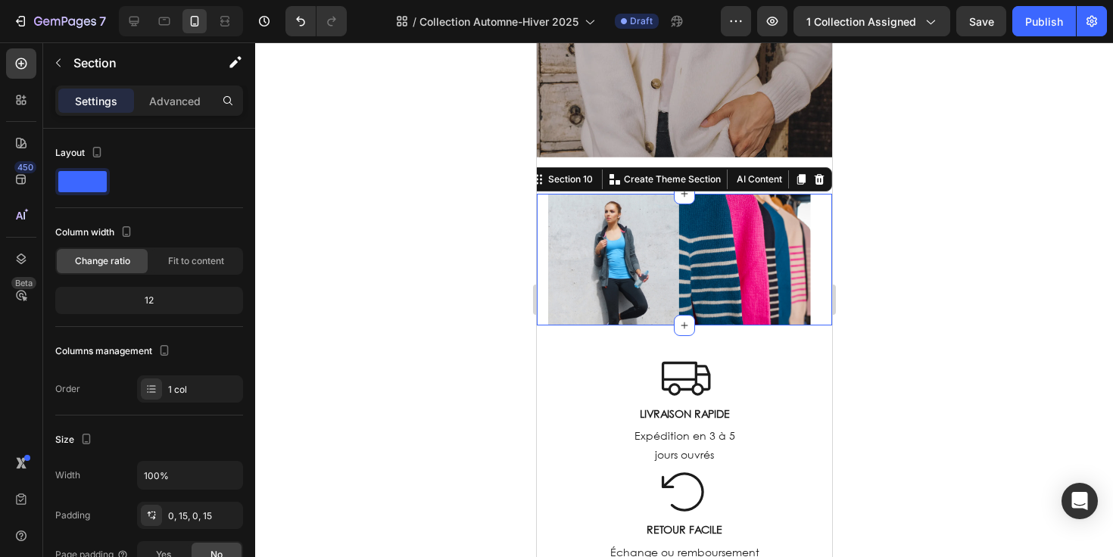
click at [540, 281] on div "Image Image Image Image Image Image Image Image Carousel Section 10 You can cre…" at bounding box center [683, 260] width 295 height 132
click at [25, 264] on icon at bounding box center [21, 258] width 15 height 15
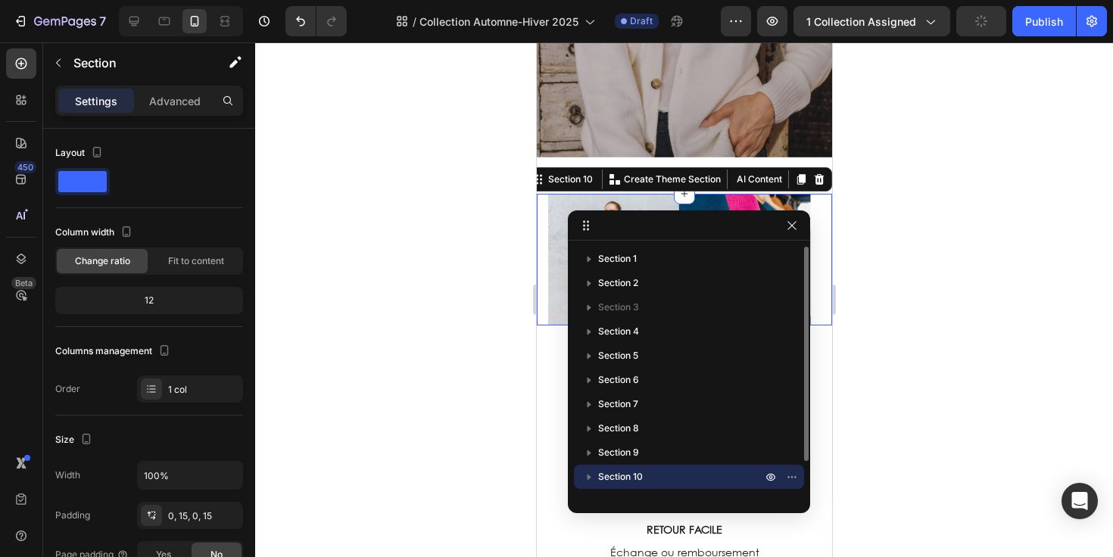
click at [588, 476] on icon "button" at bounding box center [590, 478] width 4 height 6
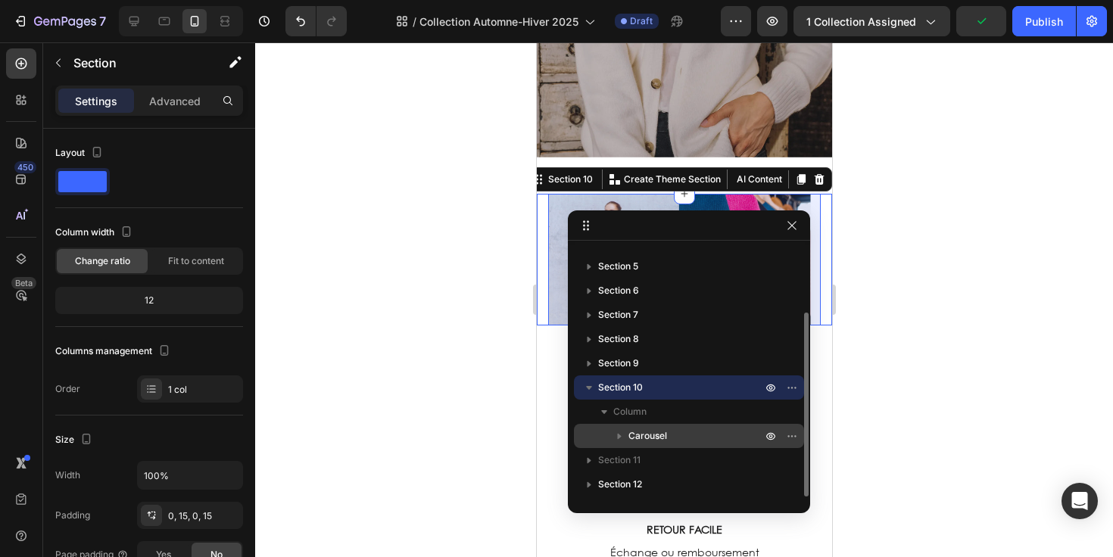
click at [619, 436] on icon "button" at bounding box center [620, 437] width 4 height 6
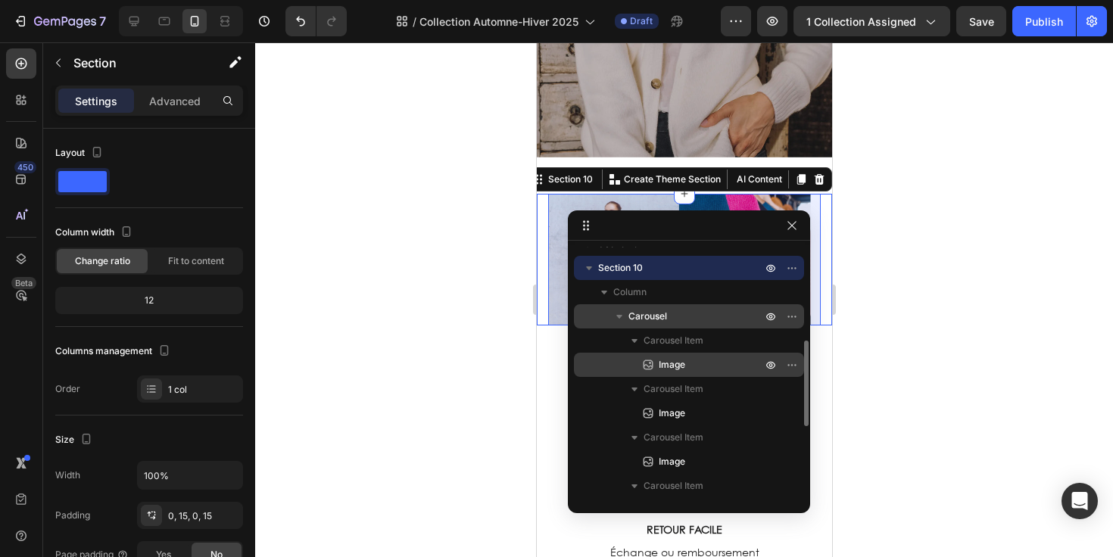
scroll to position [208, 0]
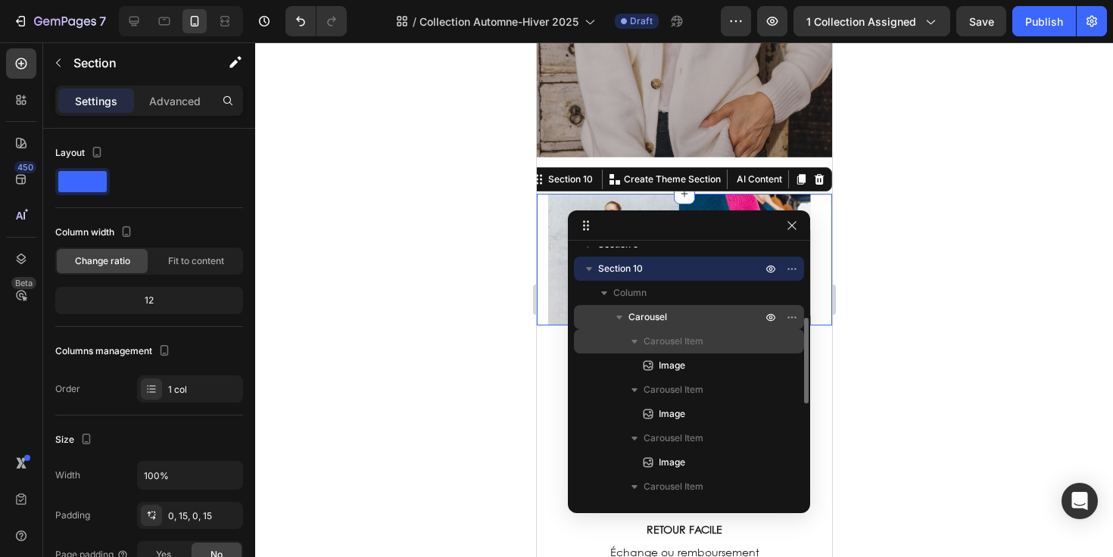
click at [691, 338] on span "Carousel Item" at bounding box center [674, 341] width 60 height 15
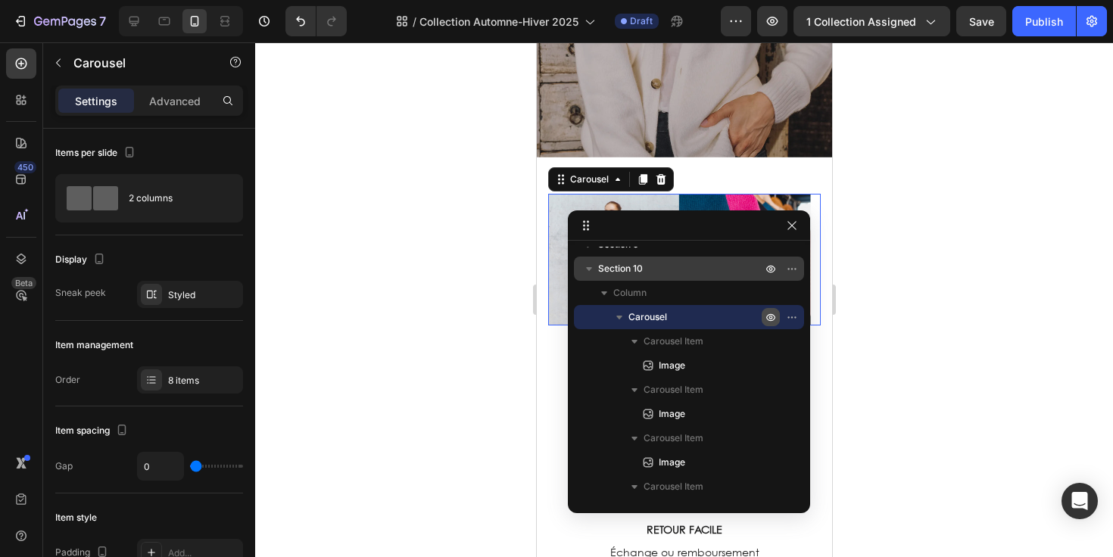
click at [772, 321] on icon "button" at bounding box center [771, 317] width 12 height 12
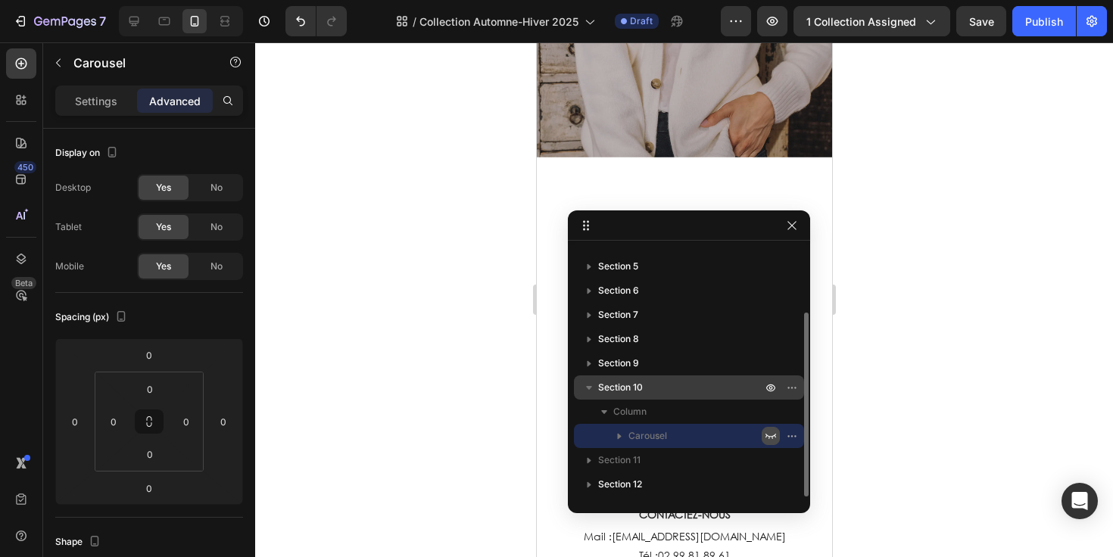
scroll to position [89, 0]
click at [770, 435] on icon "button" at bounding box center [771, 436] width 12 height 12
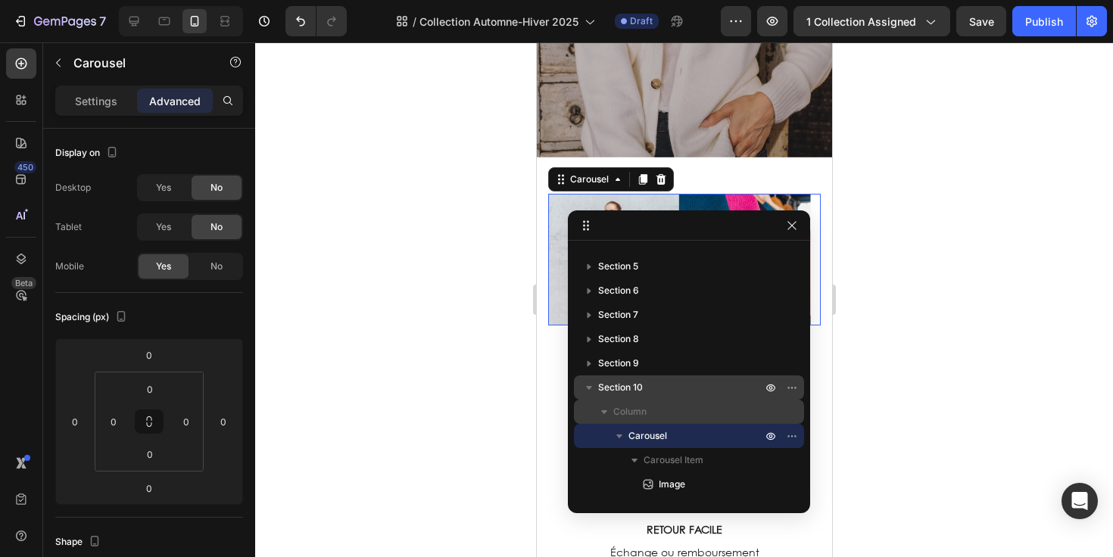
scroll to position [197, 0]
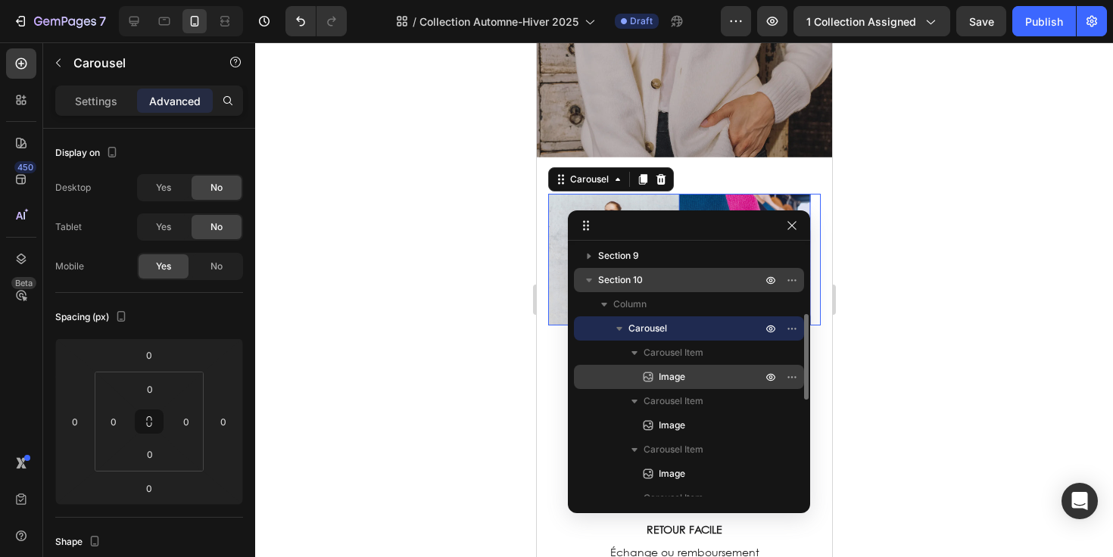
click at [709, 378] on p "Image" at bounding box center [694, 377] width 106 height 15
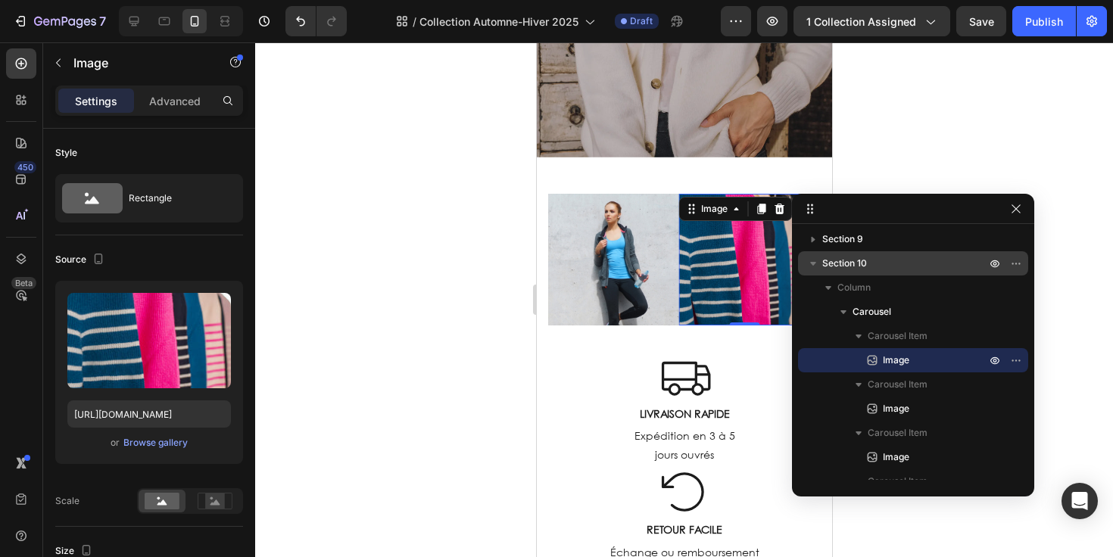
drag, startPoint x: 710, startPoint y: 228, endPoint x: 935, endPoint y: 210, distance: 226.4
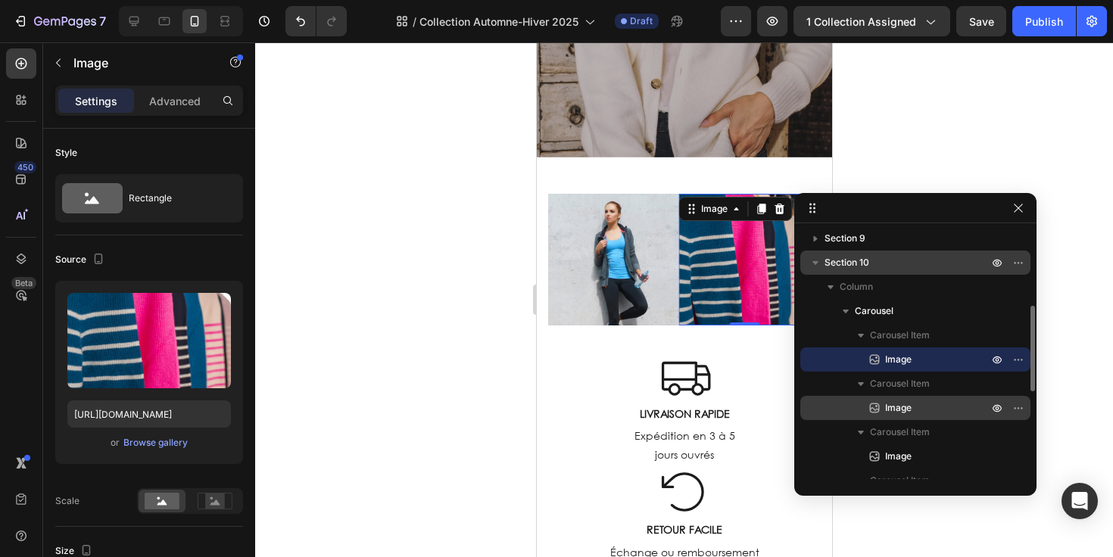
scroll to position [204, 0]
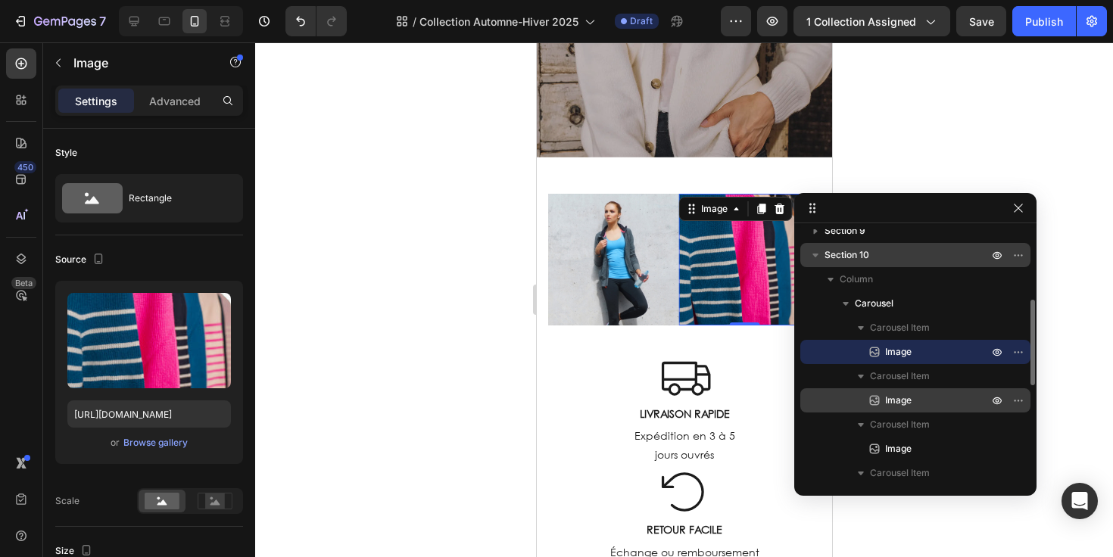
click at [937, 404] on p "Image" at bounding box center [920, 400] width 106 height 15
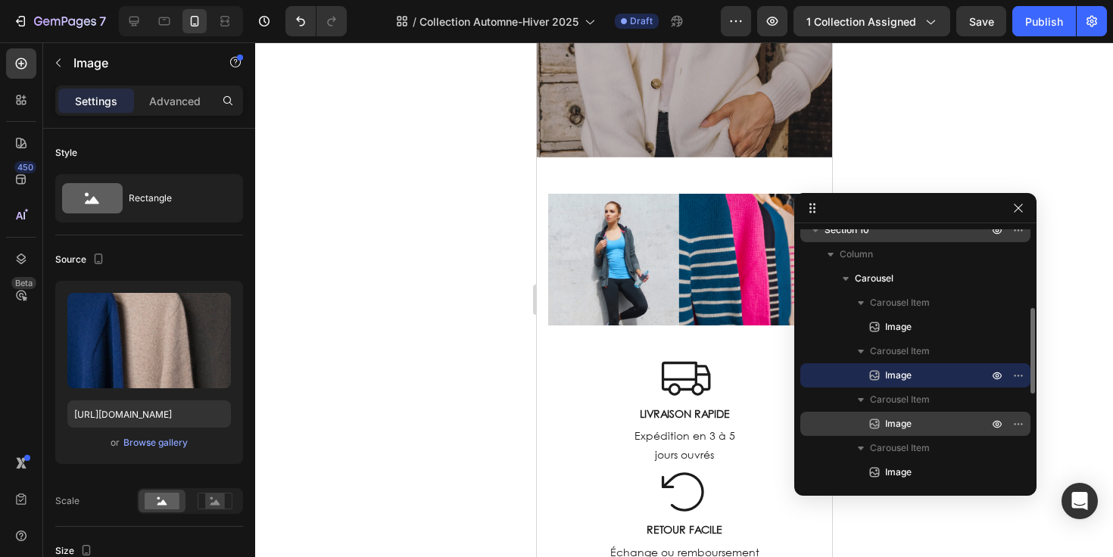
click at [929, 423] on p "Image" at bounding box center [920, 423] width 106 height 15
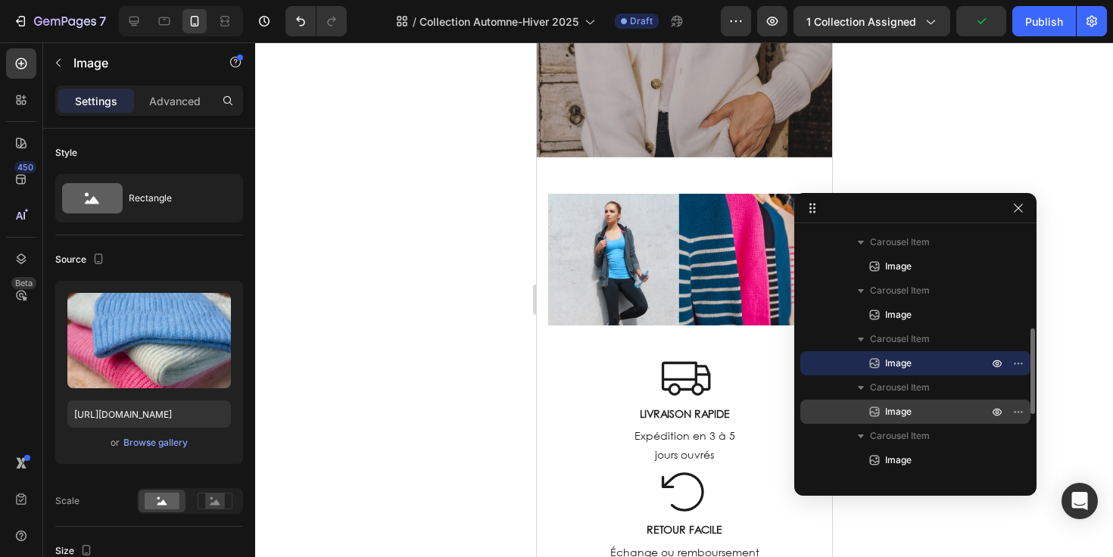
click at [929, 422] on div "Image" at bounding box center [915, 412] width 218 height 24
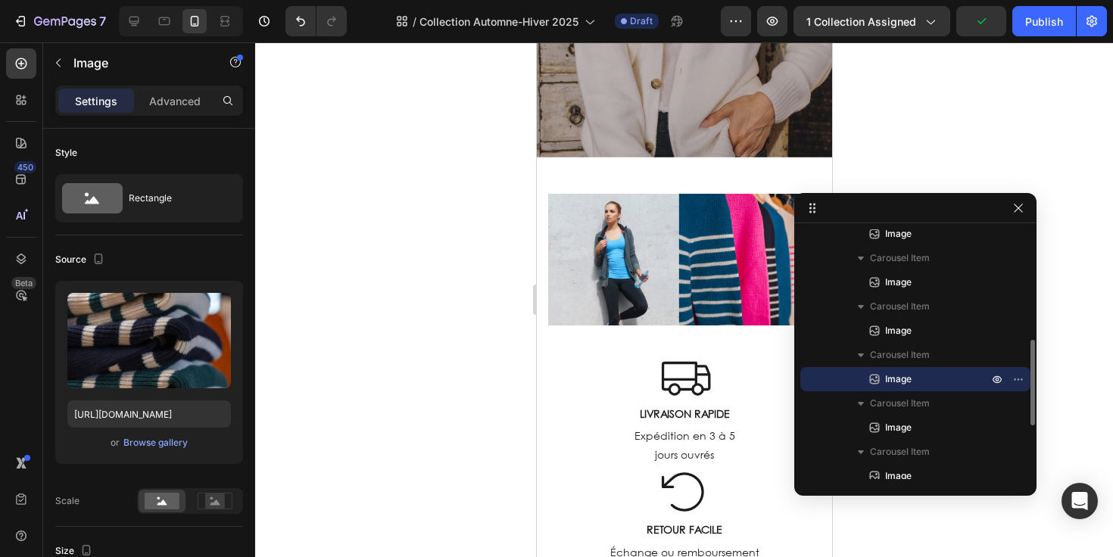
click at [929, 422] on p "Image" at bounding box center [920, 427] width 106 height 15
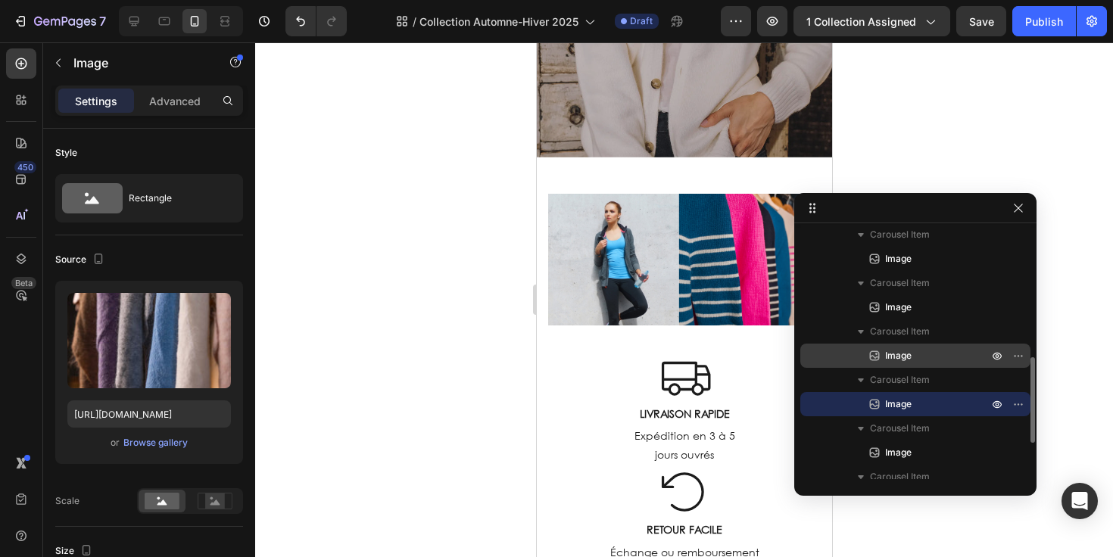
scroll to position [354, 0]
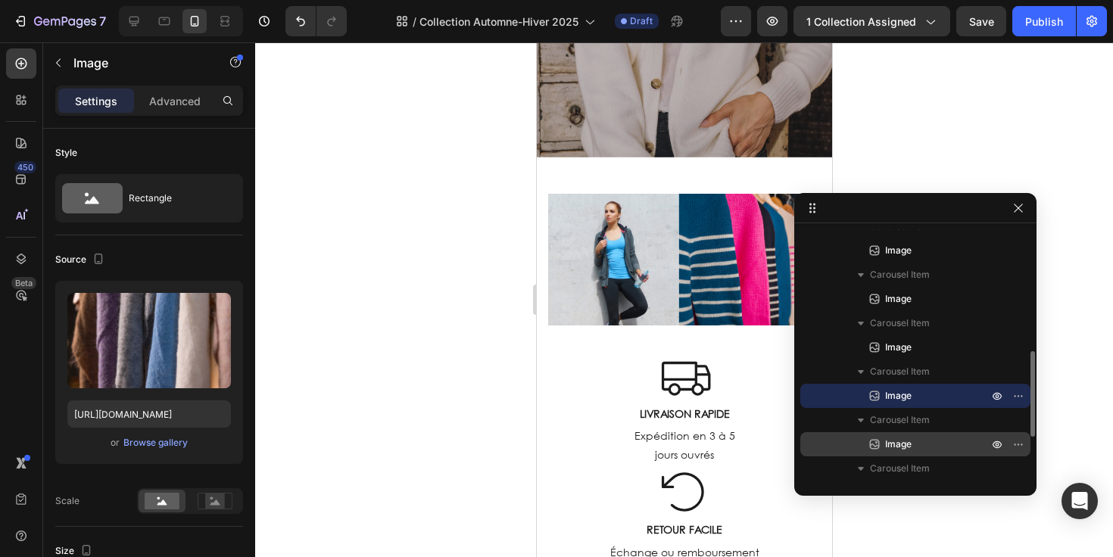
click at [934, 439] on p "Image" at bounding box center [920, 444] width 106 height 15
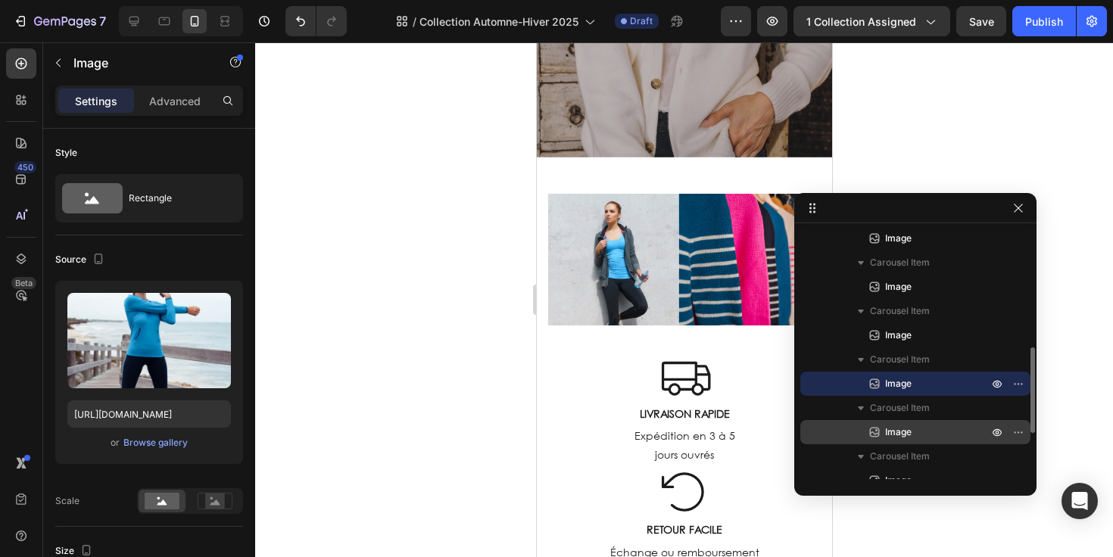
scroll to position [428, 0]
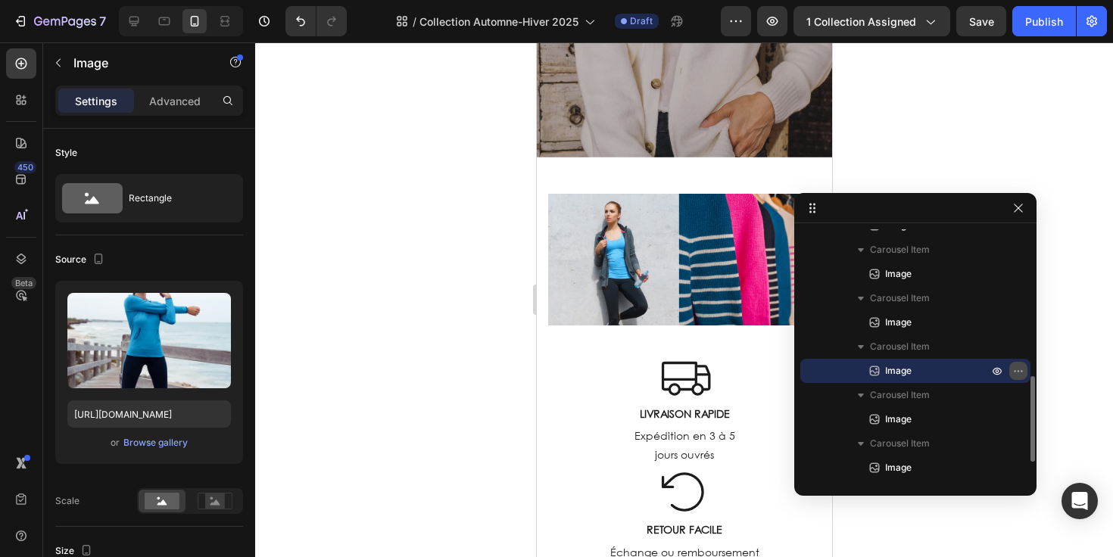
click at [1017, 374] on icon "button" at bounding box center [1018, 371] width 12 height 12
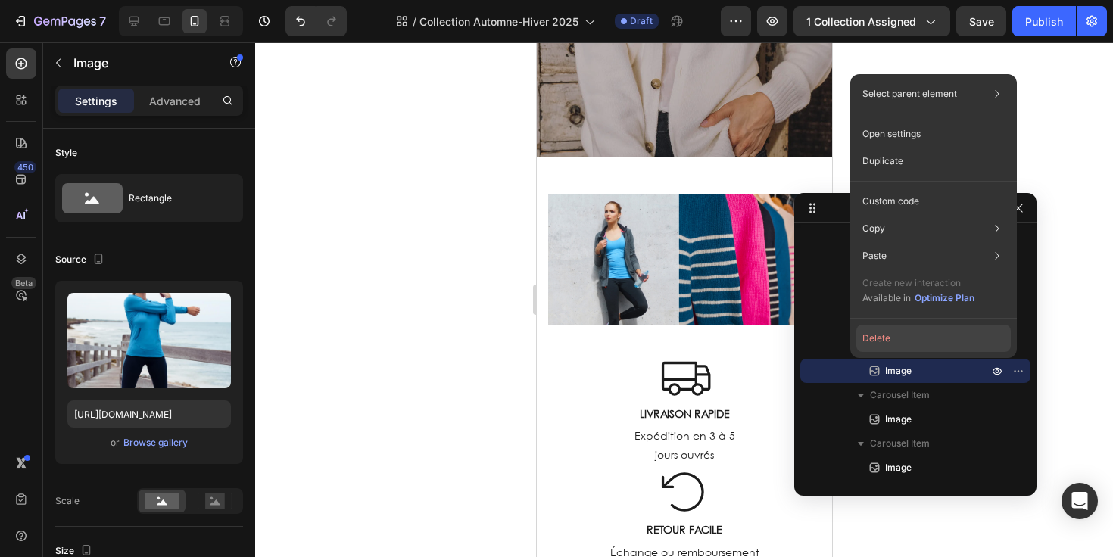
click at [954, 335] on button "Delete" at bounding box center [933, 338] width 154 height 27
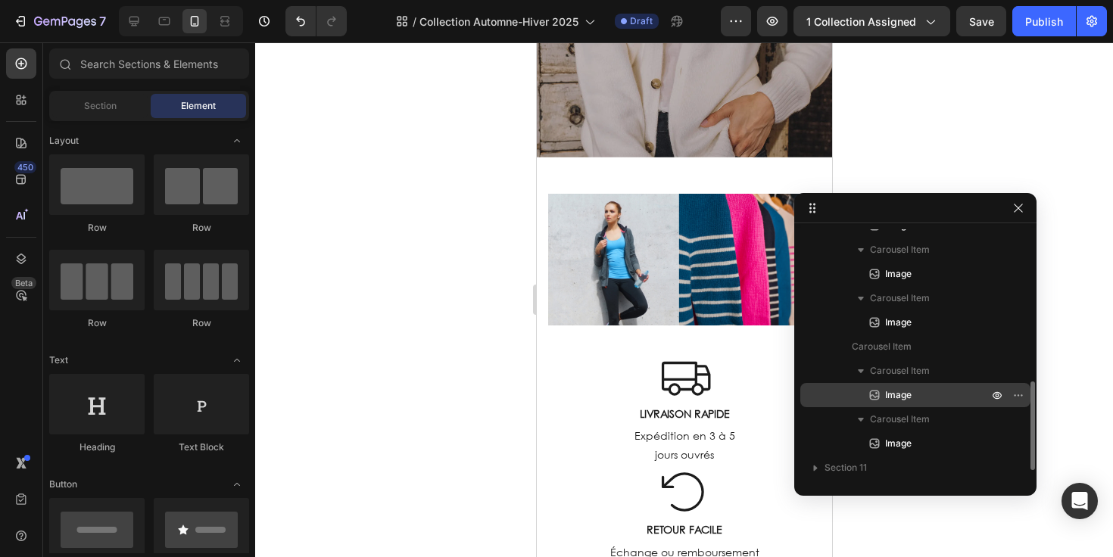
click at [931, 391] on p "Image" at bounding box center [920, 395] width 106 height 15
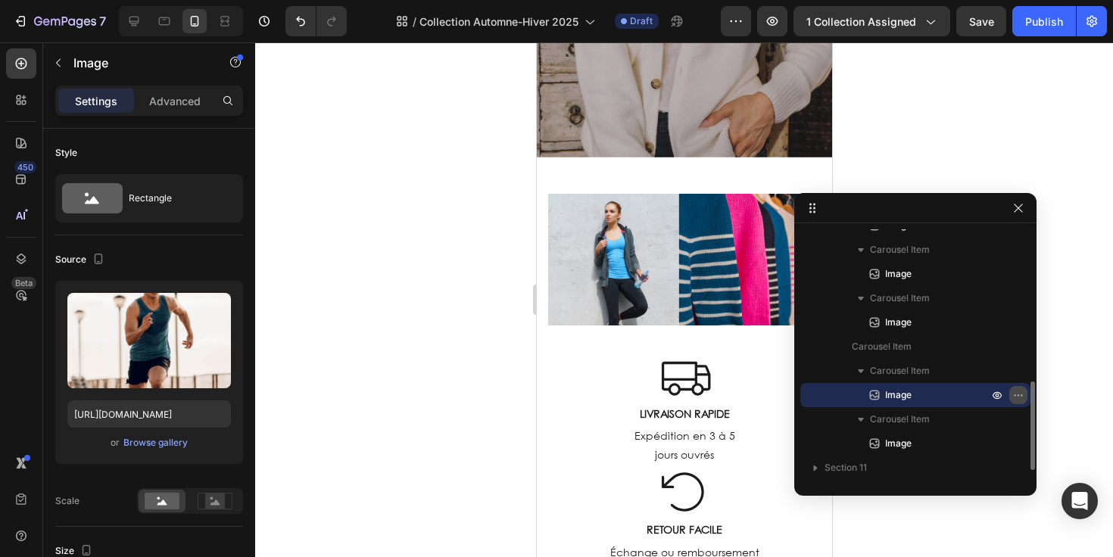
click at [1014, 396] on icon "button" at bounding box center [1015, 396] width 2 height 2
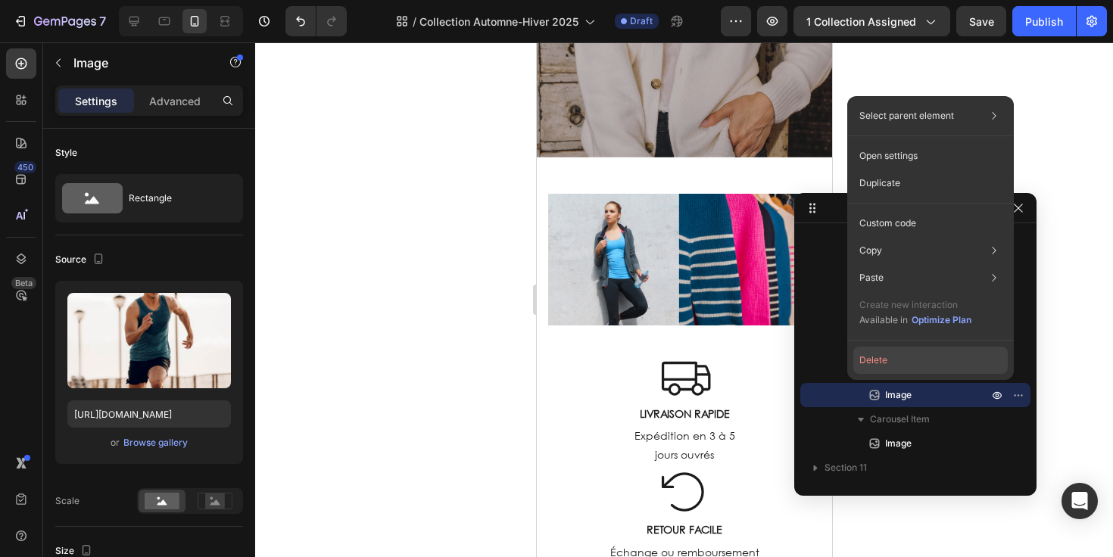
click at [944, 357] on button "Delete" at bounding box center [930, 360] width 154 height 27
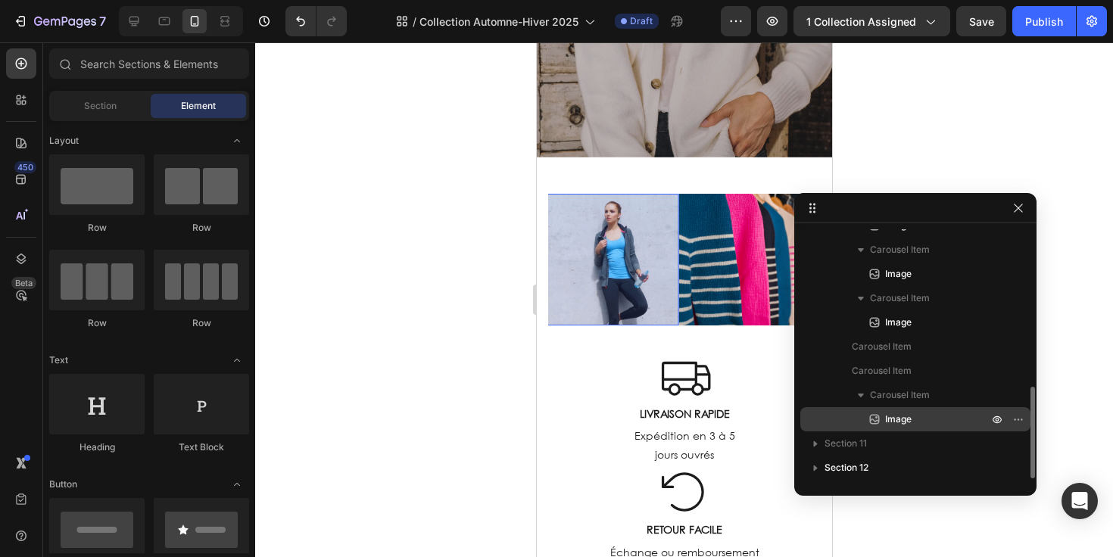
click at [922, 420] on p "Image" at bounding box center [920, 419] width 106 height 15
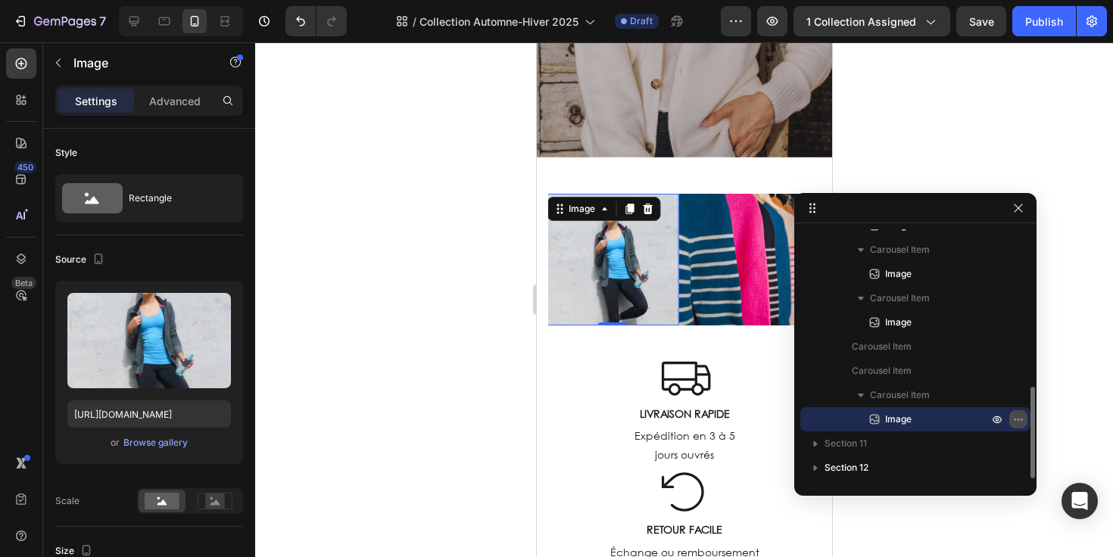
click at [1025, 419] on button "button" at bounding box center [1018, 419] width 18 height 18
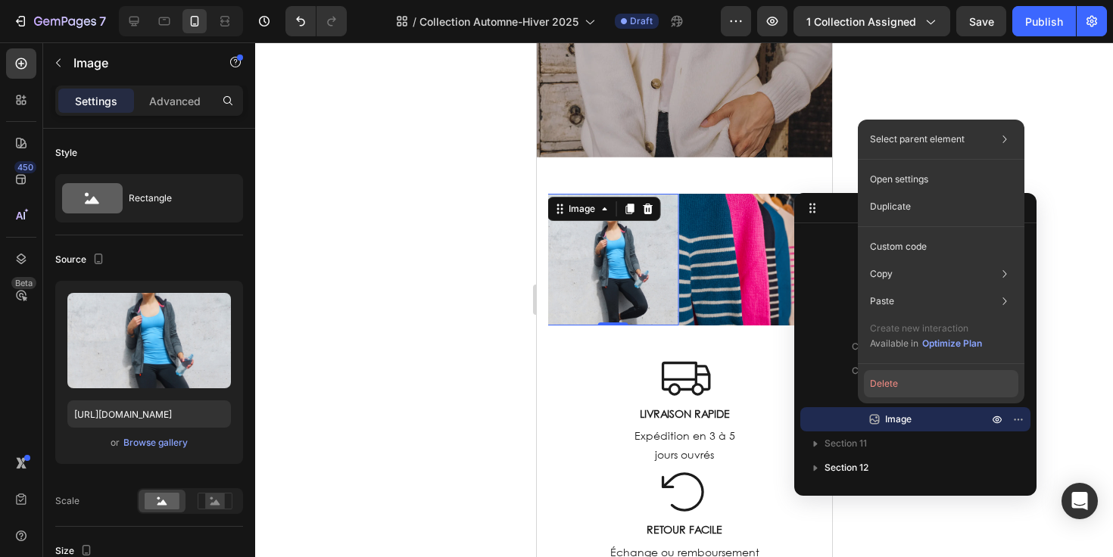
click at [959, 388] on button "Delete" at bounding box center [941, 383] width 154 height 27
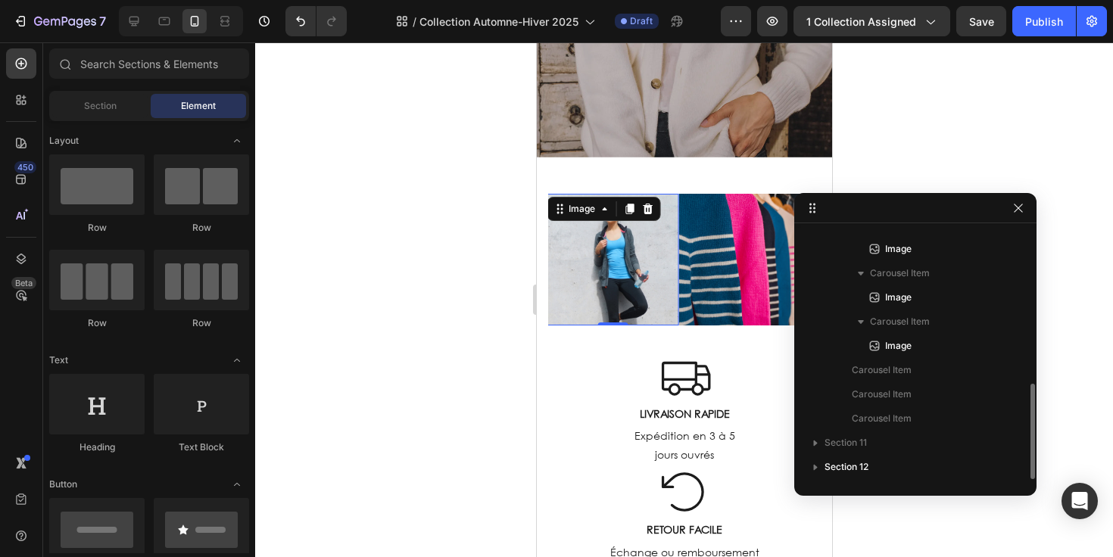
scroll to position [404, 0]
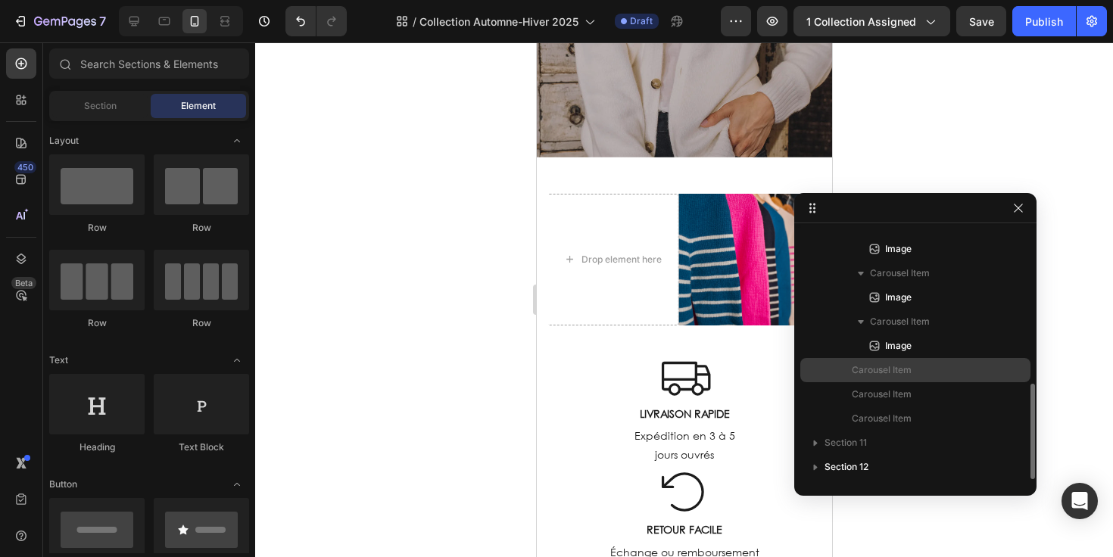
click at [921, 374] on p "Carousel Item" at bounding box center [912, 370] width 121 height 15
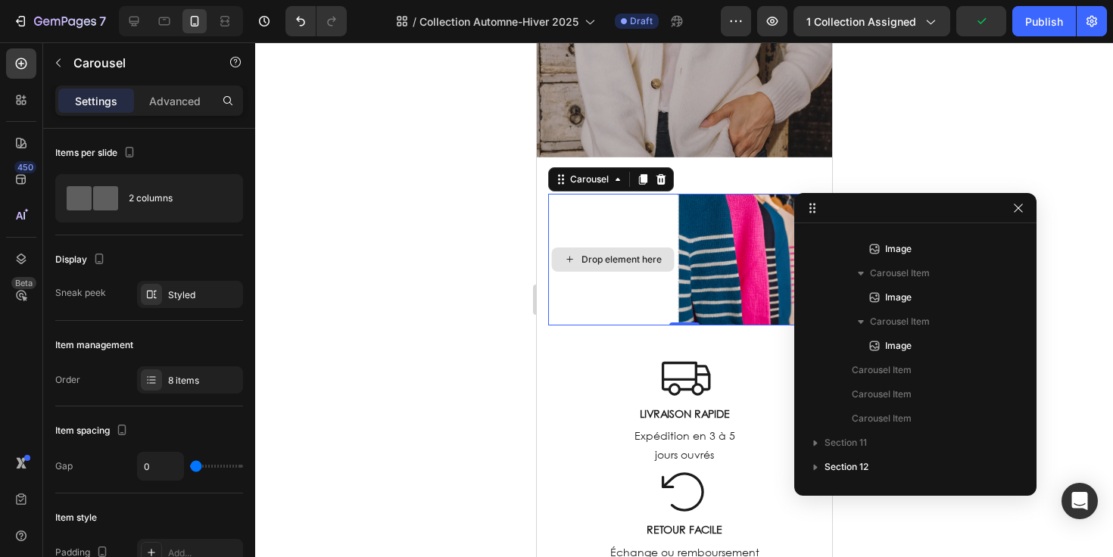
click at [644, 231] on div "Drop element here" at bounding box center [612, 260] width 132 height 132
click at [199, 375] on div "8 items" at bounding box center [203, 381] width 71 height 14
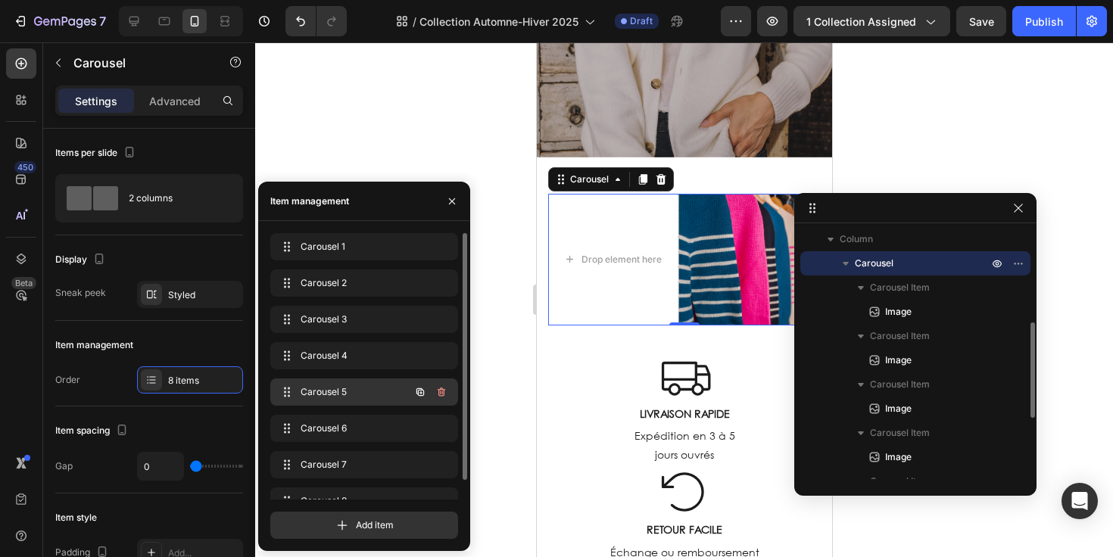
scroll to position [21, 0]
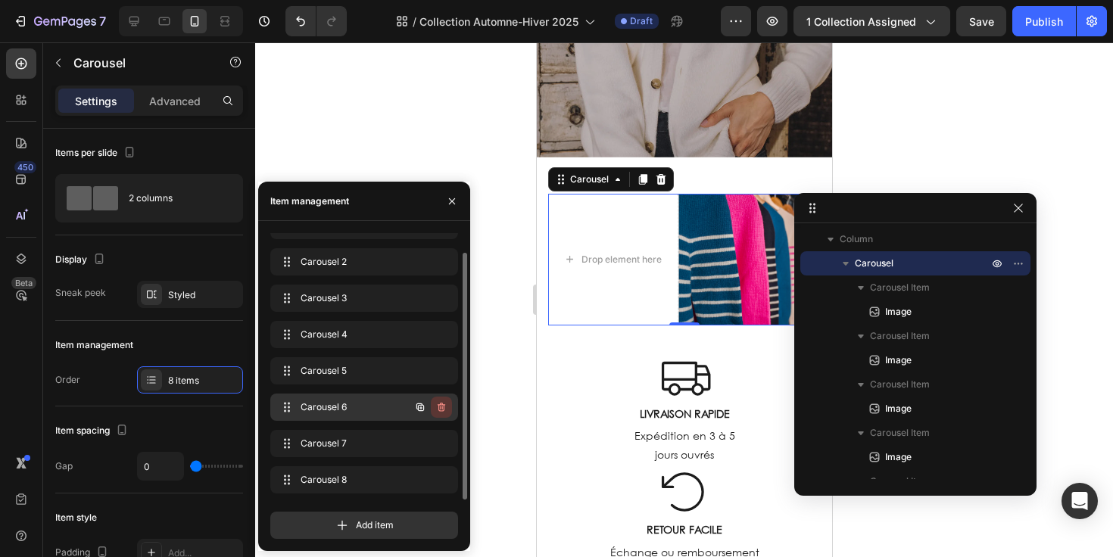
click at [444, 409] on icon "button" at bounding box center [441, 407] width 12 height 12
click at [440, 408] on div "Delete" at bounding box center [431, 408] width 28 height 14
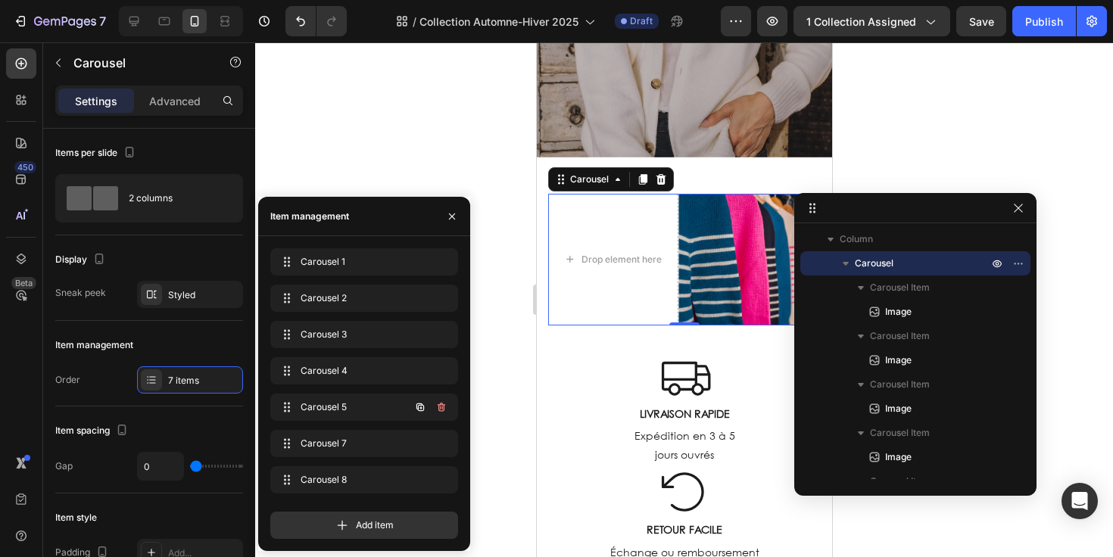
scroll to position [0, 0]
click at [443, 448] on icon "button" at bounding box center [442, 443] width 8 height 9
click at [436, 445] on div "Delete" at bounding box center [431, 444] width 28 height 14
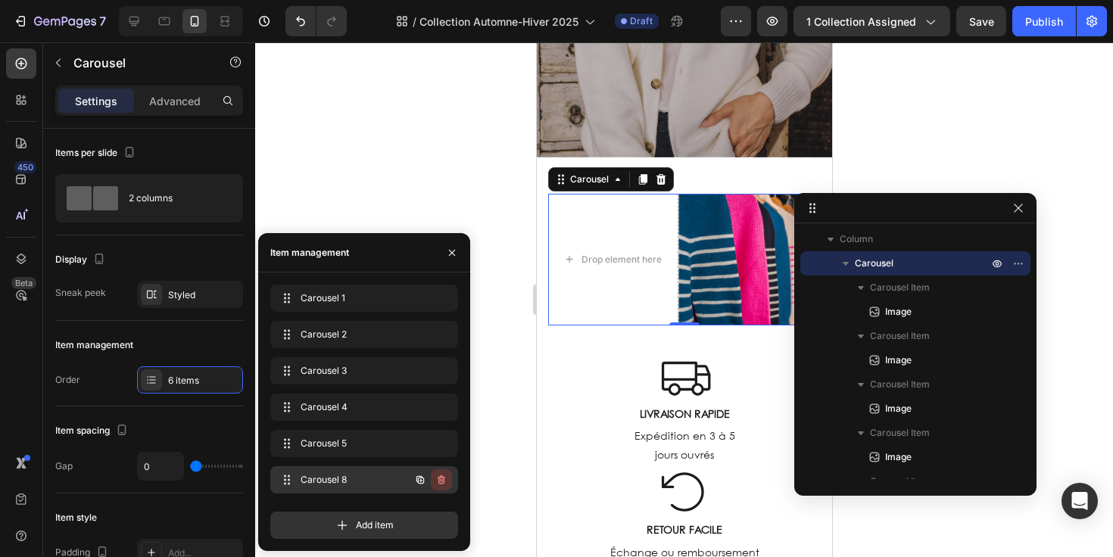
click at [442, 481] on icon "button" at bounding box center [442, 481] width 1 height 4
click at [433, 483] on div "Delete" at bounding box center [431, 480] width 28 height 14
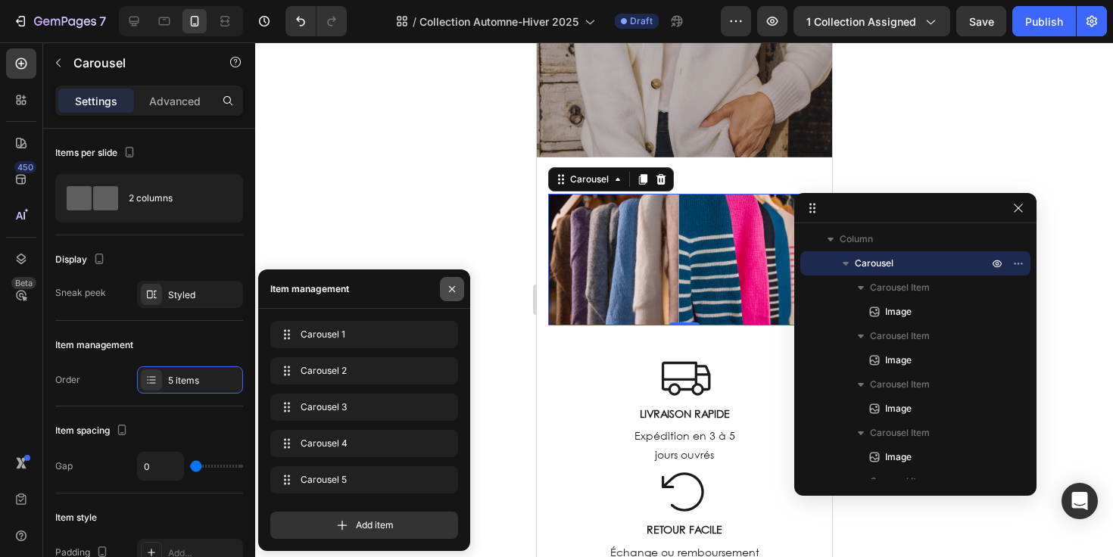
click at [451, 287] on icon "button" at bounding box center [452, 289] width 12 height 12
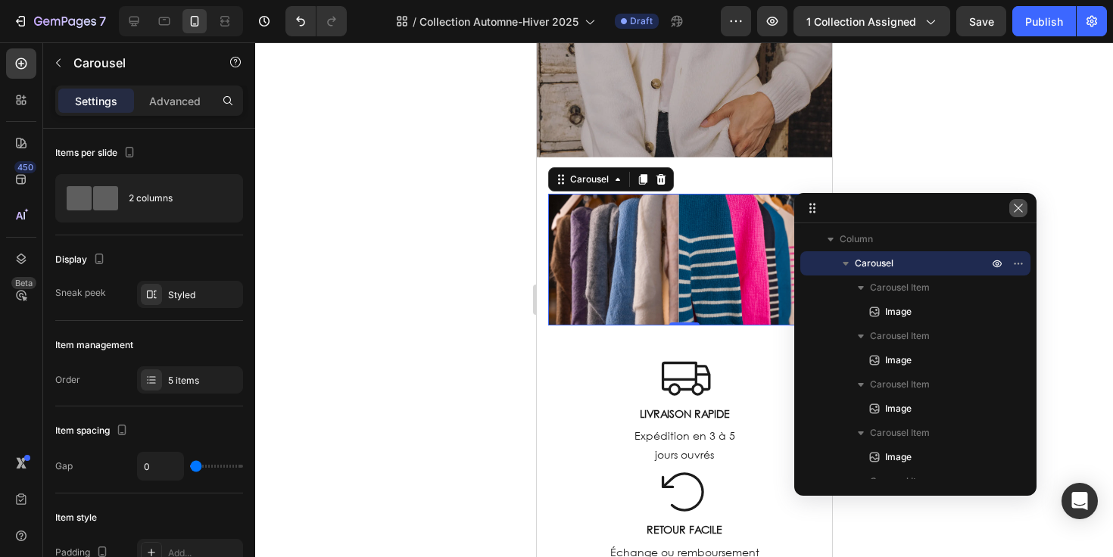
click at [1024, 207] on icon "button" at bounding box center [1018, 208] width 12 height 12
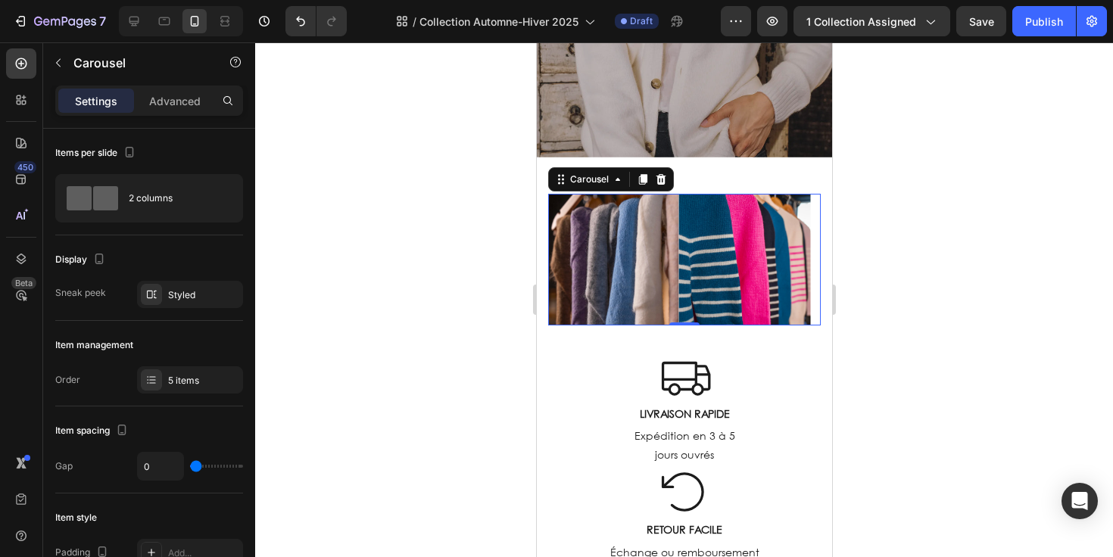
click at [902, 282] on div at bounding box center [684, 299] width 858 height 515
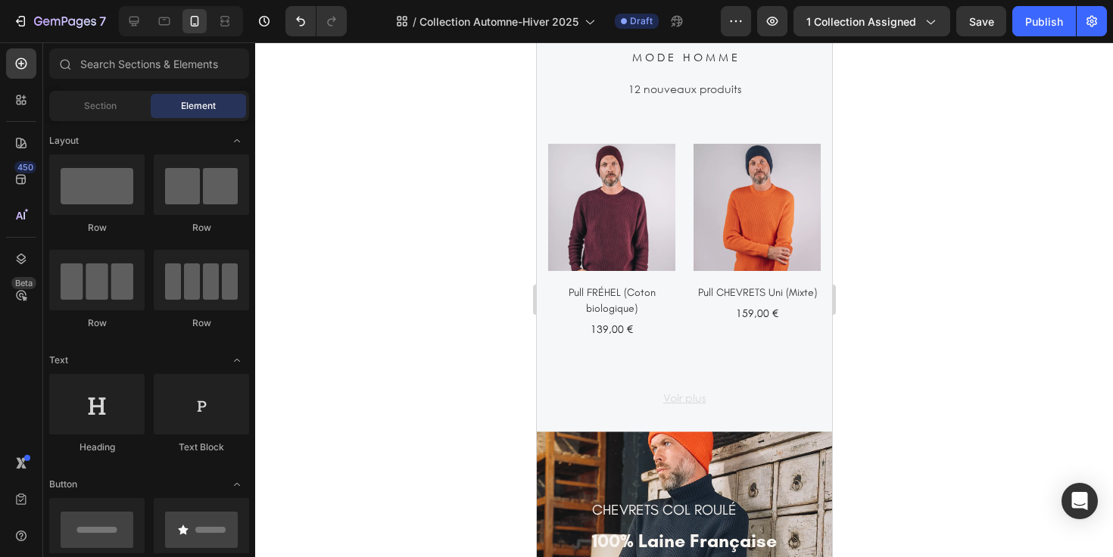
scroll to position [2992, 0]
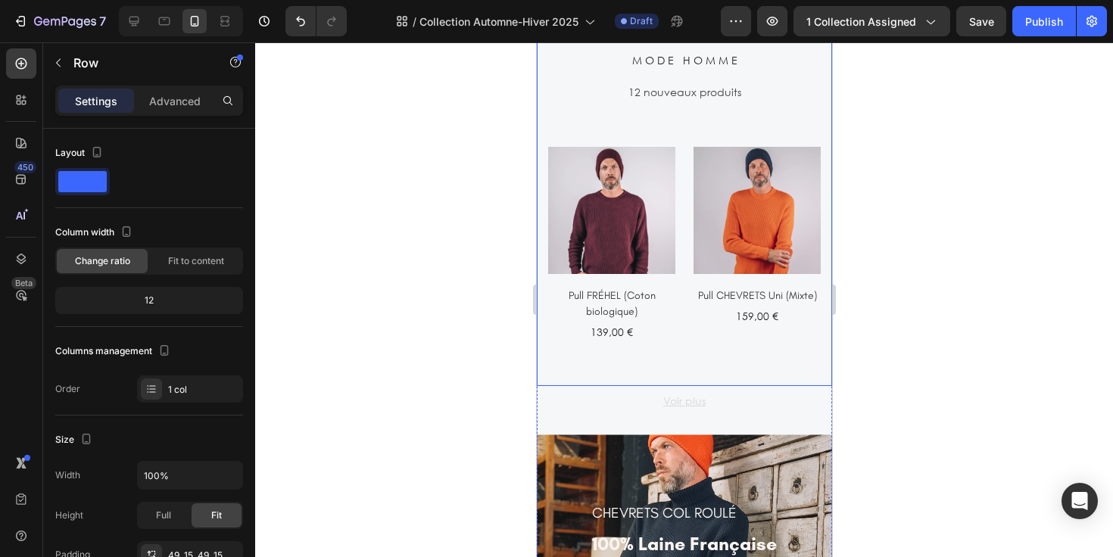
click at [729, 348] on div "M O D E H O M M E Heading 12 nouveaux produits Text (P) Images Pull FRÉHEL (Cot…" at bounding box center [683, 199] width 295 height 374
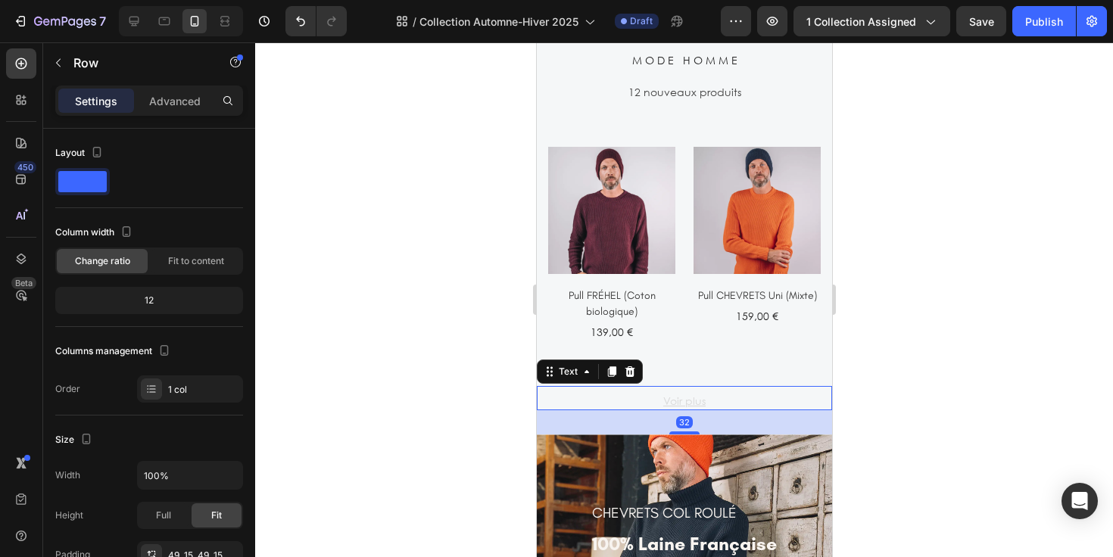
click at [717, 398] on p "Voir plus" at bounding box center [684, 401] width 292 height 16
click at [721, 366] on div "M O D E H O M M E Heading 12 nouveaux produits Text (P) Images Pull FRÉHEL (Cot…" at bounding box center [683, 199] width 295 height 374
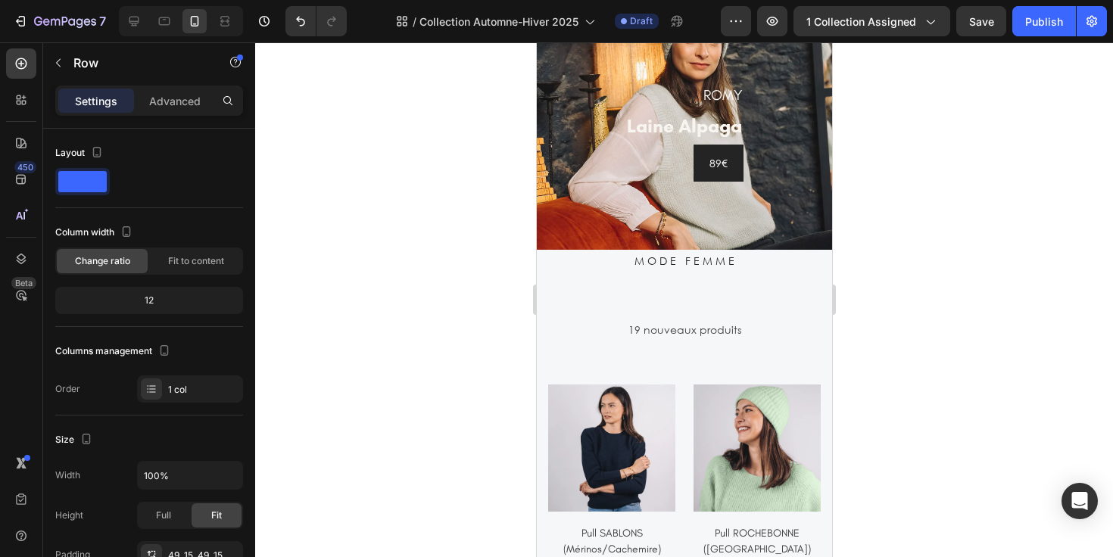
scroll to position [2313, 0]
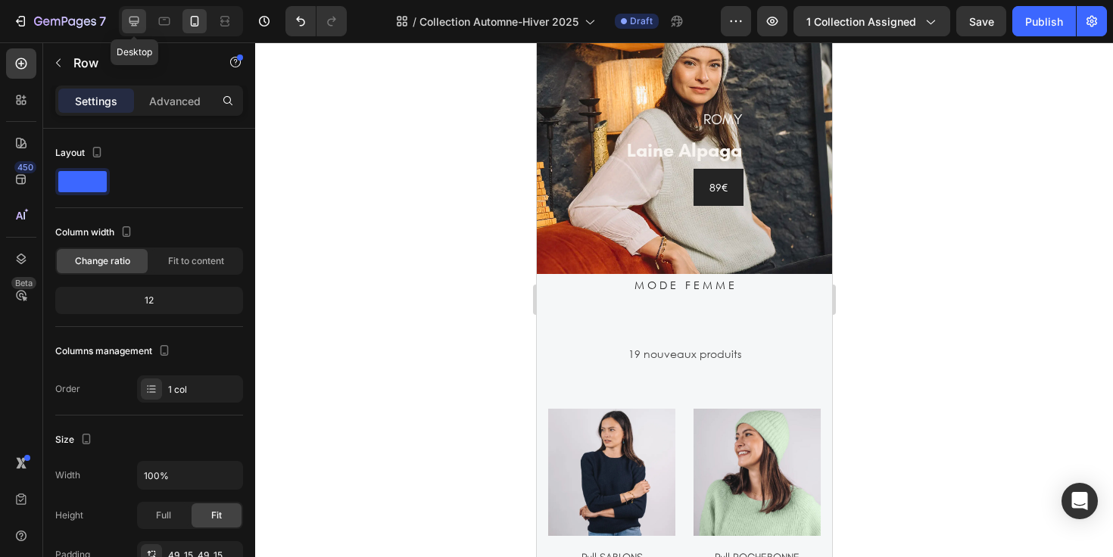
click at [133, 23] on icon at bounding box center [134, 22] width 10 height 10
type input "530"
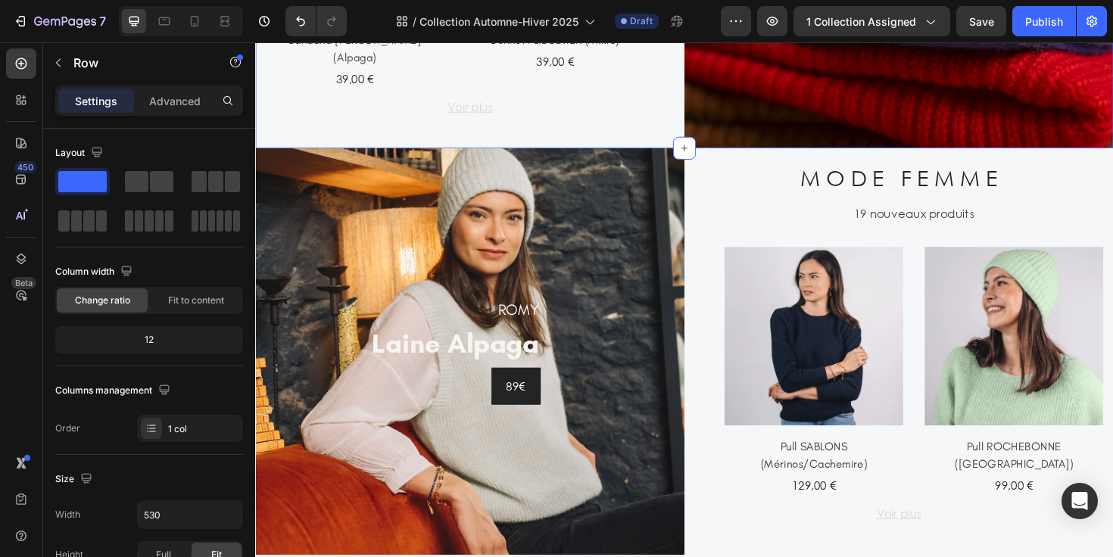
scroll to position [1370, 0]
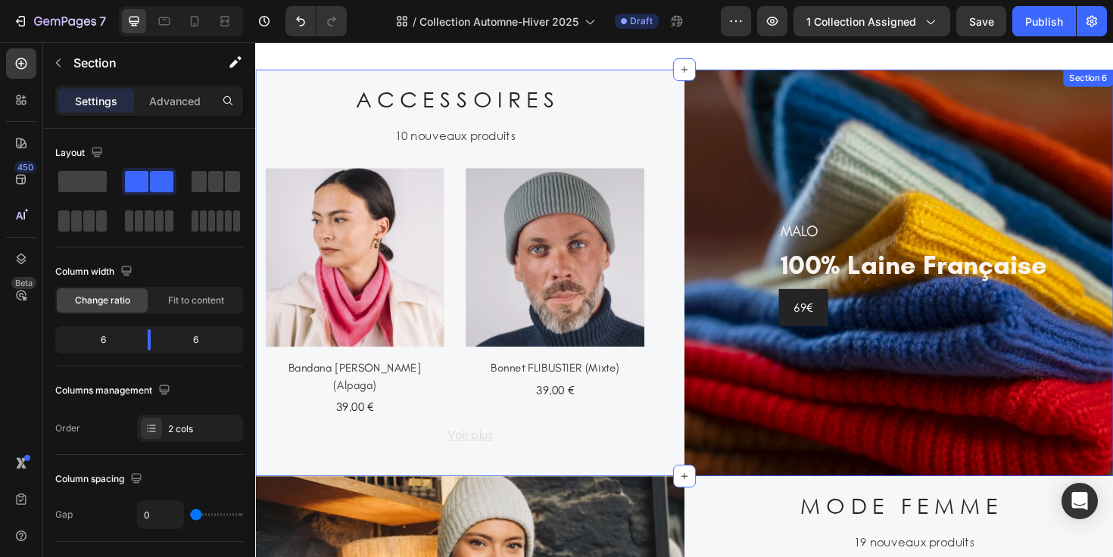
click at [695, 161] on div "A C C E S S O I R E S Heading 10 nouveaux produits Text (P) Images Bandana COLE…" at bounding box center [482, 286] width 454 height 431
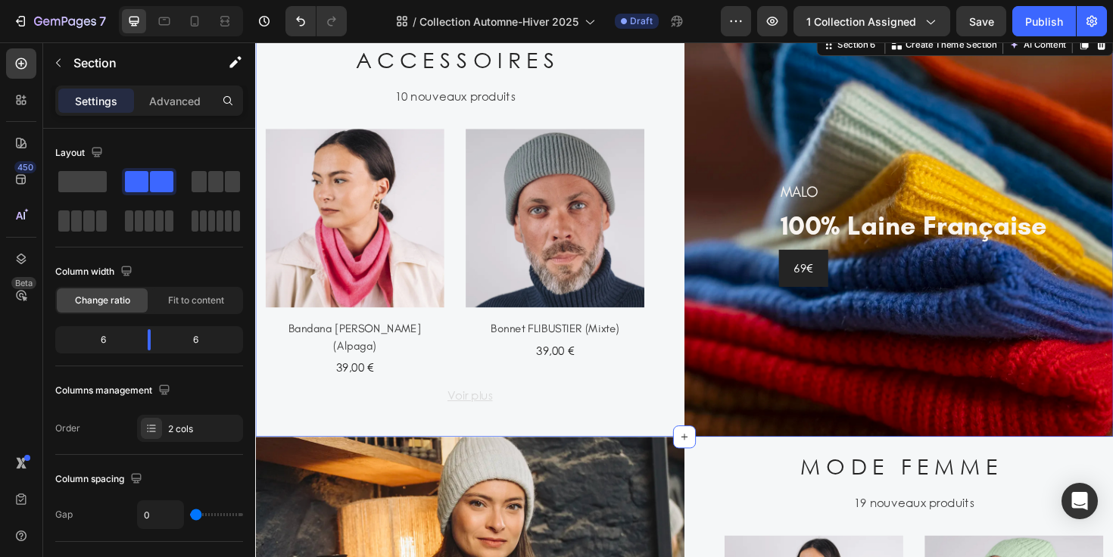
scroll to position [1443, 0]
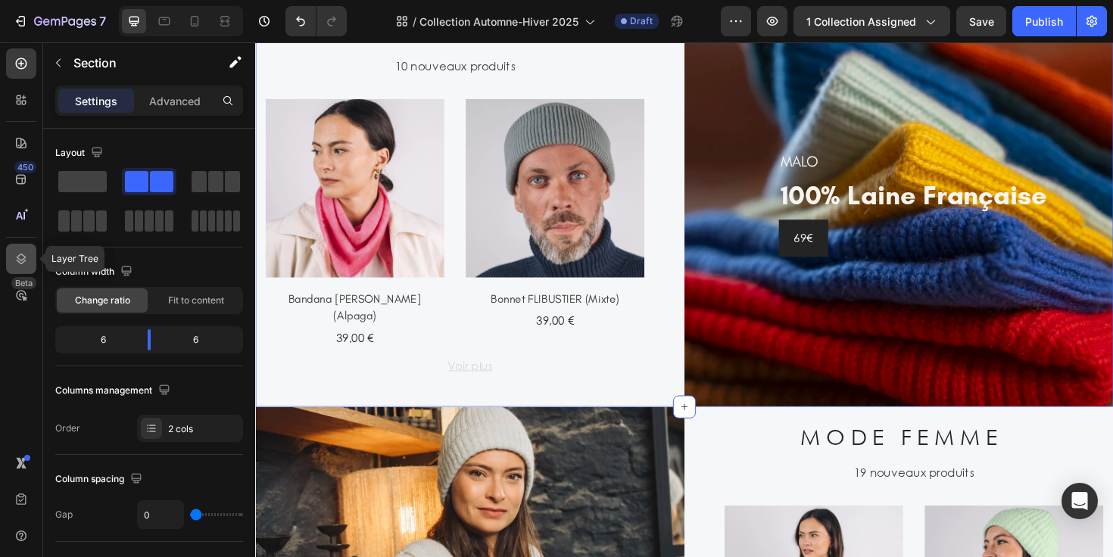
click at [21, 255] on icon at bounding box center [21, 258] width 15 height 15
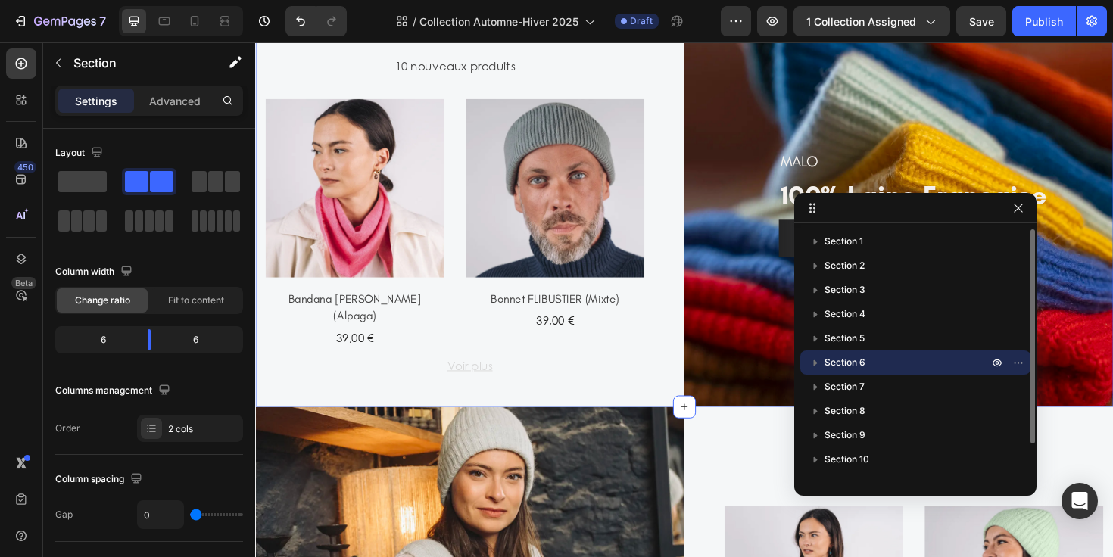
click at [816, 363] on icon "button" at bounding box center [816, 363] width 4 height 6
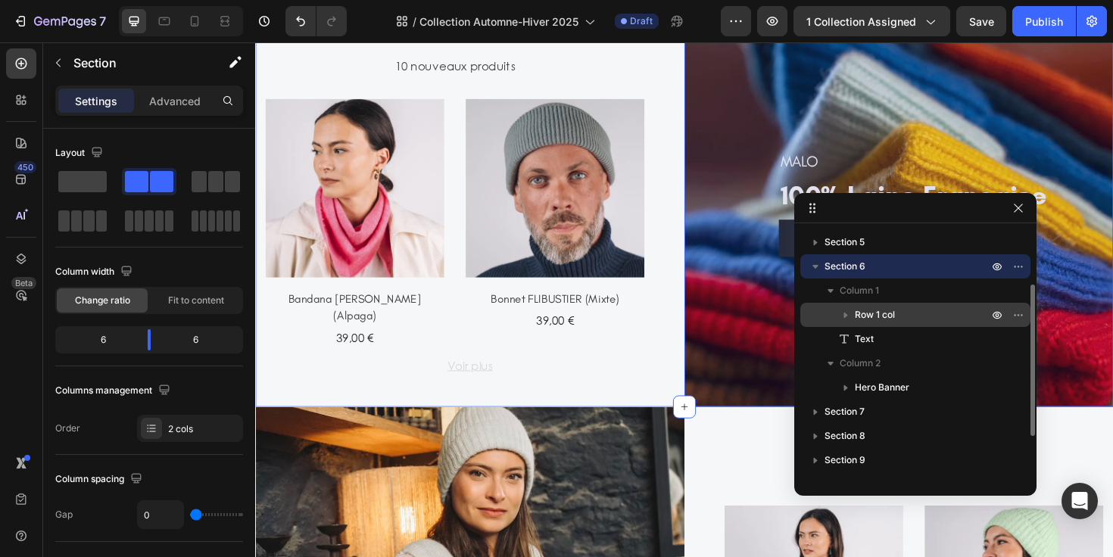
scroll to position [100, 0]
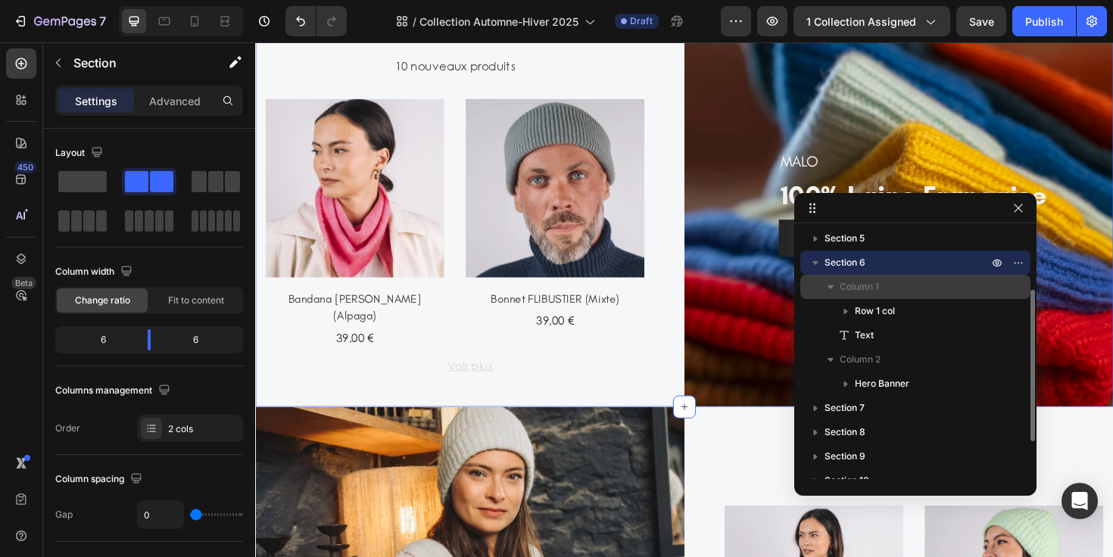
click at [831, 287] on icon "button" at bounding box center [831, 287] width 6 height 4
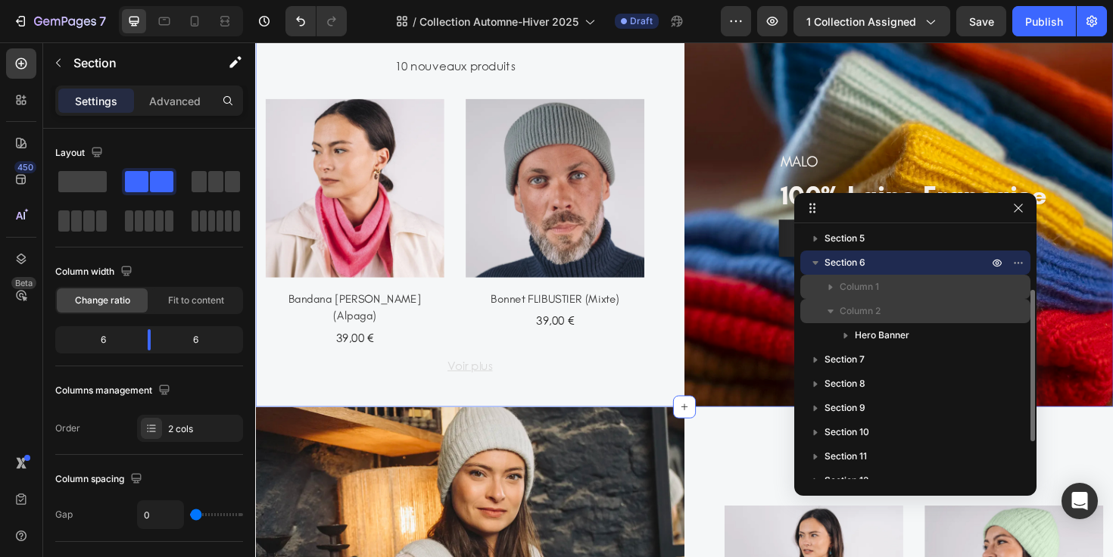
click at [827, 311] on icon "button" at bounding box center [830, 311] width 15 height 15
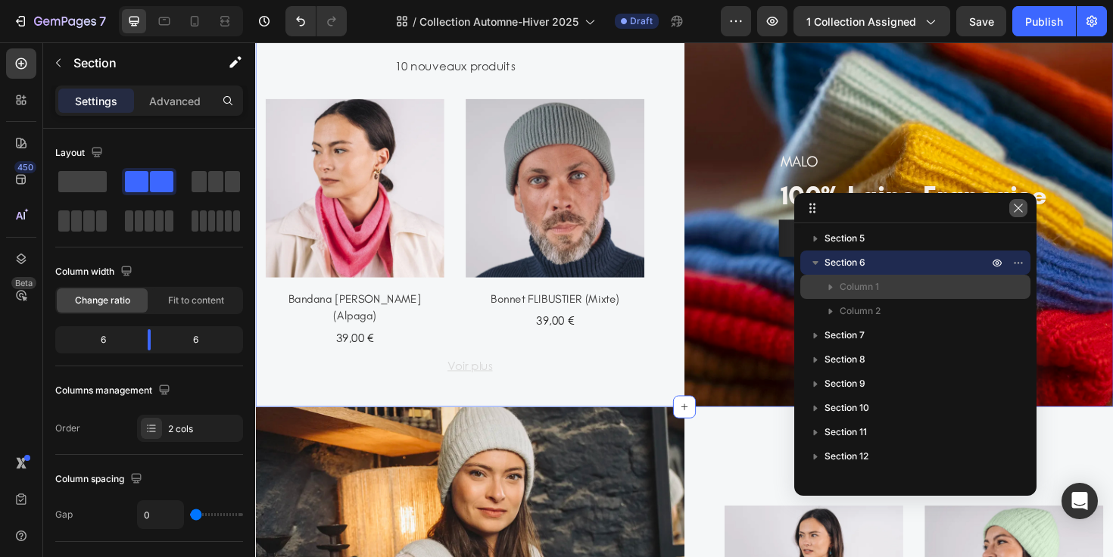
click at [1018, 210] on icon "button" at bounding box center [1018, 208] width 12 height 12
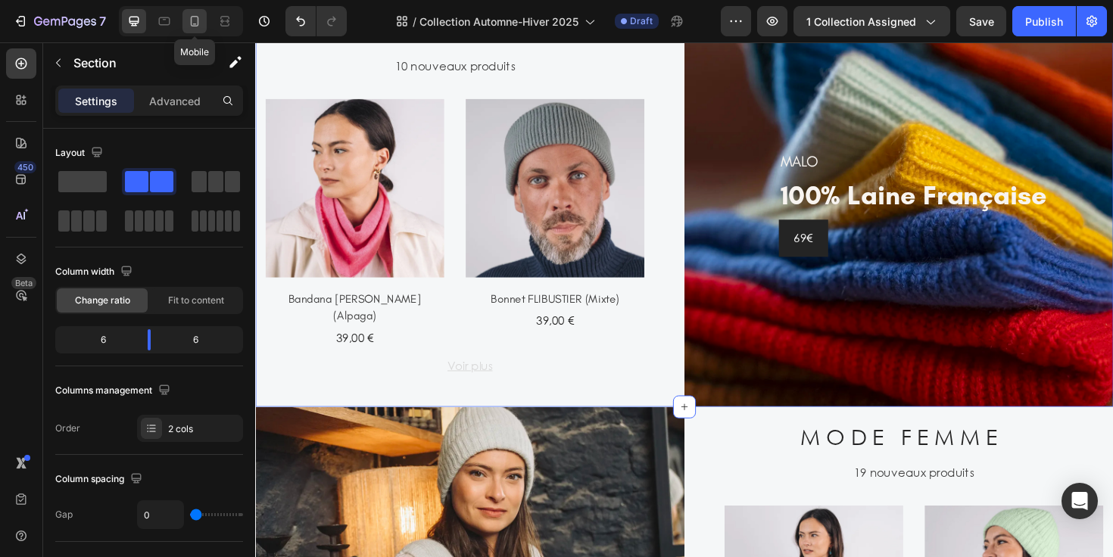
click at [198, 18] on icon at bounding box center [195, 21] width 8 height 11
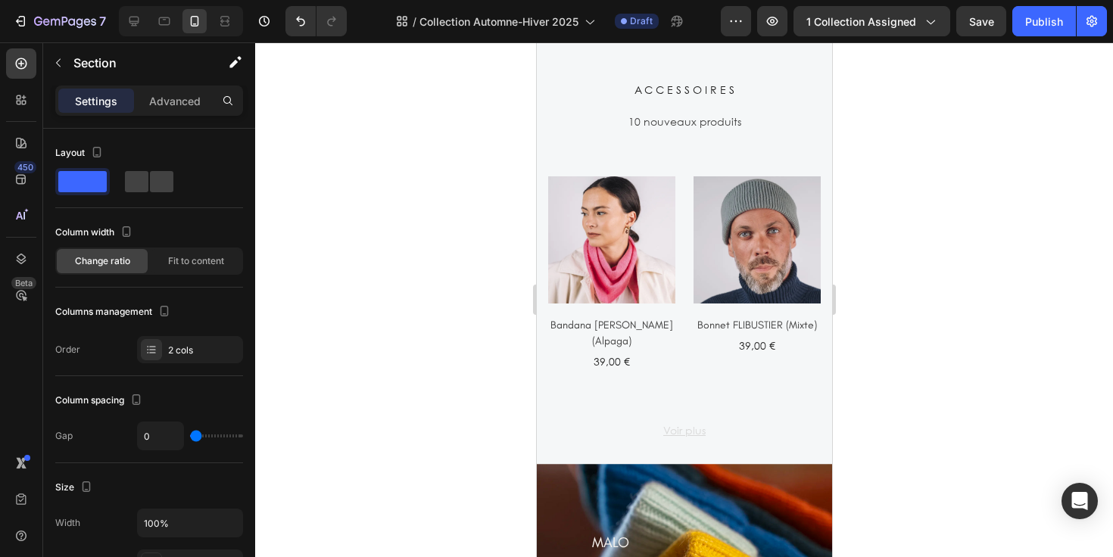
scroll to position [1659, 0]
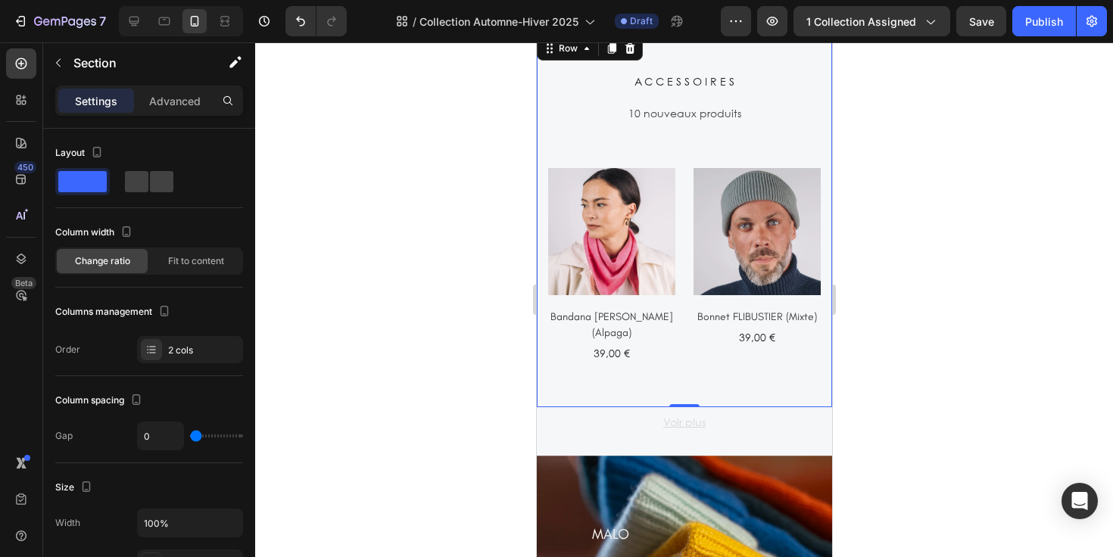
click at [677, 395] on div "A C C E S S O I R E S Heading 10 nouveaux produits Text (P) Images Bandana COLE…" at bounding box center [683, 220] width 295 height 374
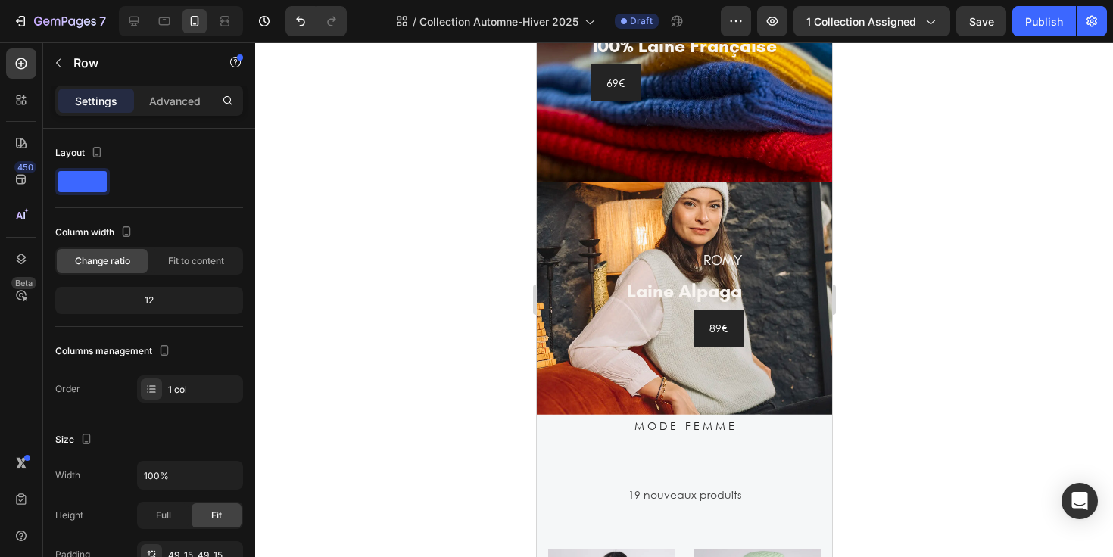
scroll to position [2185, 0]
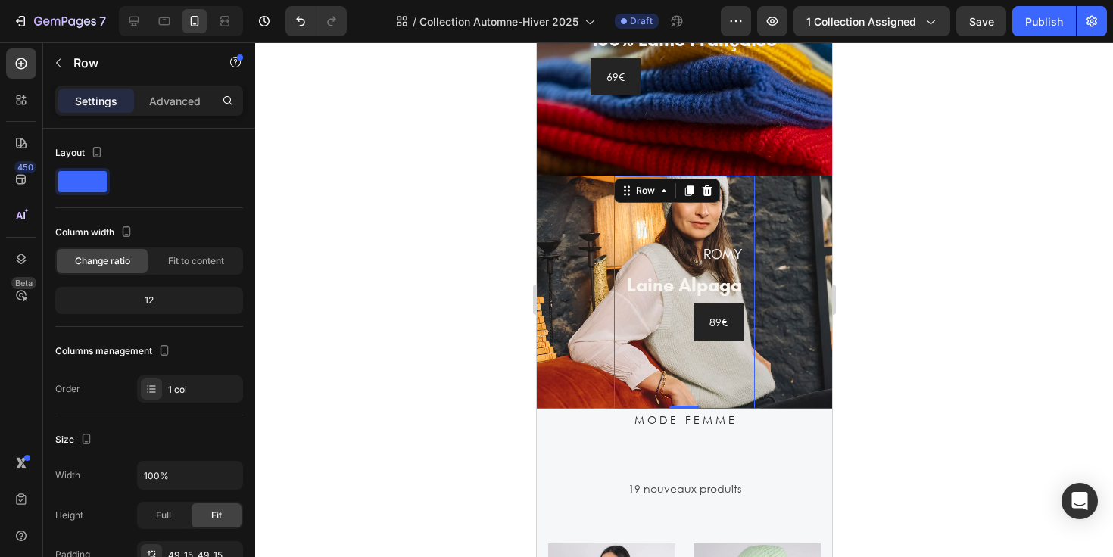
click at [650, 385] on div "ROMY Heading laine alpaga Heading 89€ Button Row 0" at bounding box center [683, 292] width 141 height 233
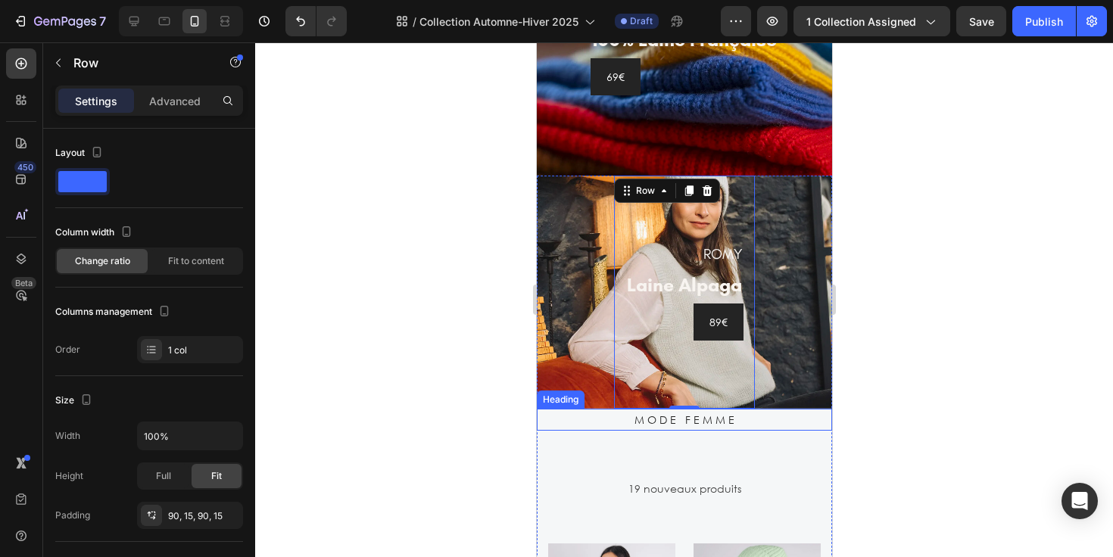
click at [569, 417] on h2 "M O D E F E M M E" at bounding box center [683, 420] width 295 height 22
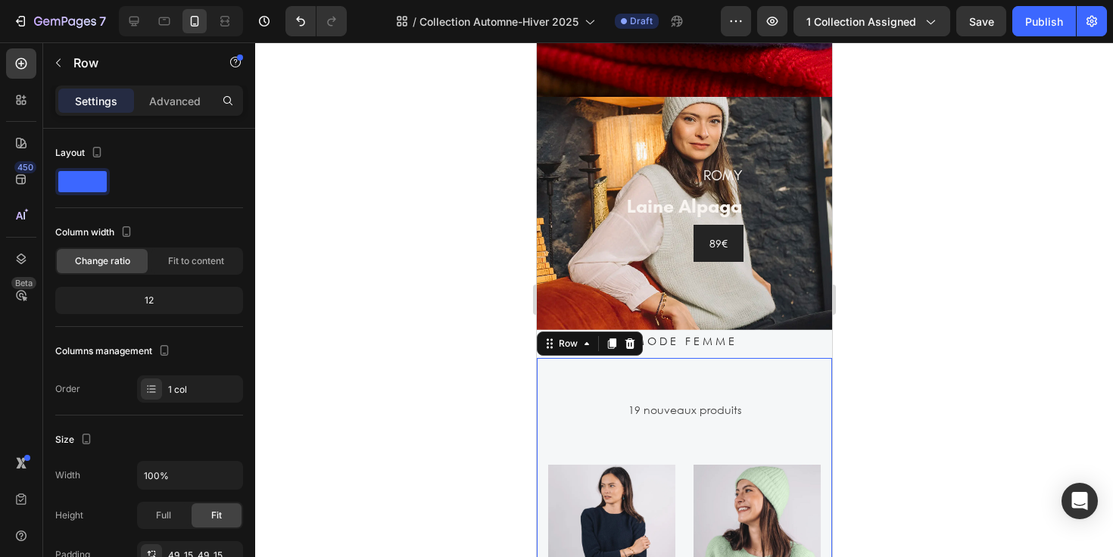
scroll to position [2281, 0]
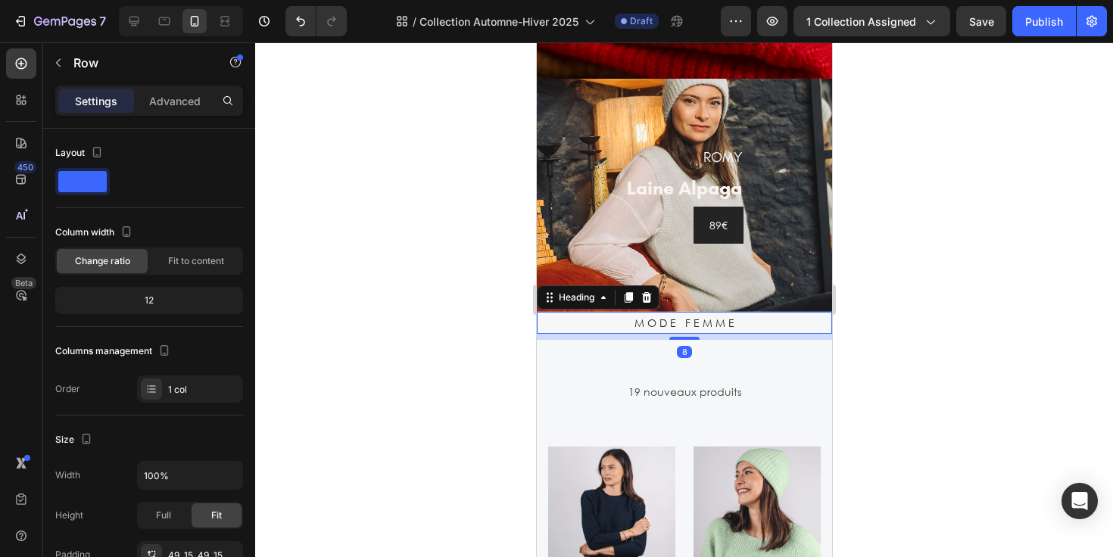
click at [816, 322] on h2 "M O D E F E M M E" at bounding box center [683, 323] width 295 height 22
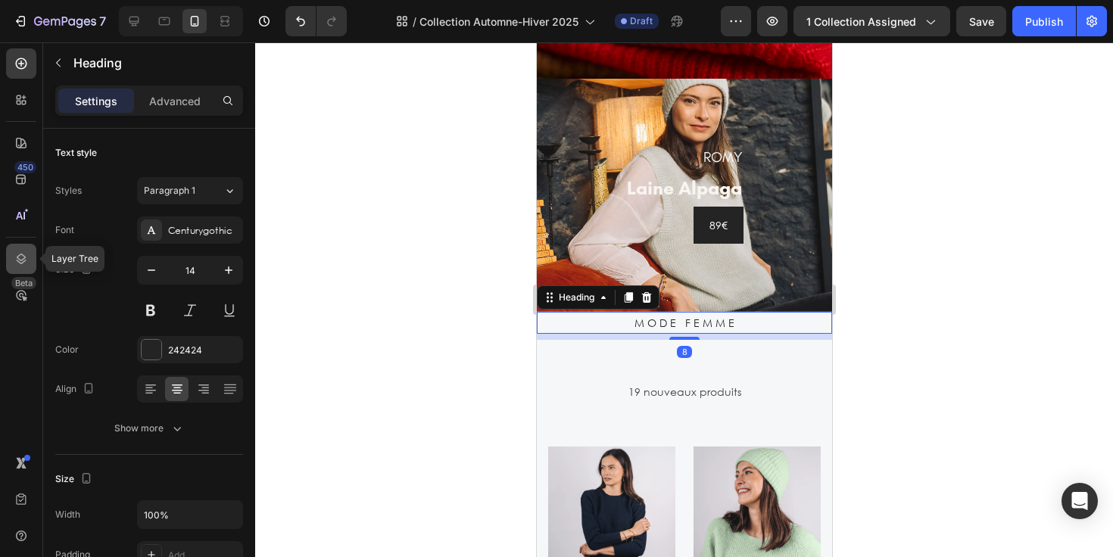
click at [13, 261] on div at bounding box center [21, 259] width 30 height 30
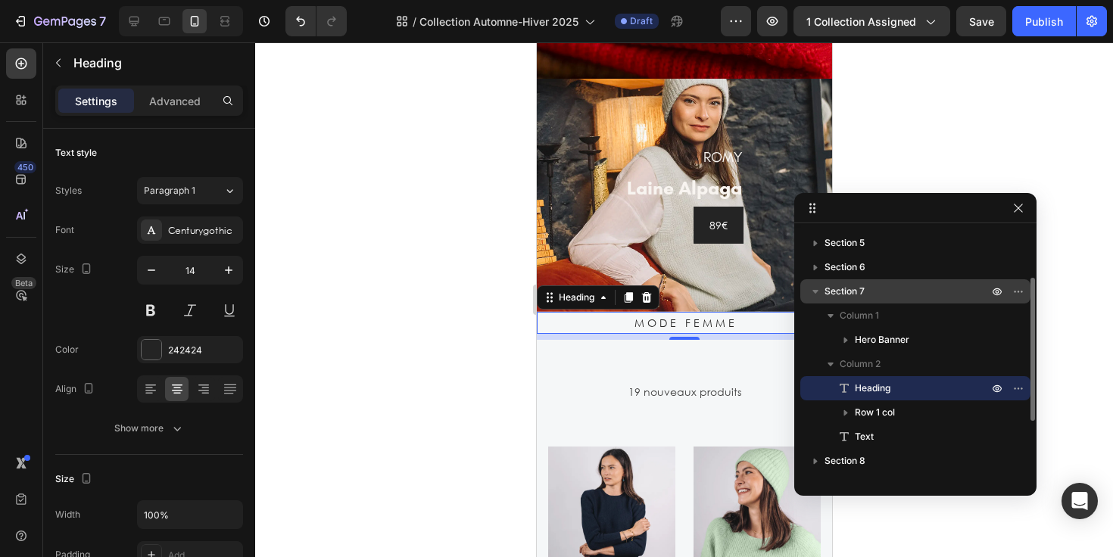
scroll to position [98, 0]
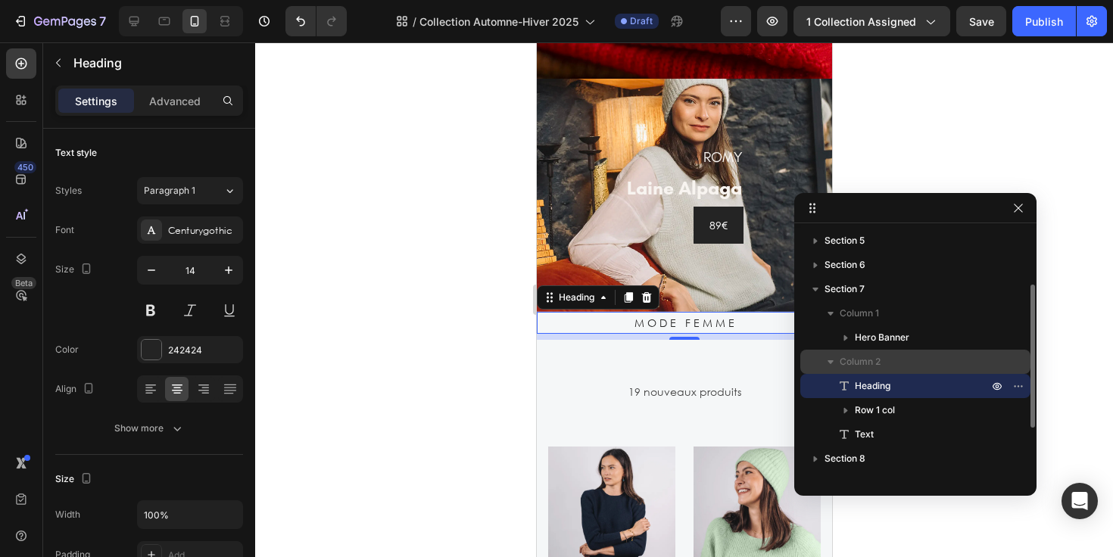
click at [906, 363] on p "Column 2" at bounding box center [915, 361] width 151 height 15
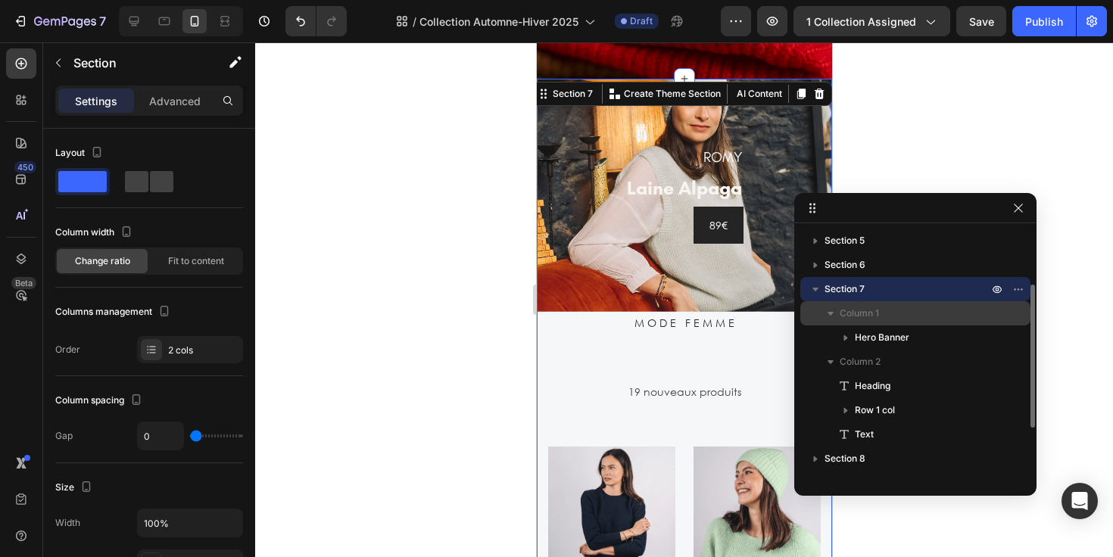
click at [856, 316] on span "Column 1" at bounding box center [859, 313] width 39 height 15
click at [850, 315] on span "Column 1" at bounding box center [859, 313] width 39 height 15
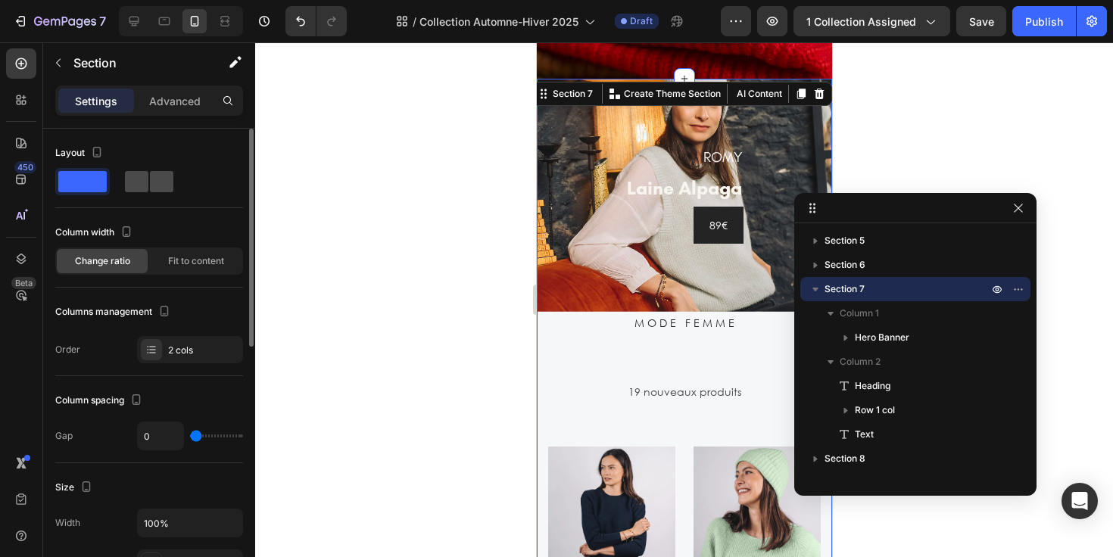
click at [171, 176] on span at bounding box center [161, 181] width 23 height 21
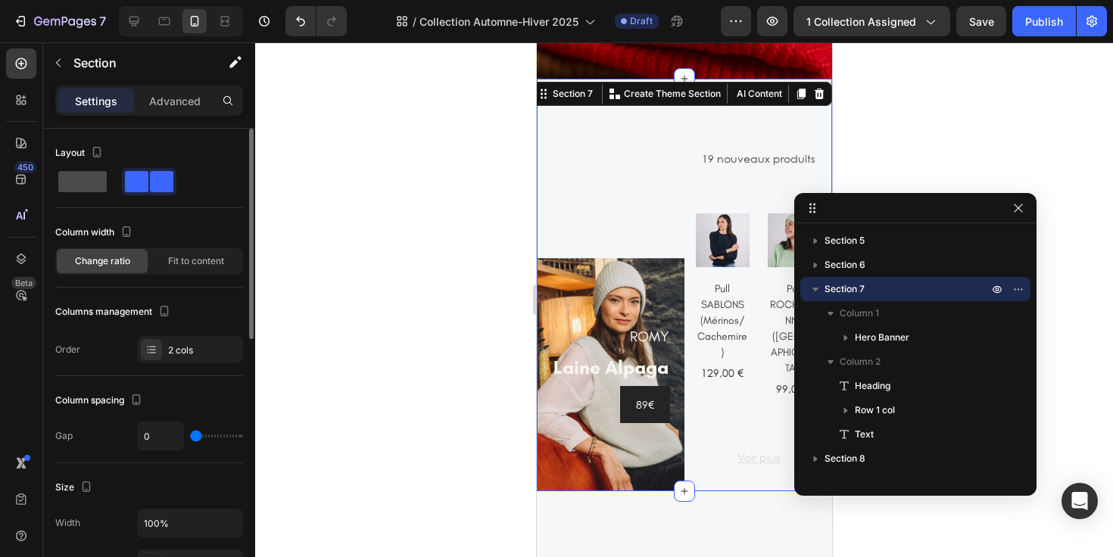
click at [97, 187] on span at bounding box center [82, 181] width 48 height 21
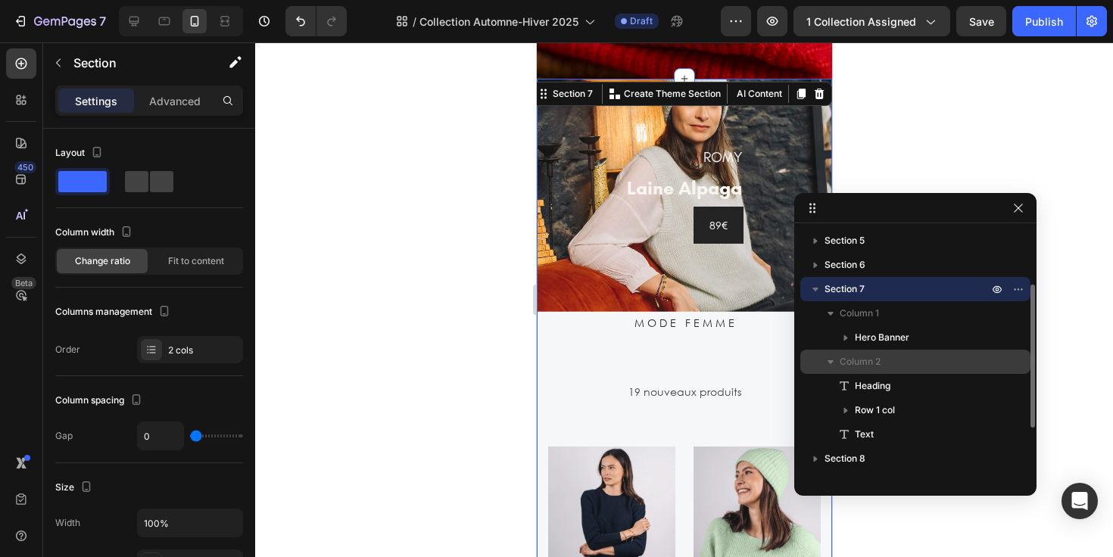
click at [831, 360] on icon "button" at bounding box center [831, 362] width 6 height 4
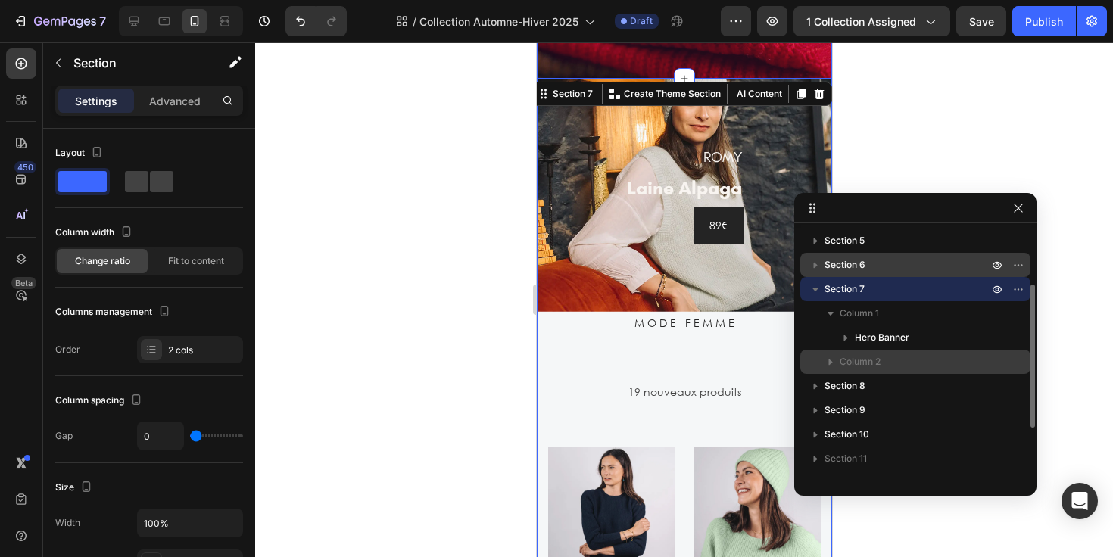
click at [814, 261] on icon "button" at bounding box center [815, 264] width 15 height 15
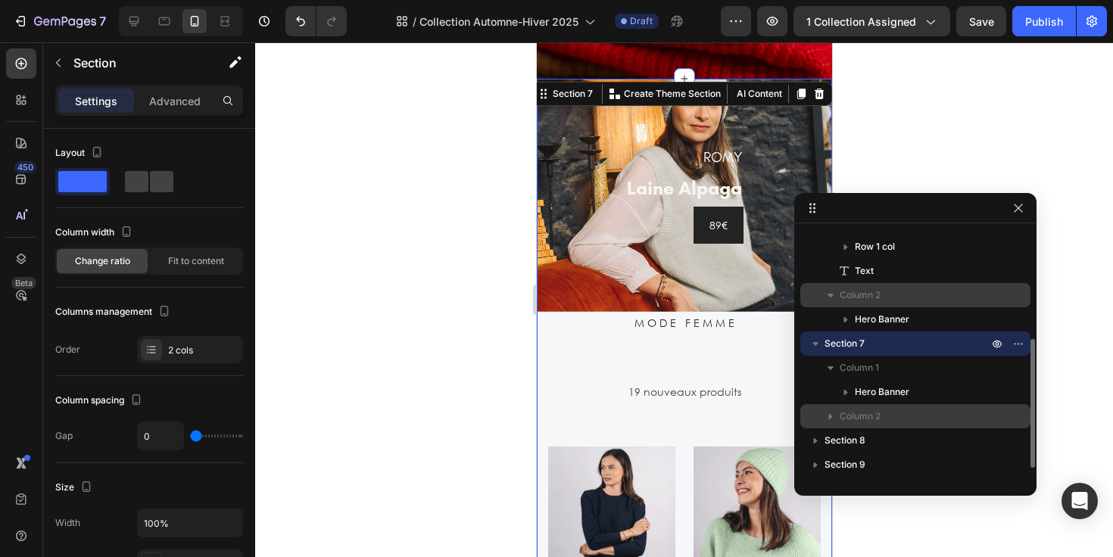
scroll to position [181, 0]
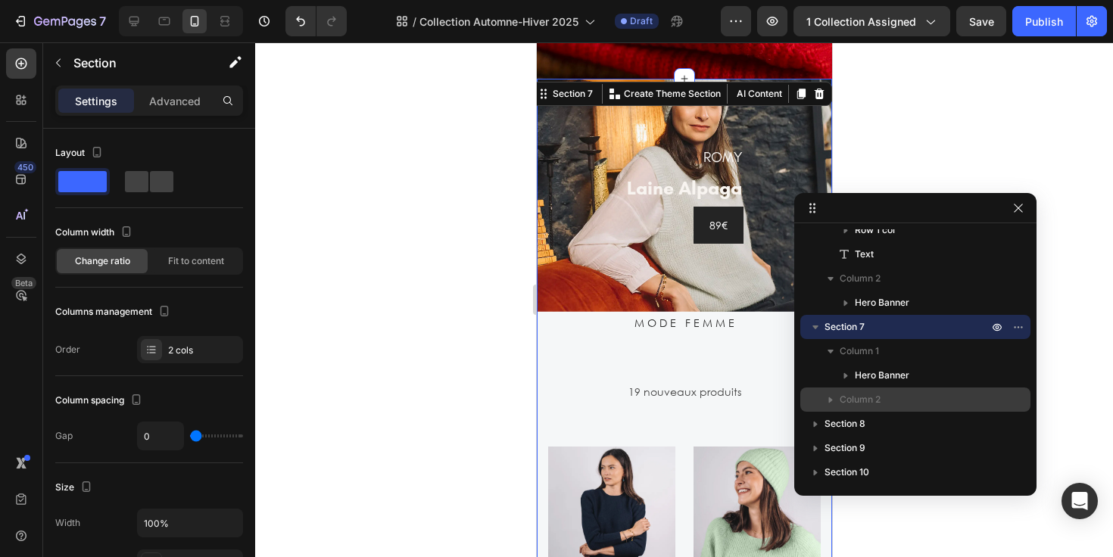
click at [832, 396] on icon "button" at bounding box center [830, 399] width 15 height 15
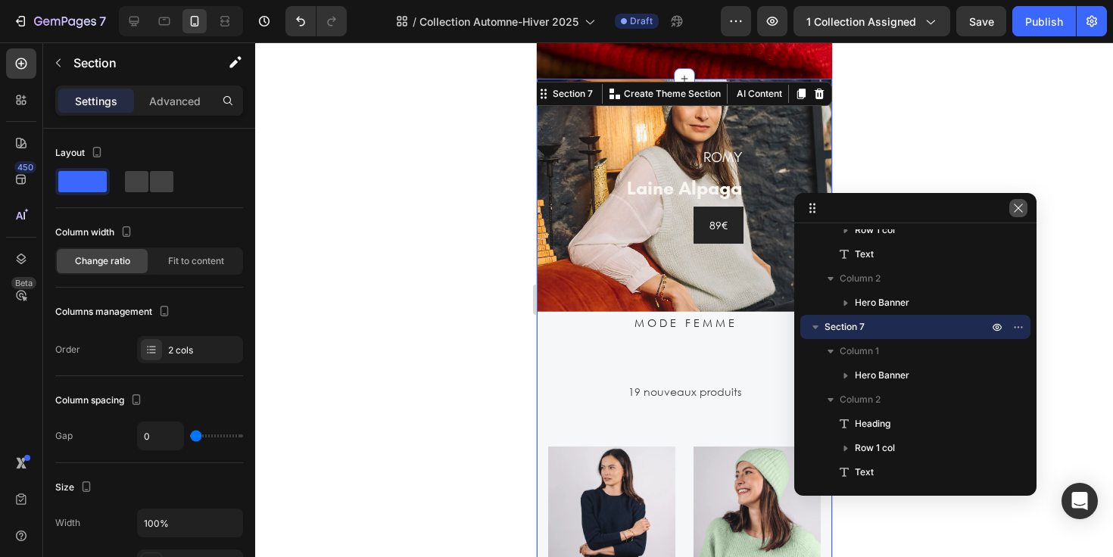
click at [1018, 204] on icon "button" at bounding box center [1018, 208] width 12 height 12
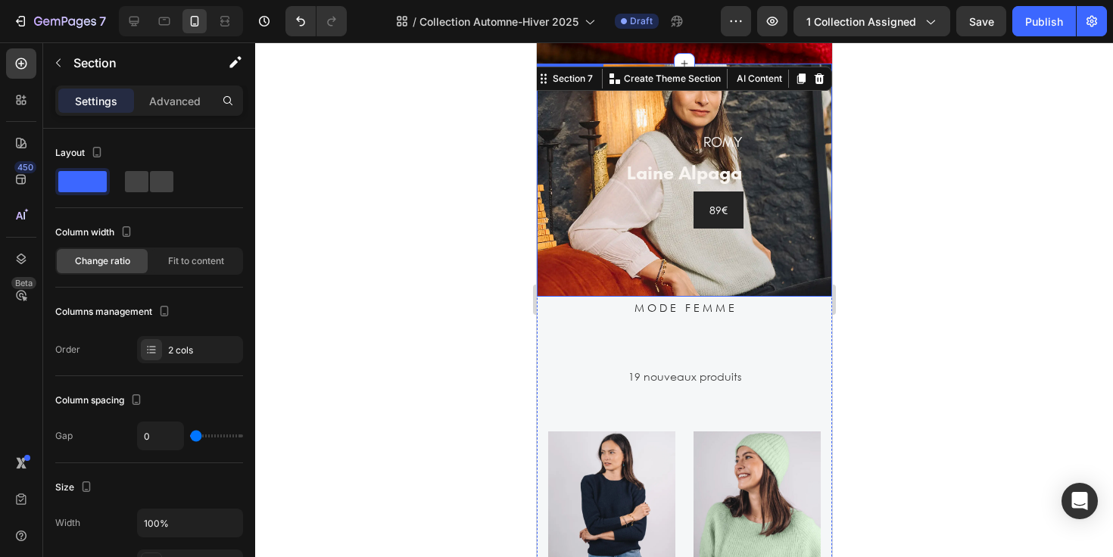
scroll to position [2301, 0]
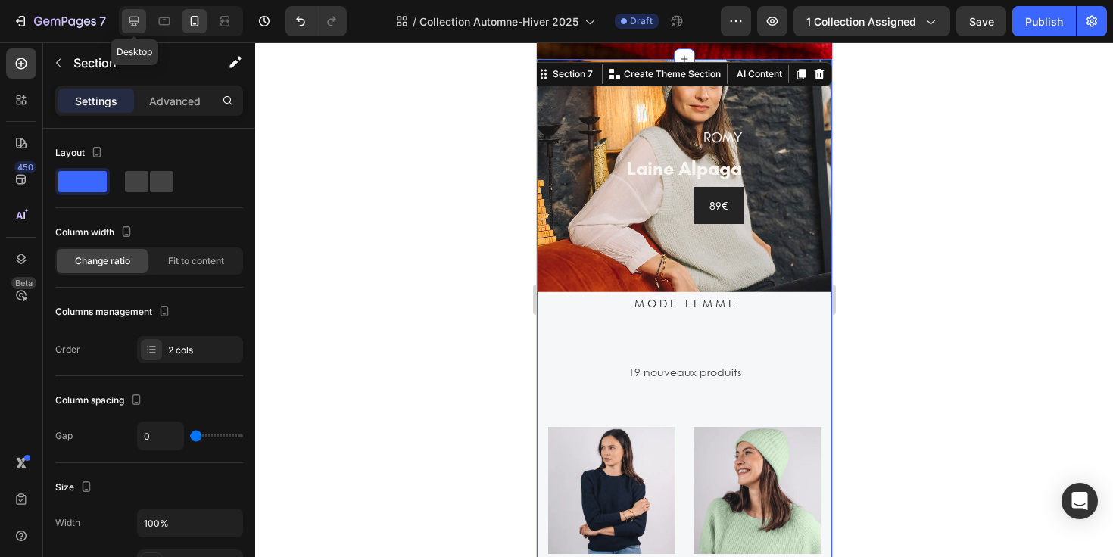
click at [135, 28] on icon at bounding box center [133, 21] width 15 height 15
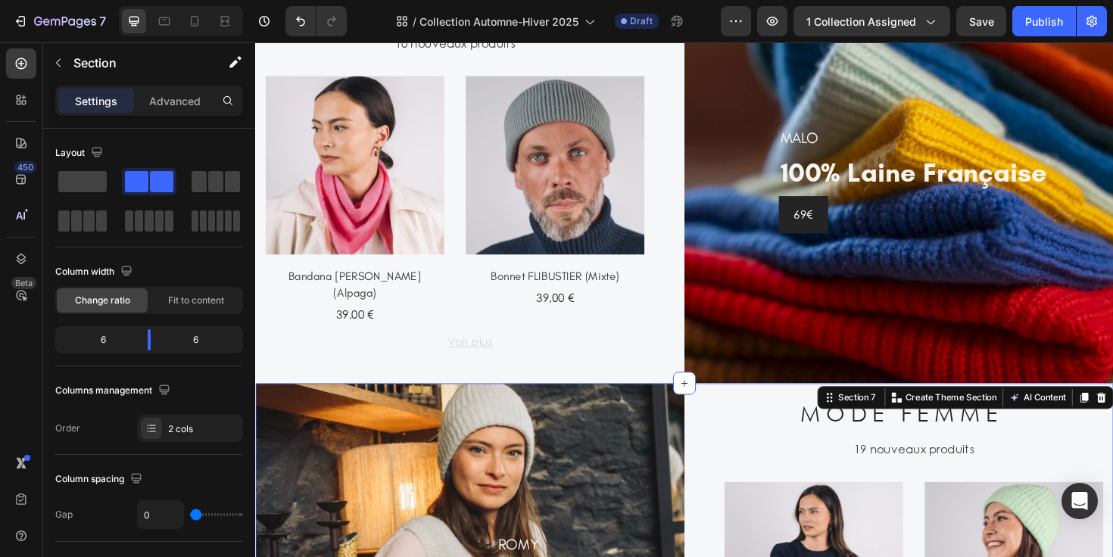
scroll to position [1673, 0]
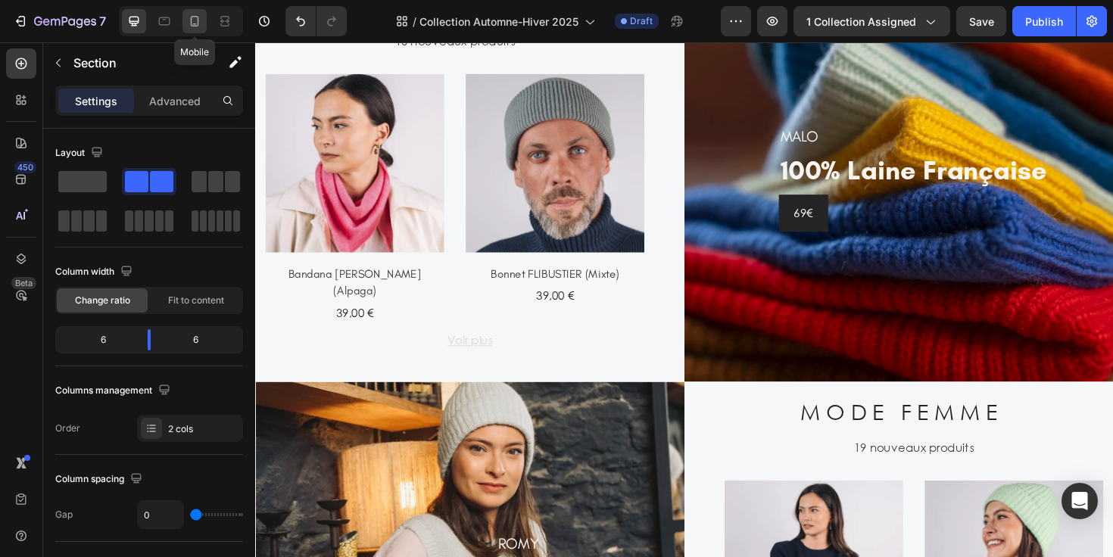
click at [188, 20] on icon at bounding box center [194, 21] width 15 height 15
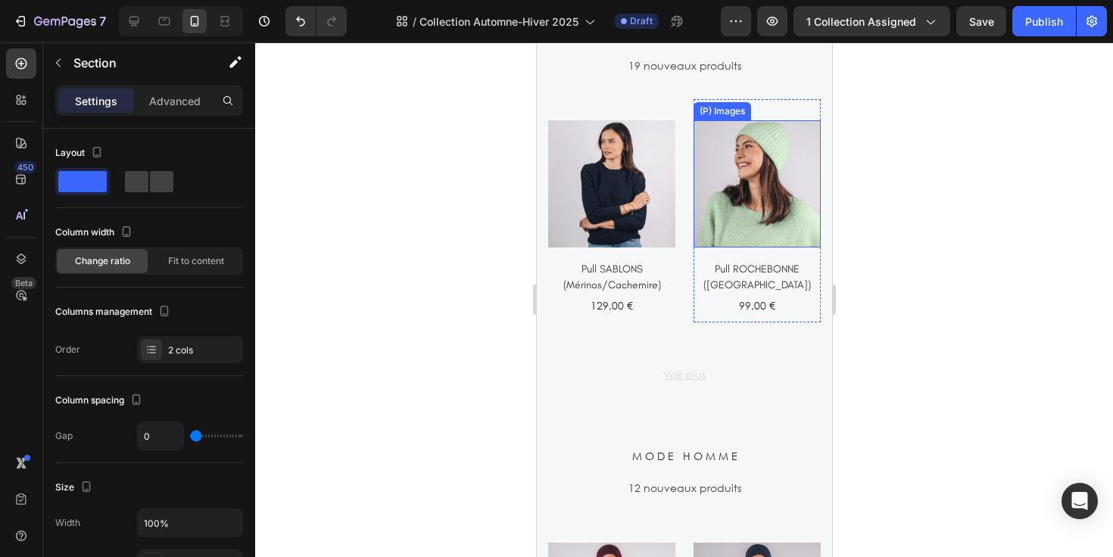
scroll to position [1631, 0]
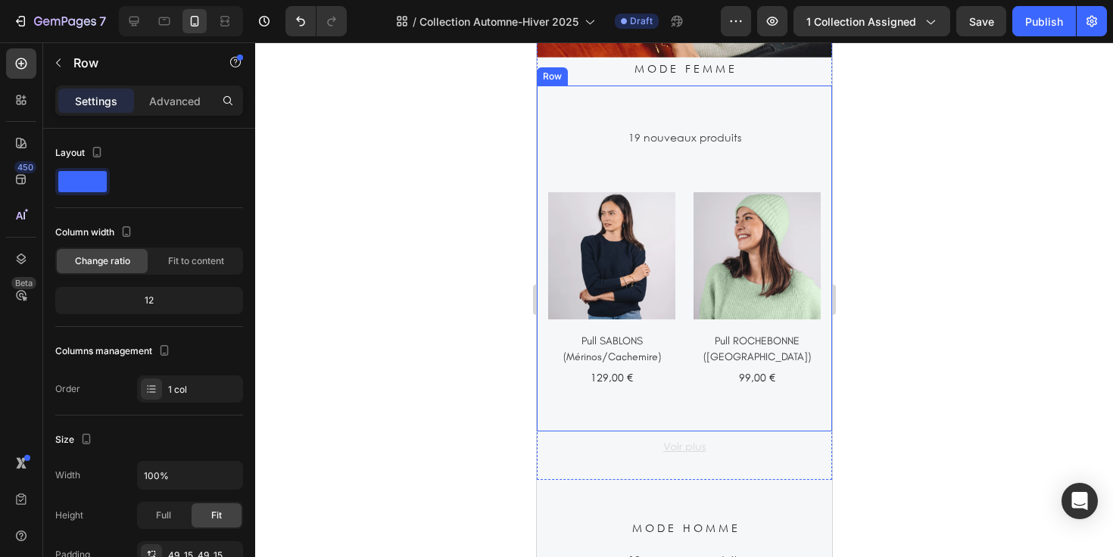
click at [703, 101] on div "19 nouveaux produits Text (P) Images Pull SABLONS (Mérinos/Cachemire) (P) Title…" at bounding box center [683, 259] width 295 height 346
click at [172, 104] on p "Advanced" at bounding box center [174, 101] width 51 height 16
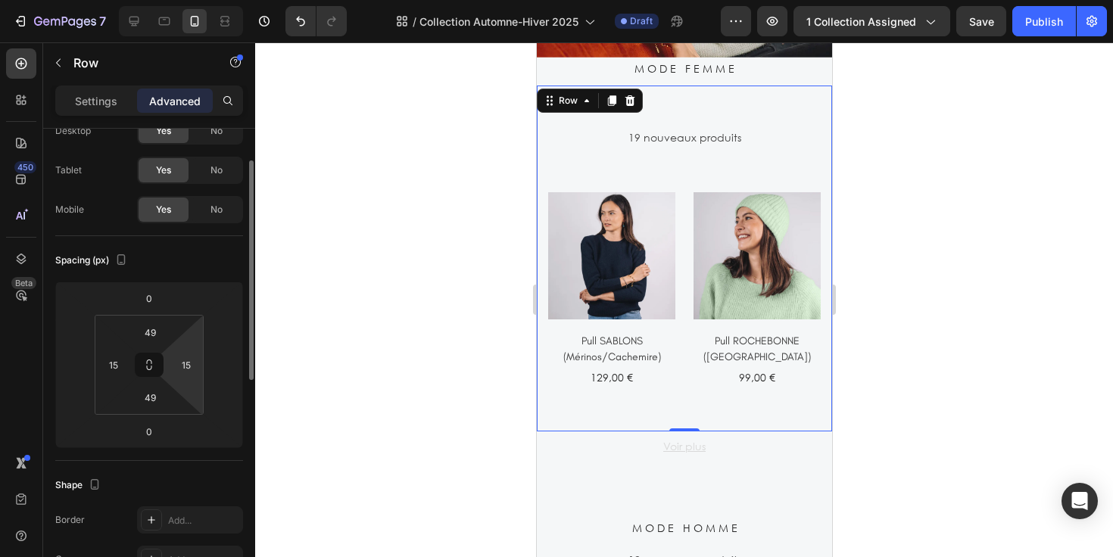
scroll to position [61, 0]
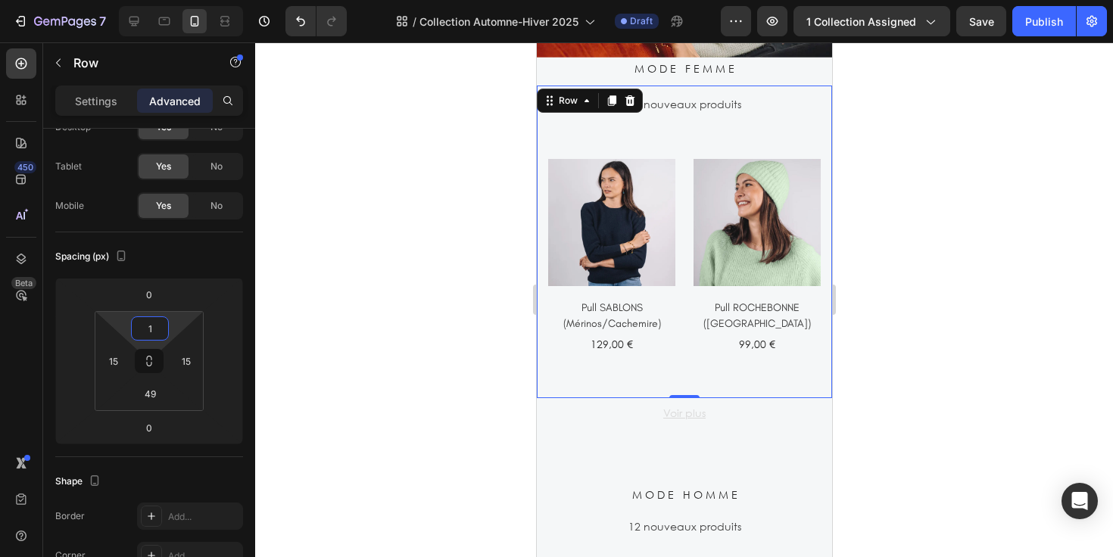
type input "0"
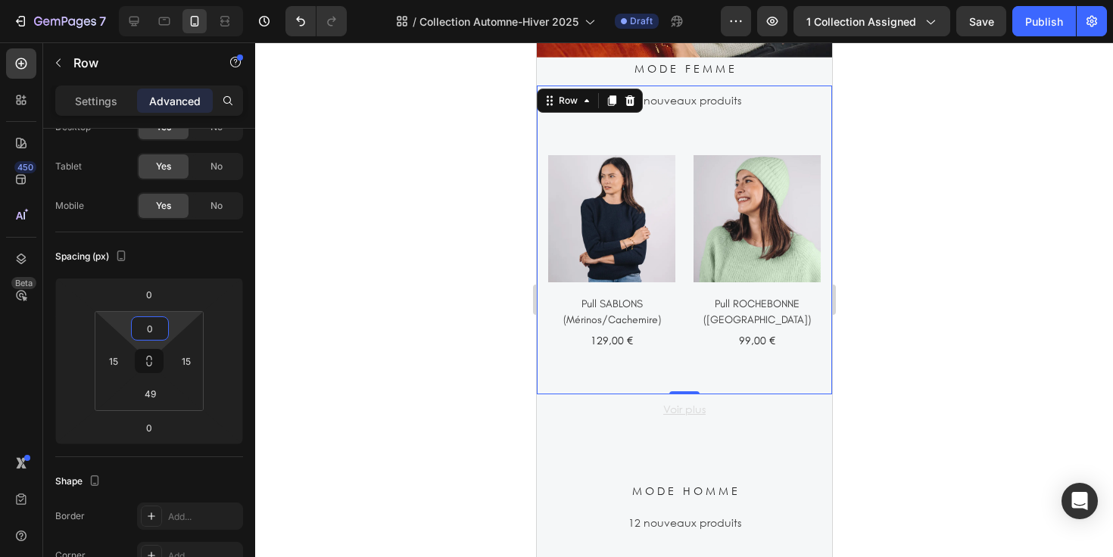
drag, startPoint x: 175, startPoint y: 326, endPoint x: 174, endPoint y: 347, distance: 21.2
click at [174, 0] on html "7 Version history / Collection Automne-Hiver 2025 Draft Preview 1 collection as…" at bounding box center [556, 0] width 1113 height 0
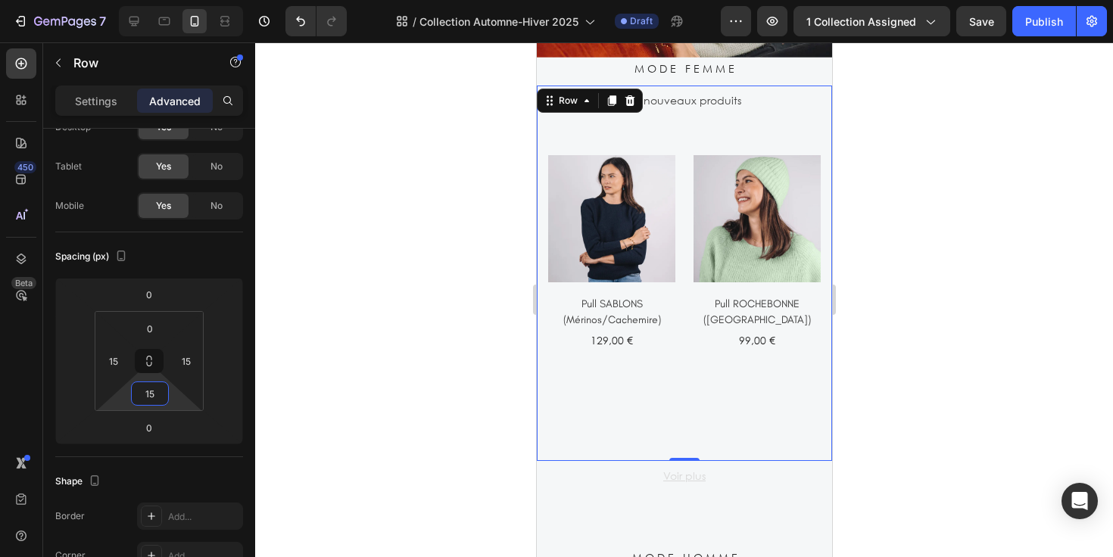
type input "0"
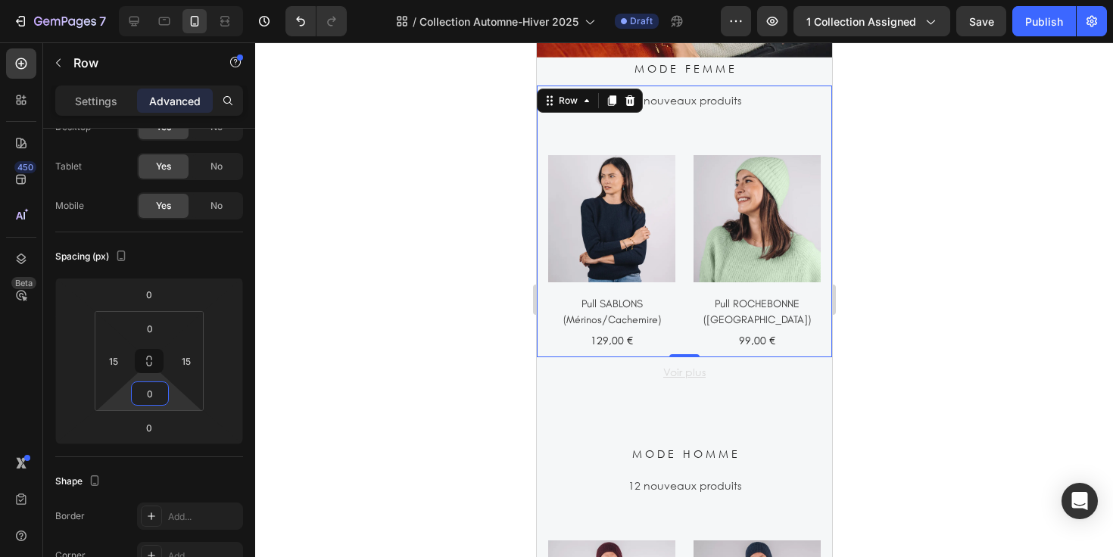
drag, startPoint x: 170, startPoint y: 395, endPoint x: 179, endPoint y: 457, distance: 62.8
click at [179, 0] on html "7 Version history / Collection Automne-Hiver 2025 Draft Preview 1 collection as…" at bounding box center [556, 0] width 1113 height 0
click at [692, 123] on div "19 nouveaux produits Text (P) Images Pull SABLONS (Mérinos/Cachemire) (P) Title…" at bounding box center [683, 222] width 273 height 272
click at [697, 107] on p "19 nouveaux produits" at bounding box center [684, 100] width 270 height 16
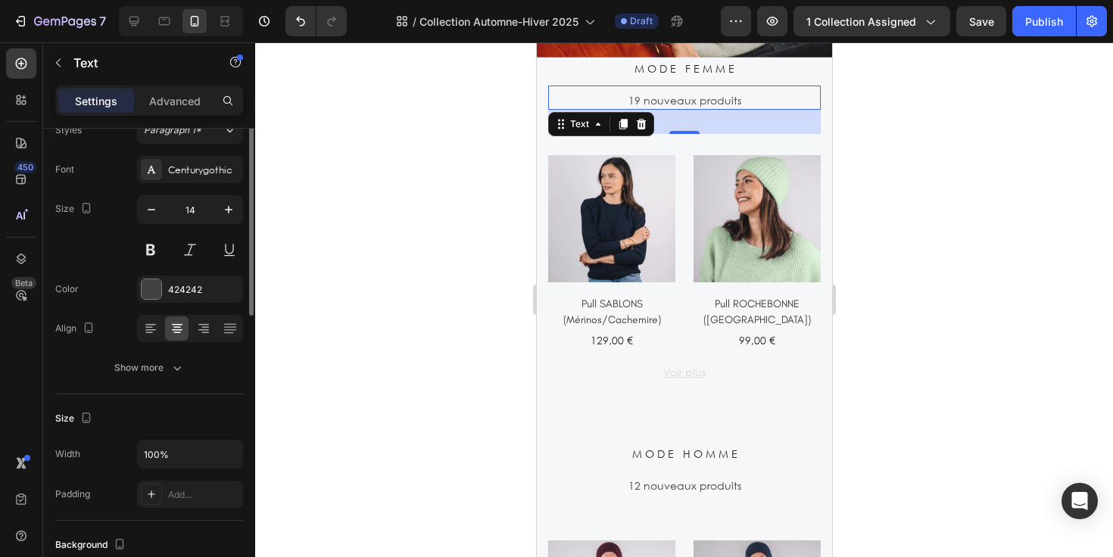
scroll to position [0, 0]
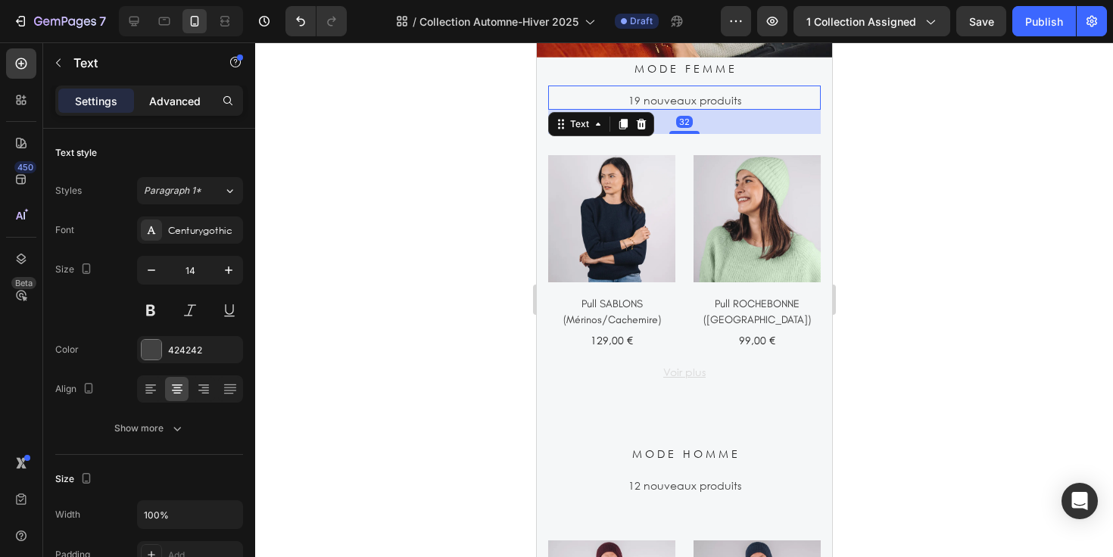
click at [193, 107] on p "Advanced" at bounding box center [174, 101] width 51 height 16
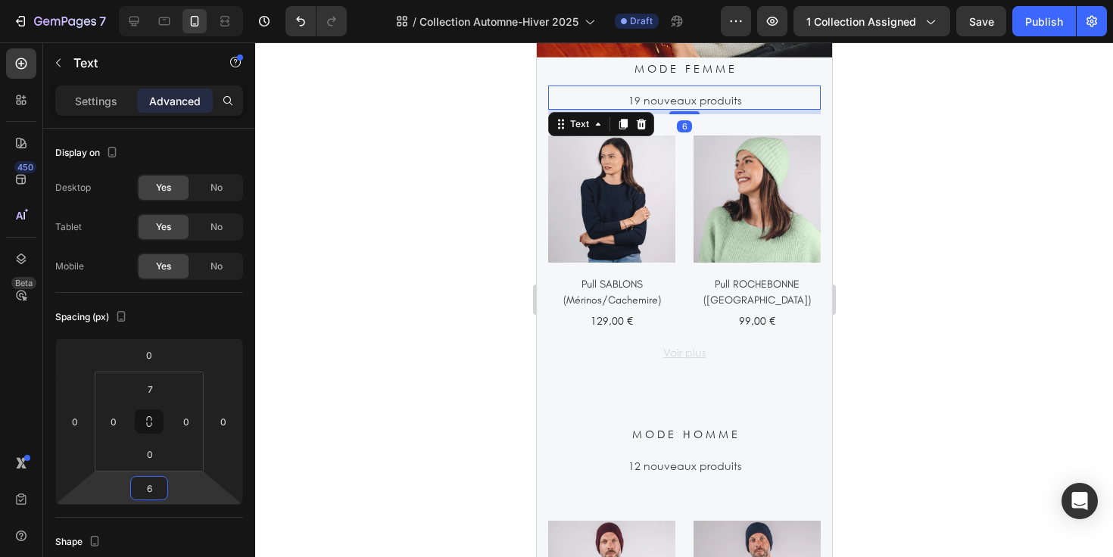
click at [176, 0] on html "7 Version history / Collection Automne-Hiver 2025 Draft Preview 1 collection as…" at bounding box center [556, 0] width 1113 height 0
click at [158, 488] on input "6" at bounding box center [149, 488] width 30 height 23
type input "7"
click at [842, 153] on div at bounding box center [684, 299] width 858 height 515
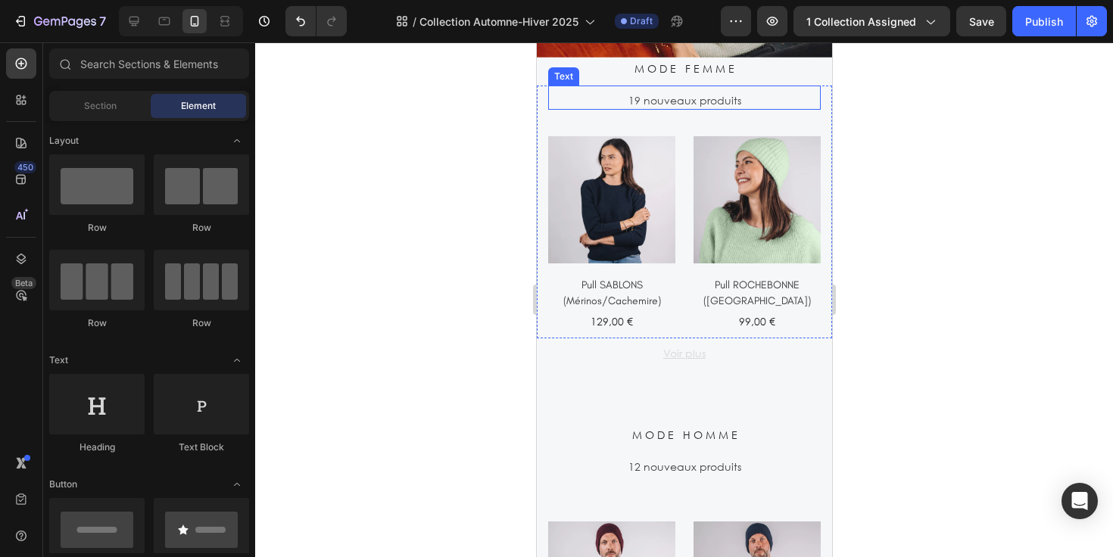
click at [754, 101] on p "19 nouveaux produits" at bounding box center [684, 100] width 270 height 16
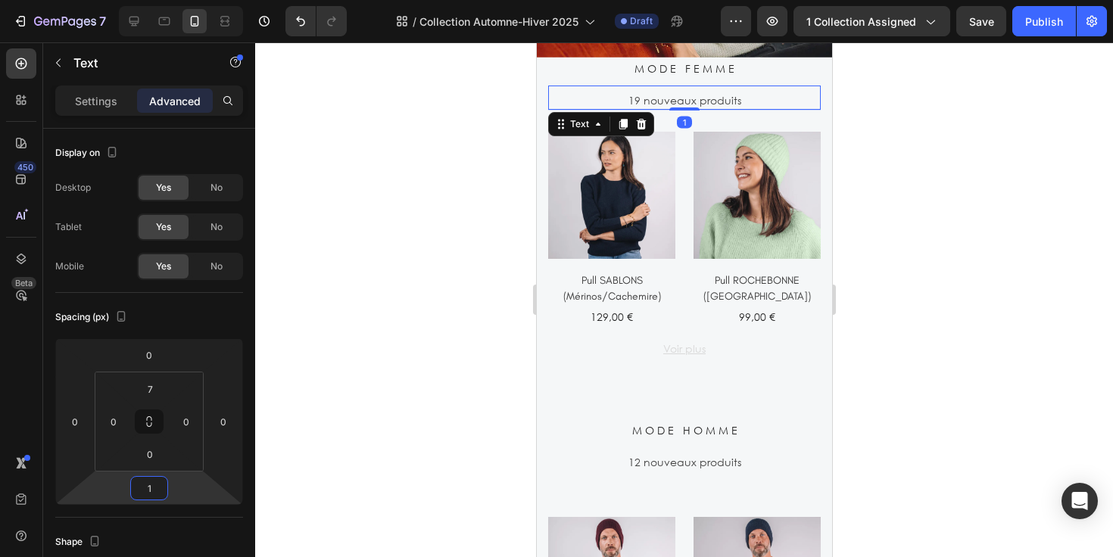
click at [174, 0] on html "7 Version history / Collection Automne-Hiver 2025 Draft Preview 1 collection as…" at bounding box center [556, 0] width 1113 height 0
click at [152, 485] on input "1" at bounding box center [149, 488] width 30 height 23
type input "0"
click at [204, 318] on div "Spacing (px)" at bounding box center [149, 317] width 188 height 24
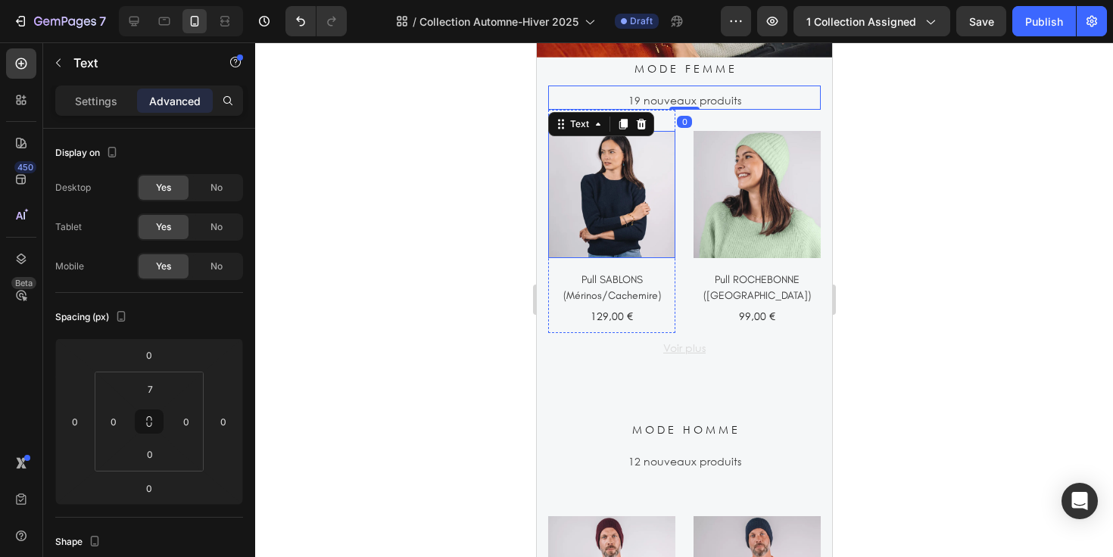
click at [634, 251] on img at bounding box center [610, 194] width 127 height 127
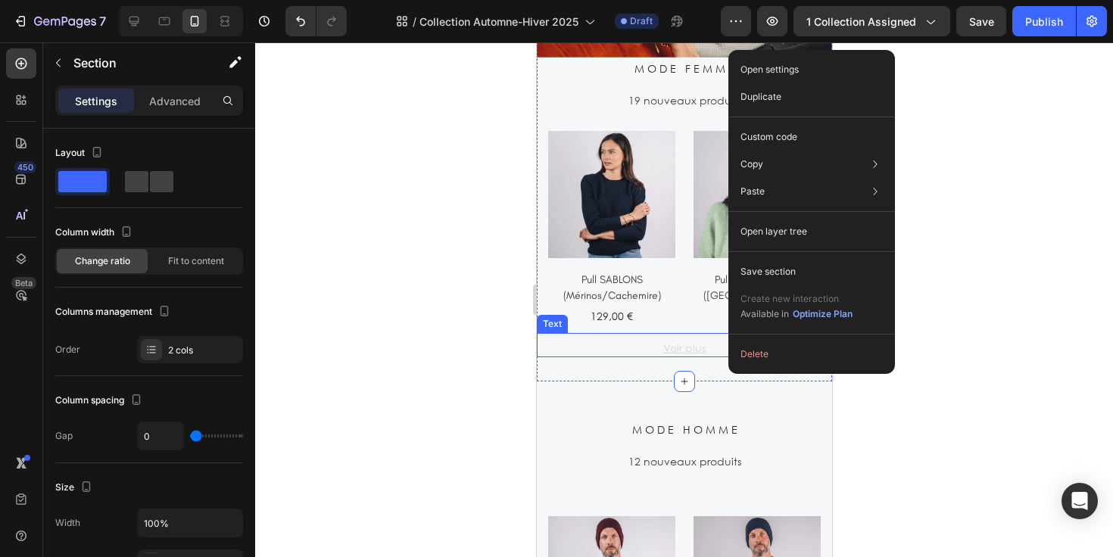
click at [660, 338] on div "Voir plus" at bounding box center [683, 347] width 295 height 19
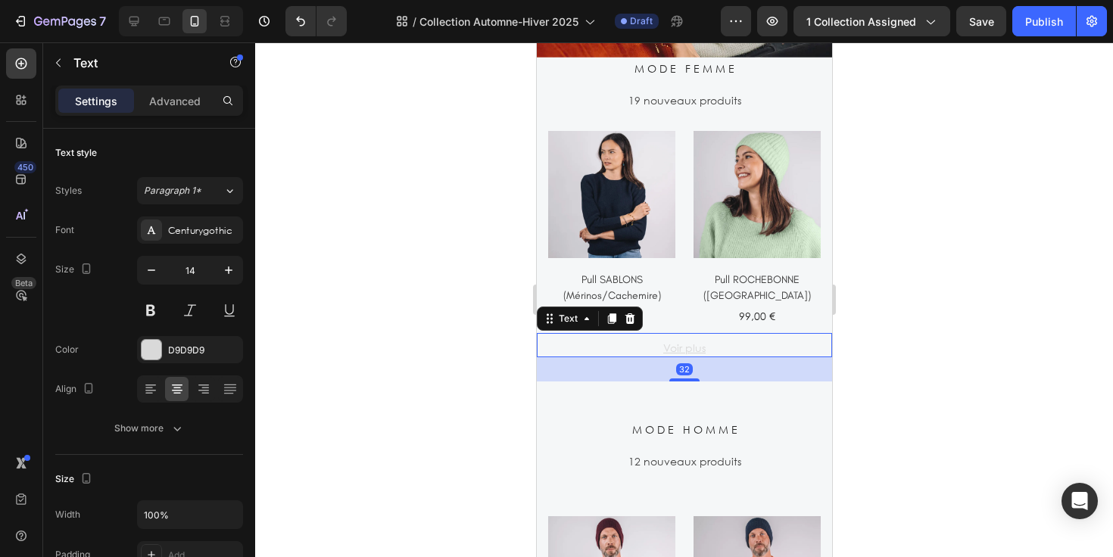
click at [600, 363] on div "32" at bounding box center [683, 369] width 295 height 24
click at [179, 103] on p "Advanced" at bounding box center [174, 101] width 51 height 16
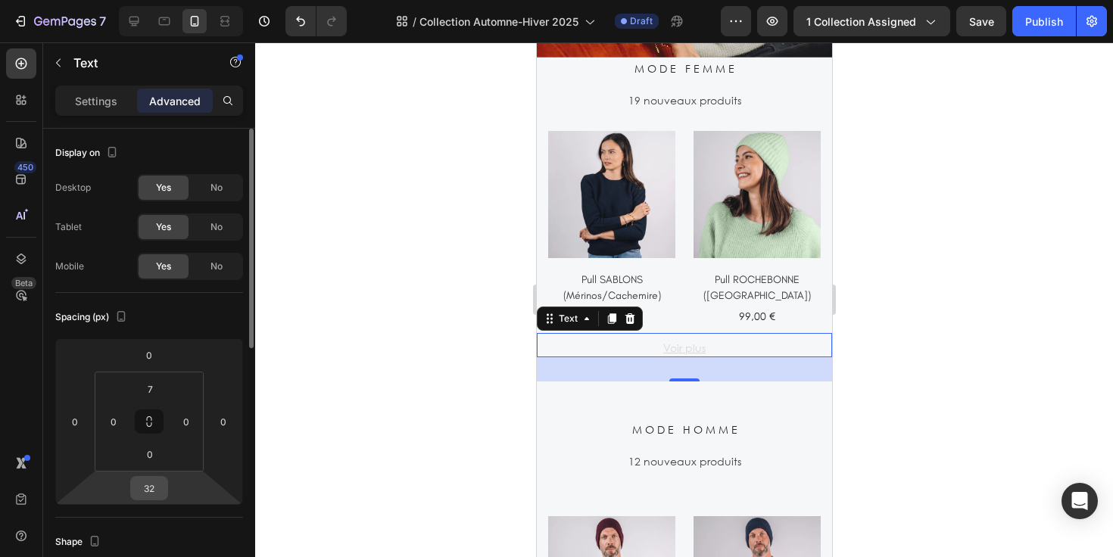
click at [161, 484] on input "32" at bounding box center [149, 488] width 30 height 23
type input "0"
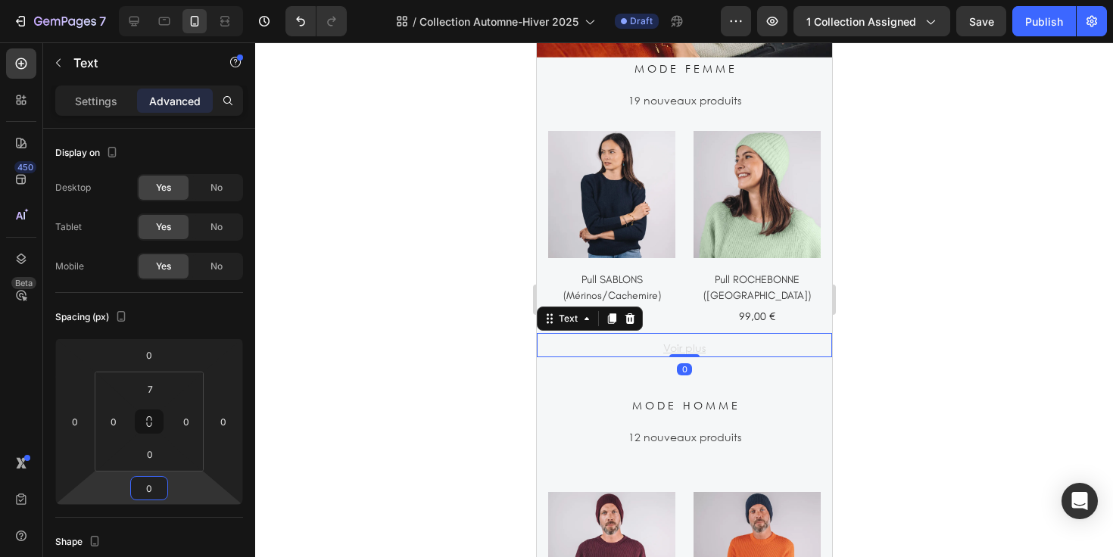
click at [915, 377] on div at bounding box center [684, 299] width 858 height 515
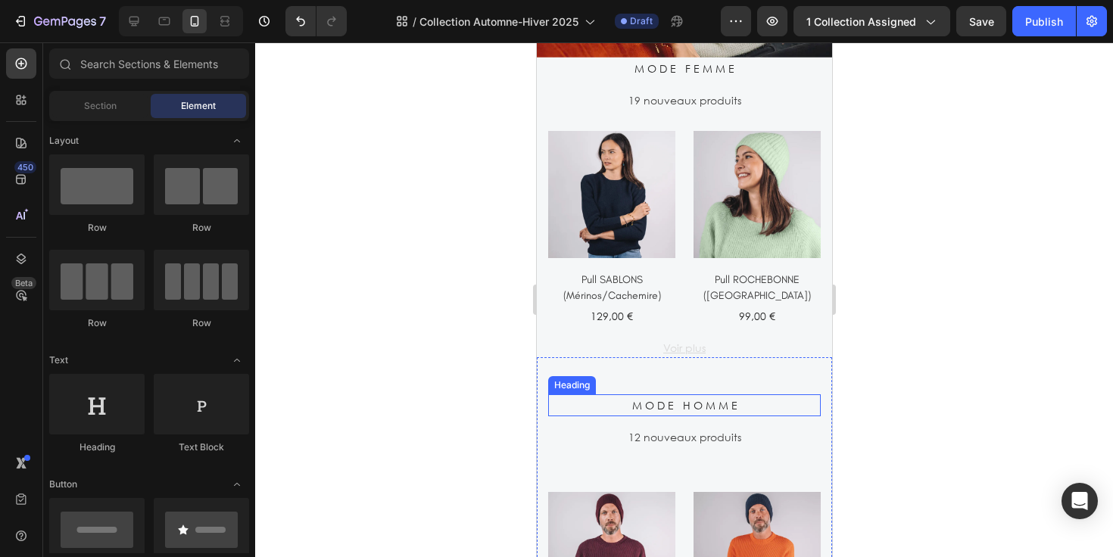
click at [738, 395] on h2 "M O D E H O M M E" at bounding box center [683, 406] width 273 height 22
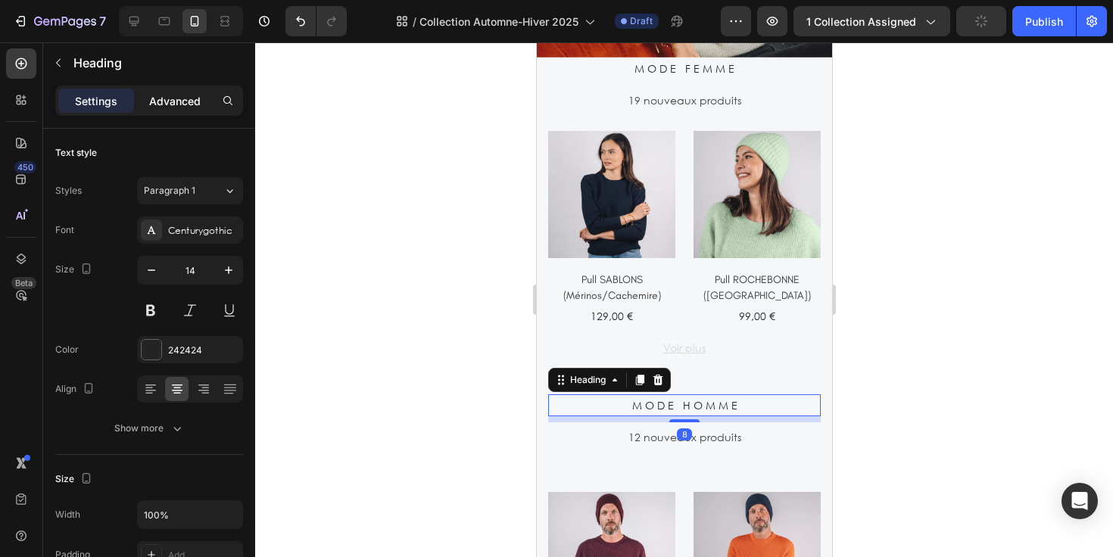
click at [182, 106] on p "Advanced" at bounding box center [174, 101] width 51 height 16
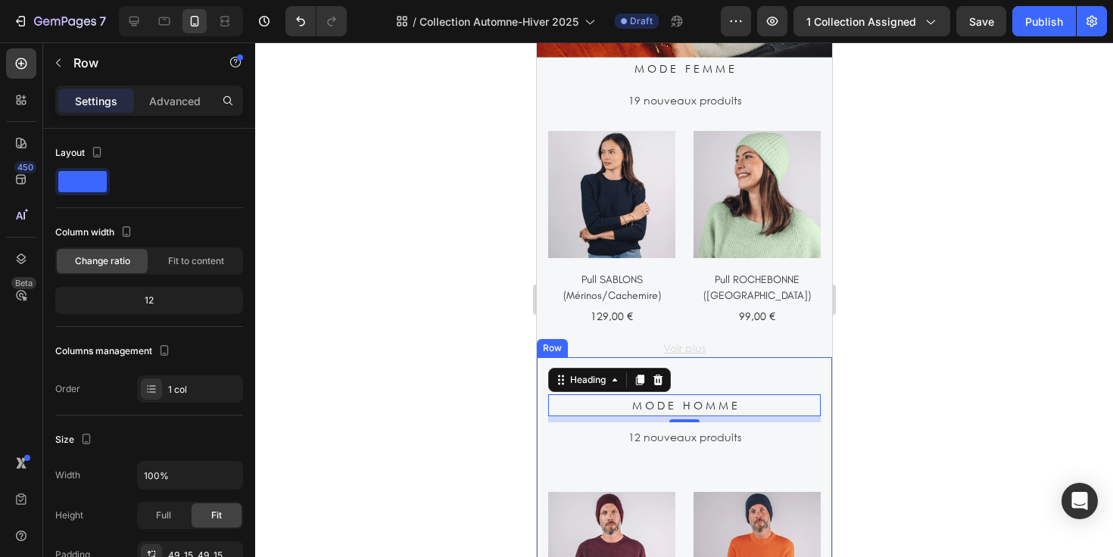
click at [540, 398] on div "M O D E H O M M E Heading 8 12 nouveaux produits Text (P) Images Pull FRÉHEL (C…" at bounding box center [683, 544] width 295 height 374
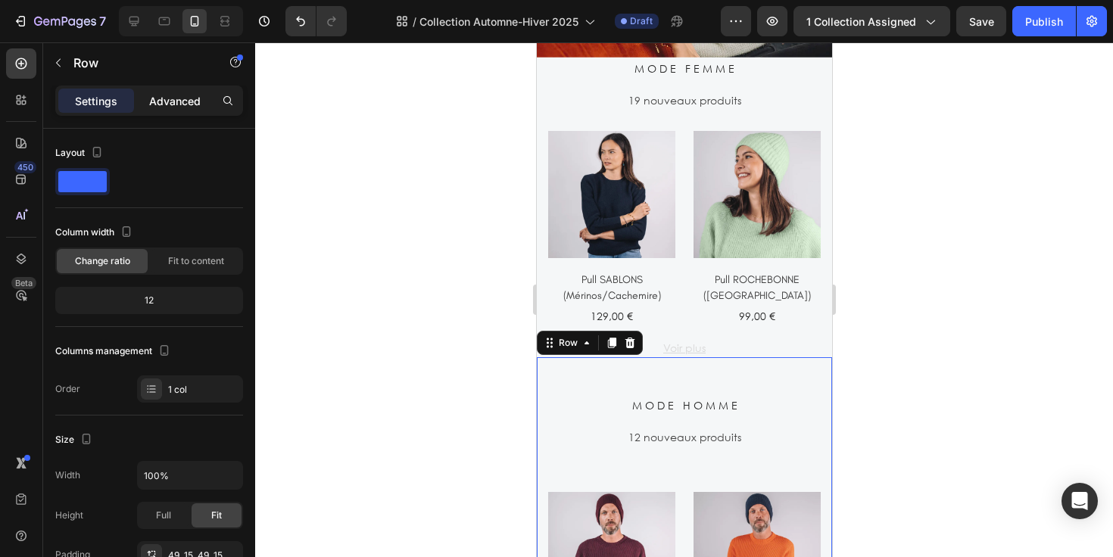
click at [163, 102] on p "Advanced" at bounding box center [174, 101] width 51 height 16
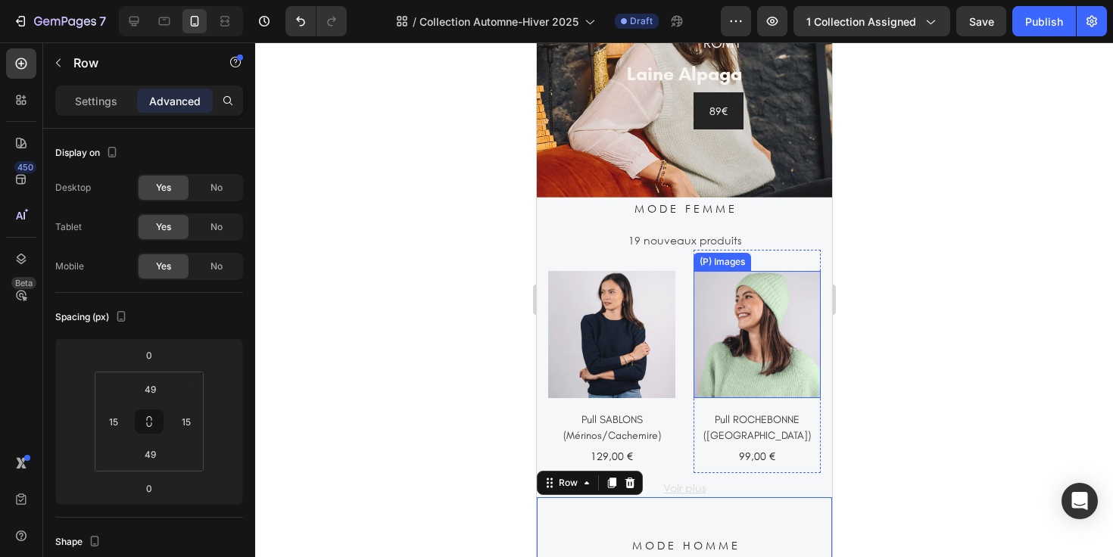
scroll to position [1555, 0]
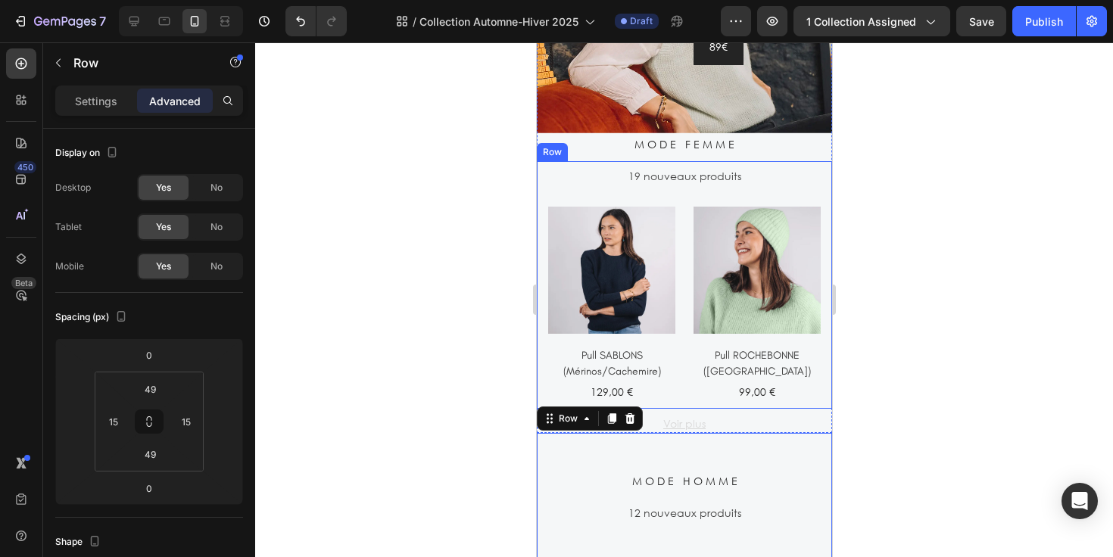
click at [539, 173] on div "19 nouveaux produits Text (P) Images Pull SABLONS (Mérinos/Cachemire) (P) Title…" at bounding box center [683, 285] width 295 height 248
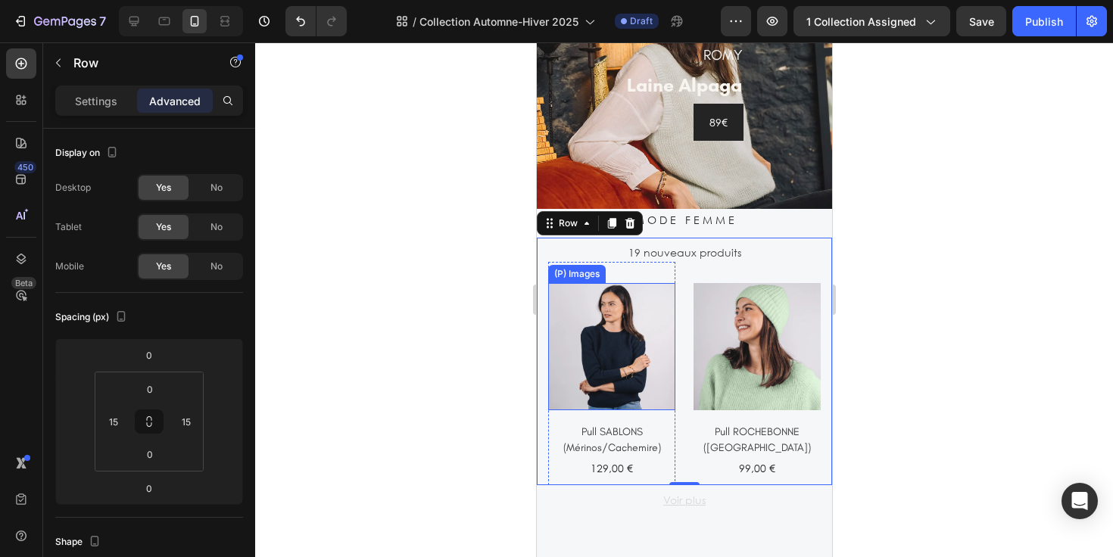
scroll to position [1358, 0]
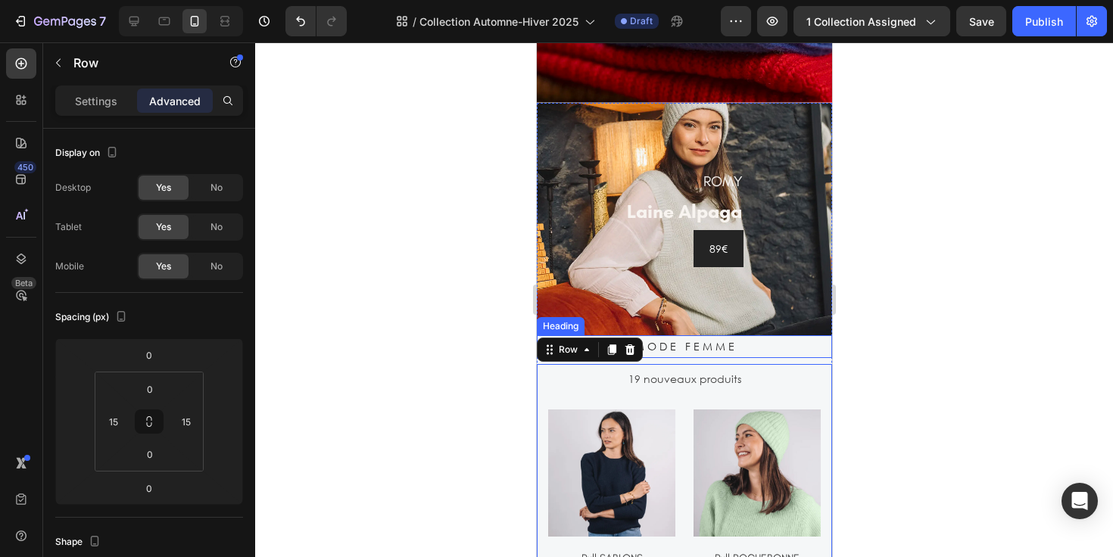
click at [810, 335] on h2 "M O D E F E M M E" at bounding box center [683, 346] width 295 height 22
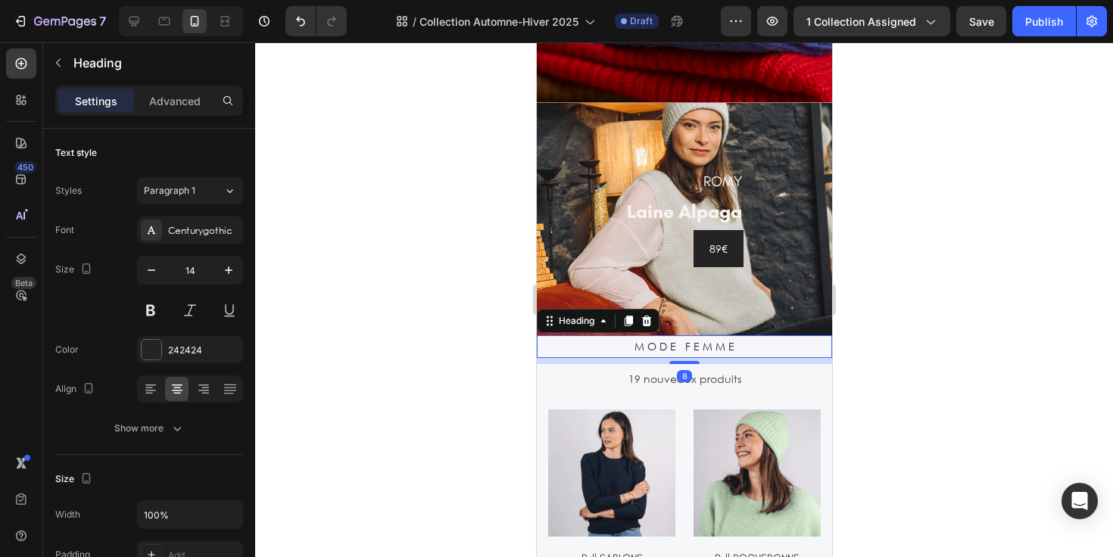
click at [809, 358] on div "8" at bounding box center [683, 361] width 295 height 6
click at [21, 266] on icon at bounding box center [21, 258] width 15 height 15
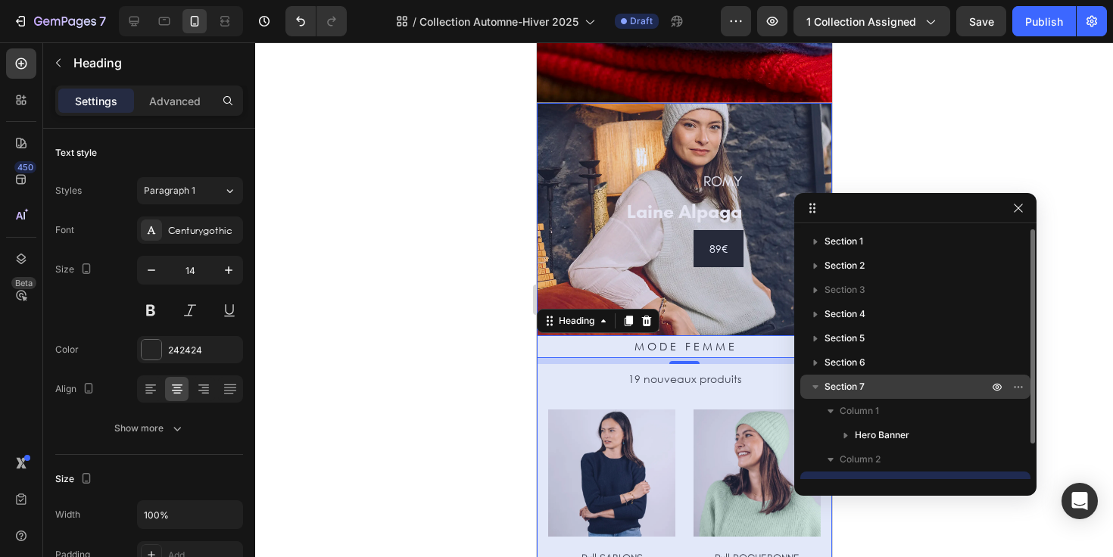
click at [873, 388] on p "Section 7" at bounding box center [908, 386] width 167 height 15
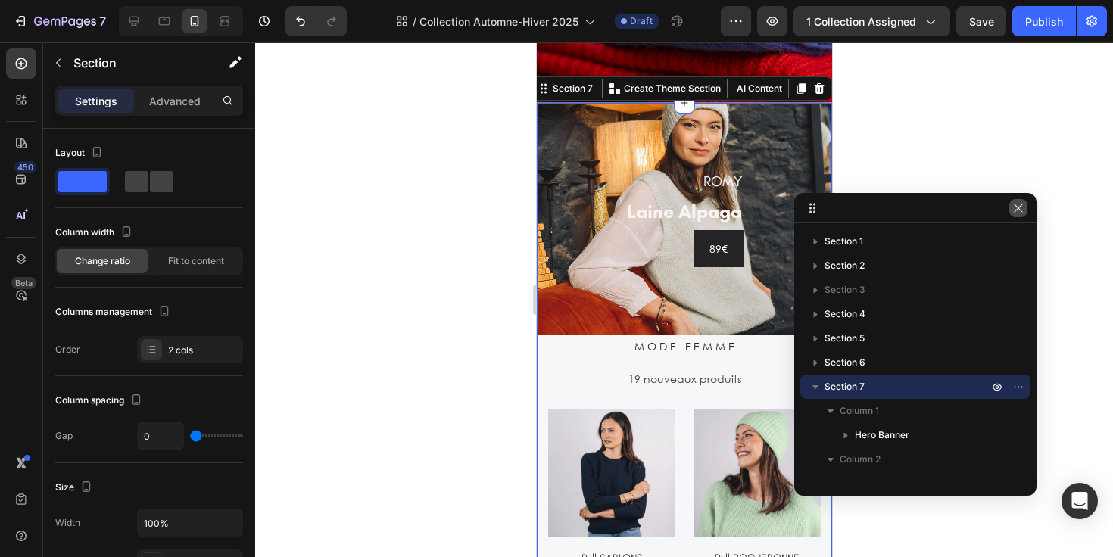
click at [1022, 207] on icon "button" at bounding box center [1018, 208] width 12 height 12
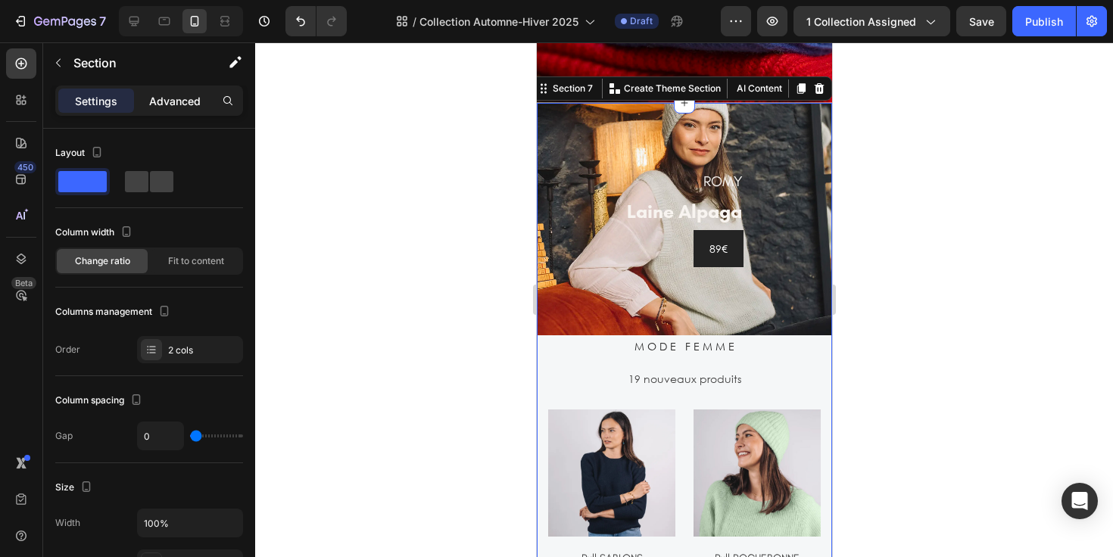
click at [171, 105] on p "Advanced" at bounding box center [174, 101] width 51 height 16
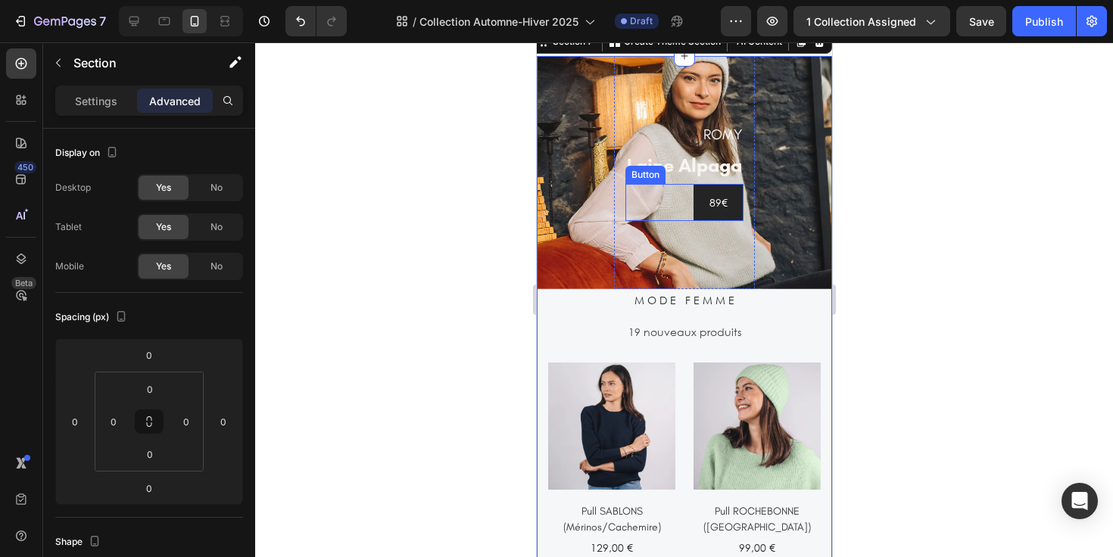
scroll to position [1461, 0]
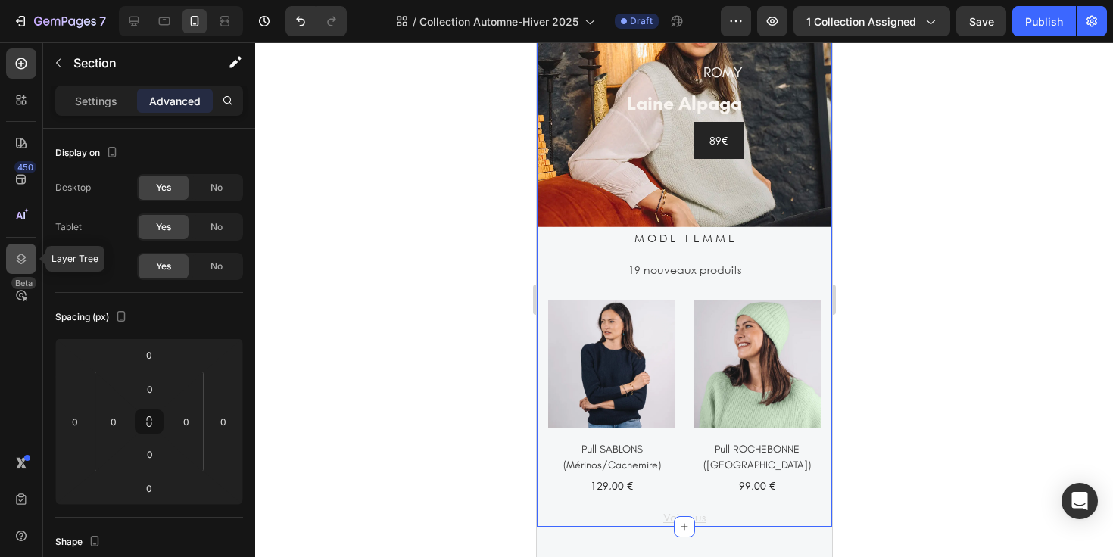
click at [27, 263] on icon at bounding box center [21, 258] width 15 height 15
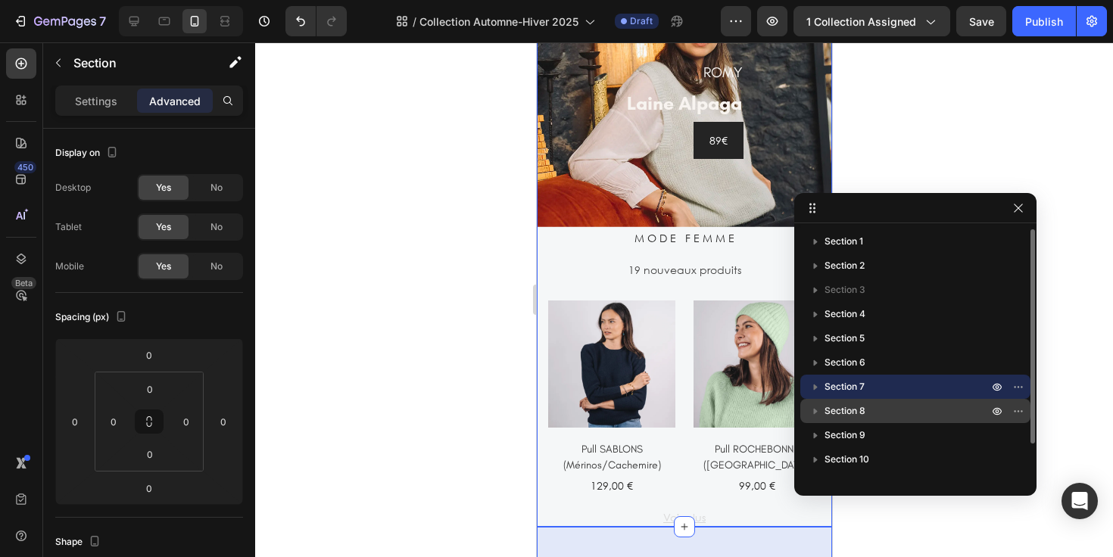
click at [847, 414] on span "Section 8" at bounding box center [845, 411] width 41 height 15
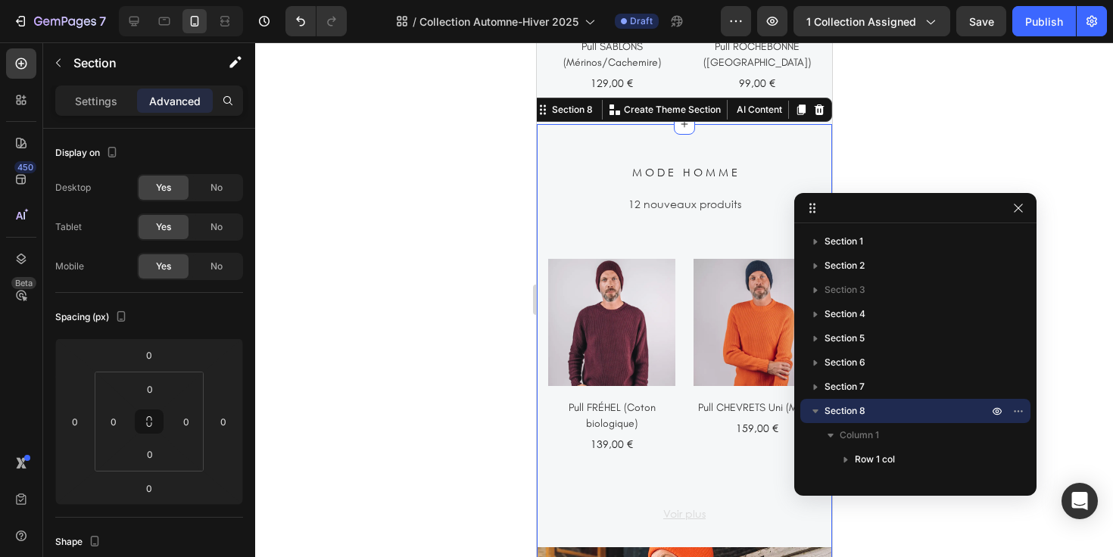
scroll to position [1887, 0]
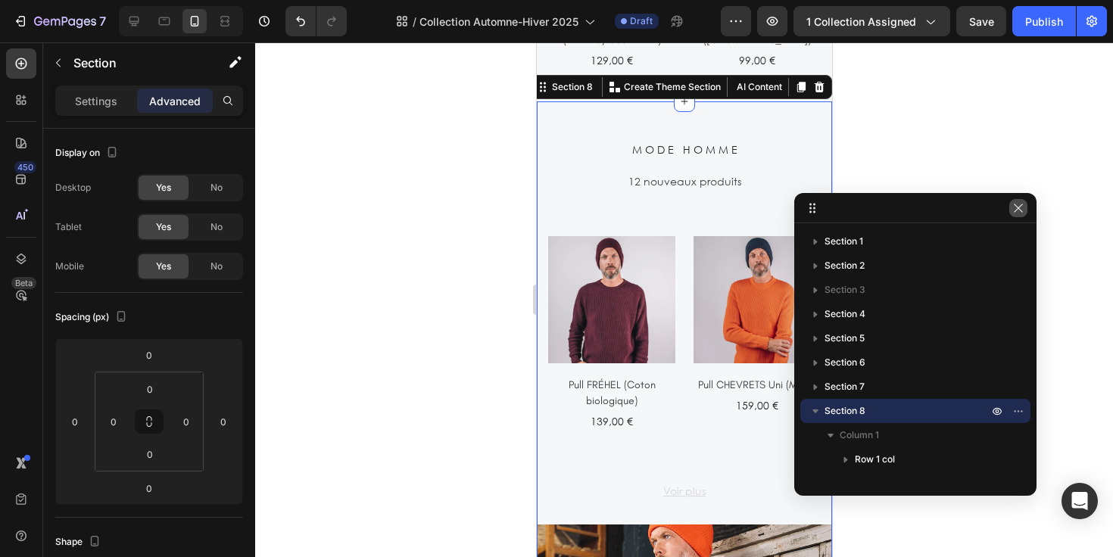
click at [1018, 212] on icon "button" at bounding box center [1018, 208] width 12 height 12
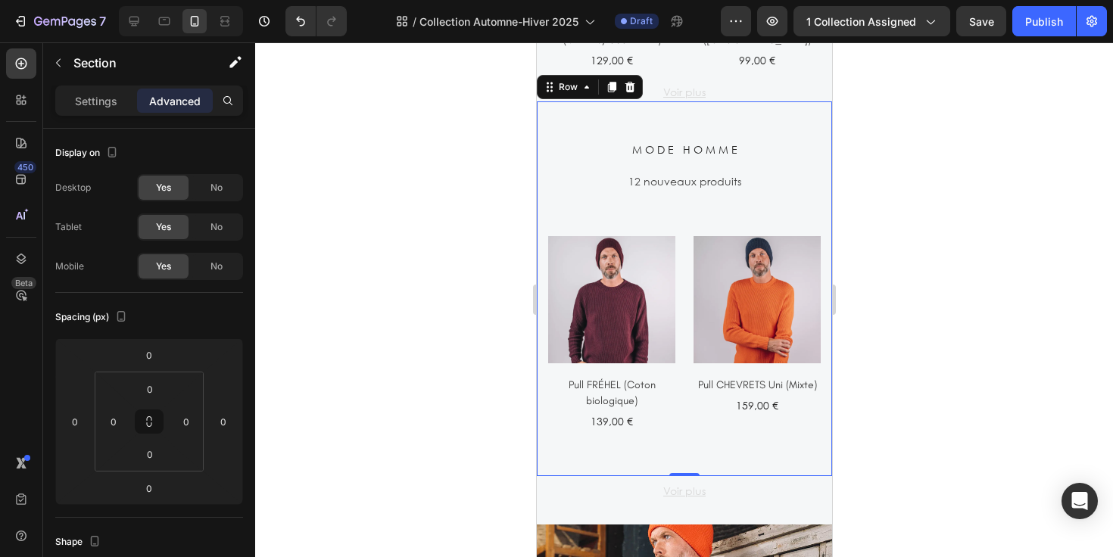
click at [561, 118] on div "M O D E H O M M E Heading 12 nouveaux produits Text (P) Images Pull FRÉHEL (Cot…" at bounding box center [683, 288] width 295 height 374
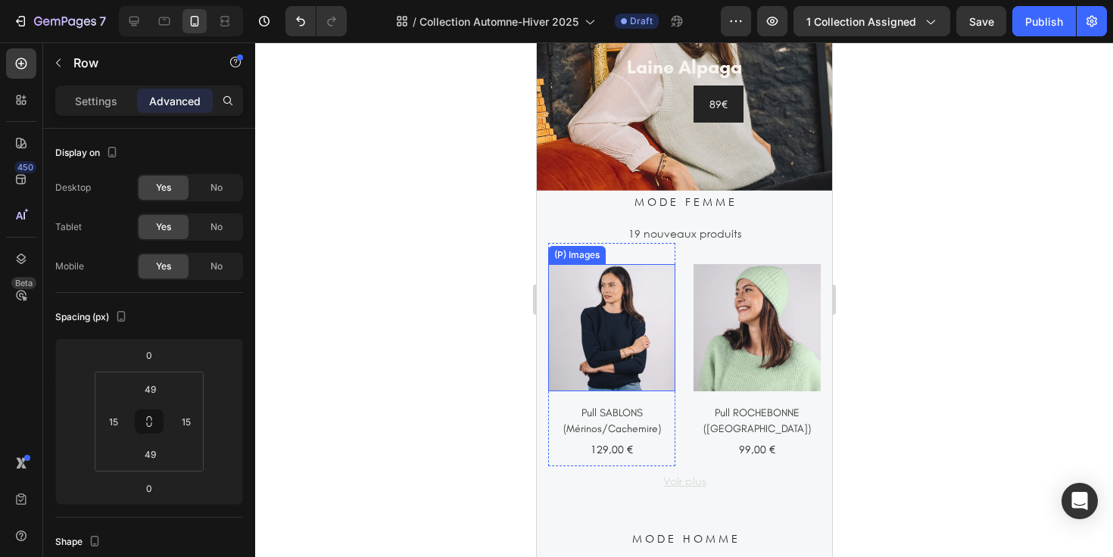
scroll to position [1573, 0]
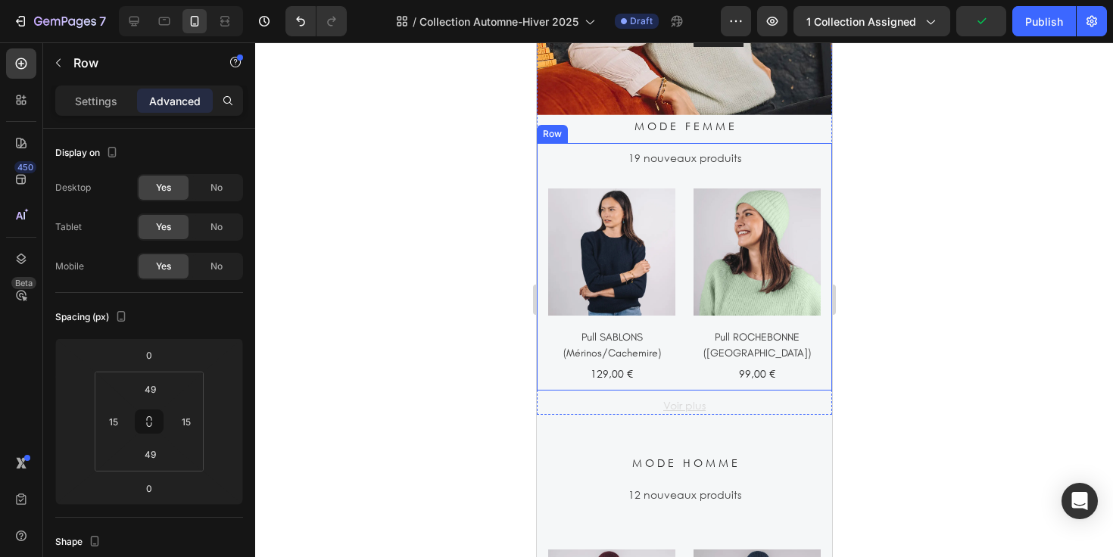
click at [542, 143] on div "19 nouveaux produits Text (P) Images Pull SABLONS (Mérinos/Cachemire) (P) Title…" at bounding box center [683, 267] width 295 height 248
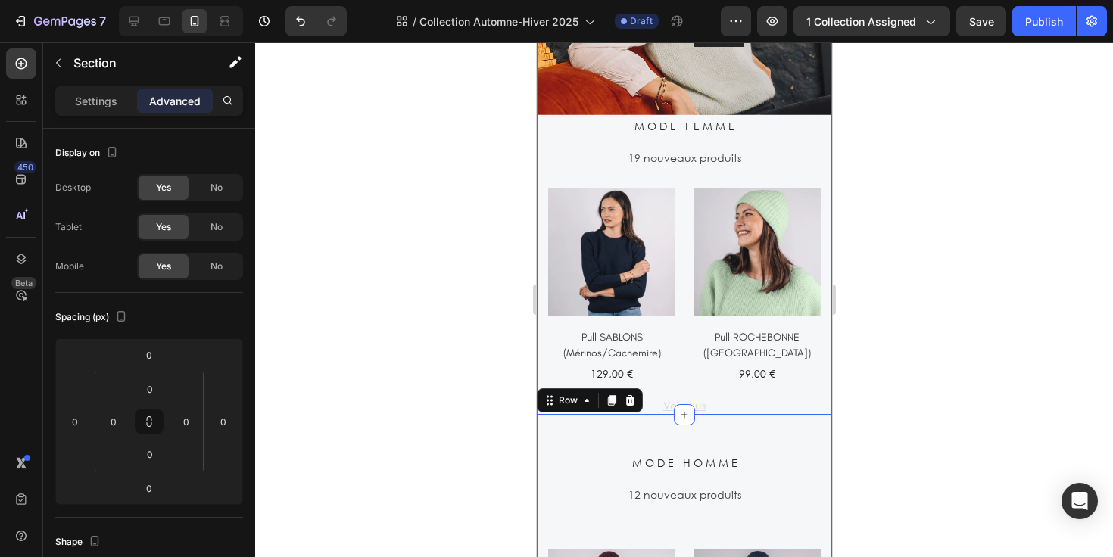
click at [591, 139] on div "M O D E F E M M E Heading 19 nouveaux produits Text (P) Images Pull SABLONS (Mé…" at bounding box center [683, 265] width 295 height 300
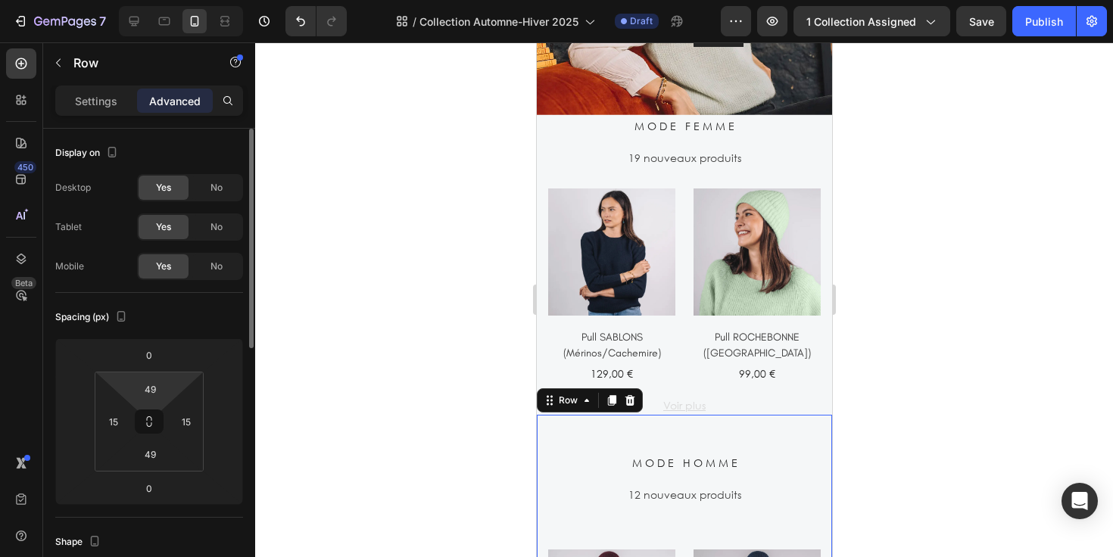
click at [176, 0] on html "7 Version history / Collection Automne-Hiver 2025 Draft Preview 1 collection as…" at bounding box center [556, 0] width 1113 height 0
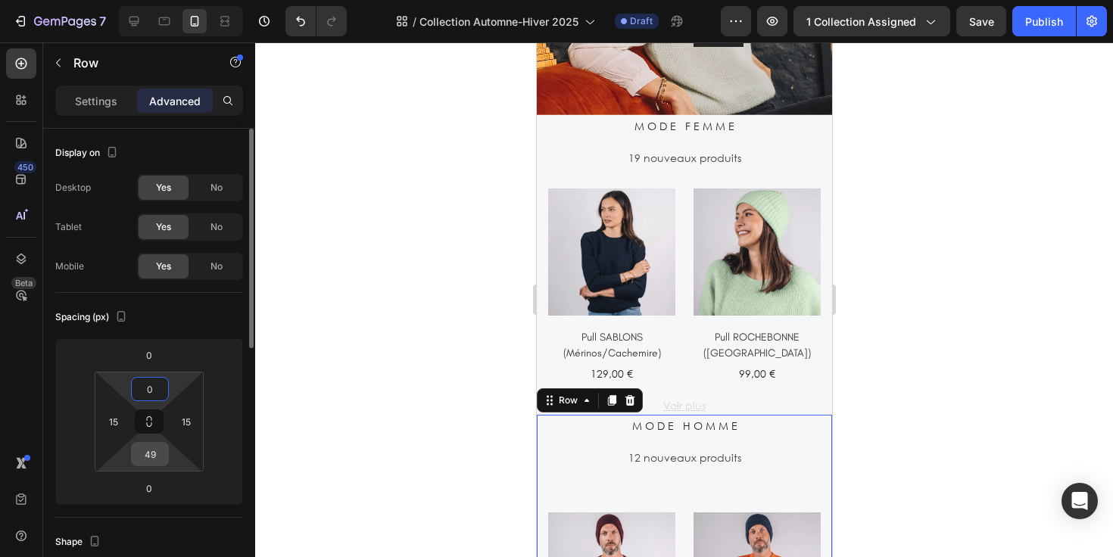
type input "0"
click at [161, 456] on input "49" at bounding box center [150, 454] width 30 height 23
type input "0"
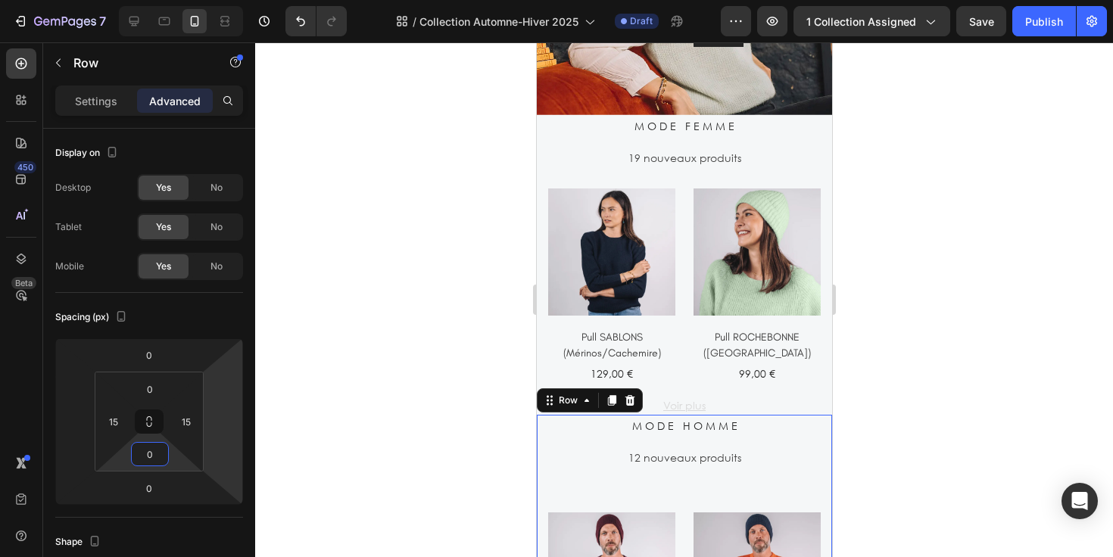
click at [874, 389] on div at bounding box center [684, 299] width 858 height 515
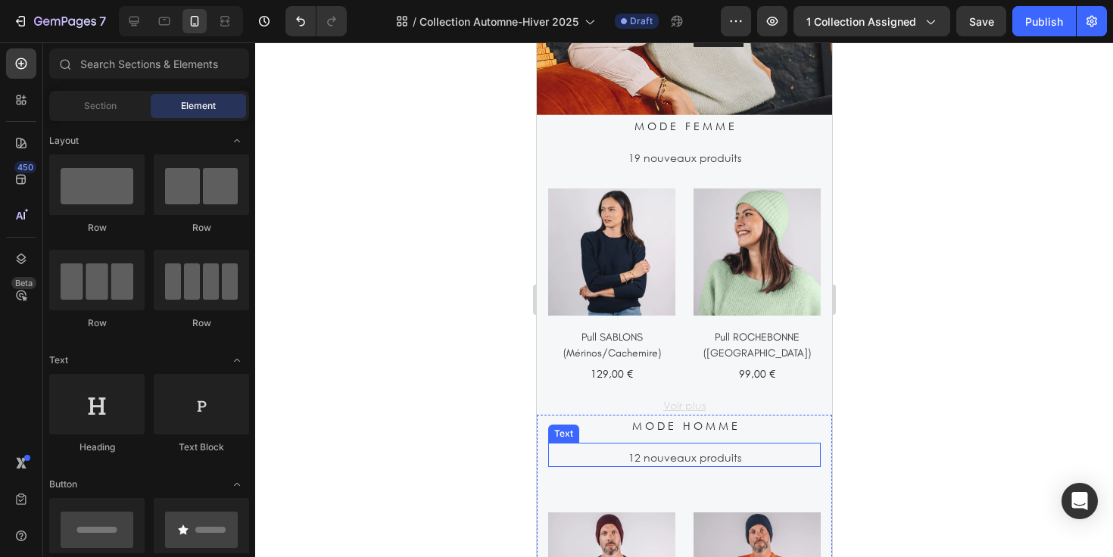
click at [716, 452] on p "12 nouveaux produits" at bounding box center [684, 458] width 270 height 16
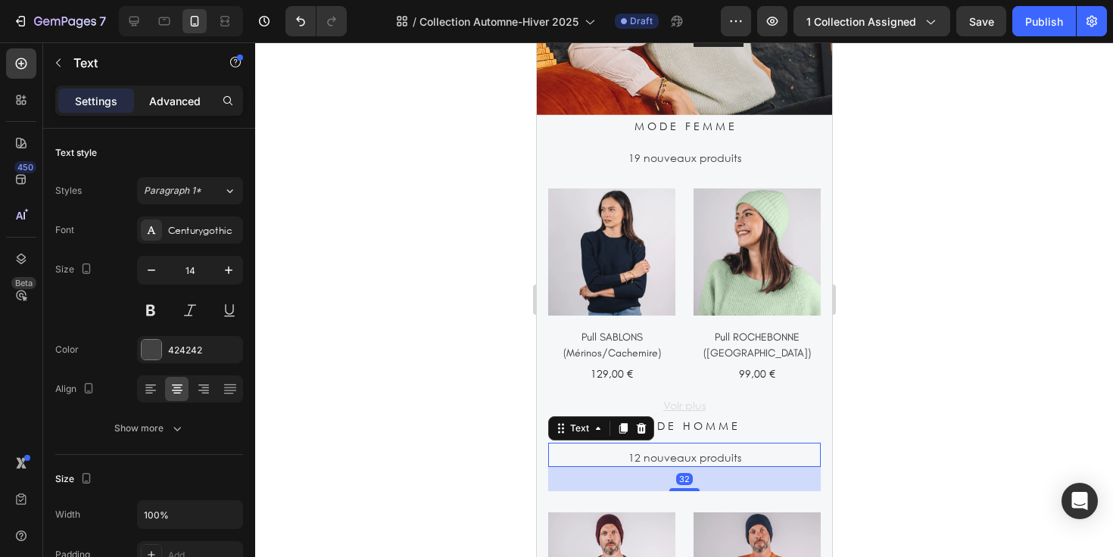
click at [182, 104] on p "Advanced" at bounding box center [174, 101] width 51 height 16
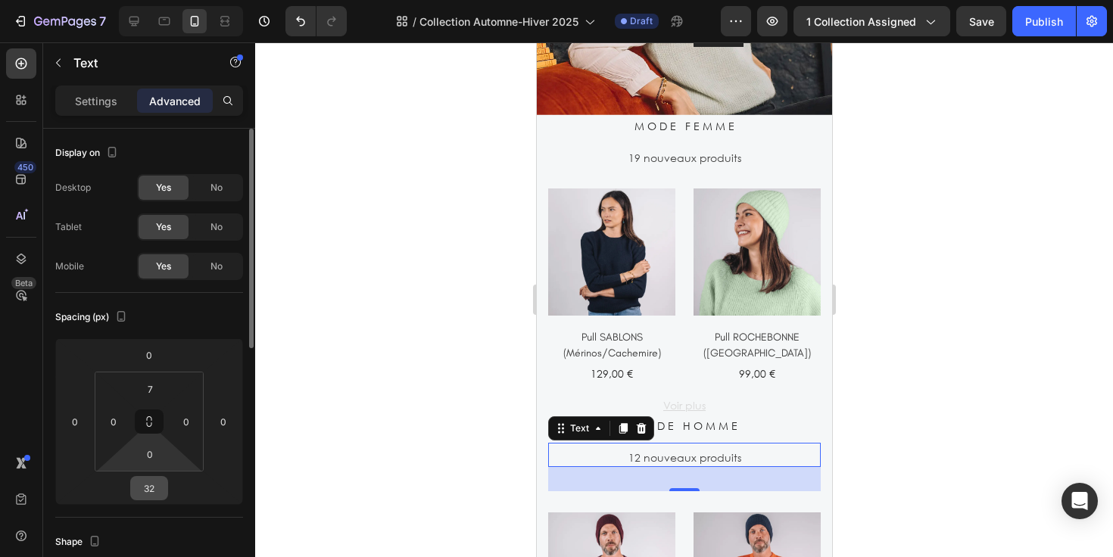
click at [160, 482] on input "32" at bounding box center [149, 488] width 30 height 23
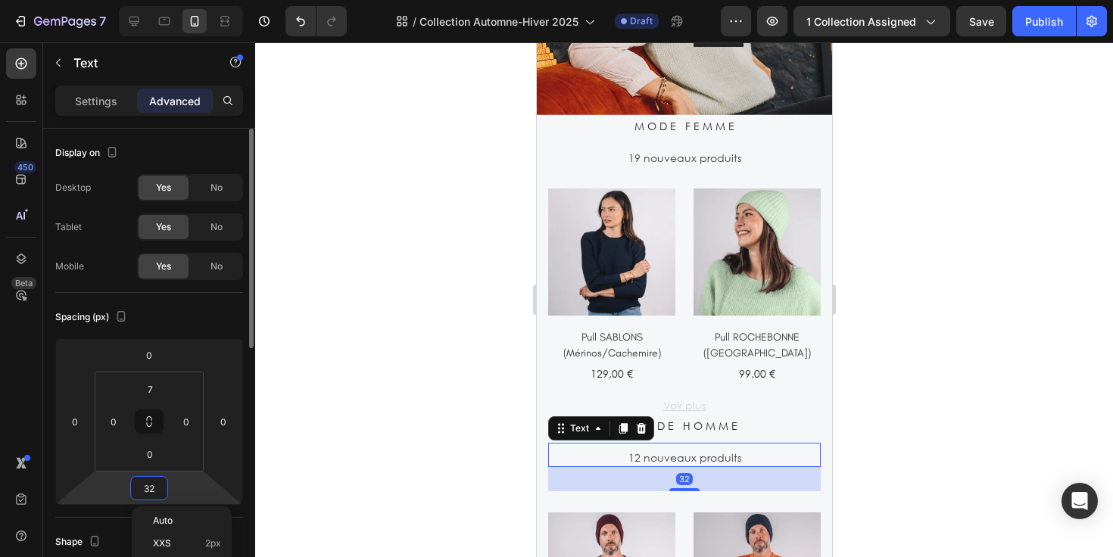
type input "0"
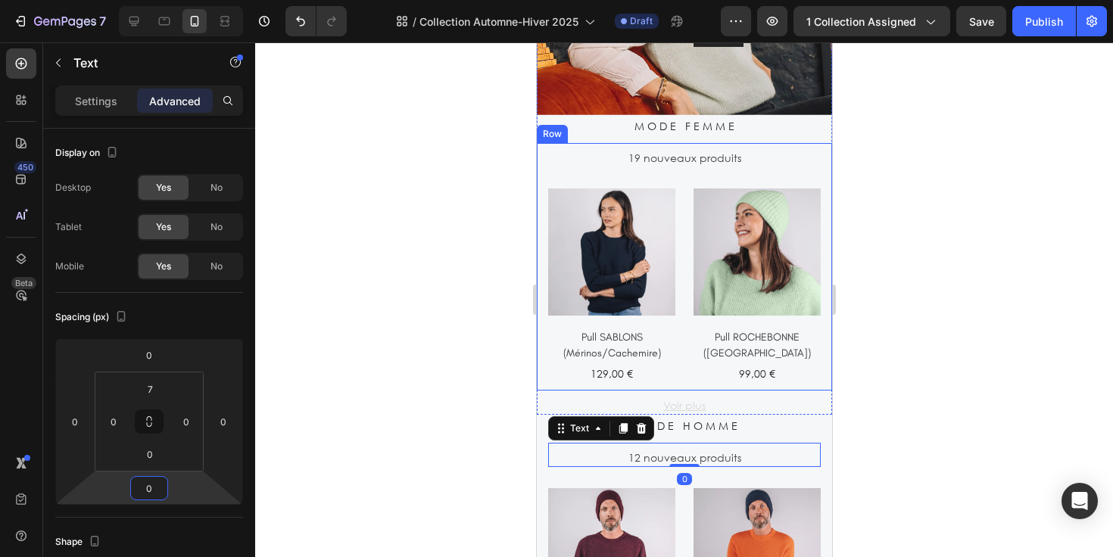
click at [538, 354] on div "19 nouveaux produits Text (P) Images Pull SABLONS (Mérinos/Cachemire) (P) Title…" at bounding box center [683, 267] width 295 height 248
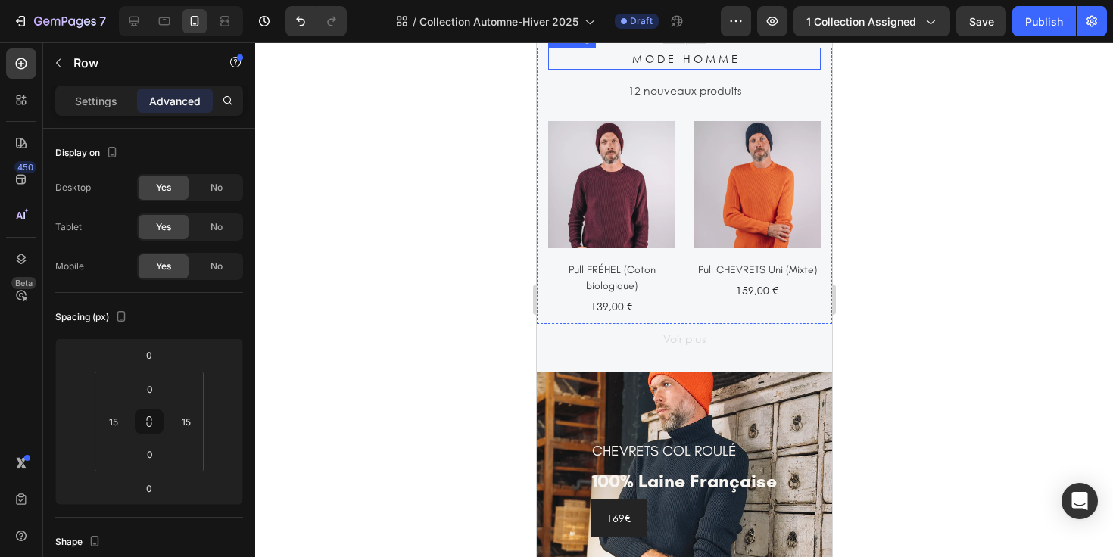
scroll to position [1973, 0]
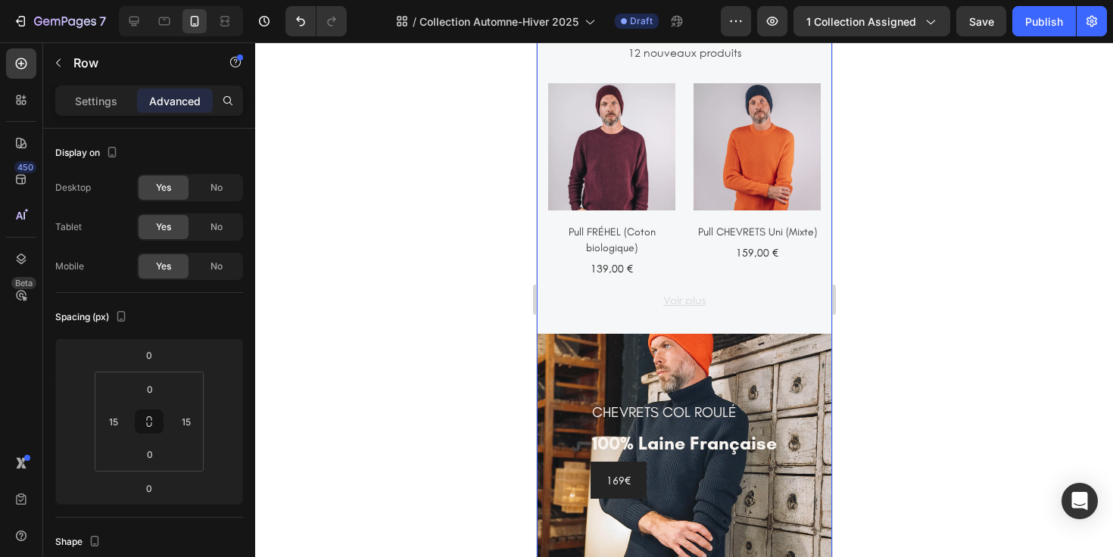
click at [747, 313] on div "M O D E H O M M E Heading 12 nouveaux produits Text (P) Images Pull FRÉHEL (Cot…" at bounding box center [683, 172] width 295 height 324
click at [728, 292] on p "Voir plus" at bounding box center [684, 300] width 292 height 16
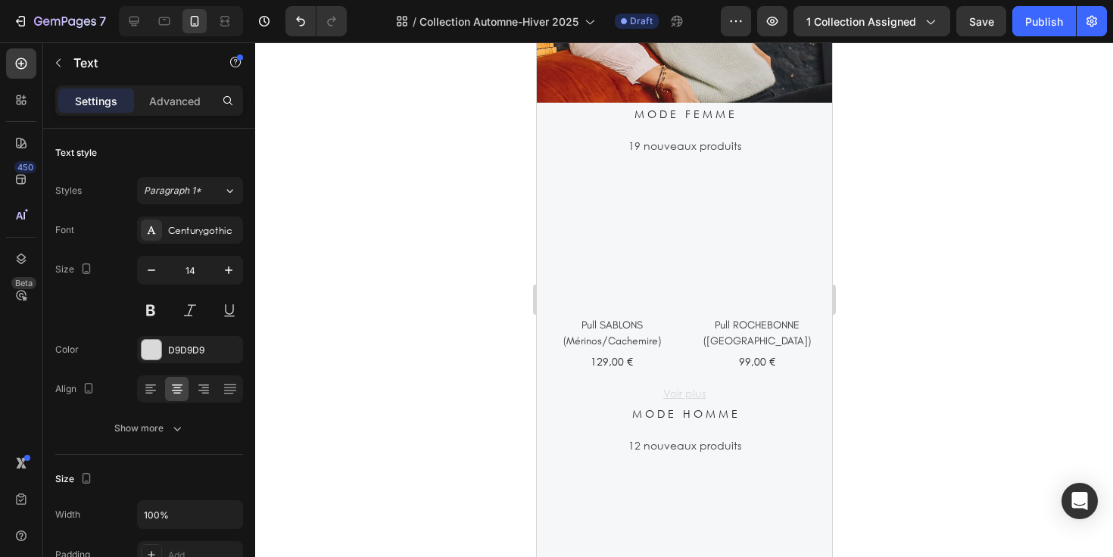
scroll to position [1581, 0]
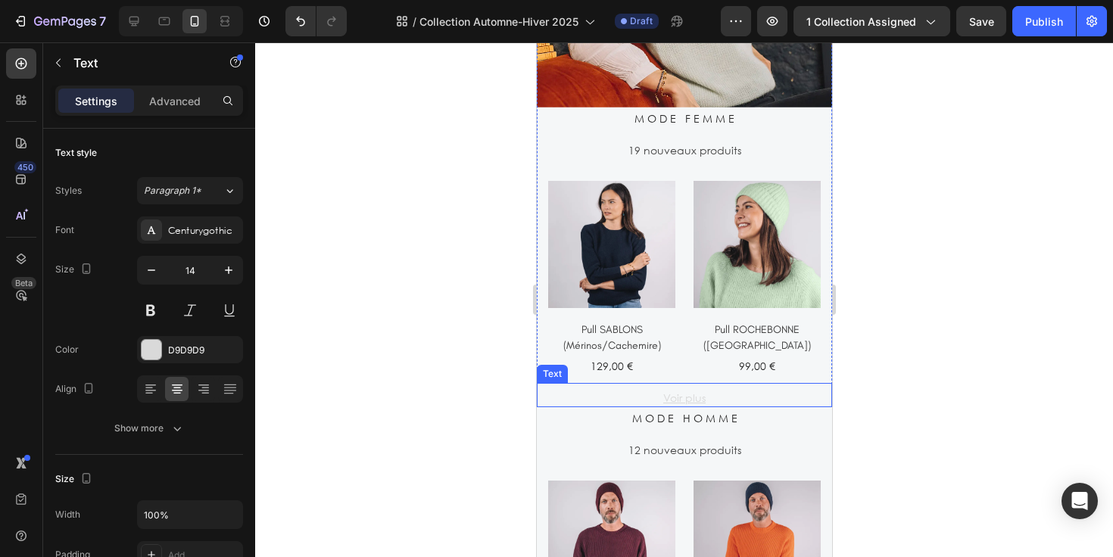
click at [719, 390] on p "Voir plus" at bounding box center [684, 398] width 292 height 16
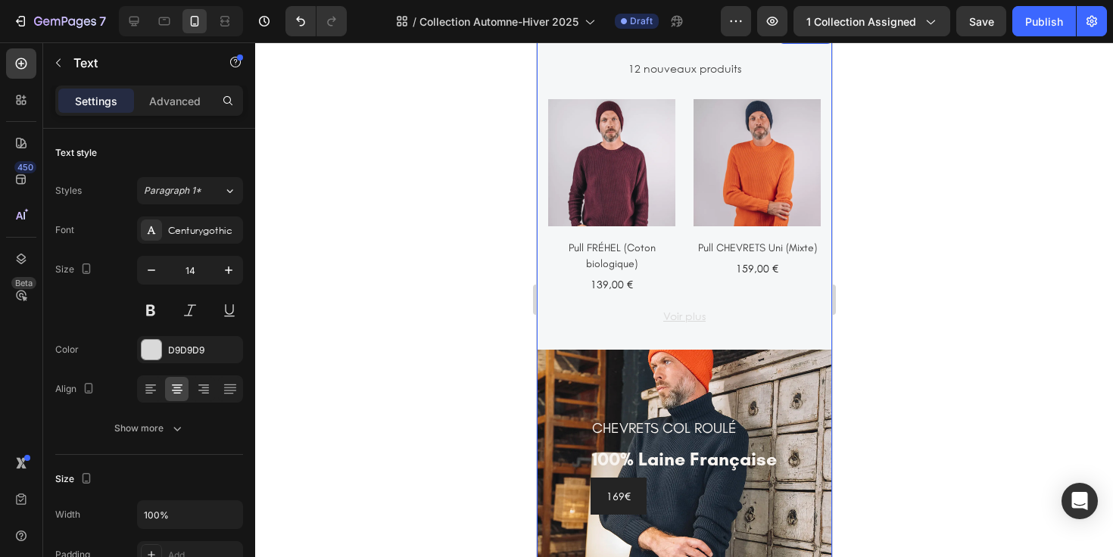
scroll to position [2004, 0]
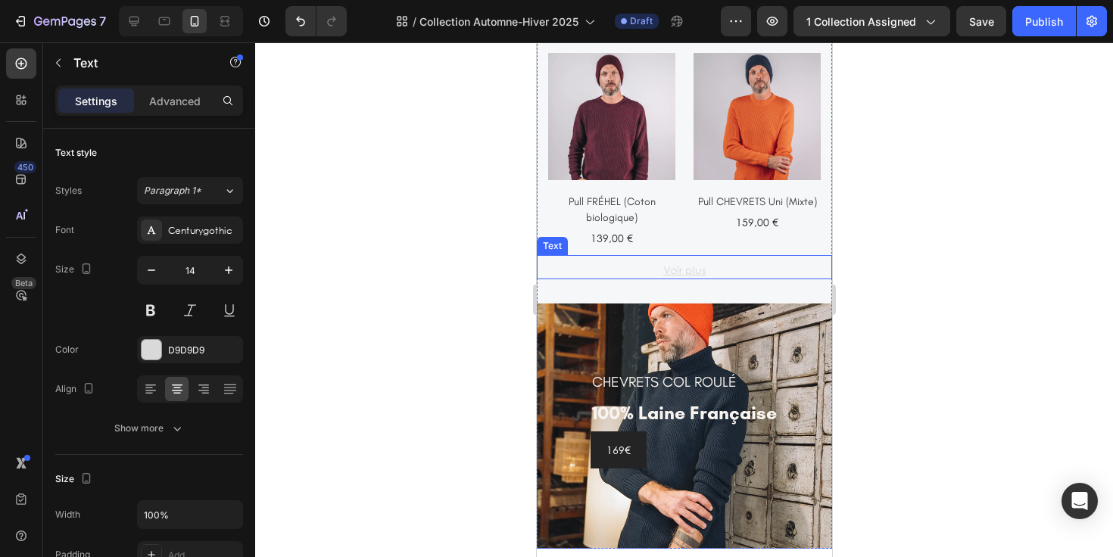
click at [744, 264] on p "Voir plus" at bounding box center [684, 270] width 292 height 16
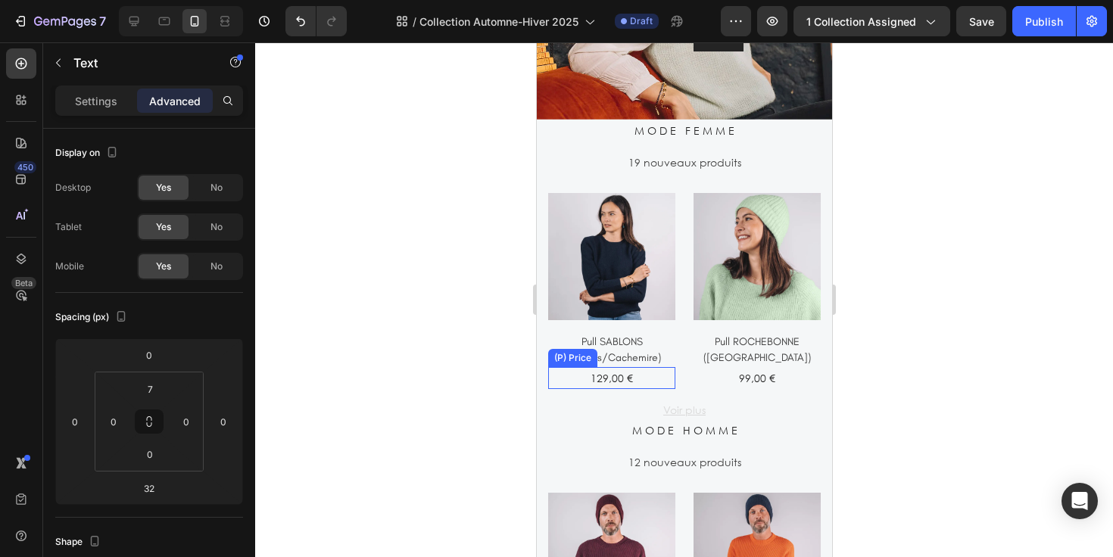
scroll to position [1510, 0]
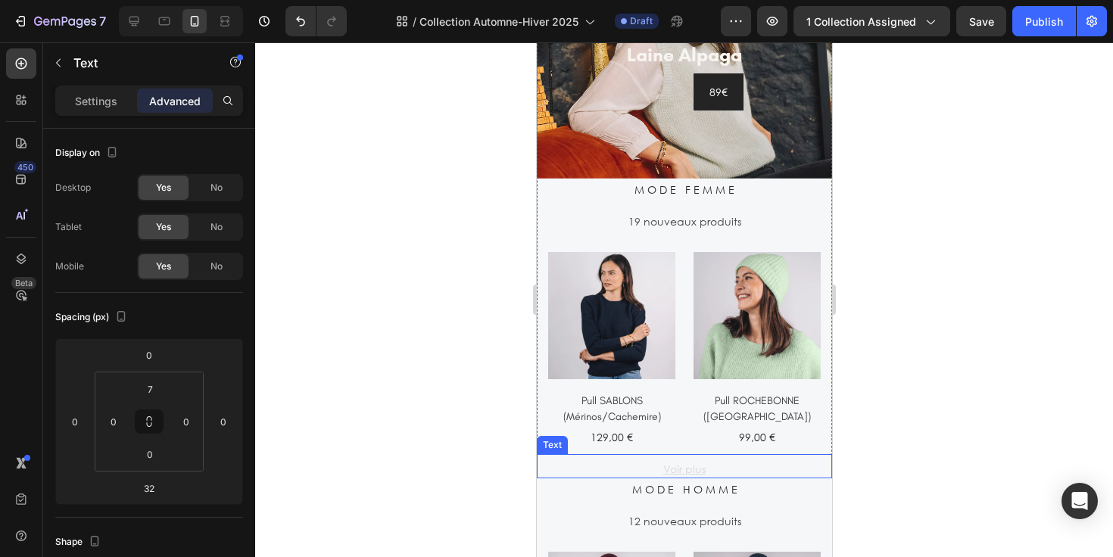
click at [733, 463] on p "Voir plus" at bounding box center [684, 469] width 292 height 16
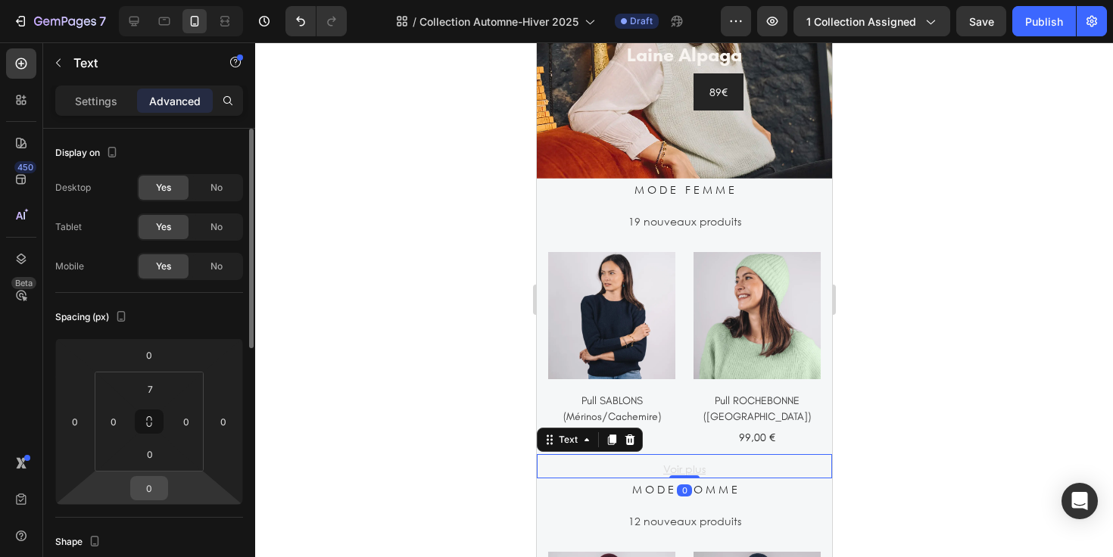
click at [158, 486] on input "0" at bounding box center [149, 488] width 30 height 23
type input "32"
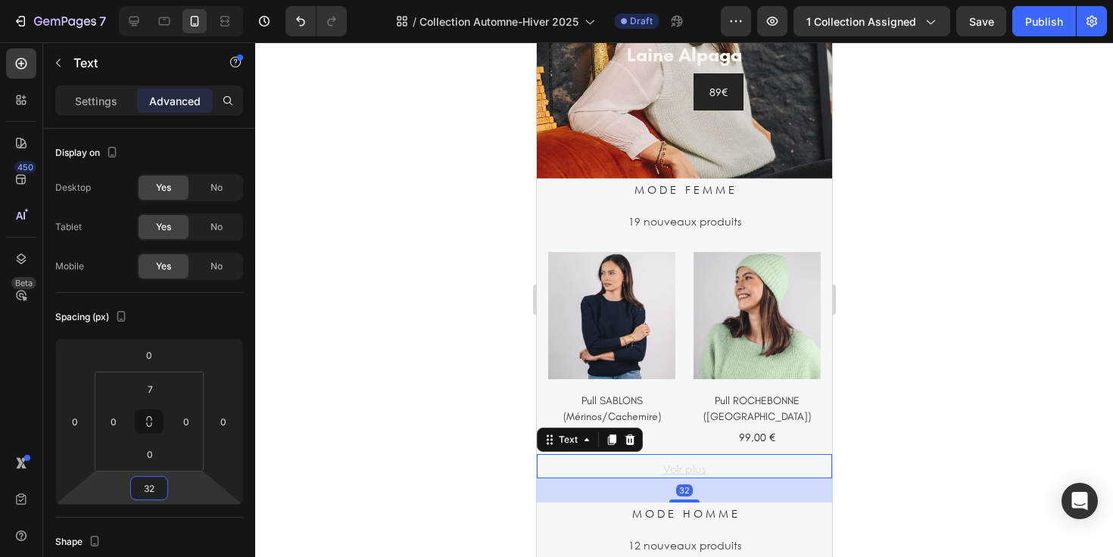
click at [860, 432] on div at bounding box center [684, 299] width 858 height 515
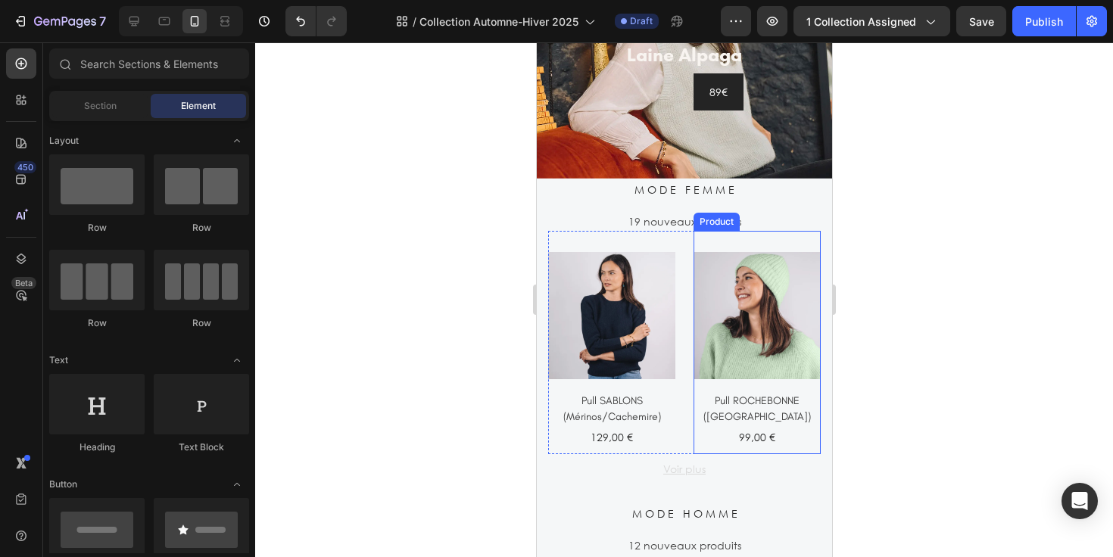
click at [776, 442] on div "(P) Images Pull ROCHEBONNE (Alpaga) (P) Title 99,00 € (P) Price (P) Price Row" at bounding box center [756, 353] width 127 height 202
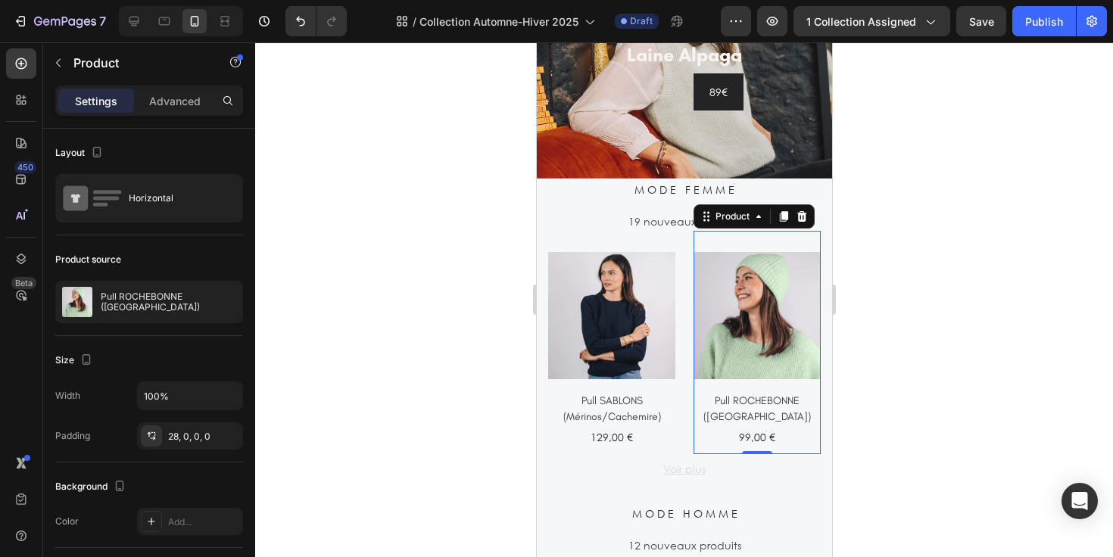
click at [181, 88] on div "Settings Advanced" at bounding box center [149, 101] width 188 height 30
click at [170, 108] on div "Advanced" at bounding box center [175, 101] width 76 height 24
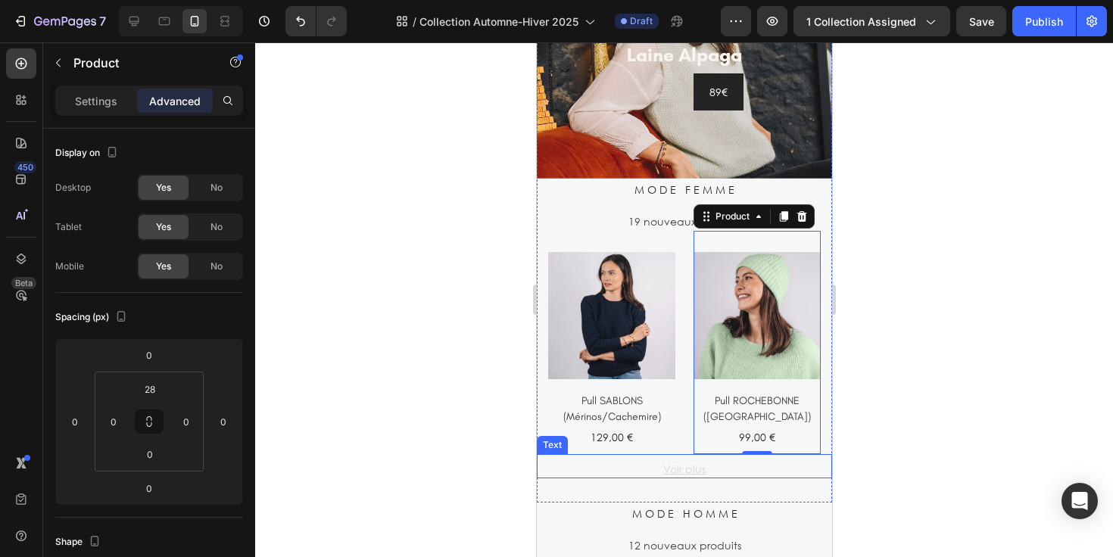
click at [648, 454] on div "Voir plus Text" at bounding box center [683, 466] width 295 height 24
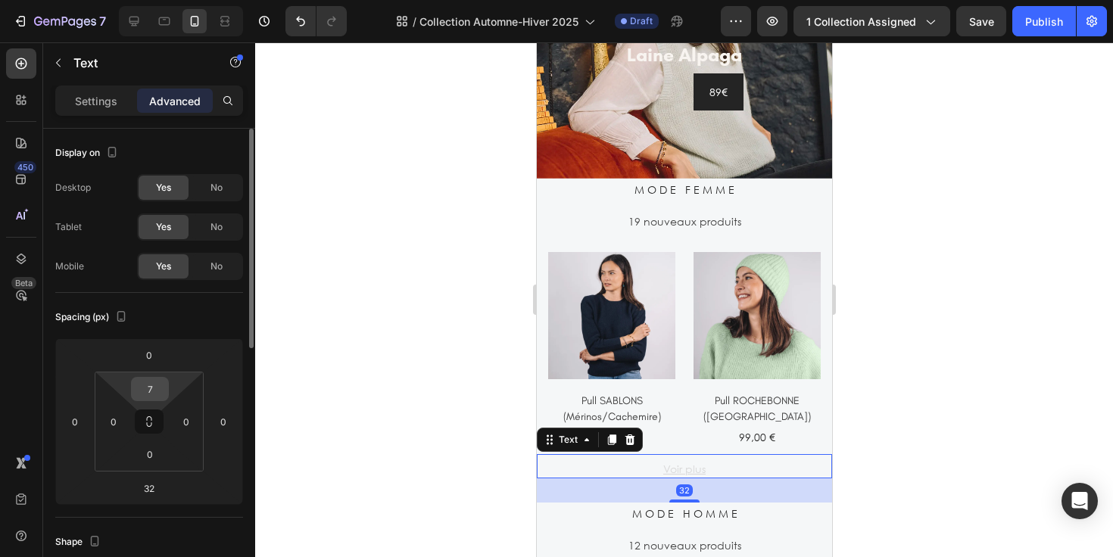
click at [159, 382] on input "7" at bounding box center [150, 389] width 30 height 23
type input "0"
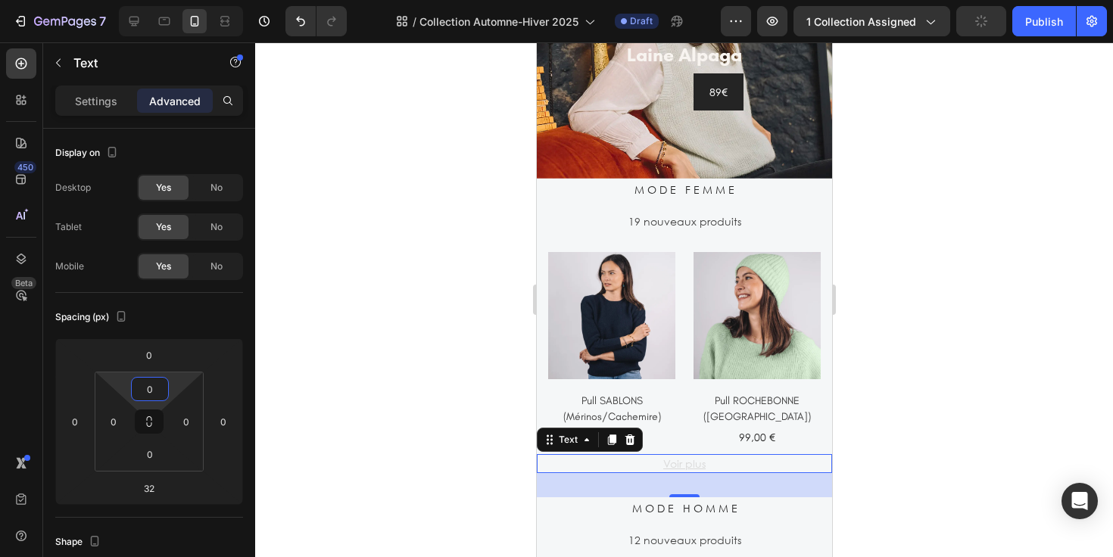
click at [933, 299] on div at bounding box center [684, 299] width 858 height 515
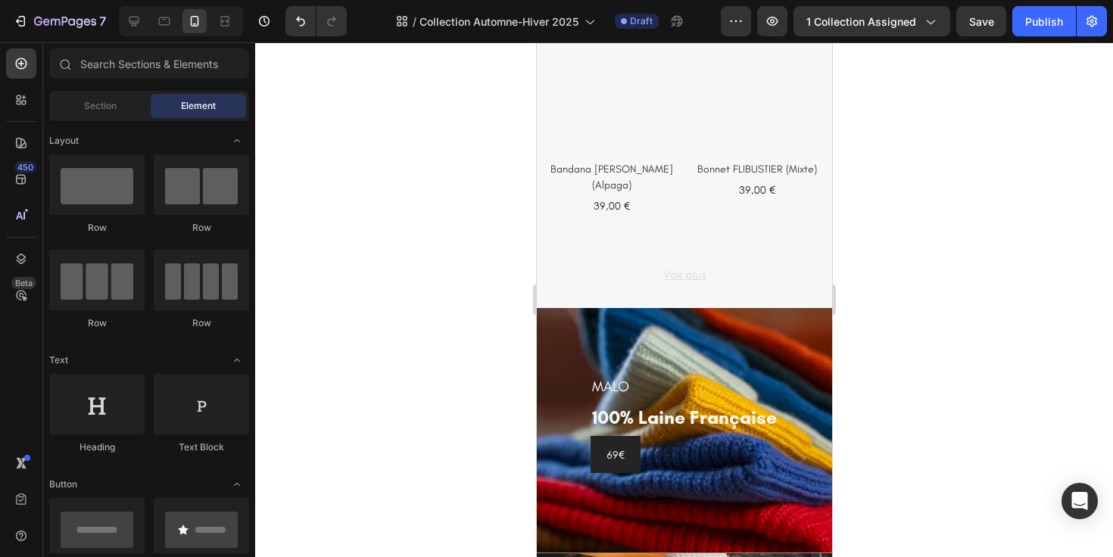
scroll to position [900, 0]
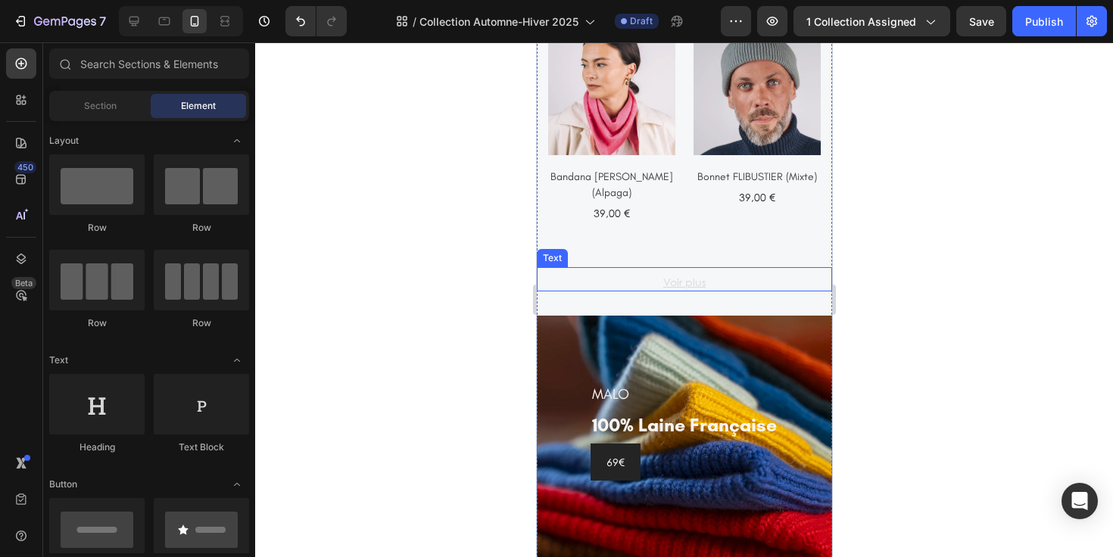
click at [726, 276] on p "Voir plus" at bounding box center [684, 282] width 292 height 16
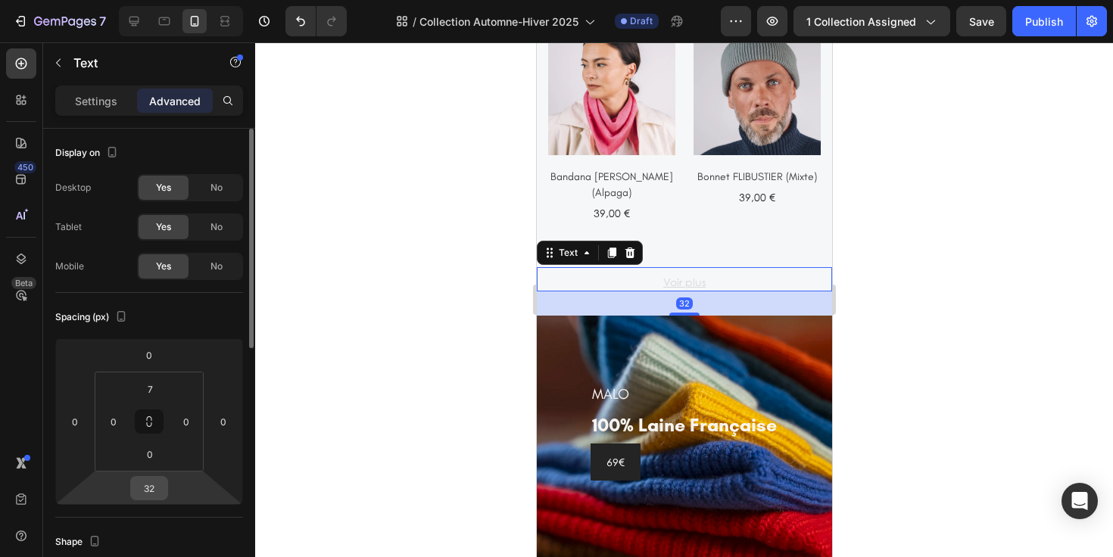
click at [161, 485] on input "32" at bounding box center [149, 488] width 30 height 23
type input "2"
click at [160, 388] on input "7" at bounding box center [150, 389] width 30 height 23
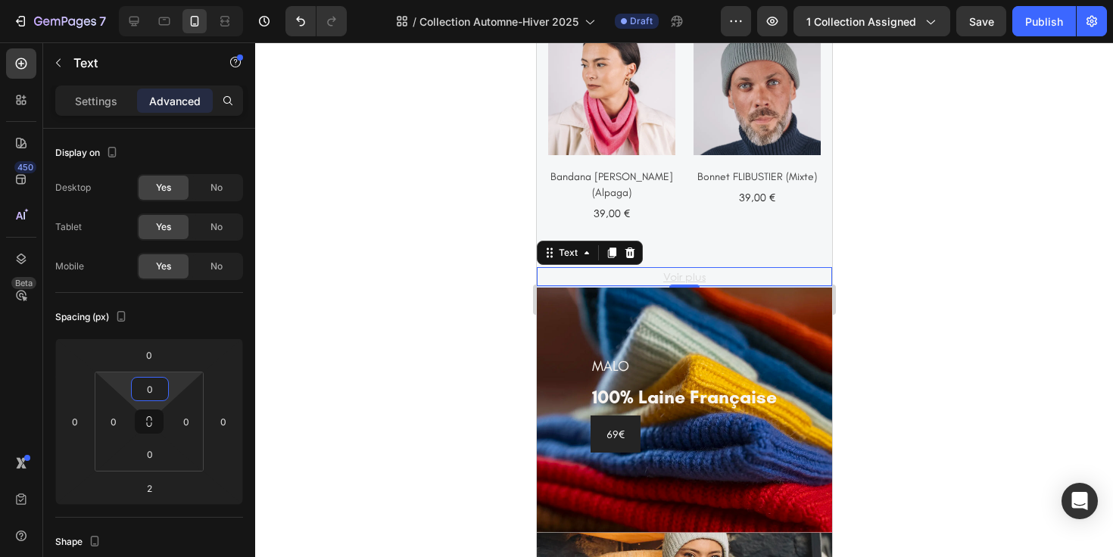
type input "0"
click at [861, 251] on div at bounding box center [684, 299] width 858 height 515
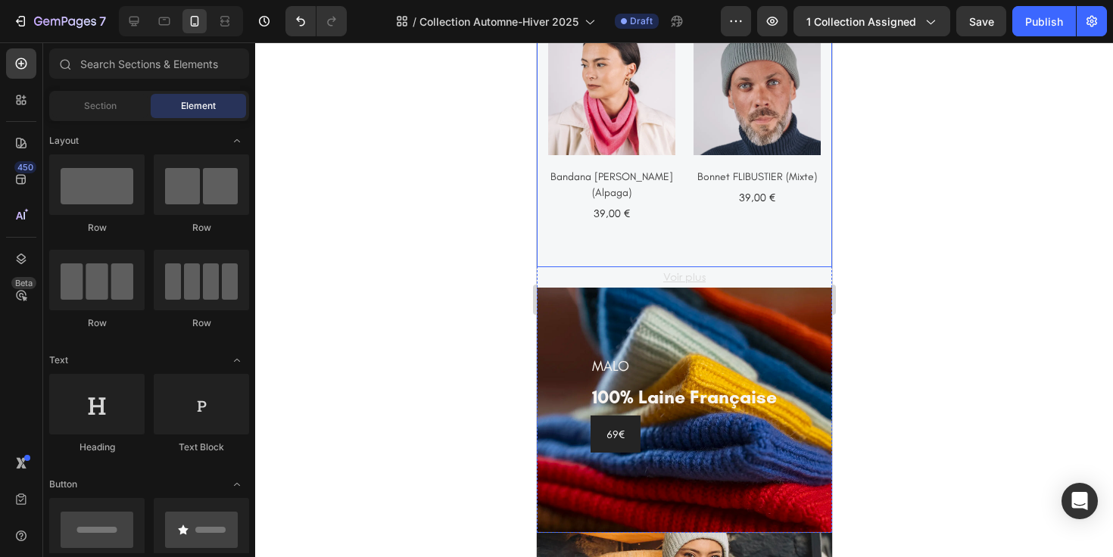
click at [740, 229] on div "A C C E S S O I R E S Heading 10 nouveaux produits Text (P) Images Bandana [PER…" at bounding box center [683, 79] width 295 height 374
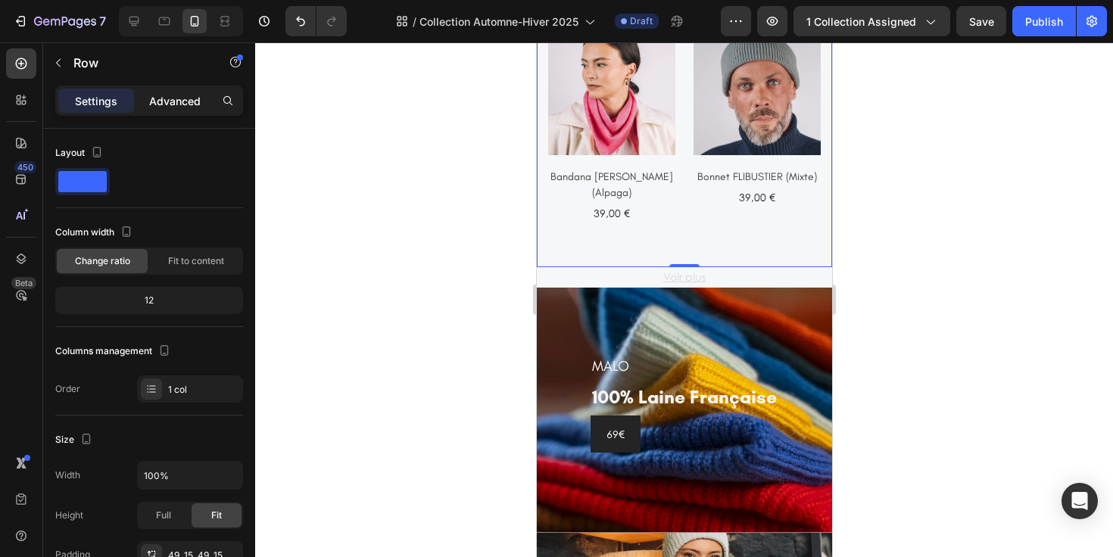
click at [189, 89] on div "Advanced" at bounding box center [175, 101] width 76 height 24
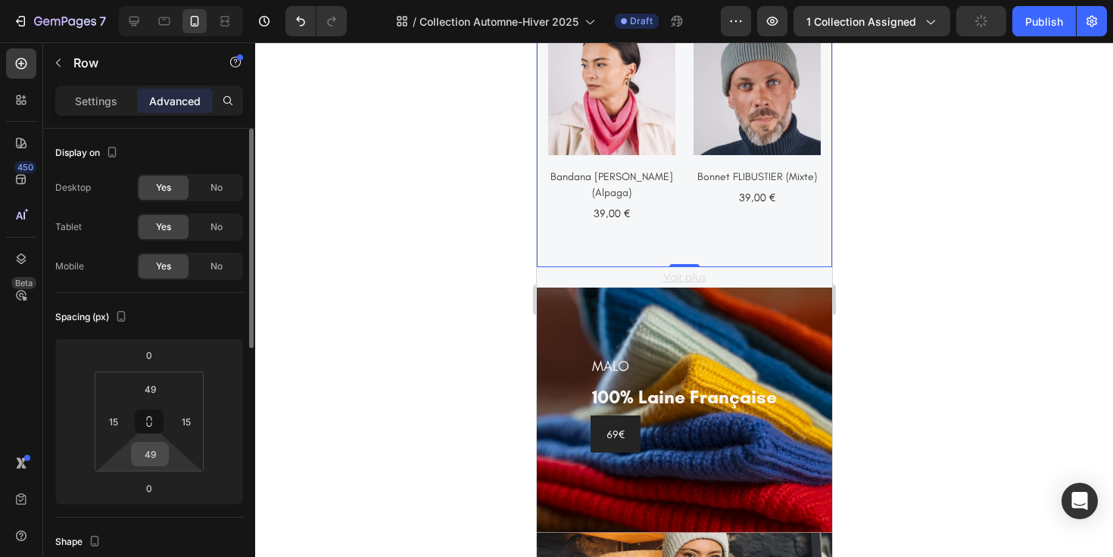
click at [154, 451] on input "49" at bounding box center [150, 454] width 30 height 23
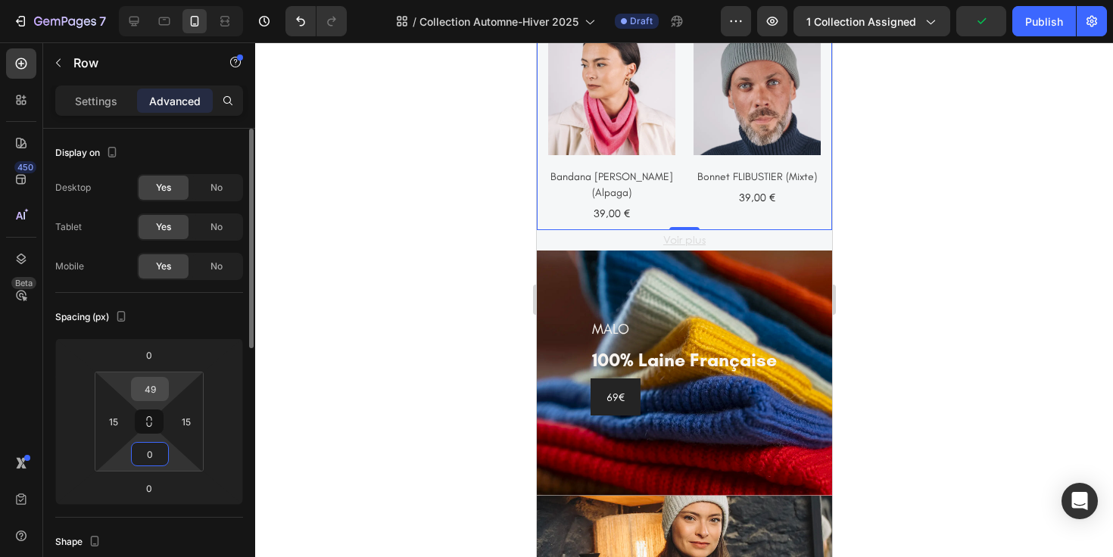
type input "0"
click at [156, 391] on input "49" at bounding box center [150, 389] width 30 height 23
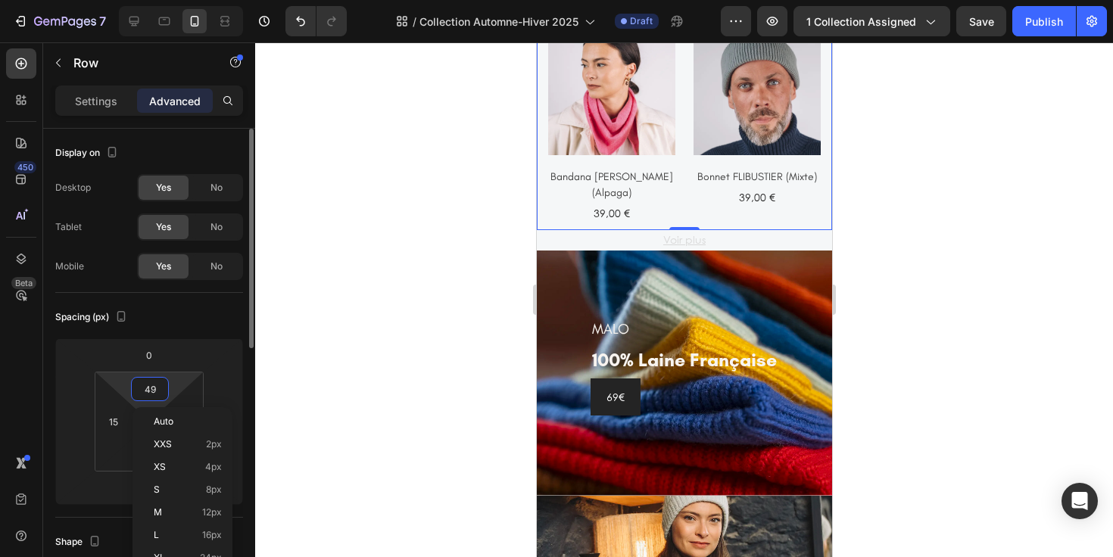
type input "0"
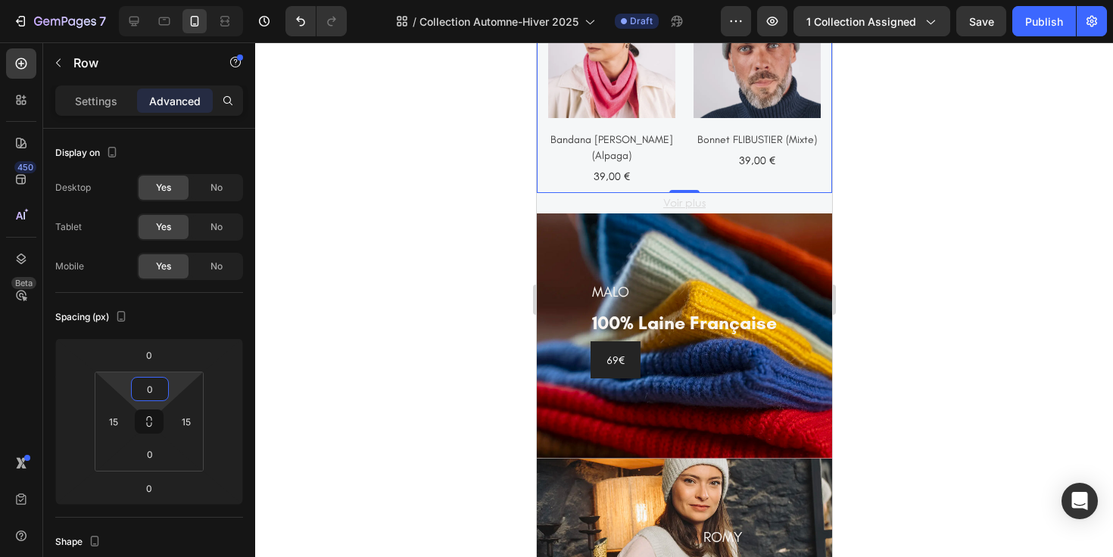
click at [875, 220] on div at bounding box center [684, 299] width 858 height 515
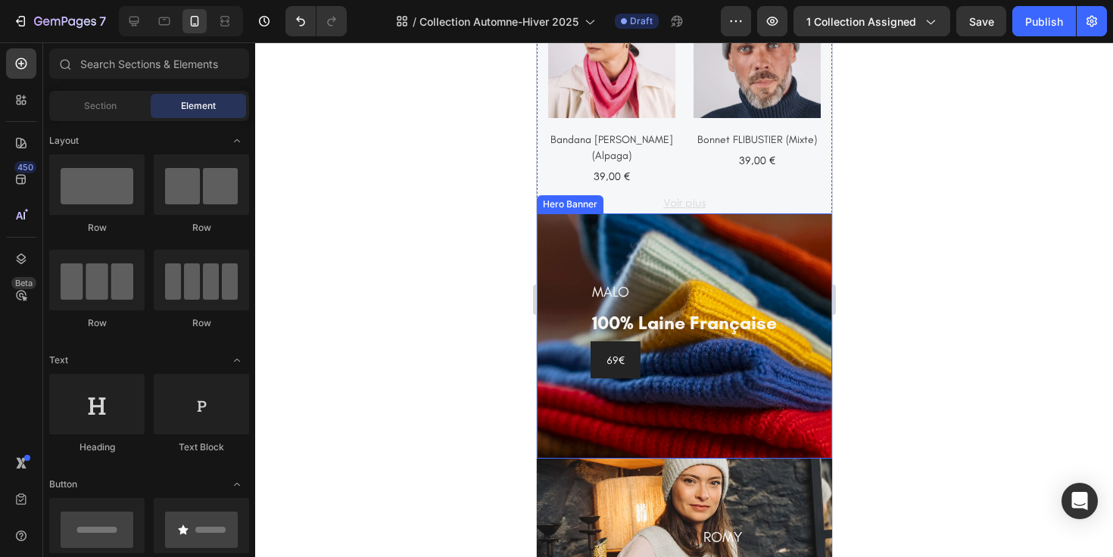
scroll to position [815, 0]
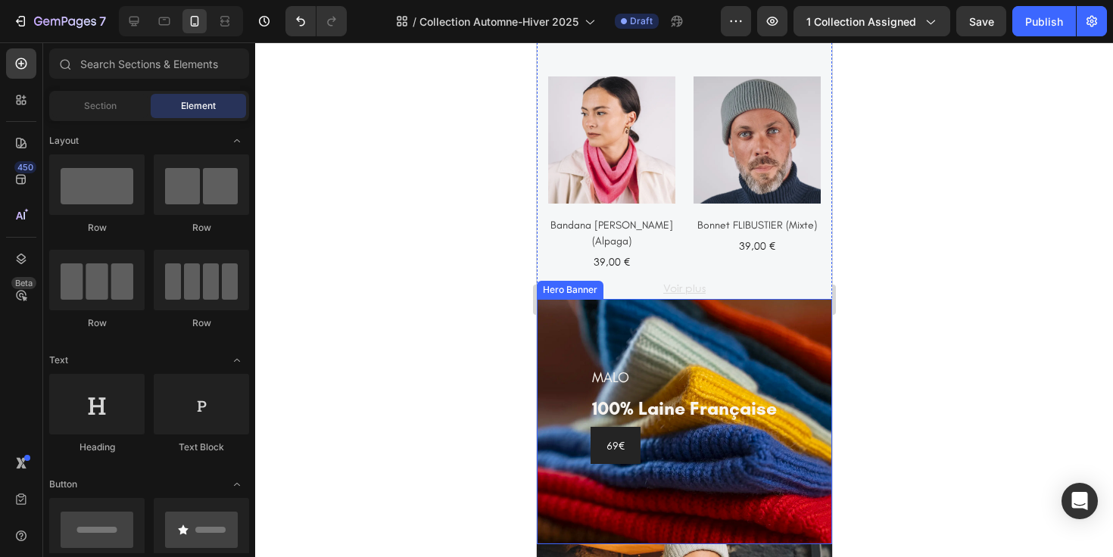
click at [738, 197] on img at bounding box center [756, 139] width 127 height 127
click at [746, 192] on img at bounding box center [756, 139] width 127 height 127
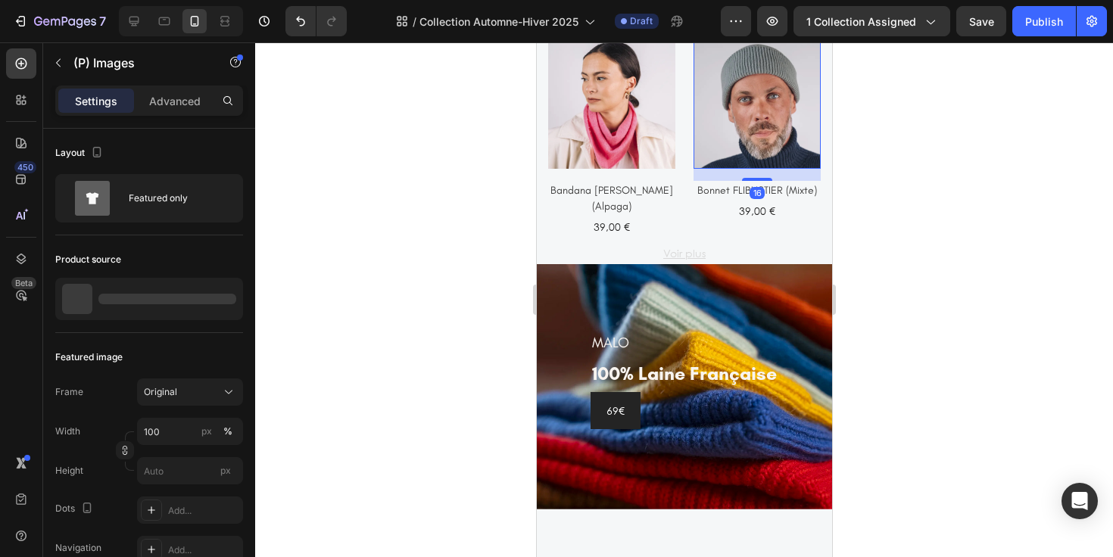
scroll to position [641, 0]
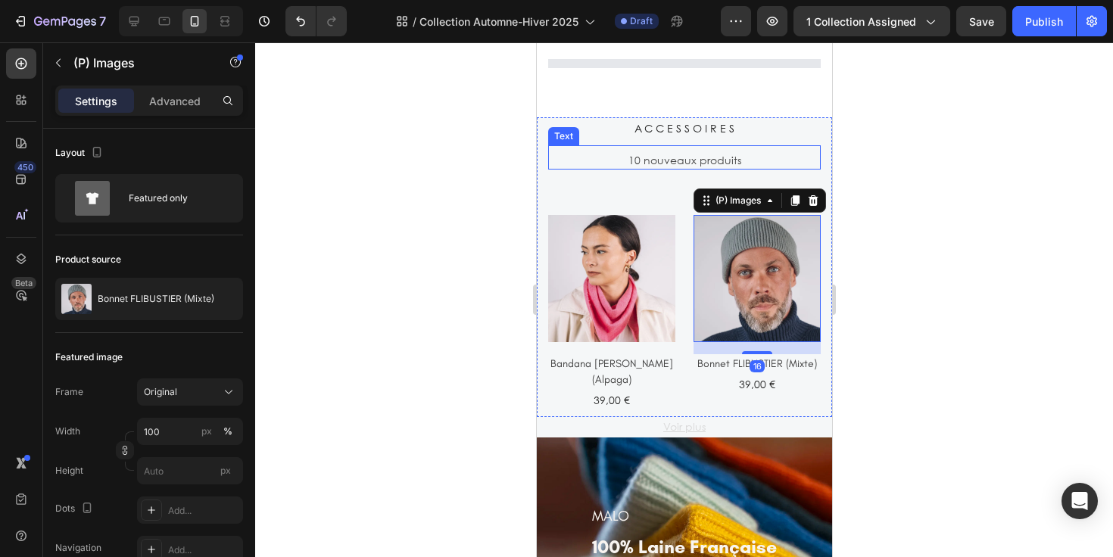
click at [716, 156] on p "10 nouveaux produits" at bounding box center [684, 160] width 270 height 16
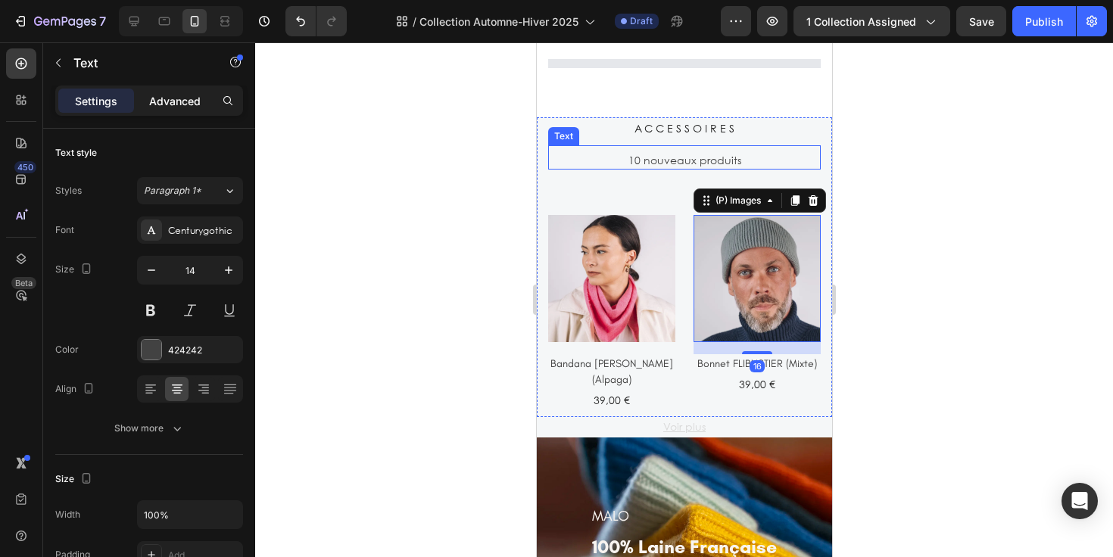
click at [181, 104] on p "Advanced" at bounding box center [174, 101] width 51 height 16
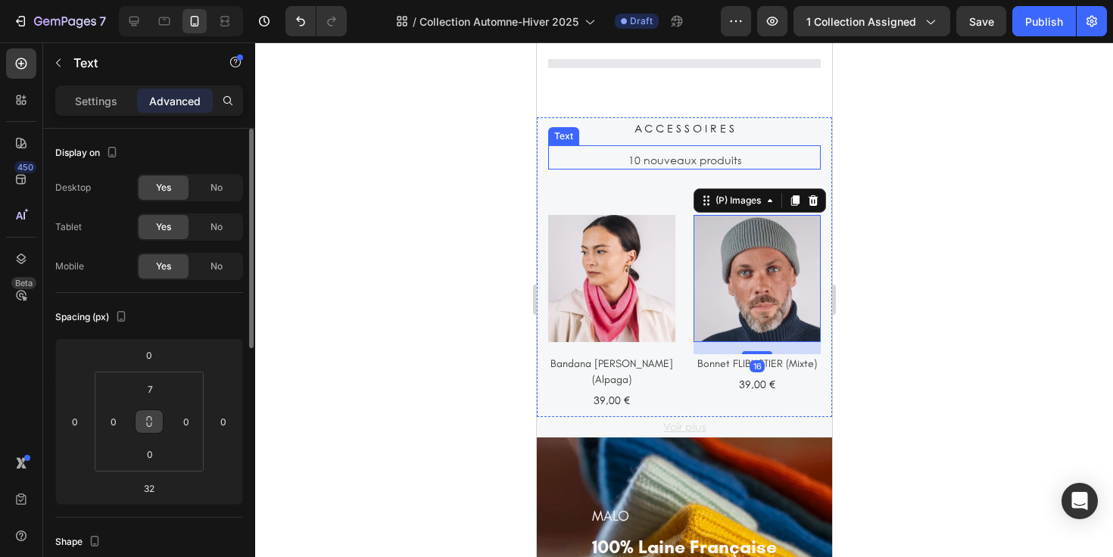
click at [177, 92] on div "Advanced" at bounding box center [175, 101] width 76 height 24
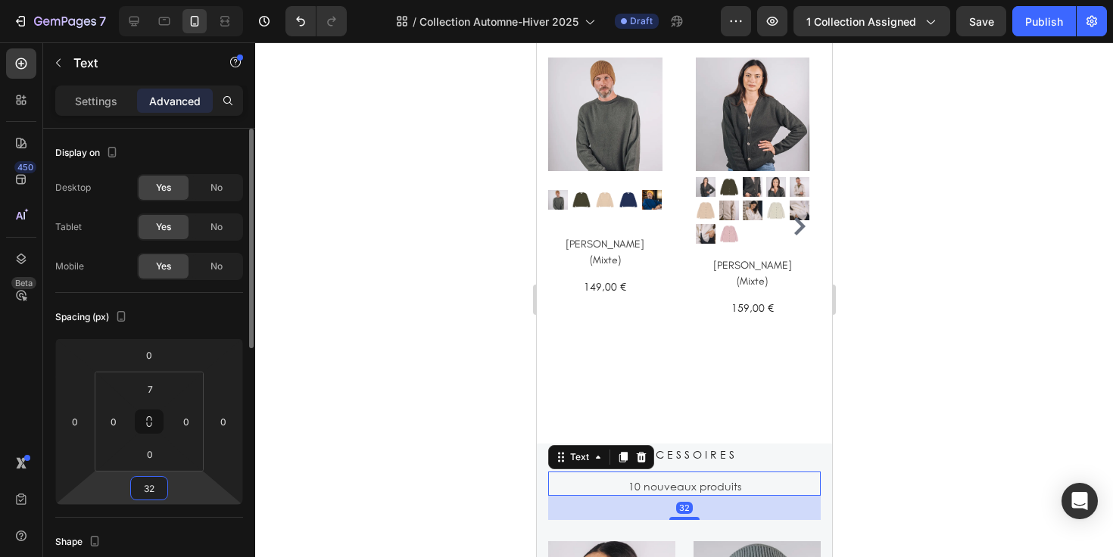
click at [151, 481] on input "32" at bounding box center [149, 488] width 30 height 23
type input "0"
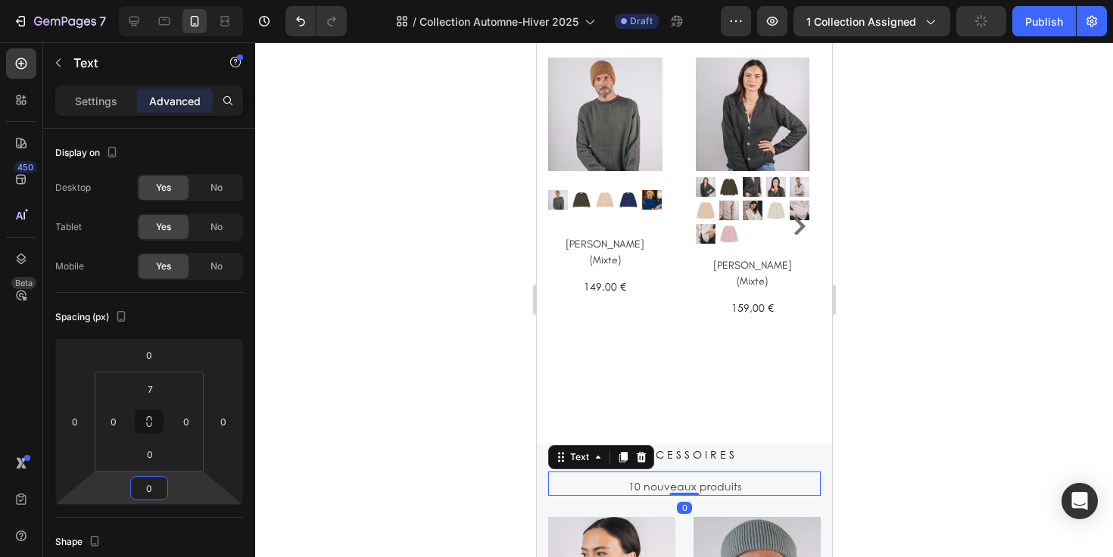
click at [925, 407] on div at bounding box center [684, 299] width 858 height 515
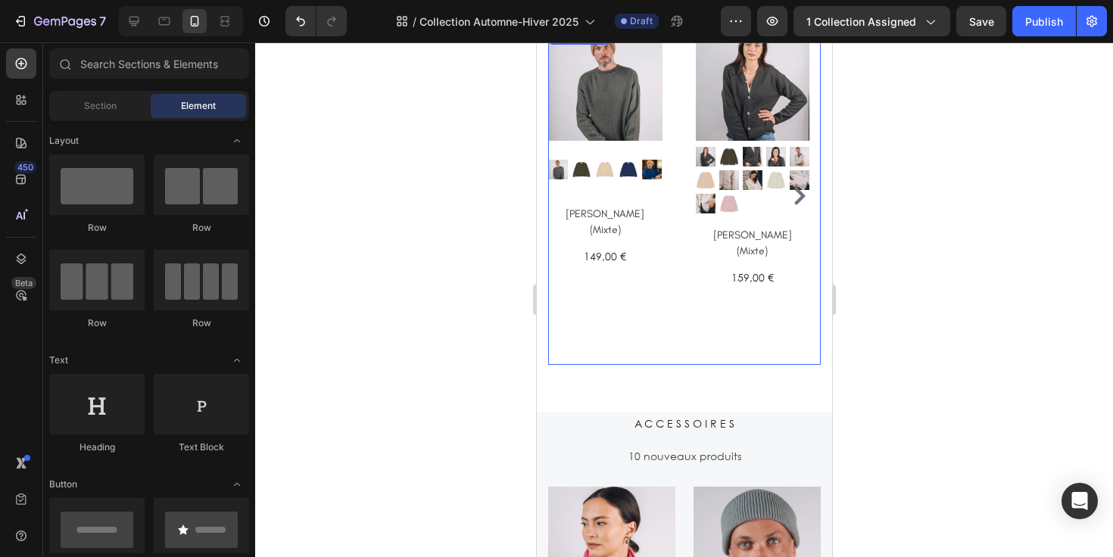
scroll to position [1164, 0]
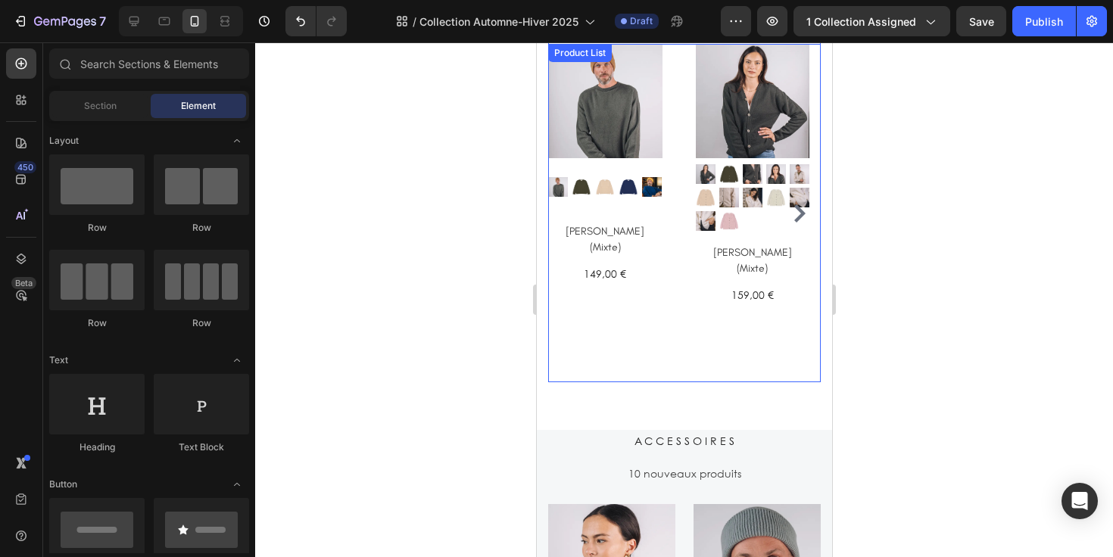
click at [746, 357] on div "(P) Images Row Cardigan CAMILLE (Mixte) (P) Title 159,00 € (P) Price (P) Price …" at bounding box center [752, 213] width 114 height 338
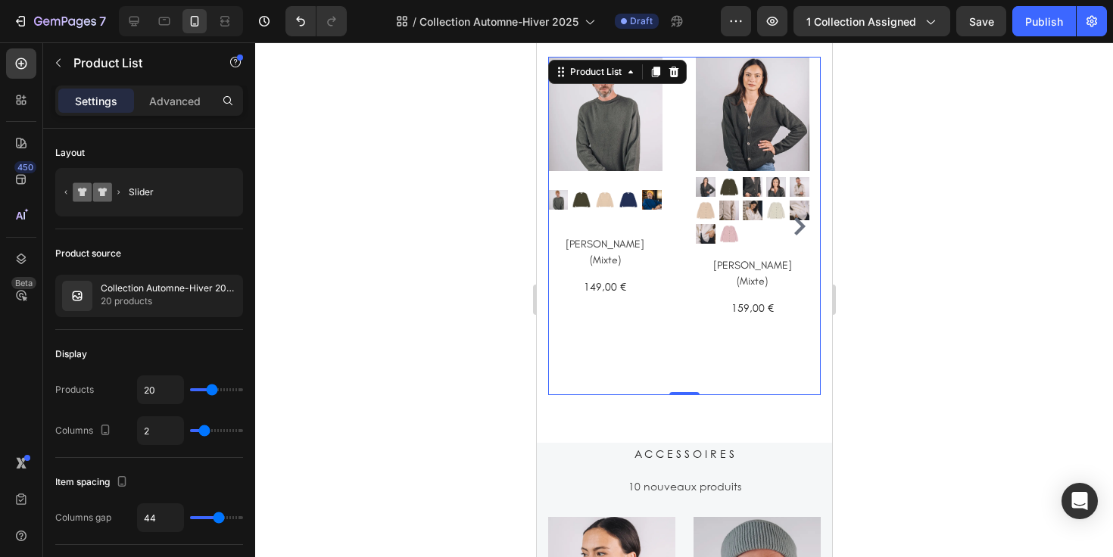
scroll to position [1150, 0]
click at [172, 95] on p "Advanced" at bounding box center [174, 101] width 51 height 16
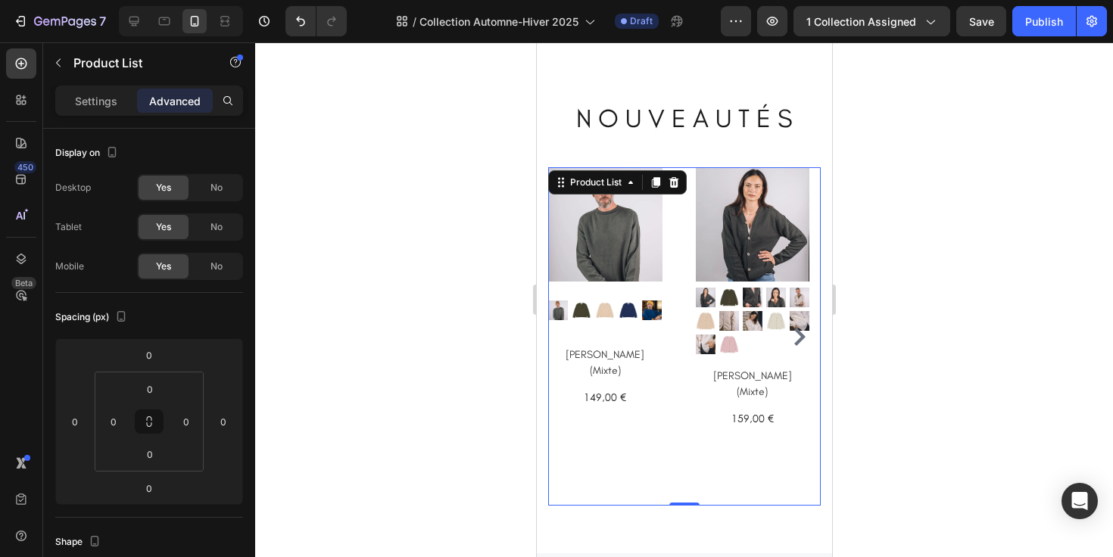
scroll to position [1088, 0]
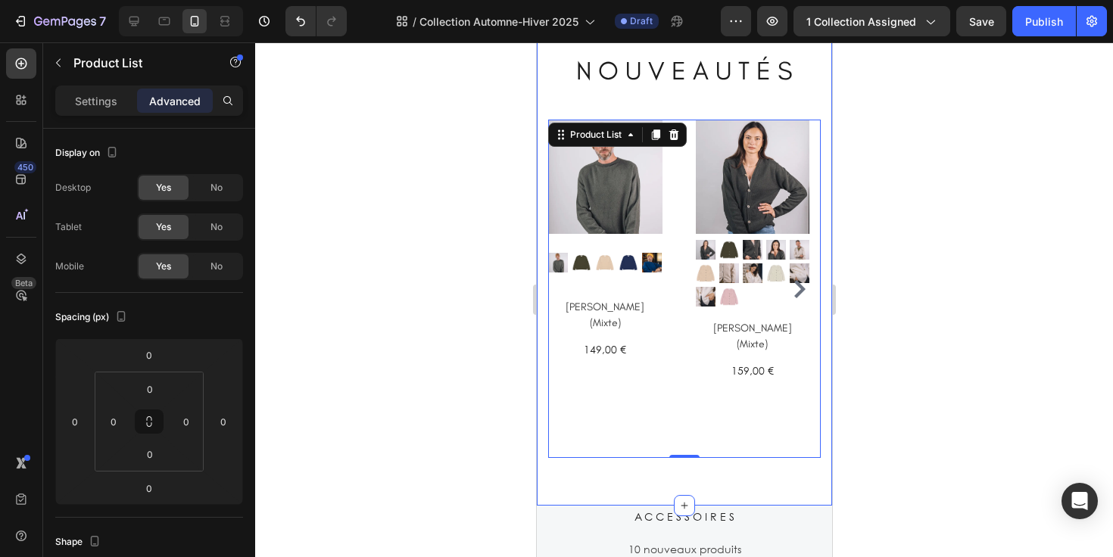
click at [544, 93] on div "N O U V E A U T É S Heading (P) Images Row Pull GASPARD (Mixte) (P) Title 149,0…" at bounding box center [683, 255] width 295 height 501
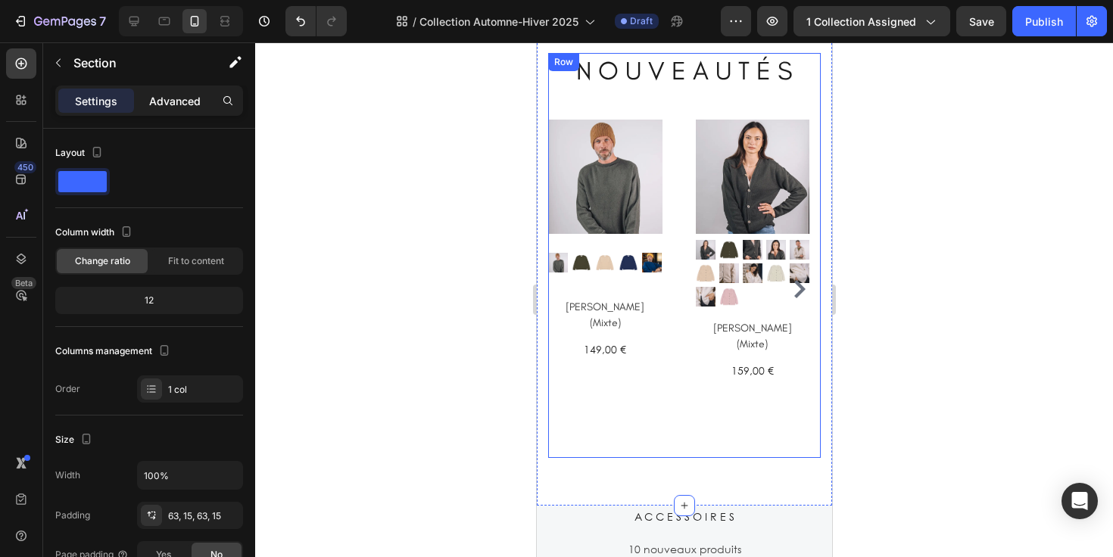
click at [170, 100] on p "Advanced" at bounding box center [174, 101] width 51 height 16
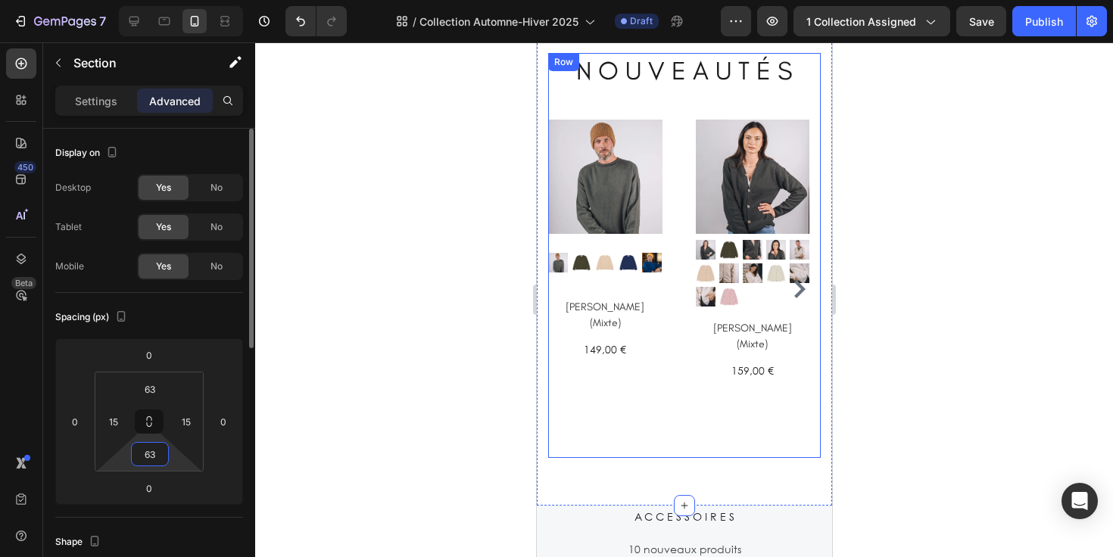
click at [161, 452] on input "63" at bounding box center [150, 454] width 30 height 23
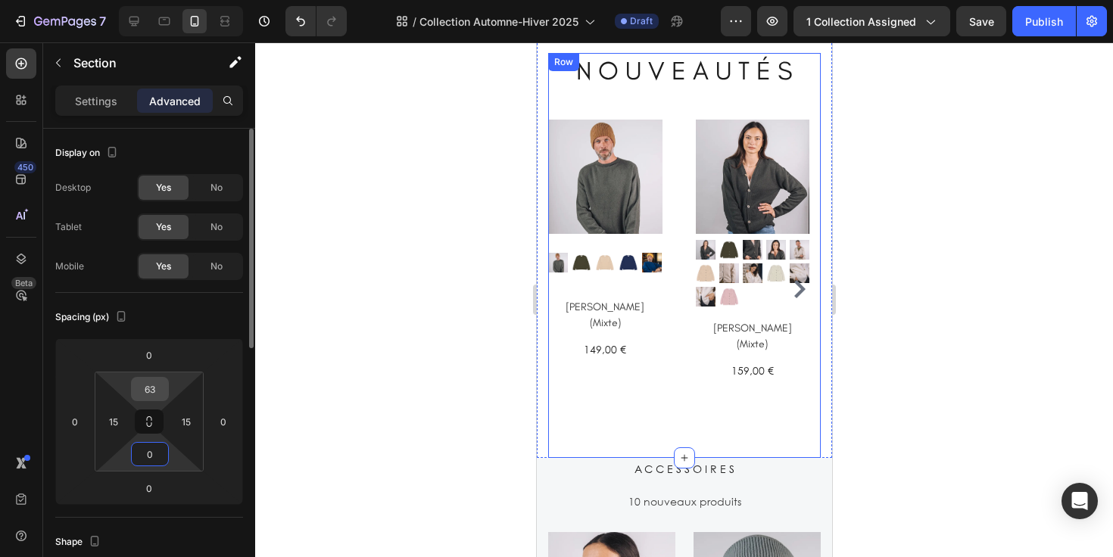
type input "0"
click at [160, 385] on input "63" at bounding box center [150, 389] width 30 height 23
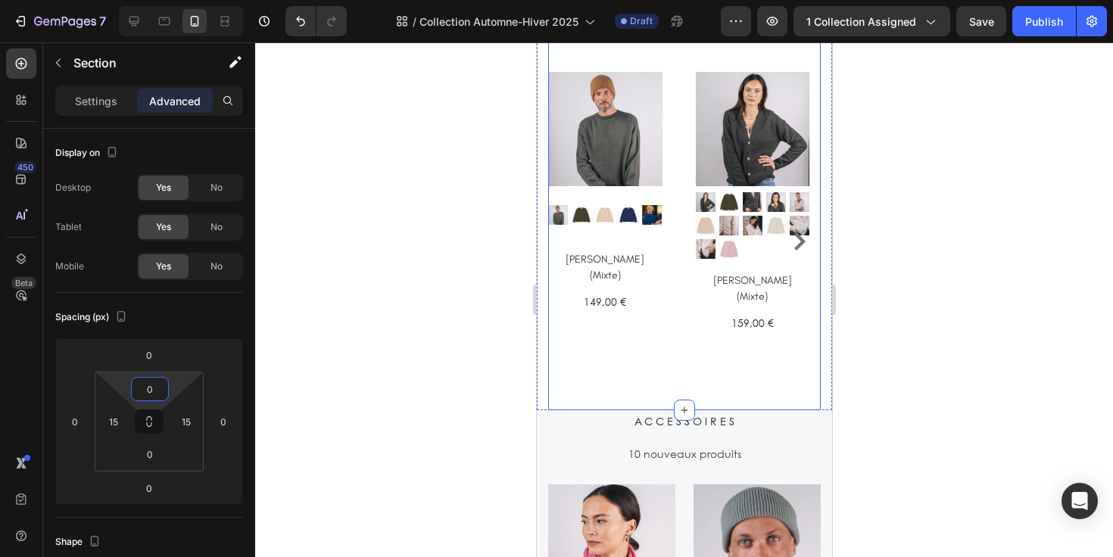
type input "0"
click at [497, 327] on div at bounding box center [684, 299] width 858 height 515
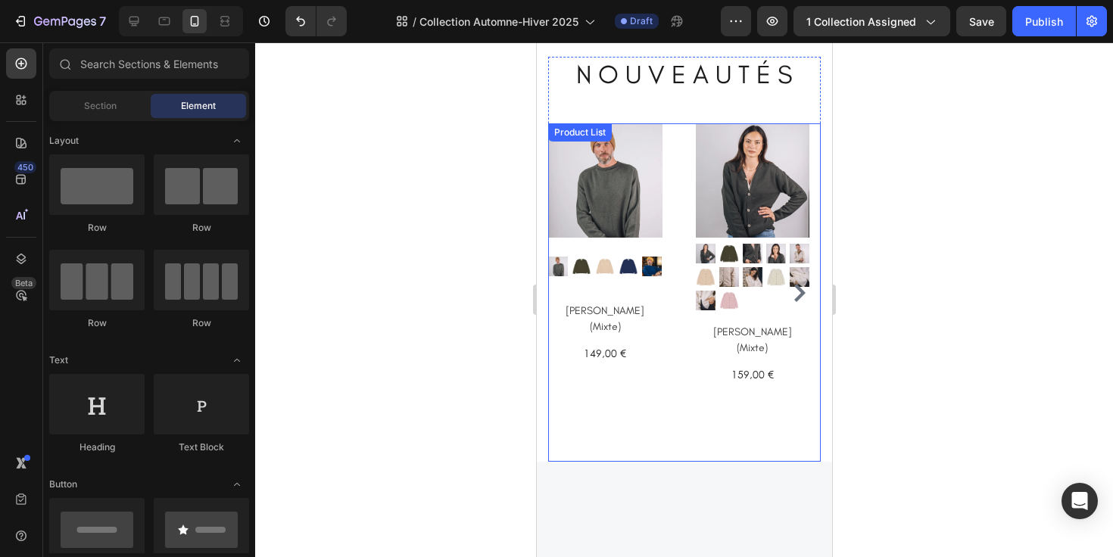
scroll to position [924, 0]
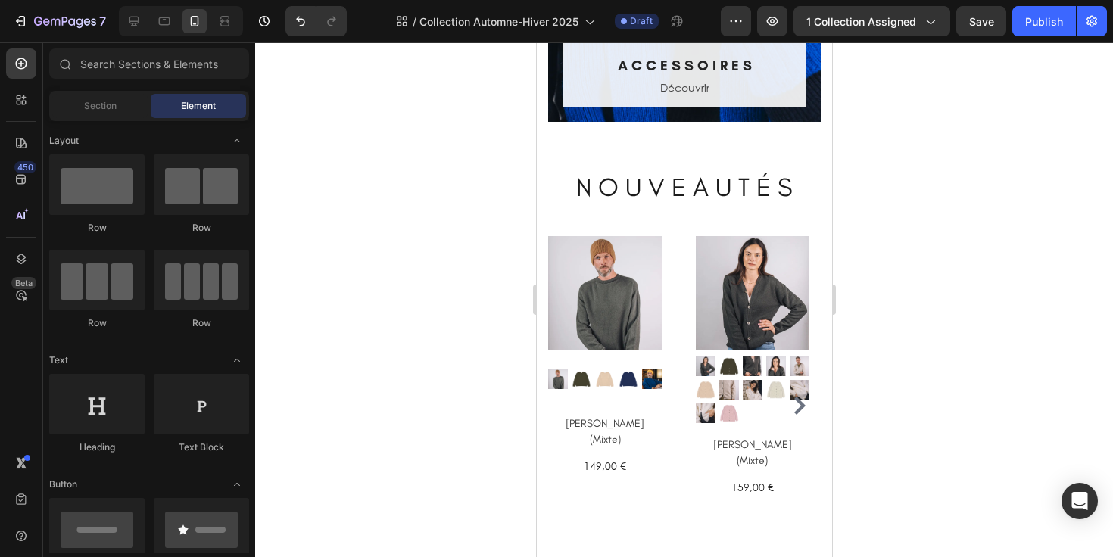
click at [872, 267] on div at bounding box center [684, 299] width 858 height 515
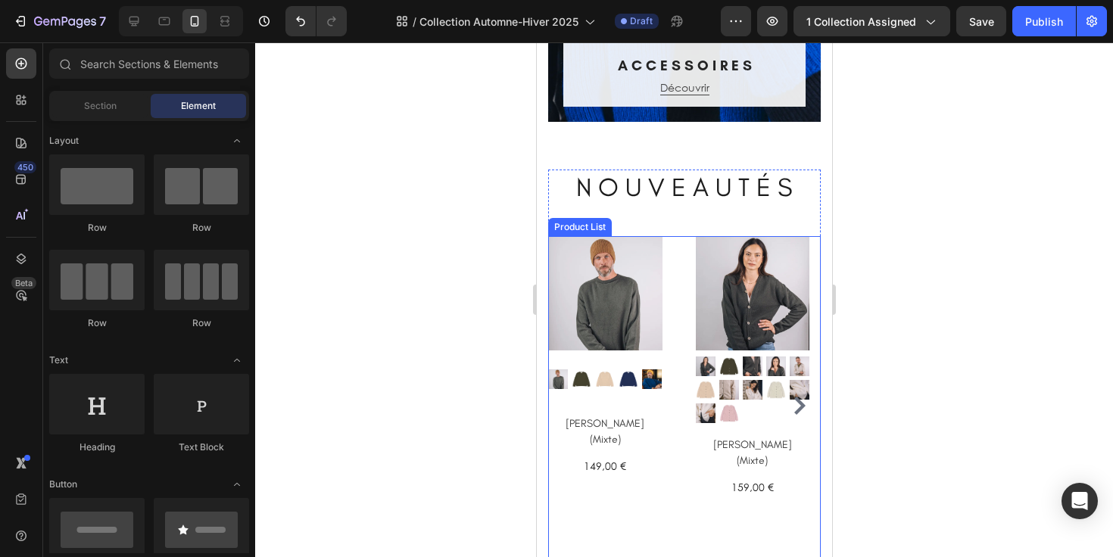
scroll to position [1038, 0]
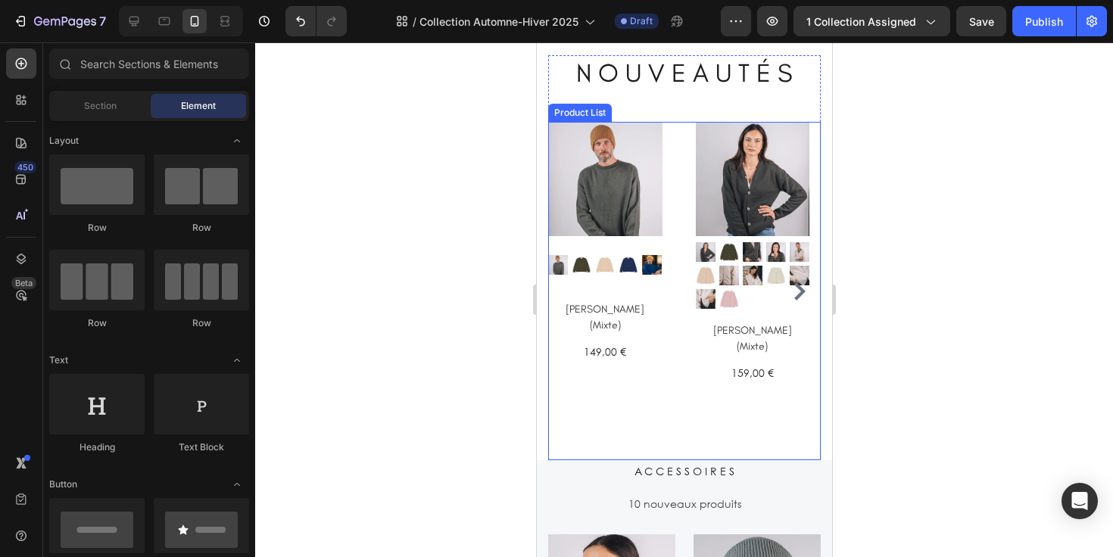
click at [719, 422] on div "(P) Images Row Cardigan CAMILLE (Mixte) (P) Title 159,00 € (P) Price (P) Price …" at bounding box center [752, 291] width 114 height 338
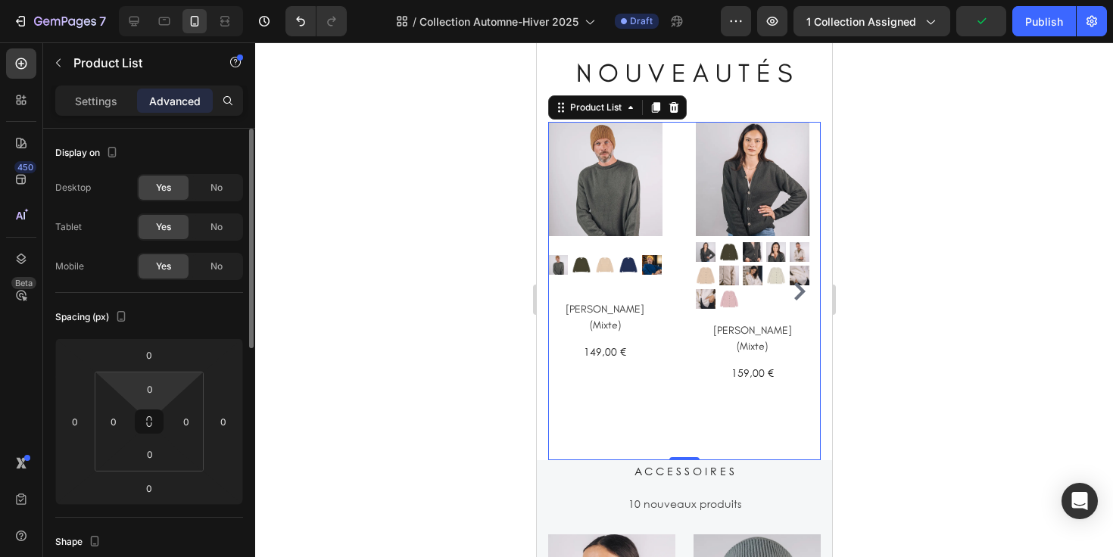
drag, startPoint x: 171, startPoint y: 371, endPoint x: 161, endPoint y: 403, distance: 33.5
click at [161, 0] on html "7 Version history / Collection Automne-Hiver 2025 Draft Preview 1 collection as…" at bounding box center [556, 0] width 1113 height 0
type input "0"
drag, startPoint x: 161, startPoint y: 403, endPoint x: 165, endPoint y: 390, distance: 13.7
click at [165, 390] on div "0" at bounding box center [150, 389] width 38 height 24
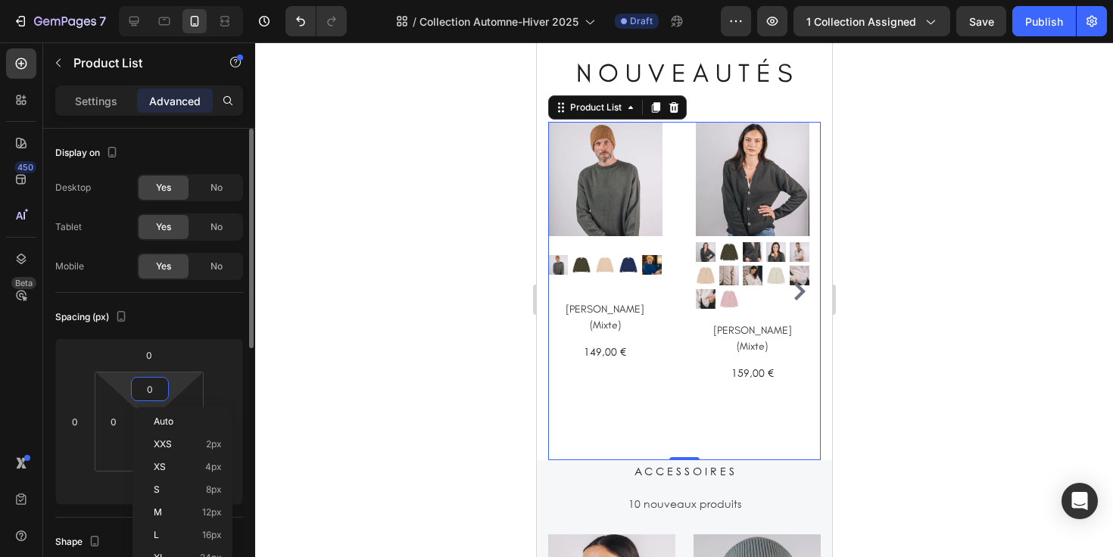
click at [175, 0] on html "7 Version history / Collection Automne-Hiver 2025 Draft Preview 1 collection as…" at bounding box center [556, 0] width 1113 height 0
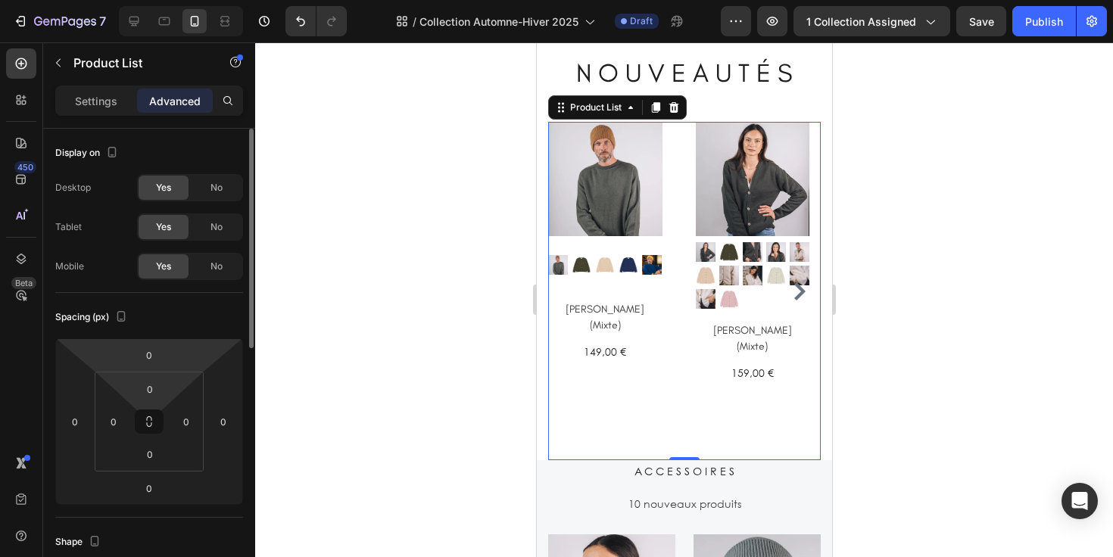
drag, startPoint x: 177, startPoint y: 382, endPoint x: 161, endPoint y: 367, distance: 22.5
click at [142, 0] on html "7 Version history / Collection Automne-Hiver 2025 Draft Preview 1 collection as…" at bounding box center [556, 0] width 1113 height 0
drag, startPoint x: 186, startPoint y: 332, endPoint x: 178, endPoint y: 360, distance: 30.0
click at [187, 0] on html "7 Version history / Collection Automne-Hiver 2025 Draft Preview 1 collection as…" at bounding box center [556, 0] width 1113 height 0
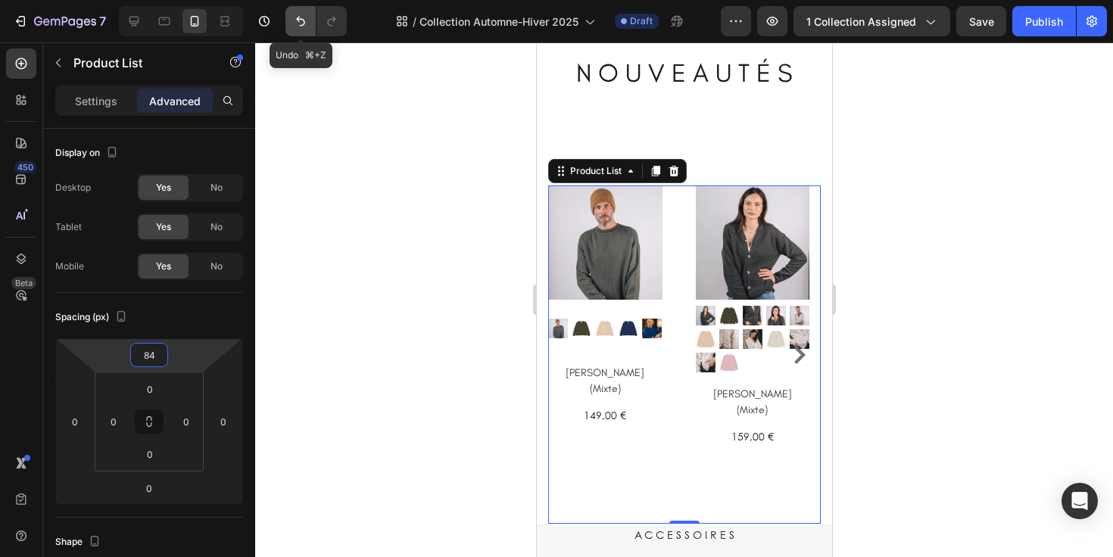
click at [297, 20] on icon "Undo/Redo" at bounding box center [300, 21] width 15 height 15
type input "0"
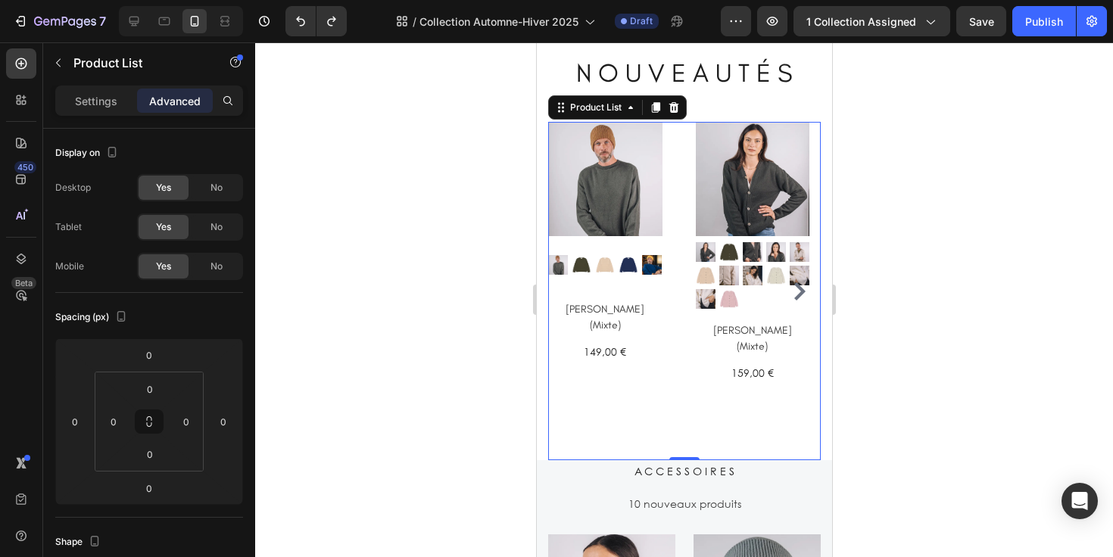
click at [432, 301] on div at bounding box center [684, 299] width 858 height 515
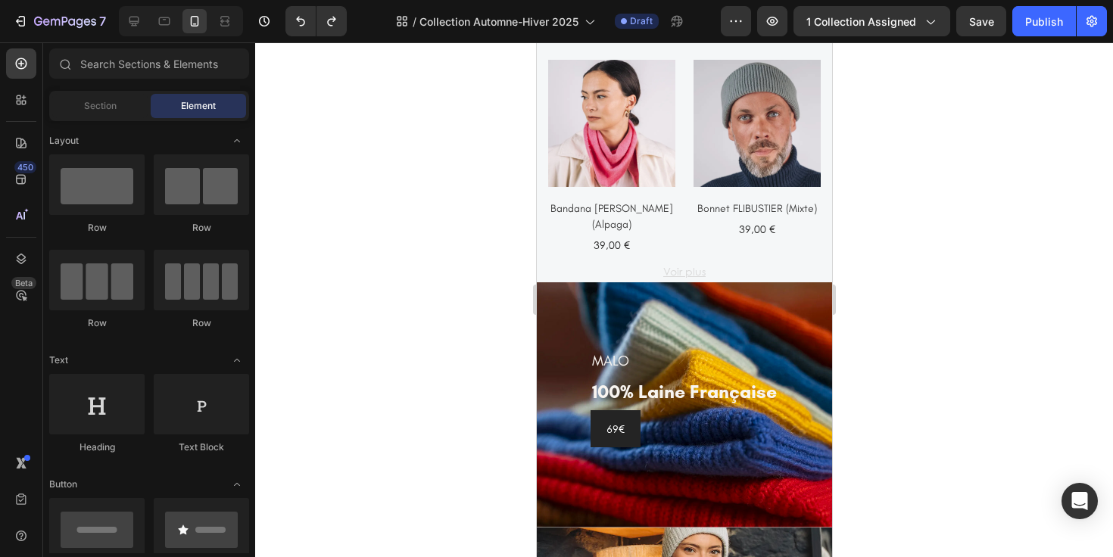
scroll to position [1514, 0]
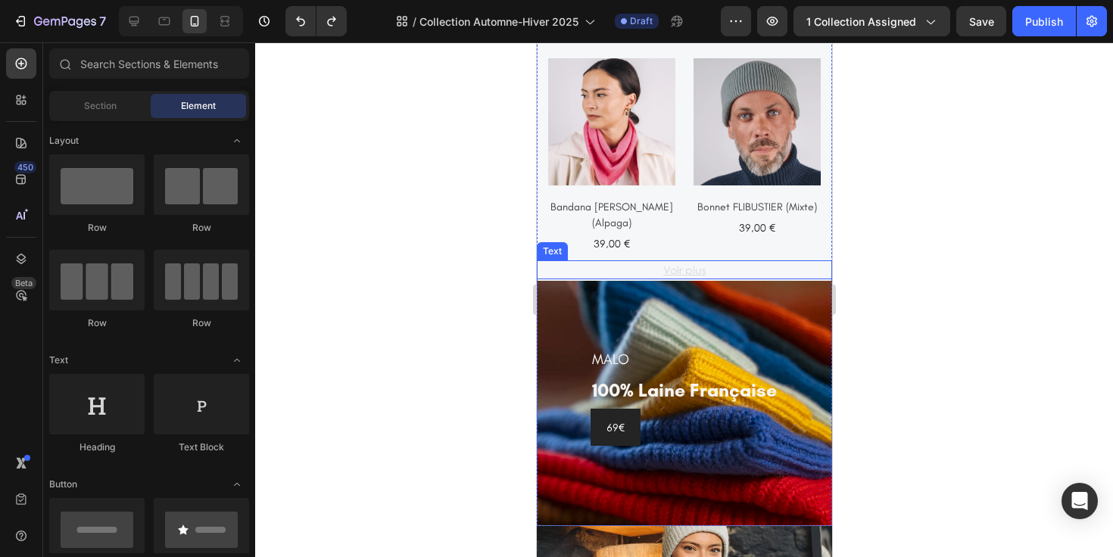
click at [728, 270] on p "Voir plus" at bounding box center [684, 270] width 292 height 16
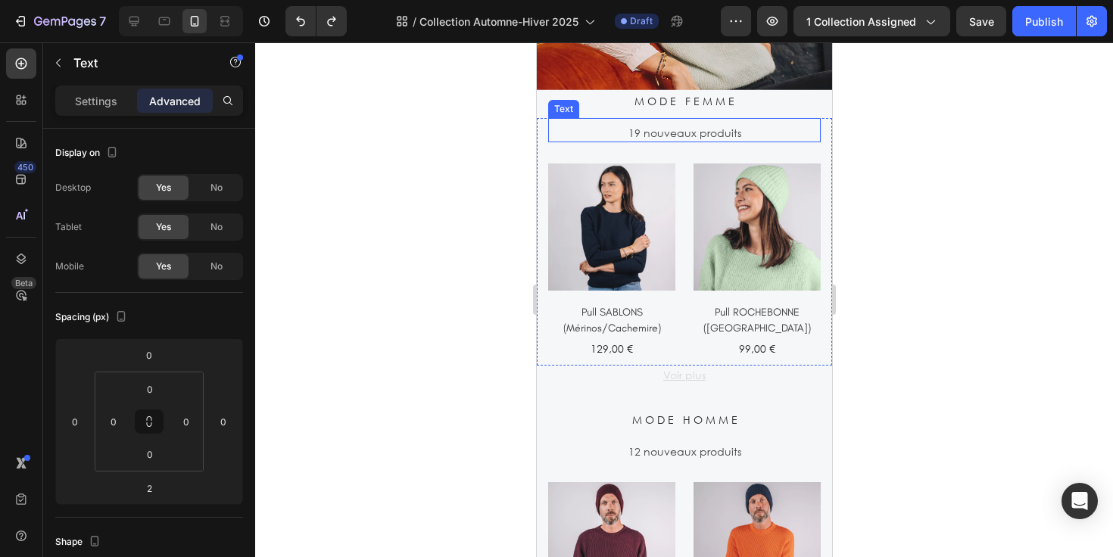
scroll to position [2212, 0]
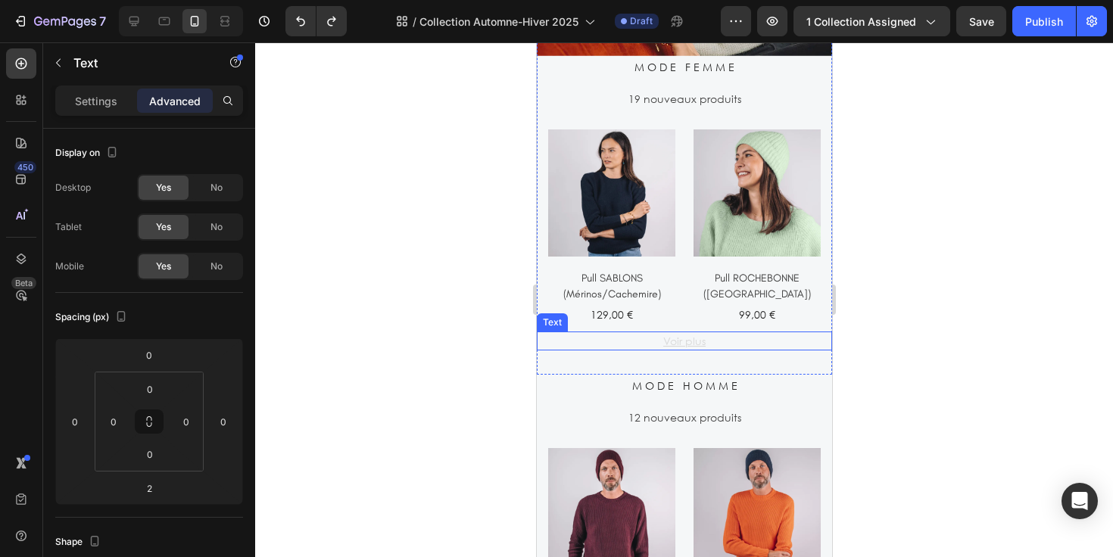
click at [731, 335] on p "Voir plus" at bounding box center [684, 341] width 292 height 16
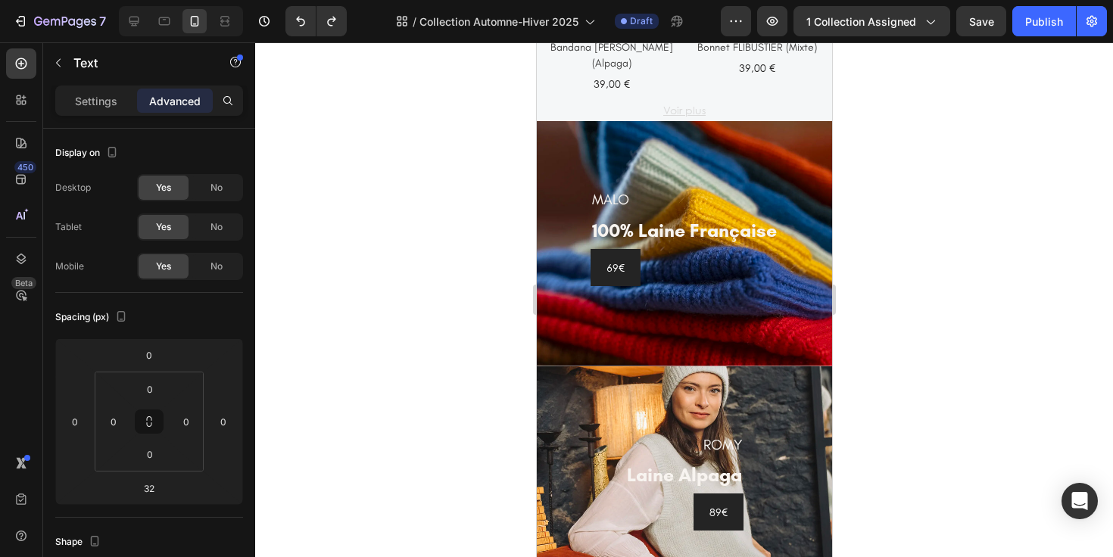
scroll to position [1628, 0]
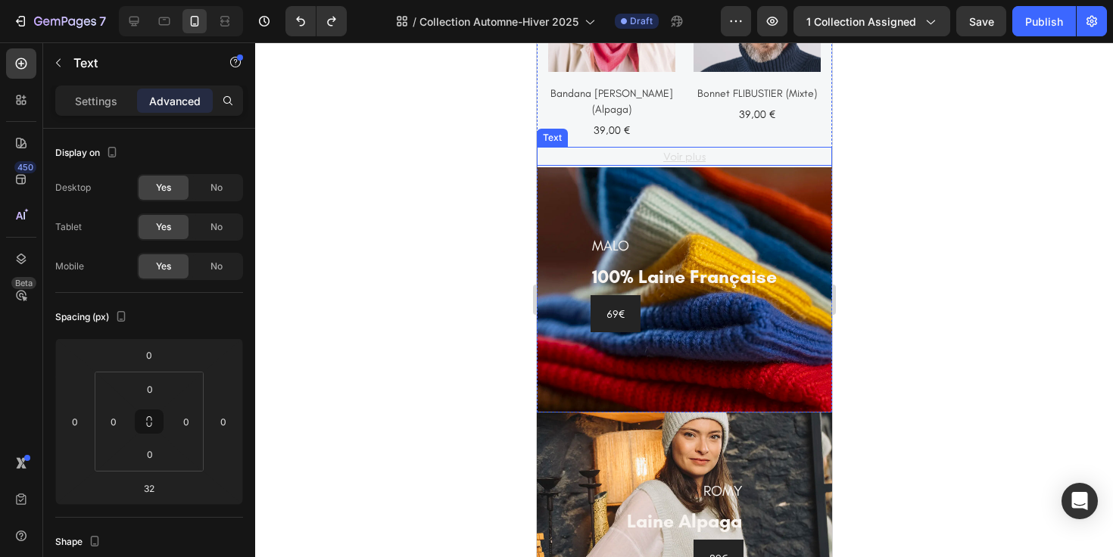
click at [736, 154] on p "Voir plus" at bounding box center [684, 156] width 292 height 16
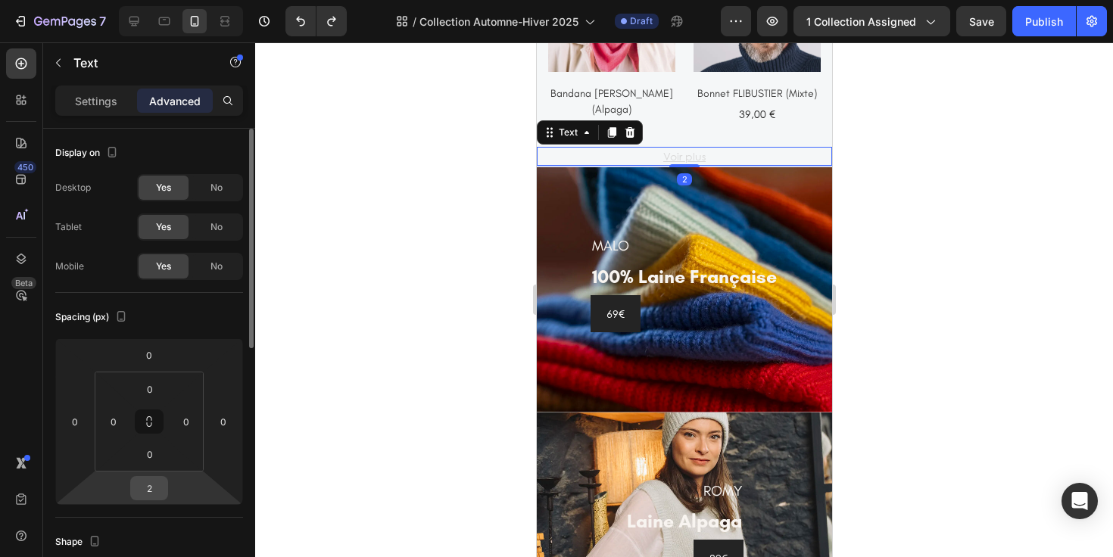
click at [153, 483] on input "2" at bounding box center [149, 488] width 30 height 23
type input "32"
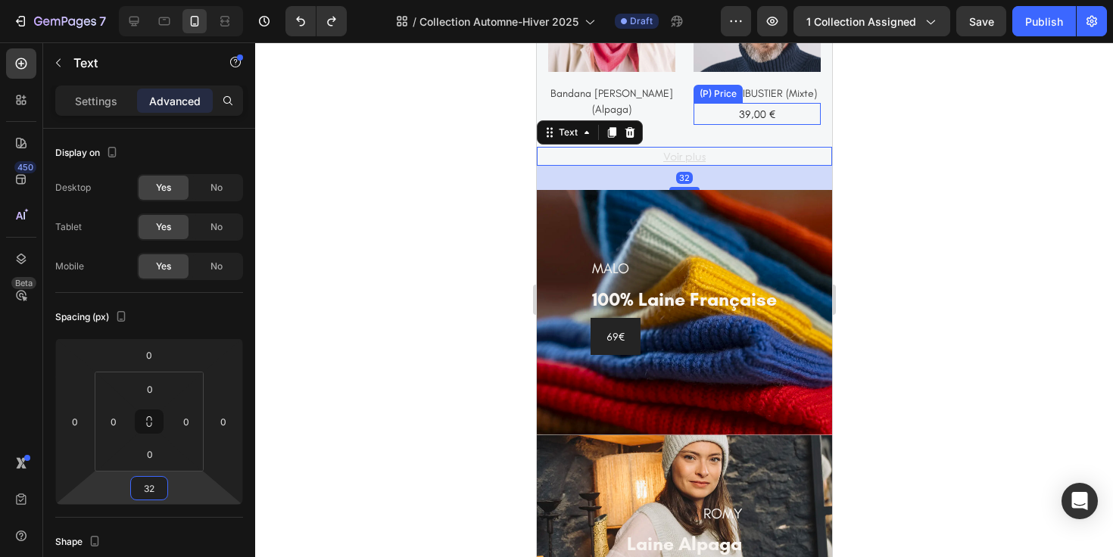
click at [797, 114] on div "39,00 €" at bounding box center [756, 114] width 127 height 22
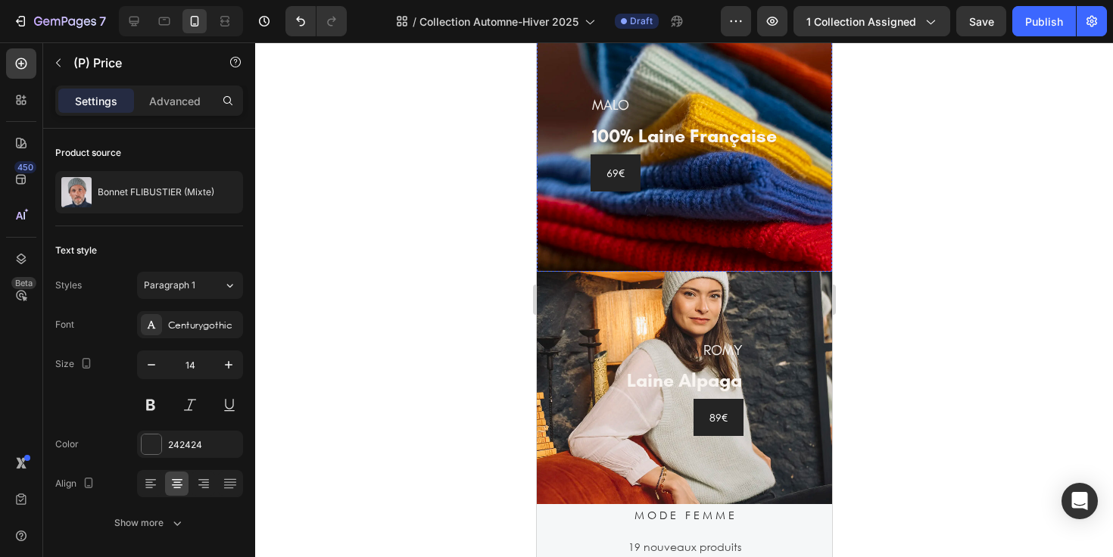
scroll to position [1798, 0]
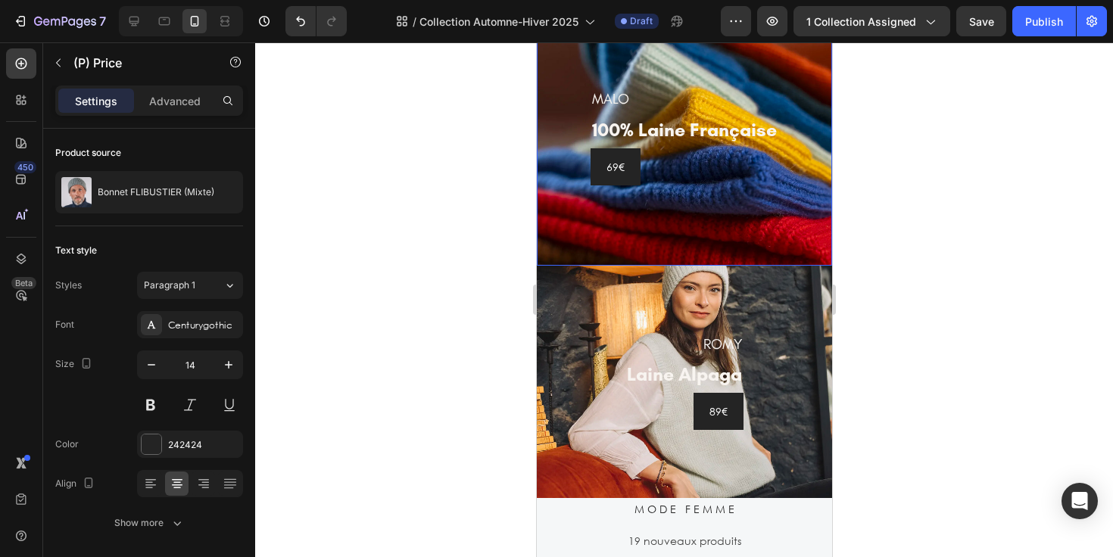
click at [812, 246] on div "MALO Heading 100% laine française Heading 69€ Button Row" at bounding box center [683, 142] width 295 height 245
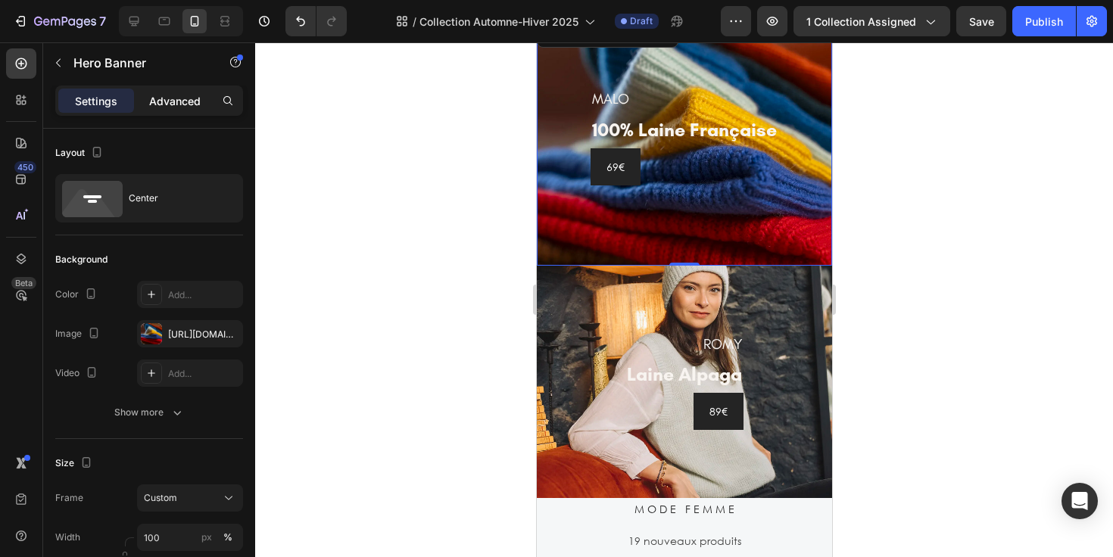
click at [182, 107] on p "Advanced" at bounding box center [174, 101] width 51 height 16
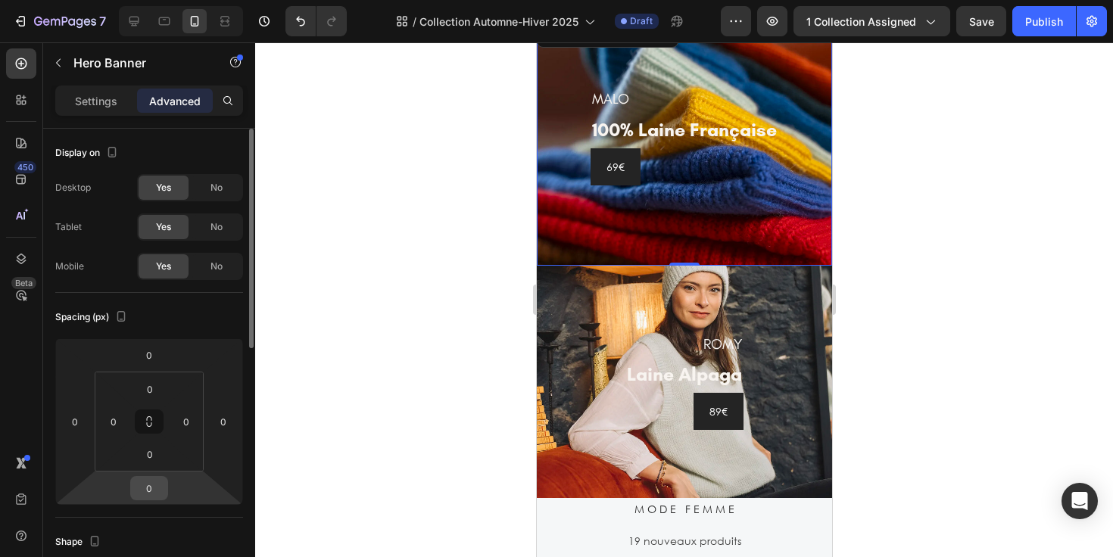
click at [163, 491] on input "0" at bounding box center [149, 488] width 30 height 23
type input "32"
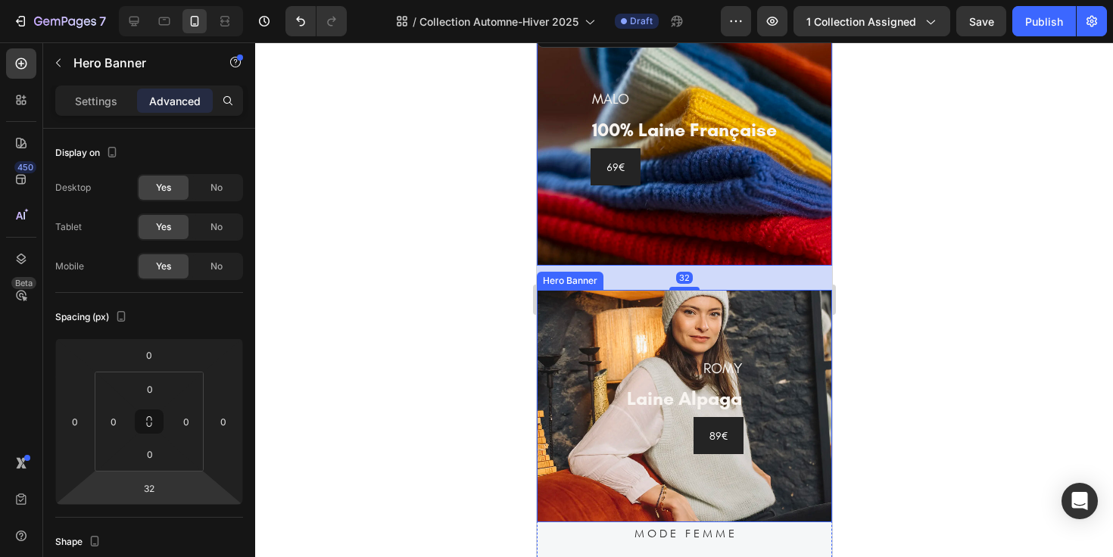
click at [875, 275] on div at bounding box center [684, 299] width 858 height 515
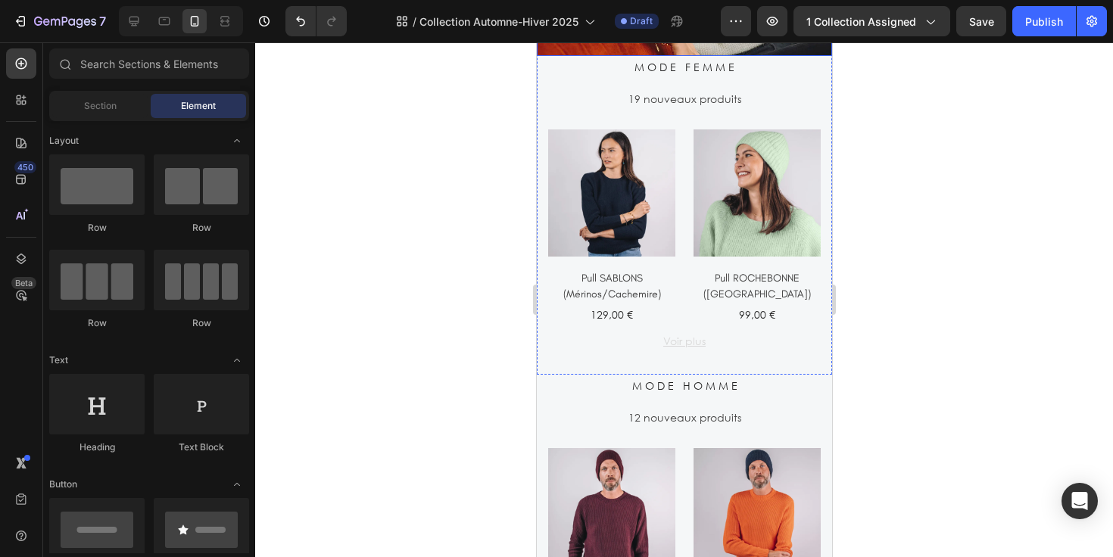
scroll to position [2261, 0]
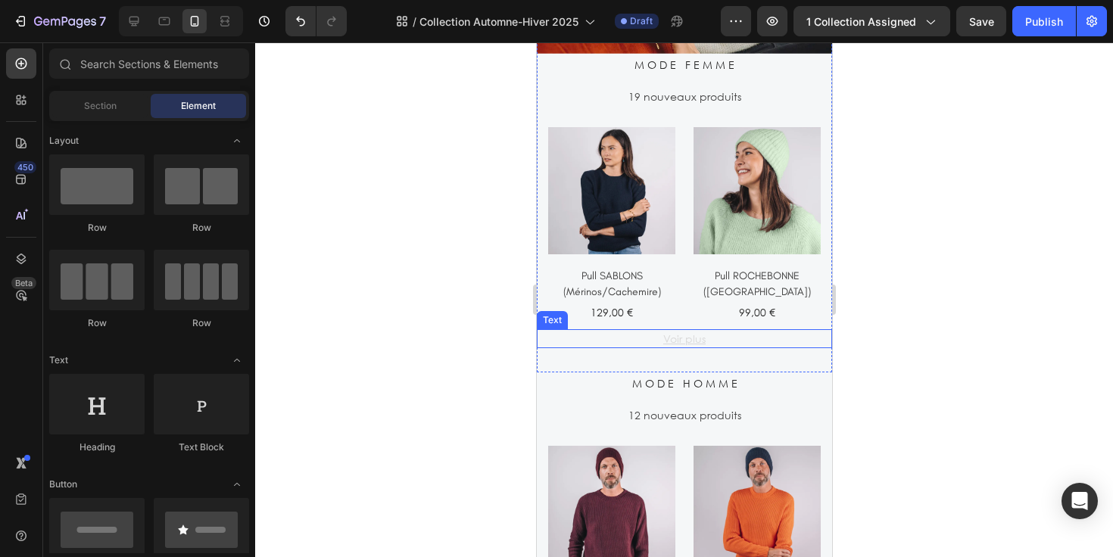
click at [716, 332] on p "Voir plus" at bounding box center [684, 339] width 292 height 16
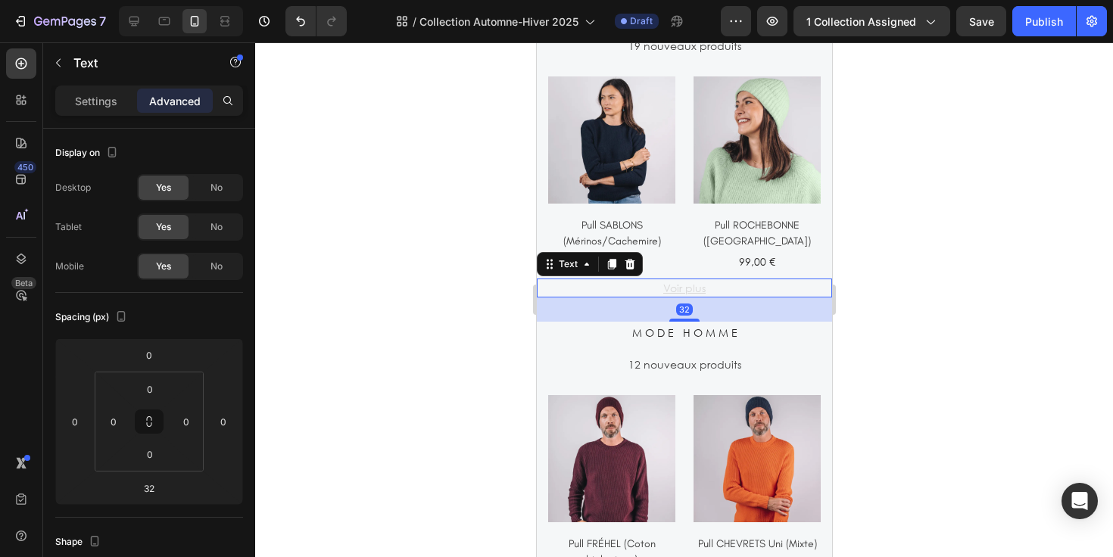
scroll to position [2369, 0]
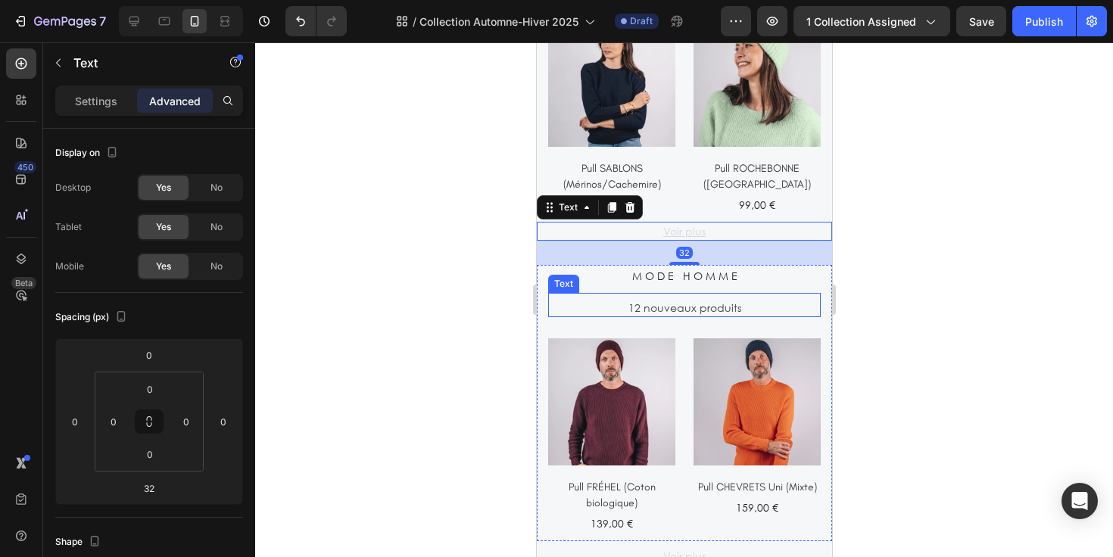
click at [740, 307] on p "12 nouveaux produits" at bounding box center [684, 308] width 270 height 16
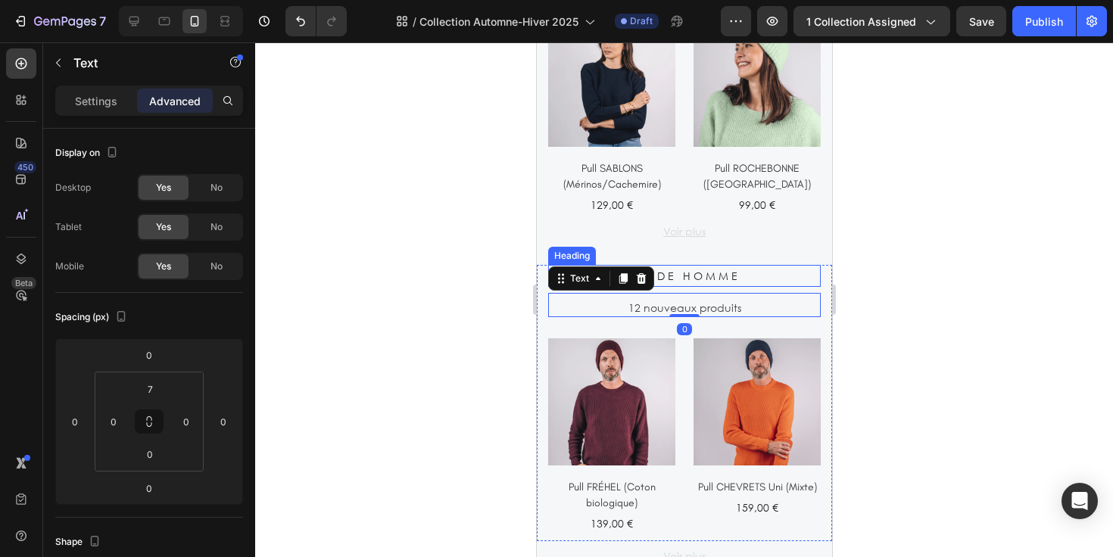
click at [750, 267] on h2 "M O D E H O M M E" at bounding box center [683, 276] width 273 height 22
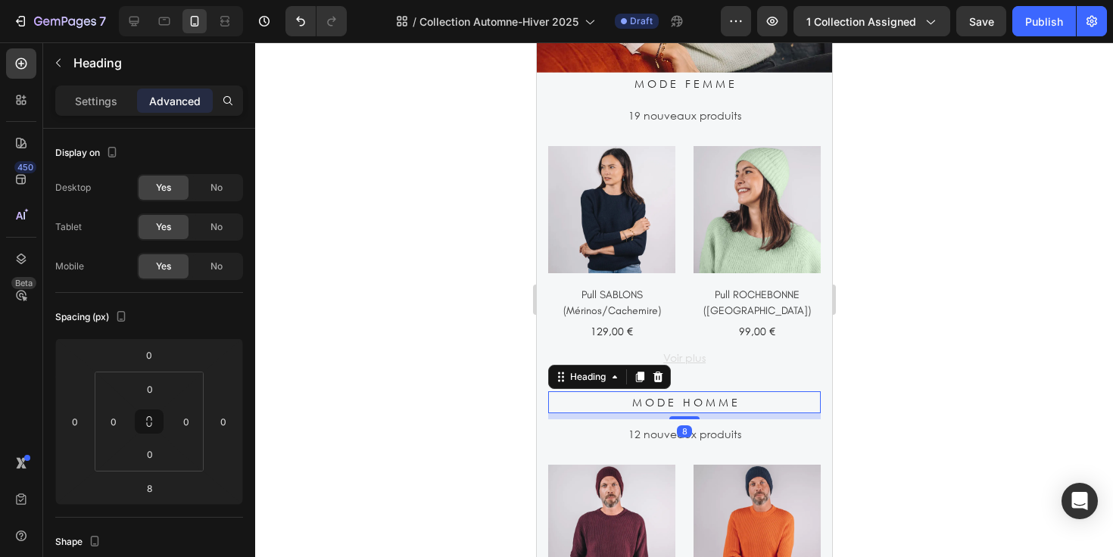
scroll to position [2139, 0]
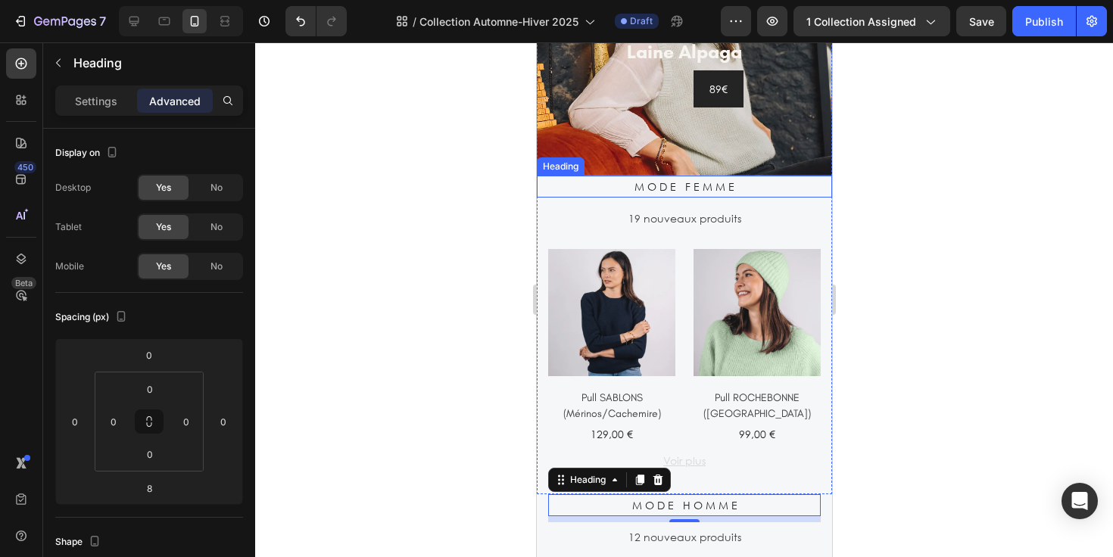
click at [756, 192] on h2 "M O D E F E M M E" at bounding box center [683, 187] width 295 height 22
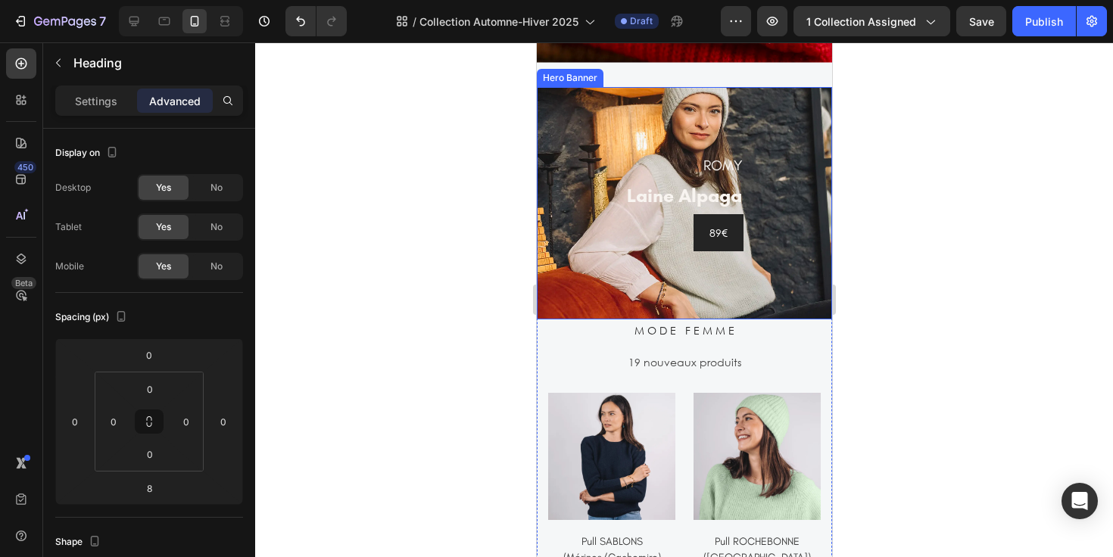
scroll to position [1954, 0]
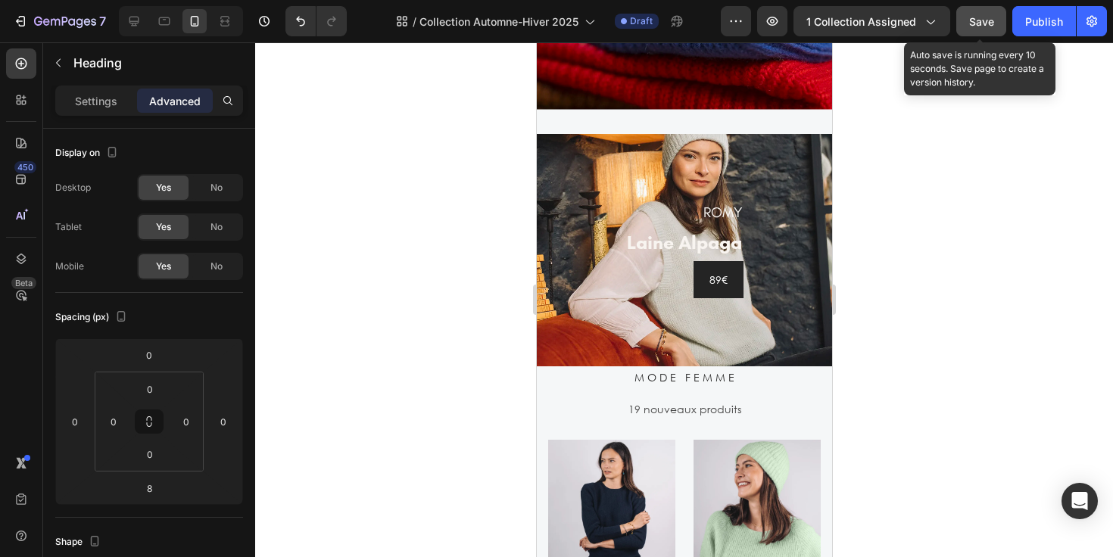
click at [977, 27] on span "Save" at bounding box center [981, 21] width 25 height 13
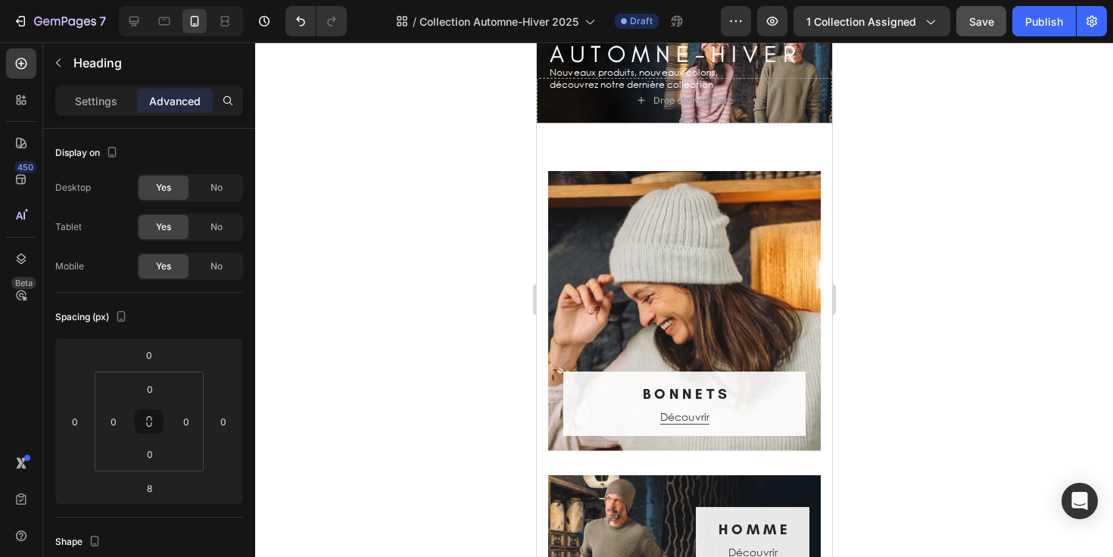
scroll to position [0, 0]
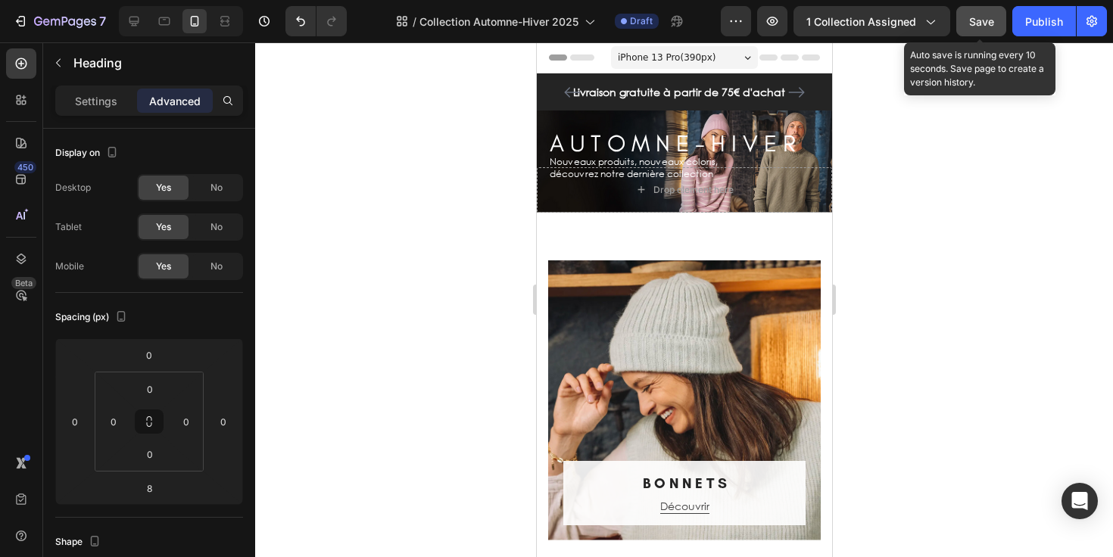
click at [988, 20] on span "Save" at bounding box center [981, 21] width 25 height 13
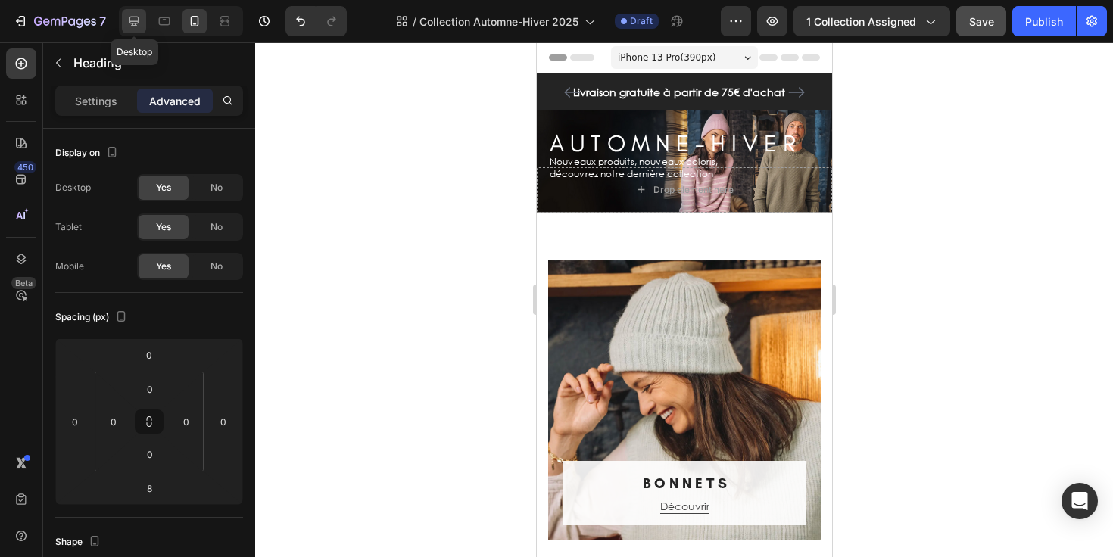
click at [135, 21] on icon at bounding box center [134, 22] width 10 height 10
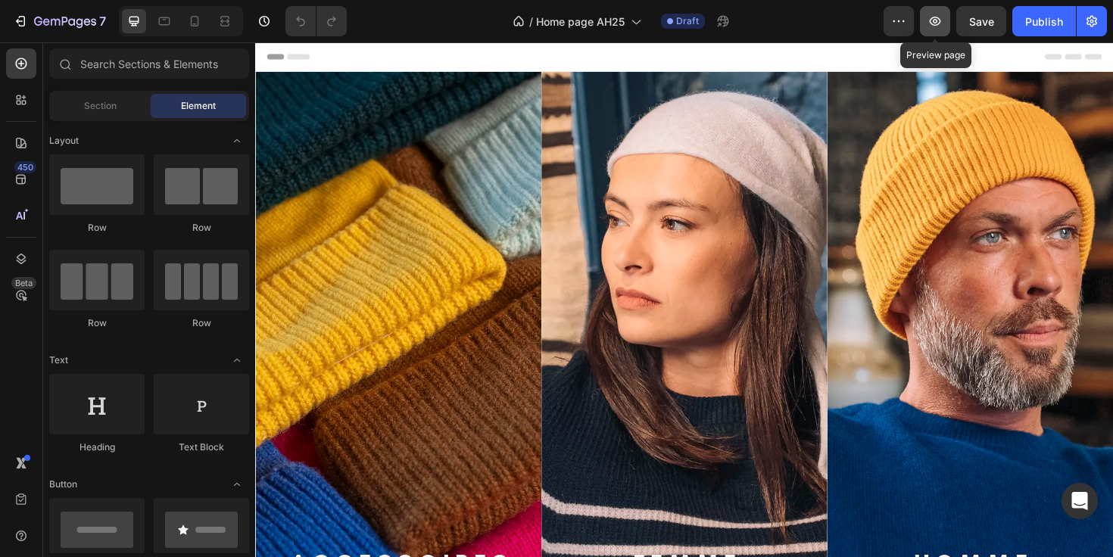
click at [939, 20] on icon "button" at bounding box center [935, 21] width 15 height 15
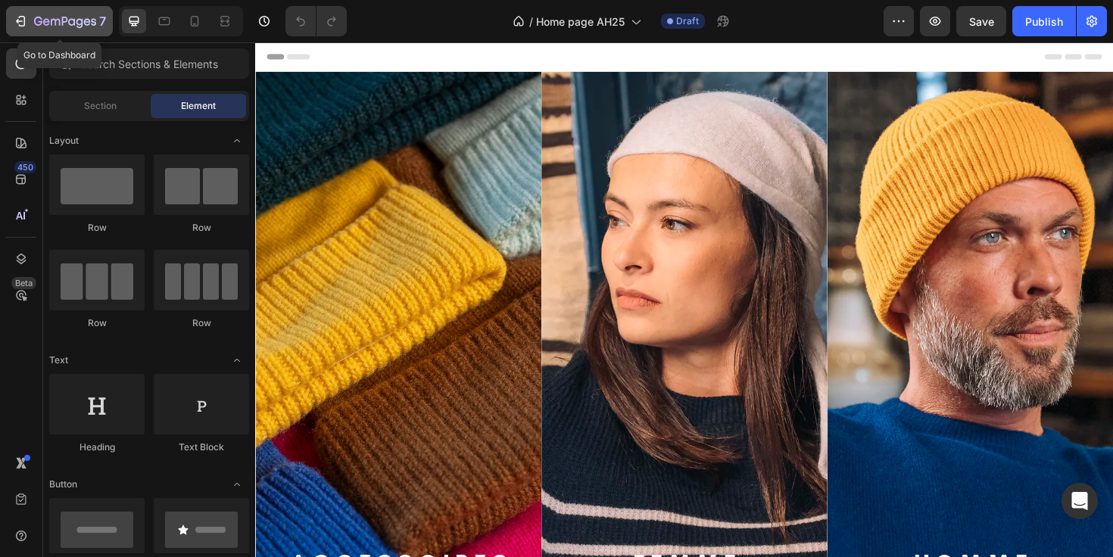
click at [72, 14] on div "7" at bounding box center [70, 21] width 72 height 18
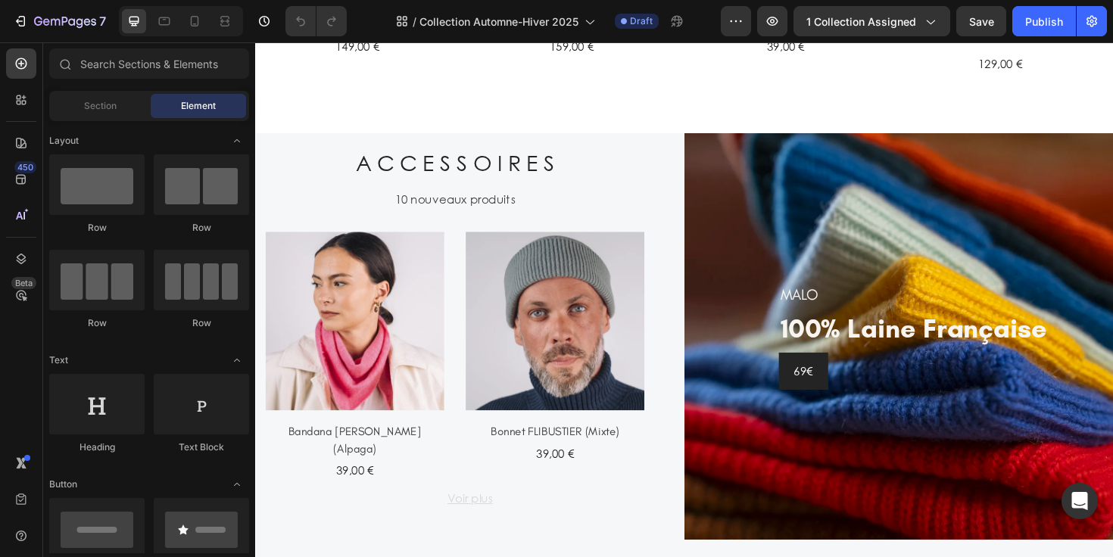
scroll to position [1275, 0]
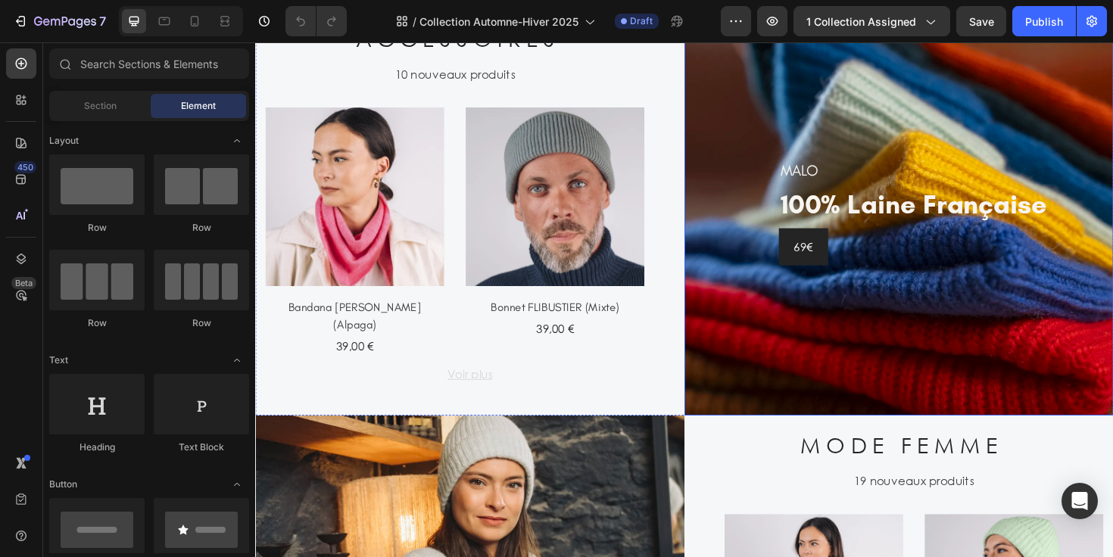
click at [733, 130] on div "MALO Heading 100% laine française Heading 69€ Button Row" at bounding box center [937, 222] width 454 height 431
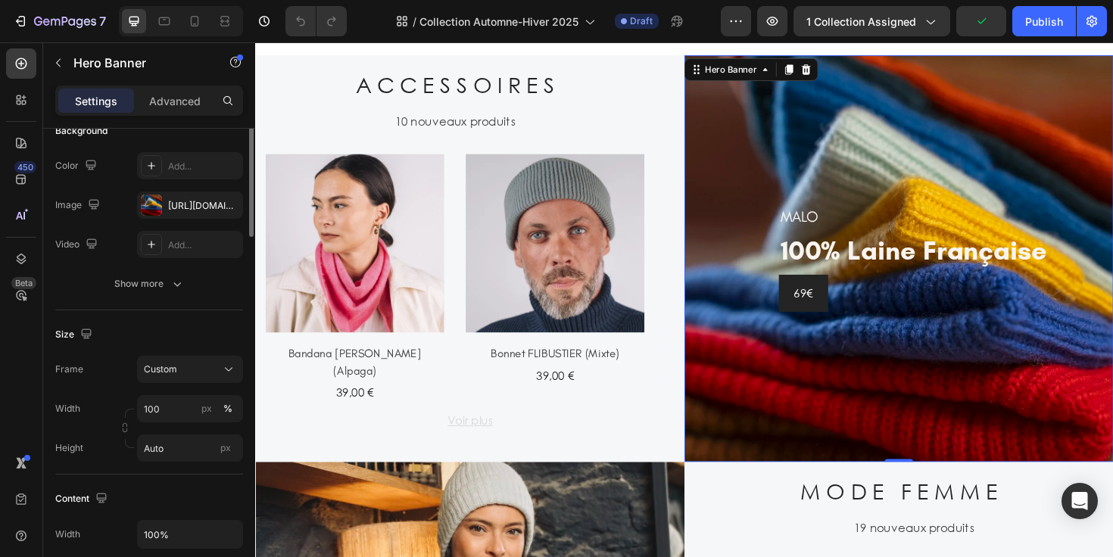
scroll to position [142, 0]
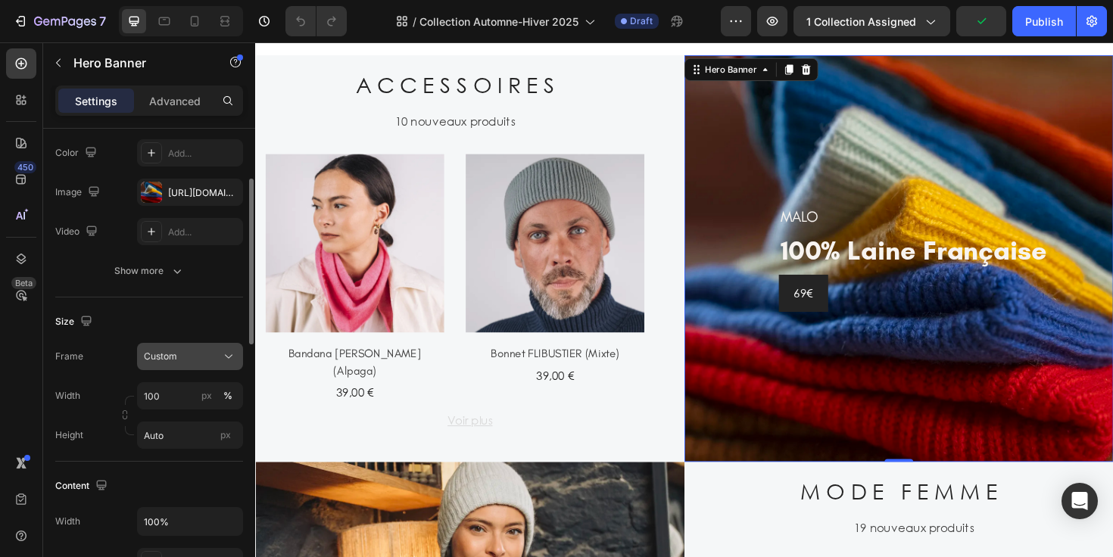
click at [192, 348] on button "Custom" at bounding box center [190, 356] width 106 height 27
click at [175, 98] on p "Advanced" at bounding box center [174, 101] width 51 height 16
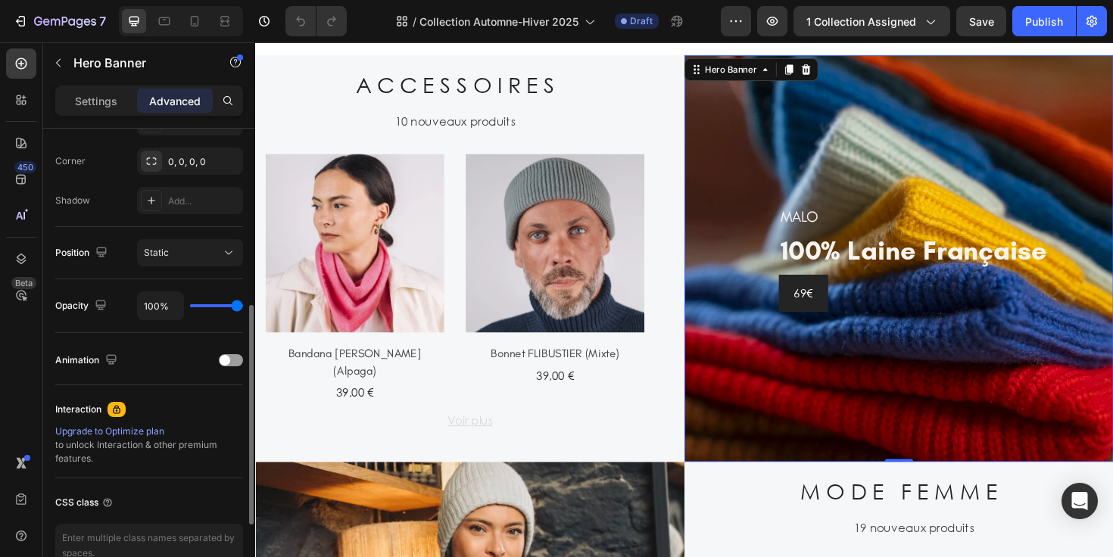
scroll to position [473, 0]
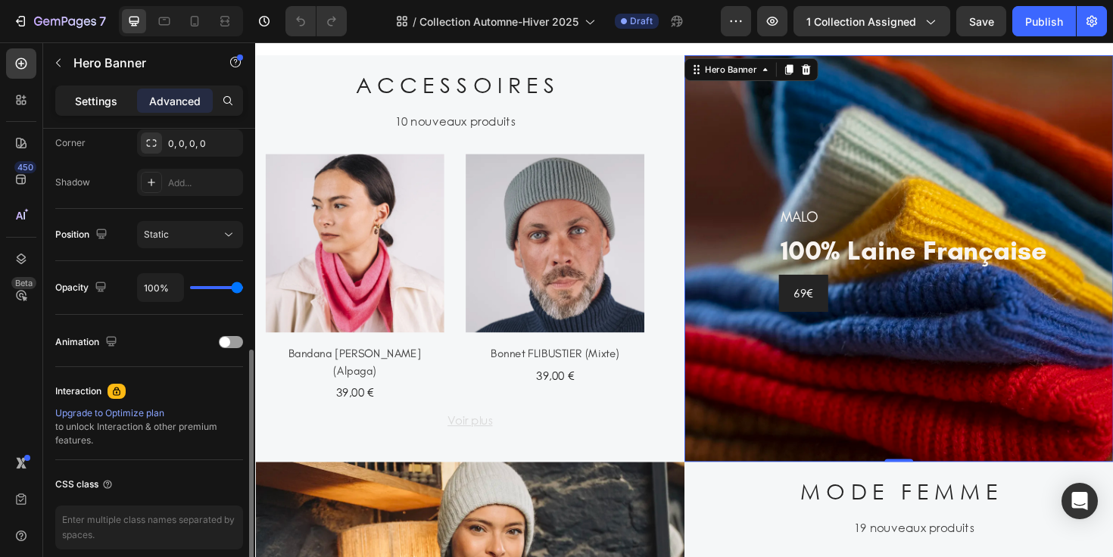
click at [108, 106] on p "Settings" at bounding box center [96, 101] width 42 height 16
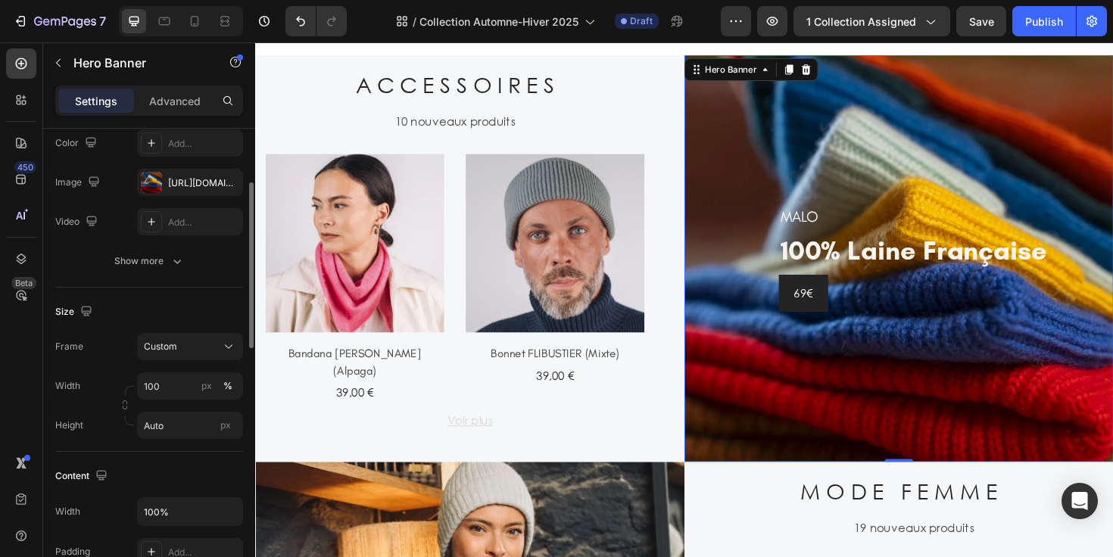
scroll to position [152, 0]
click at [176, 424] on input "Auto" at bounding box center [190, 424] width 106 height 27
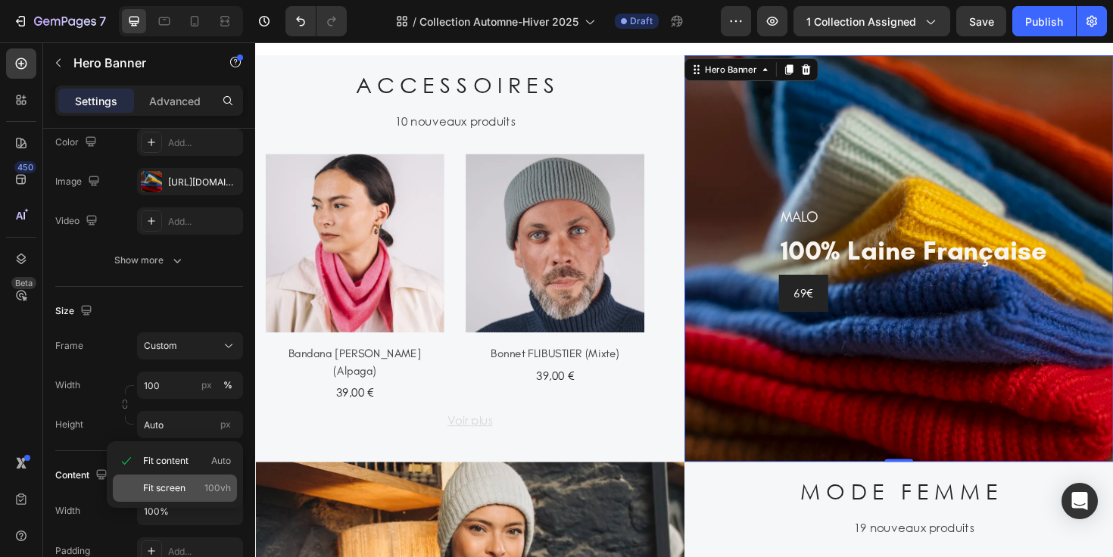
click at [174, 485] on span "Fit screen" at bounding box center [164, 489] width 42 height 14
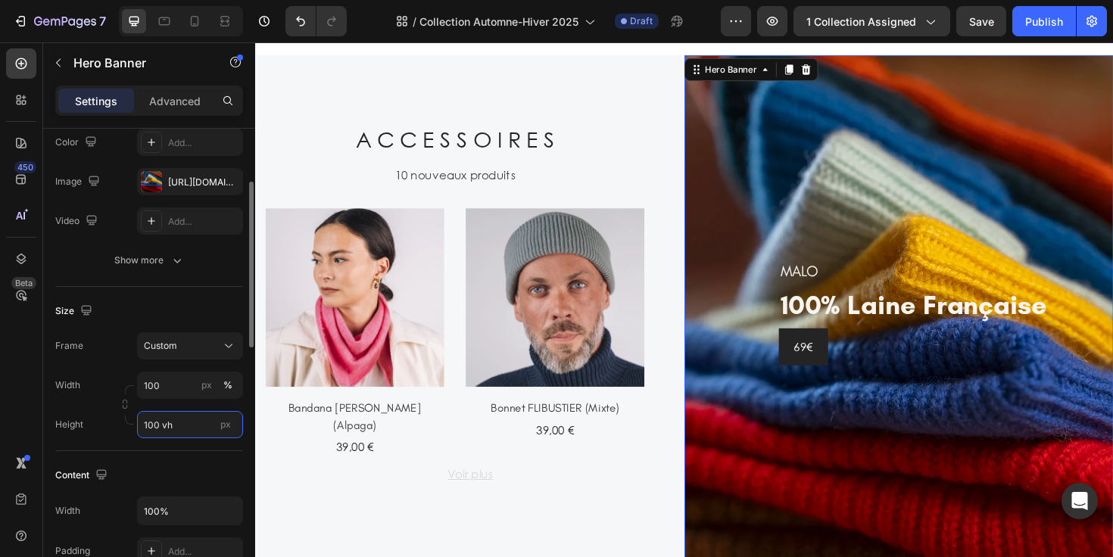
click at [195, 429] on input "100 vh" at bounding box center [190, 424] width 106 height 27
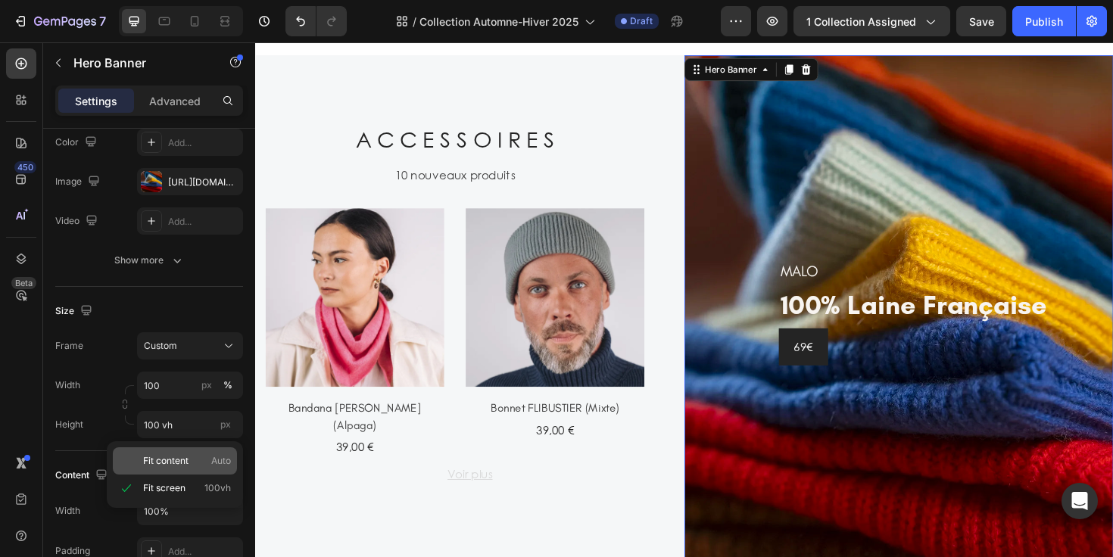
click at [193, 461] on p "Fit content Auto" at bounding box center [187, 461] width 88 height 14
type input "Auto"
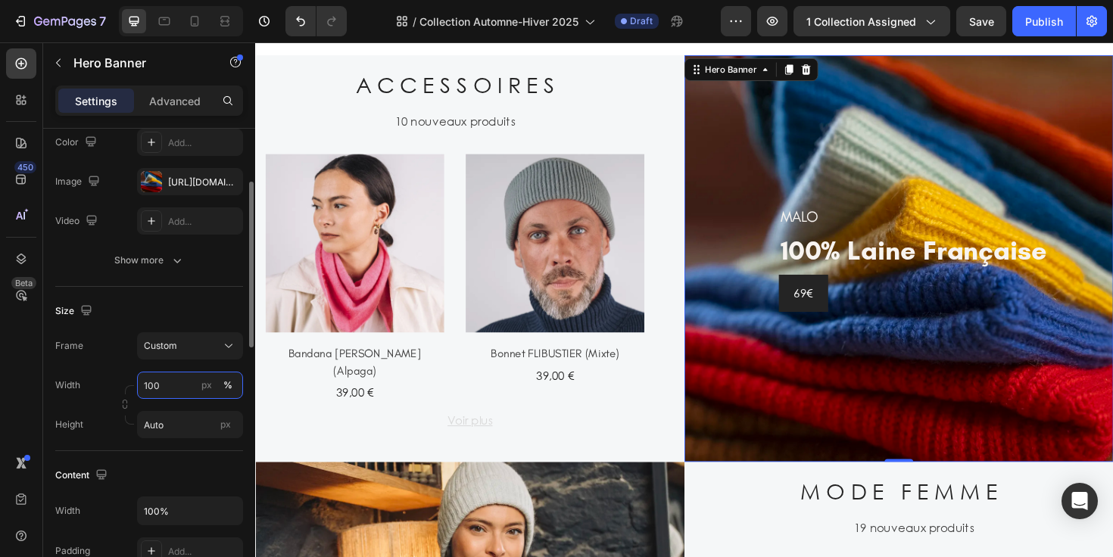
click at [181, 384] on input "100" at bounding box center [190, 385] width 106 height 27
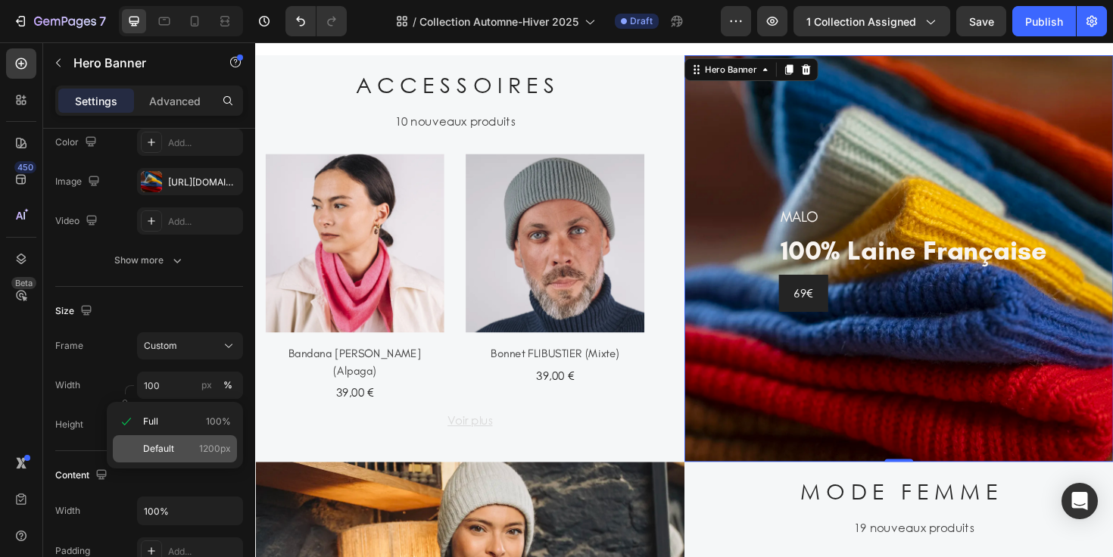
click at [181, 444] on p "Default 1200px" at bounding box center [187, 449] width 88 height 14
type input "1200"
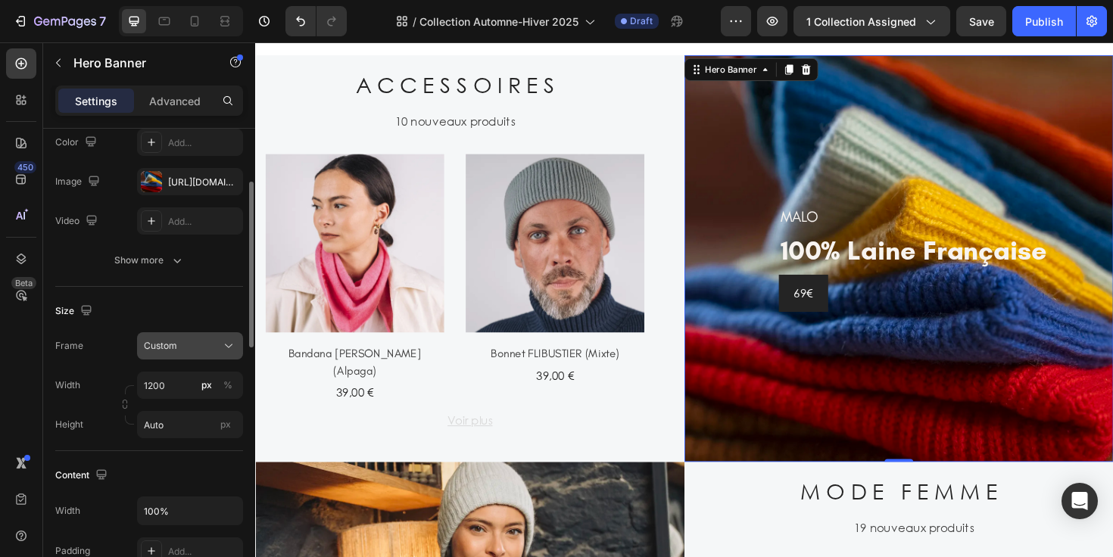
click at [192, 342] on div "Custom" at bounding box center [181, 346] width 74 height 14
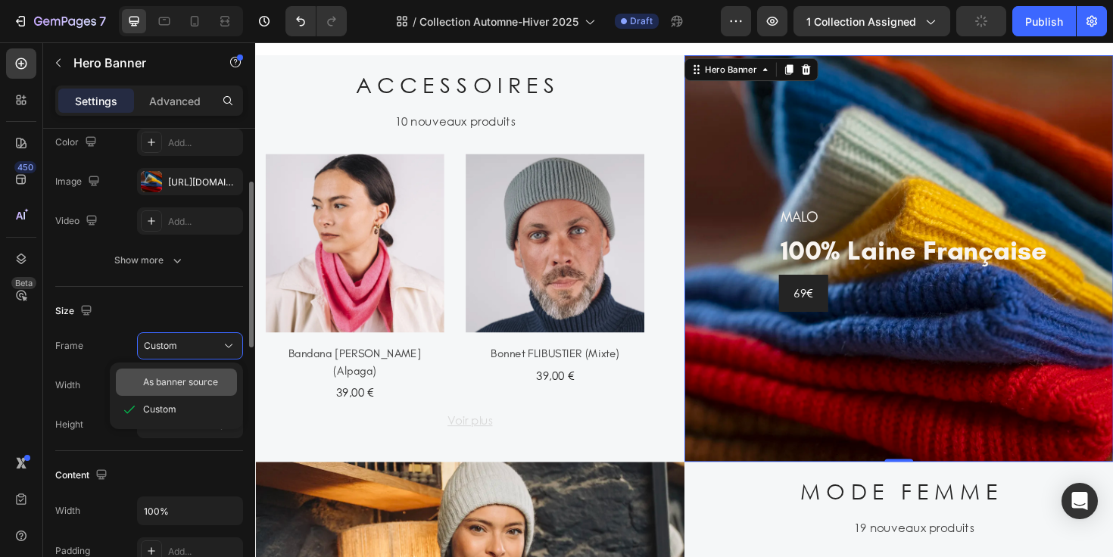
click at [192, 382] on span "As banner source" at bounding box center [180, 383] width 75 height 14
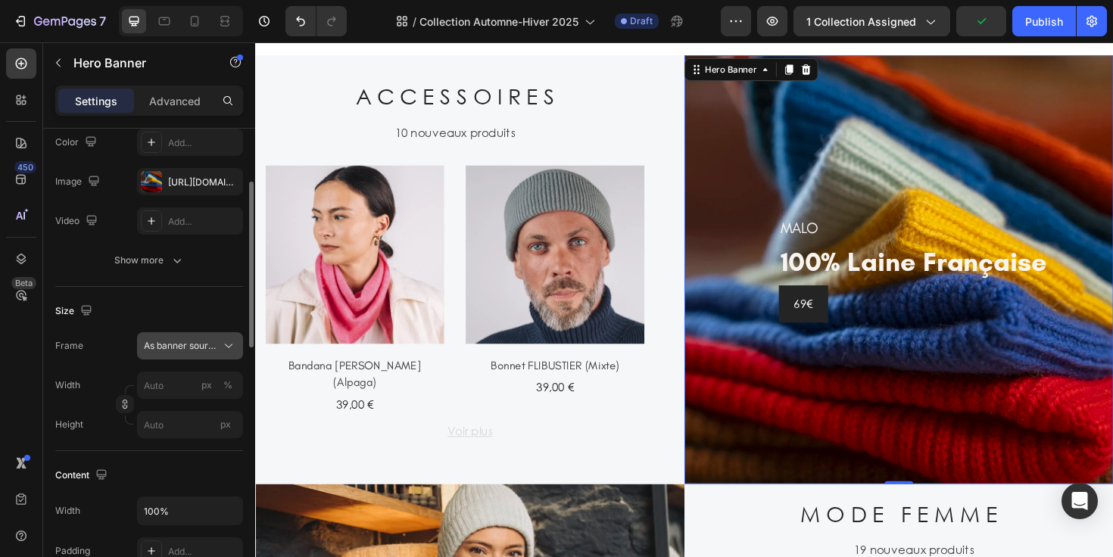
click at [196, 354] on button "As banner source" at bounding box center [190, 345] width 106 height 27
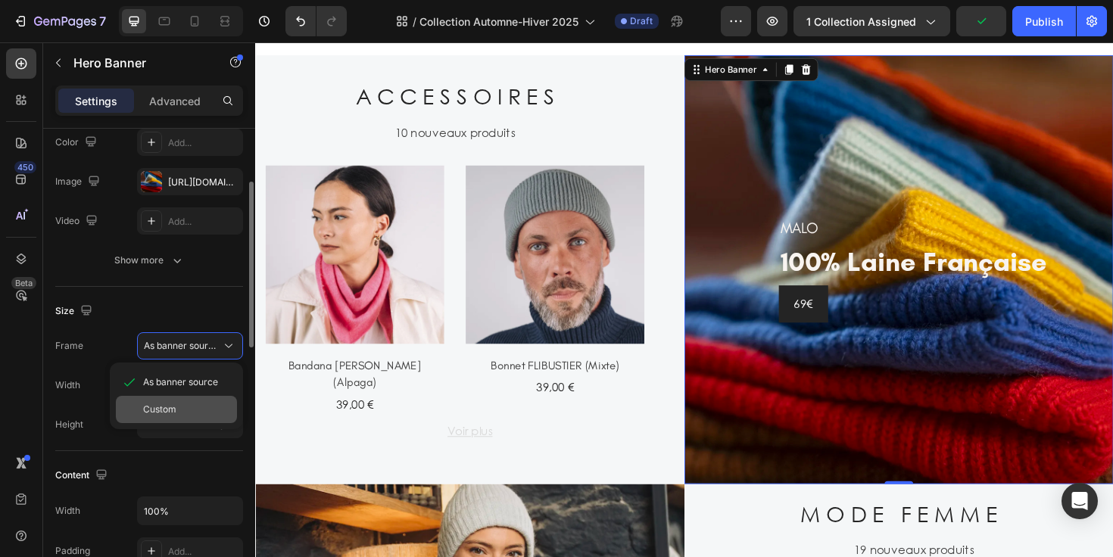
click at [194, 406] on div "Custom" at bounding box center [187, 410] width 88 height 14
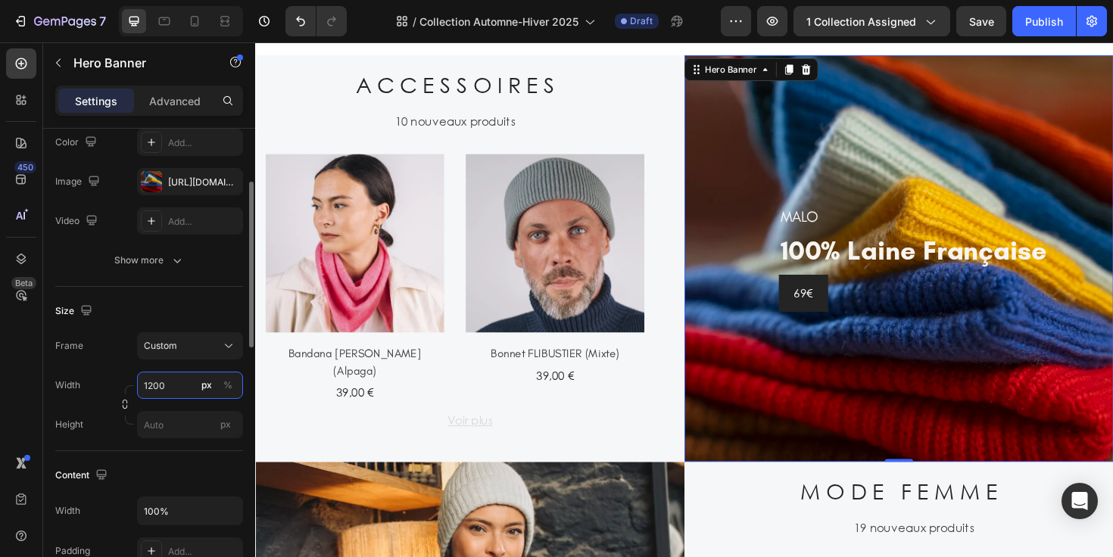
type input "1200"
click at [117, 440] on div "Size Frame Custom Width 1200 px % Height px" at bounding box center [149, 369] width 188 height 164
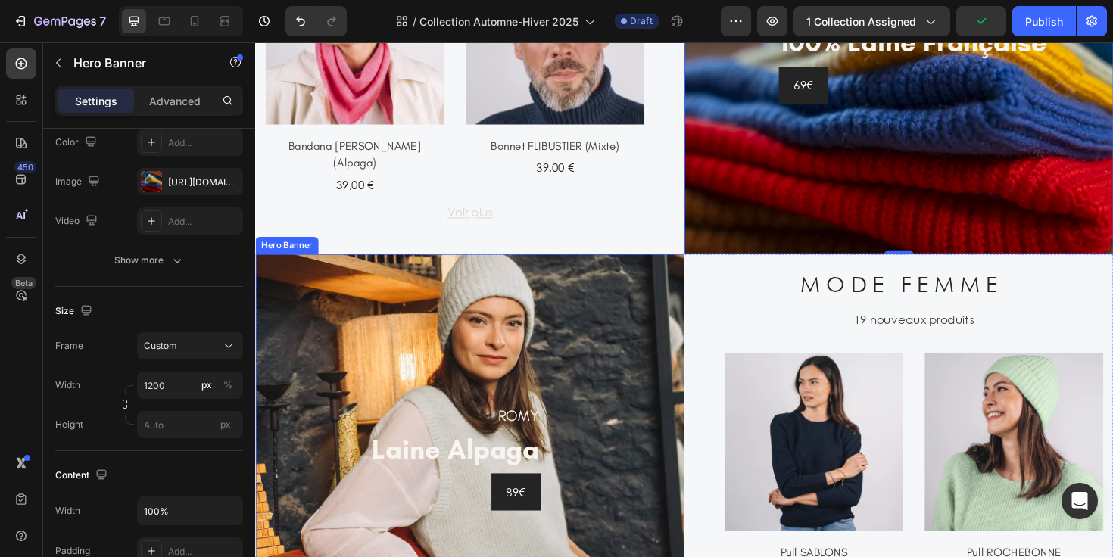
click at [616, 281] on div "ROMY Heading laine alpaga Heading 89€ Button Row" at bounding box center [482, 482] width 454 height 431
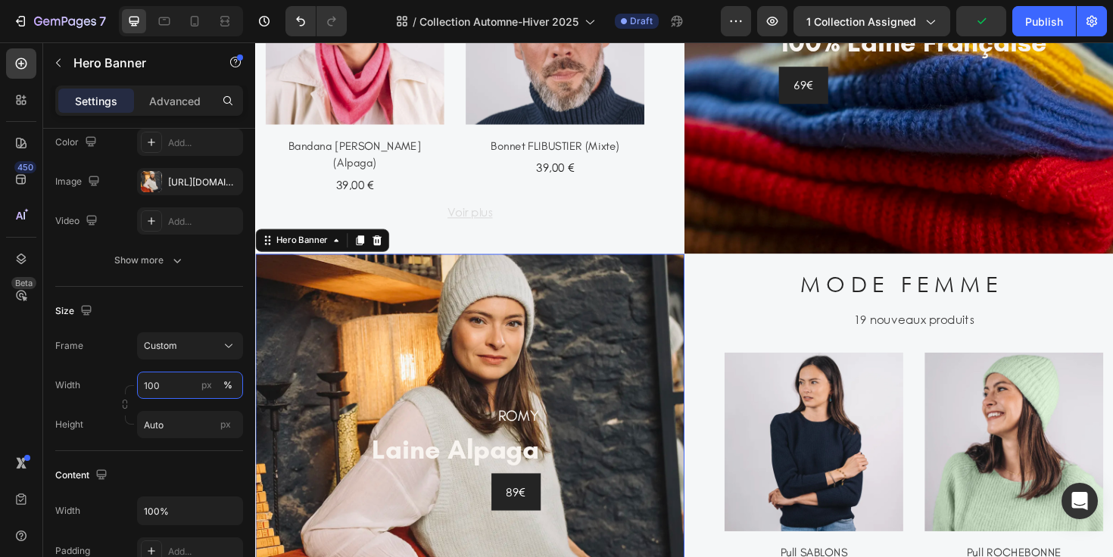
click at [180, 385] on input "100" at bounding box center [190, 385] width 106 height 27
type input "1200"
click at [201, 388] on div "px" at bounding box center [206, 386] width 11 height 14
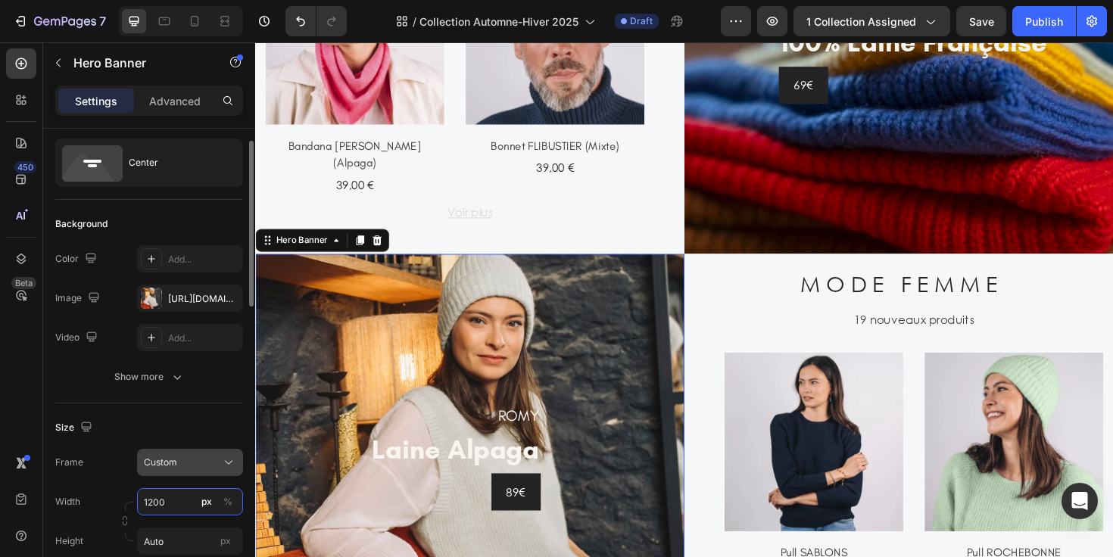
scroll to position [30, 0]
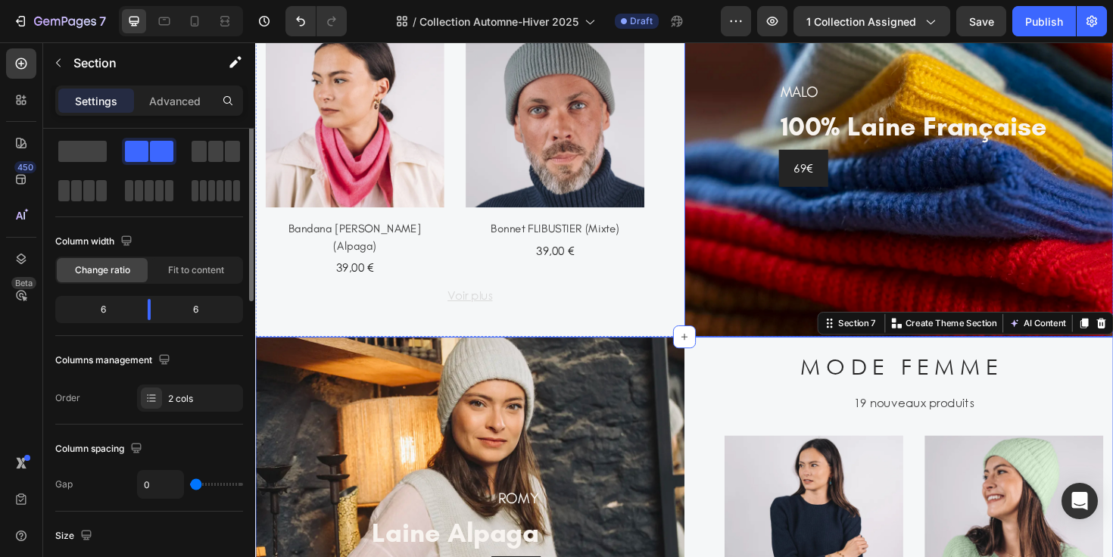
scroll to position [0, 0]
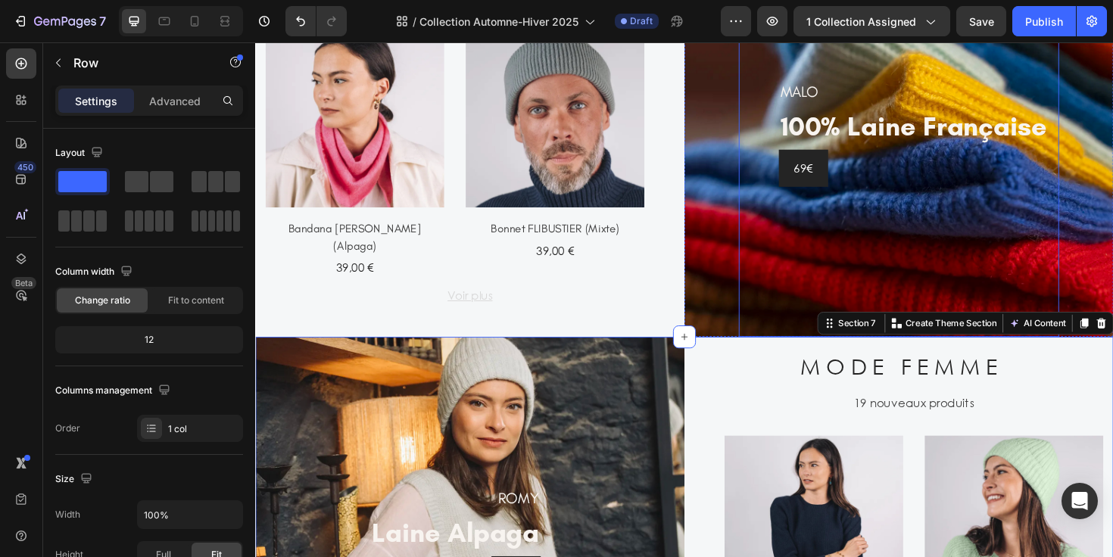
click at [803, 254] on div "MALO Heading 100% laine française Heading 69€ Button Row" at bounding box center [936, 139] width 339 height 431
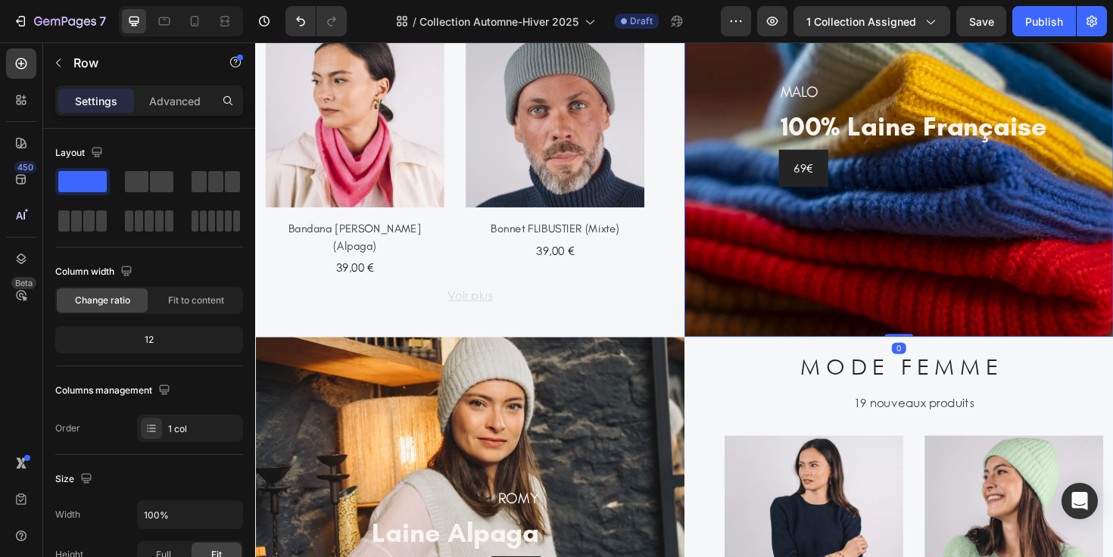
click at [734, 278] on div "MALO Heading 100% laine française Heading 69€ Button Row" at bounding box center [937, 139] width 454 height 431
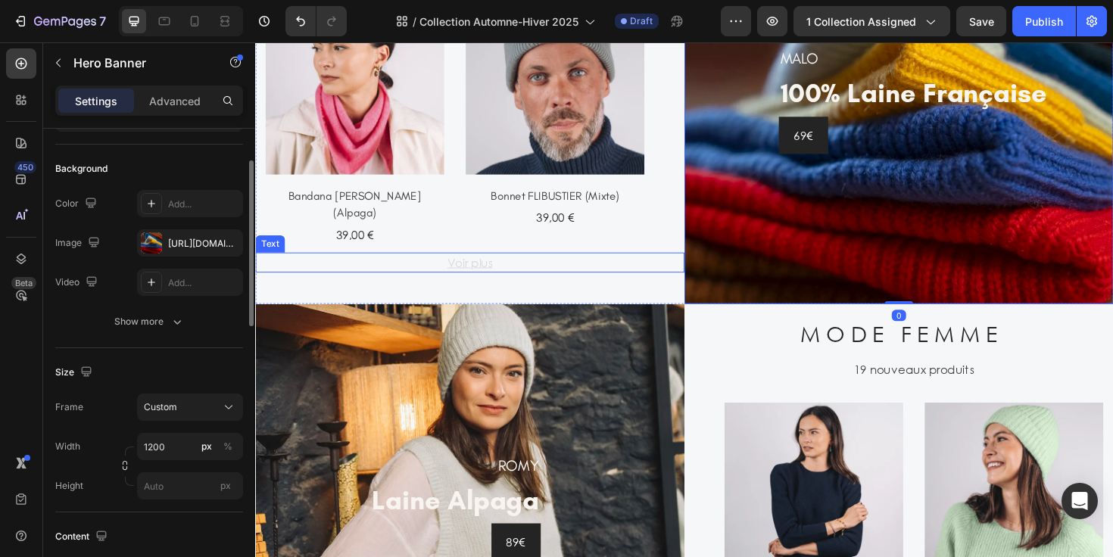
scroll to position [1168, 0]
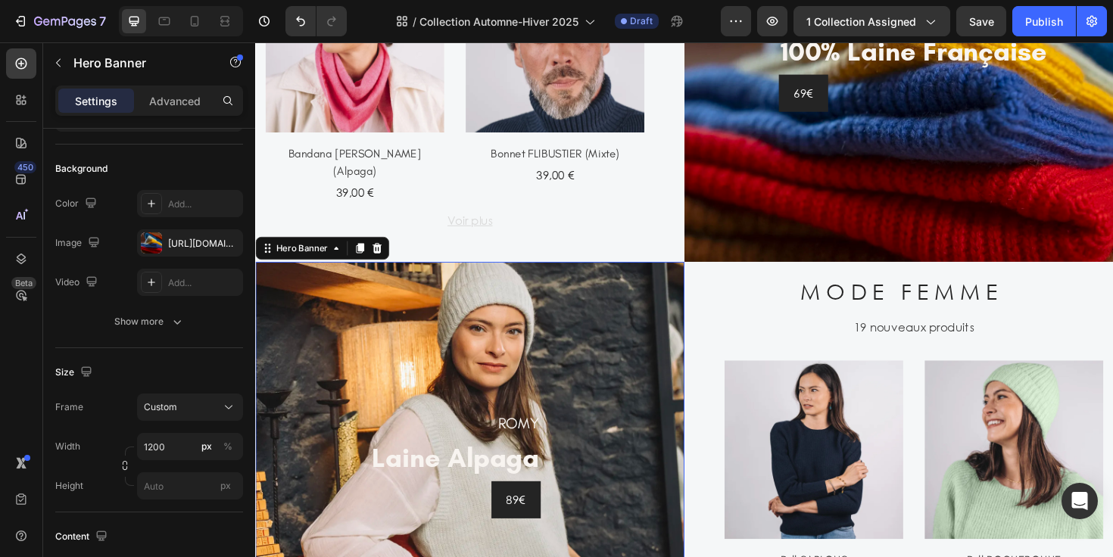
click at [650, 292] on div "ROMY Heading laine alpaga Heading 89€ Button Row" at bounding box center [482, 490] width 454 height 431
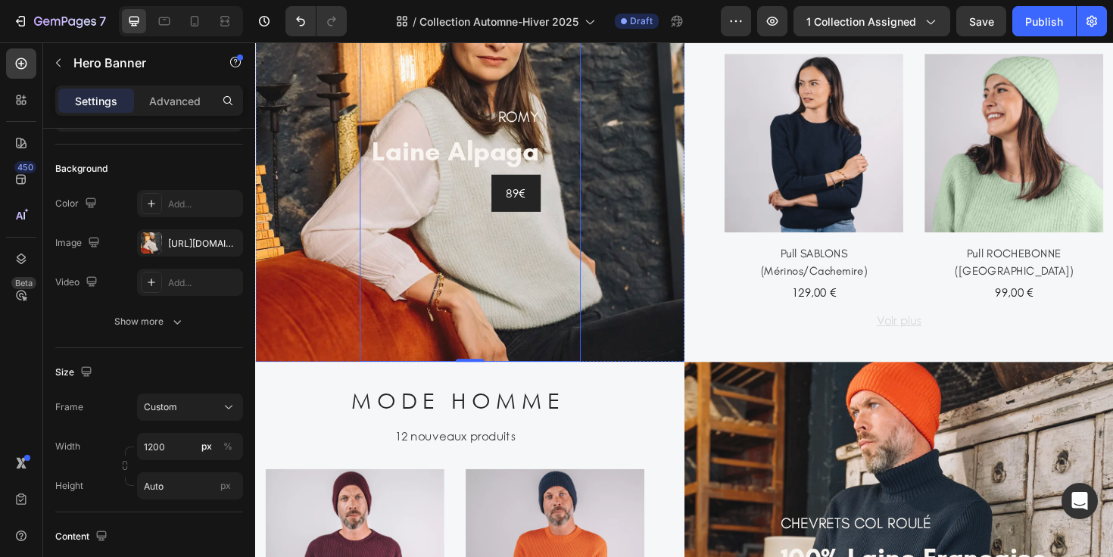
scroll to position [1725, 0]
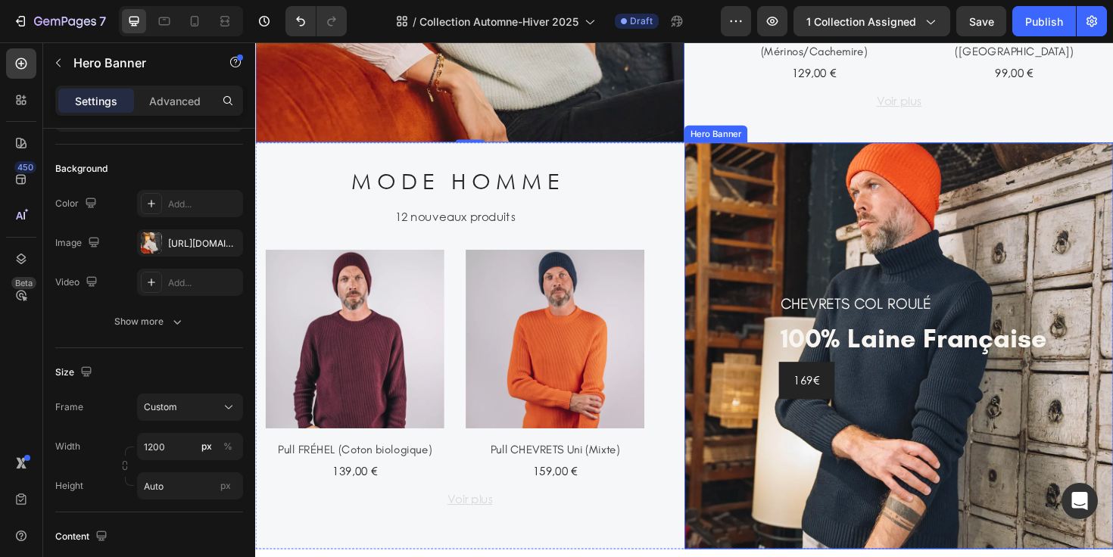
click at [720, 204] on div "CHEVRETS COL ROULÉ Heading 100% laine française Heading 169€ Button Row" at bounding box center [937, 363] width 454 height 431
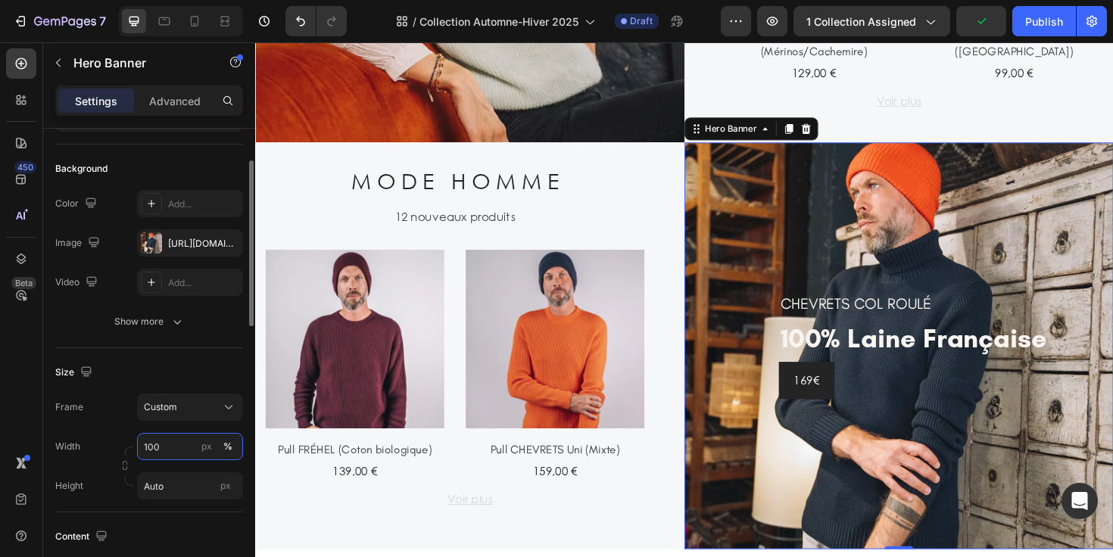
click at [180, 451] on input "100" at bounding box center [190, 446] width 106 height 27
type input "1200"
click at [207, 448] on div "px" at bounding box center [206, 447] width 11 height 14
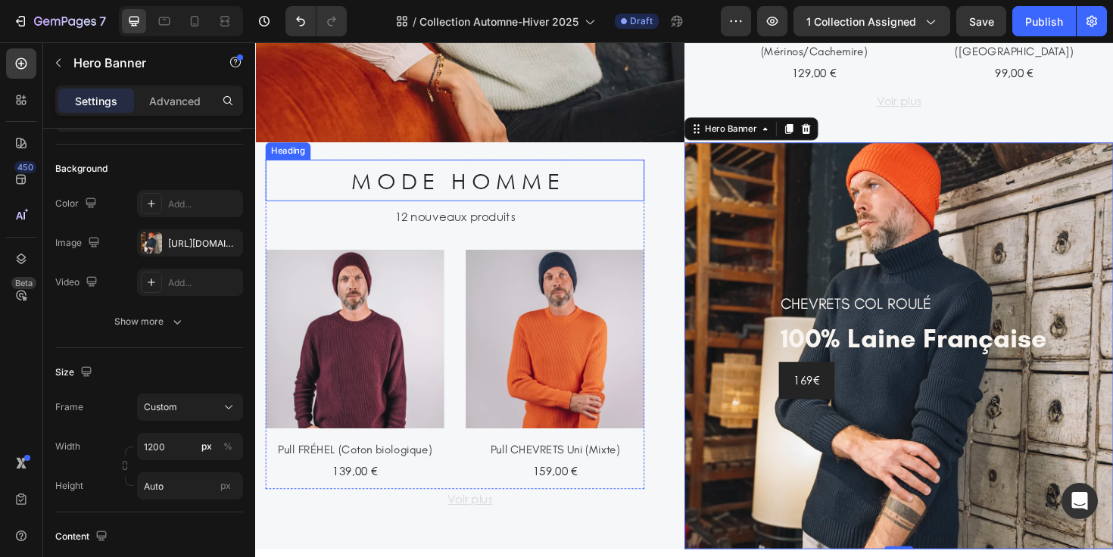
click at [689, 222] on div "M O D E H O M M E Heading 12 nouveaux produits Text (P) Images Pull FRÉHEL (Cot…" at bounding box center [482, 363] width 454 height 431
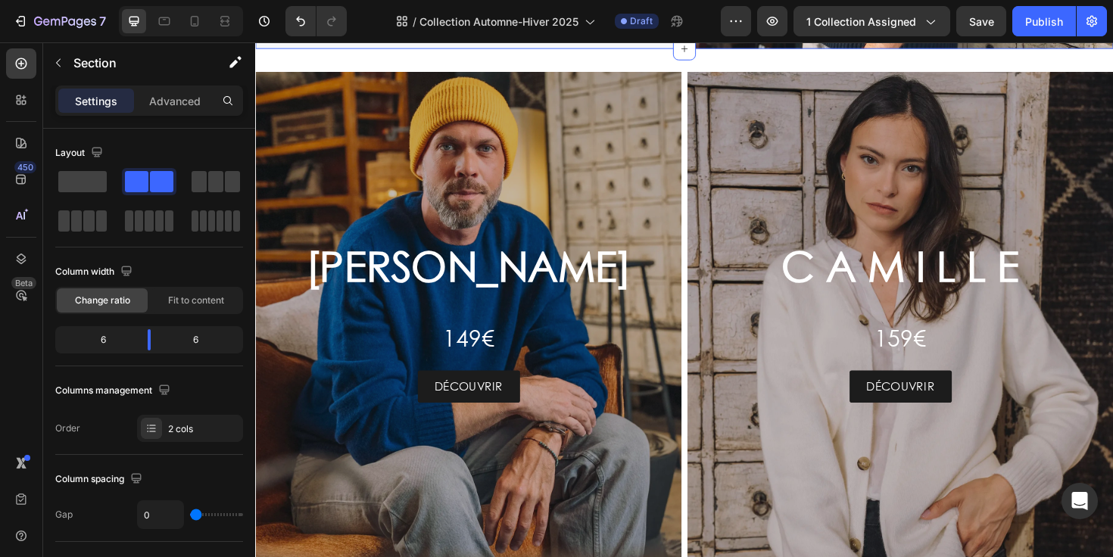
scroll to position [2287, 0]
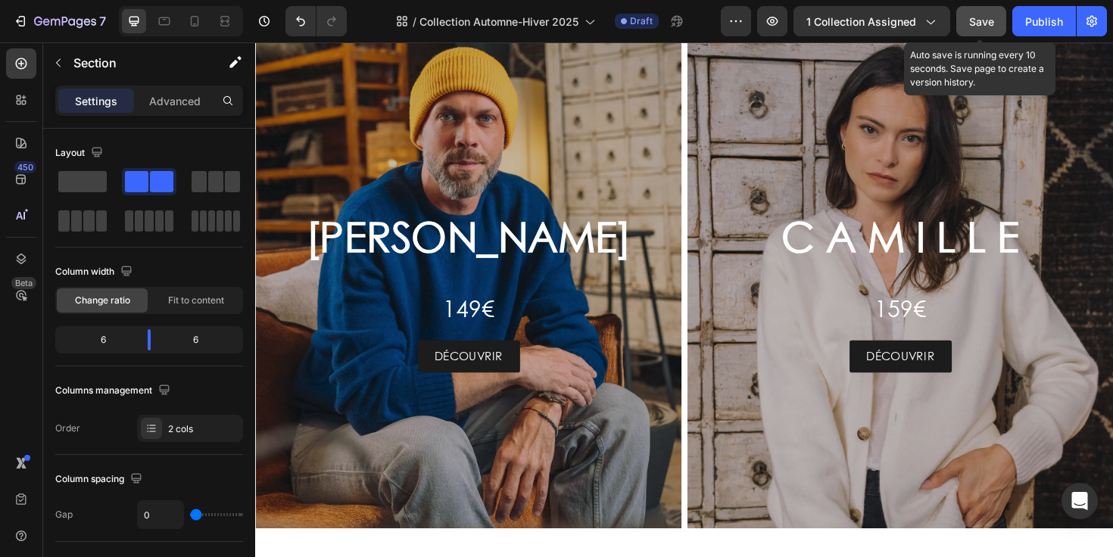
click at [977, 25] on span "Save" at bounding box center [981, 21] width 25 height 13
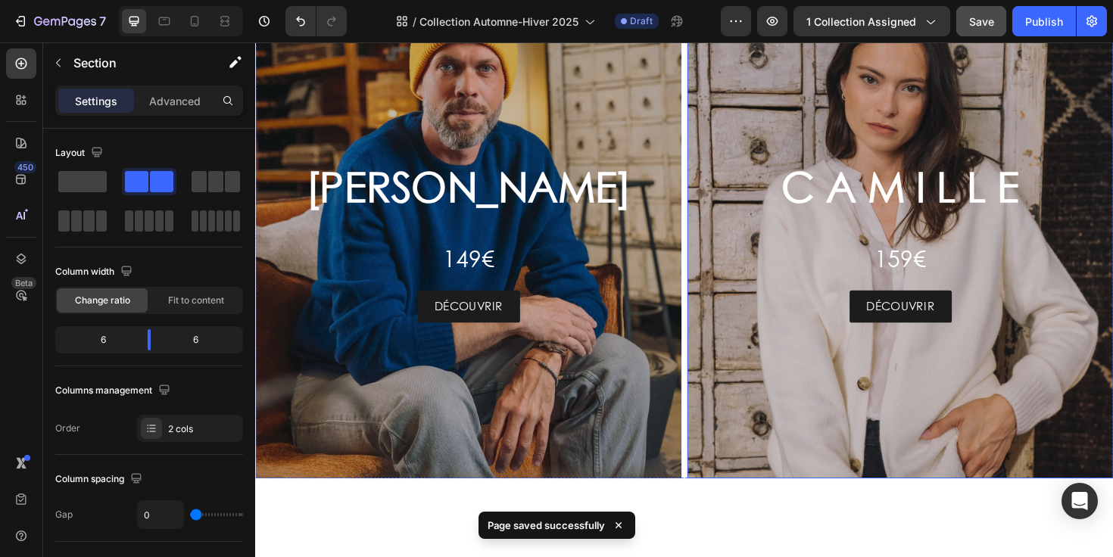
scroll to position [1901, 0]
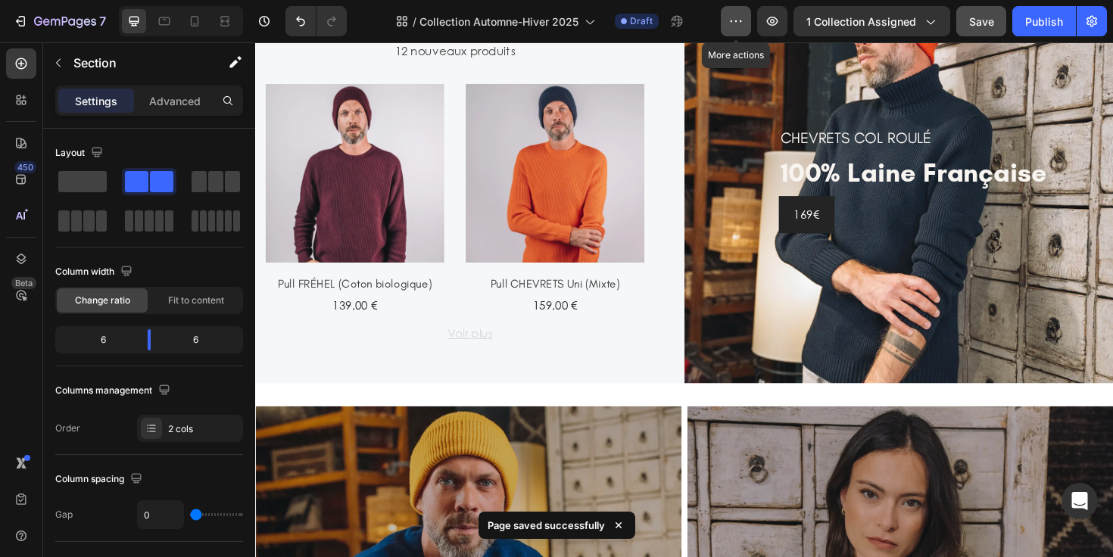
click at [742, 26] on icon "button" at bounding box center [735, 21] width 15 height 15
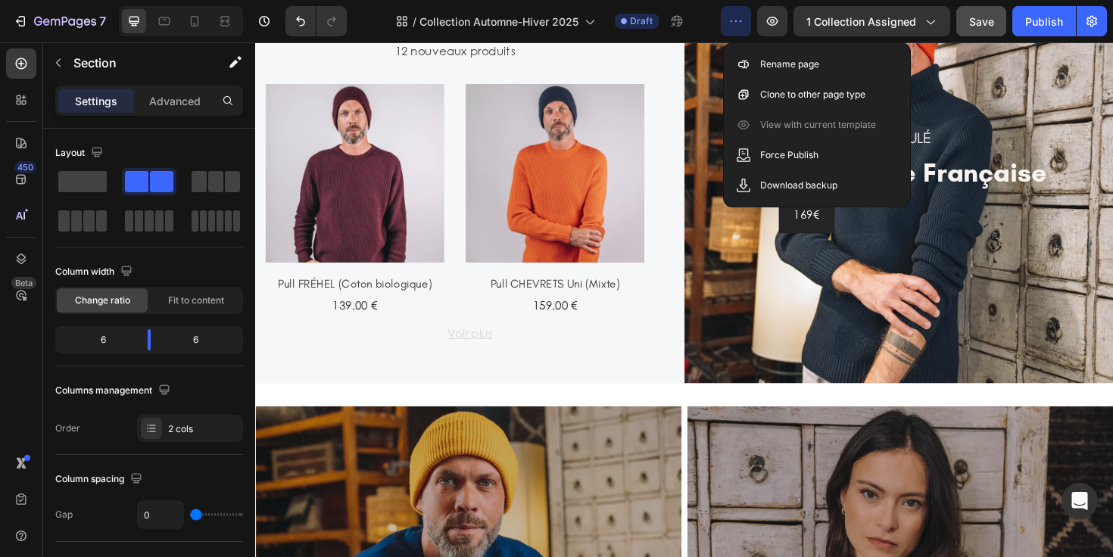
click at [742, 26] on icon "button" at bounding box center [735, 21] width 15 height 15
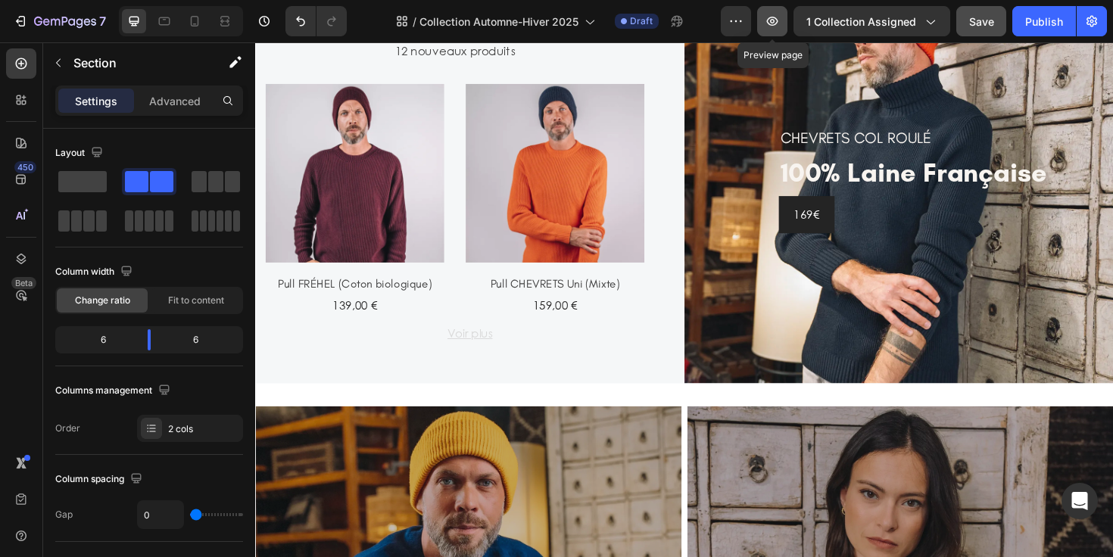
click at [778, 21] on icon "button" at bounding box center [772, 21] width 11 height 9
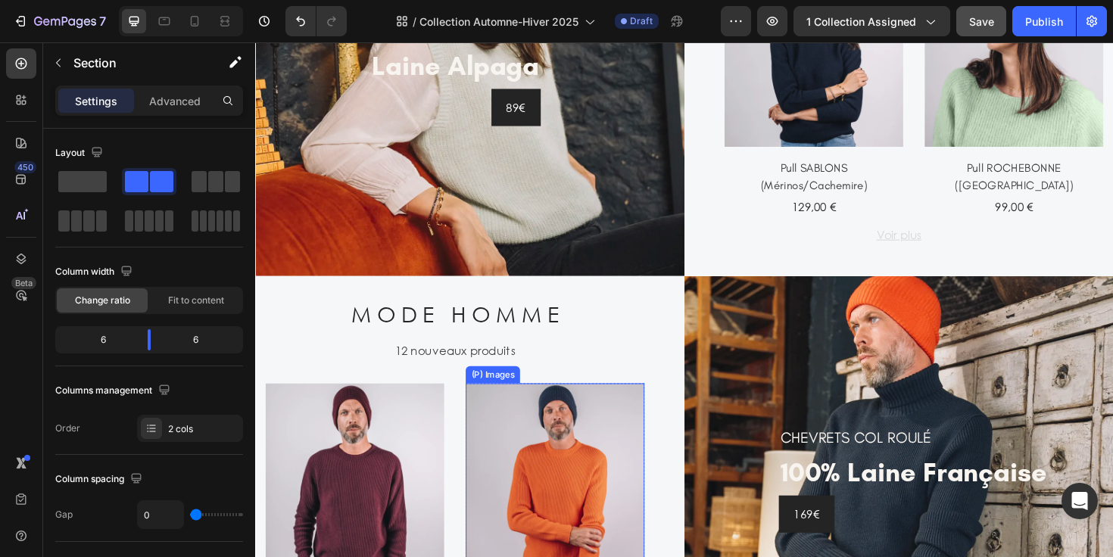
scroll to position [1418, 0]
